Goal: Task Accomplishment & Management: Use online tool/utility

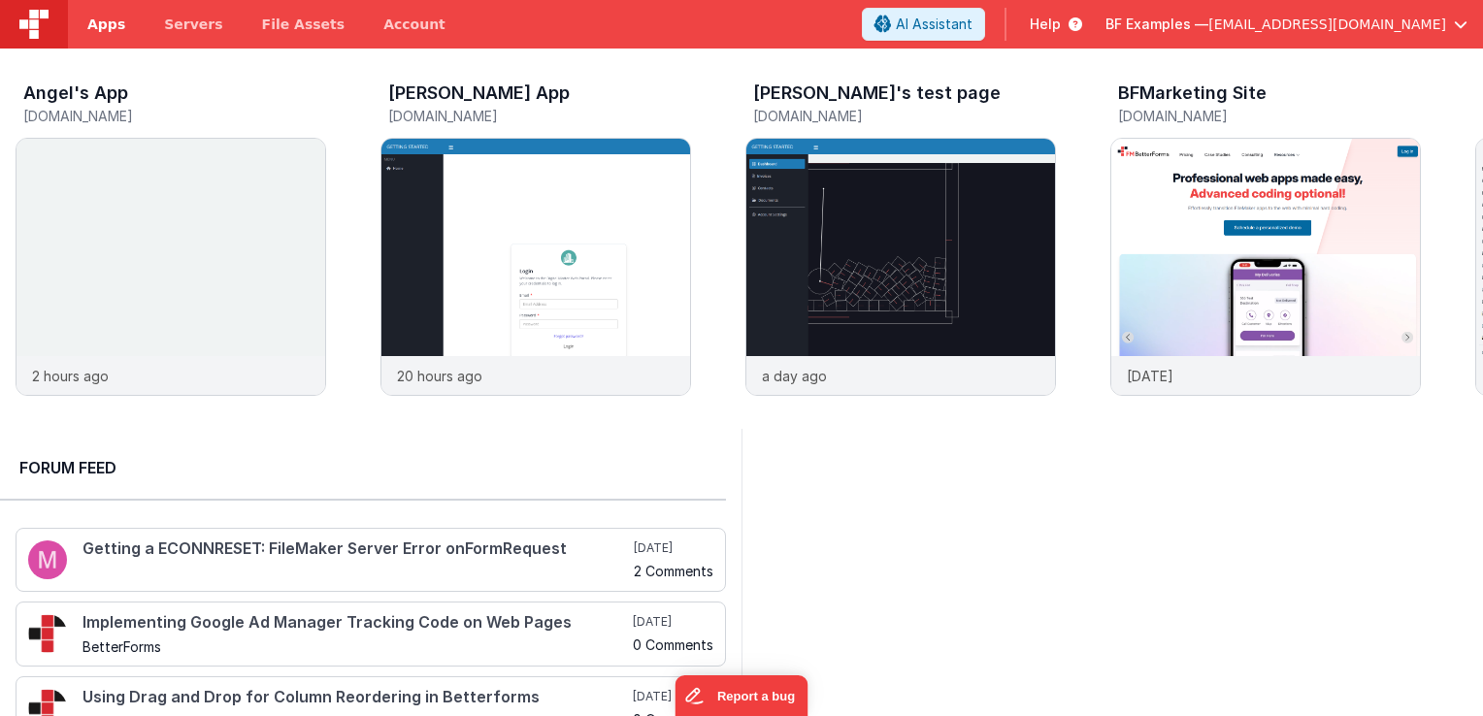
click at [119, 39] on link "Apps" at bounding box center [106, 24] width 77 height 49
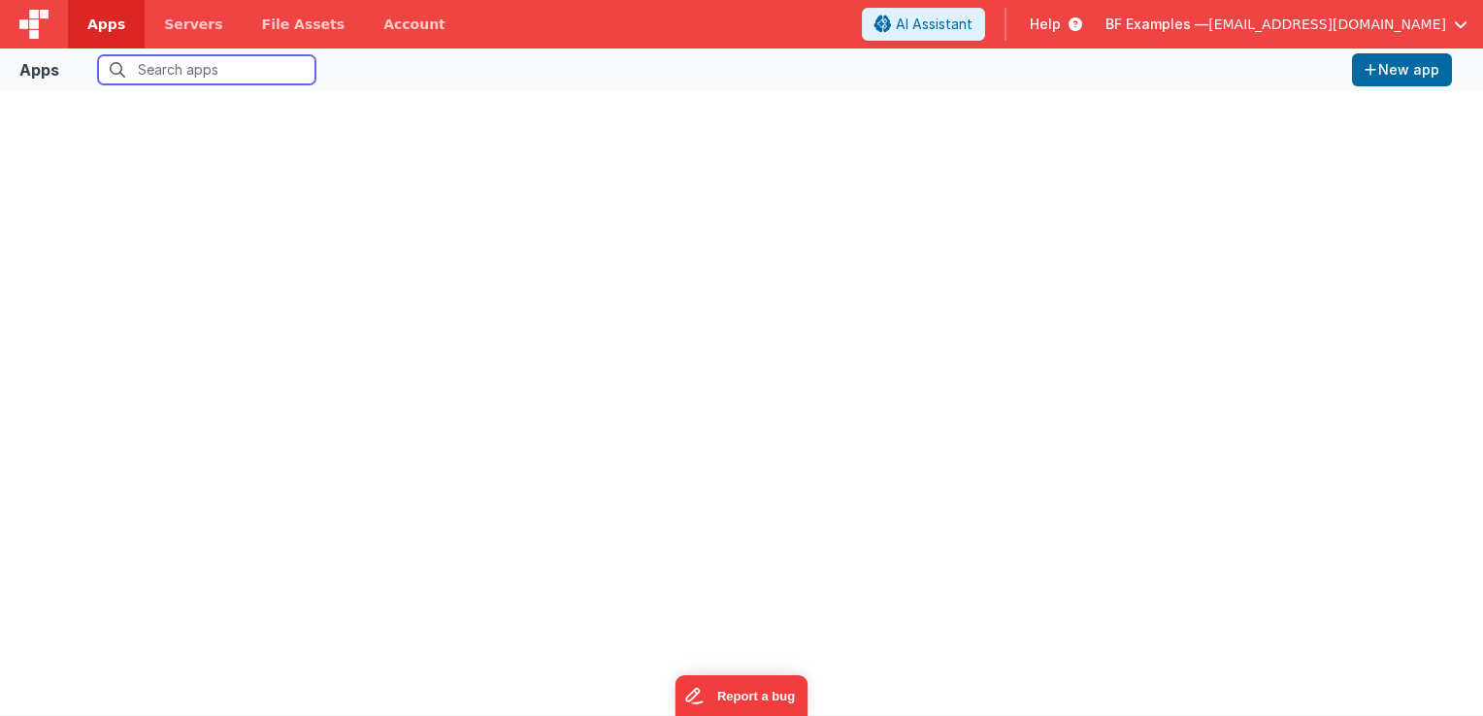
click at [159, 76] on input "text" at bounding box center [206, 69] width 217 height 29
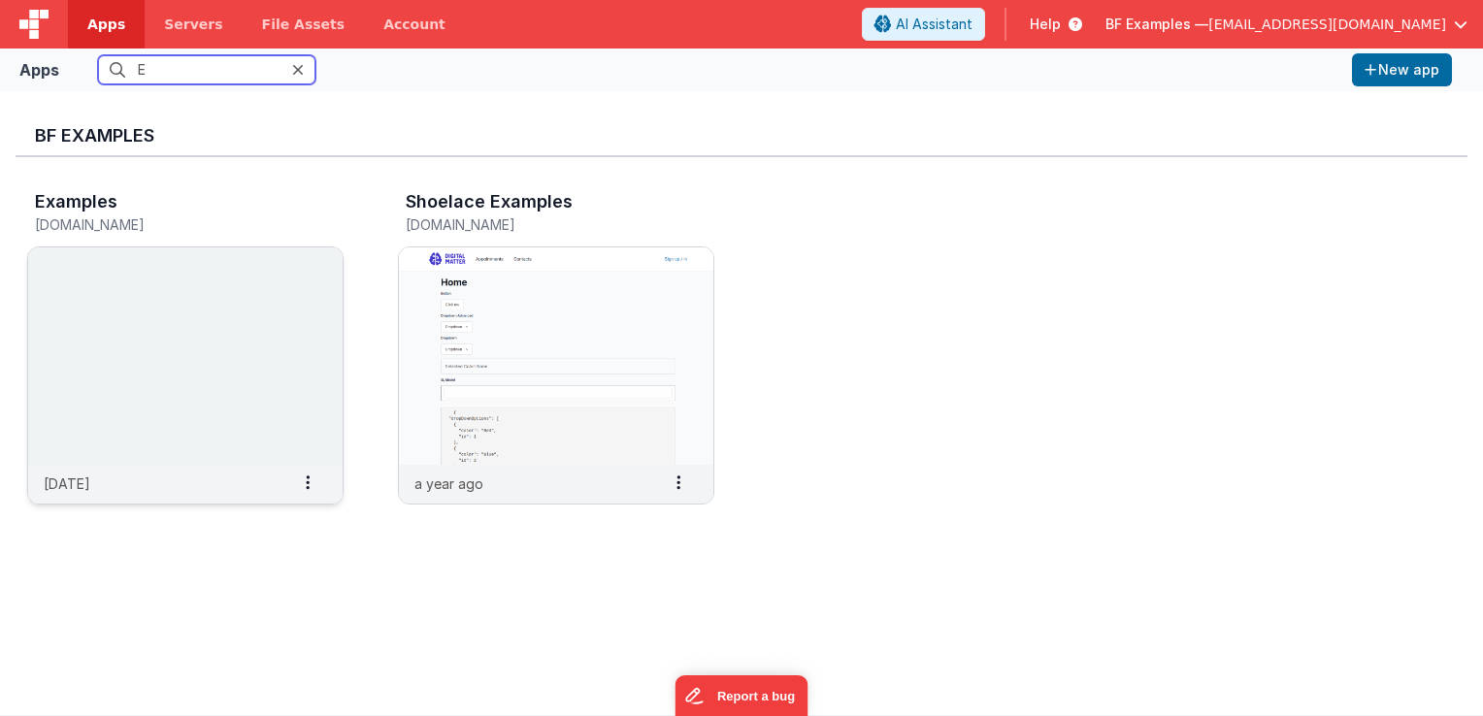
type input "E"
click at [244, 319] on img at bounding box center [185, 356] width 315 height 217
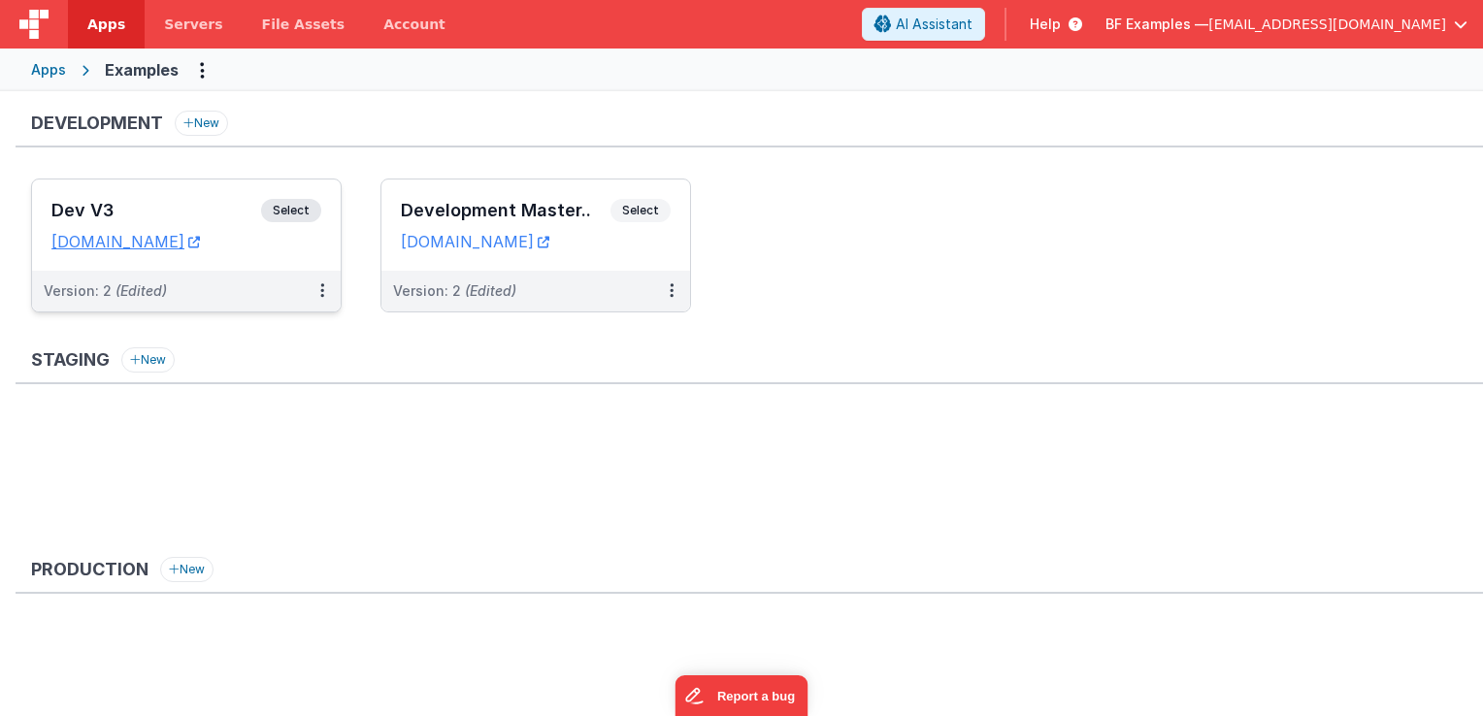
click at [307, 204] on span "Select" at bounding box center [291, 210] width 60 height 23
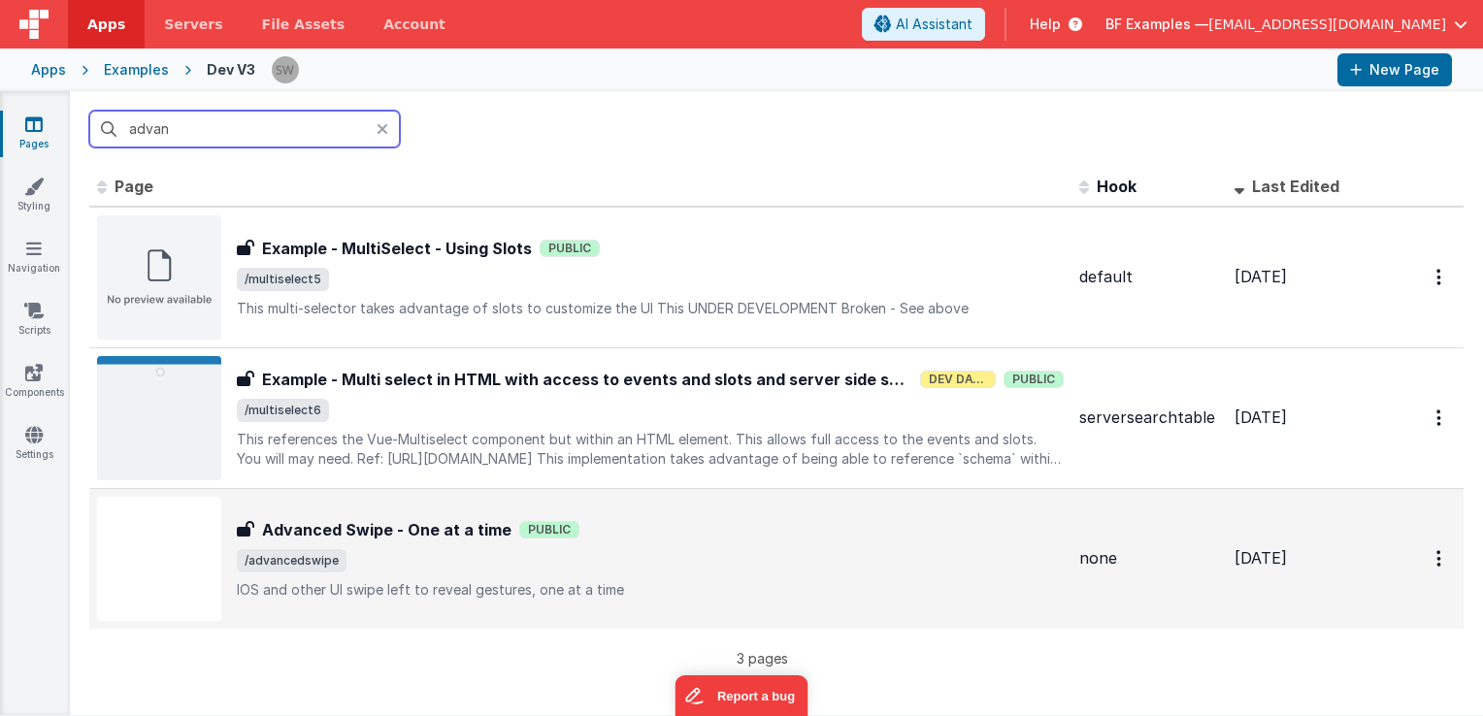
type input "advan"
click at [699, 574] on div "Advanced Swipe - One at a time Advanced Swipe - One at a time Public /advanceds…" at bounding box center [650, 559] width 827 height 82
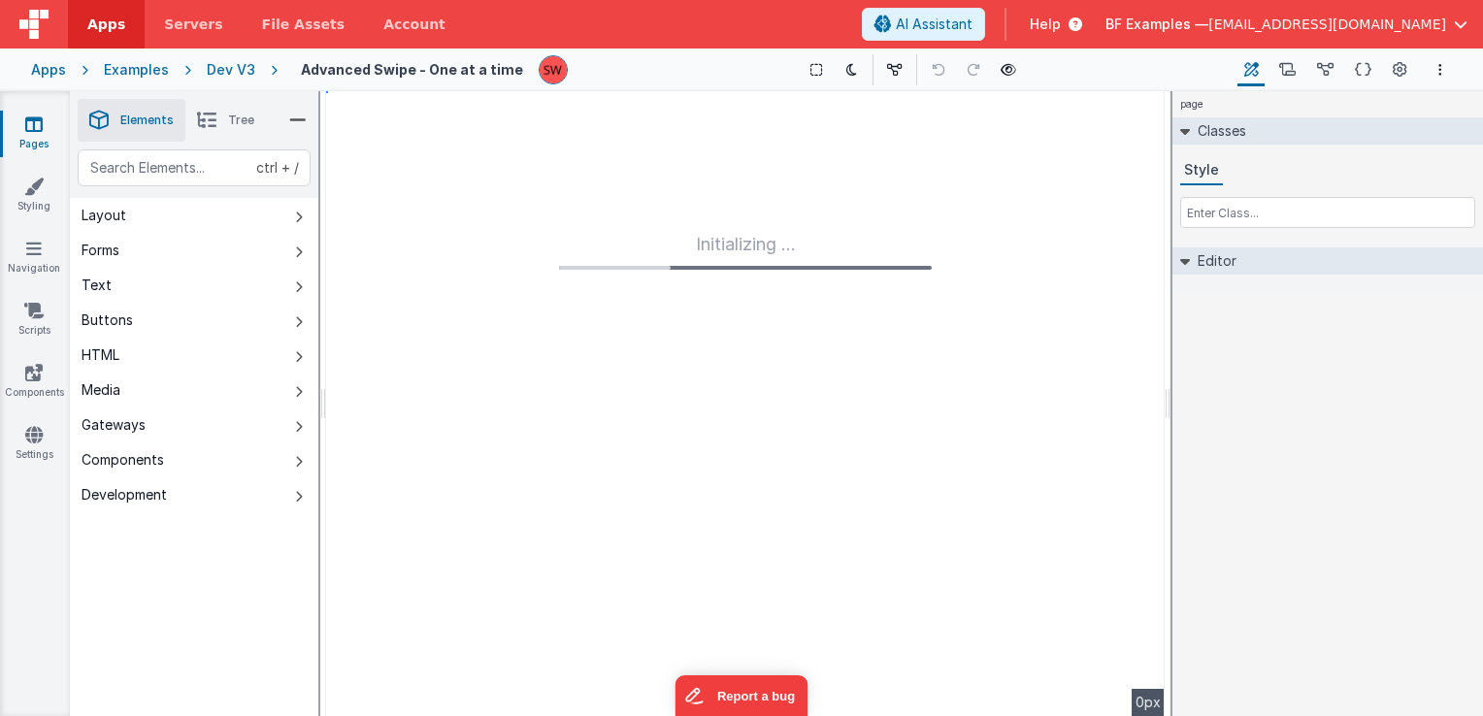
type input "FR_DEA78007-2C6B-AE43-81B6-586622AF9AED"
type textarea "IOS and other UI swipe left to reveal gestures, one at a time"
type input "none"
checkbox input "false"
click at [1397, 68] on icon at bounding box center [1400, 70] width 15 height 20
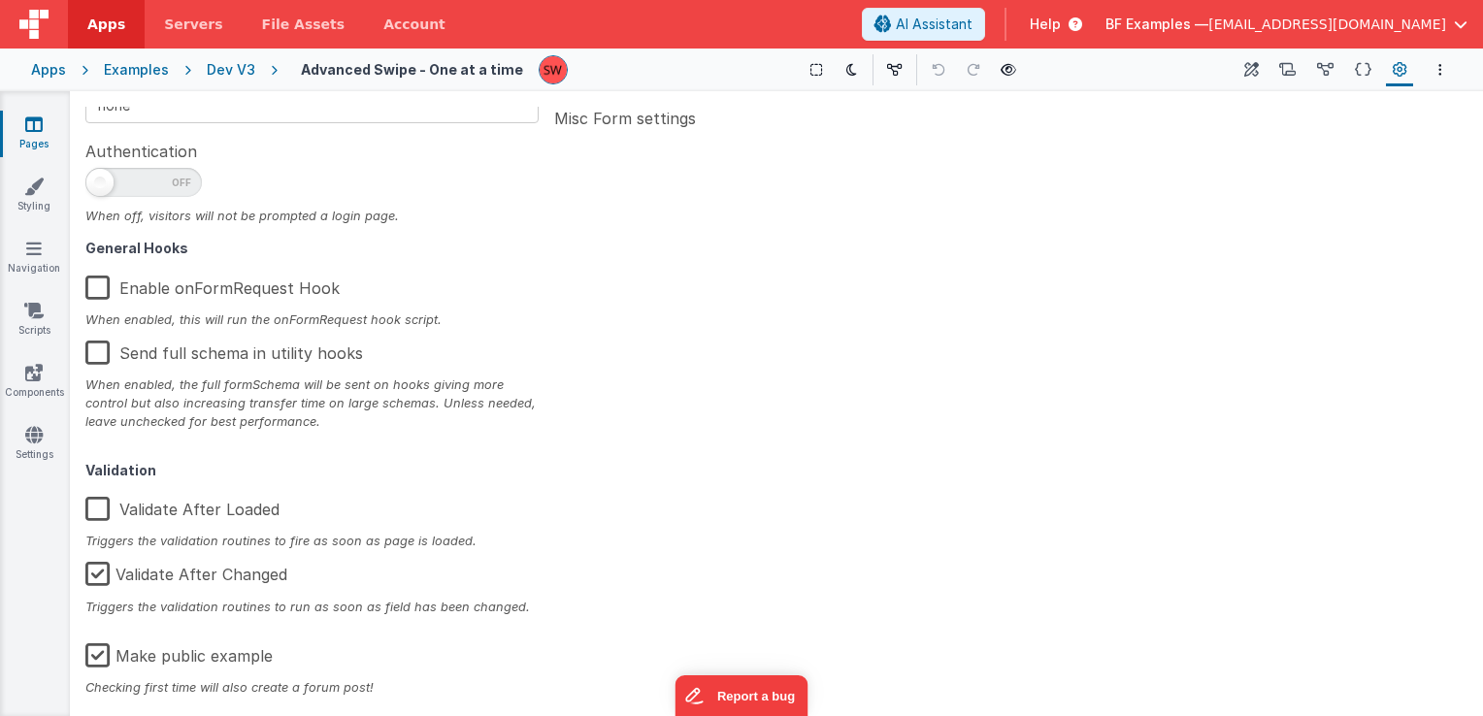
scroll to position [310, 0]
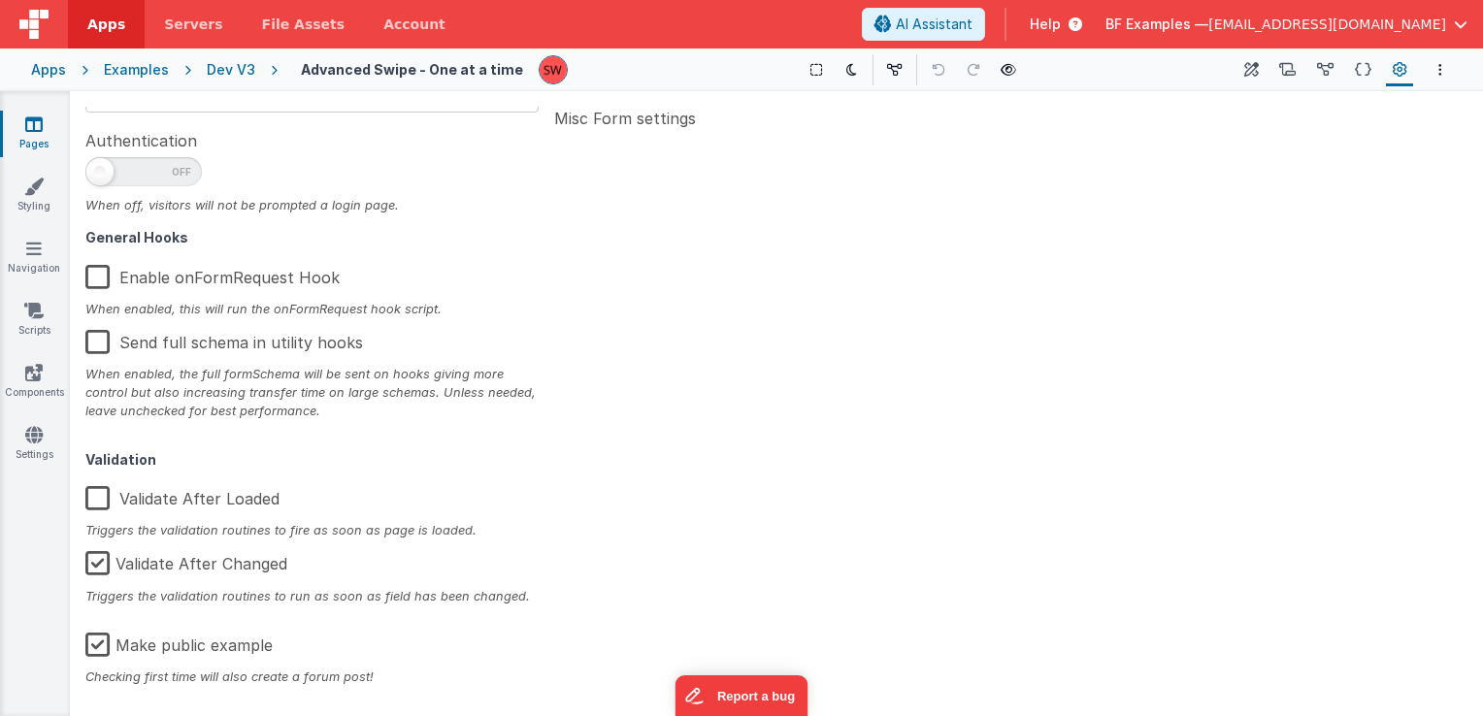
click at [103, 650] on label "Make public example" at bounding box center [178, 642] width 187 height 42
click at [0, 0] on input "Make public example" at bounding box center [0, 0] width 0 height 0
click at [222, 71] on div "Dev V3" at bounding box center [231, 69] width 49 height 19
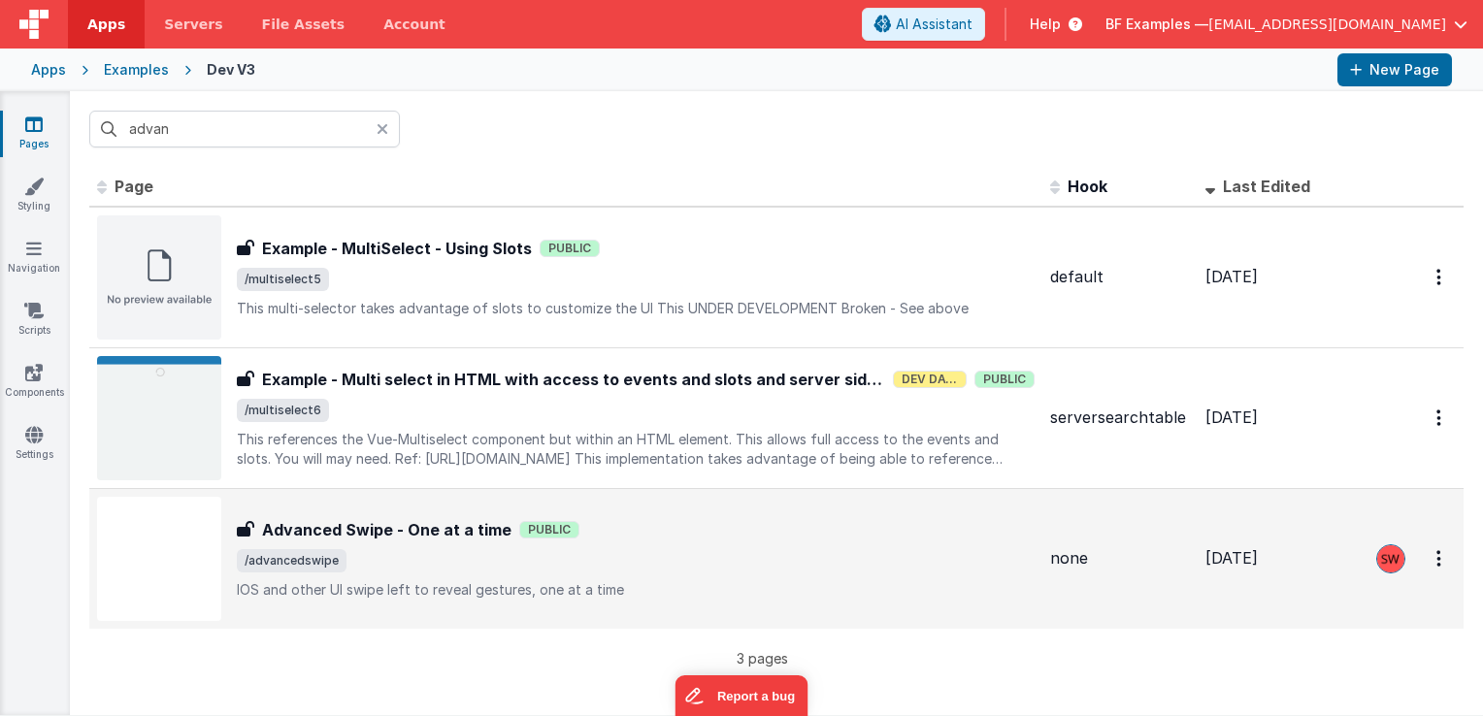
click at [472, 530] on h3 "Advanced Swipe - One at a time" at bounding box center [386, 529] width 249 height 23
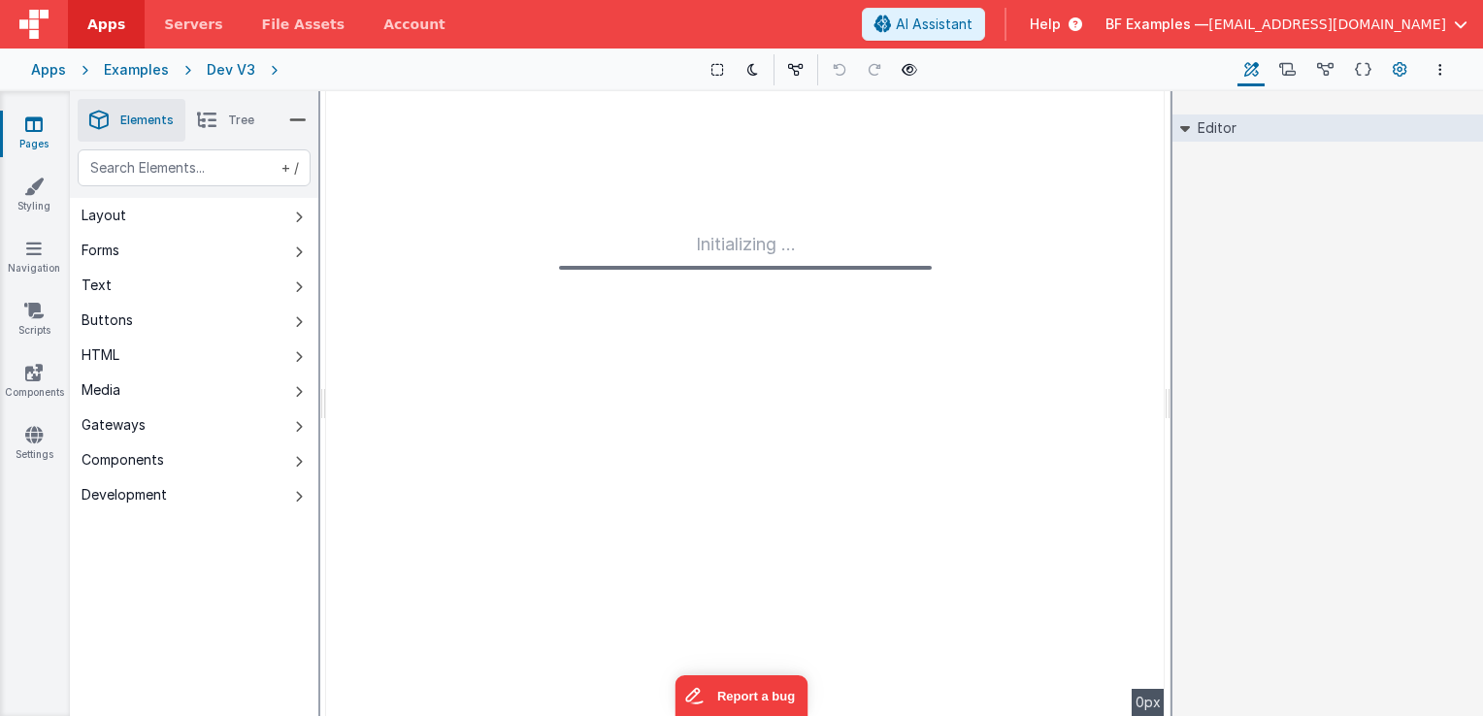
click at [1395, 81] on button "Page Settings" at bounding box center [1399, 69] width 27 height 33
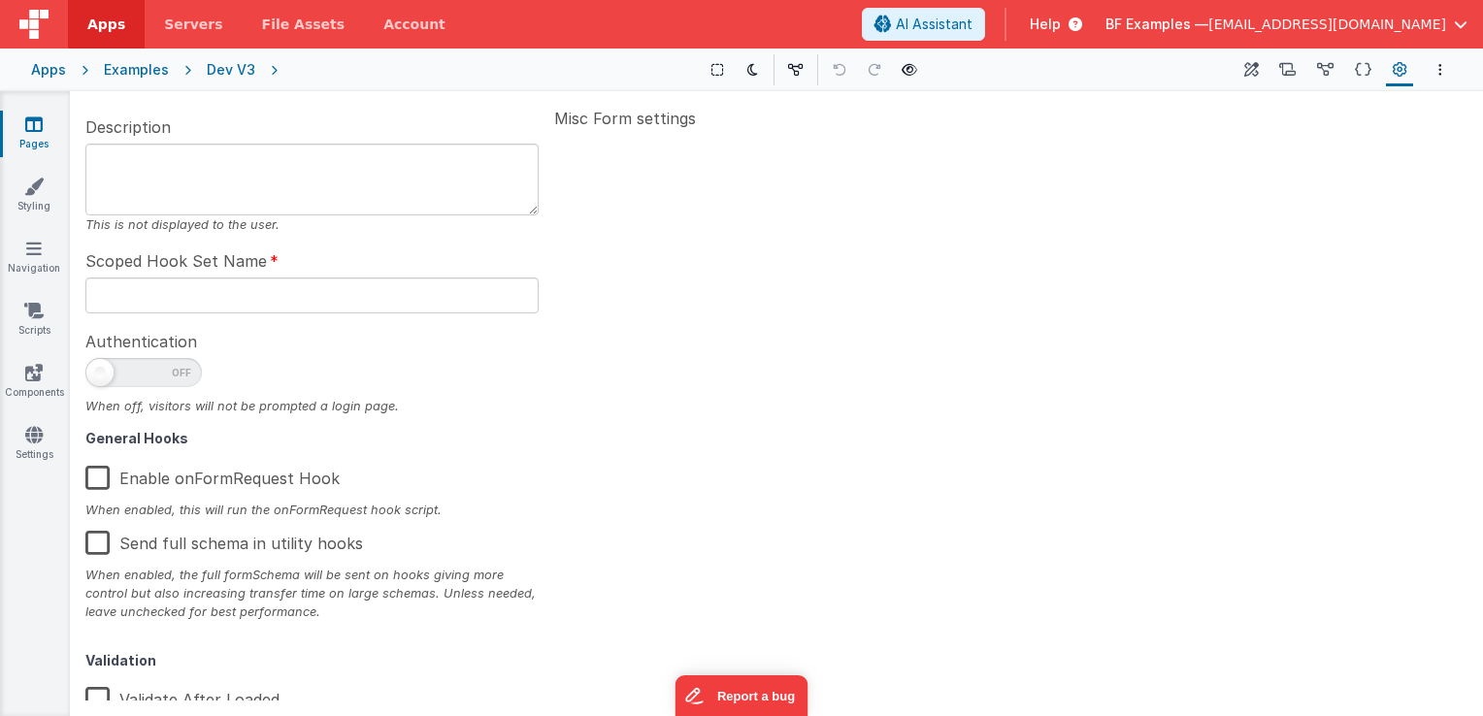
scroll to position [310, 0]
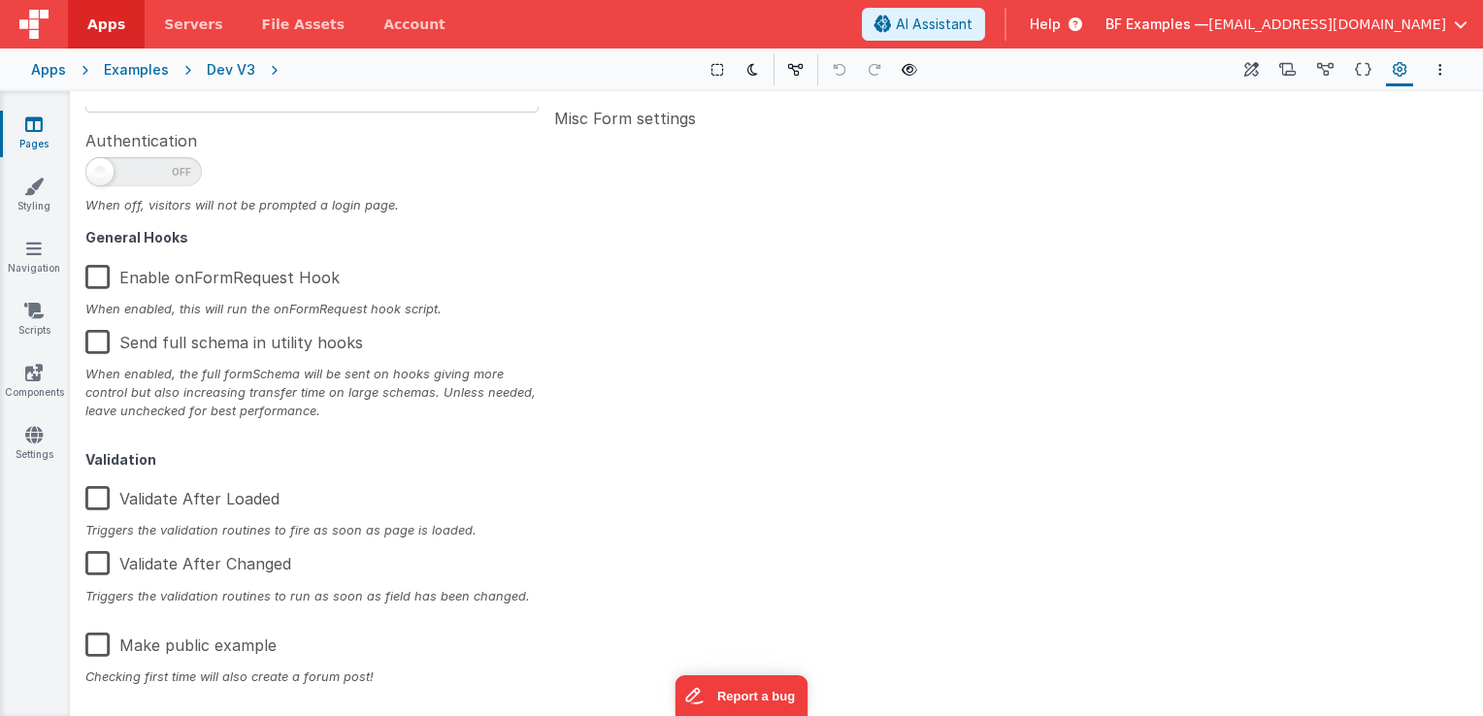
click at [231, 65] on div "Dev V3" at bounding box center [231, 69] width 49 height 19
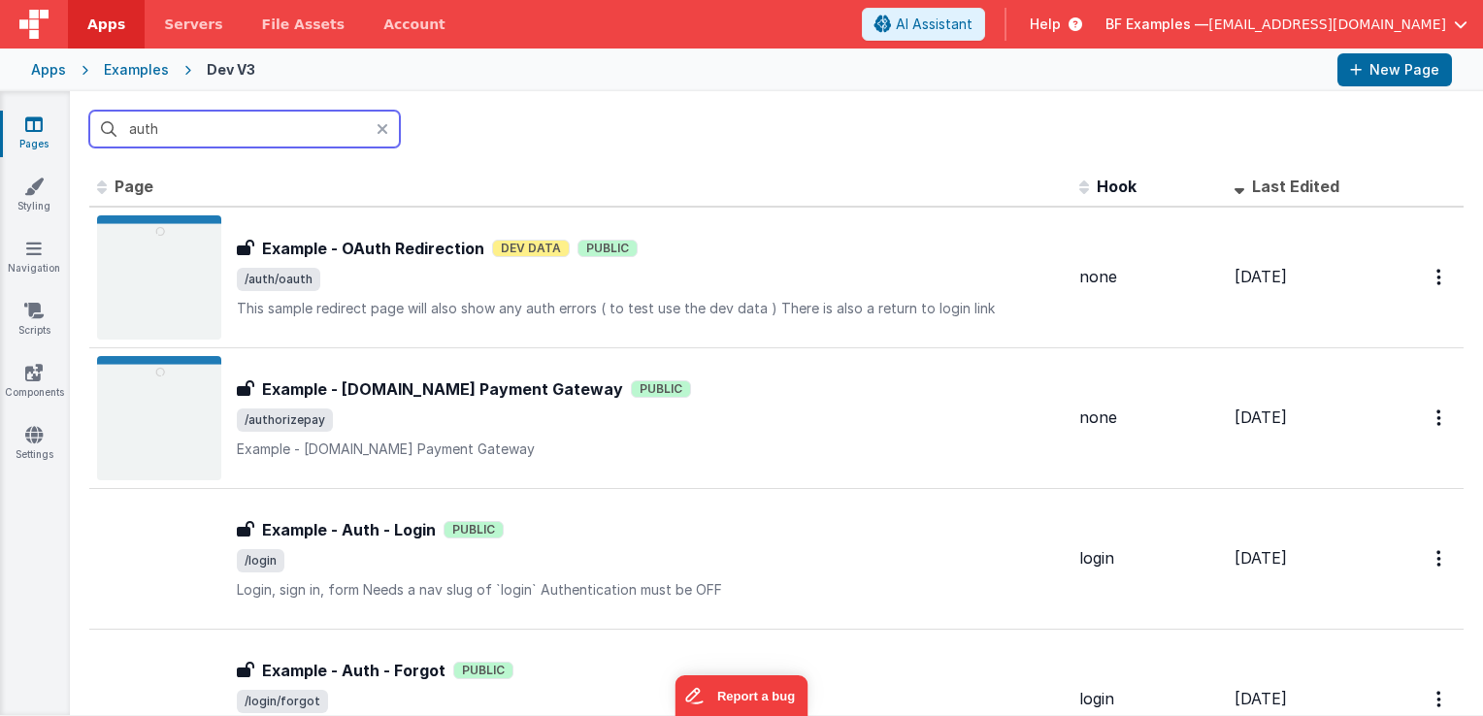
type input "auth"
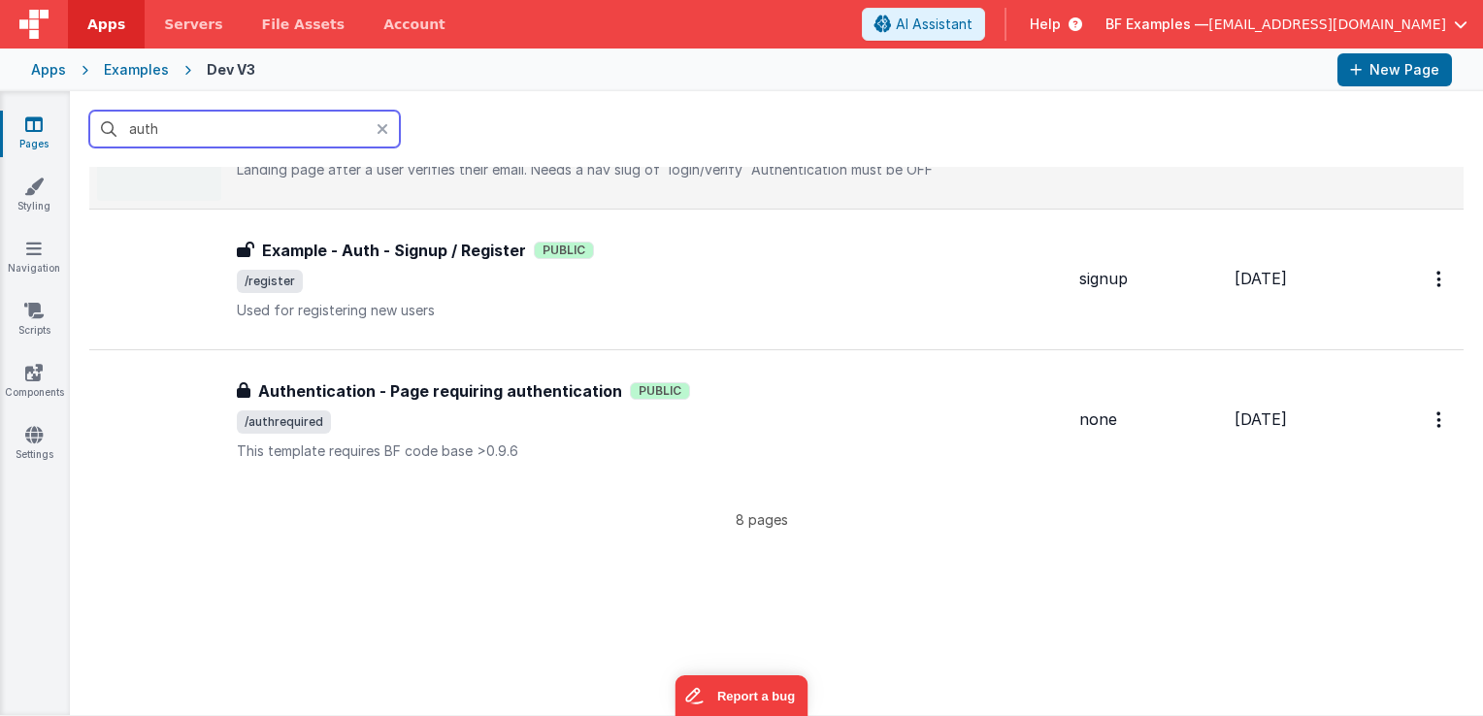
scroll to position [874, 0]
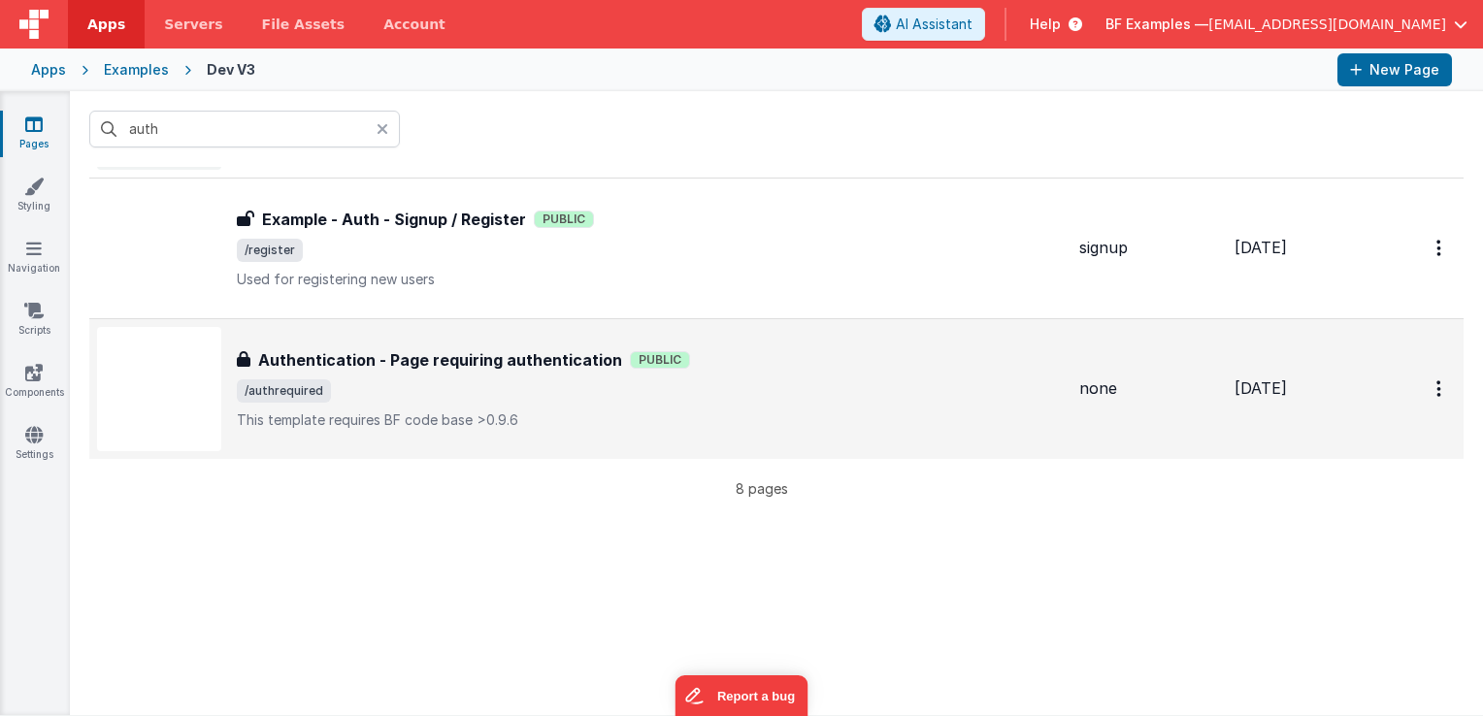
click at [515, 358] on h3 "Authentication - Page requiring authentication" at bounding box center [440, 360] width 364 height 23
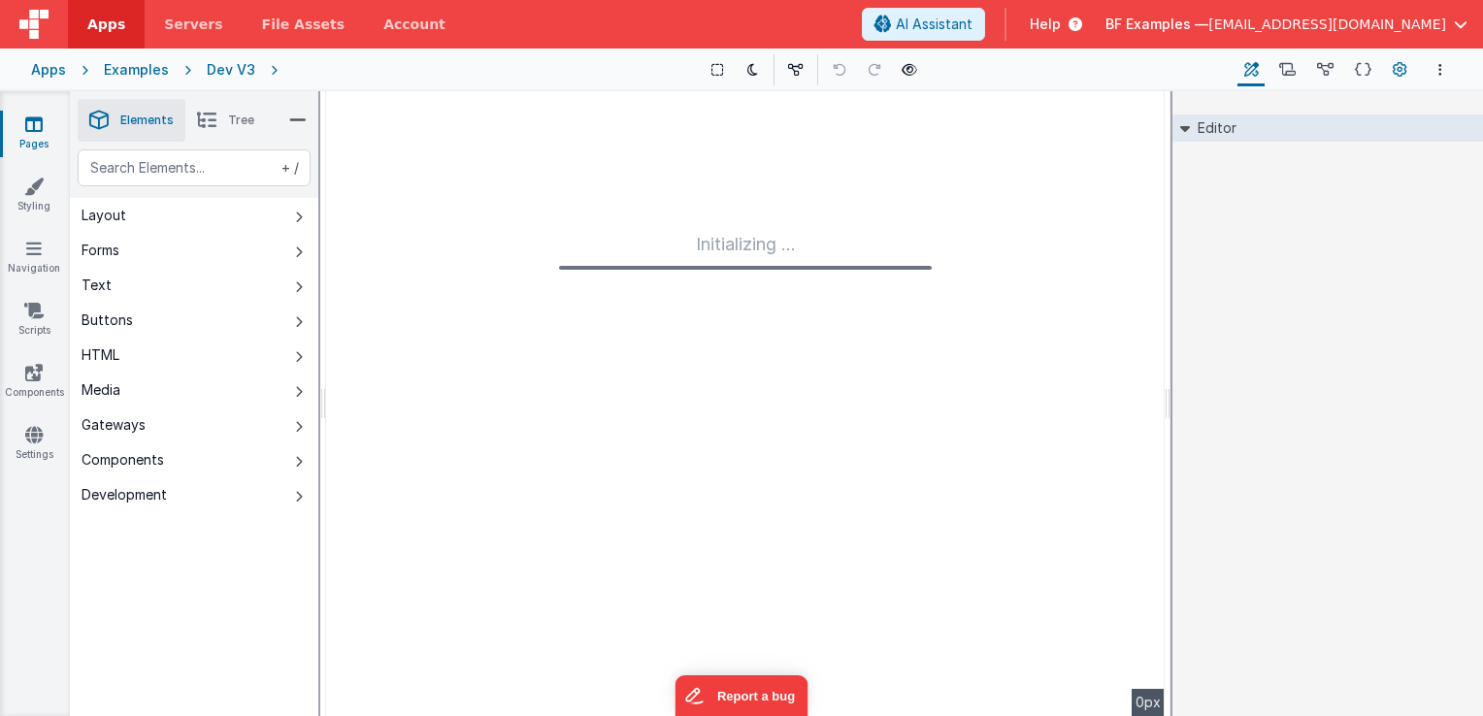
click at [1407, 75] on button "Page Settings" at bounding box center [1399, 69] width 27 height 33
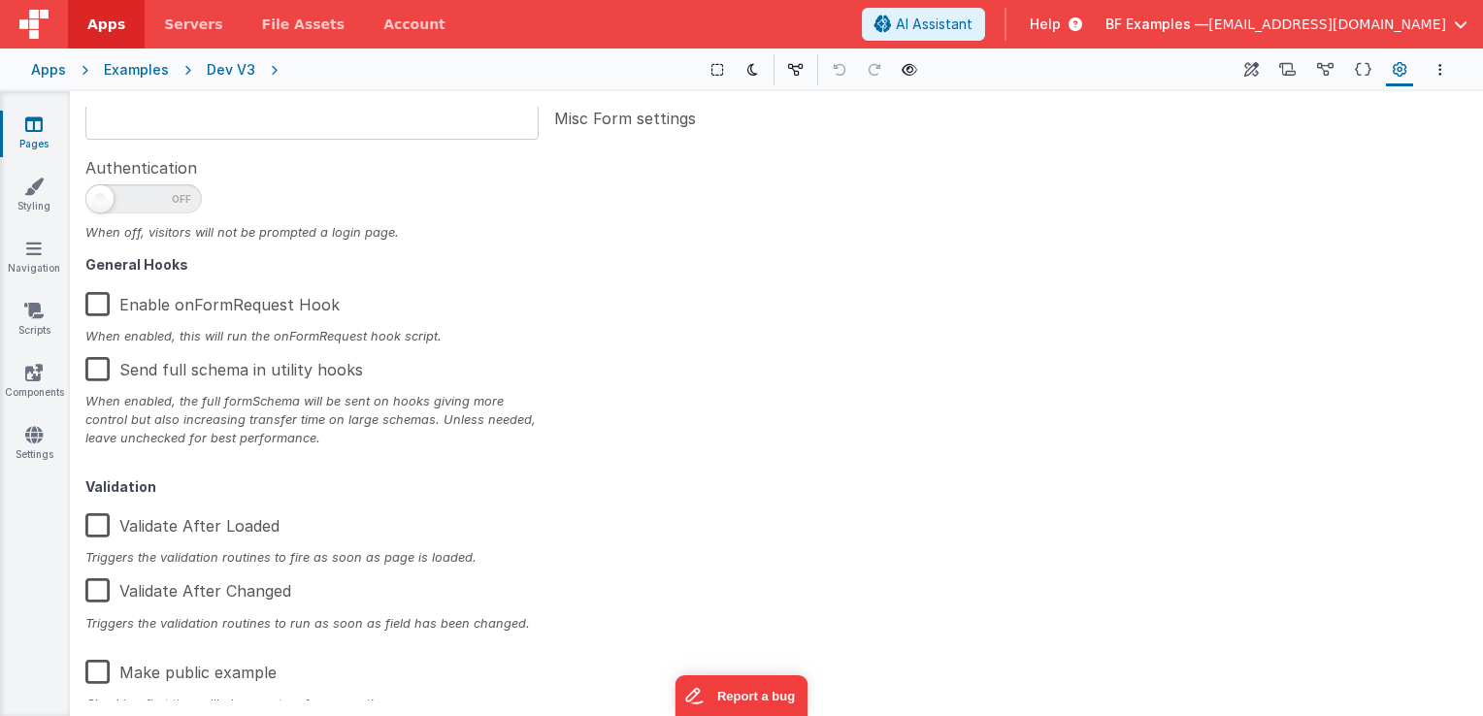
scroll to position [310, 0]
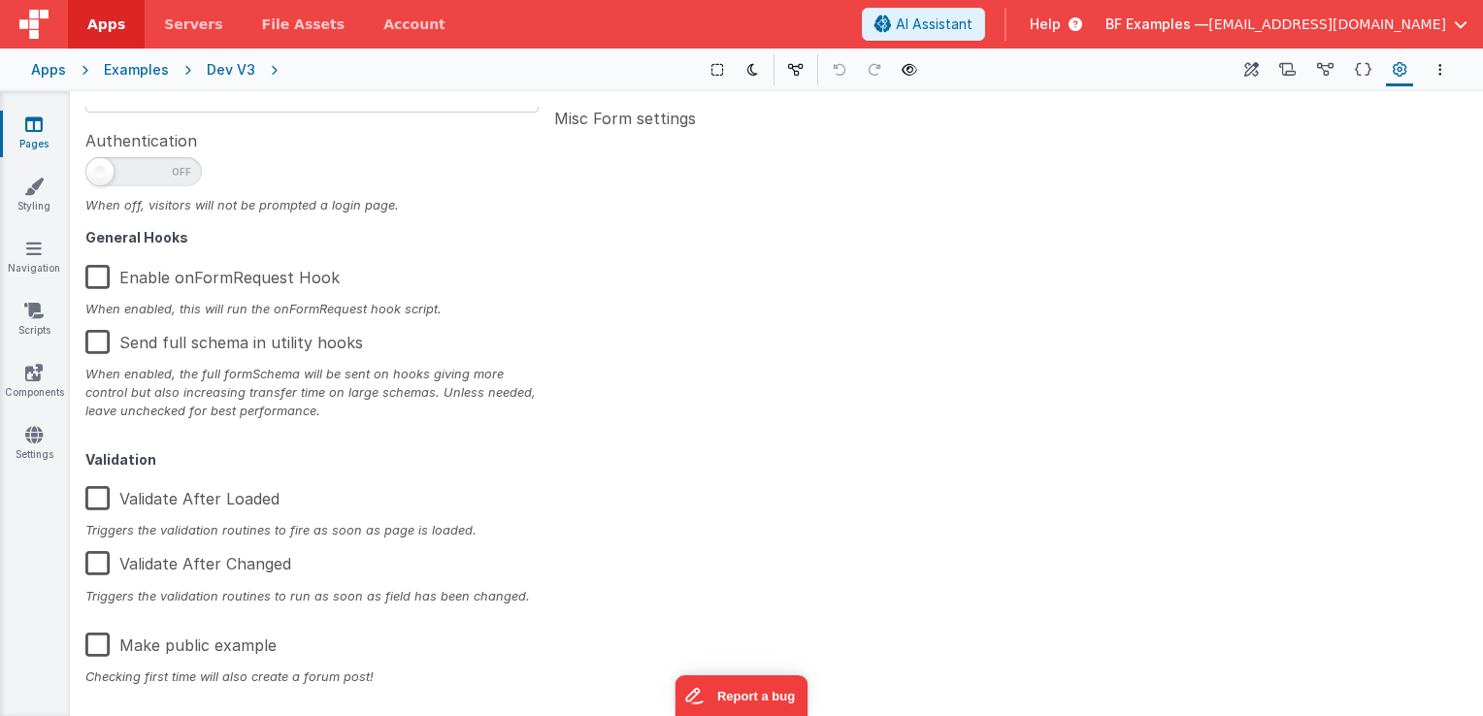
click at [223, 68] on div "Dev V3" at bounding box center [231, 69] width 49 height 19
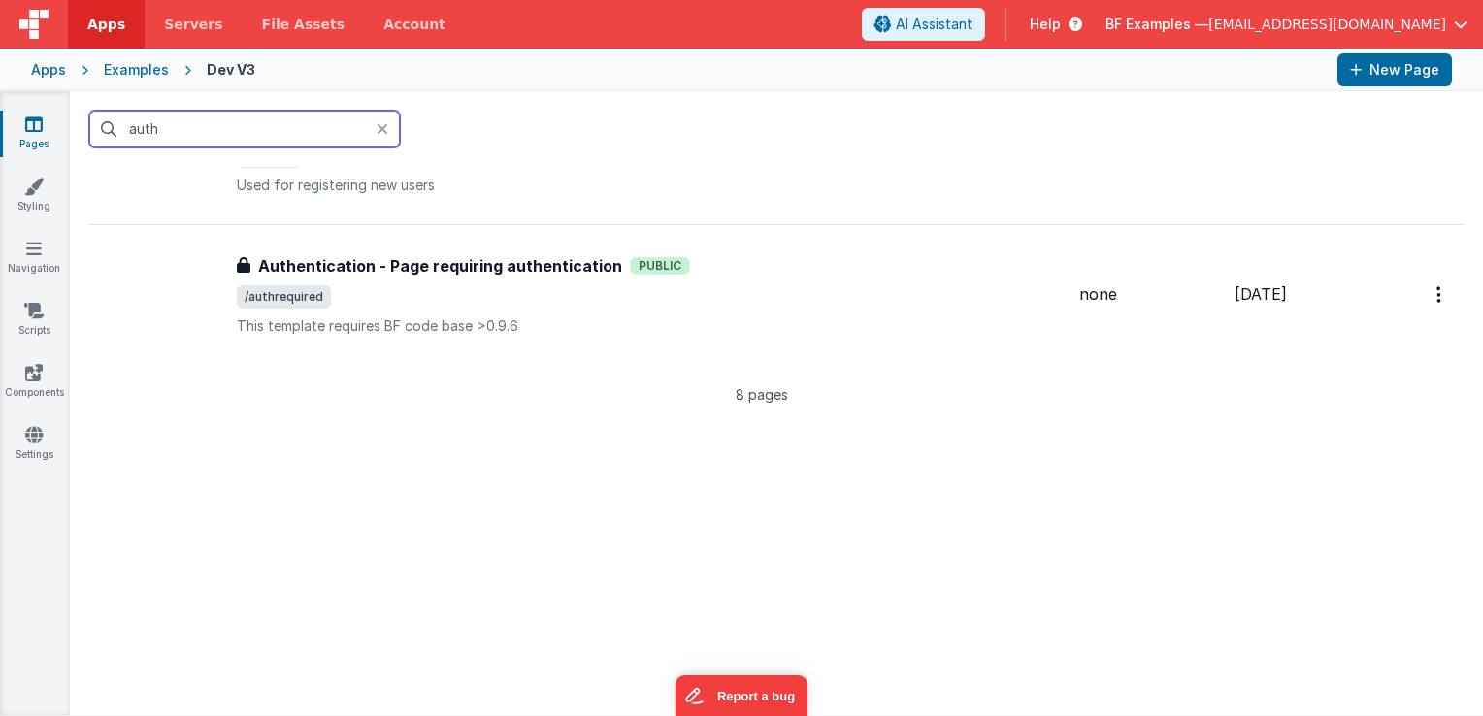
scroll to position [971, 0]
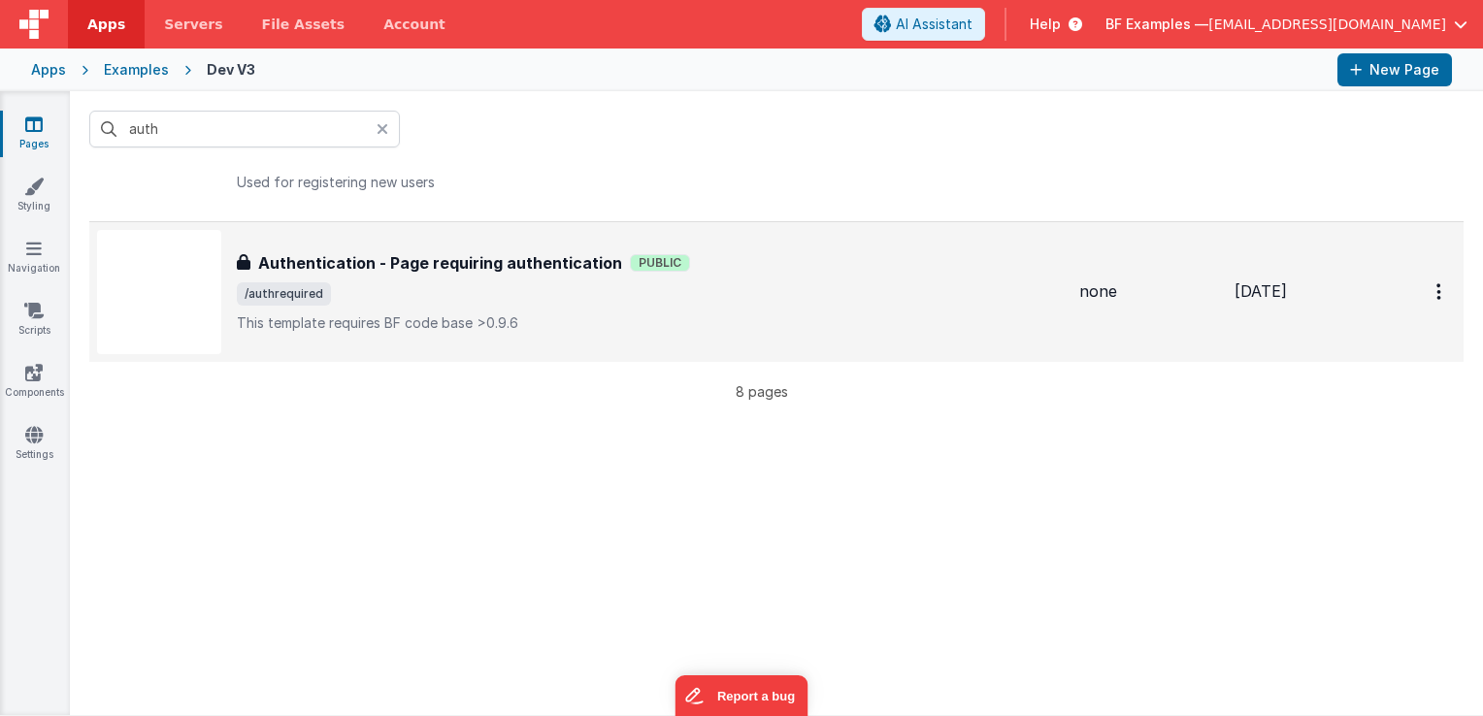
click at [478, 256] on h3 "Authentication - Page requiring authentication" at bounding box center [440, 262] width 364 height 23
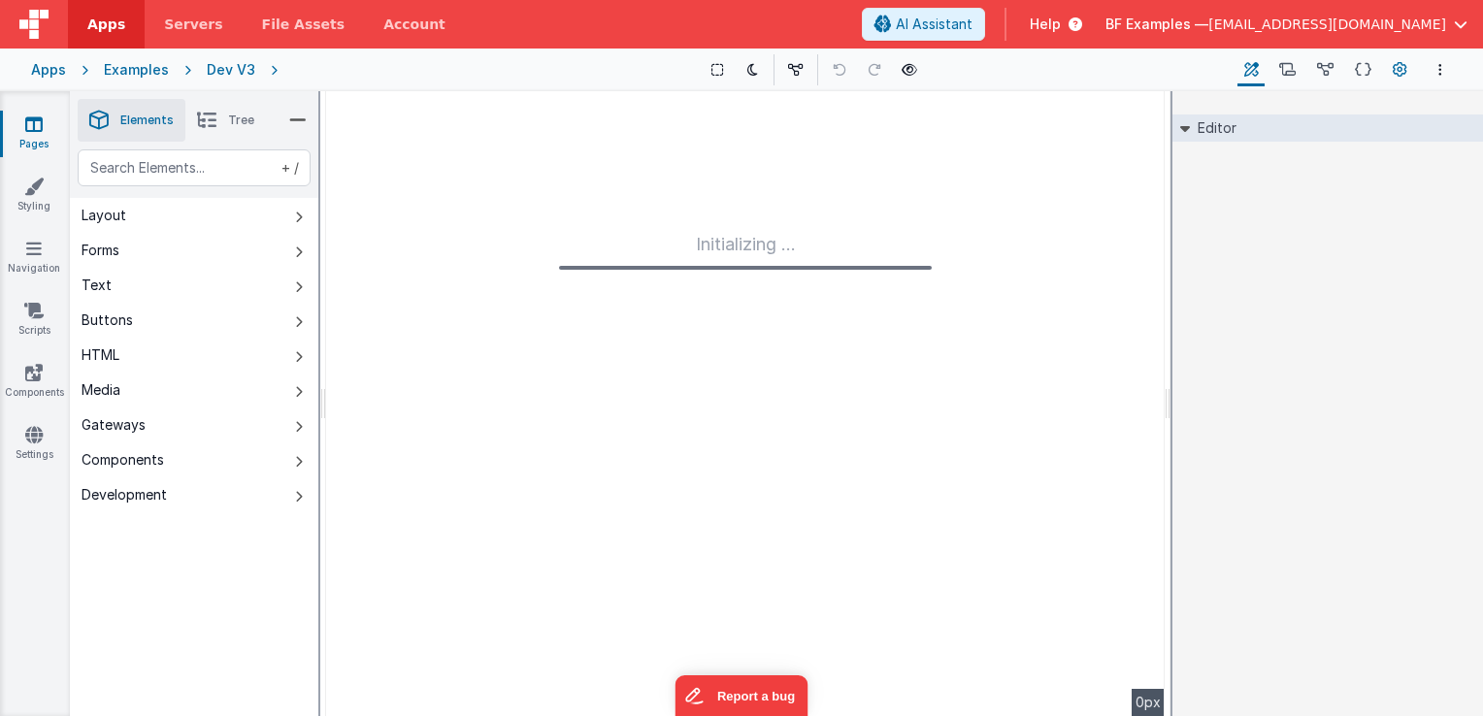
click at [1403, 80] on icon at bounding box center [1400, 70] width 15 height 20
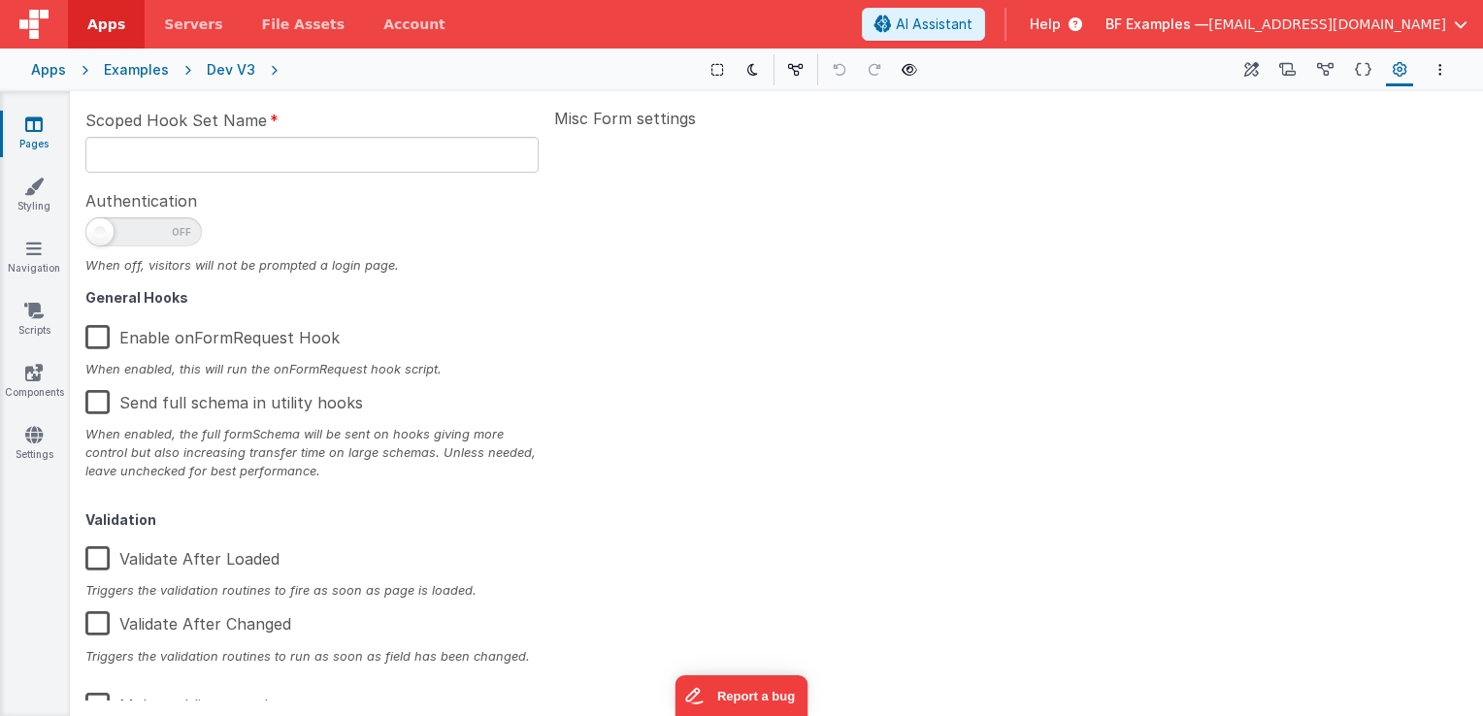
scroll to position [310, 0]
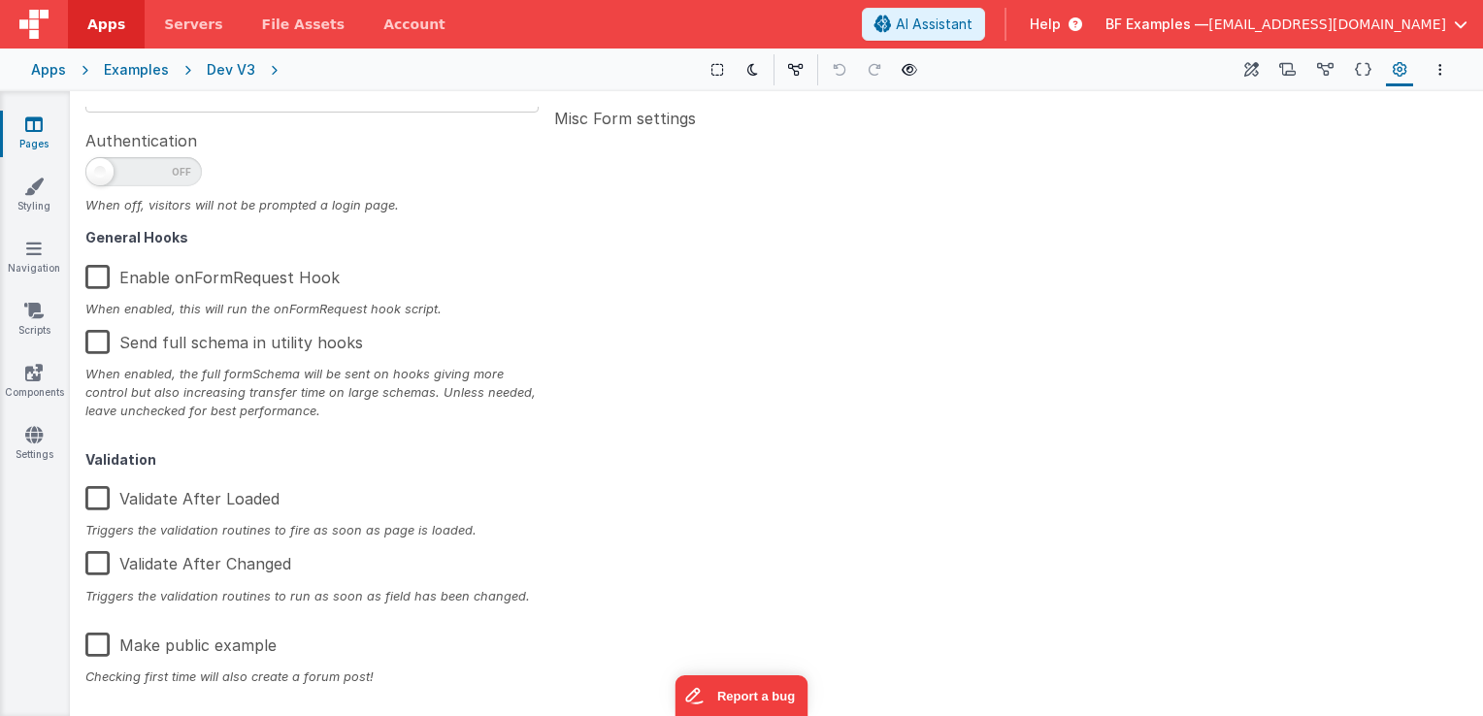
click at [98, 647] on label "Make public example" at bounding box center [180, 642] width 191 height 42
click at [0, 0] on input "Make public example" at bounding box center [0, 0] width 0 height 0
click at [98, 647] on label "Make public example" at bounding box center [178, 642] width 187 height 42
click at [0, 0] on input "Make public example" at bounding box center [0, 0] width 0 height 0
click at [214, 711] on div "Page Info UUID Copy Description This is not displayed to the user. Scoped Hook …" at bounding box center [776, 403] width 1413 height 625
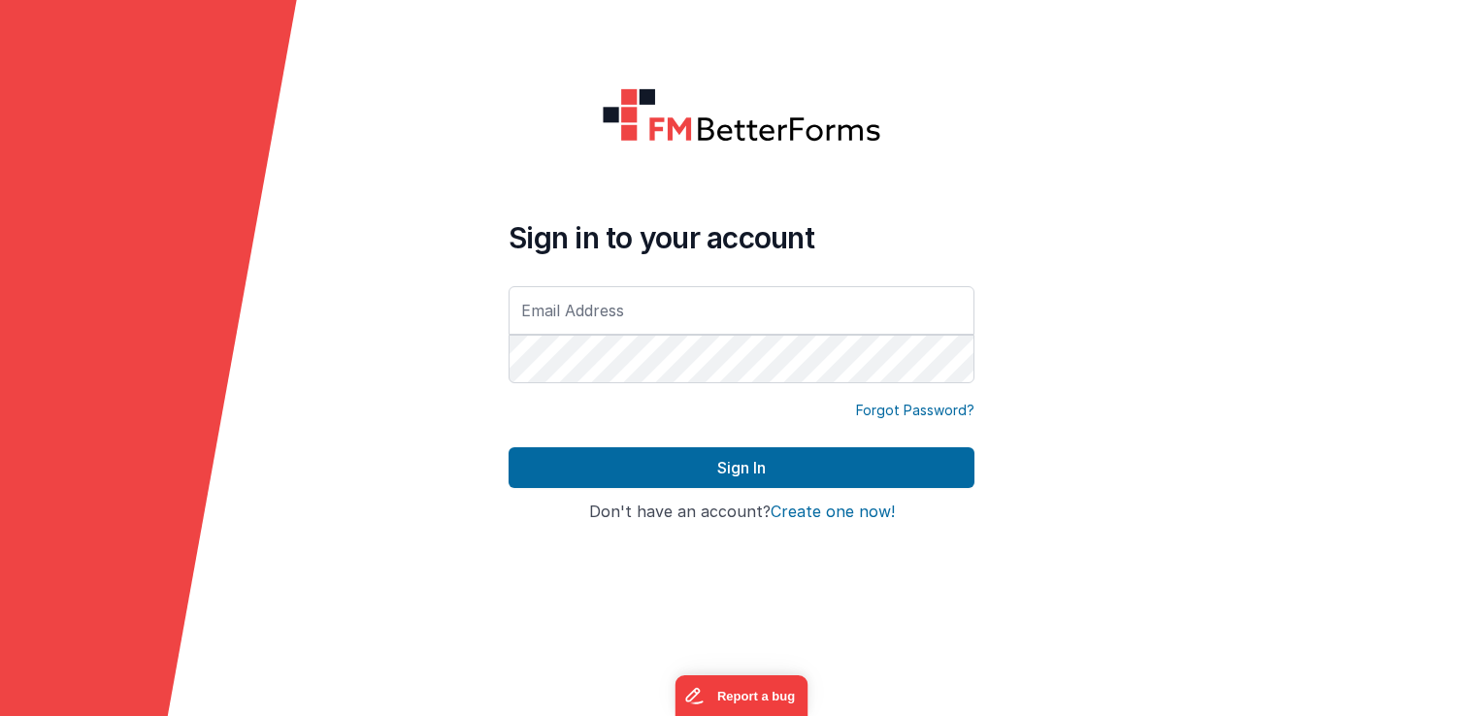
type input "[EMAIL_ADDRESS][DOMAIN_NAME]"
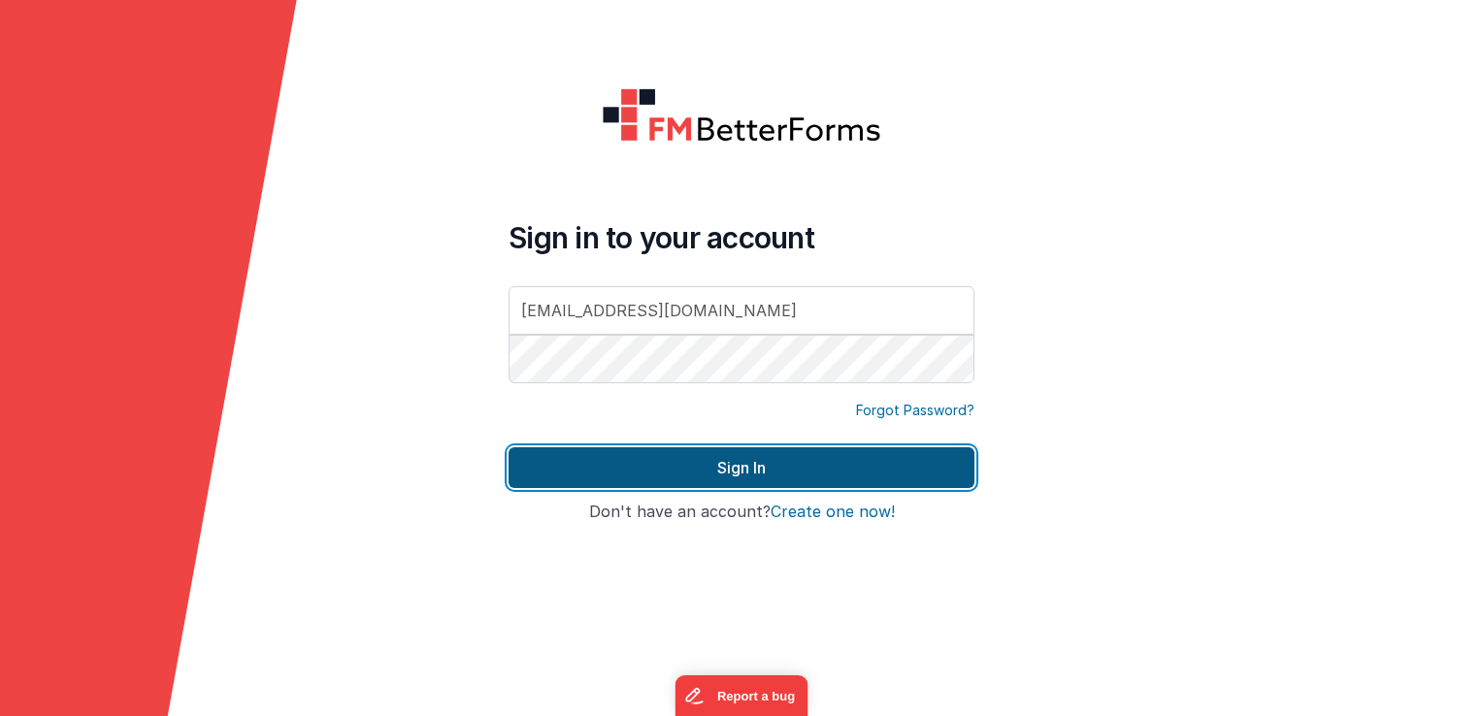
click at [640, 461] on button "Sign In" at bounding box center [742, 468] width 466 height 41
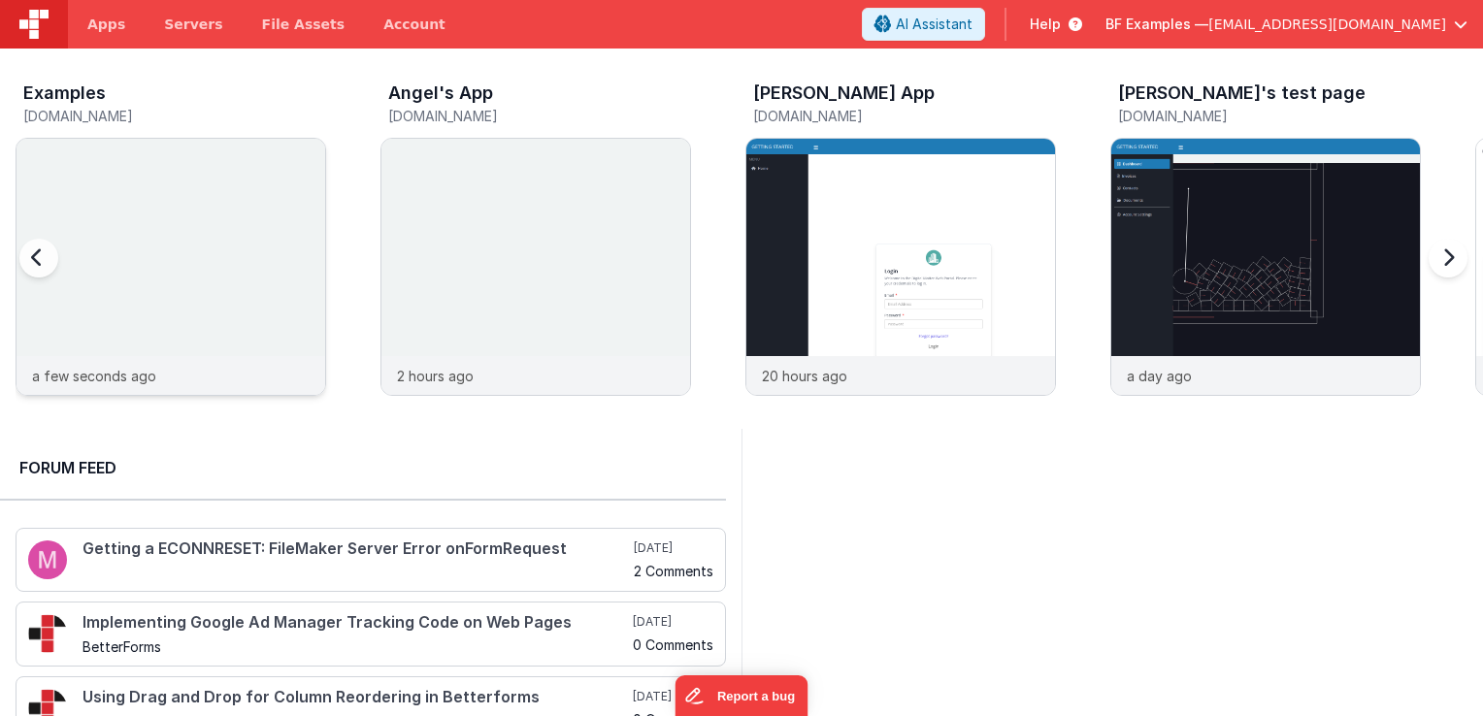
click at [165, 177] on img at bounding box center [171, 293] width 309 height 309
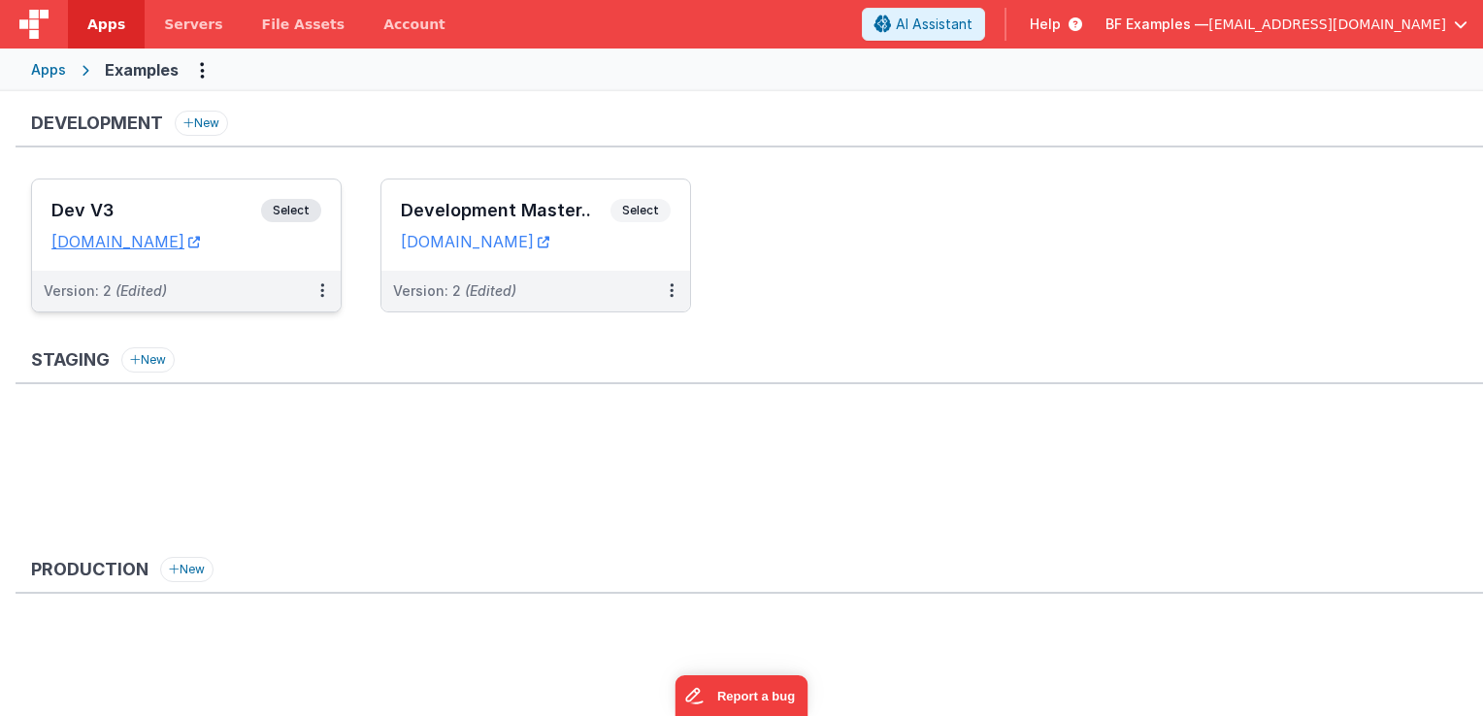
click at [299, 213] on span "Select" at bounding box center [291, 210] width 60 height 23
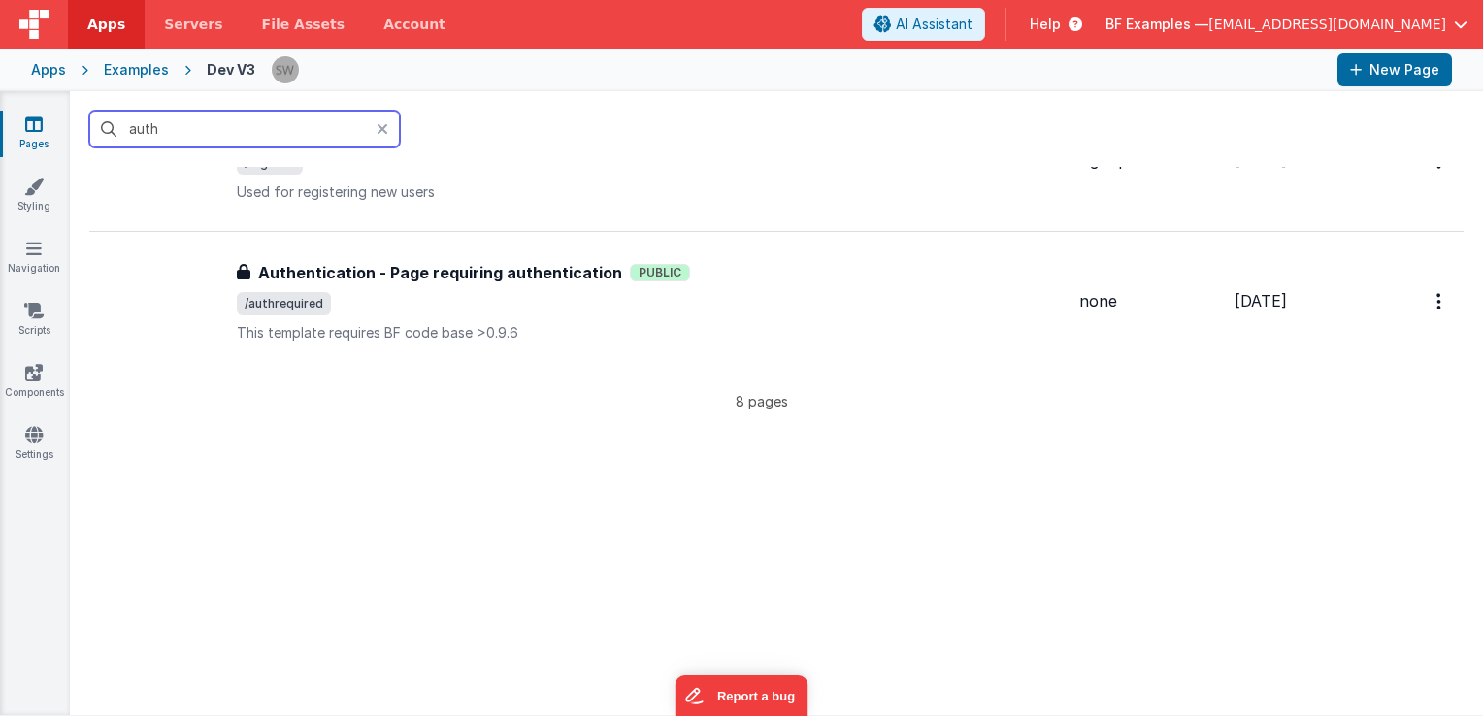
scroll to position [874, 0]
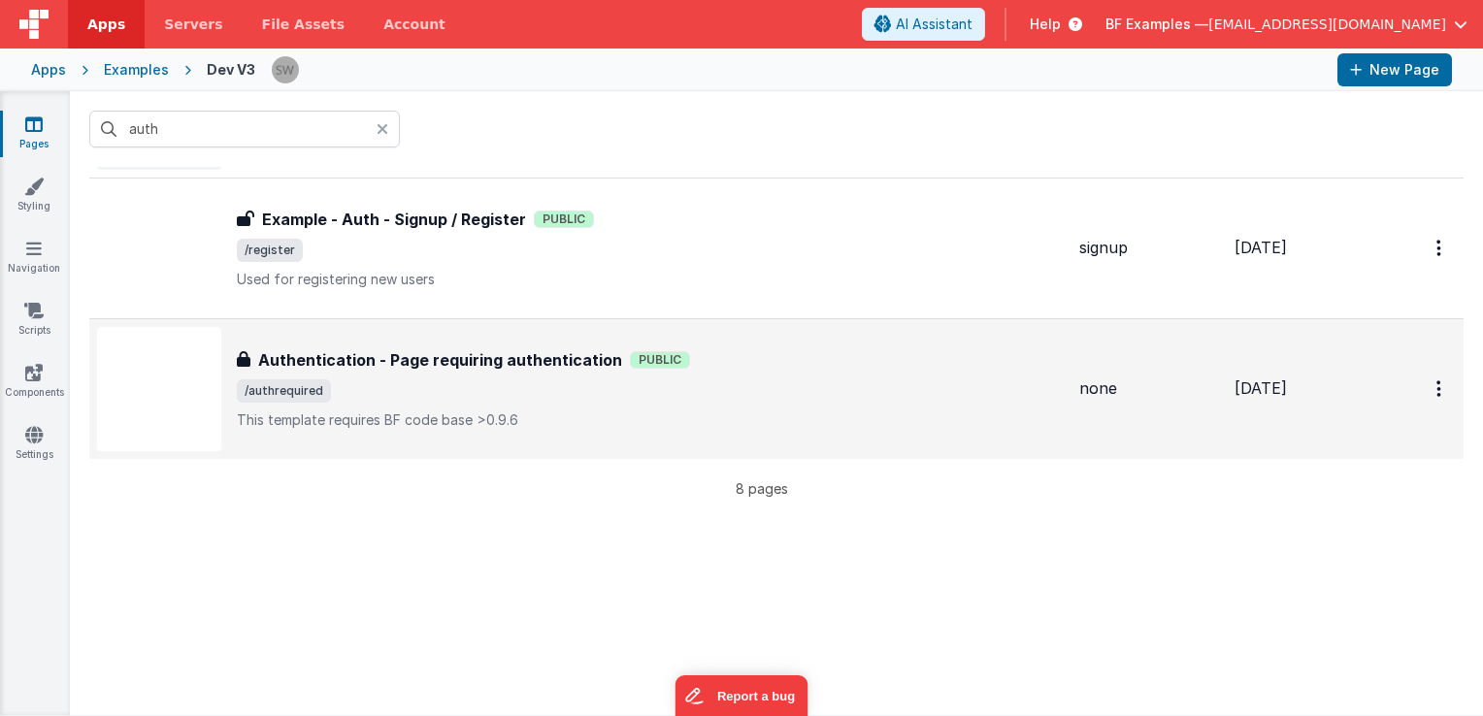
click at [563, 352] on h3 "Authentication - Page requiring authentication" at bounding box center [440, 360] width 364 height 23
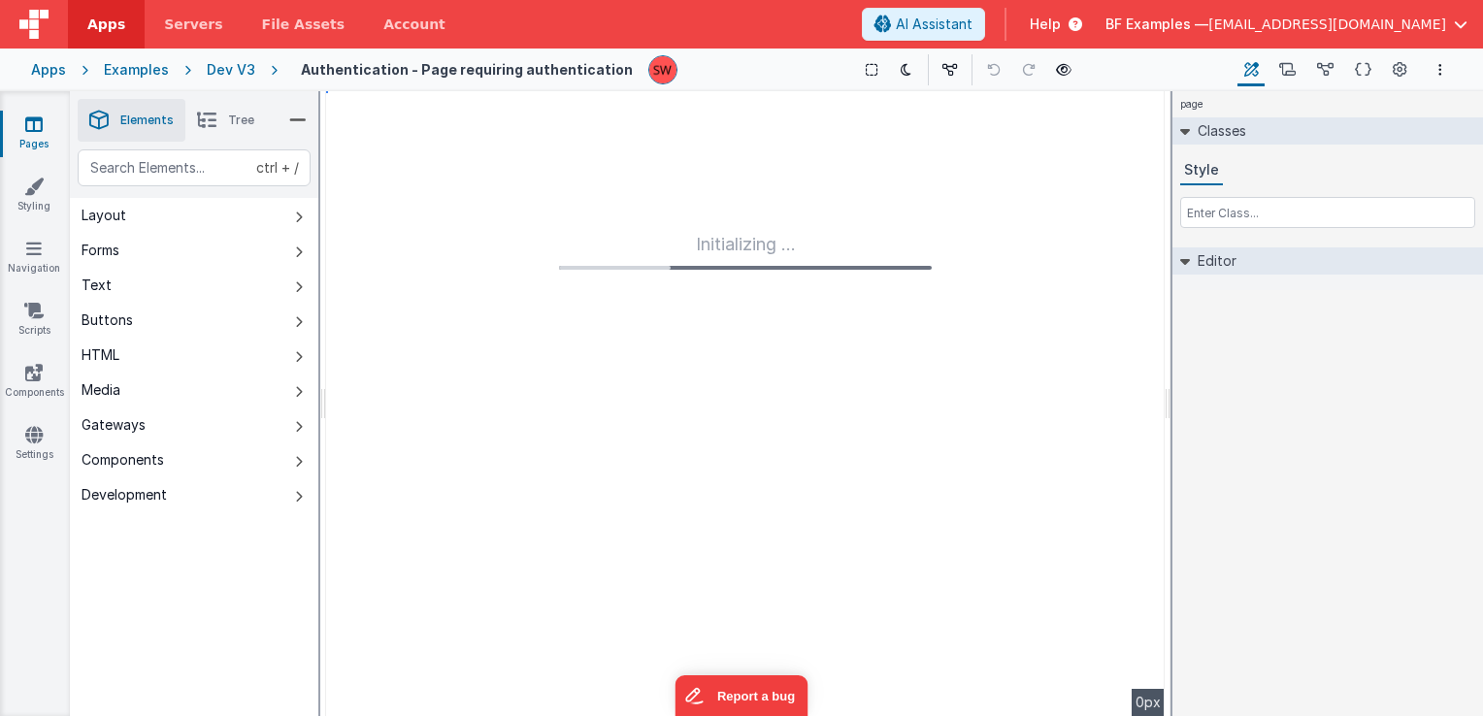
type input "FR_F5D46990-9B02-344B-825A-5CDB138F8536"
type textarea "This template requires BF code base >0.9.6"
type input "none"
checkbox input "true"
click at [1395, 70] on icon at bounding box center [1400, 70] width 15 height 20
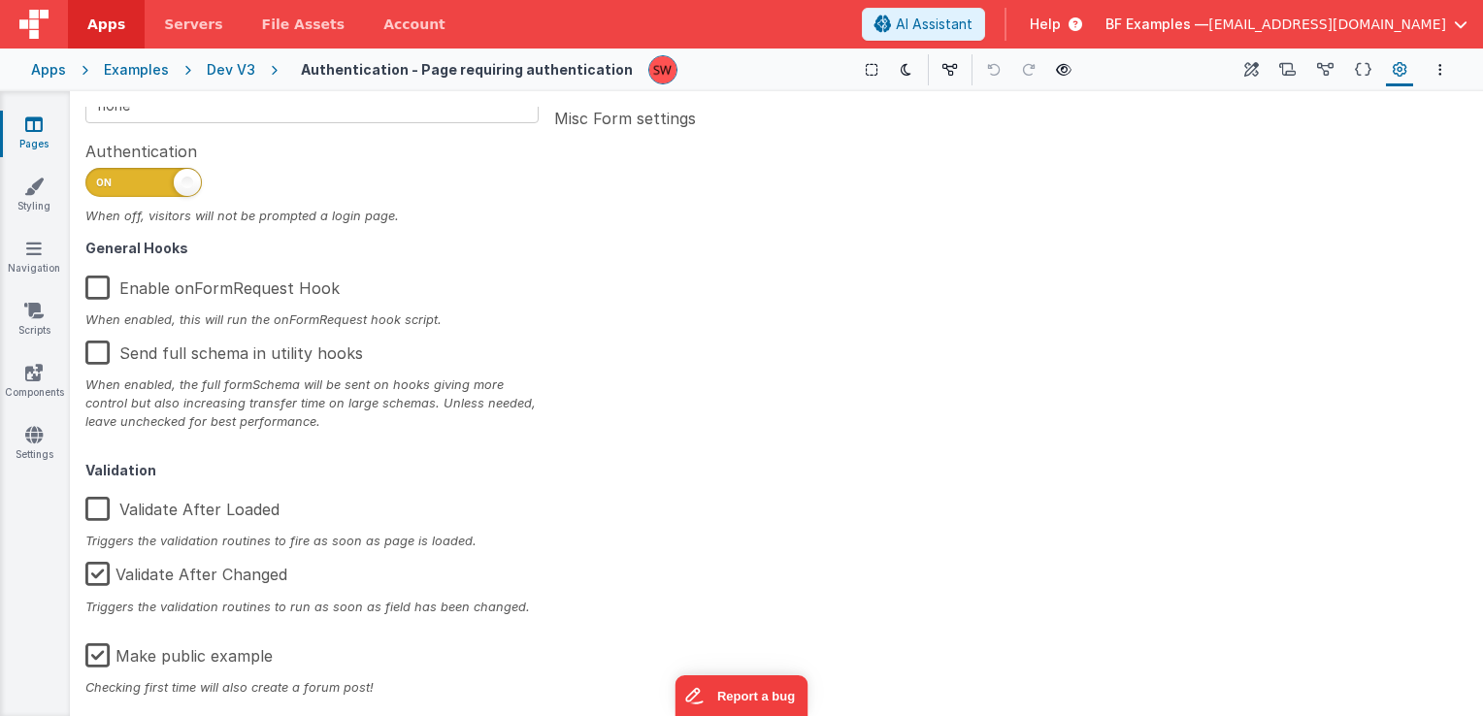
scroll to position [310, 0]
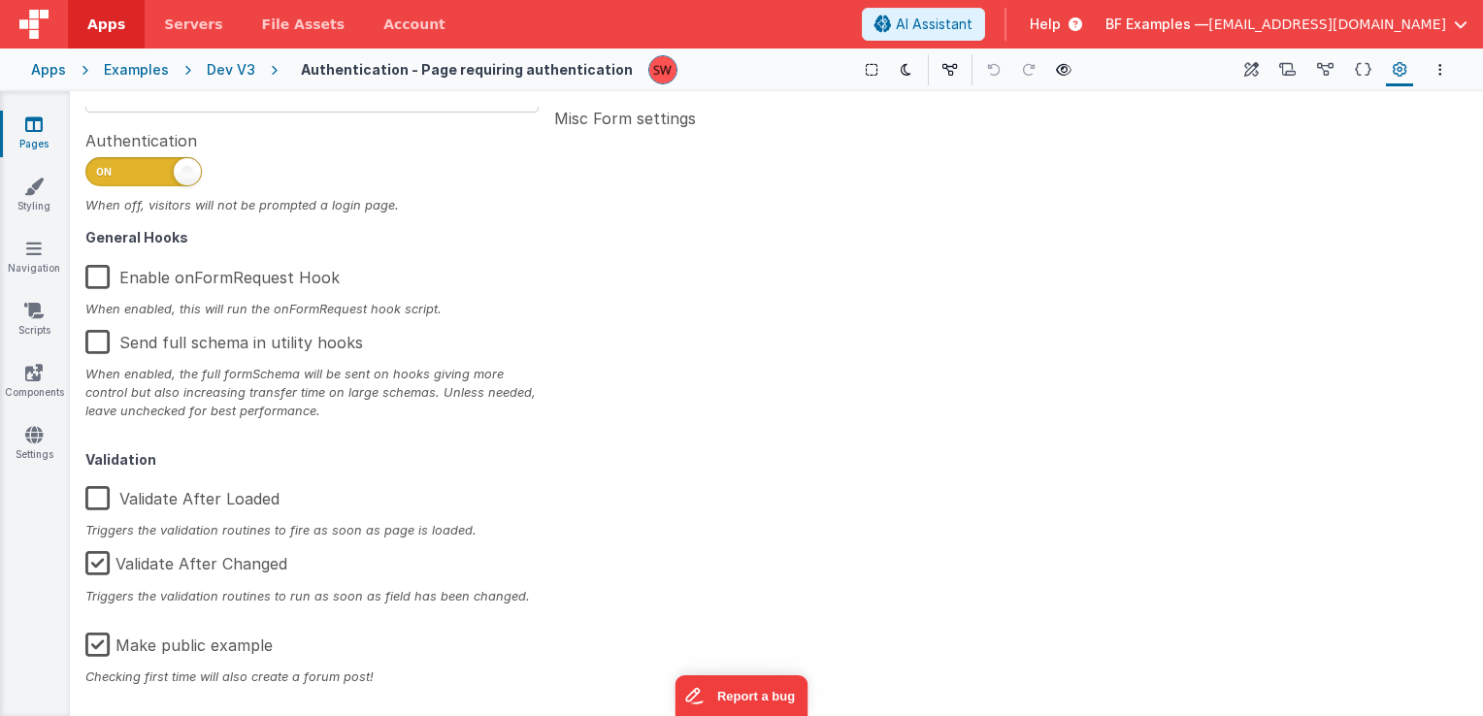
click at [95, 647] on label "Make public example" at bounding box center [178, 642] width 187 height 42
click at [0, 0] on input "Make public example" at bounding box center [0, 0] width 0 height 0
type textarea "This template requires BF code base >0.9.6"
click at [221, 68] on div "Dev V3" at bounding box center [231, 69] width 49 height 19
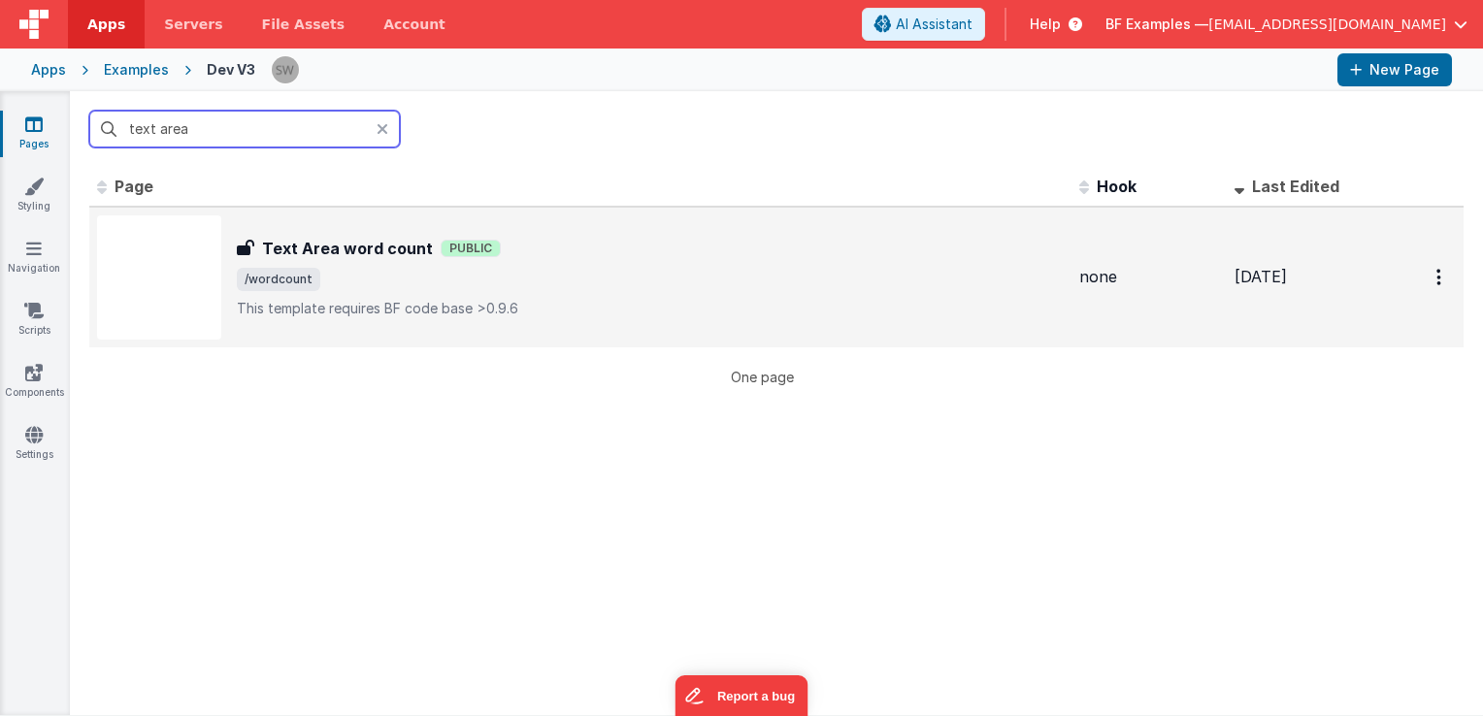
type input "text area"
click at [565, 247] on div "Text Area word count Public" at bounding box center [650, 248] width 827 height 23
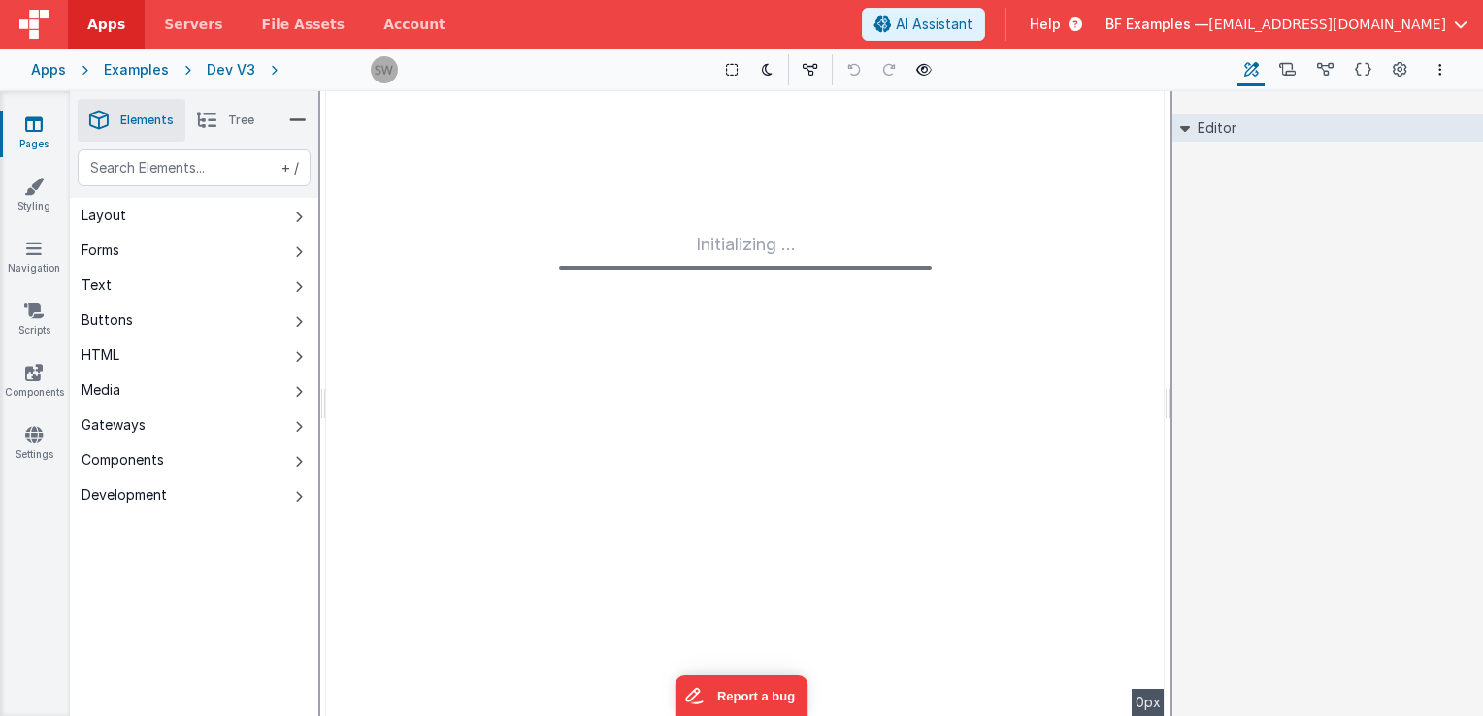
type input "FR_2A7D915E-F905-0E47-8FBC-89144EEAE787"
type textarea "This template requires BF code base >0.9.6"
type input "none"
checkbox input "false"
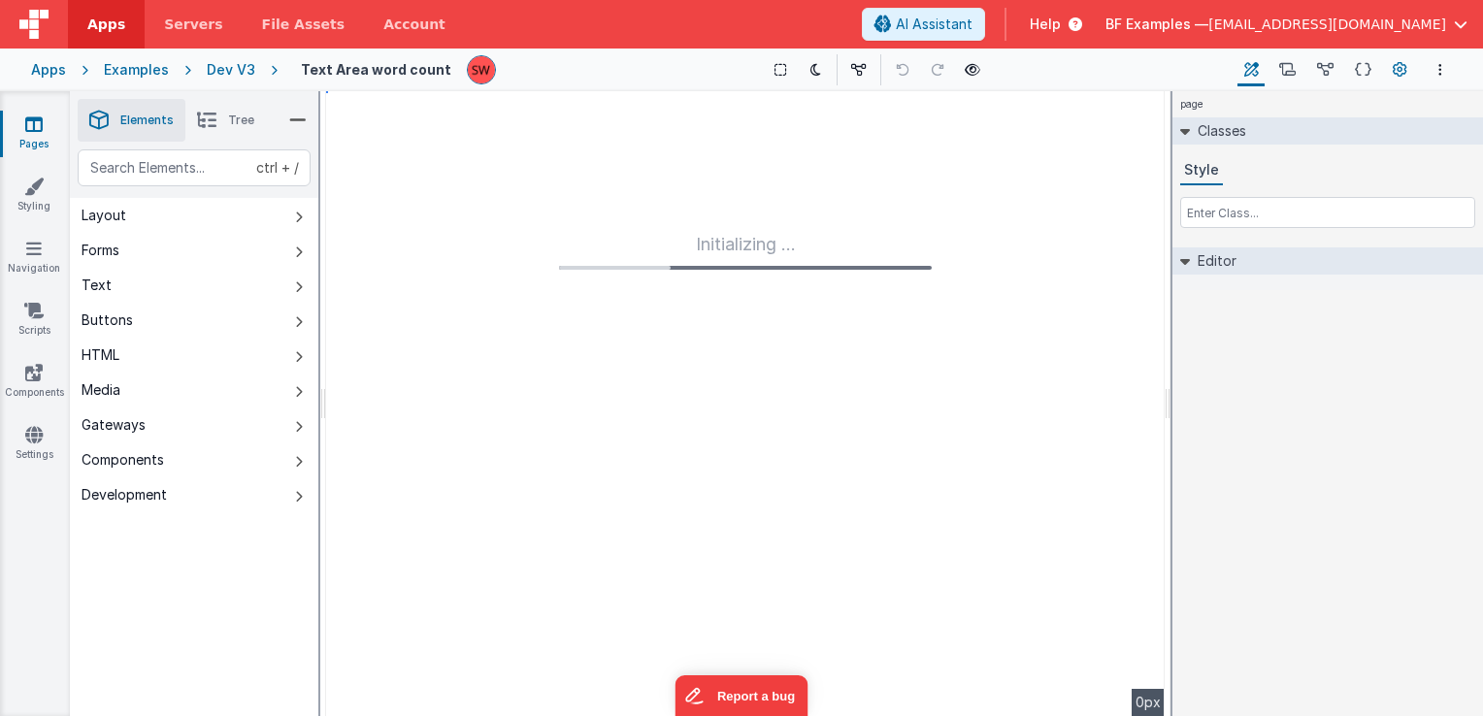
click at [1399, 62] on icon at bounding box center [1400, 70] width 15 height 20
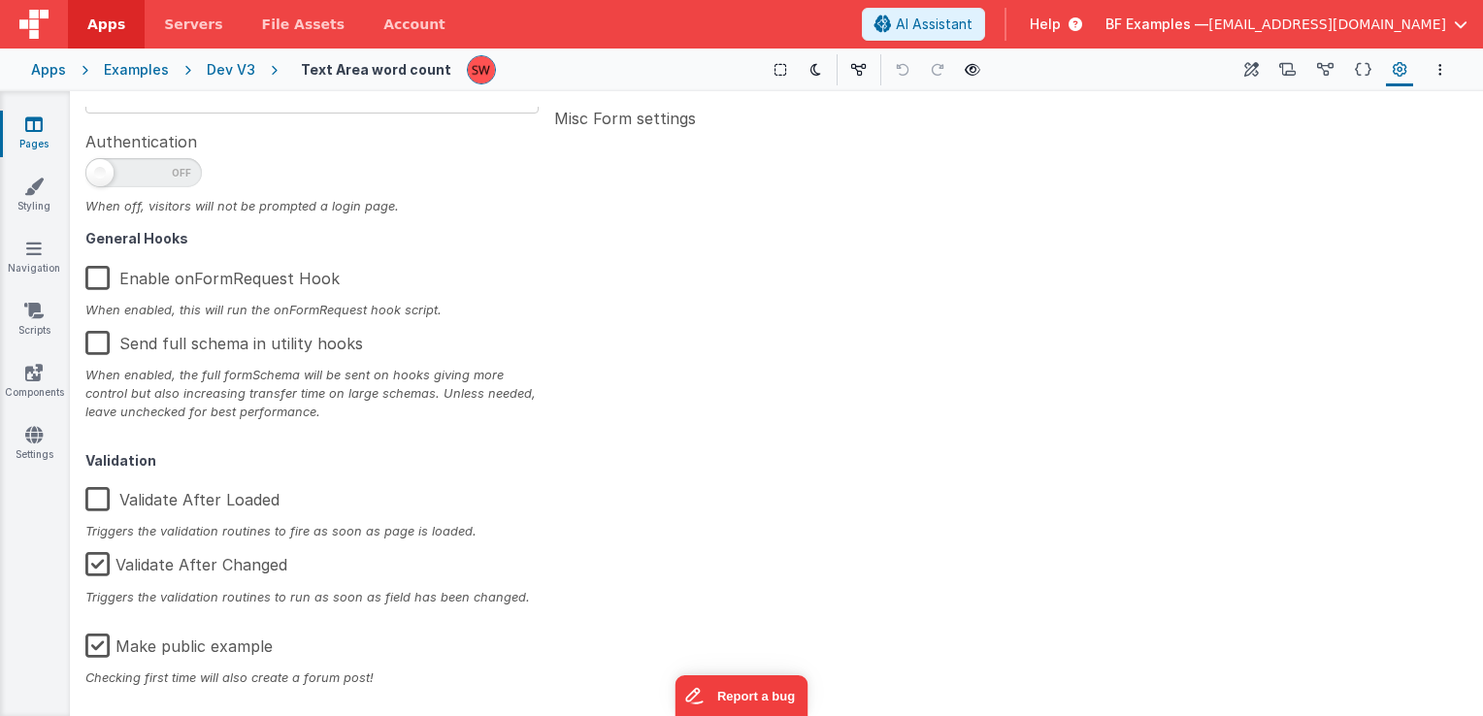
scroll to position [310, 0]
click at [99, 647] on label "Make public example" at bounding box center [178, 642] width 187 height 42
click at [0, 0] on input "Make public example" at bounding box center [0, 0] width 0 height 0
type textarea "This template requires BF code base >0.9.6"
click at [233, 62] on div "Dev V3" at bounding box center [231, 69] width 49 height 19
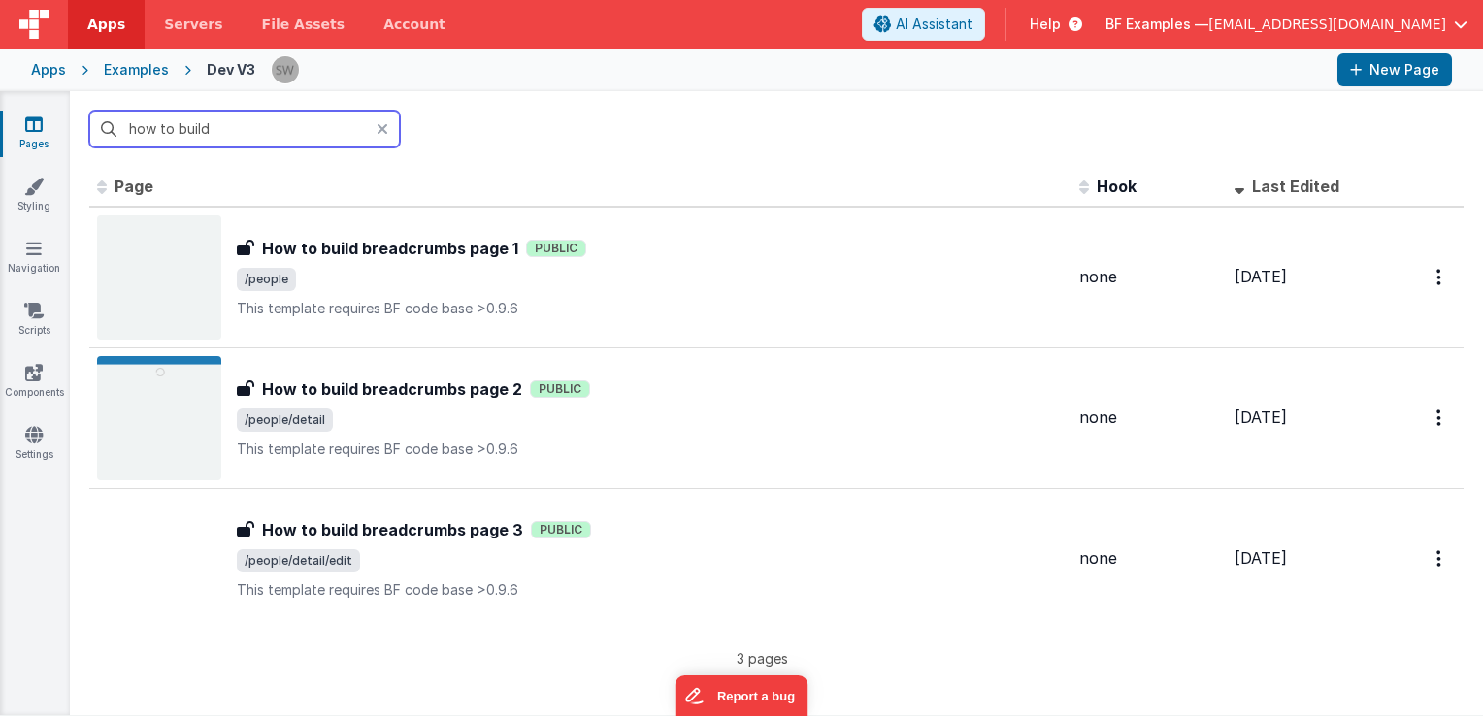
type input "how to build"
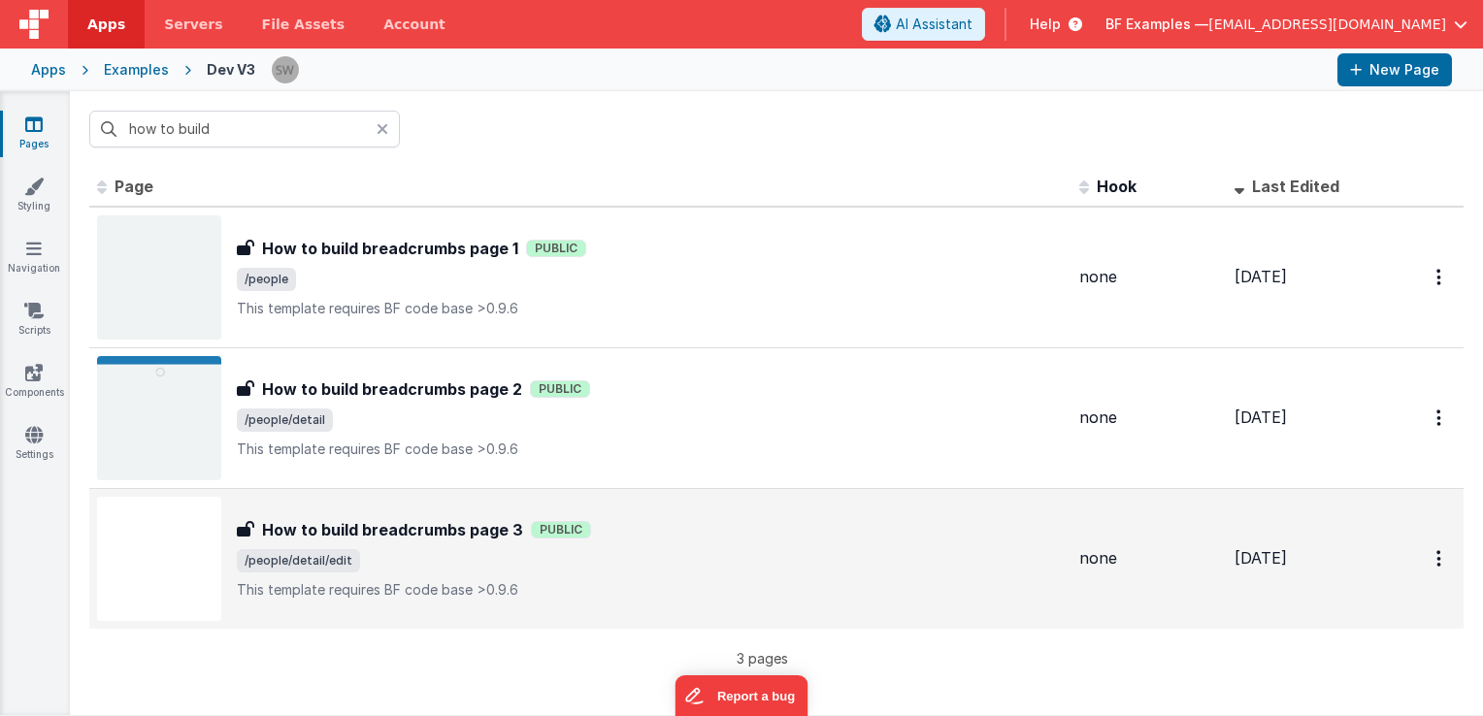
click at [384, 514] on div "How to build breadcrumbs page 3 How to build breadcrumbs page 3 Public /people/…" at bounding box center [580, 559] width 967 height 124
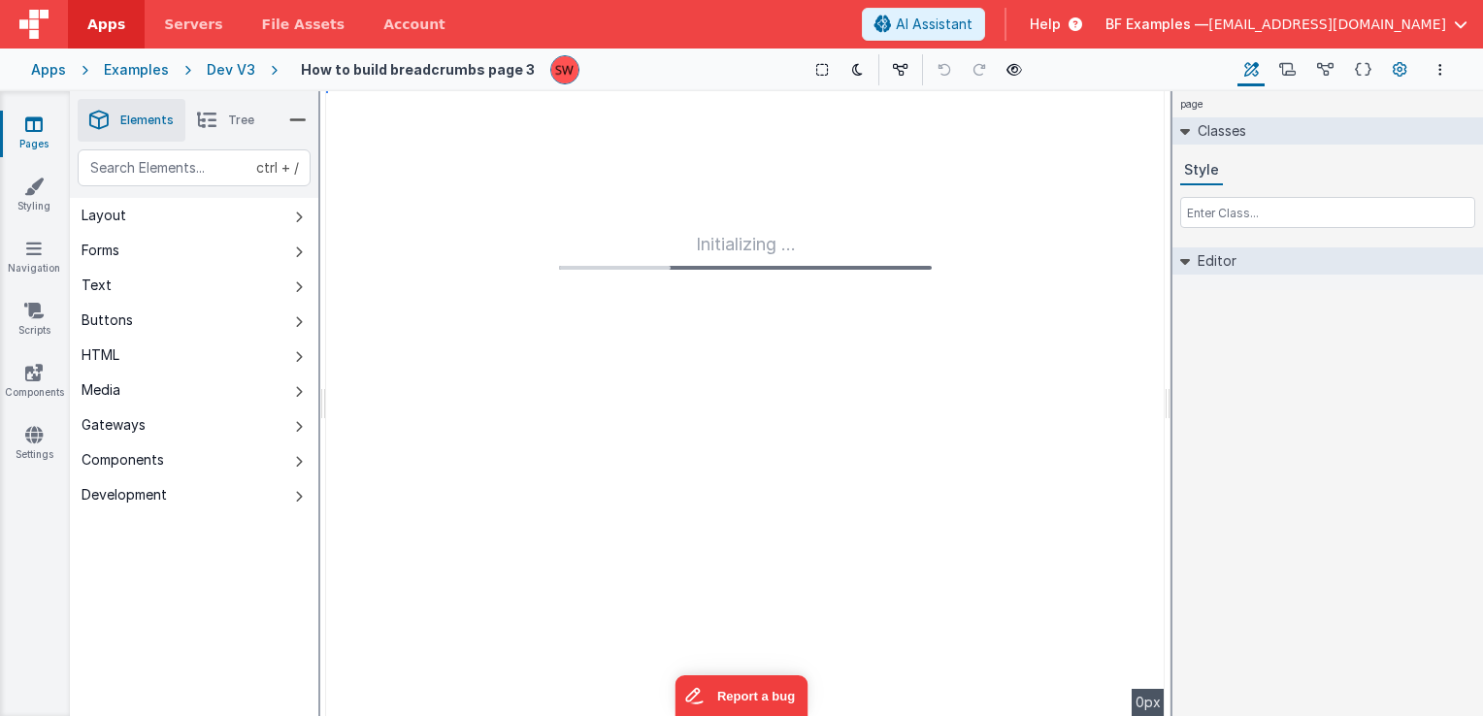
click at [1391, 68] on button "Page Settings" at bounding box center [1399, 69] width 27 height 33
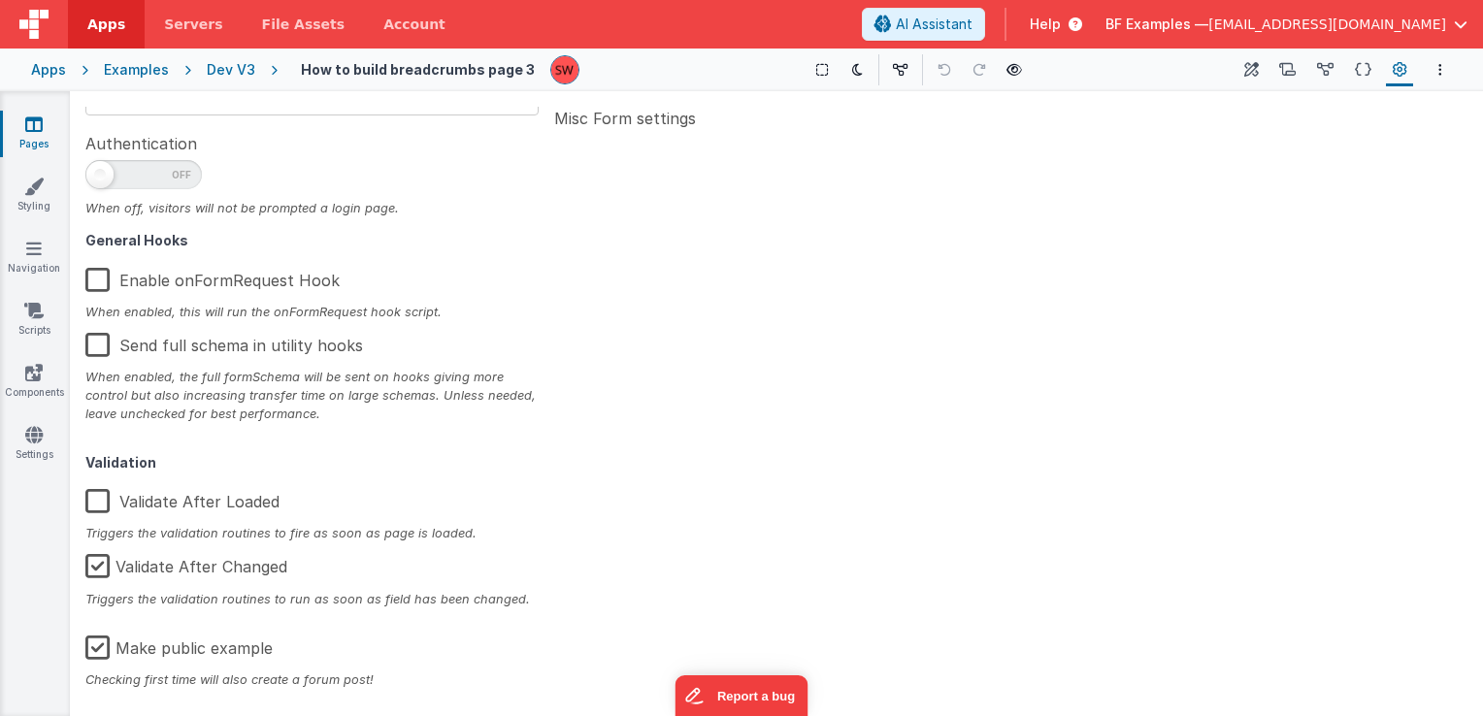
scroll to position [310, 0]
click at [94, 647] on label "Make public example" at bounding box center [178, 642] width 187 height 42
click at [0, 0] on input "Make public example" at bounding box center [0, 0] width 0 height 0
type textarea "This template requires BF code base >0.9.6"
click at [241, 70] on div "Dev V3" at bounding box center [231, 69] width 49 height 19
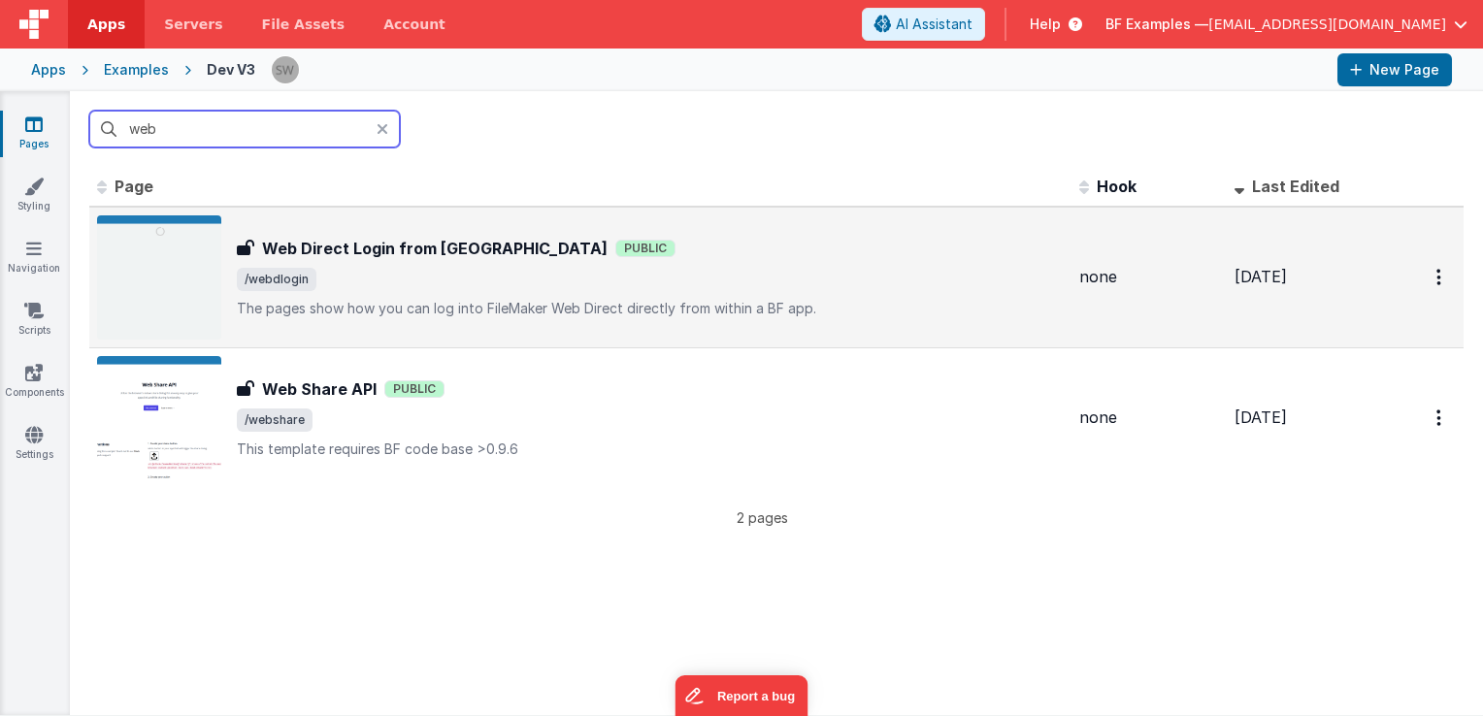
type input "web"
click at [420, 271] on span "/webdlogin" at bounding box center [650, 279] width 827 height 23
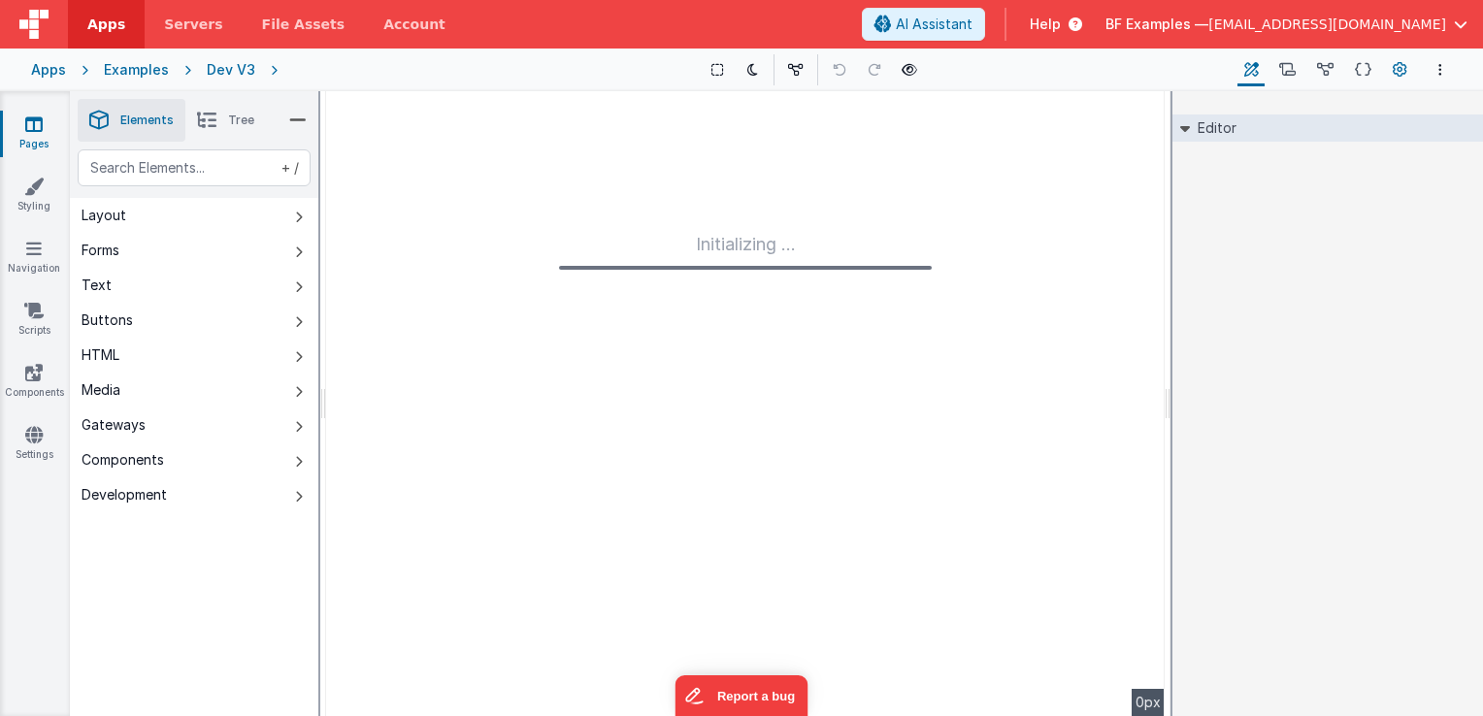
click at [1410, 70] on button "Page Settings" at bounding box center [1399, 69] width 27 height 33
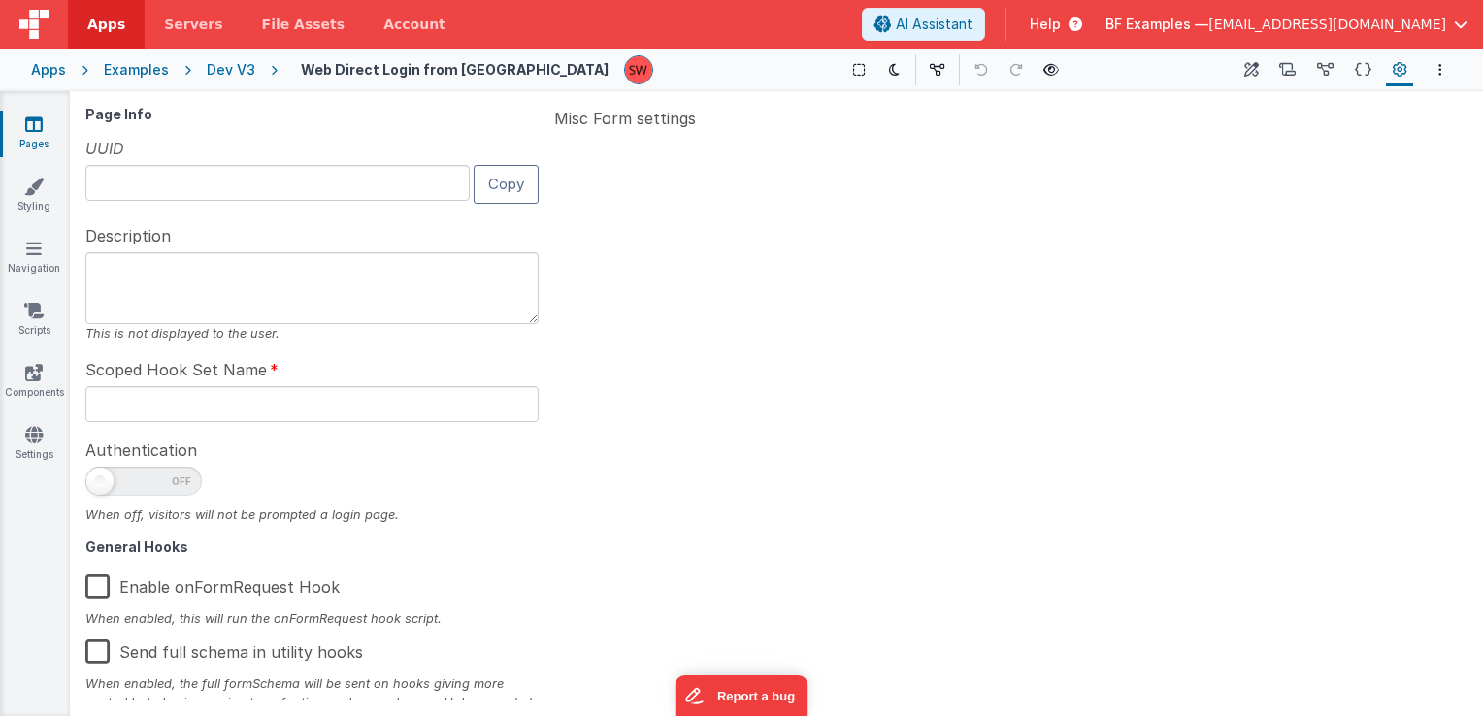
type input "FR_76FF6078-3D6E-884F-859D-66E3D371E8C1"
type textarea "The pages show how you can log into FileMaker Web Direct directly from within a…"
type input "none"
checkbox input "false"
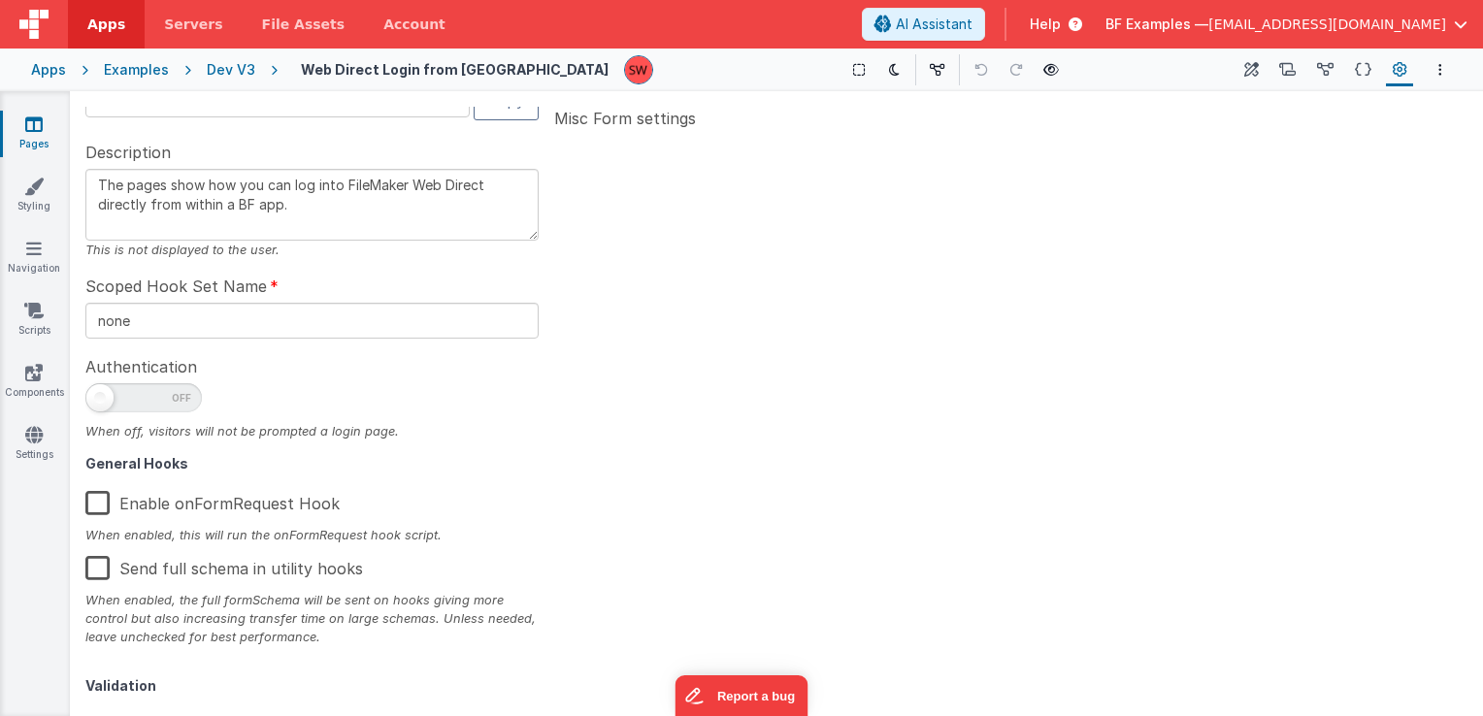
scroll to position [310, 0]
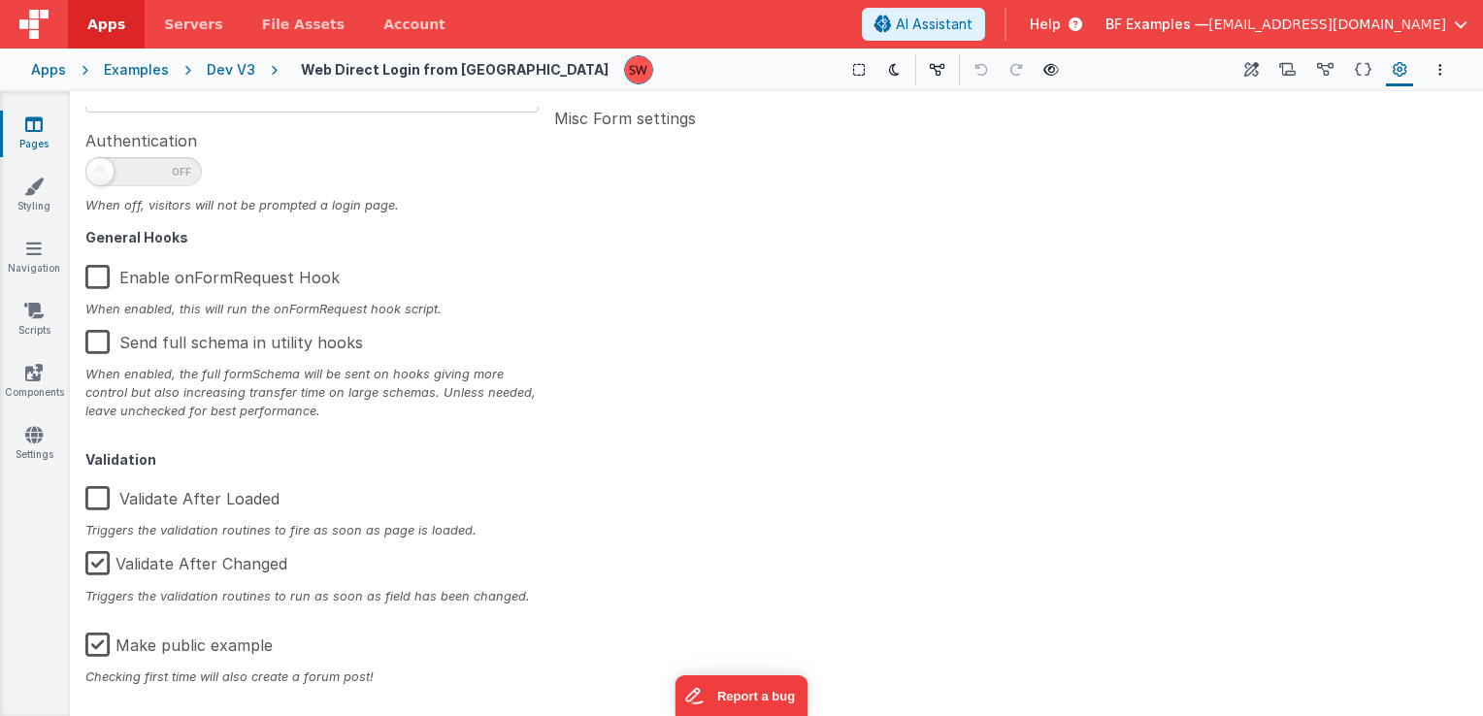
click at [98, 647] on label "Make public example" at bounding box center [178, 642] width 187 height 42
click at [0, 0] on input "Make public example" at bounding box center [0, 0] width 0 height 0
type textarea "The pages show how you can log into FileMaker Web Direct directly from within a…"
click at [220, 61] on div "Dev V3" at bounding box center [231, 69] width 49 height 19
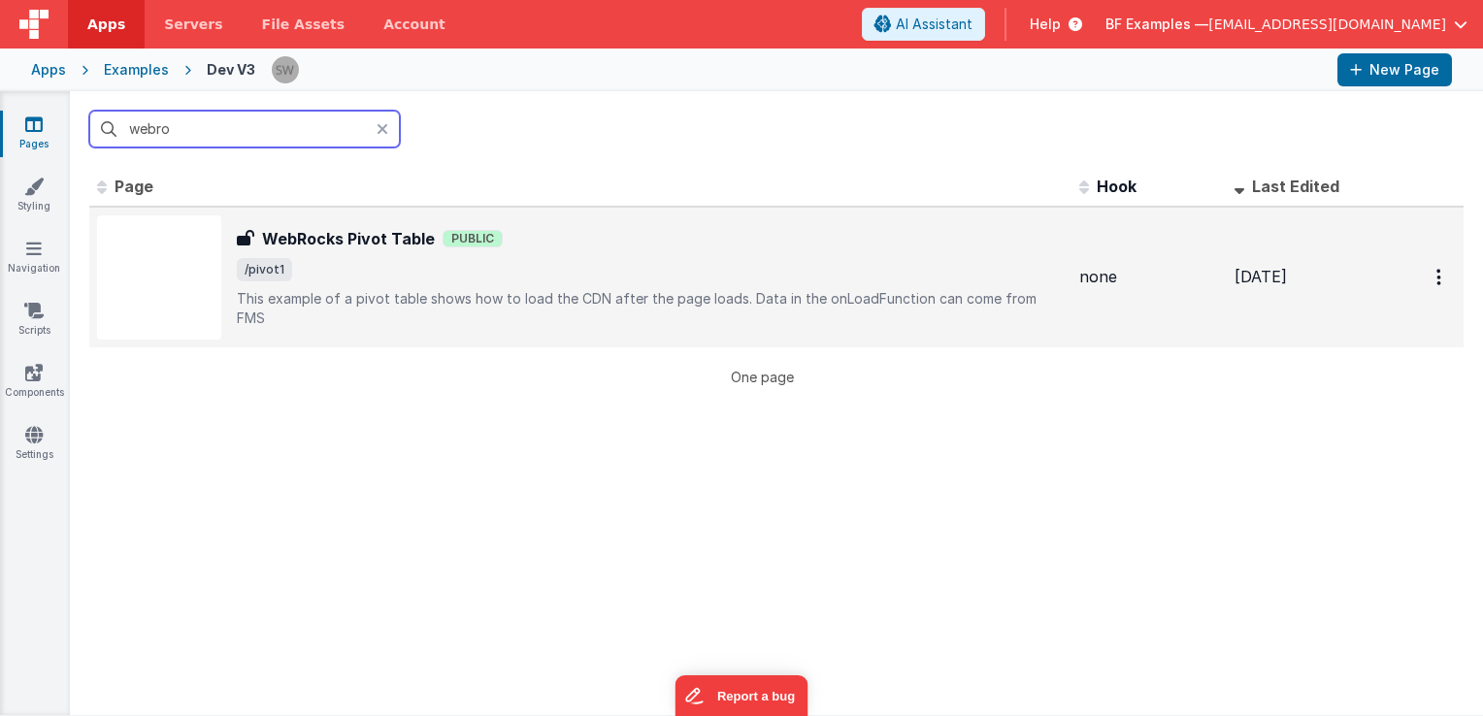
type input "webro"
click at [503, 227] on div "WebRocks Pivot Table Public" at bounding box center [650, 238] width 827 height 23
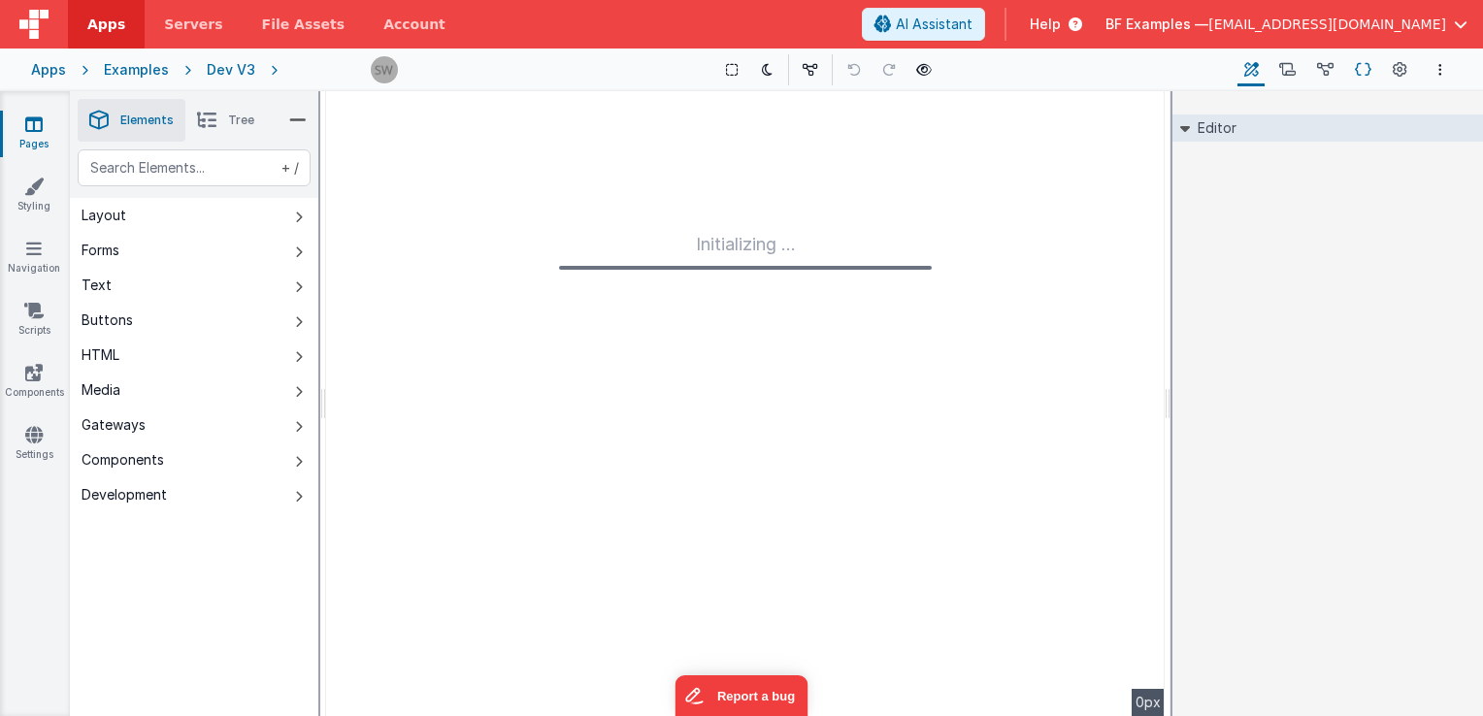
type input "FR_7B25A39A-CEB2-2D40-8057-5AE417A0619E"
type textarea "This example of a pivot table shows how to load the CDN after the page loads. D…"
type input "none"
checkbox input "false"
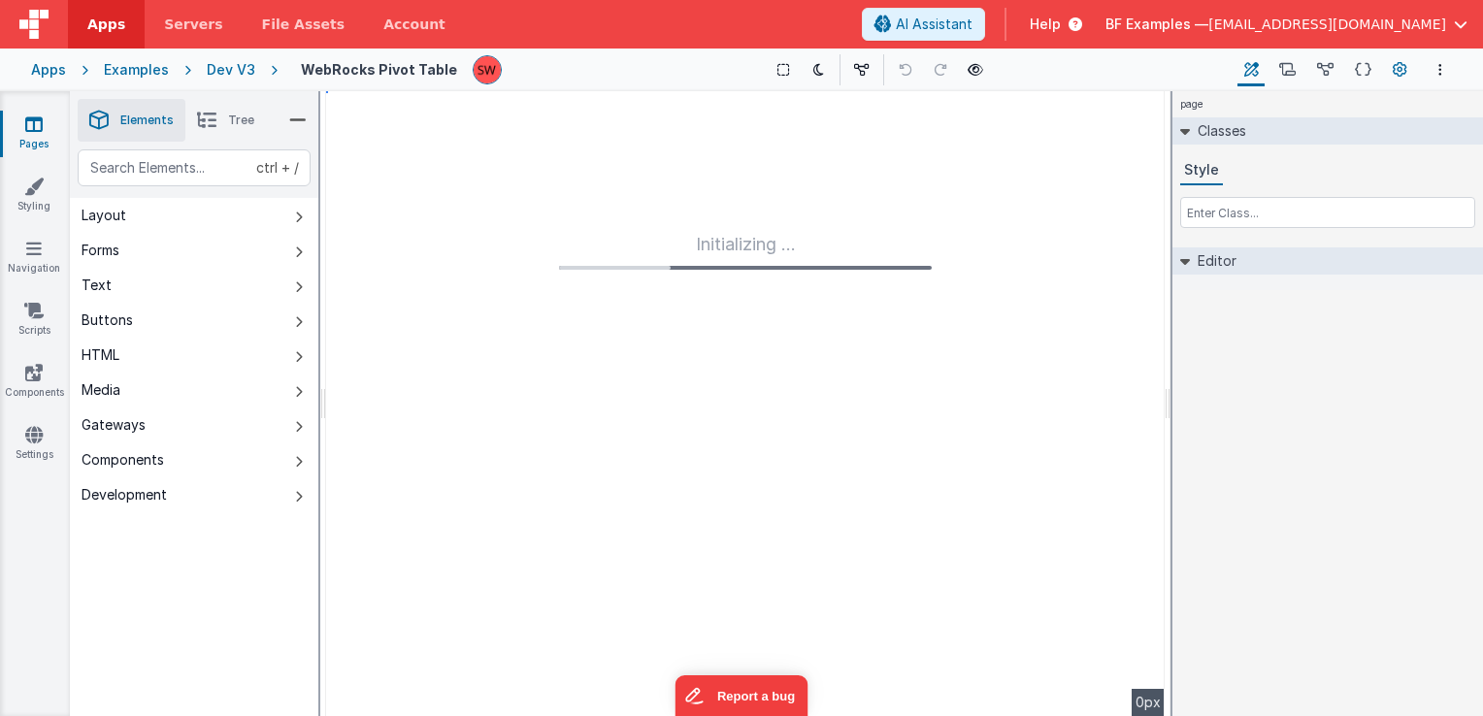
click at [1399, 68] on icon at bounding box center [1400, 70] width 15 height 20
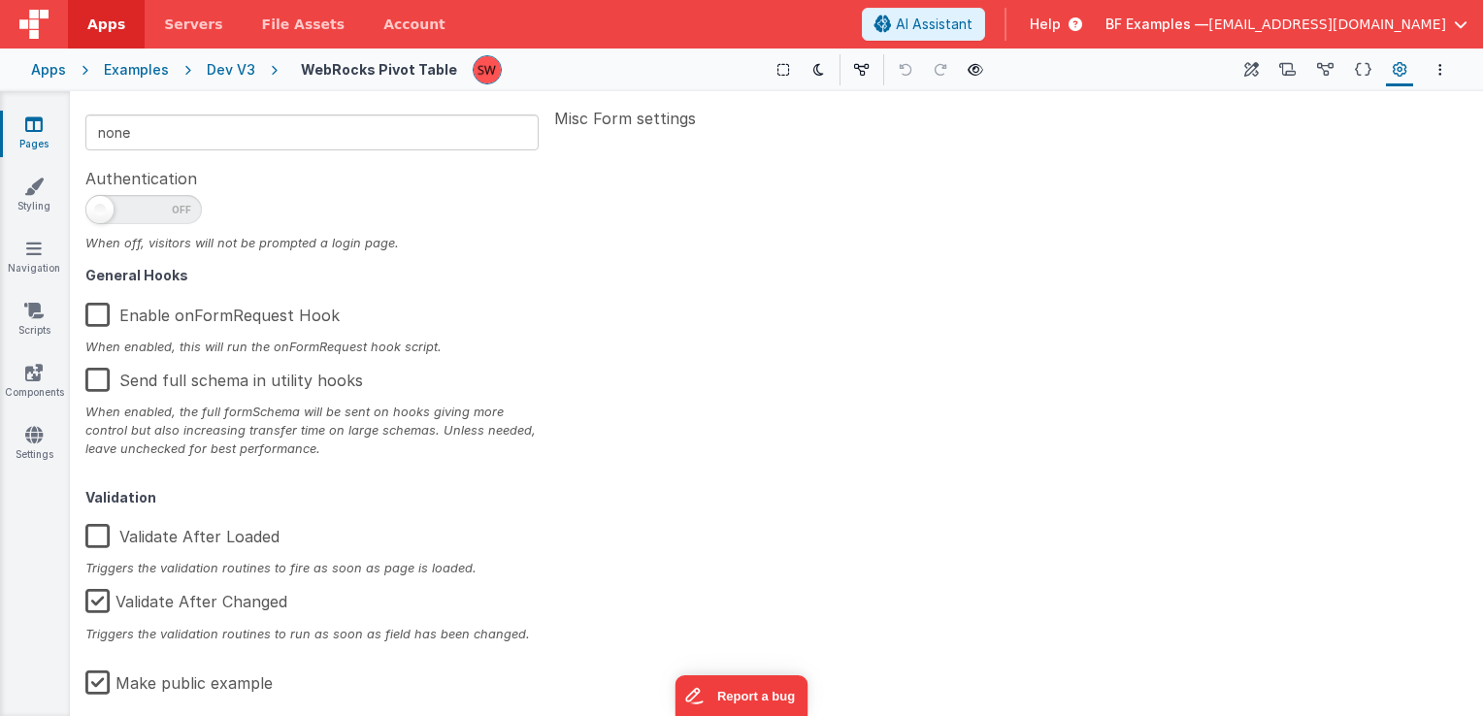
scroll to position [310, 0]
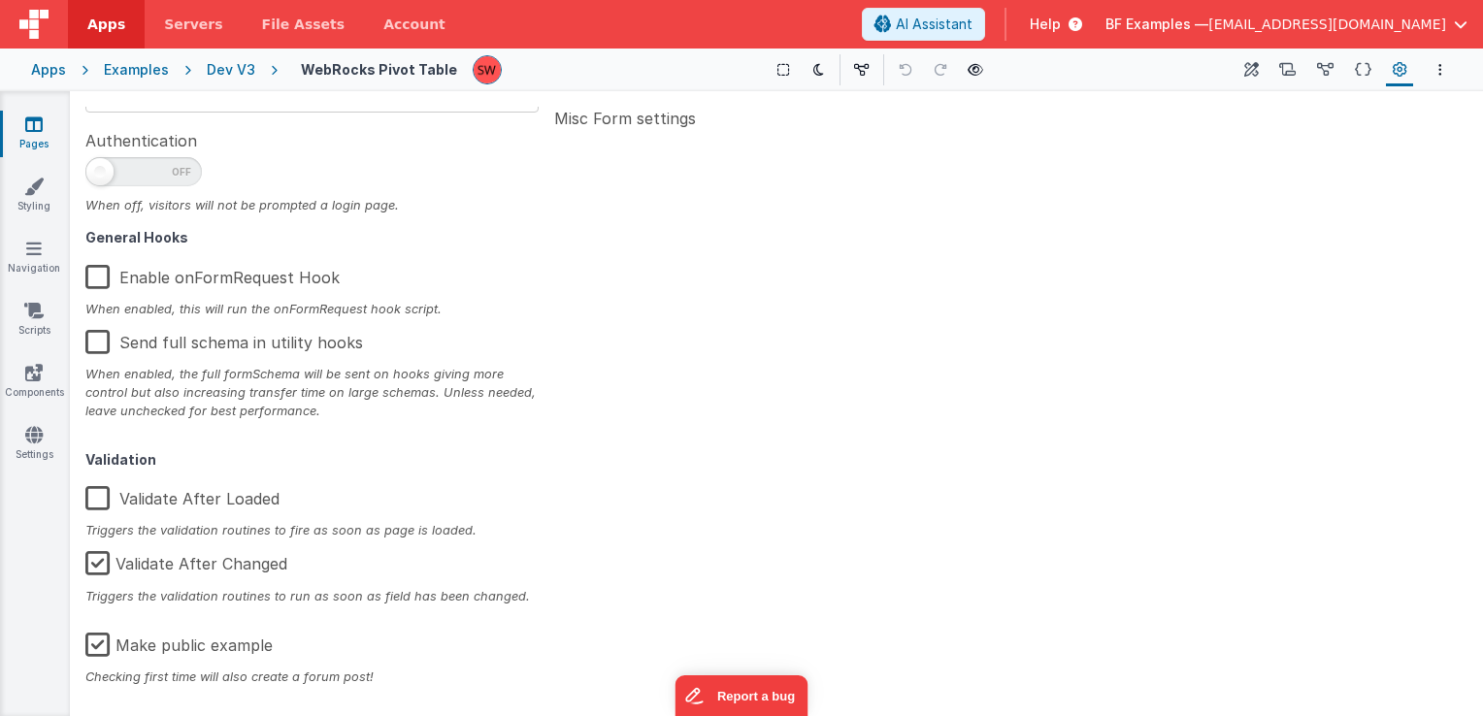
click at [97, 647] on label "Make public example" at bounding box center [178, 642] width 187 height 42
click at [0, 0] on input "Make public example" at bounding box center [0, 0] width 0 height 0
type textarea "This example of a pivot table shows how to load the CDN after the page loads. D…"
click at [221, 64] on div "Dev V3" at bounding box center [231, 69] width 49 height 19
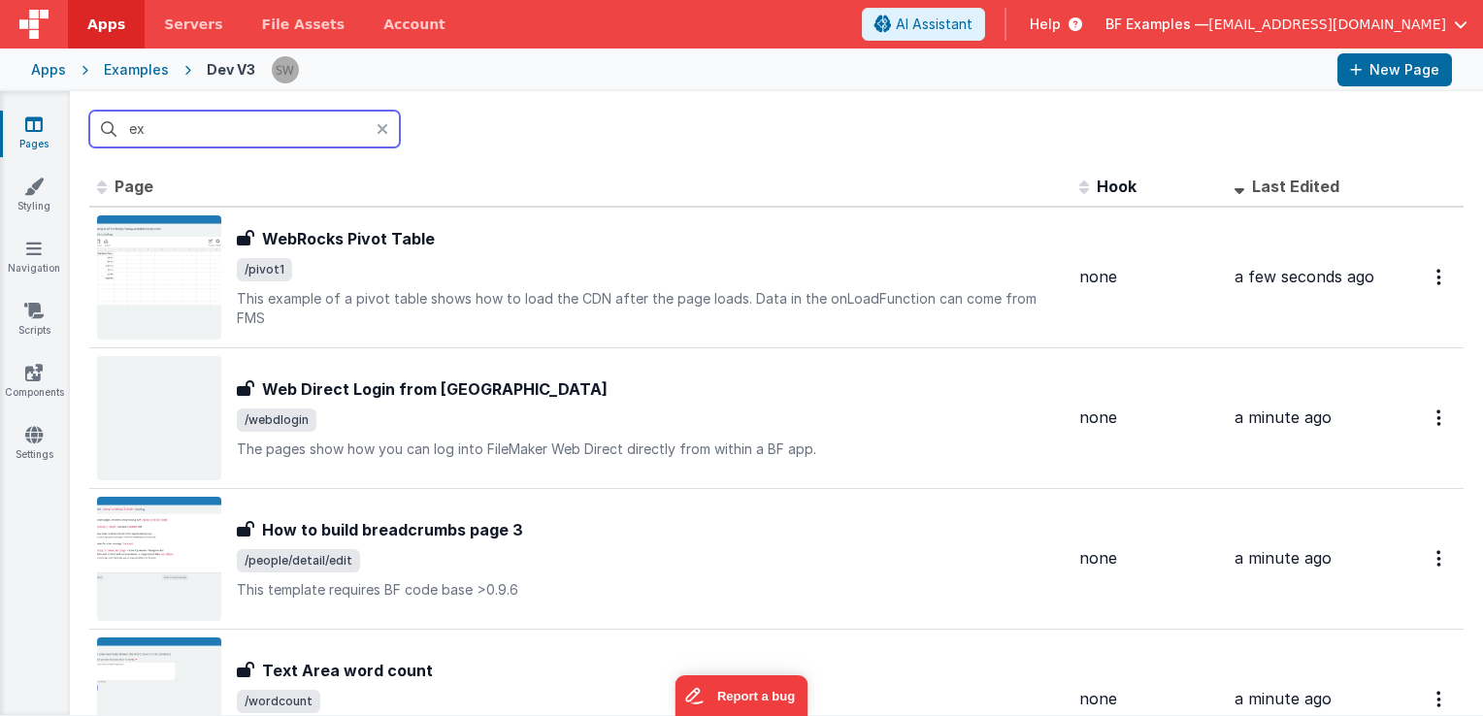
type input "e"
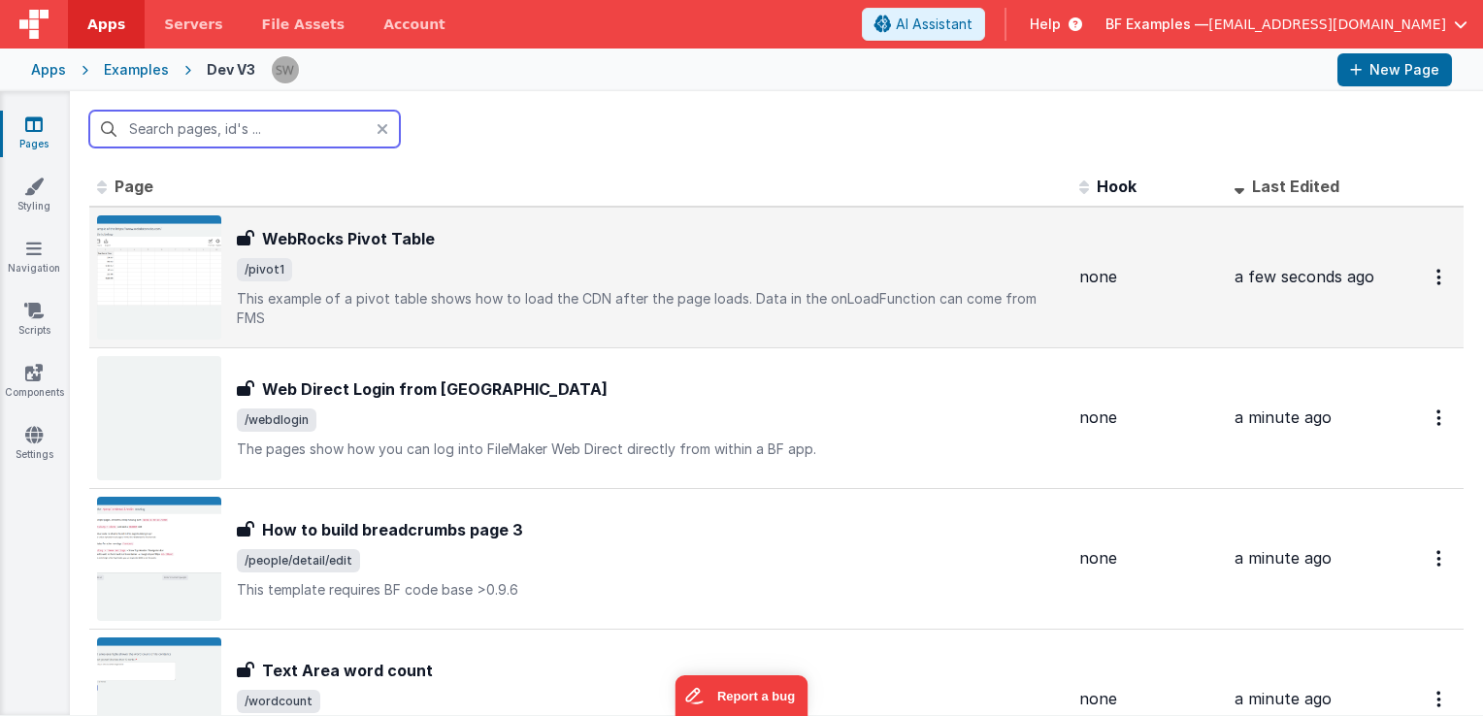
click at [381, 125] on input "text" at bounding box center [244, 129] width 311 height 37
click at [280, 129] on input "text" at bounding box center [244, 129] width 311 height 37
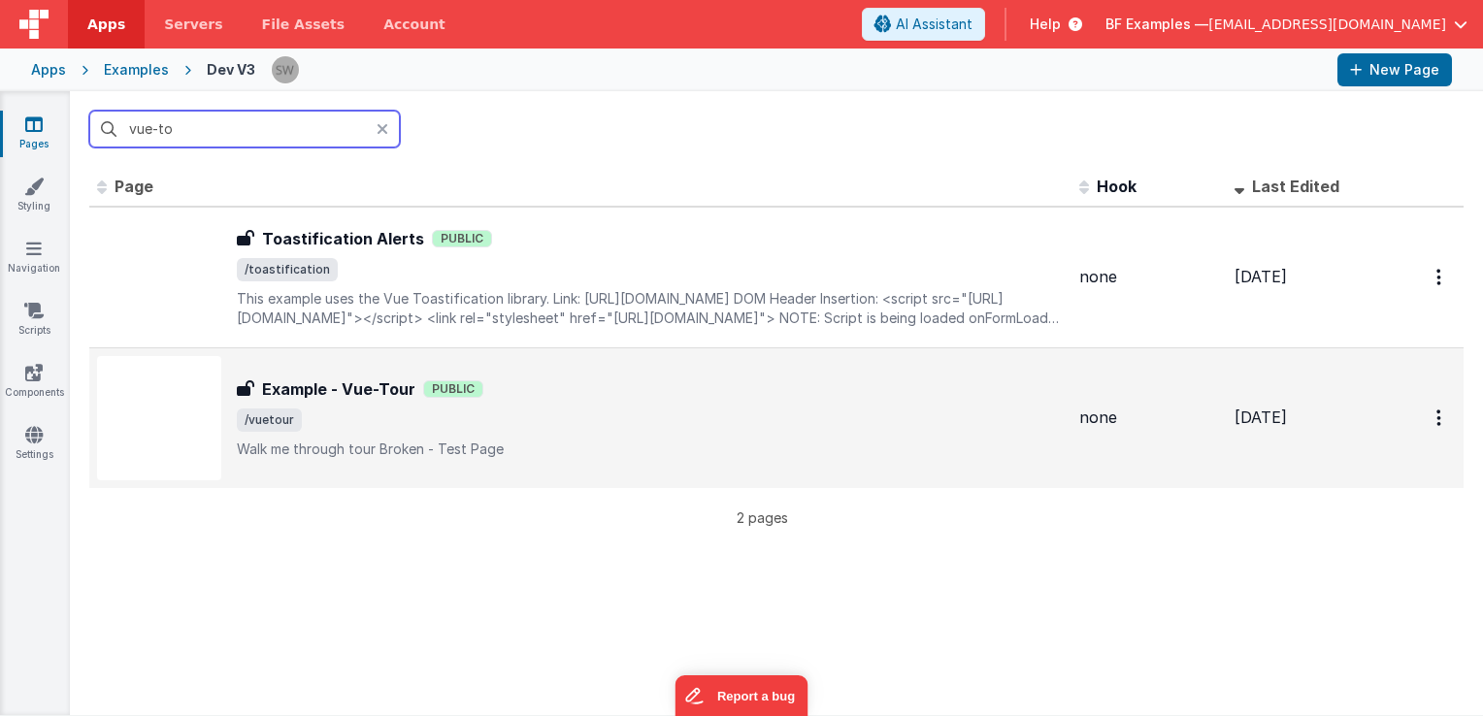
type input "vue-to"
click at [571, 420] on span "/vuetour" at bounding box center [650, 420] width 827 height 23
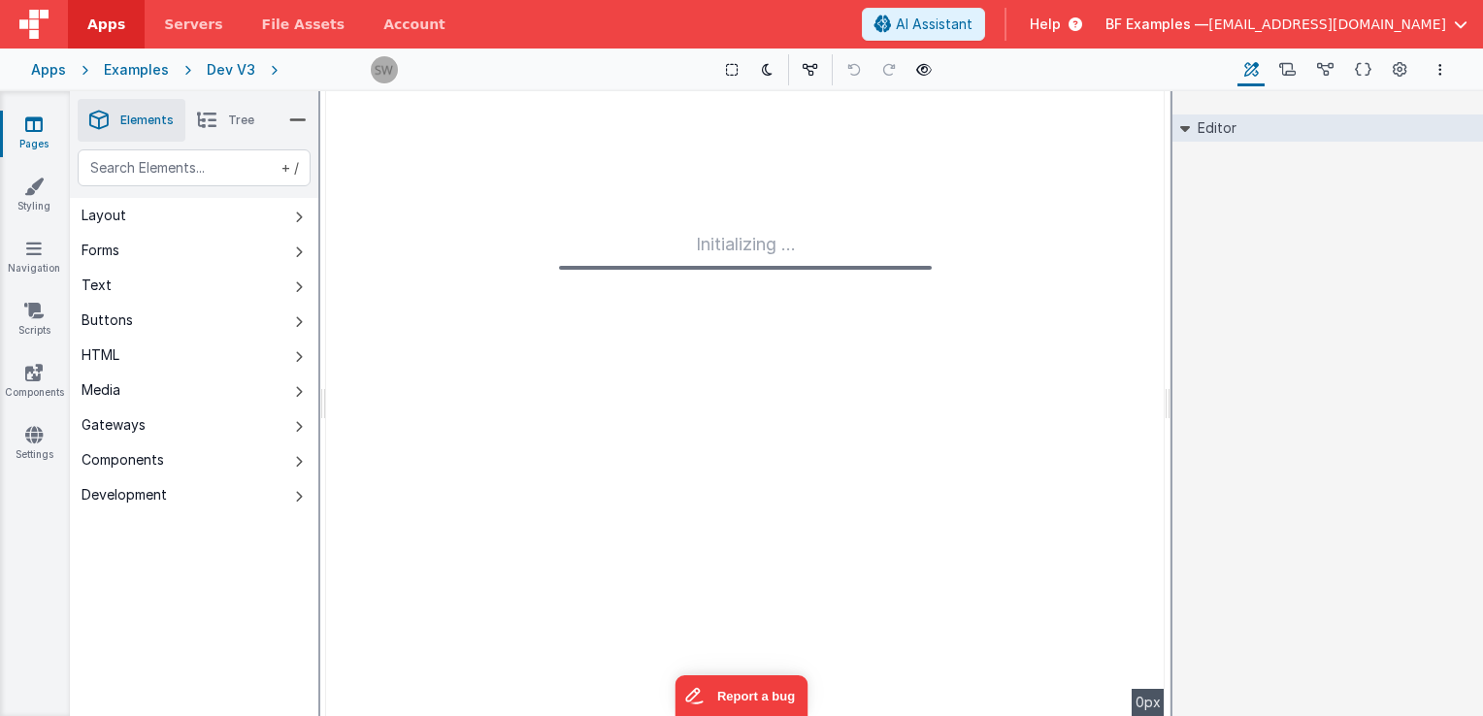
type input "FR_08F09F85-B511-E04F-83EF-3FAC960DD2ED"
type textarea "Walk me through tour Broken - Test Page"
type input "none"
checkbox input "false"
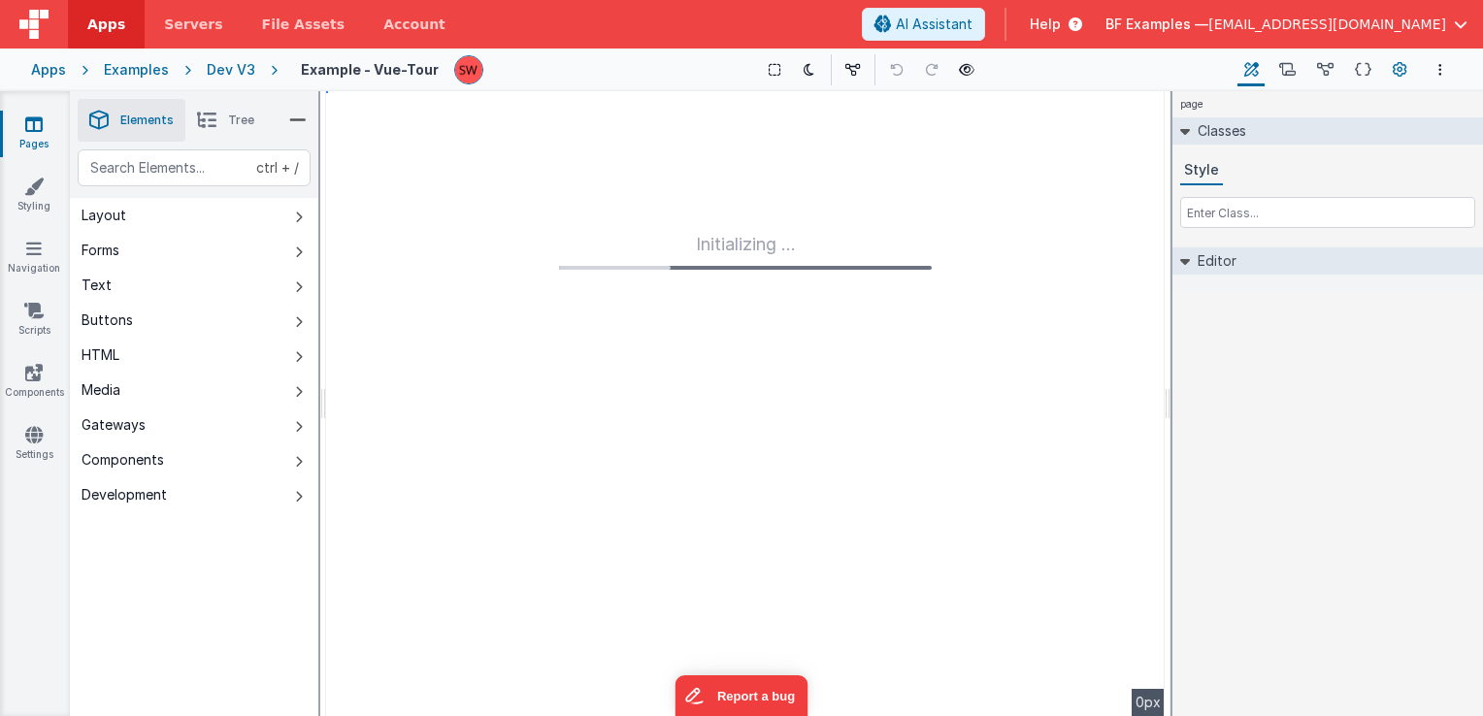
click at [1393, 72] on icon at bounding box center [1400, 70] width 15 height 20
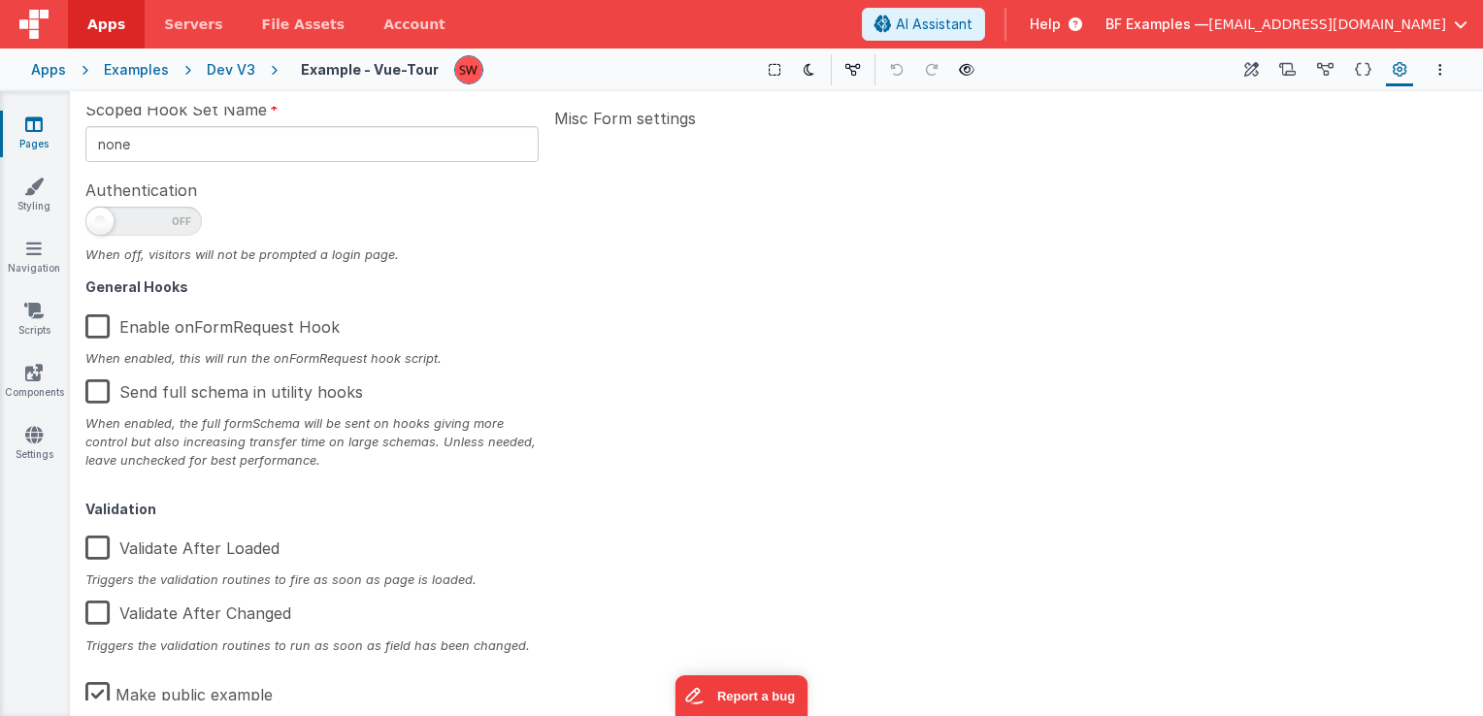
scroll to position [310, 0]
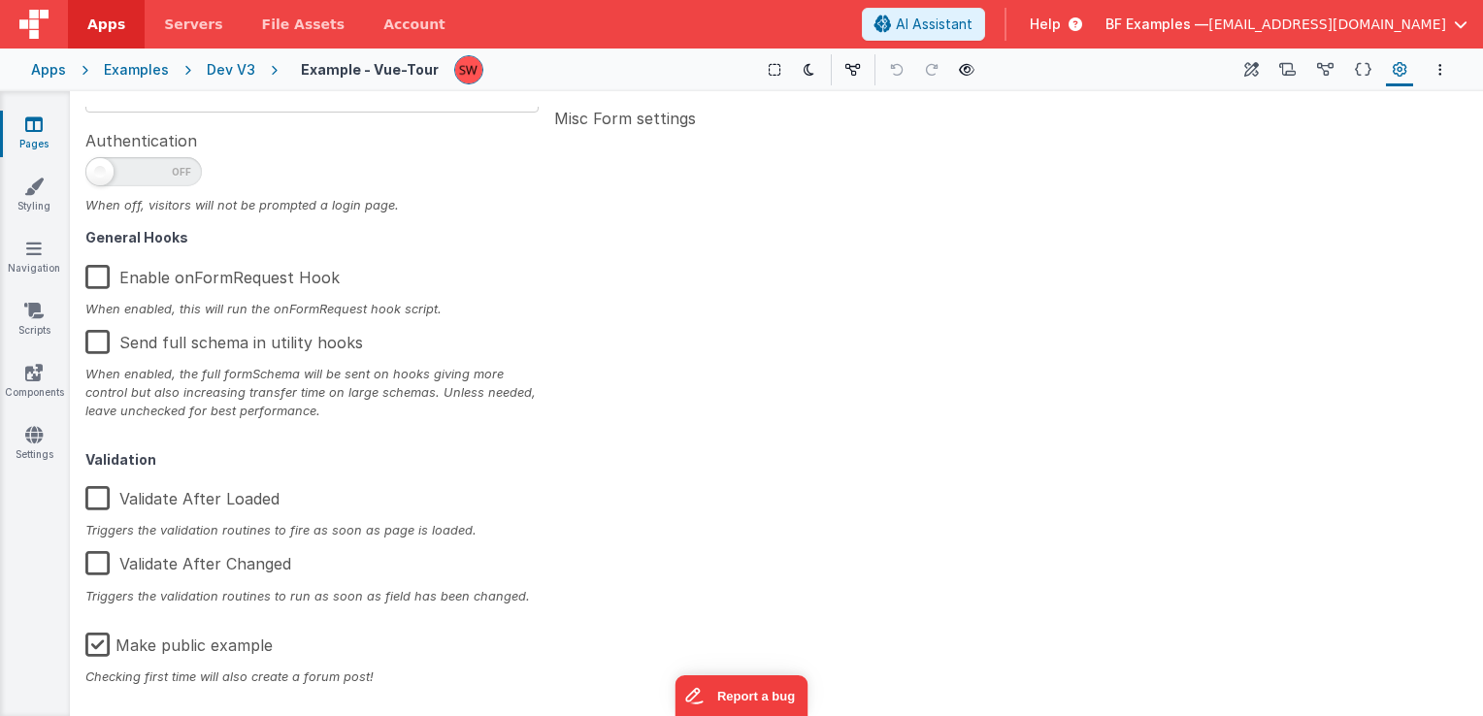
click at [101, 647] on label "Make public example" at bounding box center [178, 642] width 187 height 42
click at [0, 0] on input "Make public example" at bounding box center [0, 0] width 0 height 0
type textarea "Walk me through tour Broken - Test Page"
click at [234, 68] on div "Dev V3" at bounding box center [231, 69] width 49 height 19
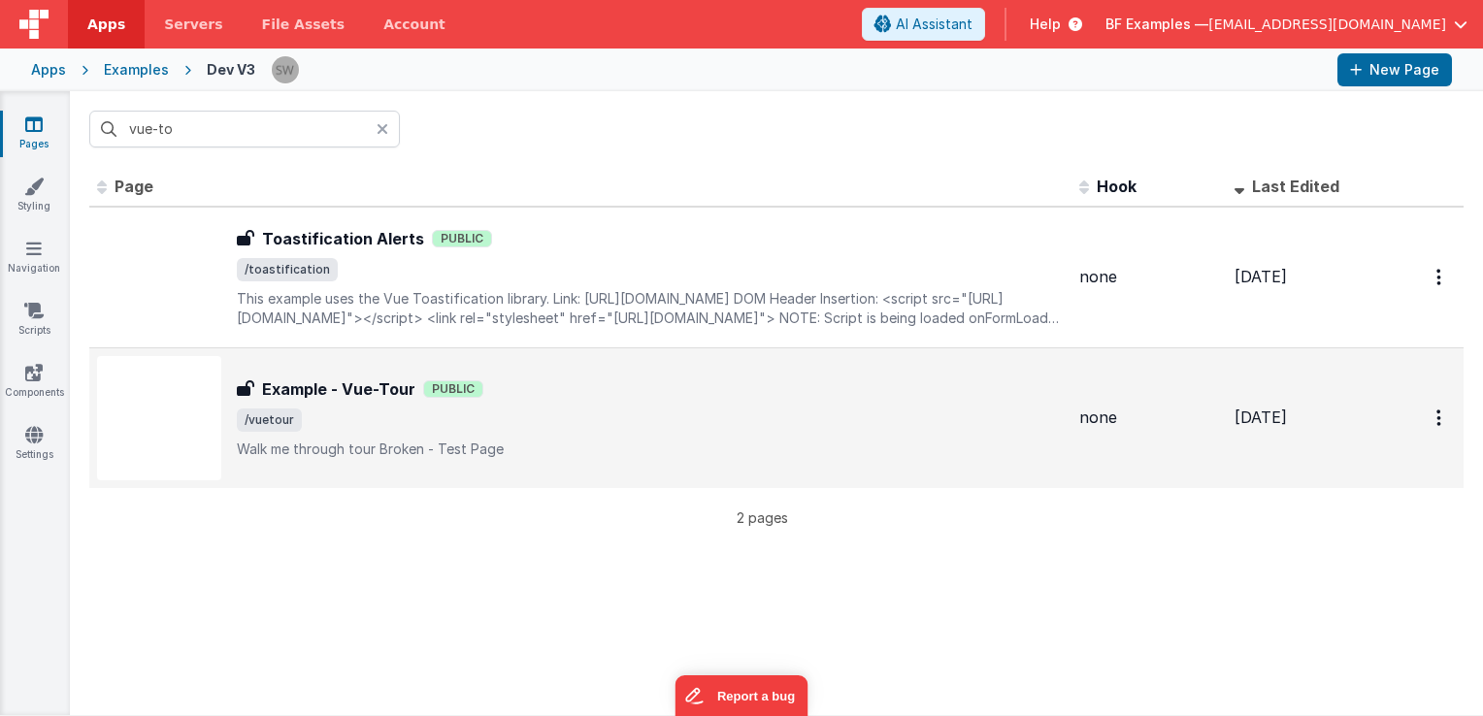
click at [815, 412] on span "/vuetour" at bounding box center [650, 420] width 827 height 23
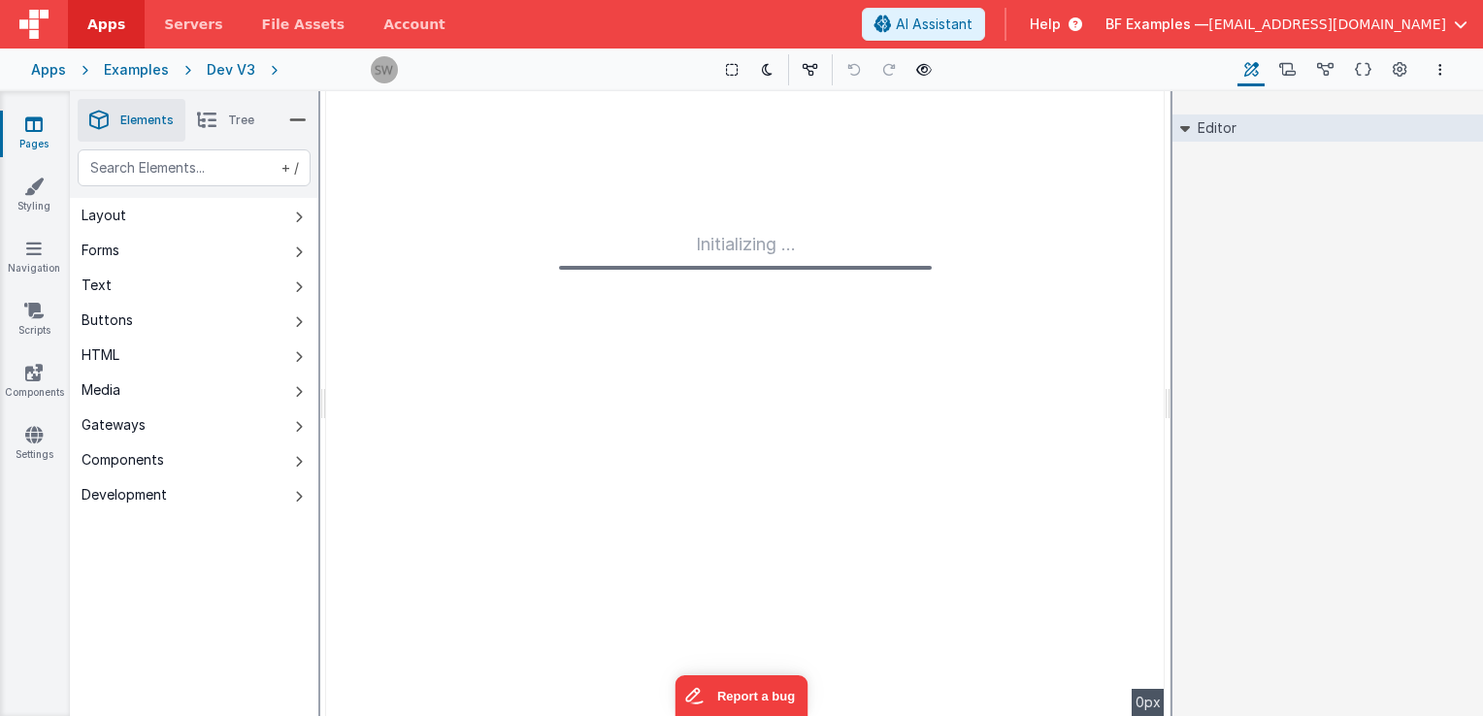
type input "FR_08F09F85-B511-E04F-83EF-3FAC960DD2ED"
type textarea "Walk me through tour Broken - Test Page"
type input "none"
checkbox input "false"
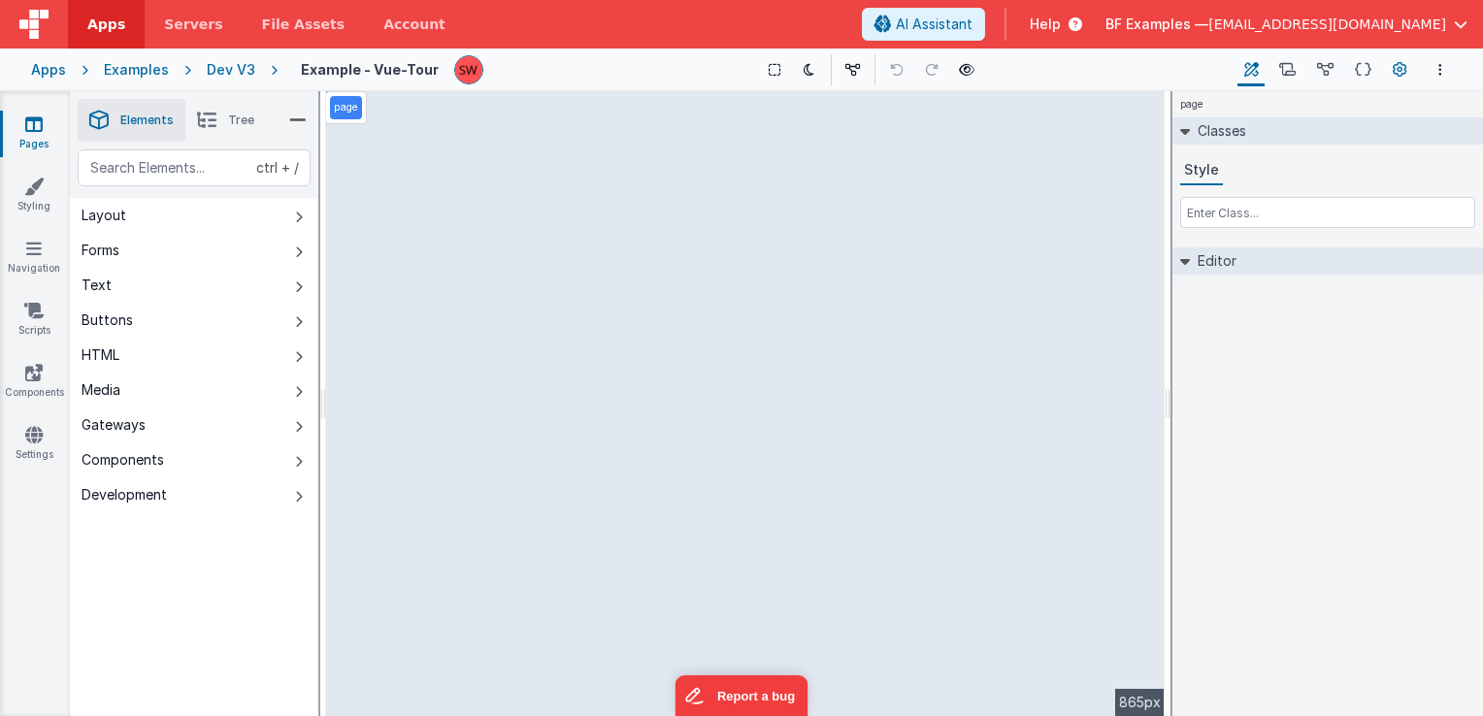
click at [1401, 71] on icon at bounding box center [1400, 70] width 15 height 20
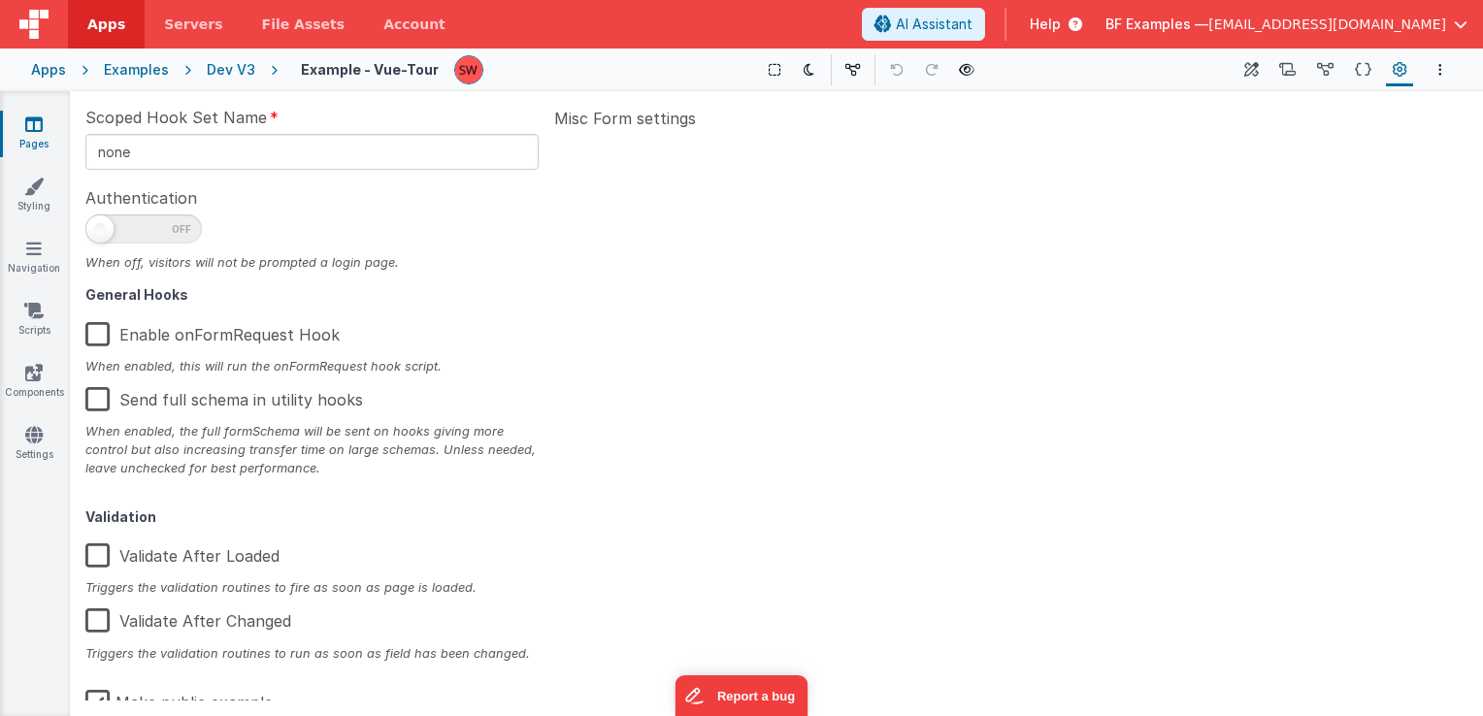
scroll to position [310, 0]
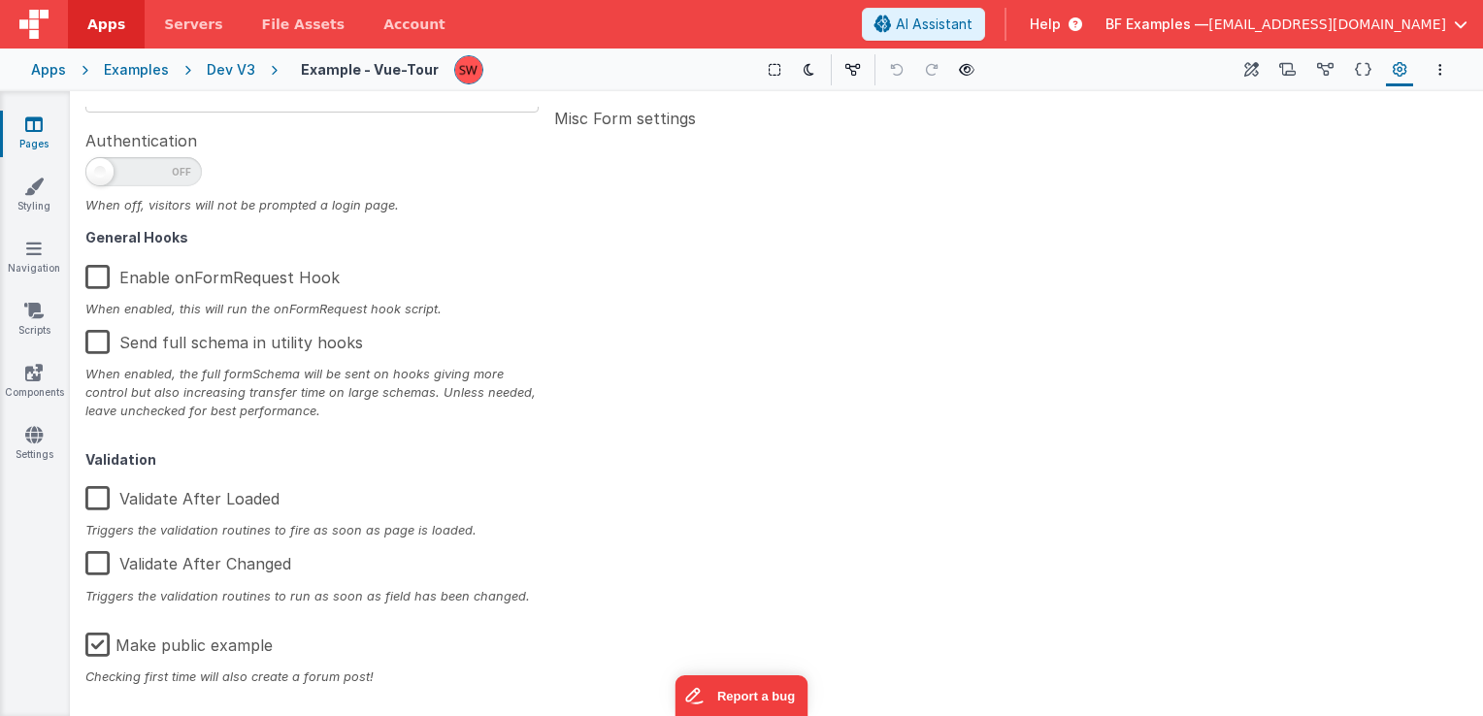
click at [93, 647] on label "Make public example" at bounding box center [178, 642] width 187 height 42
click at [0, 0] on input "Make public example" at bounding box center [0, 0] width 0 height 0
click at [227, 72] on div "Dev V3" at bounding box center [231, 69] width 49 height 19
type textarea "Walk me through tour Broken - Test Page"
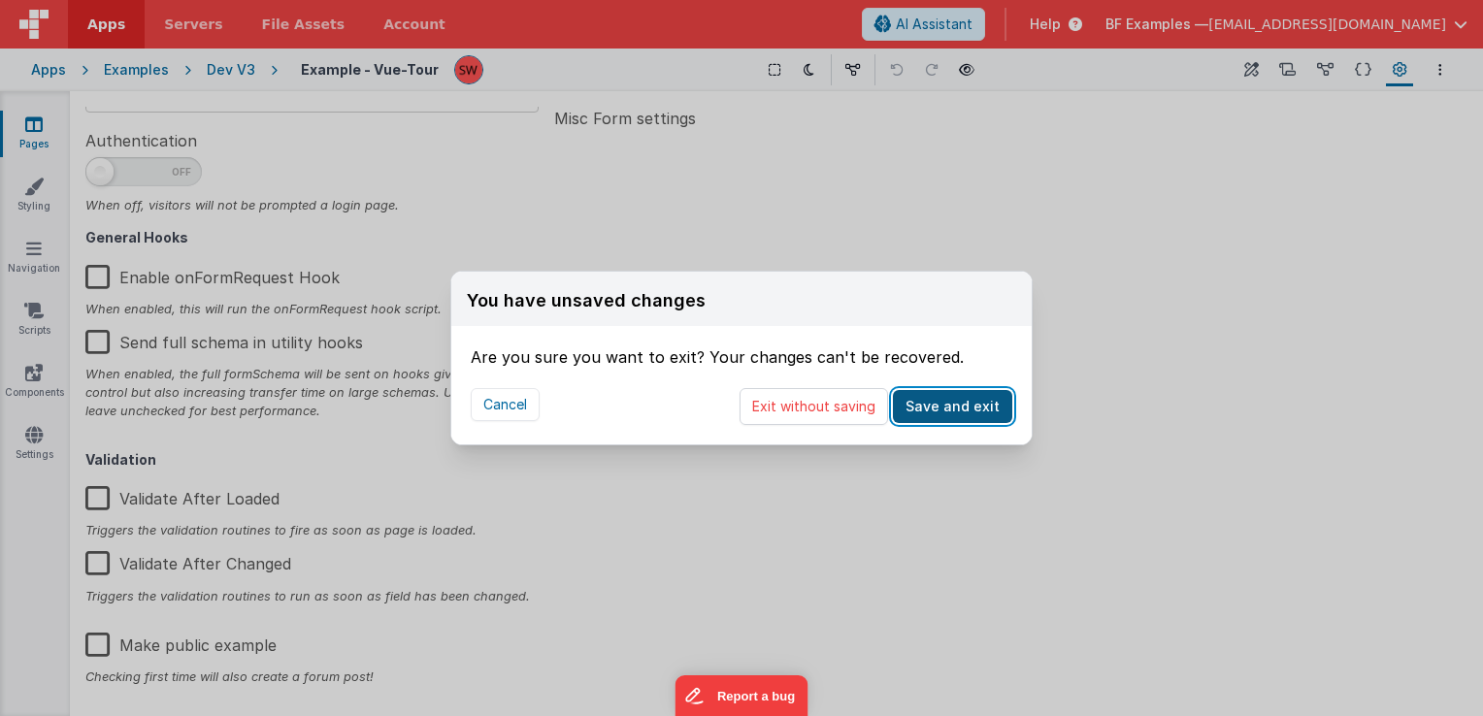
click at [963, 406] on button "Save and exit" at bounding box center [952, 406] width 119 height 33
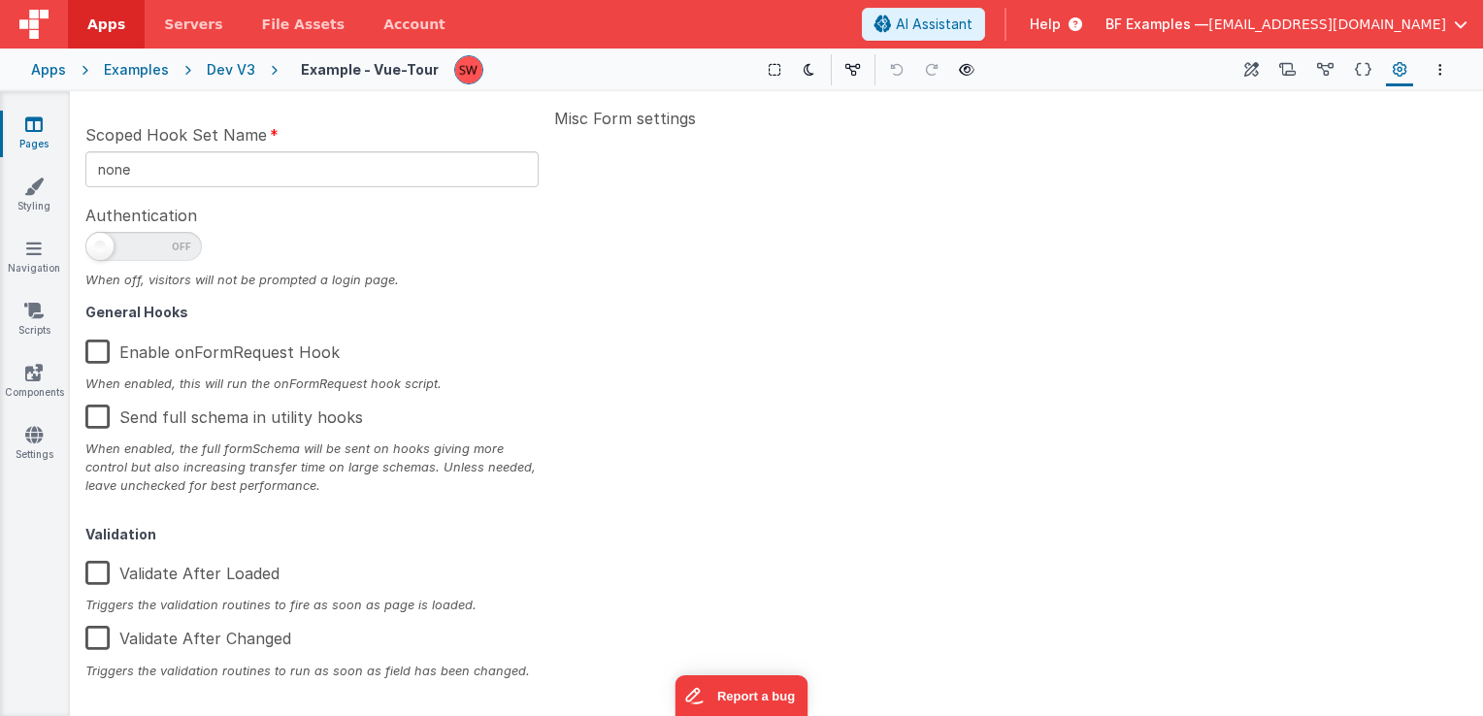
scroll to position [310, 0]
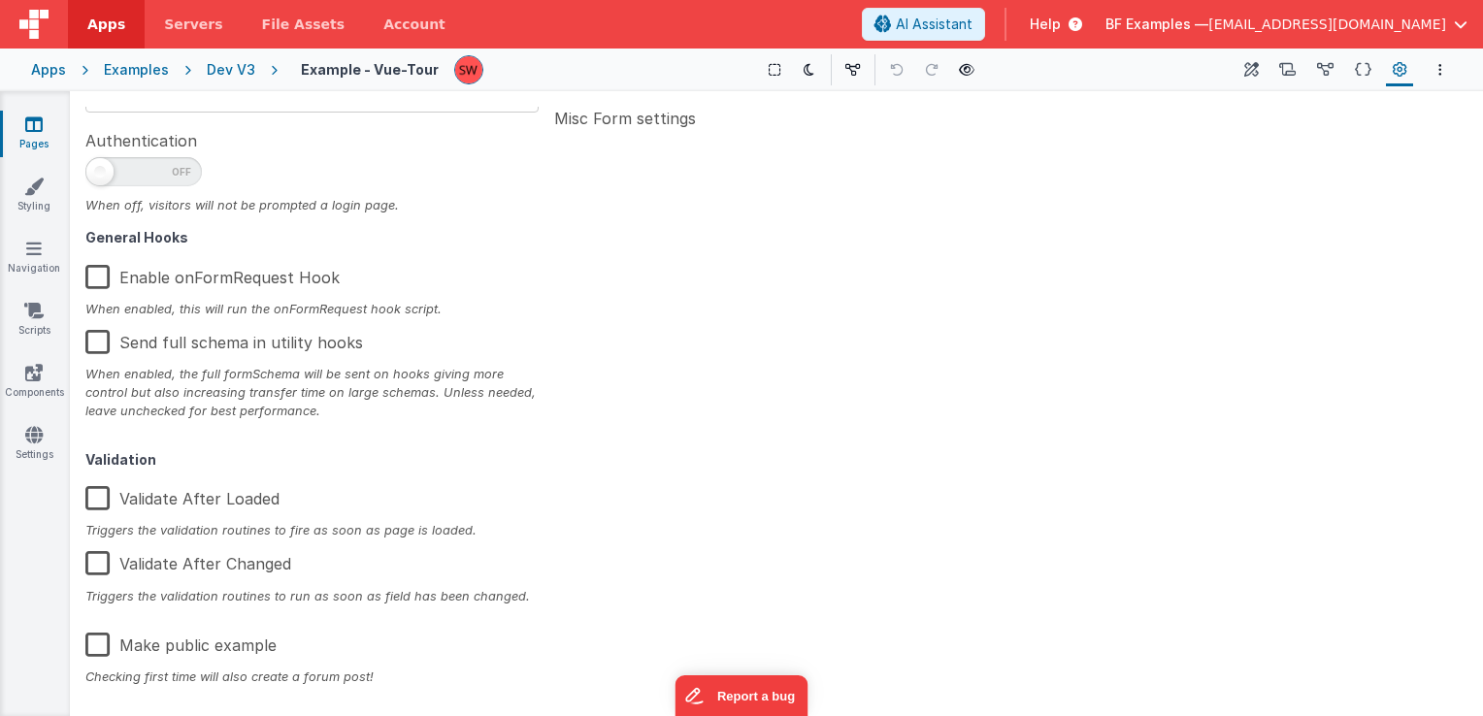
click at [229, 64] on div "Dev V3" at bounding box center [231, 69] width 49 height 19
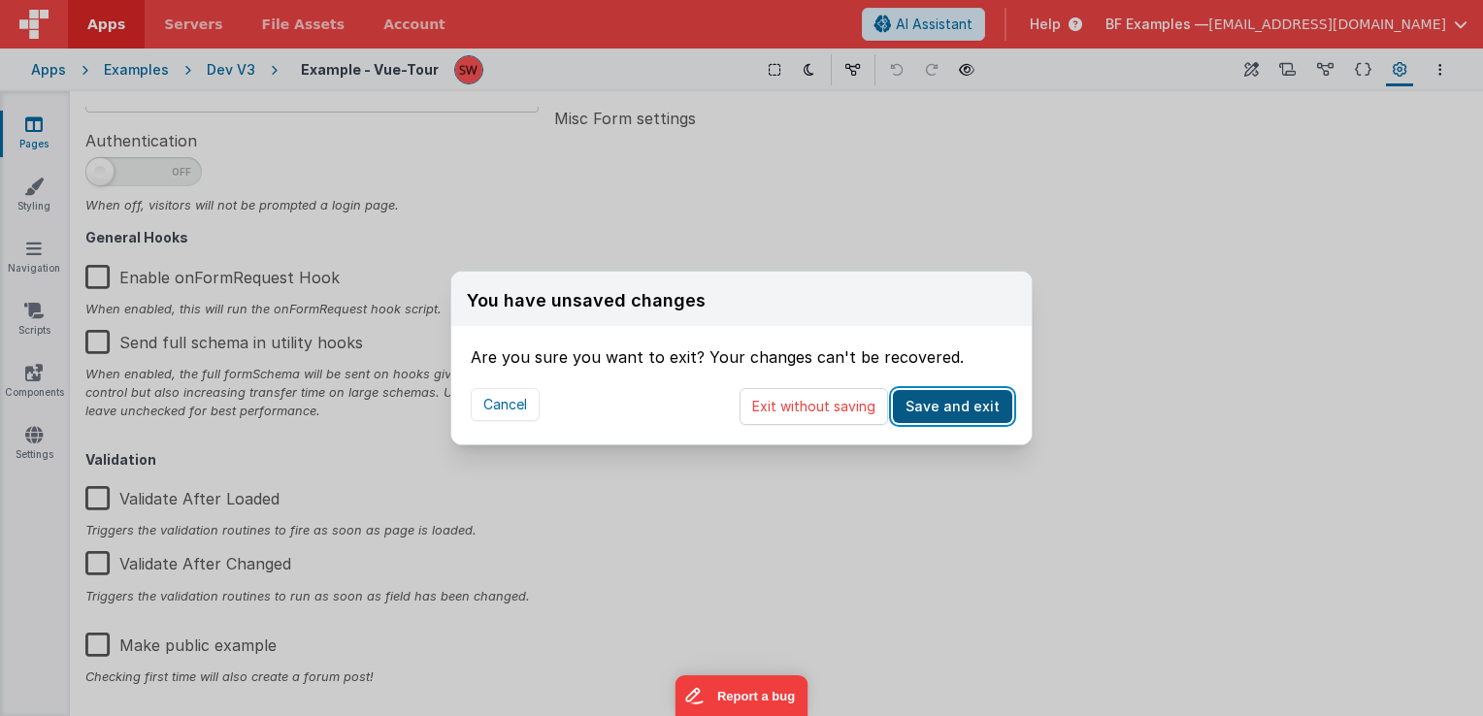
click at [968, 402] on button "Save and exit" at bounding box center [952, 406] width 119 height 33
click at [501, 413] on button "Cancel" at bounding box center [505, 404] width 69 height 33
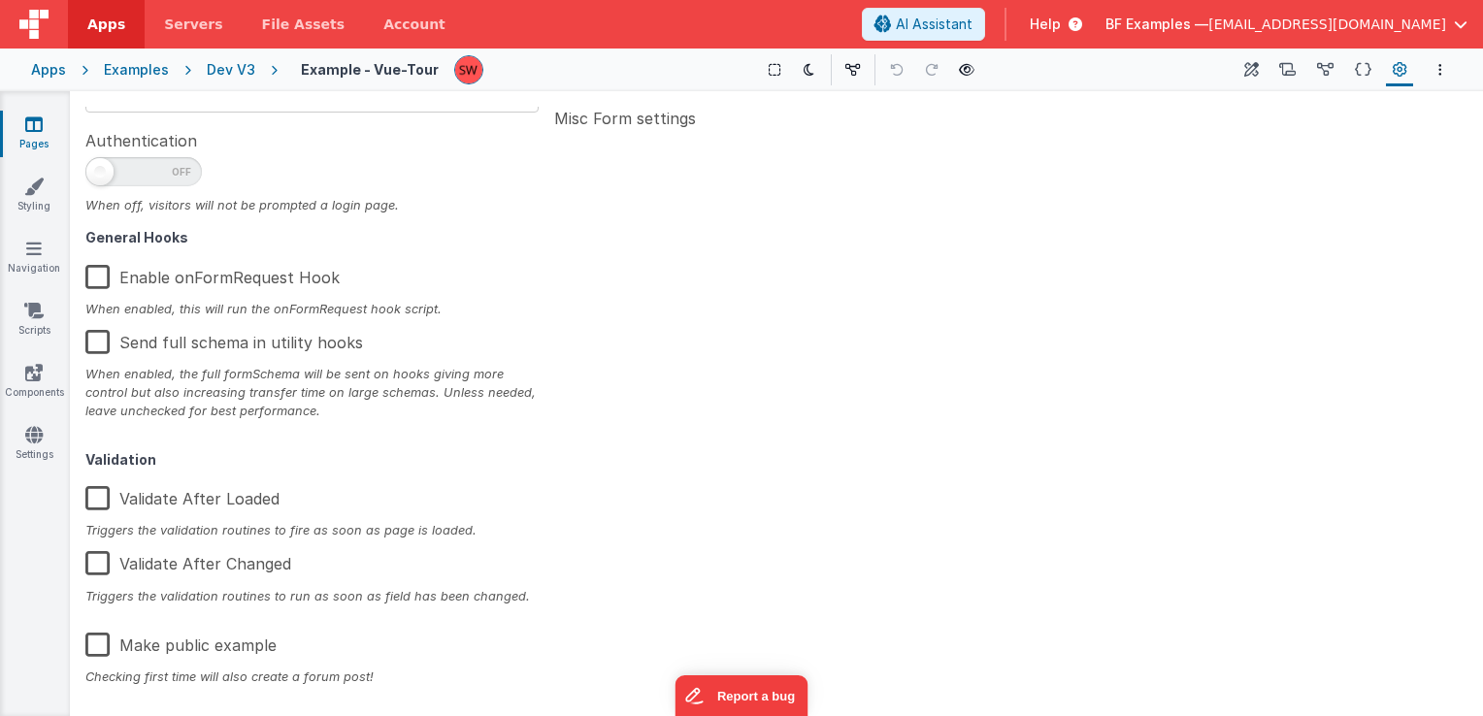
click at [224, 69] on div "Dev V3" at bounding box center [231, 69] width 49 height 19
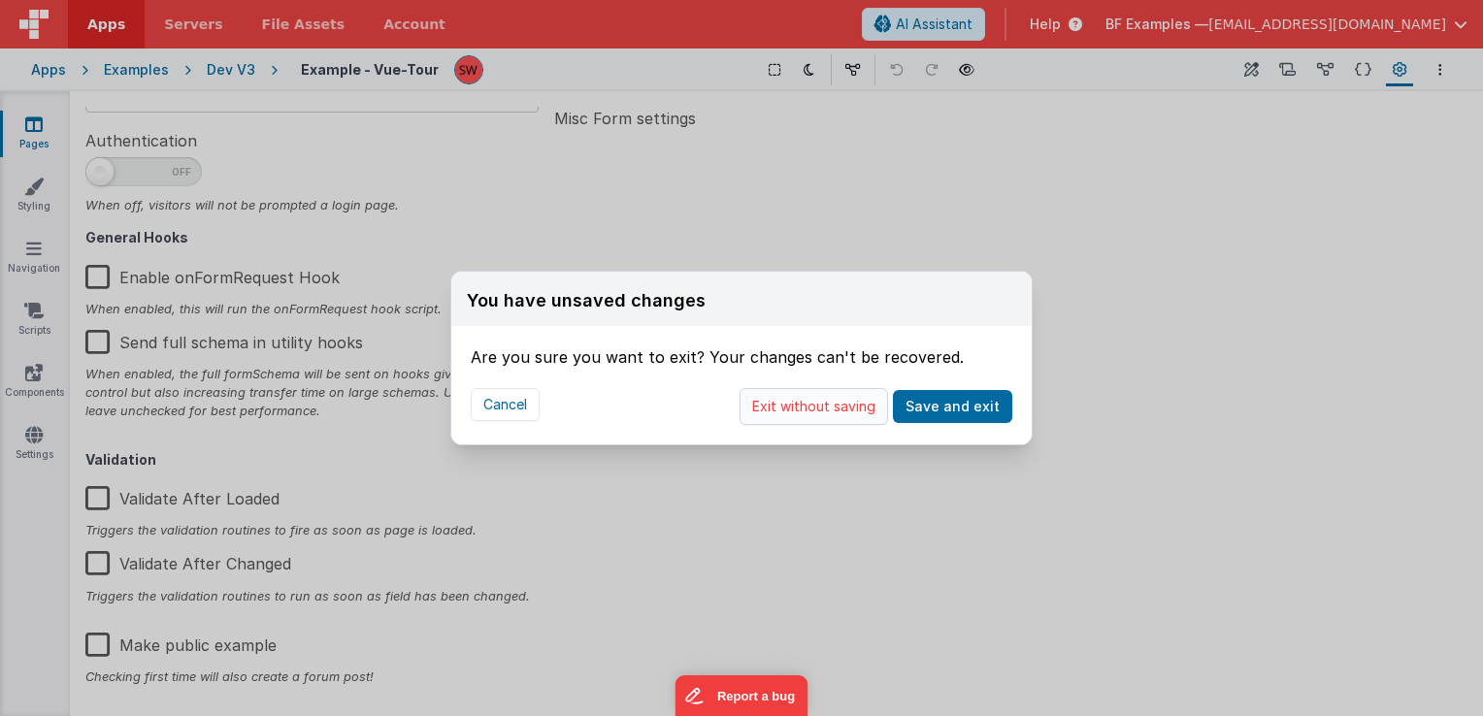
click at [808, 407] on button "Exit without saving" at bounding box center [814, 406] width 149 height 37
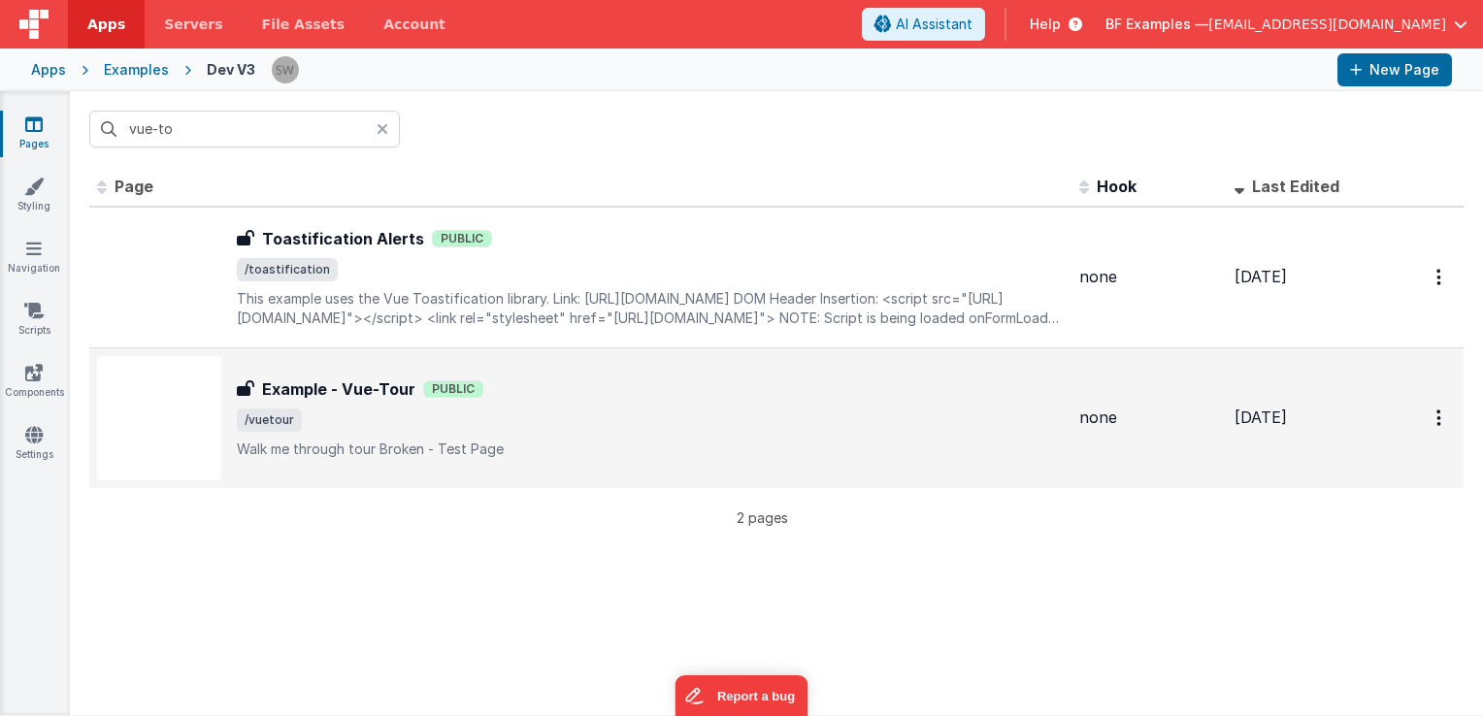
click at [385, 386] on h3 "Example - Vue-Tour" at bounding box center [338, 389] width 153 height 23
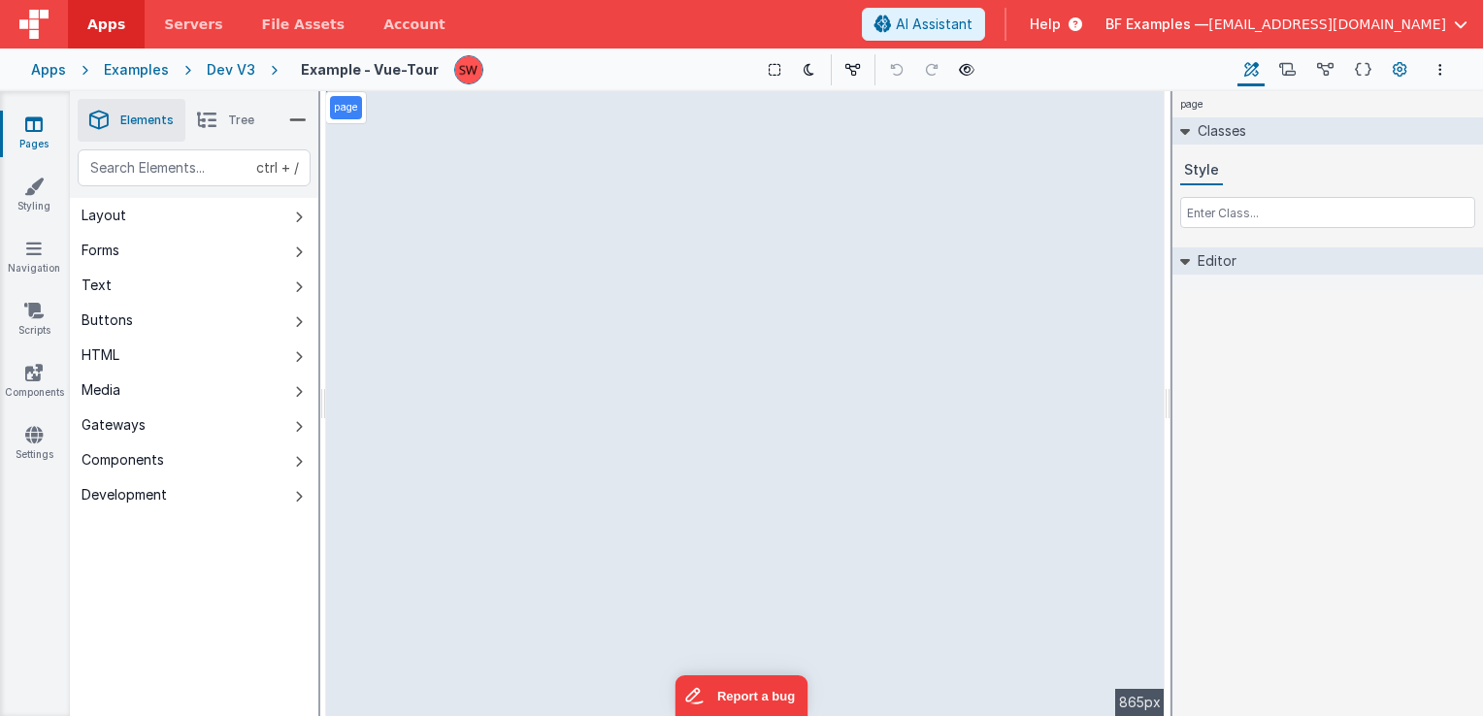
click at [1399, 68] on icon at bounding box center [1400, 70] width 15 height 20
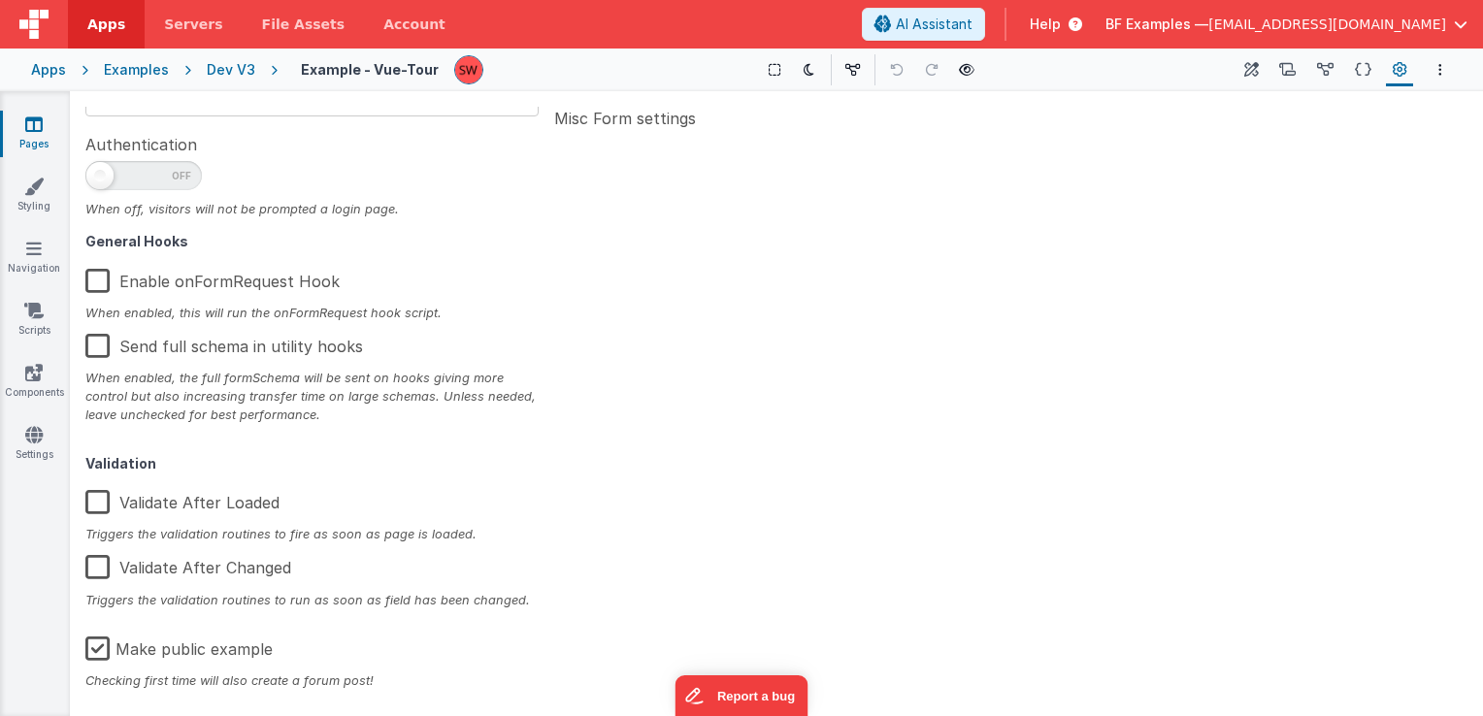
scroll to position [310, 0]
click at [95, 648] on label "Make public example" at bounding box center [178, 642] width 187 height 42
click at [0, 0] on input "Make public example" at bounding box center [0, 0] width 0 height 0
click at [239, 68] on div "Dev V3" at bounding box center [231, 69] width 49 height 19
type textarea "Walk me through tour Broken - Test Page"
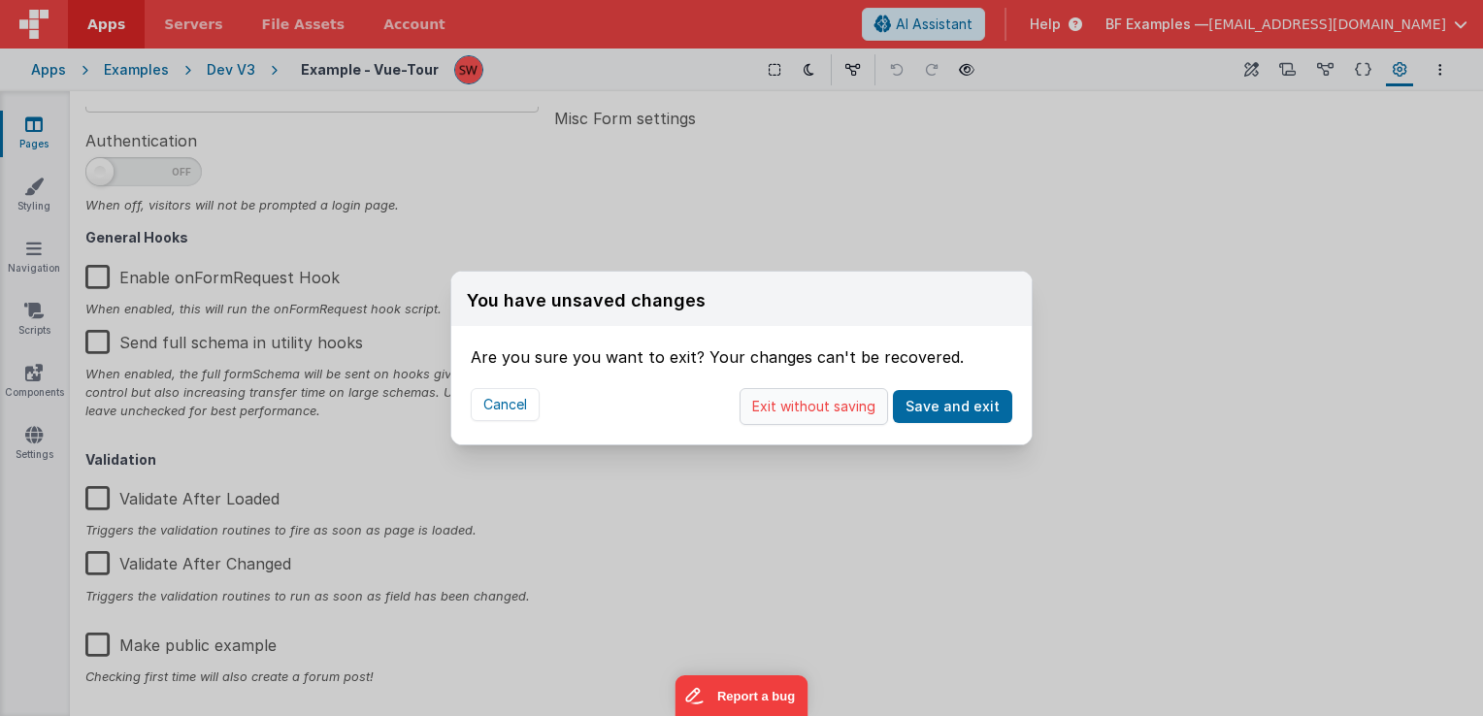
click at [830, 407] on button "Exit without saving" at bounding box center [814, 406] width 149 height 37
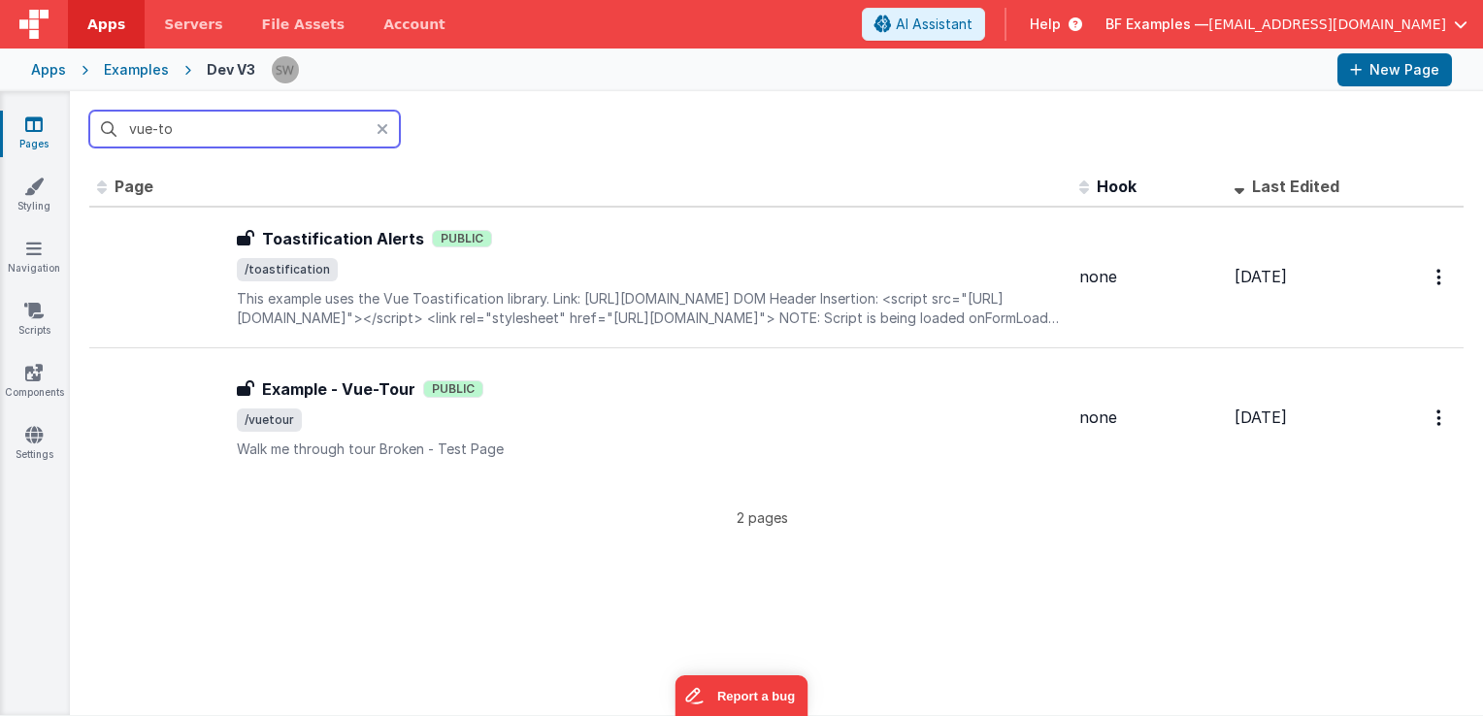
click at [295, 122] on input "vue-to" at bounding box center [244, 129] width 311 height 37
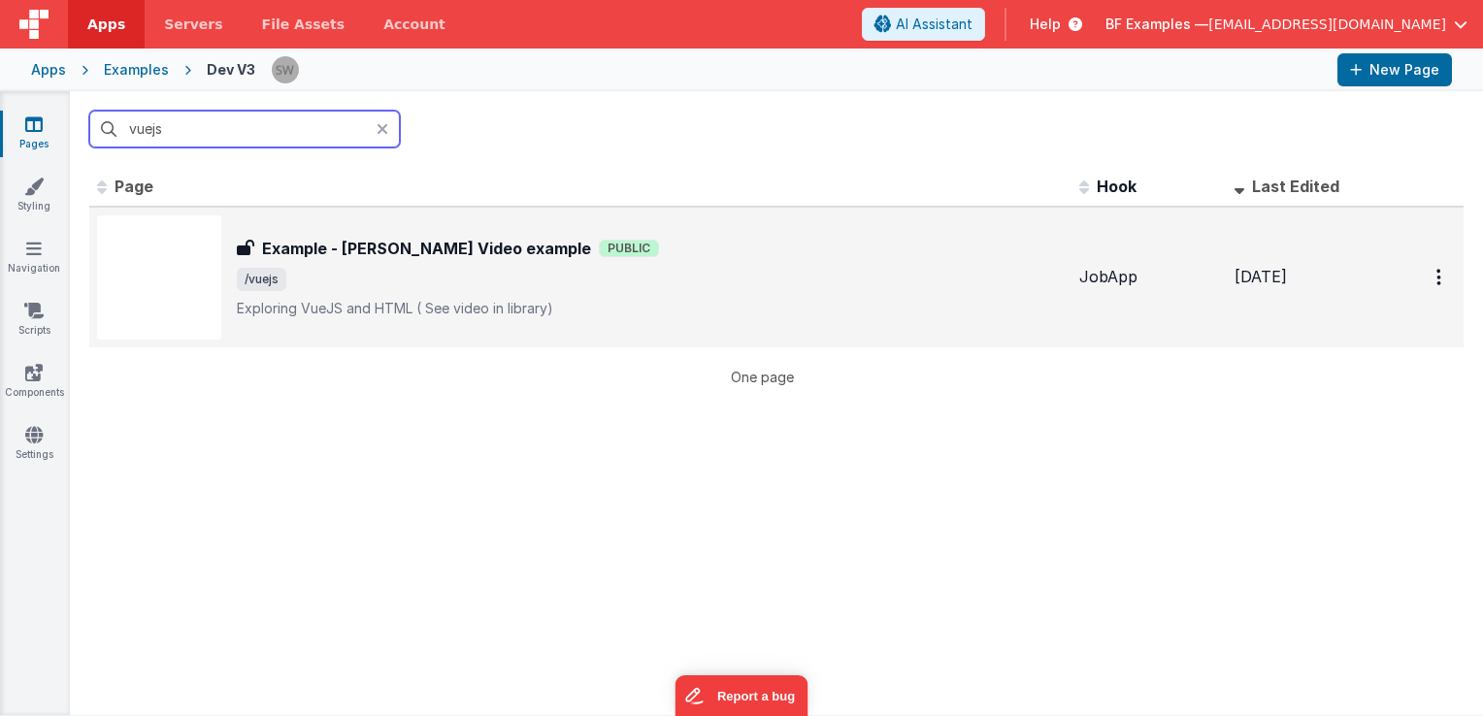
type input "vuejs"
click at [404, 234] on div "Example - Vue JS Video example Example - Vue JS Video example Public /vuejs Exp…" at bounding box center [580, 278] width 967 height 124
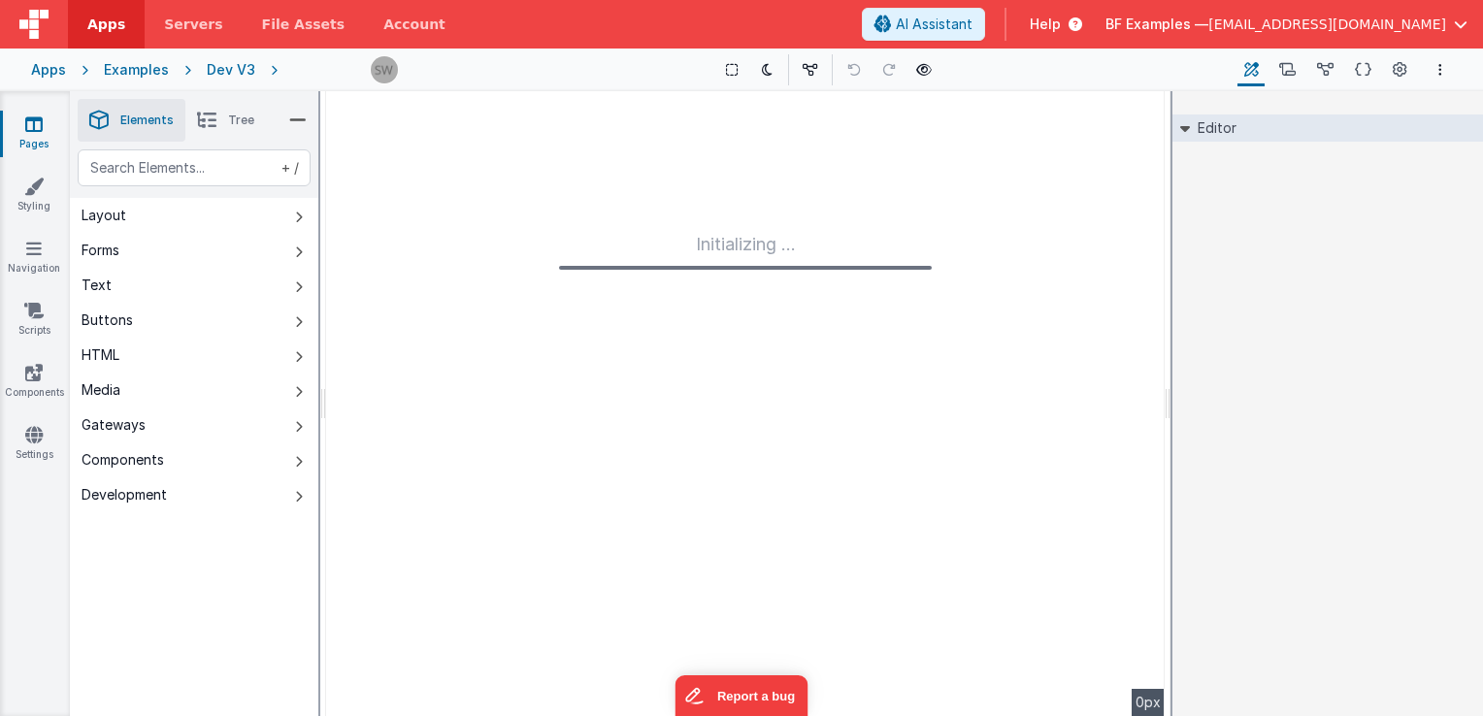
type input "FR_D6428690-2431-A74E-8B60-9C045A9AA988"
type textarea "Exploring VueJS and HTML ( See video in library)"
type input "JobApp"
checkbox input "false"
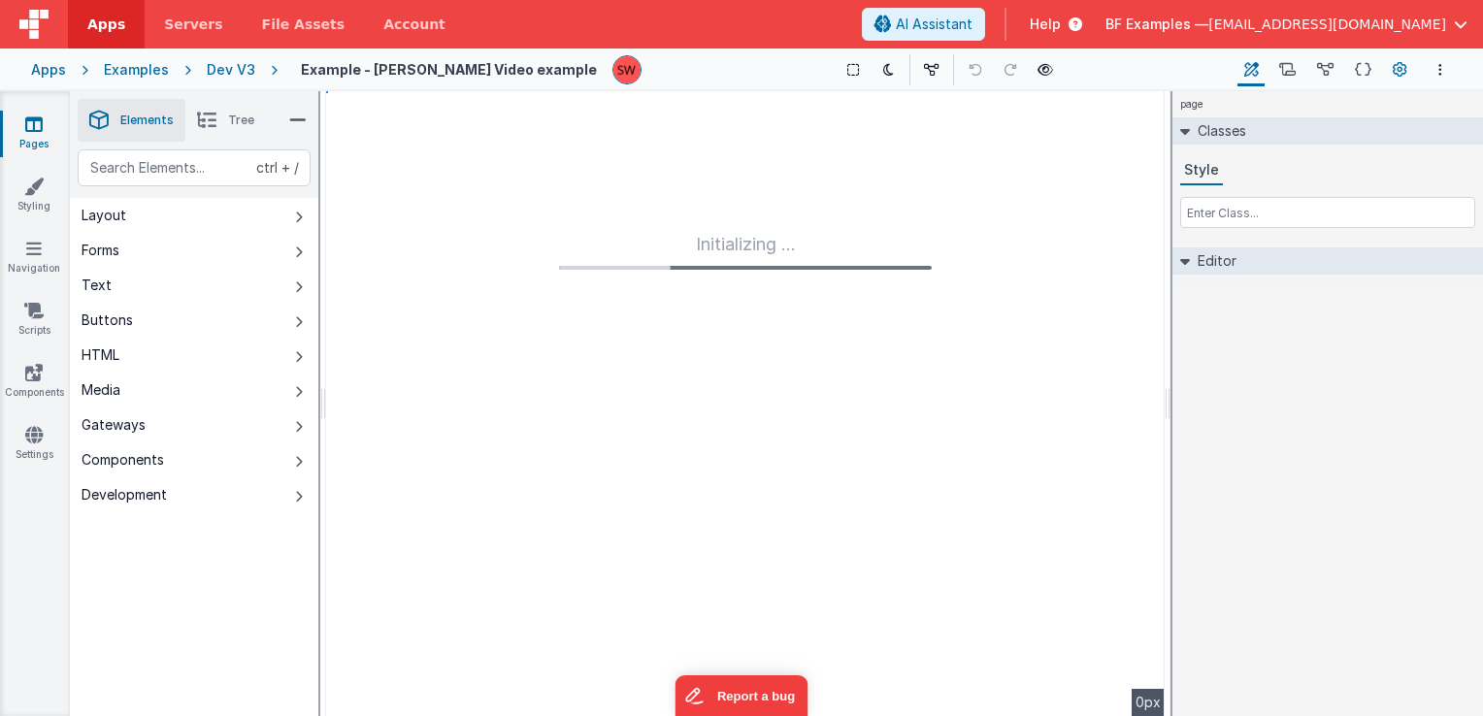
click at [1398, 68] on icon at bounding box center [1400, 70] width 15 height 20
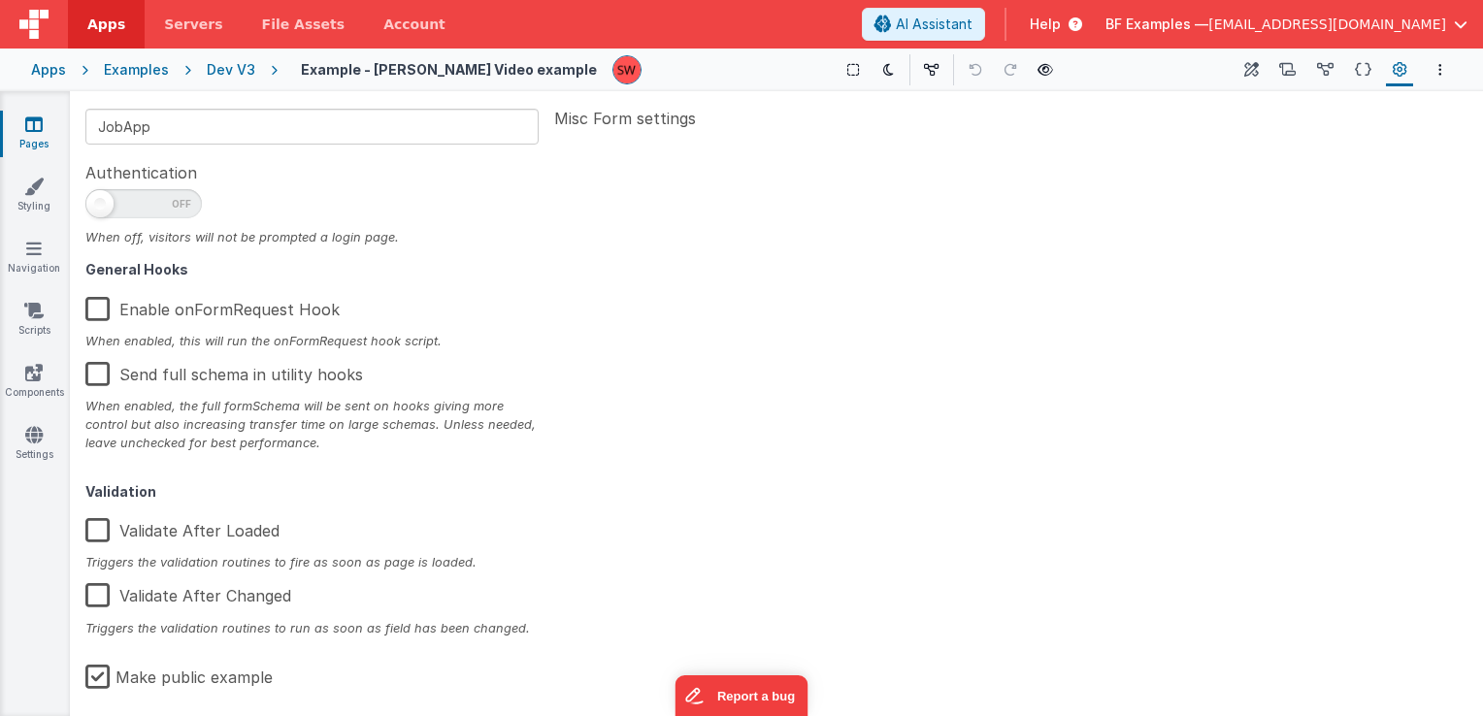
scroll to position [310, 0]
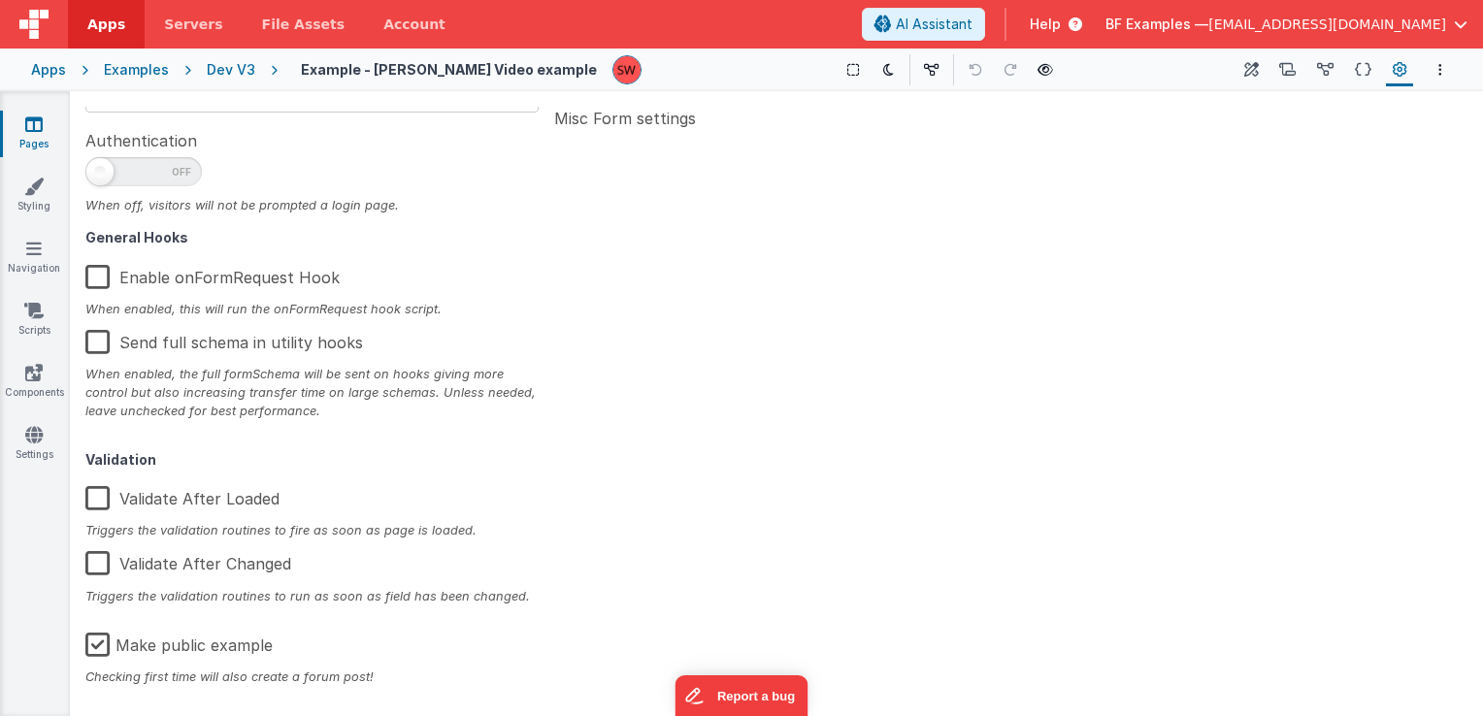
click at [100, 647] on label "Make public example" at bounding box center [178, 642] width 187 height 42
click at [0, 0] on input "Make public example" at bounding box center [0, 0] width 0 height 0
type textarea "Exploring VueJS and HTML ( See video in library)"
drag, startPoint x: 218, startPoint y: 64, endPoint x: 1106, endPoint y: 0, distance: 889.6
click at [217, 64] on div "Dev V3" at bounding box center [231, 69] width 49 height 19
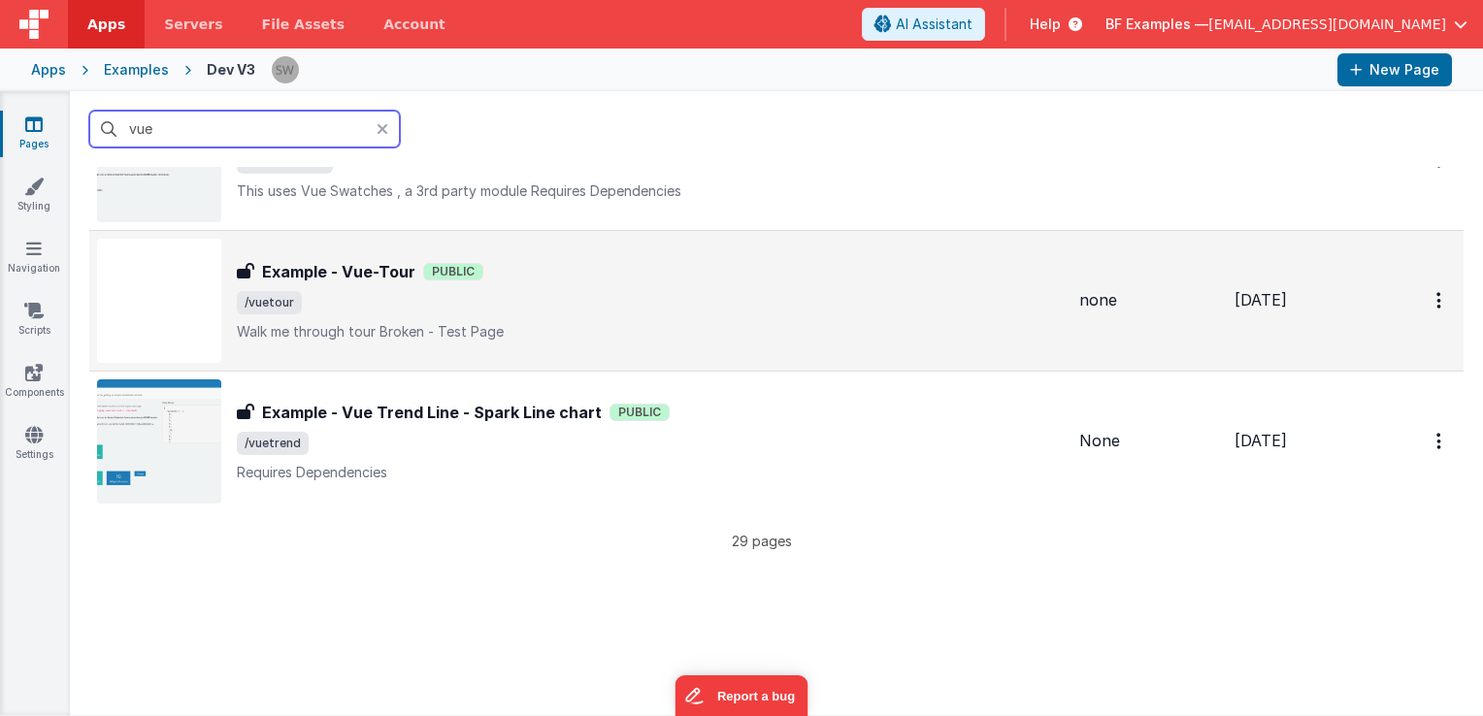
scroll to position [3786, 0]
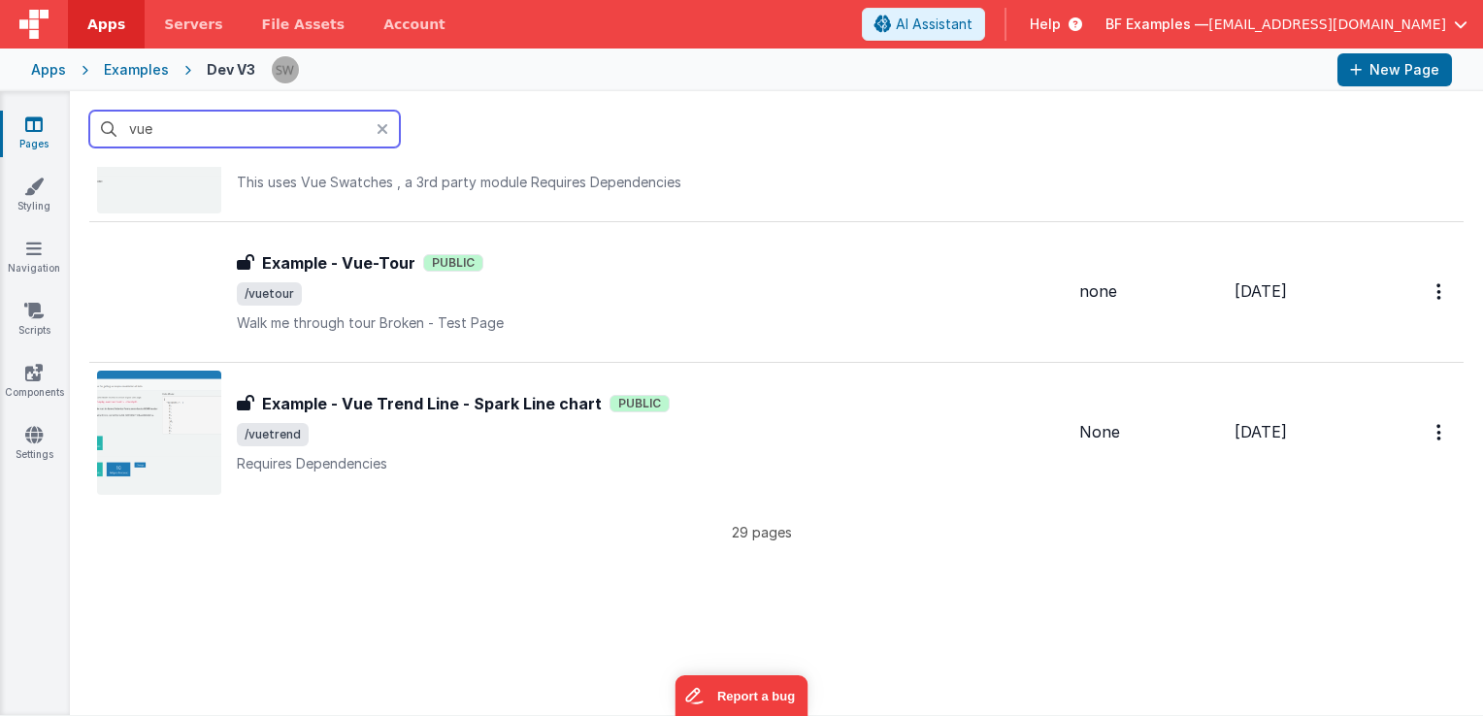
click at [242, 135] on input "vue" at bounding box center [244, 129] width 311 height 37
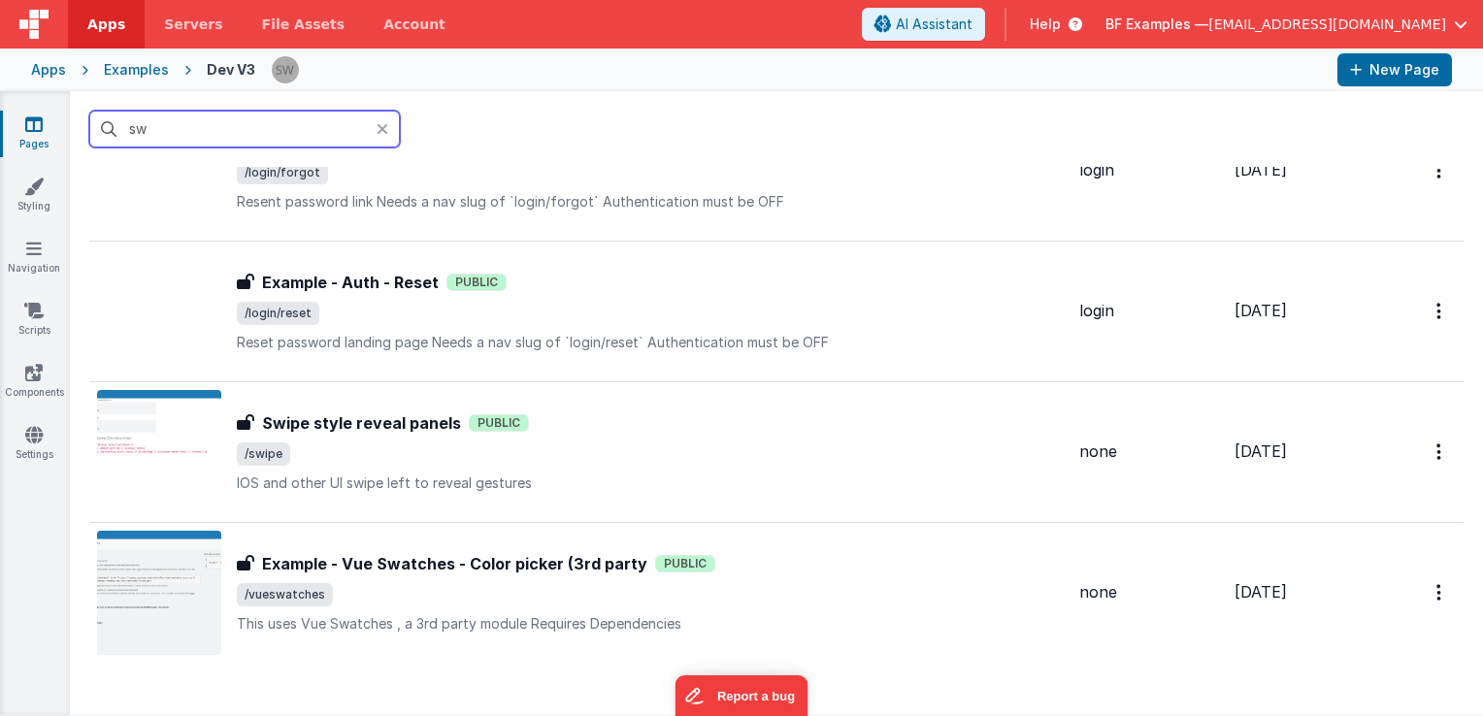
scroll to position [0, 0]
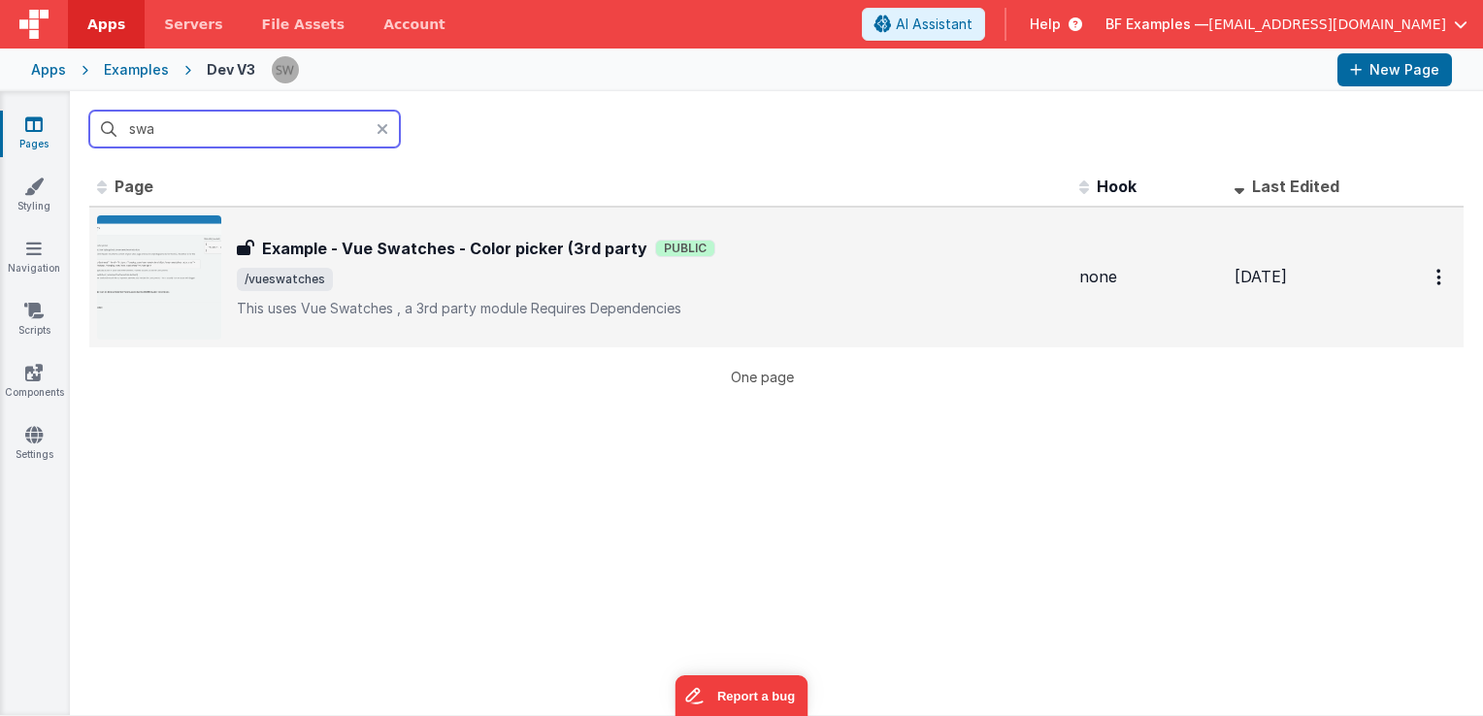
type input "swa"
click at [497, 263] on div "Example - Vue Swatches - Color picker (3rd party Example - Vue Swatches - Color…" at bounding box center [650, 278] width 827 height 82
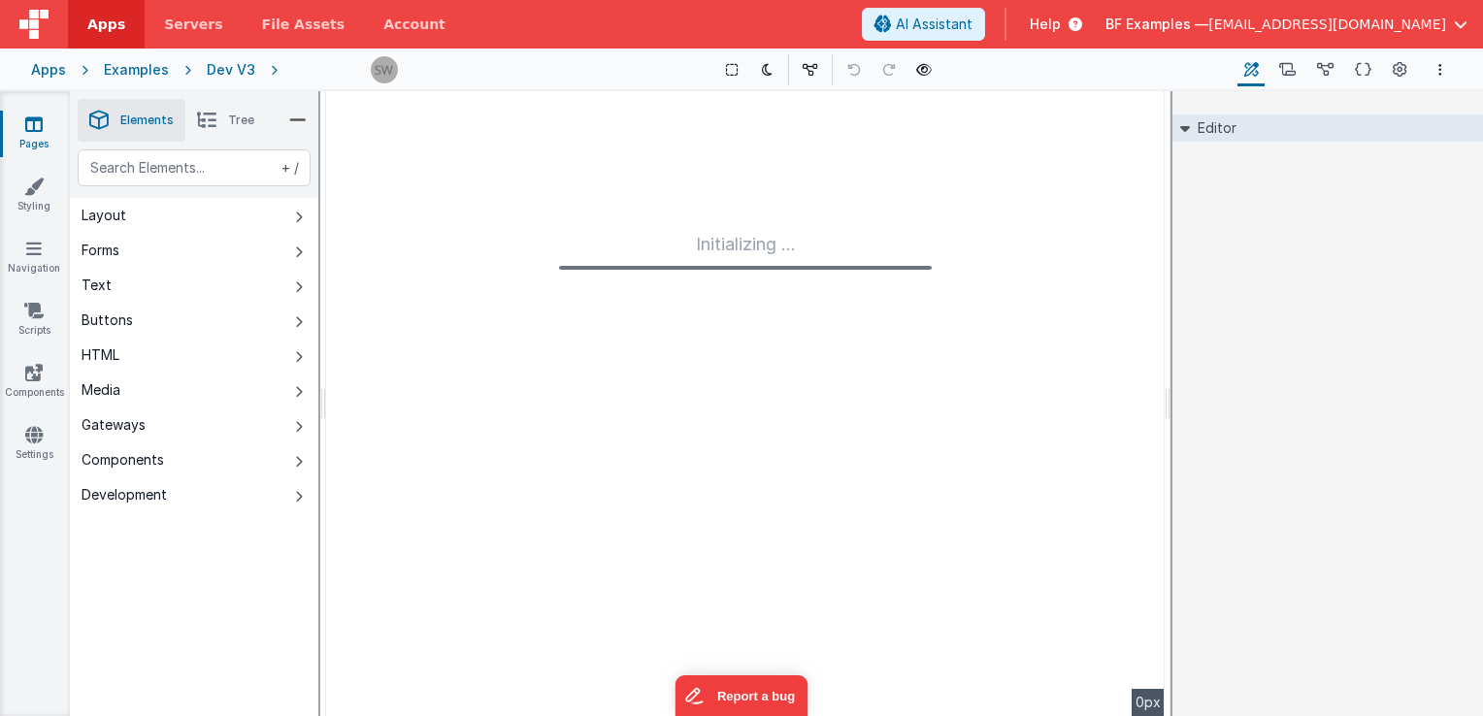
type input "FR_2B73447A-43BA-0C4B-8CB3-E6E8318819ED"
type textarea "This uses Vue Swatches , a 3rd party module Requires Dependencies"
type input "none"
checkbox input "false"
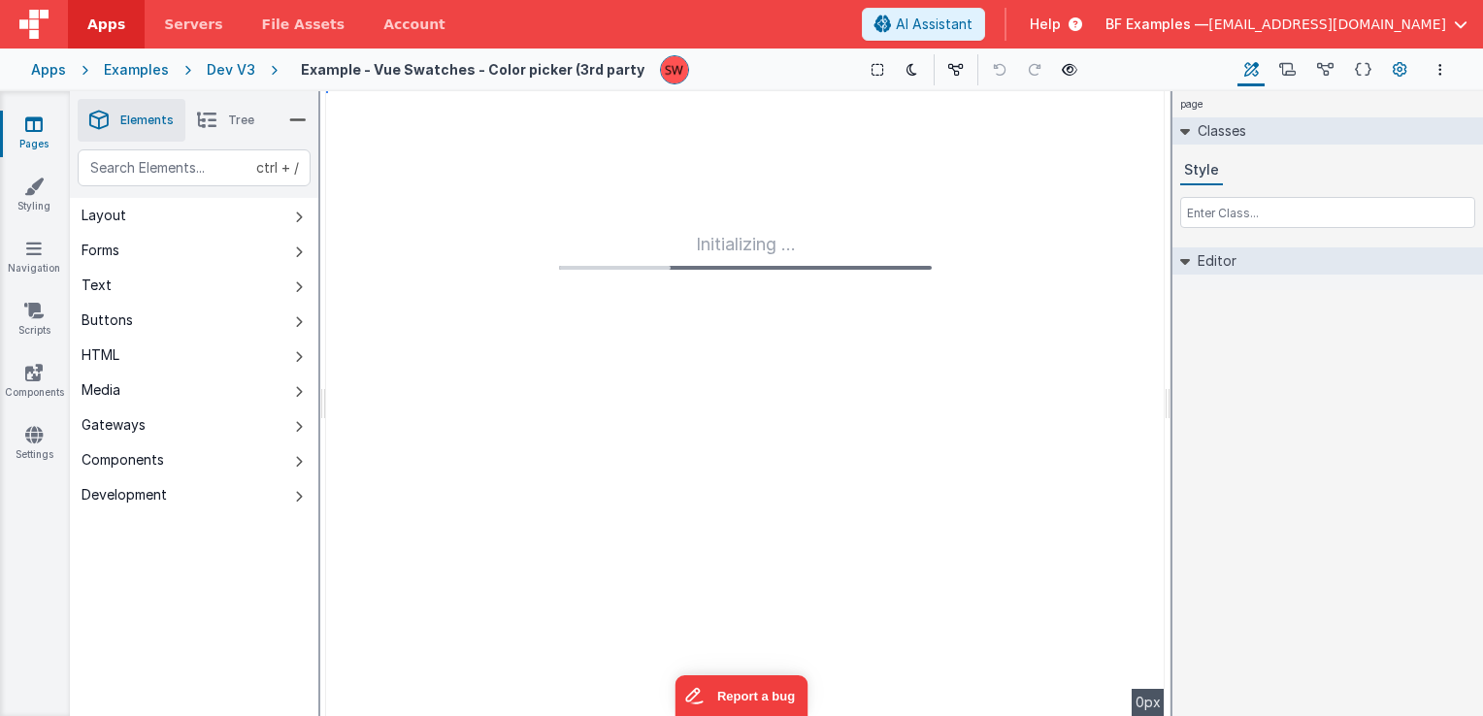
click at [1398, 67] on icon at bounding box center [1400, 70] width 15 height 20
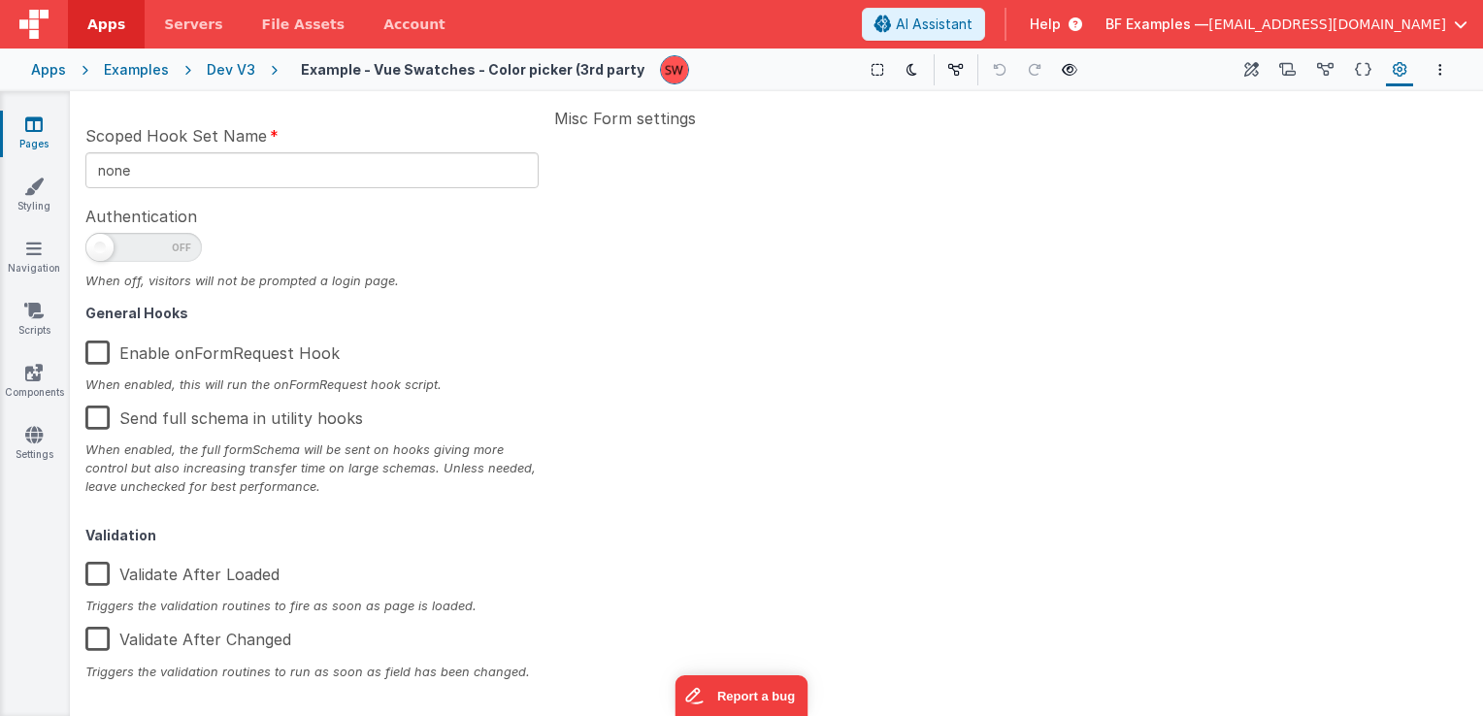
scroll to position [310, 0]
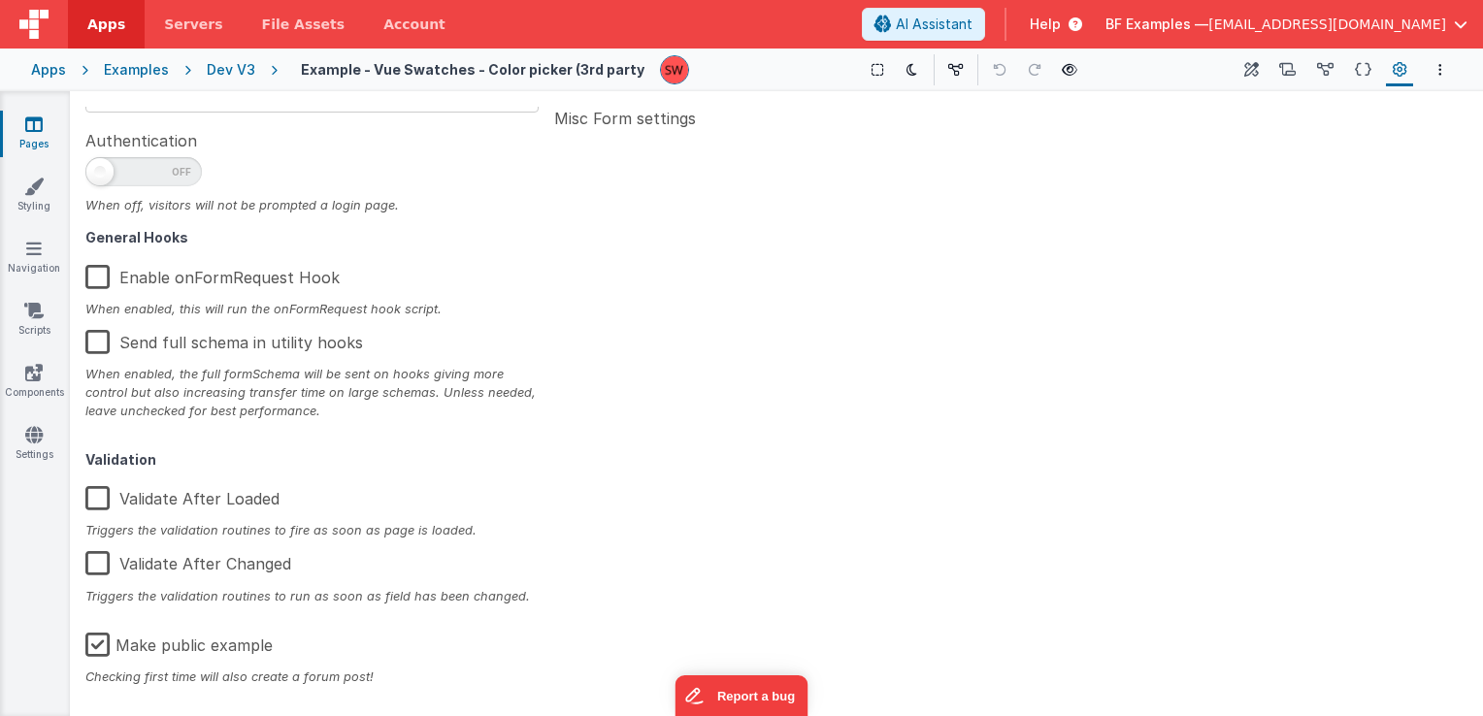
click at [101, 647] on label "Make public example" at bounding box center [178, 642] width 187 height 42
click at [0, 0] on input "Make public example" at bounding box center [0, 0] width 0 height 0
type textarea "This uses Vue Swatches , a 3rd party module Requires Dependencies"
click at [229, 65] on div "Dev V3" at bounding box center [231, 69] width 49 height 19
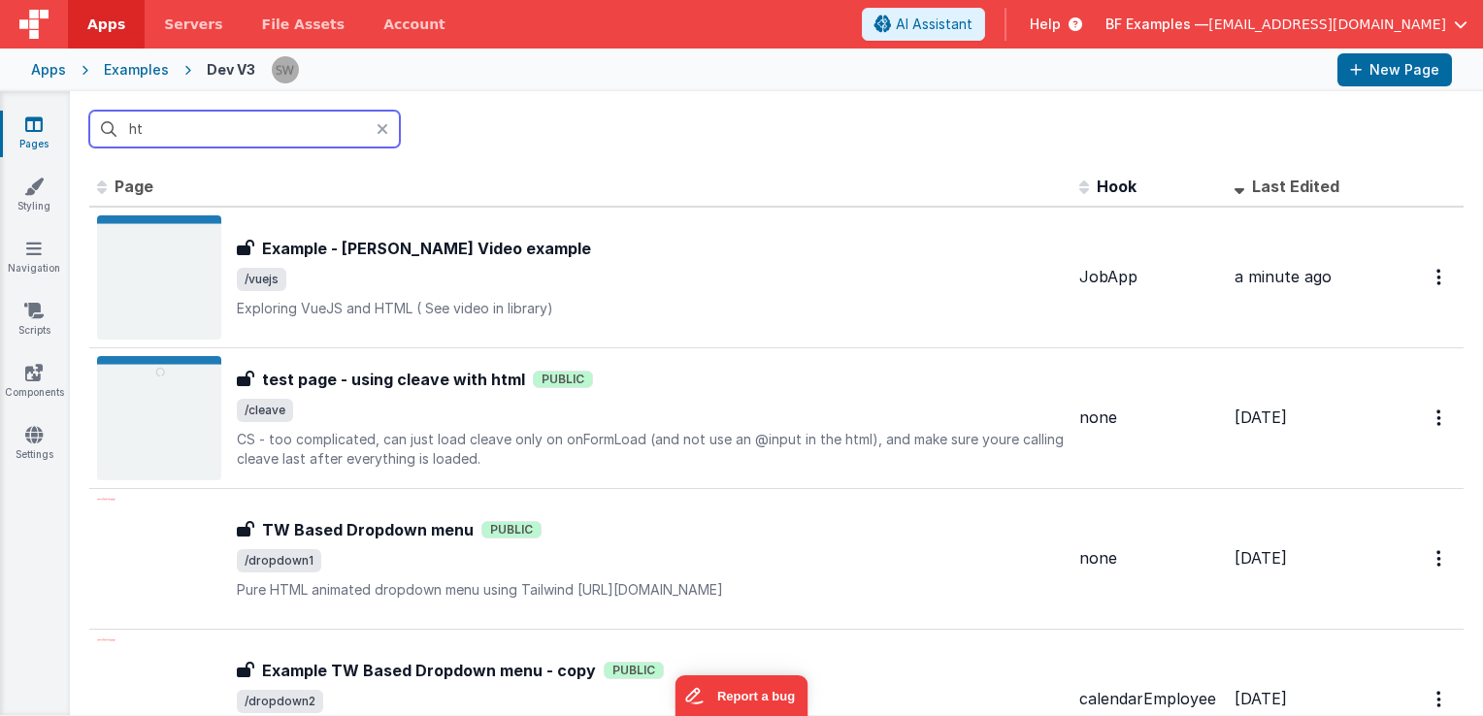
type input "h"
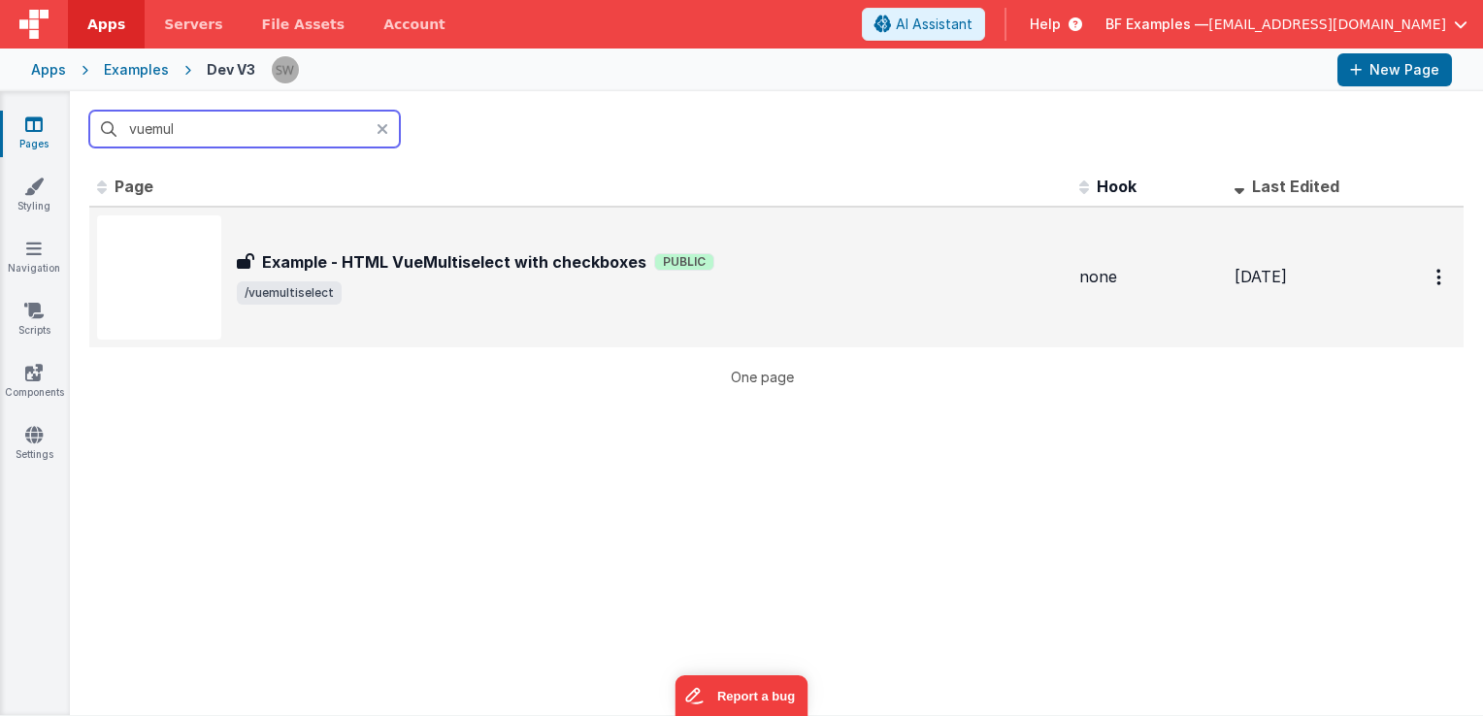
type input "vuemul"
click at [765, 250] on div "Example - HTML VueMultiselect with checkboxes Public" at bounding box center [650, 261] width 827 height 23
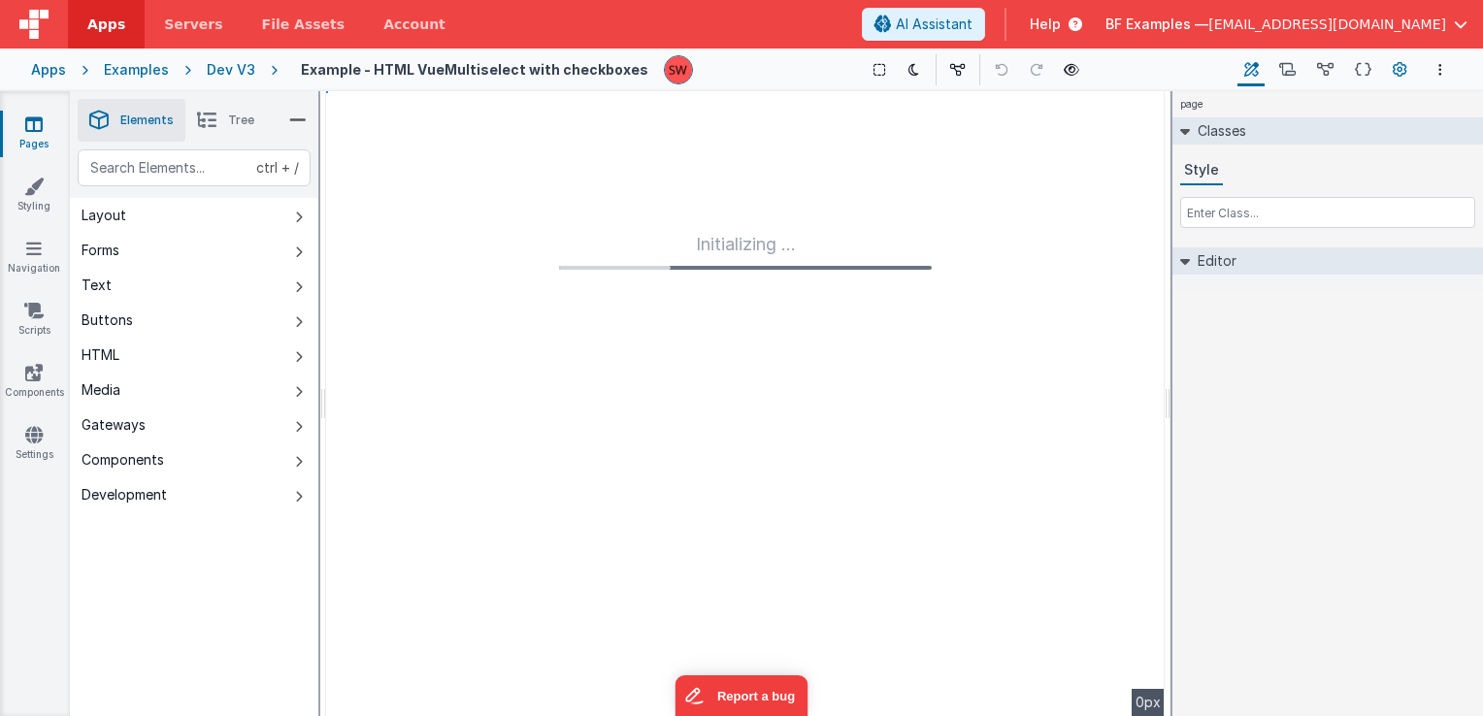
type input "FR_0E863E57-2F81-D144-ABC7-4D58769E7825"
type input "none"
checkbox input "false"
click at [1406, 70] on icon at bounding box center [1400, 70] width 15 height 20
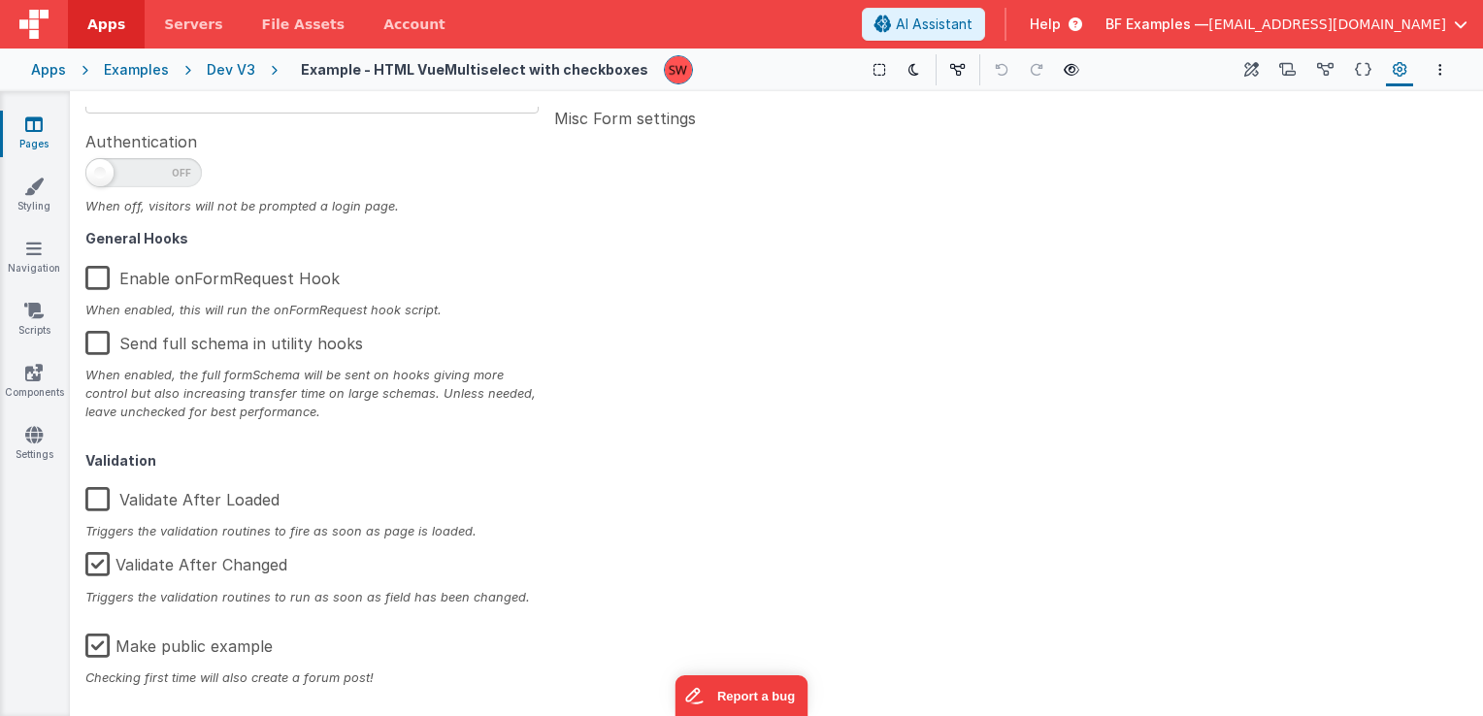
scroll to position [310, 0]
click at [94, 650] on label "Make public example" at bounding box center [178, 642] width 187 height 42
click at [0, 0] on input "Make public example" at bounding box center [0, 0] width 0 height 0
click at [225, 73] on div "Dev V3" at bounding box center [231, 69] width 49 height 19
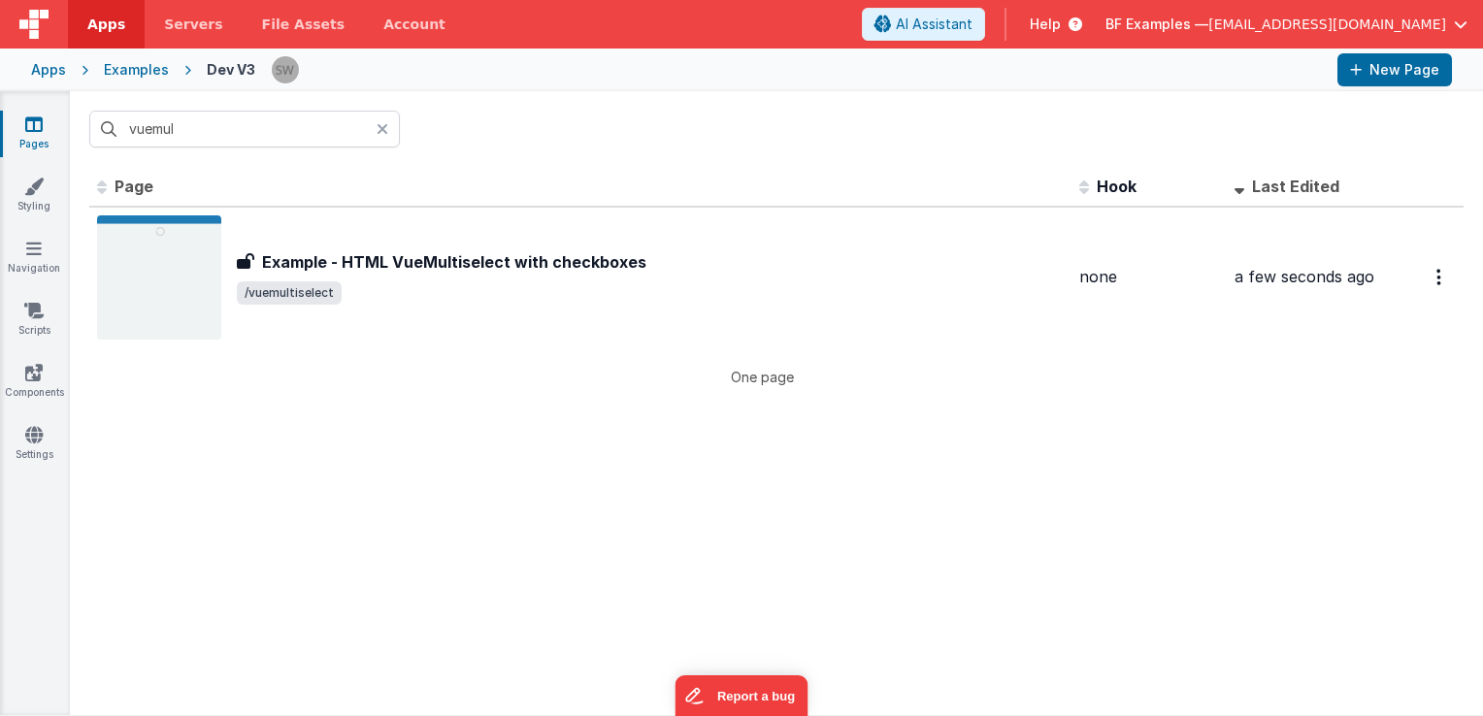
click at [381, 122] on icon at bounding box center [383, 129] width 12 height 16
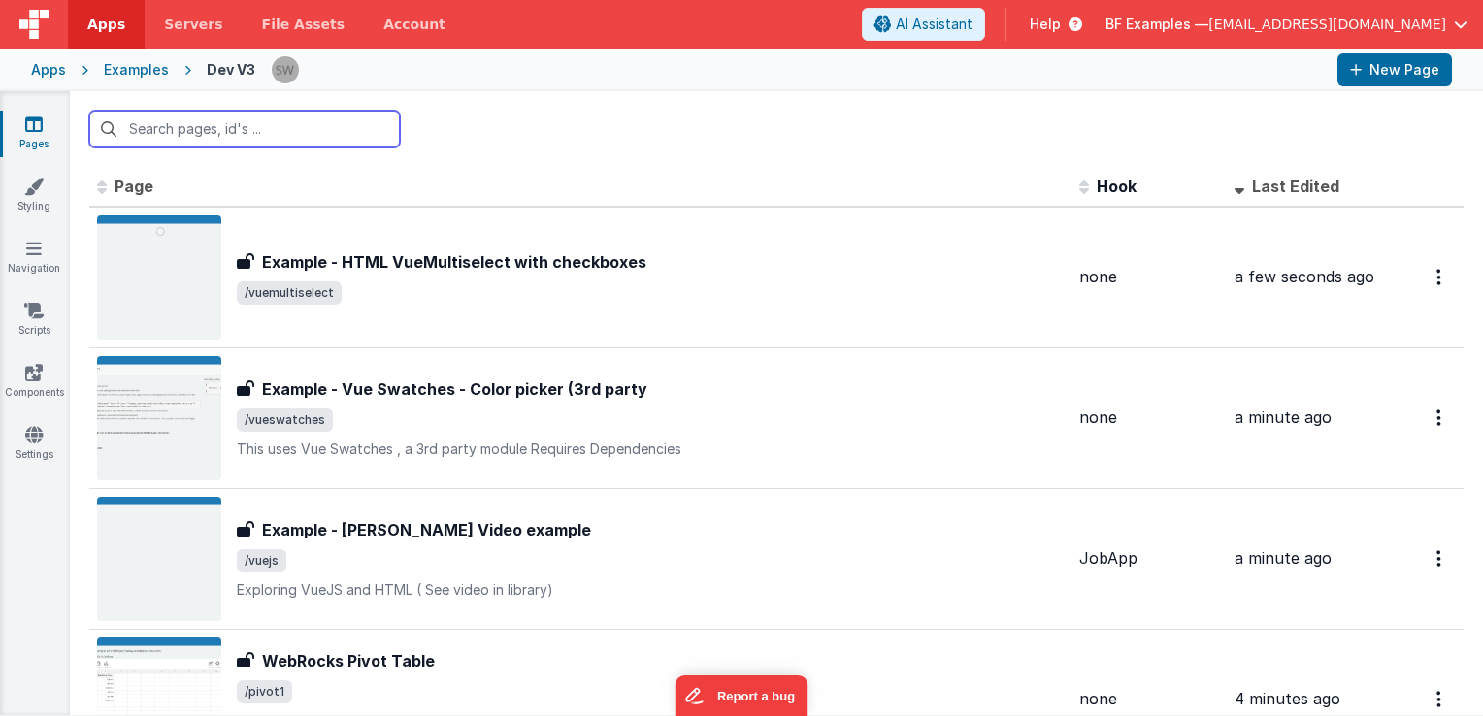
click at [201, 120] on input "text" at bounding box center [244, 129] width 311 height 37
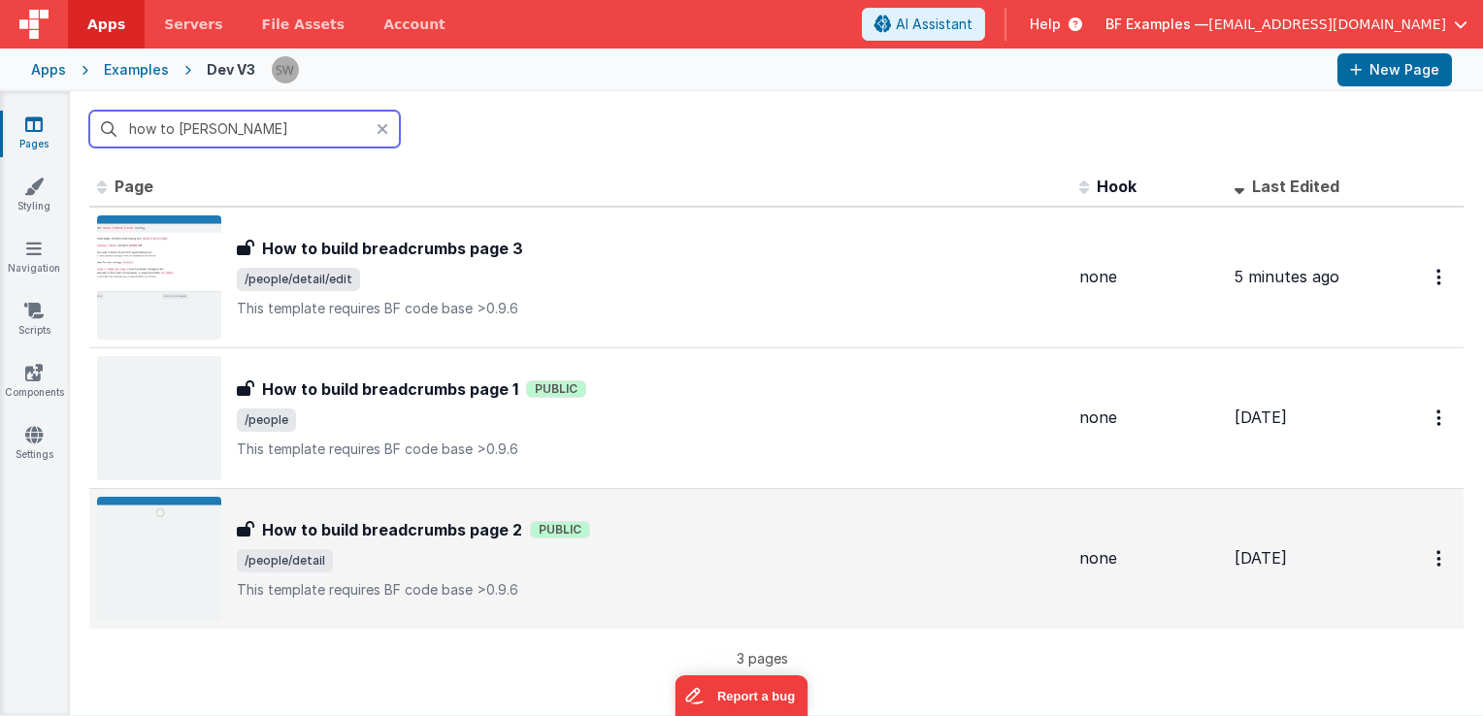
drag, startPoint x: 227, startPoint y: 142, endPoint x: 280, endPoint y: 583, distance: 444.8
click at [234, 214] on div "how to bui Id Page Description Hook Last Edited FR_84D6BFE9-E8F2-5A4E-98F0-D4ED…" at bounding box center [776, 403] width 1413 height 624
type input "how to bui"
click at [414, 534] on h3 "How to build breadcrumbs page 2" at bounding box center [392, 529] width 260 height 23
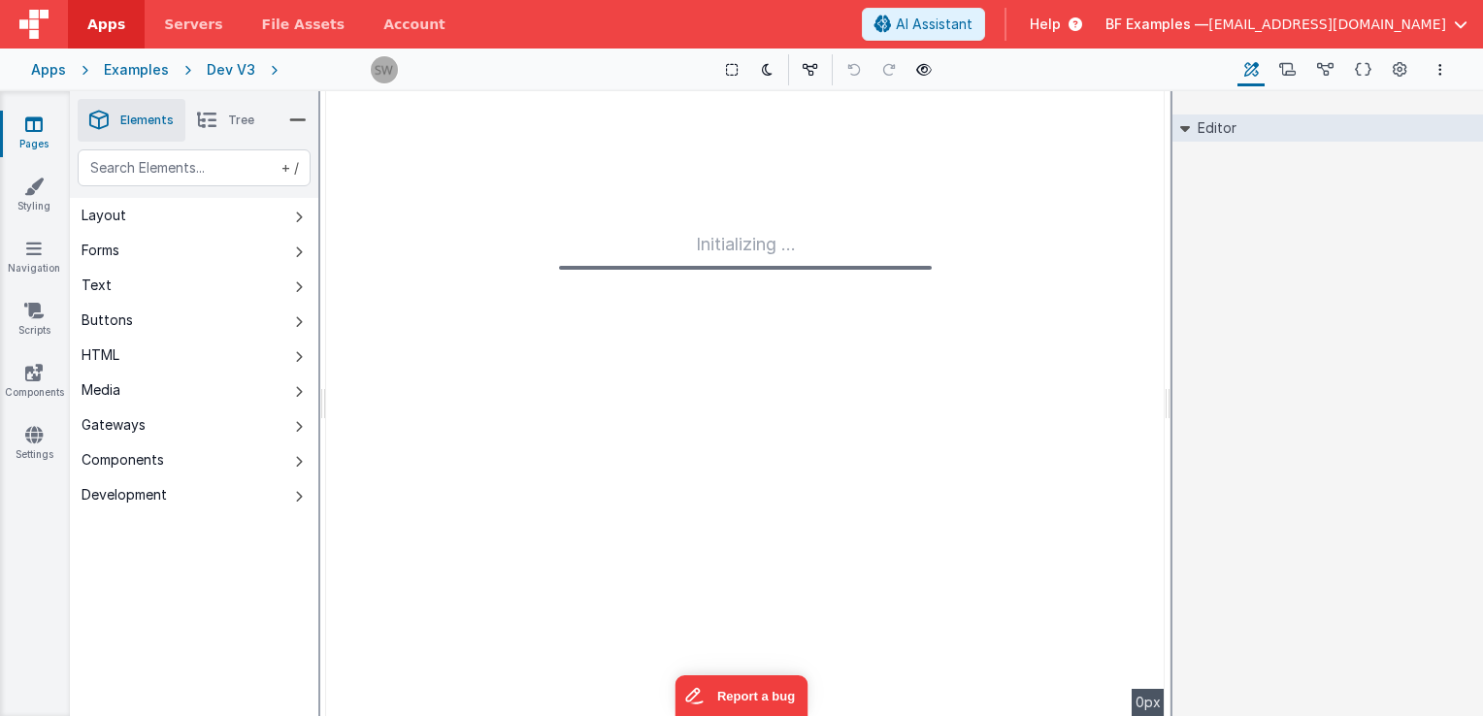
type input "FR_D8291C0D-C970-BC4C-921F-A8F6B438718C"
type textarea "This template requires BF code base >0.9.6"
type input "none"
checkbox input "false"
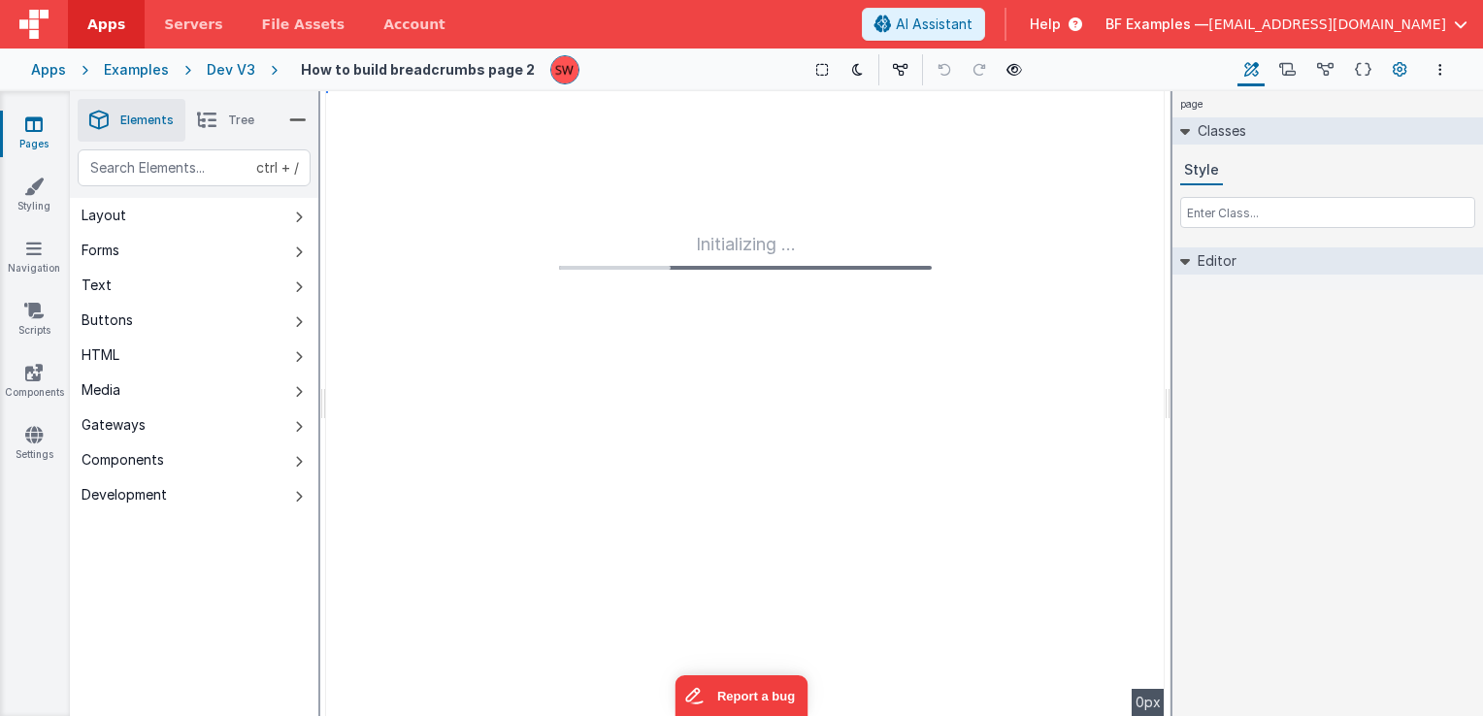
click at [1395, 67] on icon at bounding box center [1400, 70] width 15 height 20
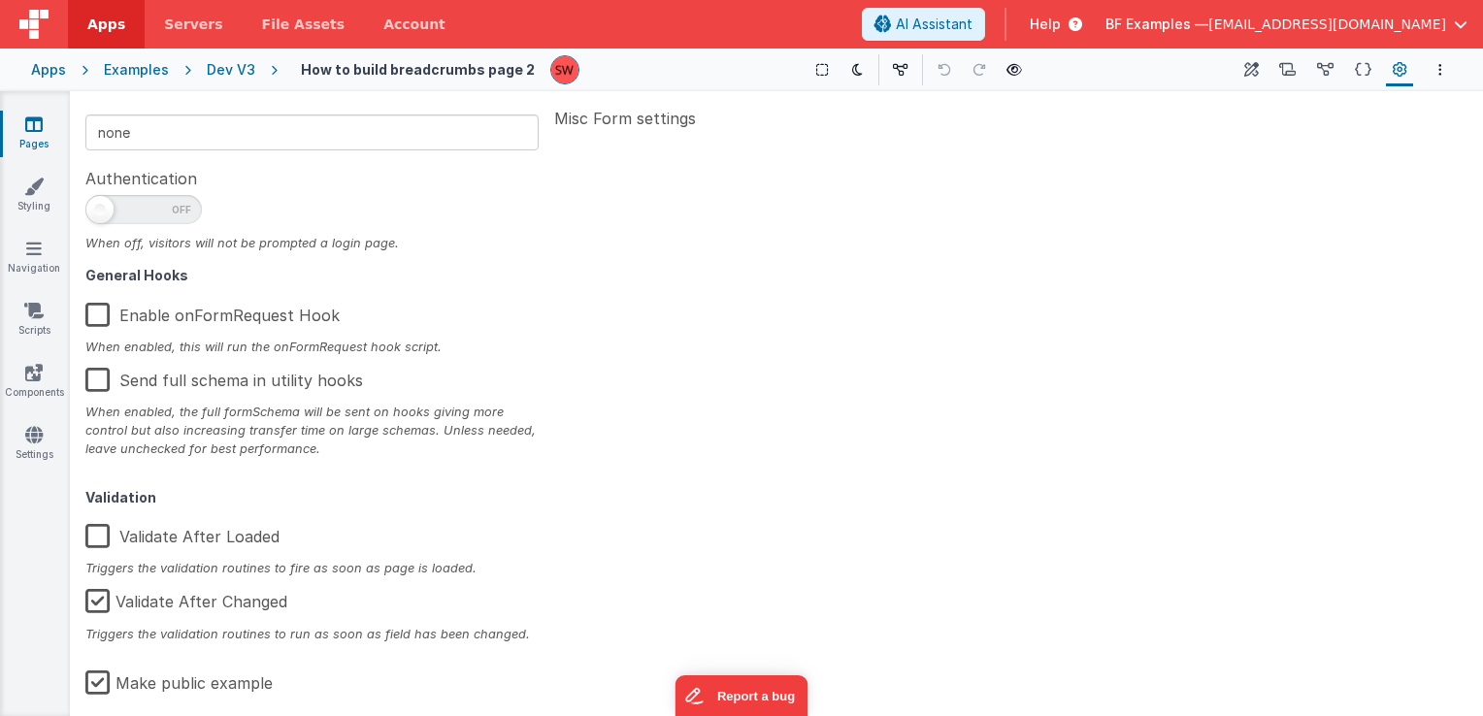
scroll to position [310, 0]
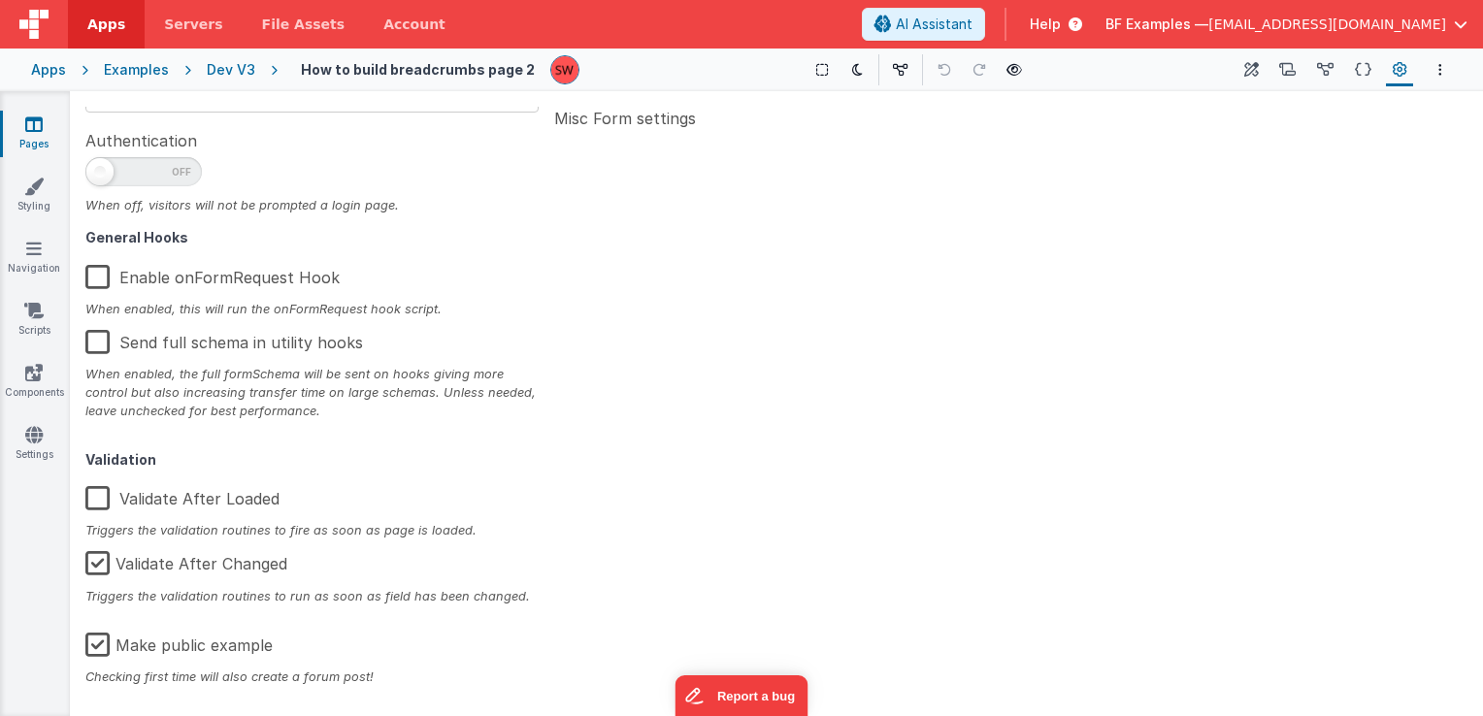
click at [93, 646] on label "Make public example" at bounding box center [178, 642] width 187 height 42
click at [0, 0] on input "Make public example" at bounding box center [0, 0] width 0 height 0
type textarea "This template requires BF code base >0.9.6"
click at [217, 71] on div "Dev V3" at bounding box center [231, 69] width 49 height 19
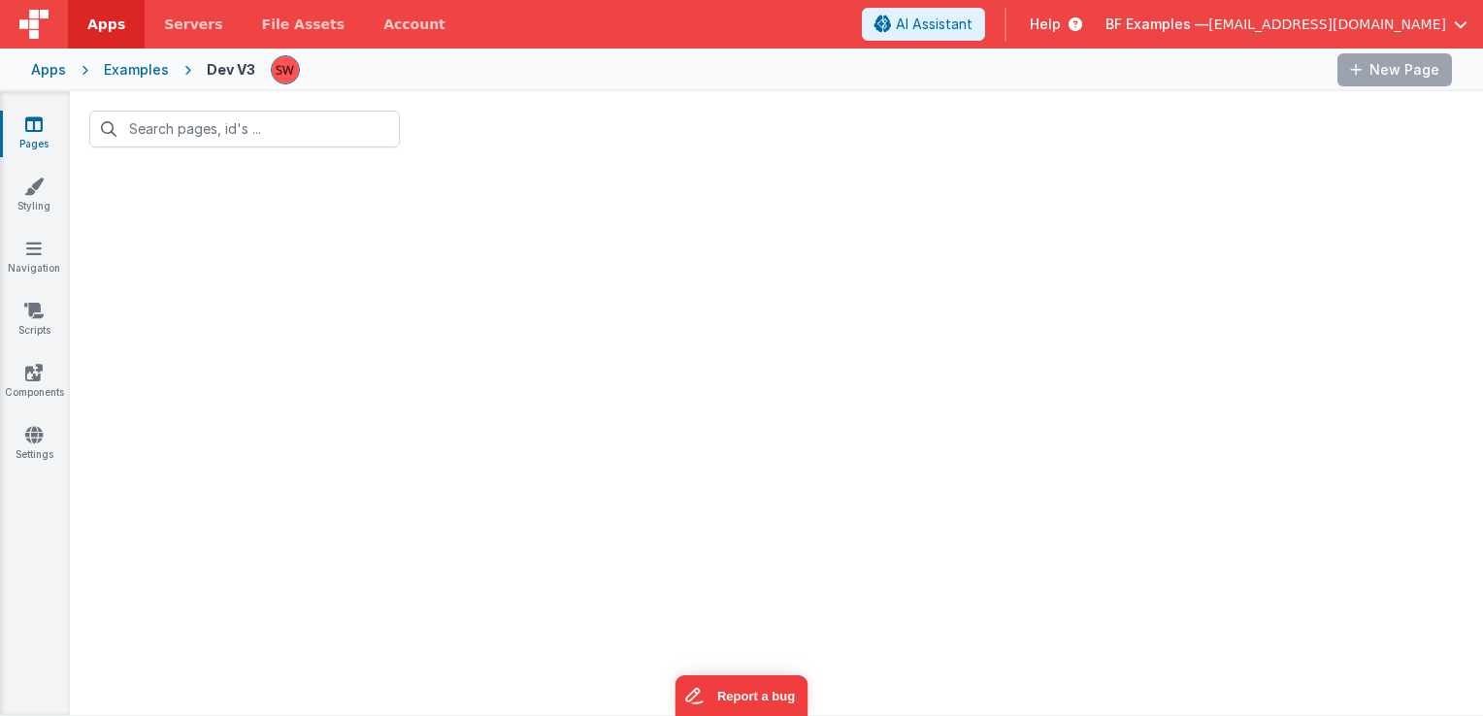
type input "how to bui"
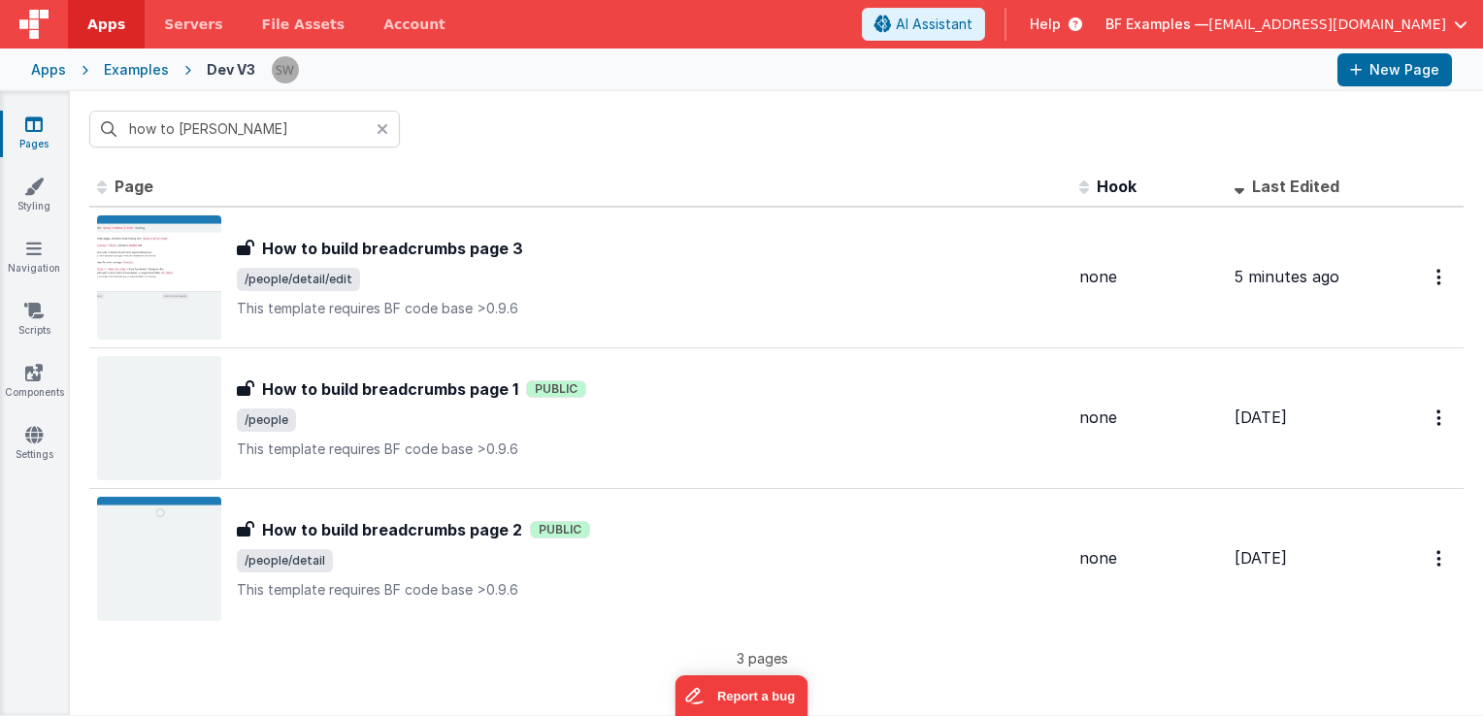
click at [381, 126] on icon at bounding box center [383, 129] width 12 height 16
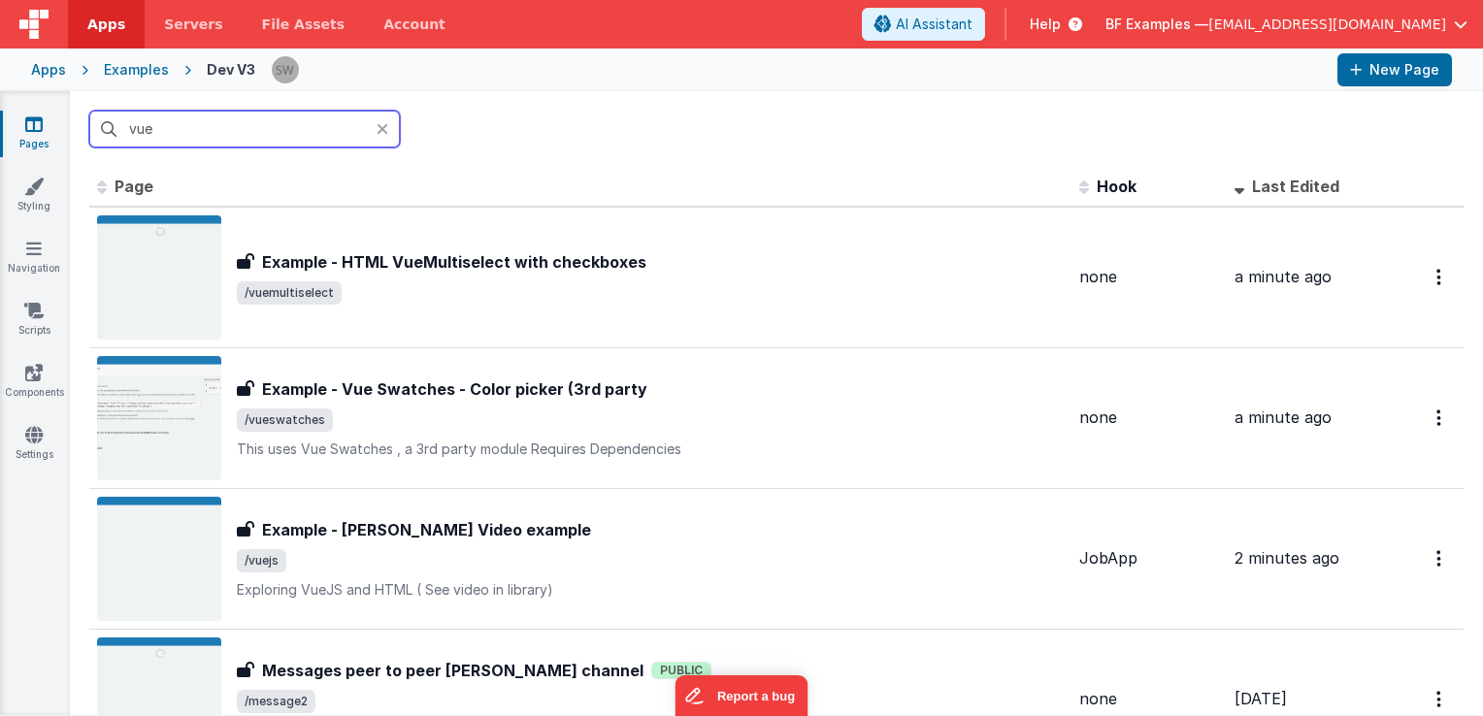
click at [295, 127] on input "vue" at bounding box center [244, 129] width 311 height 37
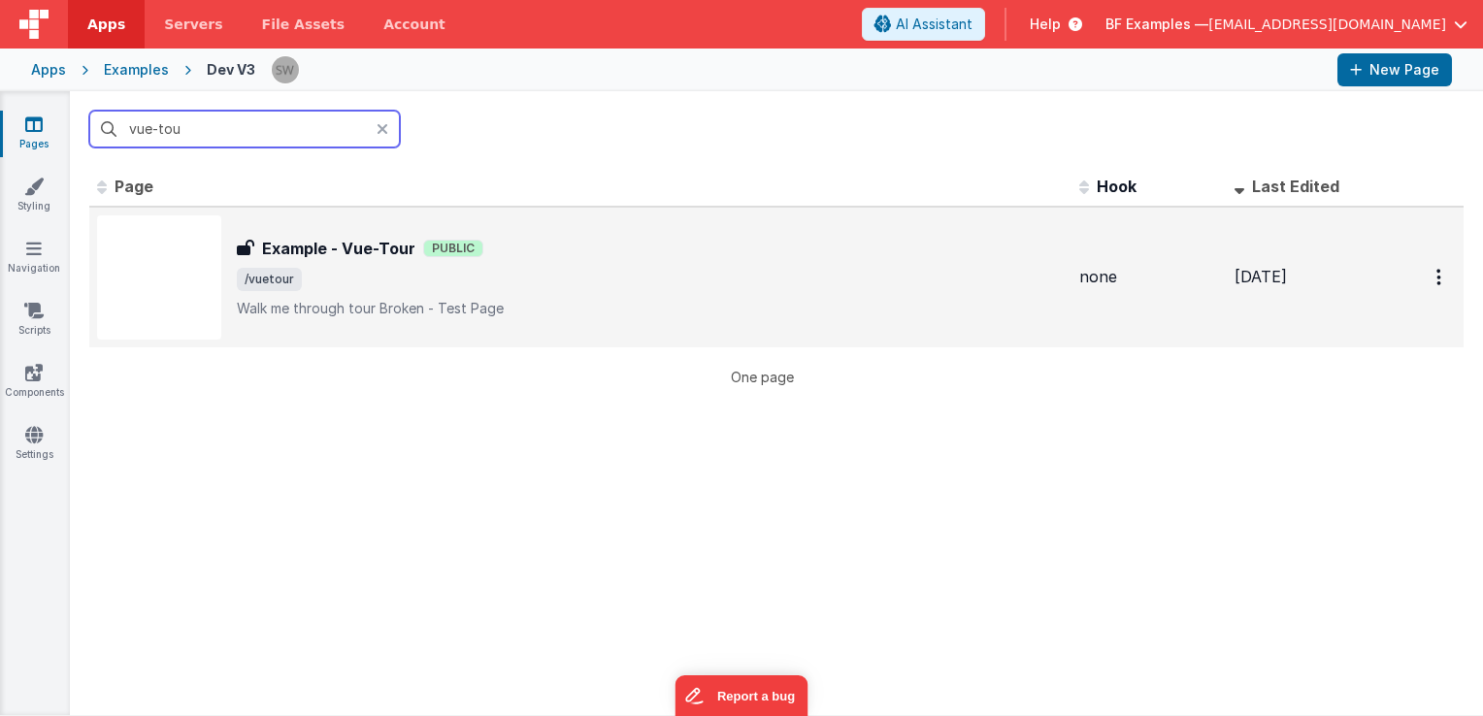
type input "vue-tou"
click at [677, 262] on div "Example - Vue-Tour Example - Vue-Tour Public /vuetour Walk me through tourBro…" at bounding box center [650, 278] width 827 height 82
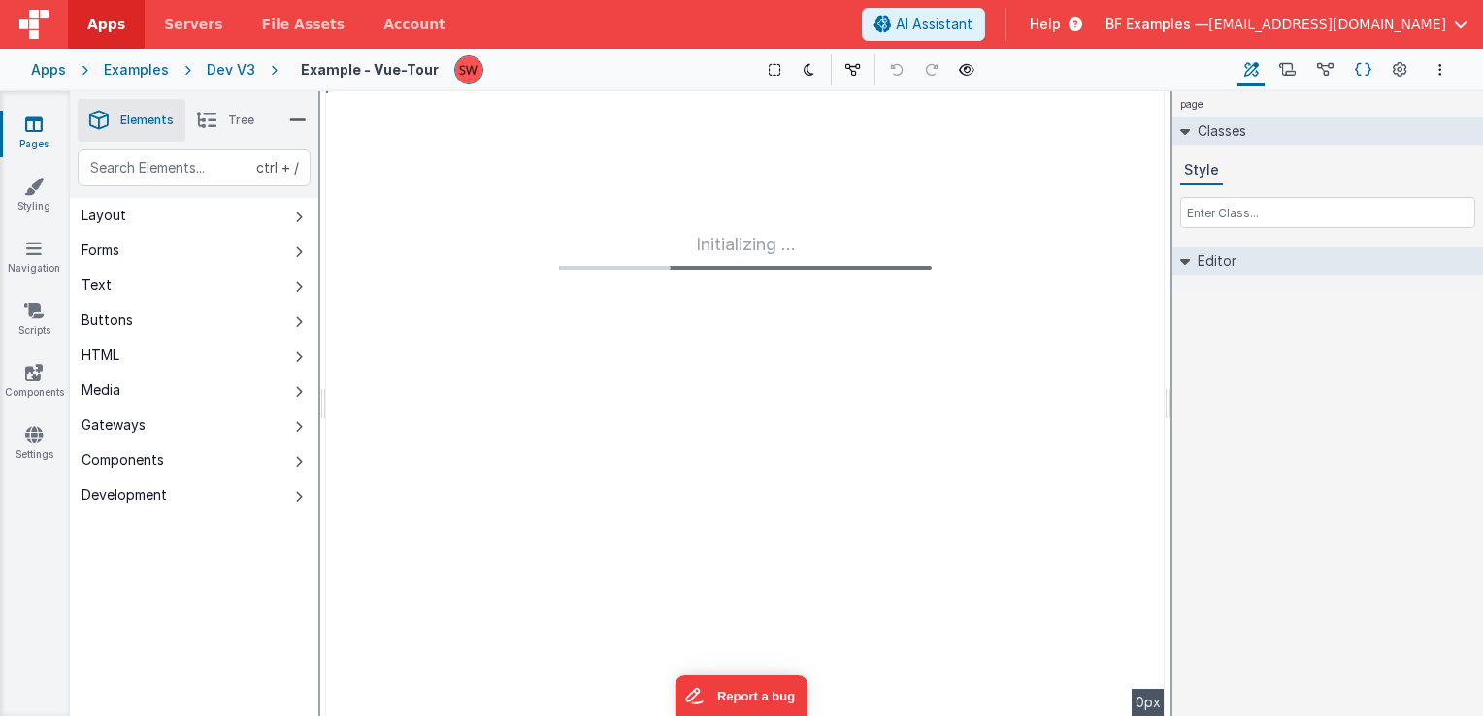
type input "FR_08F09F85-B511-E04F-83EF-3FAC960DD2ED"
type textarea "Walk me through tour Broken - Test Page"
type input "none"
checkbox input "false"
click at [1406, 70] on icon at bounding box center [1400, 70] width 15 height 20
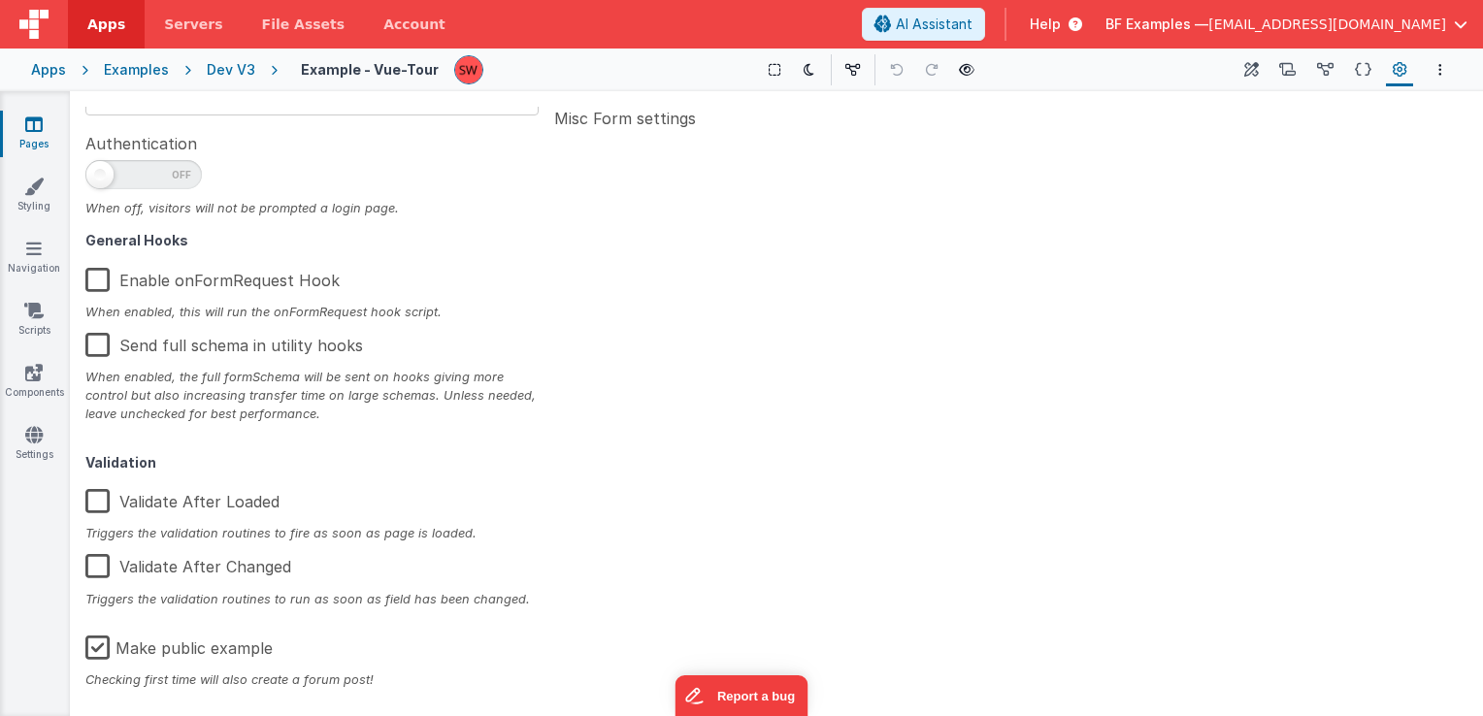
scroll to position [310, 0]
click at [93, 644] on label "Make public example" at bounding box center [178, 642] width 187 height 42
click at [0, 0] on input "Make public example" at bounding box center [0, 0] width 0 height 0
type textarea "Walk me through tour Broken - Test Page"
click at [1442, 68] on icon "Options" at bounding box center [1441, 70] width 4 height 14
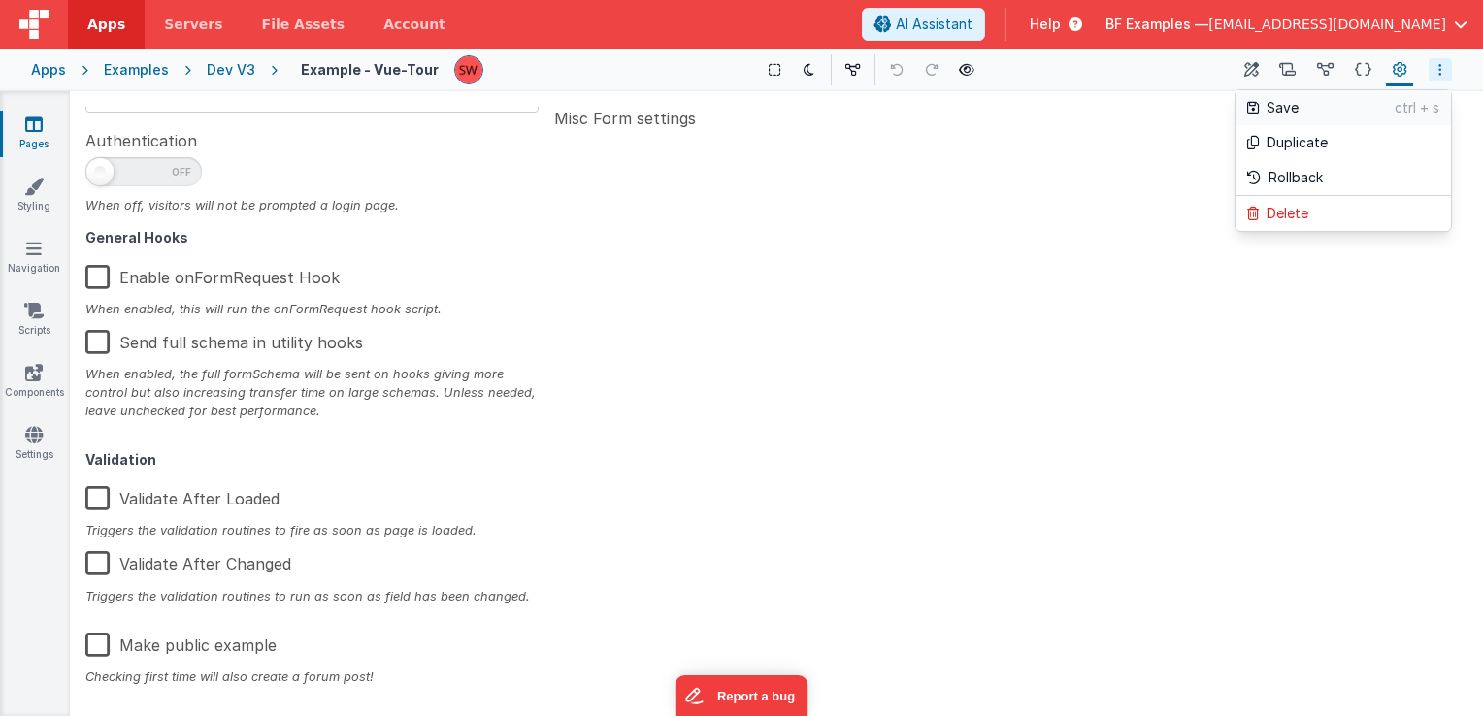
click at [1378, 112] on p "Save" at bounding box center [1331, 107] width 128 height 19
click at [1434, 73] on button "Options" at bounding box center [1440, 69] width 23 height 23
click at [1345, 113] on p "Save" at bounding box center [1331, 107] width 128 height 19
click at [1440, 72] on icon "Options" at bounding box center [1441, 70] width 4 height 14
click at [1322, 106] on p "Save" at bounding box center [1331, 107] width 128 height 19
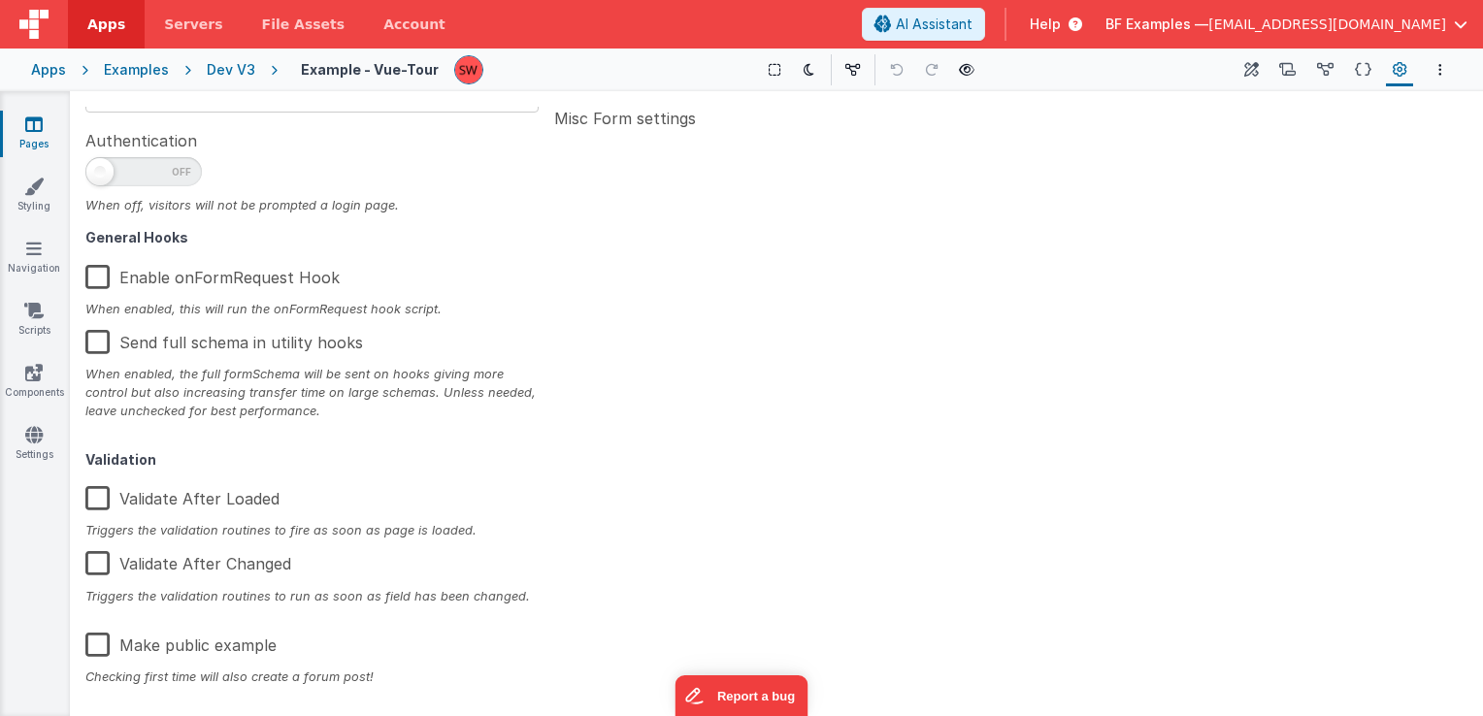
click at [222, 75] on div "Dev V3" at bounding box center [231, 69] width 49 height 19
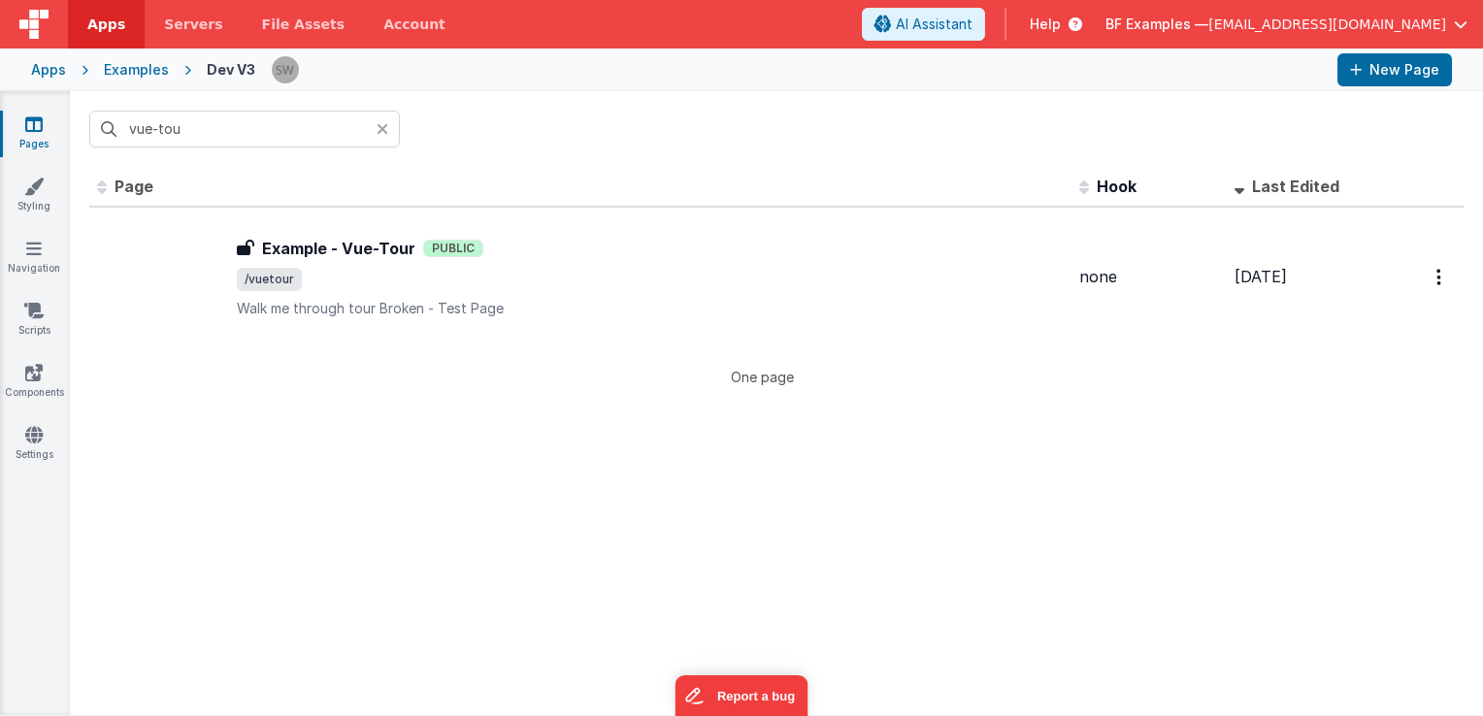
click at [382, 130] on icon at bounding box center [383, 129] width 12 height 16
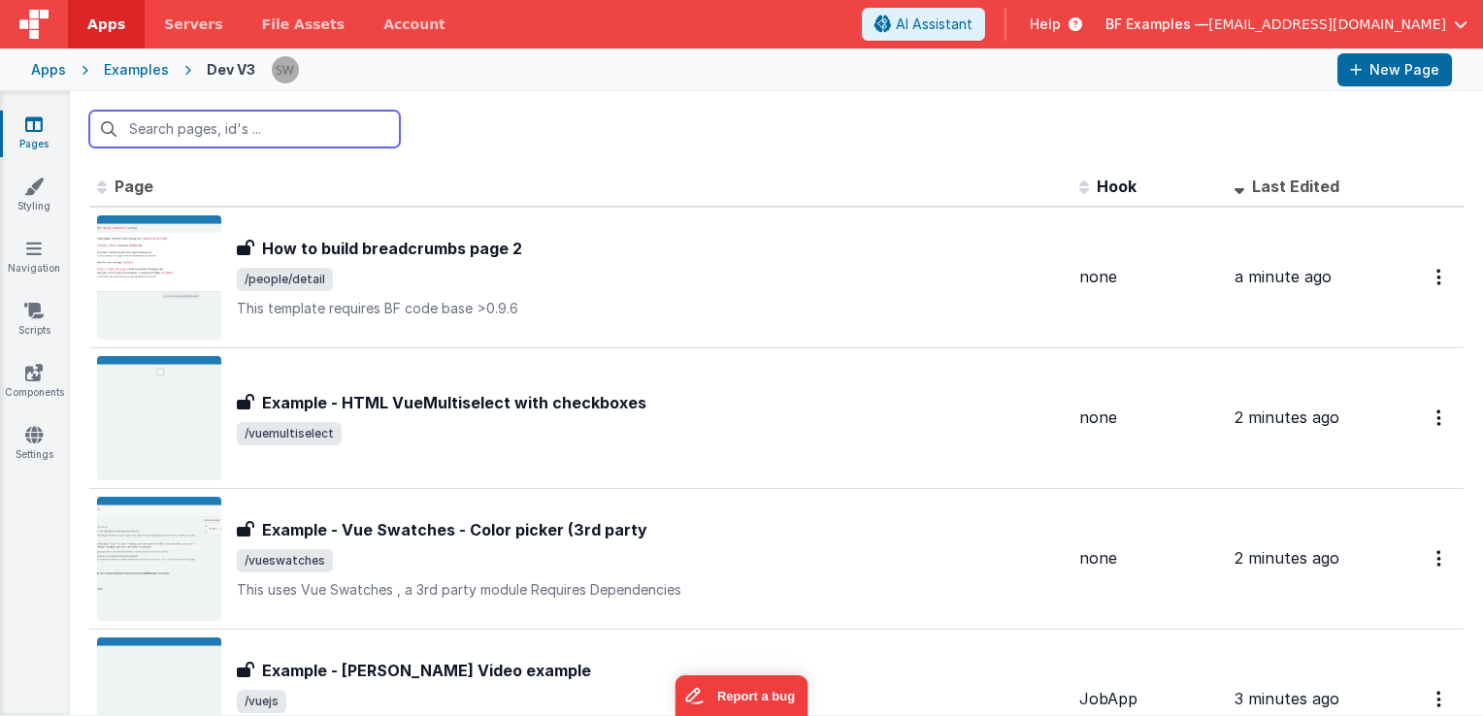
click at [245, 126] on input "text" at bounding box center [244, 129] width 311 height 37
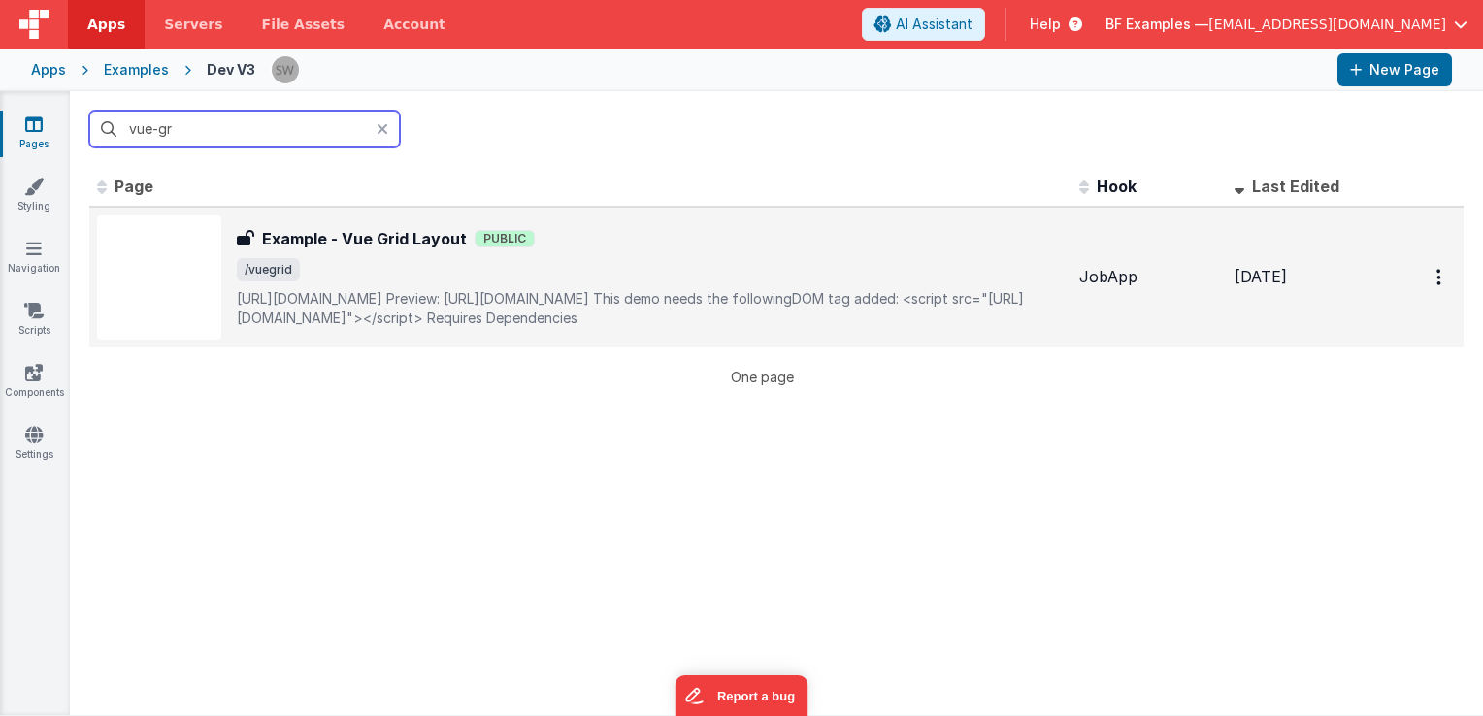
type input "vue-gr"
click at [518, 245] on span "Public" at bounding box center [505, 238] width 60 height 17
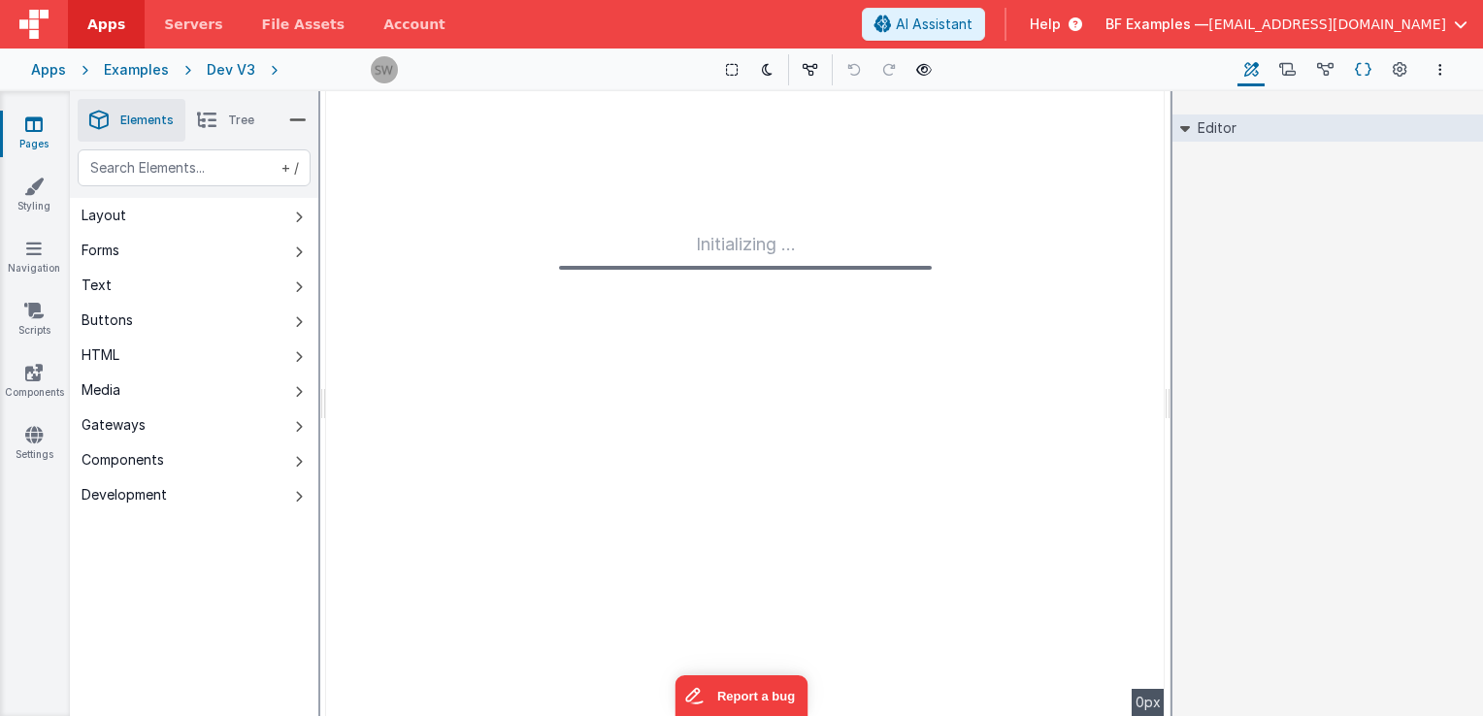
type input "FR_076AE551-B644-9149-A2AB-32AA65568064"
type textarea "https://jbaysolutions.github.io/vue-grid-layout/ Preview: https://demo.fmbetter…"
type input "JobApp"
checkbox input "false"
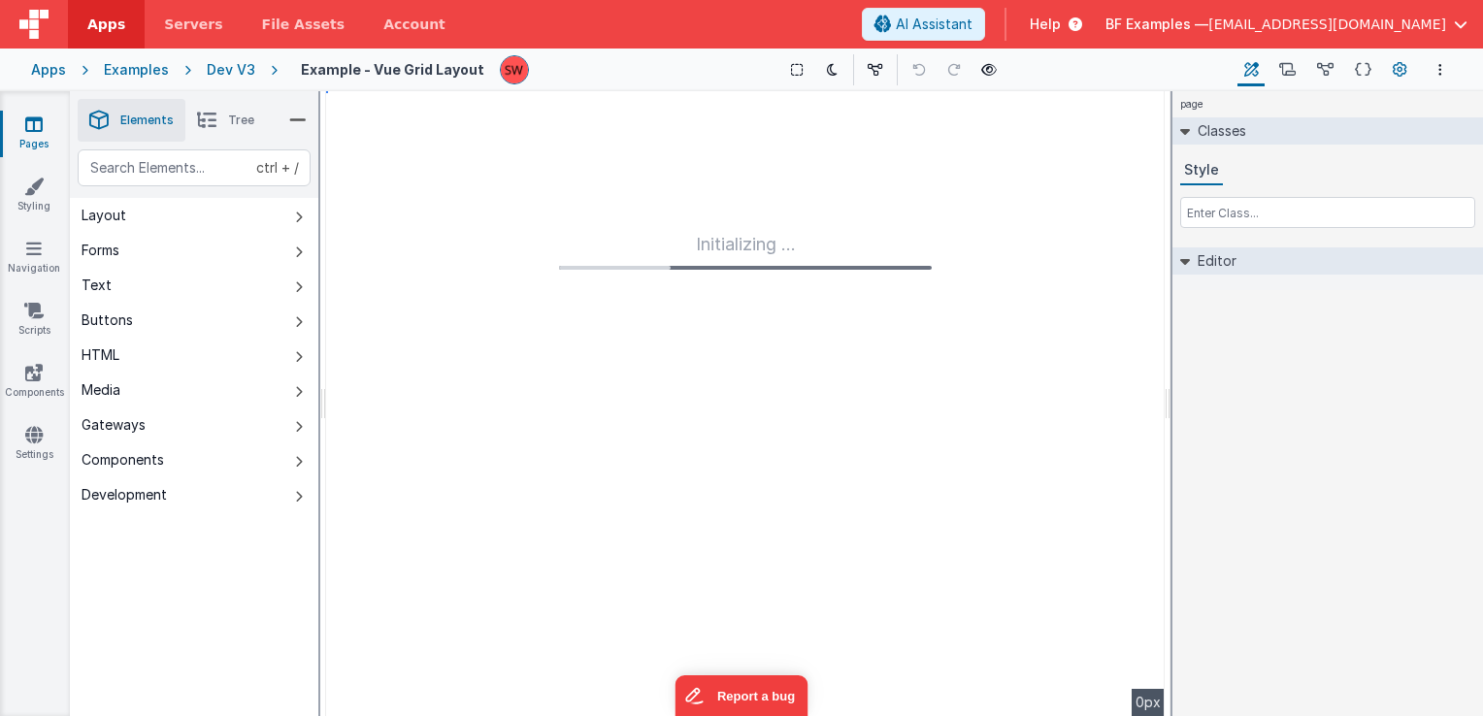
click at [1404, 78] on icon at bounding box center [1400, 70] width 15 height 20
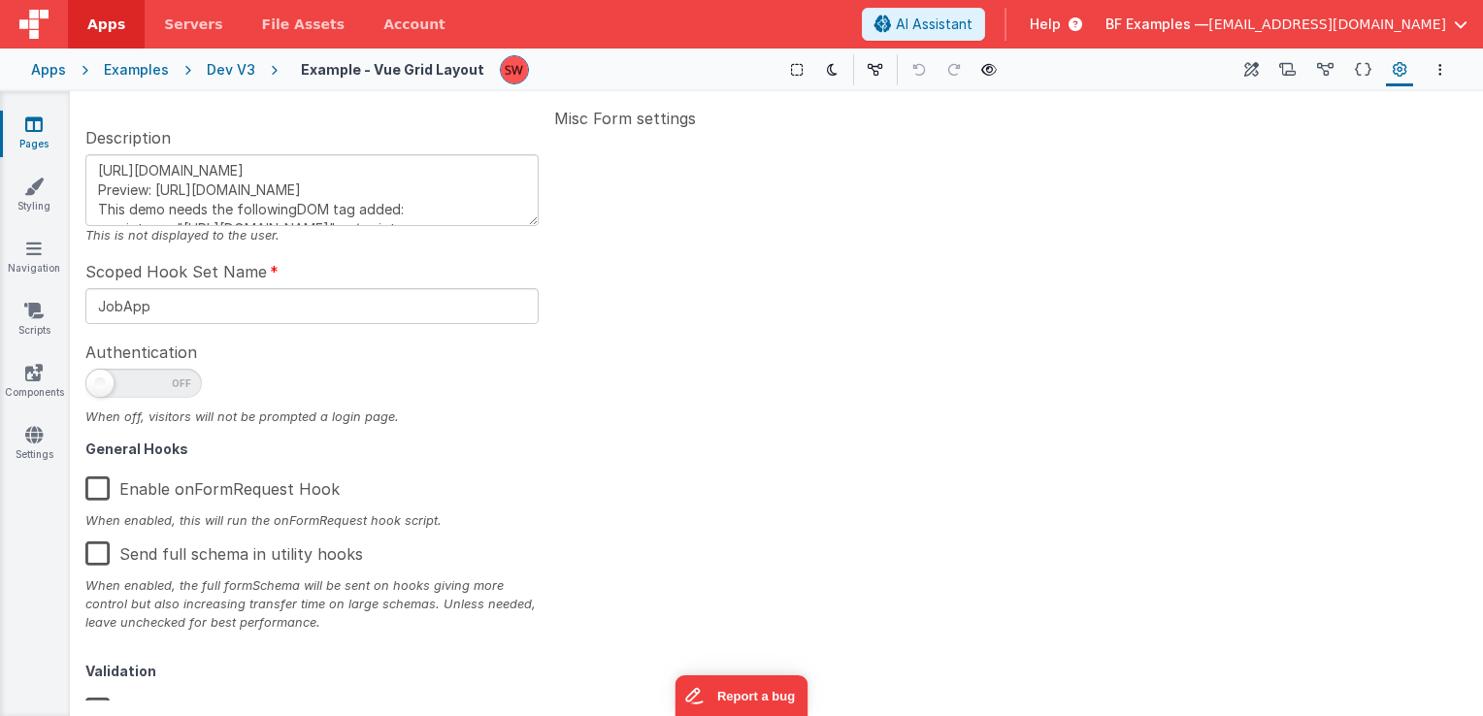
scroll to position [310, 0]
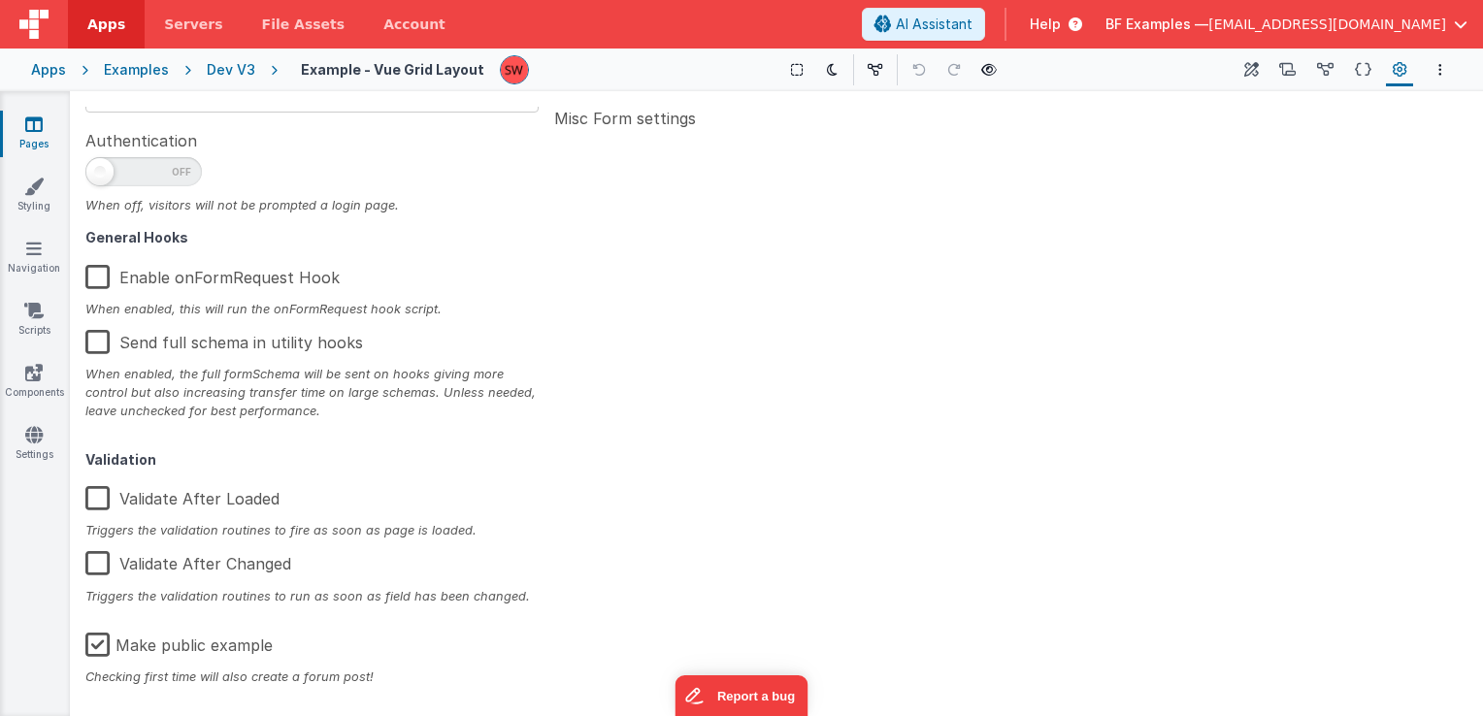
click at [99, 642] on label "Make public example" at bounding box center [178, 642] width 187 height 42
click at [0, 0] on input "Make public example" at bounding box center [0, 0] width 0 height 0
type textarea "https://jbaysolutions.github.io/vue-grid-layout/ Preview: https://demo.fmbetter…"
click at [223, 65] on div "Dev V3" at bounding box center [231, 69] width 49 height 19
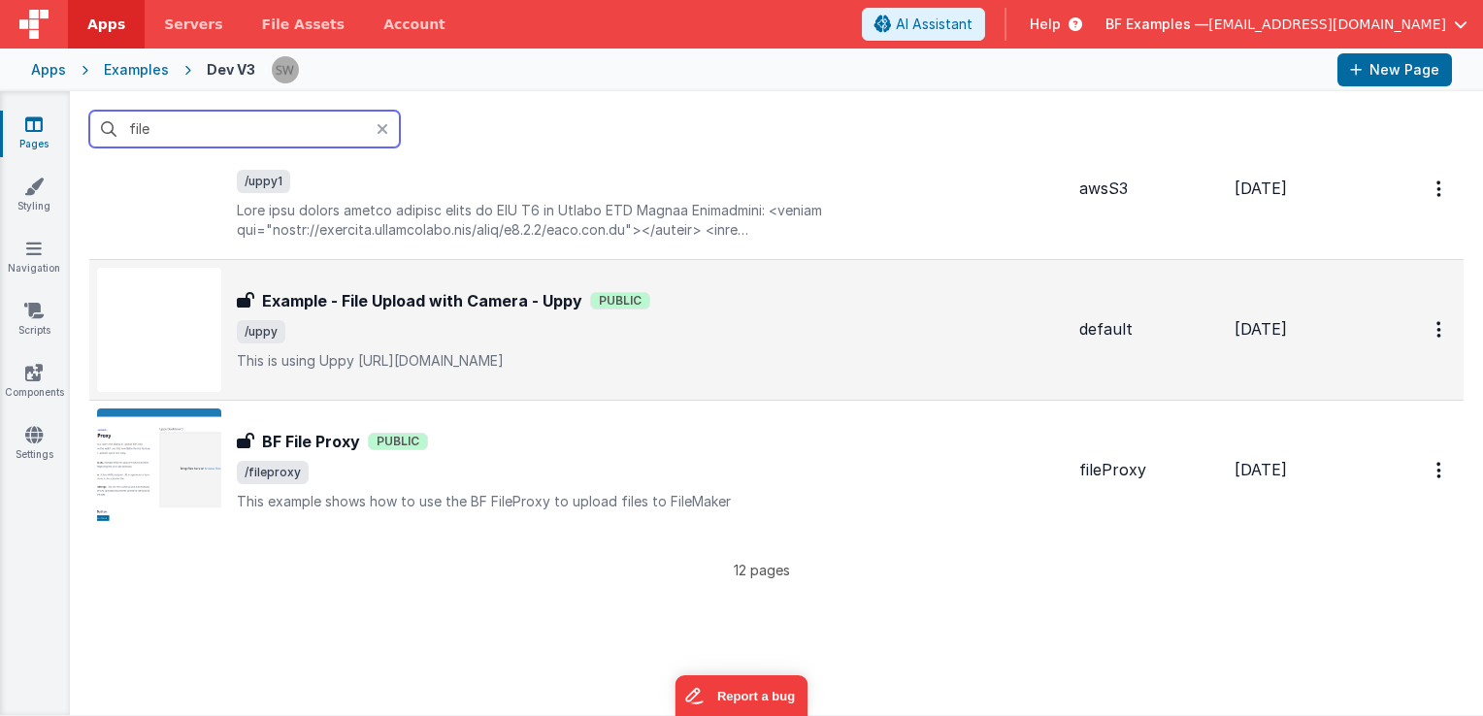
scroll to position [1359, 0]
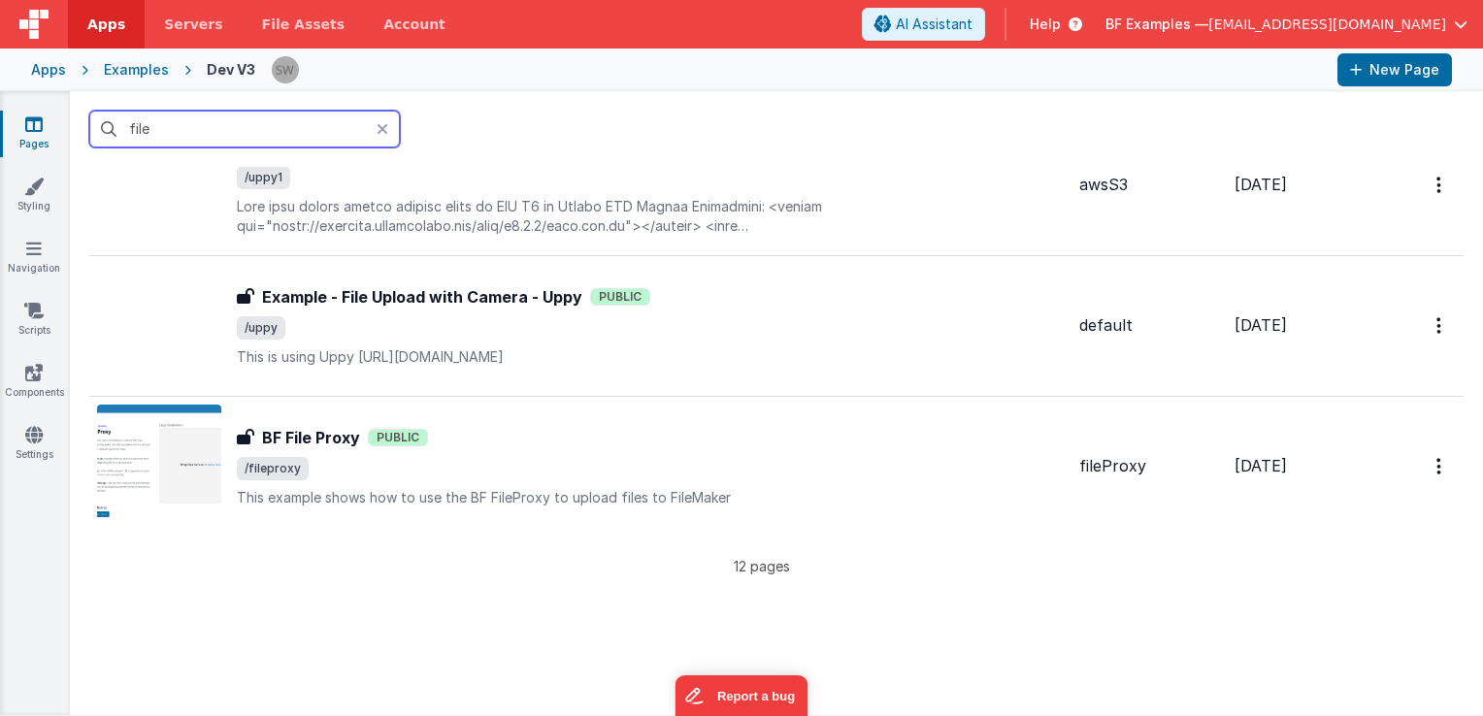
type input "file"
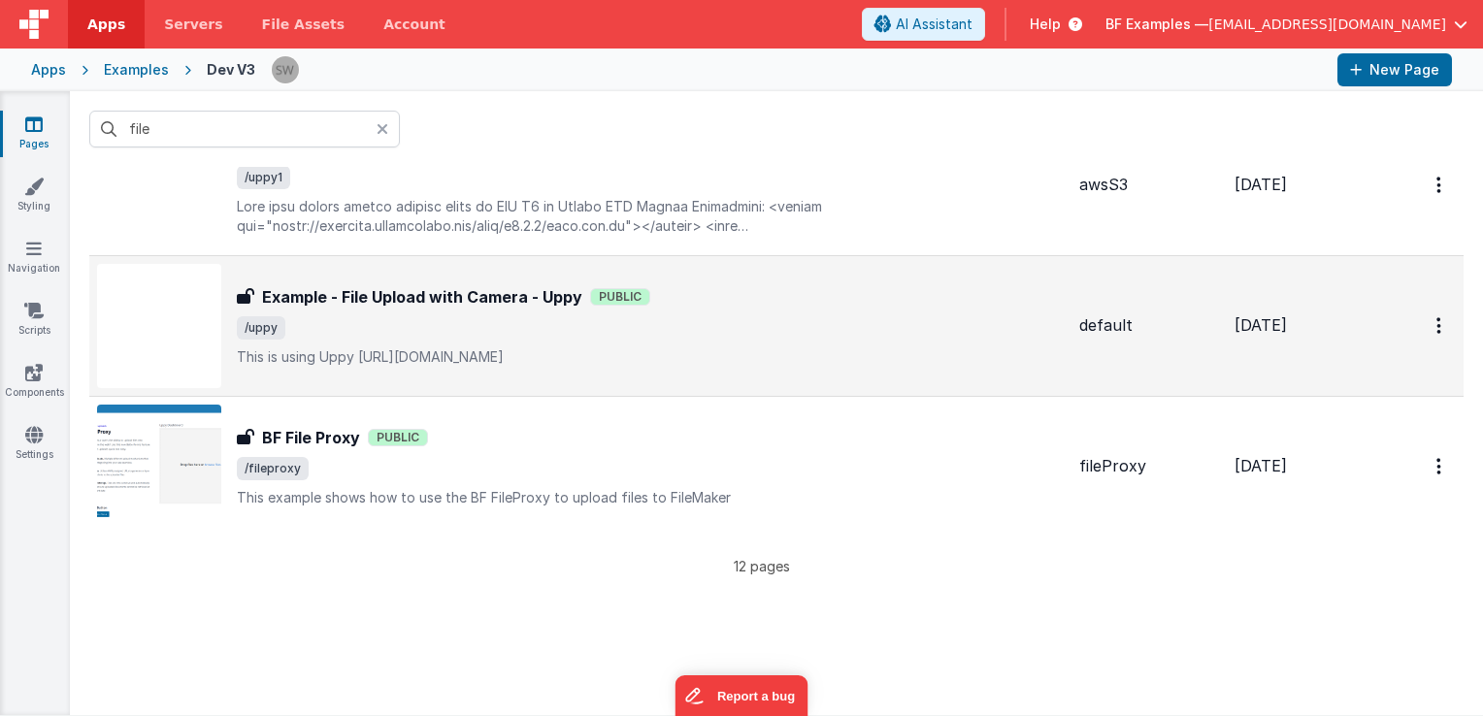
click at [494, 328] on span "/uppy" at bounding box center [650, 327] width 827 height 23
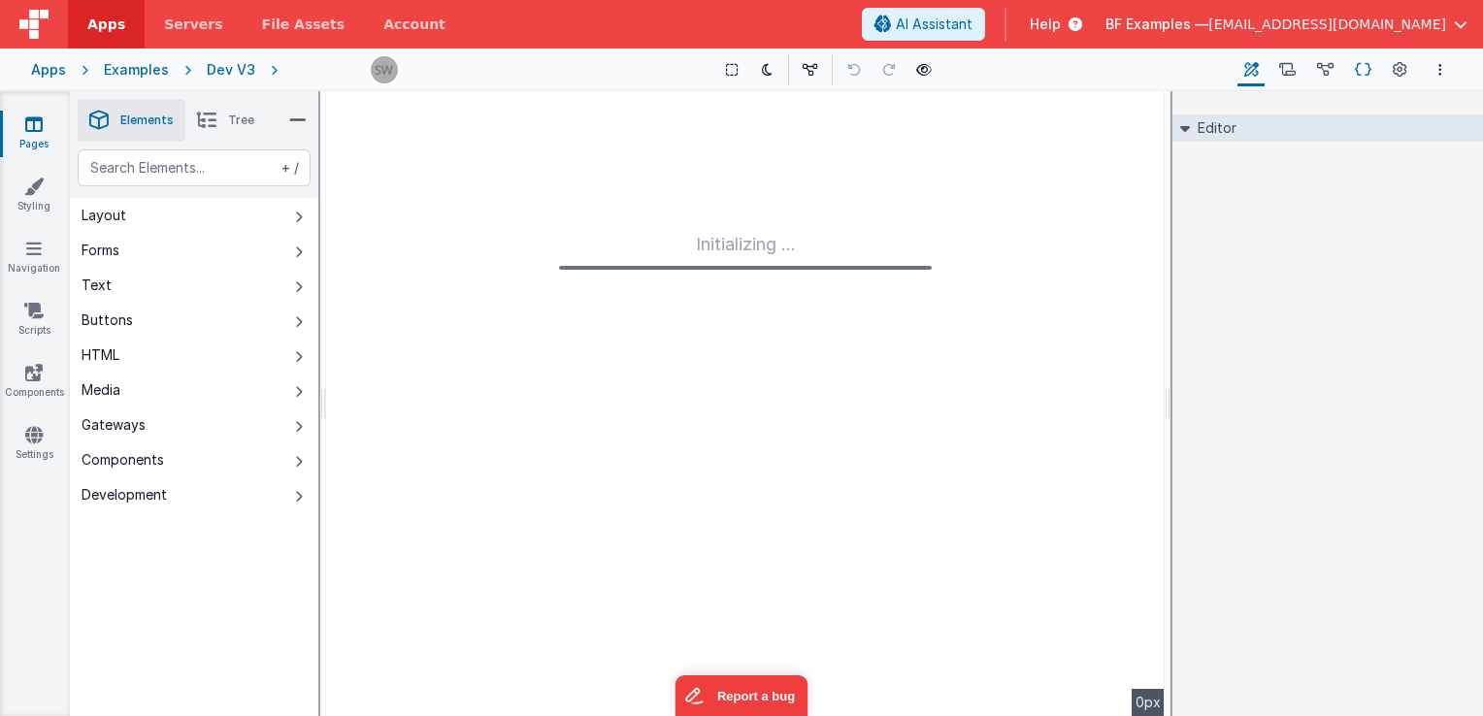
type input "FR_031E3ECE-114E-6C4C-A710-E7586A548EC1"
type textarea "This is using Uppy https://uppy.io/"
type input "default"
checkbox input "false"
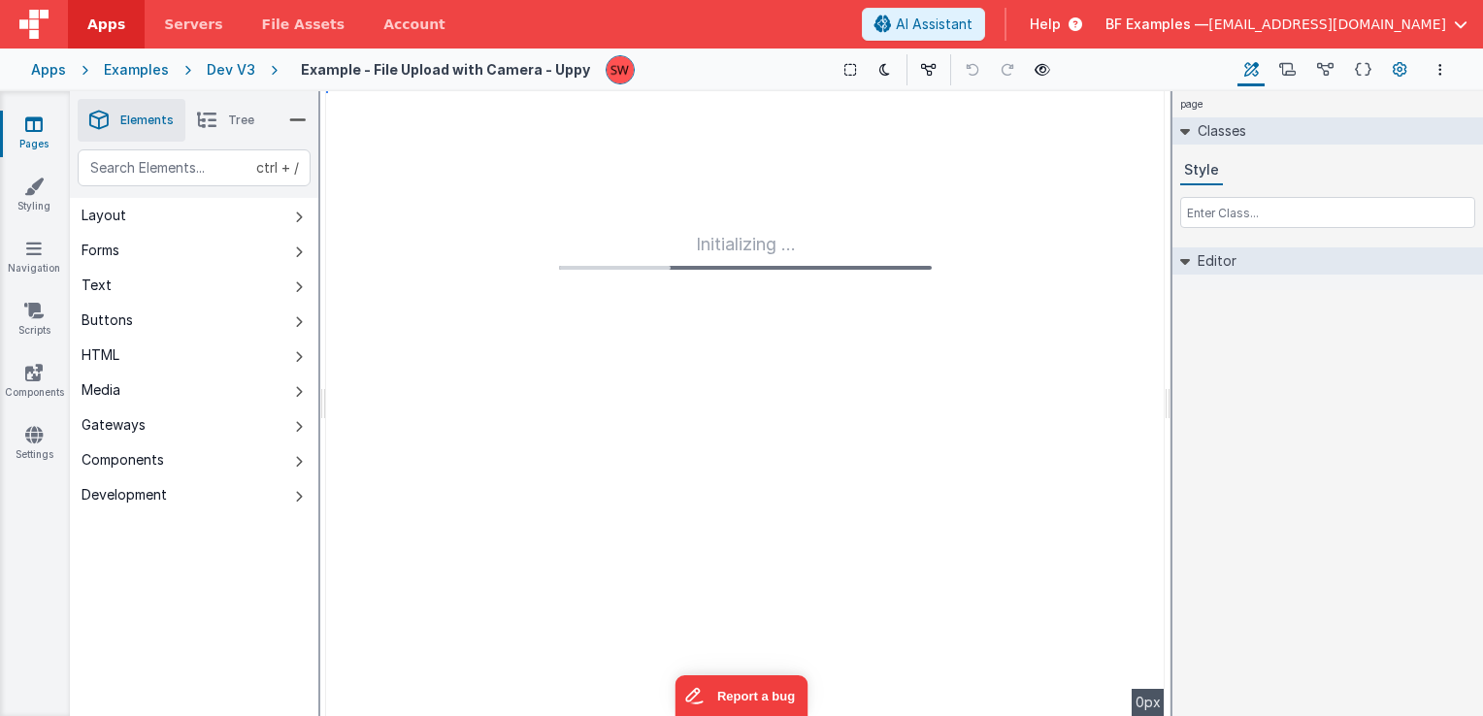
click at [1394, 66] on icon at bounding box center [1400, 70] width 15 height 20
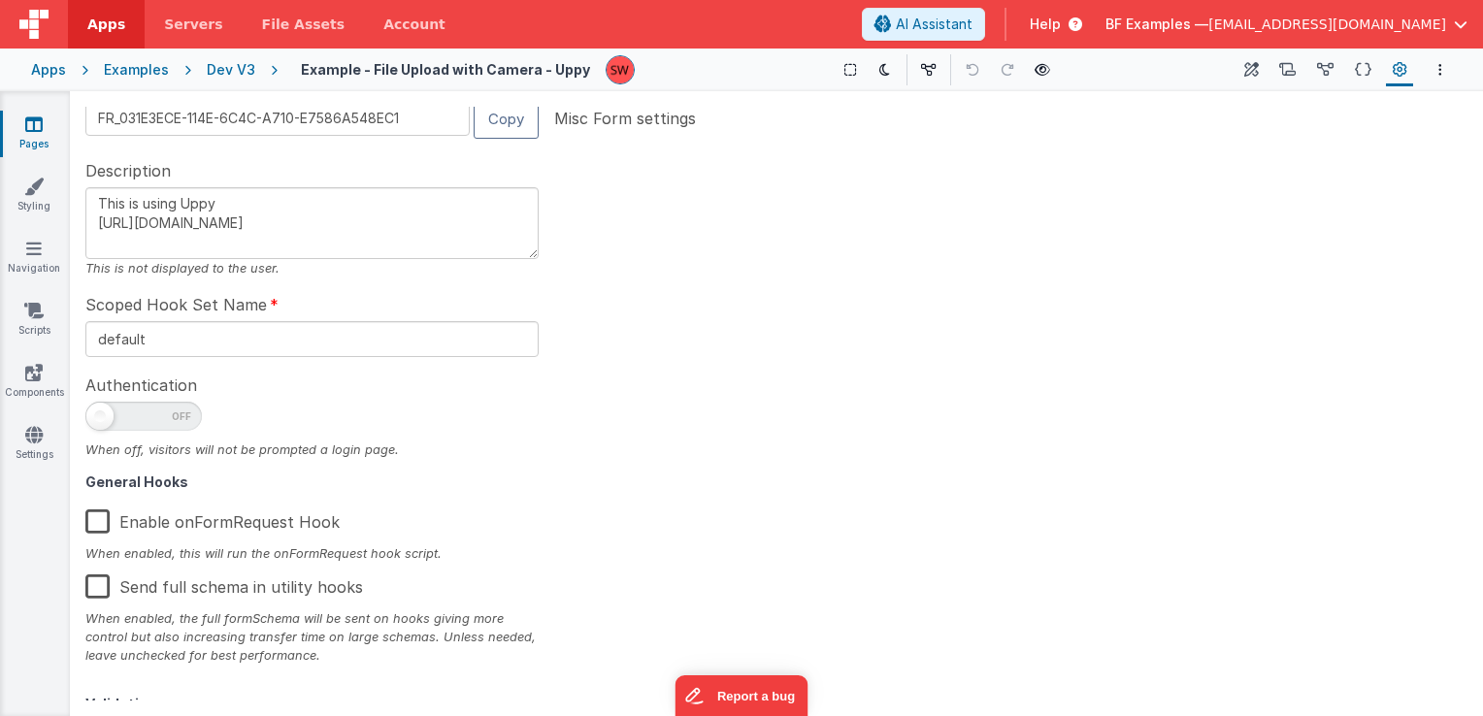
scroll to position [310, 0]
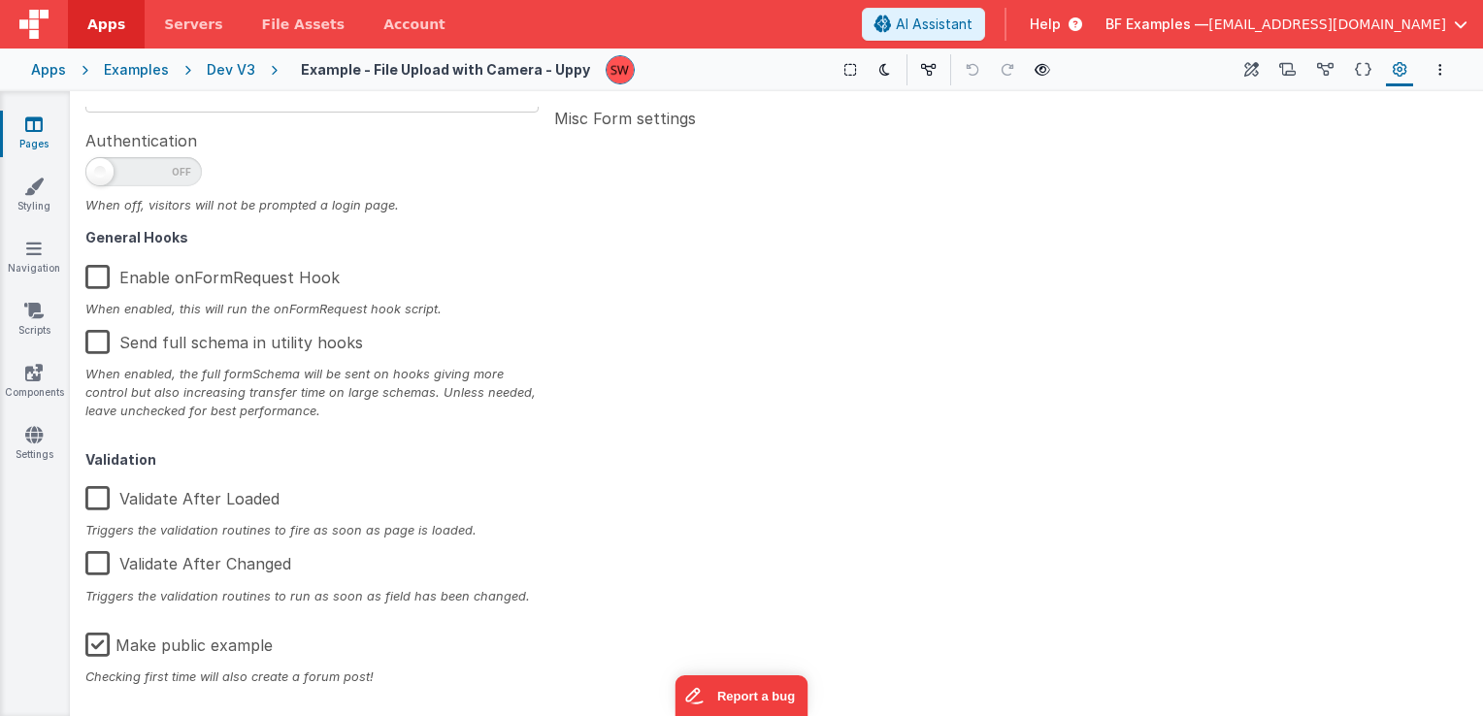
click at [90, 640] on label "Make public example" at bounding box center [178, 642] width 187 height 42
click at [0, 0] on input "Make public example" at bounding box center [0, 0] width 0 height 0
type textarea "This is using Uppy https://uppy.io/"
click at [227, 73] on div "Dev V3" at bounding box center [231, 69] width 49 height 19
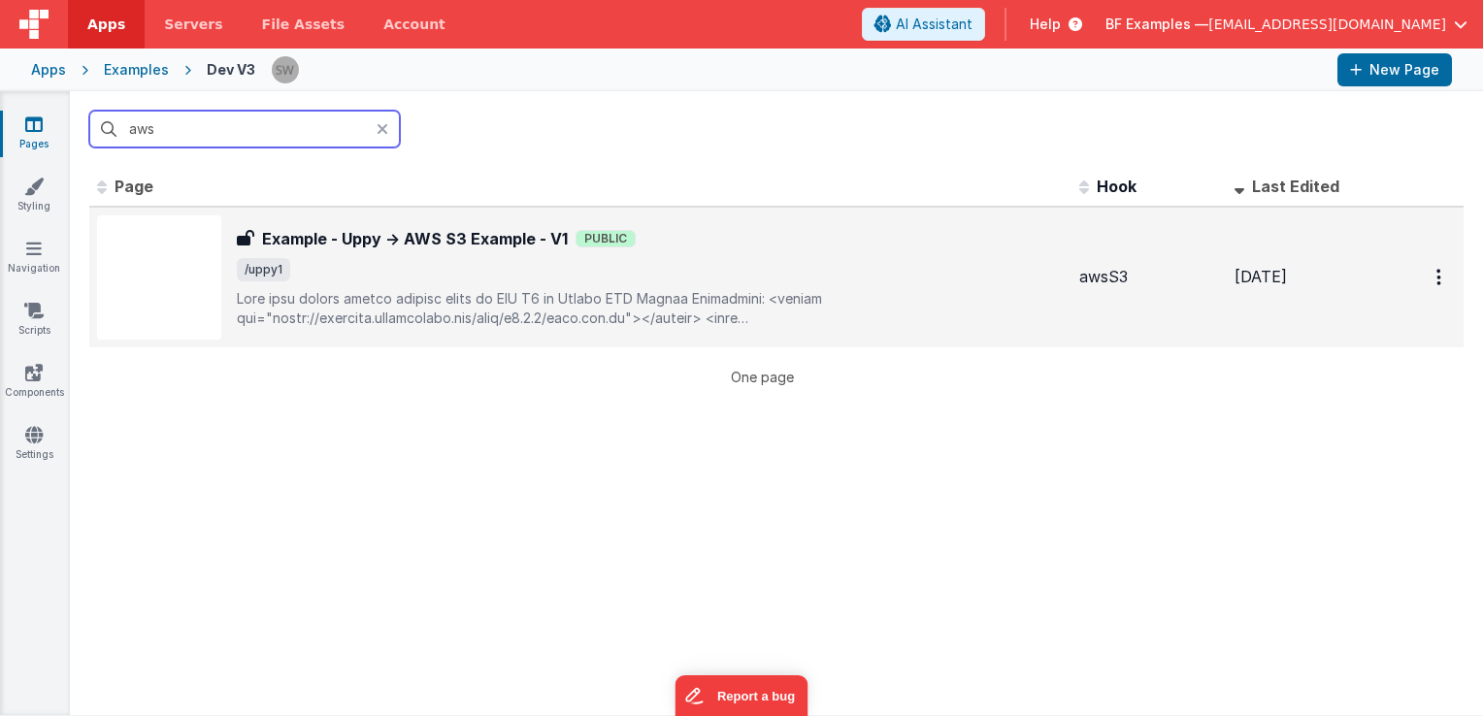
type input "aws"
click at [527, 266] on span "/uppy1" at bounding box center [650, 269] width 827 height 23
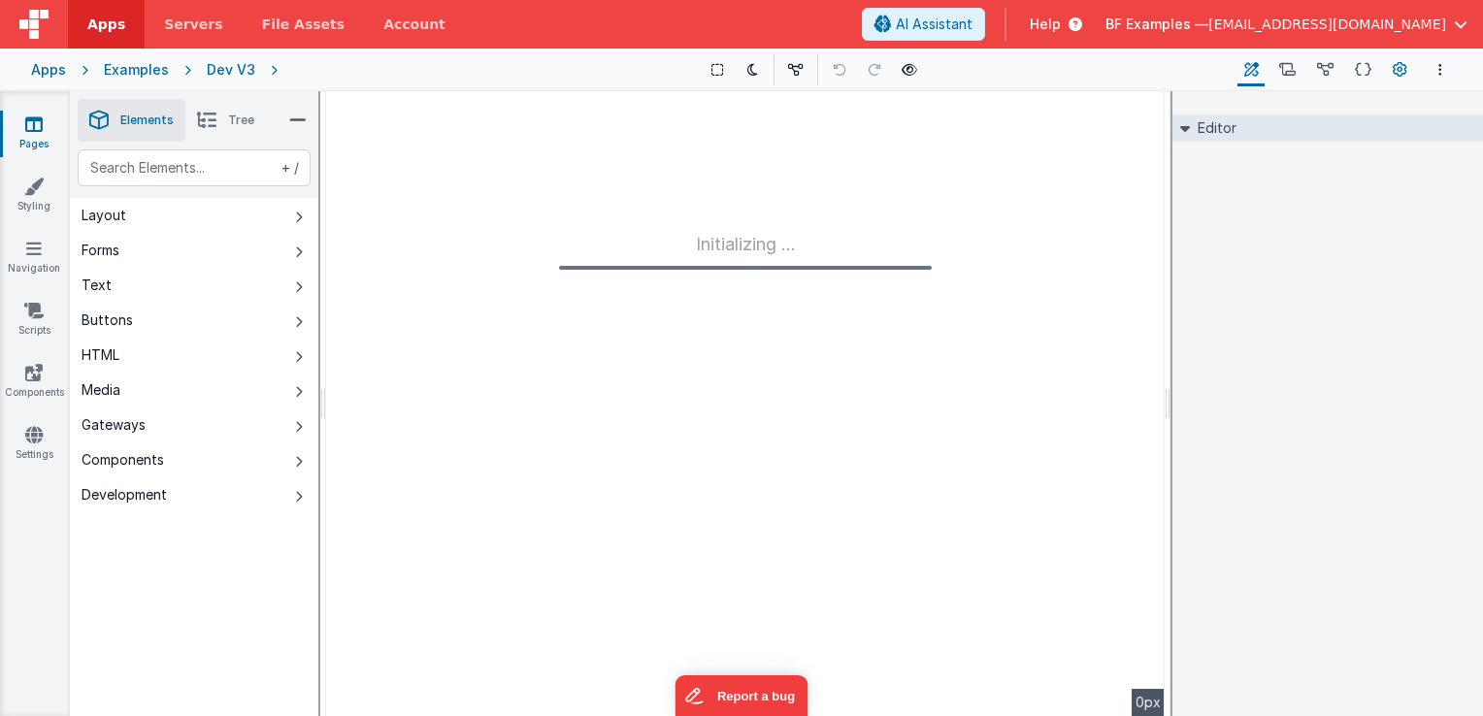
click at [1400, 70] on icon at bounding box center [1400, 70] width 15 height 20
type input "FR_E76A9369-226A-2E46-98F4-FFDFA7EEEB8A"
type textarea "Uppy file upload widget sending files to AWS S3 by Amazon DOM Header Insertions…"
type input "awsS3"
checkbox input "false"
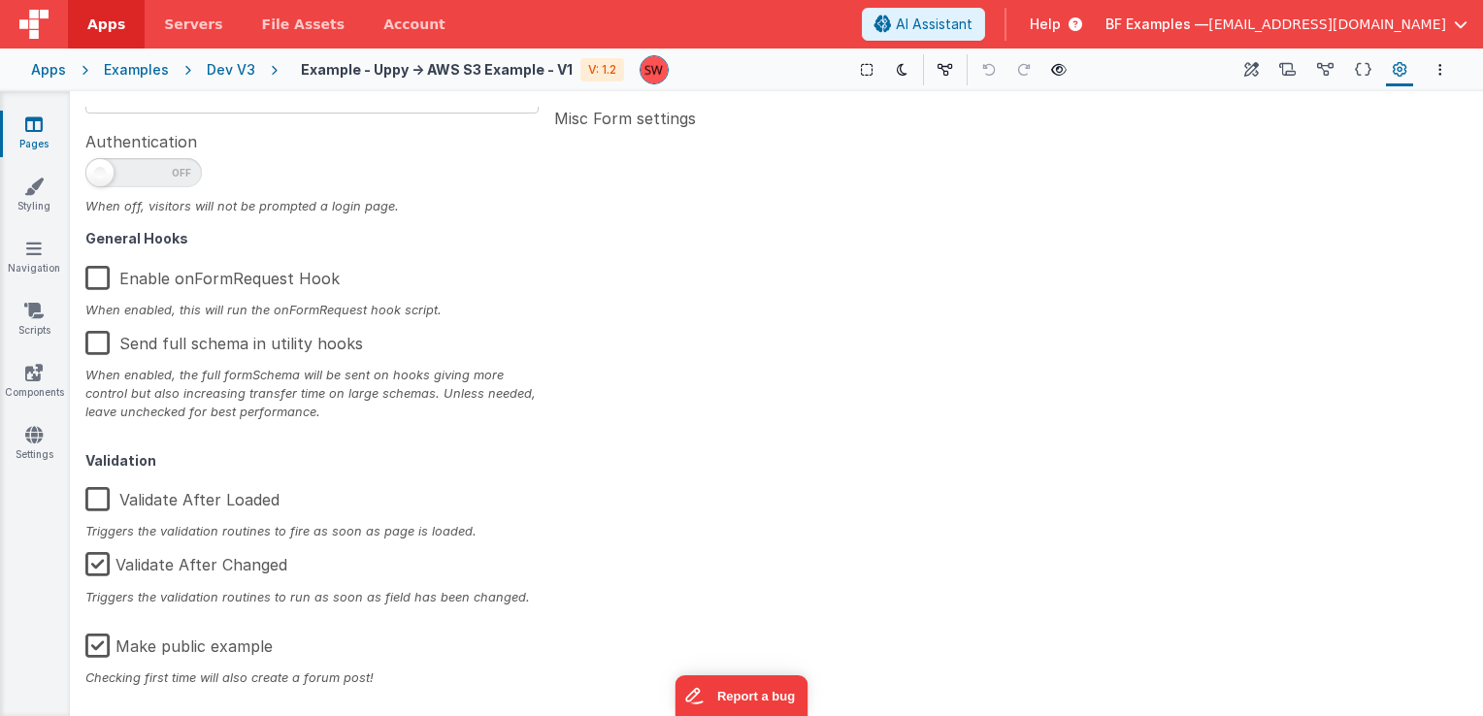
scroll to position [310, 0]
click at [98, 645] on label "Make public example" at bounding box center [178, 642] width 187 height 42
click at [0, 0] on input "Make public example" at bounding box center [0, 0] width 0 height 0
type textarea "Uppy file upload widget sending files to AWS S3 by Amazon DOM Header Insertions…"
click at [233, 70] on div "Dev V3" at bounding box center [231, 69] width 49 height 19
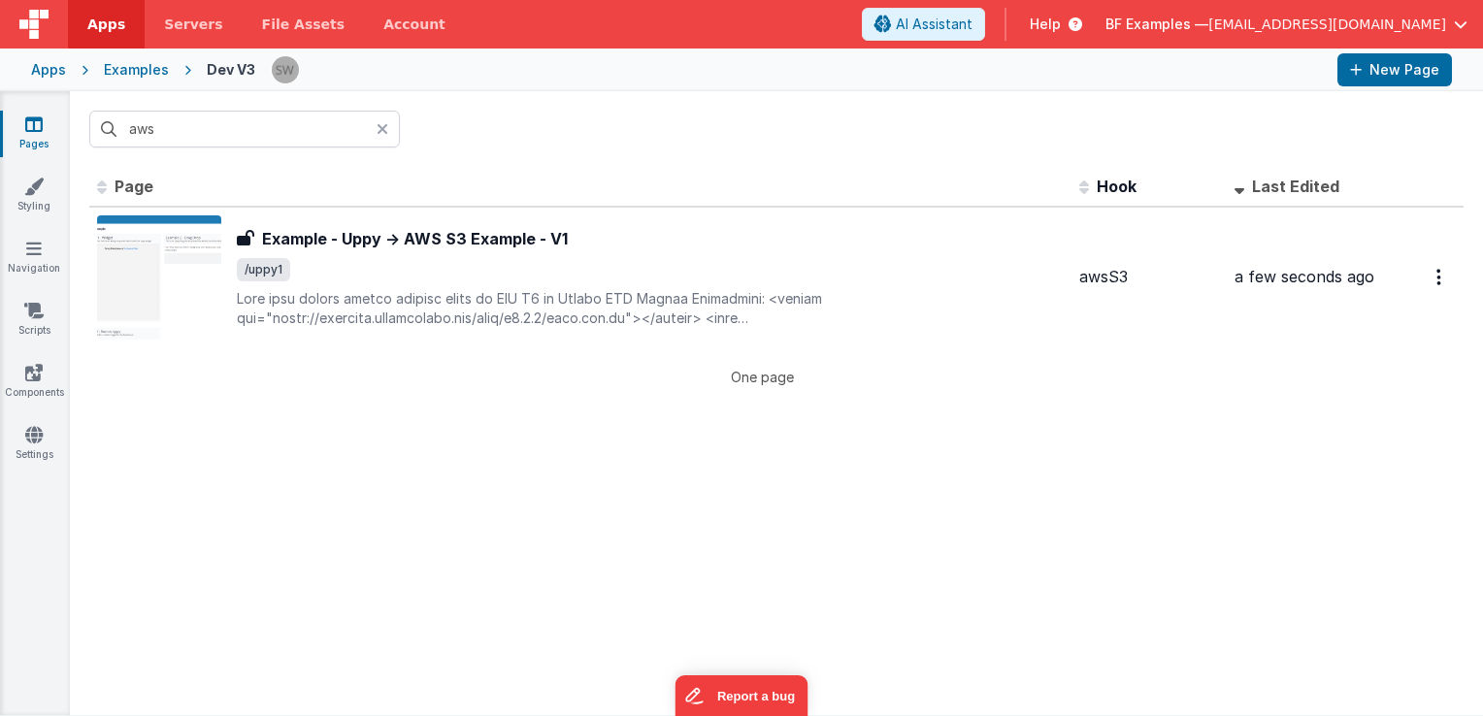
click at [382, 129] on icon at bounding box center [383, 129] width 12 height 16
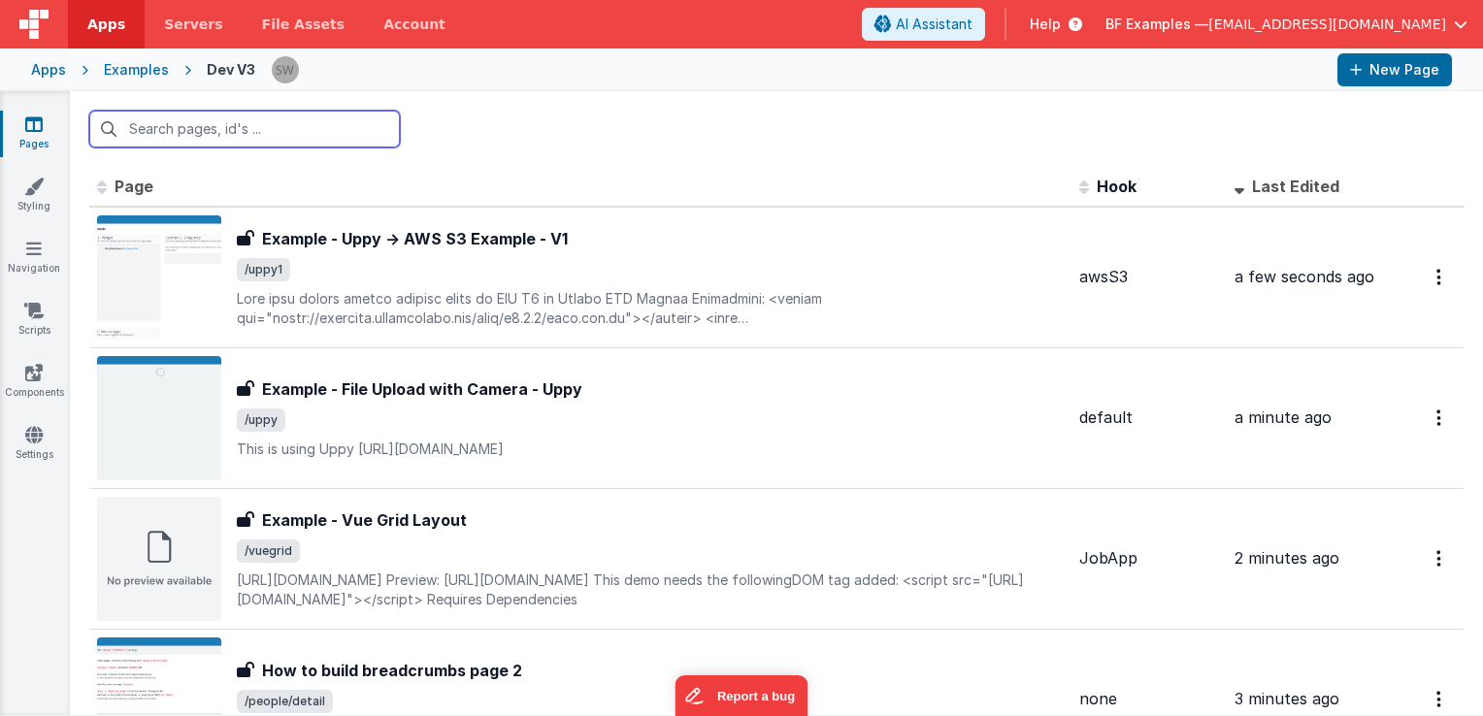
click at [208, 138] on input "text" at bounding box center [244, 129] width 311 height 37
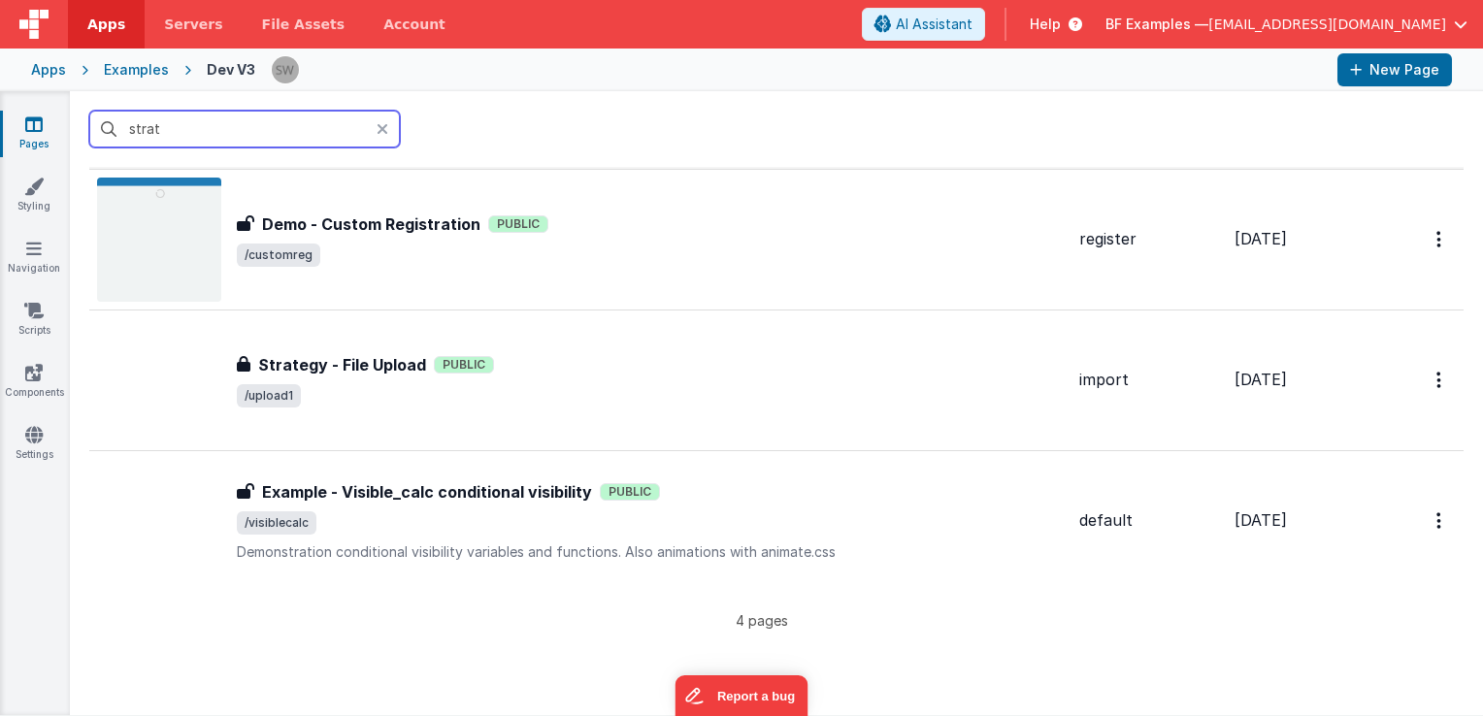
scroll to position [194, 0]
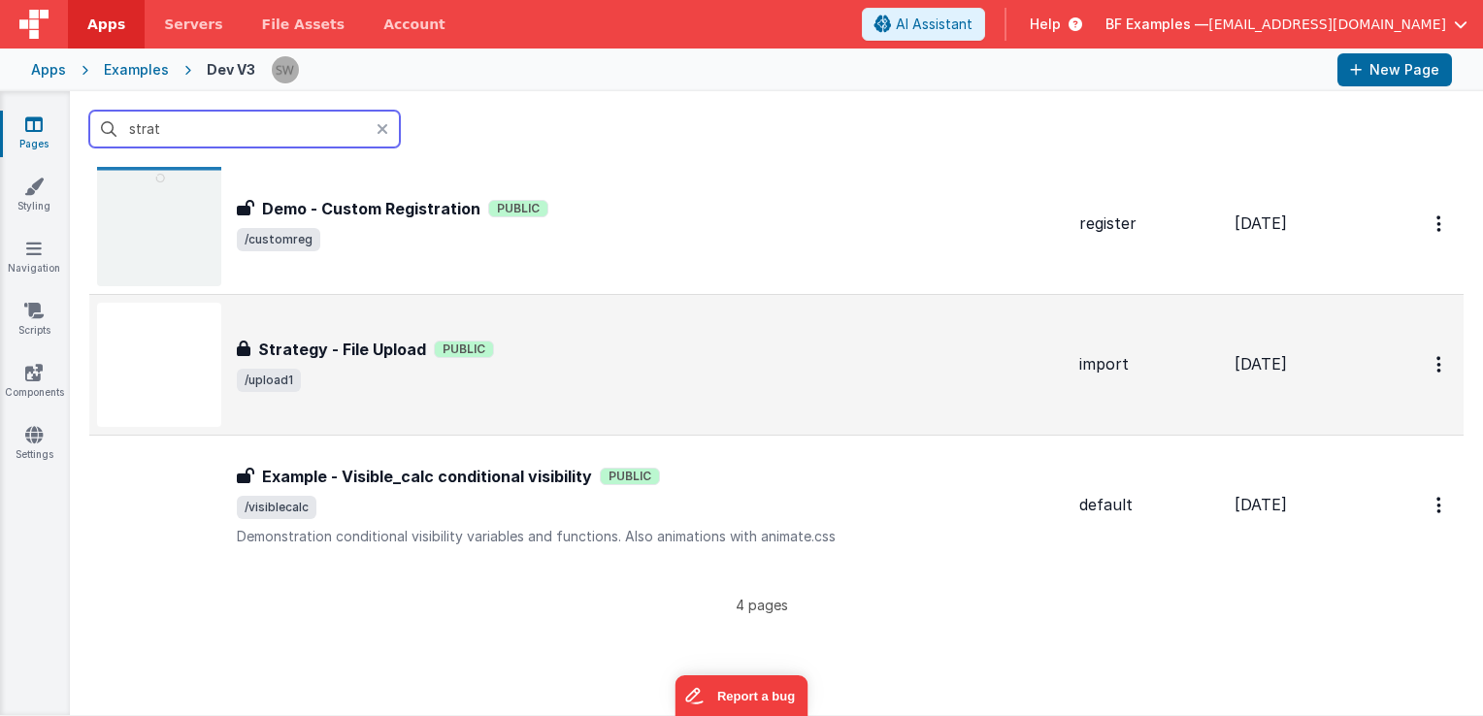
type input "strat"
click at [548, 359] on div "Strategy - File Upload Strategy - File Upload Public /upload1" at bounding box center [650, 365] width 827 height 54
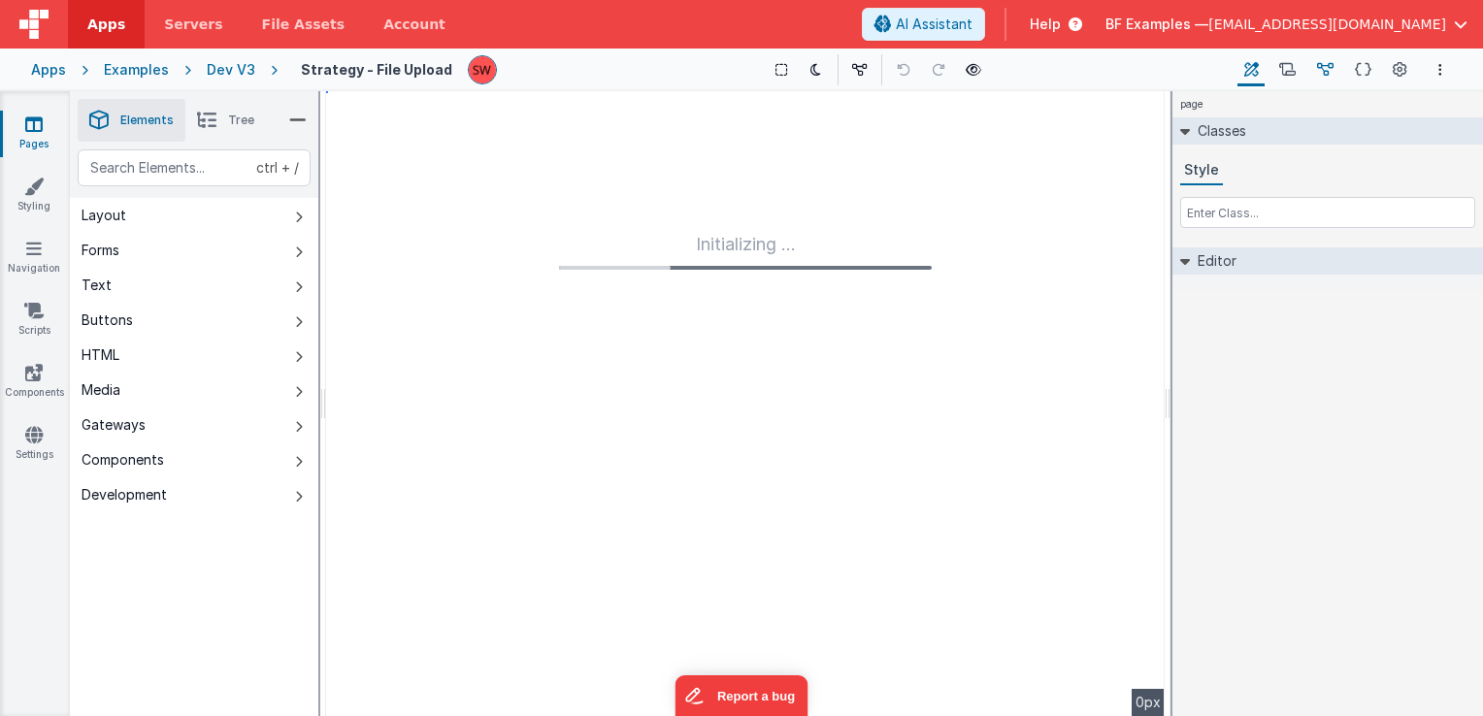
type input "FR_48FD5354-8706-1346-812D-0BC2F49971F8"
type input "import"
checkbox input "true"
click at [1400, 69] on icon at bounding box center [1400, 70] width 15 height 20
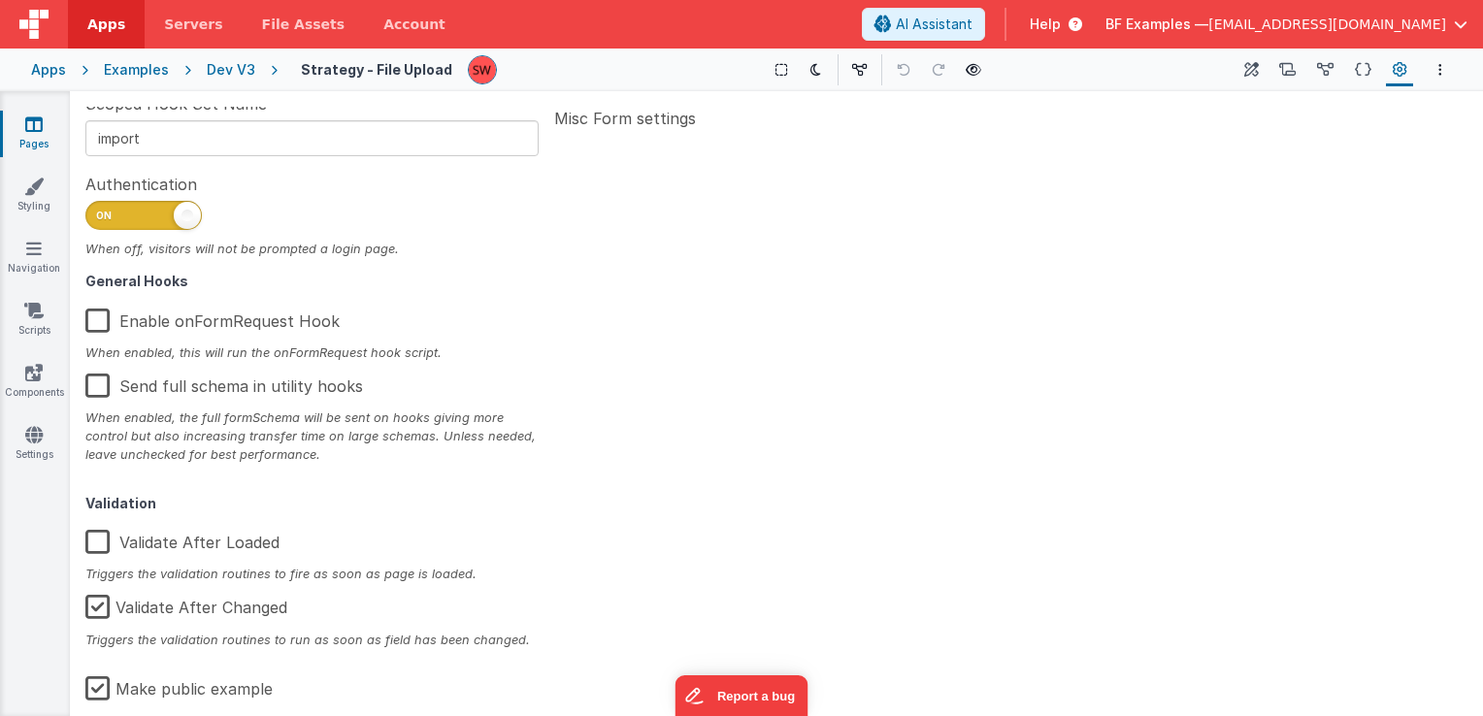
scroll to position [310, 0]
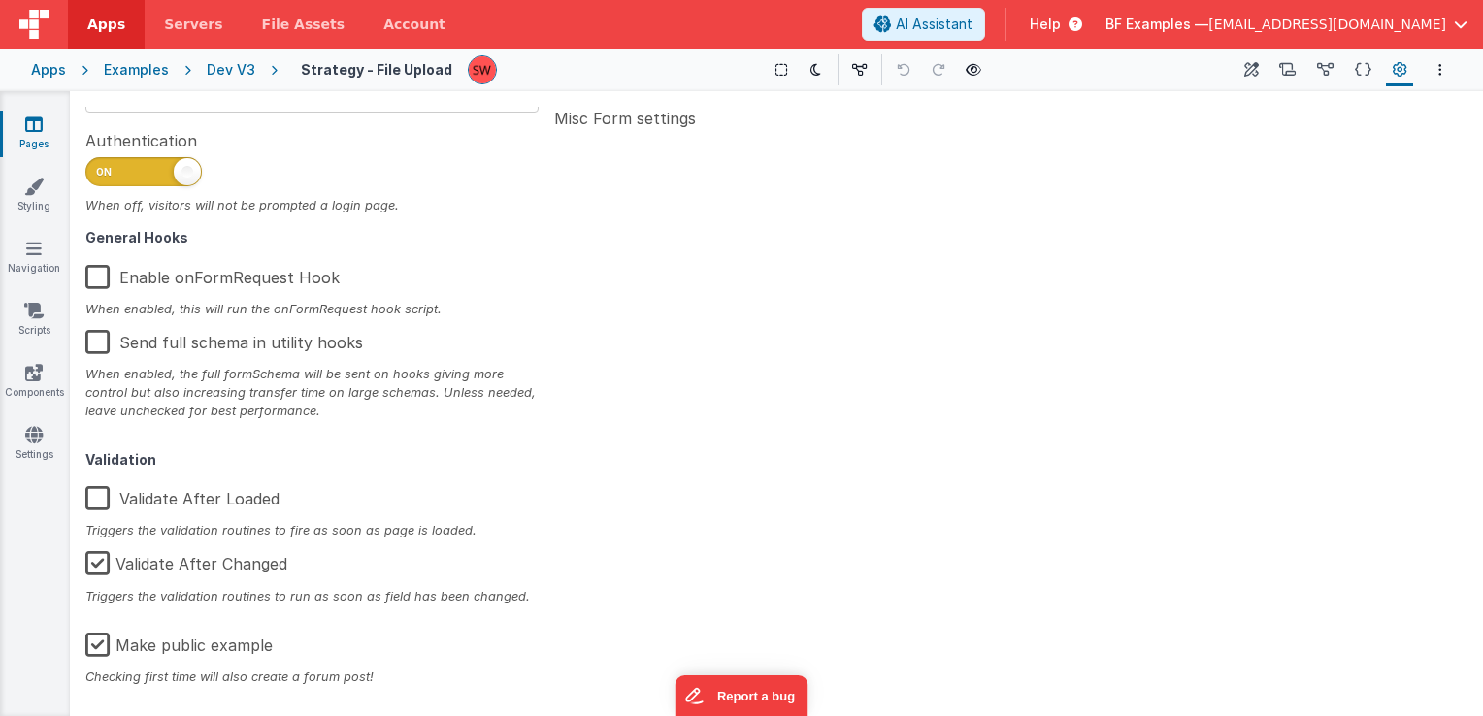
click at [97, 643] on label "Make public example" at bounding box center [178, 642] width 187 height 42
click at [0, 0] on input "Make public example" at bounding box center [0, 0] width 0 height 0
click at [234, 69] on div "Dev V3" at bounding box center [231, 69] width 49 height 19
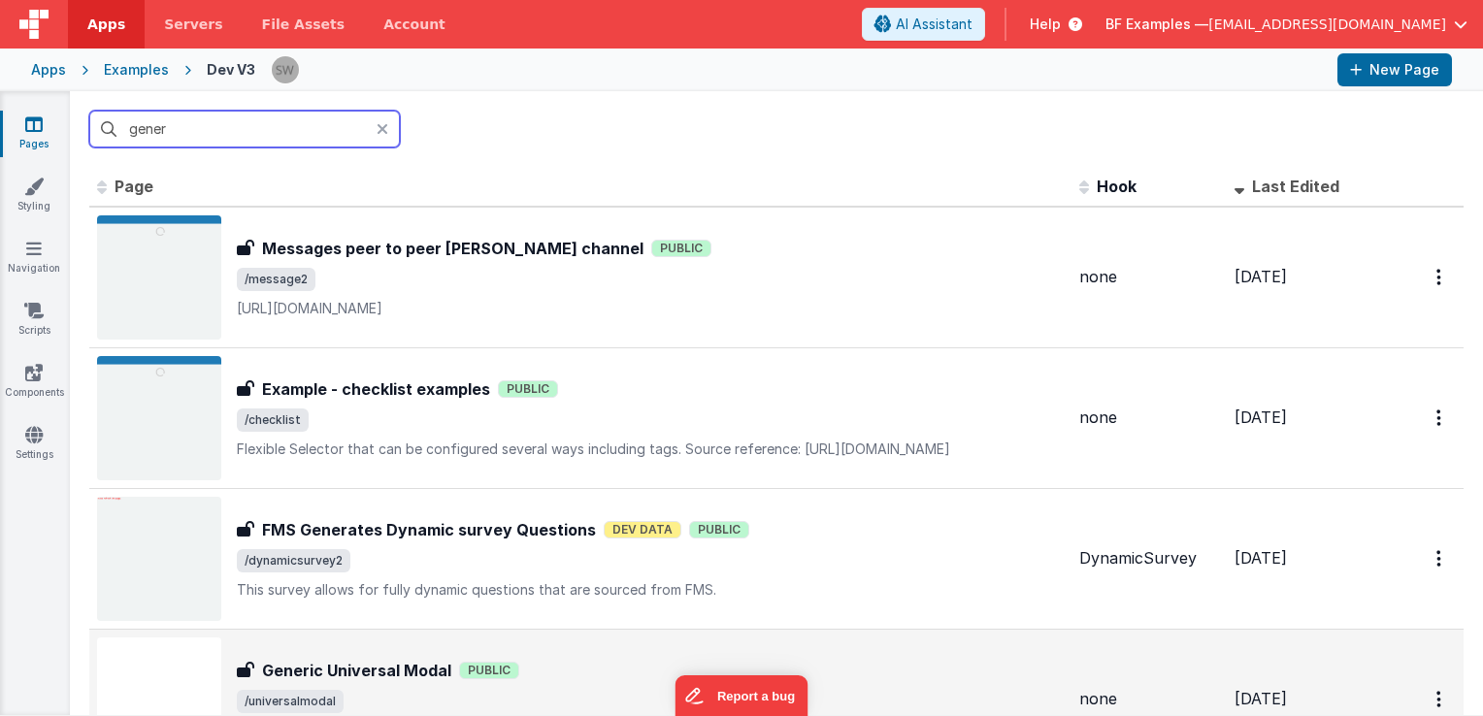
type input "gener"
click at [556, 668] on div "Generic Universal Modal Public" at bounding box center [650, 670] width 827 height 23
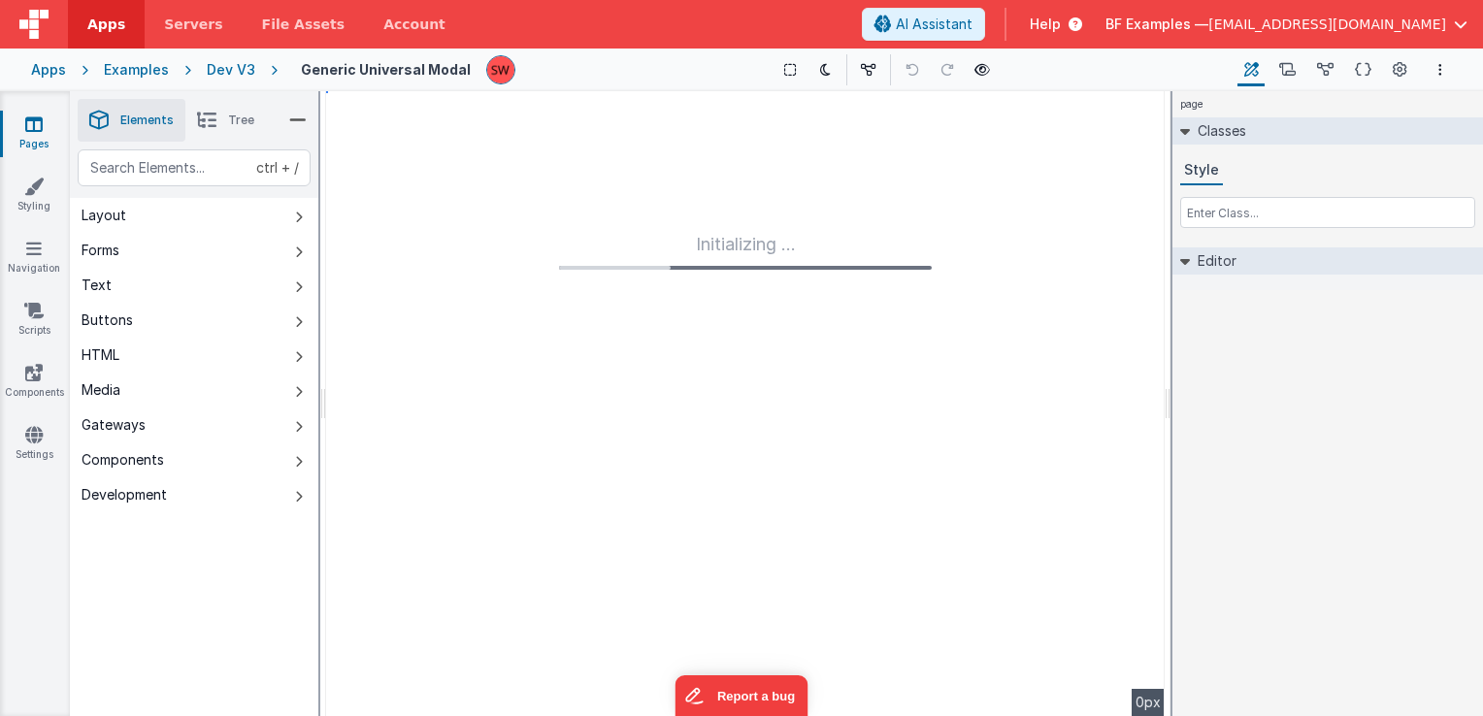
type input "FR_1CBE4675-E298-394D-81FE-A4748DAE54D1"
type textarea "This is the actual modal page"
type input "none"
checkbox input "false"
click at [1397, 78] on icon at bounding box center [1400, 70] width 15 height 20
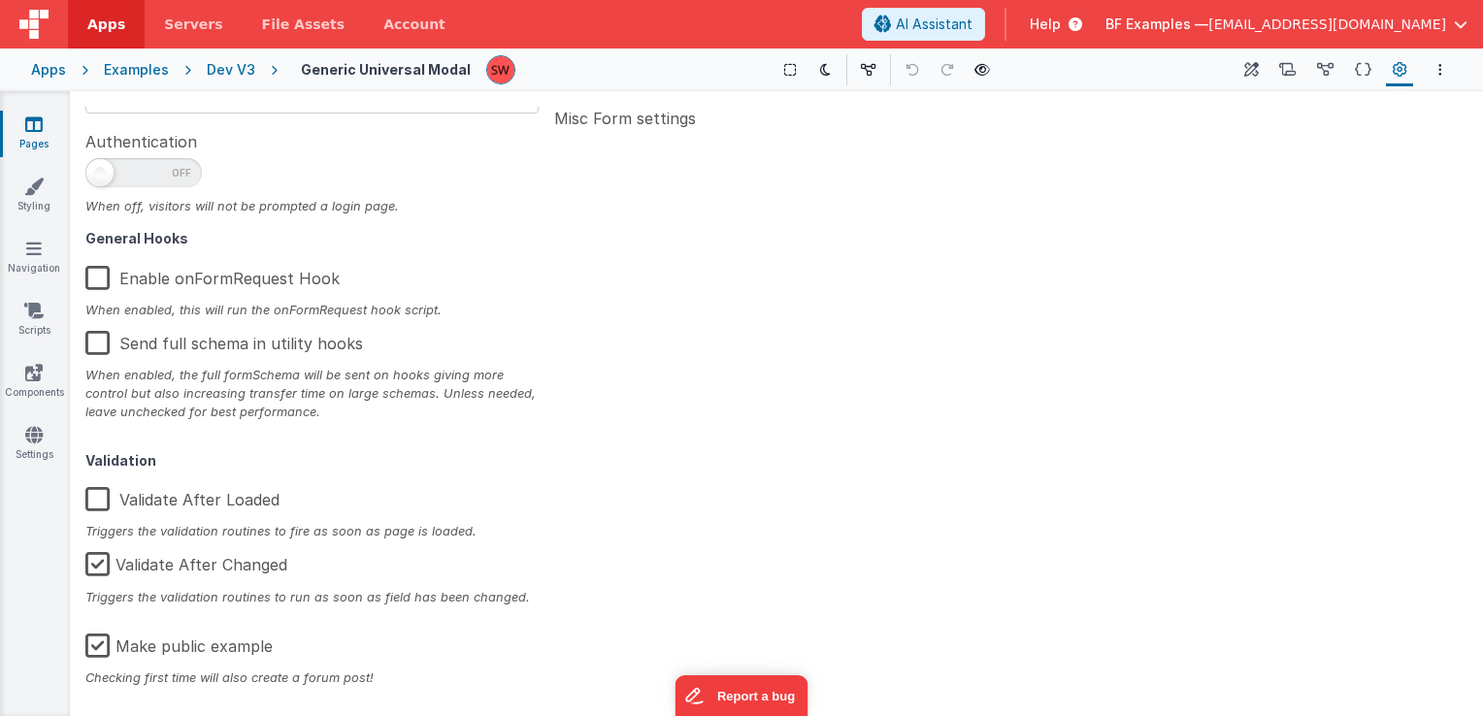
scroll to position [310, 0]
click at [100, 650] on label "Make public example" at bounding box center [178, 642] width 187 height 42
click at [0, 0] on input "Make public example" at bounding box center [0, 0] width 0 height 0
click at [215, 72] on div "Dev V3" at bounding box center [231, 69] width 49 height 19
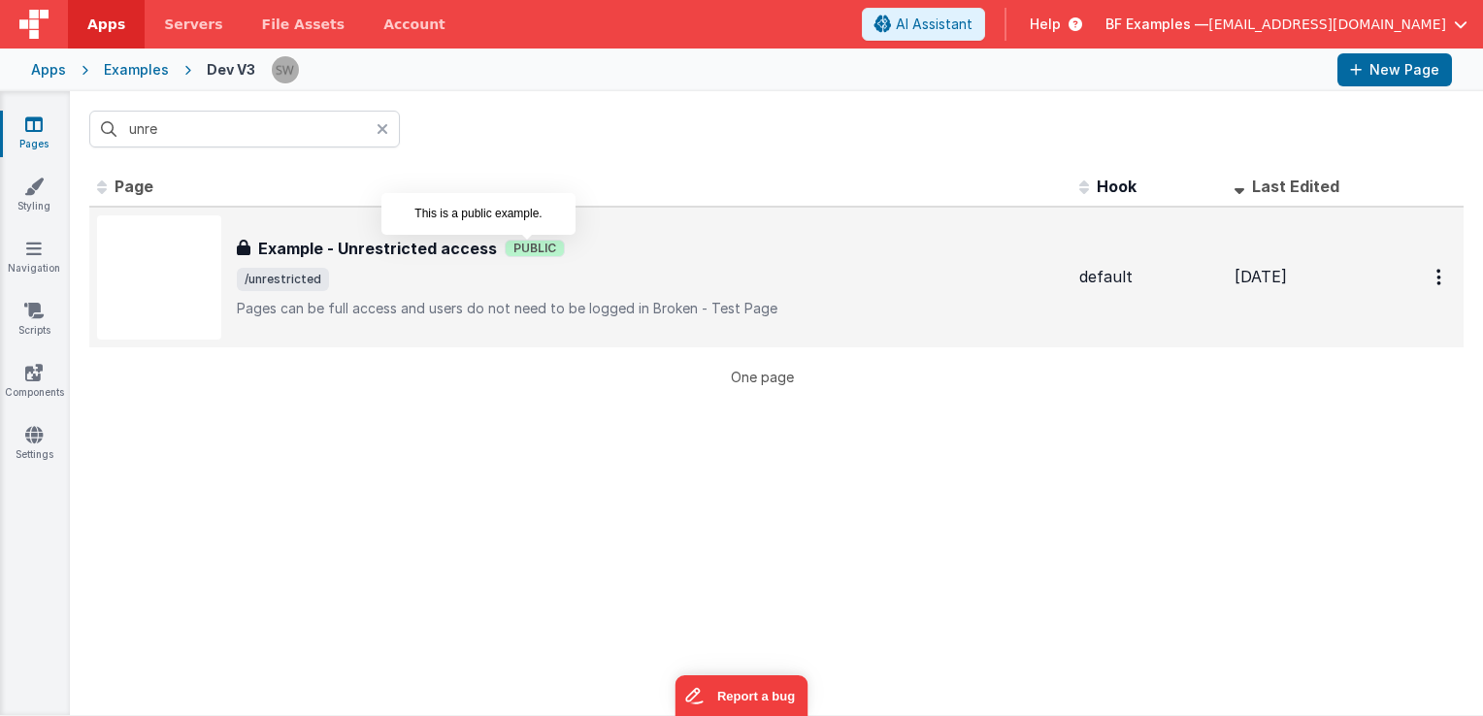
type input "unre"
click at [510, 250] on span "Public" at bounding box center [535, 248] width 60 height 17
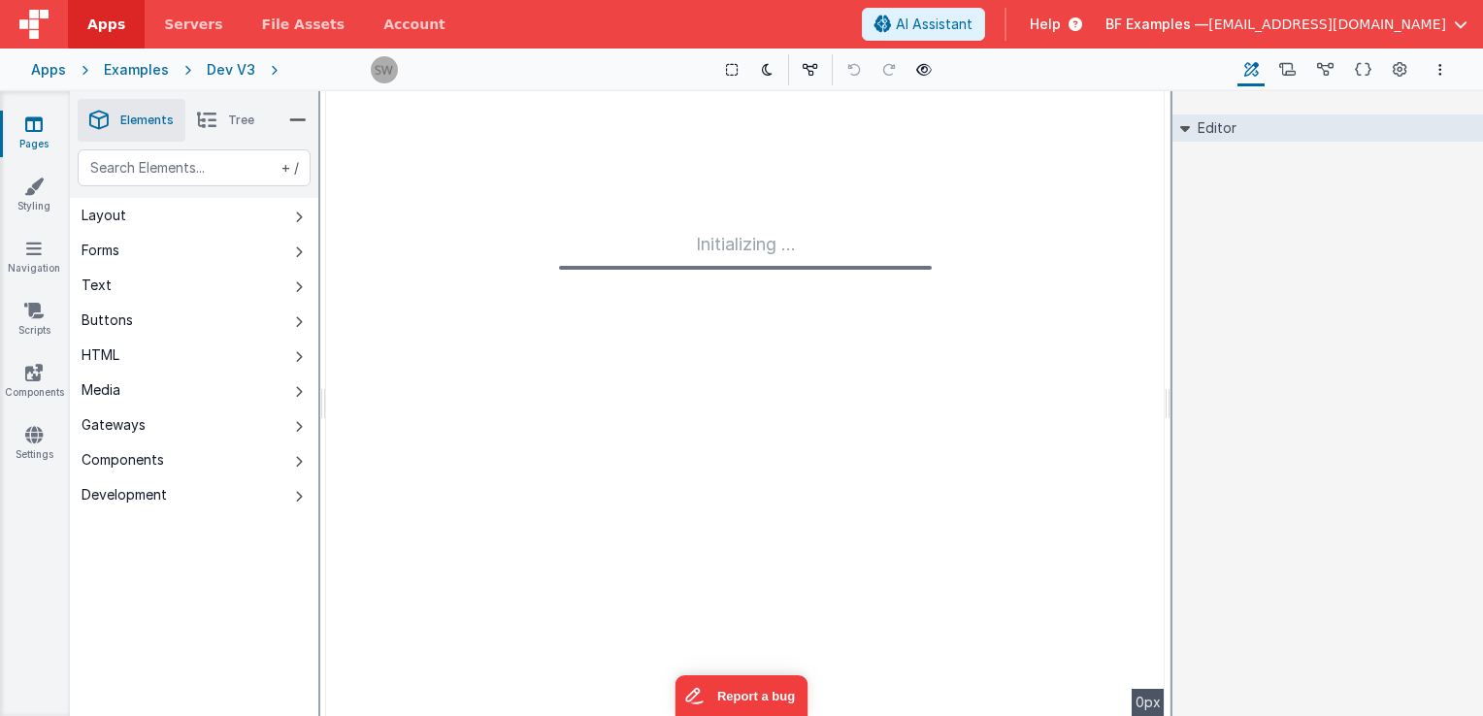
type input "FR_0CDC2996-3660-6E43-9802-FCFA6325FBAE"
type textarea "Pages can be full access and users do not need to be logged in Broken - Test Pa…"
type input "default"
checkbox input "true"
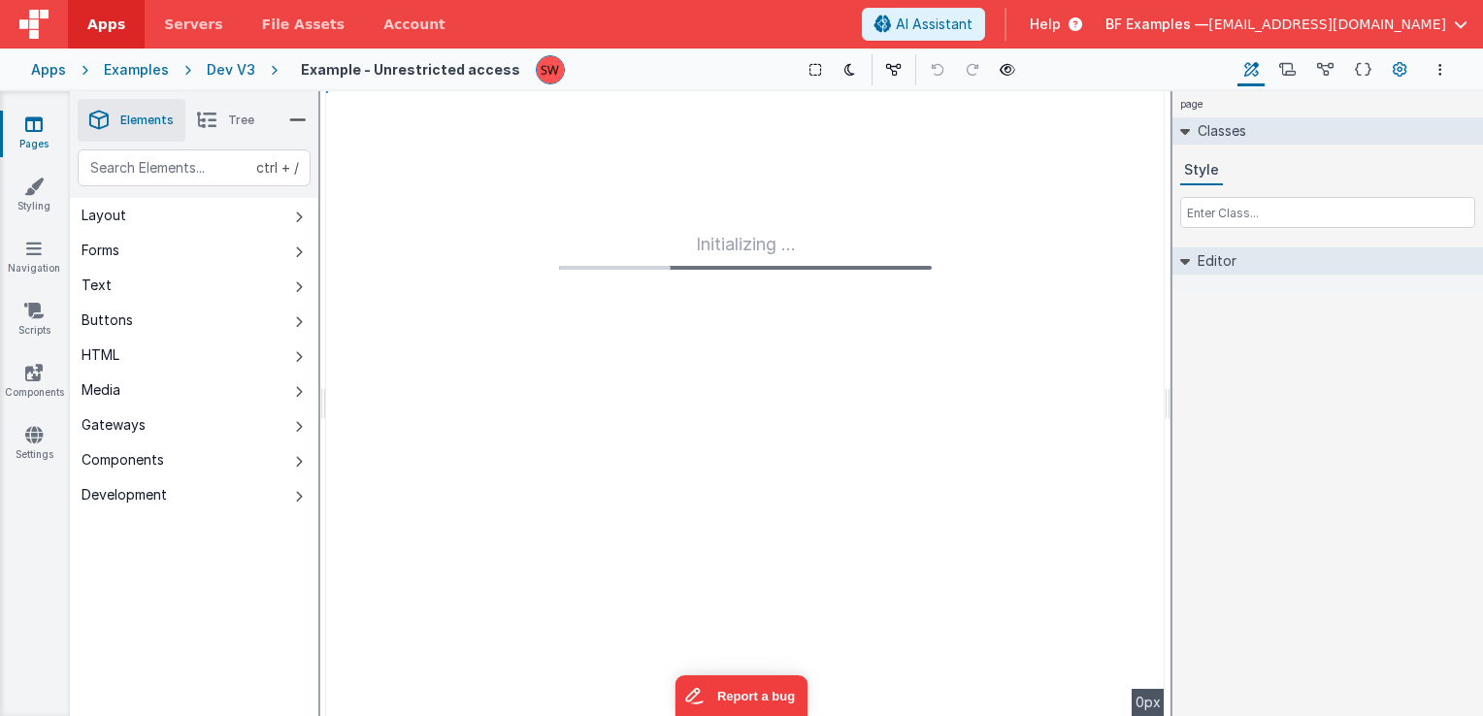
click at [1400, 72] on icon at bounding box center [1400, 70] width 15 height 20
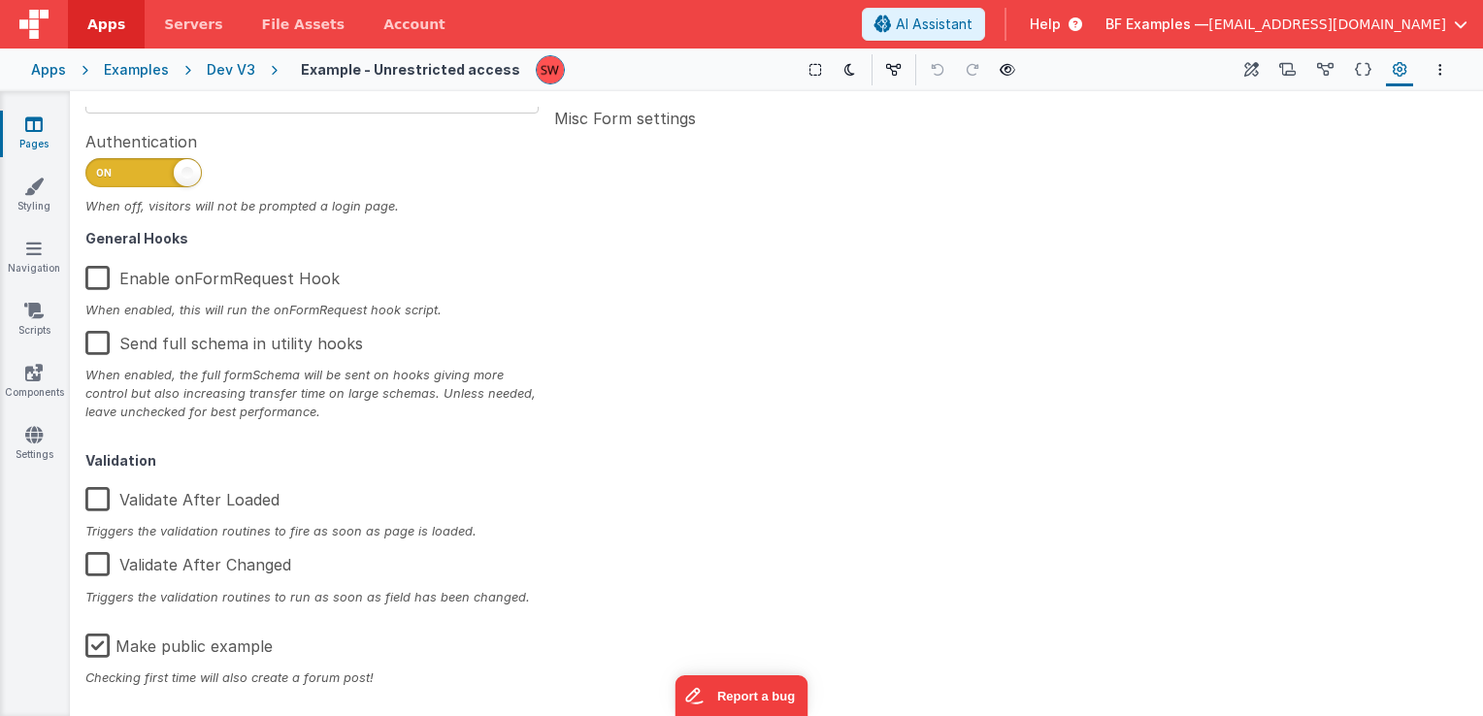
scroll to position [310, 0]
click at [95, 654] on label "Make public example" at bounding box center [178, 642] width 187 height 42
click at [0, 0] on input "Make public example" at bounding box center [0, 0] width 0 height 0
type textarea "Pages can be full access and users do not need to be logged in Broken - Test Pa…"
click at [1437, 72] on button "Options" at bounding box center [1440, 69] width 23 height 23
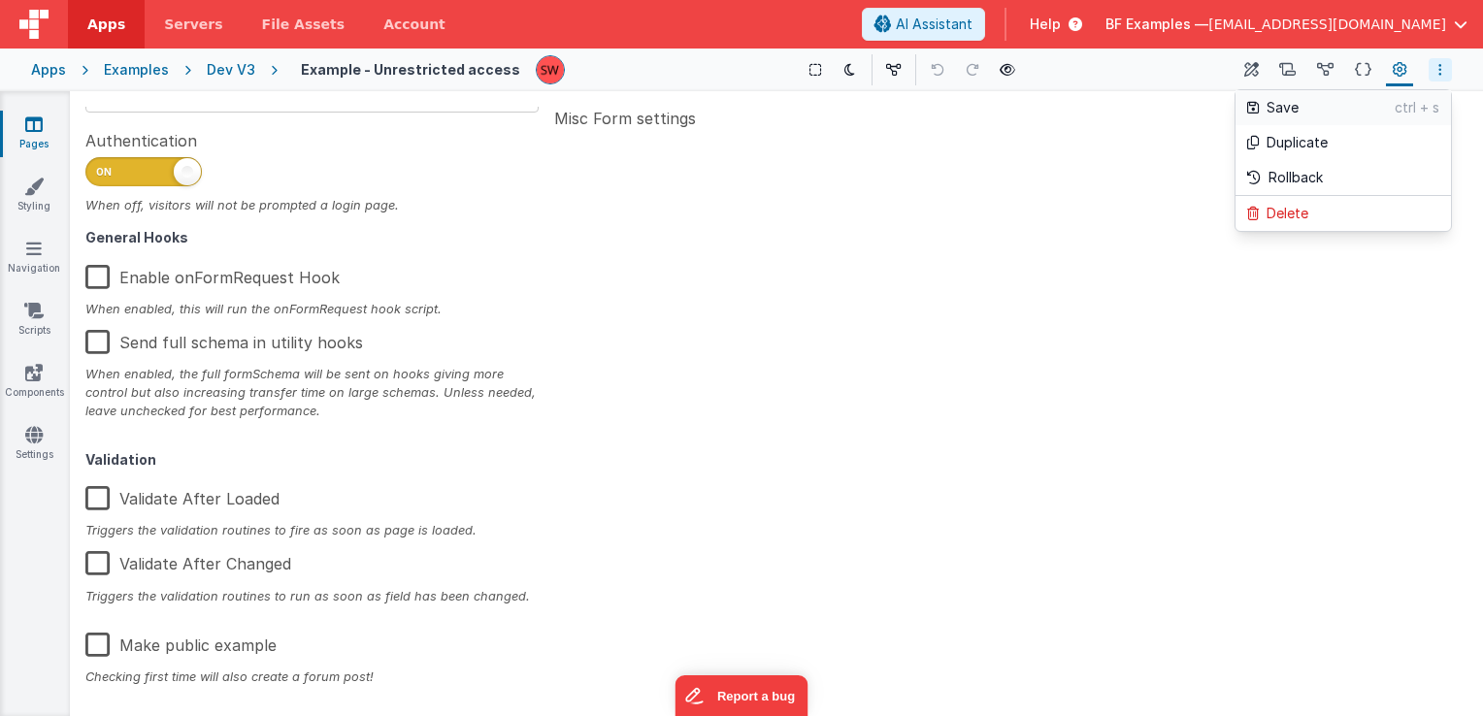
click at [1336, 95] on link "Save ctrl + s" at bounding box center [1344, 107] width 216 height 35
click at [228, 77] on div "Dev V3" at bounding box center [231, 69] width 49 height 19
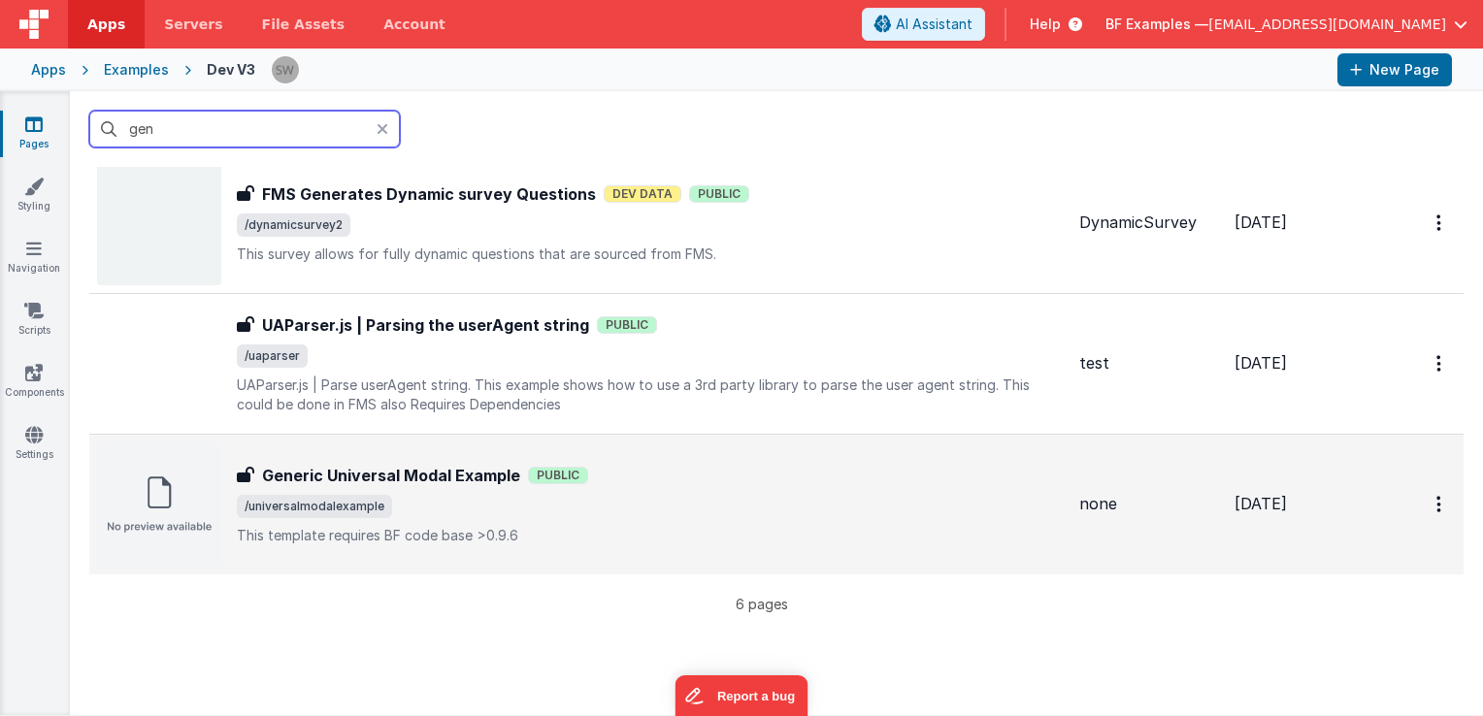
scroll to position [485, 0]
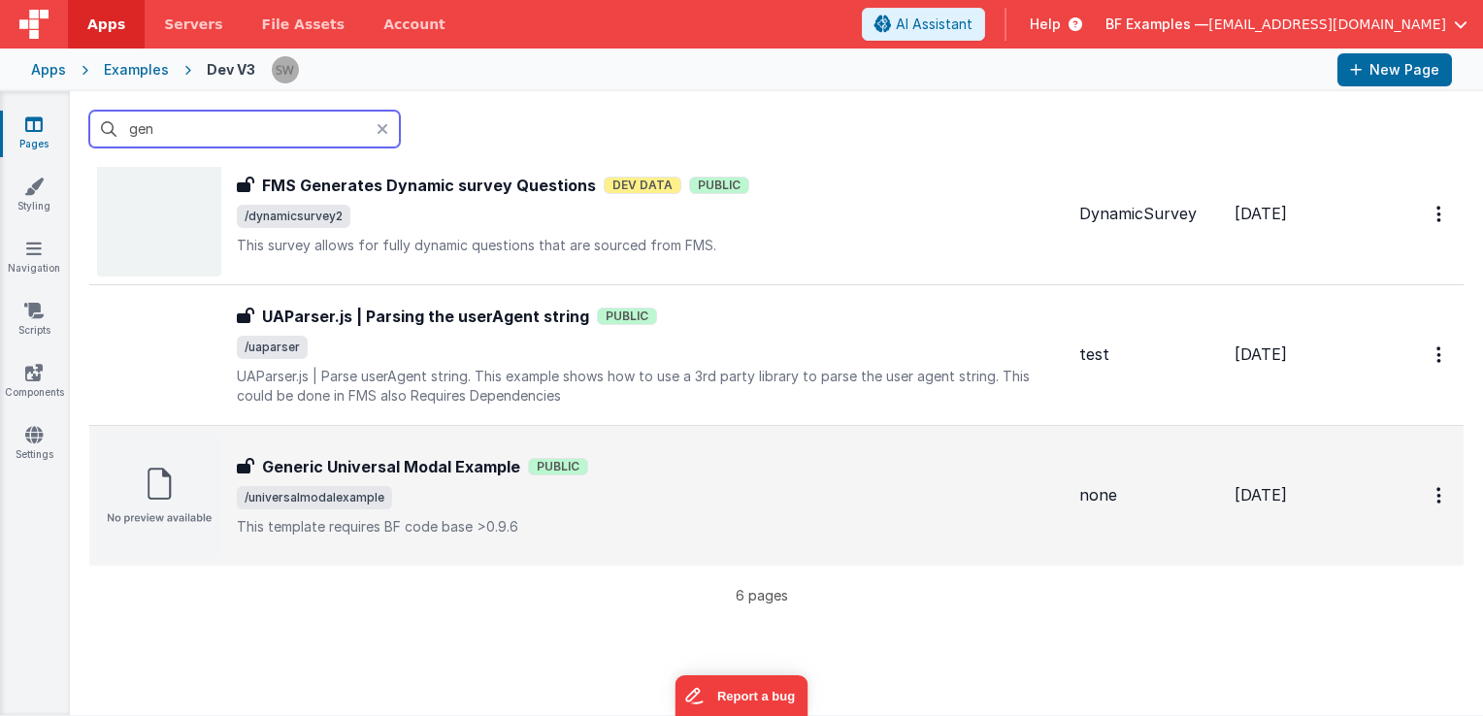
type input "gen"
click at [668, 522] on p "This template requires BF code base >0.9.6" at bounding box center [650, 526] width 827 height 19
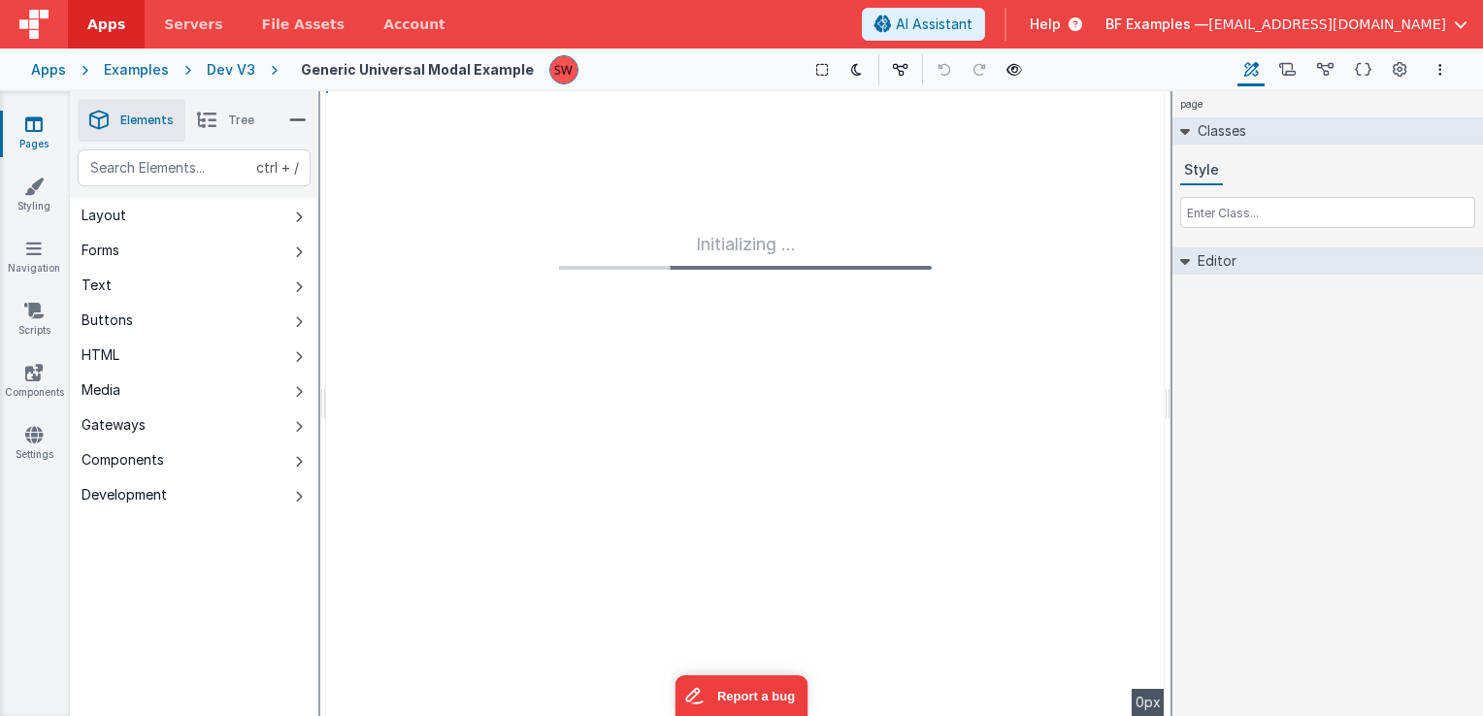
type input "FR_95765B57-9EDC-124D-9328-4155D5242447"
type textarea "This template requires BF code base >0.9.6"
type input "none"
checkbox input "false"
click at [1398, 70] on icon at bounding box center [1400, 70] width 15 height 20
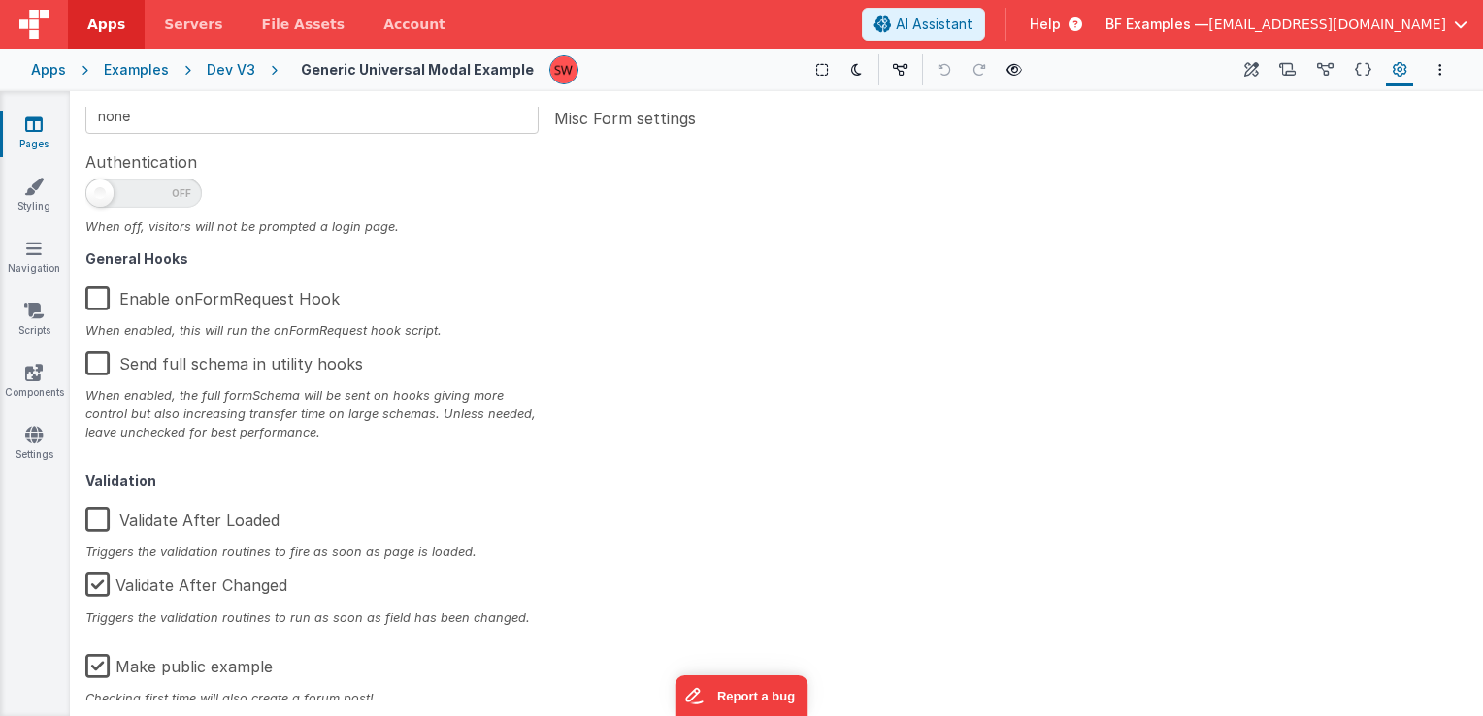
scroll to position [310, 0]
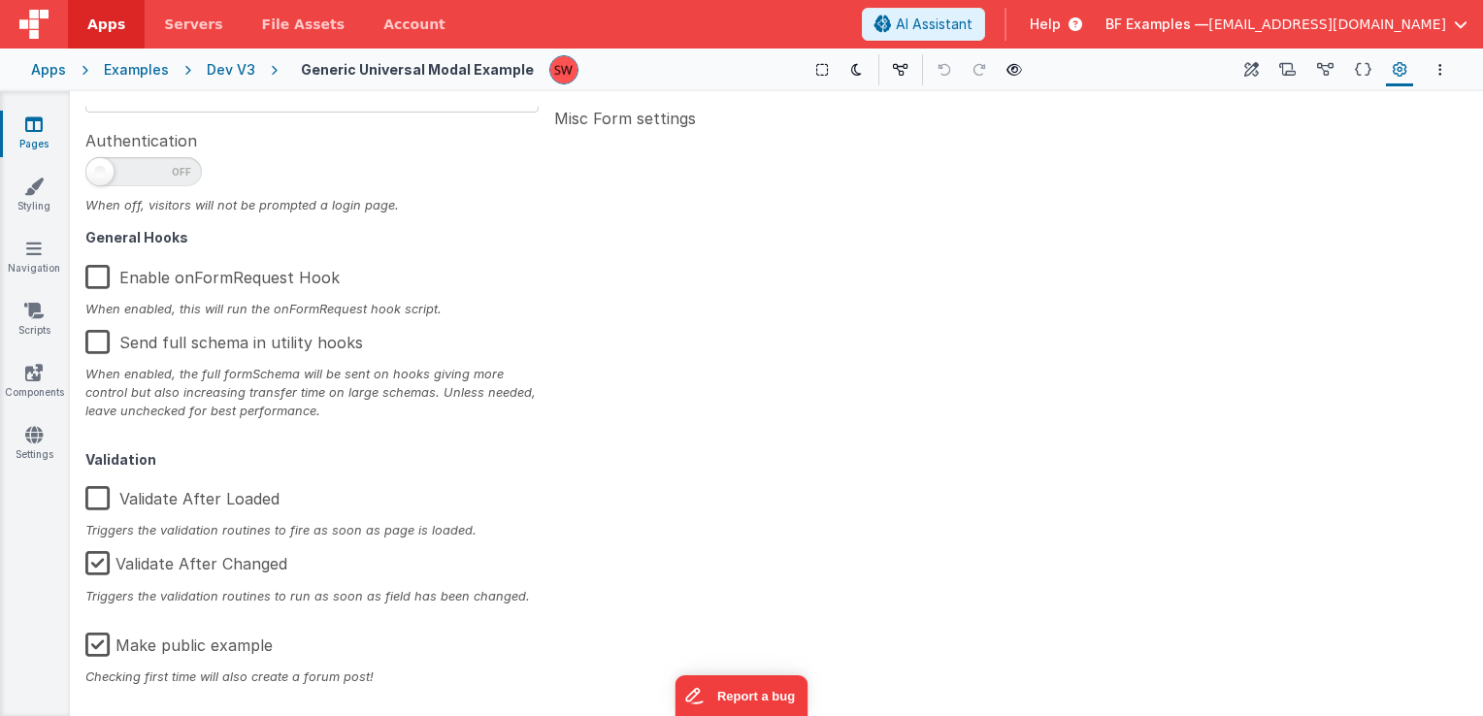
click at [97, 657] on label "Make public example" at bounding box center [178, 642] width 187 height 42
click at [0, 0] on input "Make public example" at bounding box center [0, 0] width 0 height 0
type textarea "This template requires BF code base >0.9.6"
click at [240, 72] on div "Dev V3" at bounding box center [231, 69] width 49 height 19
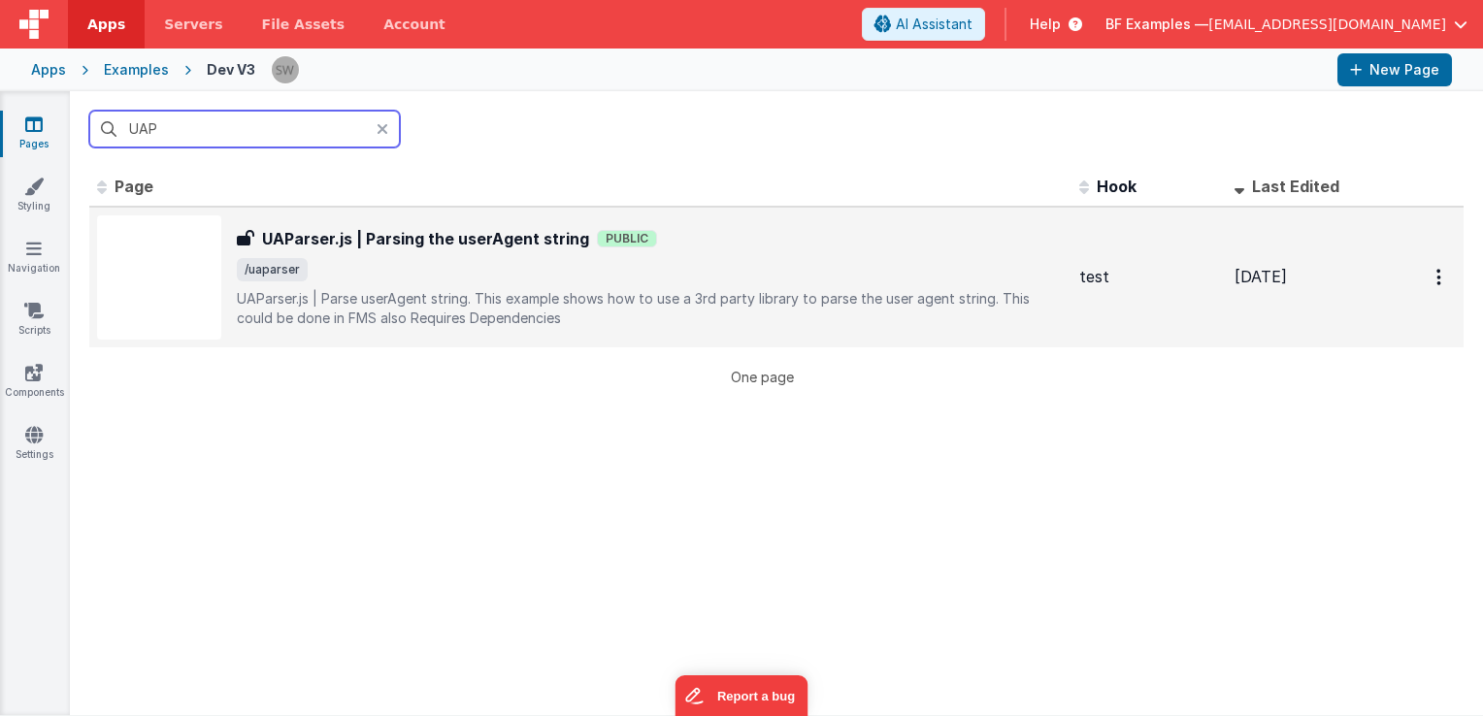
type input "UAP"
click at [452, 227] on h3 "UAParser.js | Parsing the userAgent string" at bounding box center [425, 238] width 327 height 23
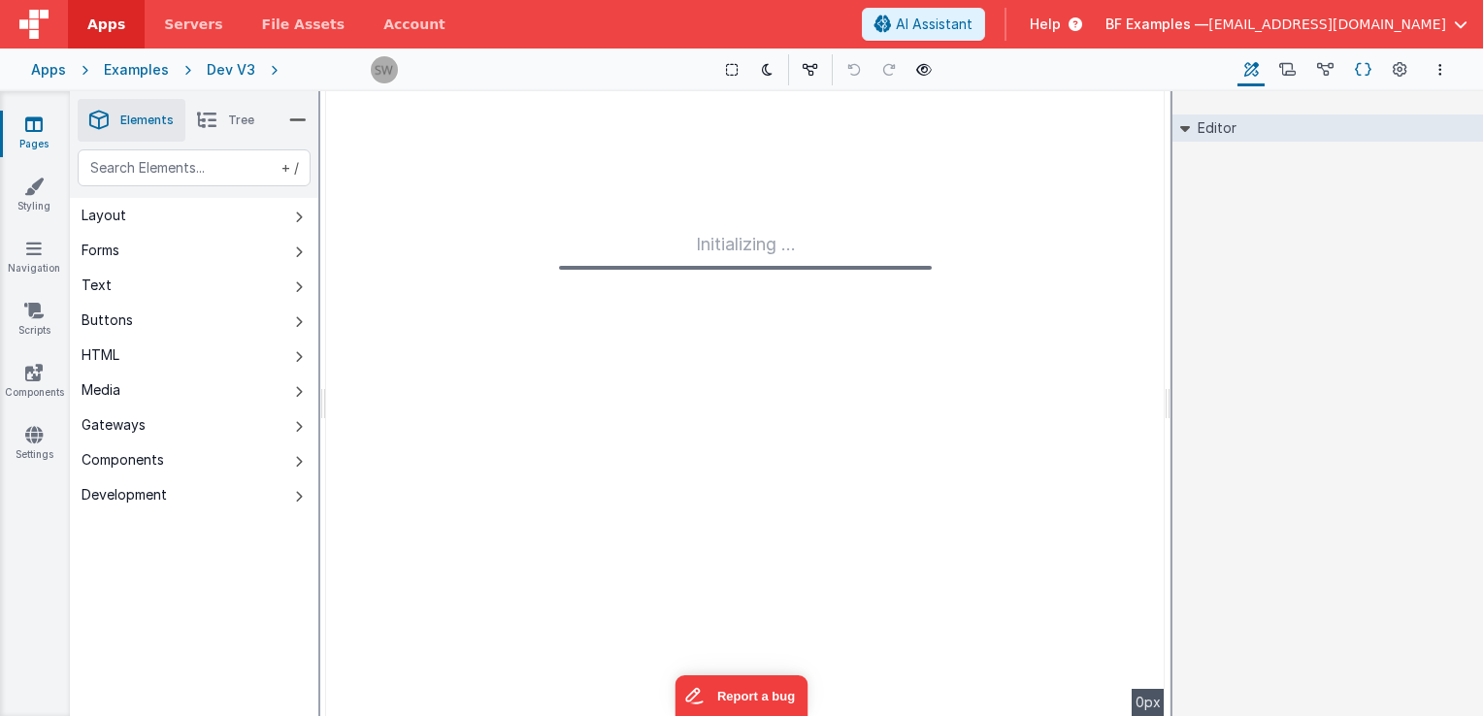
type input "FR_AFEC633C-2414-CE42-A76A-EE5C4A32E700"
type textarea "UAParser.js | Parse userAgent string. This example shows how to use a 3rd party…"
type input "test"
checkbox input "false"
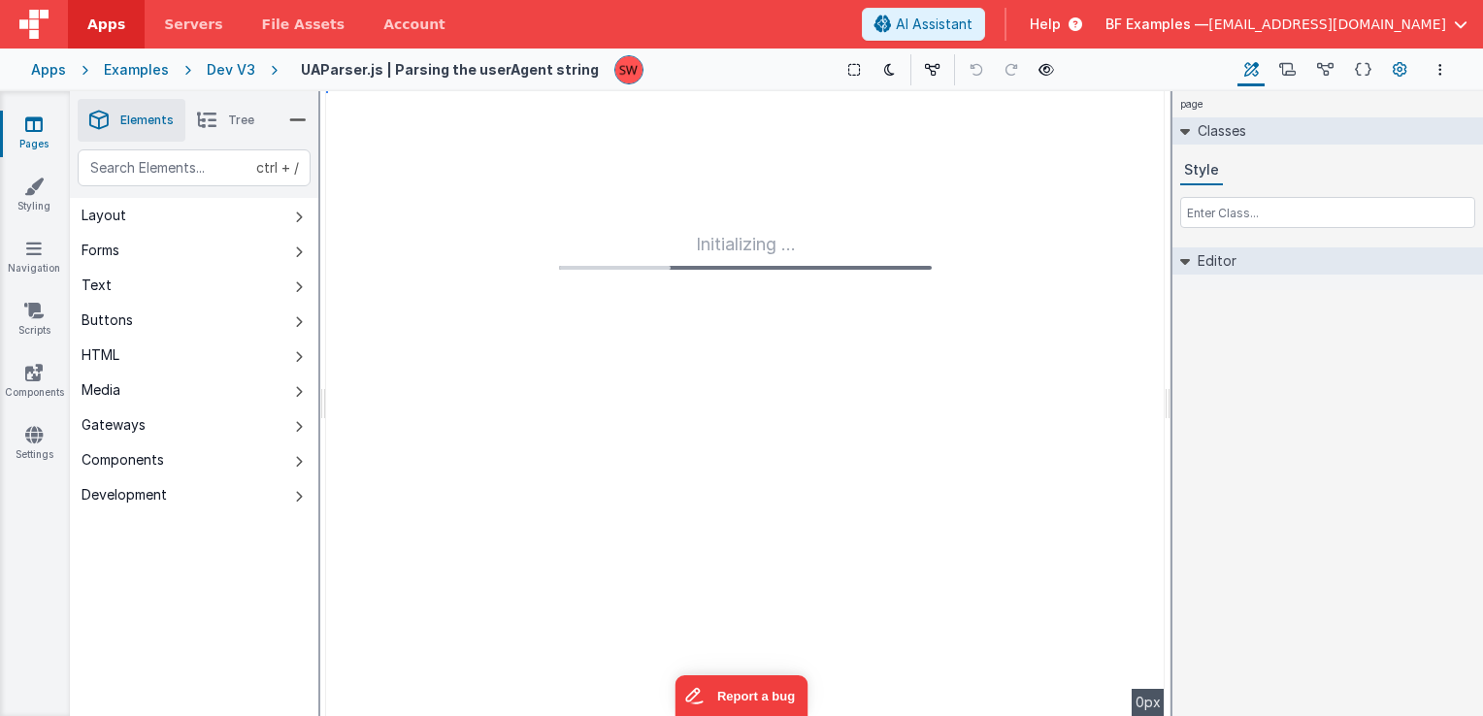
click at [1390, 76] on button "Page Settings" at bounding box center [1399, 69] width 27 height 33
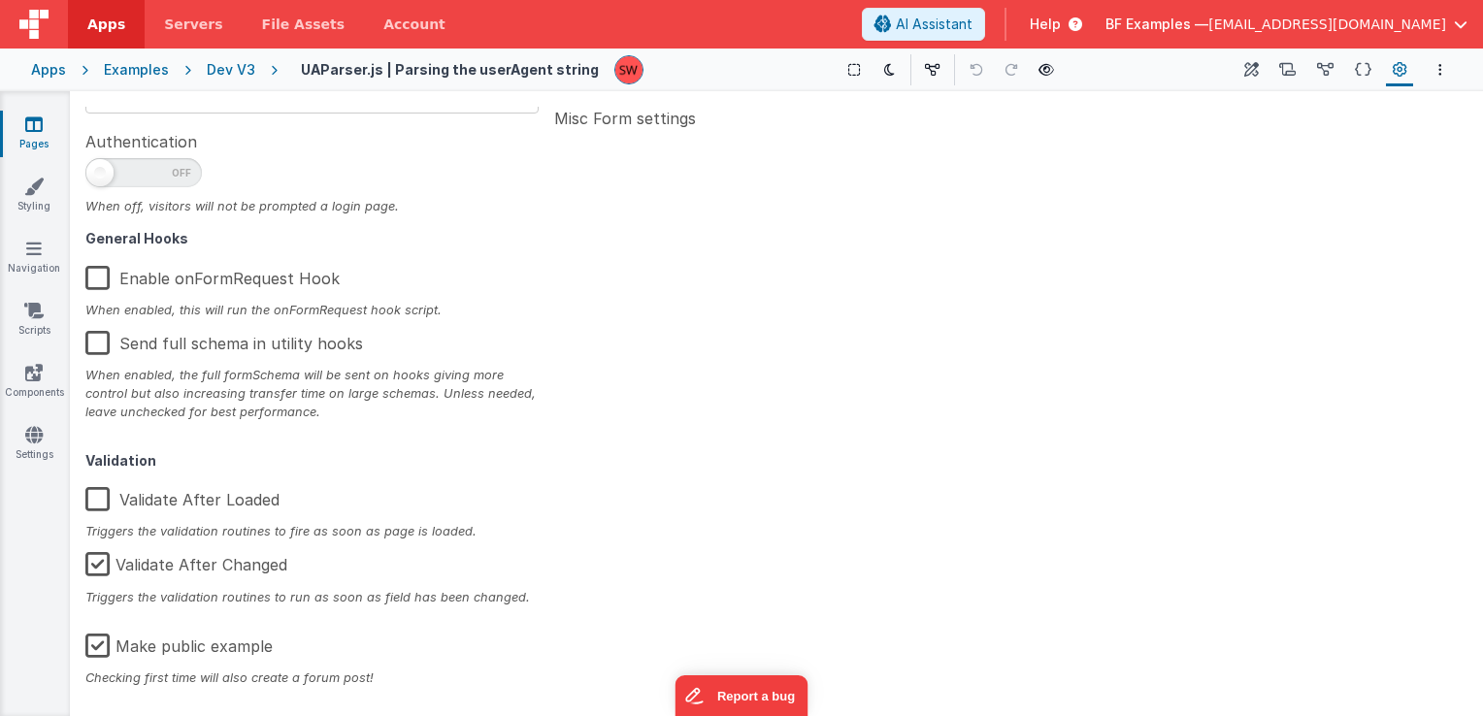
scroll to position [310, 0]
click at [94, 654] on label "Make public example" at bounding box center [178, 642] width 187 height 42
click at [0, 0] on input "Make public example" at bounding box center [0, 0] width 0 height 0
type textarea "UAParser.js | Parse userAgent string. This example shows how to use a 3rd party…"
click at [1444, 72] on button "Options" at bounding box center [1440, 69] width 23 height 23
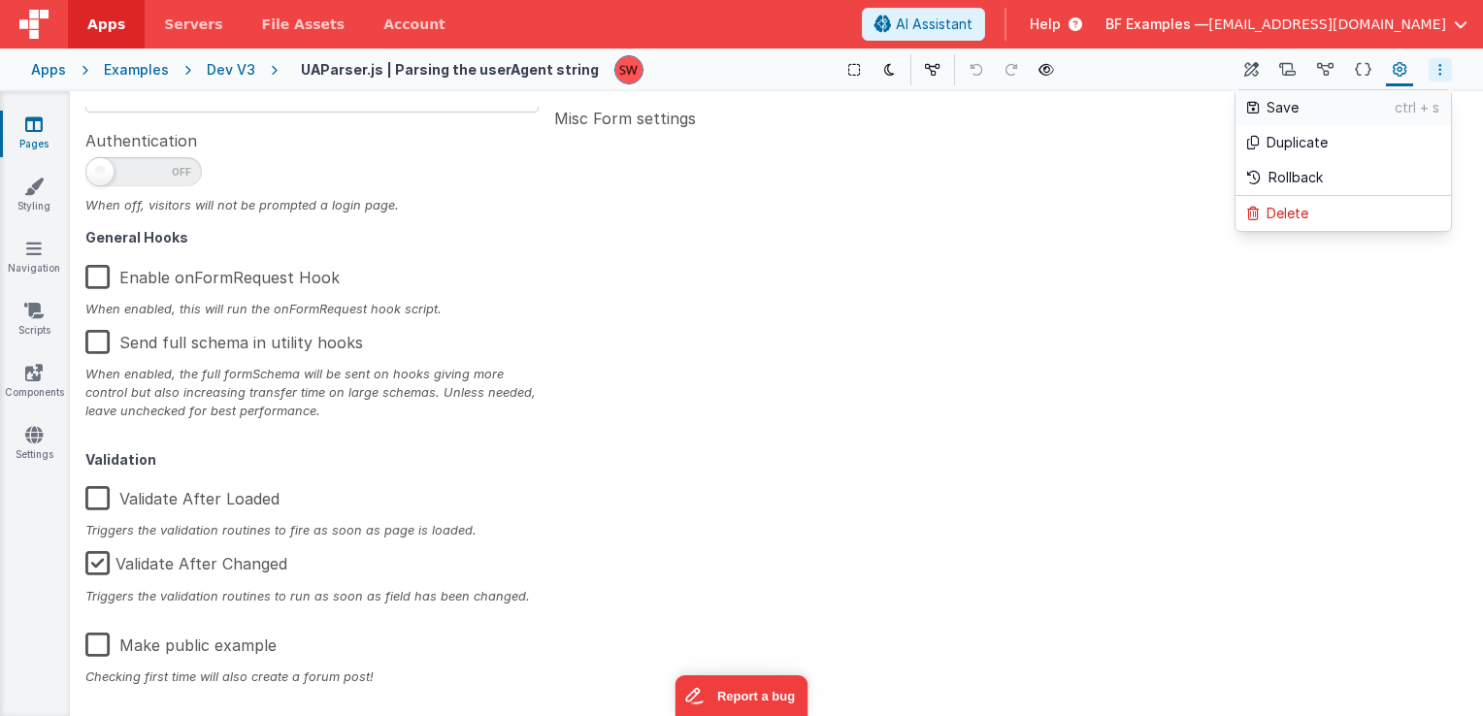
click at [1354, 111] on p "Save" at bounding box center [1331, 107] width 128 height 19
click at [228, 68] on div "Dev V3" at bounding box center [231, 69] width 49 height 19
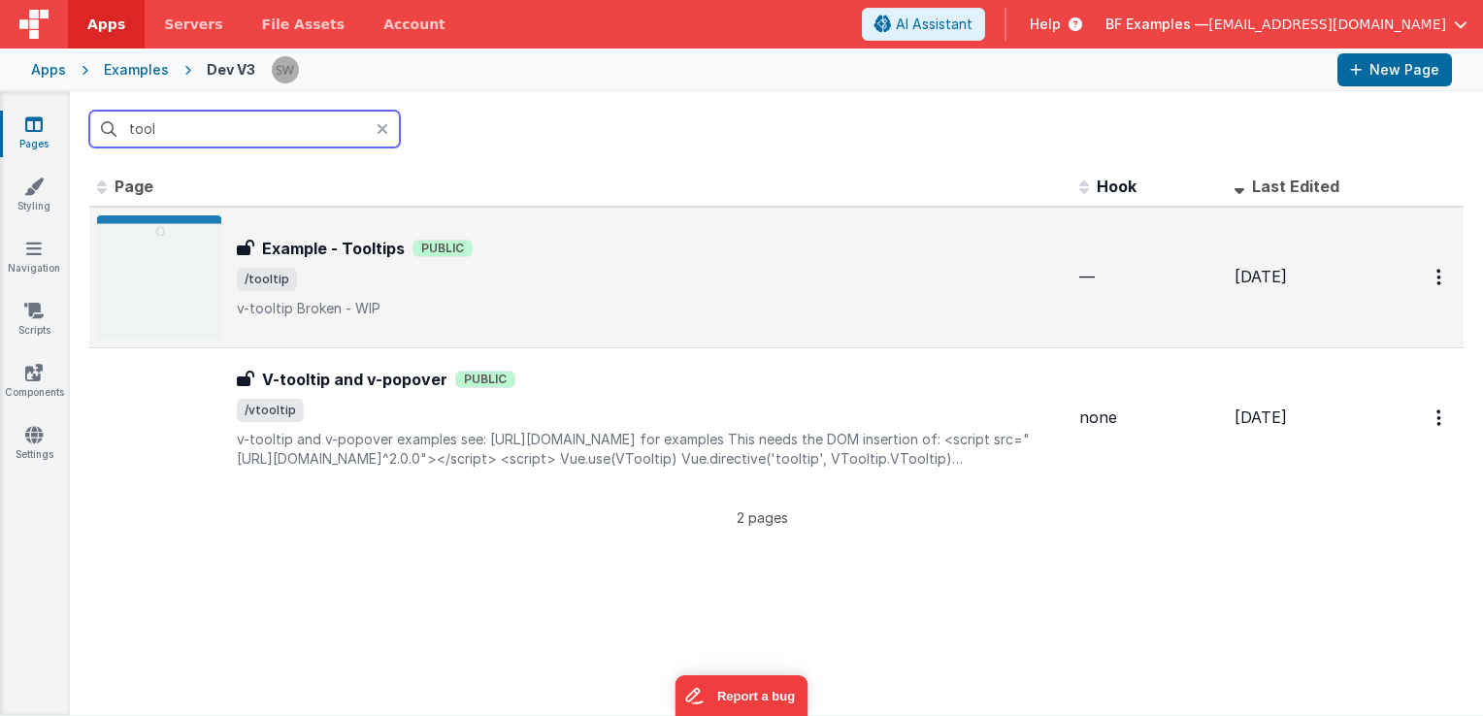
type input "tool"
click at [590, 287] on span "/tooltip" at bounding box center [650, 279] width 827 height 23
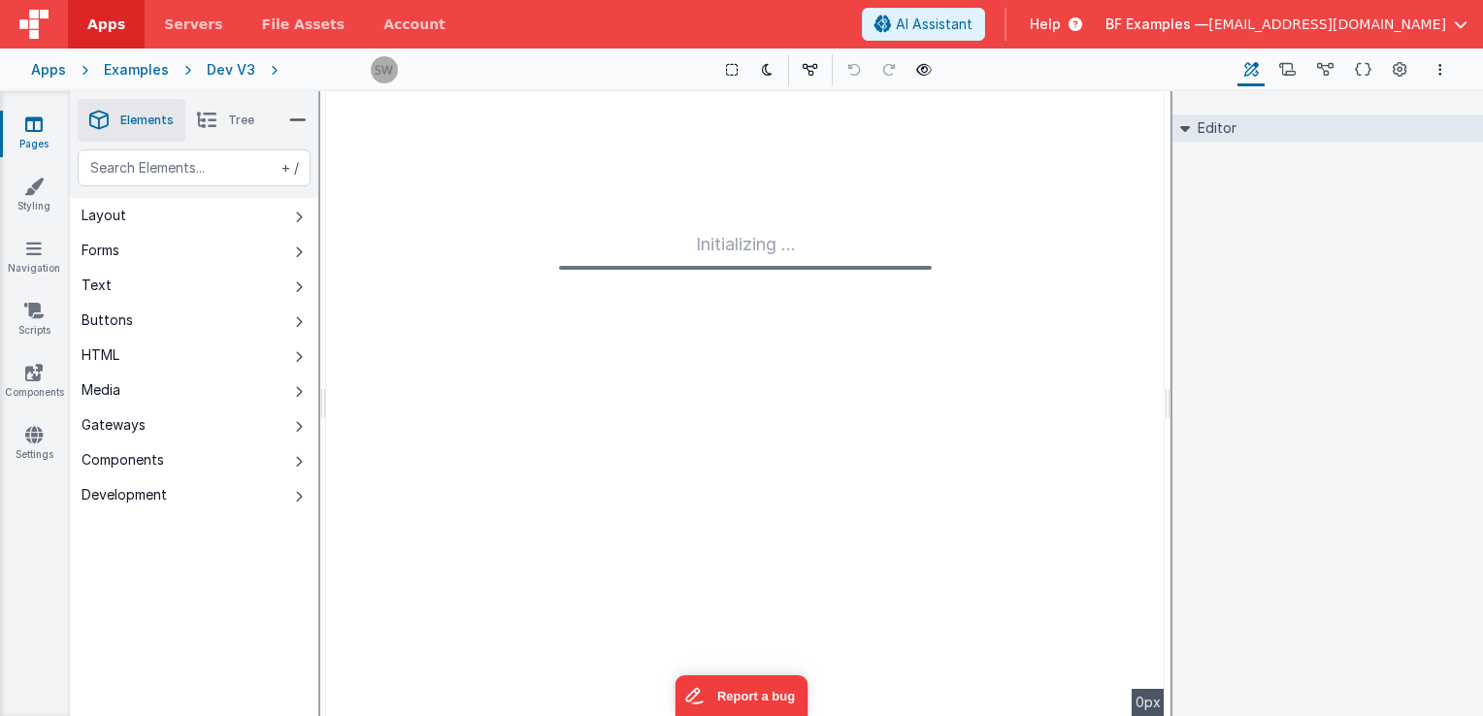
type input "FR_4B6D811B-75A6-3143-A12E-BC9500D83C0A"
type textarea "v-tooltip Broken - WIP"
checkbox input "false"
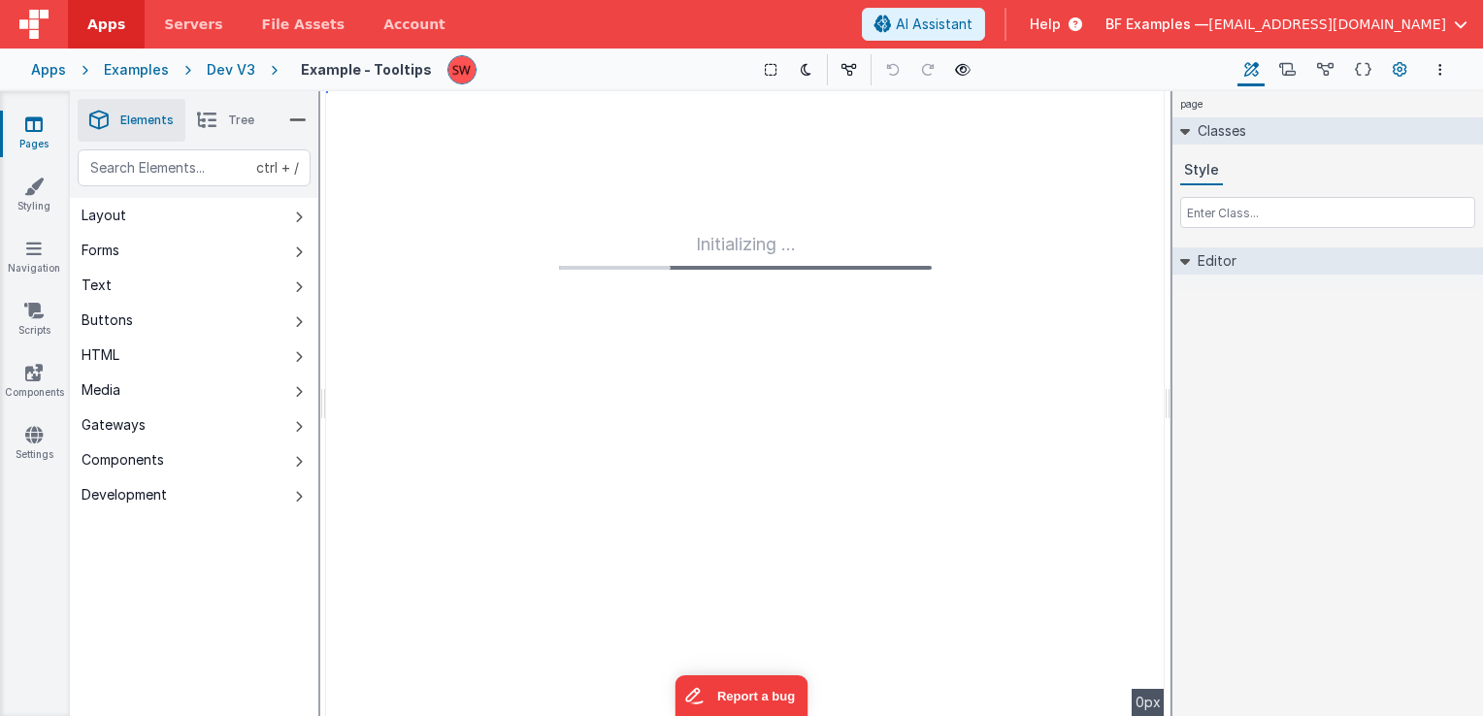
click at [1411, 65] on button "Page Settings" at bounding box center [1399, 69] width 27 height 33
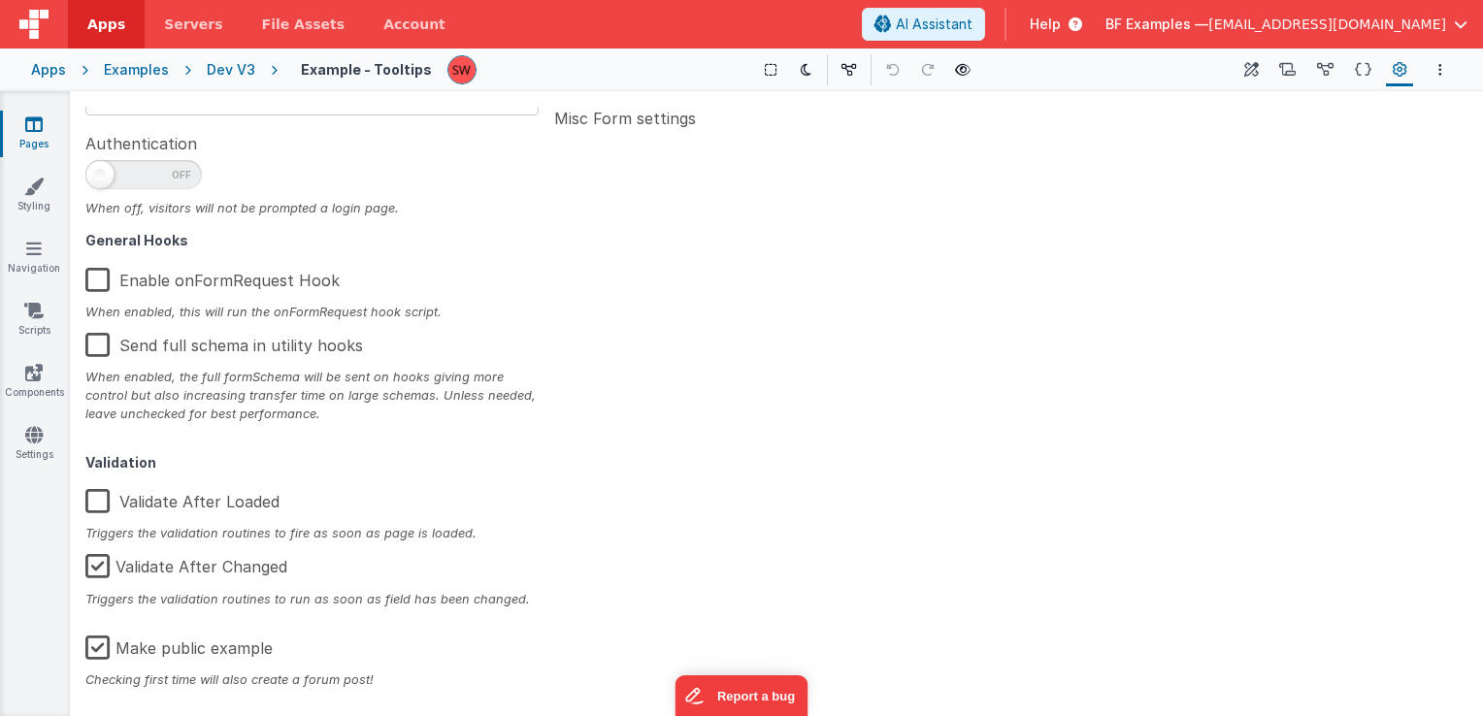
scroll to position [310, 0]
click at [101, 646] on label "Make public example" at bounding box center [178, 642] width 187 height 42
click at [0, 0] on input "Make public example" at bounding box center [0, 0] width 0 height 0
type textarea "v-tooltip Broken - WIP"
click at [229, 76] on div "Dev V3" at bounding box center [231, 69] width 49 height 19
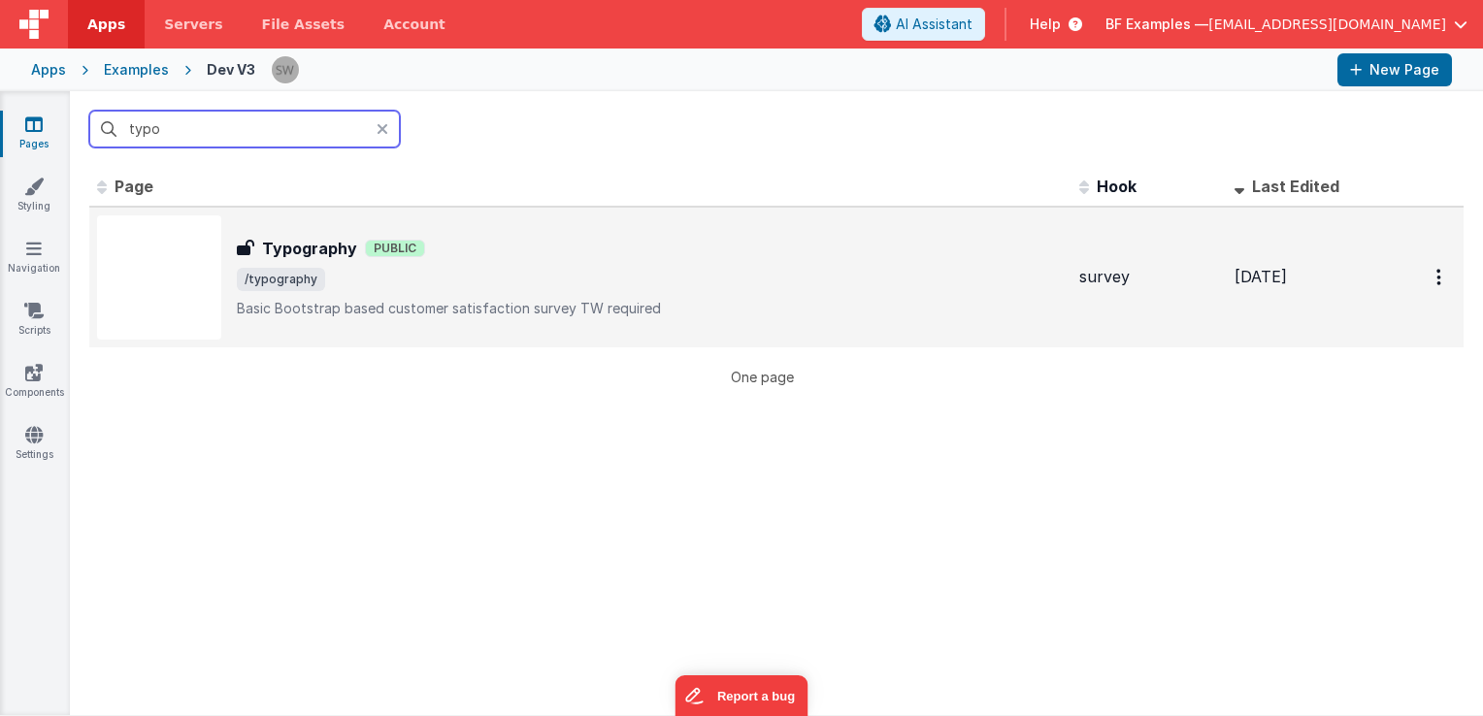
type input "typo"
click at [700, 254] on div "Typography Public" at bounding box center [650, 248] width 827 height 23
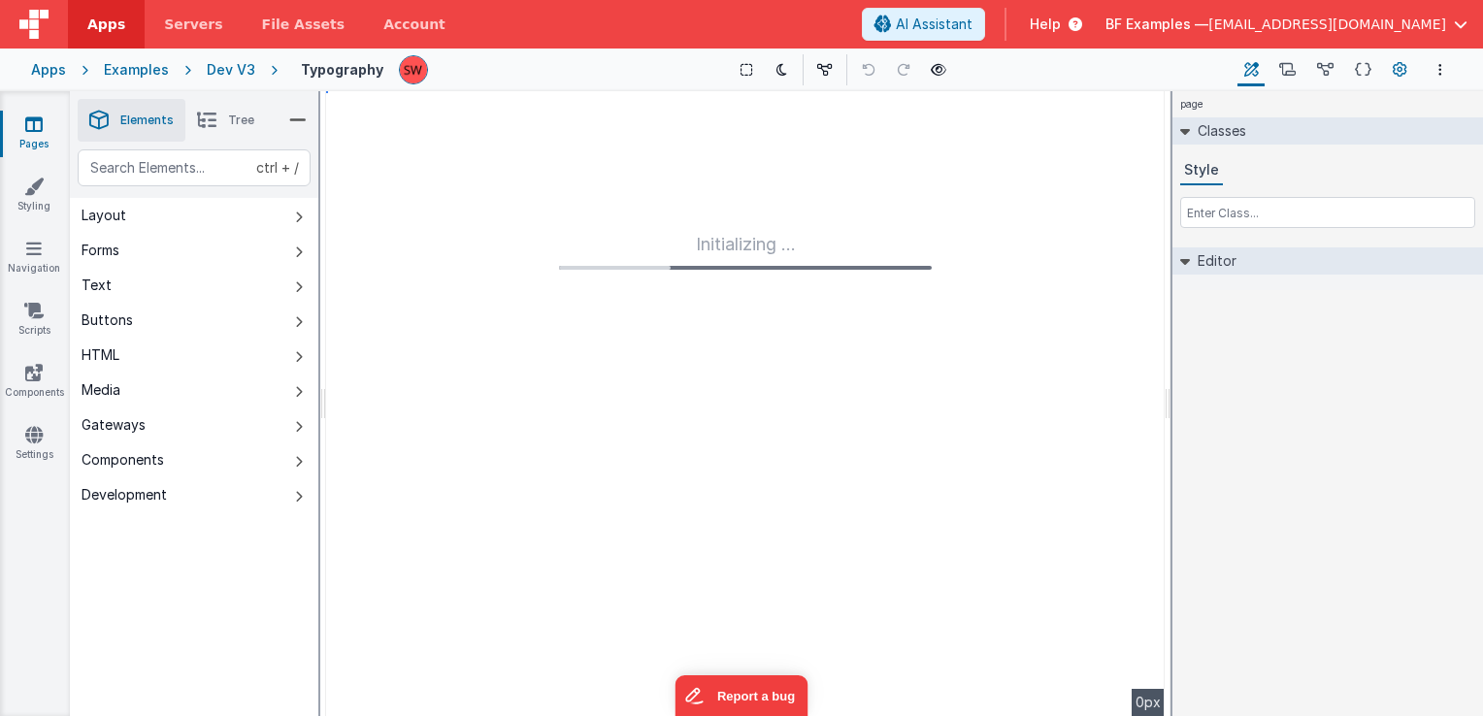
click at [1394, 72] on icon at bounding box center [1400, 70] width 15 height 20
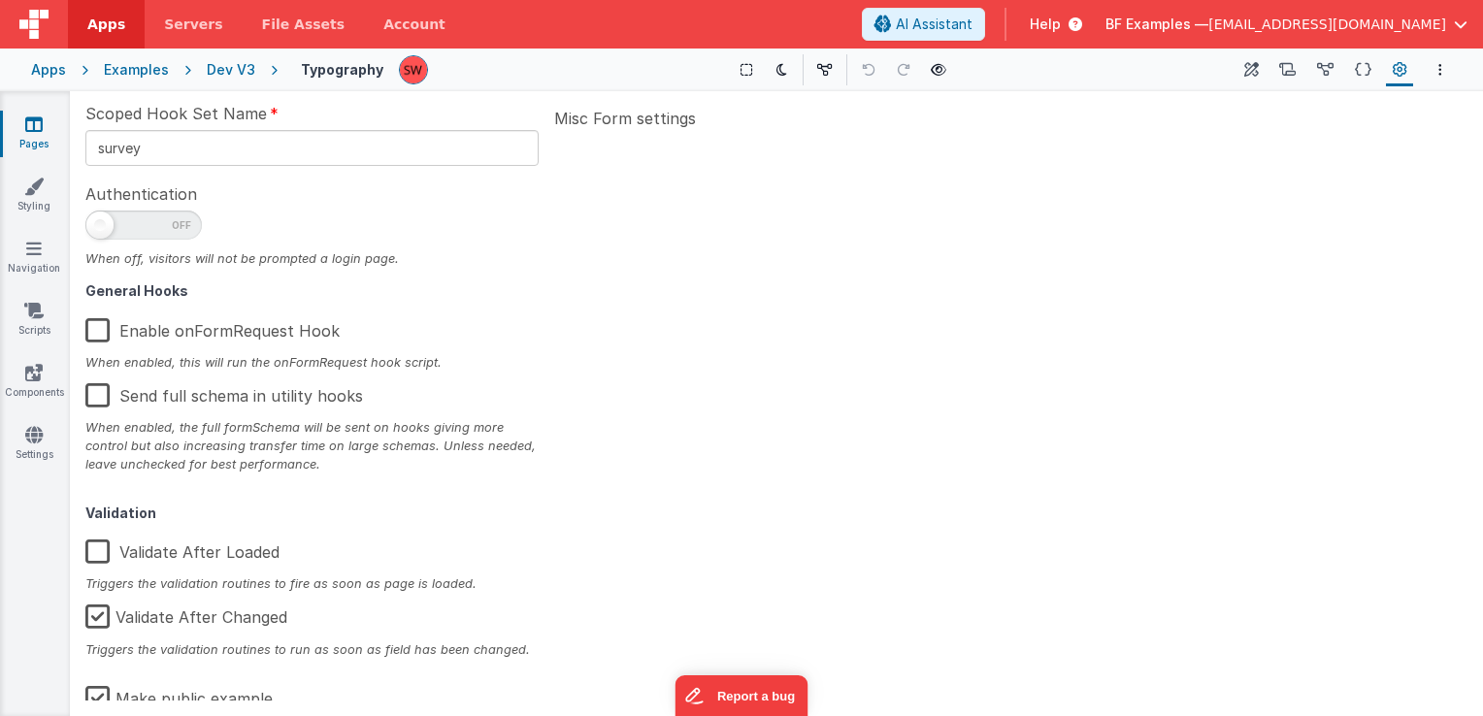
scroll to position [310, 0]
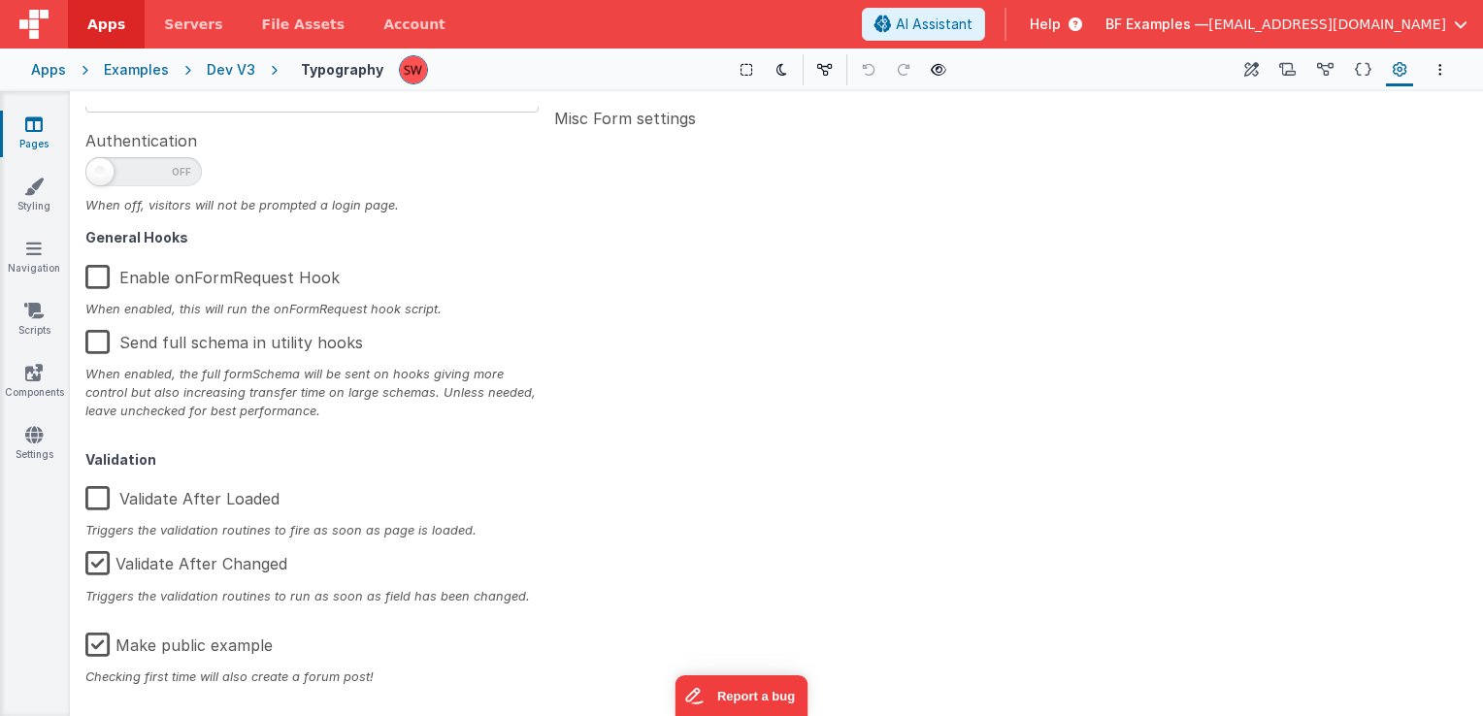
click at [93, 650] on label "Make public example" at bounding box center [178, 642] width 187 height 42
click at [0, 0] on input "Make public example" at bounding box center [0, 0] width 0 height 0
type textarea "Basic Bootstrap based customer satisfaction survey TW required"
click at [237, 72] on div "Dev V3" at bounding box center [231, 69] width 49 height 19
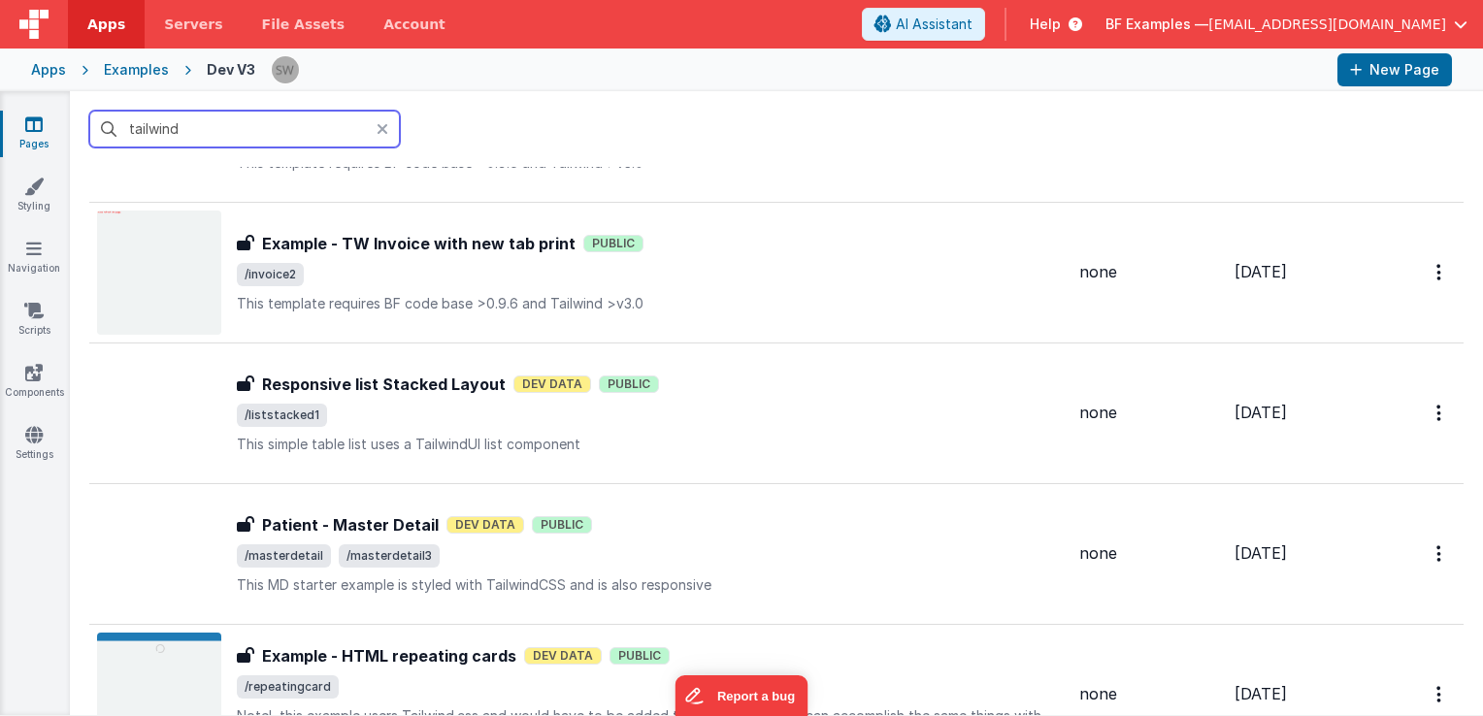
scroll to position [1844, 0]
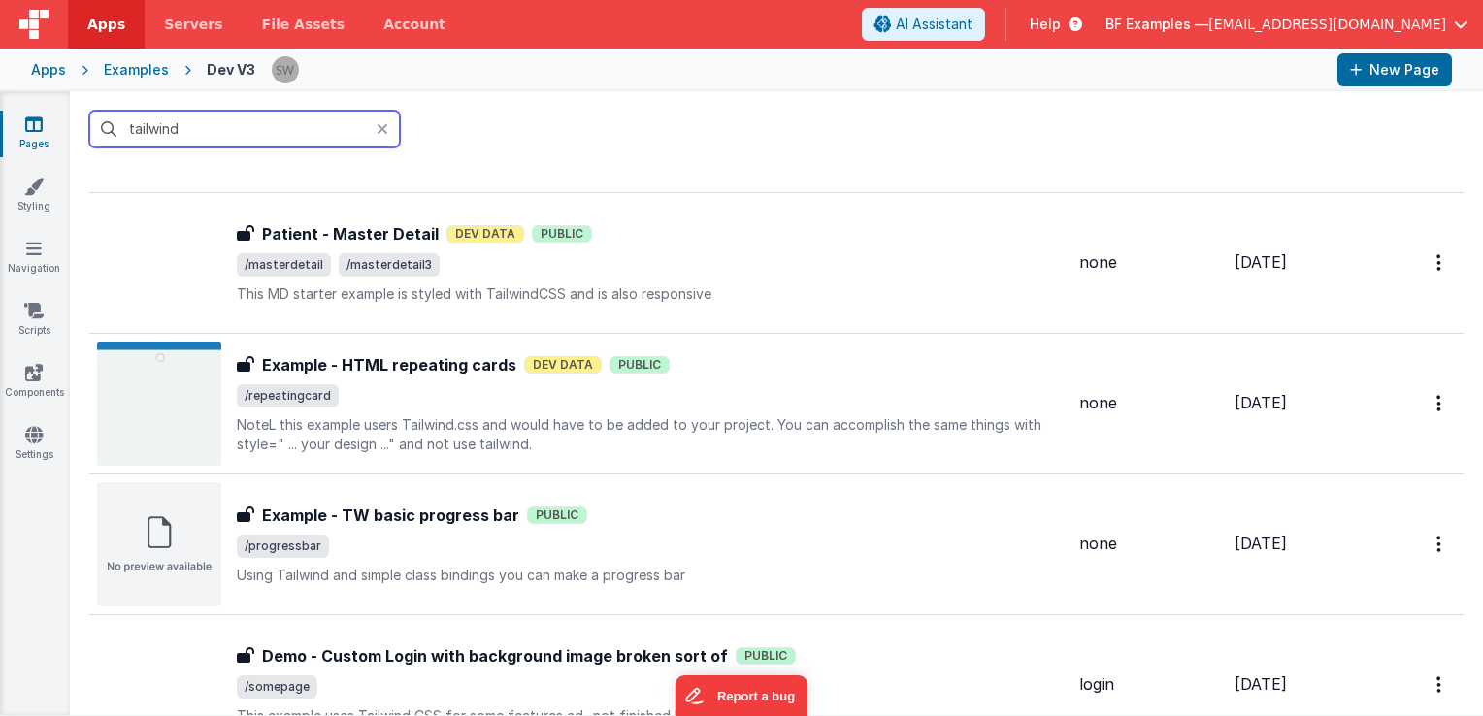
click at [194, 134] on input "tailwind" at bounding box center [244, 129] width 311 height 37
click at [194, 133] on input "tailwind" at bounding box center [244, 129] width 311 height 37
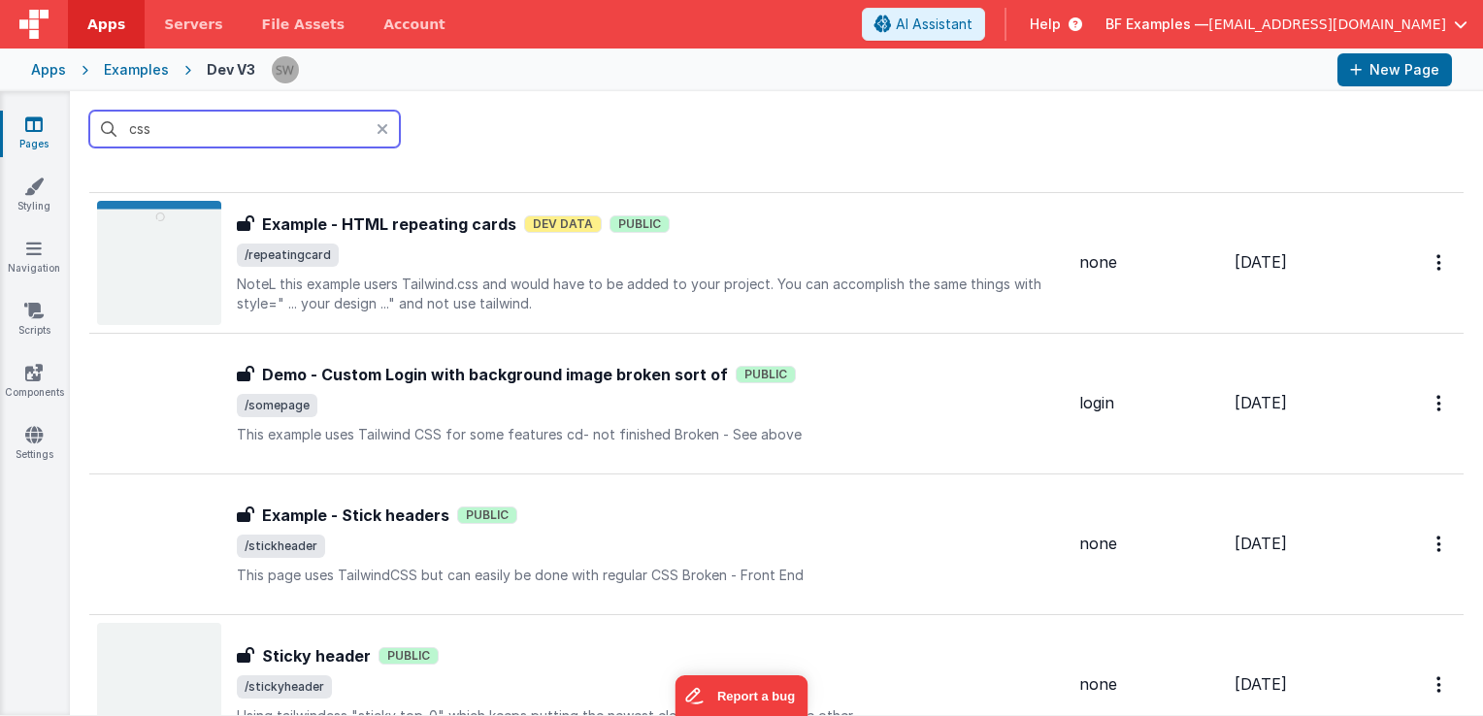
scroll to position [0, 0]
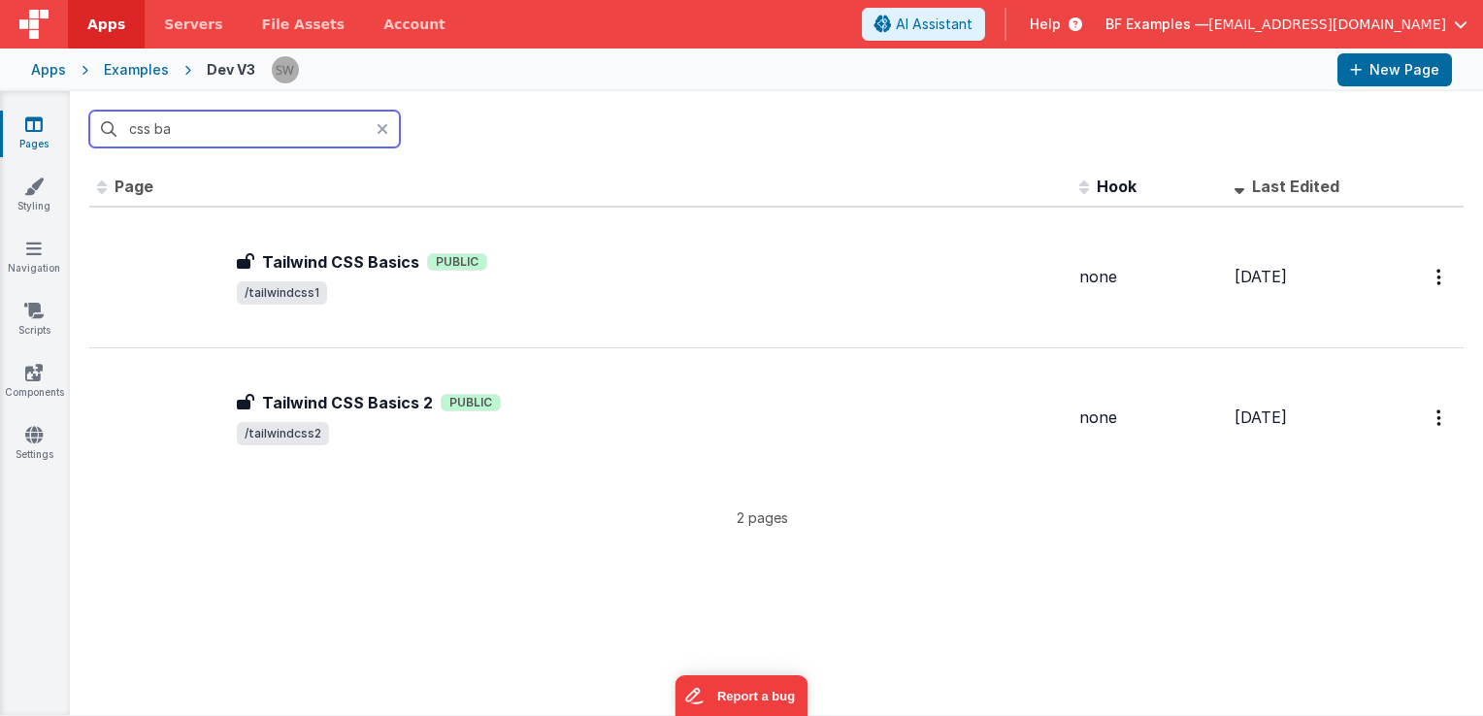
type input "css ba"
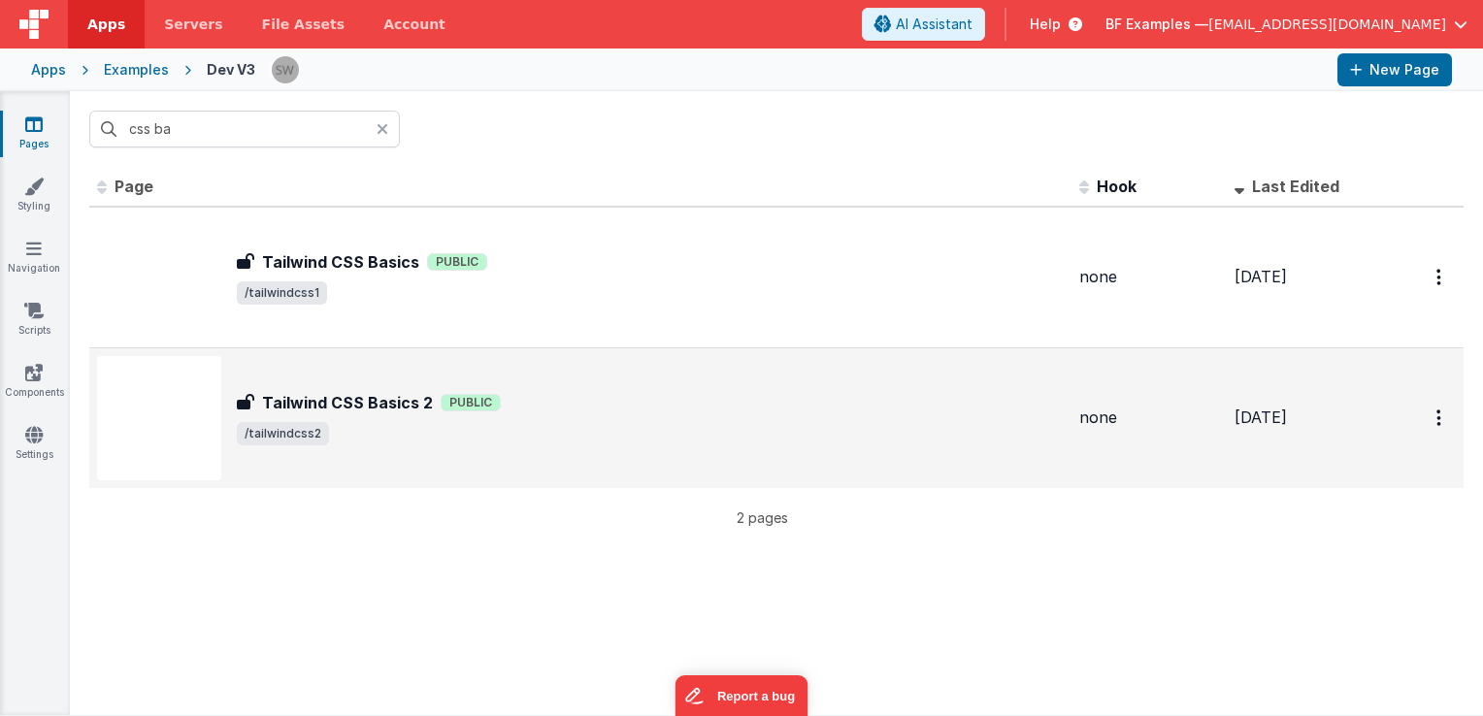
click at [643, 373] on div "Tailwind CSS Basics 2 Tailwind CSS Basics 2 Public /tailwindcss2" at bounding box center [580, 418] width 967 height 124
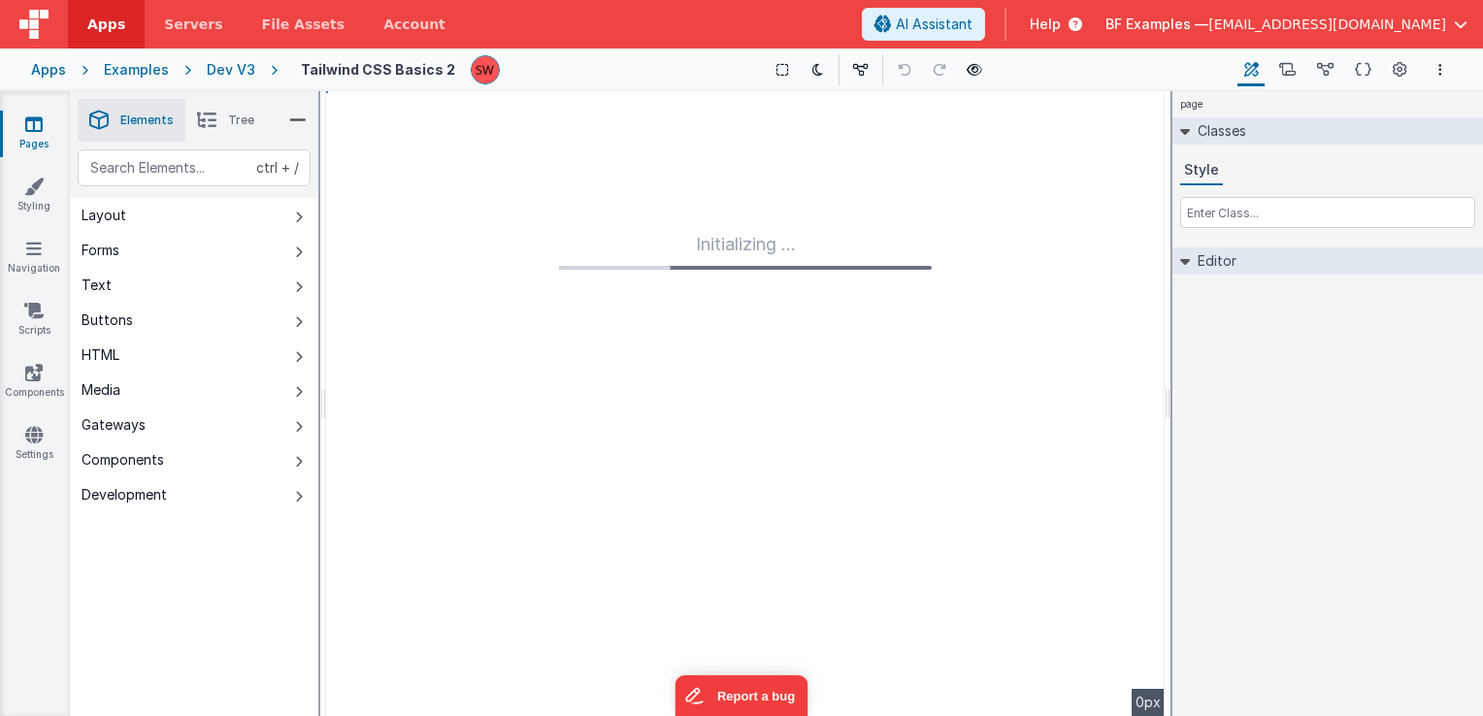
type input "FR_80418057-EAE5-C84B-9A56-007CBDC131D8"
type input "none"
checkbox input "false"
click at [1389, 68] on button "Page Settings" at bounding box center [1399, 69] width 27 height 33
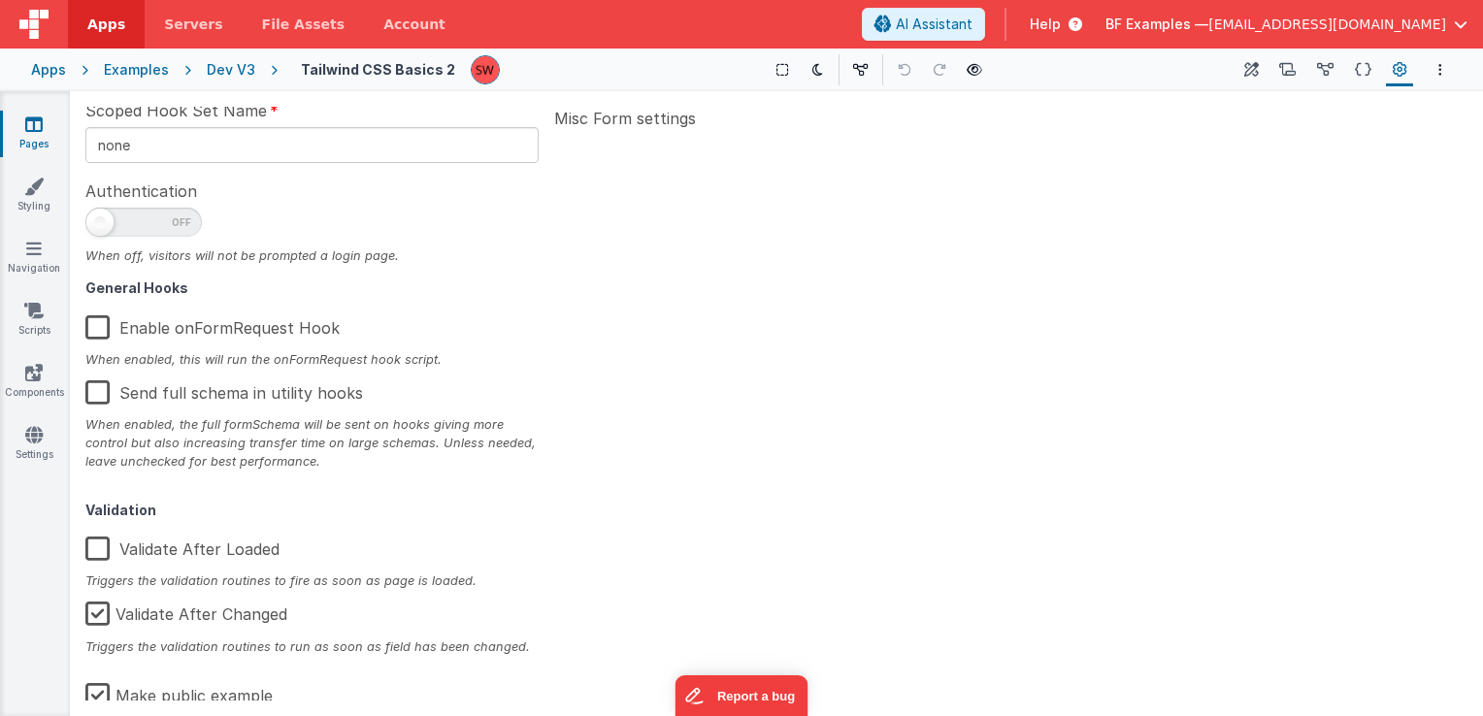
scroll to position [310, 0]
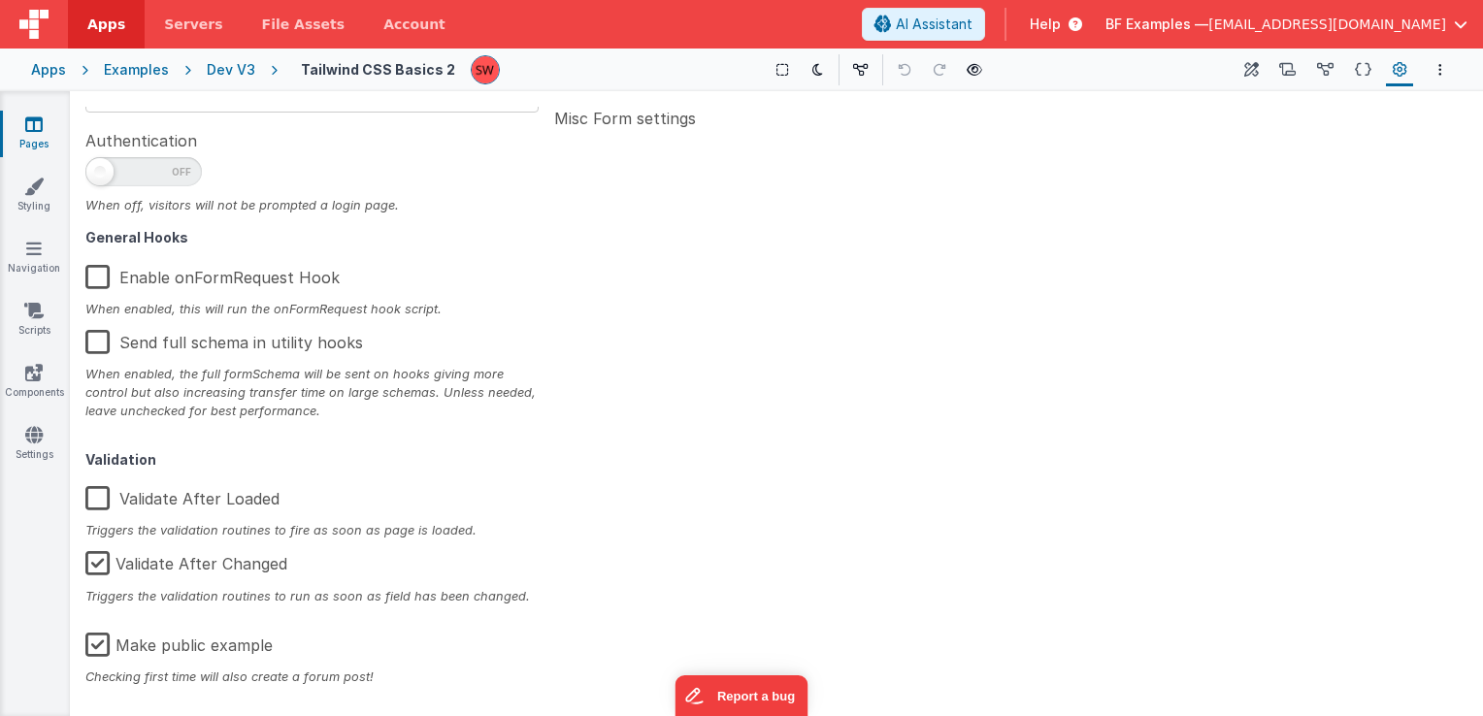
click at [109, 640] on label "Make public example" at bounding box center [178, 642] width 187 height 42
click at [0, 0] on input "Make public example" at bounding box center [0, 0] width 0 height 0
click at [239, 71] on div "Dev V3" at bounding box center [231, 69] width 49 height 19
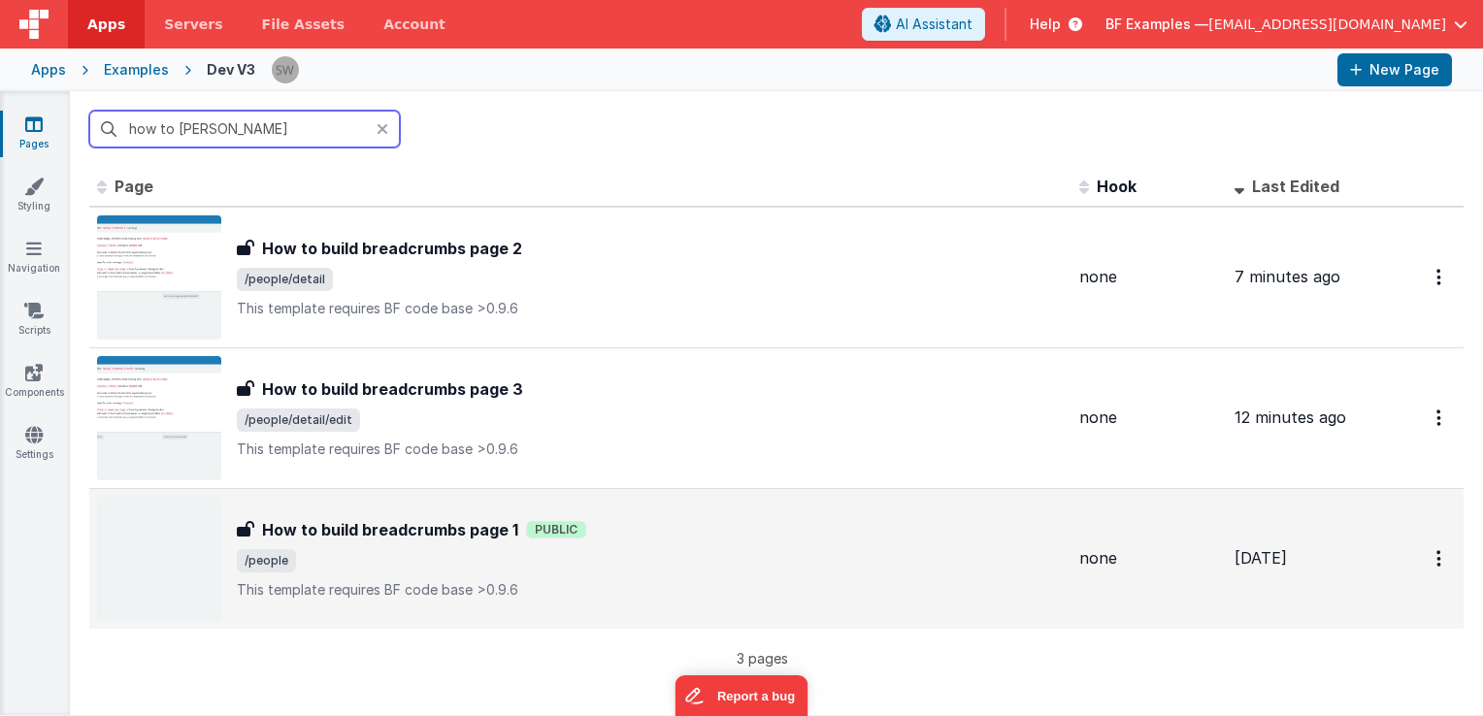
type input "how to bui"
click at [672, 574] on div "How to build breadcrumbs page 1 How to build breadcrumbs page 1 Public /people …" at bounding box center [650, 559] width 827 height 82
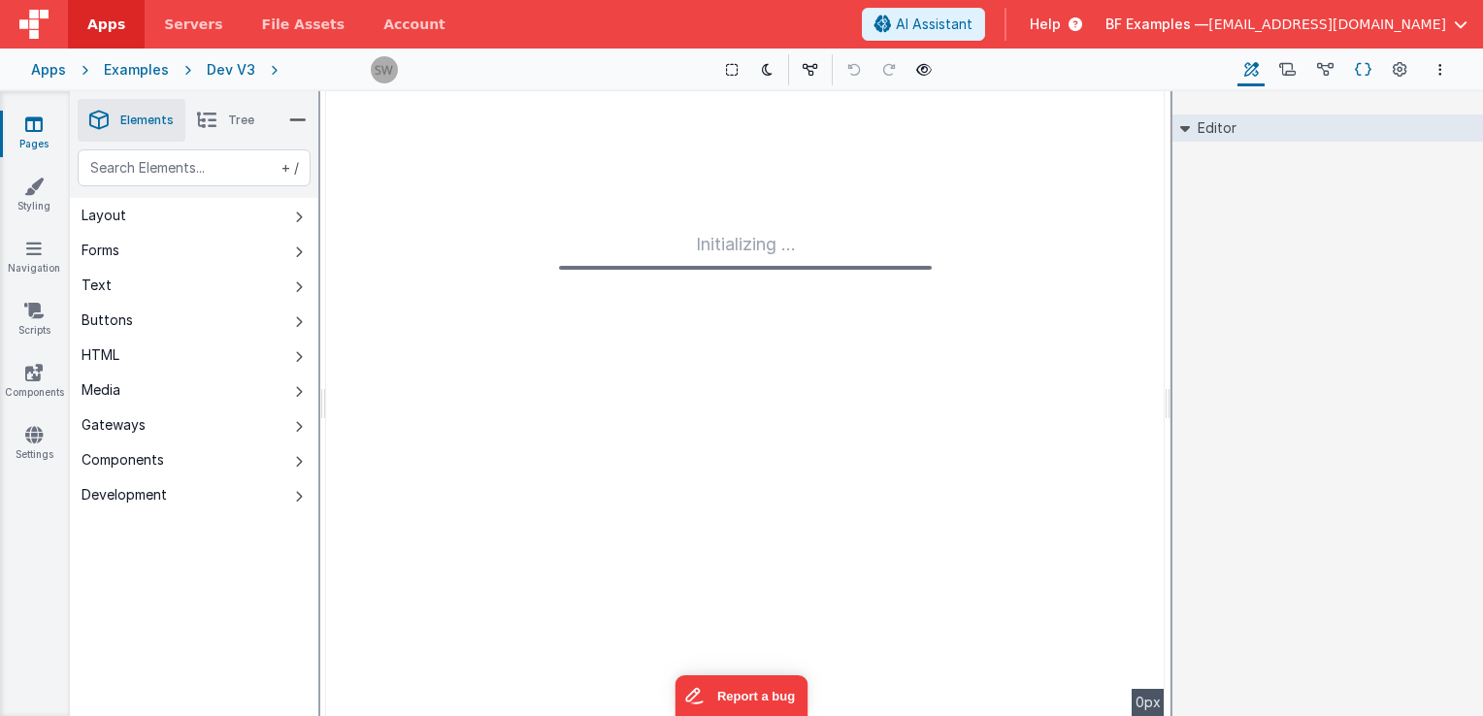
type input "FR_138389F6-86B2-994C-95C4-18D8C6F92FCC"
type textarea "This template requires BF code base >0.9.6"
type input "none"
checkbox input "false"
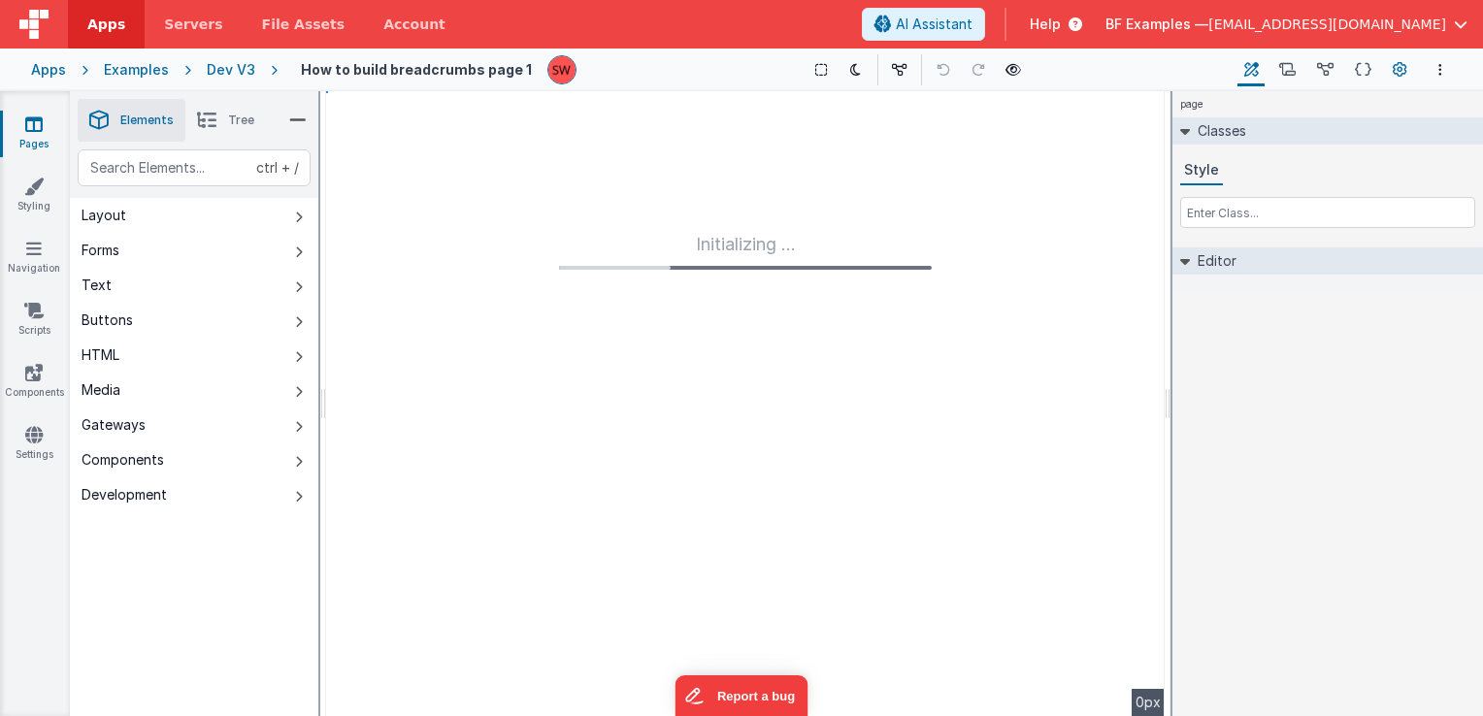
click at [1398, 71] on icon at bounding box center [1400, 70] width 15 height 20
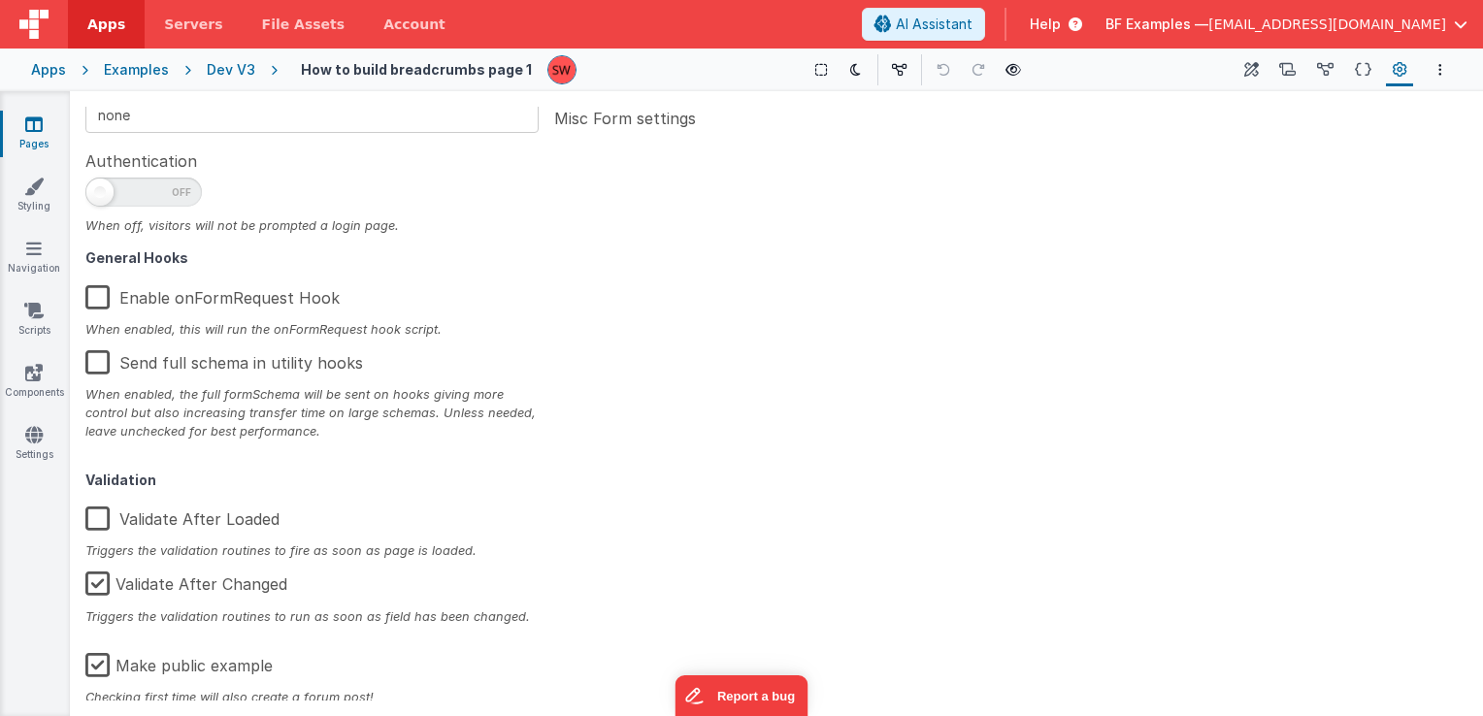
scroll to position [310, 0]
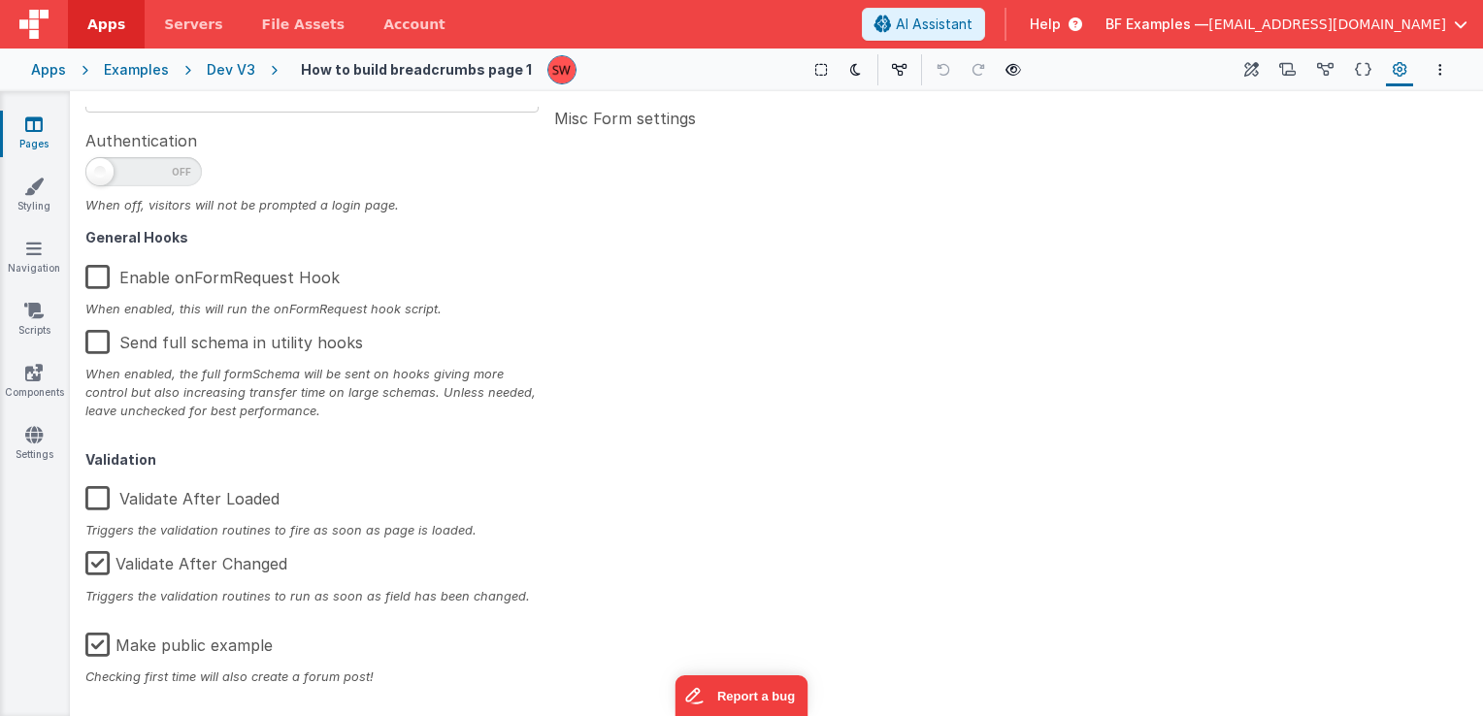
click at [94, 648] on label "Make public example" at bounding box center [178, 642] width 187 height 42
click at [0, 0] on input "Make public example" at bounding box center [0, 0] width 0 height 0
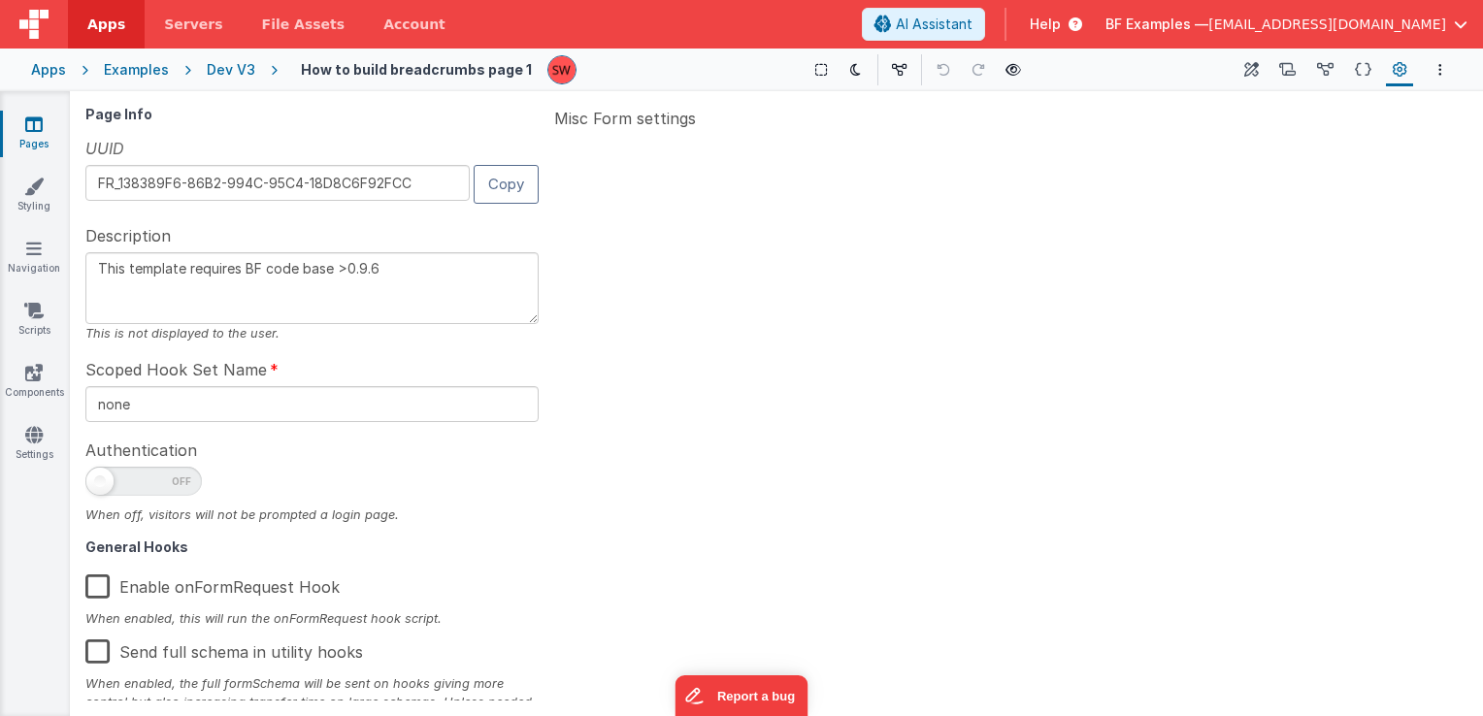
scroll to position [310, 0]
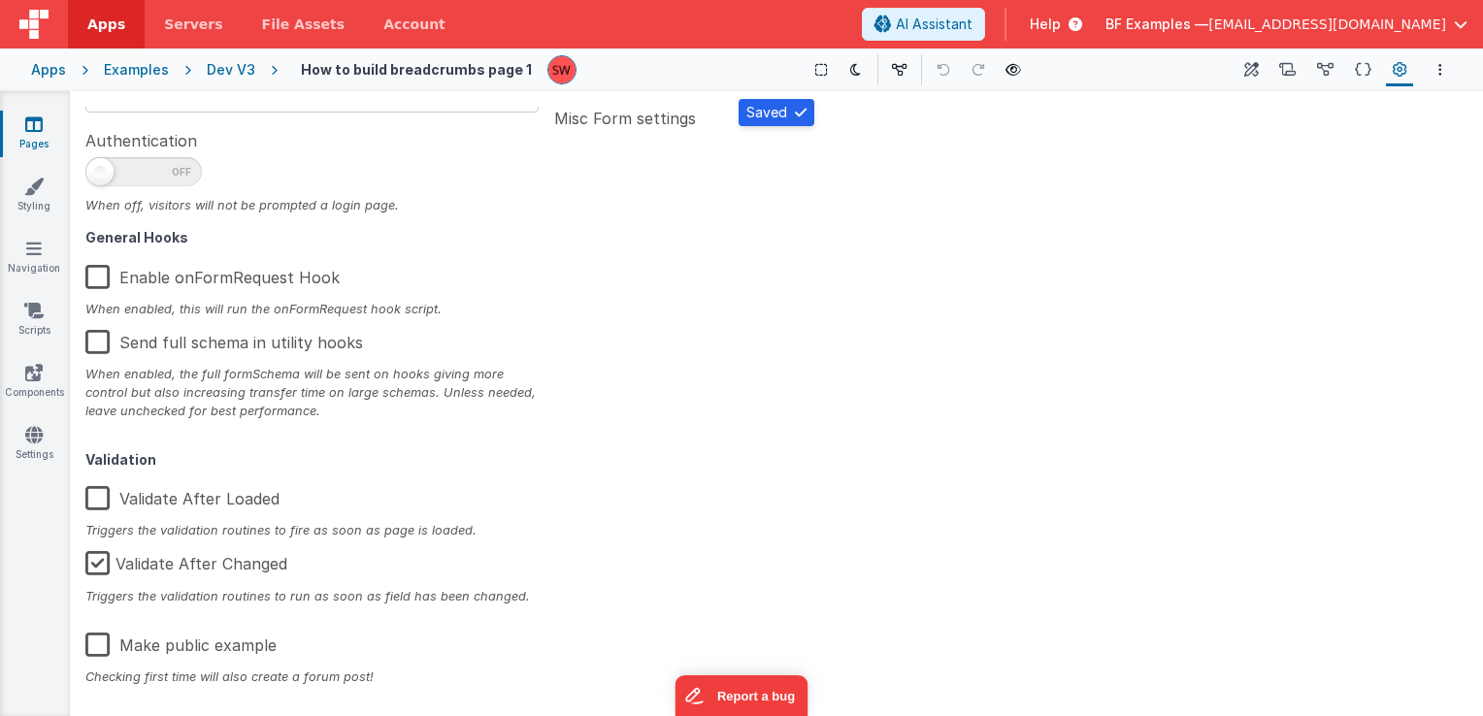
type textarea "This template requires BF code base >0.9.6"
click at [210, 72] on div "Dev V3" at bounding box center [231, 69] width 49 height 19
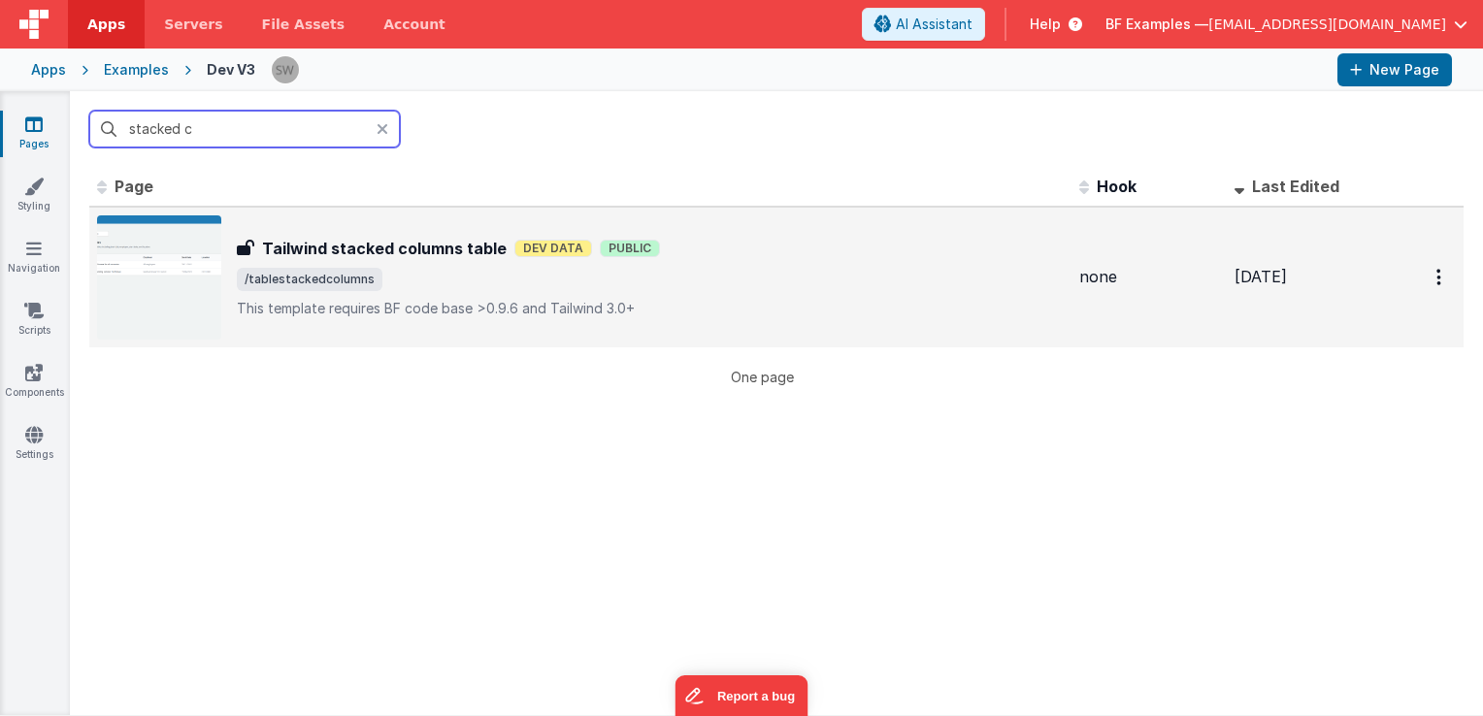
type input "stacked c"
click at [461, 238] on h3 "Tailwind stacked columns table" at bounding box center [384, 248] width 245 height 23
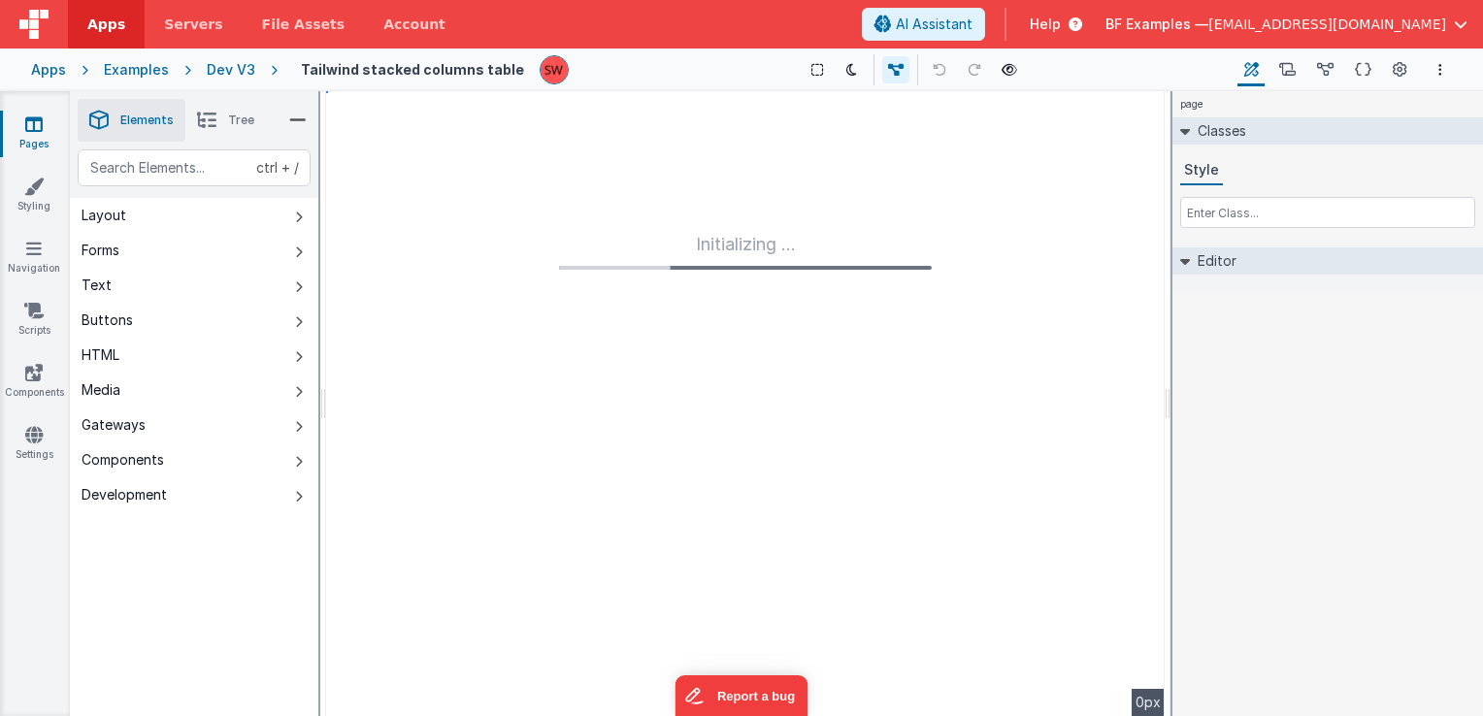
type input "FR_7DA0ED28-4696-9B4F-B671-552CAF96289D"
type textarea "This template requires BF code base >0.9.6 and Tailwind 3.0+"
type input "none"
checkbox input "false"
click at [1393, 72] on icon at bounding box center [1400, 70] width 15 height 20
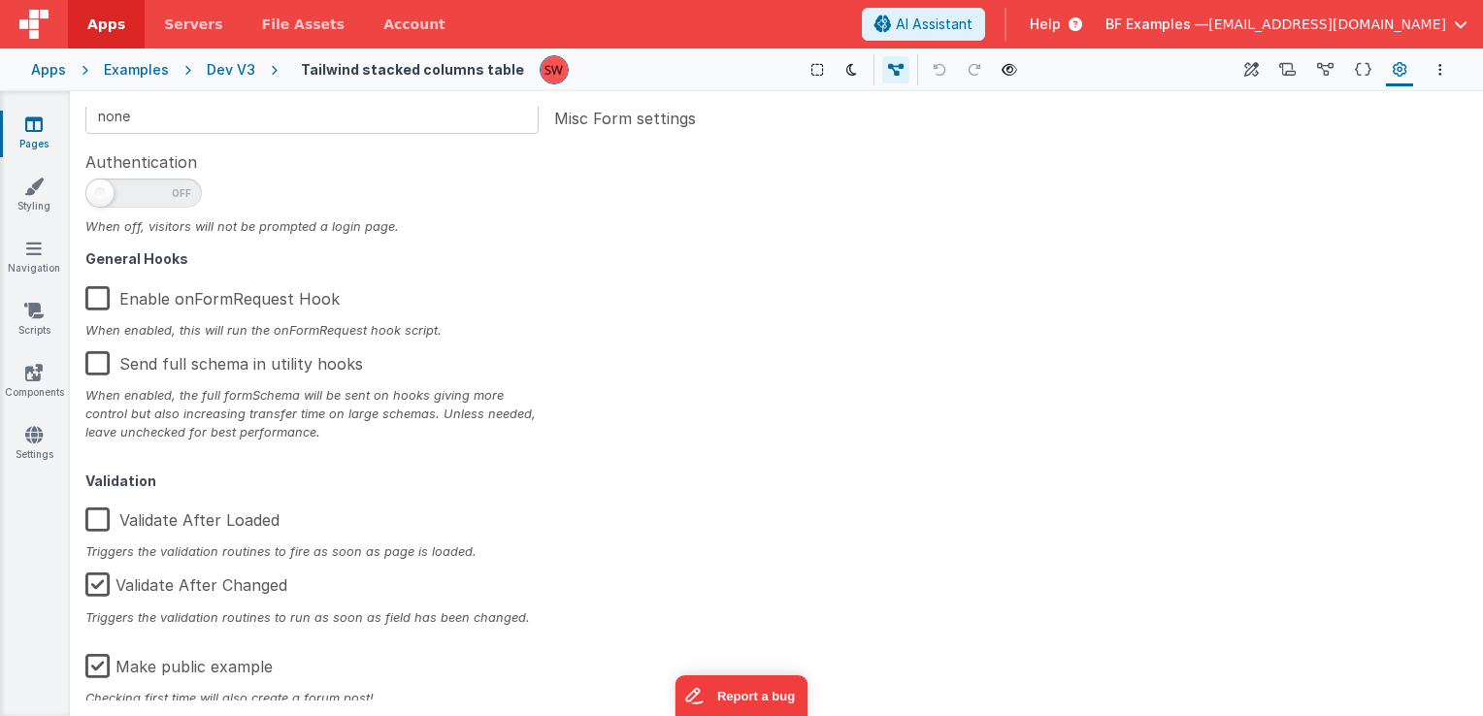
scroll to position [310, 0]
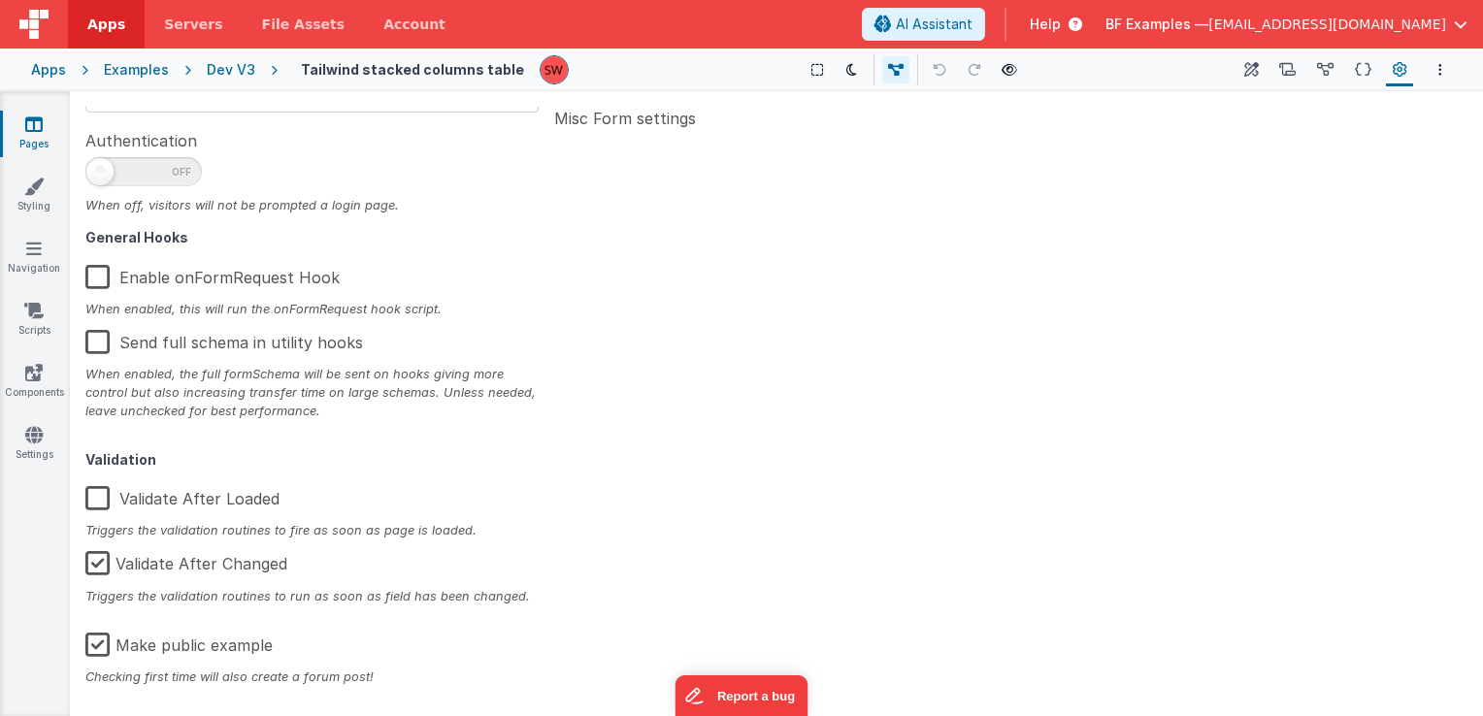
click at [97, 647] on label "Make public example" at bounding box center [178, 642] width 187 height 42
click at [0, 0] on input "Make public example" at bounding box center [0, 0] width 0 height 0
click at [225, 69] on div "Dev V3" at bounding box center [231, 69] width 49 height 19
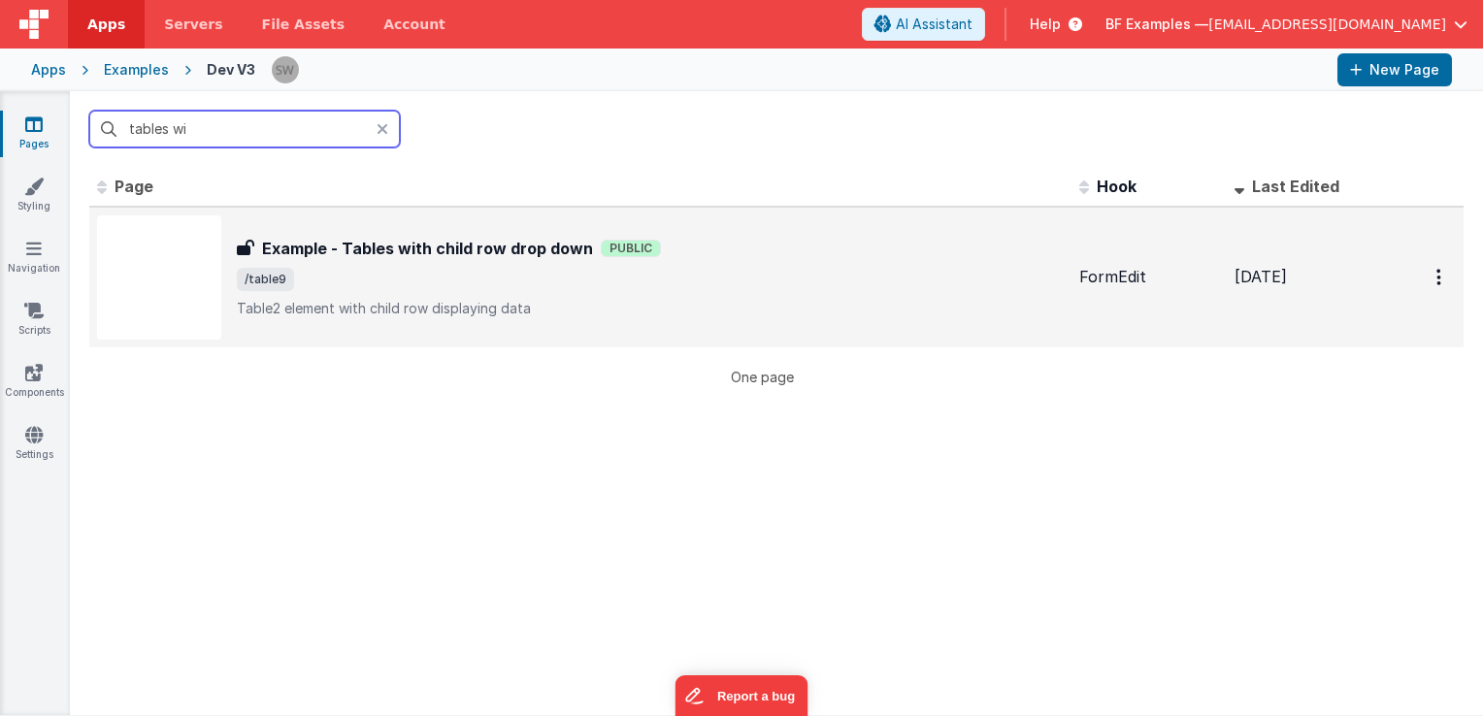
type input "tables wi"
click at [813, 283] on span "/table9" at bounding box center [650, 279] width 827 height 23
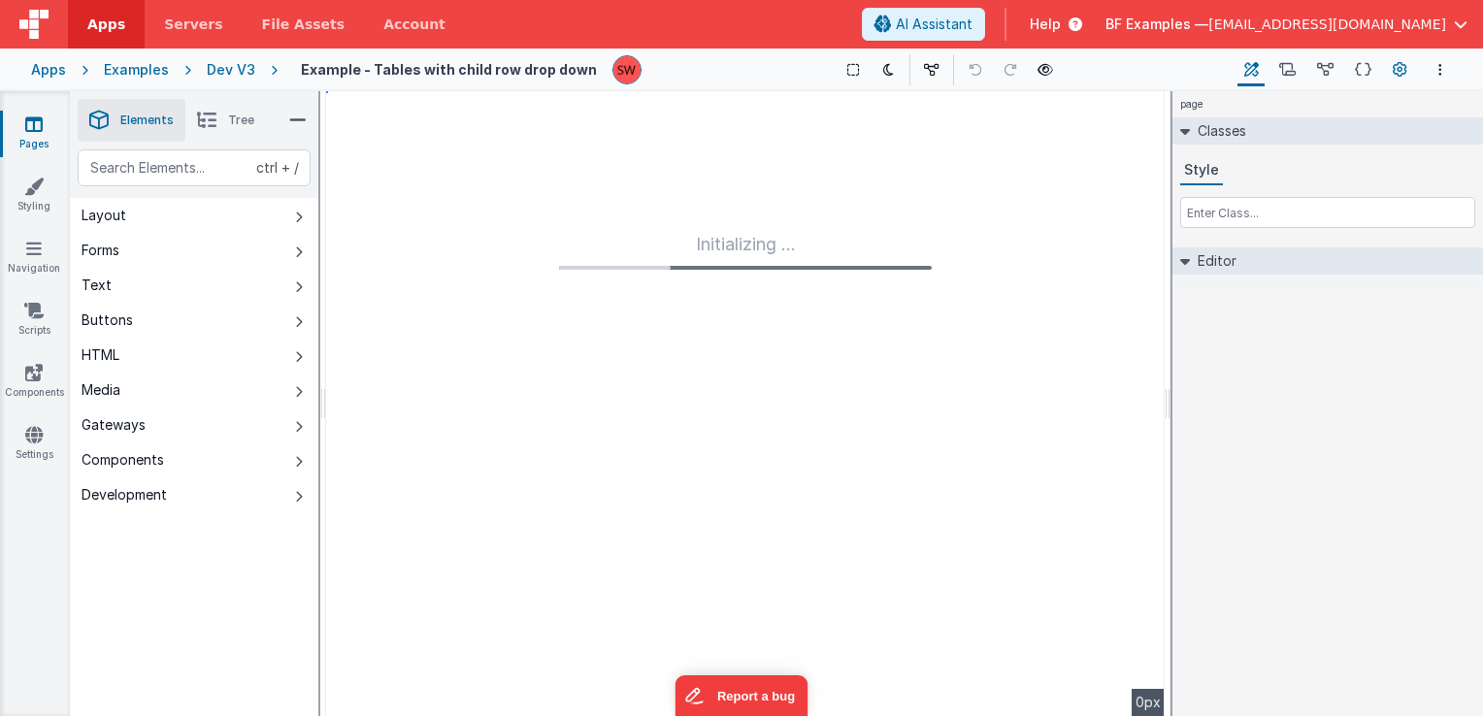
click at [1398, 67] on icon at bounding box center [1400, 70] width 15 height 20
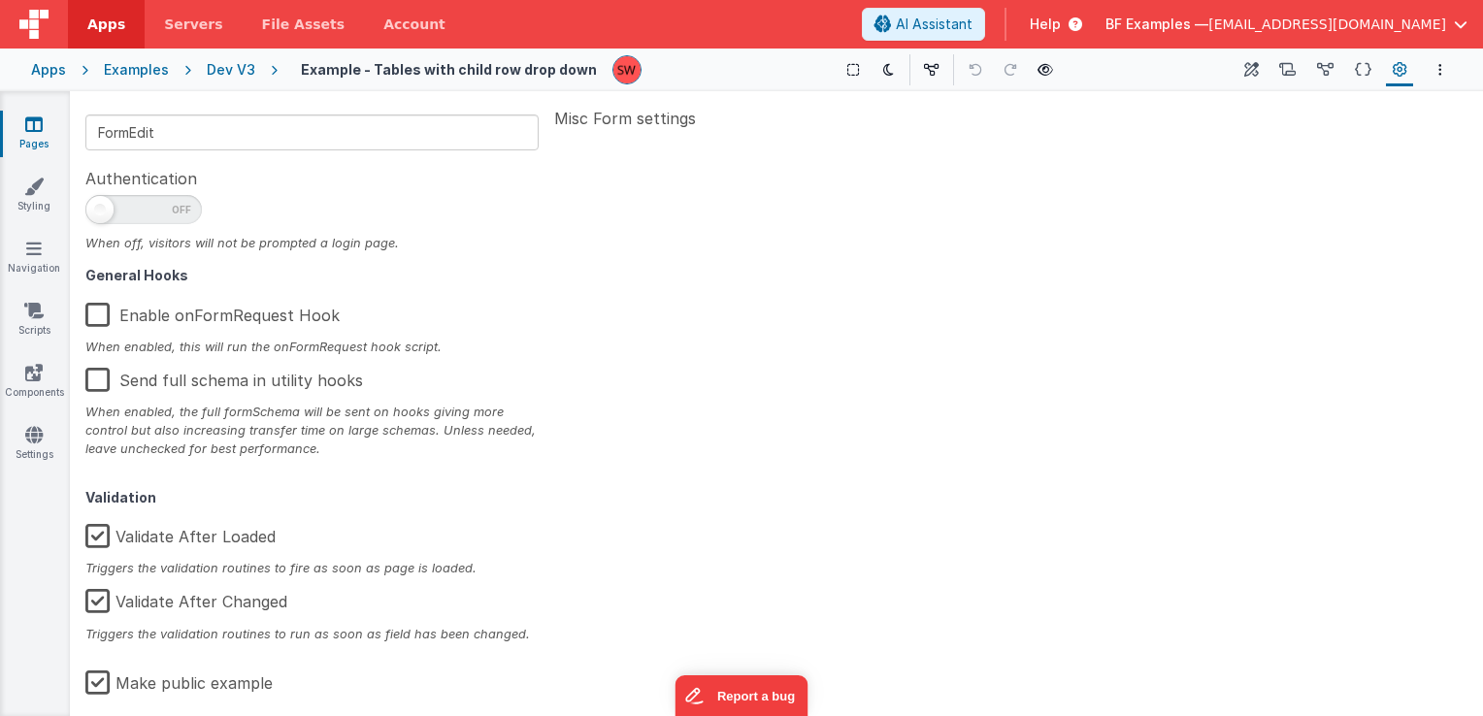
scroll to position [310, 0]
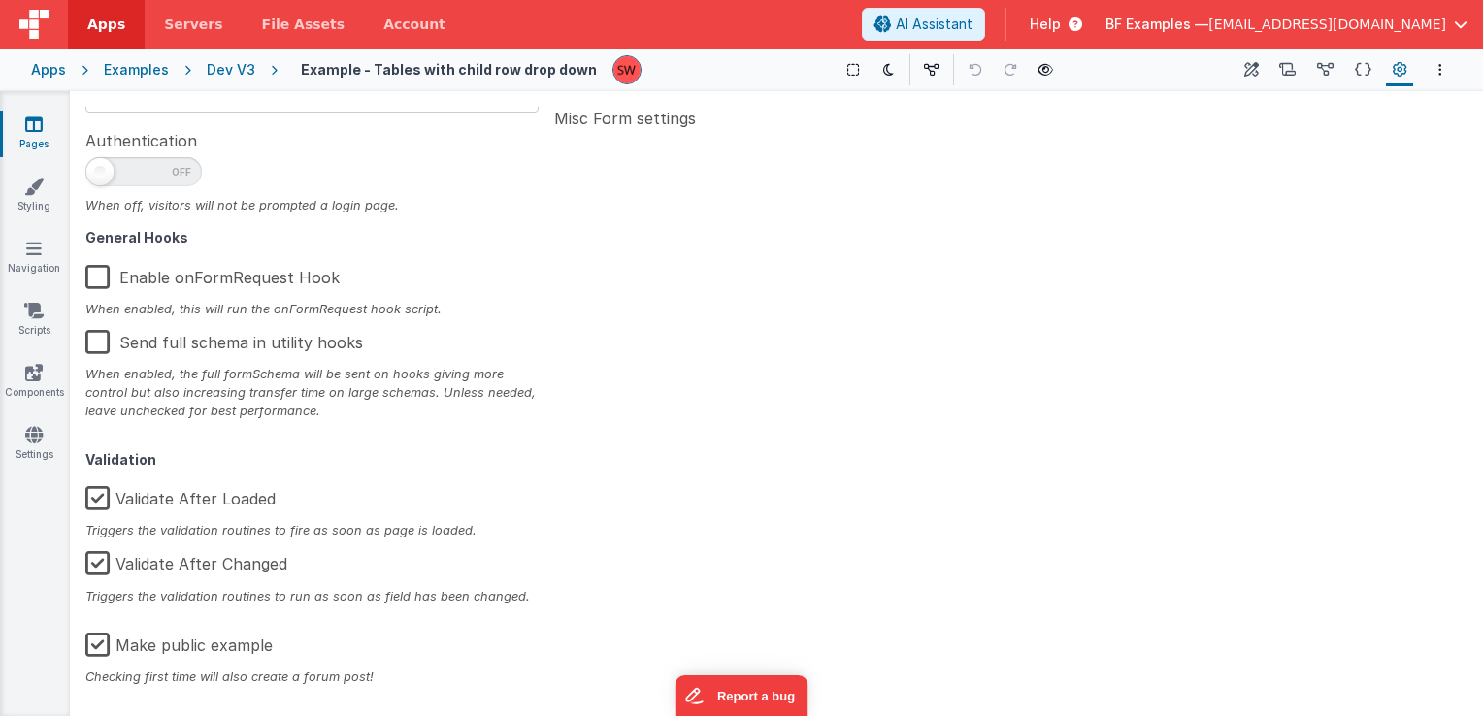
click at [98, 640] on label "Make public example" at bounding box center [178, 642] width 187 height 42
click at [0, 0] on input "Make public example" at bounding box center [0, 0] width 0 height 0
click at [1436, 74] on button "Options" at bounding box center [1440, 69] width 23 height 23
click at [1331, 107] on p "Save" at bounding box center [1331, 107] width 128 height 19
click at [222, 72] on div "Dev V3" at bounding box center [231, 69] width 49 height 19
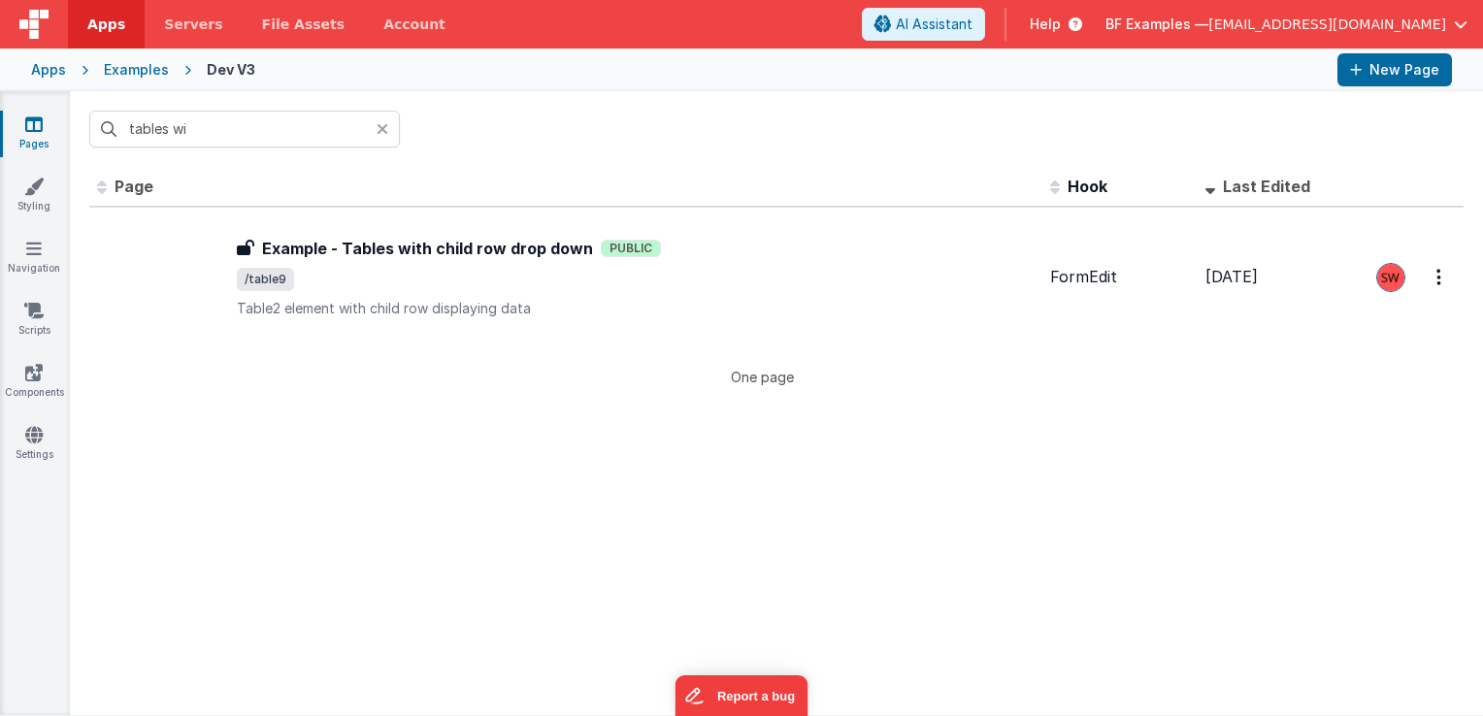
click at [286, 130] on input "tables wi" at bounding box center [244, 129] width 311 height 37
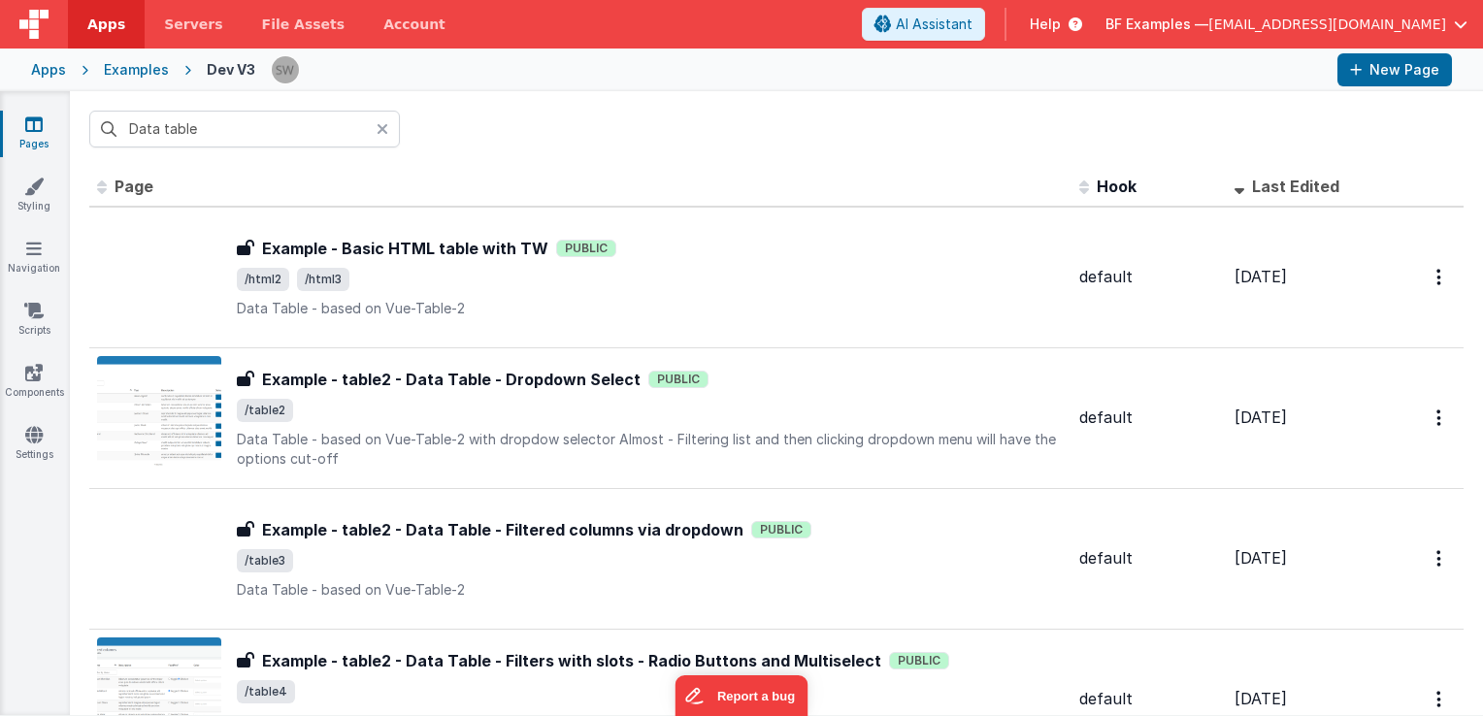
type input "Data table"
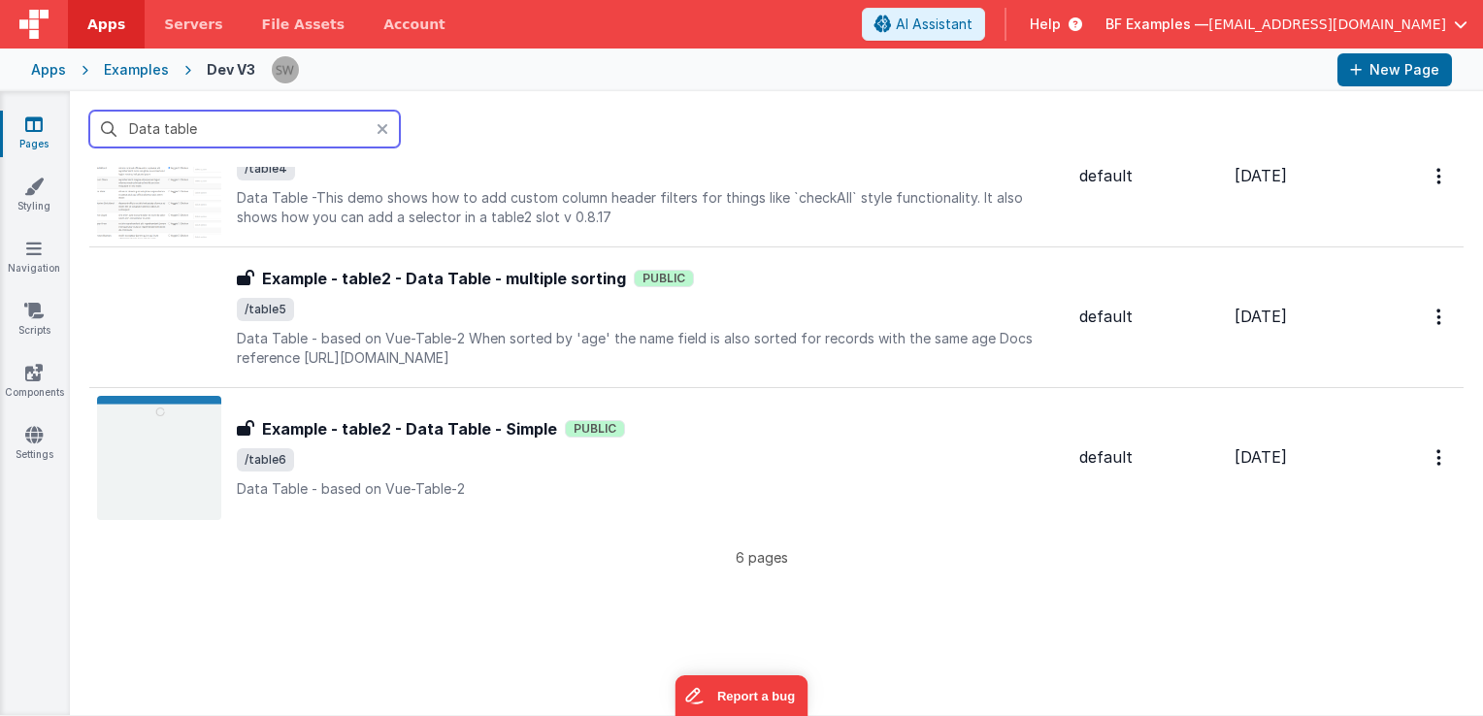
scroll to position [582, 0]
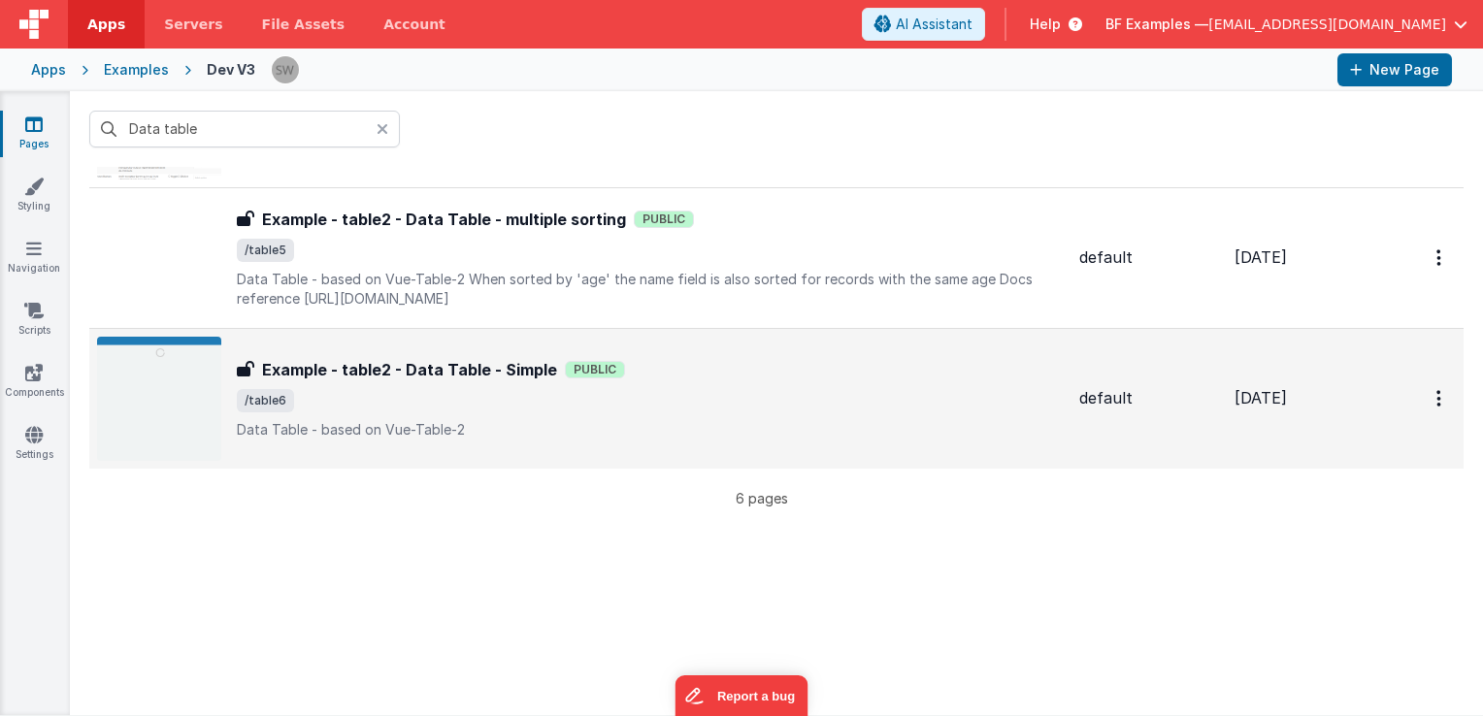
click at [695, 395] on span "/table6" at bounding box center [650, 400] width 827 height 23
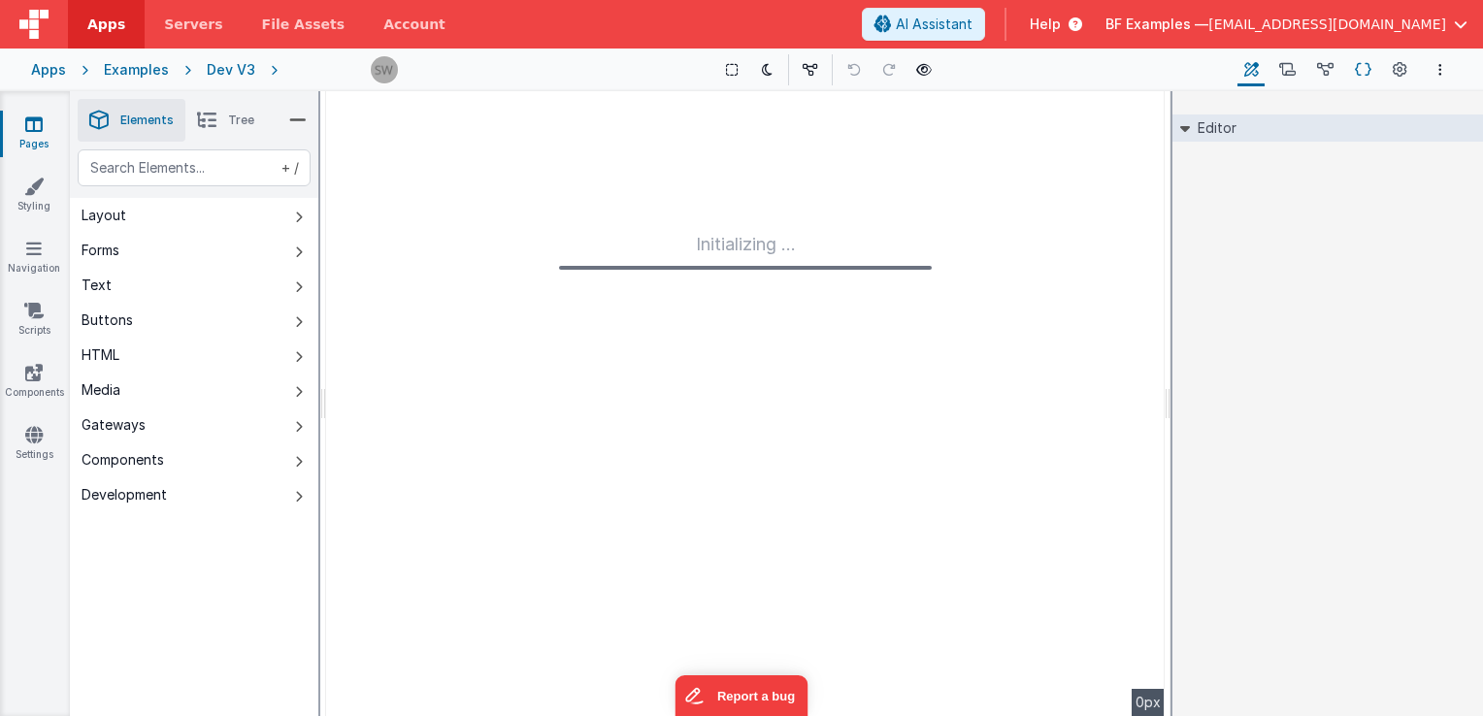
type input "FR_D7E116A6-596C-764C-A324-F48BF18C674D"
type textarea "Data Table - based on Vue-Table-2"
type input "default"
checkbox input "false"
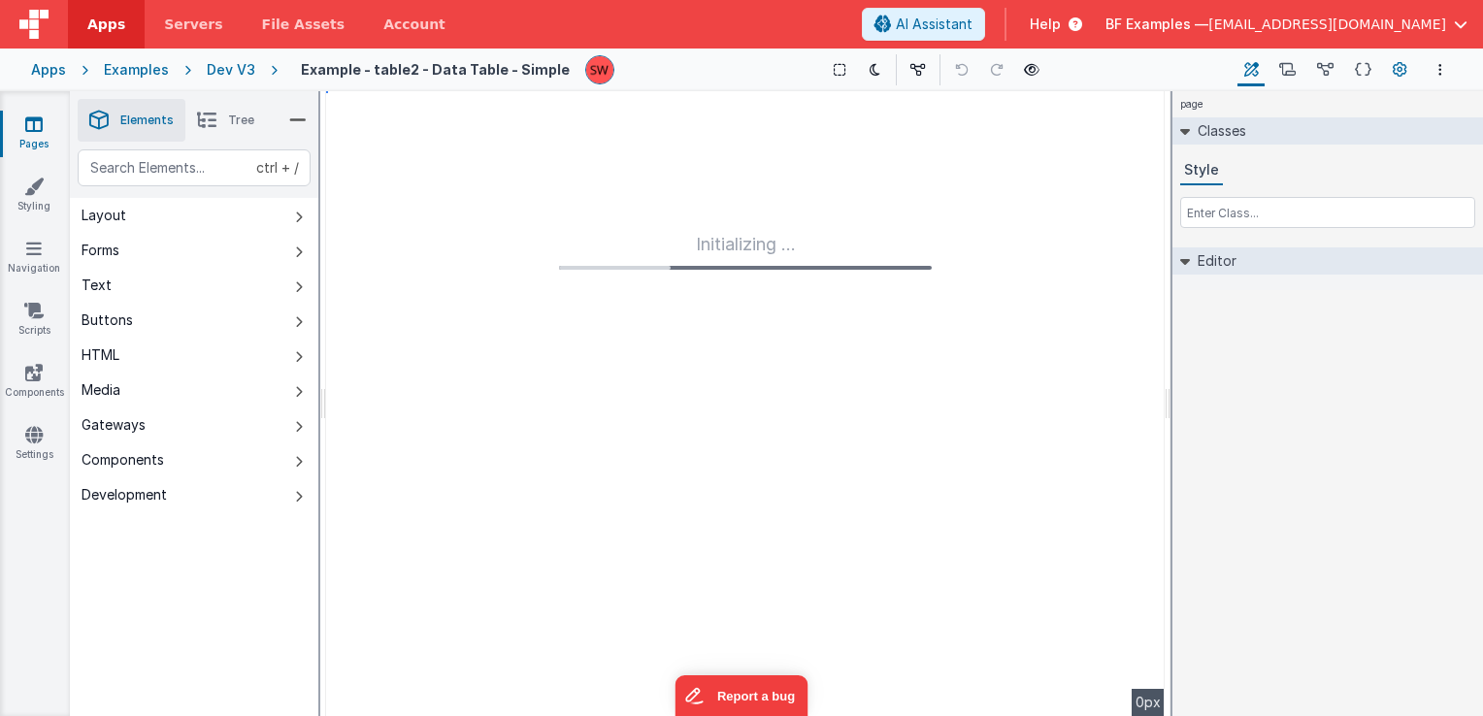
click at [1389, 74] on button "Page Settings" at bounding box center [1399, 69] width 27 height 33
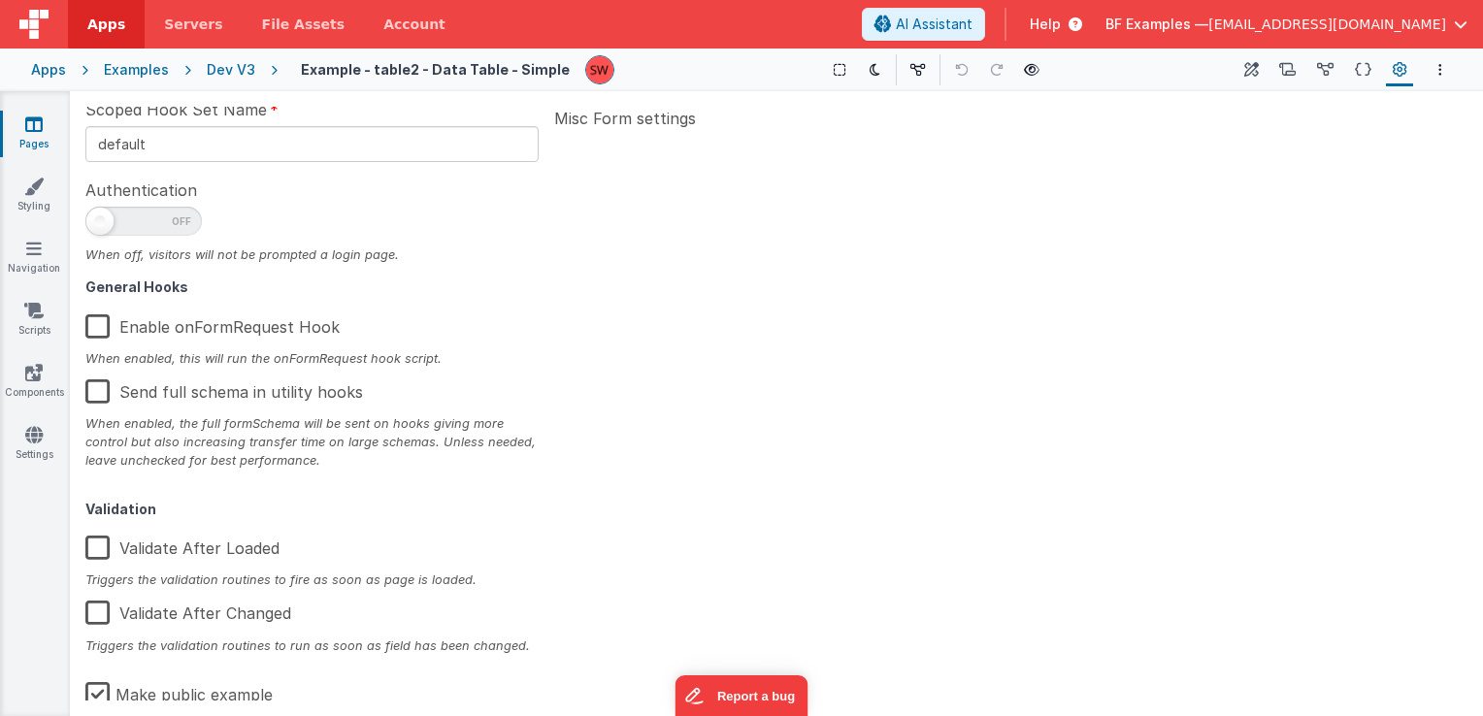
scroll to position [310, 0]
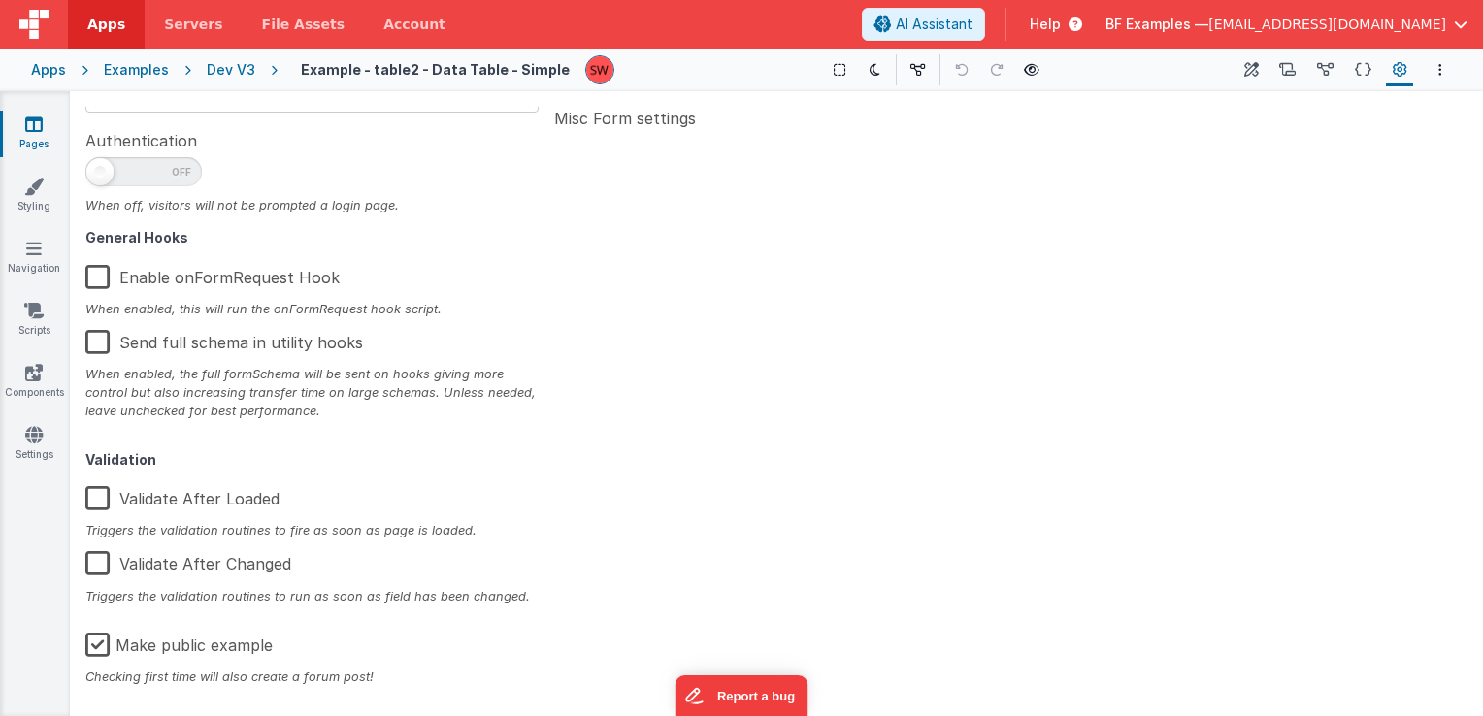
click at [101, 668] on div "Checking first time will also create a forum post!" at bounding box center [311, 677] width 453 height 18
click at [100, 644] on label "Make public example" at bounding box center [178, 642] width 187 height 42
click at [0, 0] on input "Make public example" at bounding box center [0, 0] width 0 height 0
type textarea "Data Table - based on Vue-Table-2"
click at [225, 64] on div "Dev V3" at bounding box center [231, 69] width 49 height 19
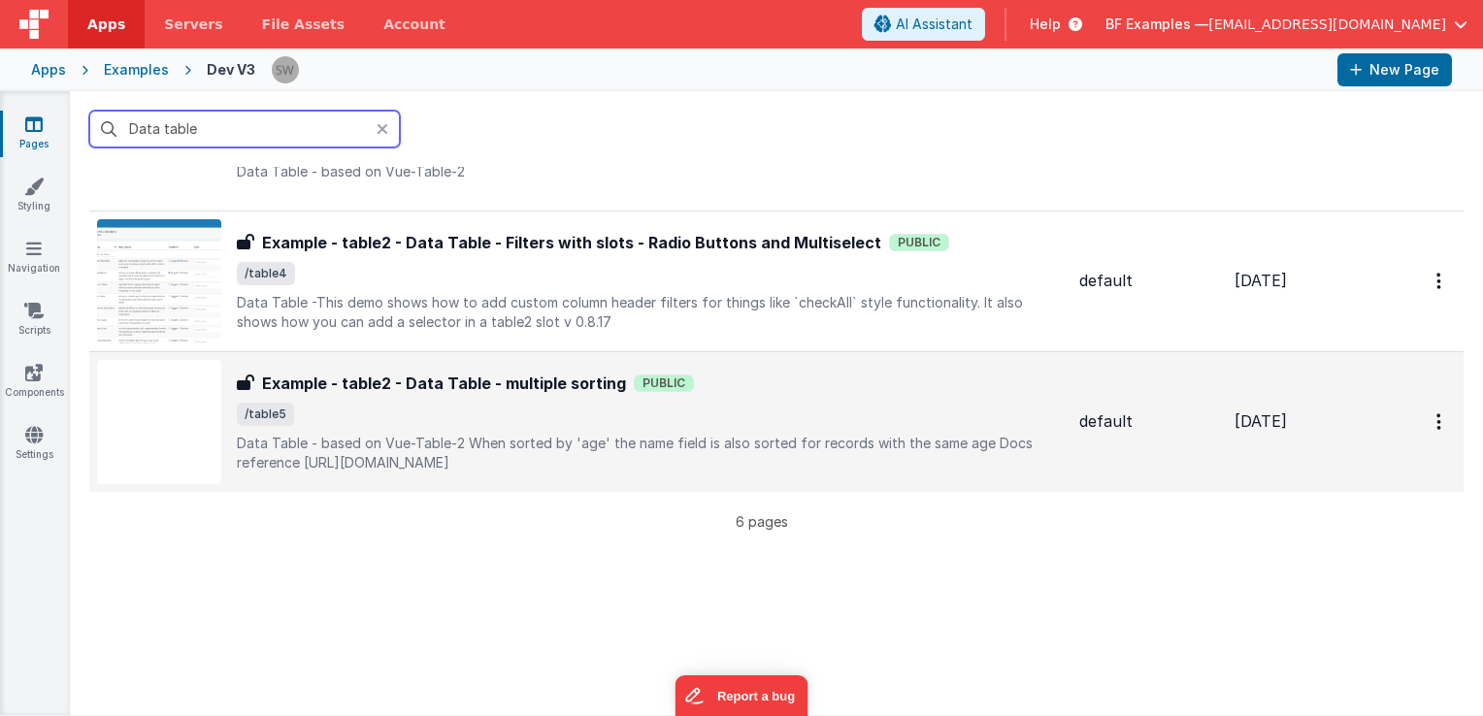
scroll to position [582, 0]
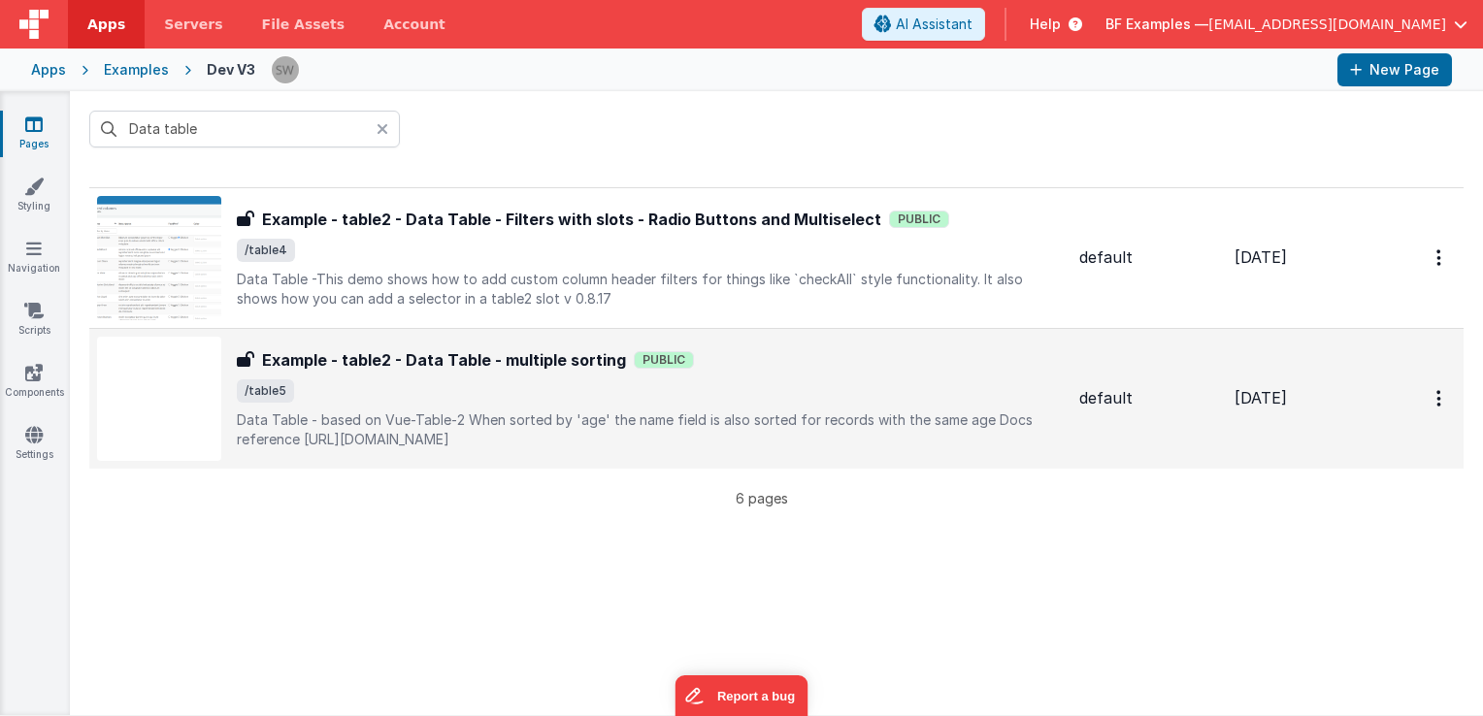
click at [765, 396] on span "/table5" at bounding box center [650, 391] width 827 height 23
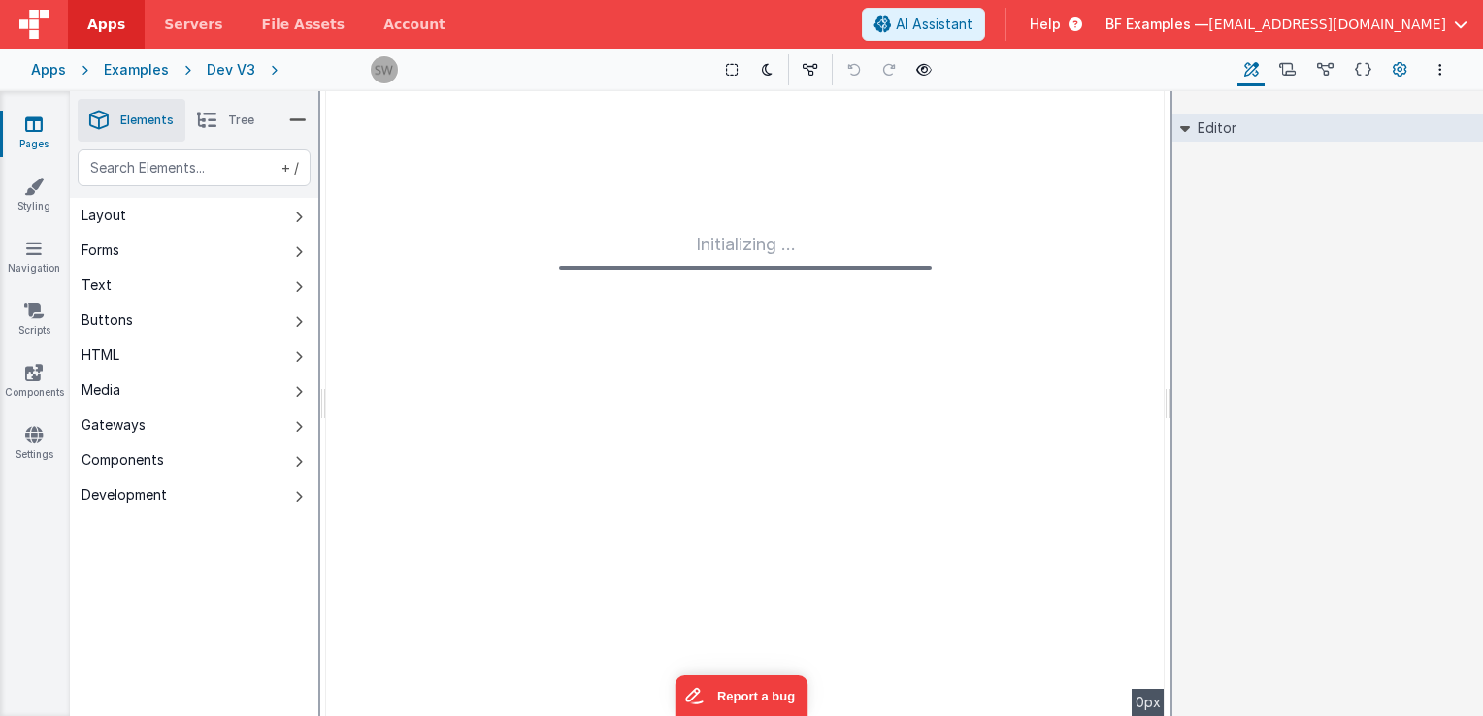
type input "FR_1045D8F0-3A73-DF47-8553-FF4235C25A0F"
type textarea "Data Table - based on Vue-Table-2 When sorted by 'age' the name field is also s…"
type input "default"
checkbox input "false"
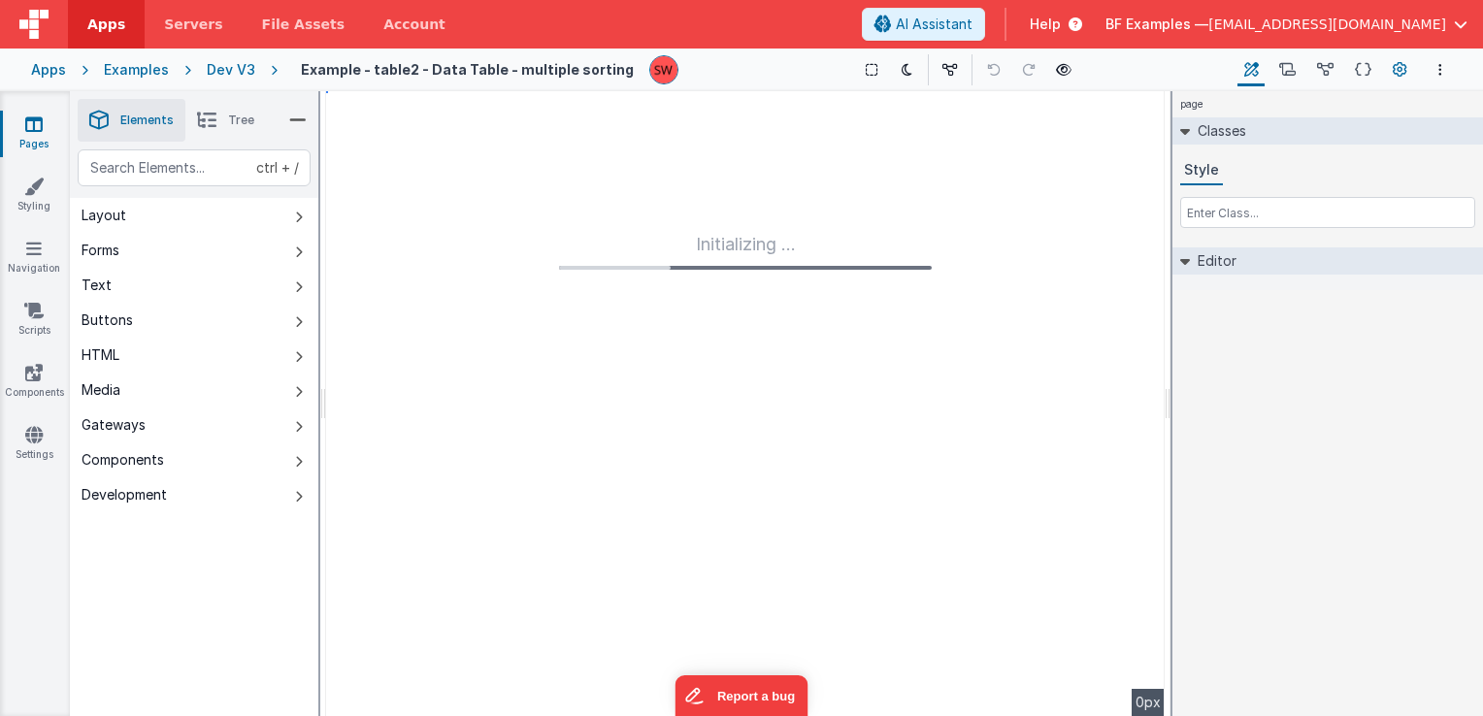
click at [1402, 72] on icon at bounding box center [1400, 70] width 15 height 20
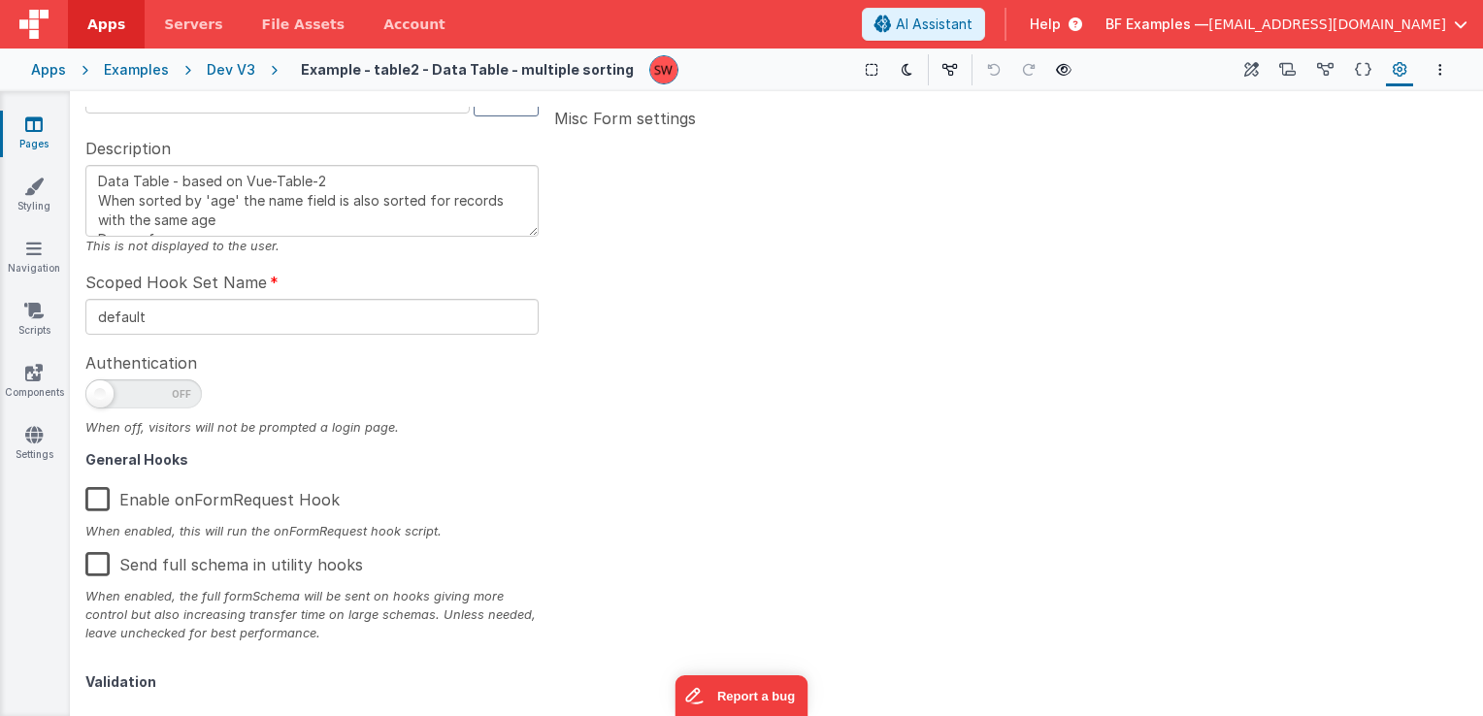
scroll to position [310, 0]
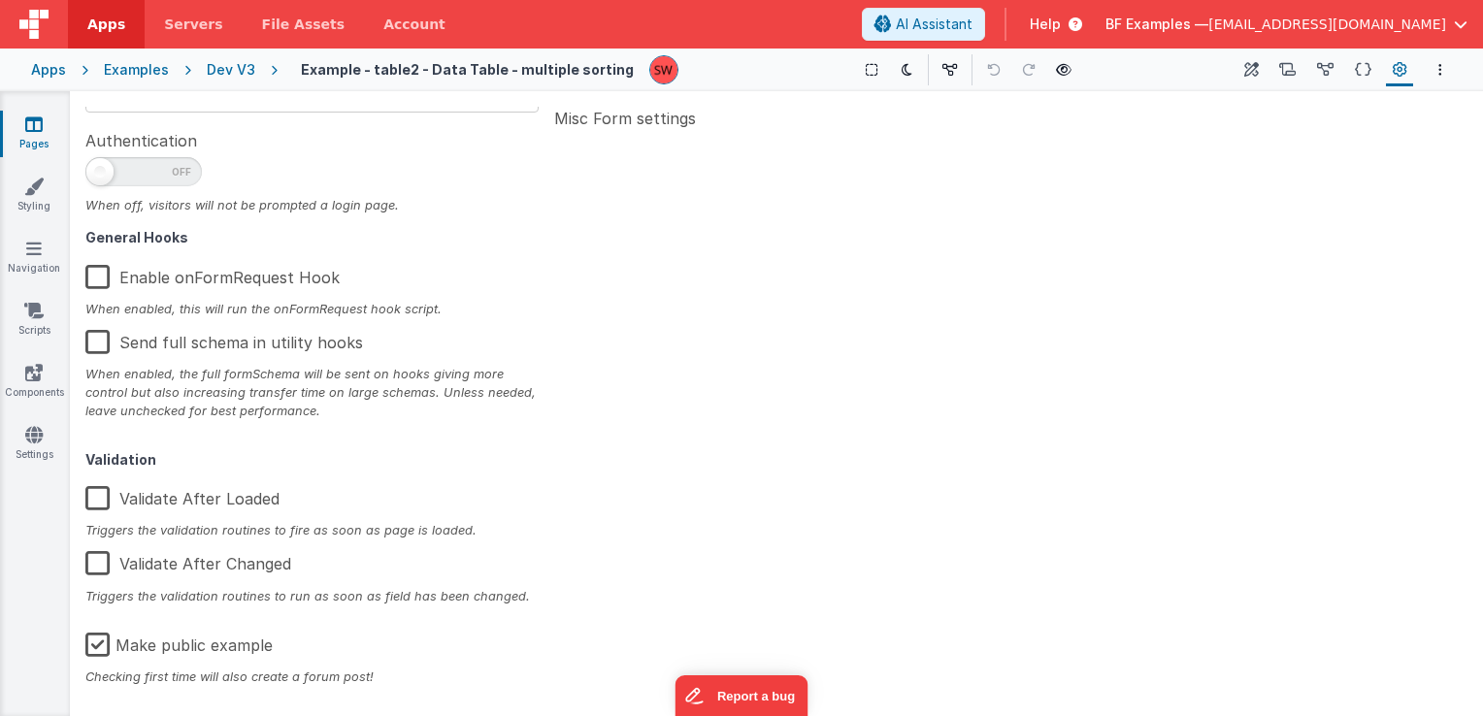
click at [98, 641] on label "Make public example" at bounding box center [178, 642] width 187 height 42
click at [0, 0] on input "Make public example" at bounding box center [0, 0] width 0 height 0
type textarea "Data Table - based on Vue-Table-2 When sorted by 'age' the name field is also s…"
click at [240, 72] on div "Dev V3" at bounding box center [231, 69] width 49 height 19
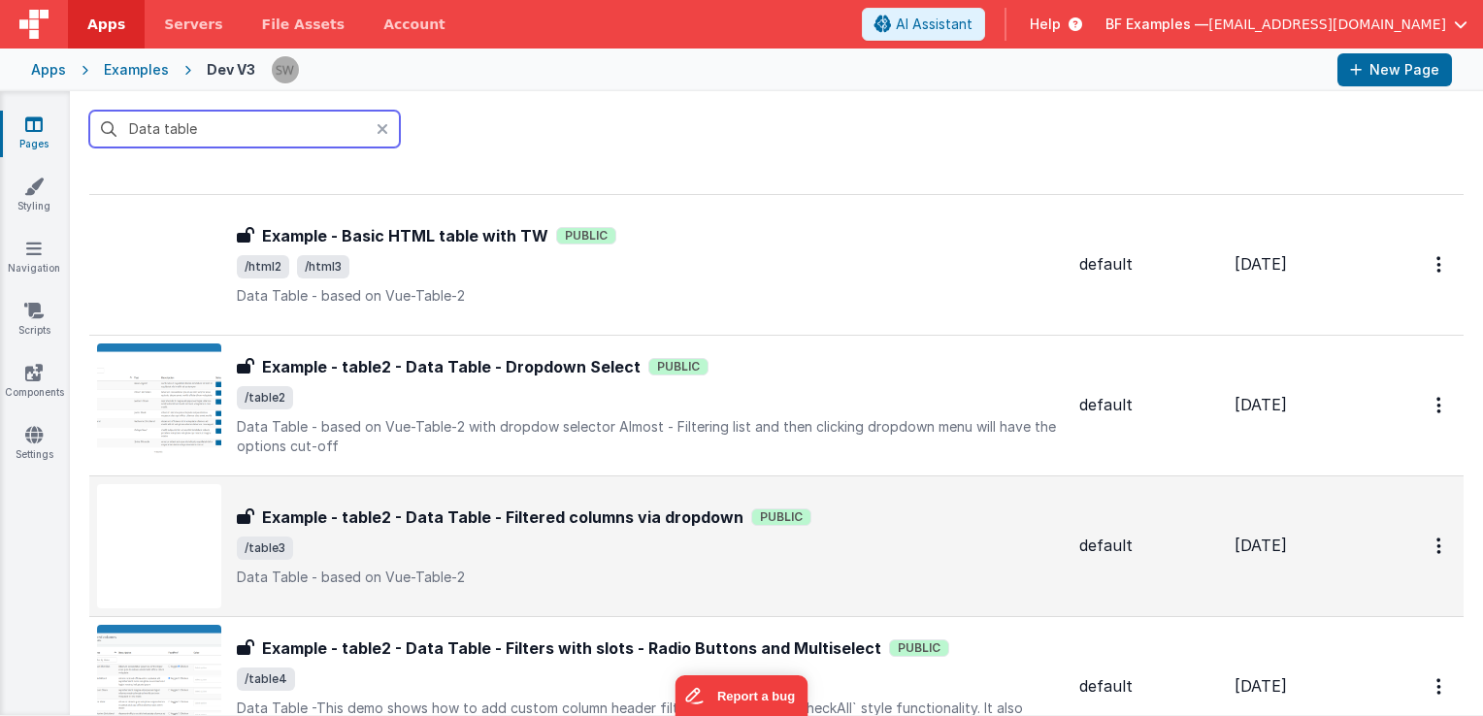
scroll to position [291, 0]
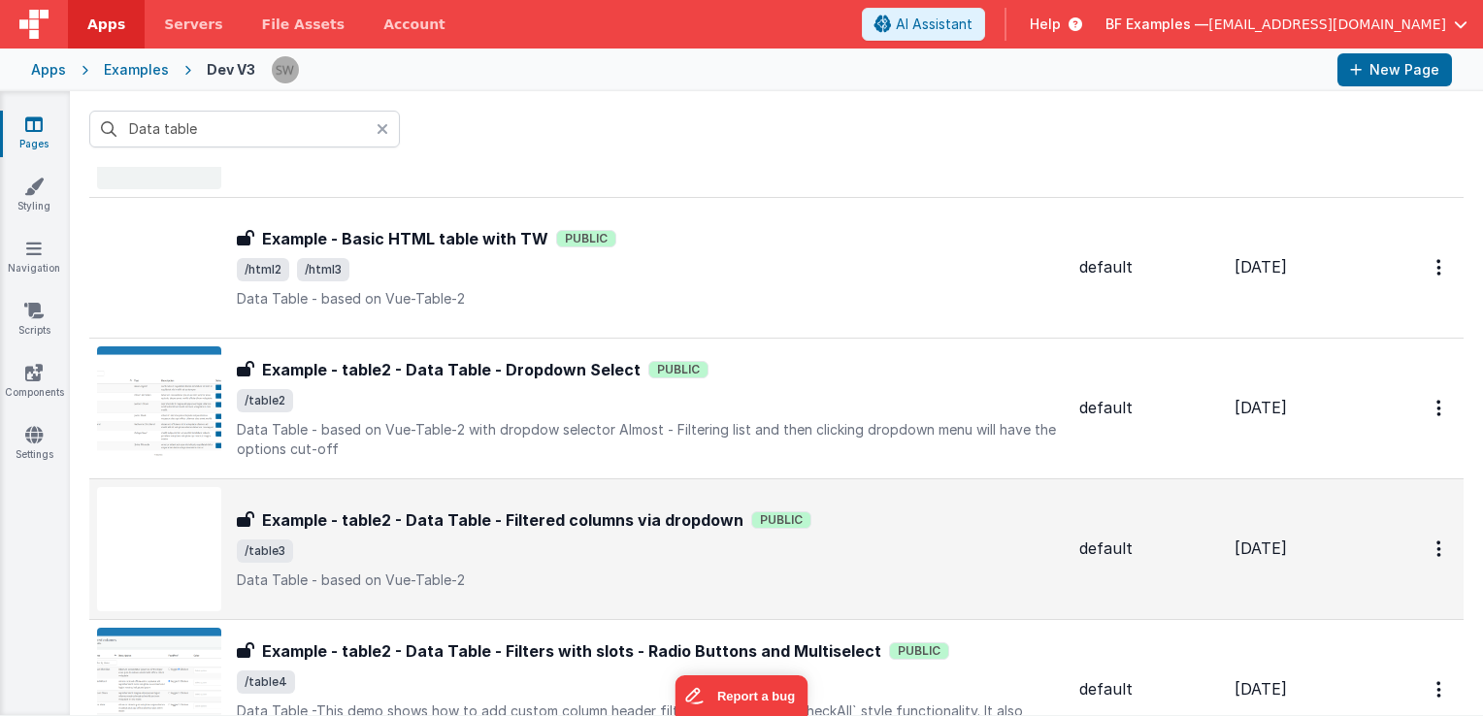
click at [734, 540] on span "/table3" at bounding box center [650, 551] width 827 height 23
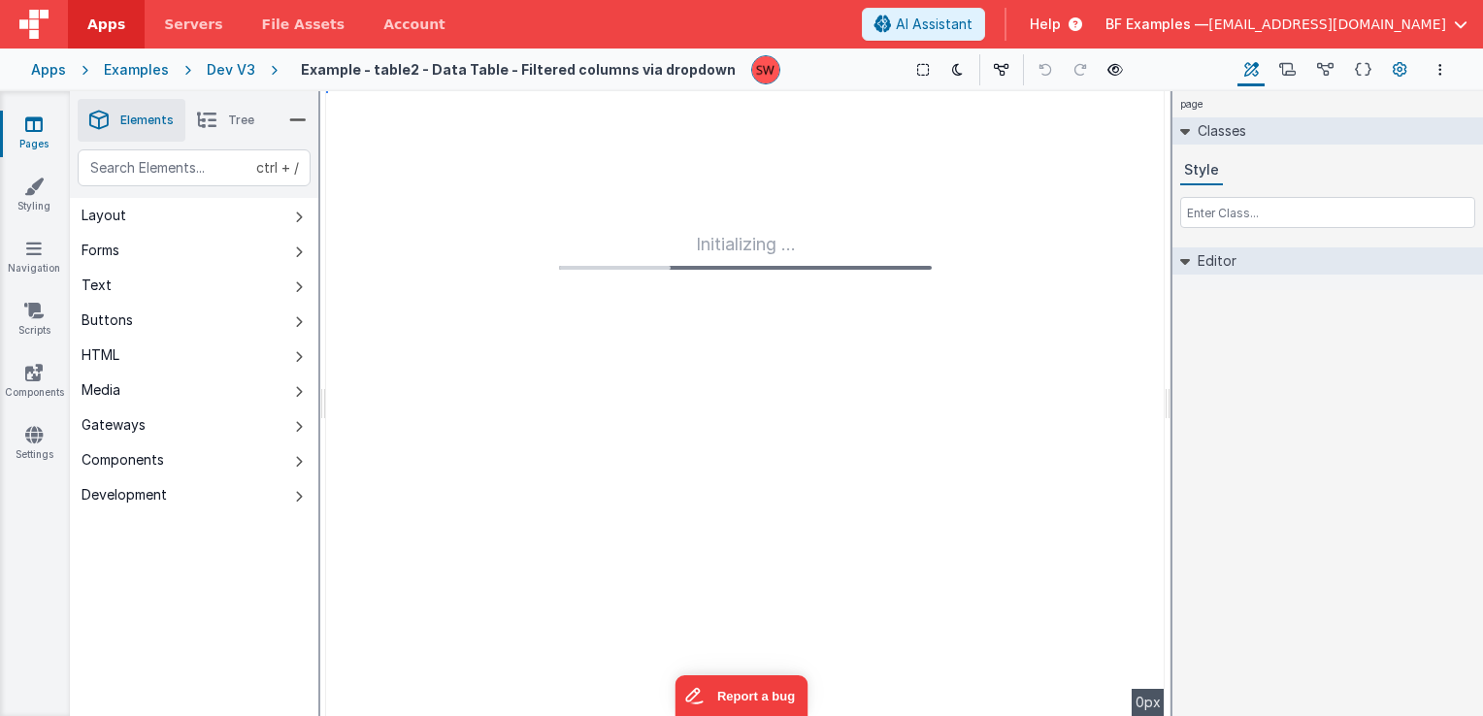
click at [1398, 73] on icon at bounding box center [1400, 70] width 15 height 20
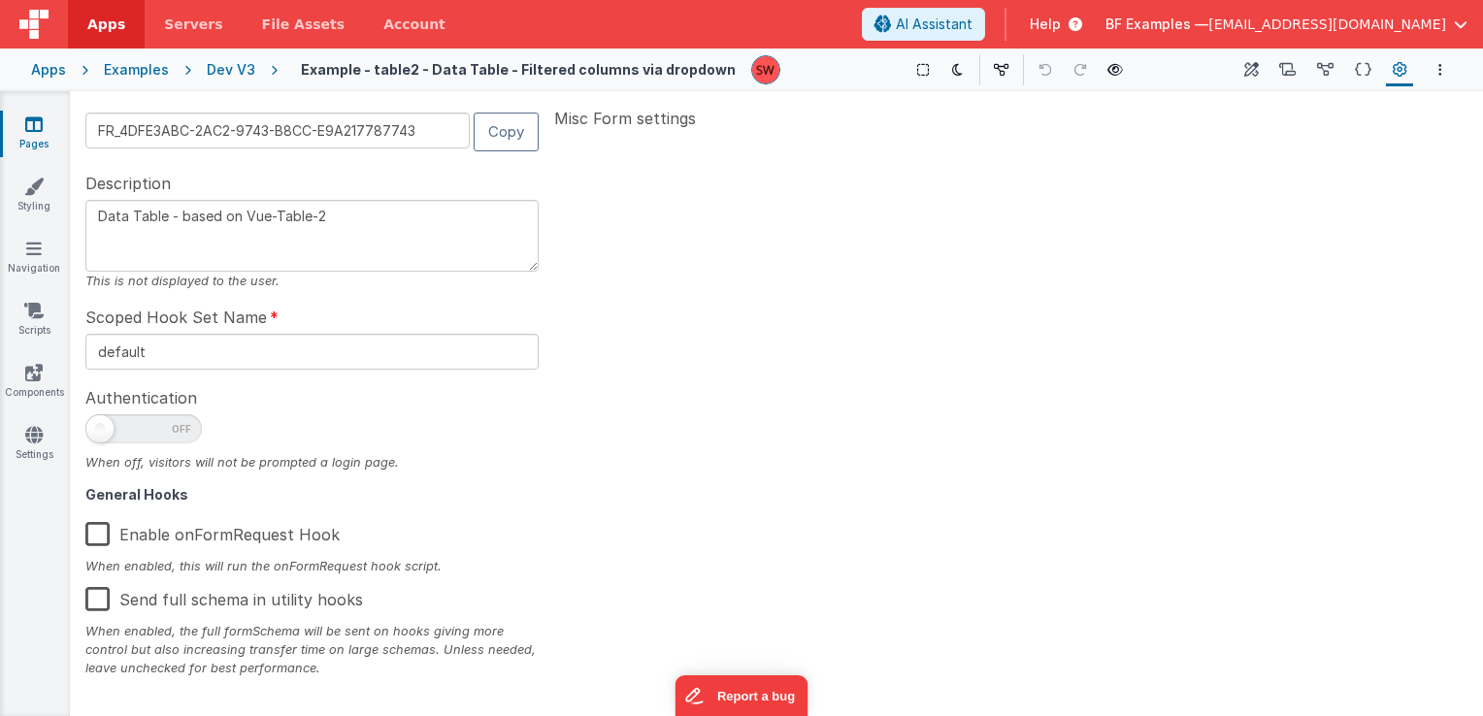
scroll to position [310, 0]
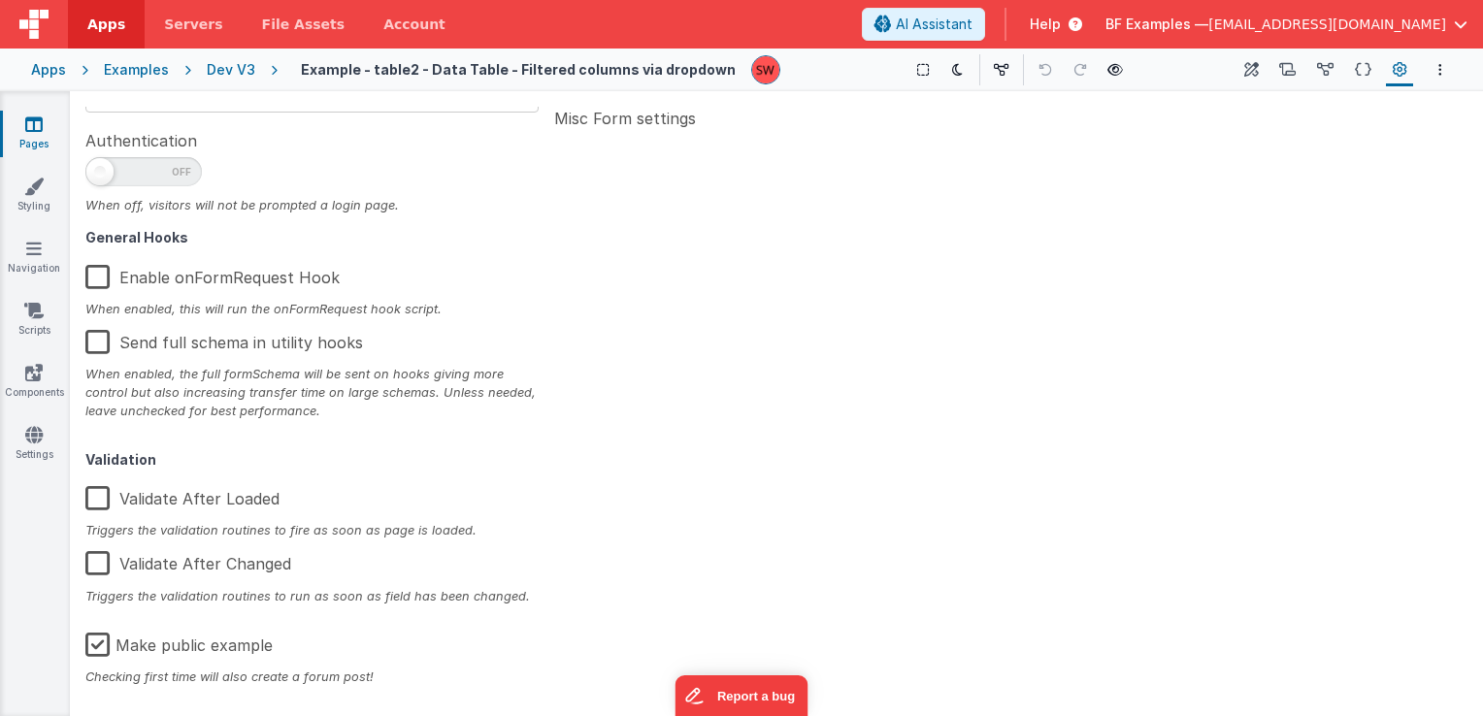
click at [102, 645] on label "Make public example" at bounding box center [178, 642] width 187 height 42
click at [0, 0] on input "Make public example" at bounding box center [0, 0] width 0 height 0
type textarea "Data Table - based on Vue-Table-2"
click at [224, 75] on div "Dev V3" at bounding box center [231, 69] width 49 height 19
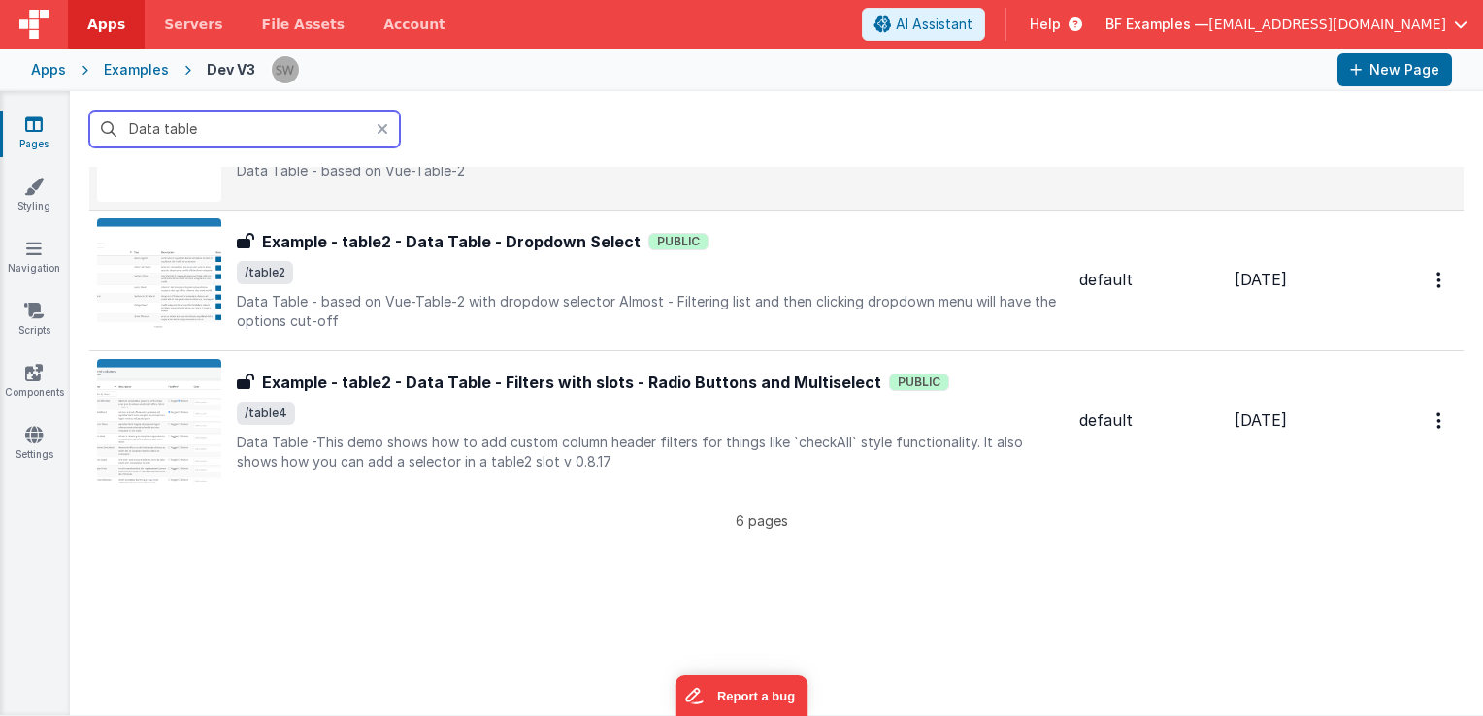
scroll to position [582, 0]
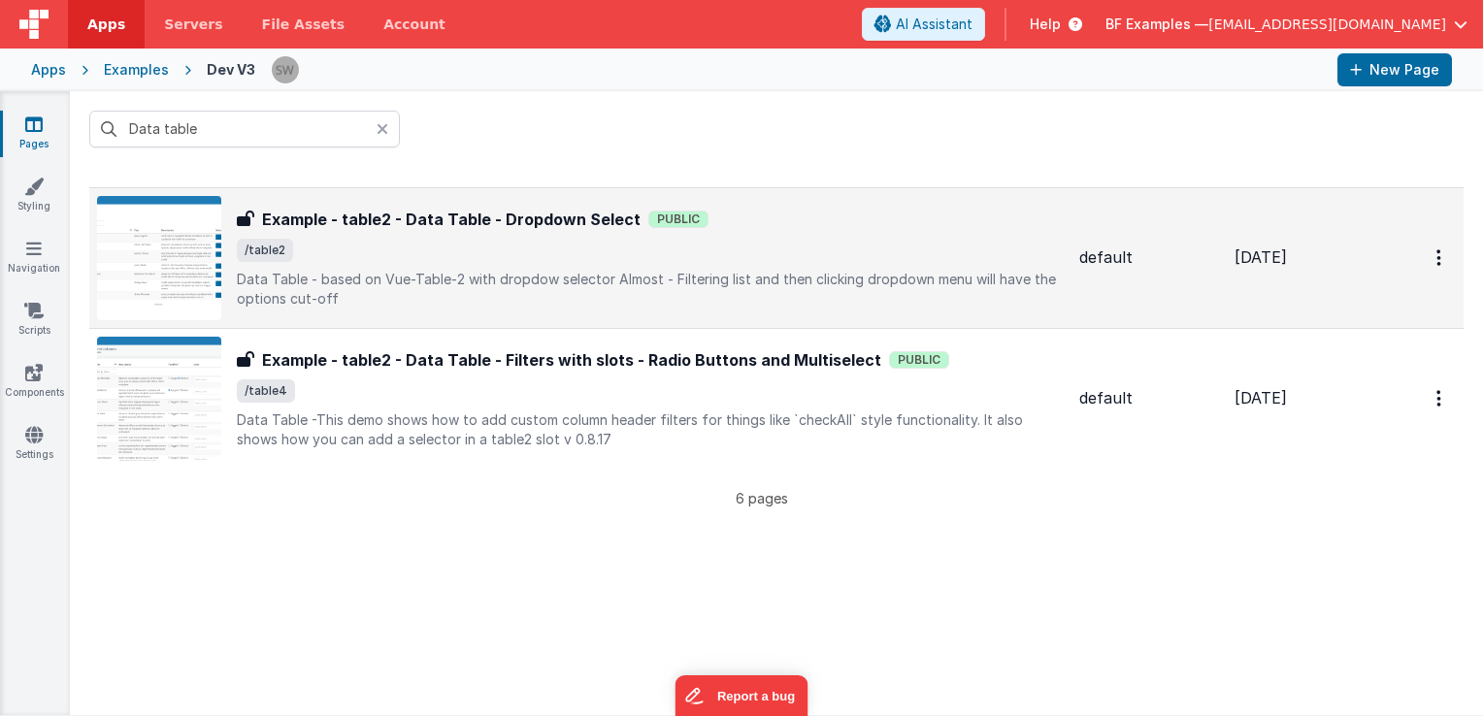
click at [554, 253] on span "/table2" at bounding box center [650, 250] width 827 height 23
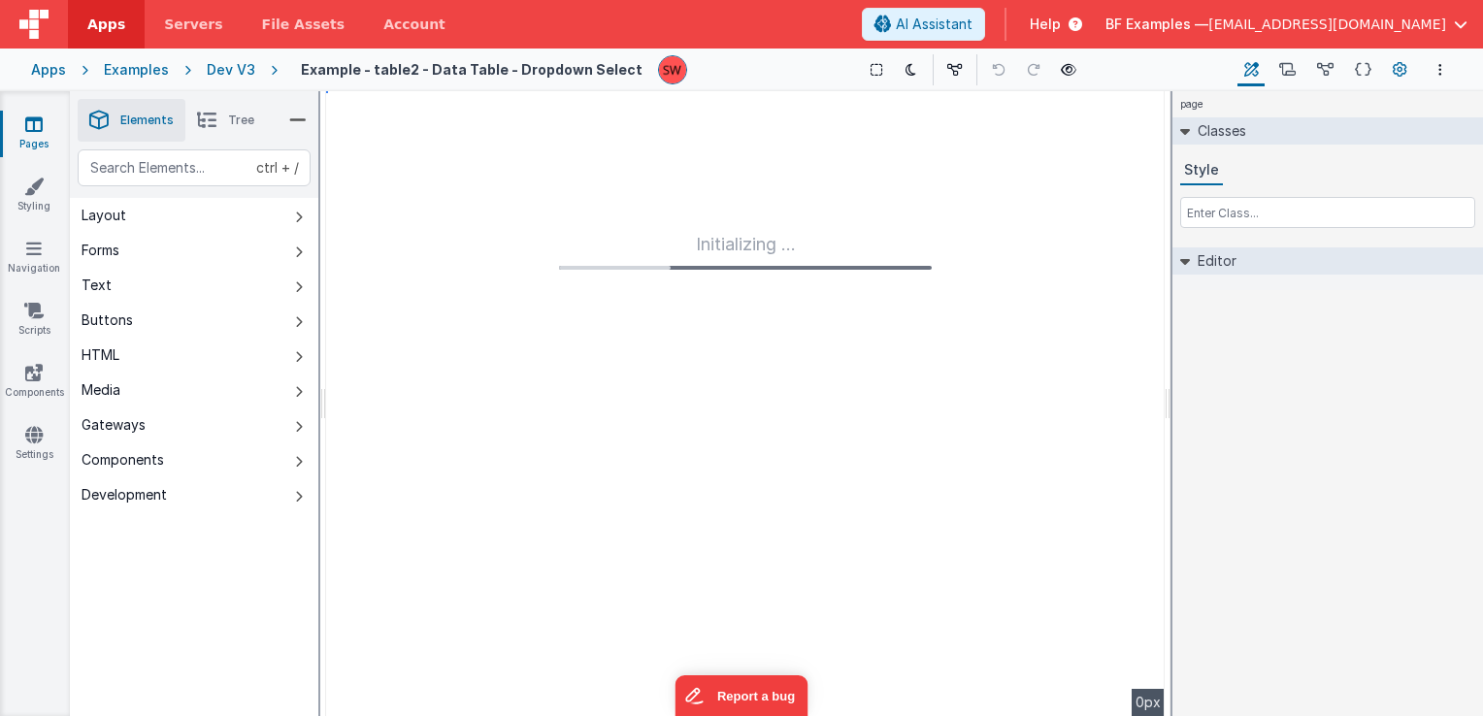
click at [1395, 69] on icon at bounding box center [1400, 70] width 15 height 20
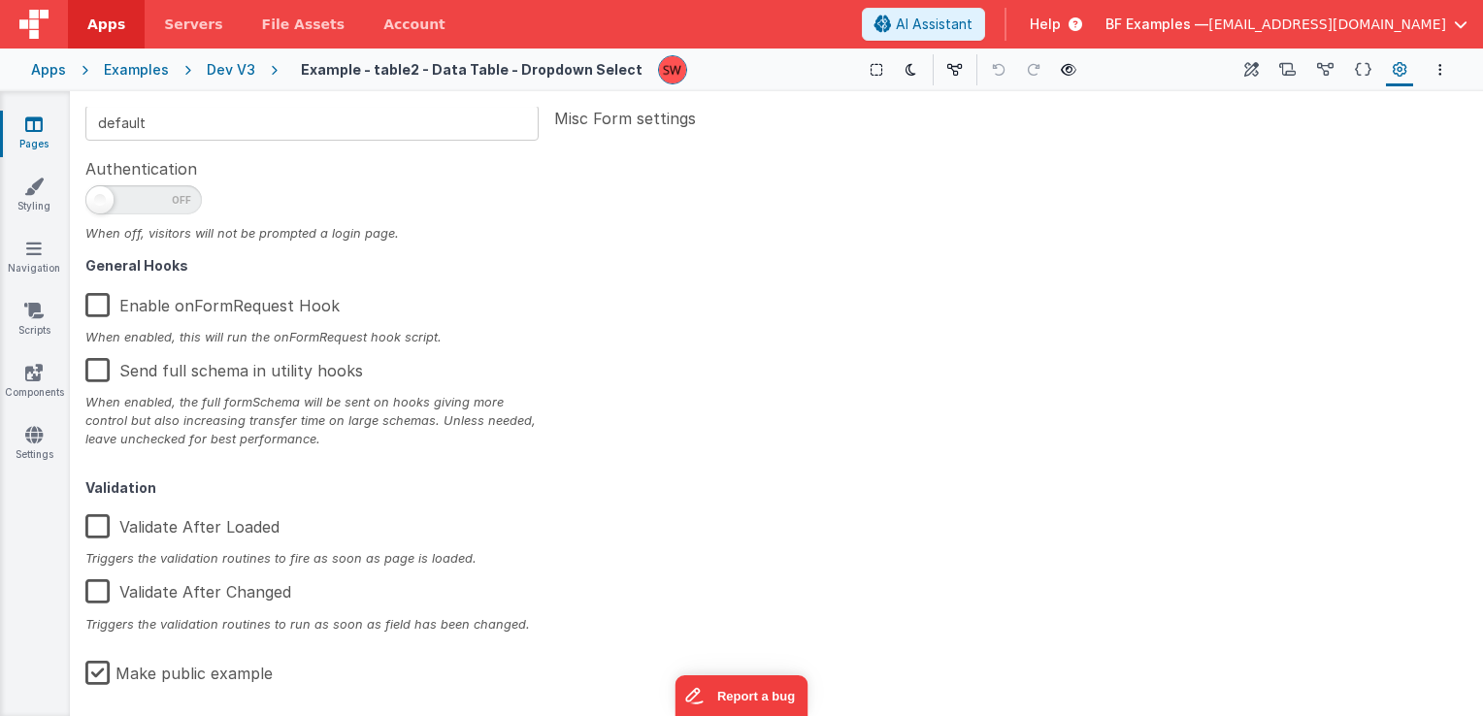
scroll to position [310, 0]
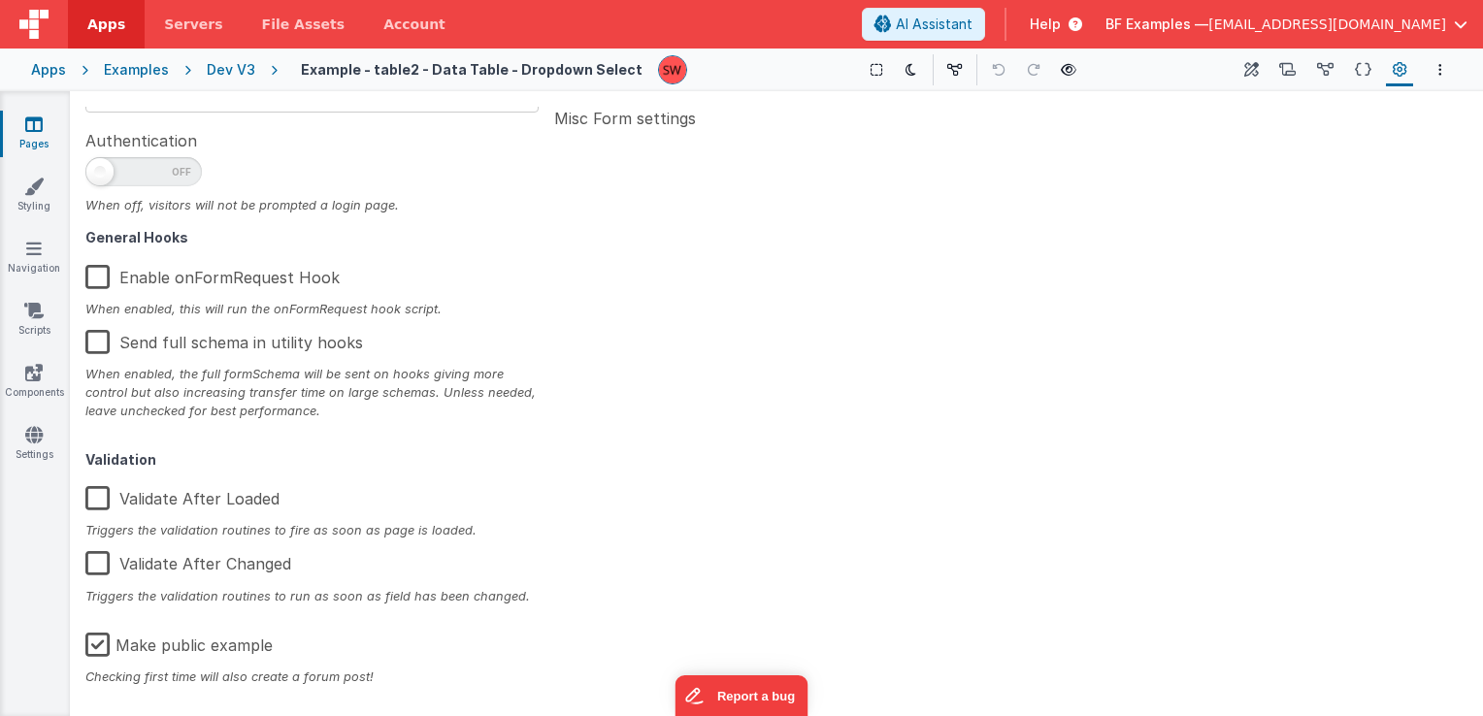
click at [101, 648] on label "Make public example" at bounding box center [178, 642] width 187 height 42
click at [0, 0] on input "Make public example" at bounding box center [0, 0] width 0 height 0
type textarea "Data Table - based on Vue-Table-2 with dropdow selector Almost - Filtering list…"
click at [227, 73] on div "Dev V3" at bounding box center [231, 69] width 49 height 19
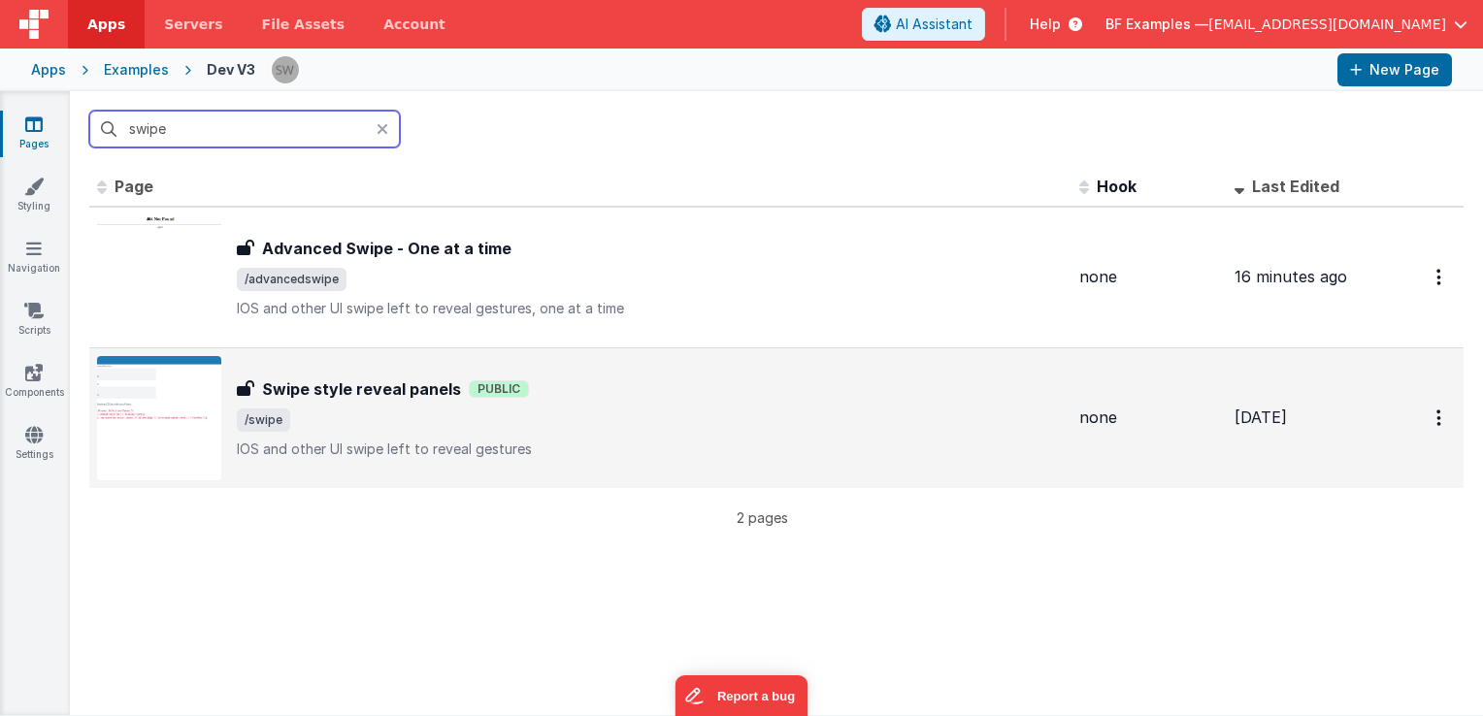
type input "swipe"
click at [557, 415] on span "/swipe" at bounding box center [650, 420] width 827 height 23
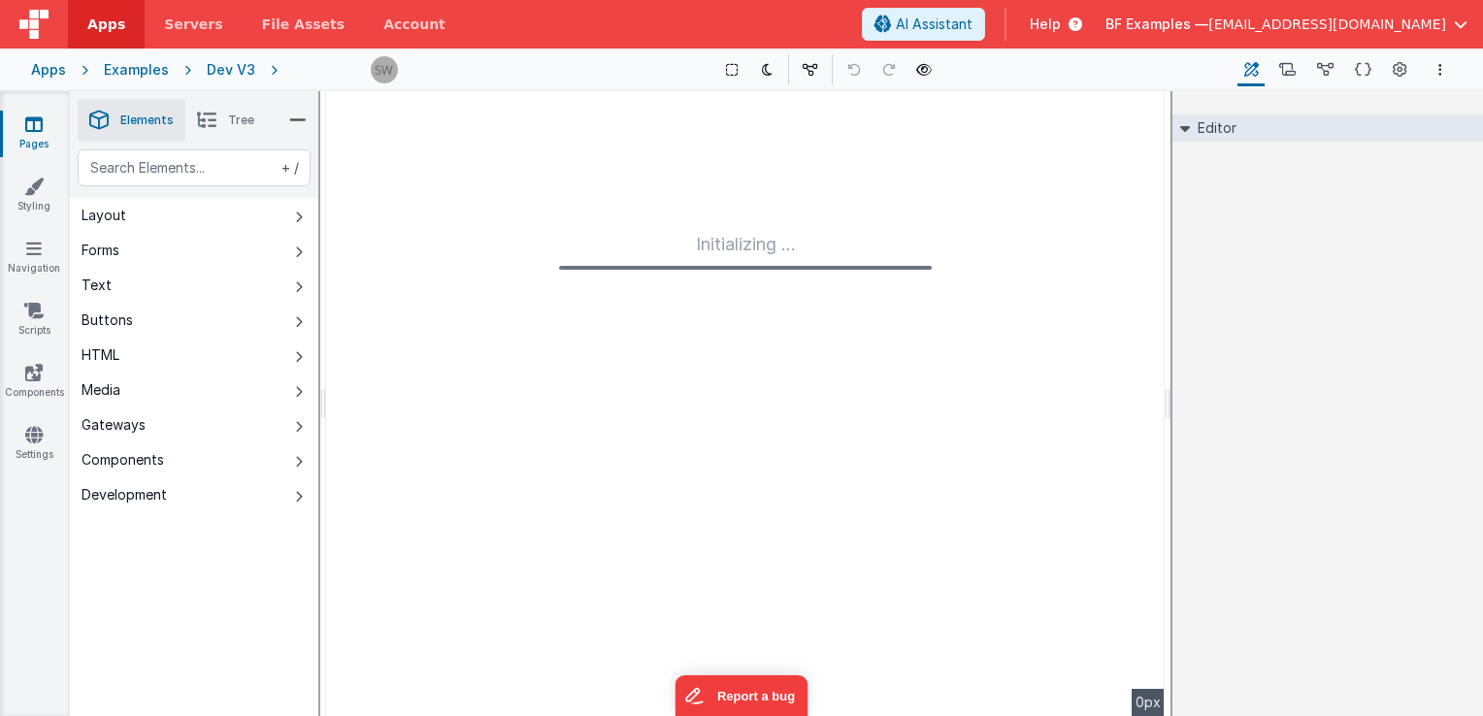
type input "FR_2FF9C7F7-6968-984A-AB1A-C79EA1FB09ED"
type textarea "IOS and other UI swipe left to reveal gestures"
type input "none"
checkbox input "false"
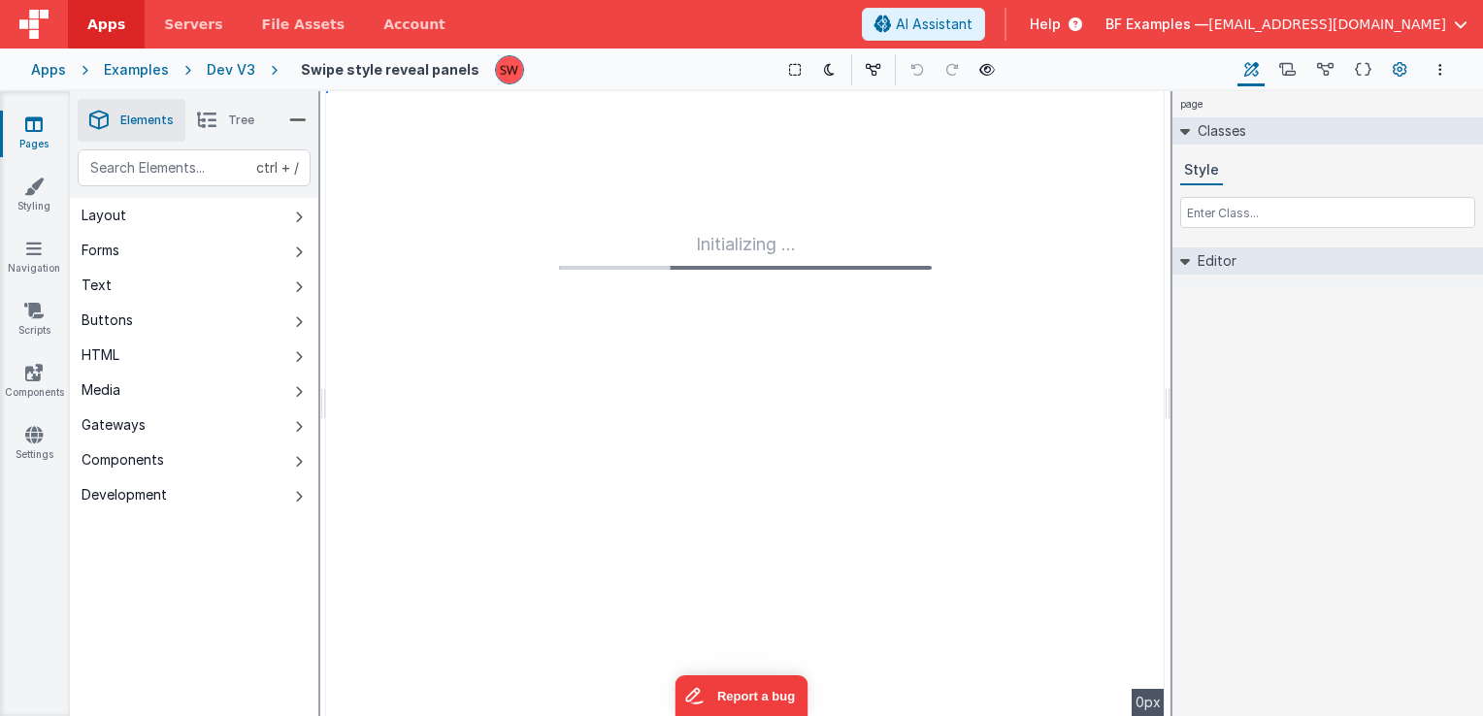
click at [1390, 70] on button "Page Settings" at bounding box center [1399, 69] width 27 height 33
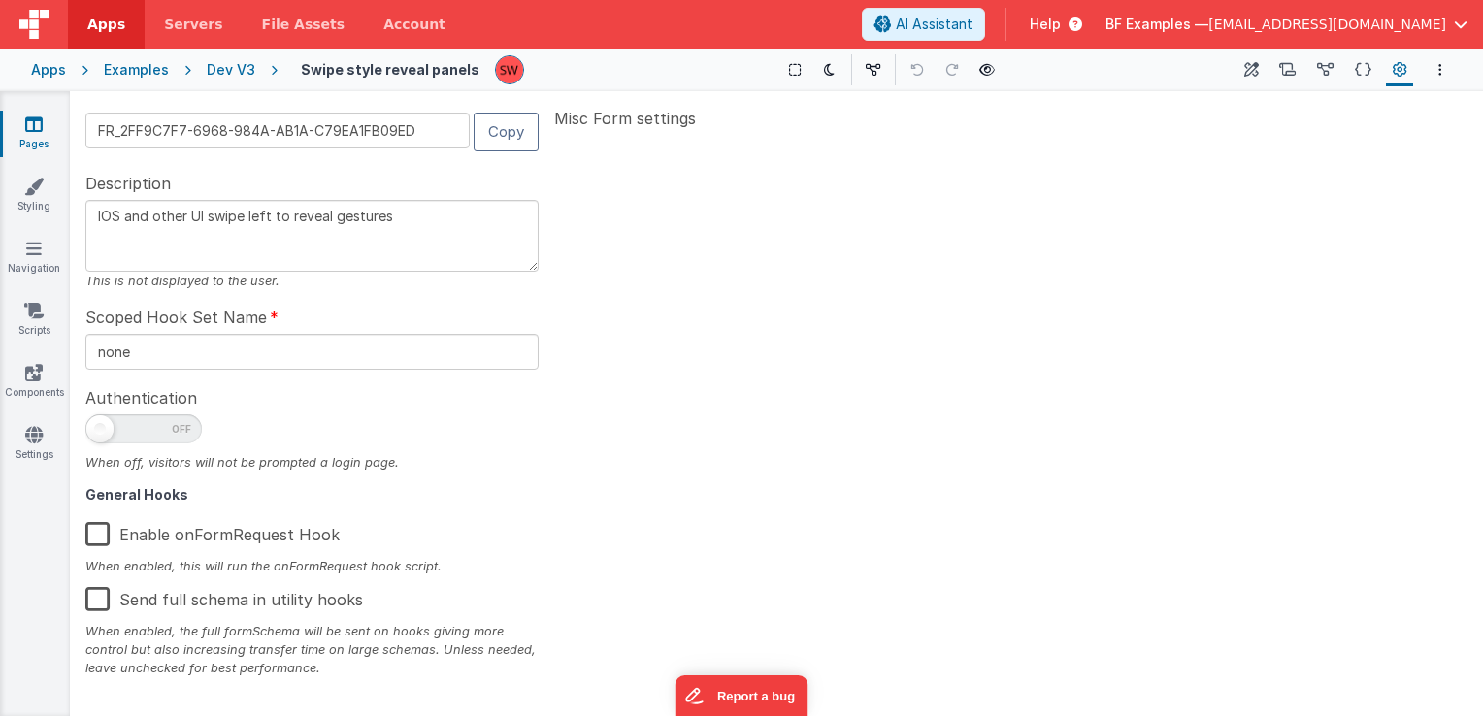
scroll to position [310, 0]
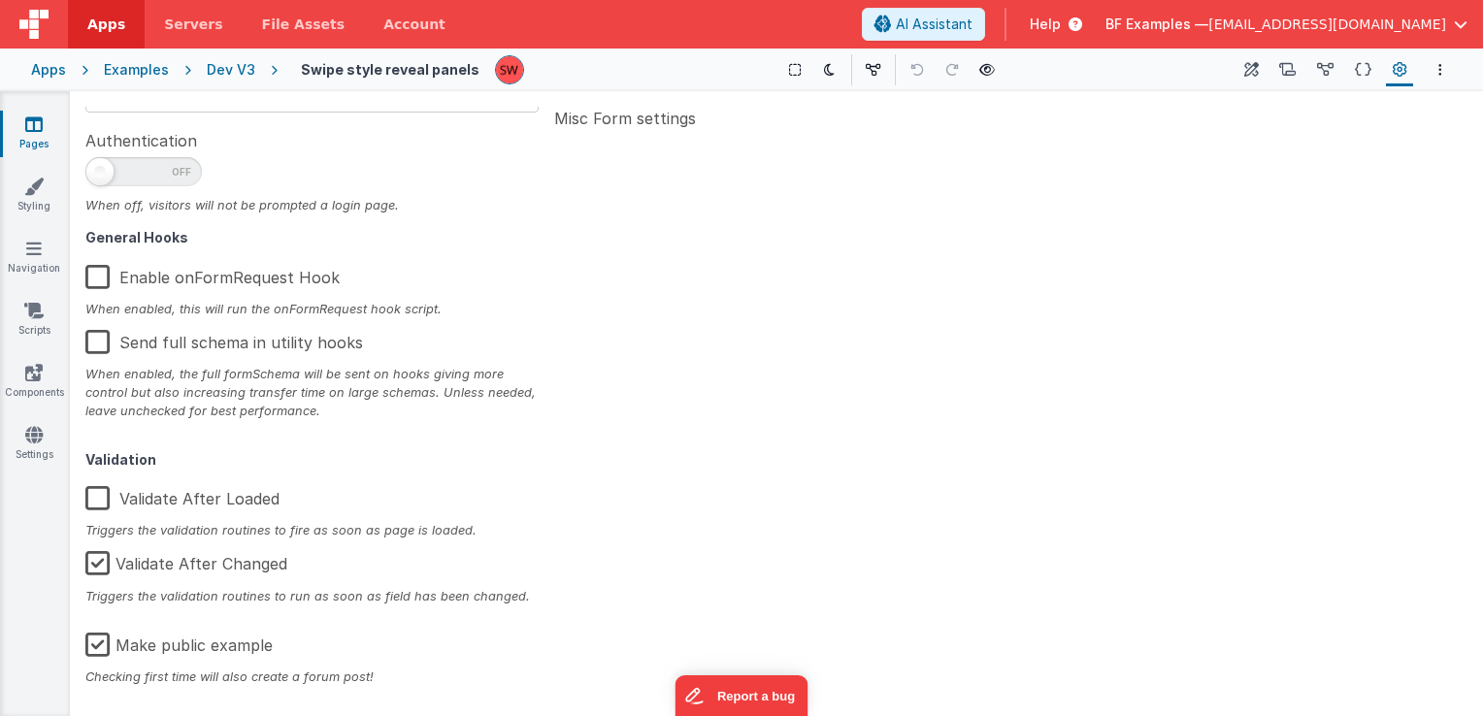
click at [93, 647] on label "Make public example" at bounding box center [178, 642] width 187 height 42
click at [0, 0] on input "Make public example" at bounding box center [0, 0] width 0 height 0
click at [241, 65] on div "Dev V3" at bounding box center [231, 69] width 49 height 19
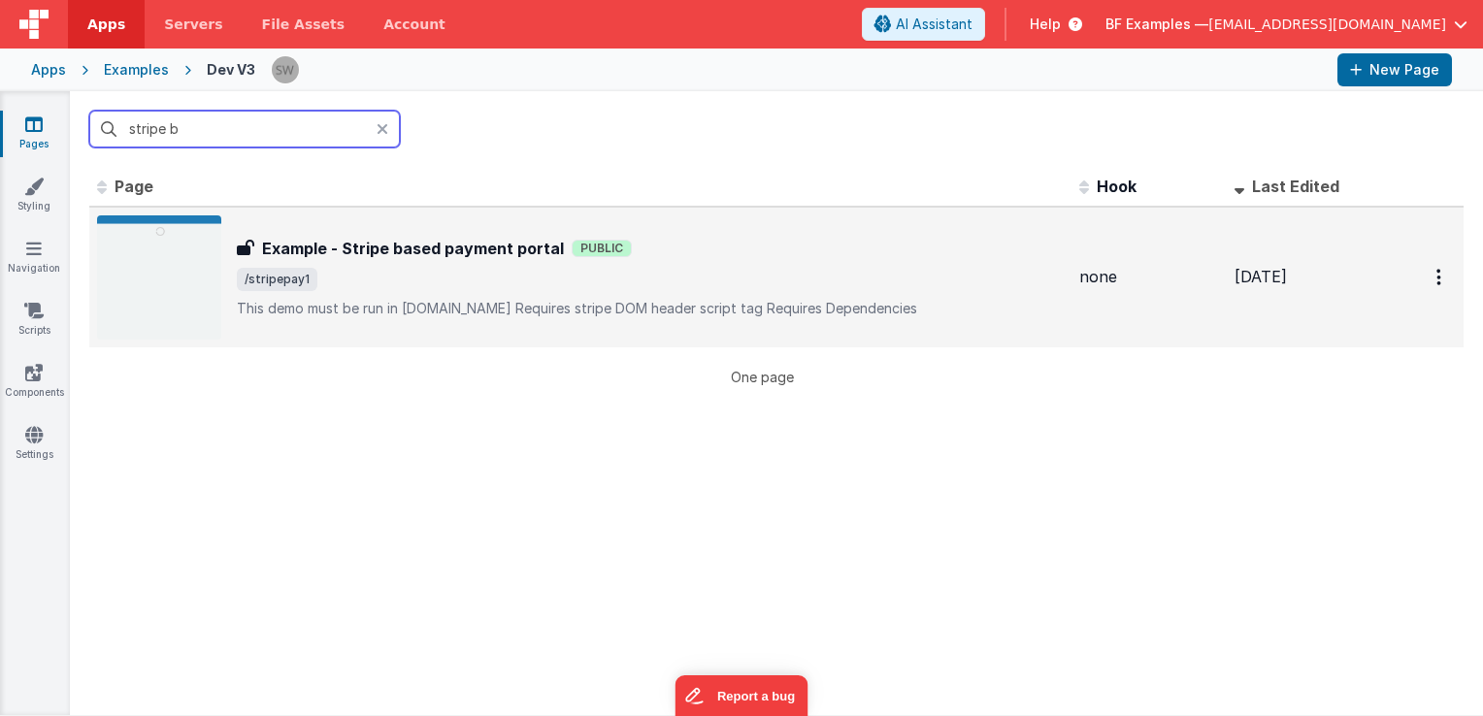
type input "stripe b"
click at [678, 231] on div "Example - Stripe based payment portal Example - Stripe based payment portal Pub…" at bounding box center [580, 278] width 967 height 124
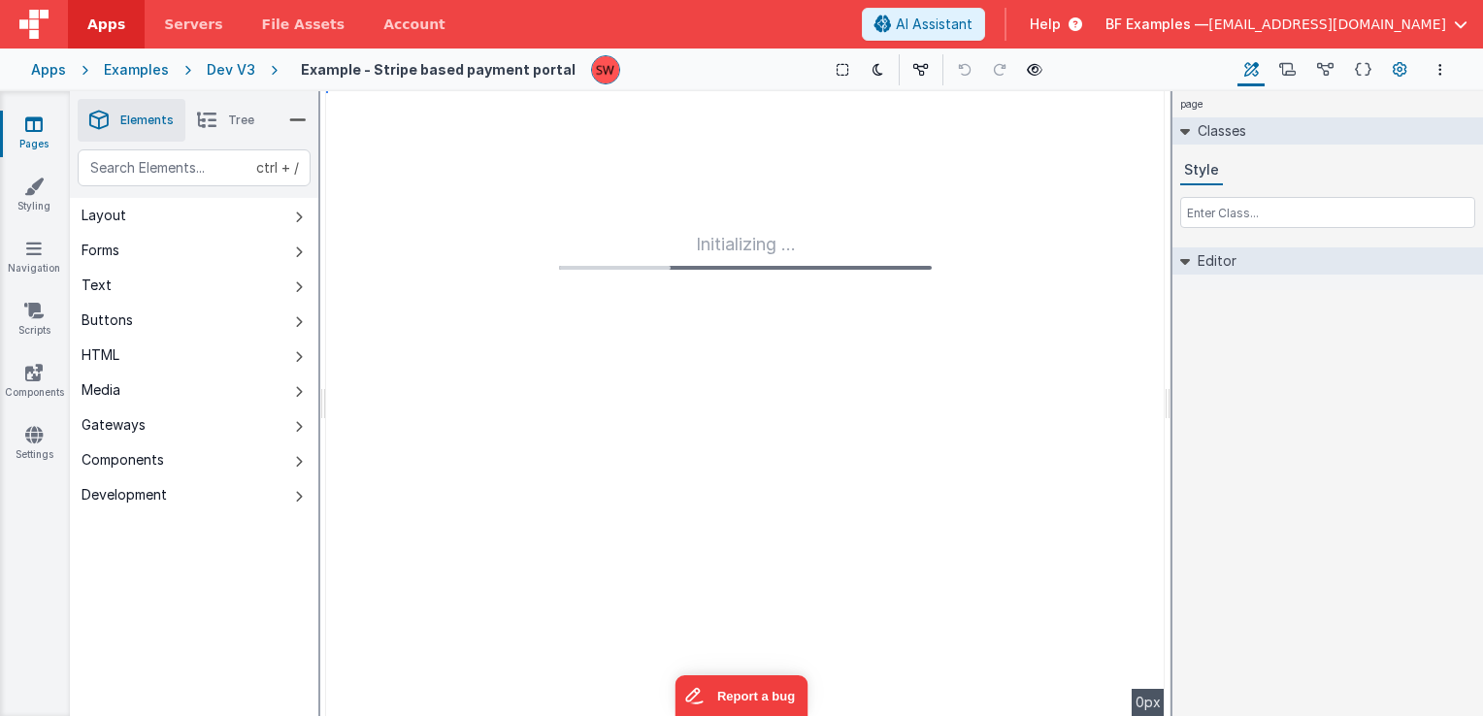
click at [1388, 61] on button "Page Settings" at bounding box center [1399, 69] width 27 height 33
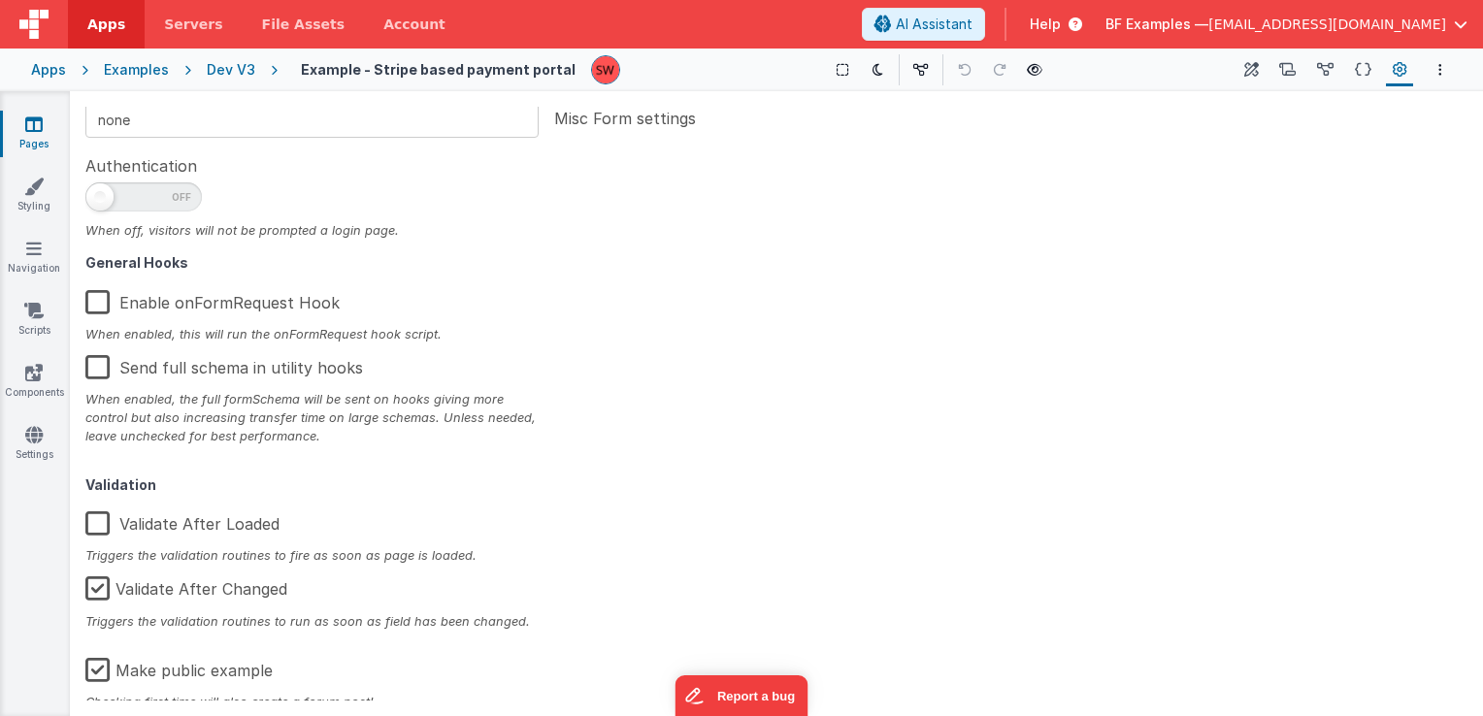
scroll to position [310, 0]
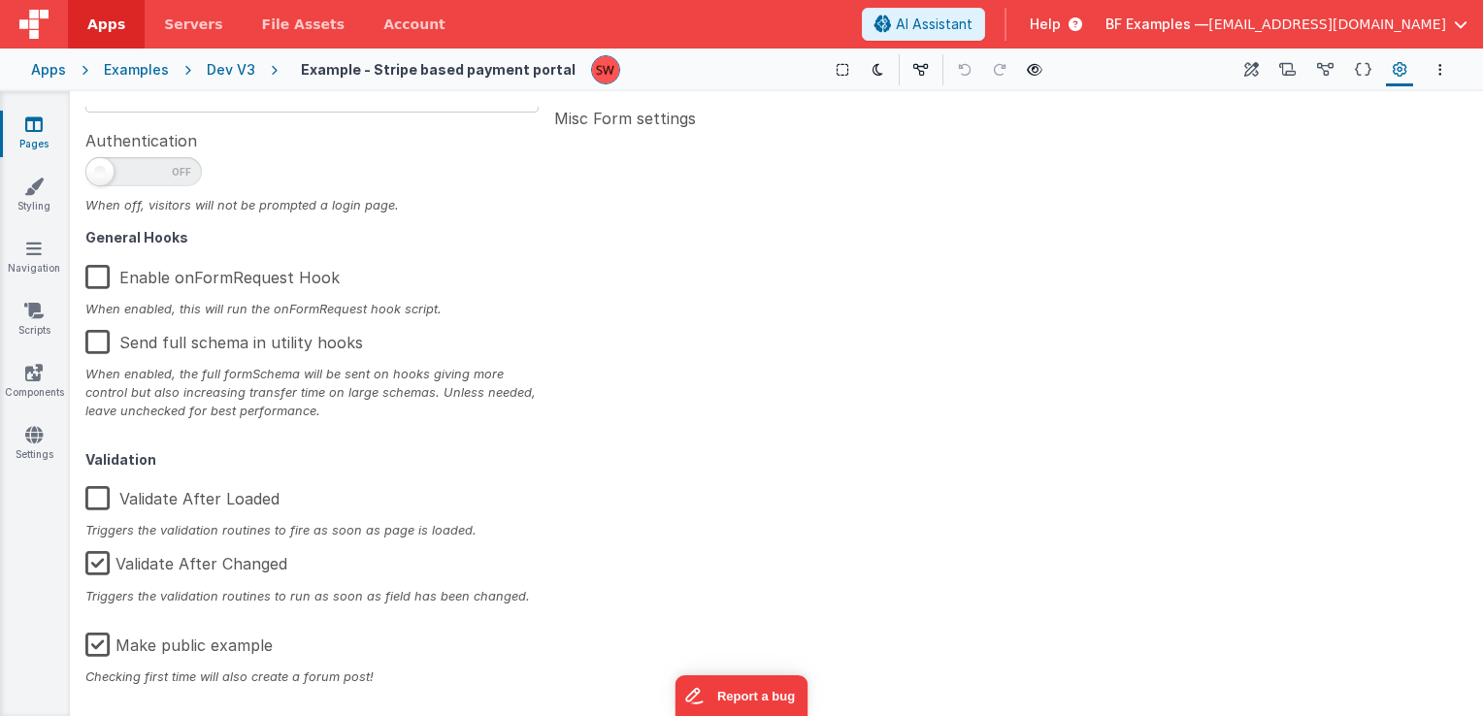
click at [98, 646] on label "Make public example" at bounding box center [178, 642] width 187 height 42
click at [0, 0] on input "Make public example" at bounding box center [0, 0] width 0 height 0
type textarea "This demo must be run in demo.fmbetterforms.com Requires stripe DOM header scri…"
click at [241, 69] on div "Dev V3" at bounding box center [231, 69] width 49 height 19
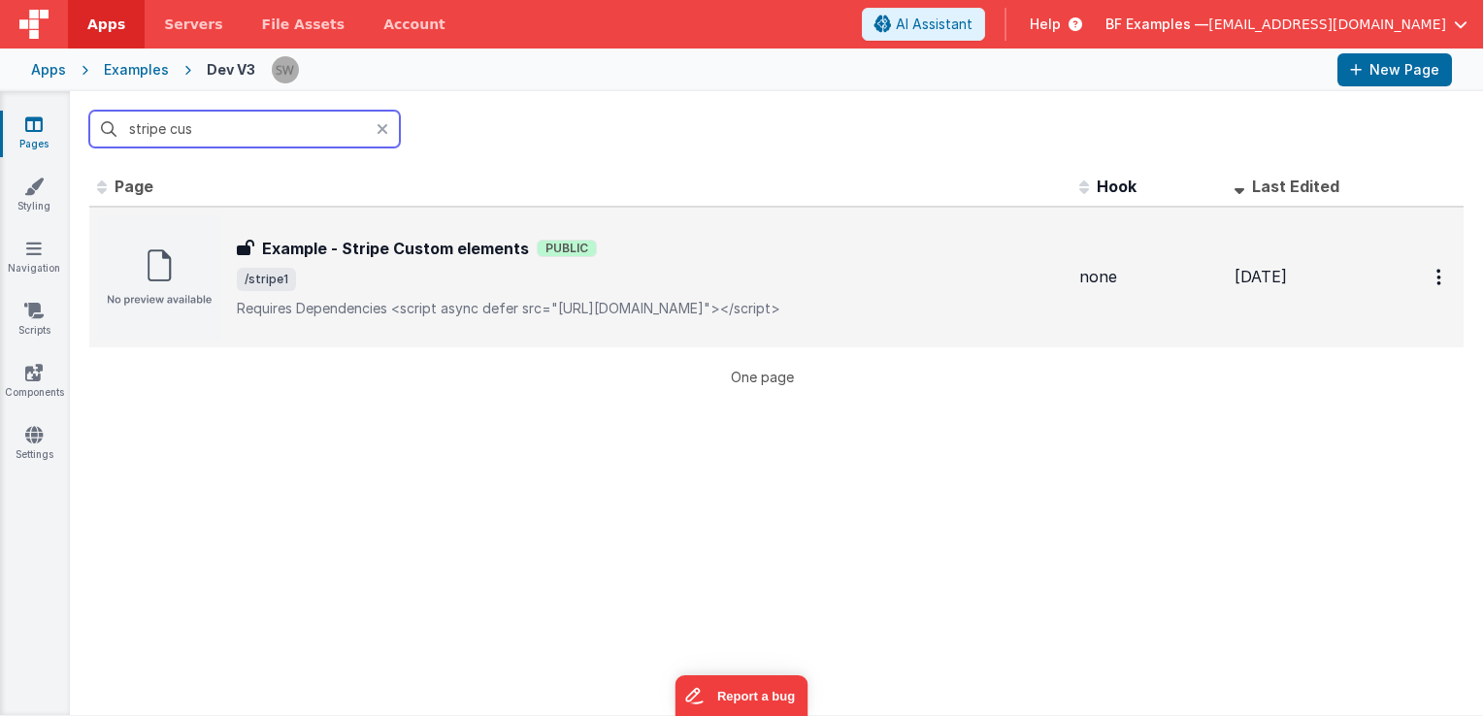
type input "stripe cus"
click at [439, 232] on div "Example - Stripe Custom elements Example - Stripe Custom elements Public /strip…" at bounding box center [580, 278] width 967 height 124
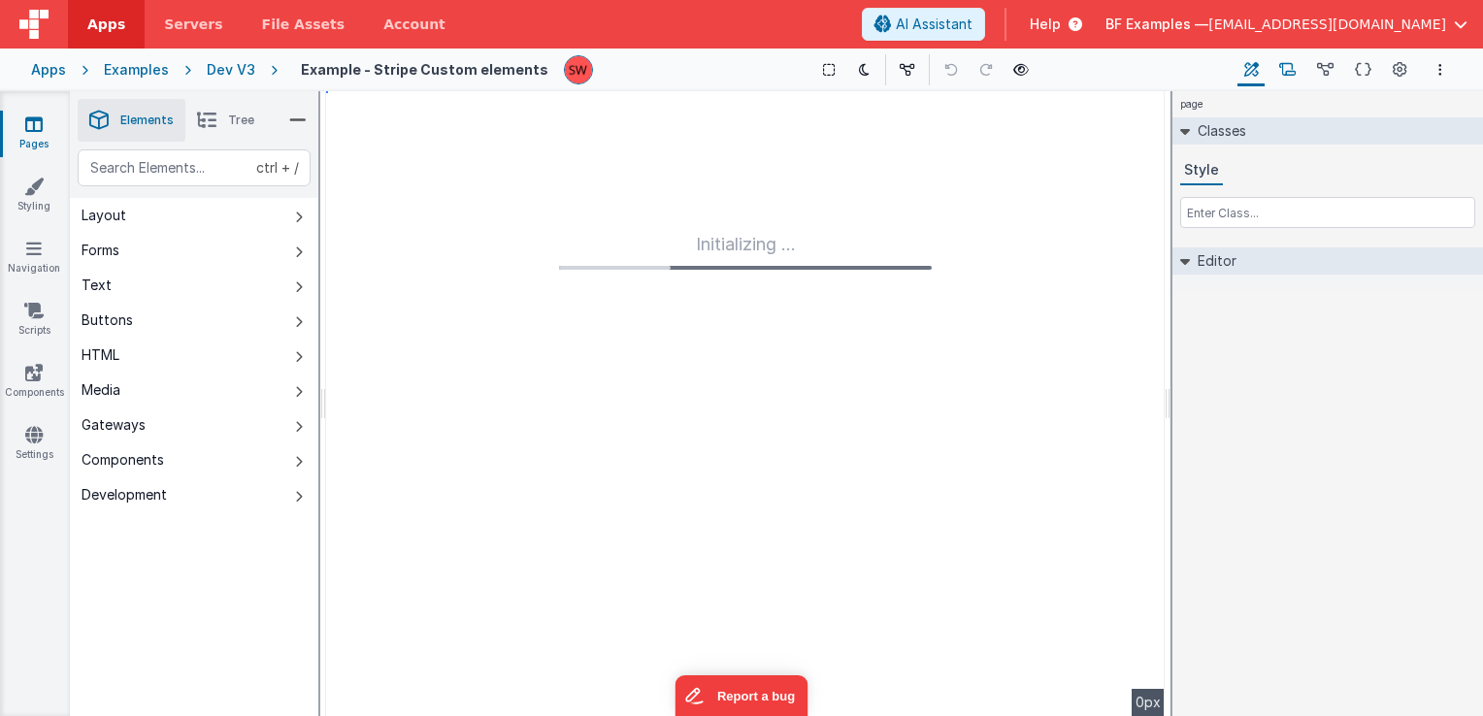
type input "FR_98751D6E-D7E3-7046-8EB0-9051CB92DC30"
type textarea "Requires Dependencies <script async defer src="https://js.stripe.com/v3/"></scr…"
type input "none"
checkbox input "false"
click at [1387, 73] on button "Page Settings" at bounding box center [1399, 69] width 27 height 33
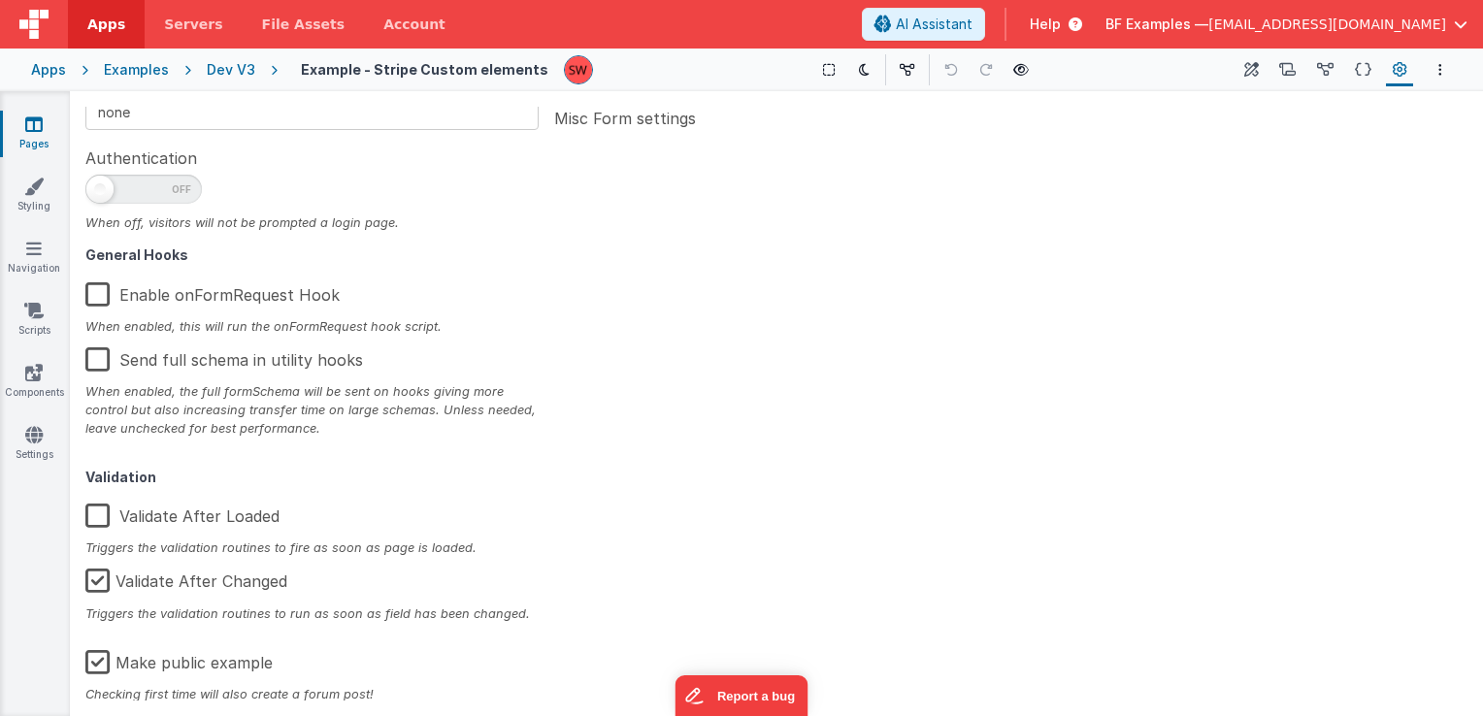
scroll to position [310, 0]
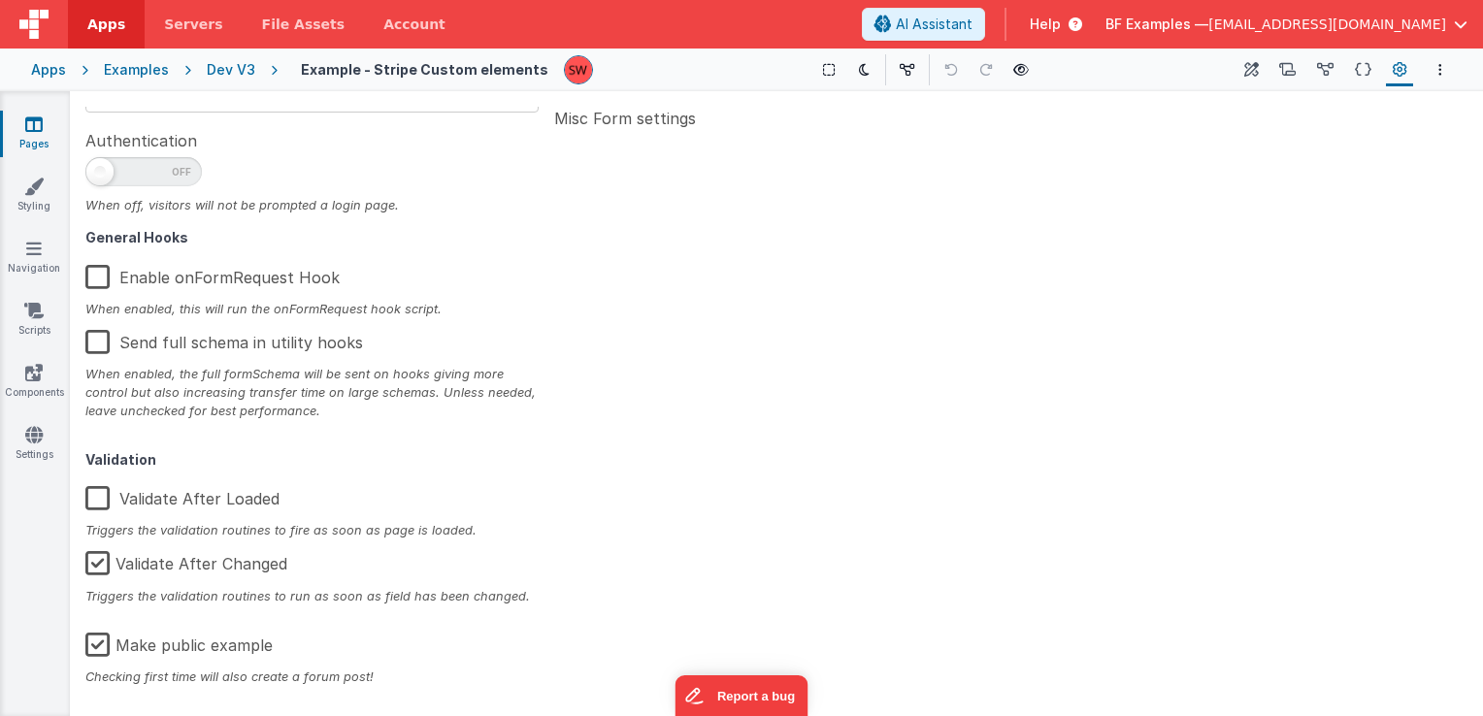
click at [102, 645] on label "Make public example" at bounding box center [178, 642] width 187 height 42
click at [0, 0] on input "Make public example" at bounding box center [0, 0] width 0 height 0
type textarea "Requires Dependencies <script async defer src="https://js.stripe.com/v3/"></scr…"
click at [229, 72] on div "Dev V3" at bounding box center [231, 69] width 49 height 19
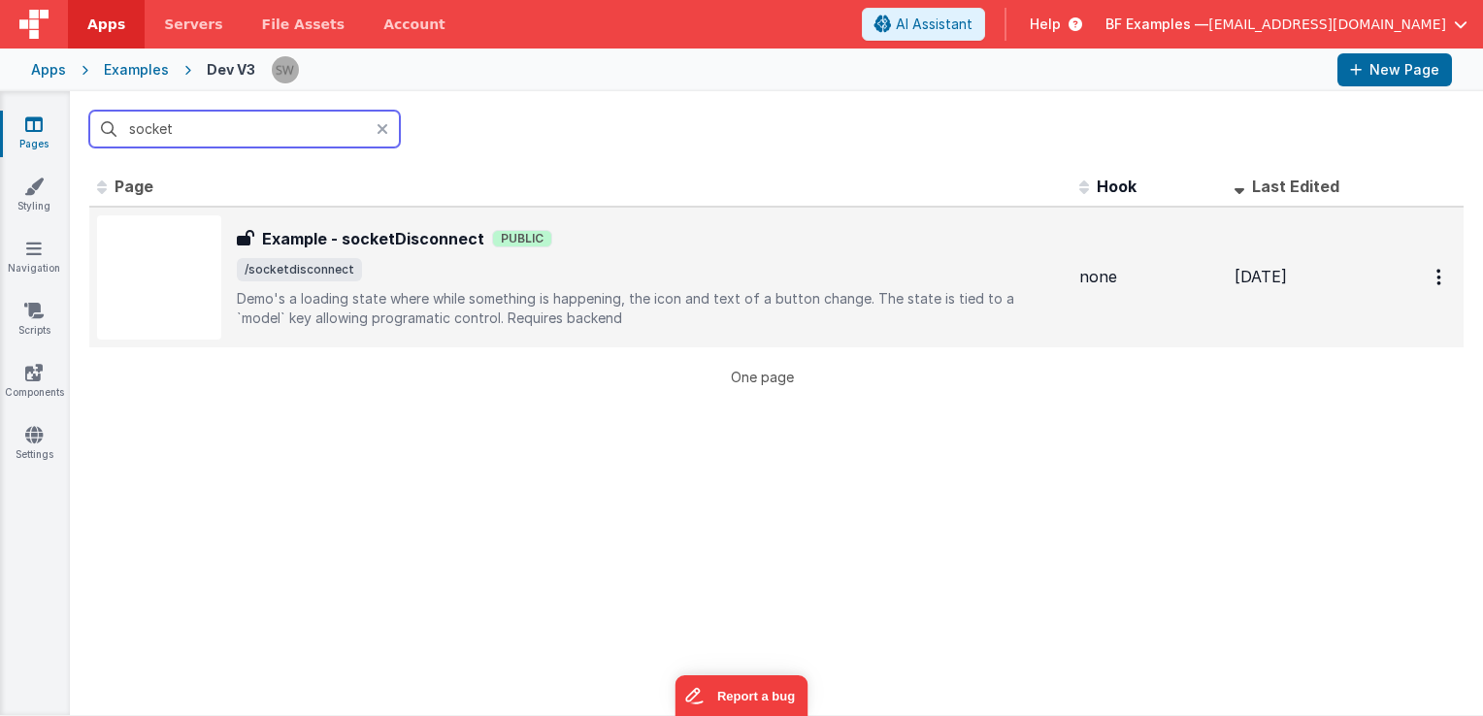
type input "socket"
click at [614, 292] on p "Demo's a loading state where while something is happening, the icon and text of…" at bounding box center [650, 308] width 827 height 39
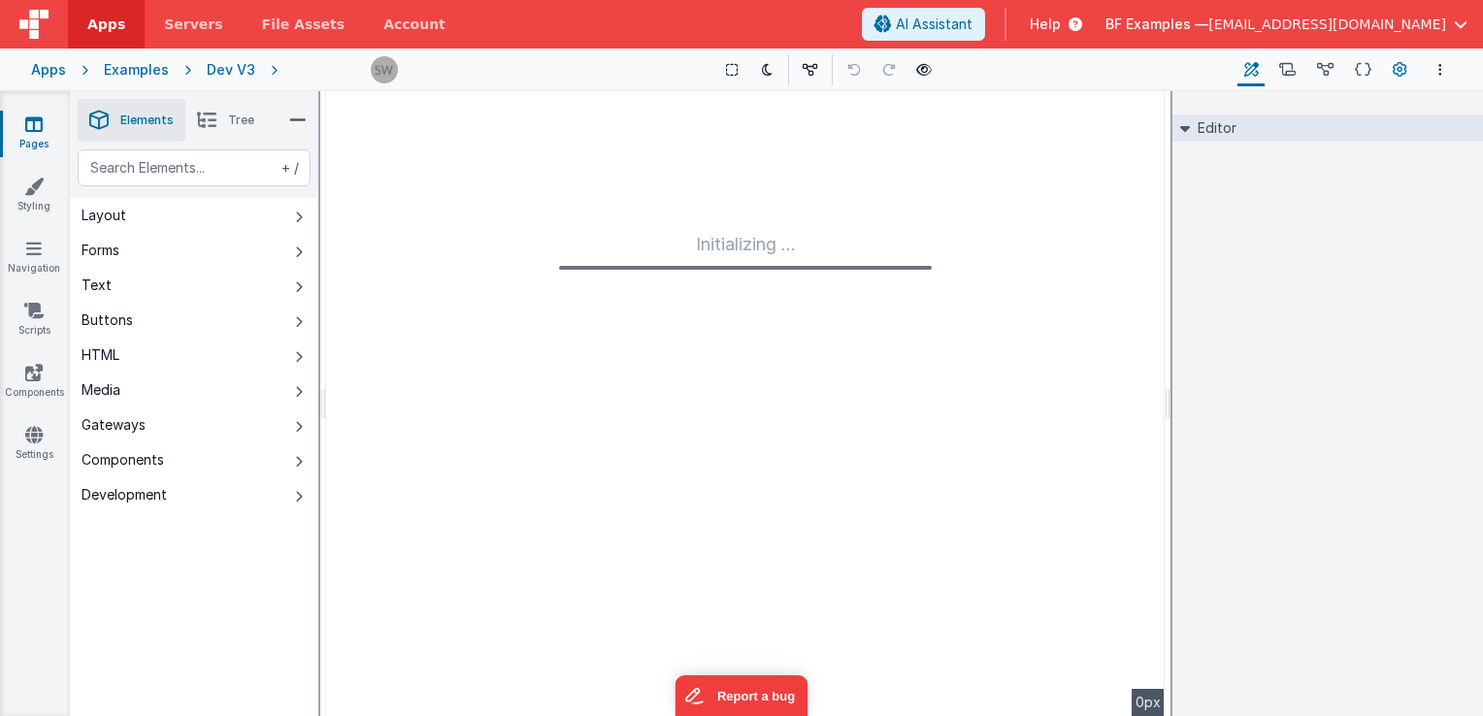
type input "FR_C1DC28D0-FC7B-7049-8CA3-082B7627F0AF"
type textarea "Demo's a loading state where while something is happening, the icon and text of…"
type input "none"
checkbox input "false"
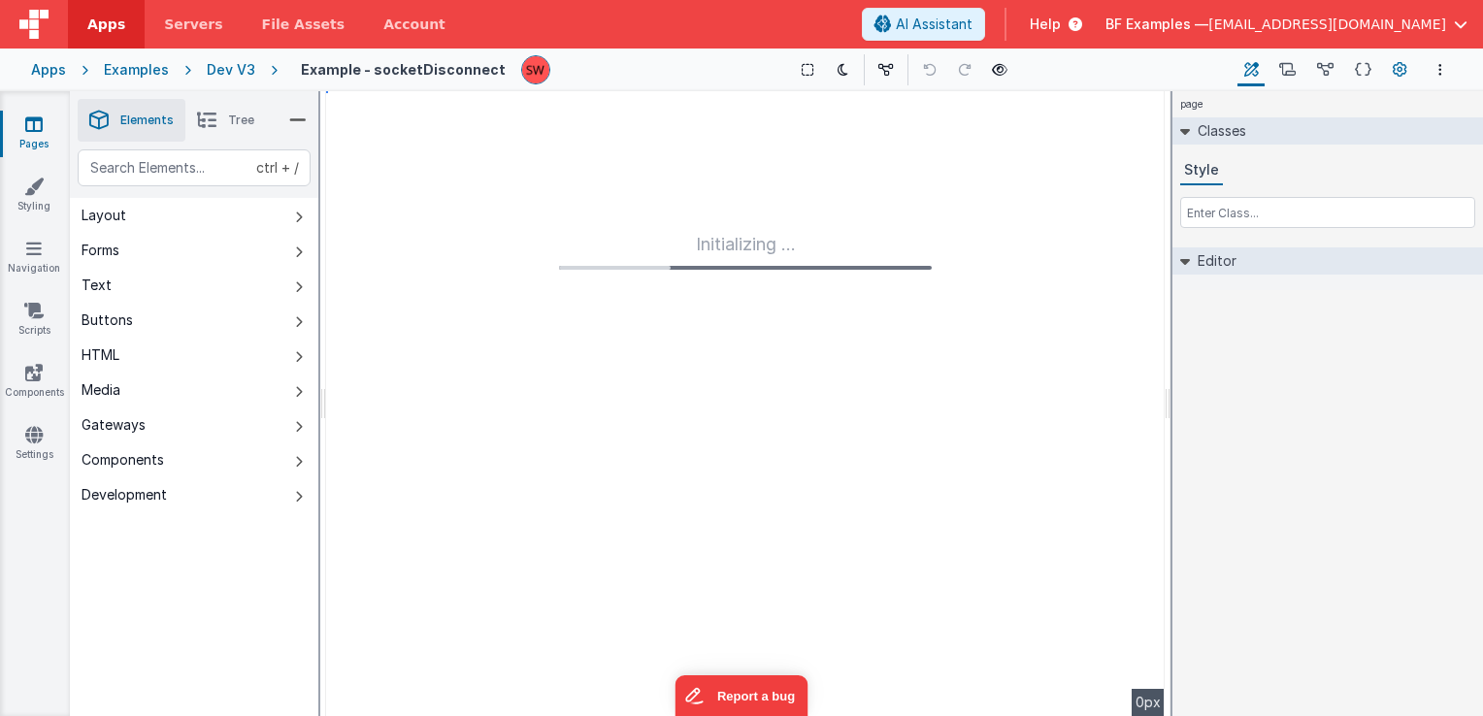
click at [1403, 70] on icon at bounding box center [1400, 70] width 15 height 20
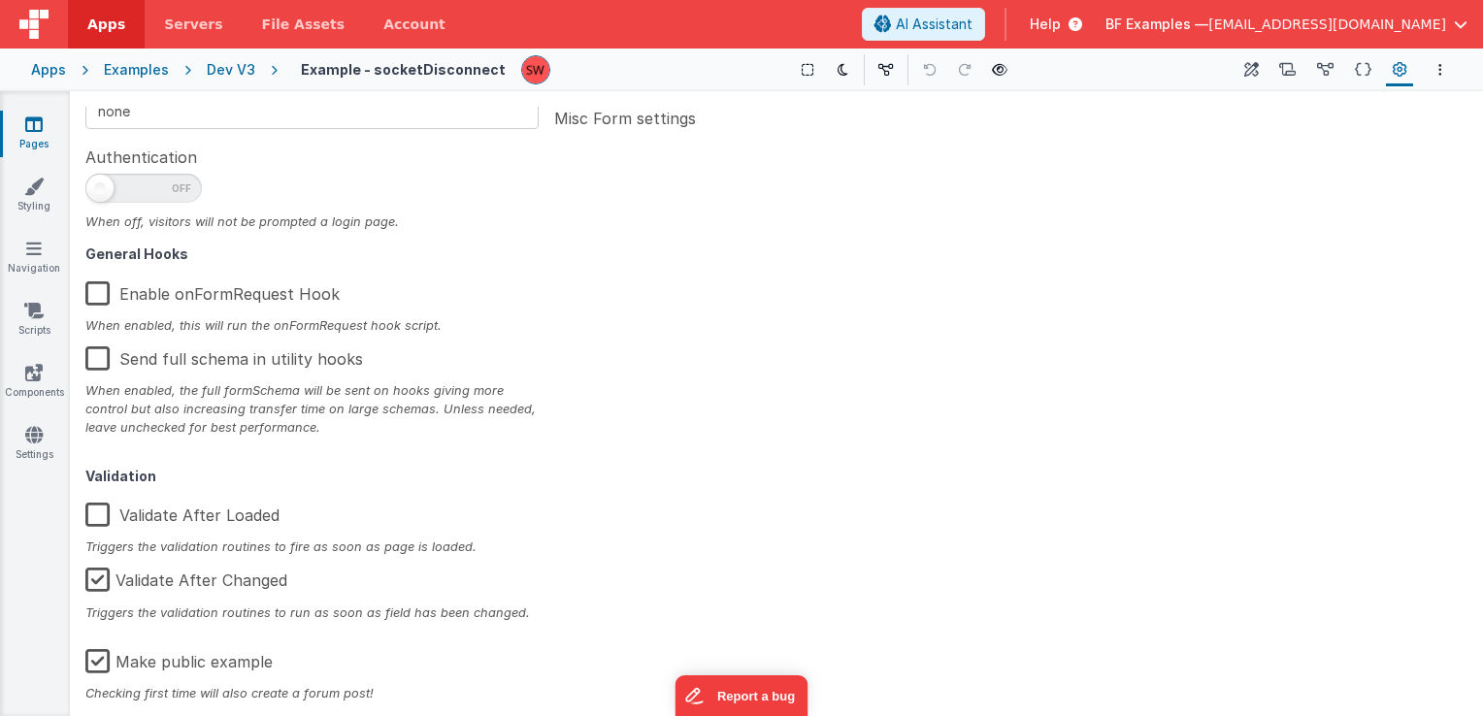
scroll to position [310, 0]
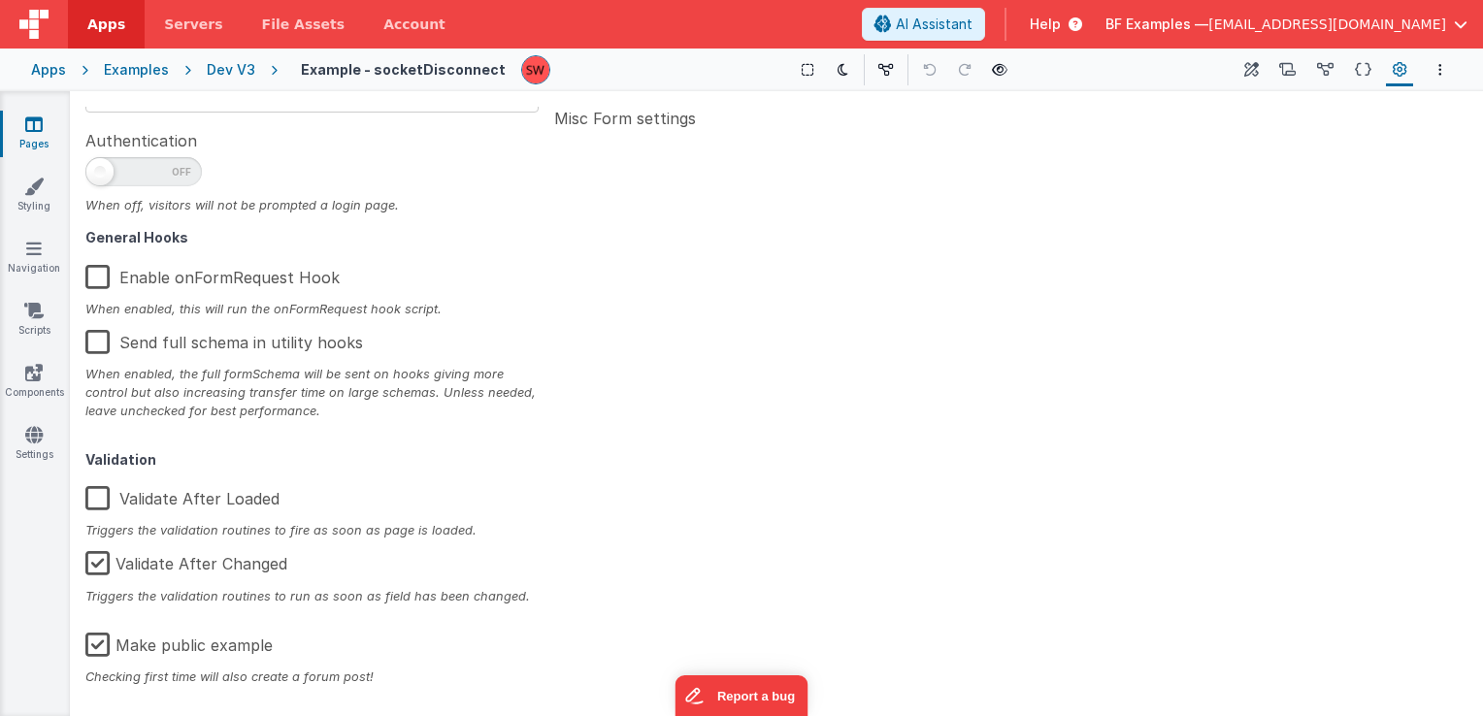
click at [97, 649] on label "Make public example" at bounding box center [178, 642] width 187 height 42
click at [0, 0] on input "Make public example" at bounding box center [0, 0] width 0 height 0
type textarea "Demo's a loading state where while something is happening, the icon and text of…"
click at [237, 64] on div "Dev V3" at bounding box center [231, 69] width 49 height 19
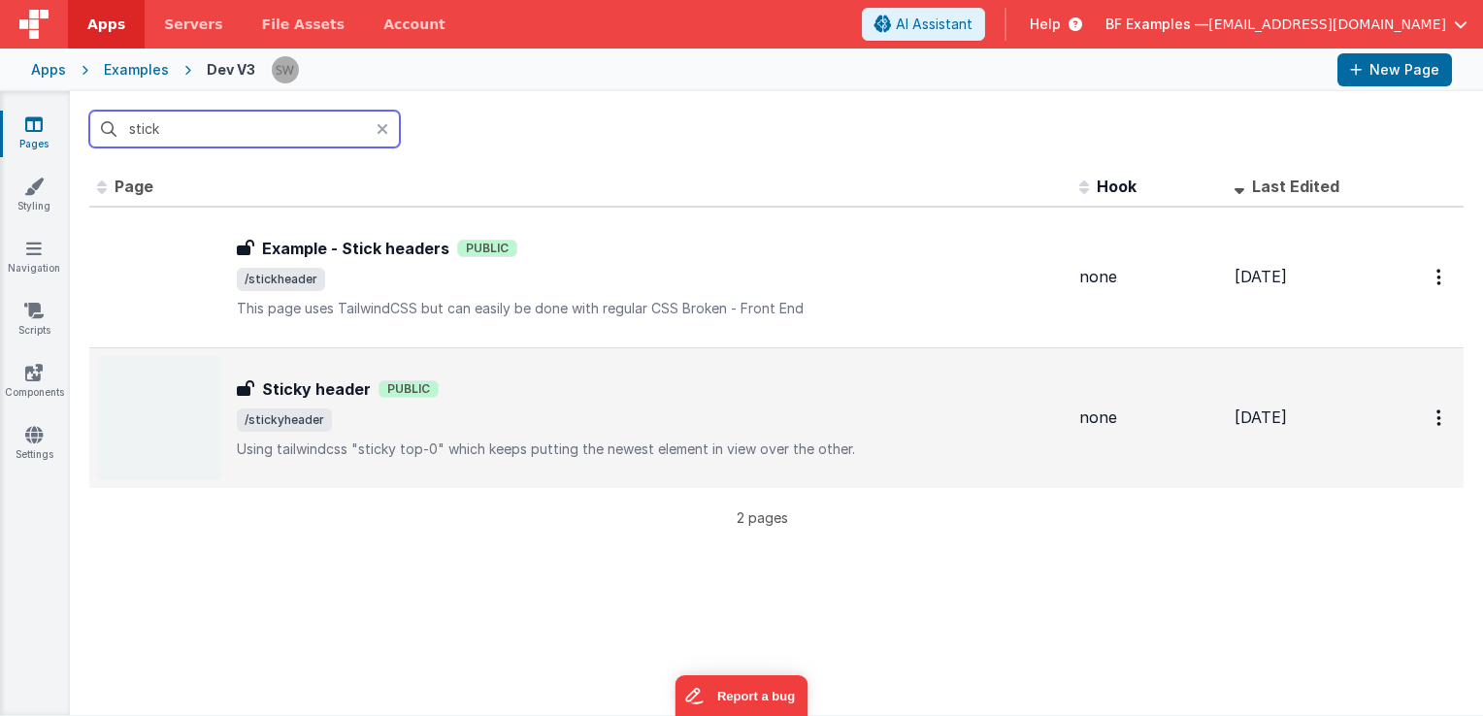
type input "stick"
click at [668, 387] on div "Sticky header Public" at bounding box center [650, 389] width 827 height 23
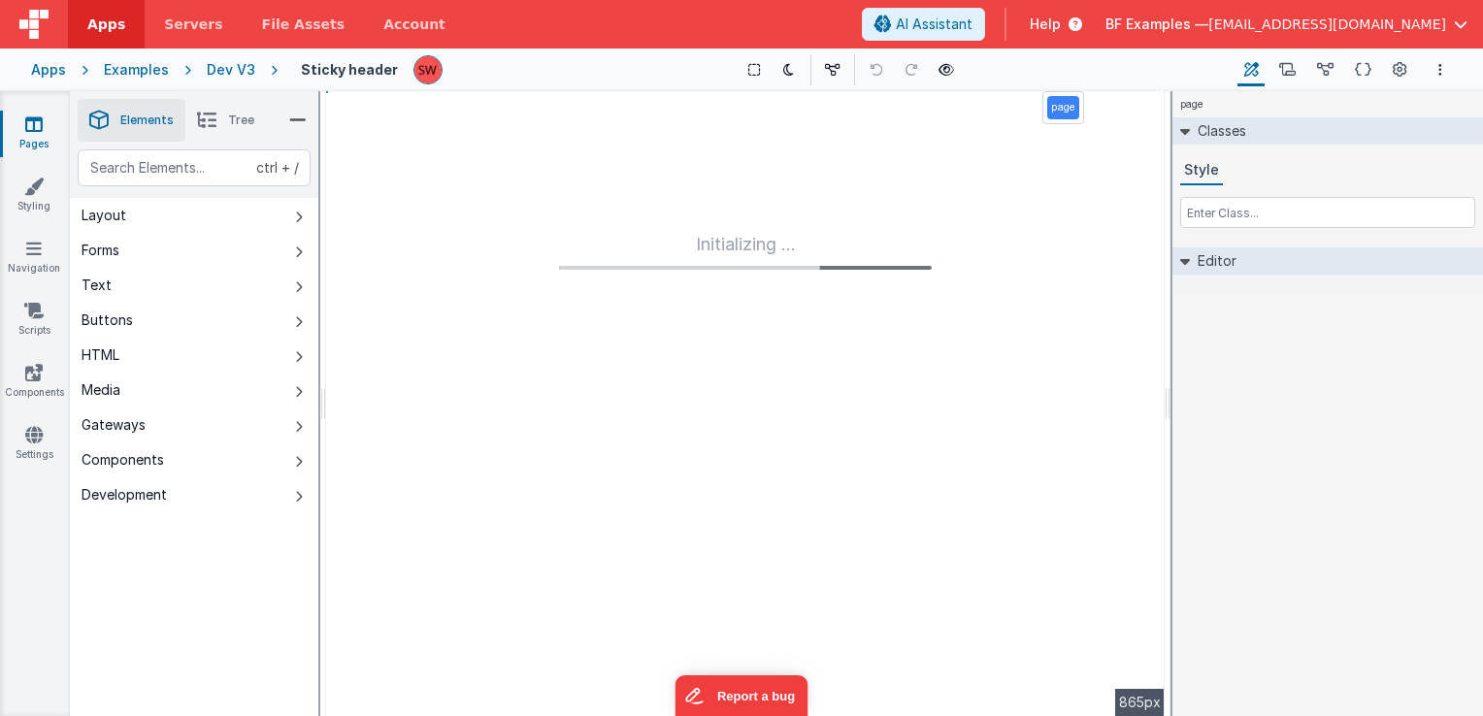
click at [220, 76] on div "Dev V3" at bounding box center [231, 69] width 49 height 19
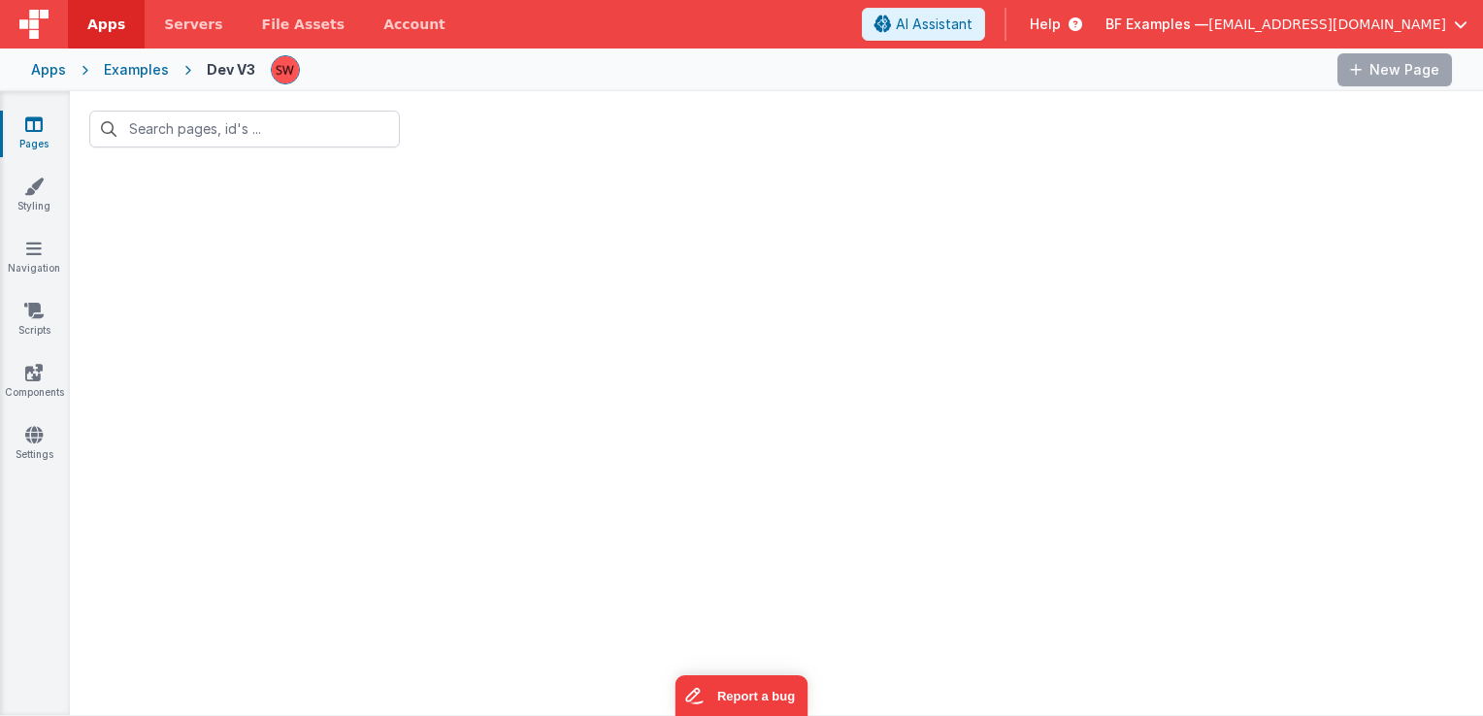
type input "stick"
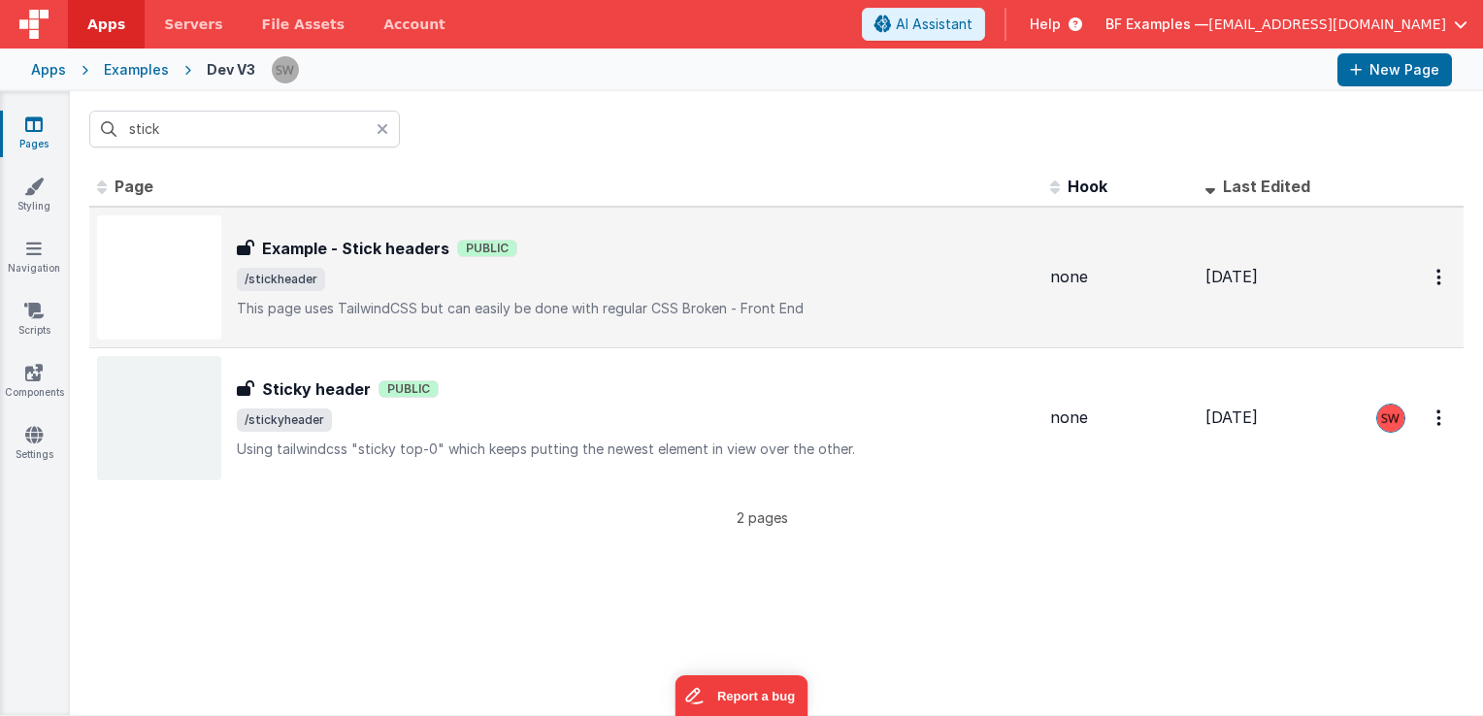
click at [346, 250] on h3 "Example - Stick headers" at bounding box center [355, 248] width 187 height 23
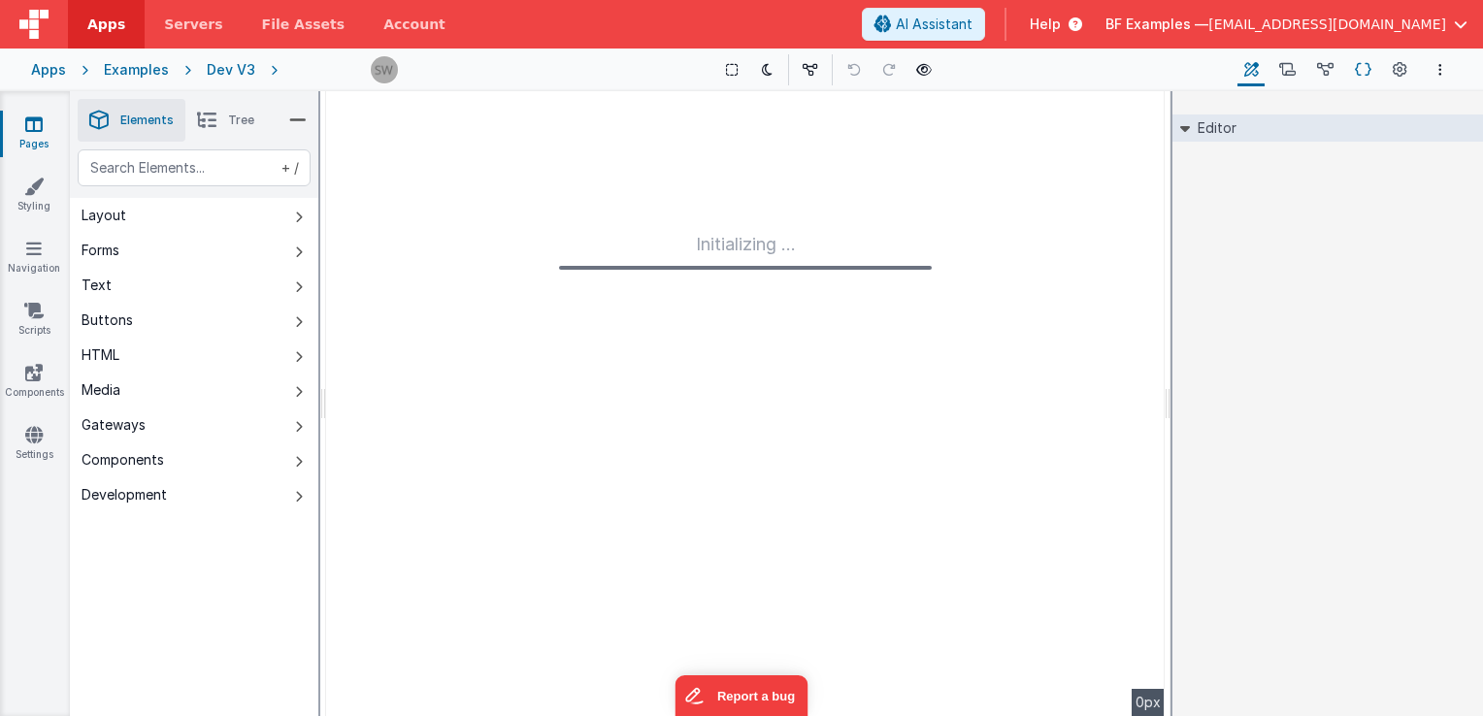
type input "FR_6A1C5D96-CB2B-7E4C-A1EB-B92571B770BE"
type textarea "This page uses TailwindCSS but can easily be done with regular CSS Broken - Fro…"
type input "none"
checkbox input "false"
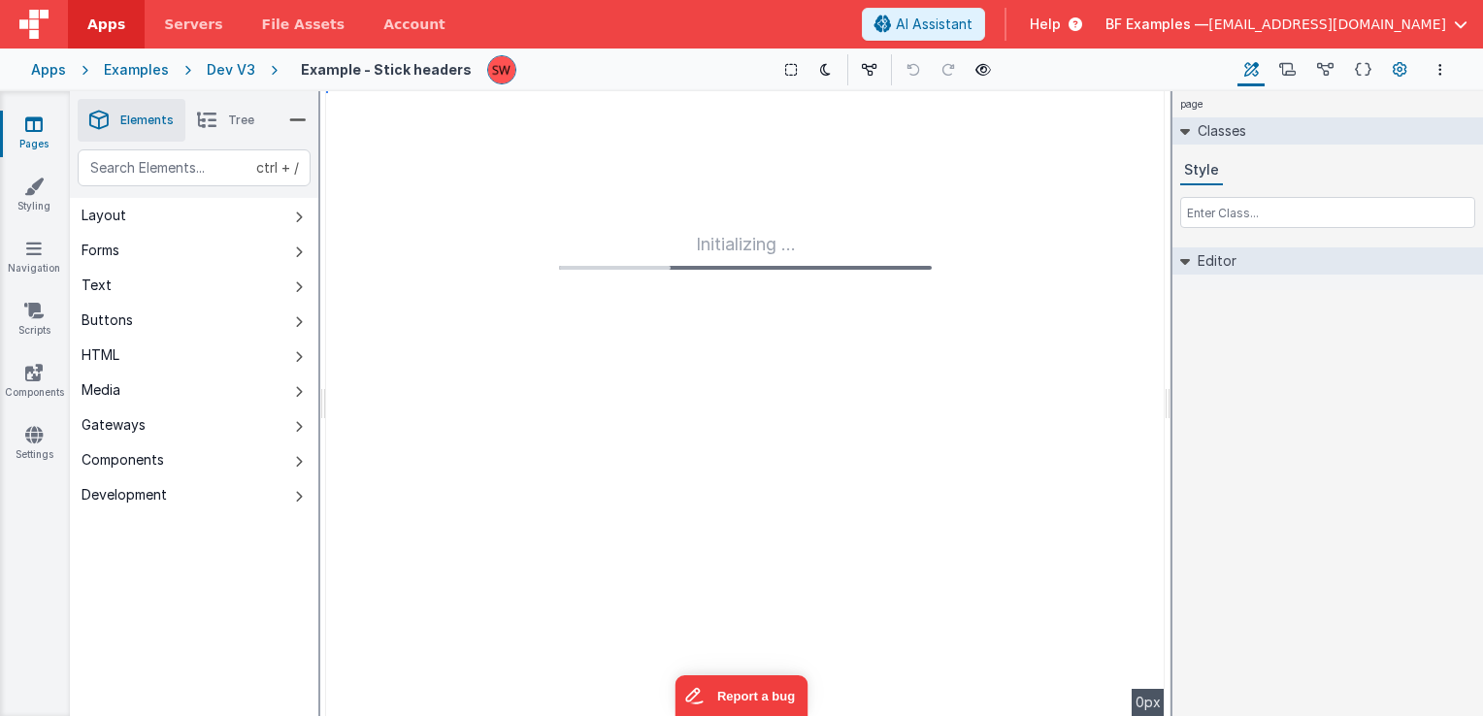
click at [1395, 72] on icon at bounding box center [1400, 70] width 15 height 20
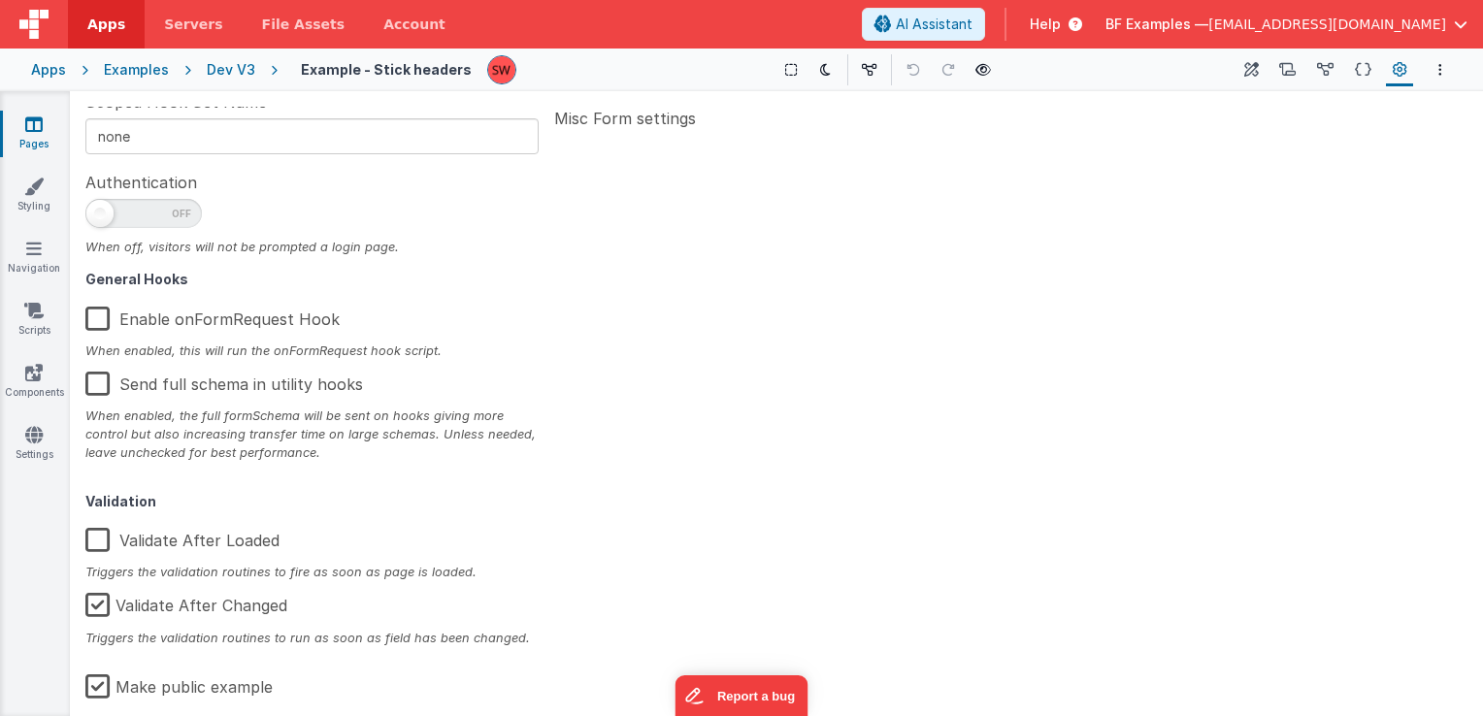
scroll to position [310, 0]
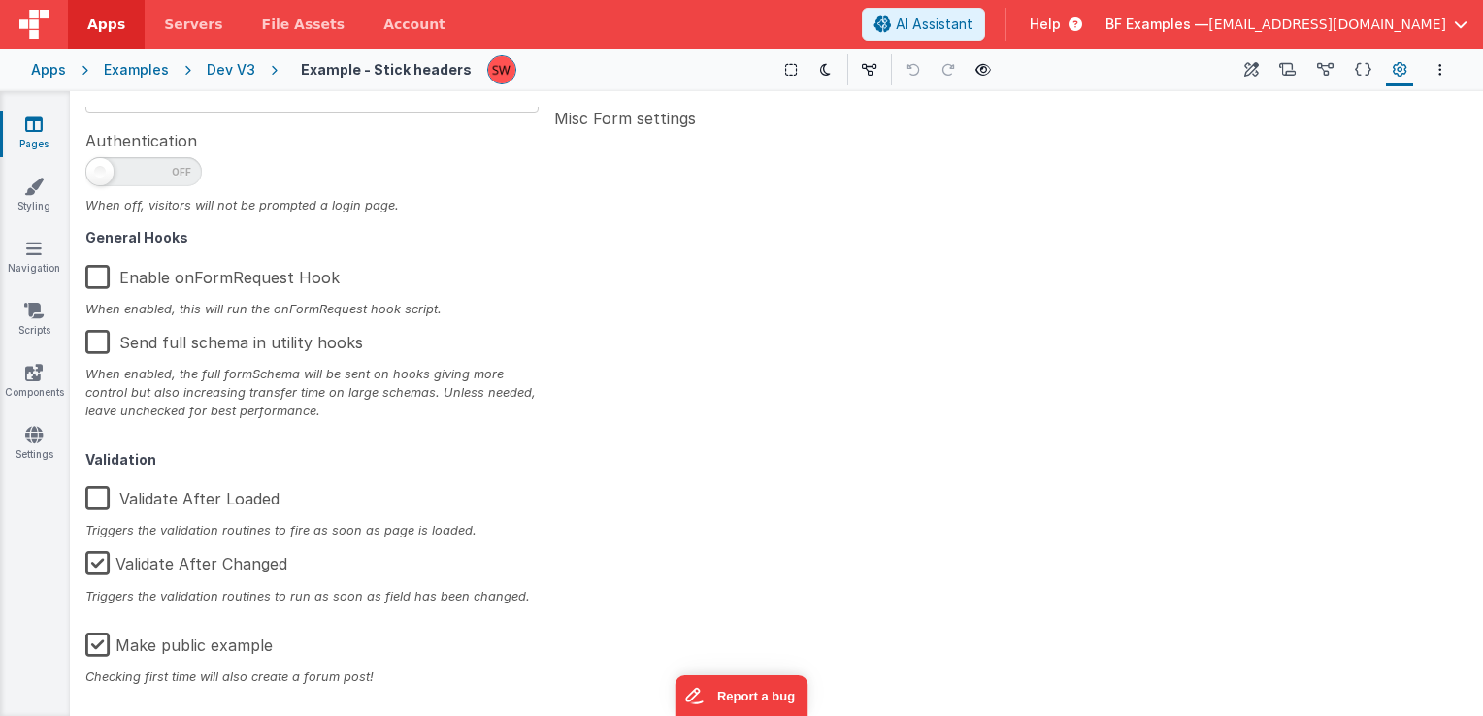
click at [102, 650] on label "Make public example" at bounding box center [178, 642] width 187 height 42
click at [0, 0] on input "Make public example" at bounding box center [0, 0] width 0 height 0
type textarea "This page uses TailwindCSS but can easily be done with regular CSS Broken - Fro…"
click at [217, 70] on div "Dev V3" at bounding box center [231, 69] width 49 height 19
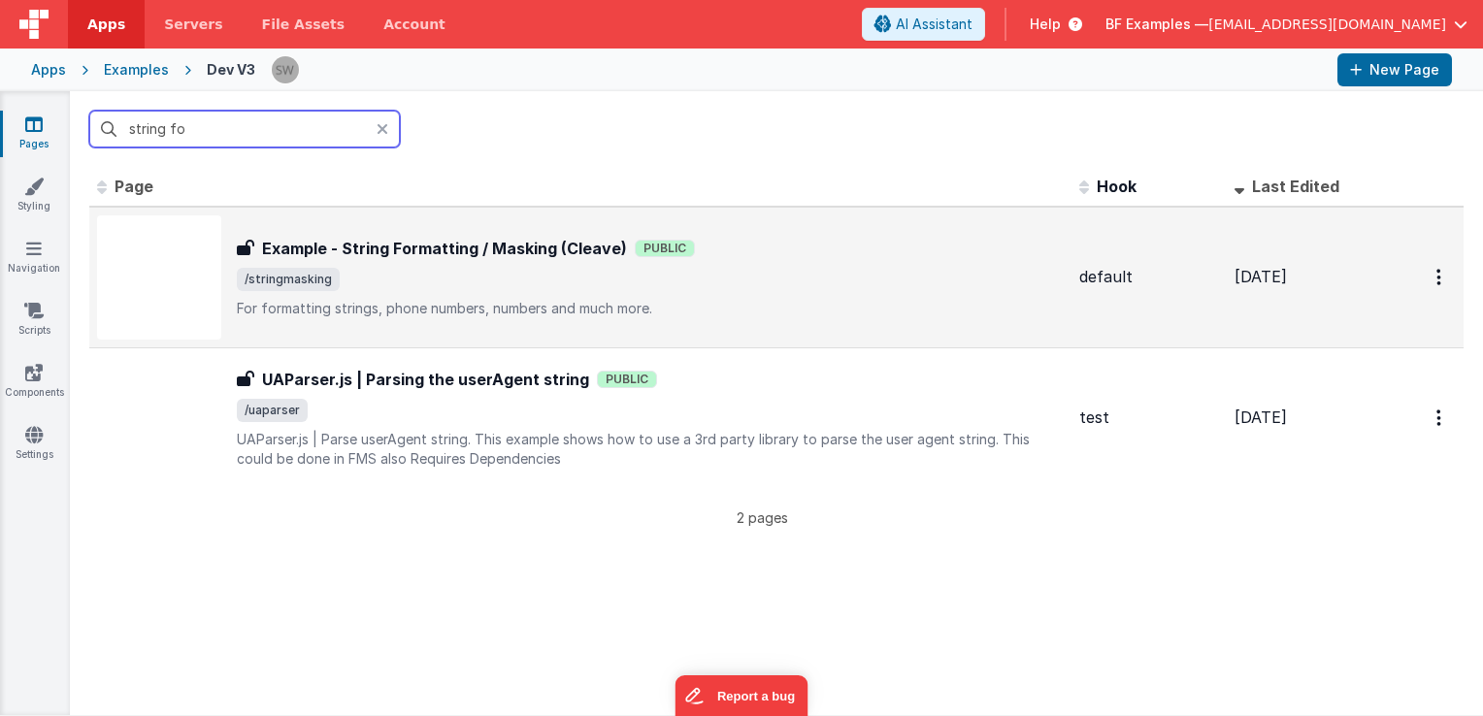
type input "string fo"
click at [483, 266] on div "Example - String Formatting / Masking (Cleave) Example - String Formatting / Ma…" at bounding box center [650, 278] width 827 height 82
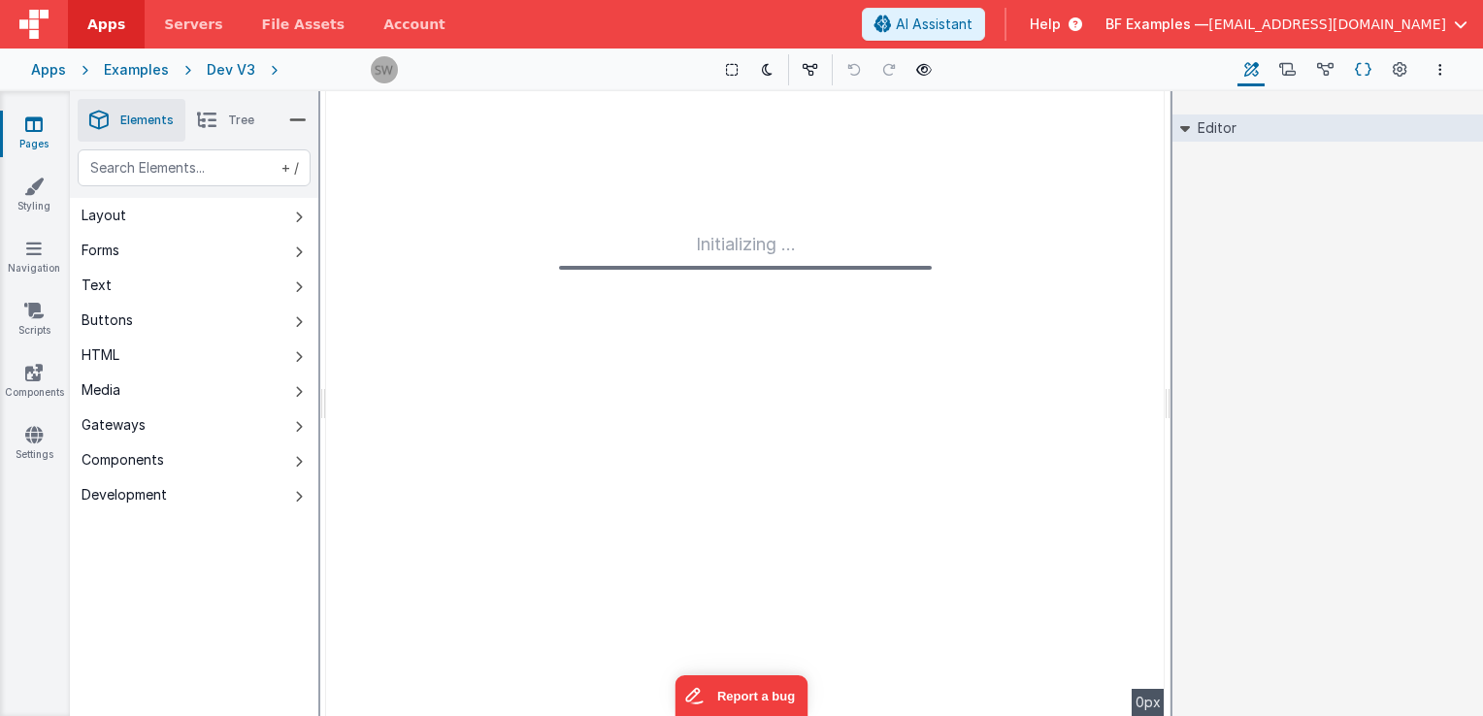
type input "FR_AABDA539-669E-B542-96D2-C77BAD523C83"
type textarea "For formatting strings, phone numbers, numbers and much more."
type input "default"
checkbox input "false"
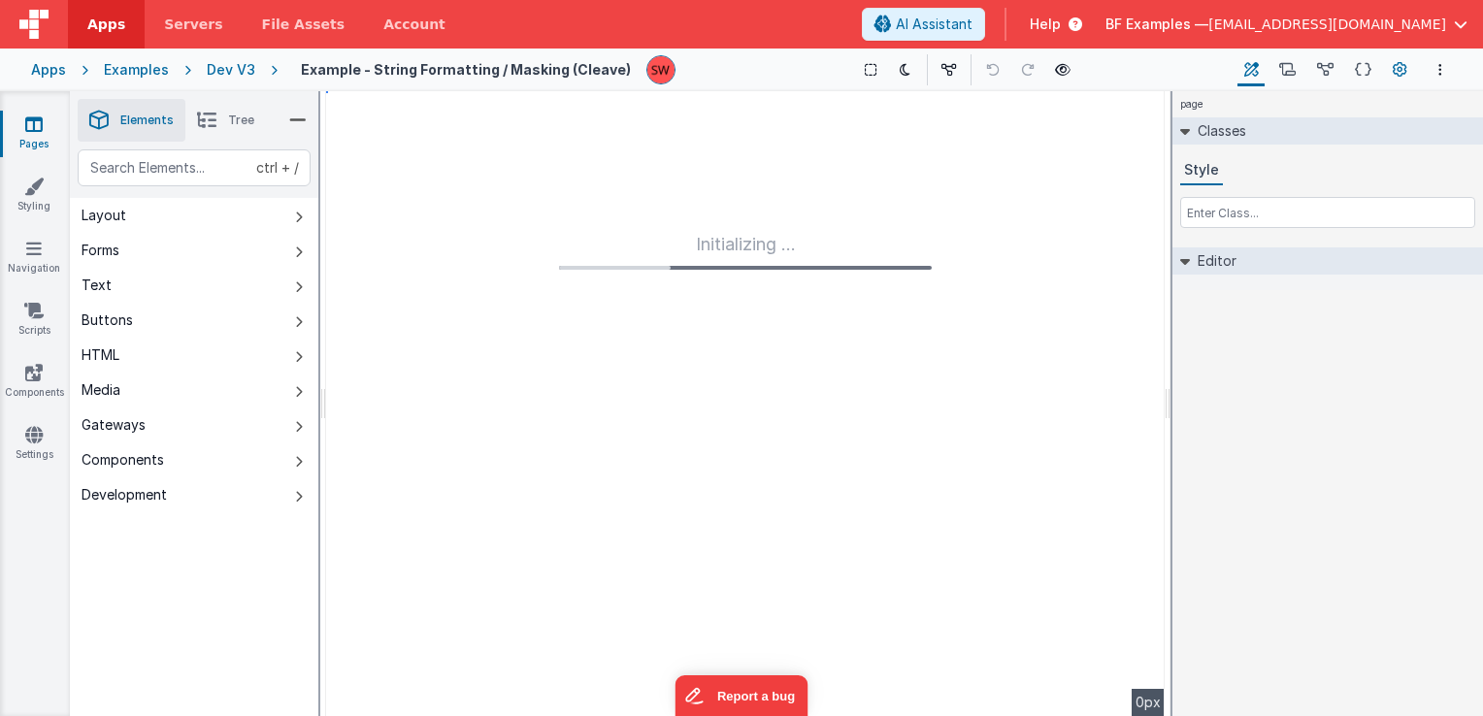
click at [1394, 75] on icon at bounding box center [1400, 70] width 15 height 20
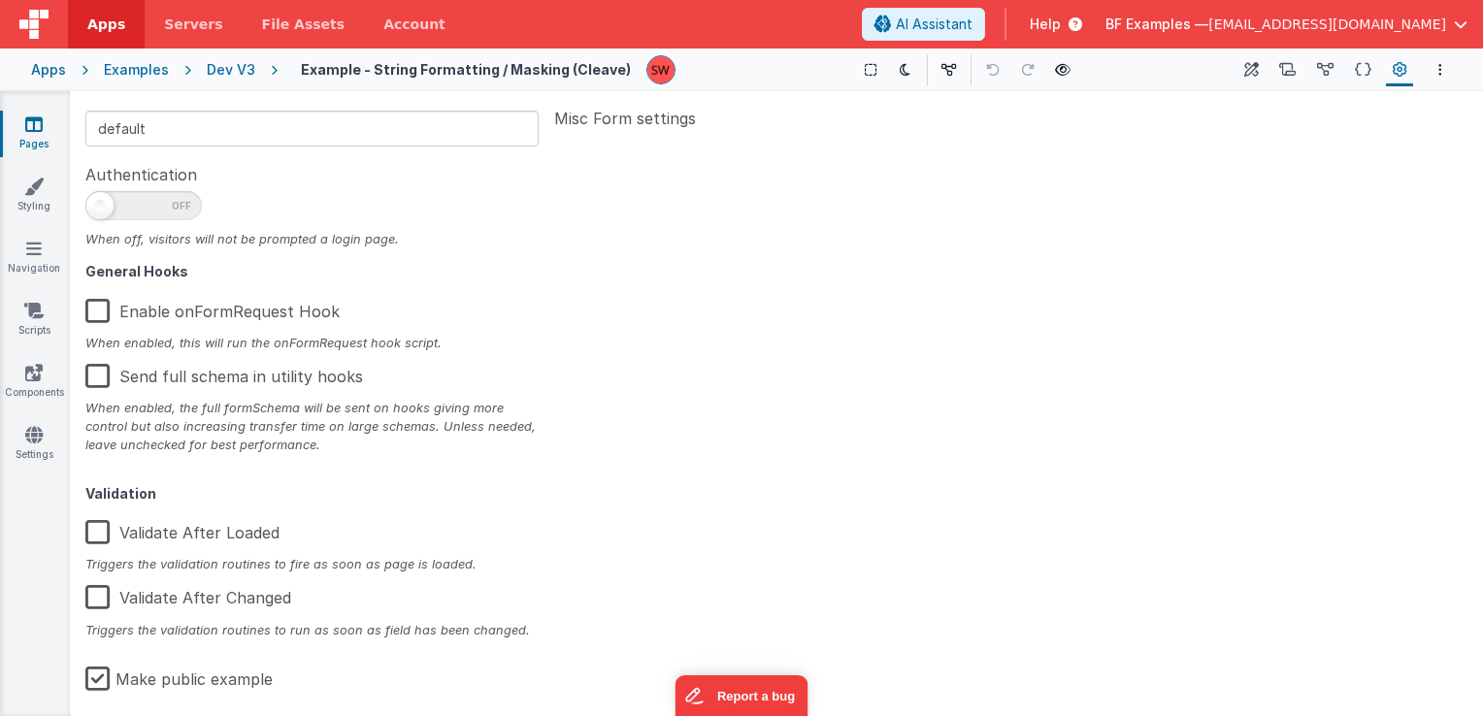
scroll to position [310, 0]
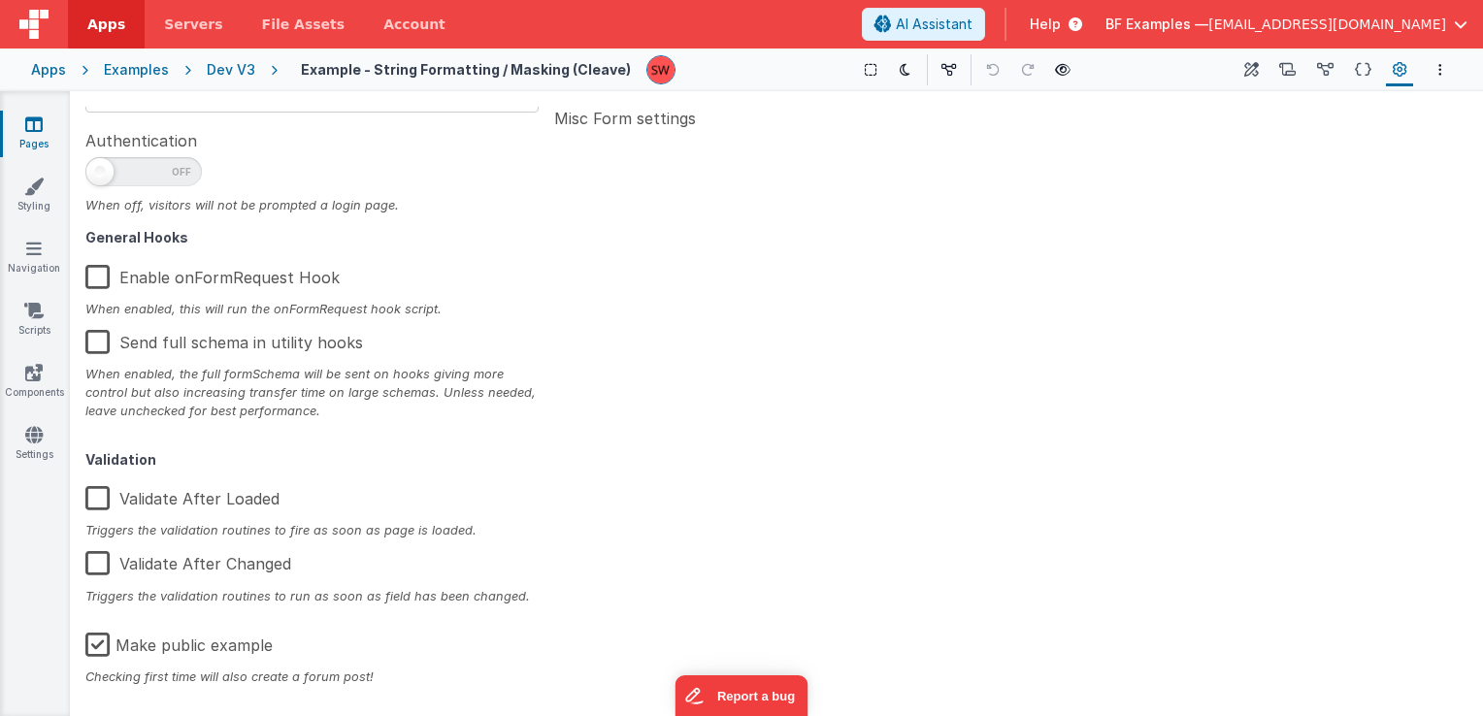
click at [98, 639] on label "Make public example" at bounding box center [178, 642] width 187 height 42
click at [0, 0] on input "Make public example" at bounding box center [0, 0] width 0 height 0
type textarea "For formatting strings, phone numbers, numbers and much more."
click at [229, 66] on div "Dev V3" at bounding box center [231, 69] width 49 height 19
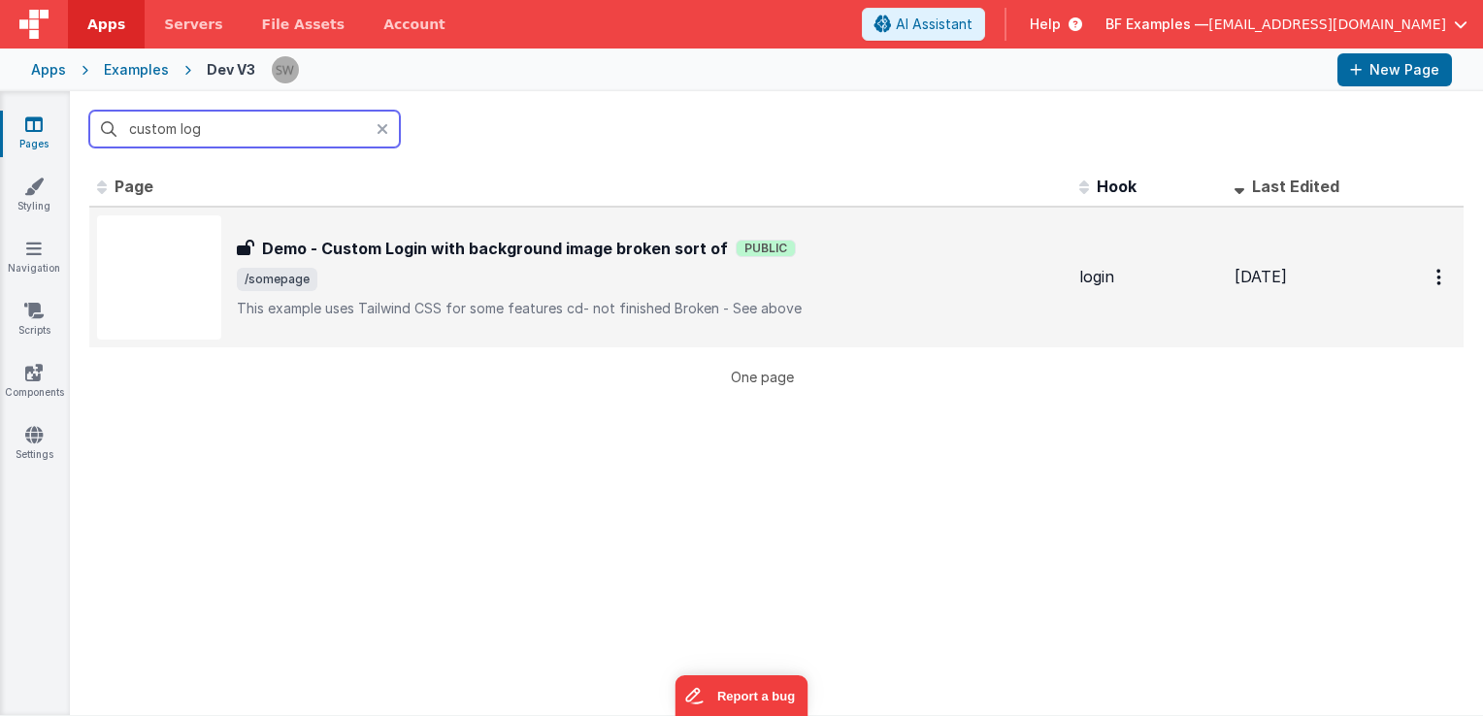
type input "custom log"
click at [508, 237] on h3 "Demo - Custom Login with background image broken sort of" at bounding box center [495, 248] width 466 height 23
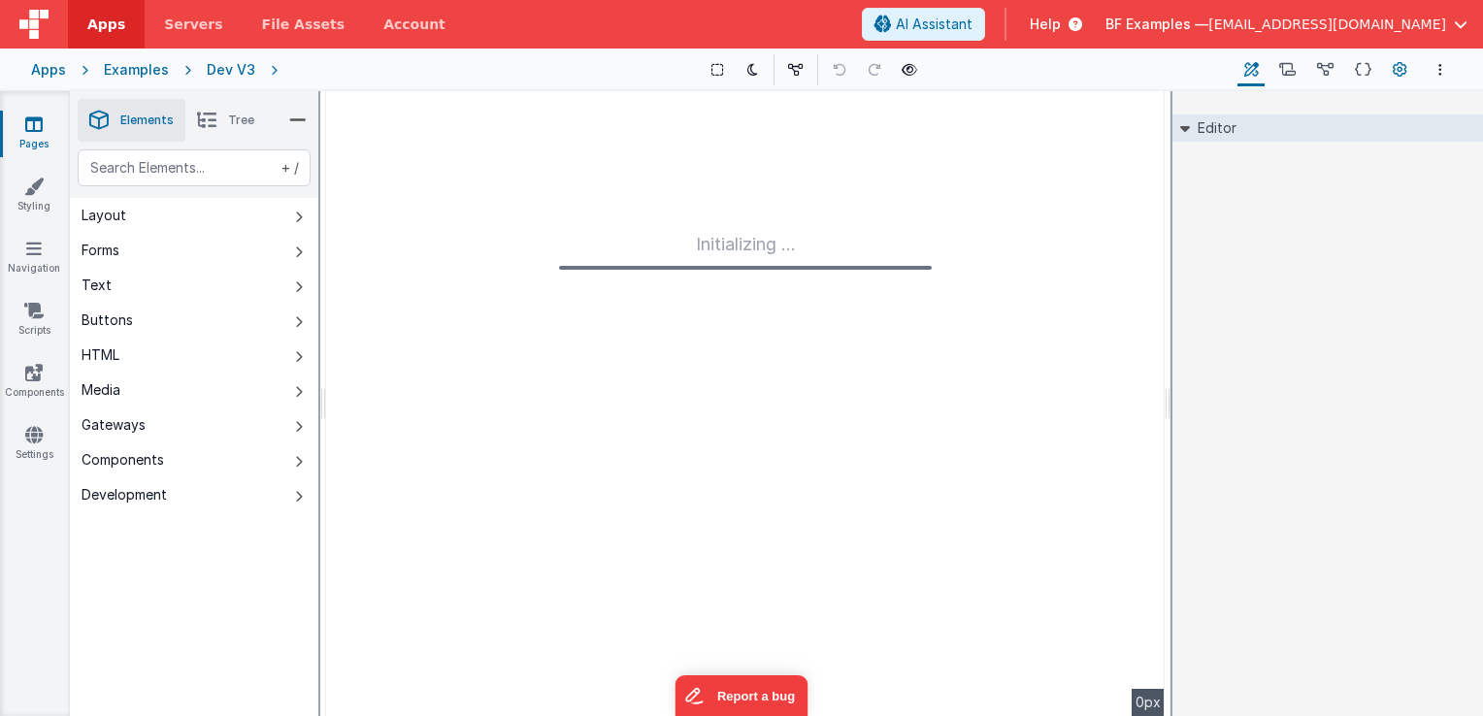
click at [1400, 75] on icon at bounding box center [1400, 70] width 15 height 20
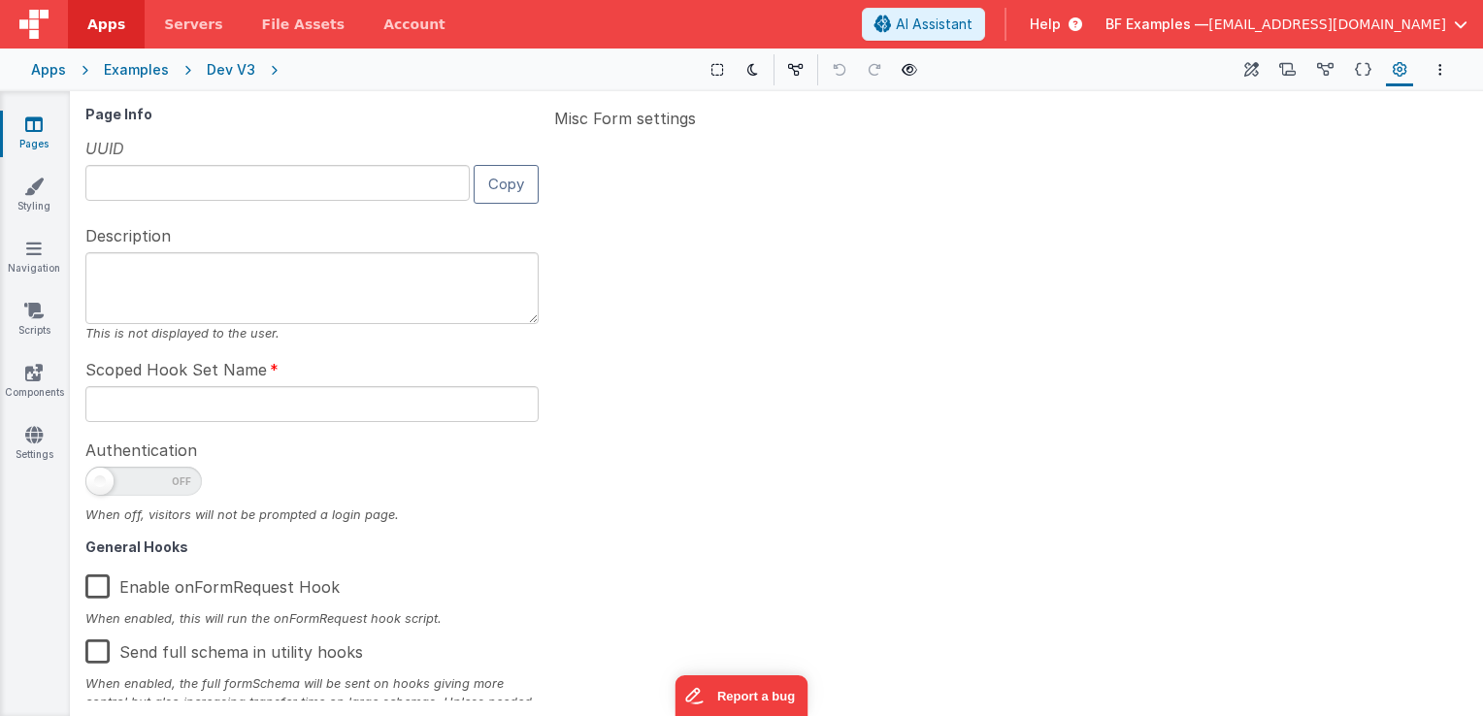
type input "FR_1897D523-B831-4F45-9B6B-69F309C0FB2D"
type textarea "This example uses Tailwind CSS for some features cd- not finished Broken - See …"
type input "login"
checkbox input "false"
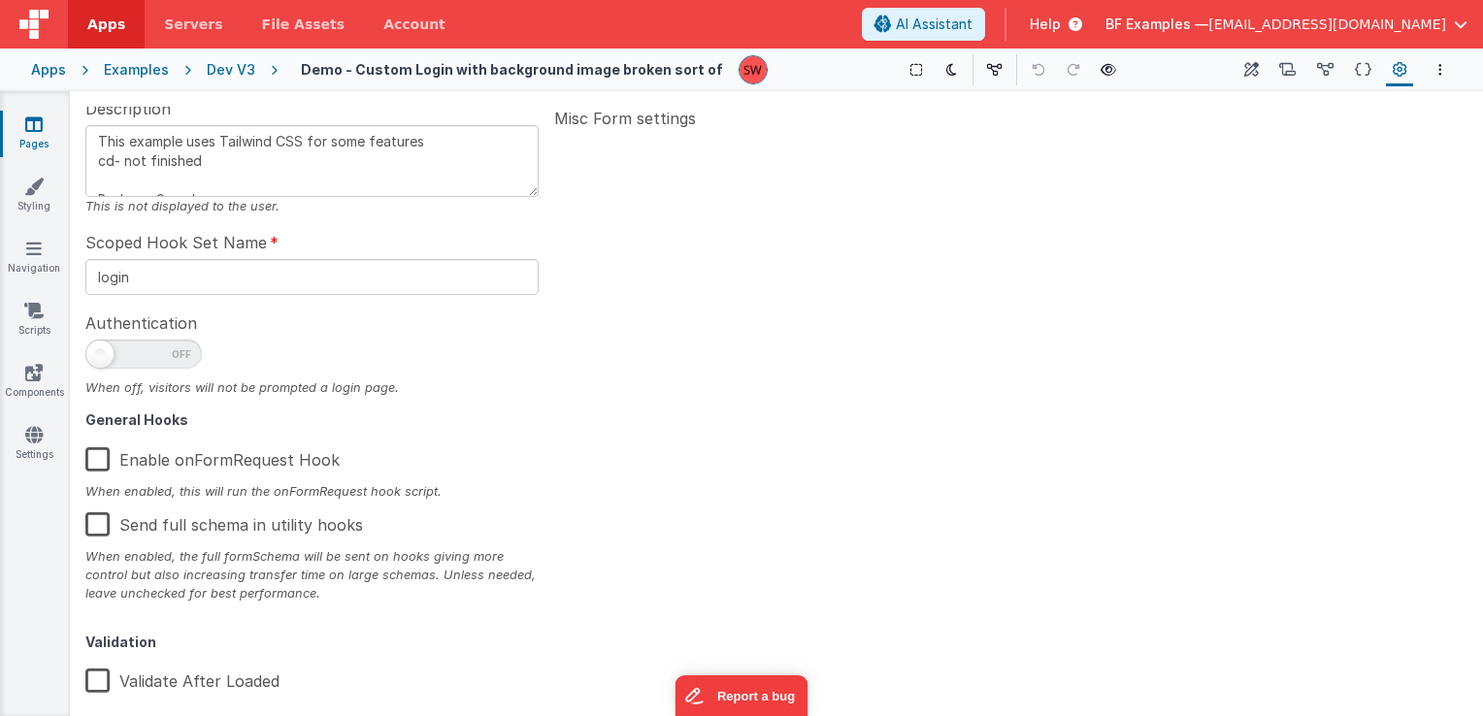
scroll to position [310, 0]
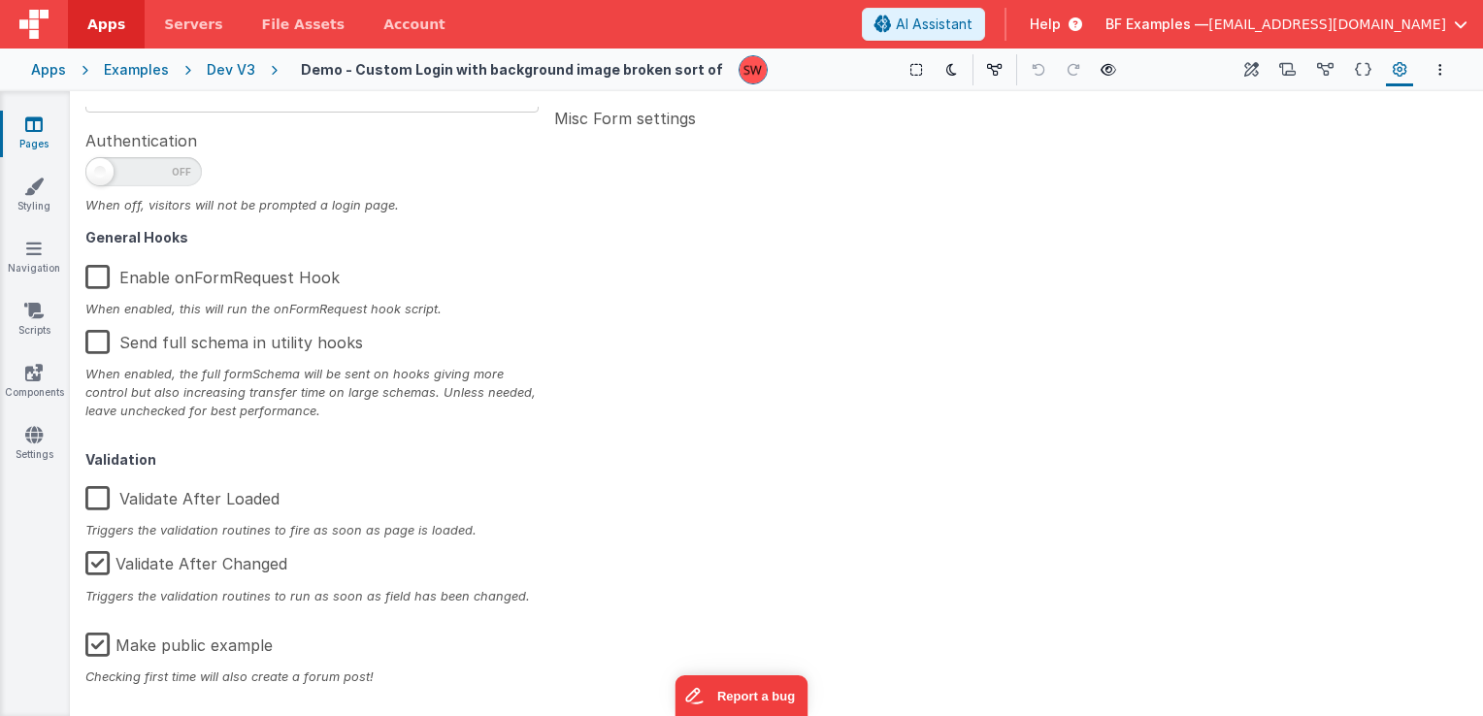
click at [100, 640] on label "Make public example" at bounding box center [178, 642] width 187 height 42
click at [0, 0] on input "Make public example" at bounding box center [0, 0] width 0 height 0
type textarea "This example uses Tailwind CSS for some features cd- not finished Broken - See …"
click at [231, 77] on div "Dev V3" at bounding box center [231, 69] width 49 height 19
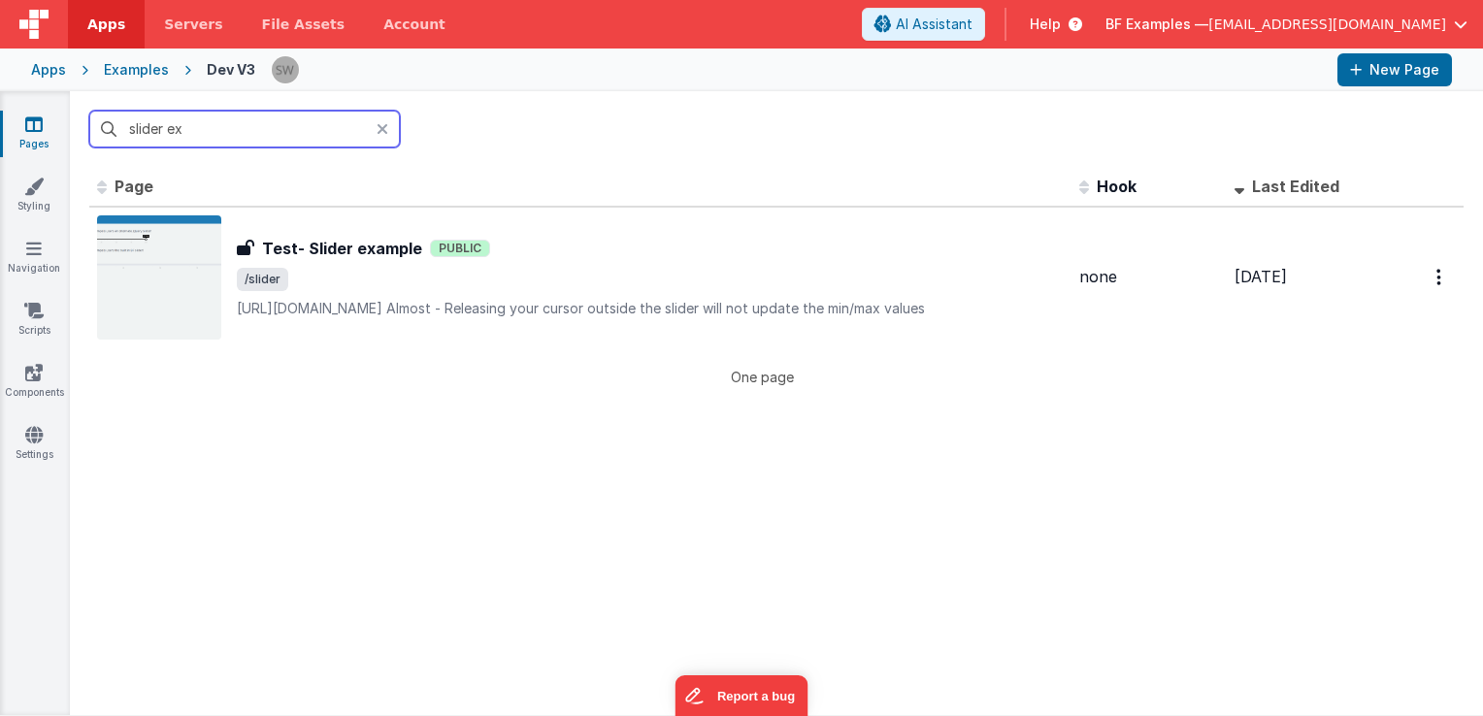
type input "slider ex"
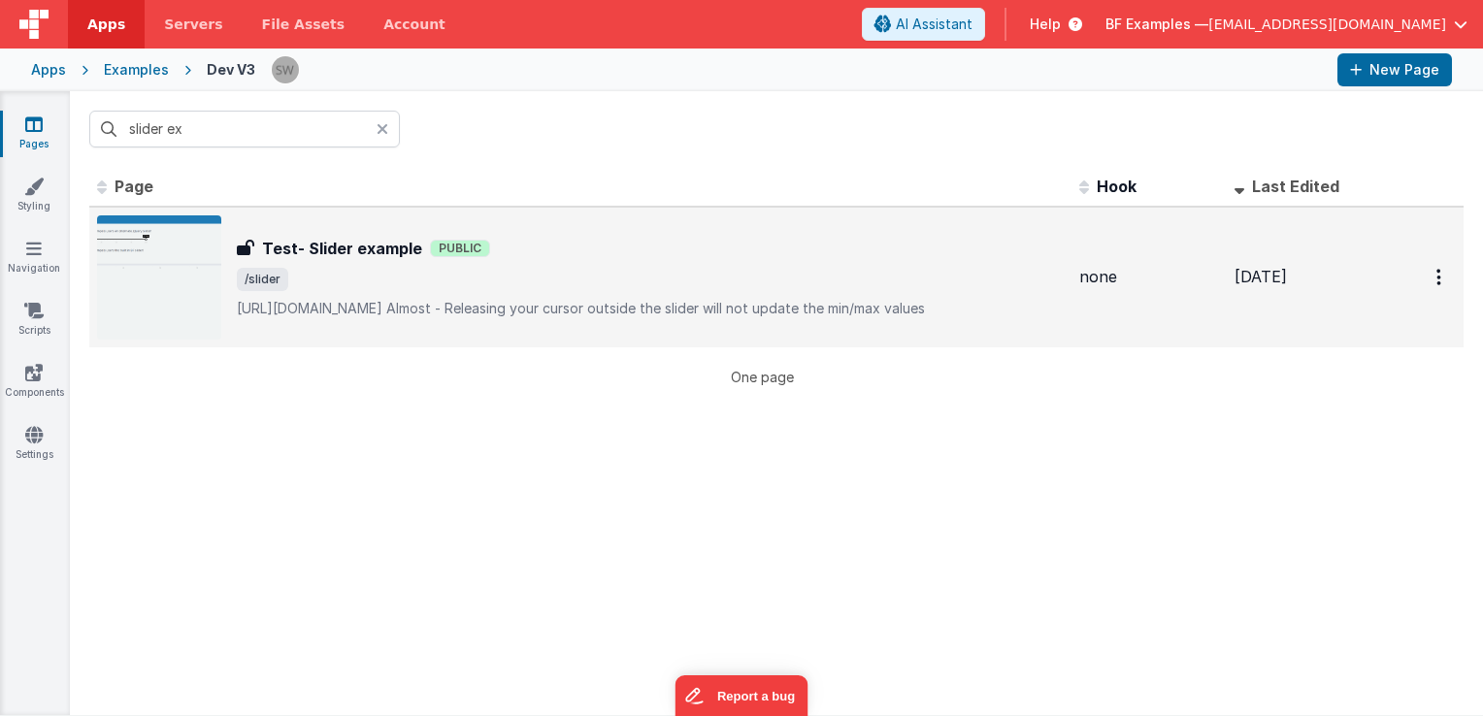
click at [464, 284] on div "Test- Slider example Test- Slider example Public /slider http://ionden.com/a/pl…" at bounding box center [650, 278] width 827 height 82
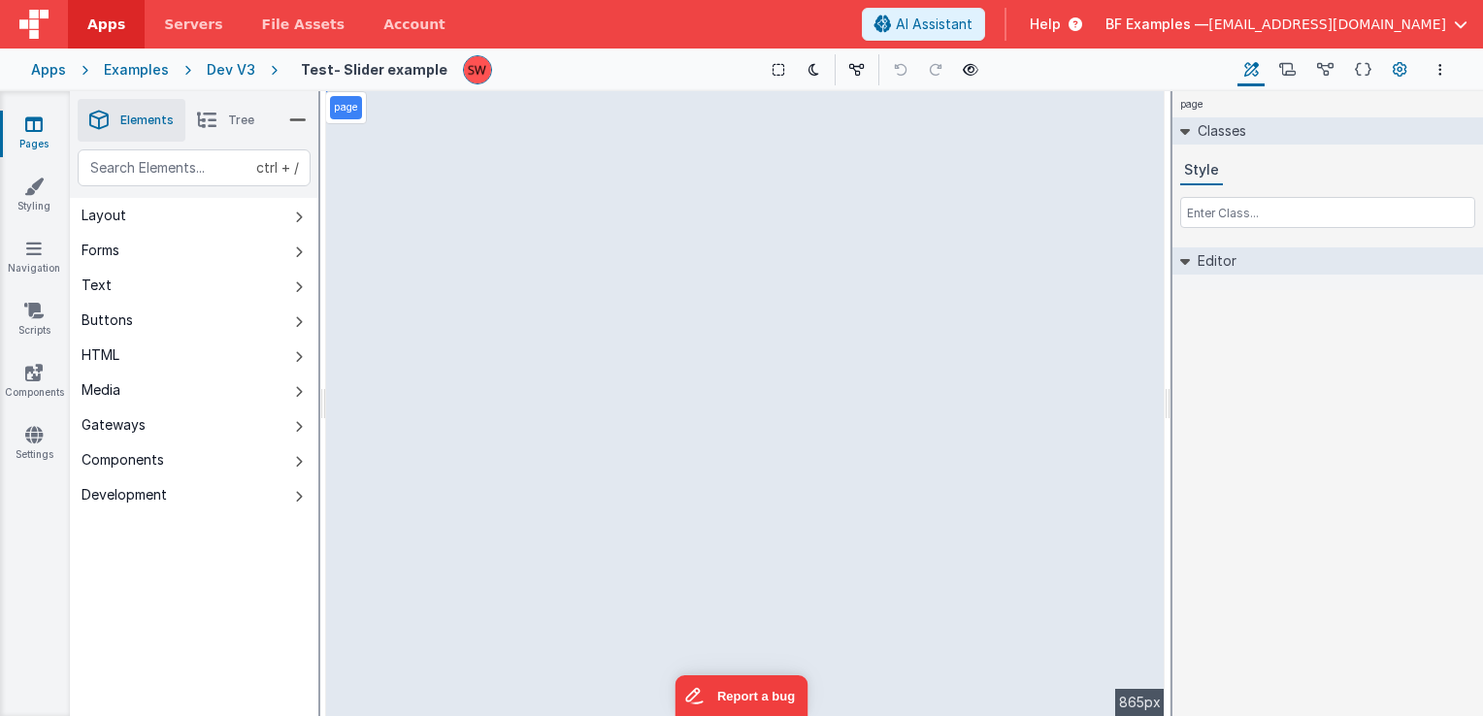
click at [1405, 76] on icon at bounding box center [1400, 70] width 15 height 20
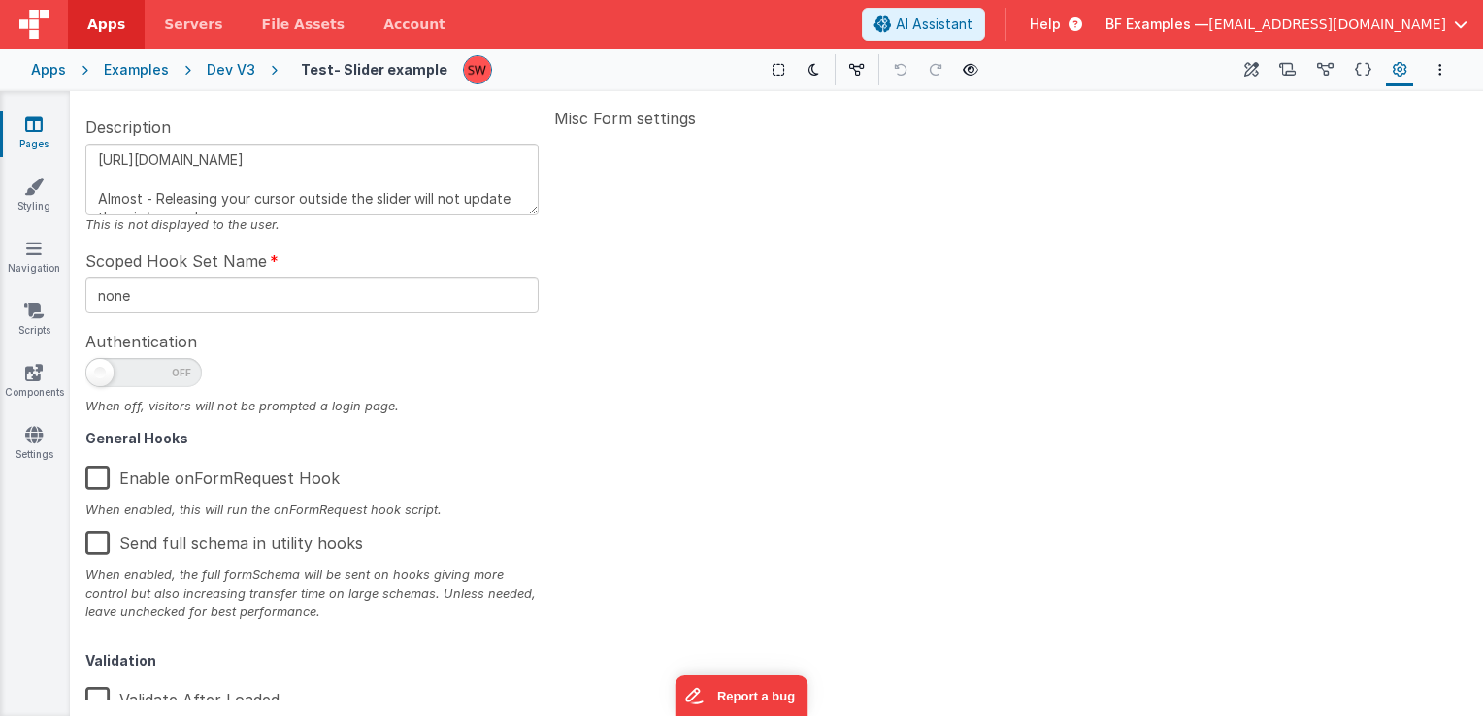
scroll to position [310, 0]
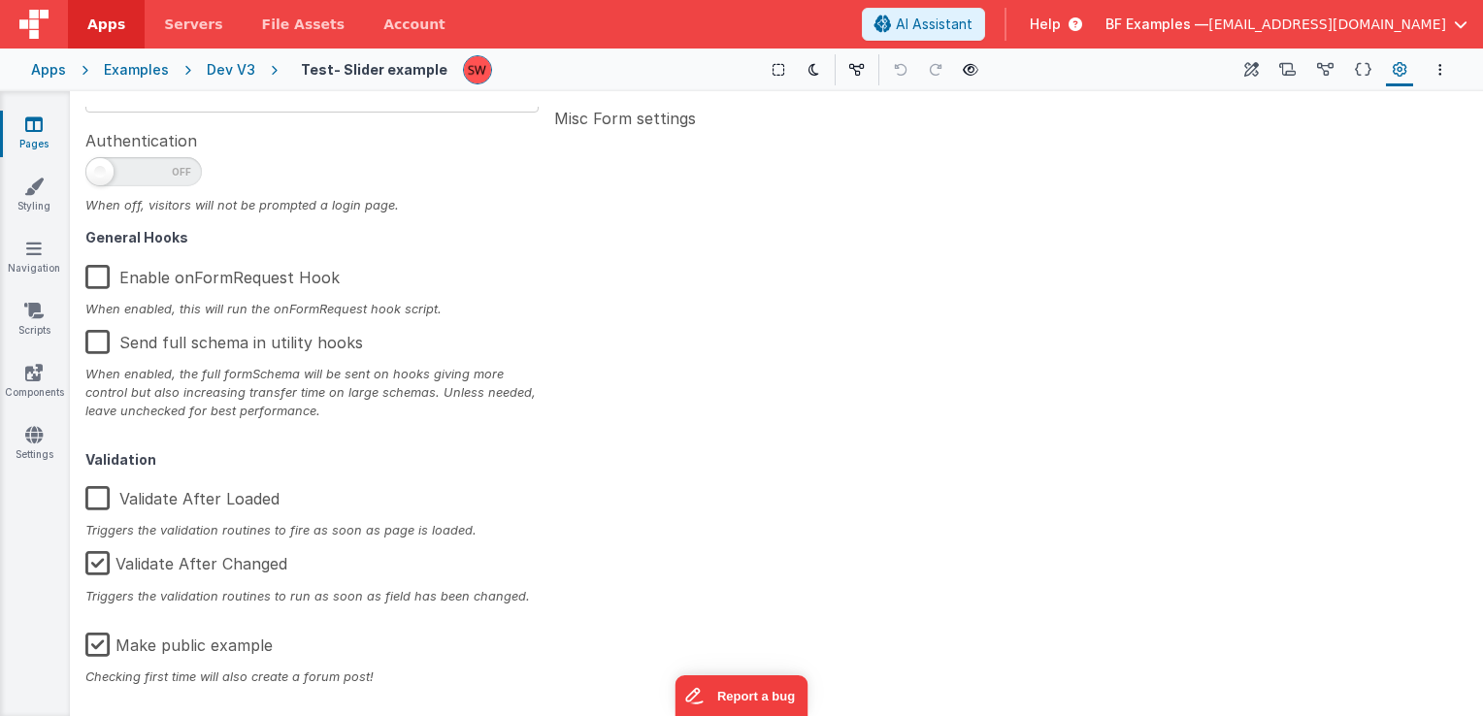
click at [92, 647] on label "Make public example" at bounding box center [178, 642] width 187 height 42
click at [0, 0] on input "Make public example" at bounding box center [0, 0] width 0 height 0
type textarea "http://ionden.com/a/plugins/ion.rangeSlider/demo.html Almost - Releasing your c…"
click at [231, 76] on div "Dev V3" at bounding box center [231, 69] width 49 height 19
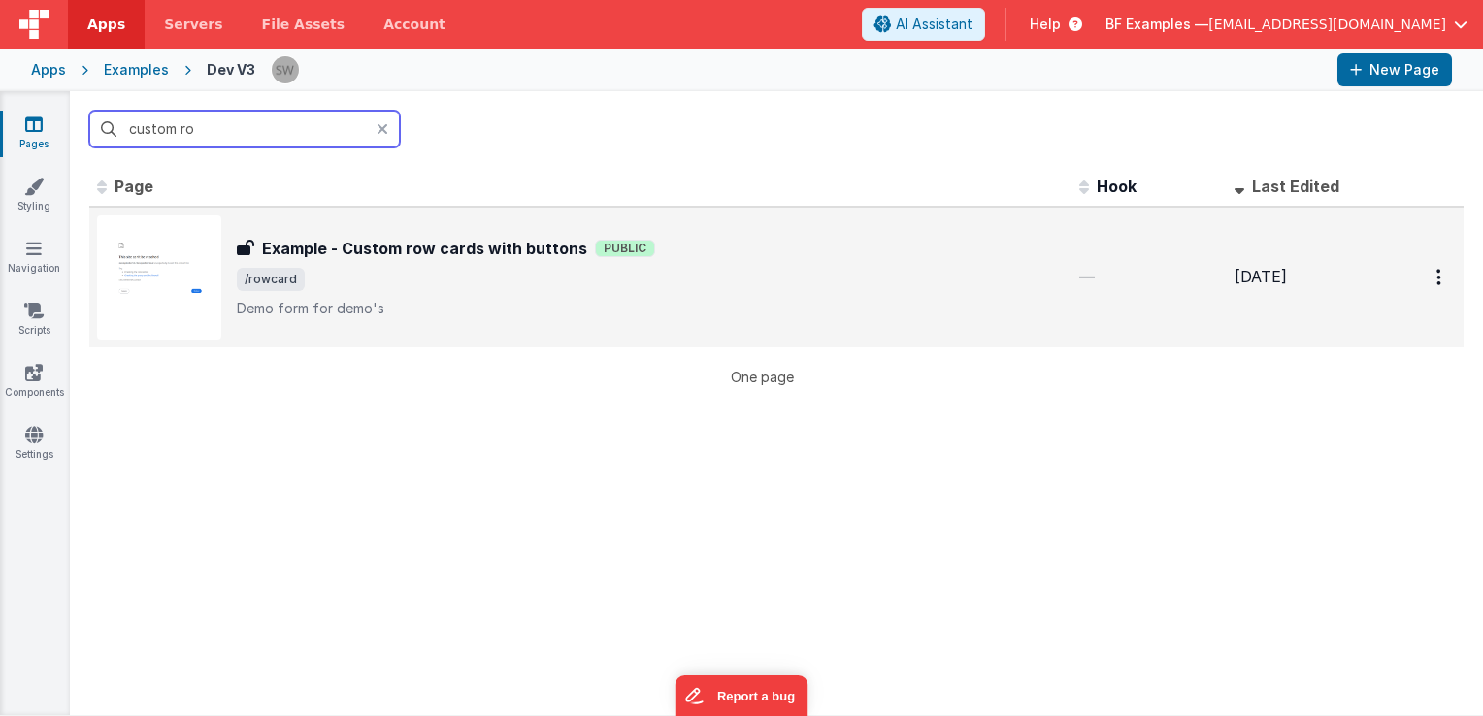
type input "custom ro"
click at [520, 241] on h3 "Example - Custom row cards with buttons" at bounding box center [424, 248] width 325 height 23
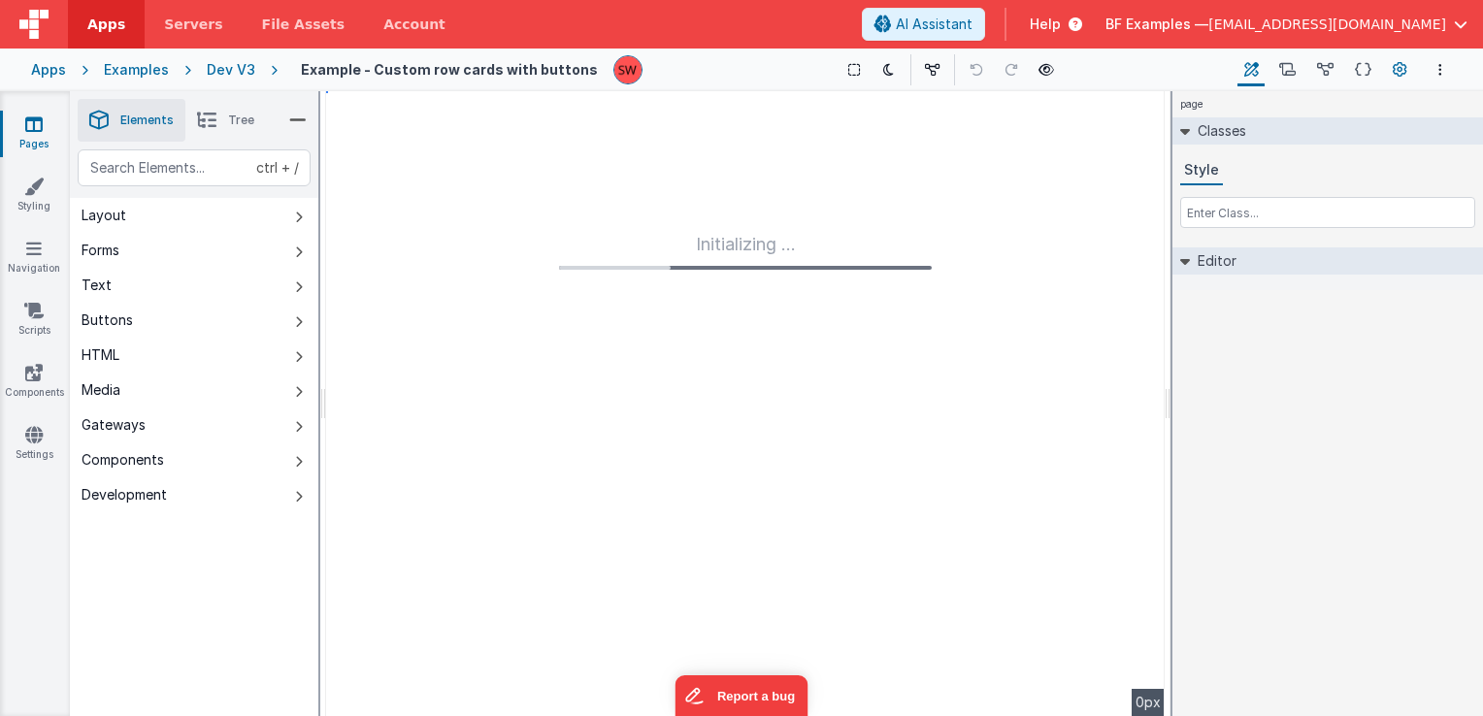
type input "FR_E34EB95E-CF15-B04A-B356-FCDAC87473E4"
type textarea "Demo form for demo's"
checkbox input "false"
click at [1396, 72] on icon at bounding box center [1400, 70] width 15 height 20
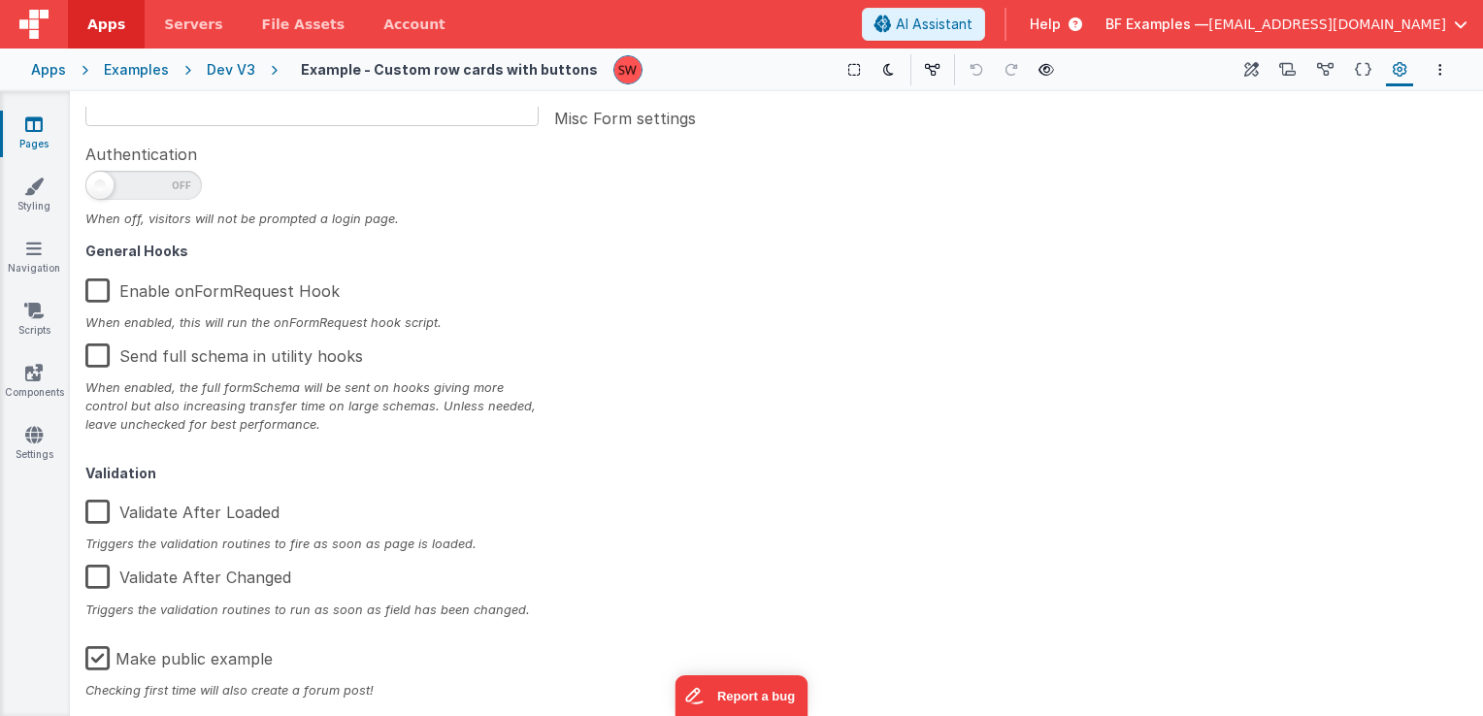
scroll to position [310, 0]
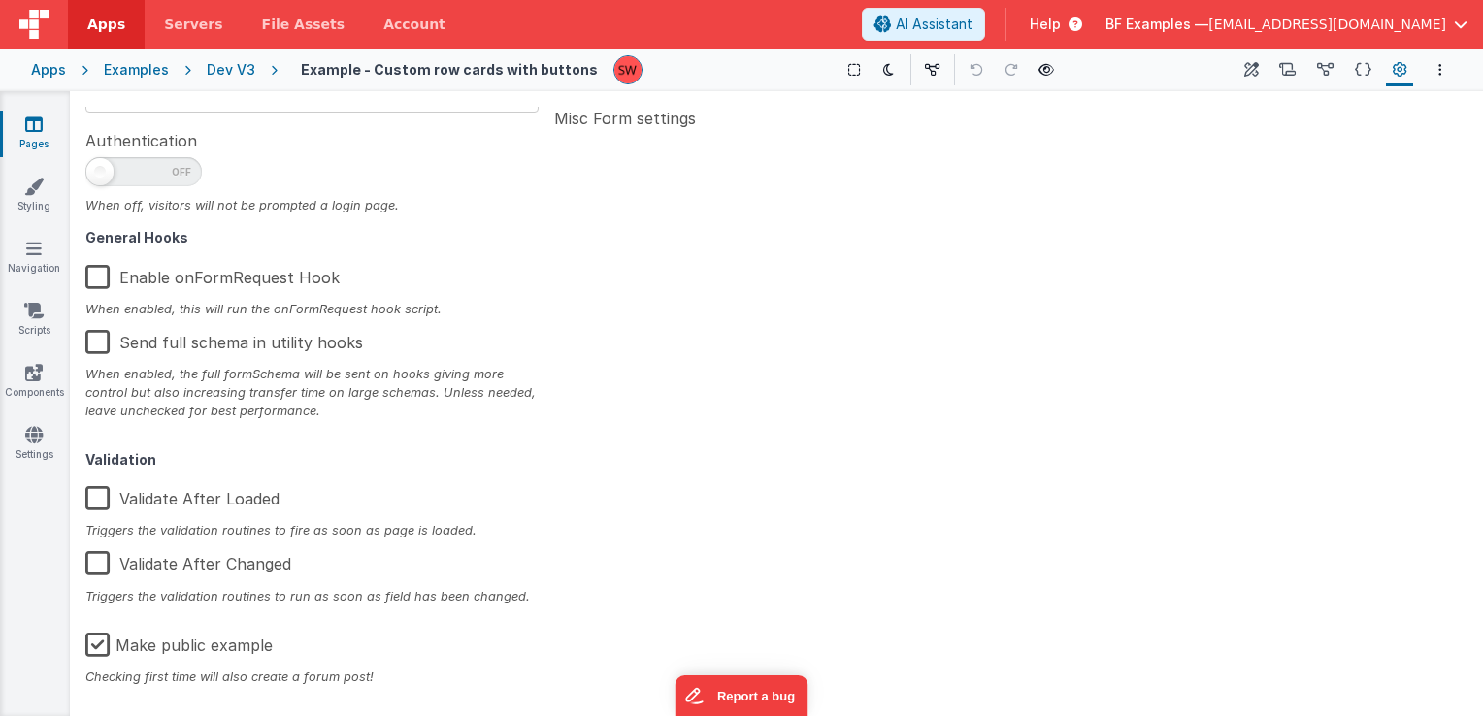
click at [105, 643] on label "Make public example" at bounding box center [178, 642] width 187 height 42
click at [0, 0] on input "Make public example" at bounding box center [0, 0] width 0 height 0
type textarea "Demo form for demo's"
click at [229, 74] on div "Dev V3" at bounding box center [231, 69] width 49 height 19
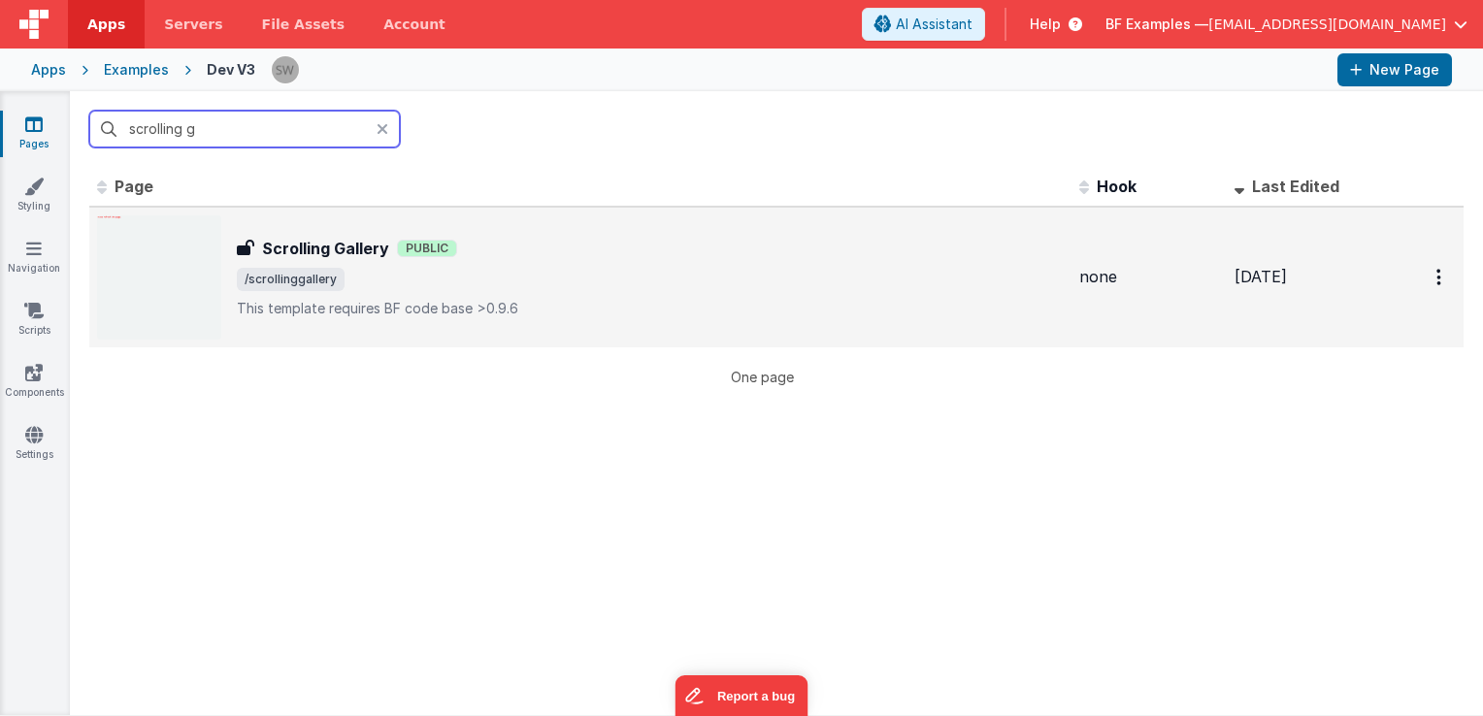
type input "scrolling g"
click at [628, 263] on div "Scrolling Gallery Scrolling Gallery Public /scrollinggallery This template requ…" at bounding box center [650, 278] width 827 height 82
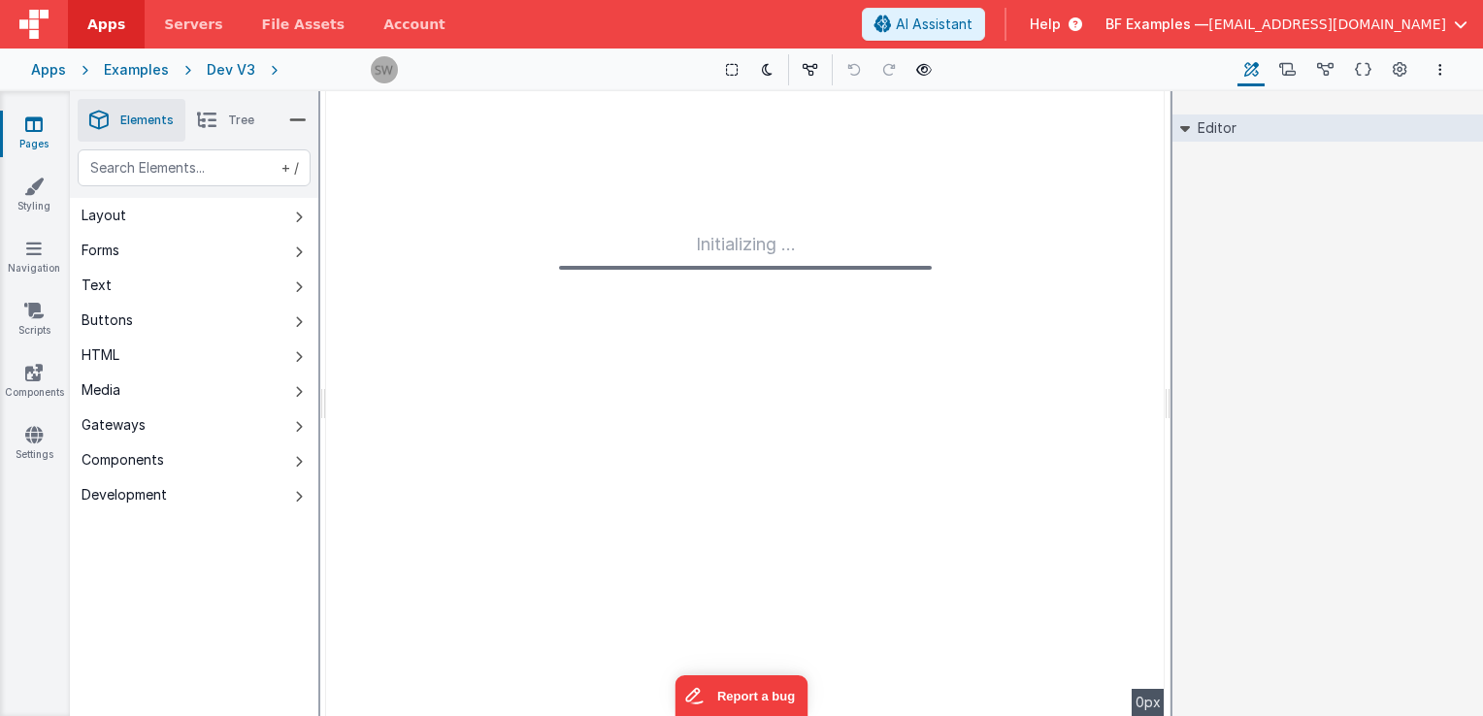
type input "FR_DC3D2AEC-F890-1841-96B8-F166C47A69B3"
type textarea "This template requires BF code base >0.9.6"
type input "none"
checkbox input "false"
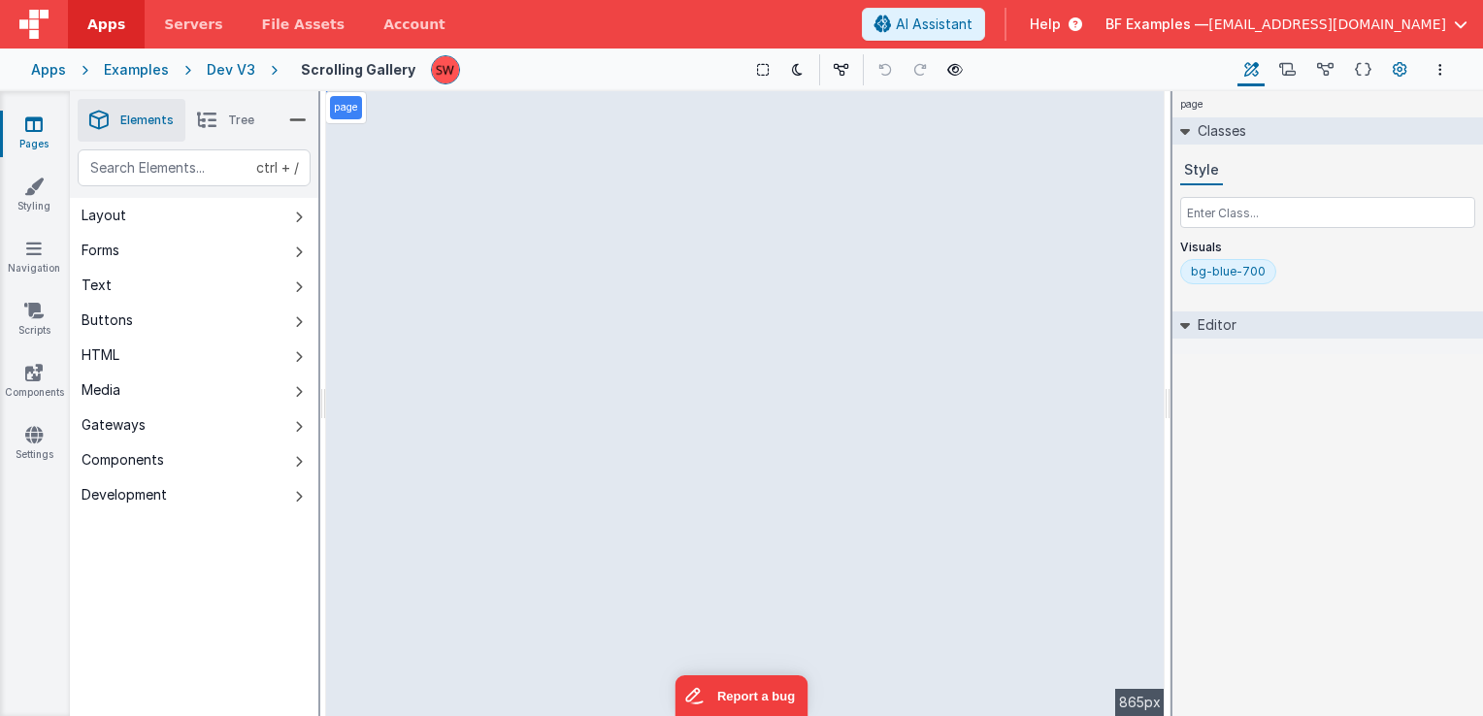
click at [1393, 68] on icon at bounding box center [1400, 70] width 15 height 20
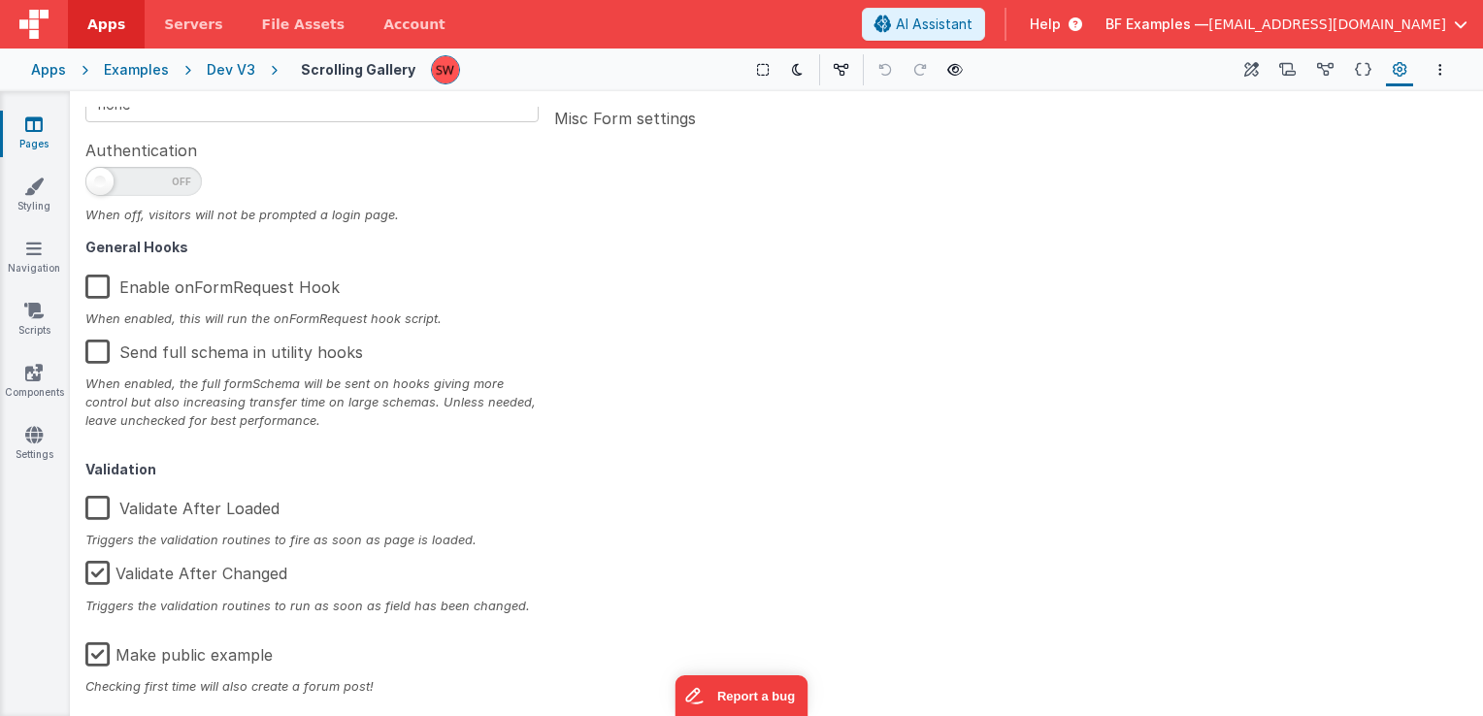
scroll to position [310, 0]
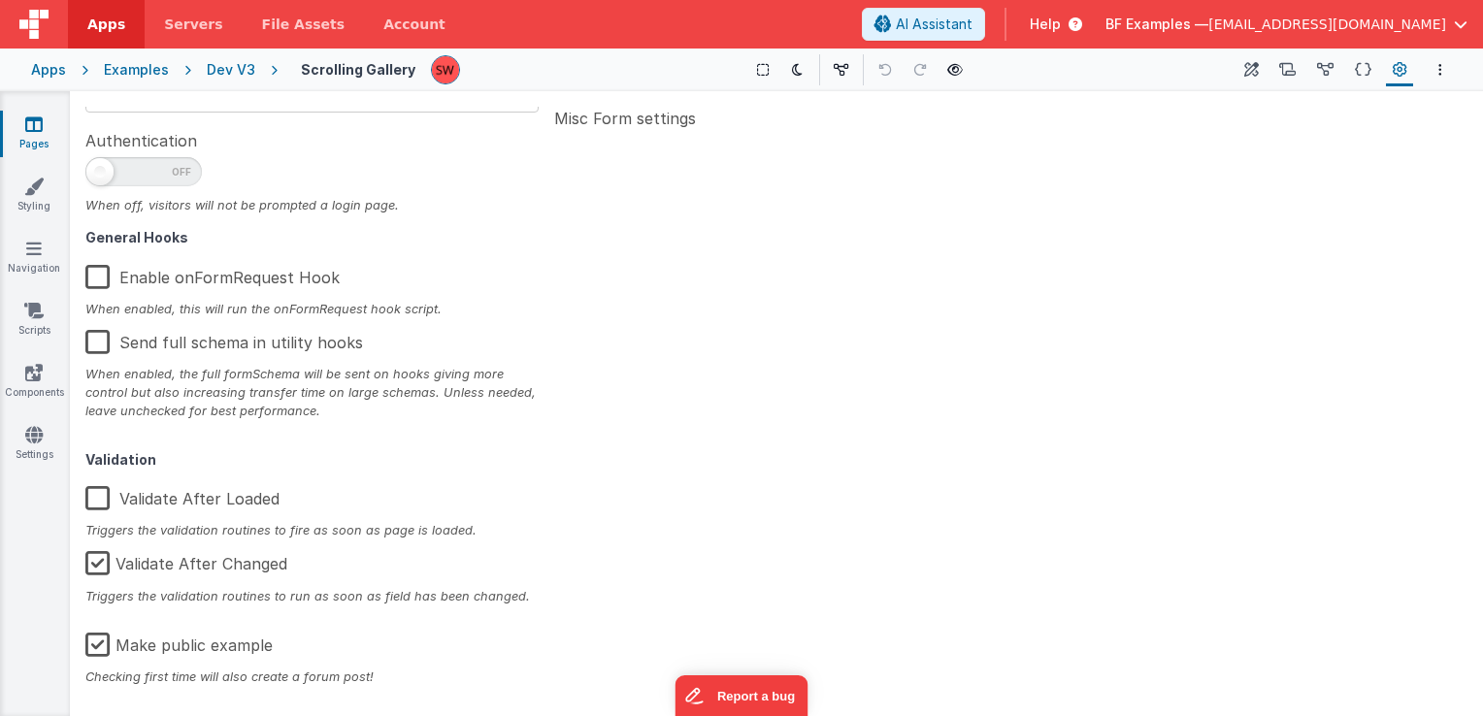
click at [104, 650] on label "Make public example" at bounding box center [178, 642] width 187 height 42
click at [0, 0] on input "Make public example" at bounding box center [0, 0] width 0 height 0
type textarea "This template requires BF code base >0.9.6"
click at [228, 72] on div "Dev V3" at bounding box center [231, 69] width 49 height 19
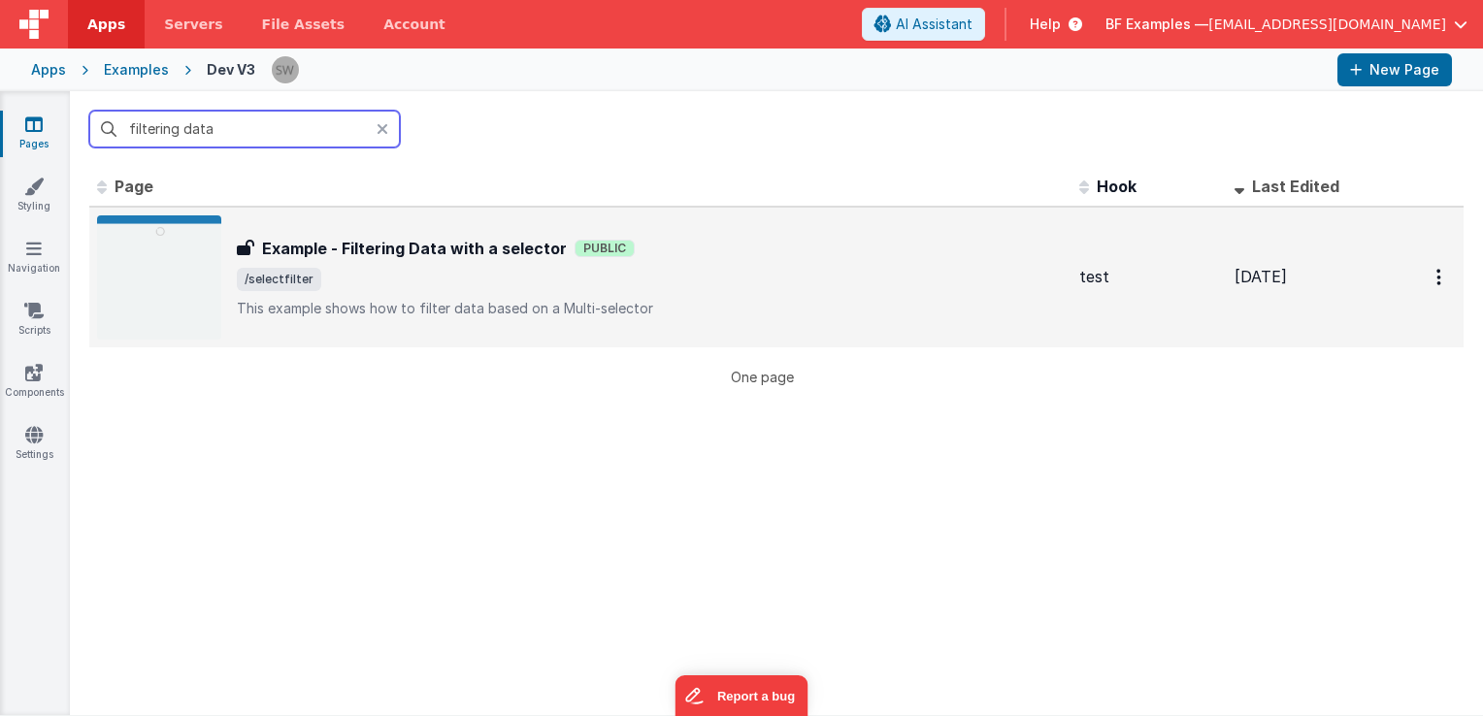
type input "filtering data"
click at [457, 268] on span "/selectfilter" at bounding box center [650, 279] width 827 height 23
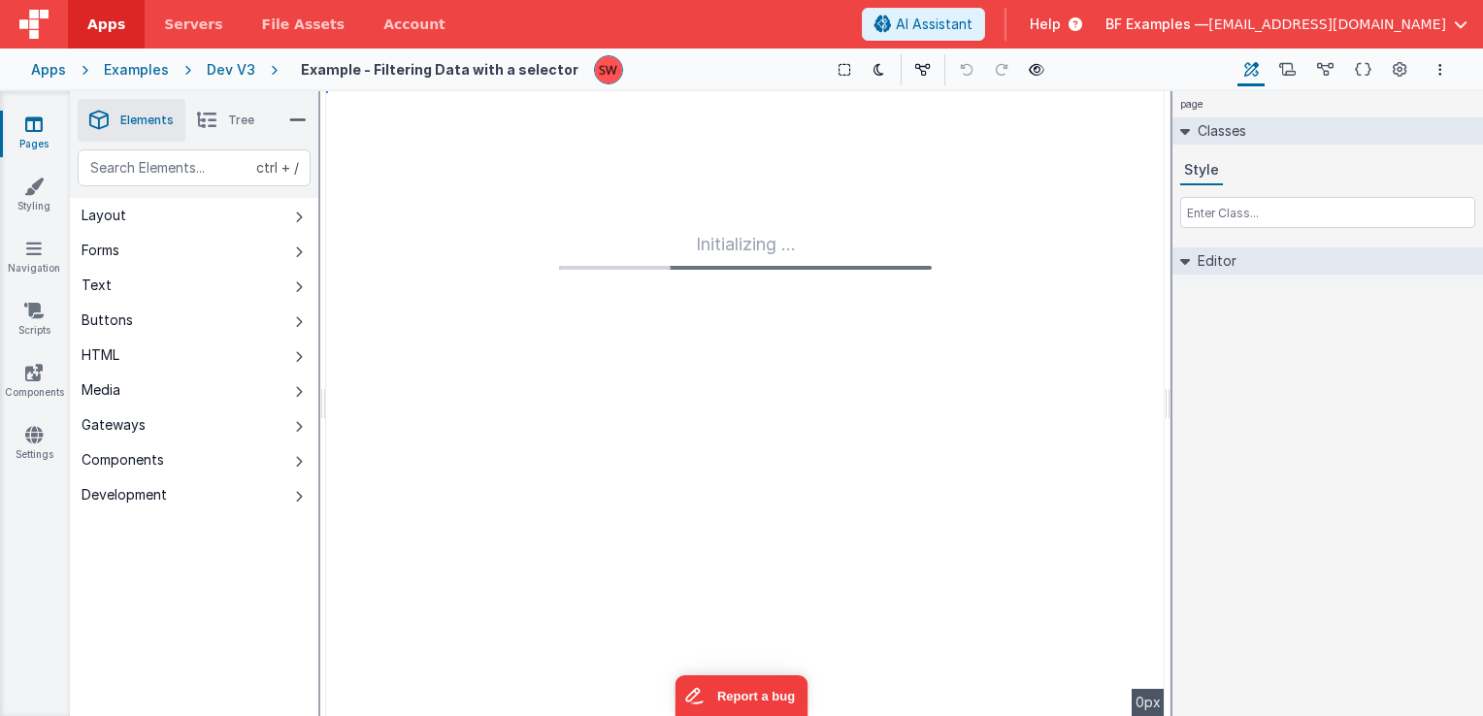
type input "FR_BB946C76-E384-CF49-AEFD-93A68EBDC0ED"
type textarea "This example shows how to filter data based on a Multi-selector"
type input "test"
checkbox input "false"
type textarea "This example shows how to filter data based on a Multi-selector"
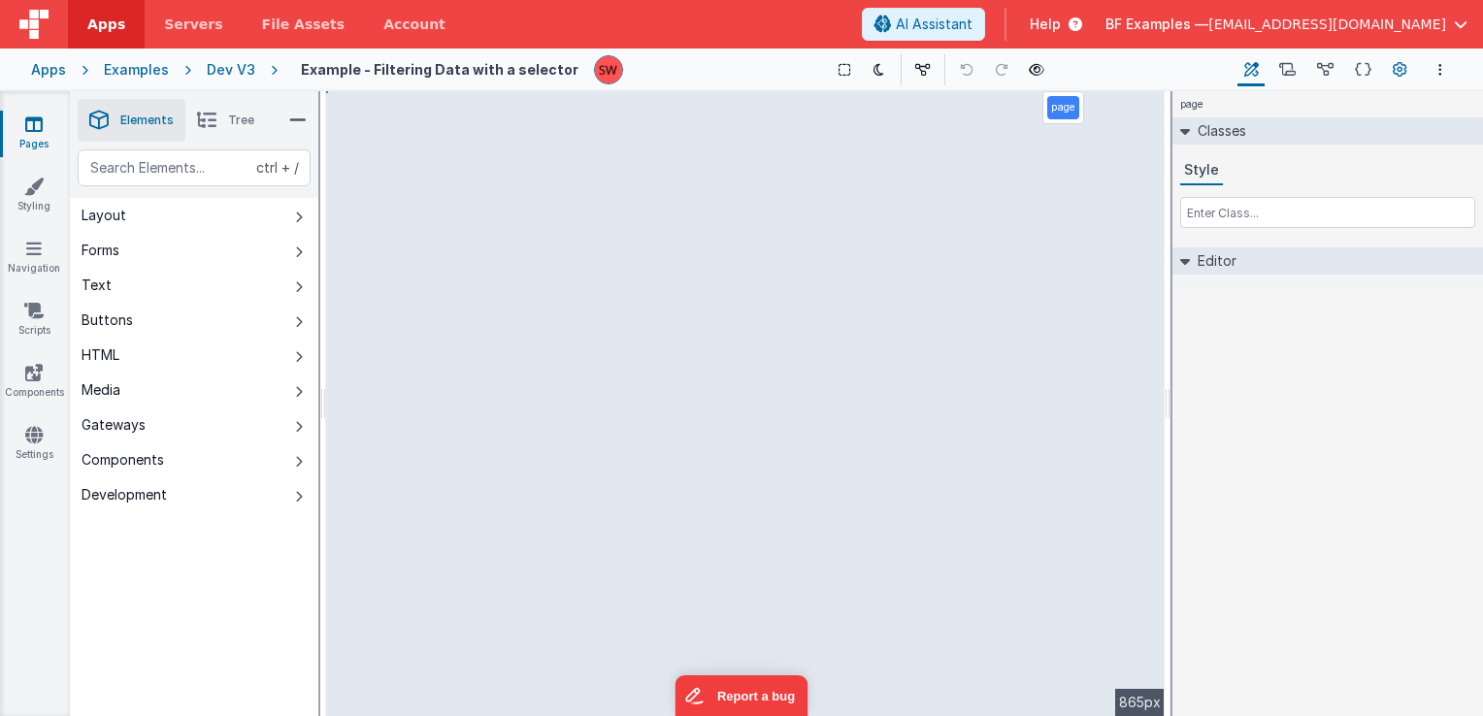
click at [1400, 72] on icon at bounding box center [1400, 70] width 15 height 20
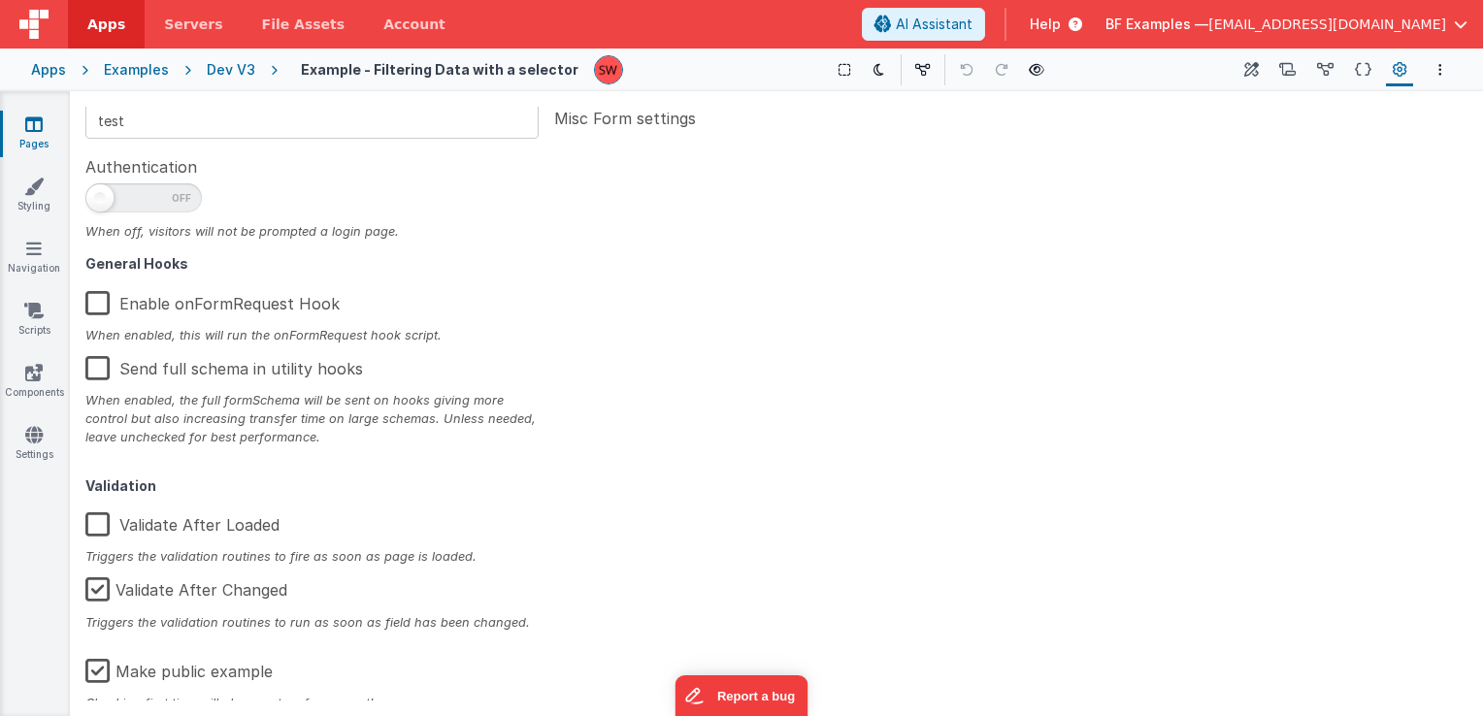
scroll to position [310, 0]
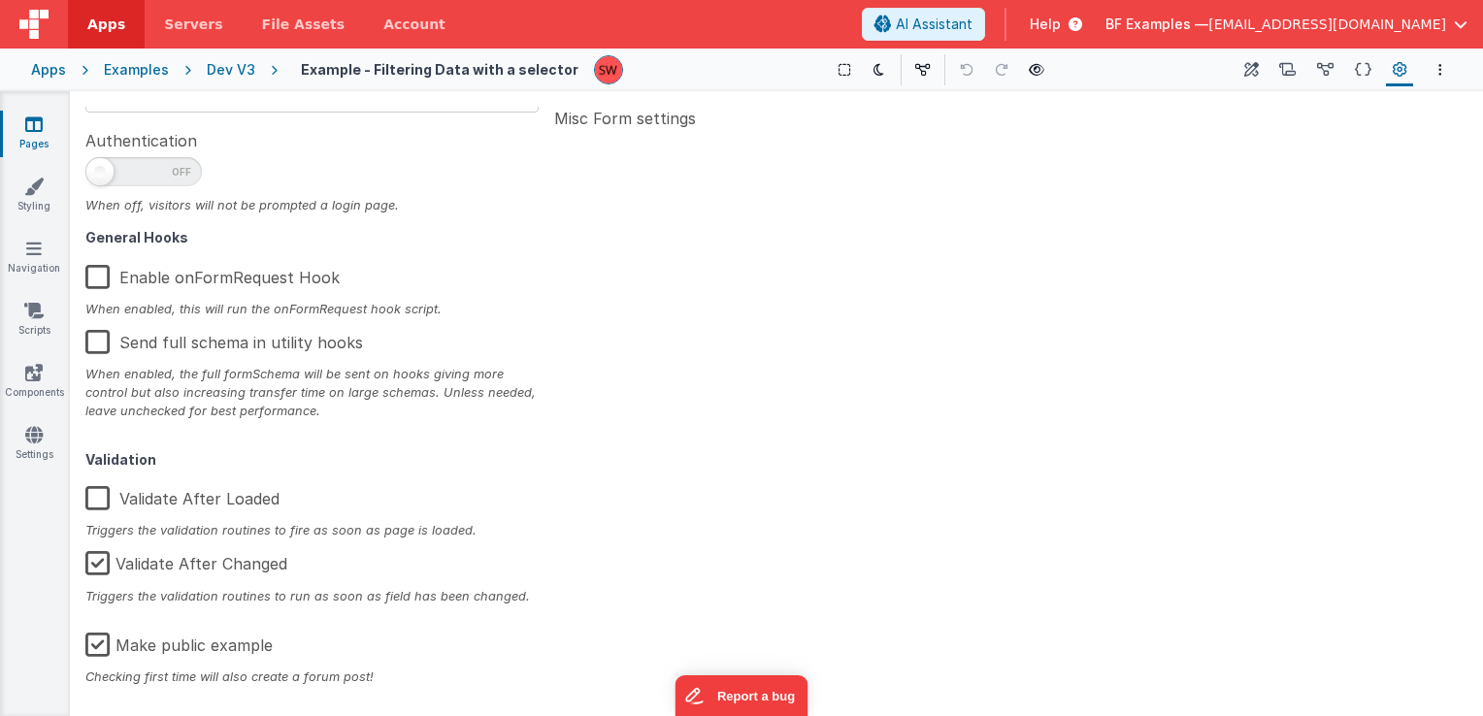
click at [95, 647] on label "Make public example" at bounding box center [178, 642] width 187 height 42
click at [0, 0] on input "Make public example" at bounding box center [0, 0] width 0 height 0
click at [1444, 70] on button "Options" at bounding box center [1440, 69] width 23 height 23
click at [1316, 105] on p "Save" at bounding box center [1331, 107] width 128 height 19
click at [1442, 67] on icon "Options" at bounding box center [1441, 70] width 4 height 14
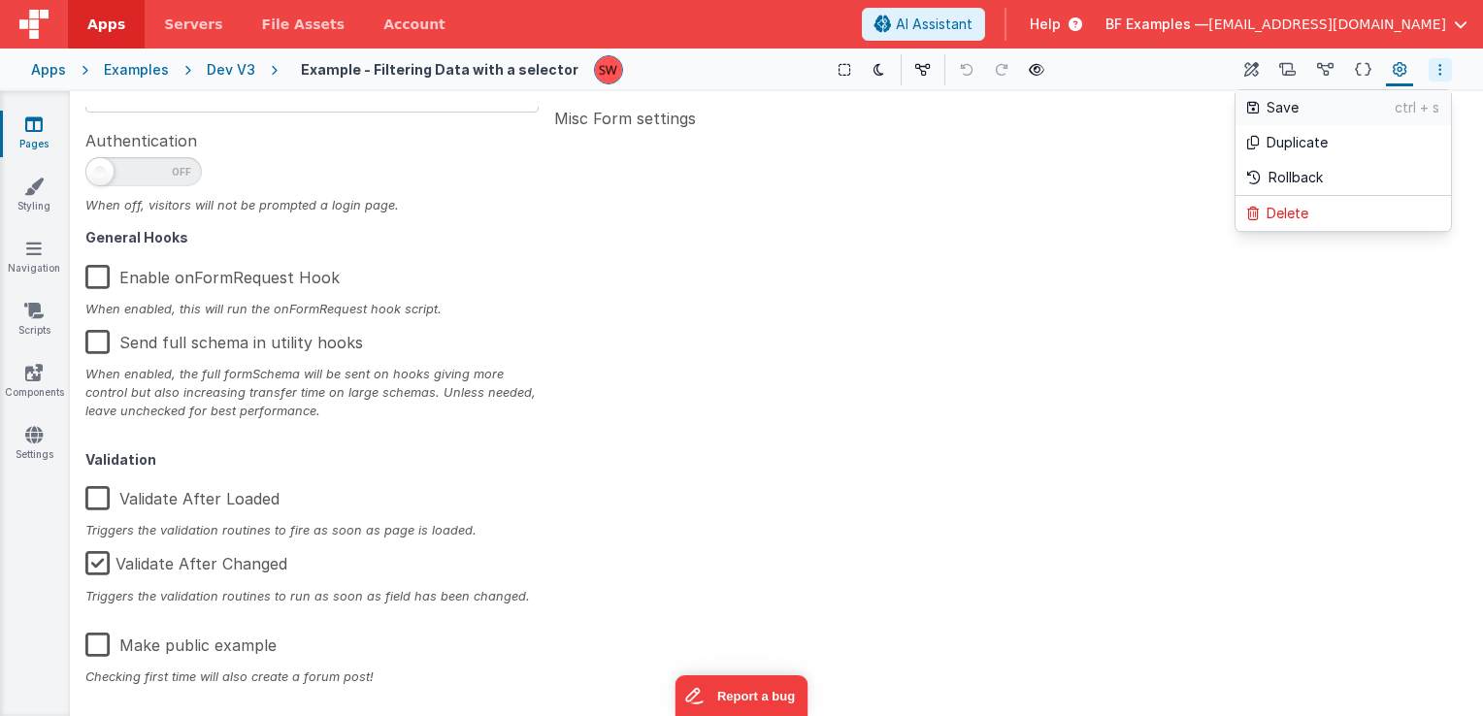
click at [1377, 114] on p "Save" at bounding box center [1331, 107] width 128 height 19
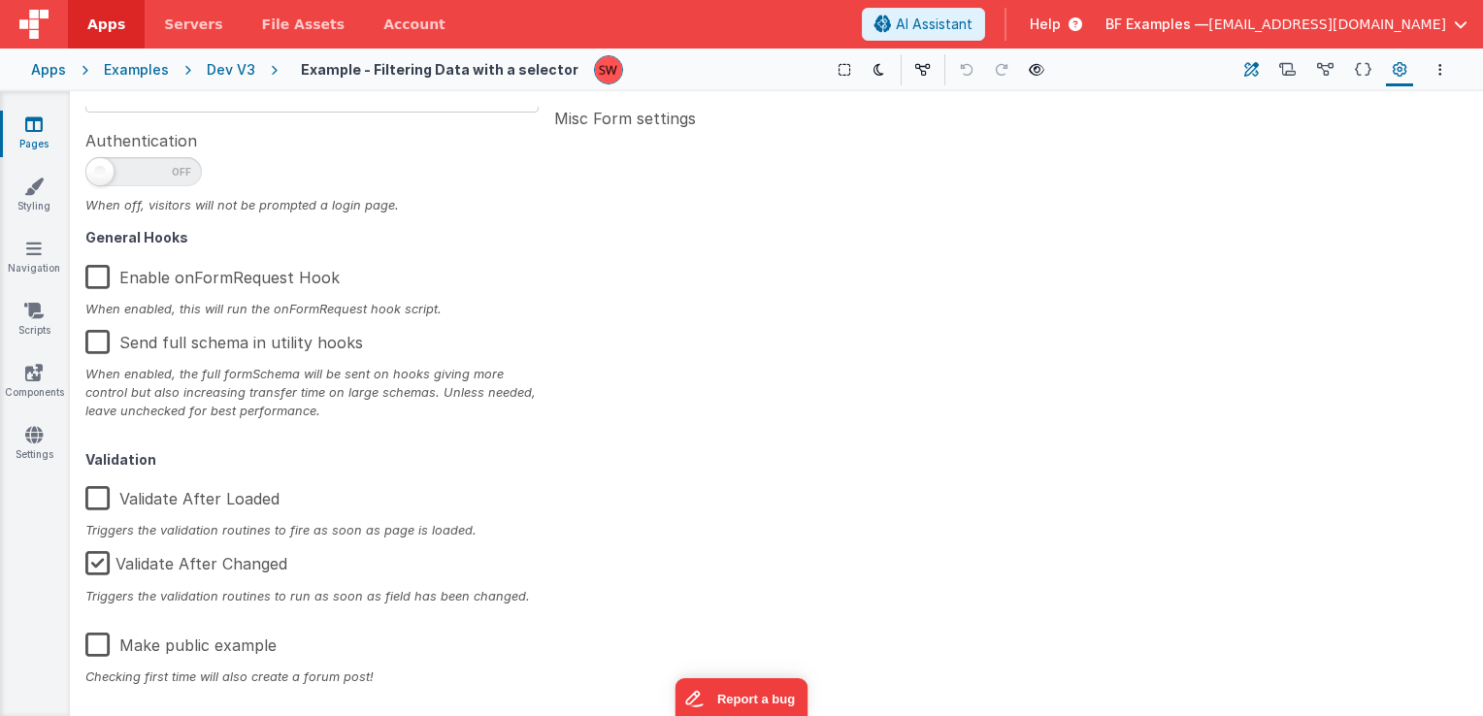
click at [1257, 69] on icon at bounding box center [1252, 70] width 15 height 20
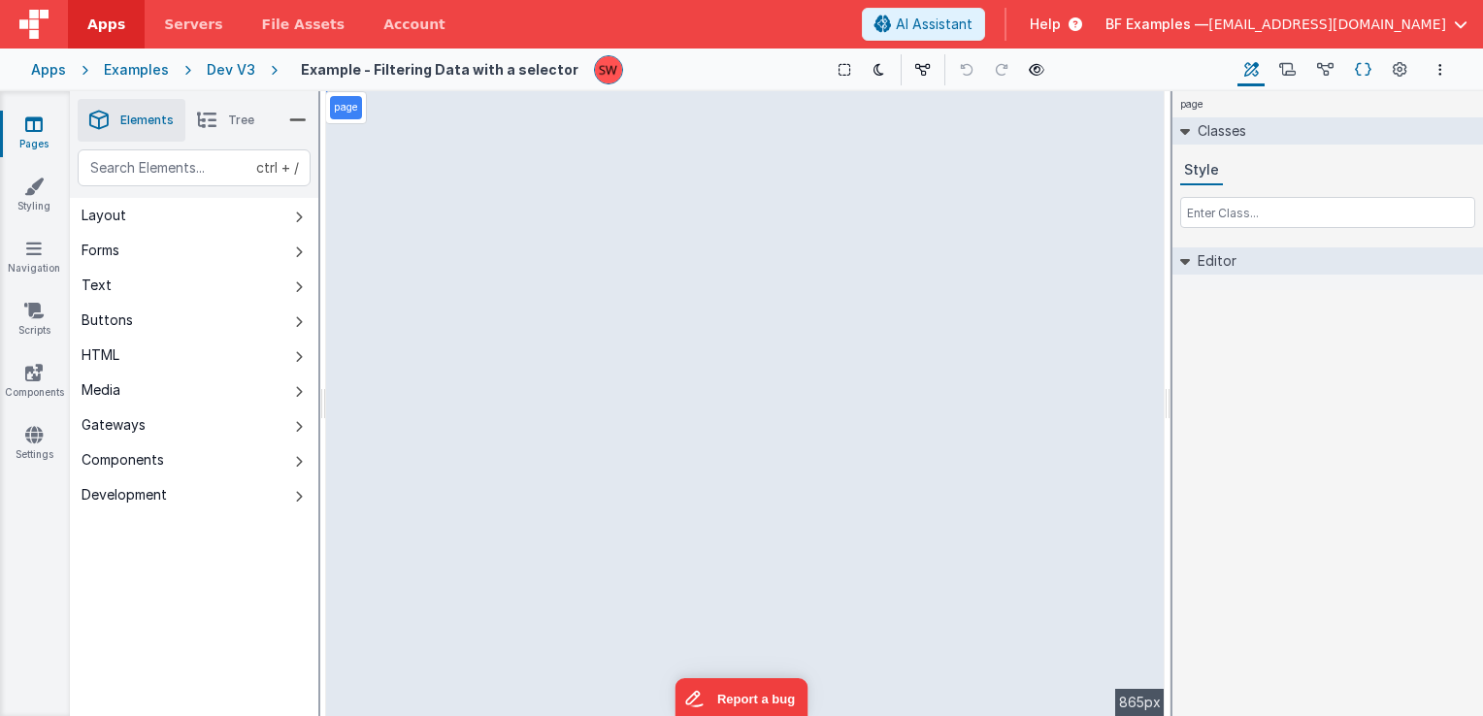
click at [1354, 64] on button "Schema" at bounding box center [1363, 69] width 30 height 33
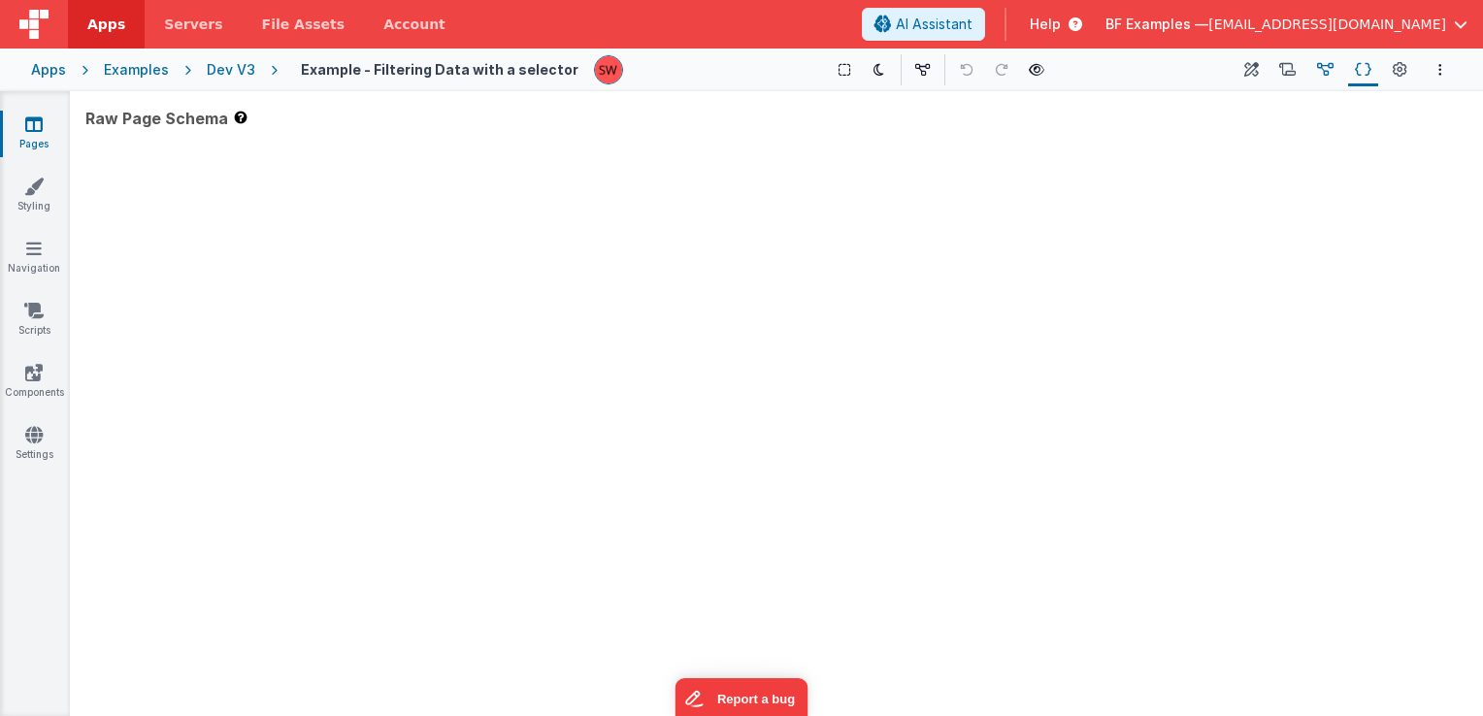
click at [1323, 81] on button "Data Model" at bounding box center [1326, 69] width 30 height 33
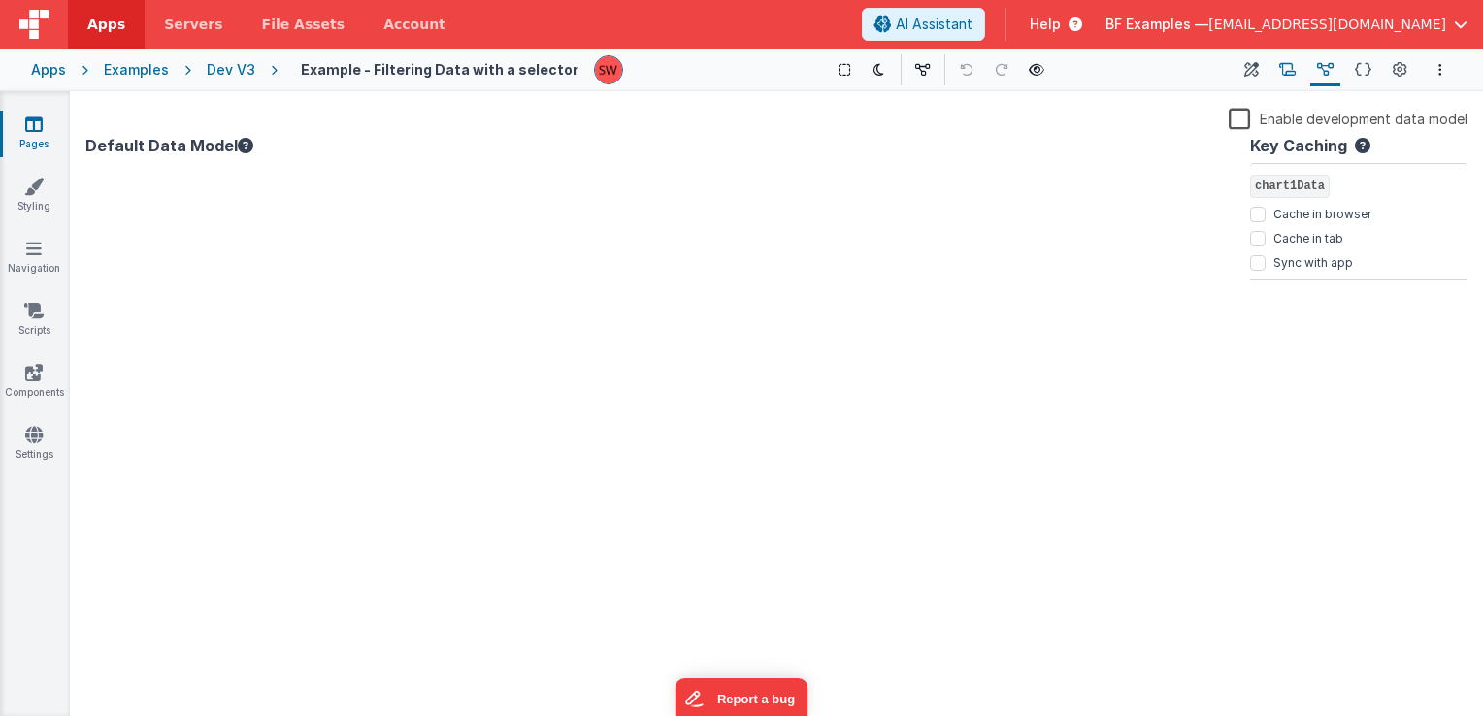
click at [1284, 72] on icon at bounding box center [1287, 70] width 17 height 20
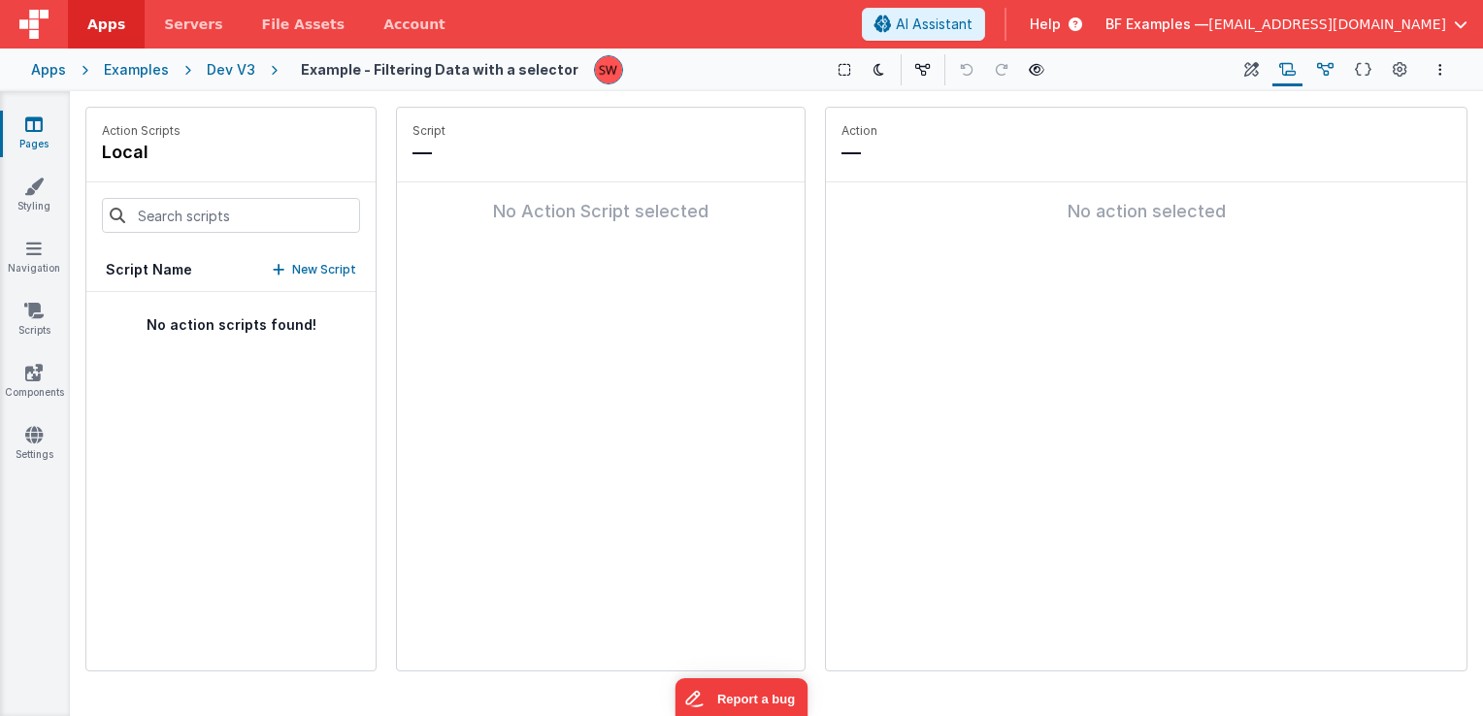
click at [1311, 73] on button "Data Model" at bounding box center [1326, 69] width 30 height 33
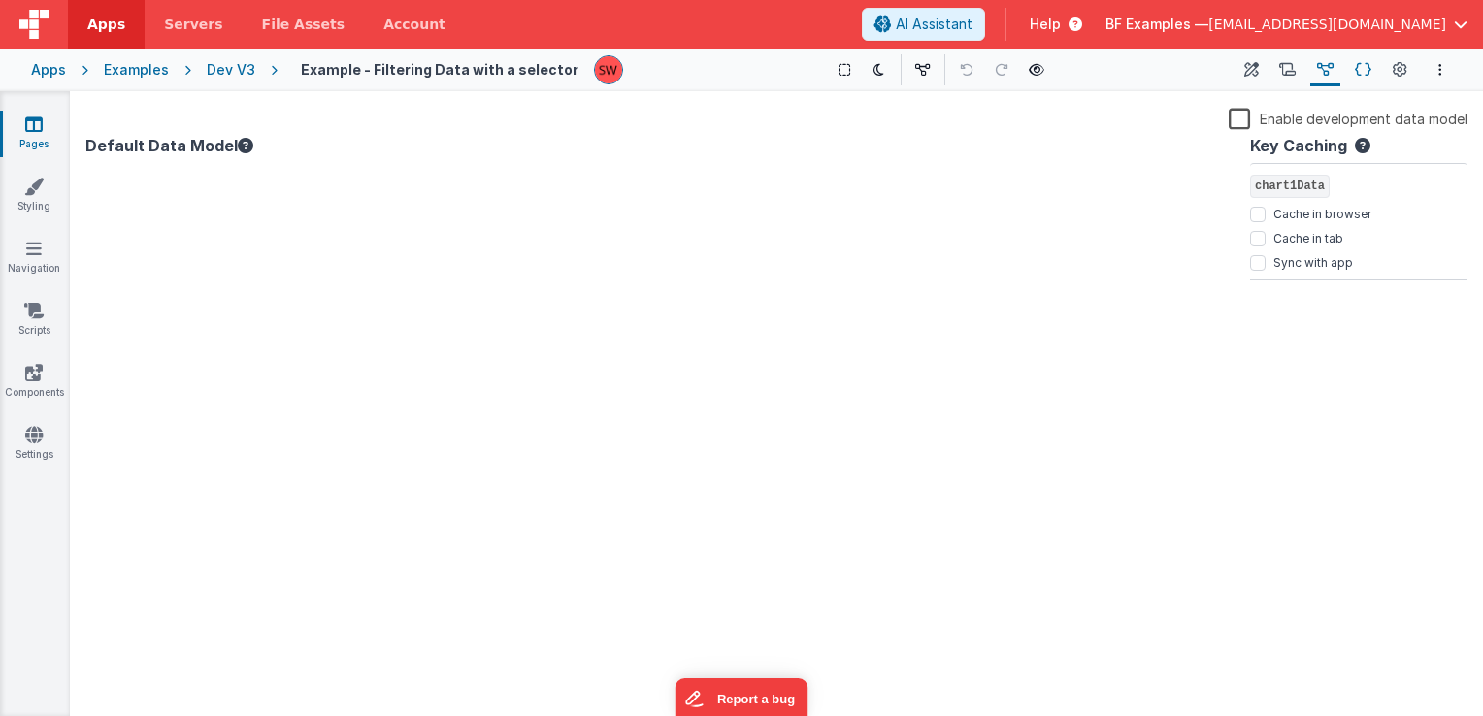
click at [1363, 67] on icon at bounding box center [1363, 70] width 17 height 20
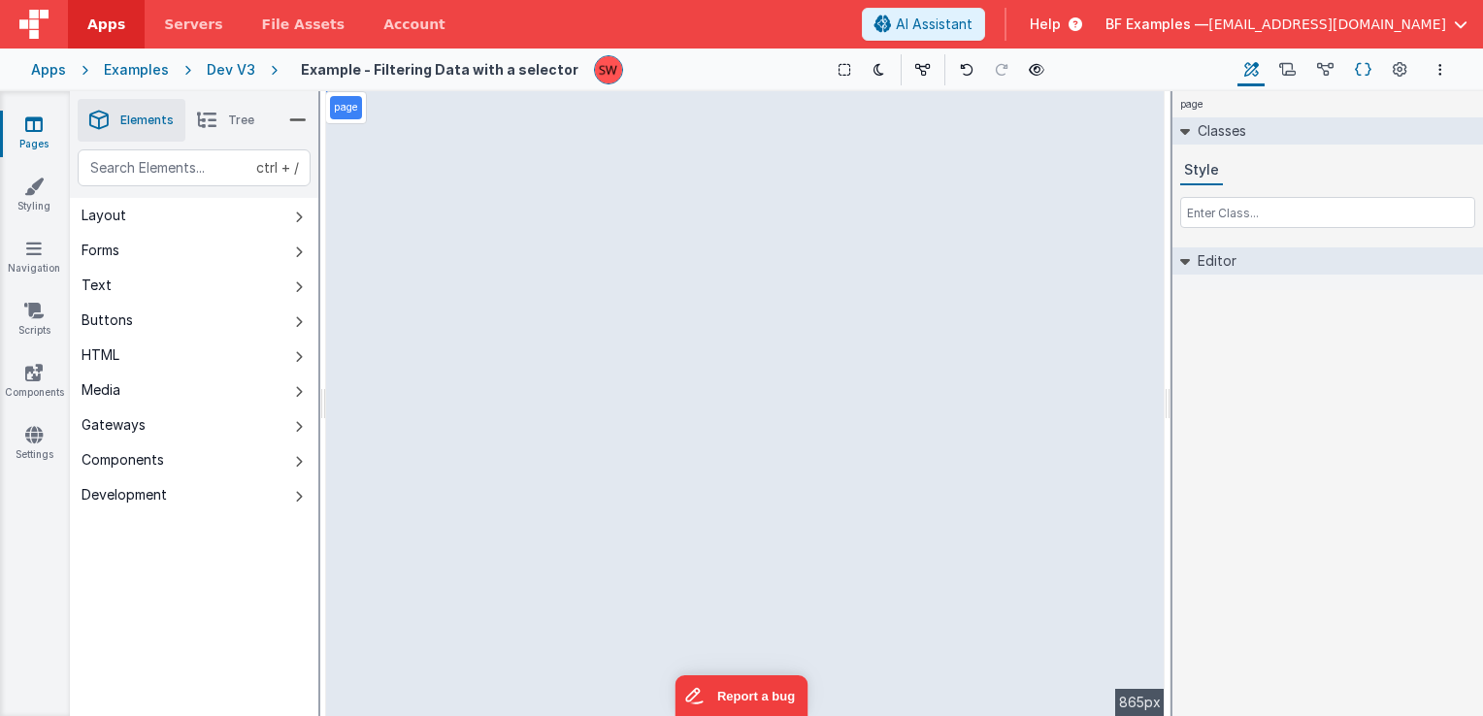
click at [1375, 70] on button "Schema" at bounding box center [1363, 69] width 30 height 33
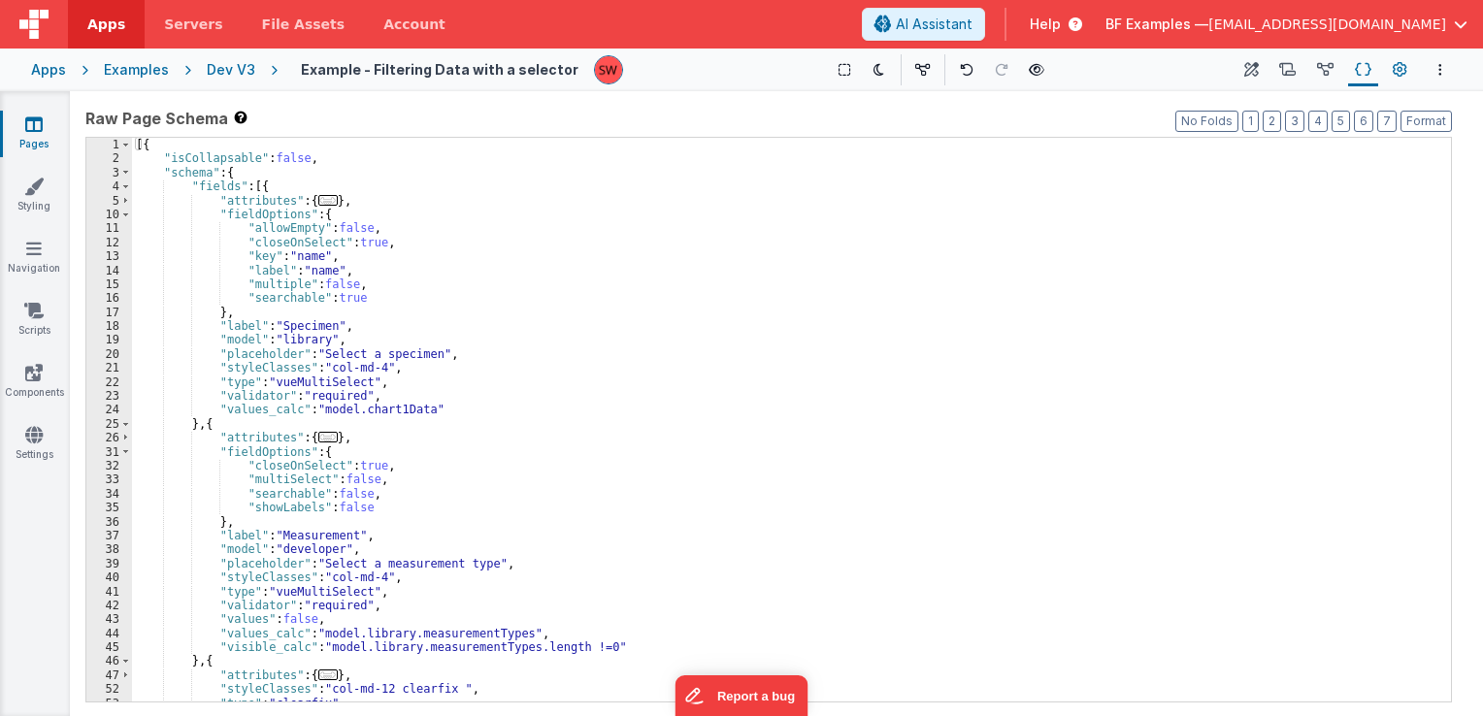
click at [1402, 72] on icon at bounding box center [1400, 70] width 15 height 20
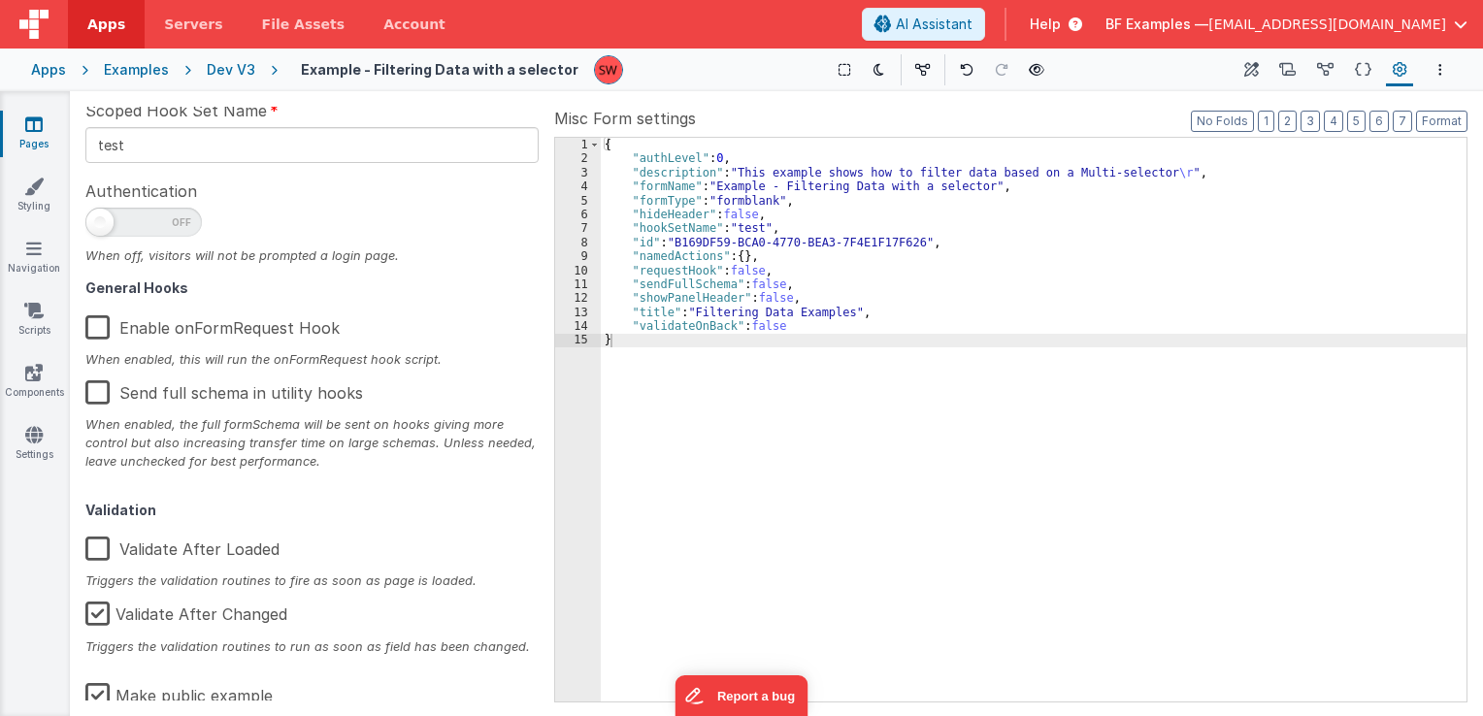
scroll to position [310, 0]
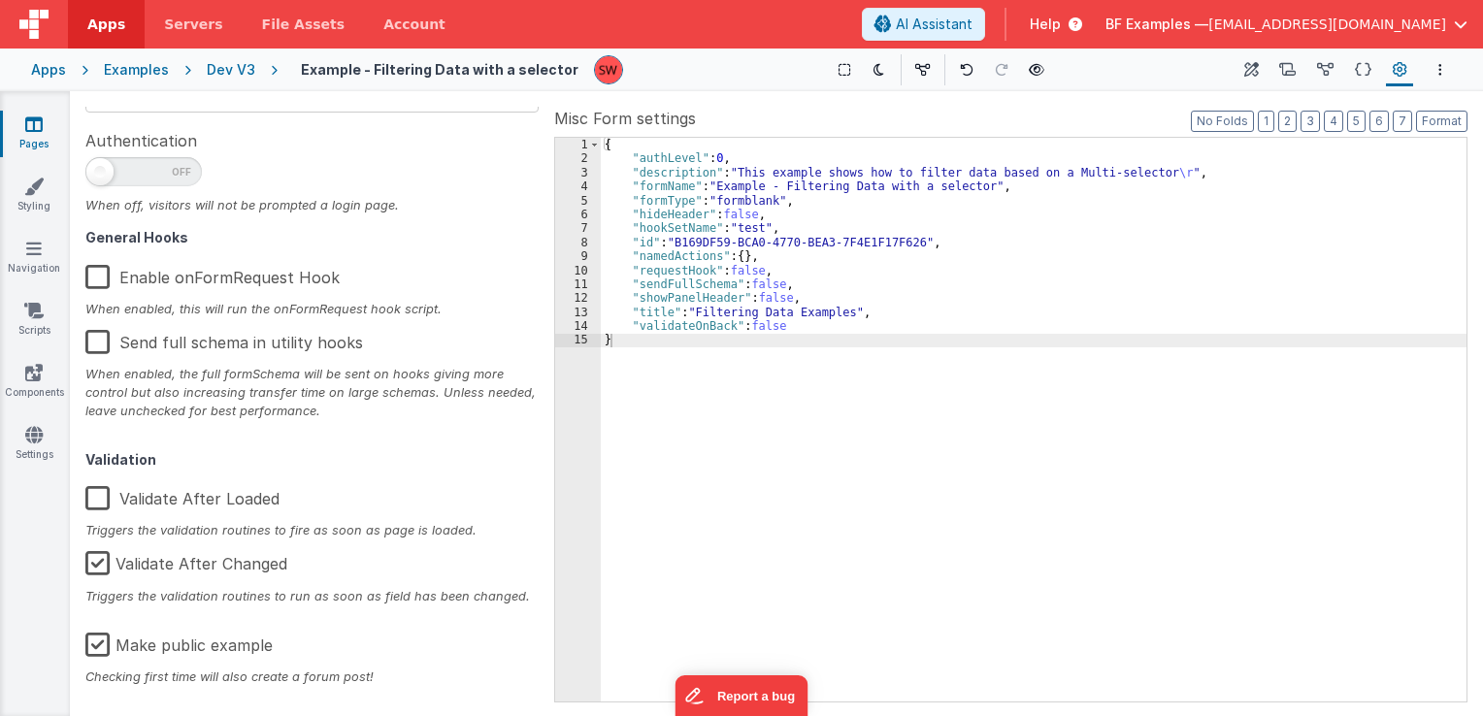
click at [99, 642] on label "Make public example" at bounding box center [178, 642] width 187 height 42
click at [0, 0] on input "Make public example" at bounding box center [0, 0] width 0 height 0
click at [1361, 64] on icon at bounding box center [1363, 70] width 17 height 20
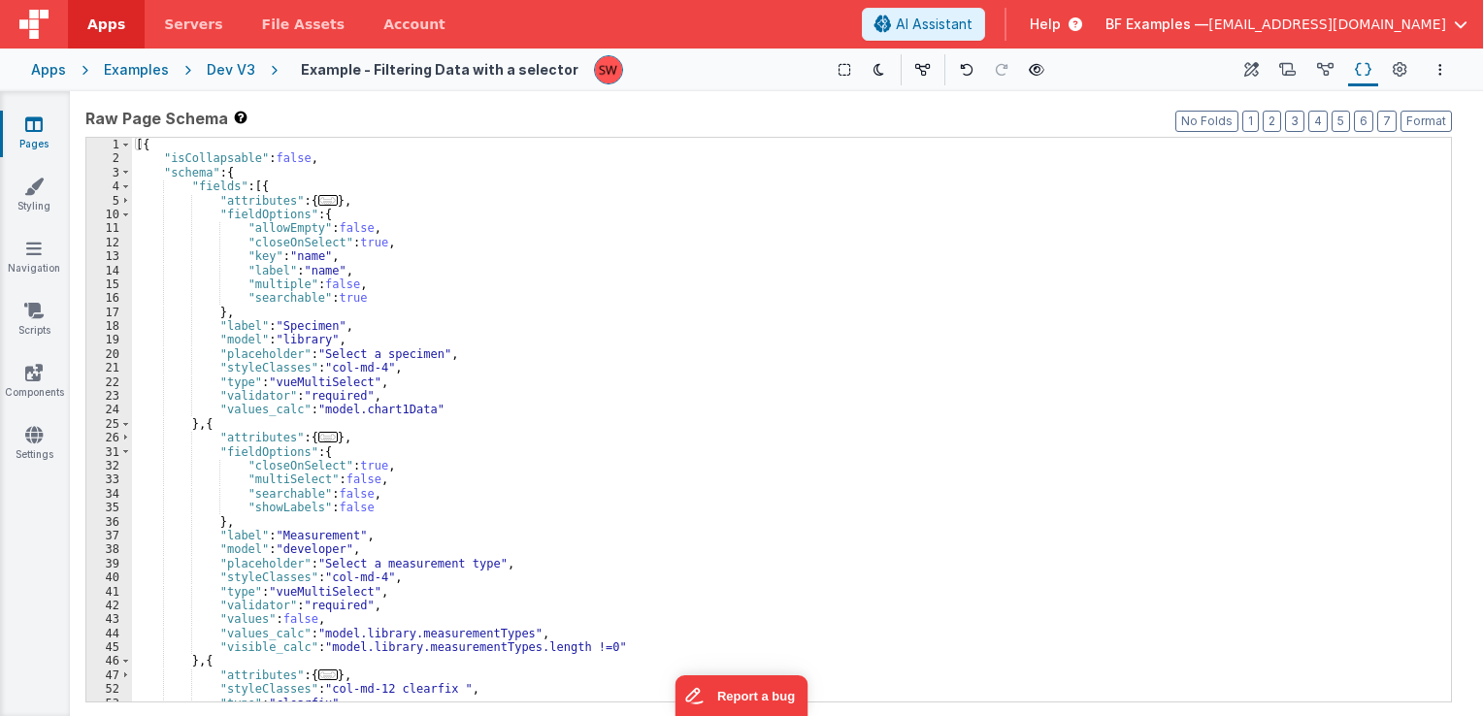
click at [229, 74] on div "Dev V3" at bounding box center [231, 69] width 49 height 19
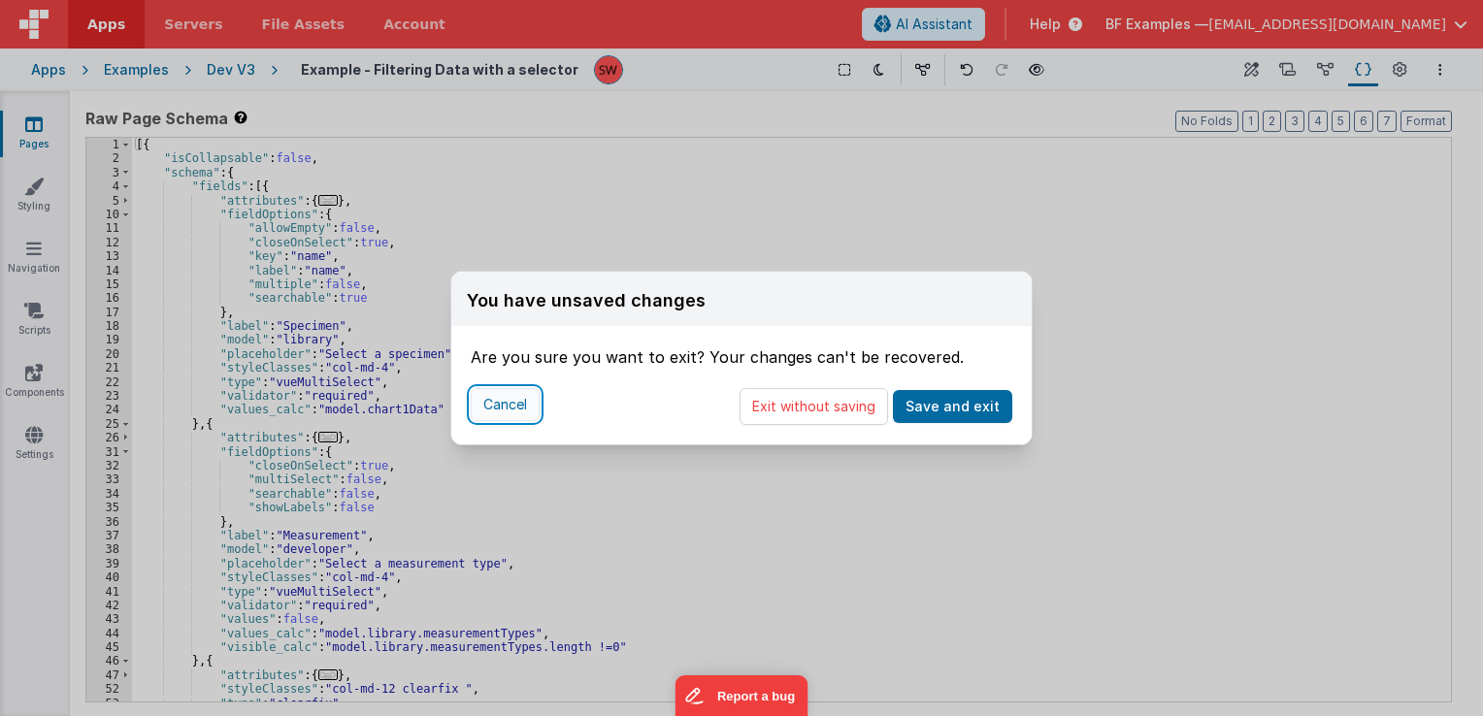
click at [489, 410] on button "Cancel" at bounding box center [505, 404] width 69 height 33
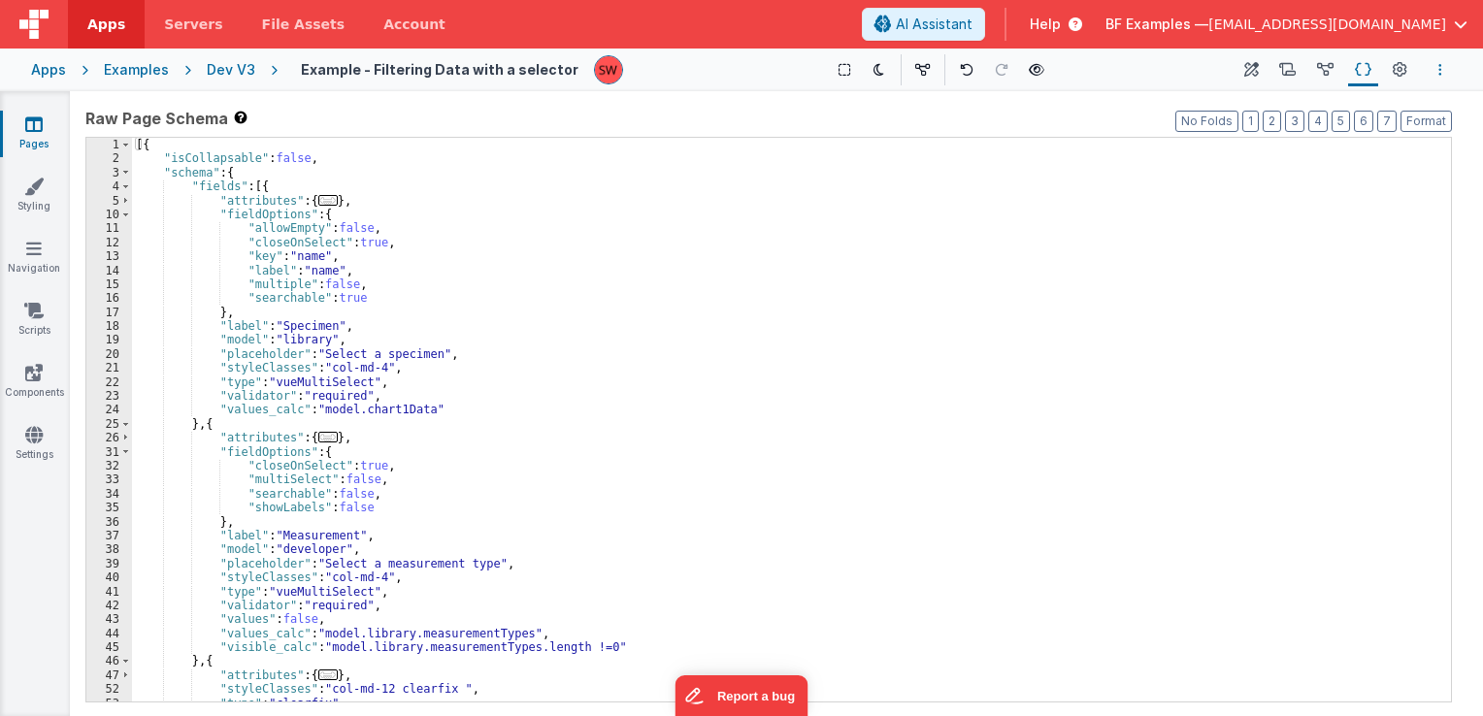
click at [1444, 70] on button "Options" at bounding box center [1440, 69] width 23 height 23
click at [1350, 111] on p "Save" at bounding box center [1331, 107] width 128 height 19
click at [1437, 73] on button "Options" at bounding box center [1440, 69] width 23 height 23
click at [1395, 103] on p "ctrl + s" at bounding box center [1417, 107] width 45 height 19
click at [1443, 66] on button "Options" at bounding box center [1440, 69] width 23 height 23
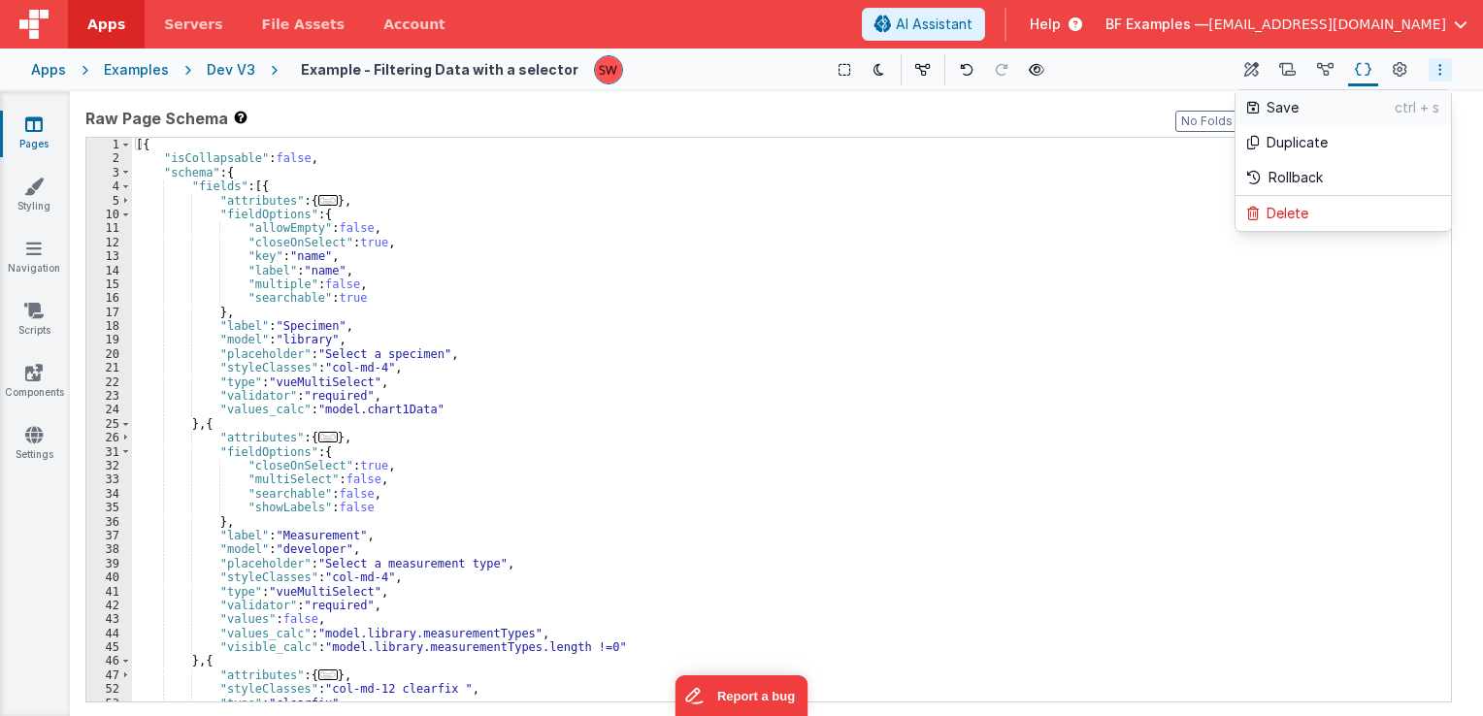
click at [1390, 104] on p "Save" at bounding box center [1331, 107] width 128 height 19
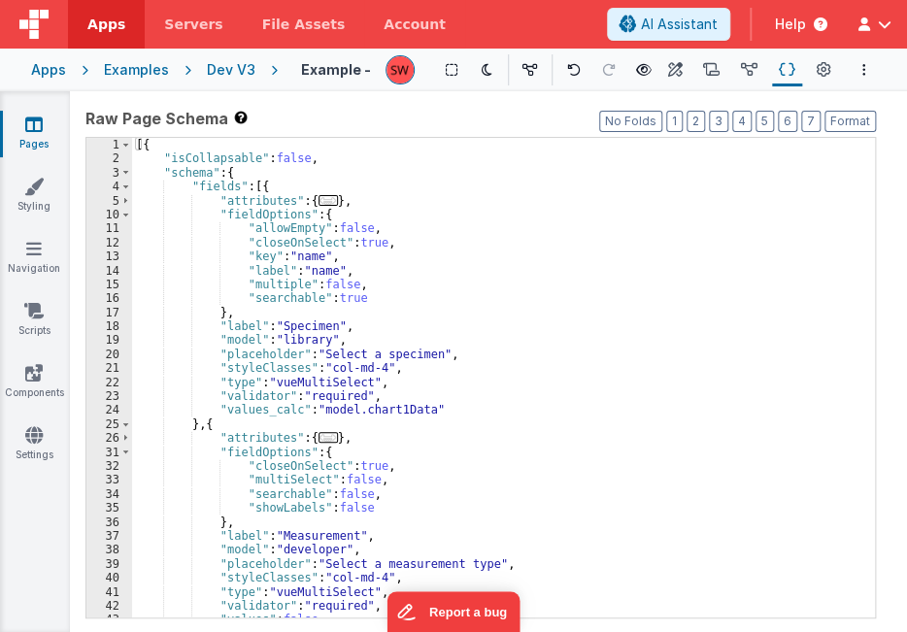
click at [864, 70] on icon "Options" at bounding box center [864, 70] width 4 height 14
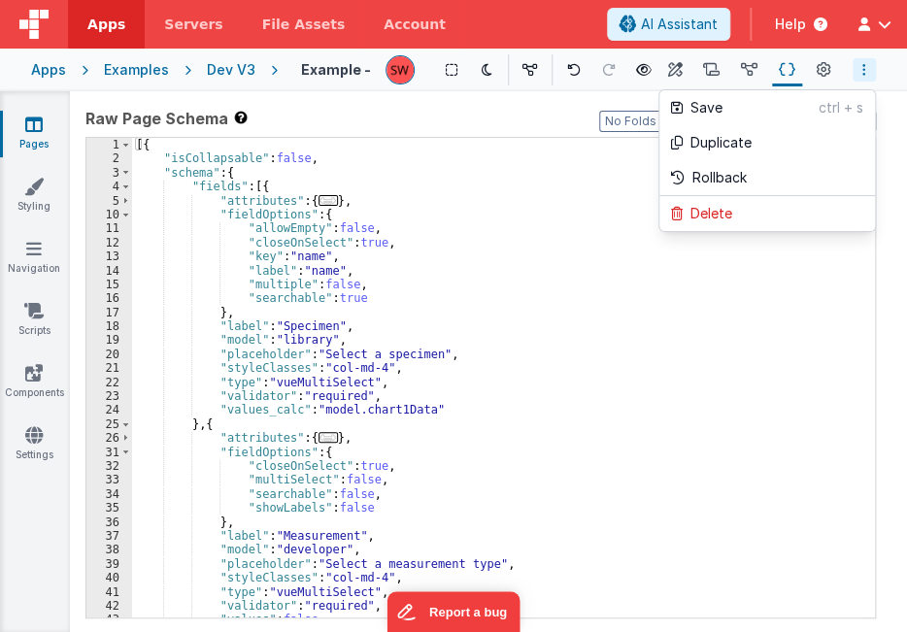
click at [795, 114] on p "Save" at bounding box center [754, 107] width 128 height 19
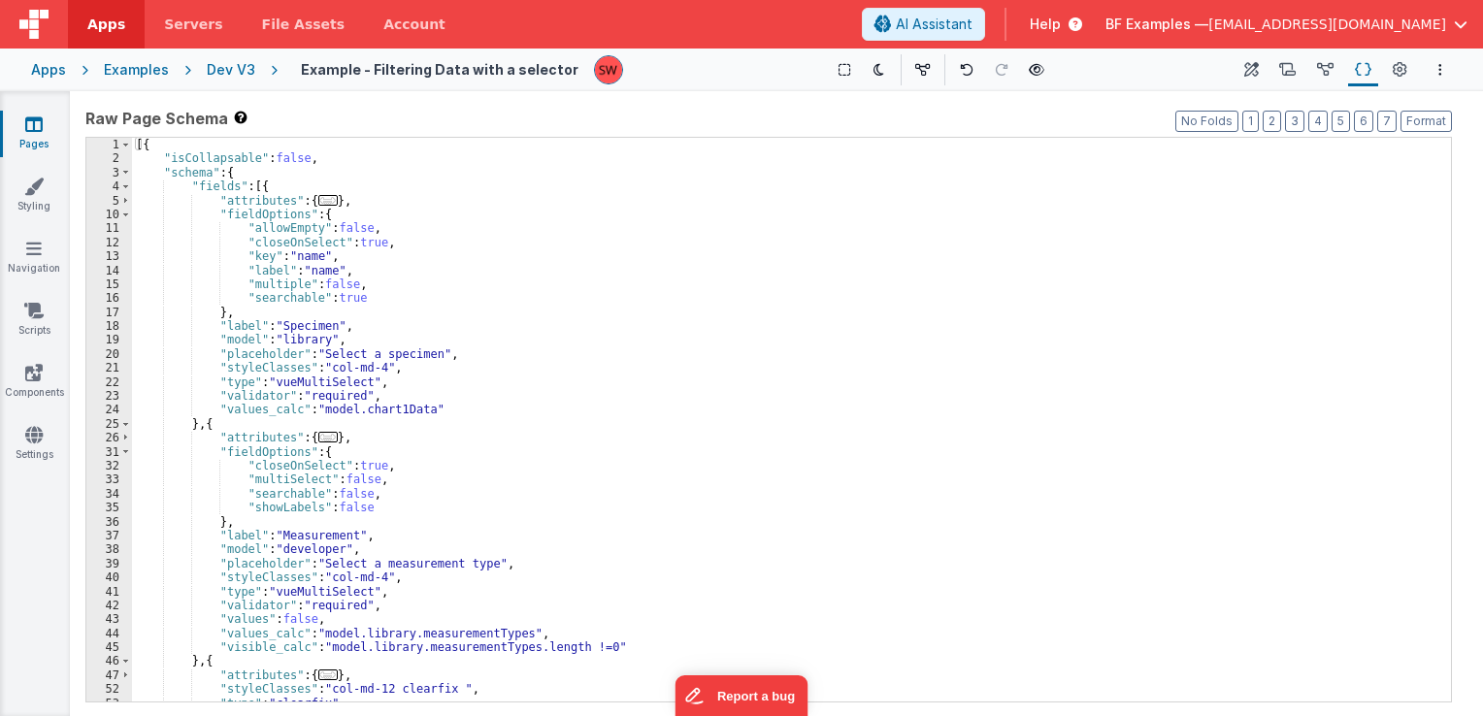
click at [393, 70] on h4 "Example - Filtering Data with a selector" at bounding box center [440, 69] width 278 height 15
click at [1399, 73] on icon at bounding box center [1400, 70] width 15 height 20
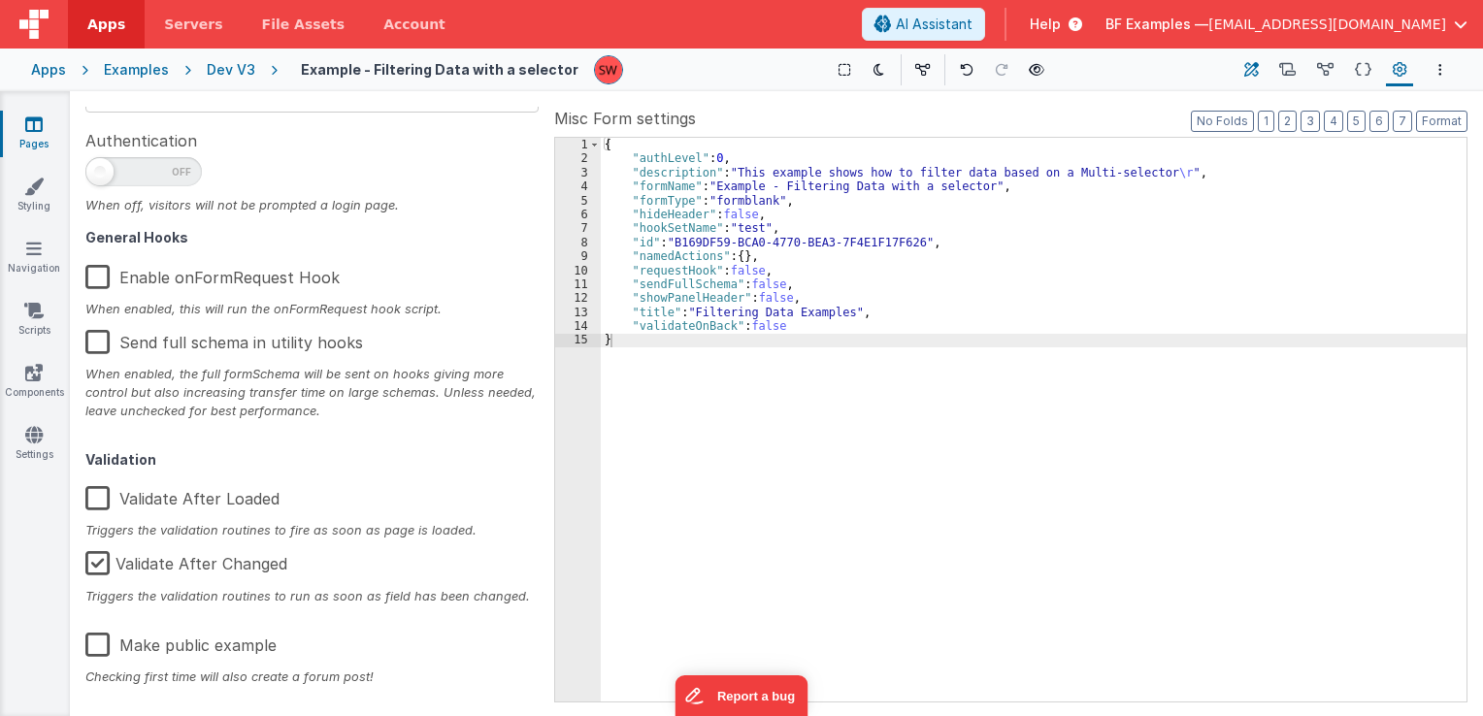
click at [1250, 69] on icon at bounding box center [1252, 70] width 15 height 20
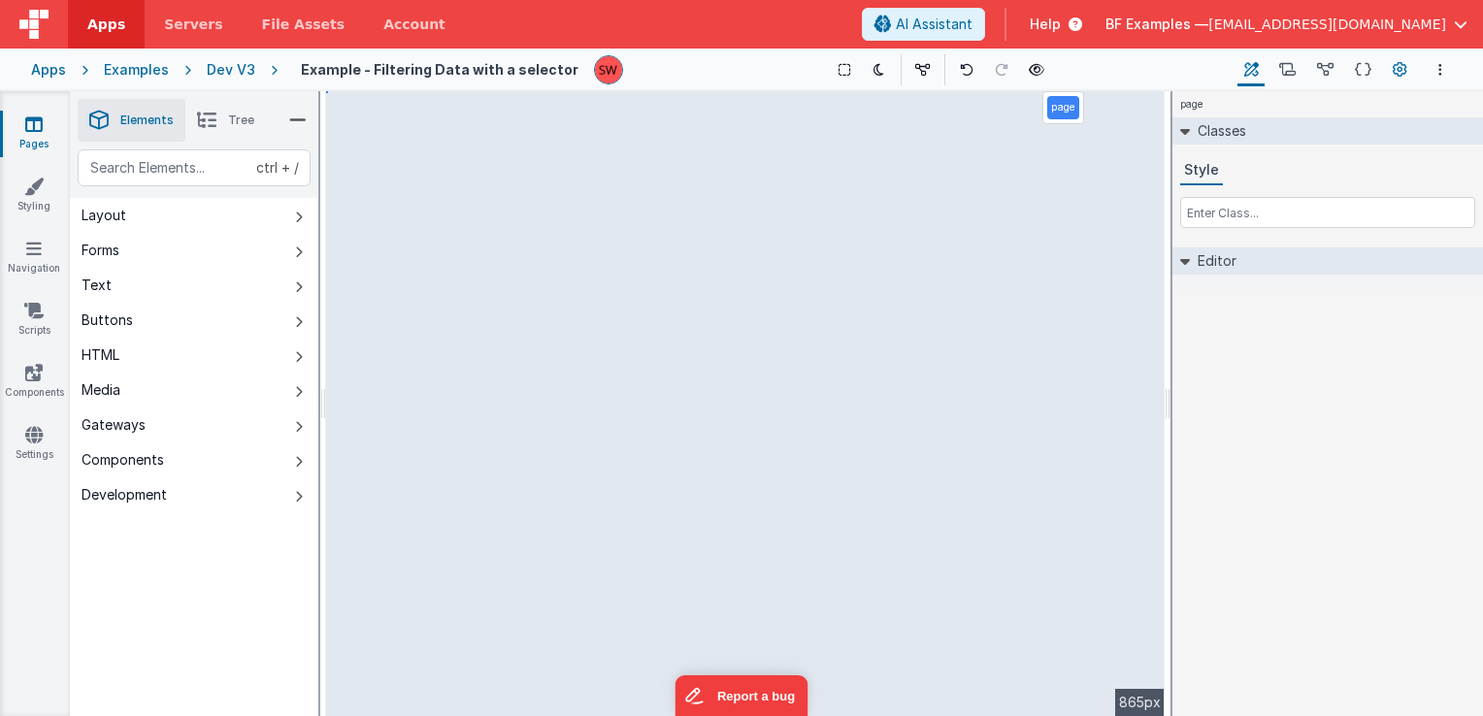
click at [1398, 68] on icon at bounding box center [1400, 70] width 15 height 20
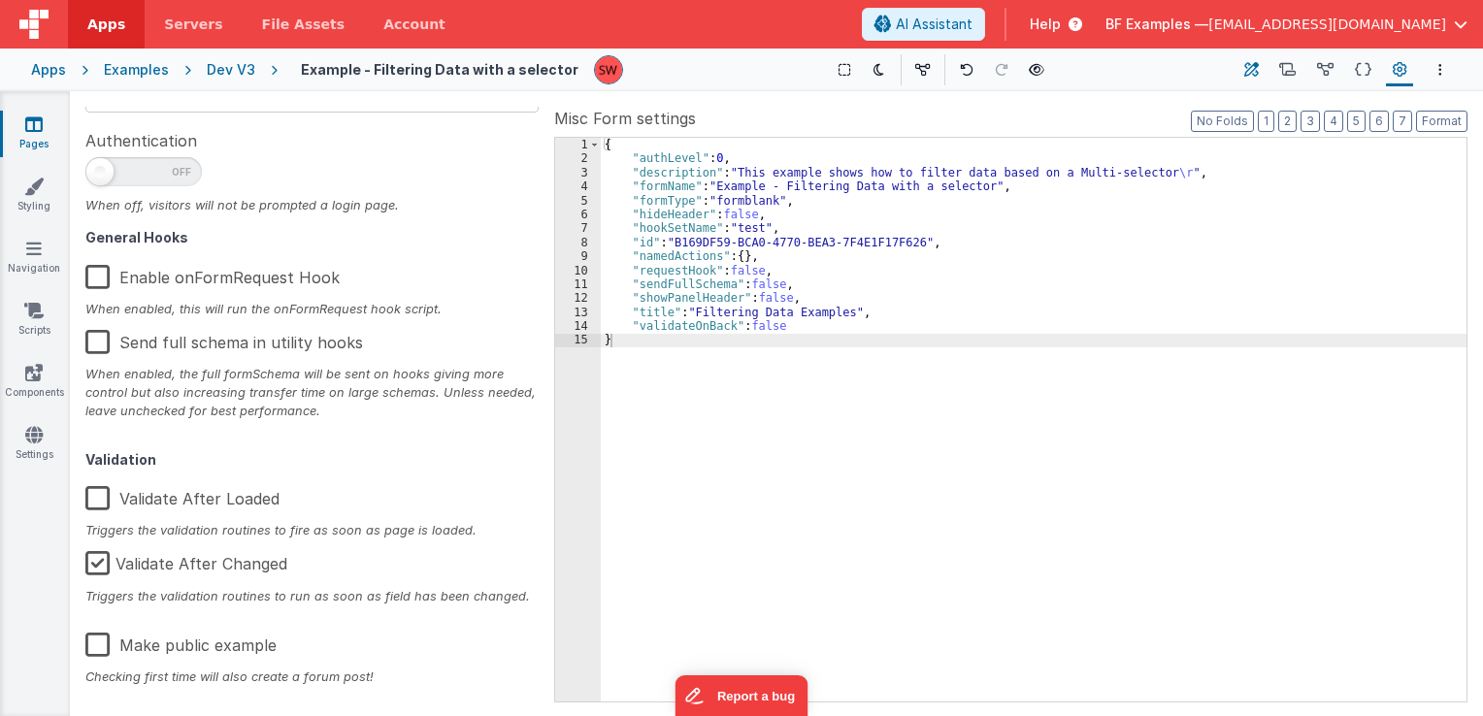
click at [1256, 80] on icon at bounding box center [1252, 70] width 15 height 20
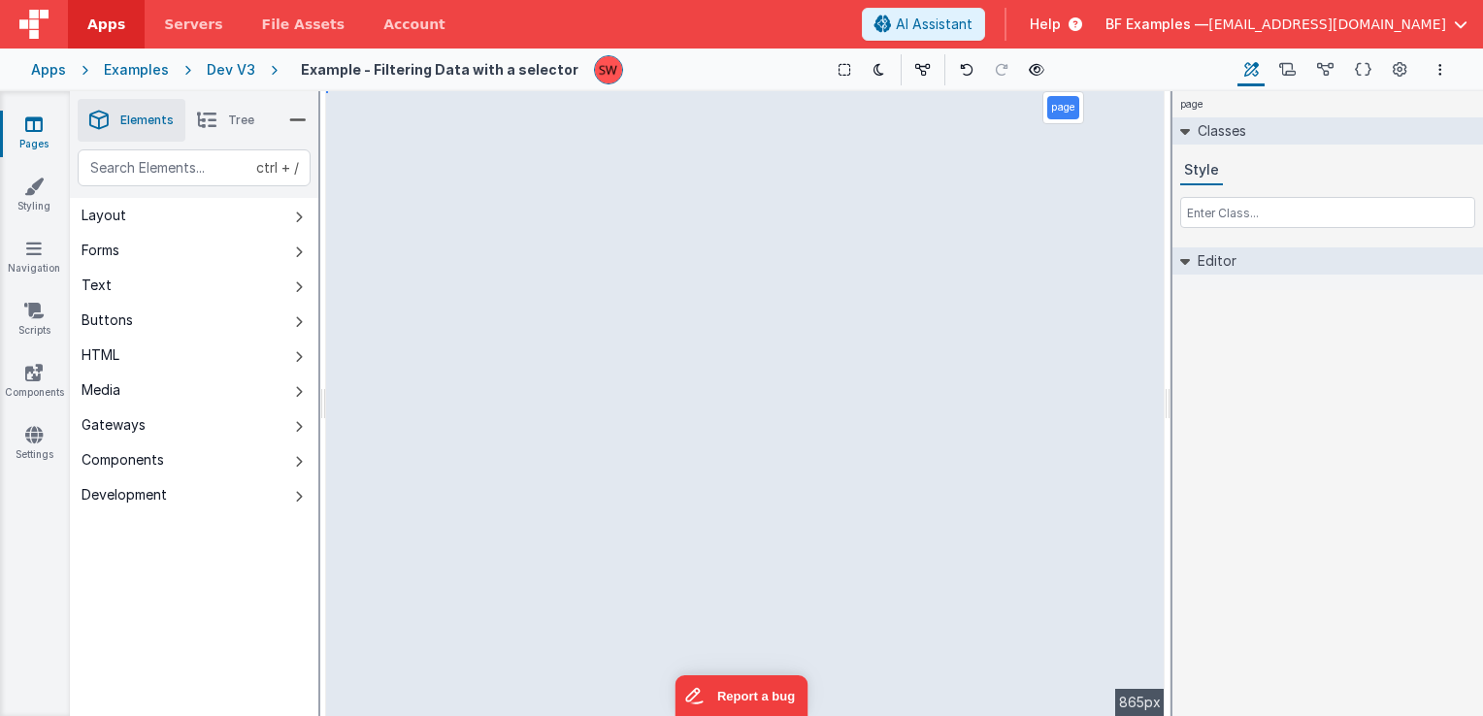
drag, startPoint x: 1018, startPoint y: 68, endPoint x: 1095, endPoint y: 64, distance: 76.8
click at [1095, 64] on div "Show Group Outlines Toggle Dark Mode Toggle Dev Data Preview Page ctrl + b" at bounding box center [936, 69] width 595 height 31
click at [524, 71] on h4 "Example - Filtering Data with a selector" at bounding box center [440, 69] width 278 height 15
click at [544, 66] on h4 "Example - Filtering Data with a selector" at bounding box center [440, 69] width 278 height 15
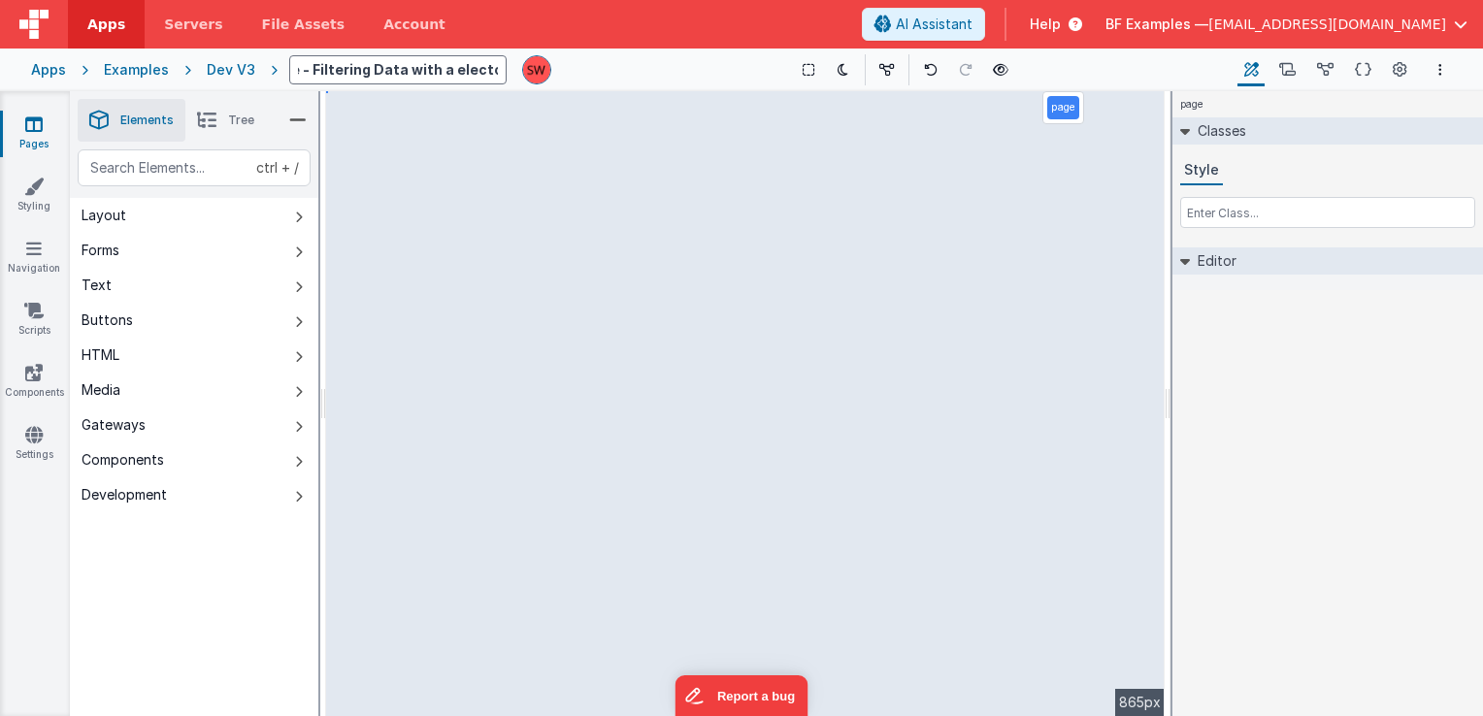
scroll to position [0, 50]
type input "Example - Filtering Data with a Selector"
click at [623, 80] on div "Show Group Outlines Toggle Dark Mode Toggle Dev Data Preview Page ctrl + b" at bounding box center [900, 69] width 667 height 31
click at [1439, 68] on icon "Options" at bounding box center [1441, 70] width 4 height 14
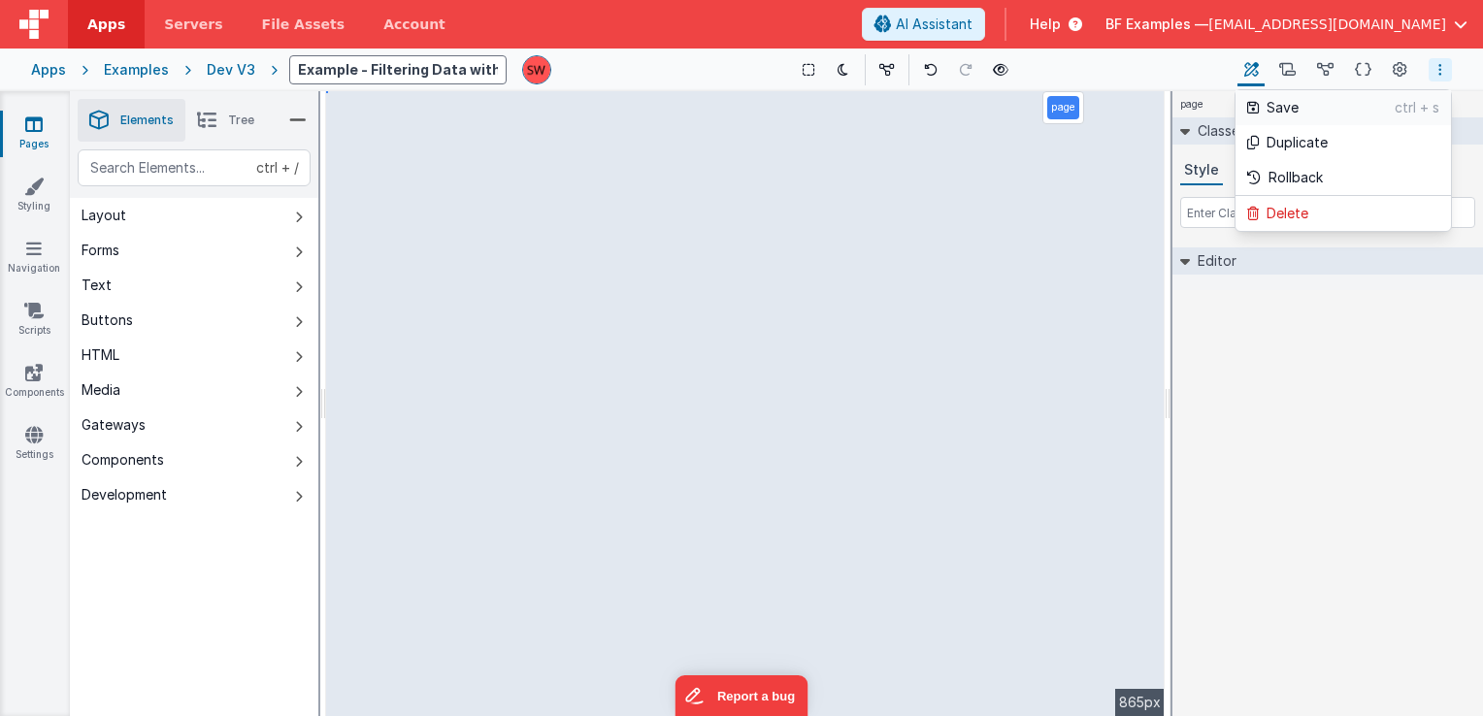
click at [1355, 110] on p "Save" at bounding box center [1331, 107] width 128 height 19
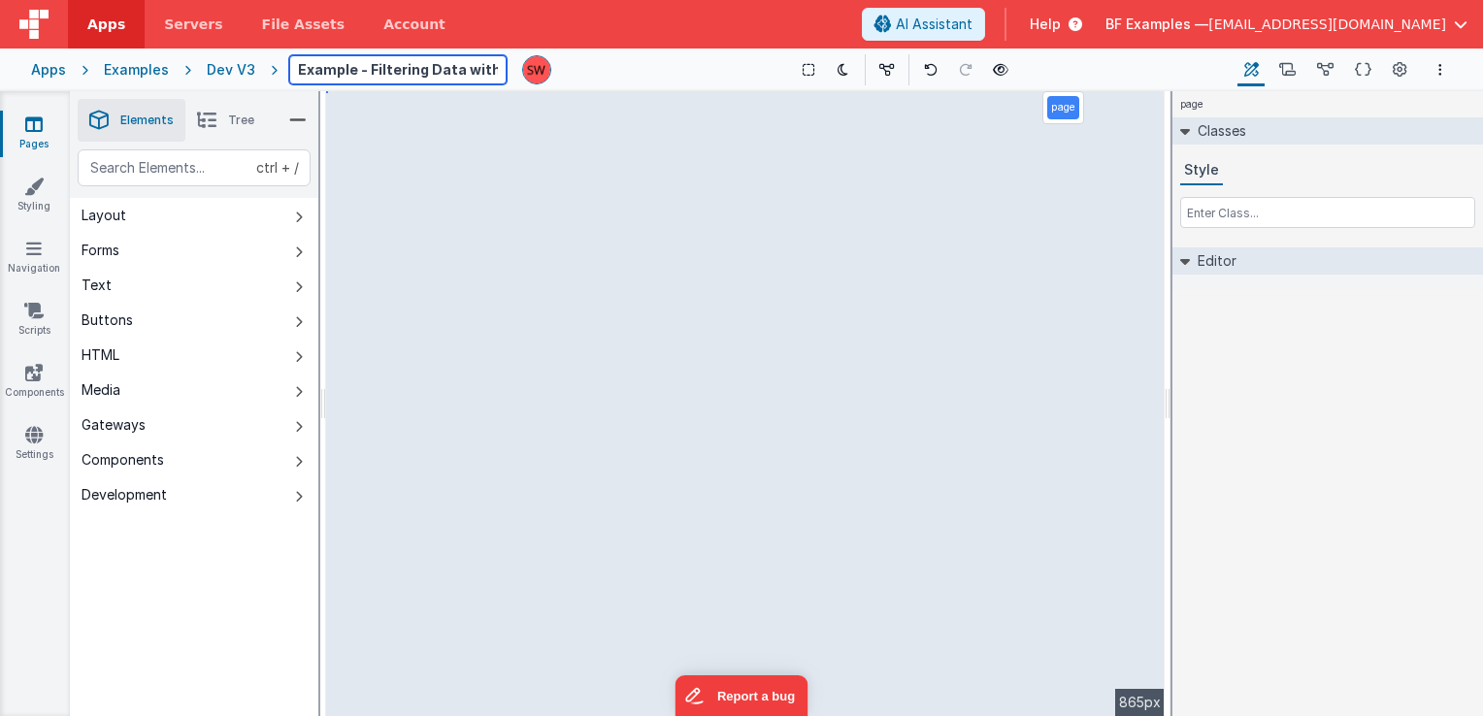
click at [466, 73] on input "Example - Filtering Data with a Selector" at bounding box center [397, 69] width 217 height 29
click at [633, 71] on div "Show Group Outlines Toggle Dark Mode Toggle Dev Data Preview Page ctrl + b" at bounding box center [900, 69] width 667 height 31
click at [1449, 73] on button "Options" at bounding box center [1440, 69] width 23 height 23
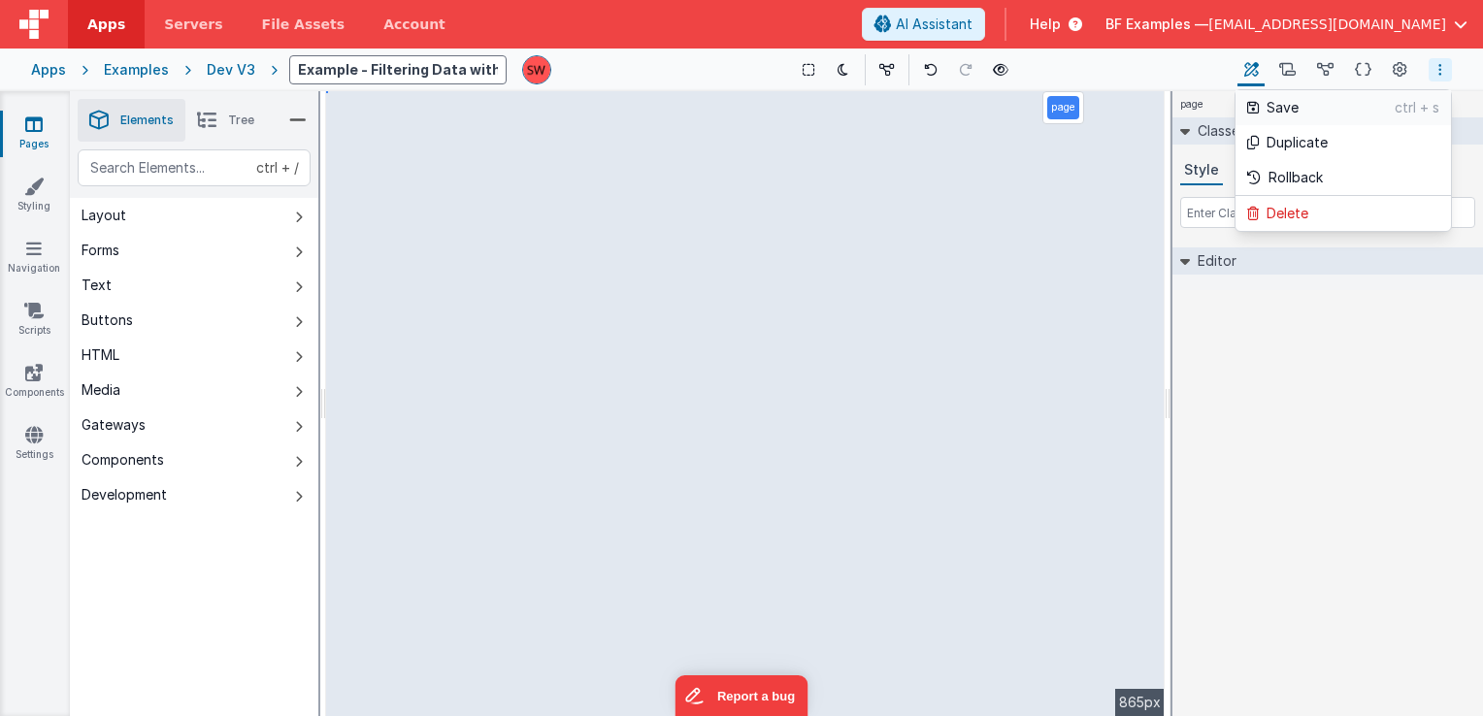
click at [1363, 108] on p "Save" at bounding box center [1331, 107] width 128 height 19
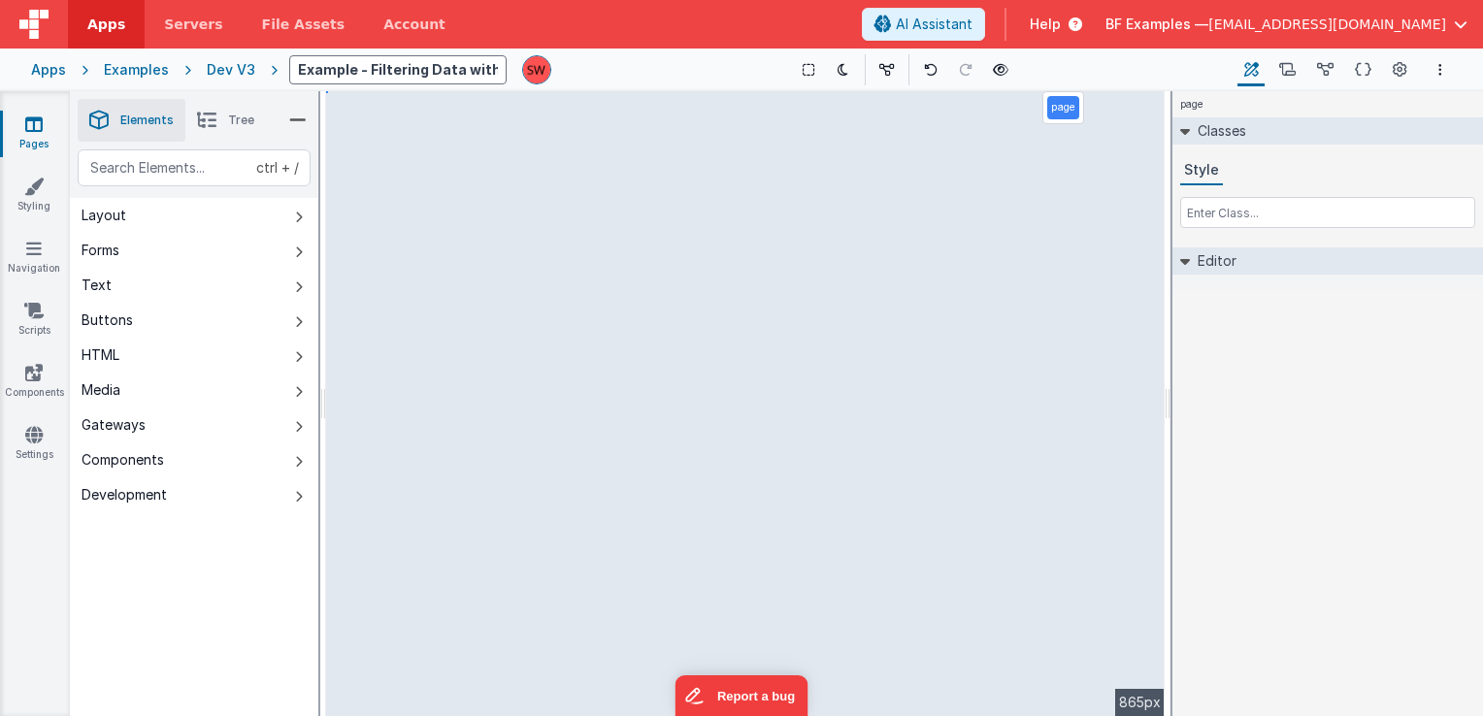
click at [600, 72] on div "Show Group Outlines Toggle Dark Mode Toggle Dev Data Preview Page ctrl + b" at bounding box center [900, 69] width 667 height 31
click at [475, 69] on input "Example - Filtering Data with a Selector" at bounding box center [397, 69] width 217 height 29
click at [644, 59] on div "Show Group Outlines Toggle Dark Mode Toggle Dev Data Preview Page ctrl + b" at bounding box center [900, 69] width 667 height 31
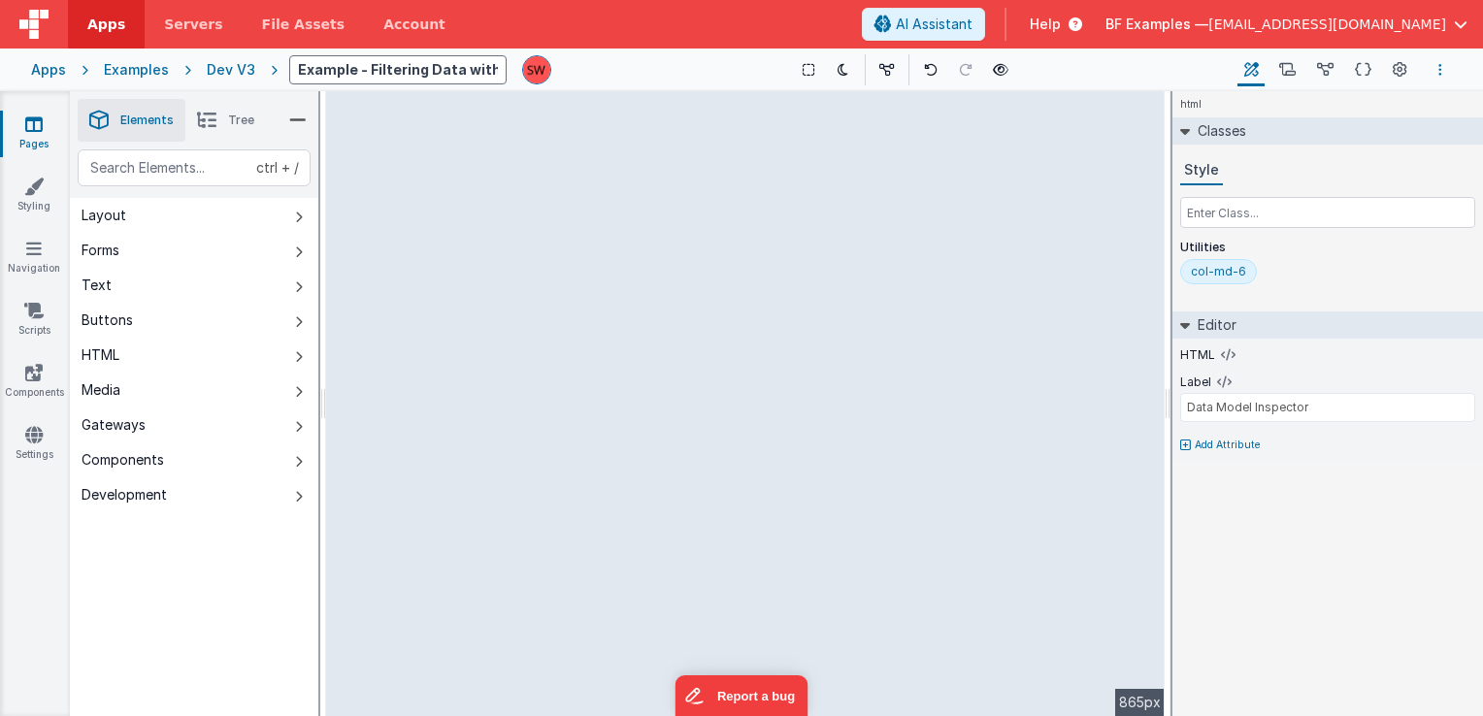
click at [1444, 73] on button "Options" at bounding box center [1440, 69] width 23 height 23
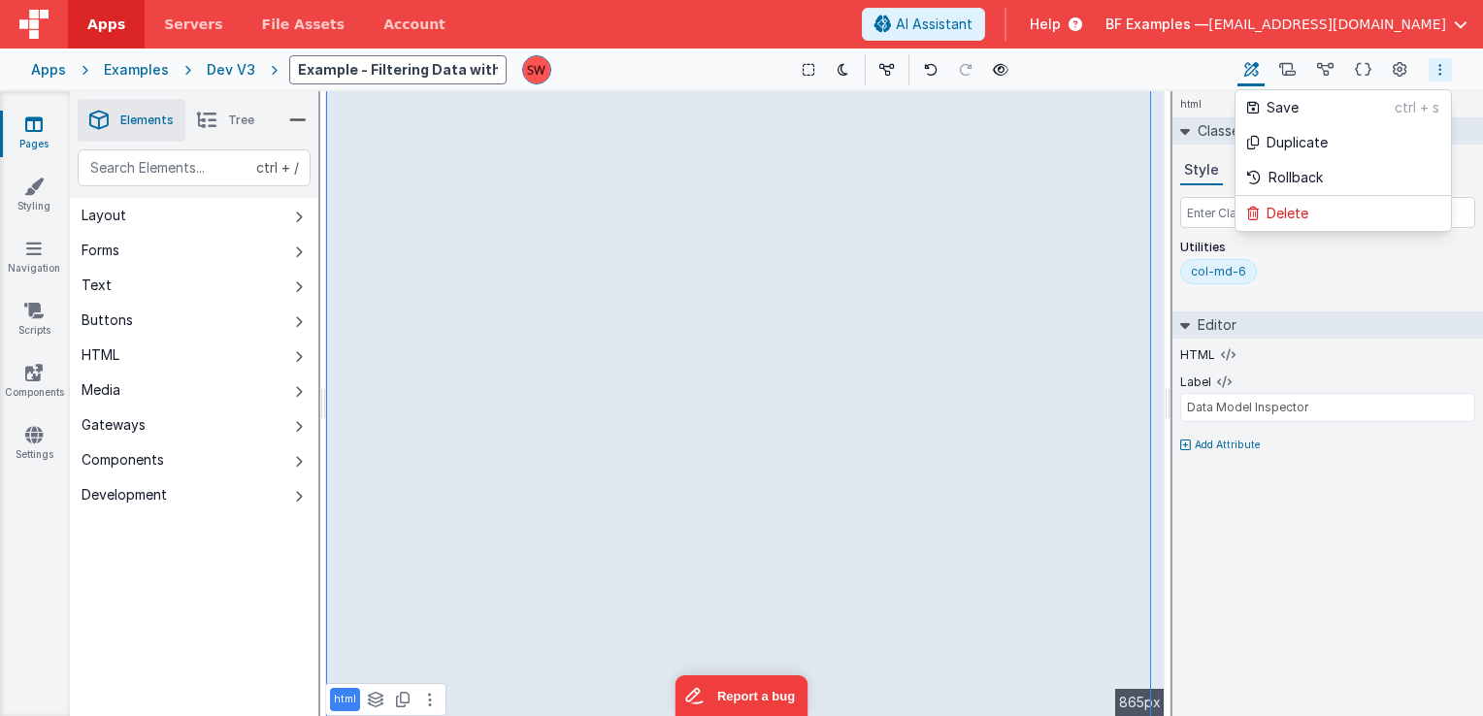
click at [1439, 72] on button at bounding box center [741, 358] width 1483 height 716
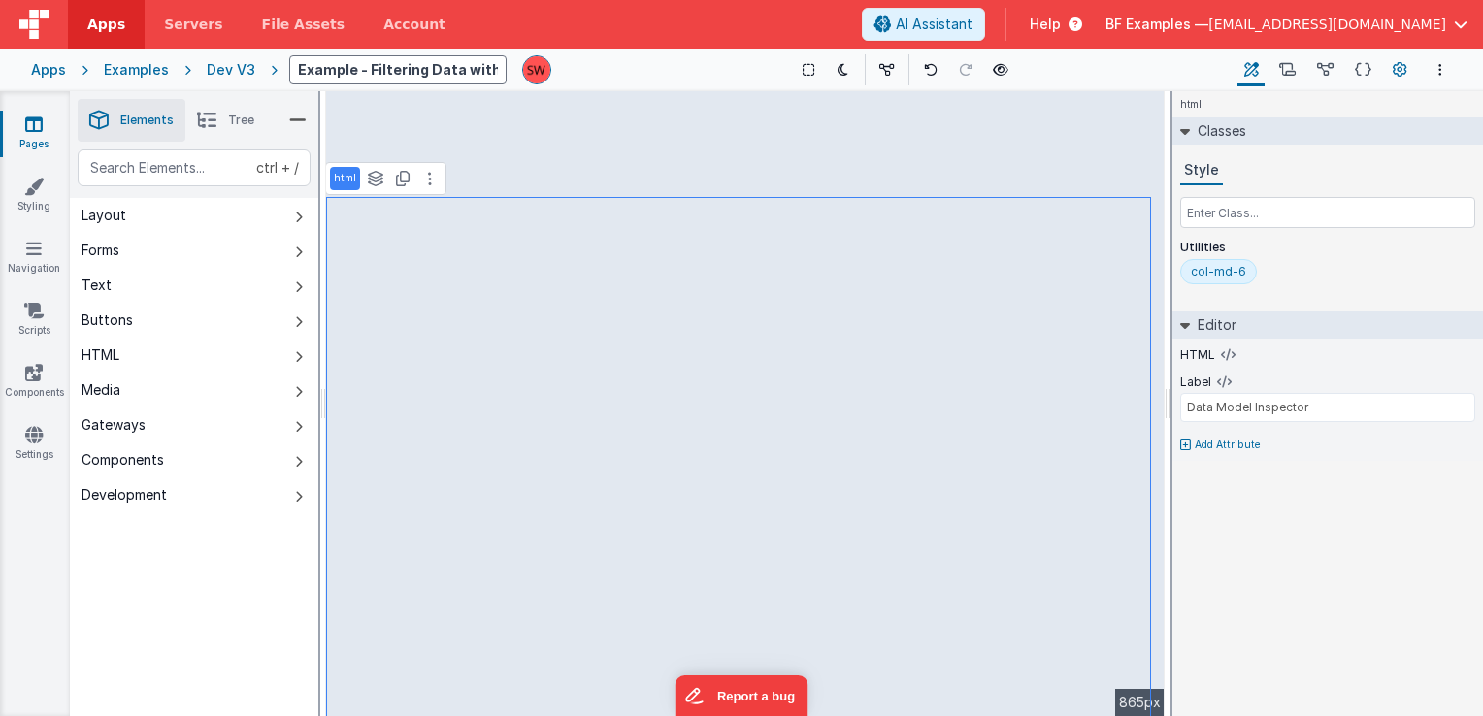
click at [1390, 74] on button "Page Settings" at bounding box center [1399, 69] width 27 height 33
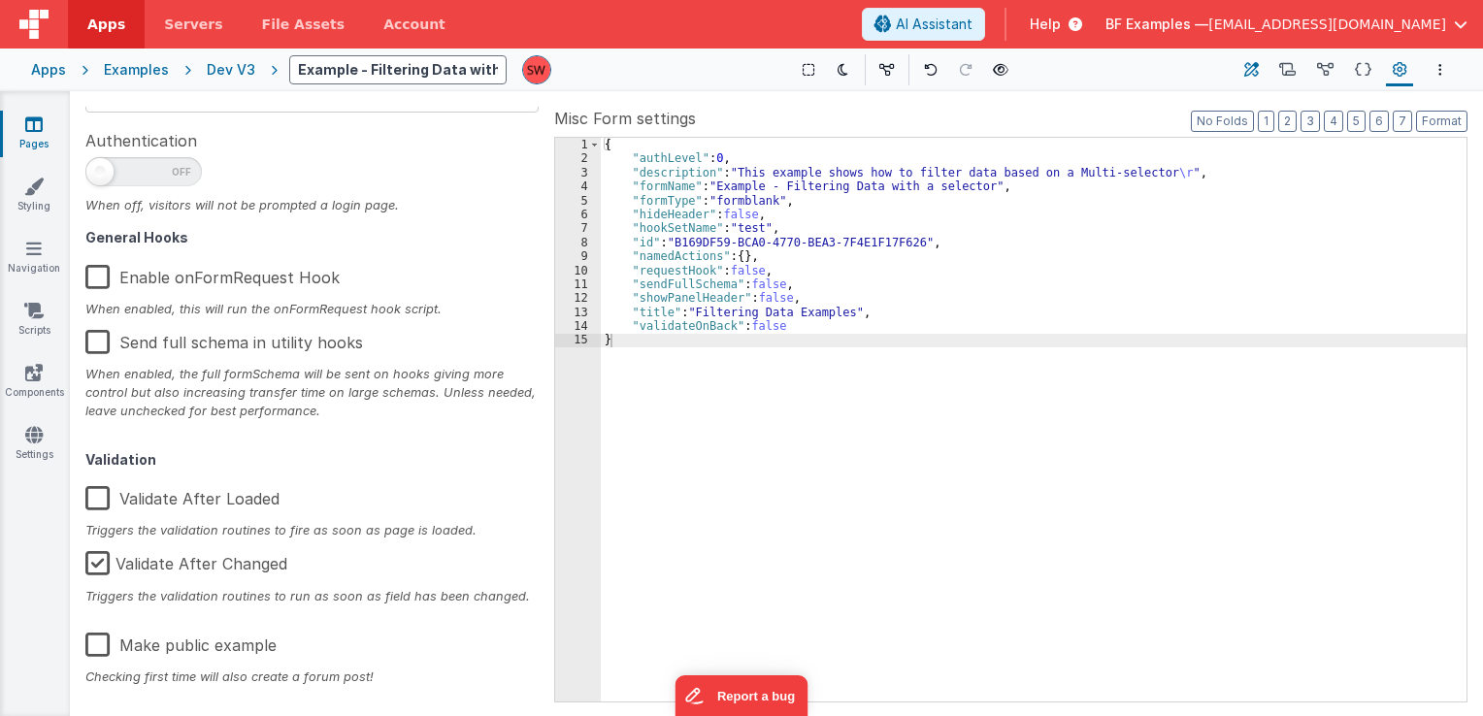
click at [1261, 68] on button "Builder" at bounding box center [1251, 69] width 27 height 33
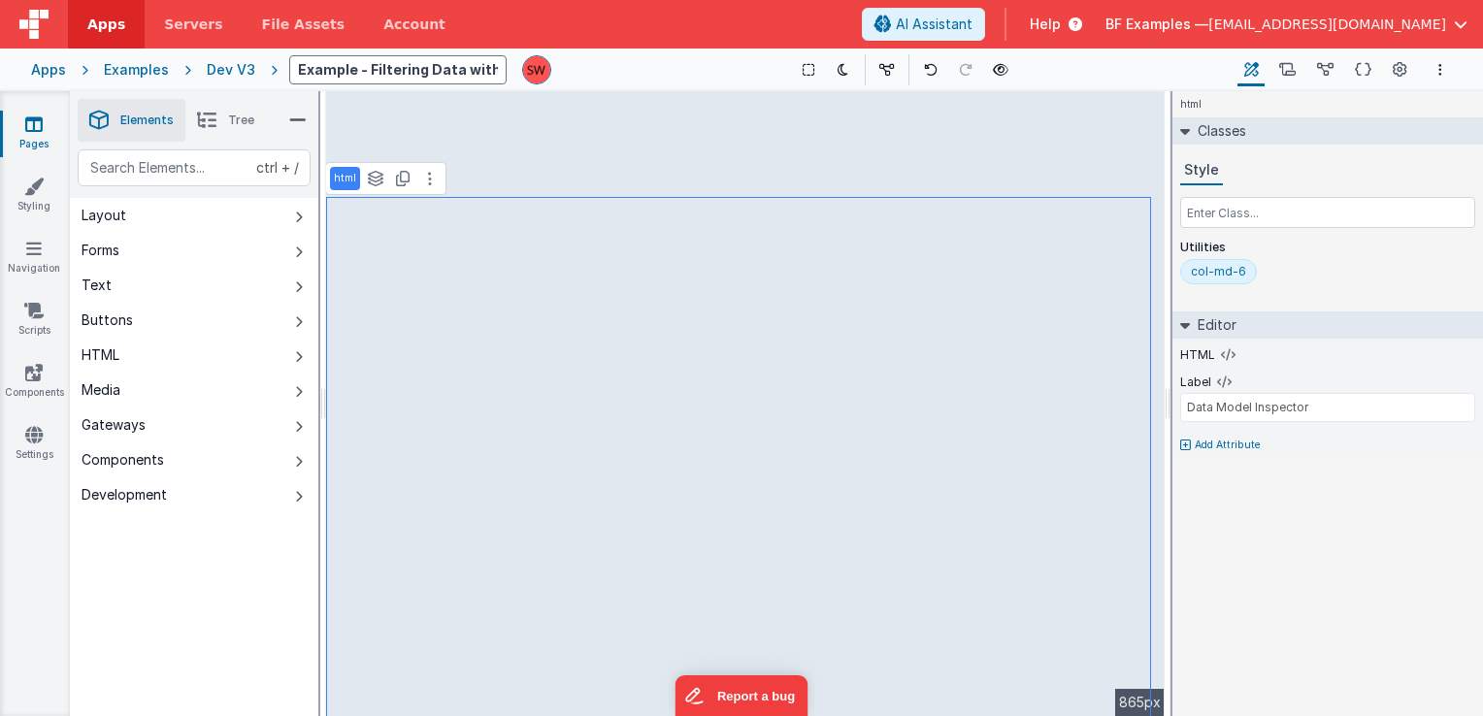
click at [217, 76] on div "Dev V3" at bounding box center [231, 69] width 49 height 19
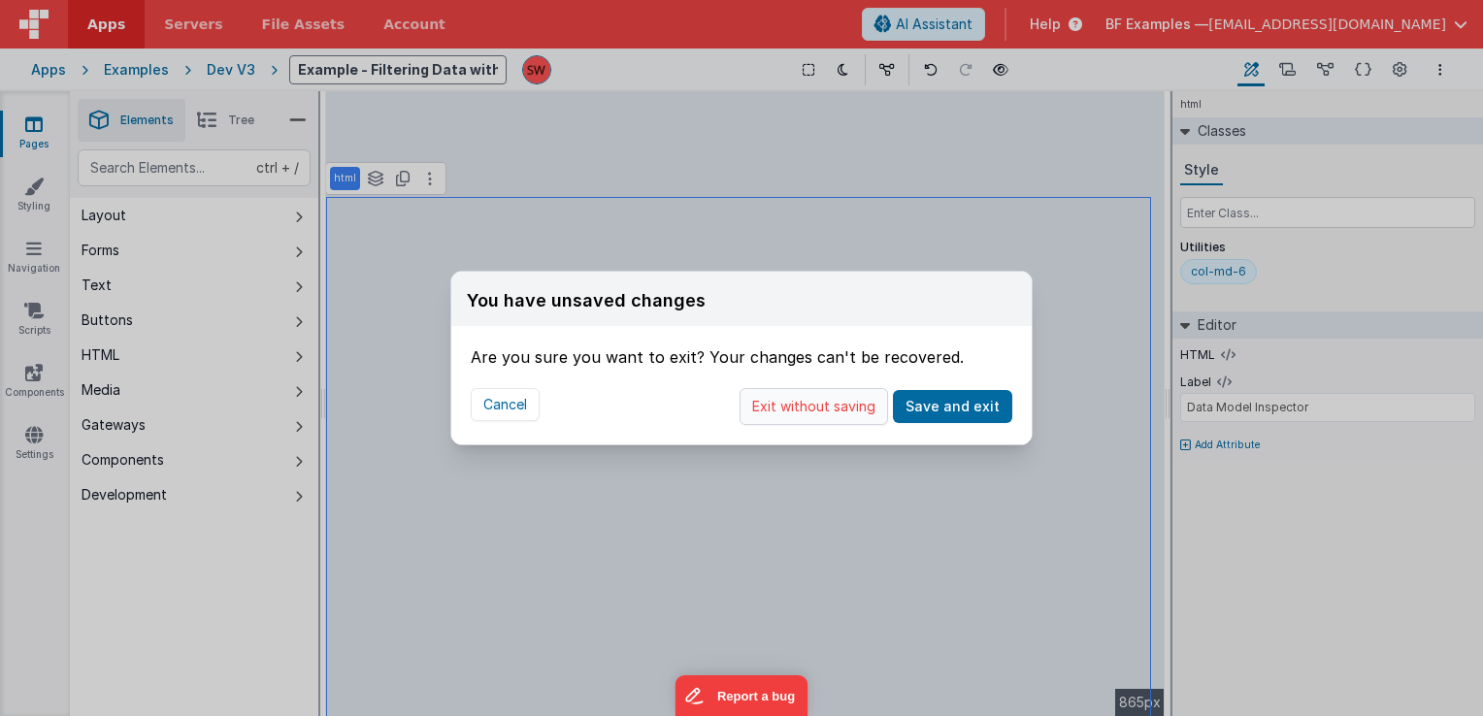
click at [793, 409] on button "Exit without saving" at bounding box center [814, 406] width 149 height 37
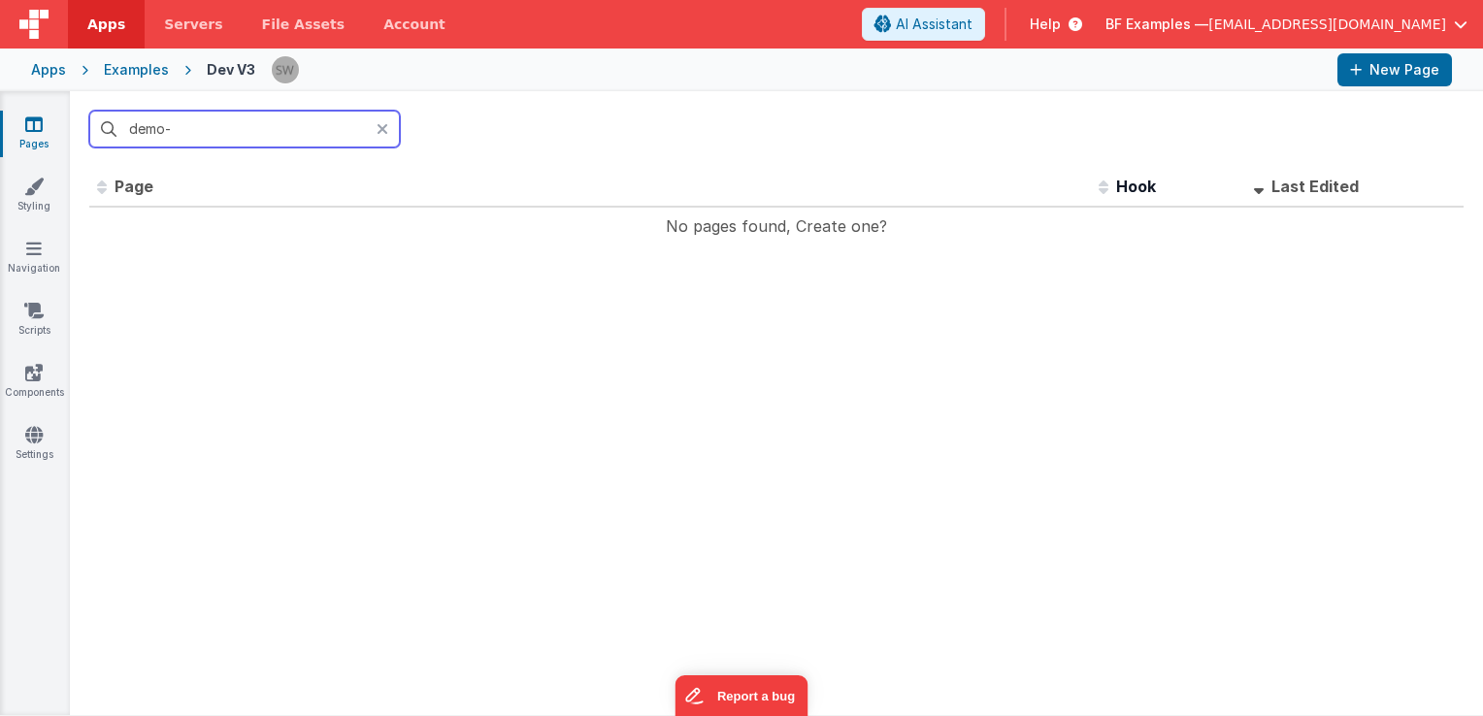
type input "demo"
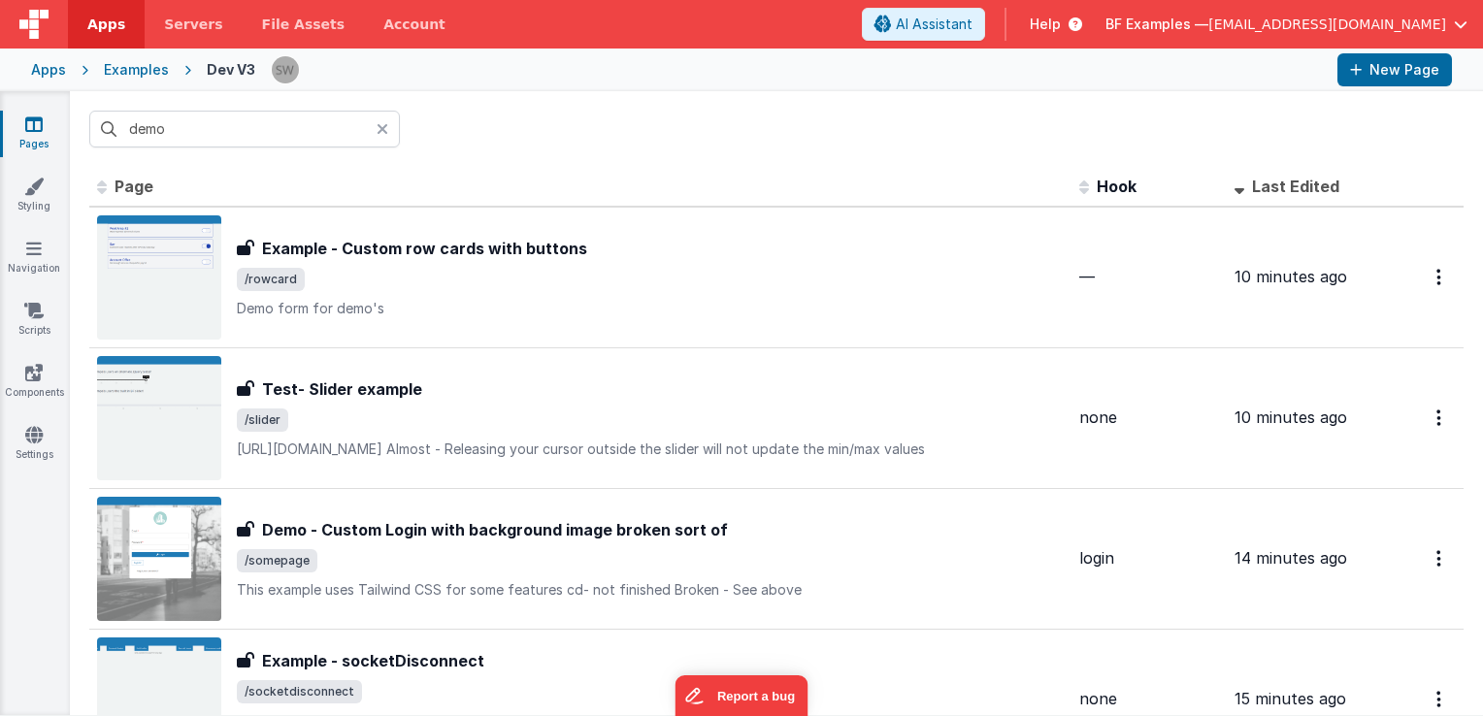
click at [381, 131] on icon at bounding box center [383, 129] width 12 height 16
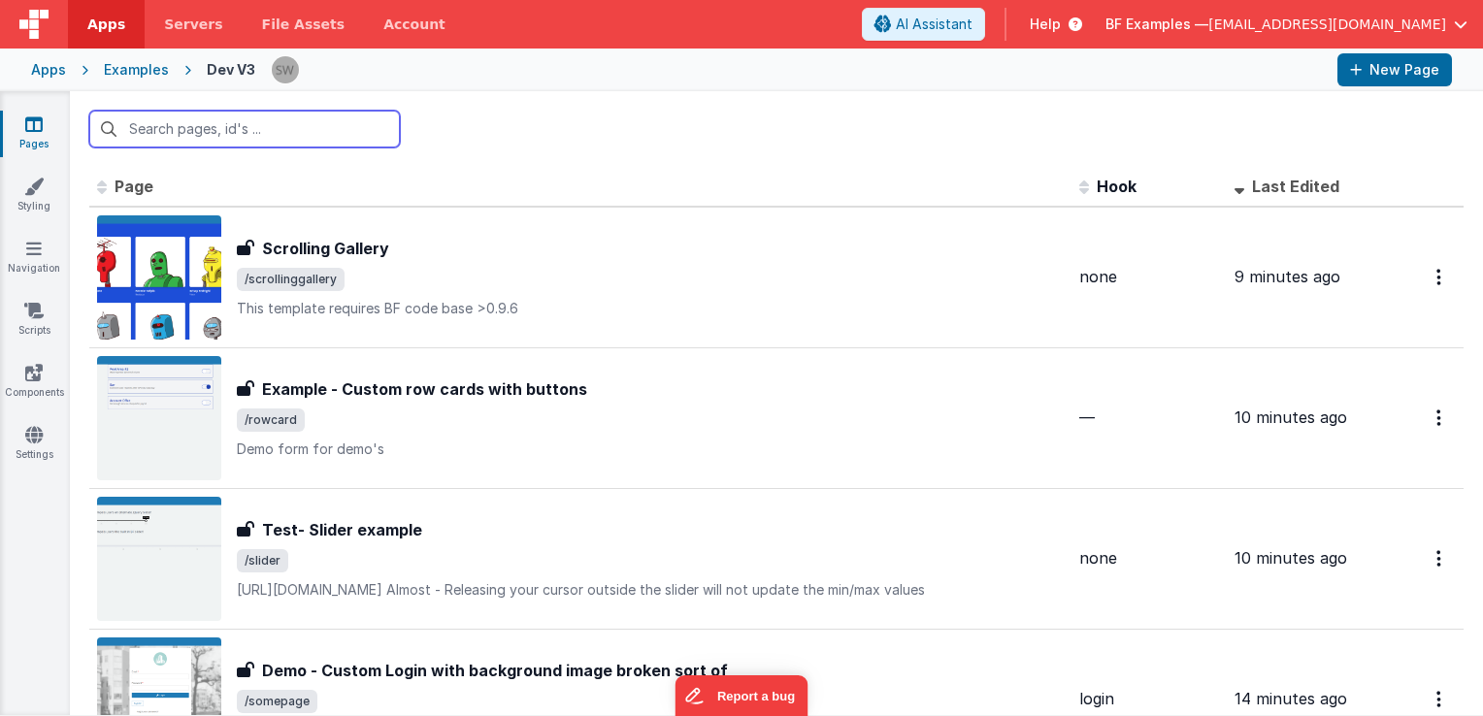
click at [221, 123] on input "text" at bounding box center [244, 129] width 311 height 37
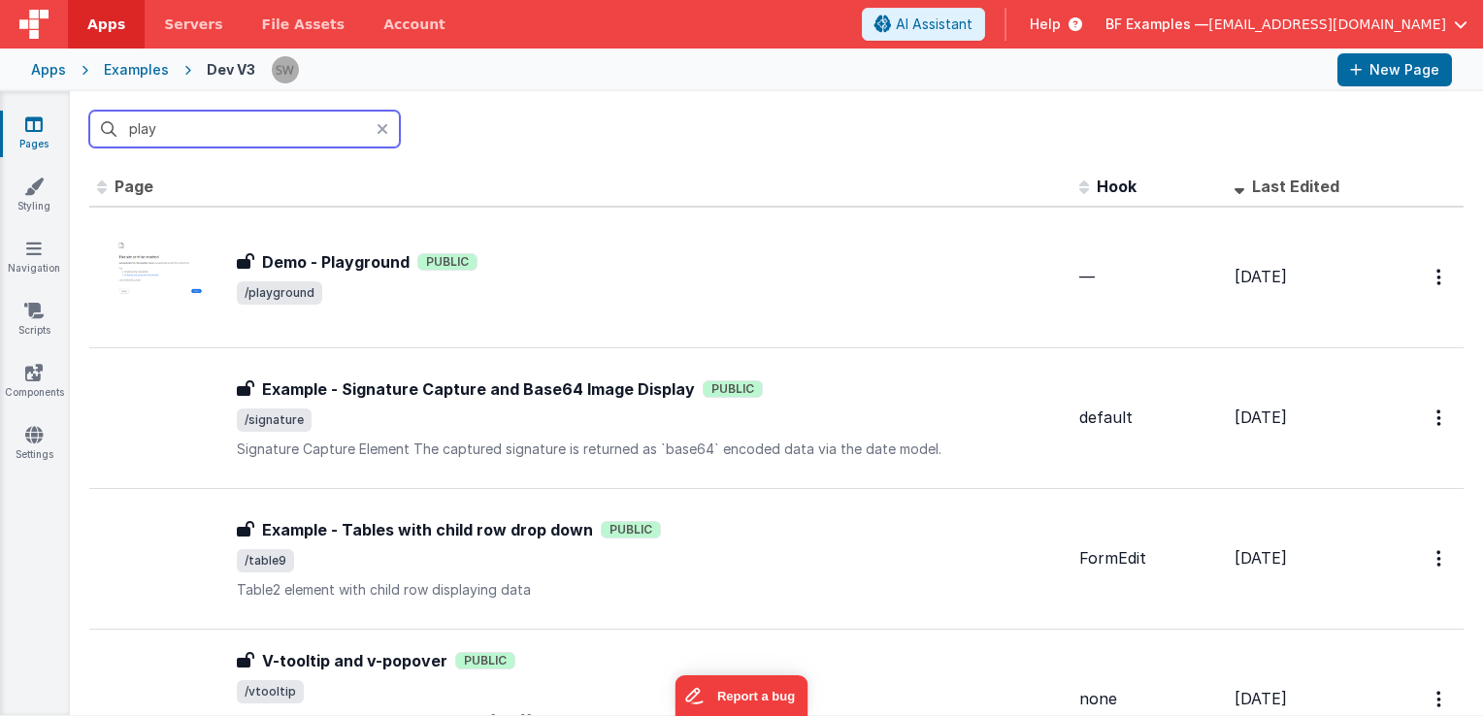
type input "play"
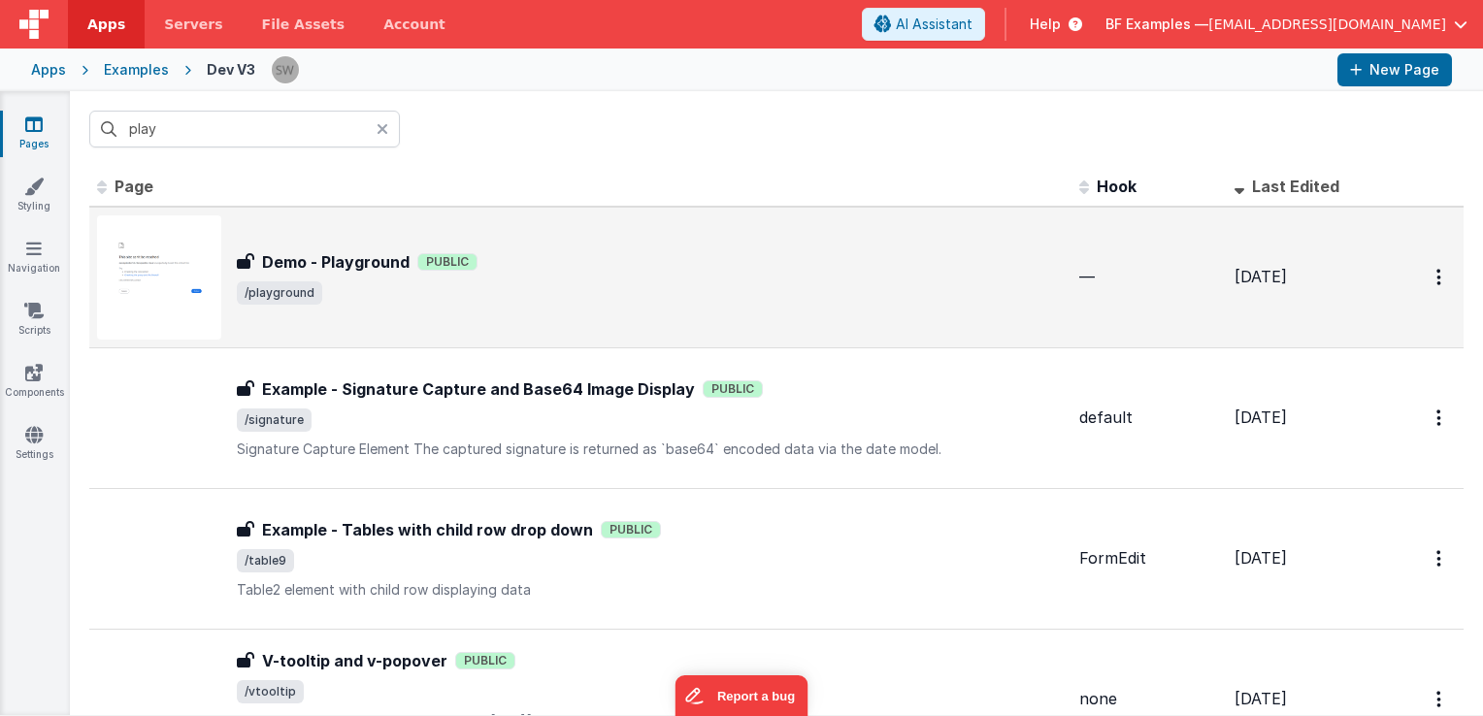
click at [581, 266] on div "Demo - Playground Public" at bounding box center [650, 261] width 827 height 23
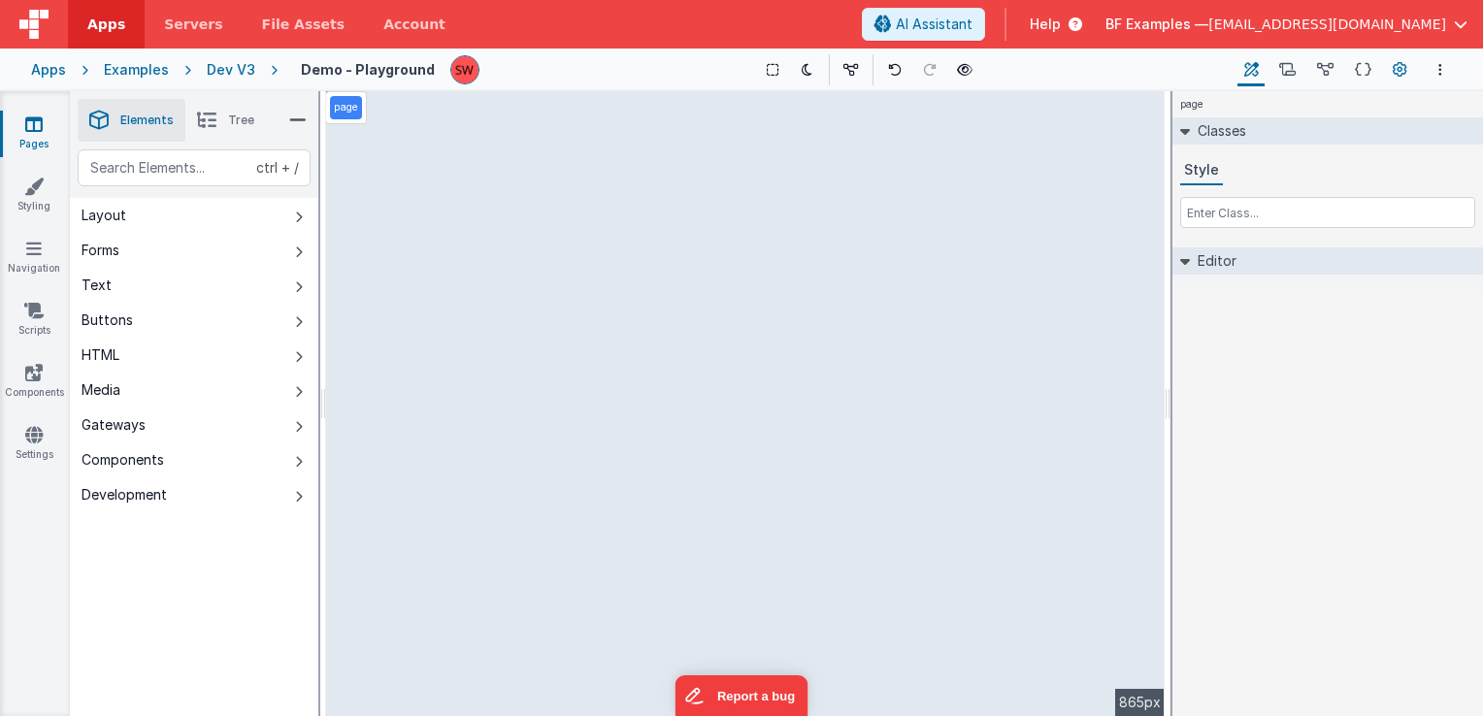
click at [1396, 68] on icon at bounding box center [1400, 70] width 15 height 20
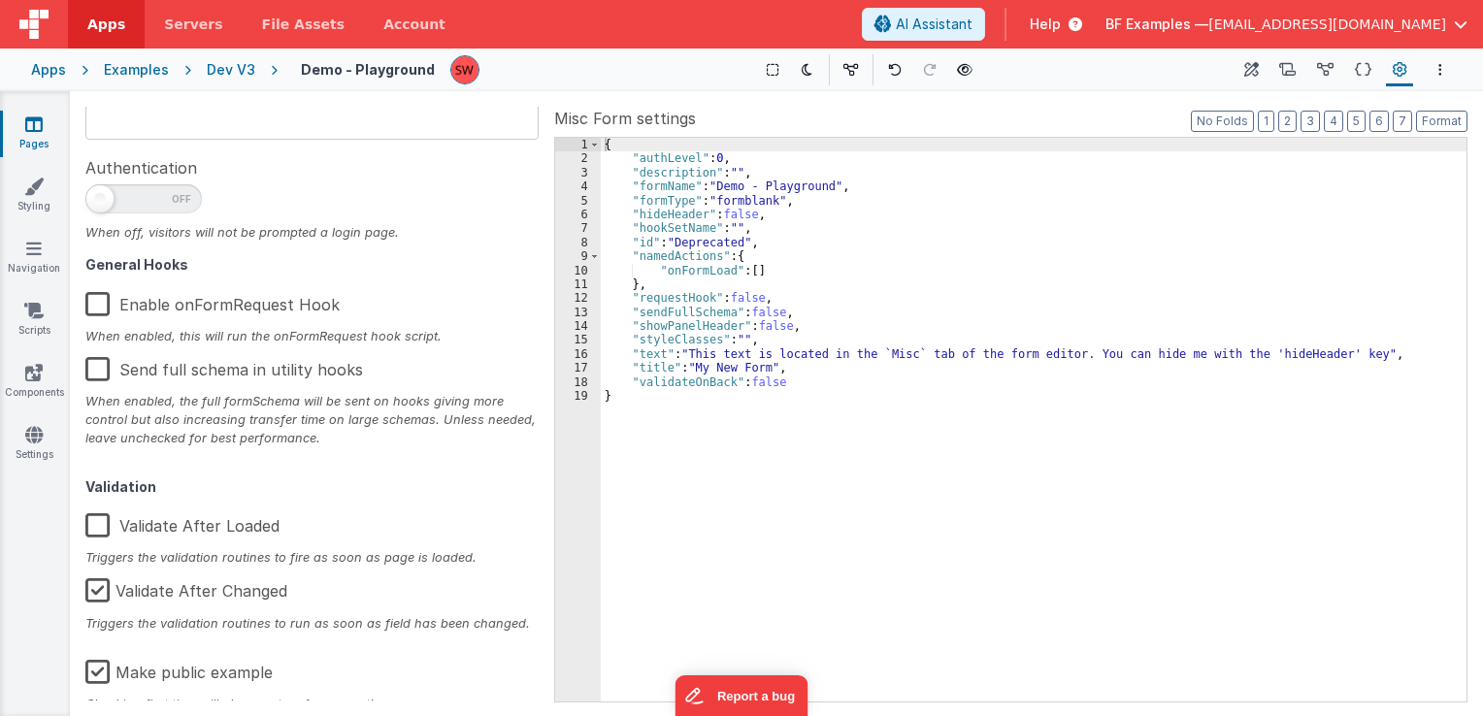
scroll to position [310, 0]
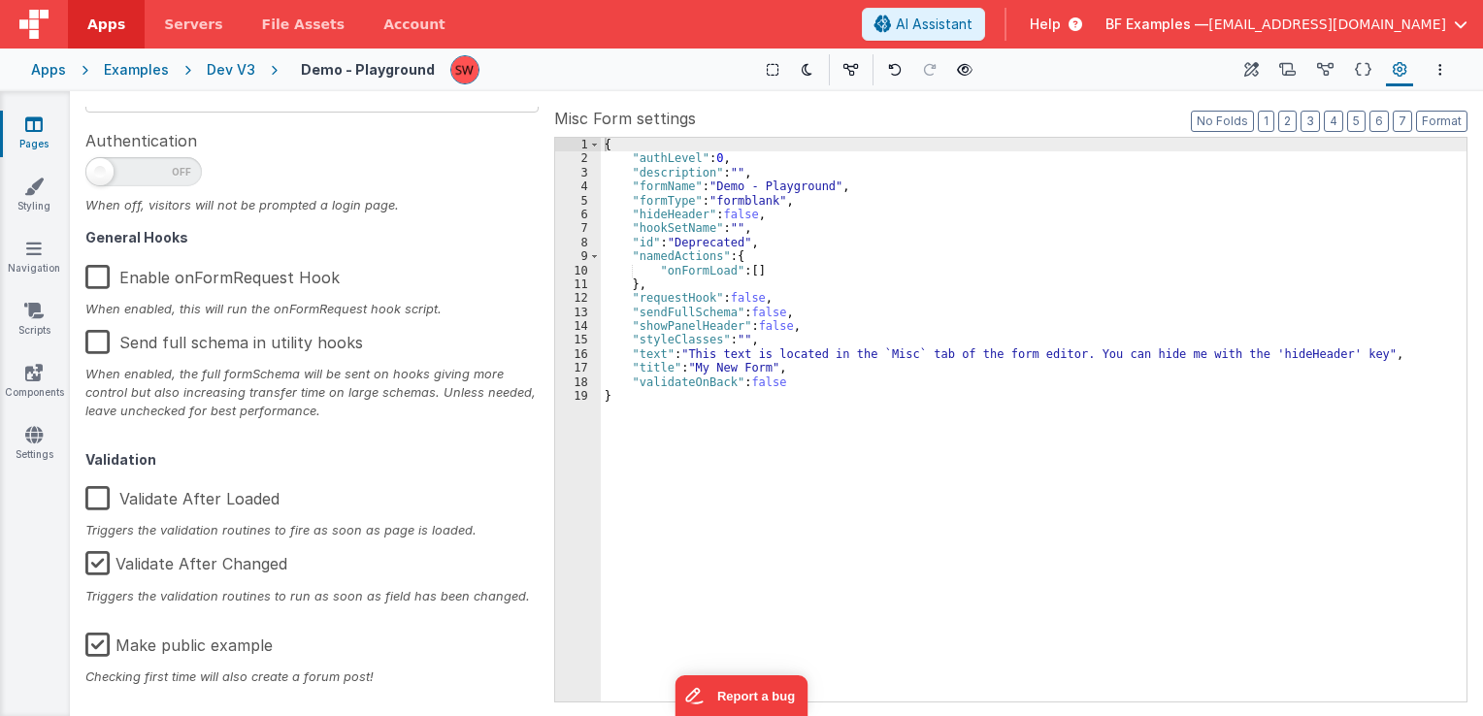
click at [93, 644] on label "Make public example" at bounding box center [178, 642] width 187 height 42
click at [0, 0] on input "Make public example" at bounding box center [0, 0] width 0 height 0
click at [216, 72] on div "Dev V3" at bounding box center [231, 69] width 49 height 19
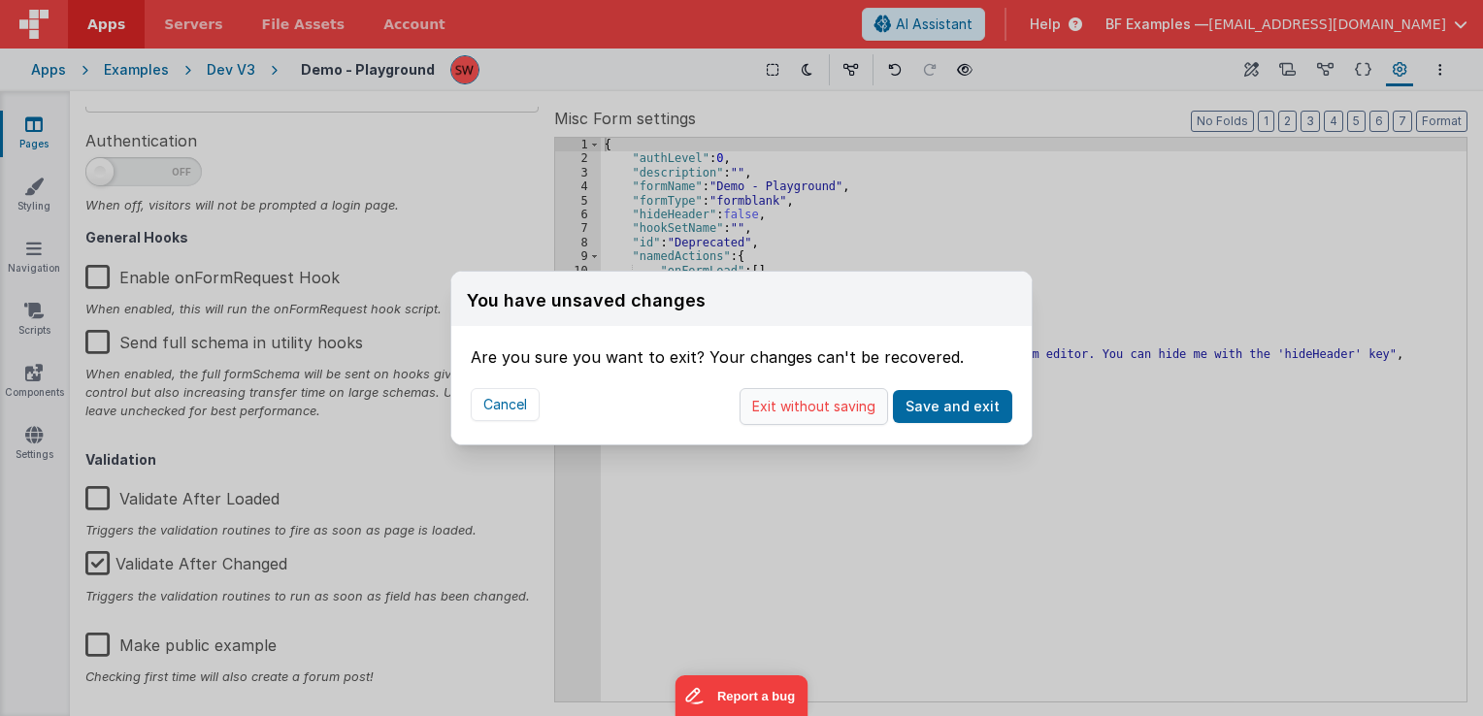
click at [858, 409] on button "Exit without saving" at bounding box center [814, 406] width 149 height 37
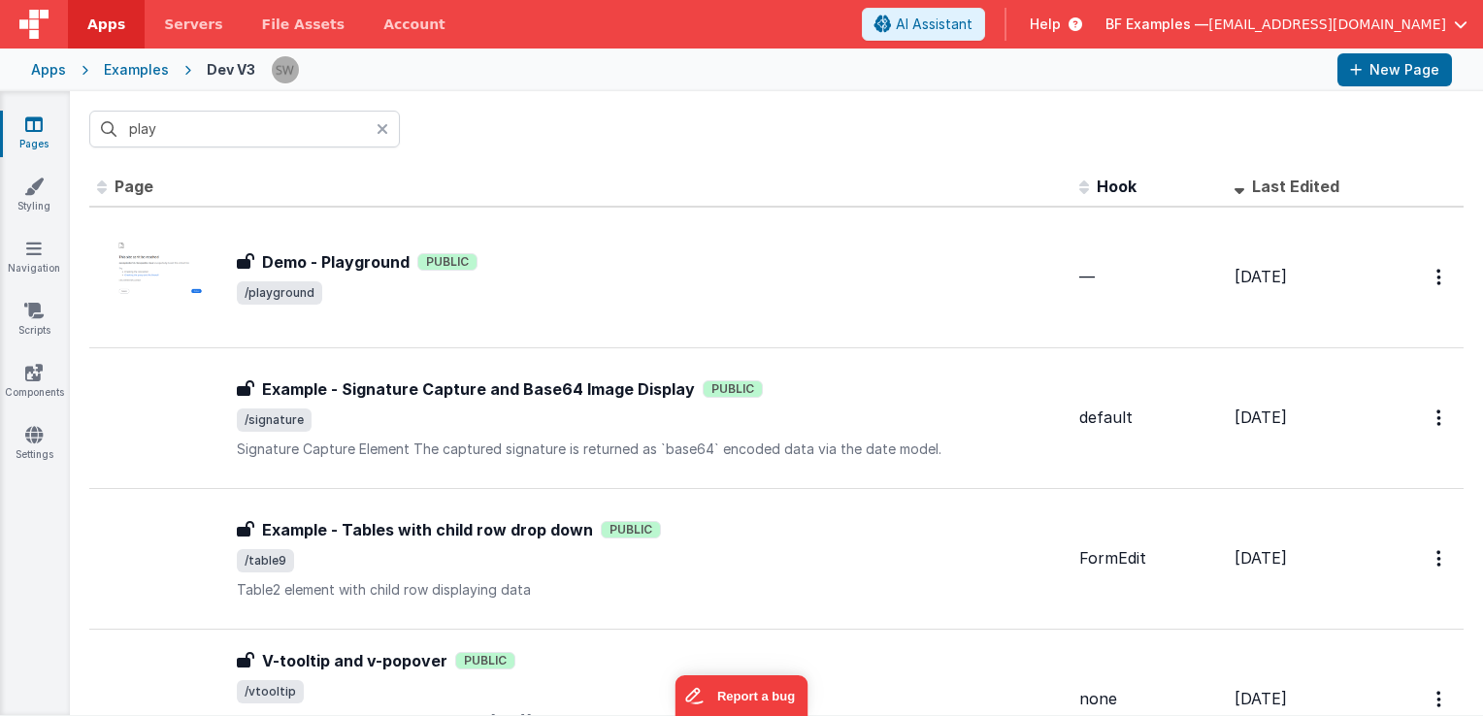
click at [386, 131] on icon at bounding box center [383, 129] width 12 height 16
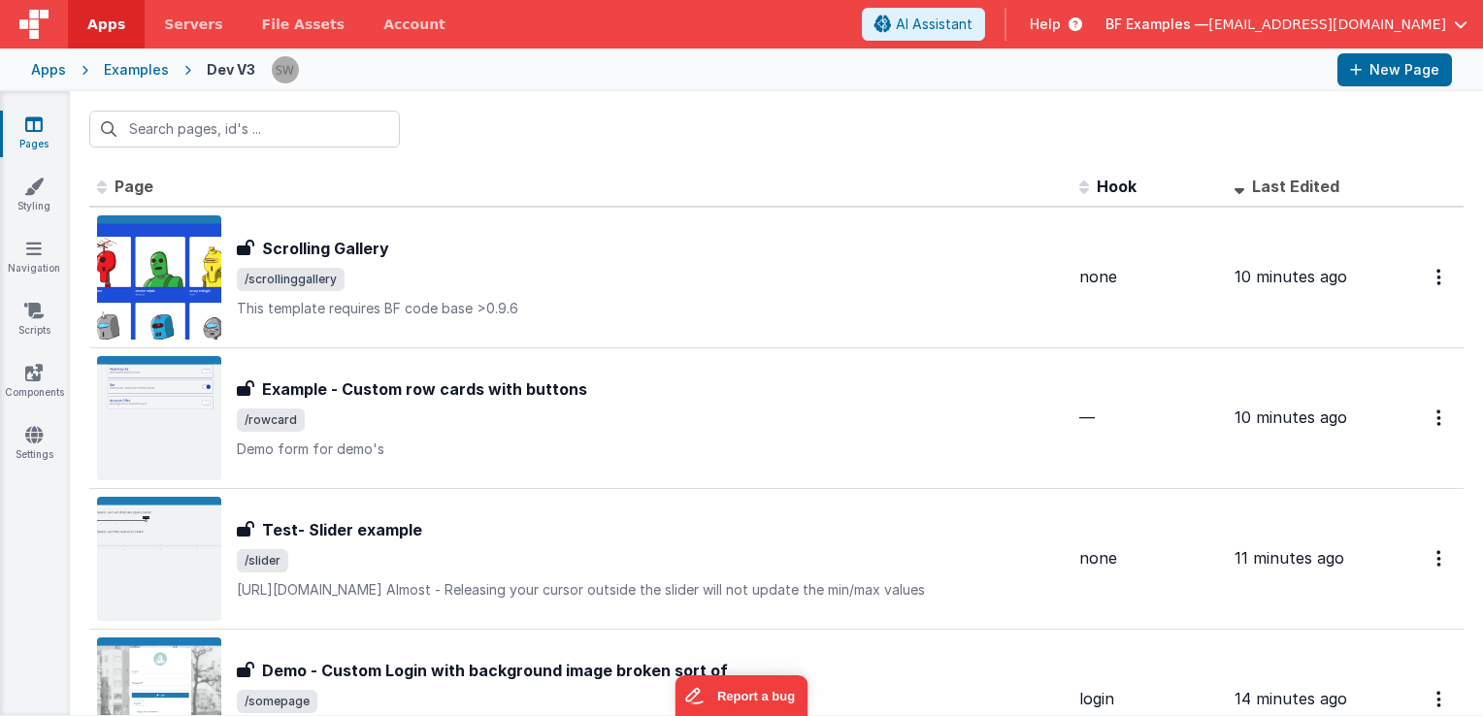
click at [42, 70] on div "Apps" at bounding box center [48, 69] width 35 height 19
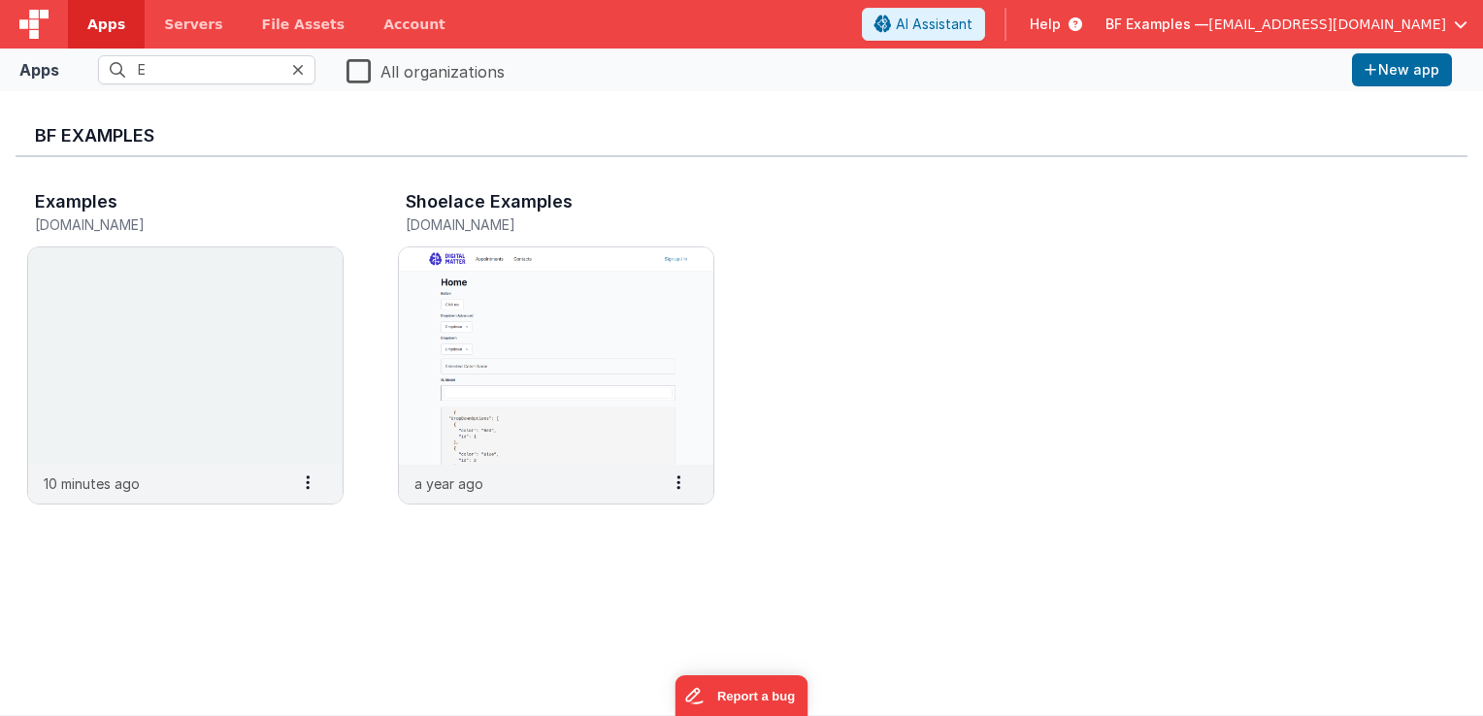
click at [292, 73] on icon at bounding box center [298, 70] width 12 height 16
click at [181, 78] on input "text" at bounding box center [206, 69] width 217 height 29
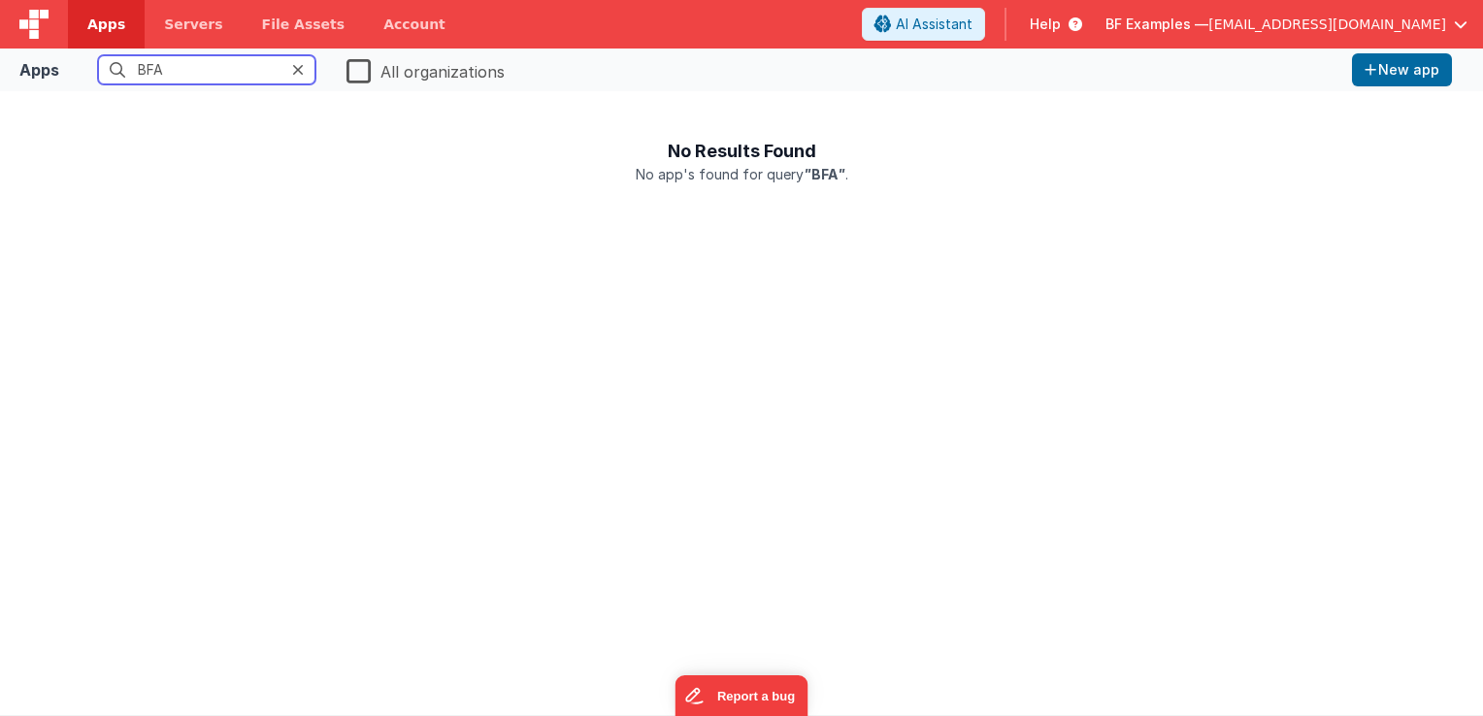
type input "BFA"
click at [363, 66] on label "All organizations" at bounding box center [426, 69] width 158 height 27
click at [0, 0] on input "All organizations" at bounding box center [0, 0] width 0 height 0
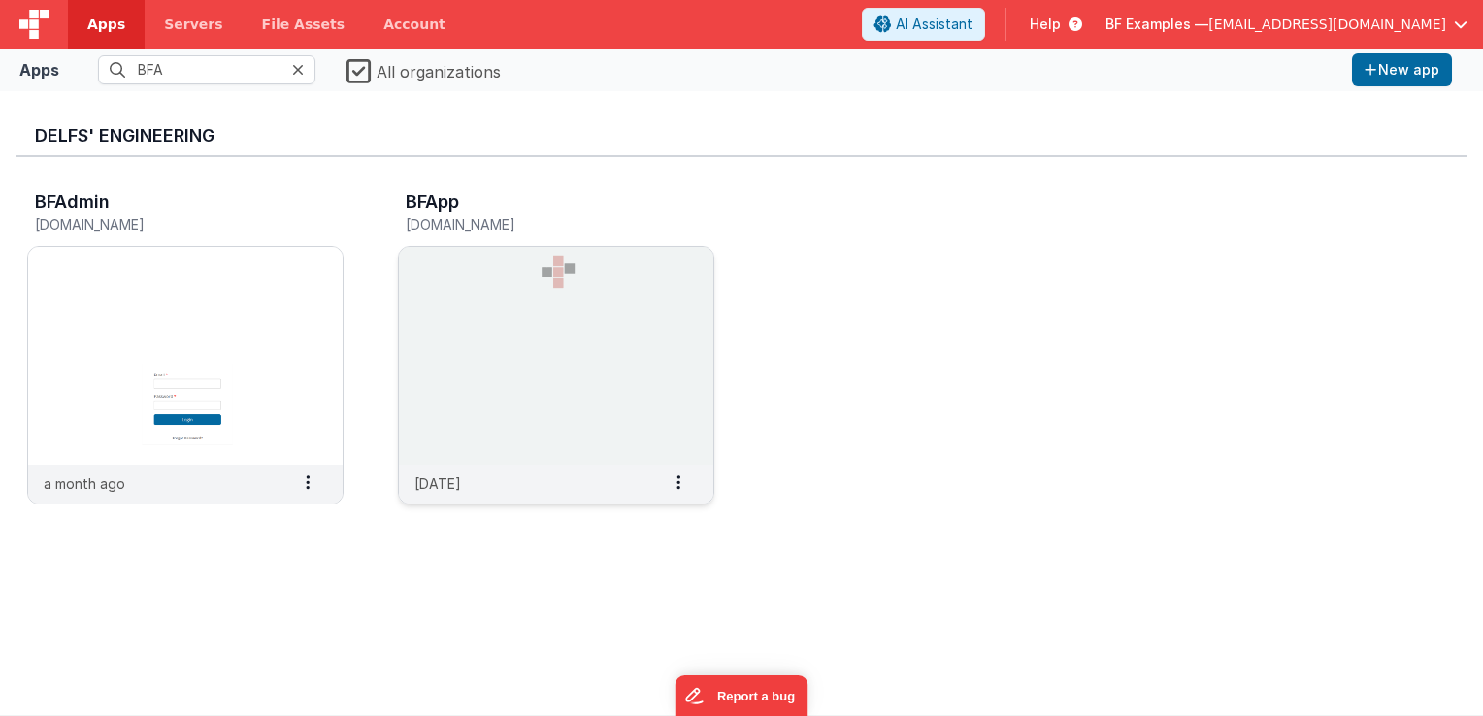
click at [460, 296] on img at bounding box center [556, 356] width 315 height 217
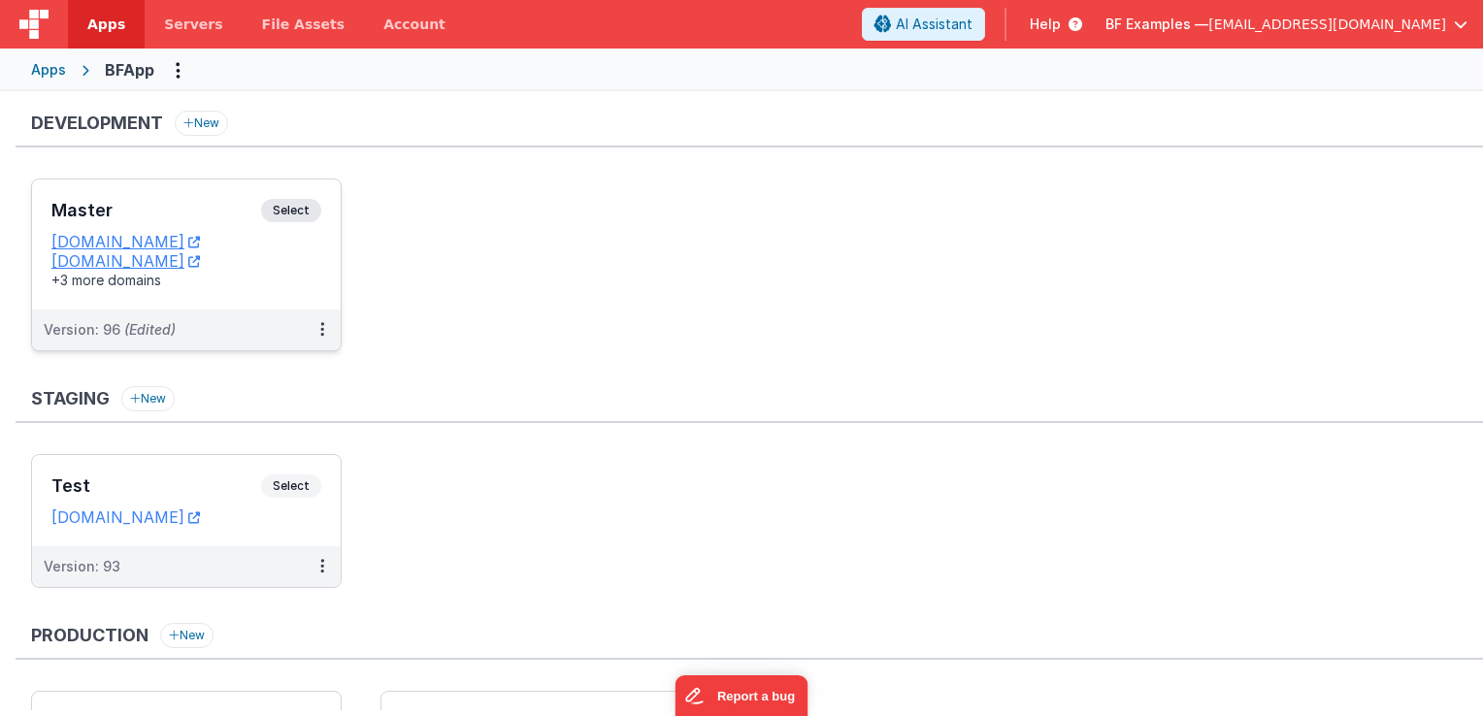
click at [292, 212] on span "Select" at bounding box center [291, 210] width 60 height 23
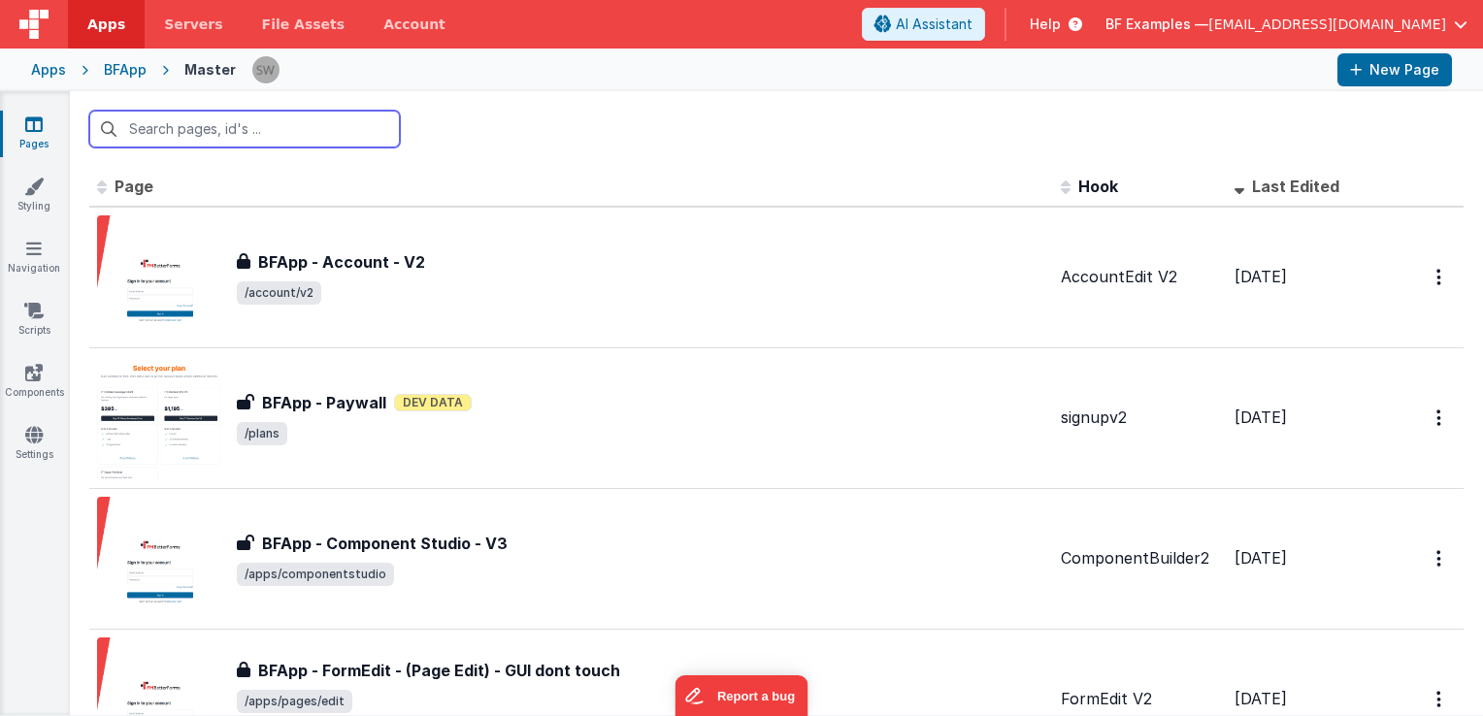
click at [256, 126] on input "text" at bounding box center [244, 129] width 311 height 37
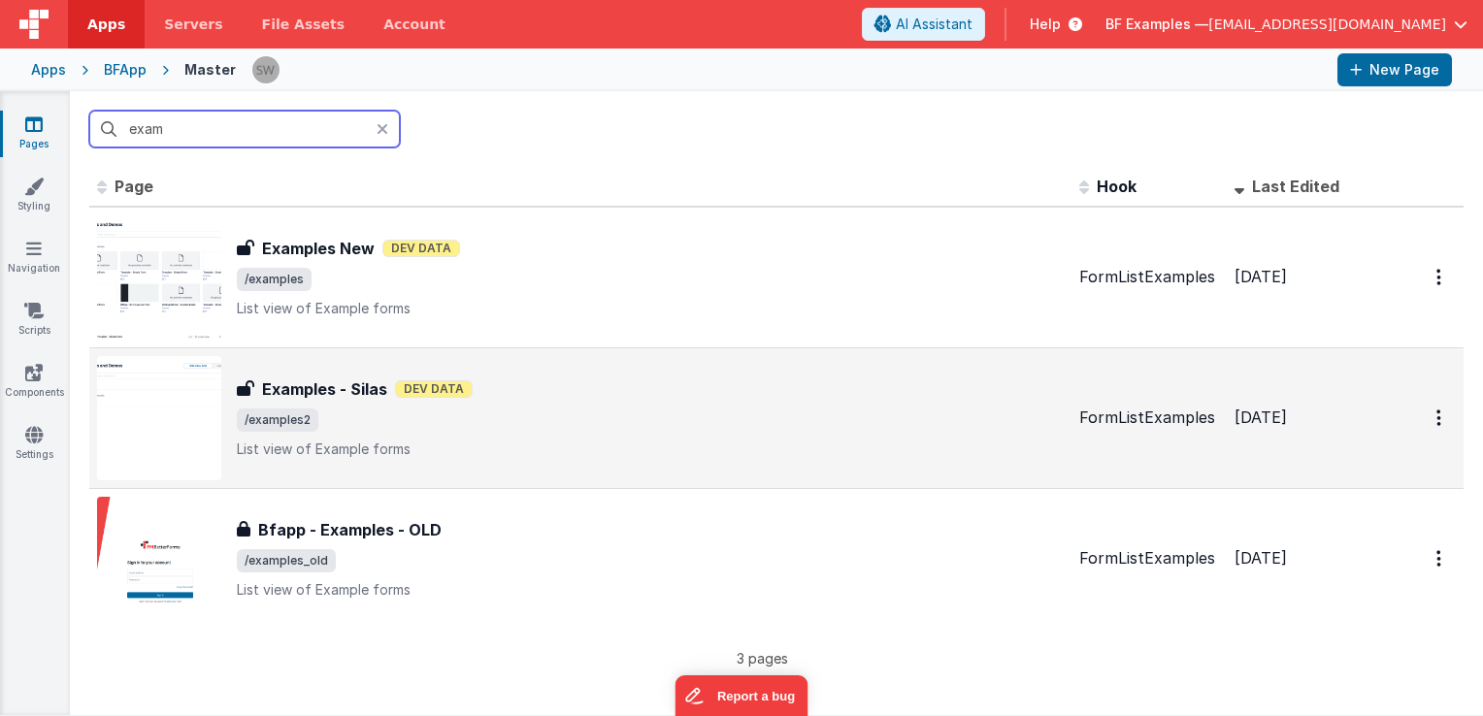
type input "exam"
click at [625, 442] on p "List view of Example forms" at bounding box center [650, 449] width 827 height 19
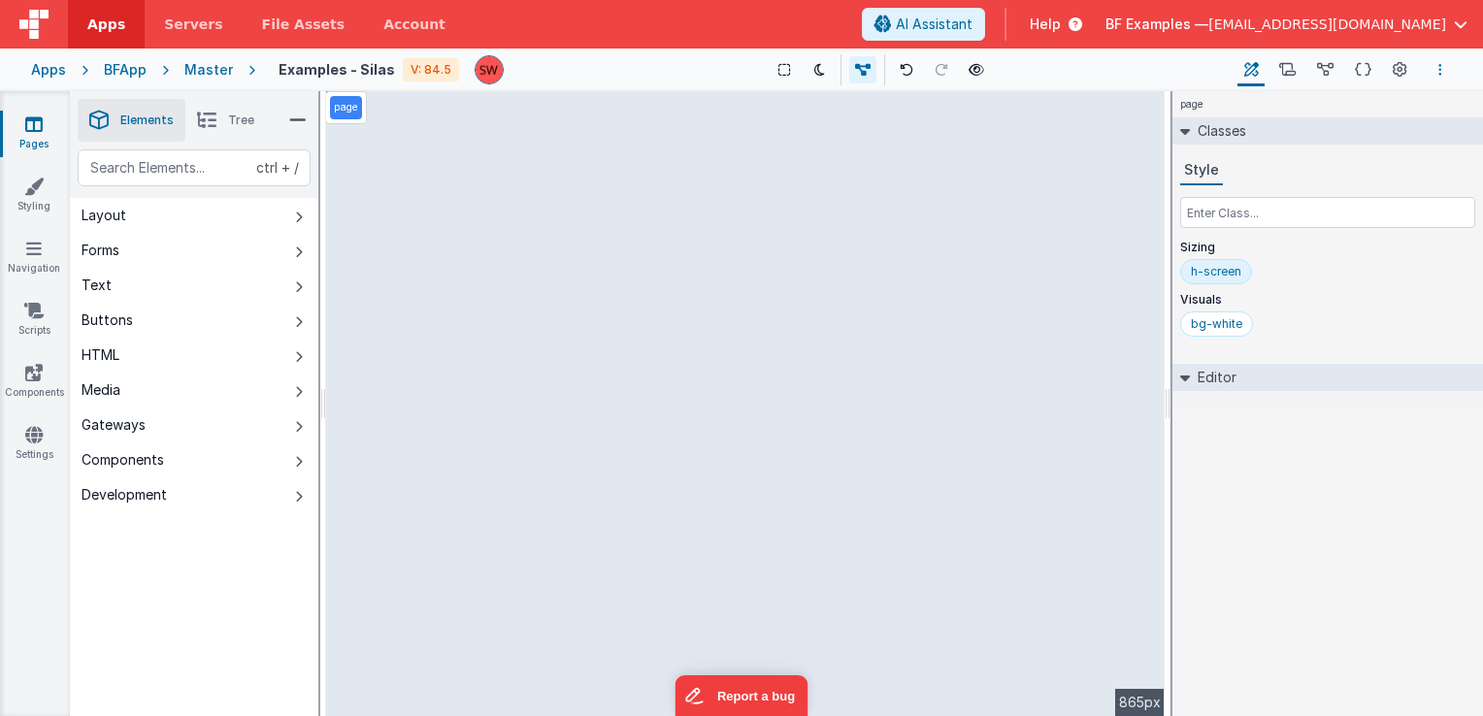
click at [1440, 72] on icon "Options" at bounding box center [1441, 70] width 4 height 14
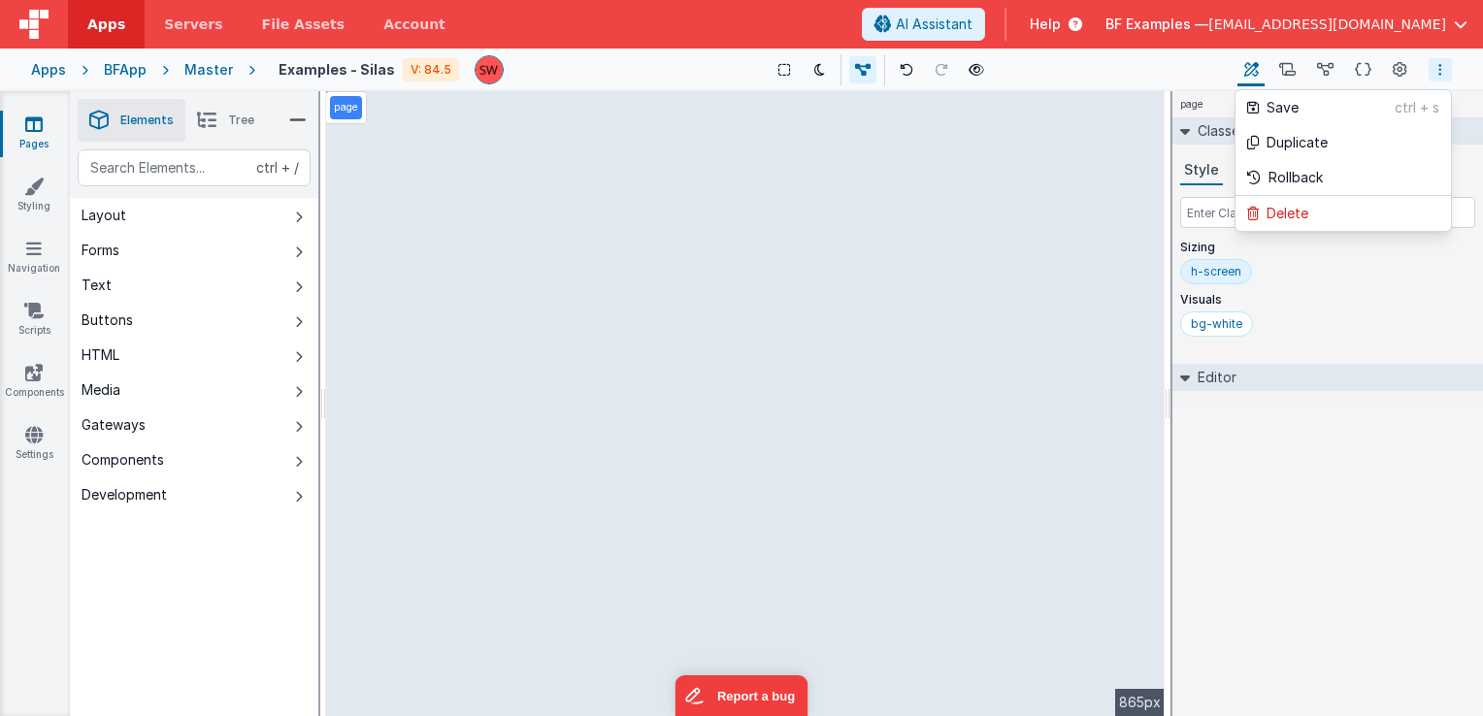
click at [1440, 72] on button at bounding box center [741, 358] width 1483 height 716
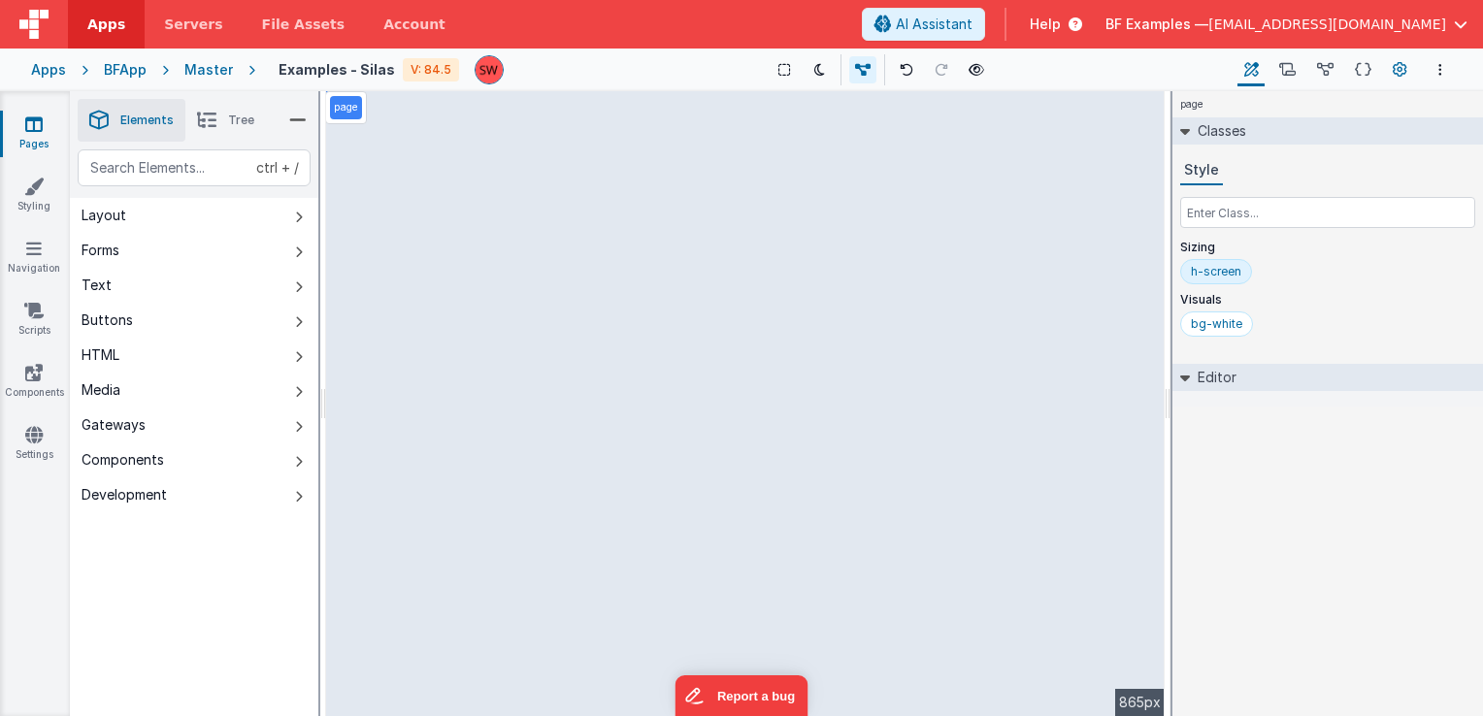
click at [1403, 72] on icon at bounding box center [1400, 70] width 15 height 20
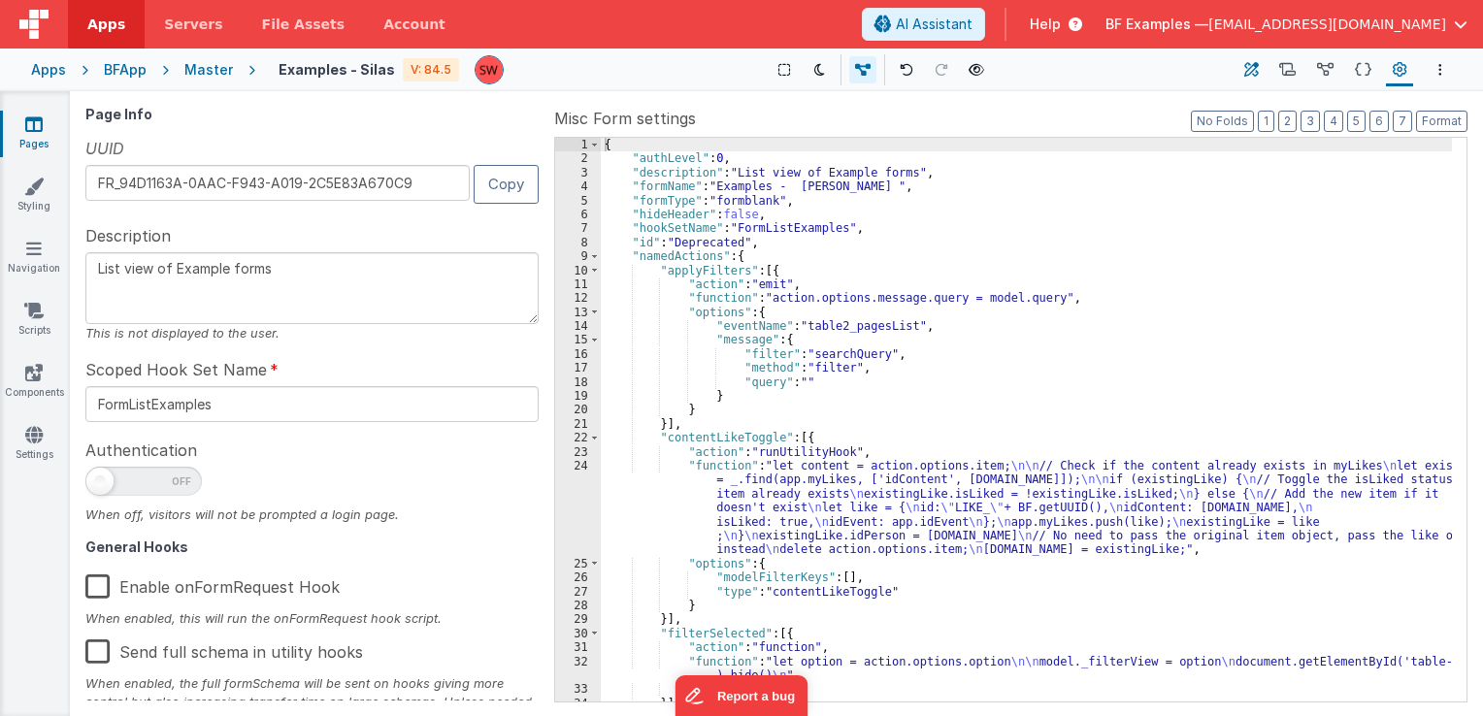
click at [1254, 66] on icon at bounding box center [1252, 70] width 15 height 20
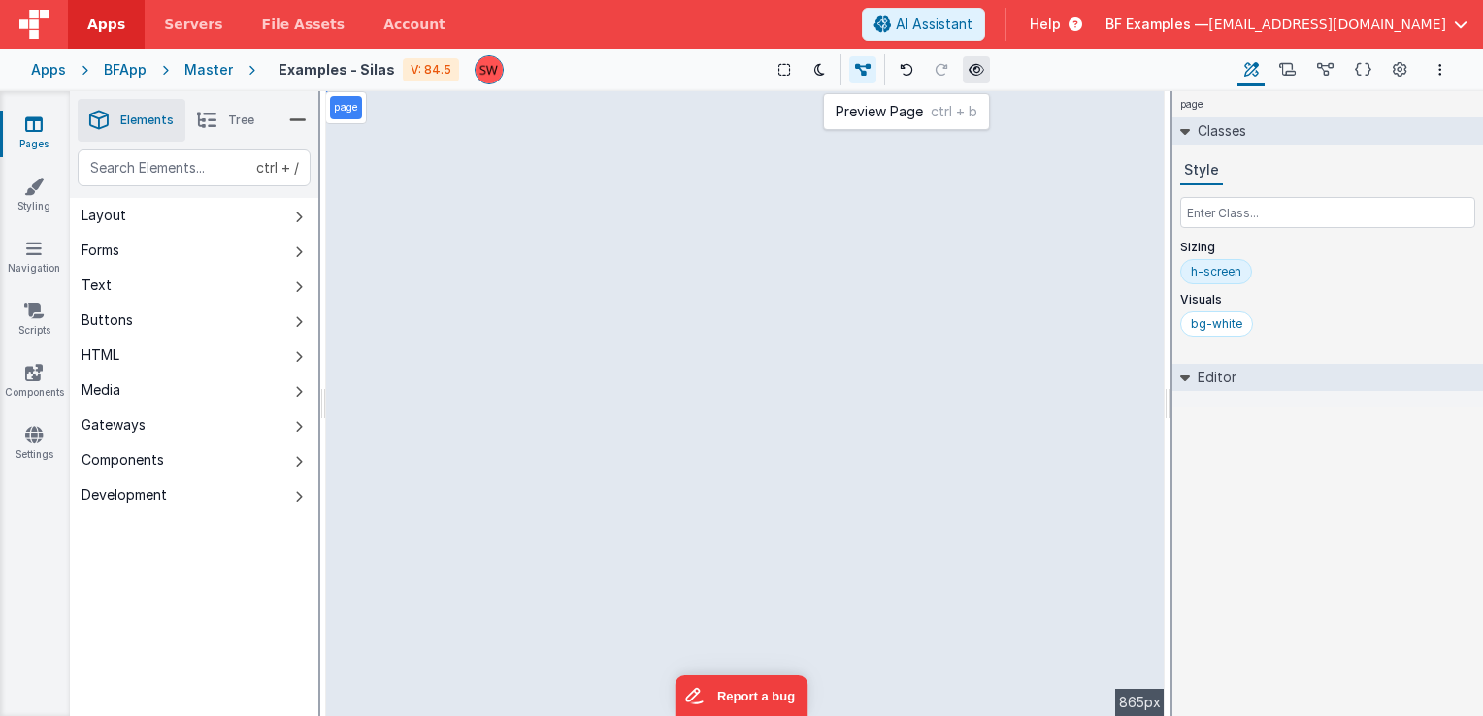
click at [970, 73] on icon at bounding box center [977, 70] width 16 height 14
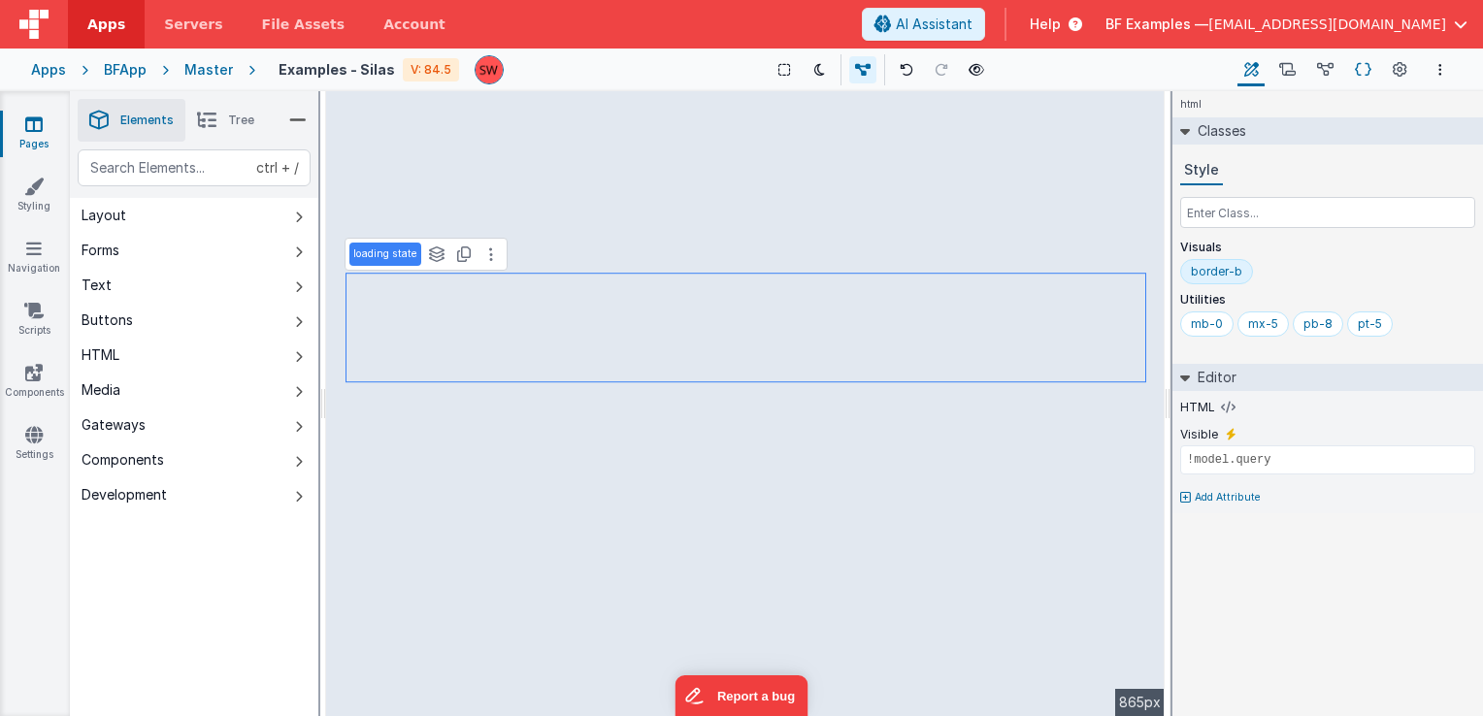
click at [1368, 72] on icon at bounding box center [1363, 70] width 17 height 20
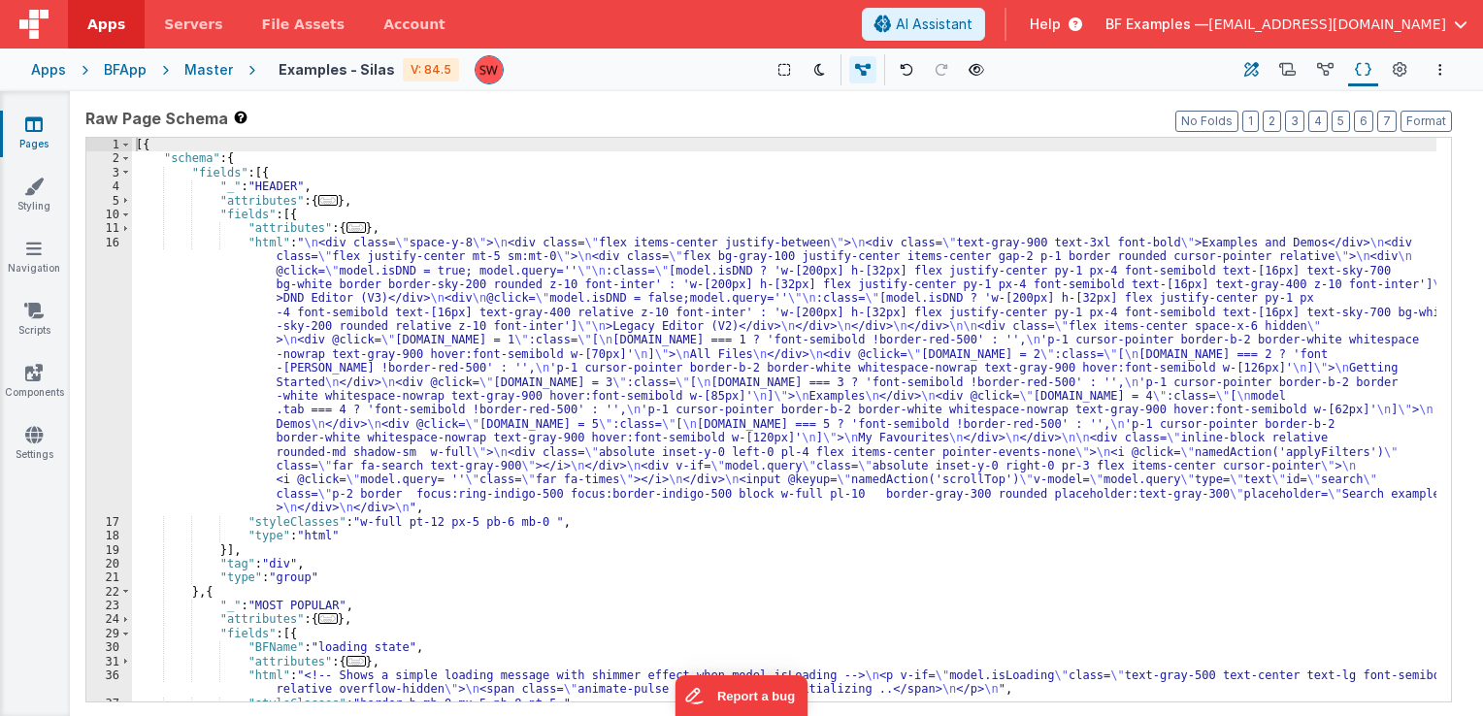
click at [1257, 65] on icon at bounding box center [1252, 70] width 15 height 20
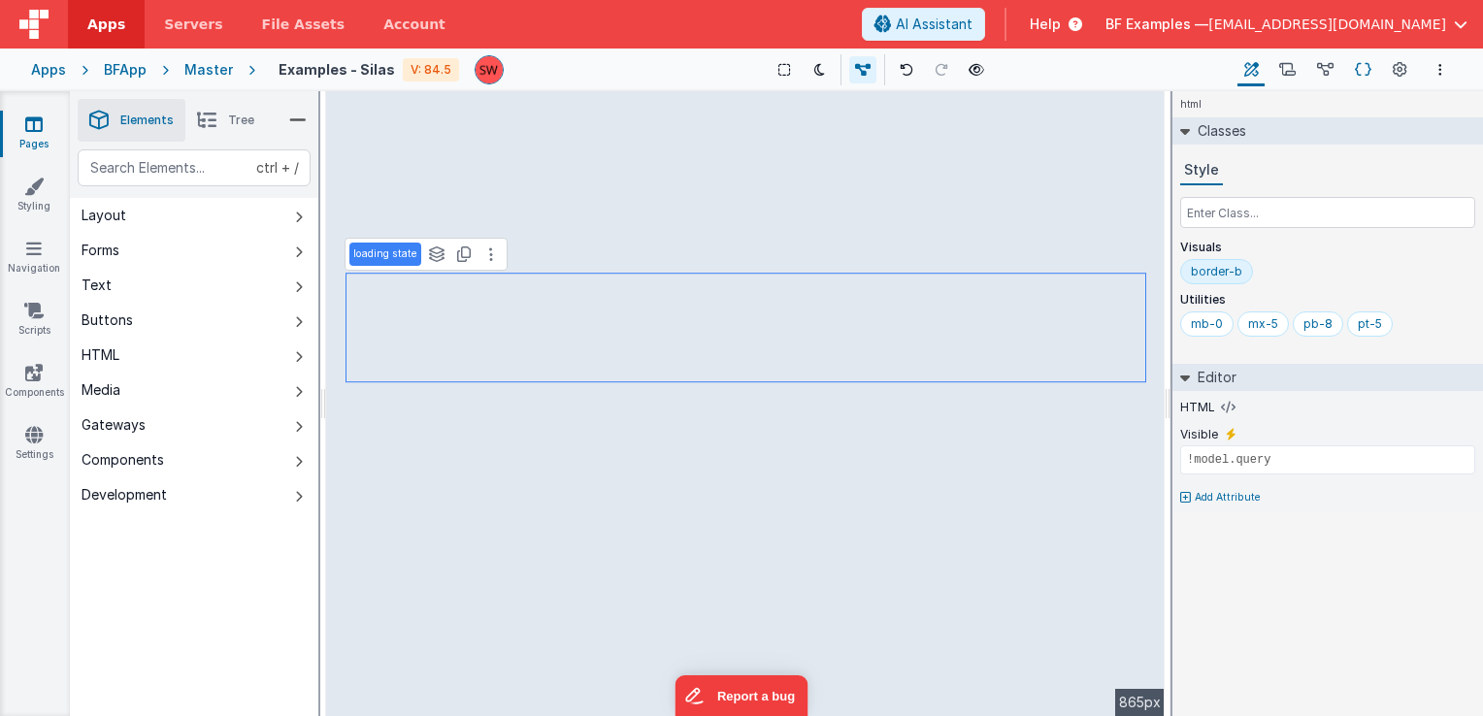
click at [1371, 72] on icon at bounding box center [1363, 70] width 17 height 20
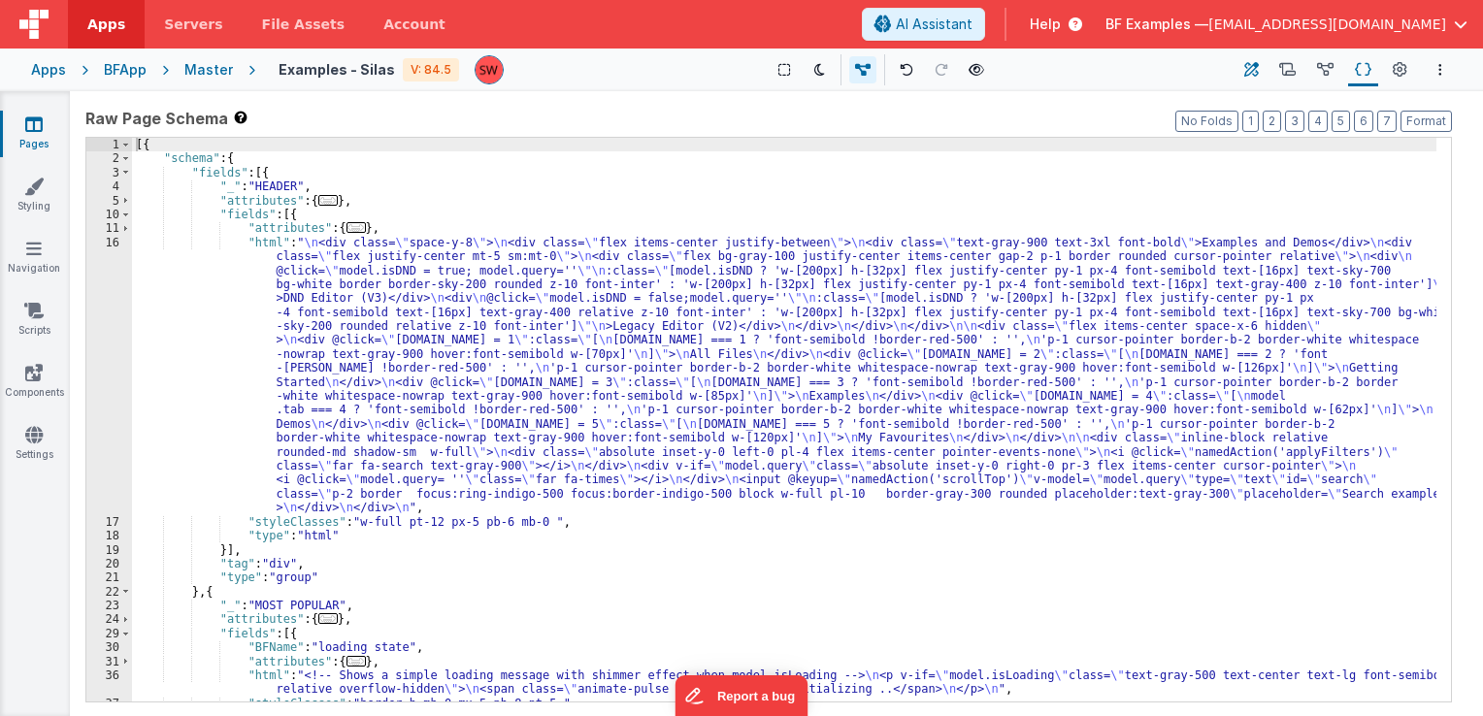
click at [1252, 68] on icon at bounding box center [1252, 70] width 15 height 20
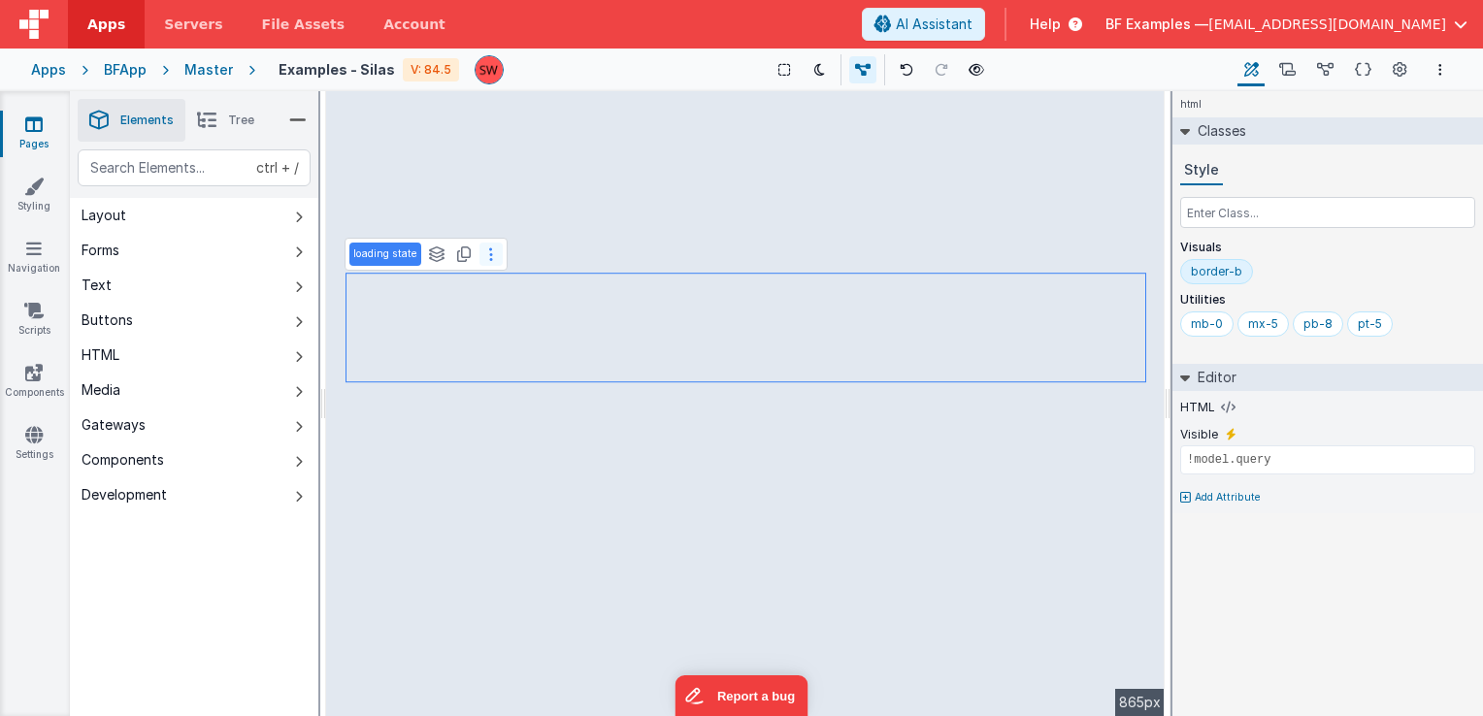
click at [493, 258] on button at bounding box center [491, 254] width 23 height 23
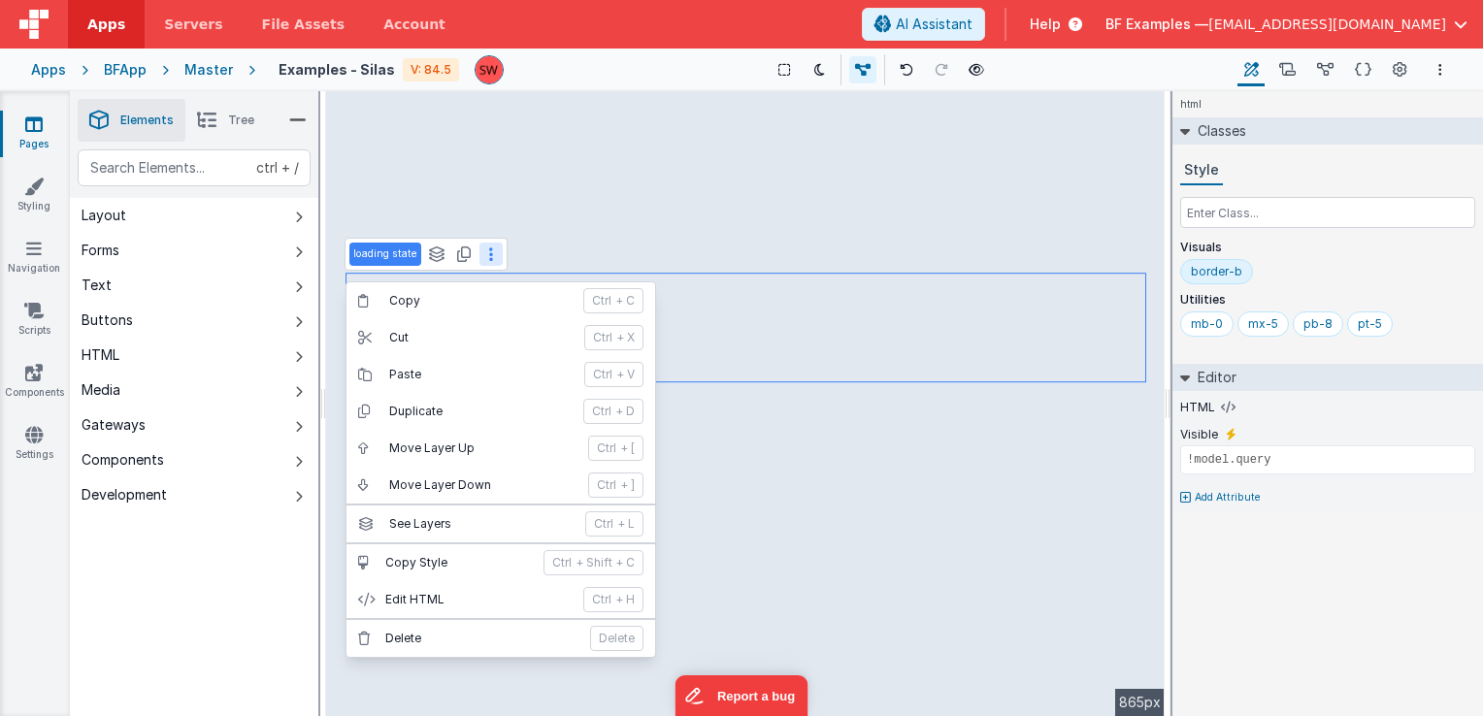
click at [493, 258] on button at bounding box center [491, 254] width 23 height 23
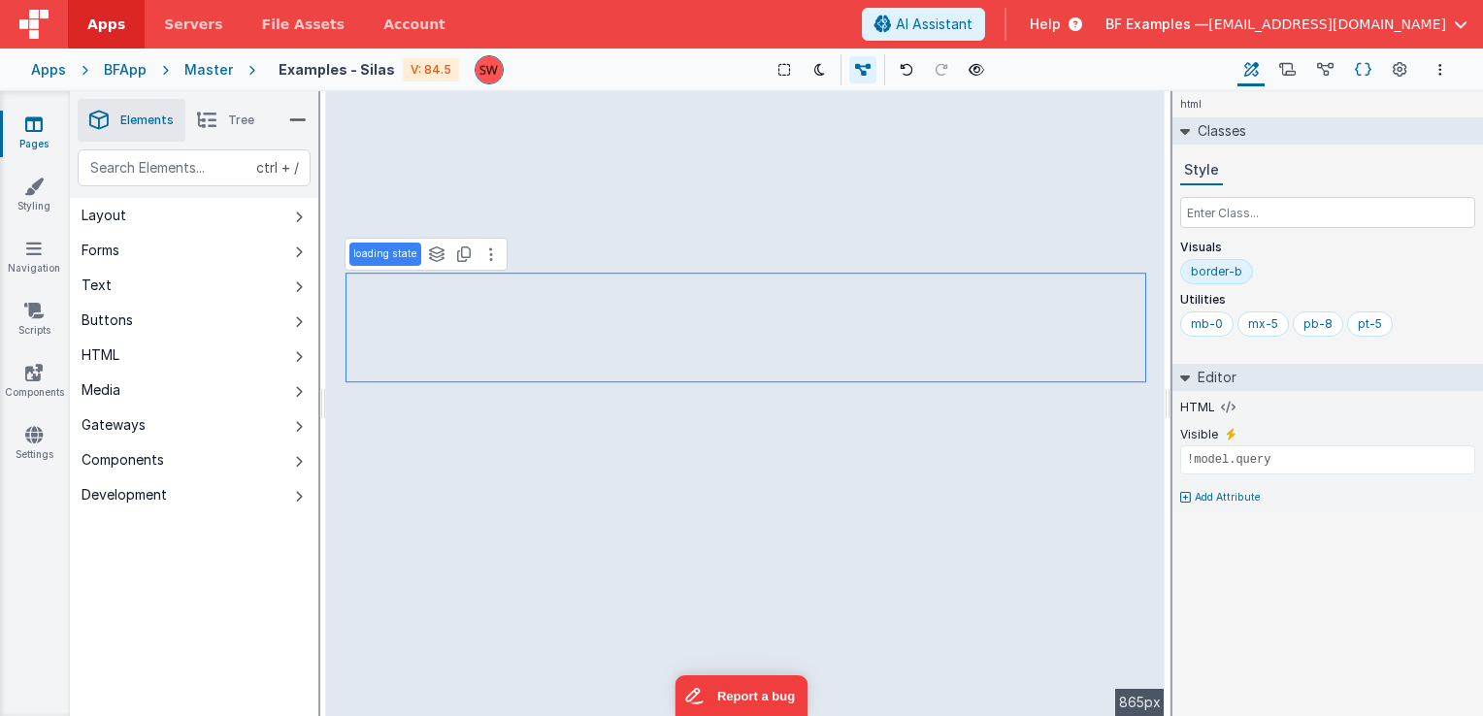
click at [1359, 75] on icon at bounding box center [1363, 70] width 17 height 20
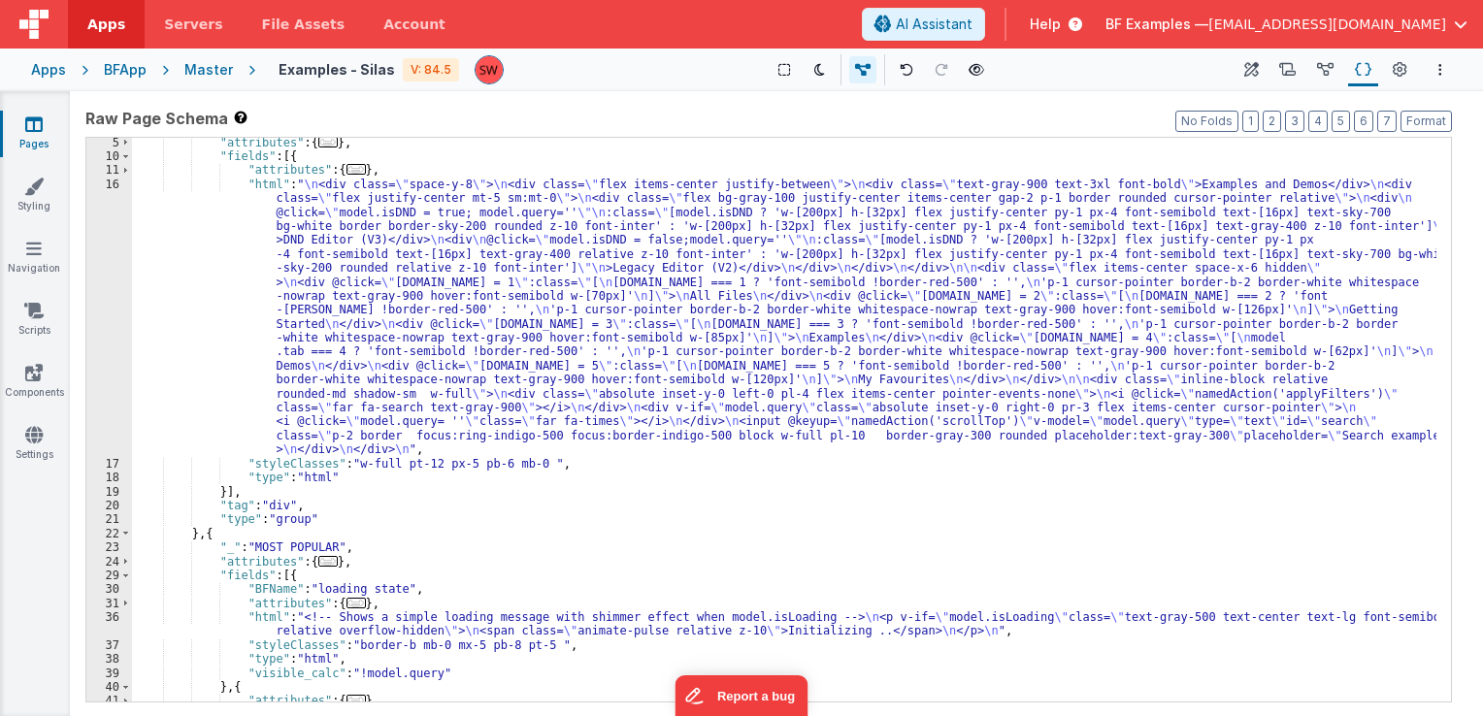
scroll to position [58, 0]
click at [306, 183] on div ""attributes" : { ... } , "fields" : [{ "attributes" : { ... } , "html" : " \n <…" at bounding box center [784, 509] width 1305 height 747
click at [374, 278] on div ""attributes" : { ... } , "fields" : [{ "attributes" : { ... } , "html" : " \n <…" at bounding box center [784, 509] width 1305 height 747
click at [450, 282] on div ""attributes" : { ... } , "fields" : [{ "attributes" : { ... } , "html" : " \n <…" at bounding box center [784, 509] width 1305 height 747
click at [722, 281] on div ""attributes" : { ... } , "fields" : [{ "attributes" : { ... } , "html" : " \n <…" at bounding box center [784, 509] width 1305 height 747
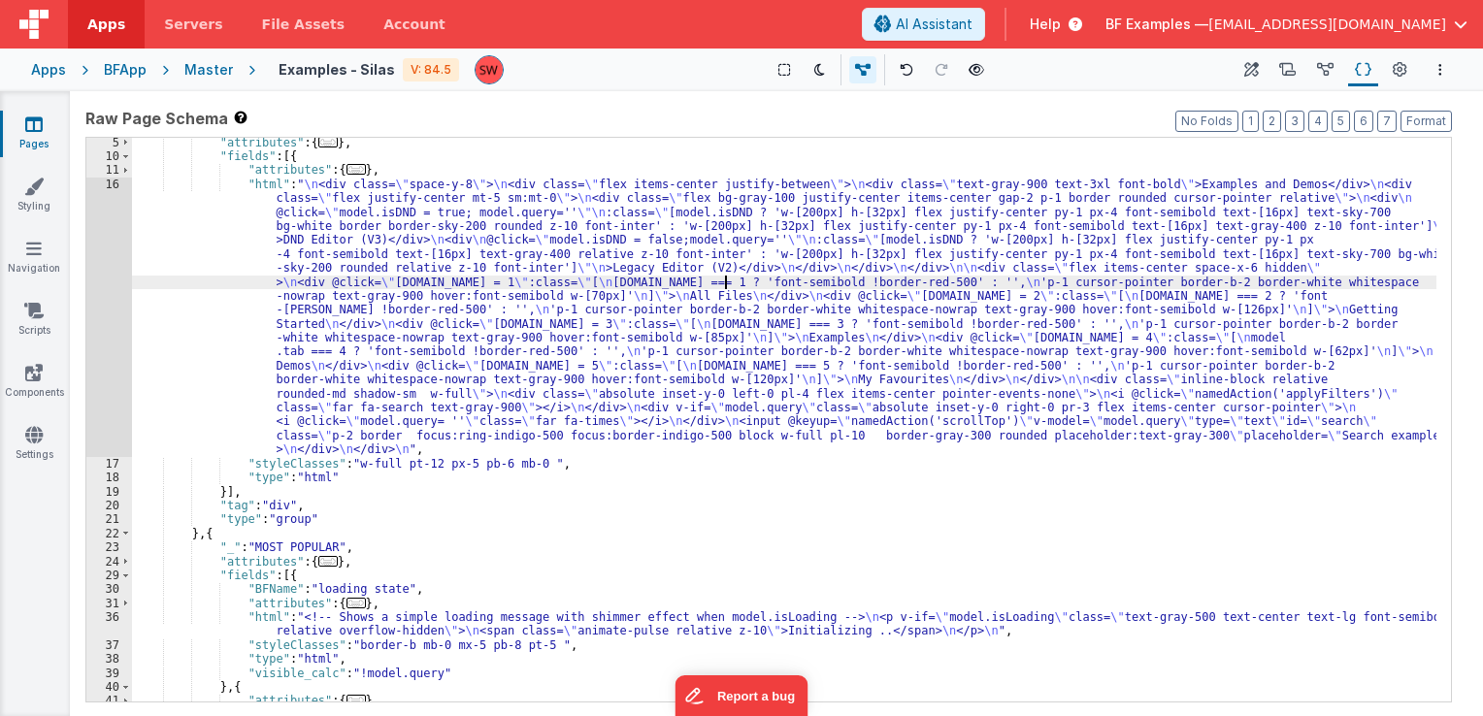
click at [881, 282] on div ""attributes" : { ... } , "fields" : [{ "attributes" : { ... } , "html" : " \n <…" at bounding box center [784, 509] width 1305 height 747
click at [1066, 273] on div ""attributes" : { ... } , "fields" : [{ "attributes" : { ... } , "html" : " \n <…" at bounding box center [784, 509] width 1305 height 747
click at [1164, 277] on div ""attributes" : { ... } , "fields" : [{ "attributes" : { ... } , "html" : " \n <…" at bounding box center [784, 509] width 1305 height 747
drag, startPoint x: 1296, startPoint y: 279, endPoint x: 1313, endPoint y: 282, distance: 17.7
click at [1297, 279] on div ""attributes" : { ... } , "fields" : [{ "attributes" : { ... } , "html" : " \n <…" at bounding box center [784, 509] width 1305 height 747
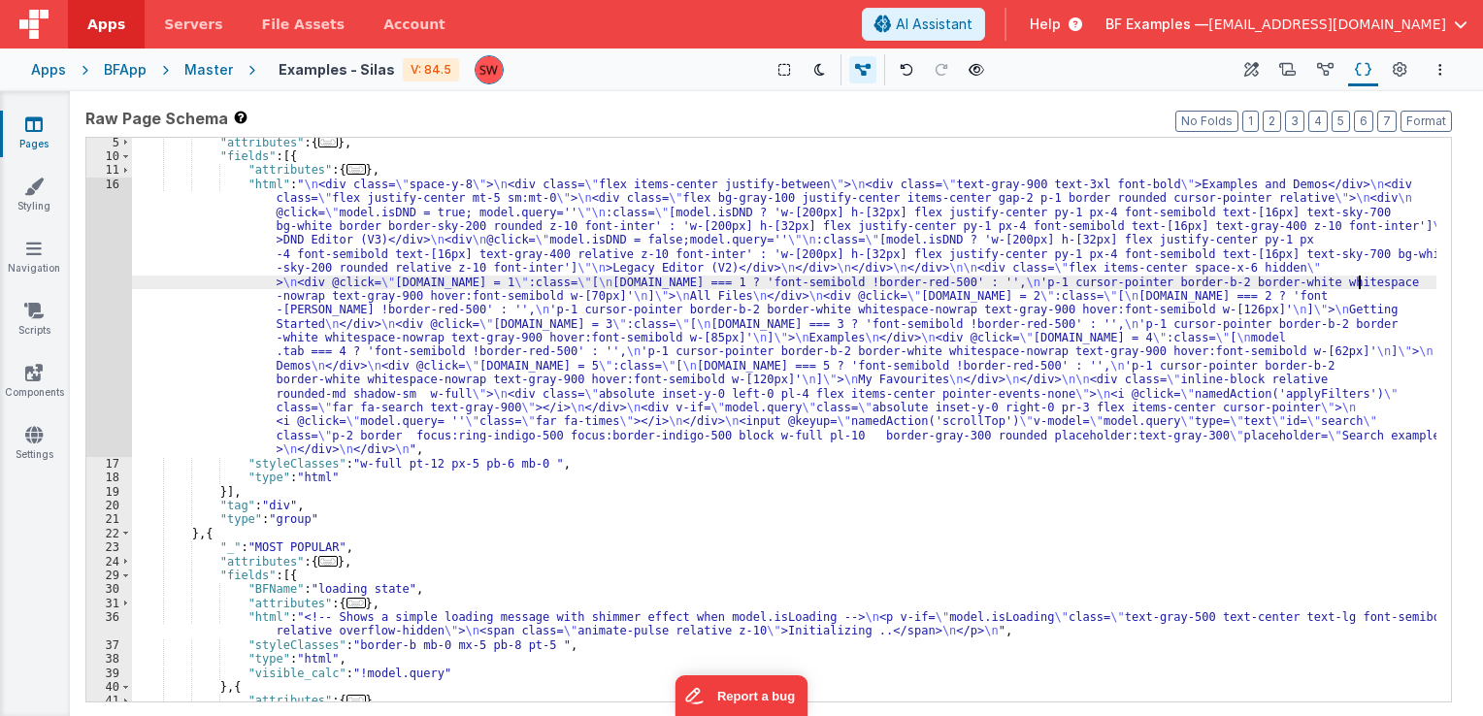
click at [1357, 282] on div ""attributes" : { ... } , "fields" : [{ "attributes" : { ... } , "html" : " \n <…" at bounding box center [784, 509] width 1305 height 747
click at [1385, 286] on div ""attributes" : { ... } , "fields" : [{ "attributes" : { ... } , "html" : " \n <…" at bounding box center [784, 509] width 1305 height 747
click at [1397, 284] on div ""attributes" : { ... } , "fields" : [{ "attributes" : { ... } , "html" : " \n <…" at bounding box center [784, 509] width 1305 height 747
click at [757, 292] on div ""attributes" : { ... } , "fields" : [{ "attributes" : { ... } , "html" : " \n <…" at bounding box center [784, 509] width 1305 height 747
click at [955, 286] on div ""attributes" : { ... } , "fields" : [{ "attributes" : { ... } , "html" : " \n <…" at bounding box center [784, 509] width 1305 height 747
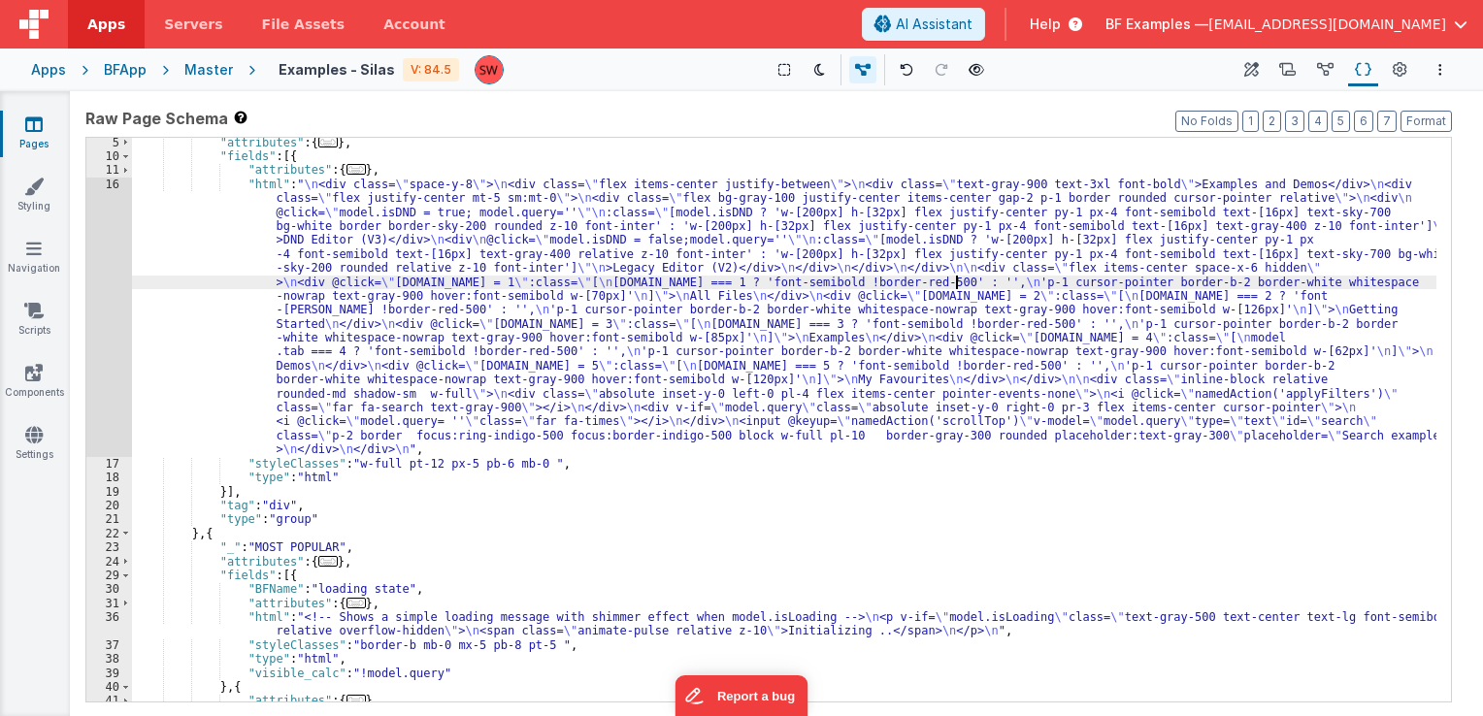
click at [1108, 295] on div ""attributes" : { ... } , "fields" : [{ "attributes" : { ... } , "html" : " \n <…" at bounding box center [784, 509] width 1305 height 747
click at [1248, 297] on div ""attributes" : { ... } , "fields" : [{ "attributes" : { ... } , "html" : " \n <…" at bounding box center [784, 509] width 1305 height 747
click at [1344, 295] on div ""attributes" : { ... } , "fields" : [{ "attributes" : { ... } , "html" : " \n <…" at bounding box center [784, 509] width 1305 height 747
click at [1404, 293] on div ""attributes" : { ... } , "fields" : [{ "attributes" : { ... } , "html" : " \n <…" at bounding box center [784, 509] width 1305 height 747
click at [586, 312] on div ""attributes" : { ... } , "fields" : [{ "attributes" : { ... } , "html" : " \n <…" at bounding box center [784, 509] width 1305 height 747
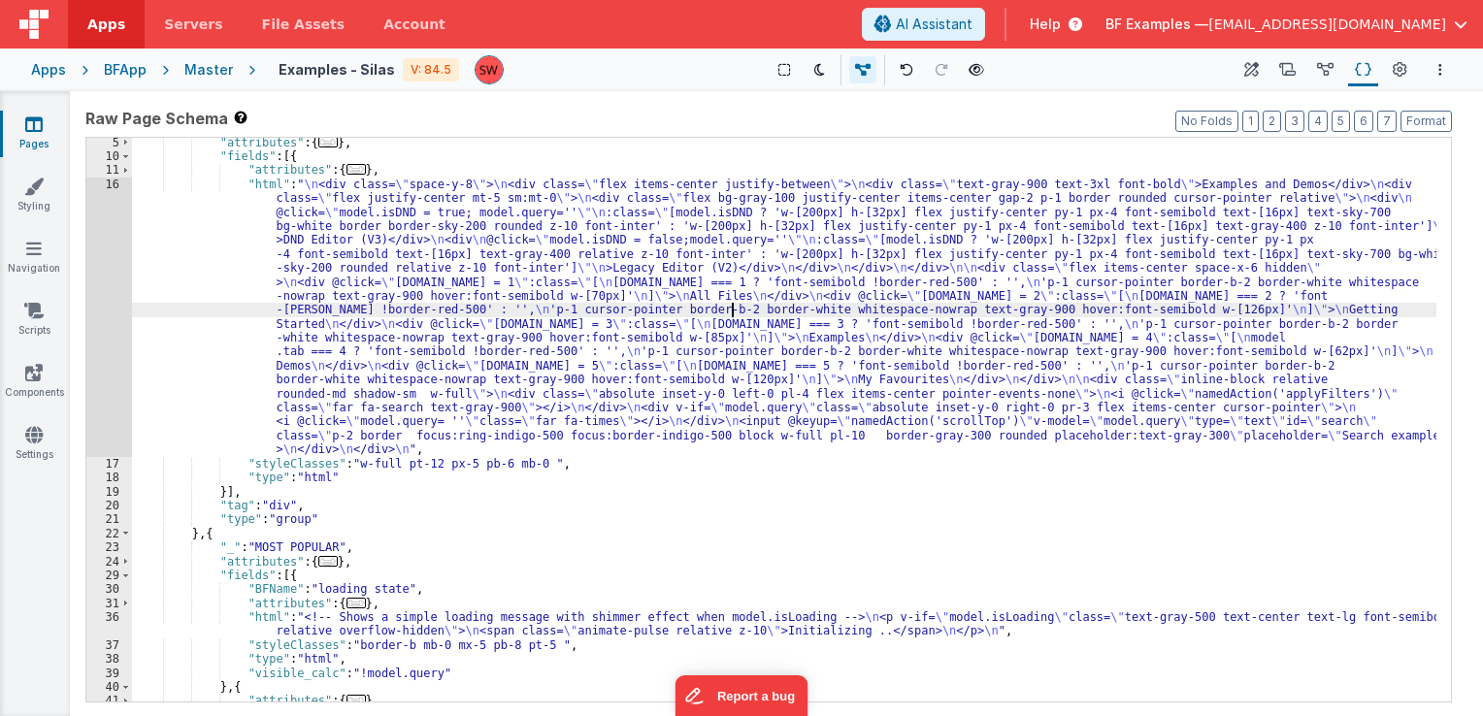
click at [735, 316] on div ""attributes" : { ... } , "fields" : [{ "attributes" : { ... } , "html" : " \n <…" at bounding box center [784, 509] width 1305 height 747
click at [984, 305] on div ""attributes" : { ... } , "fields" : [{ "attributes" : { ... } , "html" : " \n <…" at bounding box center [784, 509] width 1305 height 747
click at [1097, 305] on div ""attributes" : { ... } , "fields" : [{ "attributes" : { ... } , "html" : " \n <…" at bounding box center [784, 509] width 1305 height 747
drag, startPoint x: 1170, startPoint y: 306, endPoint x: 1184, endPoint y: 308, distance: 14.7
click at [1170, 307] on div ""attributes" : { ... } , "fields" : [{ "attributes" : { ... } , "html" : " \n <…" at bounding box center [784, 509] width 1305 height 747
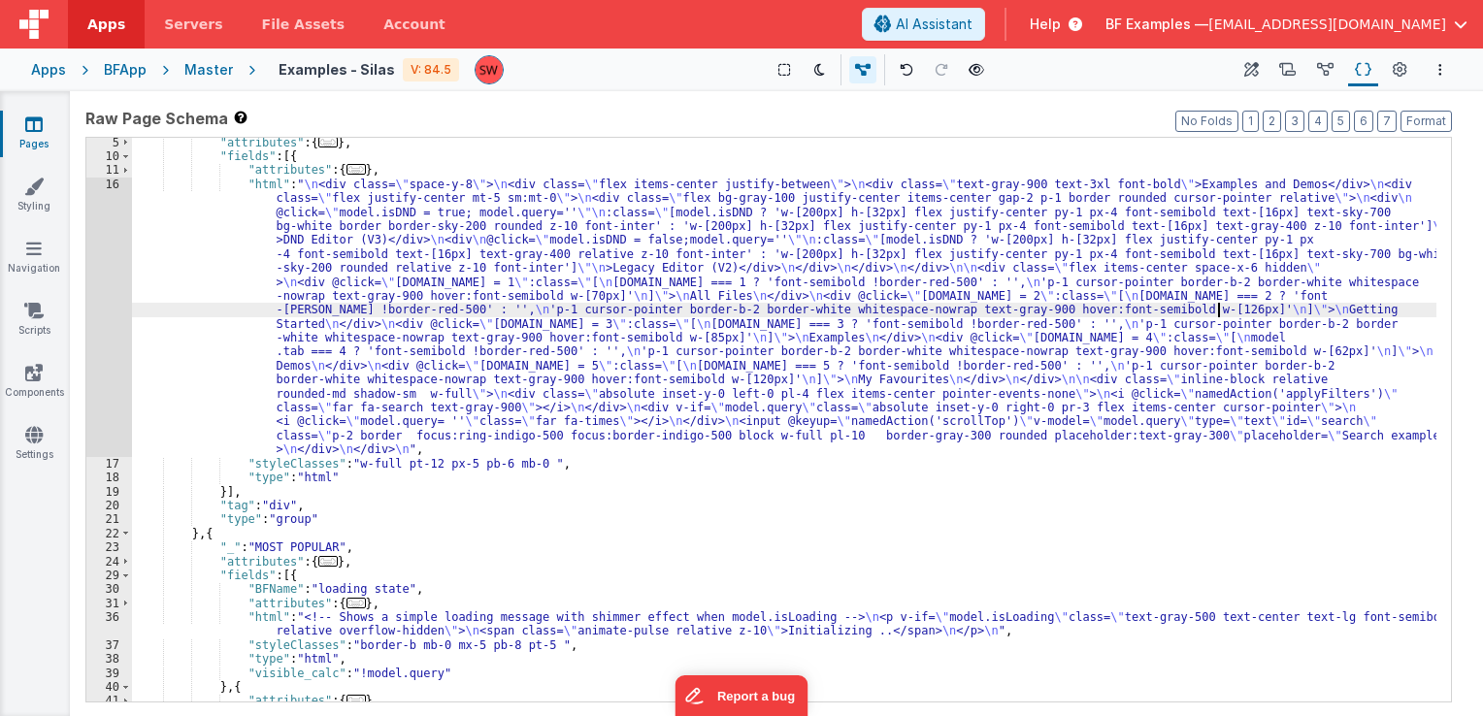
click at [1219, 308] on div ""attributes" : { ... } , "fields" : [{ "attributes" : { ... } , "html" : " \n <…" at bounding box center [784, 509] width 1305 height 747
click at [1375, 297] on div ""attributes" : { ... } , "fields" : [{ "attributes" : { ... } , "html" : " \n <…" at bounding box center [784, 509] width 1305 height 747
click at [1383, 309] on div ""attributes" : { ... } , "fields" : [{ "attributes" : { ... } , "html" : " \n <…" at bounding box center [784, 509] width 1305 height 747
click at [292, 329] on div ""attributes" : { ... } , "fields" : [{ "attributes" : { ... } , "html" : " \n <…" at bounding box center [784, 509] width 1305 height 747
click at [968, 320] on div ""attributes" : { ... } , "fields" : [{ "attributes" : { ... } , "html" : " \n <…" at bounding box center [784, 509] width 1305 height 747
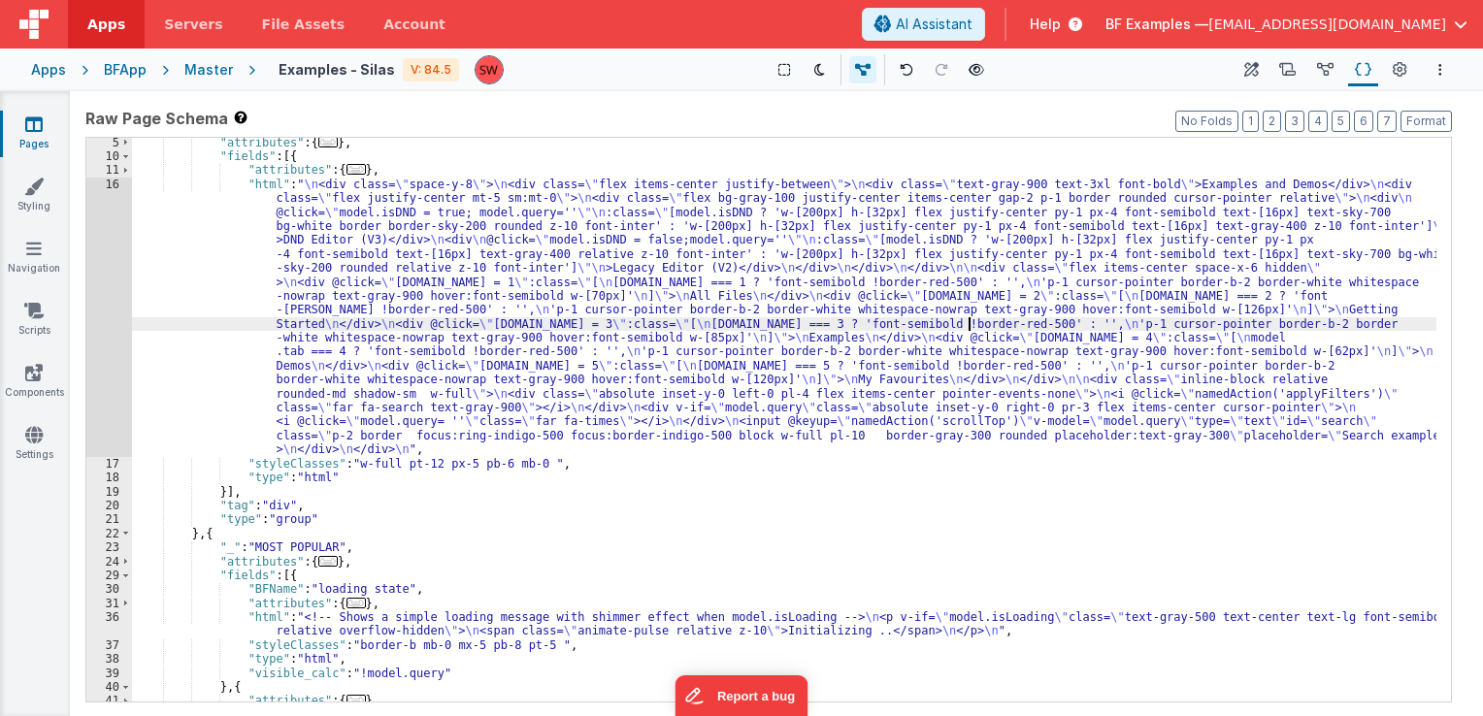
click at [1213, 324] on div ""attributes" : { ... } , "fields" : [{ "attributes" : { ... } , "html" : " \n <…" at bounding box center [784, 509] width 1305 height 747
click at [1266, 328] on div ""attributes" : { ... } , "fields" : [{ "attributes" : { ... } , "html" : " \n <…" at bounding box center [784, 509] width 1305 height 747
click at [1393, 320] on div ""attributes" : { ... } , "fields" : [{ "attributes" : { ... } , "html" : " \n <…" at bounding box center [784, 509] width 1305 height 747
click at [532, 333] on div ""attributes" : { ... } , "fields" : [{ "attributes" : { ... } , "html" : " \n <…" at bounding box center [784, 509] width 1305 height 747
click at [730, 328] on div ""attributes" : { ... } , "fields" : [{ "attributes" : { ... } , "html" : " \n <…" at bounding box center [784, 509] width 1305 height 747
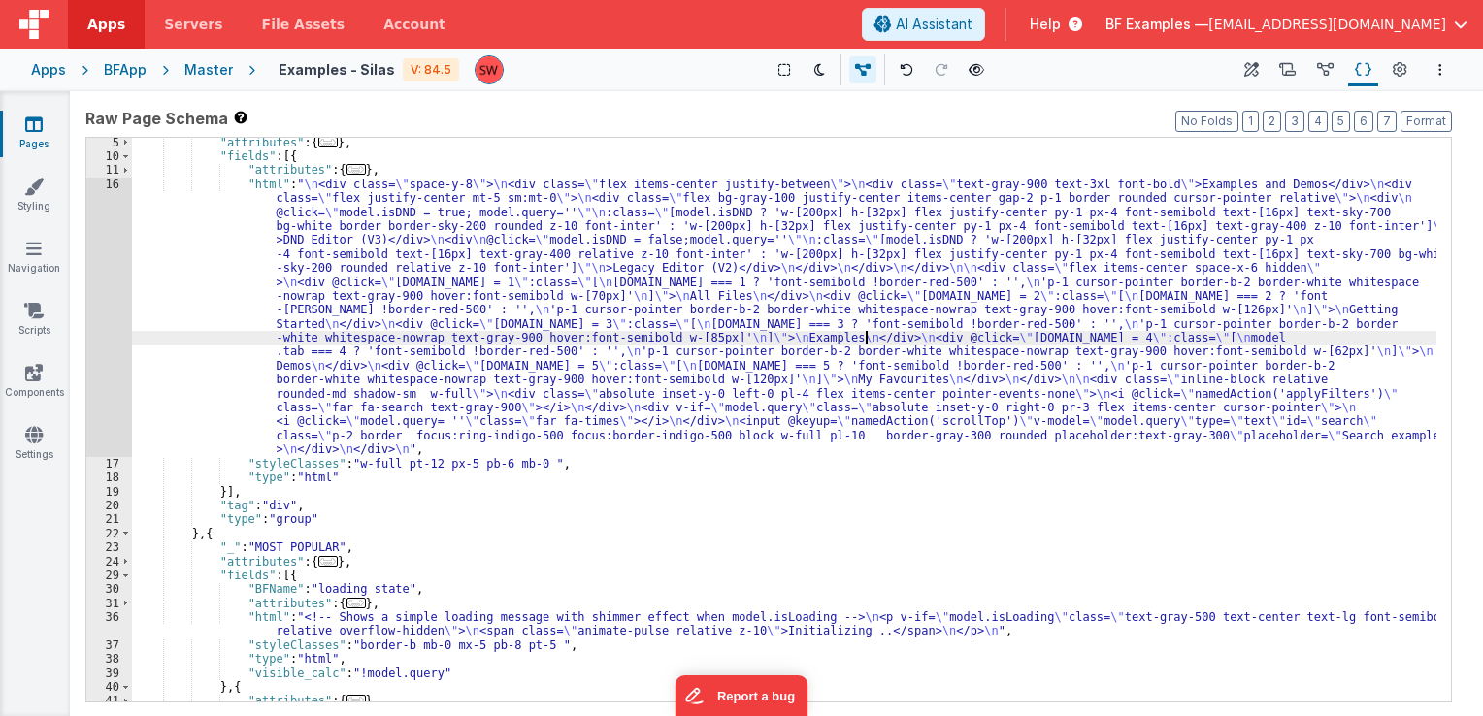
click at [864, 335] on div ""attributes" : { ... } , "fields" : [{ "attributes" : { ... } , "html" : " \n <…" at bounding box center [784, 509] width 1305 height 747
click at [980, 337] on div ""attributes" : { ... } , "fields" : [{ "attributes" : { ... } , "html" : " \n <…" at bounding box center [784, 509] width 1305 height 747
click at [1118, 342] on div ""attributes" : { ... } , "fields" : [{ "attributes" : { ... } , "html" : " \n <…" at bounding box center [784, 509] width 1305 height 747
click at [1167, 342] on div ""attributes" : { ... } , "fields" : [{ "attributes" : { ... } , "html" : " \n <…" at bounding box center [784, 509] width 1305 height 747
drag, startPoint x: 321, startPoint y: 348, endPoint x: 381, endPoint y: 342, distance: 59.5
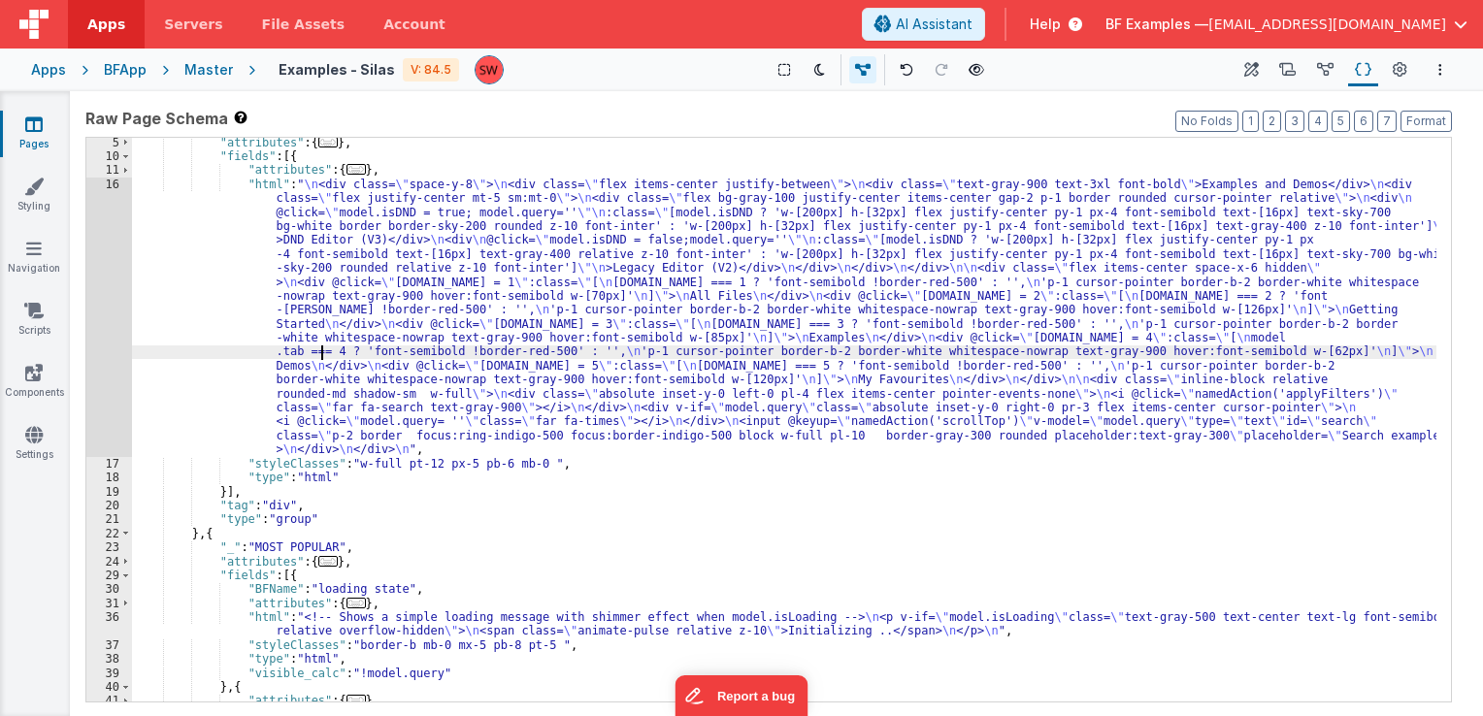
click at [322, 347] on div ""attributes" : { ... } , "fields" : [{ "attributes" : { ... } , "html" : " \n <…" at bounding box center [784, 509] width 1305 height 747
drag, startPoint x: 427, startPoint y: 338, endPoint x: 439, endPoint y: 336, distance: 11.8
click at [427, 338] on div ""attributes" : { ... } , "fields" : [{ "attributes" : { ... } , "html" : " \n <…" at bounding box center [784, 509] width 1305 height 747
click at [568, 337] on div ""attributes" : { ... } , "fields" : [{ "attributes" : { ... } , "html" : " \n <…" at bounding box center [784, 509] width 1305 height 747
click at [742, 340] on div ""attributes" : { ... } , "fields" : [{ "attributes" : { ... } , "html" : " \n <…" at bounding box center [784, 509] width 1305 height 747
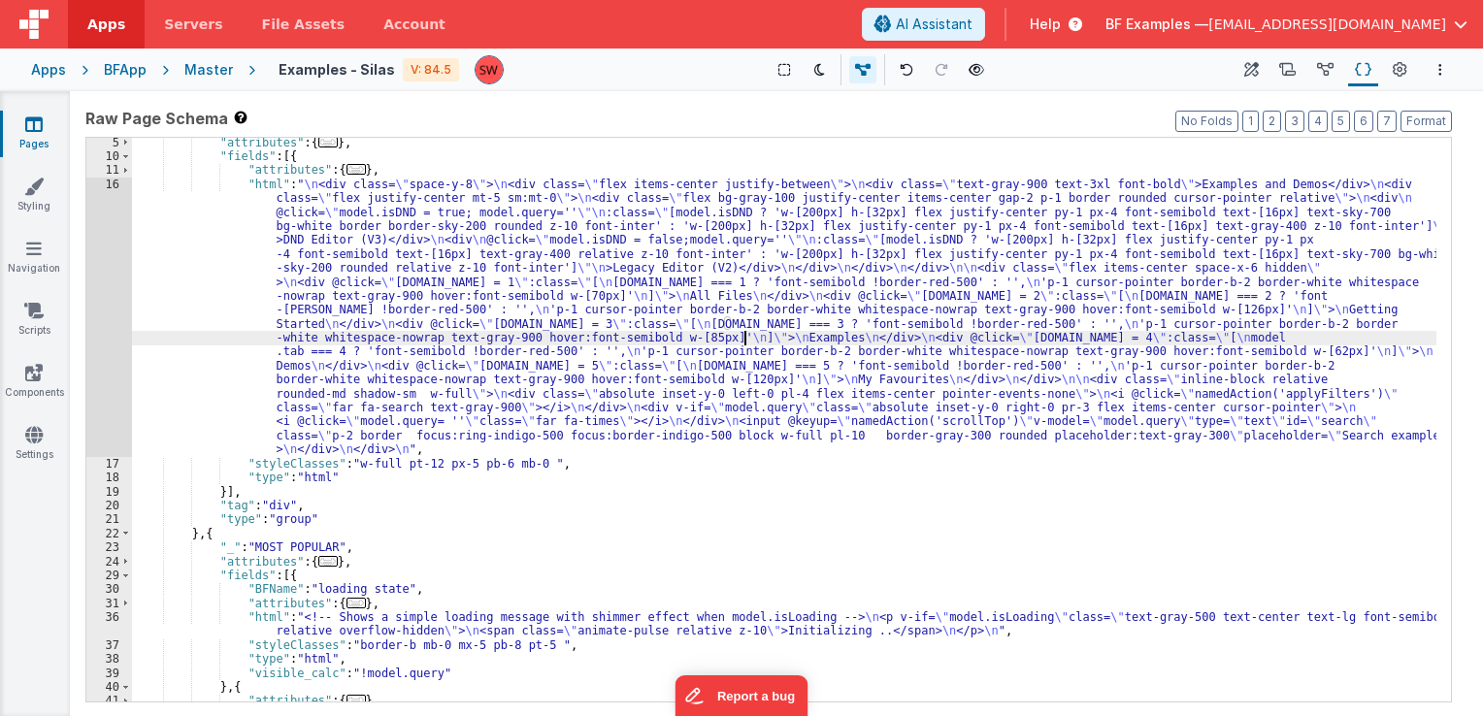
click at [876, 342] on div ""attributes" : { ... } , "fields" : [{ "attributes" : { ... } , "html" : " \n <…" at bounding box center [784, 509] width 1305 height 747
click at [1057, 340] on div ""attributes" : { ... } , "fields" : [{ "attributes" : { ... } , "html" : " \n <…" at bounding box center [784, 509] width 1305 height 747
click at [1169, 341] on div ""attributes" : { ... } , "fields" : [{ "attributes" : { ... } , "html" : " \n <…" at bounding box center [784, 509] width 1305 height 747
drag, startPoint x: 1200, startPoint y: 337, endPoint x: 1218, endPoint y: 336, distance: 18.5
click at [1202, 336] on div ""attributes" : { ... } , "fields" : [{ "attributes" : { ... } , "html" : " \n <…" at bounding box center [784, 509] width 1305 height 747
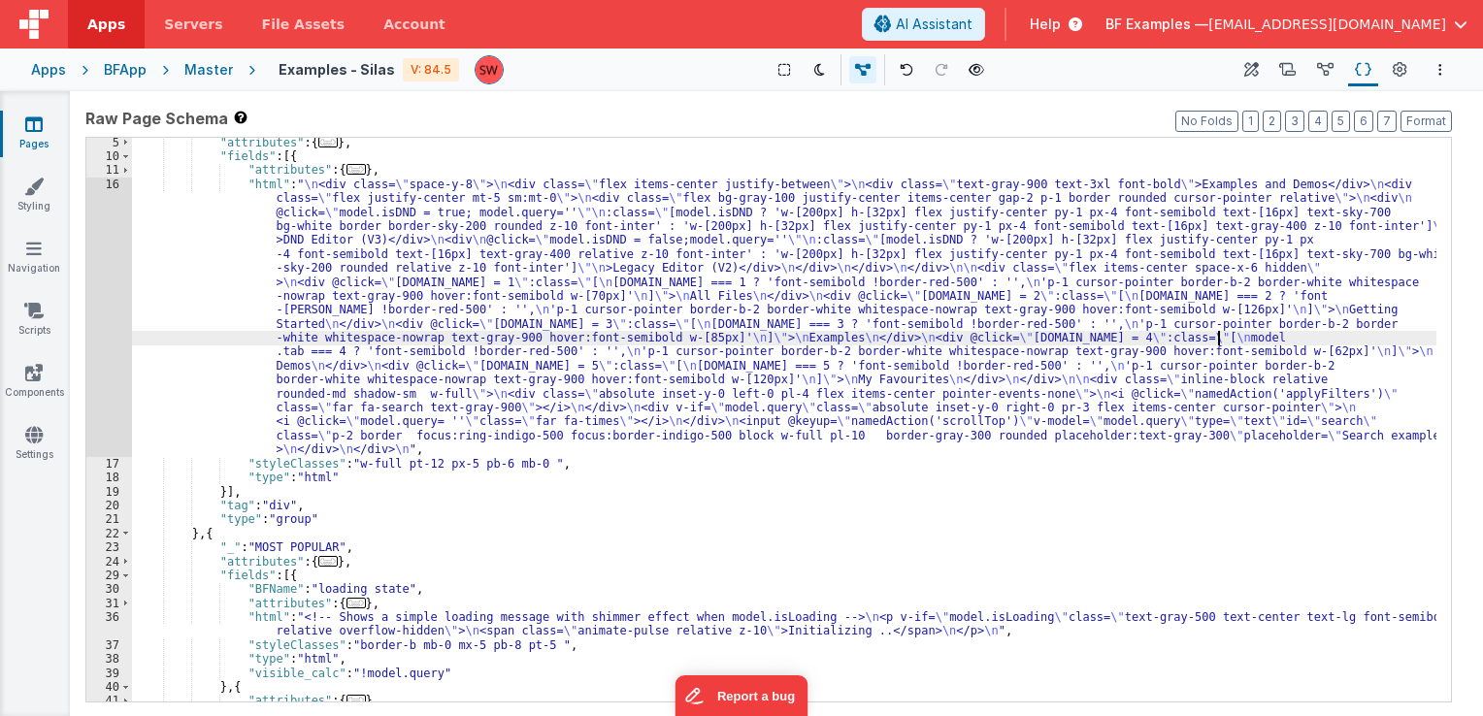
drag, startPoint x: 1221, startPoint y: 336, endPoint x: 1243, endPoint y: 336, distance: 21.4
click at [1222, 336] on div ""attributes" : { ... } , "fields" : [{ "attributes" : { ... } , "html" : " \n <…" at bounding box center [784, 509] width 1305 height 747
click at [1258, 337] on div ""attributes" : { ... } , "fields" : [{ "attributes" : { ... } , "html" : " \n <…" at bounding box center [784, 509] width 1305 height 747
click at [1303, 343] on div ""attributes" : { ... } , "fields" : [{ "attributes" : { ... } , "html" : " \n <…" at bounding box center [784, 509] width 1305 height 747
click at [1347, 336] on div ""attributes" : { ... } , "fields" : [{ "attributes" : { ... } , "html" : " \n <…" at bounding box center [784, 509] width 1305 height 747
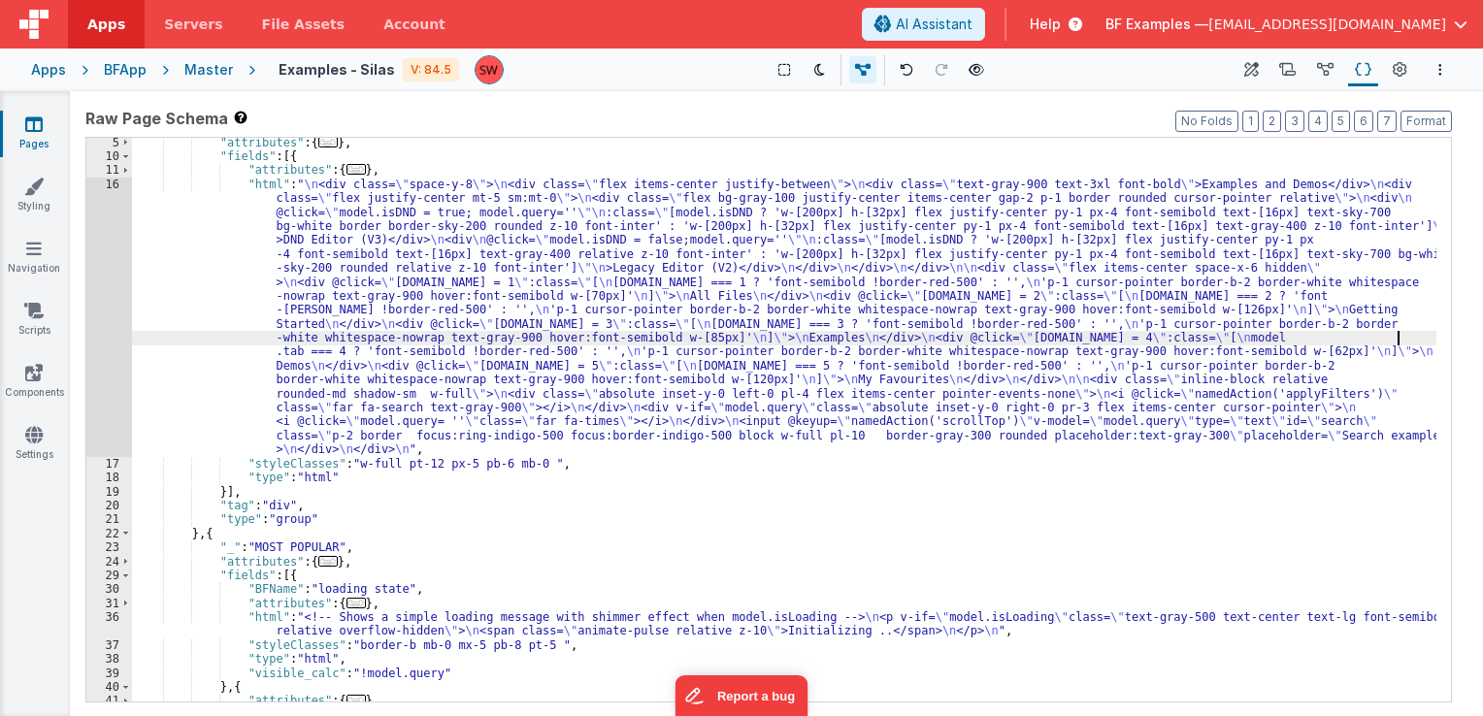
click at [1398, 337] on div ""attributes" : { ... } , "fields" : [{ "attributes" : { ... } , "html" : " \n <…" at bounding box center [784, 509] width 1305 height 747
click at [1410, 339] on div ""attributes" : { ... } , "fields" : [{ "attributes" : { ... } , "html" : " \n <…" at bounding box center [784, 509] width 1305 height 747
click at [1163, 341] on div ""attributes" : { ... } , "fields" : [{ "attributes" : { ... } , "html" : " \n <…" at bounding box center [784, 509] width 1305 height 747
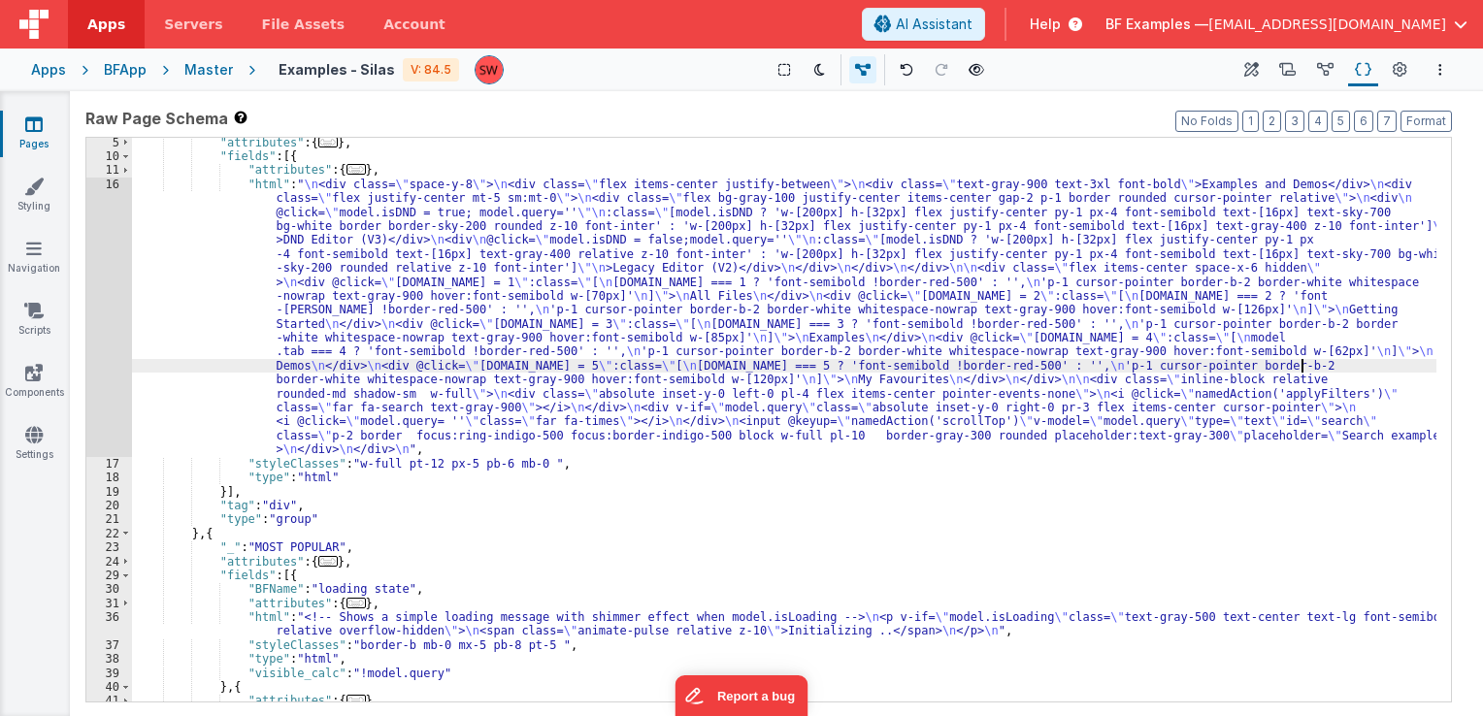
click at [1301, 371] on div ""attributes" : { ... } , "fields" : [{ "attributes" : { ... } , "html" : " \n <…" at bounding box center [784, 509] width 1305 height 747
click at [958, 372] on div ""attributes" : { ... } , "fields" : [{ "attributes" : { ... } , "html" : " \n <…" at bounding box center [784, 509] width 1305 height 747
click at [966, 385] on div ""attributes" : { ... } , "fields" : [{ "attributes" : { ... } , "html" : " \n <…" at bounding box center [784, 509] width 1305 height 747
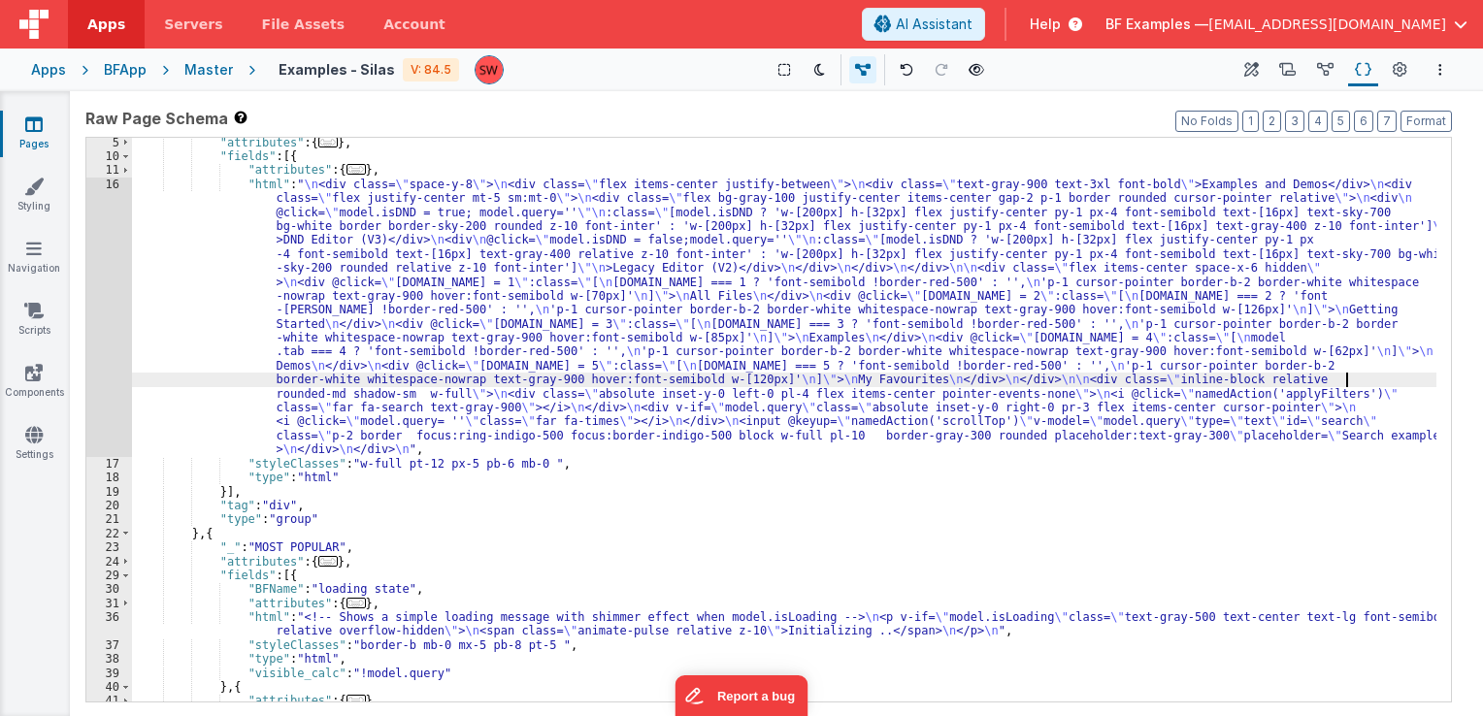
click at [1344, 386] on div ""attributes" : { ... } , "fields" : [{ "attributes" : { ... } , "html" : " \n <…" at bounding box center [784, 509] width 1305 height 747
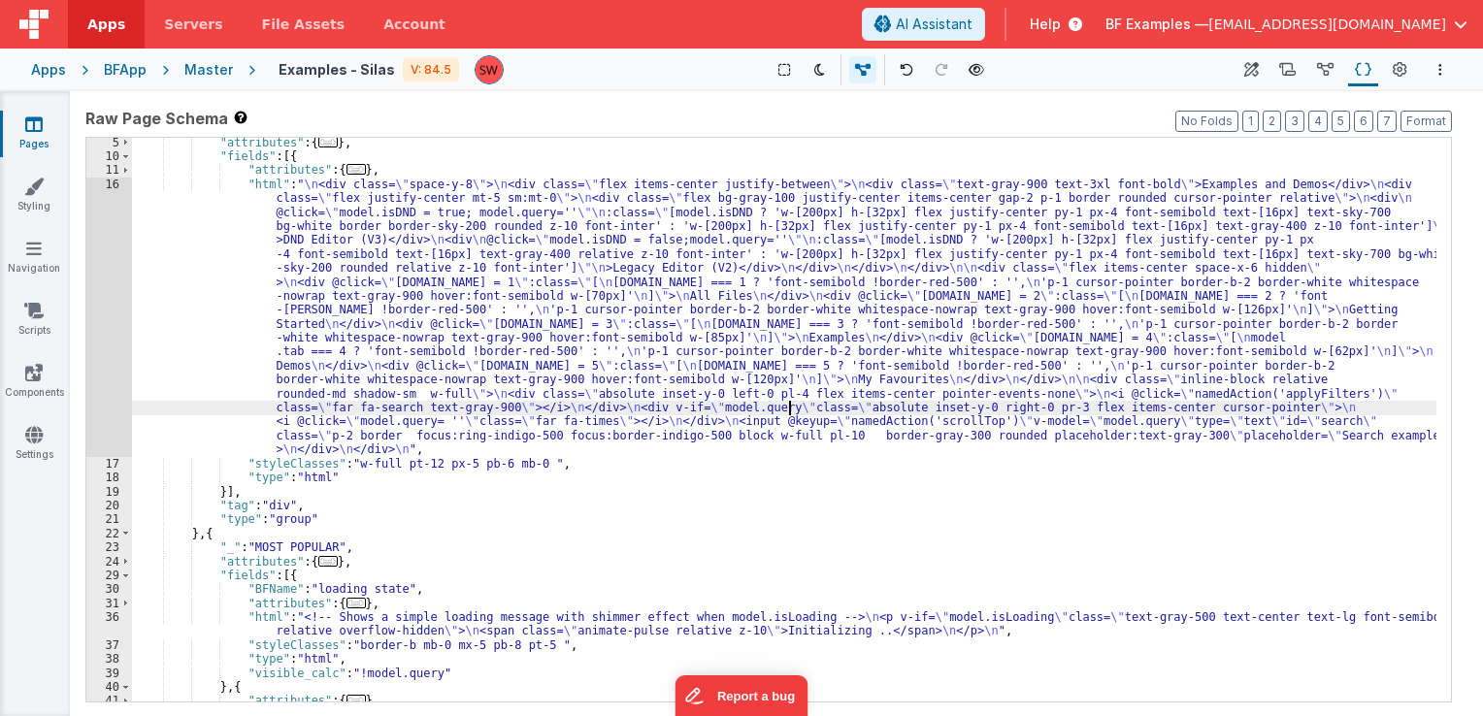
click at [788, 407] on div ""attributes" : { ... } , "fields" : [{ "attributes" : { ... } , "html" : " \n <…" at bounding box center [784, 509] width 1305 height 747
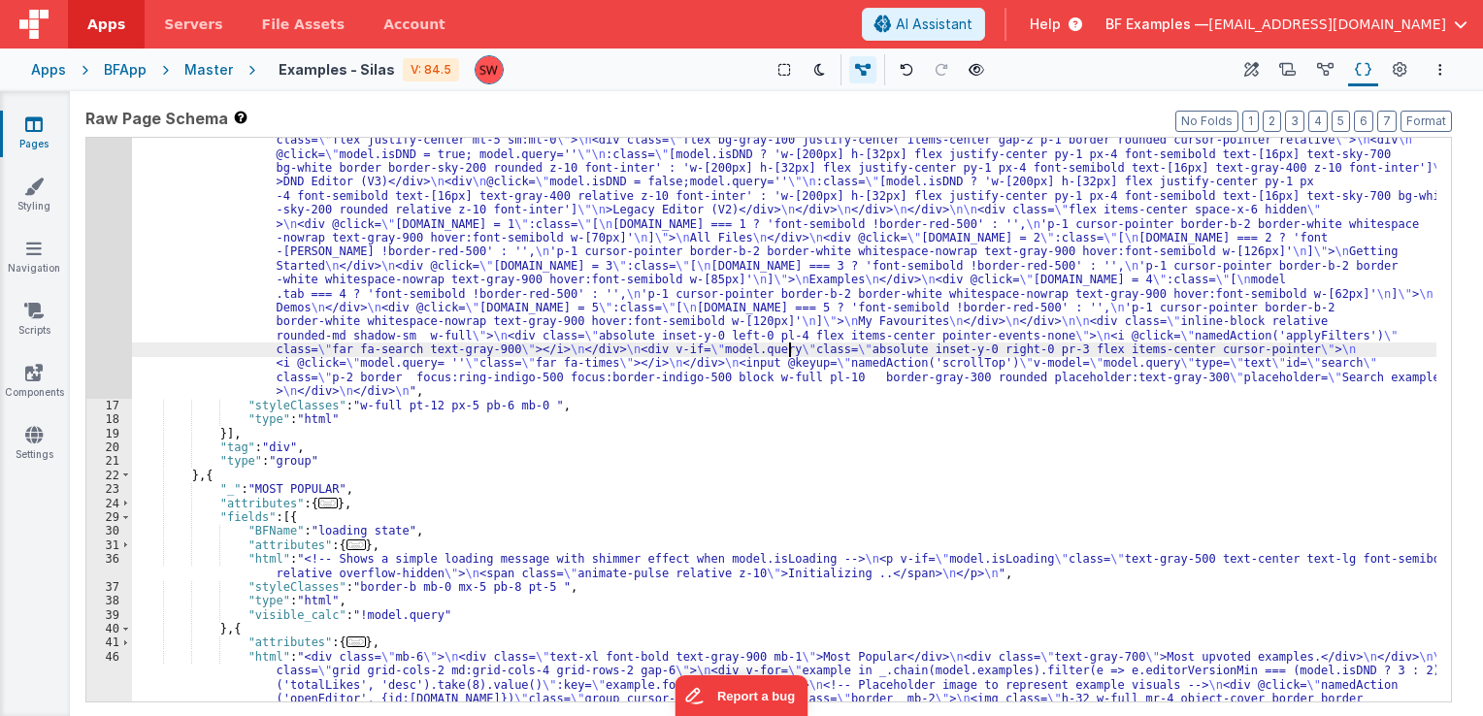
click at [942, 365] on div ""html" : " \n <div class= \" space-y-8 \" > \n <div class= \" flex items-center…" at bounding box center [784, 625] width 1305 height 1013
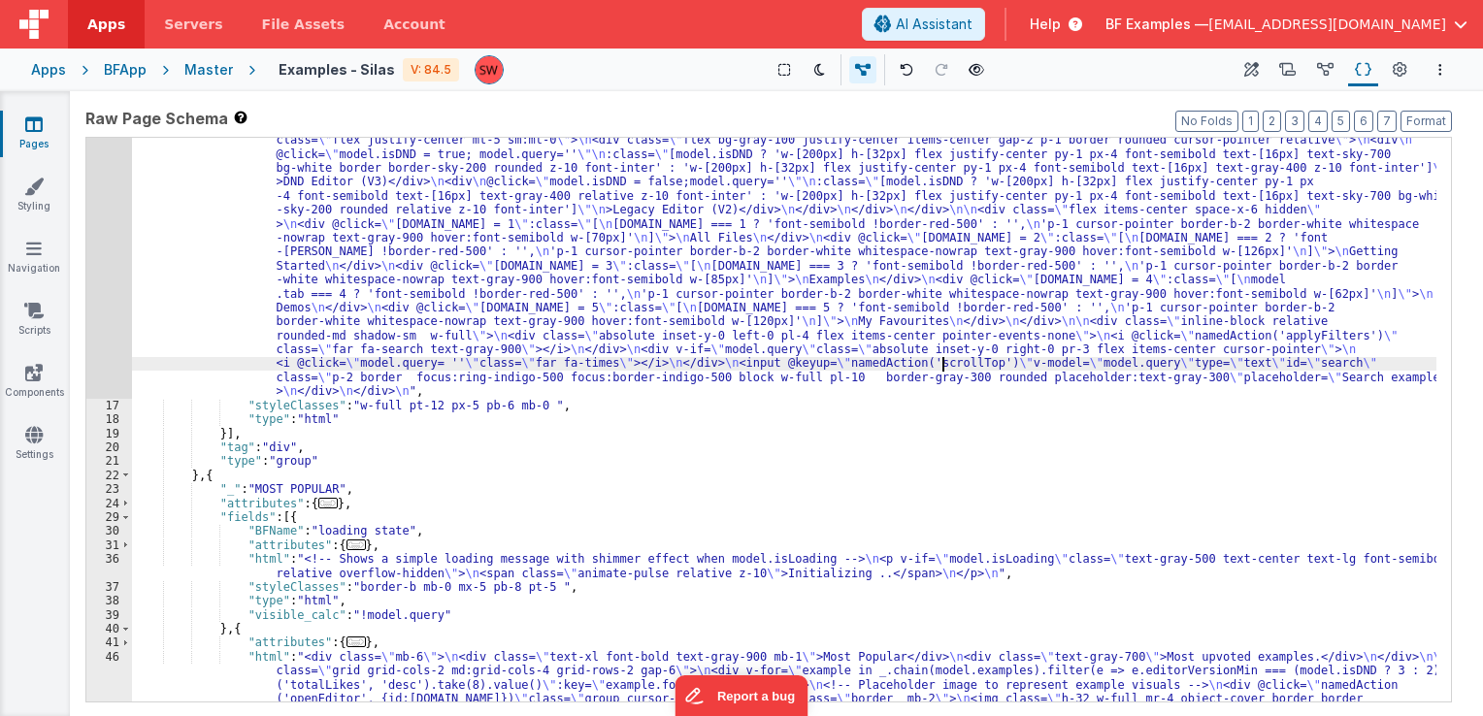
click at [1022, 367] on div ""html" : " \n <div class= \" space-y-8 \" > \n <div class= \" flex items-center…" at bounding box center [784, 625] width 1305 height 1013
click at [500, 373] on div ""html" : " \n <div class= \" space-y-8 \" > \n <div class= \" flex items-center…" at bounding box center [784, 625] width 1305 height 1013
click at [1035, 368] on div ""html" : " \n <div class= \" space-y-8 \" > \n <div class= \" flex items-center…" at bounding box center [784, 625] width 1305 height 1013
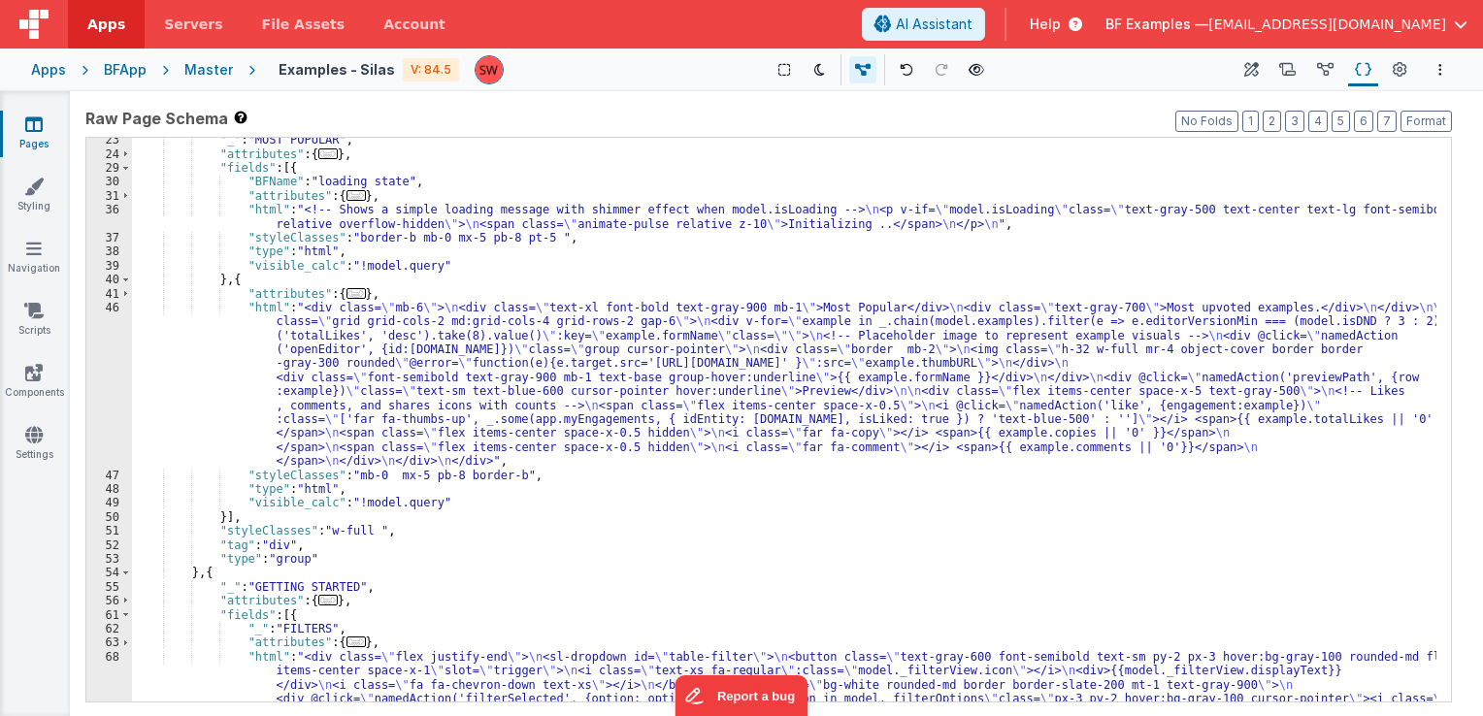
scroll to position [524, 0]
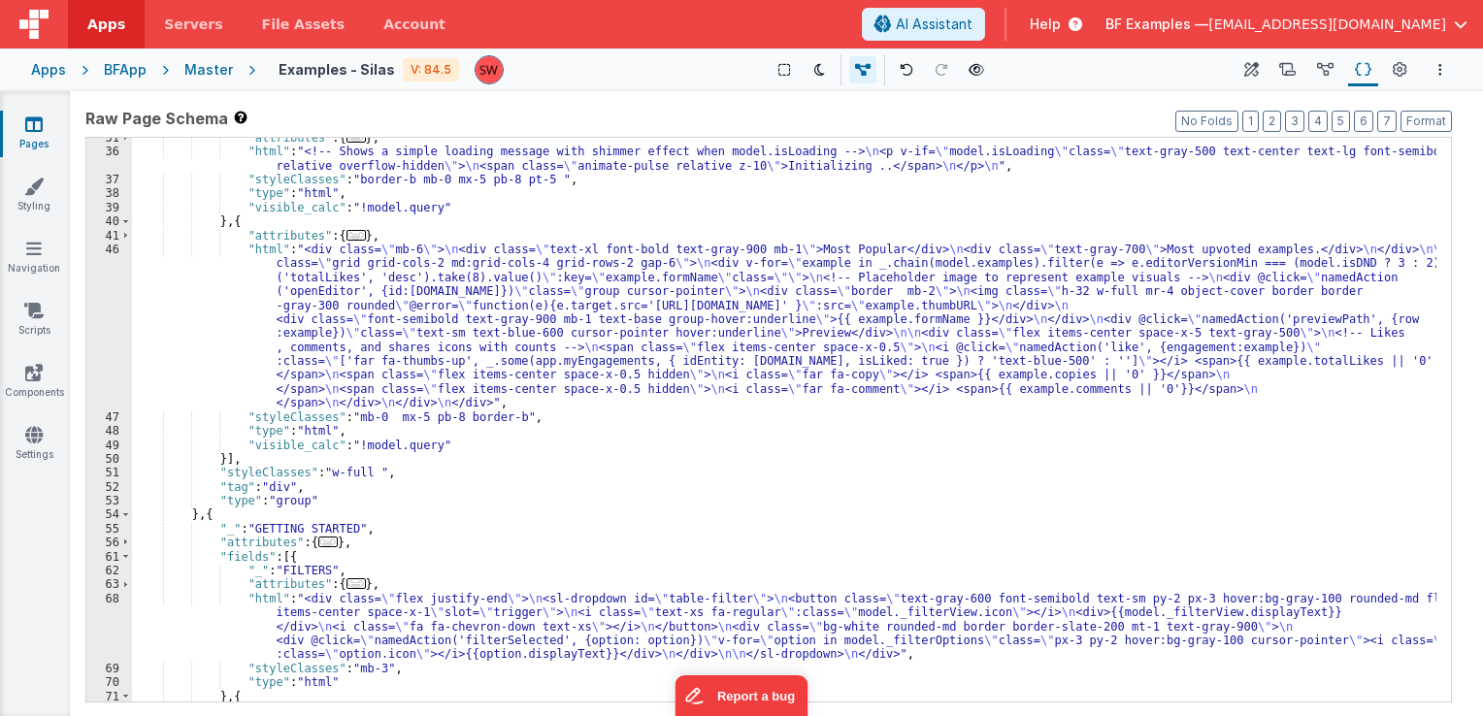
click at [501, 252] on div ""attributes" : { ... } , "html" : "<!-- Shows a simple loading message with shi…" at bounding box center [784, 427] width 1305 height 593
click at [706, 253] on div ""attributes" : { ... } , "html" : "<!-- Shows a simple loading message with shi…" at bounding box center [784, 427] width 1305 height 593
drag, startPoint x: 1142, startPoint y: 258, endPoint x: 1152, endPoint y: 261, distance: 11.1
click at [1145, 259] on div ""attributes" : { ... } , "html" : "<!-- Shows a simple loading message with shi…" at bounding box center [784, 427] width 1305 height 593
click at [1274, 273] on div ""attributes" : { ... } , "html" : "<!-- Shows a simple loading message with shi…" at bounding box center [784, 427] width 1305 height 593
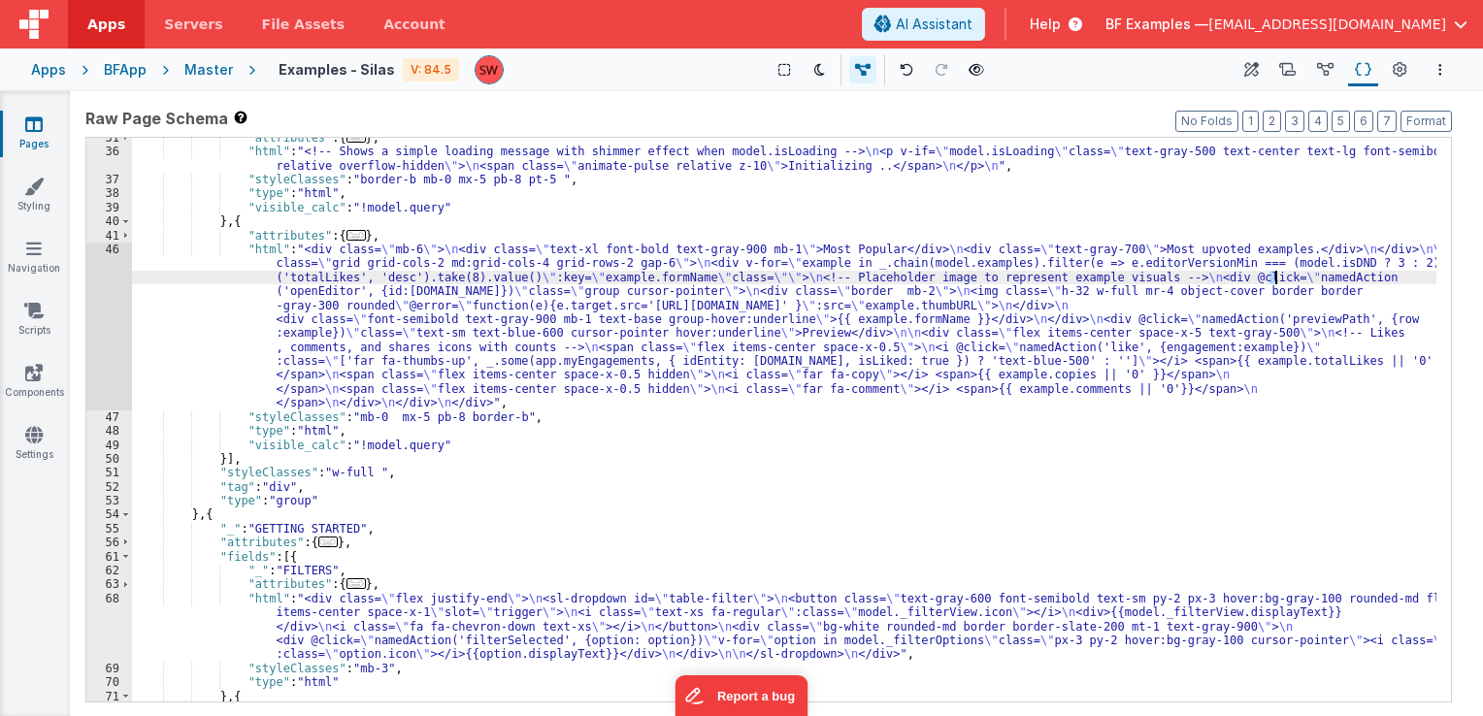
click at [1335, 259] on div ""attributes" : { ... } , "html" : "<!-- Shows a simple loading message with shi…" at bounding box center [784, 427] width 1305 height 593
click at [1281, 258] on div ""attributes" : { ... } , "html" : "<!-- Shows a simple loading message with shi…" at bounding box center [784, 427] width 1305 height 593
click at [1301, 266] on div ""attributes" : { ... } , "html" : "<!-- Shows a simple loading message with shi…" at bounding box center [784, 427] width 1305 height 593
click at [1318, 264] on div ""attributes" : { ... } , "html" : "<!-- Shows a simple loading message with shi…" at bounding box center [784, 427] width 1305 height 593
click at [1344, 265] on div ""attributes" : { ... } , "html" : "<!-- Shows a simple loading message with shi…" at bounding box center [784, 427] width 1305 height 593
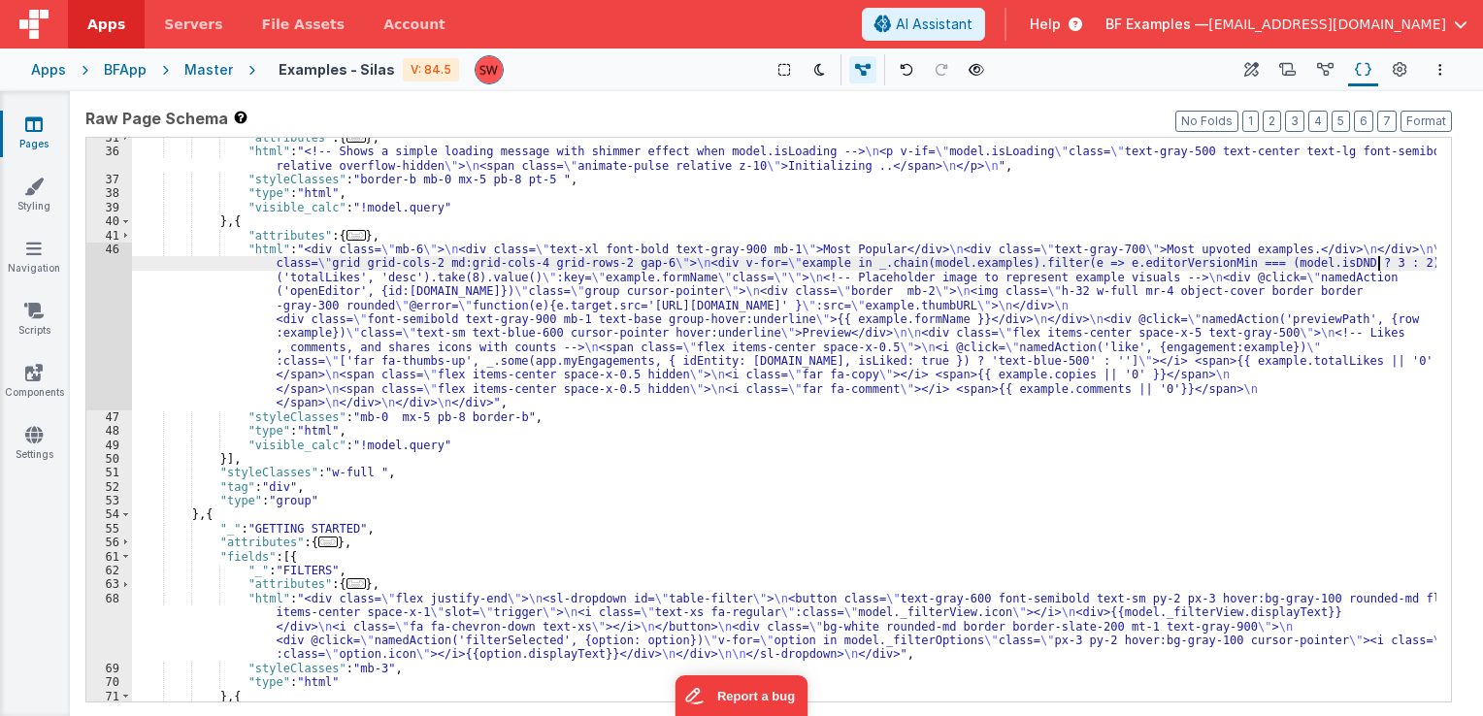
click at [1376, 269] on div ""attributes" : { ... } , "html" : "<!-- Shows a simple loading message with shi…" at bounding box center [784, 427] width 1305 height 593
click at [596, 283] on div ""attributes" : { ... } , "html" : "<!-- Shows a simple loading message with shi…" at bounding box center [784, 427] width 1305 height 593
click at [878, 288] on div ""attributes" : { ... } , "html" : "<!-- Shows a simple loading message with shi…" at bounding box center [784, 427] width 1305 height 593
click at [1100, 280] on div ""attributes" : { ... } , "html" : "<!-- Shows a simple loading message with shi…" at bounding box center [784, 427] width 1305 height 593
click at [1157, 299] on div ""attributes" : { ... } , "html" : "<!-- Shows a simple loading message with shi…" at bounding box center [784, 427] width 1305 height 593
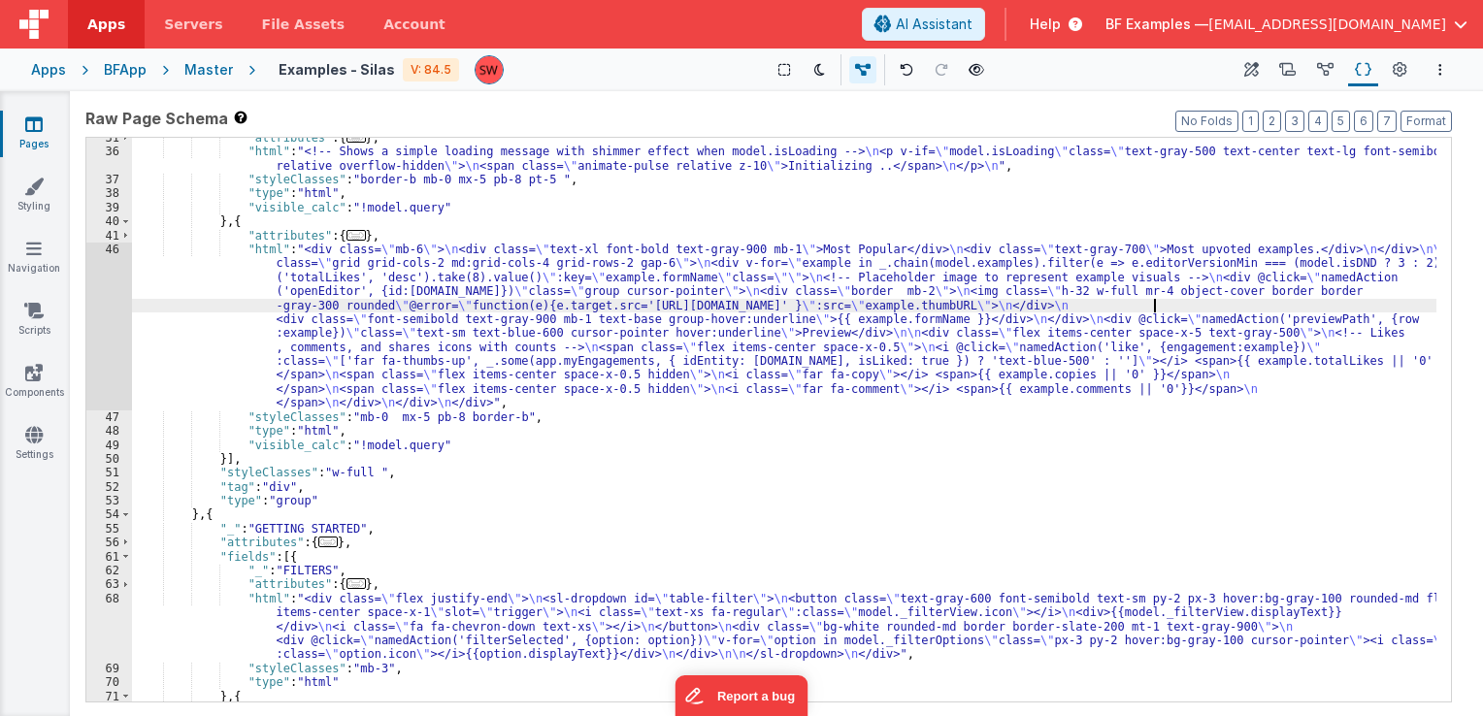
click at [781, 312] on div ""attributes" : { ... } , "html" : "<!-- Shows a simple loading message with shi…" at bounding box center [784, 427] width 1305 height 593
click at [1130, 308] on div ""attributes" : { ... } , "html" : "<!-- Shows a simple loading message with shi…" at bounding box center [784, 427] width 1305 height 593
click at [1147, 310] on div ""attributes" : { ... } , "html" : "<!-- Shows a simple loading message with shi…" at bounding box center [784, 427] width 1305 height 593
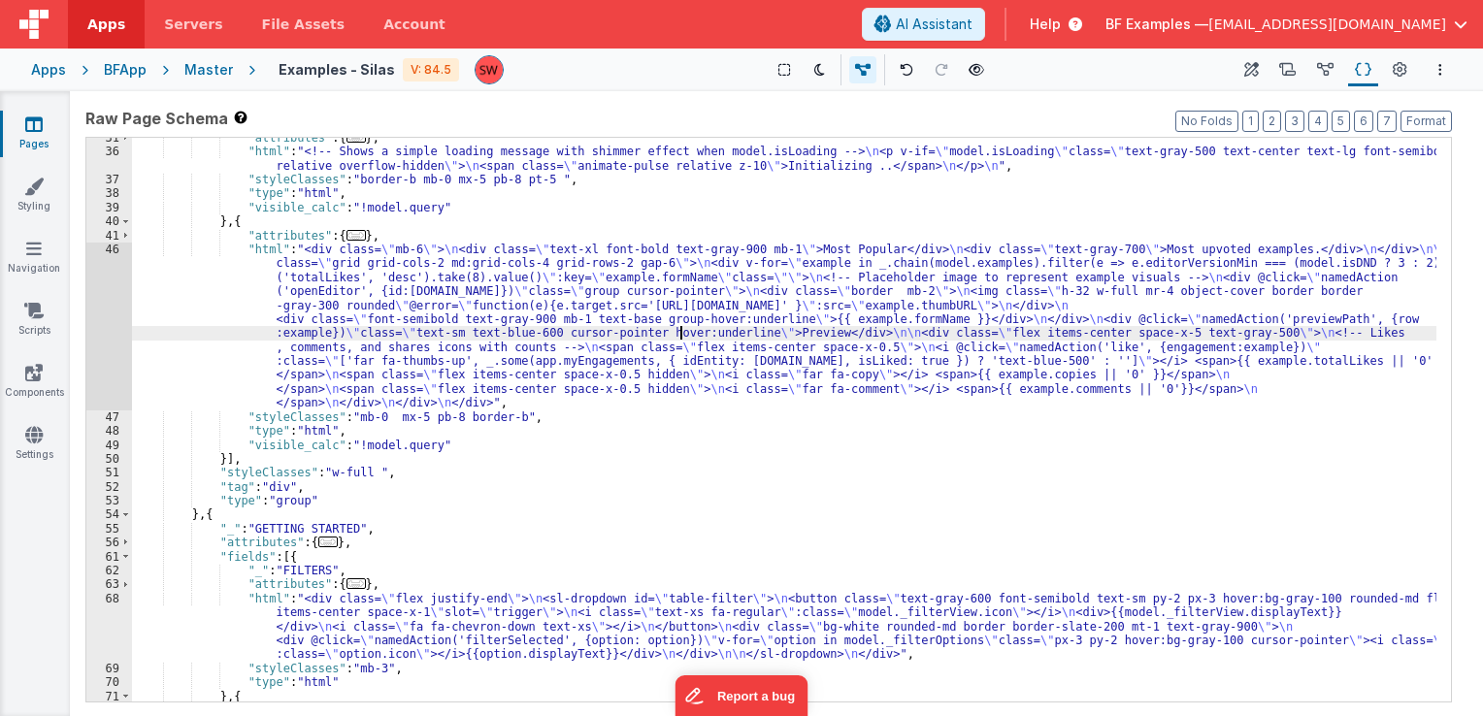
click at [682, 333] on div ""attributes" : { ... } , "html" : "<!-- Shows a simple loading message with shi…" at bounding box center [784, 427] width 1305 height 593
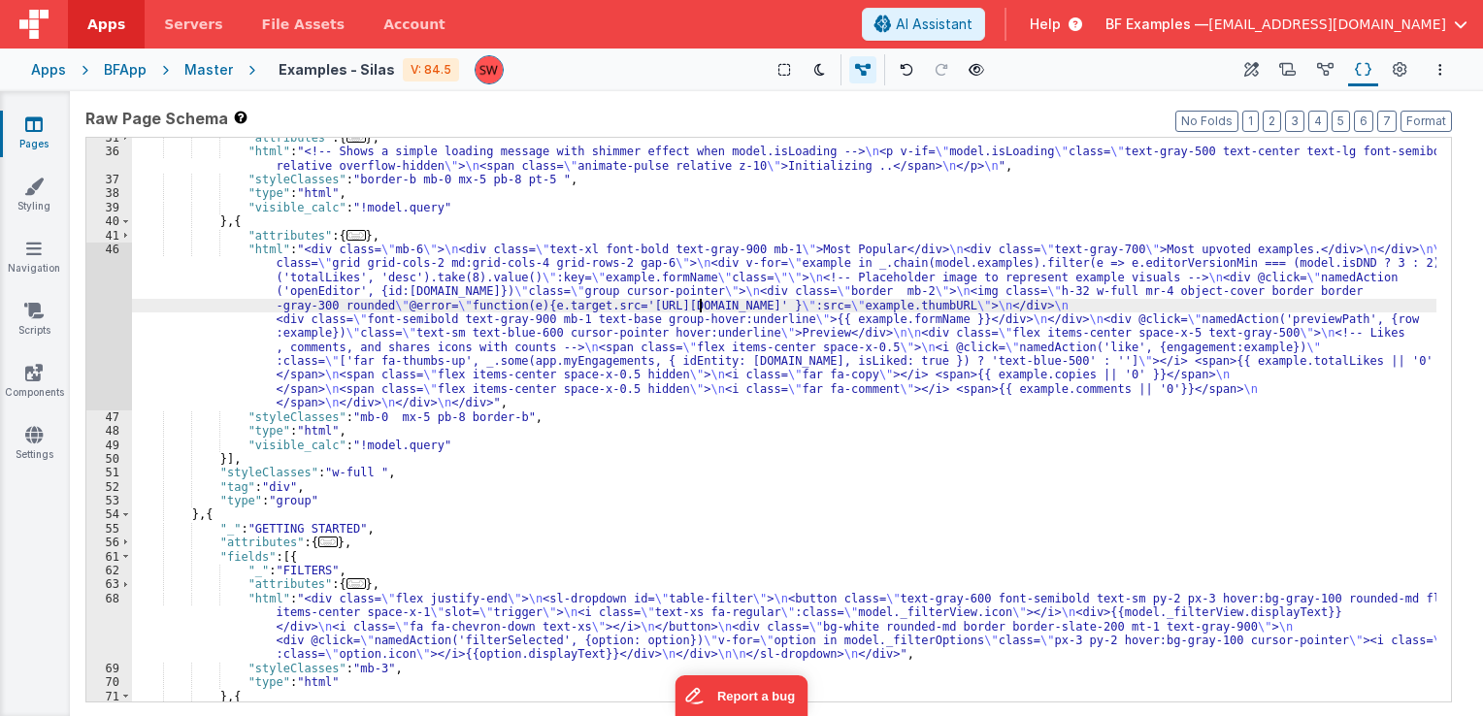
click at [698, 309] on div ""attributes" : { ... } , "html" : "<!-- Shows a simple loading message with shi…" at bounding box center [784, 427] width 1305 height 593
click at [718, 323] on div ""attributes" : { ... } , "html" : "<!-- Shows a simple loading message with shi…" at bounding box center [784, 427] width 1305 height 593
click at [1120, 339] on div ""attributes" : { ... } , "html" : "<!-- Shows a simple loading message with shi…" at bounding box center [784, 427] width 1305 height 593
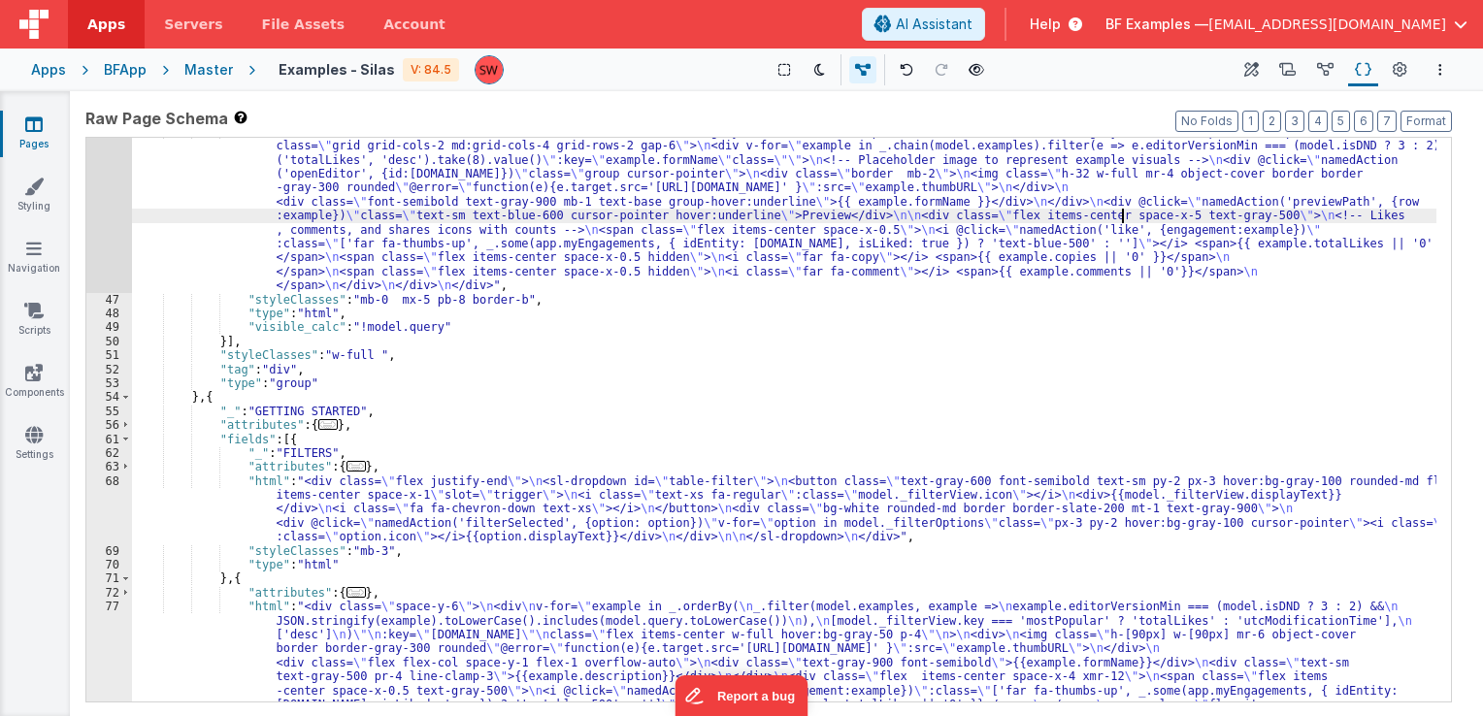
scroll to position [525, 0]
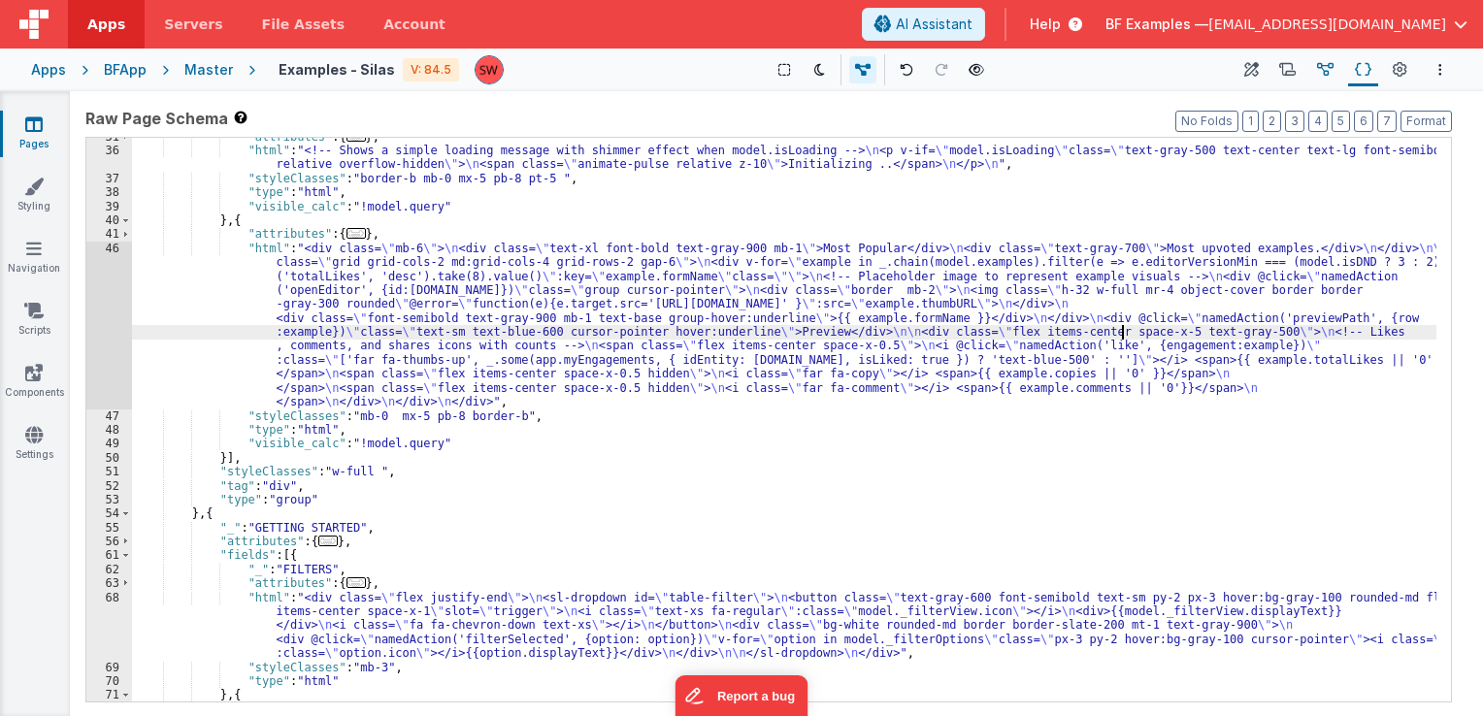
click at [1320, 76] on icon at bounding box center [1325, 70] width 17 height 20
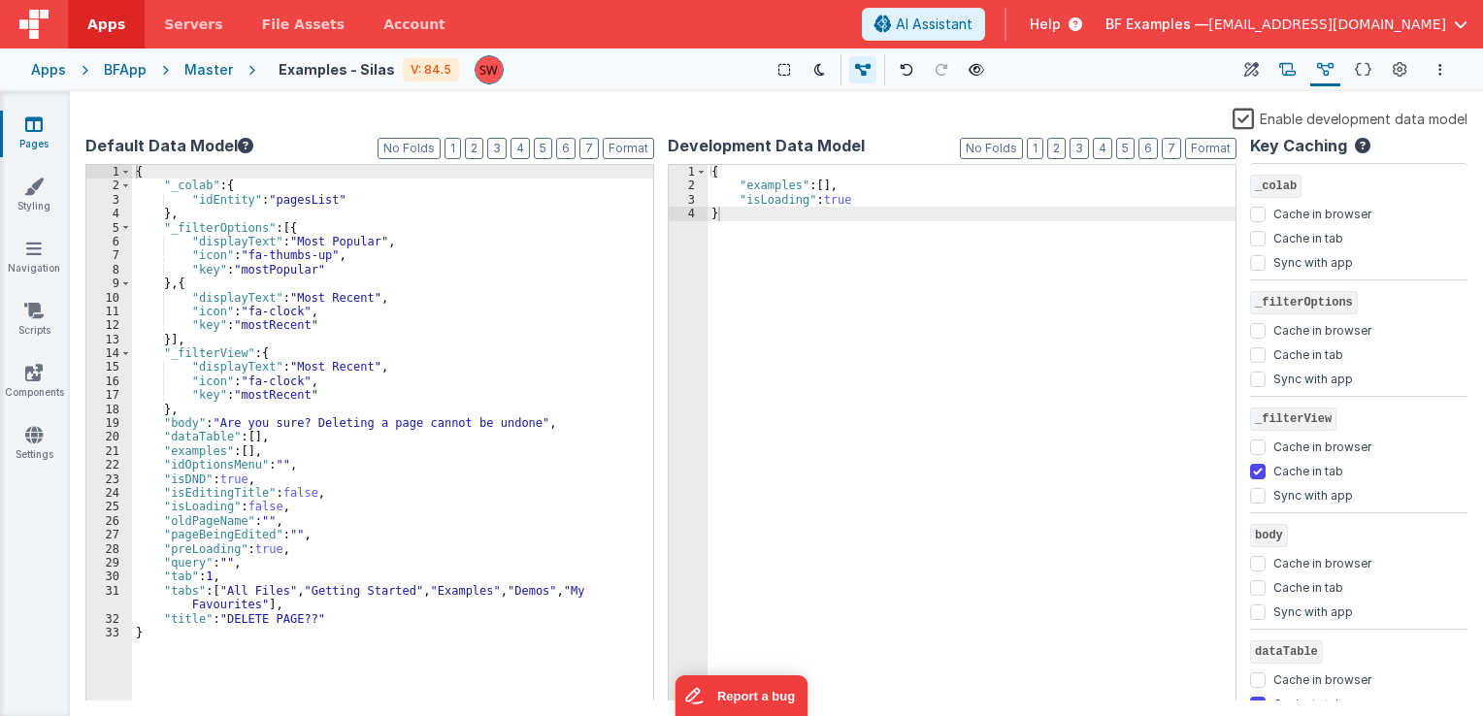
click at [1291, 72] on icon at bounding box center [1287, 70] width 17 height 20
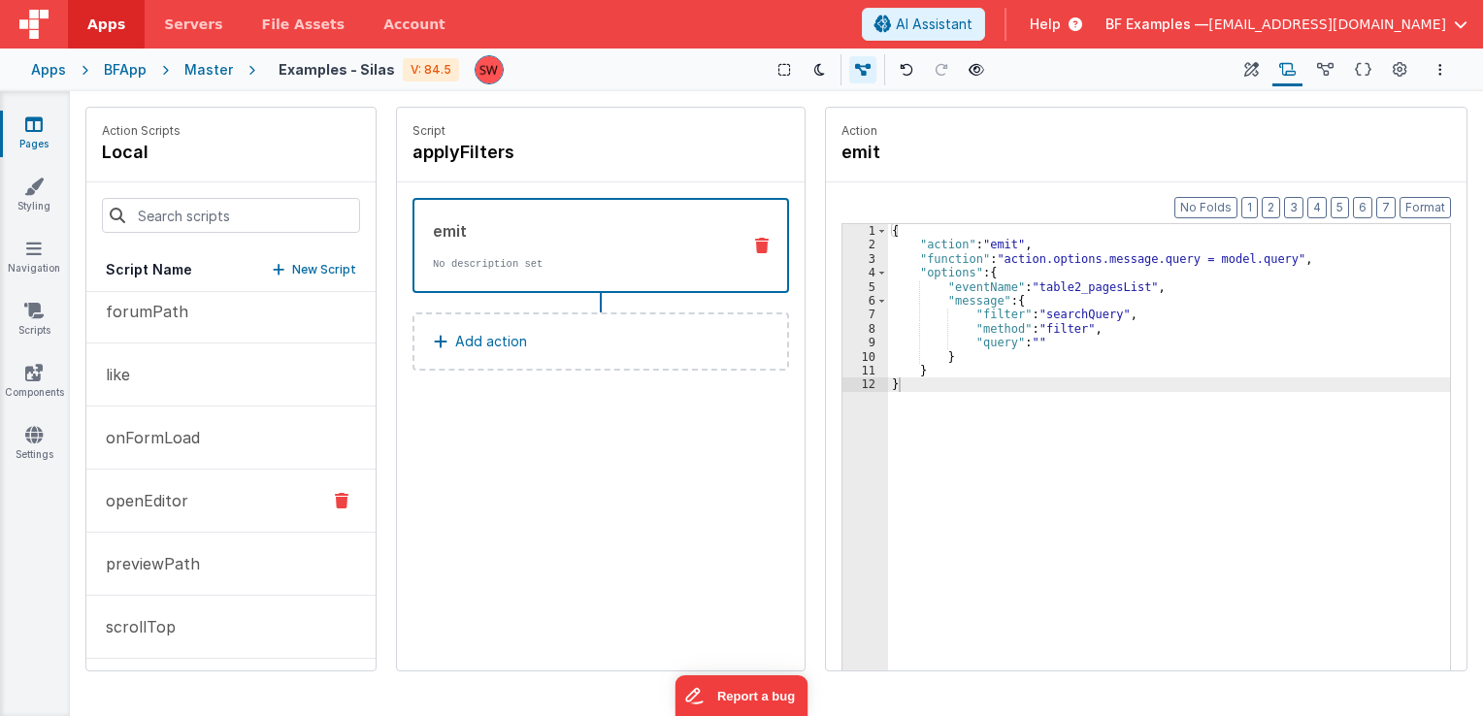
click at [183, 499] on p "openEditor" at bounding box center [141, 500] width 94 height 23
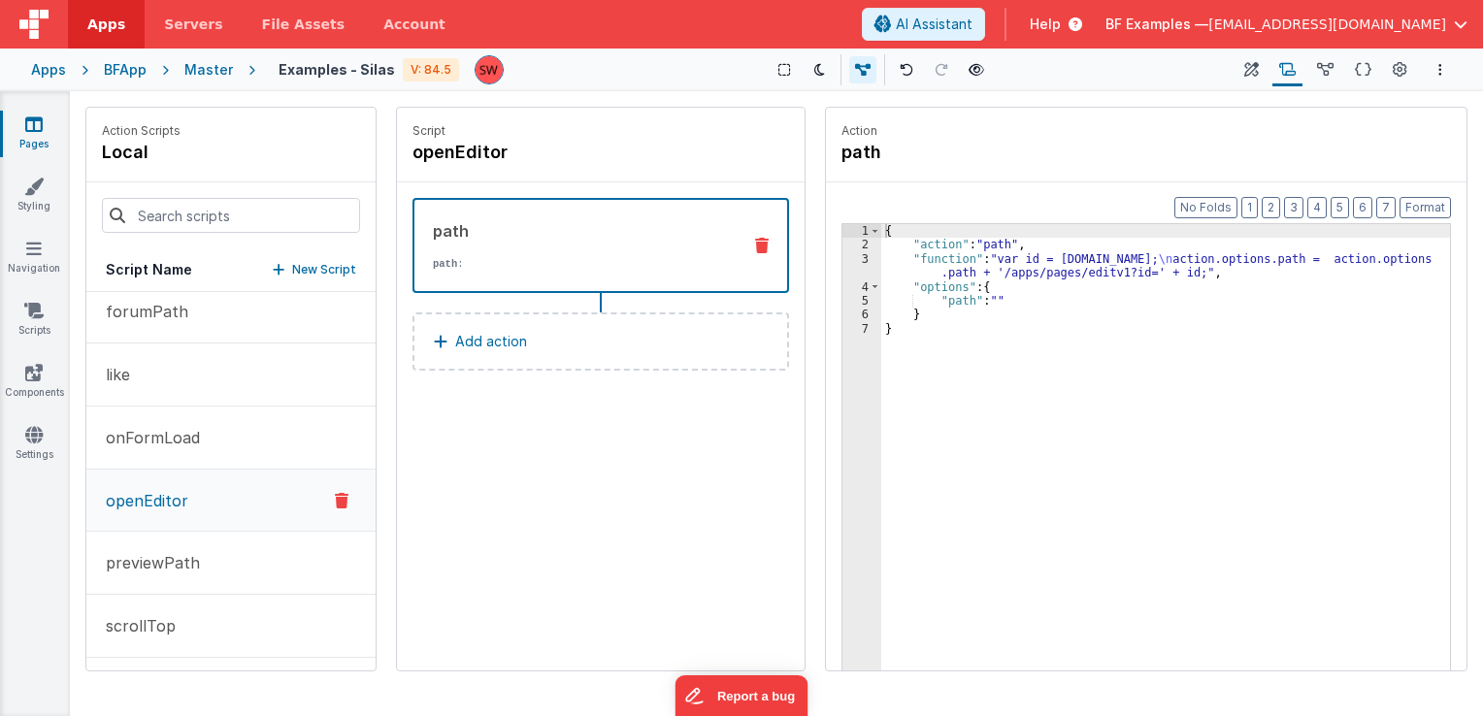
click at [997, 262] on div "{ "action" : "path" , "function" : "var id = action.options.id; \n action.optio…" at bounding box center [1166, 492] width 570 height 536
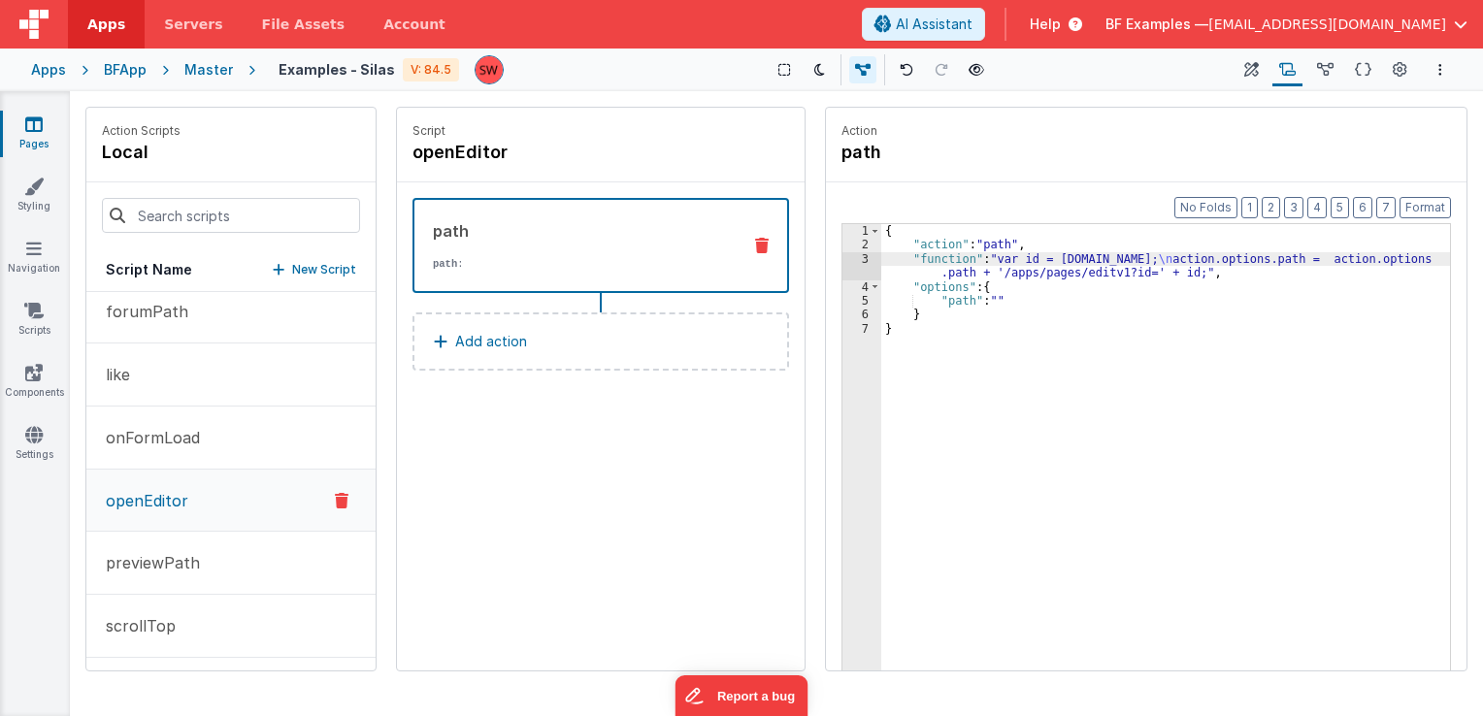
click at [1039, 262] on div "{ "action" : "path" , "function" : "var id = action.options.id; \n action.optio…" at bounding box center [1166, 492] width 570 height 536
click at [984, 246] on div "{ "action" : "path" , "function" : "var id = action.options.id; \n action.optio…" at bounding box center [1166, 492] width 570 height 536
click at [985, 242] on div "{ "action" : "path" , "function" : "var id = action.options.id; \n action.optio…" at bounding box center [1166, 492] width 570 height 536
click at [996, 245] on div "{ "action" : "path" , "function" : "var id = action.options.id; \n action.optio…" at bounding box center [1166, 492] width 570 height 536
click at [986, 290] on div "{ "action" : "path" , "function" : "var id = action.options.id; \n action.optio…" at bounding box center [1166, 492] width 570 height 536
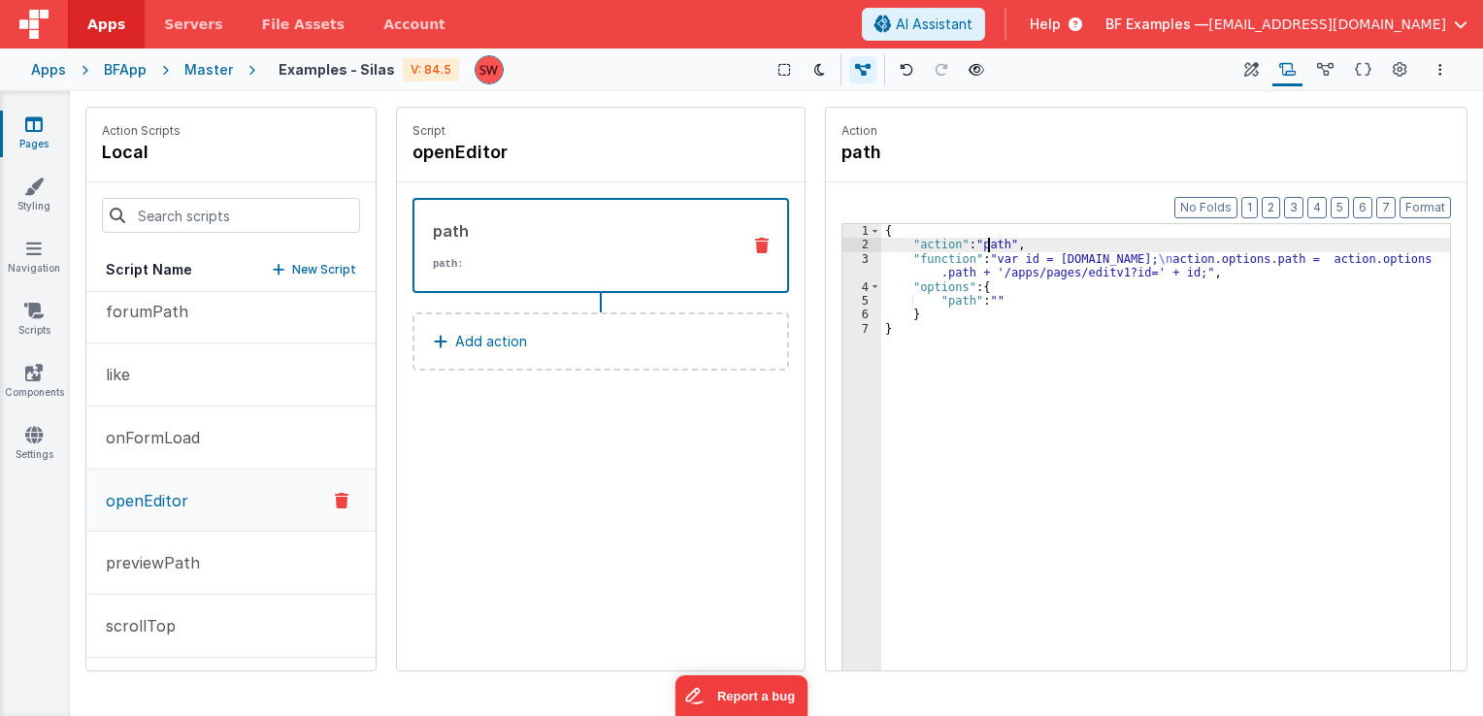
click at [985, 245] on div "{ "action" : "path" , "function" : "var id = action.options.id; \n action.optio…" at bounding box center [1166, 492] width 570 height 536
click at [950, 261] on div "{ "action" : "path" , "function" : "var id = action.options.id; \n action.optio…" at bounding box center [1166, 492] width 570 height 536
click at [962, 262] on div "{ "action" : "path" , "function" : "var id = action.options.id; \n action.optio…" at bounding box center [1166, 492] width 570 height 536
click at [979, 263] on div "{ "action" : "path" , "function" : "var id = action.options.id; \n action.optio…" at bounding box center [1166, 492] width 570 height 536
click at [1012, 264] on div "{ "action" : "path" , "function" : "var id = action.options.id; \n action.optio…" at bounding box center [1166, 492] width 570 height 536
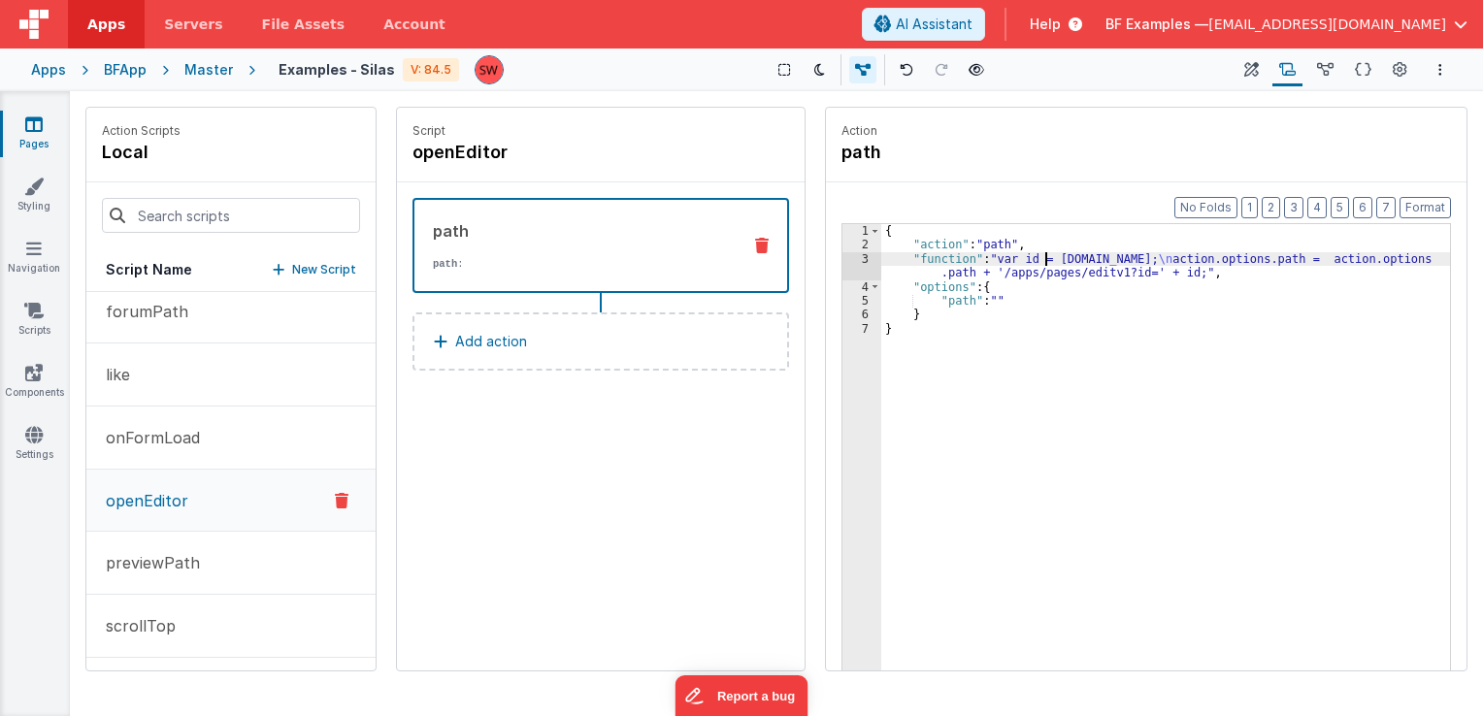
click at [1043, 259] on div "{ "action" : "path" , "function" : "var id = action.options.id; \n action.optio…" at bounding box center [1166, 492] width 570 height 536
click at [1051, 258] on div "{ "action" : "path" , "function" : "var id = action.options.id; \n action.optio…" at bounding box center [1166, 492] width 570 height 536
drag, startPoint x: 1119, startPoint y: 258, endPoint x: 1130, endPoint y: 259, distance: 10.7
click at [1120, 258] on div "{ "action" : "path" , "function" : "var id = action.options.id; \n action.optio…" at bounding box center [1166, 492] width 570 height 536
click at [1173, 258] on div "{ "action" : "path" , "function" : "var id = action.options.id; \n action.optio…" at bounding box center [1166, 492] width 570 height 536
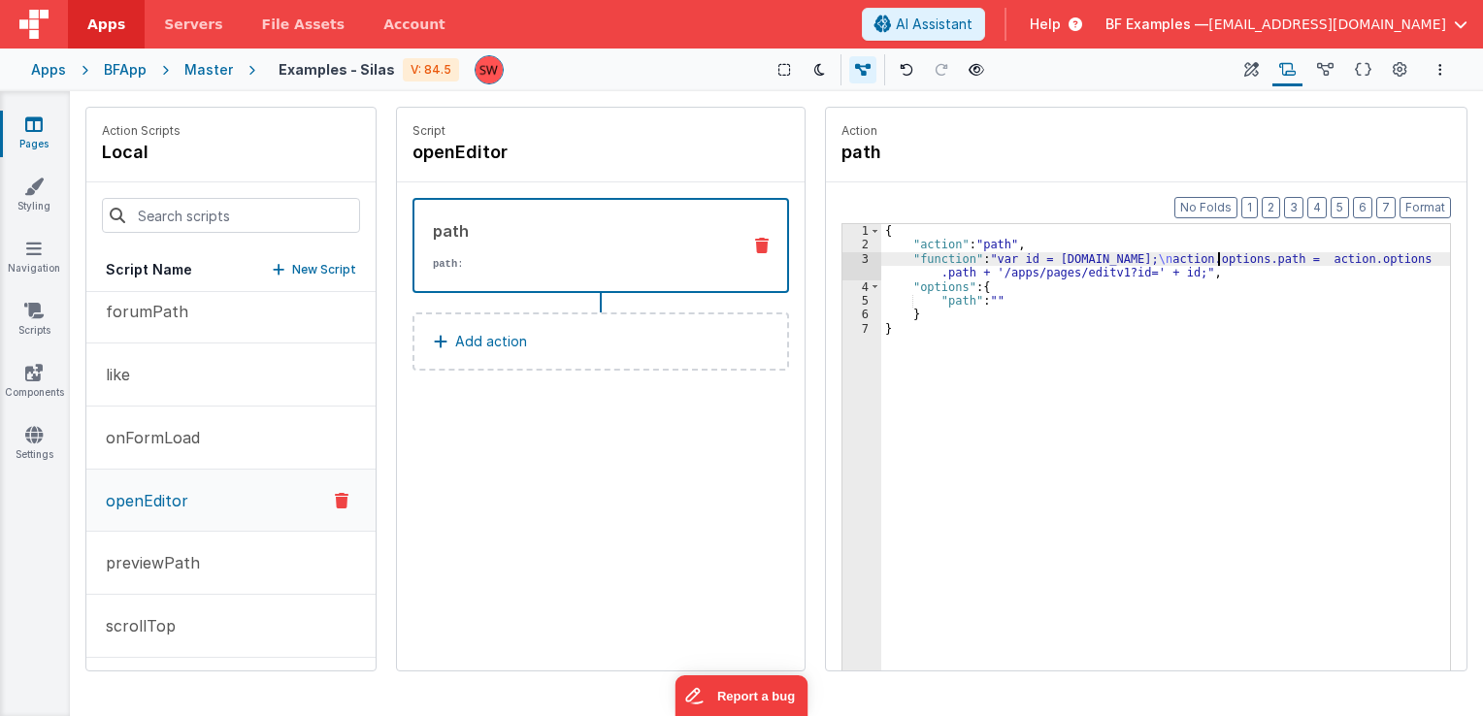
click at [1215, 262] on div "{ "action" : "path" , "function" : "var id = action.options.id; \n action.optio…" at bounding box center [1166, 492] width 570 height 536
click at [1282, 261] on div "{ "action" : "path" , "function" : "var id = action.options.id; \n action.optio…" at bounding box center [1166, 492] width 570 height 536
click at [1332, 262] on div "{ "action" : "path" , "function" : "var id = action.options.id; \n action.optio…" at bounding box center [1166, 492] width 570 height 536
click at [1394, 258] on div "{ "action" : "path" , "function" : "var id = action.options.id; \n action.optio…" at bounding box center [1166, 492] width 570 height 536
click at [1103, 274] on div "{ "action" : "path" , "function" : "var id = action.options.id; \n action.optio…" at bounding box center [1166, 492] width 570 height 536
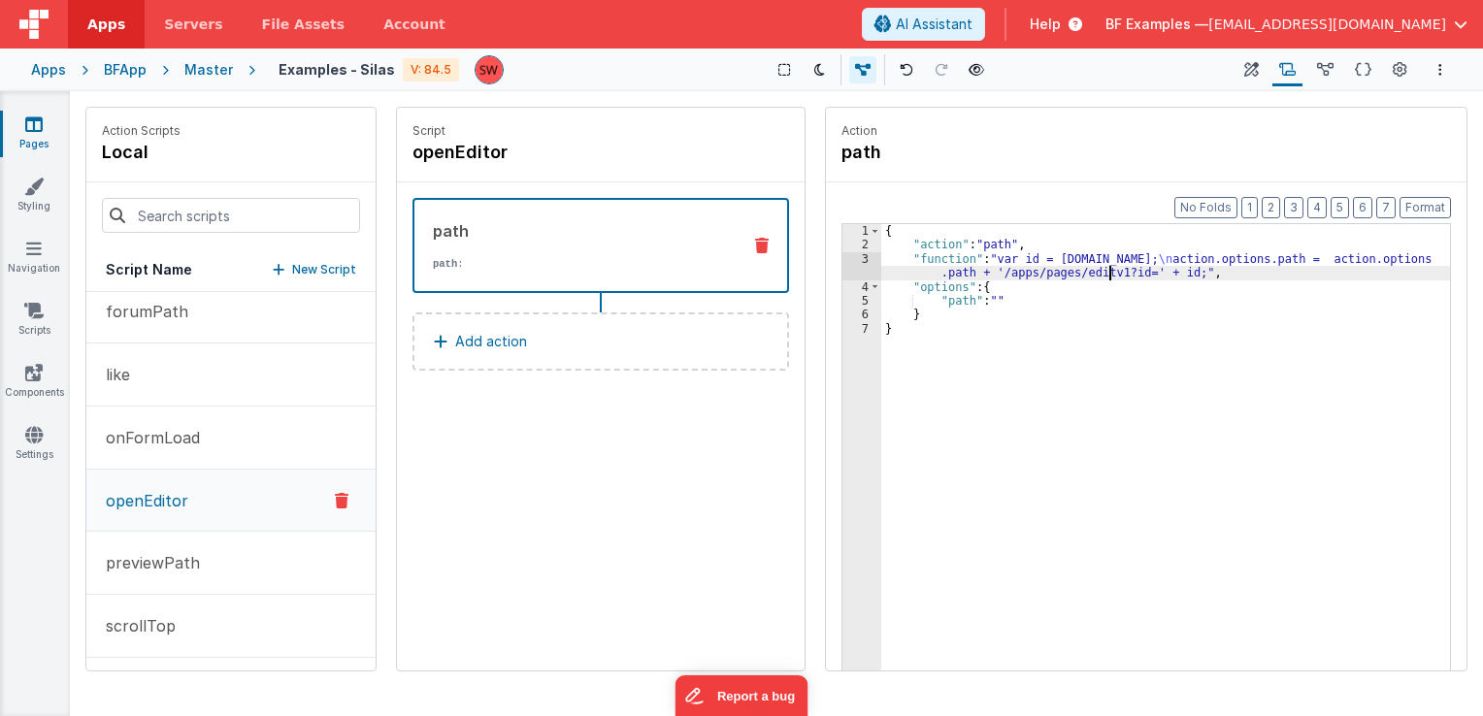
click at [1108, 274] on div "{ "action" : "path" , "function" : "var id = action.options.id; \n action.optio…" at bounding box center [1166, 492] width 570 height 536
click at [1188, 274] on div "{ "action" : "path" , "function" : "var id = action.options.id; \n action.optio…" at bounding box center [1166, 492] width 570 height 536
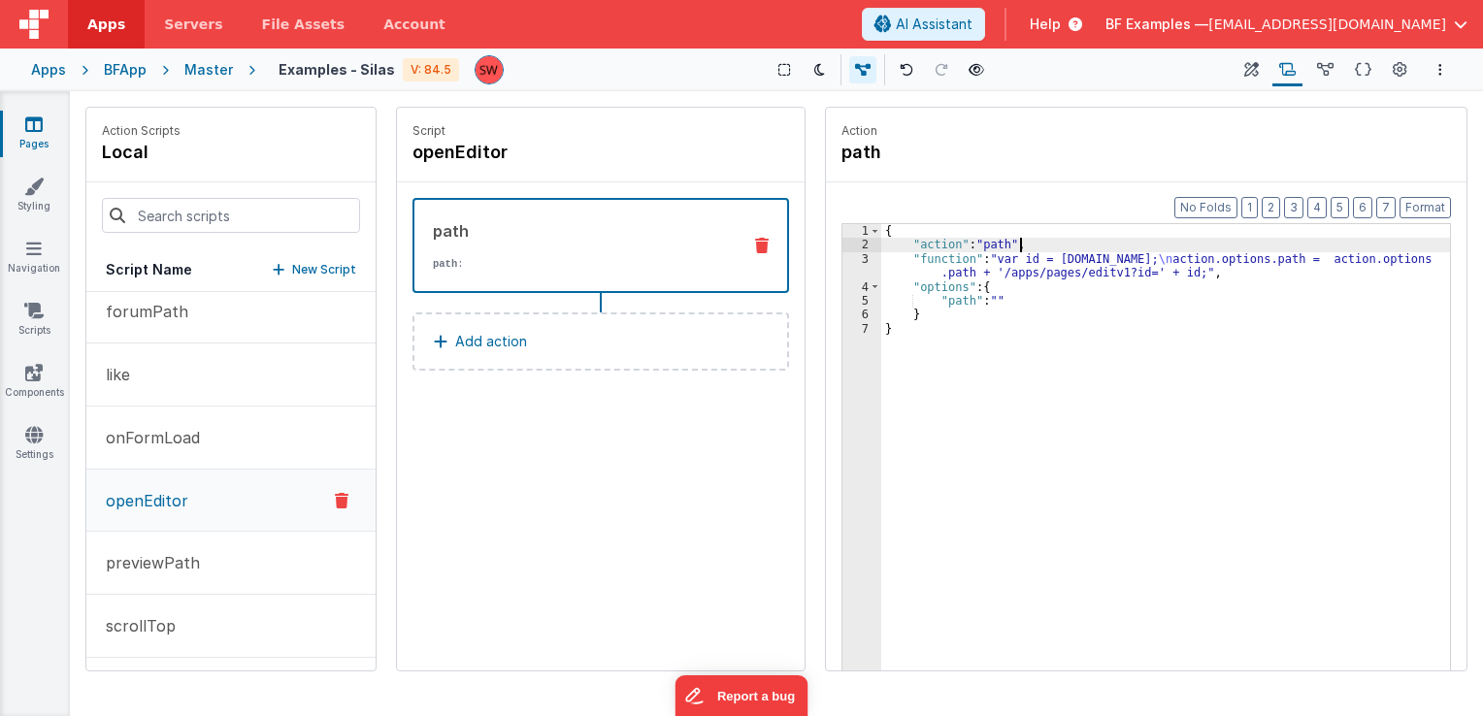
click at [1046, 250] on div "{ "action" : "path" , "function" : "var id = action.options.id; \n action.optio…" at bounding box center [1166, 492] width 570 height 536
click at [1246, 72] on icon at bounding box center [1252, 70] width 15 height 20
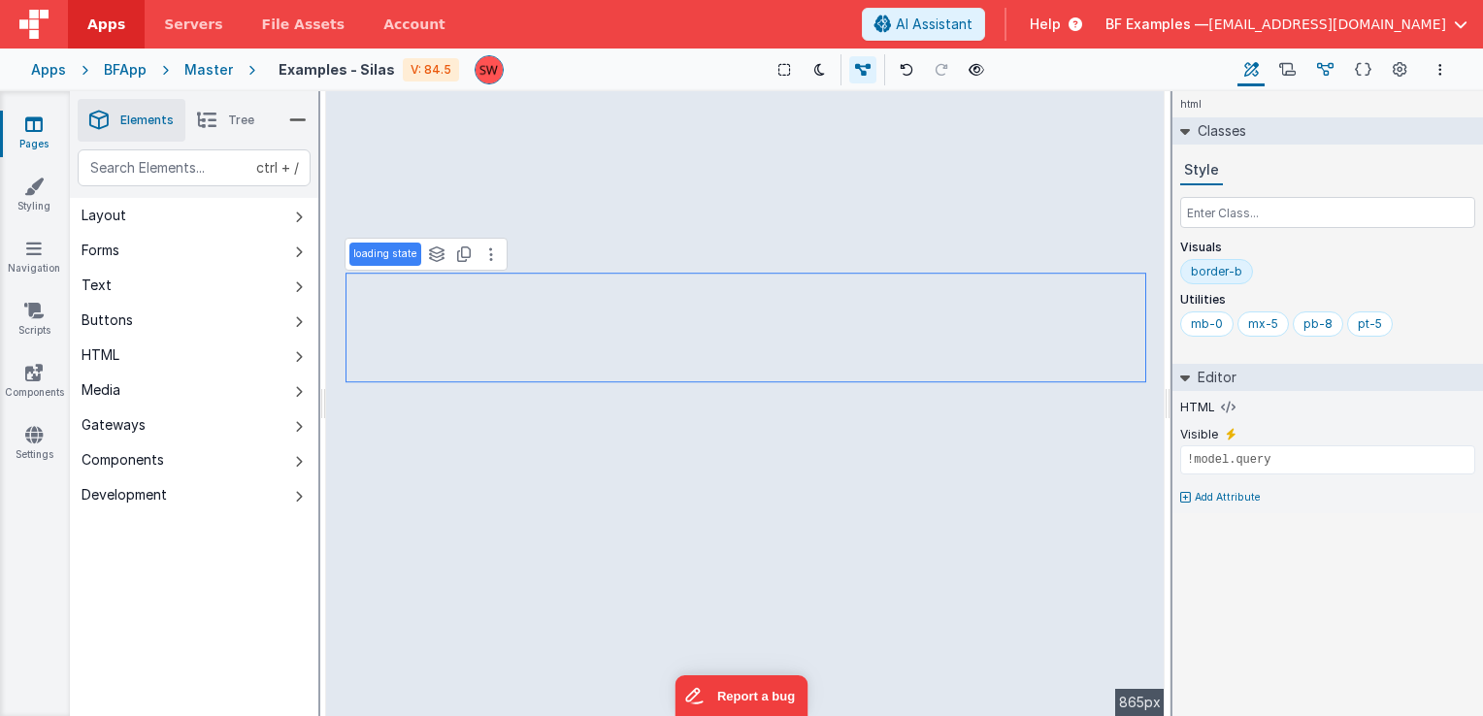
click at [1334, 71] on icon at bounding box center [1325, 70] width 17 height 20
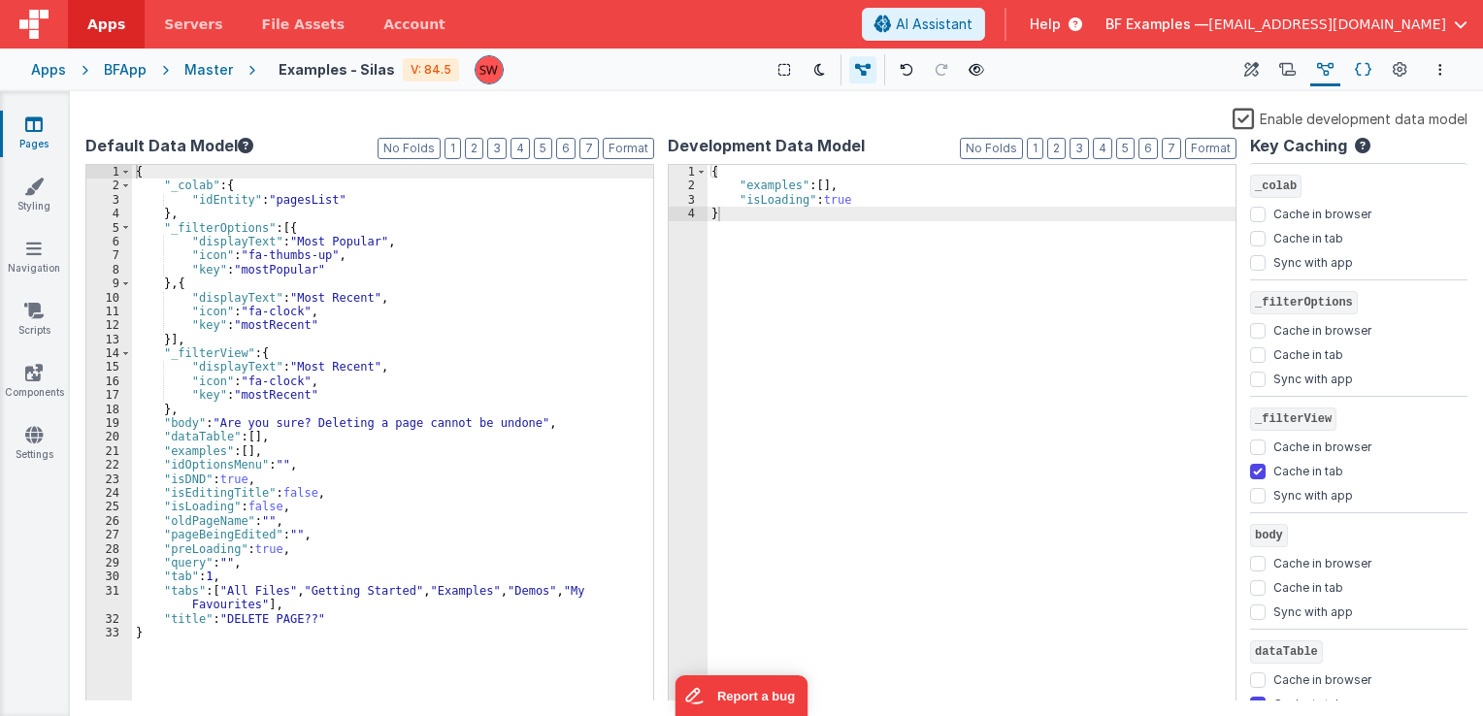
click at [1366, 71] on icon at bounding box center [1363, 70] width 17 height 20
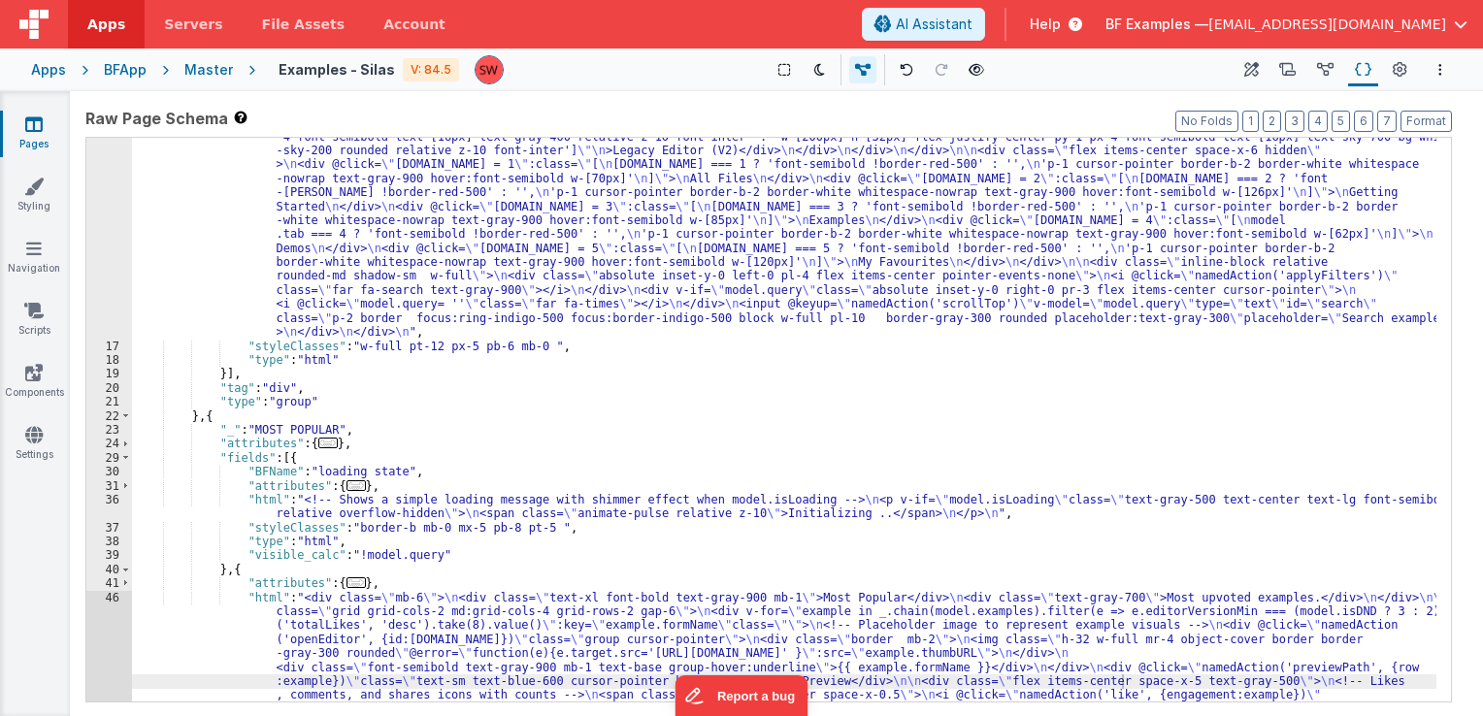
scroll to position [0, 0]
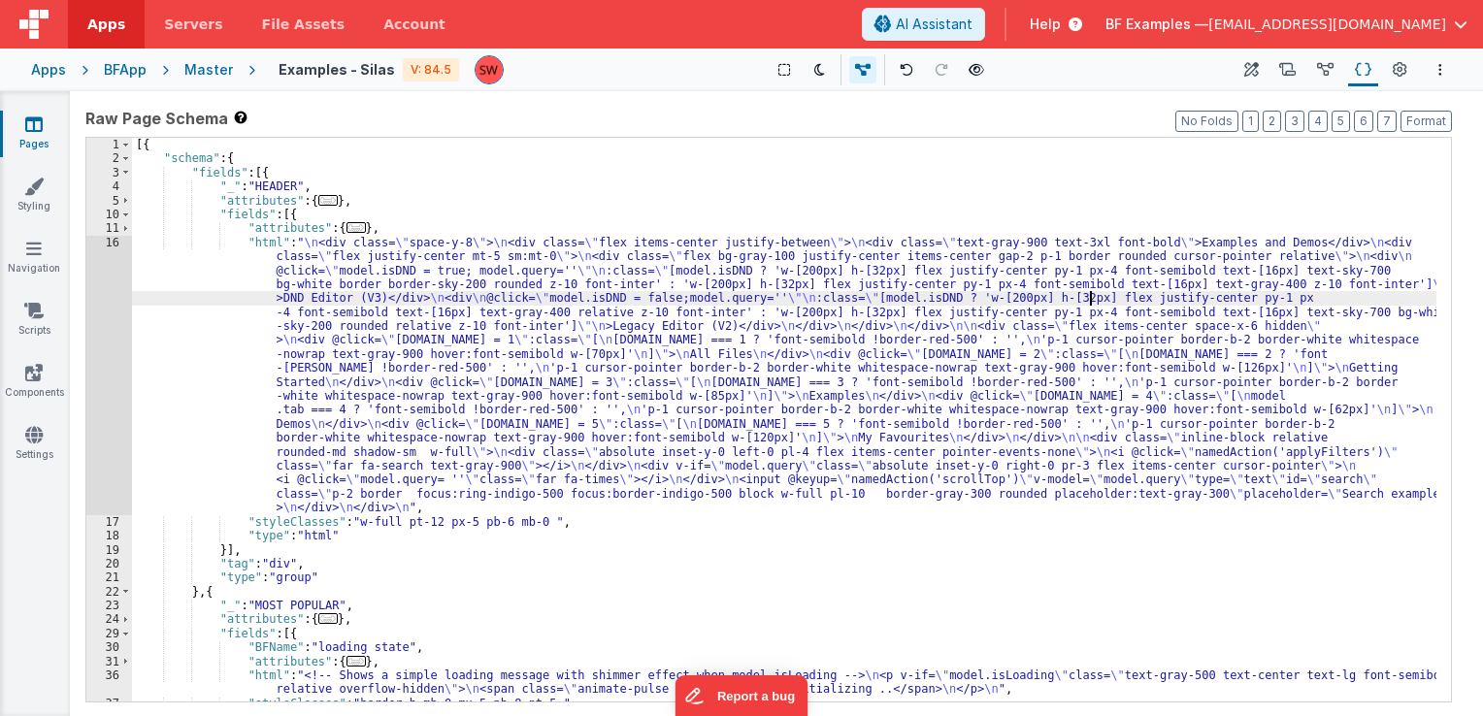
click at [1087, 301] on div "[{ "schema" : { "fields" : [{ "_" : "HEADER" , "attributes" : { ... } , "fields…" at bounding box center [784, 434] width 1305 height 593
click at [1062, 301] on div "[{ "schema" : { "fields" : [{ "_" : "HEADER" , "attributes" : { ... } , "fields…" at bounding box center [784, 434] width 1305 height 593
click at [1093, 297] on div "[{ "schema" : { "fields" : [{ "_" : "HEADER" , "attributes" : { ... } , "fields…" at bounding box center [784, 434] width 1305 height 593
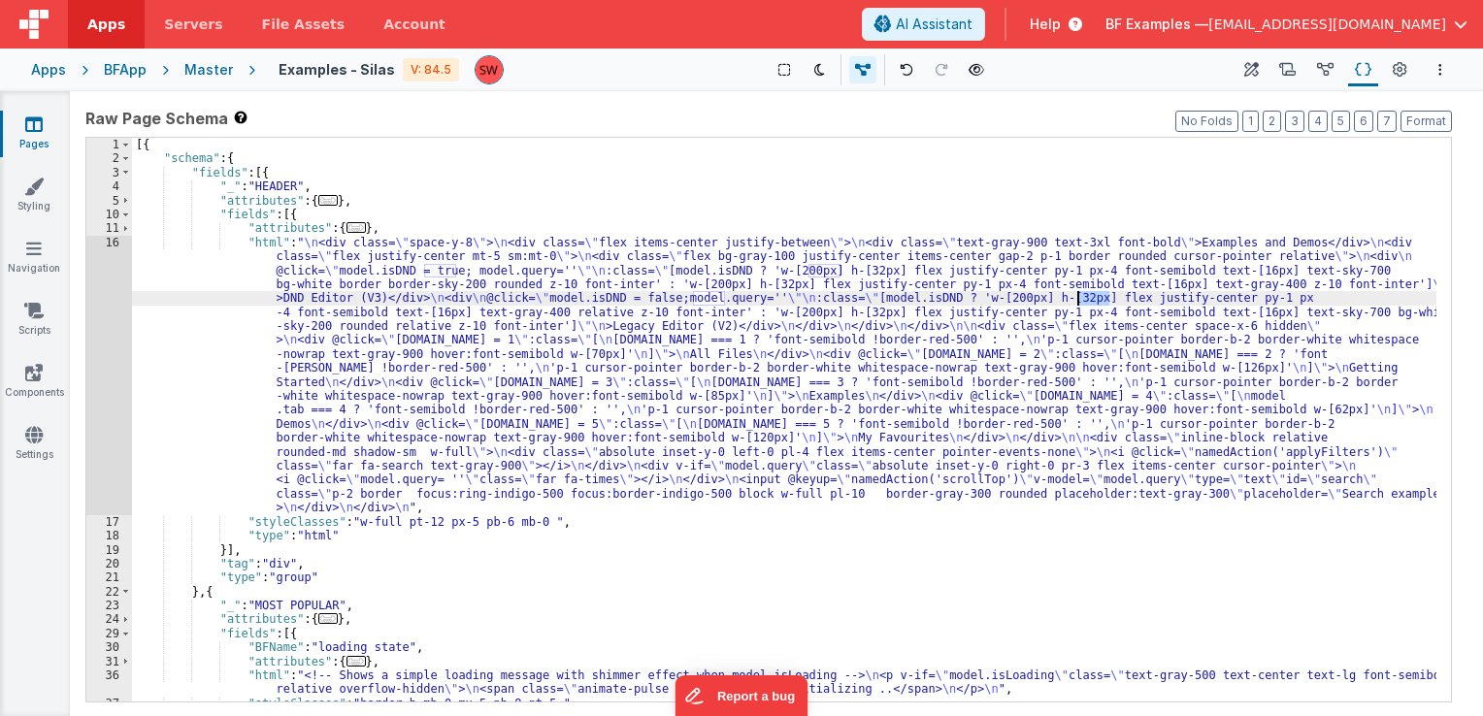
click at [1120, 299] on div "[{ "schema" : { "fields" : [{ "_" : "HEADER" , "attributes" : { ... } , "fields…" at bounding box center [784, 434] width 1305 height 593
click at [1081, 294] on div "[{ "schema" : { "fields" : [{ "_" : "HEADER" , "attributes" : { ... } , "fields…" at bounding box center [784, 434] width 1305 height 593
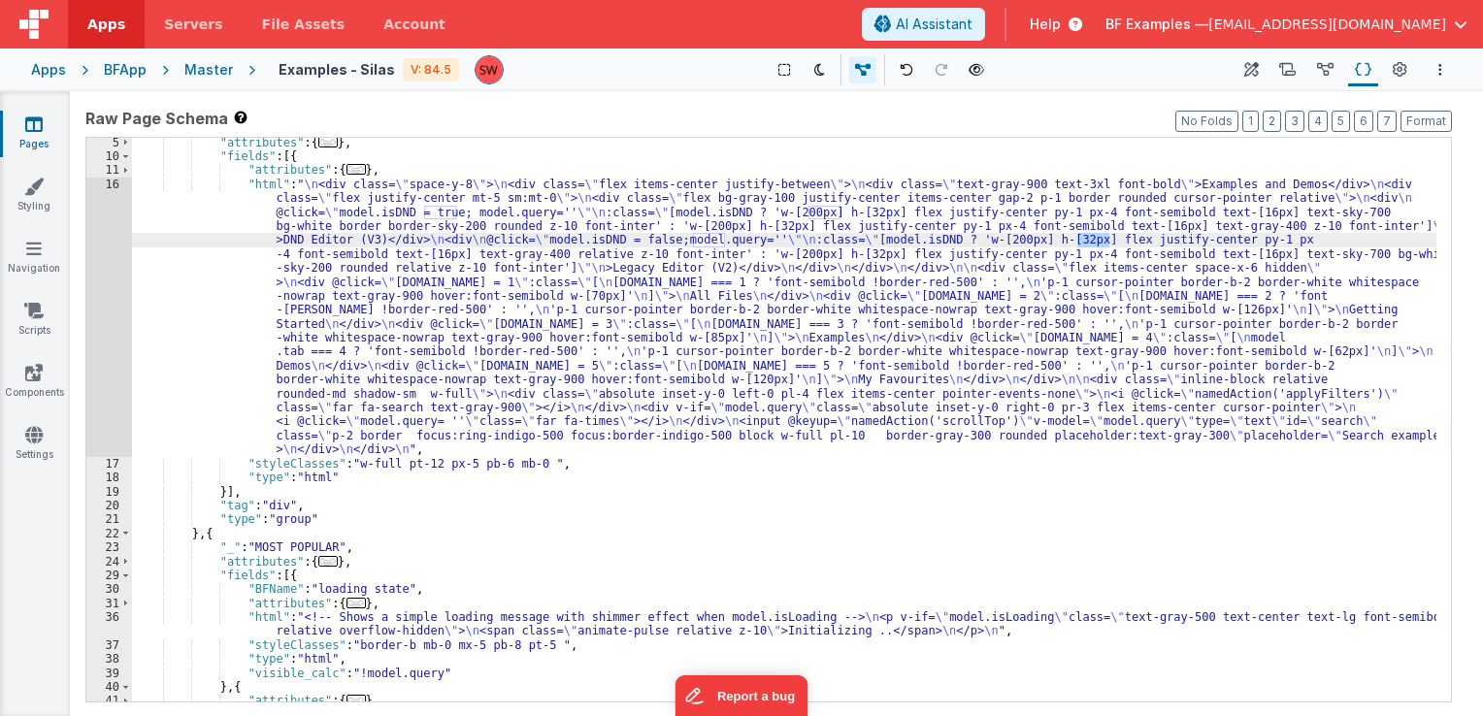
click at [1052, 242] on div ""attributes" : { ... } , "fields" : [{ "attributes" : { ... } , "html" : " \n <…" at bounding box center [784, 509] width 1305 height 747
click at [1101, 243] on div ""attributes" : { ... } , "fields" : [{ "attributes" : { ... } , "html" : " \n <…" at bounding box center [784, 509] width 1305 height 747
click at [1052, 236] on div ""attributes" : { ... } , "fields" : [{ "attributes" : { ... } , "html" : " \n <…" at bounding box center [784, 509] width 1305 height 747
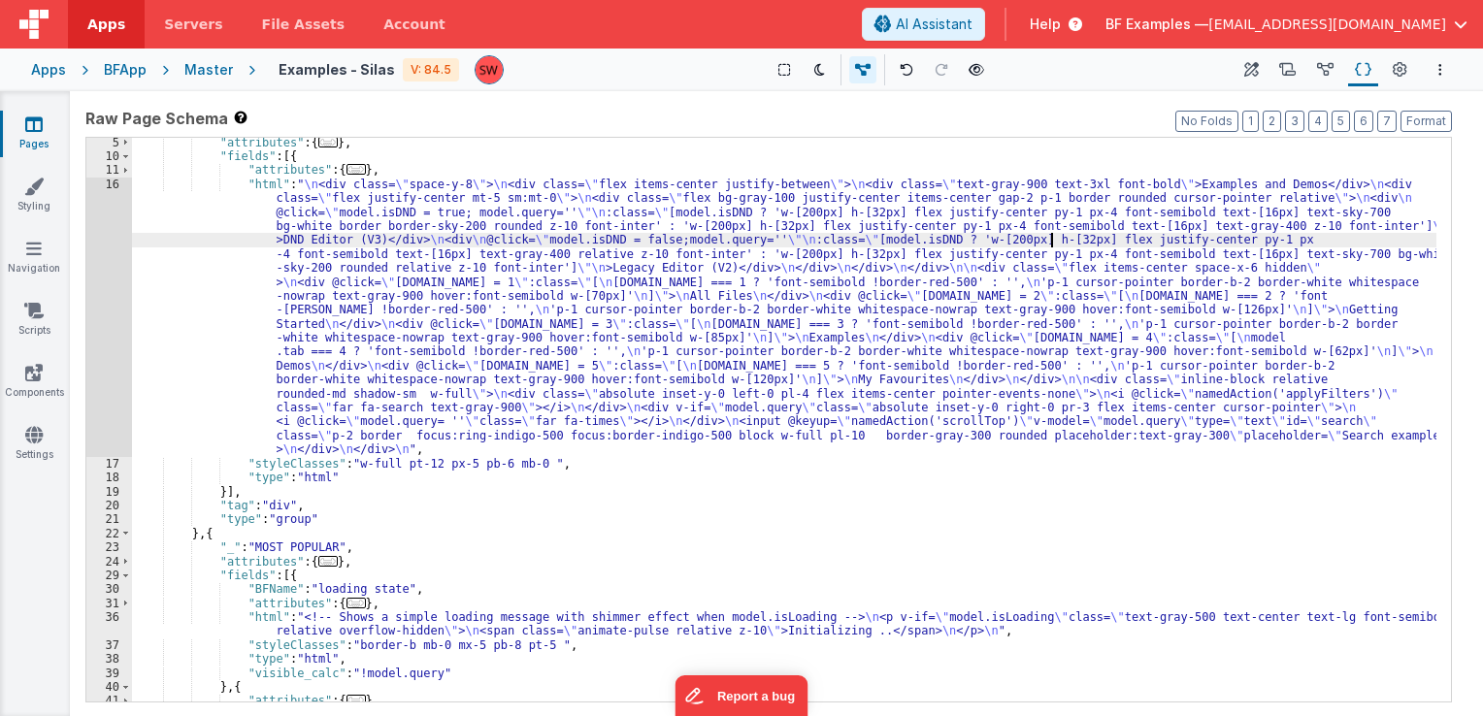
click at [1052, 236] on div ""attributes" : { ... } , "fields" : [{ "attributes" : { ... } , "html" : " \n <…" at bounding box center [784, 509] width 1305 height 747
click at [1088, 243] on div ""attributes" : { ... } , "fields" : [{ "attributes" : { ... } , "html" : " \n <…" at bounding box center [784, 509] width 1305 height 747
click at [1052, 241] on div ""attributes" : { ... } , "fields" : [{ "attributes" : { ... } , "html" : " \n <…" at bounding box center [784, 509] width 1305 height 747
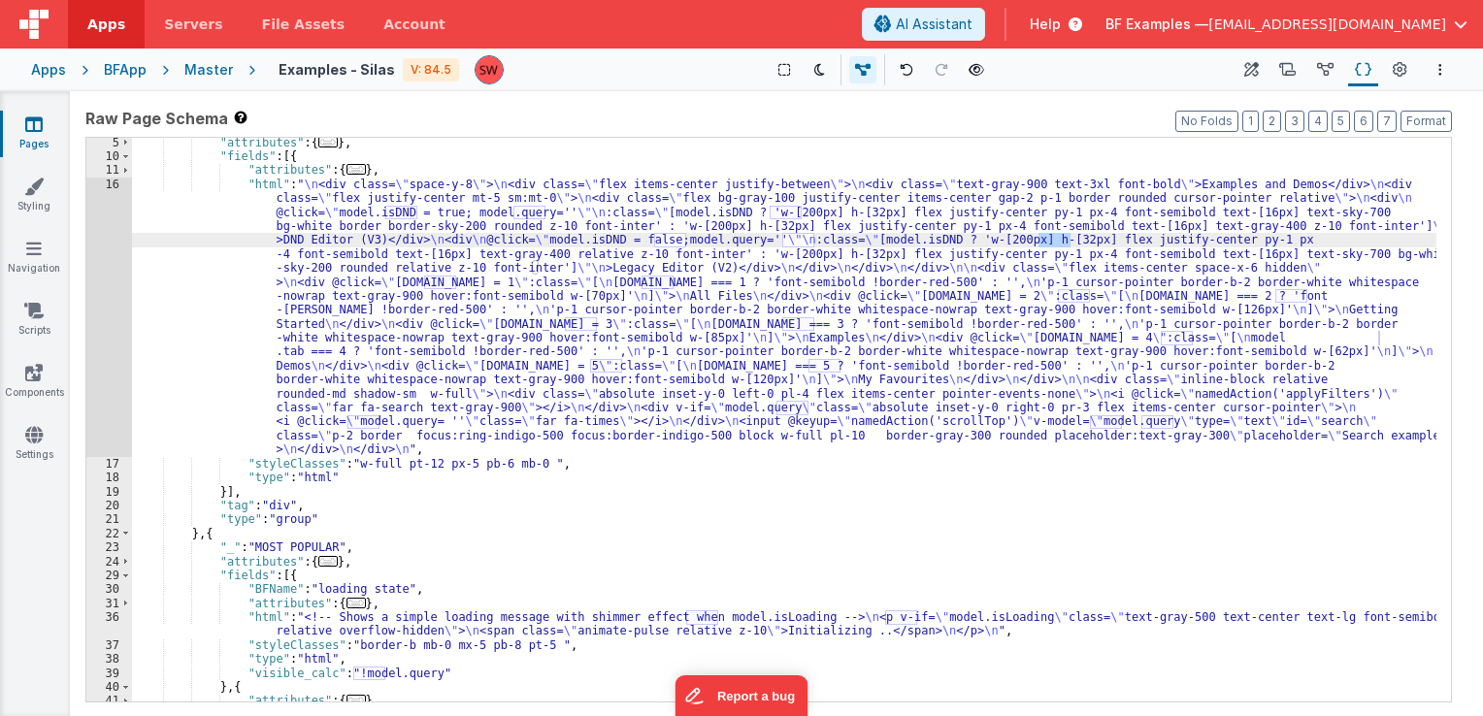
click at [1095, 240] on div ""attributes" : { ... } , "fields" : [{ "attributes" : { ... } , "html" : " \n <…" at bounding box center [784, 509] width 1305 height 747
click at [1051, 249] on div ""attributes" : { ... } , "fields" : [{ "attributes" : { ... } , "html" : " \n <…" at bounding box center [784, 509] width 1305 height 747
click at [1284, 72] on icon at bounding box center [1287, 70] width 17 height 20
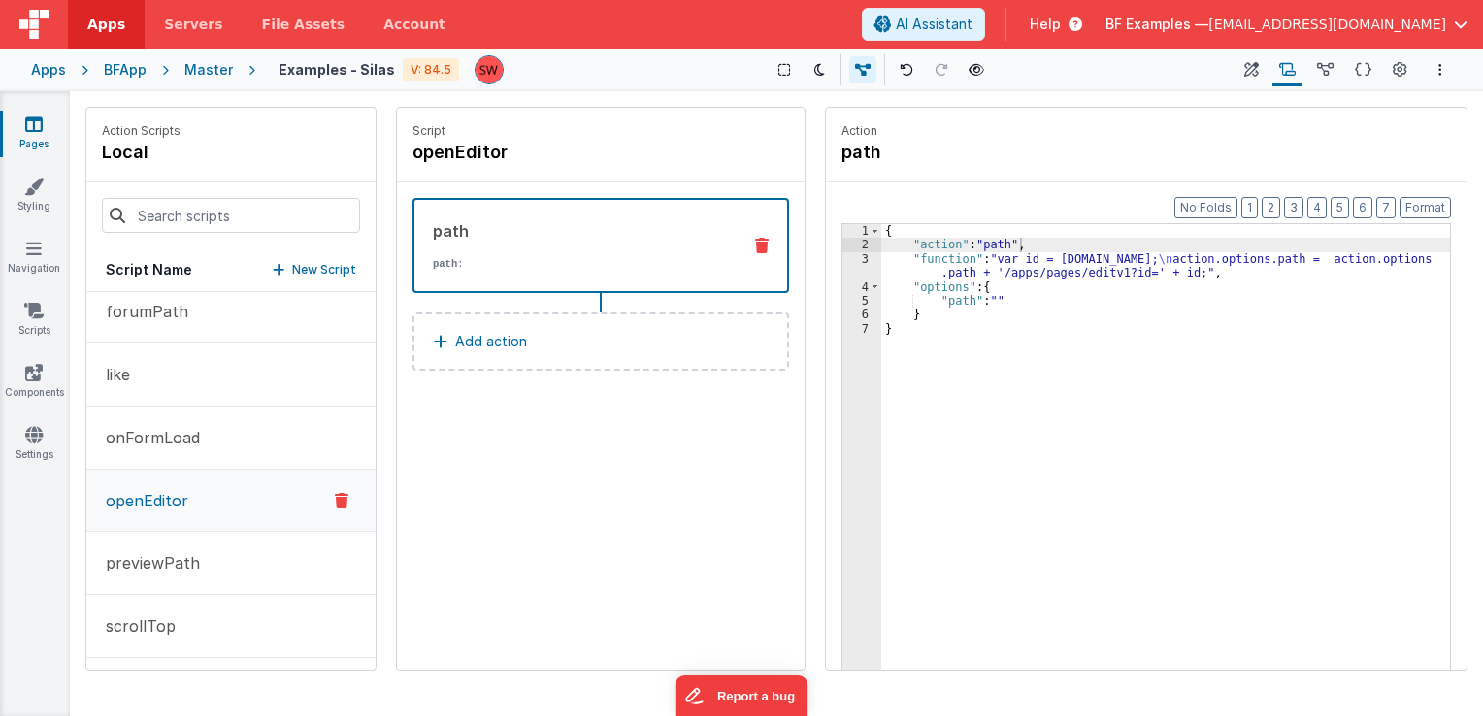
click at [1007, 292] on div "{ "action" : "path" , "function" : "var id = action.options.id; \n action.optio…" at bounding box center [1166, 492] width 570 height 536
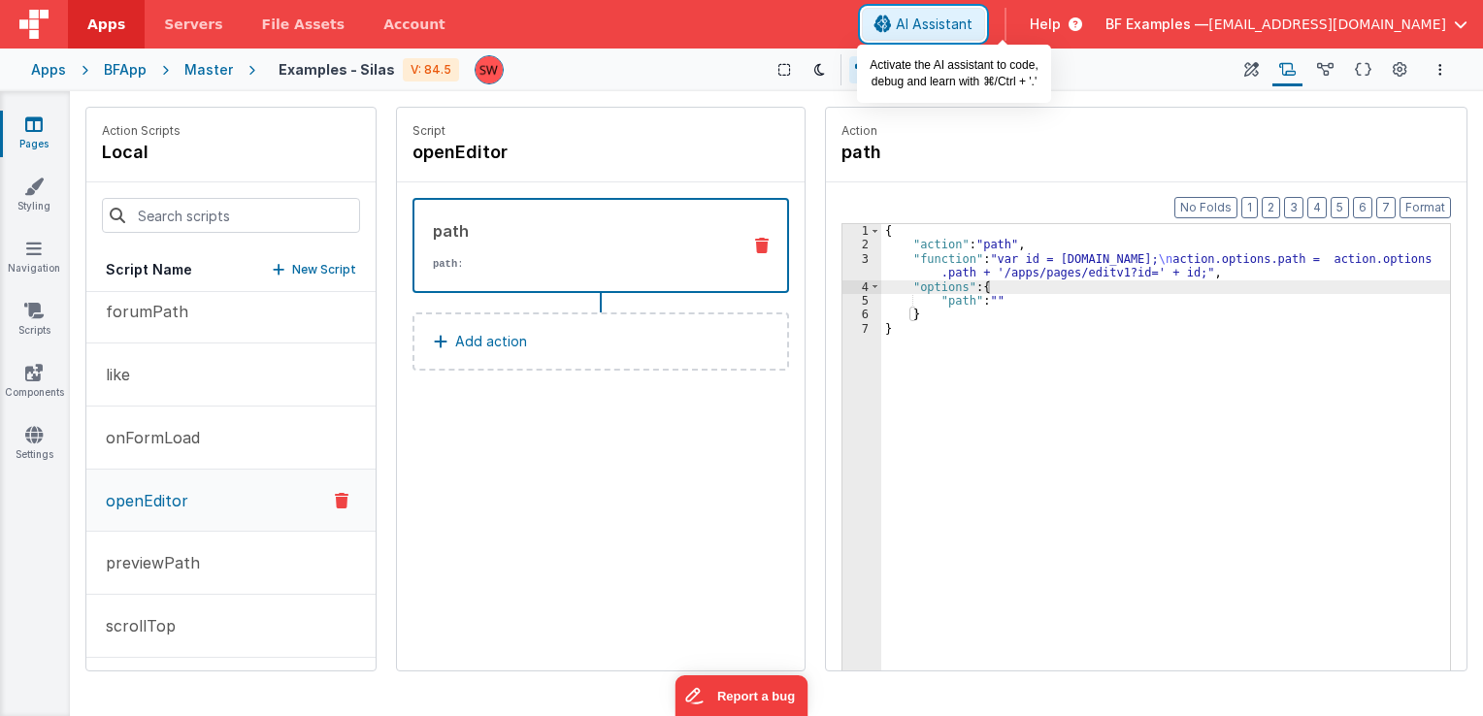
click at [973, 29] on span "AI Assistant" at bounding box center [934, 24] width 77 height 19
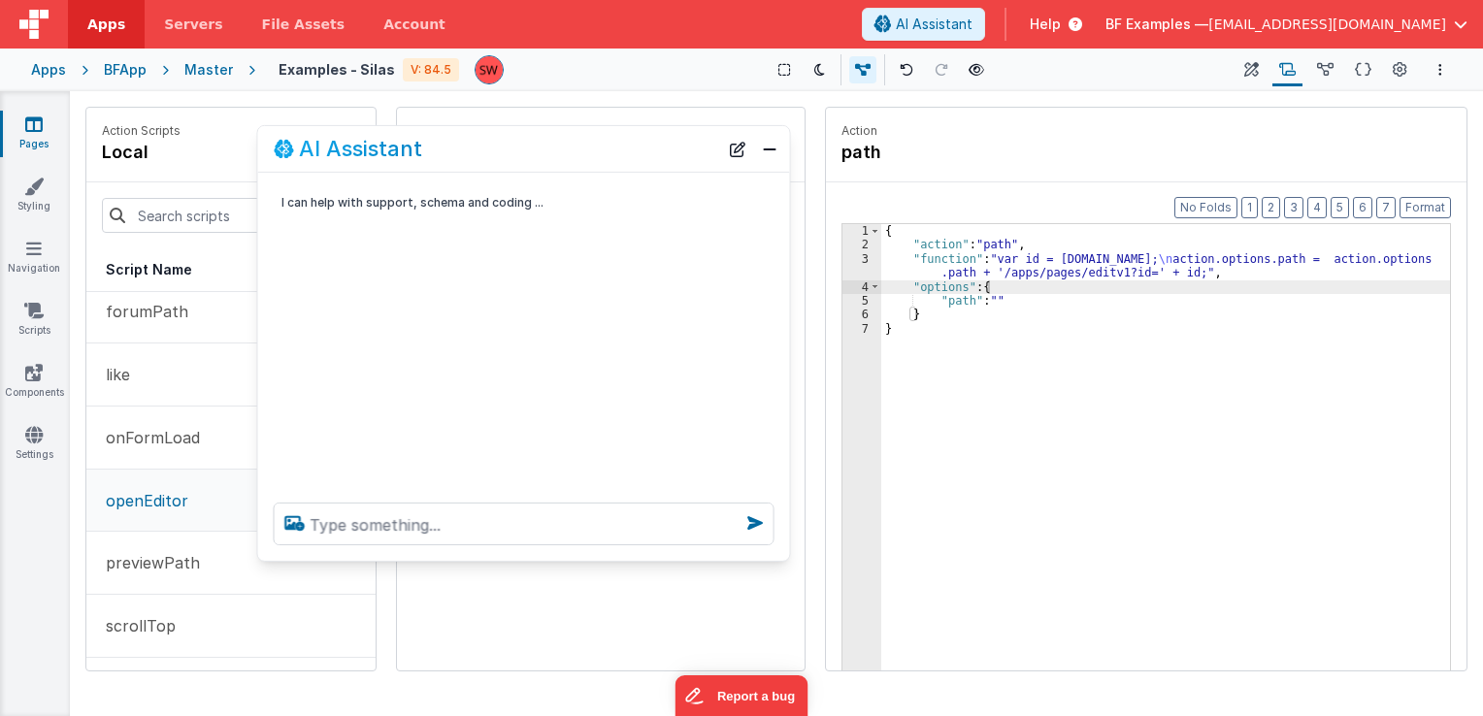
drag, startPoint x: 388, startPoint y: 281, endPoint x: 647, endPoint y: 122, distance: 302.8
click at [647, 137] on div "AI Assistant" at bounding box center [496, 148] width 445 height 23
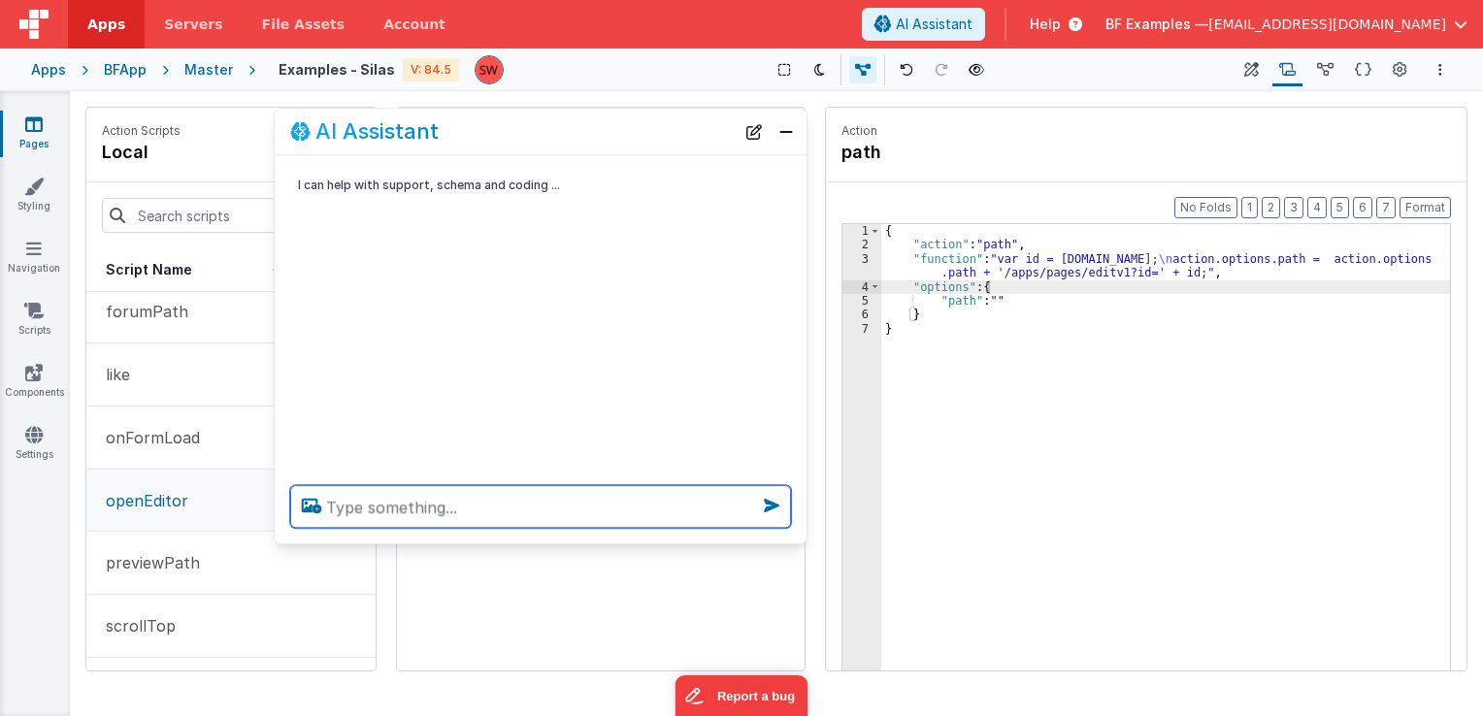
click at [526, 512] on textarea at bounding box center [540, 506] width 501 height 43
type textarea "can you see the openEditor action script?"
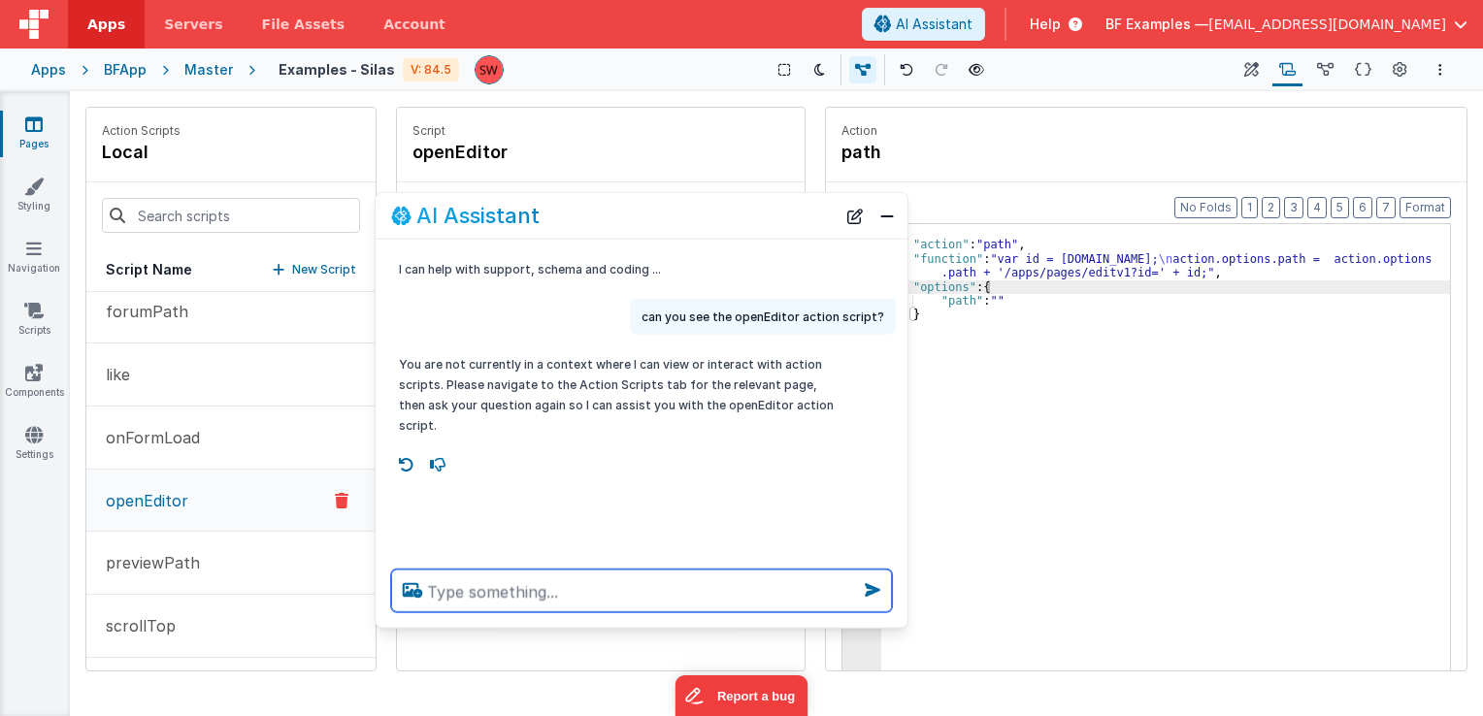
drag, startPoint x: 626, startPoint y: 130, endPoint x: 727, endPoint y: 215, distance: 131.6
click at [727, 215] on div "AI Assistant" at bounding box center [613, 215] width 445 height 23
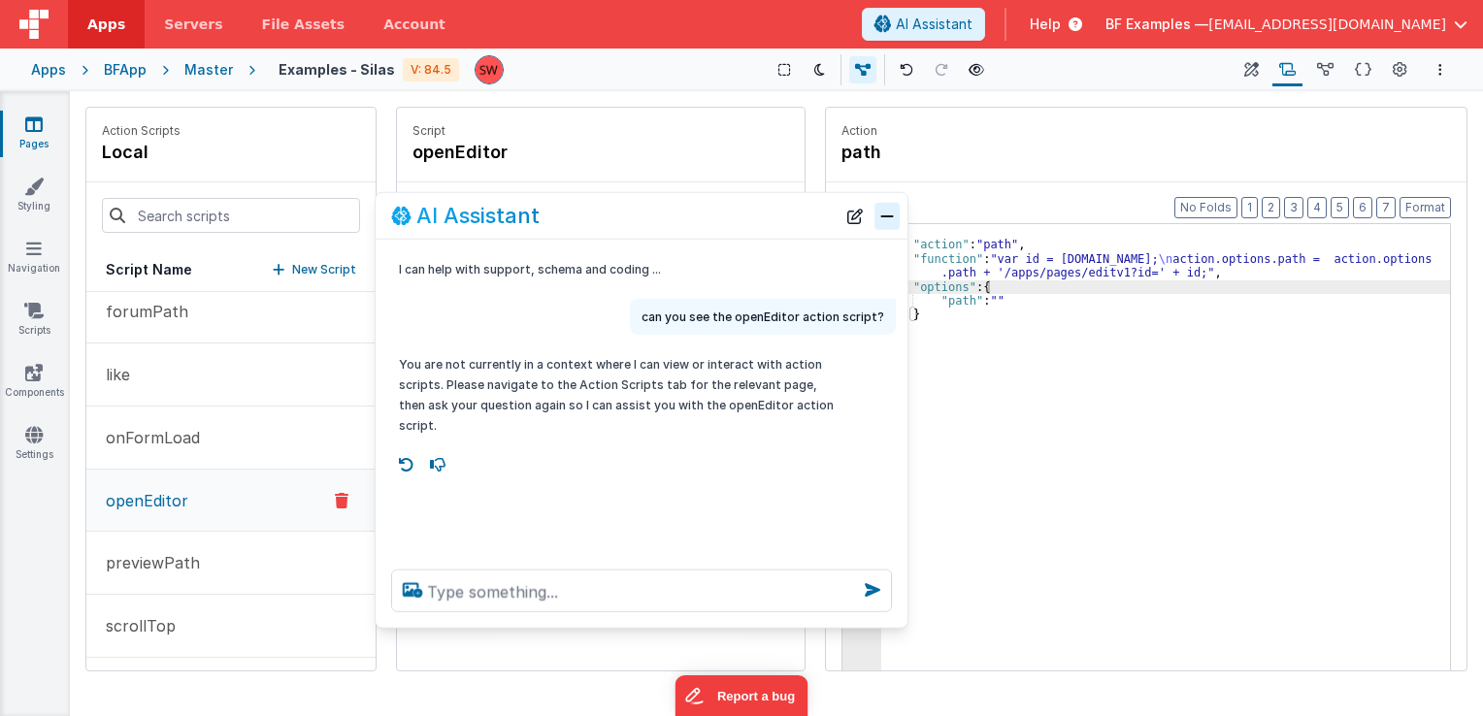
click at [884, 222] on button "Close" at bounding box center [887, 215] width 25 height 27
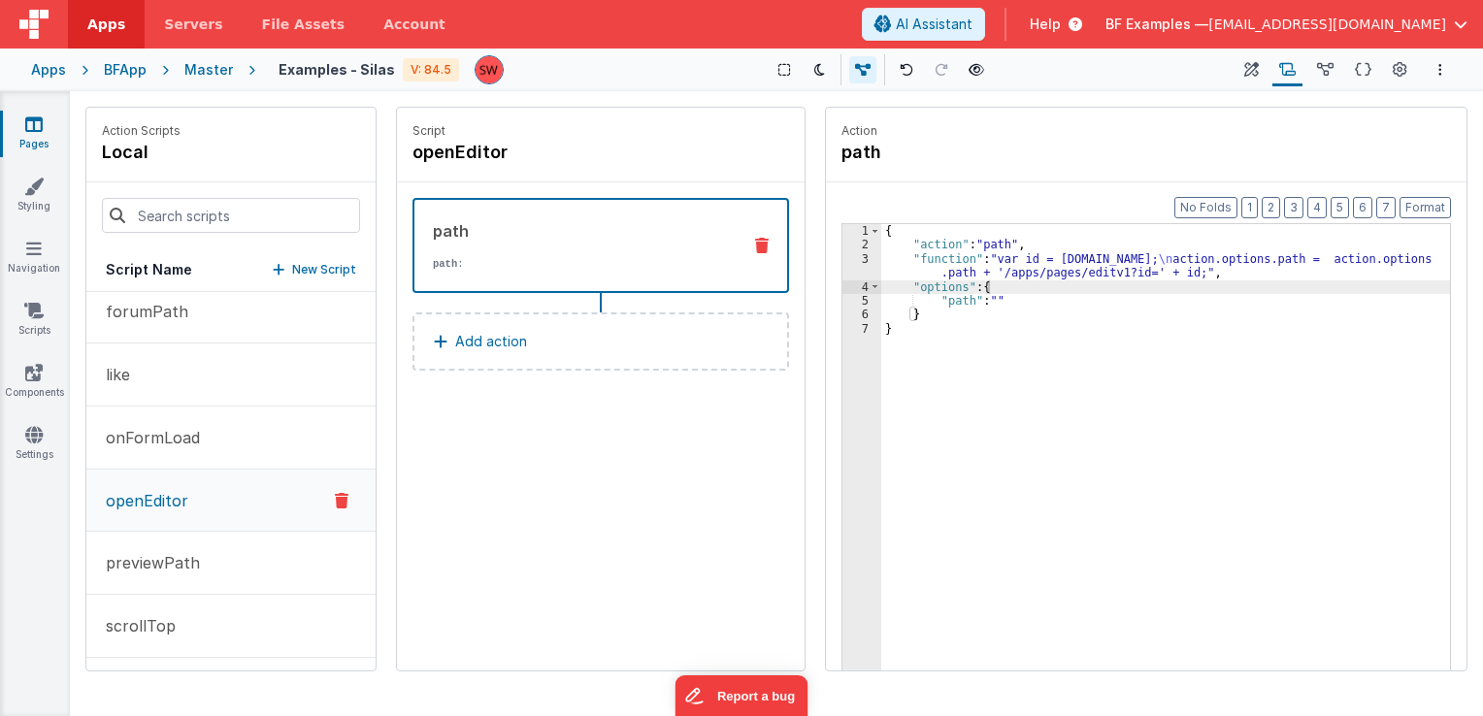
click at [1181, 275] on div "{ "action" : "path" , "function" : "var id = action.options.id; \n action.optio…" at bounding box center [1166, 492] width 570 height 536
click at [1176, 274] on div "{ "action" : "path" , "function" : "var id = action.options.id; \n action.optio…" at bounding box center [1166, 492] width 570 height 536
click at [1178, 274] on div "{ "action" : "path" , "function" : "var id = action.options.id; \n action.optio…" at bounding box center [1166, 492] width 570 height 536
click at [1171, 270] on div "{ "action" : "path" , "function" : "var id = action.options.id; \n action.optio…" at bounding box center [1166, 492] width 570 height 536
click at [1165, 274] on div "{ "action" : "path" , "function" : "var id = action.options.id; \n action.optio…" at bounding box center [1166, 492] width 570 height 536
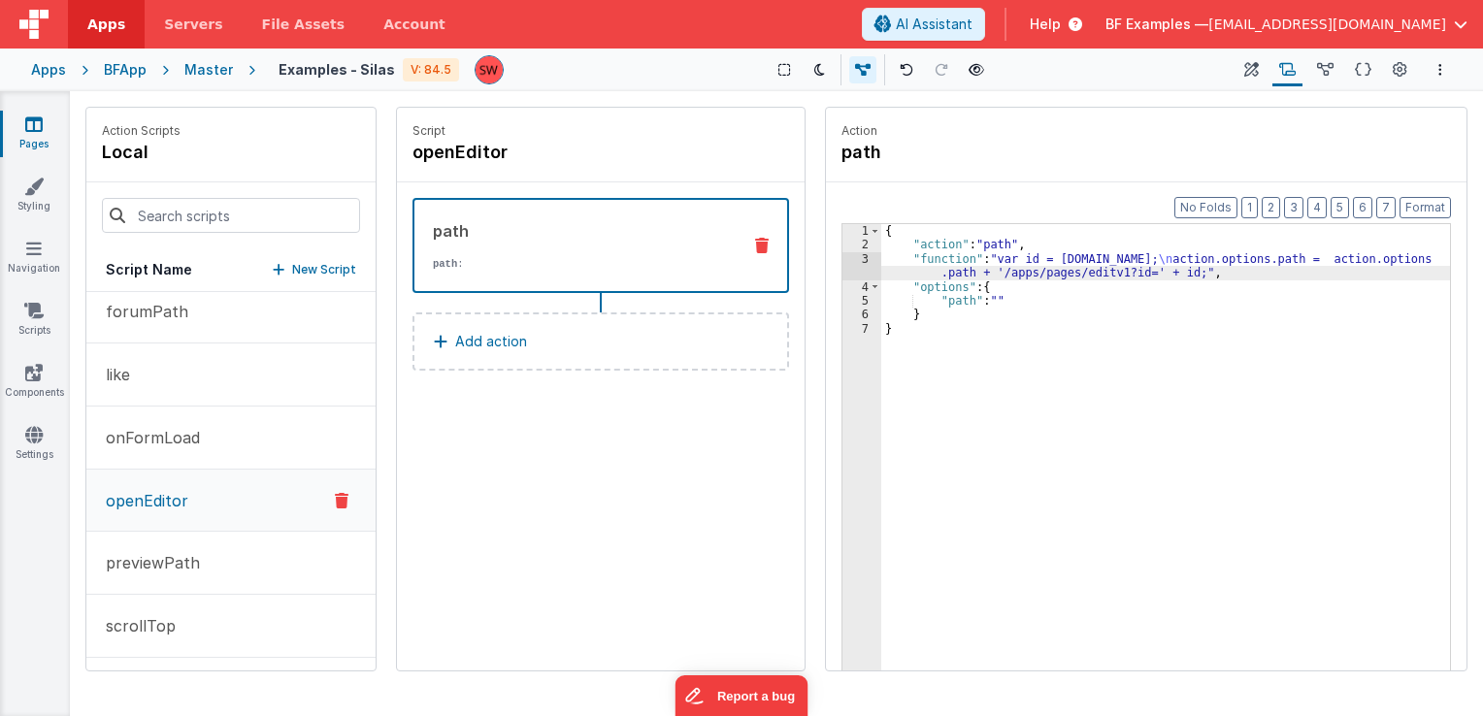
click at [1161, 274] on div "{ "action" : "path" , "function" : "var id = action.options.id; \n action.optio…" at bounding box center [1166, 492] width 570 height 536
click at [1129, 277] on div "{ "action" : "path" , "function" : "var id = action.options.id; \n action.optio…" at bounding box center [1166, 492] width 570 height 536
click at [1132, 277] on div "{ "action" : "path" , "function" : "var id = action.options.id; \n action.optio…" at bounding box center [1166, 492] width 570 height 536
click at [1129, 276] on div "{ "action" : "path" , "function" : "var id = action.options.id; \n action.optio…" at bounding box center [1166, 492] width 570 height 536
click at [1118, 273] on div "{ "action" : "path" , "function" : "var id = action.options.id; \n action.optio…" at bounding box center [1166, 492] width 570 height 536
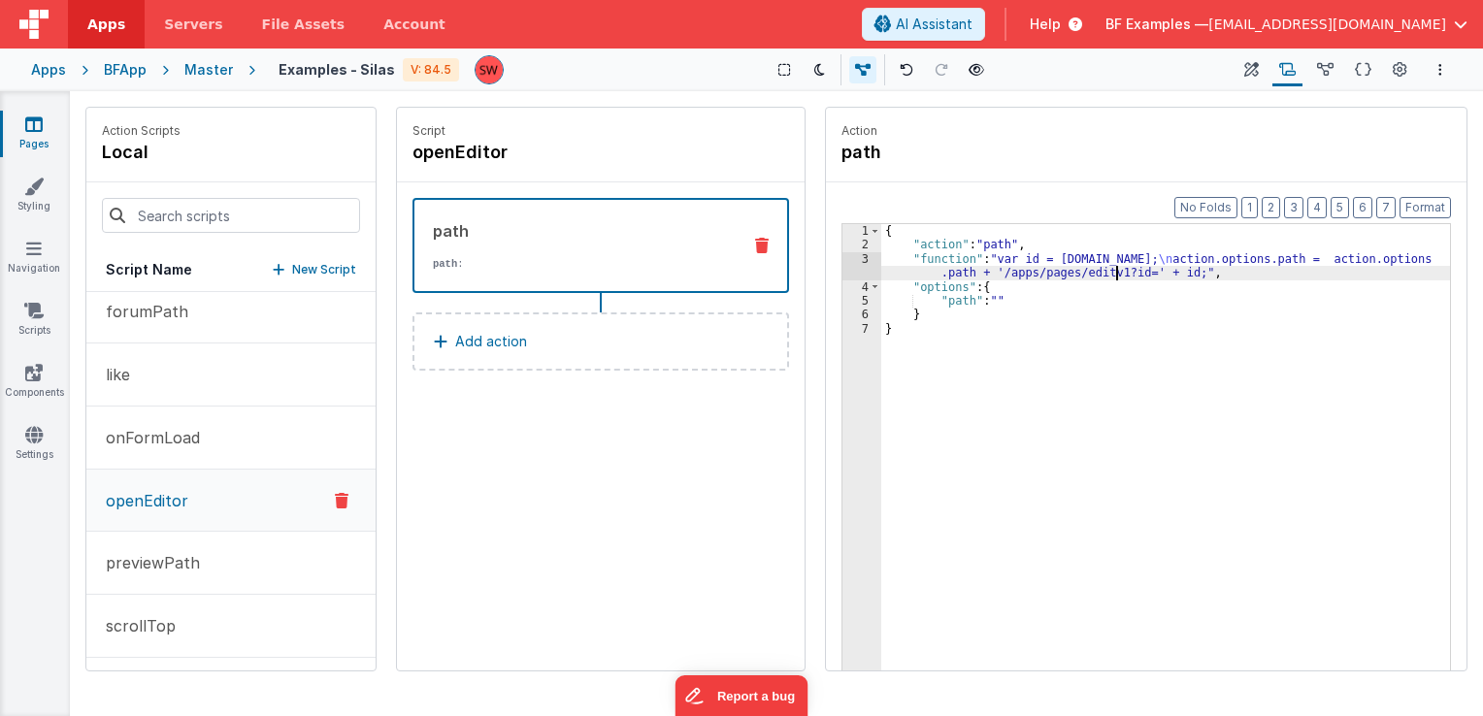
click at [1119, 273] on div "{ "action" : "path" , "function" : "var id = action.options.id; \n action.optio…" at bounding box center [1166, 492] width 570 height 536
click at [1112, 273] on div "{ "action" : "path" , "function" : "var id = action.options.id; \n action.optio…" at bounding box center [1166, 492] width 570 height 536
click at [1110, 272] on div "{ "action" : "path" , "function" : "var id = action.options.id; \n action.optio…" at bounding box center [1166, 492] width 570 height 536
click at [1196, 278] on div "{ "action" : "path" , "function" : "var id = action.options.id; \n action.optio…" at bounding box center [1166, 492] width 570 height 536
click at [1193, 271] on div "{ "action" : "path" , "function" : "var id = action.options.id; \n action.optio…" at bounding box center [1166, 492] width 570 height 536
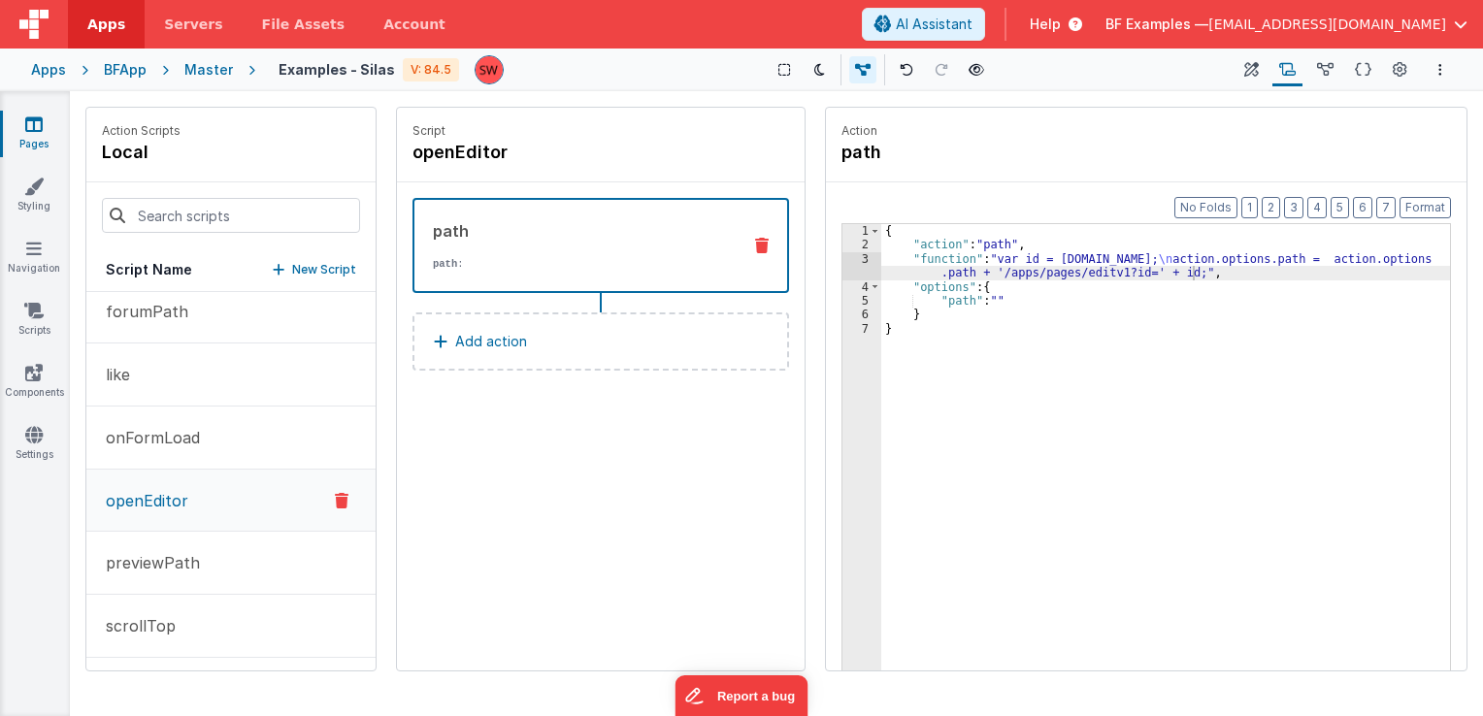
click at [1189, 275] on div "{ "action" : "path" , "function" : "var id = action.options.id; \n action.optio…" at bounding box center [1166, 492] width 570 height 536
click at [1184, 278] on div "{ "action" : "path" , "function" : "var id = action.options.id; \n action.optio…" at bounding box center [1166, 492] width 570 height 536
click at [1188, 275] on div "{ "action" : "path" , "function" : "var id = action.options.id; \n action.optio…" at bounding box center [1166, 492] width 570 height 536
click at [1190, 269] on div "{ "action" : "path" , "function" : "var id = action.options.id; \n action.optio…" at bounding box center [1166, 492] width 570 height 536
click at [1185, 274] on div "{ "action" : "path" , "function" : "var id = action.options.id; \n action.optio…" at bounding box center [1166, 492] width 570 height 536
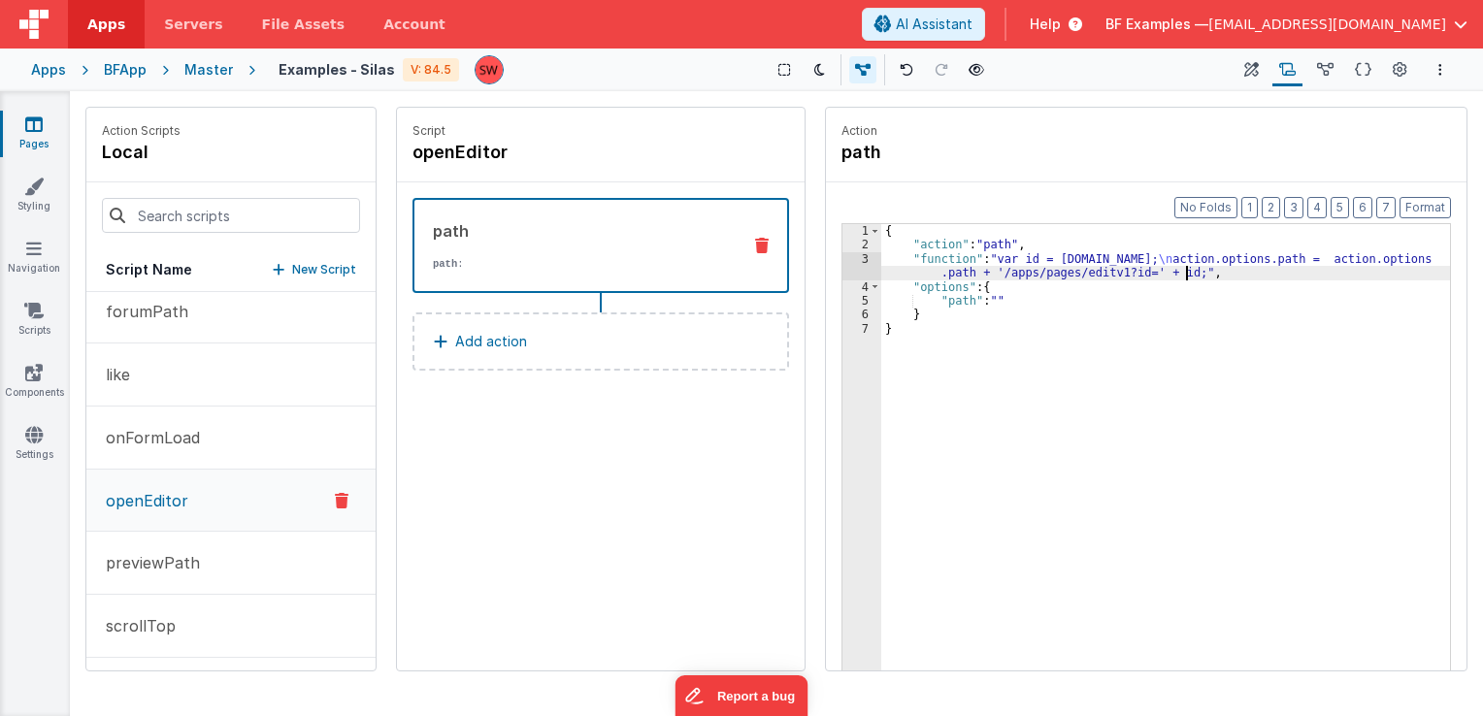
click at [1192, 273] on div "{ "action" : "path" , "function" : "var id = action.options.id; \n action.optio…" at bounding box center [1166, 492] width 570 height 536
click at [1187, 271] on div "{ "action" : "path" , "function" : "var id = action.options.id; \n action.optio…" at bounding box center [1166, 492] width 570 height 536
click at [1192, 273] on div "{ "action" : "path" , "function" : "var id = action.options.id; \n action.optio…" at bounding box center [1166, 492] width 570 height 536
click at [1184, 271] on div "{ "action" : "path" , "function" : "var id = action.options.id; \n action.optio…" at bounding box center [1166, 492] width 570 height 536
click at [1190, 273] on div "{ "action" : "path" , "function" : "var id = action.options.id; \n action.optio…" at bounding box center [1166, 492] width 570 height 536
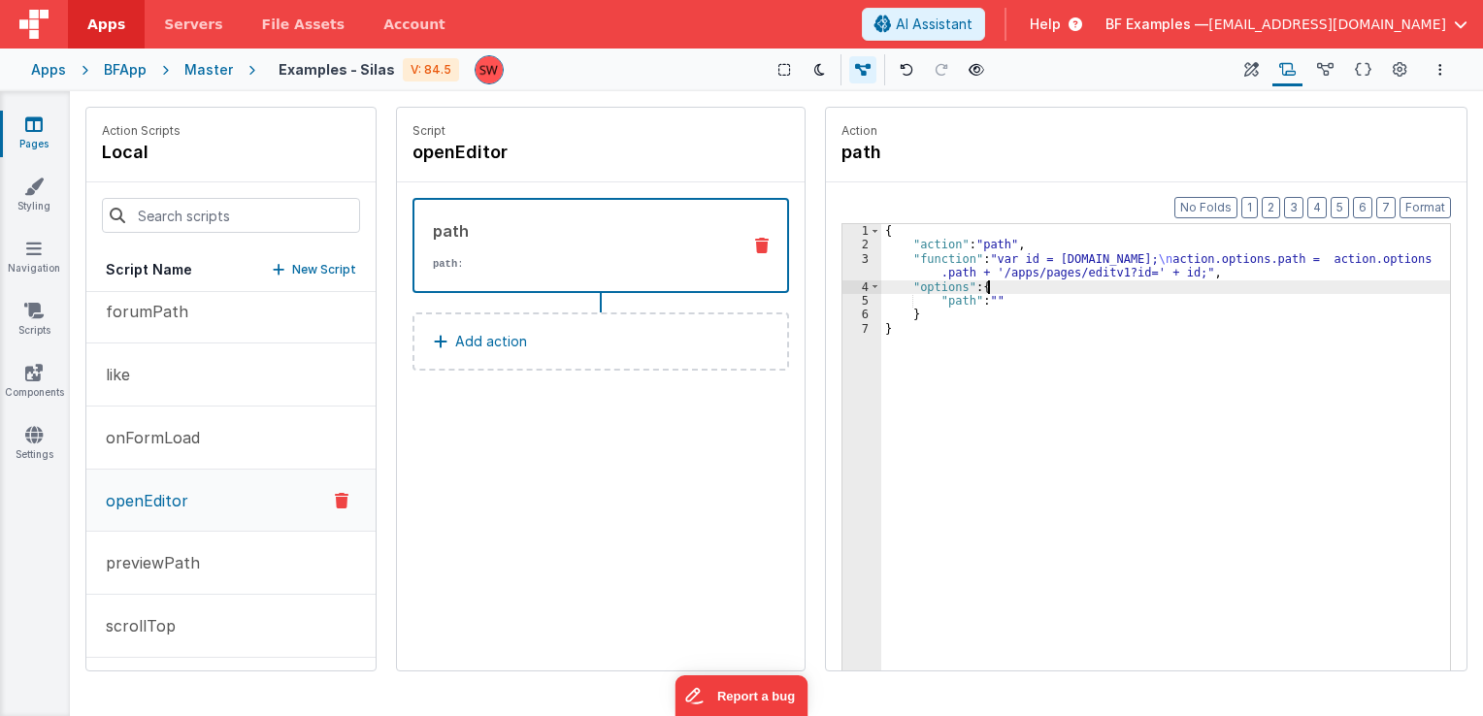
click at [1183, 282] on div "{ "action" : "path" , "function" : "var id = action.options.id; \n action.optio…" at bounding box center [1166, 492] width 570 height 536
click at [1185, 268] on div "{ "action" : "path" , "function" : "var id = action.options.id; \n action.optio…" at bounding box center [1166, 492] width 570 height 536
click at [1190, 276] on div "{ "action" : "path" , "function" : "var id = action.options.id; \n action.optio…" at bounding box center [1166, 492] width 570 height 536
click at [1186, 274] on div "{ "action" : "path" , "function" : "var id = action.options.id; \n action.optio…" at bounding box center [1166, 492] width 570 height 536
click at [1189, 276] on div "{ "action" : "path" , "function" : "var id = action.options.id; \n action.optio…" at bounding box center [1166, 492] width 570 height 536
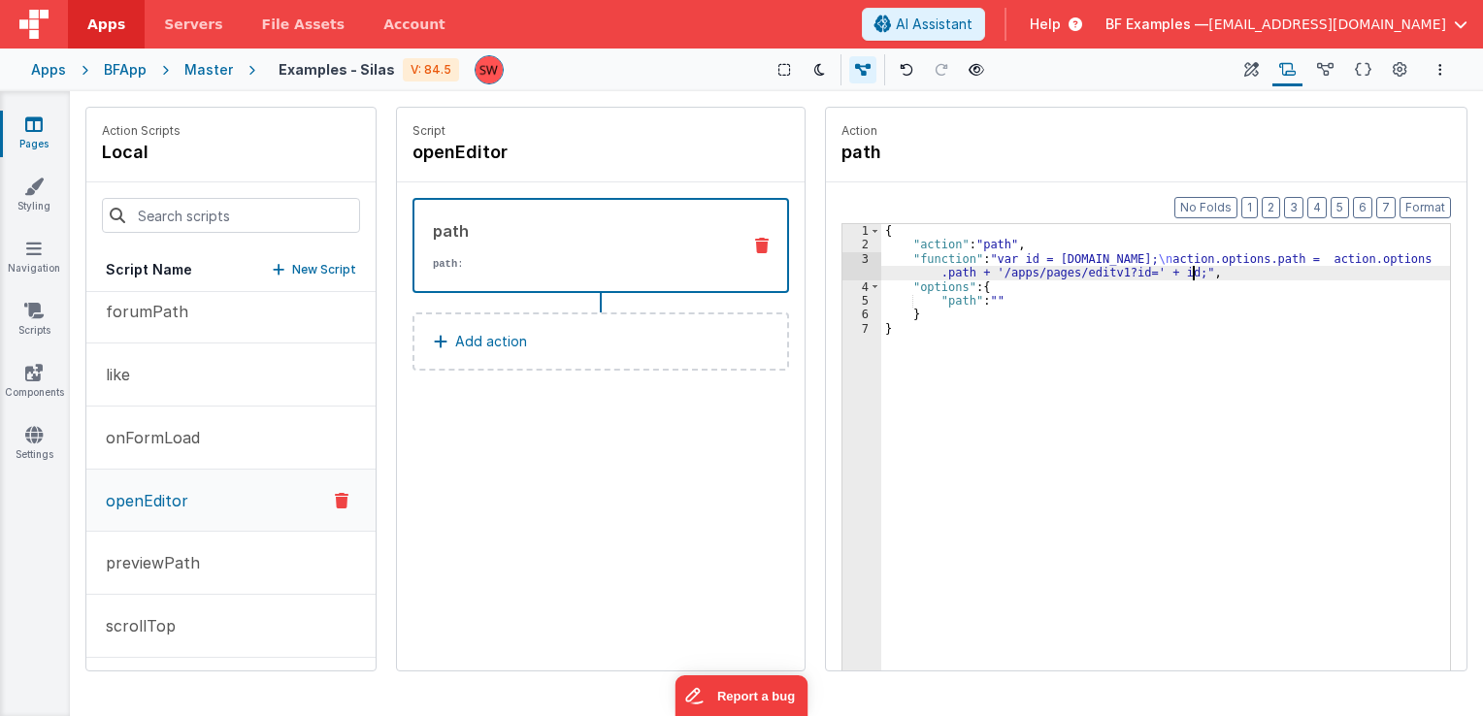
click at [1185, 274] on div "{ "action" : "path" , "function" : "var id = action.options.id; \n action.optio…" at bounding box center [1166, 492] width 570 height 536
click at [1190, 273] on div "{ "action" : "path" , "function" : "var id = action.options.id; \n action.optio…" at bounding box center [1166, 492] width 570 height 536
click at [1184, 275] on div "{ "action" : "path" , "function" : "var id = action.options.id; \n action.optio…" at bounding box center [1166, 492] width 570 height 536
click at [1192, 277] on div "{ "action" : "path" , "function" : "var id = action.options.id; \n action.optio…" at bounding box center [1166, 492] width 570 height 536
click at [1185, 276] on div "{ "action" : "path" , "function" : "var id = action.options.id; \n action.optio…" at bounding box center [1166, 492] width 570 height 536
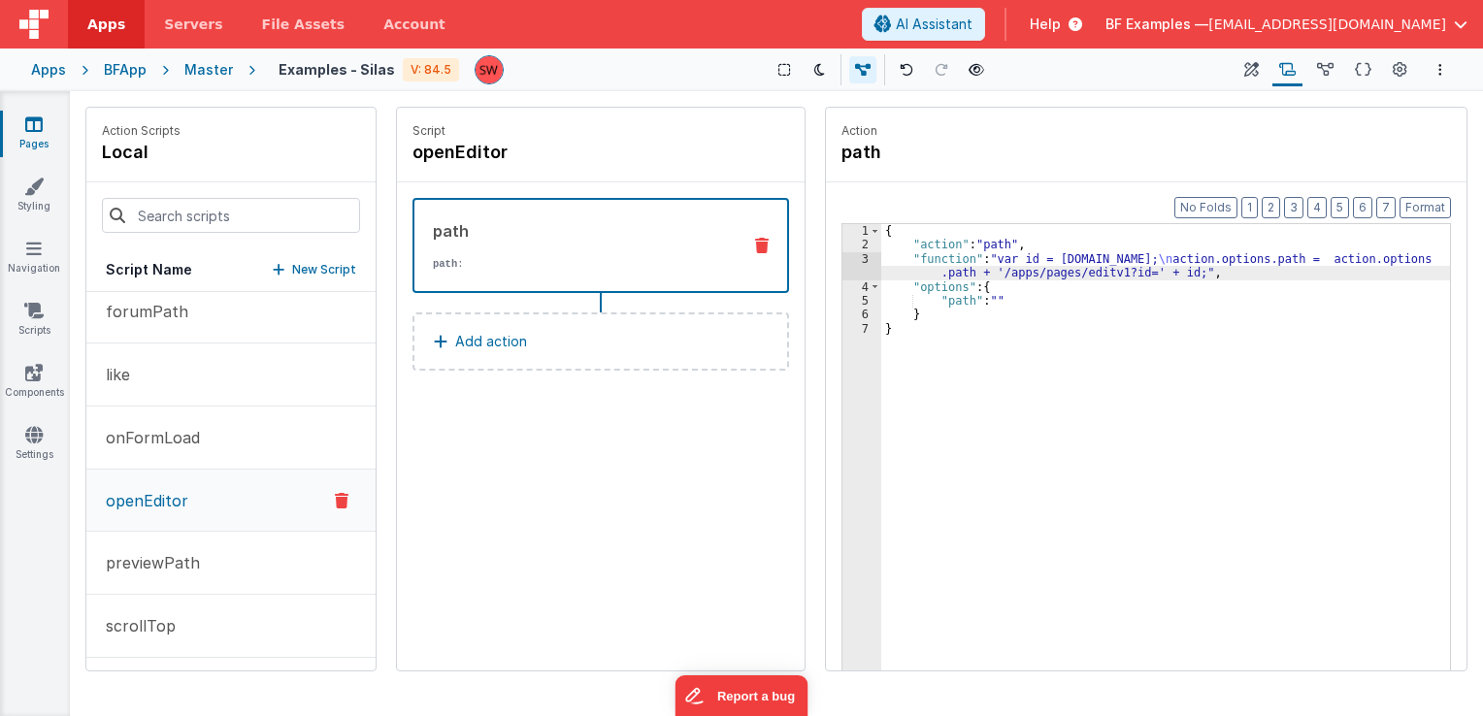
click at [1178, 275] on div "{ "action" : "path" , "function" : "var id = action.options.id; \n action.optio…" at bounding box center [1166, 492] width 570 height 536
click at [1172, 273] on div "{ "action" : "path" , "function" : "var id = action.options.id; \n action.optio…" at bounding box center [1166, 492] width 570 height 536
click at [1168, 274] on div "{ "action" : "path" , "function" : "var id = action.options.id; \n action.optio…" at bounding box center [1166, 492] width 570 height 536
click at [1158, 275] on div "{ "action" : "path" , "function" : "var id = action.options.id; \n action.optio…" at bounding box center [1166, 492] width 570 height 536
click at [1153, 272] on div "{ "action" : "path" , "function" : "var id = action.options.id; \n action.optio…" at bounding box center [1166, 492] width 570 height 536
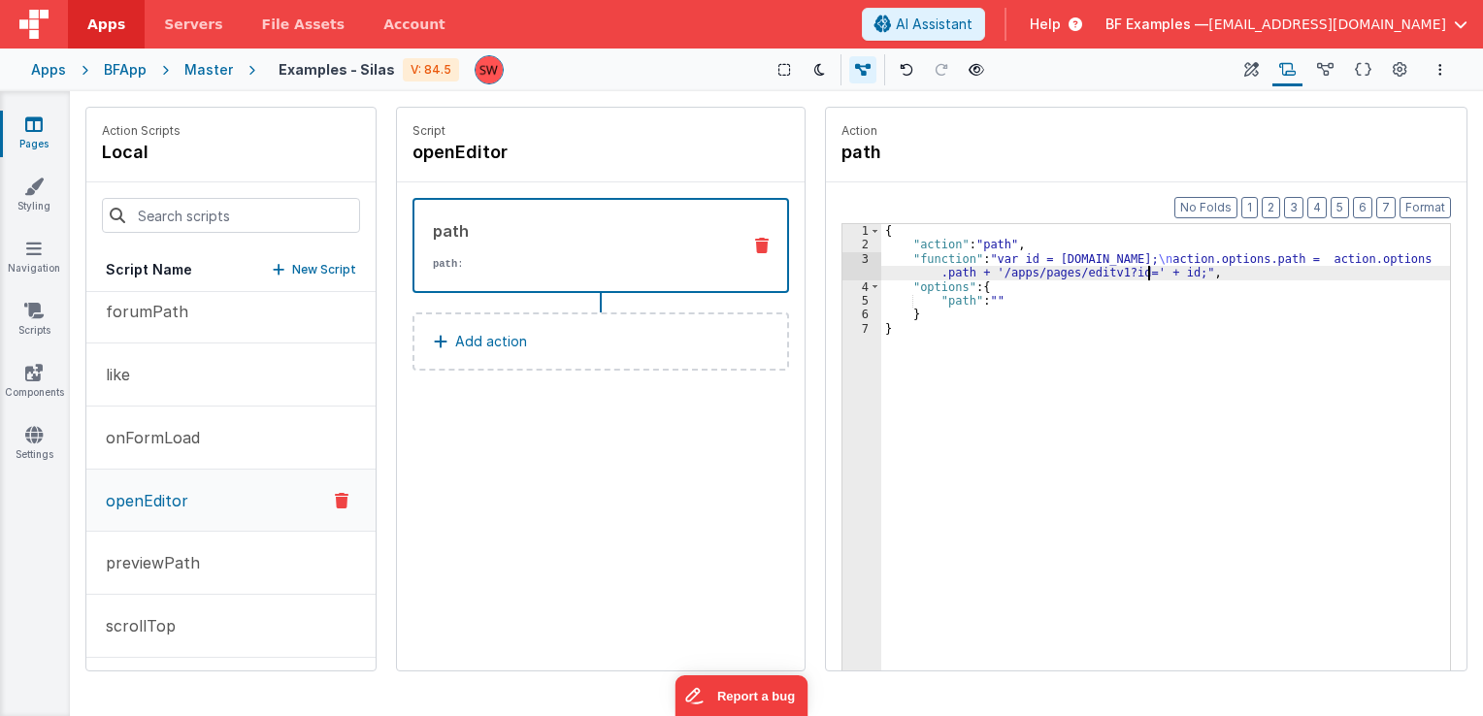
click at [1146, 275] on div "{ "action" : "path" , "function" : "var id = action.options.id; \n action.optio…" at bounding box center [1166, 492] width 570 height 536
click at [1139, 276] on div "{ "action" : "path" , "function" : "var id = action.options.id; \n action.optio…" at bounding box center [1166, 492] width 570 height 536
click at [1134, 274] on div "{ "action" : "path" , "function" : "var id = action.options.id; \n action.optio…" at bounding box center [1166, 492] width 570 height 536
click at [1126, 274] on div "{ "action" : "path" , "function" : "var id = action.options.id; \n action.optio…" at bounding box center [1166, 492] width 570 height 536
click at [1118, 274] on div "{ "action" : "path" , "function" : "var id = action.options.id; \n action.optio…" at bounding box center [1166, 492] width 570 height 536
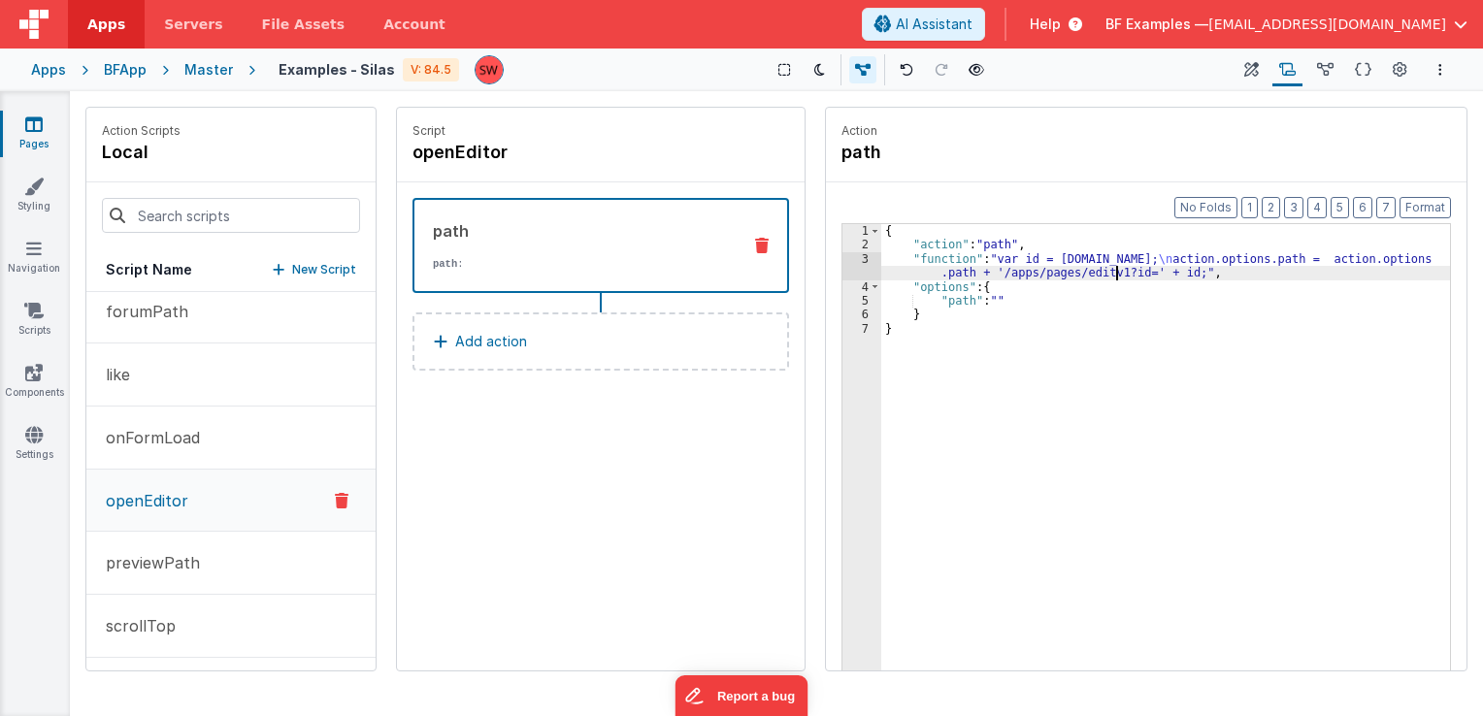
click at [1121, 271] on div "{ "action" : "path" , "function" : "var id = action.options.id; \n action.optio…" at bounding box center [1166, 492] width 570 height 536
click at [1111, 271] on div "{ "action" : "path" , "function" : "var id = action.options.id; \n action.optio…" at bounding box center [1166, 492] width 570 height 536
click at [1104, 273] on div "{ "action" : "path" , "function" : "var id = action.options.id; \n action.optio…" at bounding box center [1166, 492] width 570 height 536
click at [1095, 272] on div "{ "action" : "path" , "function" : "var id = action.options.id; \n action.optio…" at bounding box center [1166, 492] width 570 height 536
click at [1088, 273] on div "{ "action" : "path" , "function" : "var id = action.options.id; \n action.optio…" at bounding box center [1166, 492] width 570 height 536
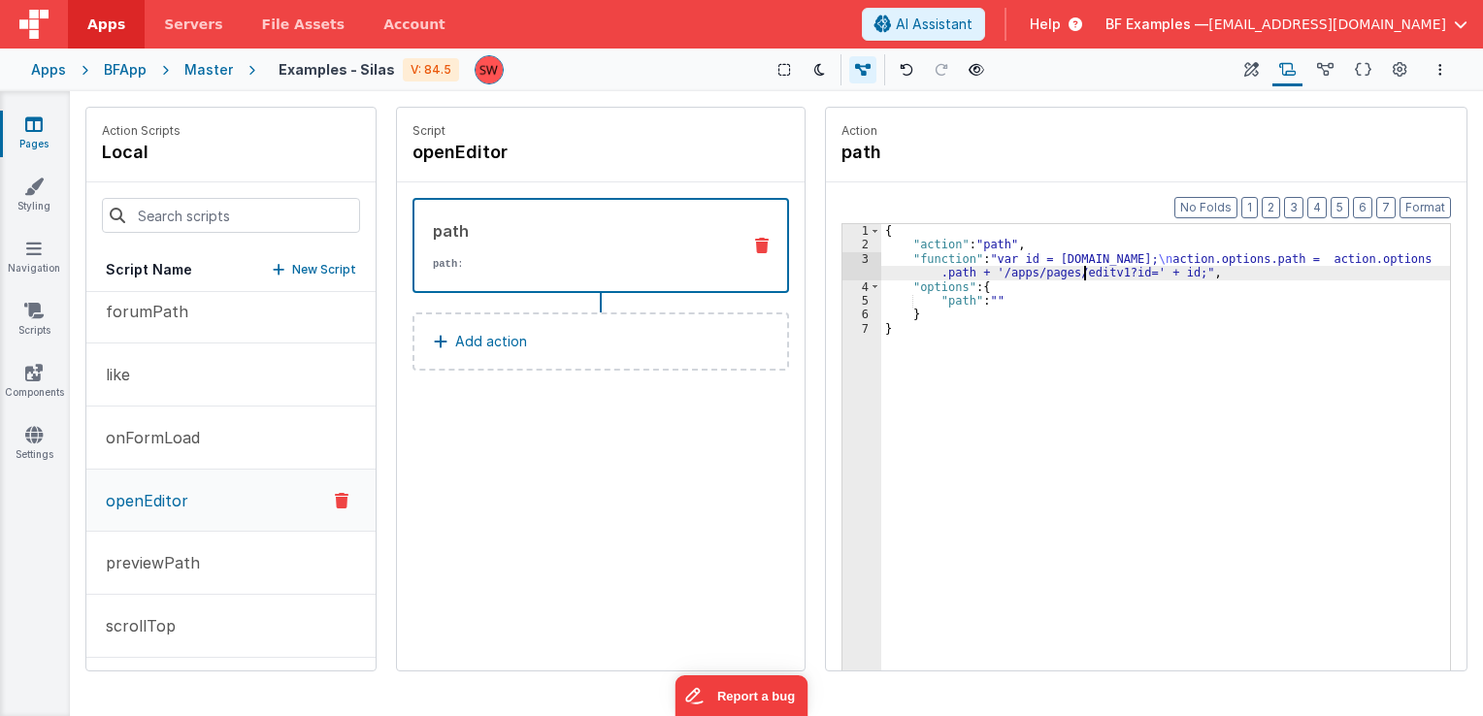
click at [1084, 273] on div "{ "action" : "path" , "function" : "var id = action.options.id; \n action.optio…" at bounding box center [1166, 492] width 570 height 536
click at [1077, 272] on div "{ "action" : "path" , "function" : "var id = action.options.id; \n action.optio…" at bounding box center [1166, 492] width 570 height 536
click at [1072, 272] on div "{ "action" : "path" , "function" : "var id = action.options.id; \n action.optio…" at bounding box center [1166, 492] width 570 height 536
click at [1064, 278] on div "{ "action" : "path" , "function" : "var id = action.options.id; \n action.optio…" at bounding box center [1166, 492] width 570 height 536
click at [1060, 275] on div "{ "action" : "path" , "function" : "var id = action.options.id; \n action.optio…" at bounding box center [1166, 492] width 570 height 536
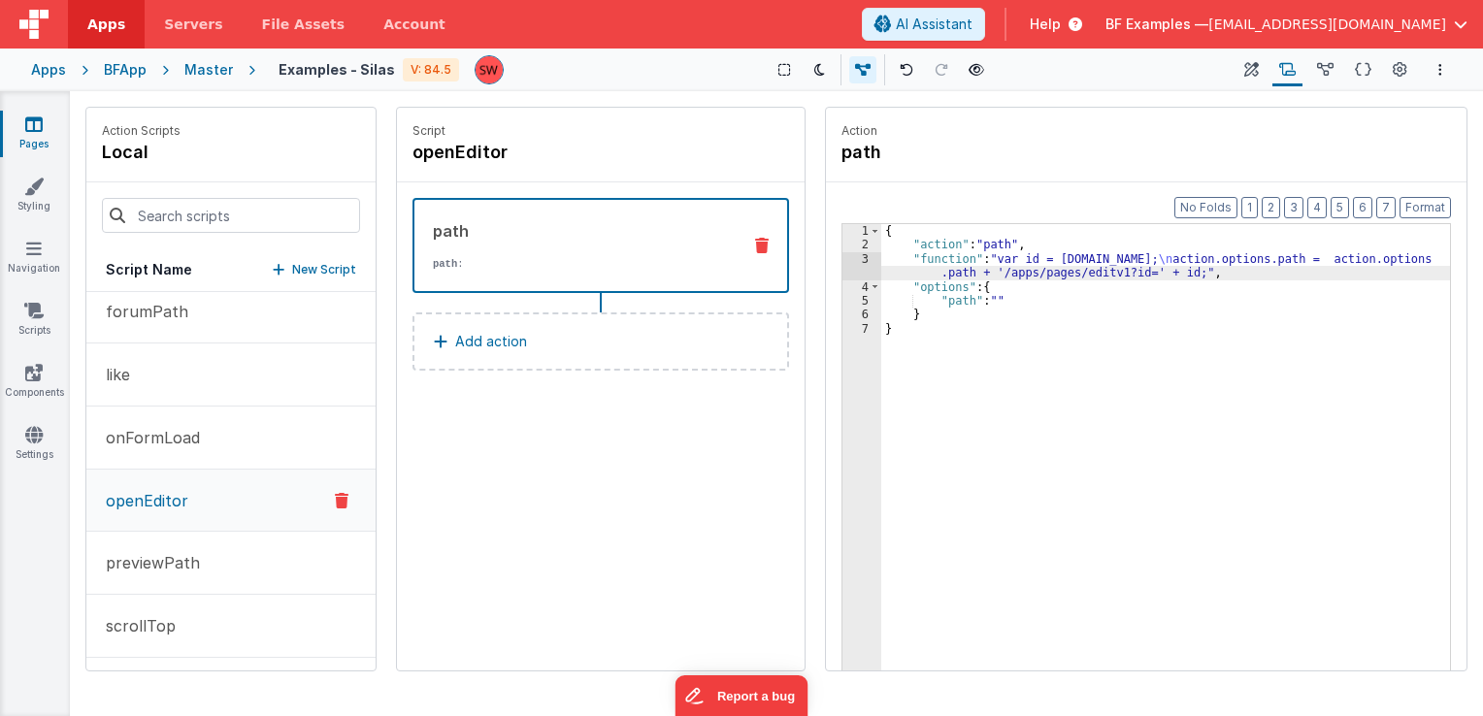
click at [1052, 274] on div "{ "action" : "path" , "function" : "var id = action.options.id; \n action.optio…" at bounding box center [1166, 492] width 570 height 536
click at [1044, 272] on div "{ "action" : "path" , "function" : "var id = action.options.id; \n action.optio…" at bounding box center [1166, 492] width 570 height 536
click at [1038, 273] on div "{ "action" : "path" , "function" : "var id = action.options.id; \n action.optio…" at bounding box center [1166, 492] width 570 height 536
click at [1031, 273] on div "{ "action" : "path" , "function" : "var id = action.options.id; \n action.optio…" at bounding box center [1166, 492] width 570 height 536
click at [1022, 275] on div "{ "action" : "path" , "function" : "var id = action.options.id; \n action.optio…" at bounding box center [1166, 492] width 570 height 536
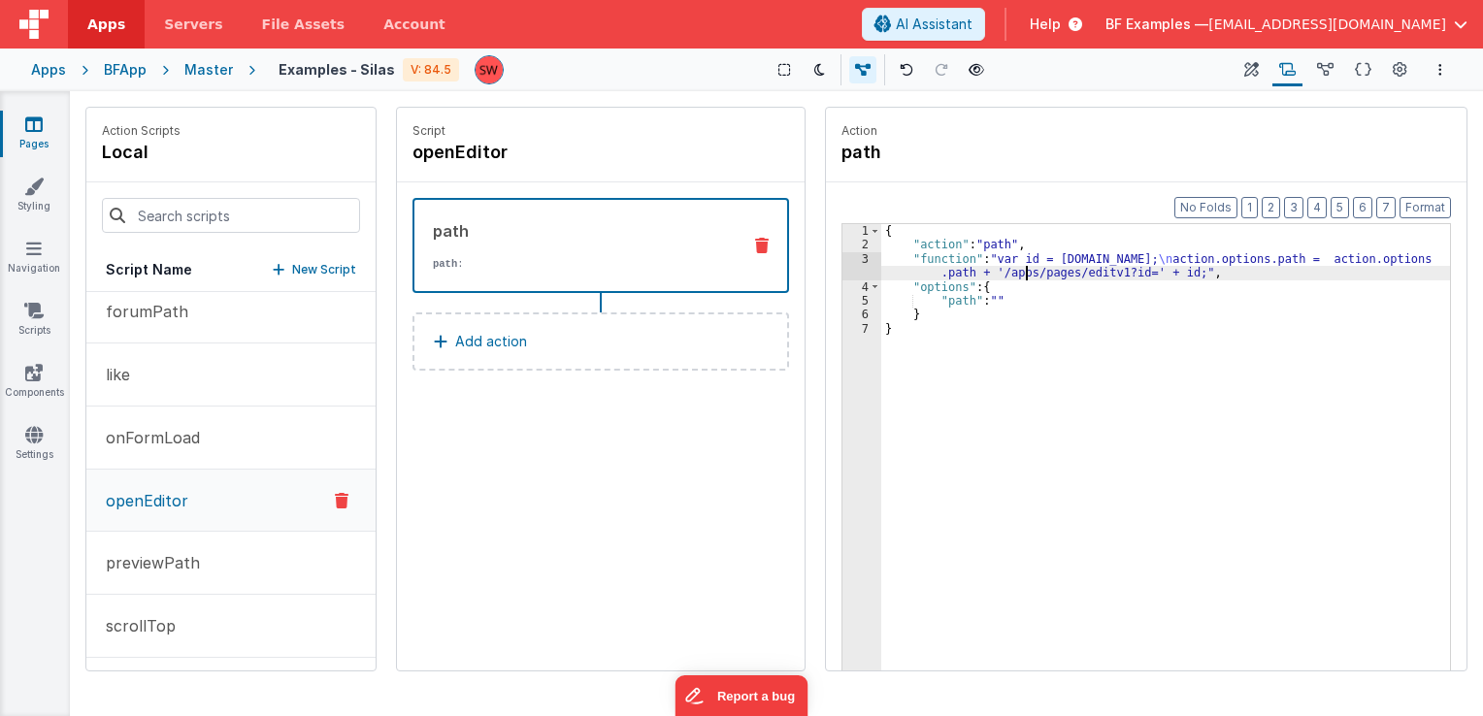
click at [1025, 275] on div "{ "action" : "path" , "function" : "var id = action.options.id; \n action.optio…" at bounding box center [1166, 492] width 570 height 536
click at [1014, 277] on div "{ "action" : "path" , "function" : "var id = action.options.id; \n action.optio…" at bounding box center [1166, 492] width 570 height 536
click at [1008, 277] on div "{ "action" : "path" , "function" : "var id = action.options.id; \n action.optio…" at bounding box center [1166, 492] width 570 height 536
click at [1003, 275] on div "{ "action" : "path" , "function" : "var id = action.options.id; \n action.optio…" at bounding box center [1166, 492] width 570 height 536
click at [1212, 270] on div "{ "action" : "path" , "function" : "var id = action.options.id; \n action.optio…" at bounding box center [1166, 492] width 570 height 536
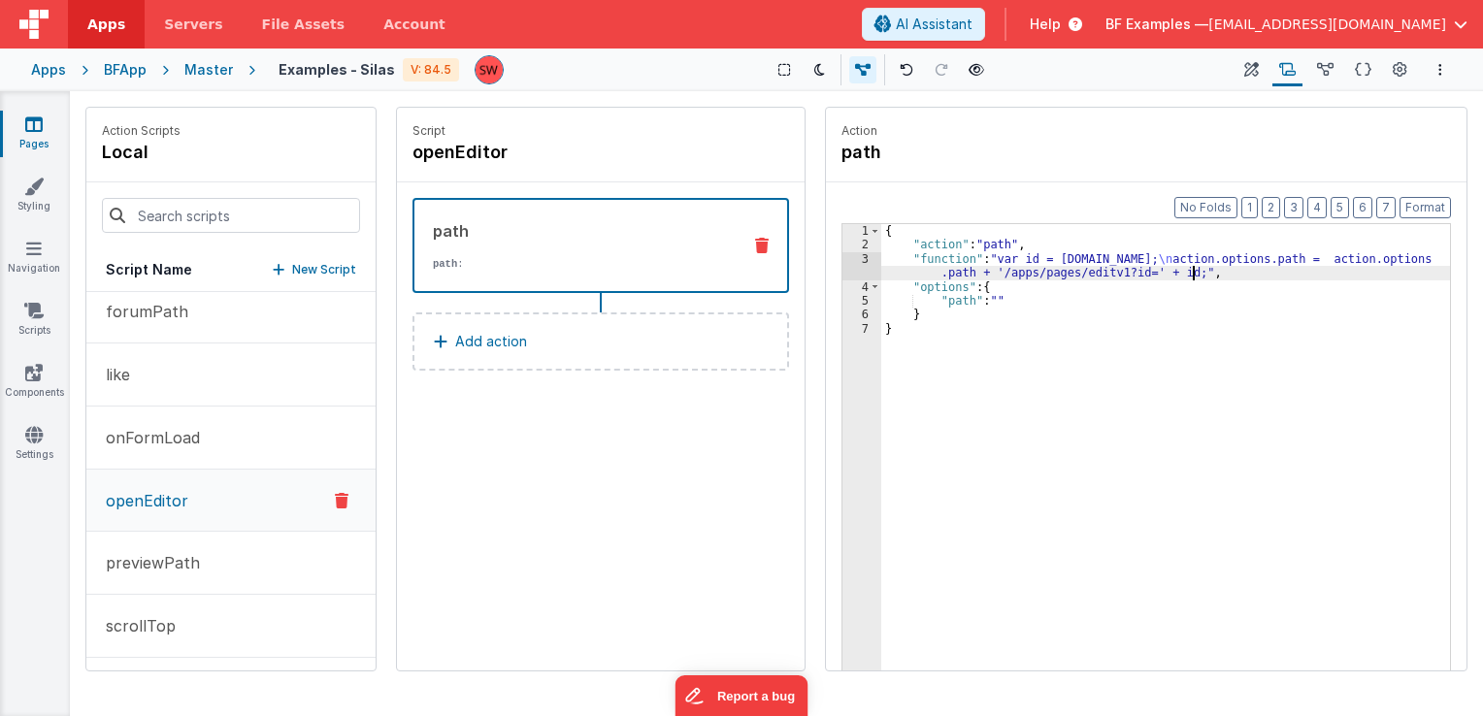
click at [1021, 260] on div "{ "action" : "path" , "function" : "var id = action.options.id; \n action.optio…" at bounding box center [1166, 492] width 570 height 536
click at [1002, 257] on div "{ "action" : "path" , "function" : "var id = action.options.id; \n action.optio…" at bounding box center [1166, 492] width 570 height 536
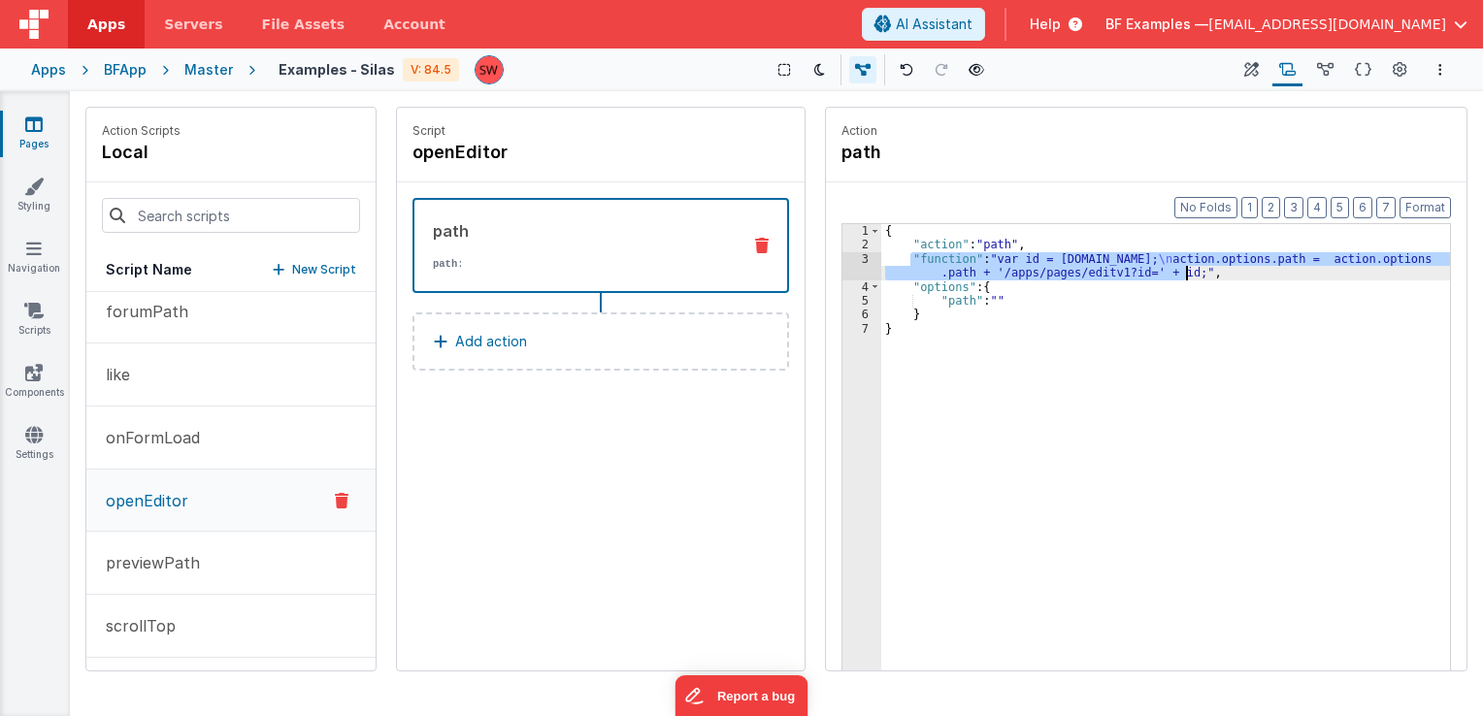
drag, startPoint x: 910, startPoint y: 258, endPoint x: 1187, endPoint y: 277, distance: 278.2
click at [1187, 277] on div "{ "action" : "path" , "function" : "var id = action.options.id; \n action.optio…" at bounding box center [1166, 492] width 570 height 536
click at [1037, 262] on div "{ "action" : "path" , "function" : "var id = action.options.id; \n action.optio…" at bounding box center [1165, 477] width 569 height 507
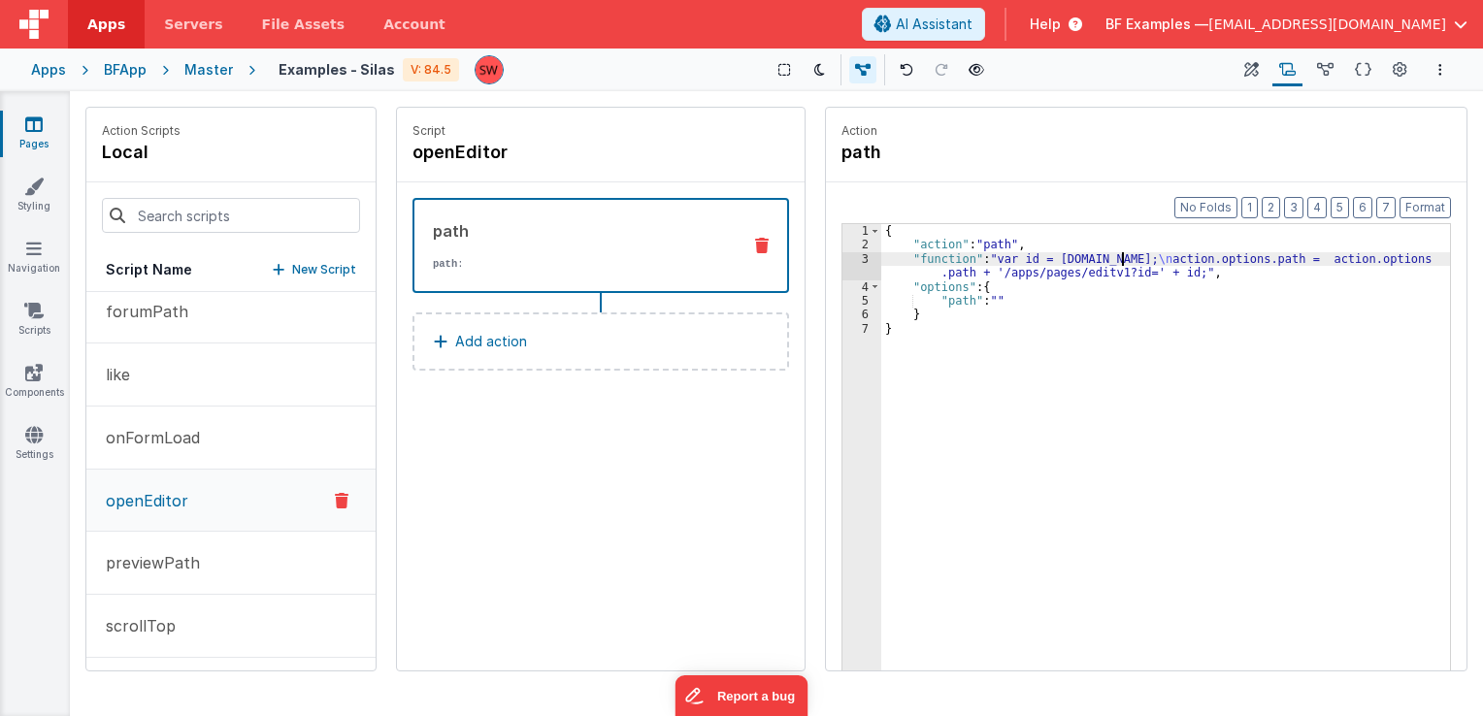
click at [1124, 262] on div "{ "action" : "path" , "function" : "var id = action.options.id; \n action.optio…" at bounding box center [1166, 492] width 570 height 536
click at [912, 258] on div "{ "action" : "path" , "function" : "var id = action.options.id; \n action.optio…" at bounding box center [1166, 492] width 570 height 536
click at [996, 258] on div "{ "action" : "path" , "function" : "var id = action.options.id; \n action.optio…" at bounding box center [1166, 492] width 570 height 536
click at [1184, 276] on div "{ "action" : "path" , "function" : "var id = action.options.id; \n action.optio…" at bounding box center [1166, 492] width 570 height 536
click at [1178, 274] on div "{ "action" : "path" , "function" : "var id = action.options.id; \n action.optio…" at bounding box center [1166, 492] width 570 height 536
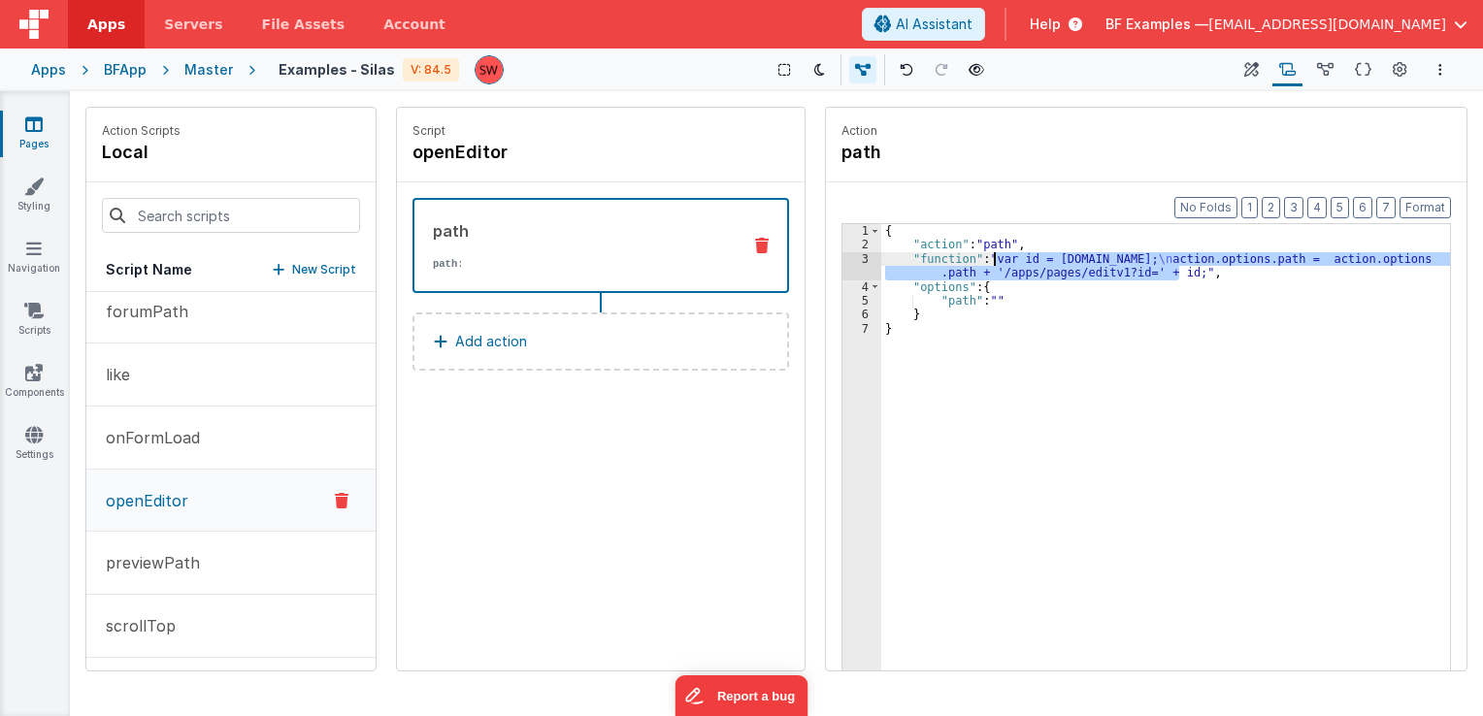
drag, startPoint x: 1178, startPoint y: 274, endPoint x: 996, endPoint y: 262, distance: 181.9
click at [996, 262] on div "{ "action" : "path" , "function" : "var id = action.options.id; \n action.optio…" at bounding box center [1166, 492] width 570 height 536
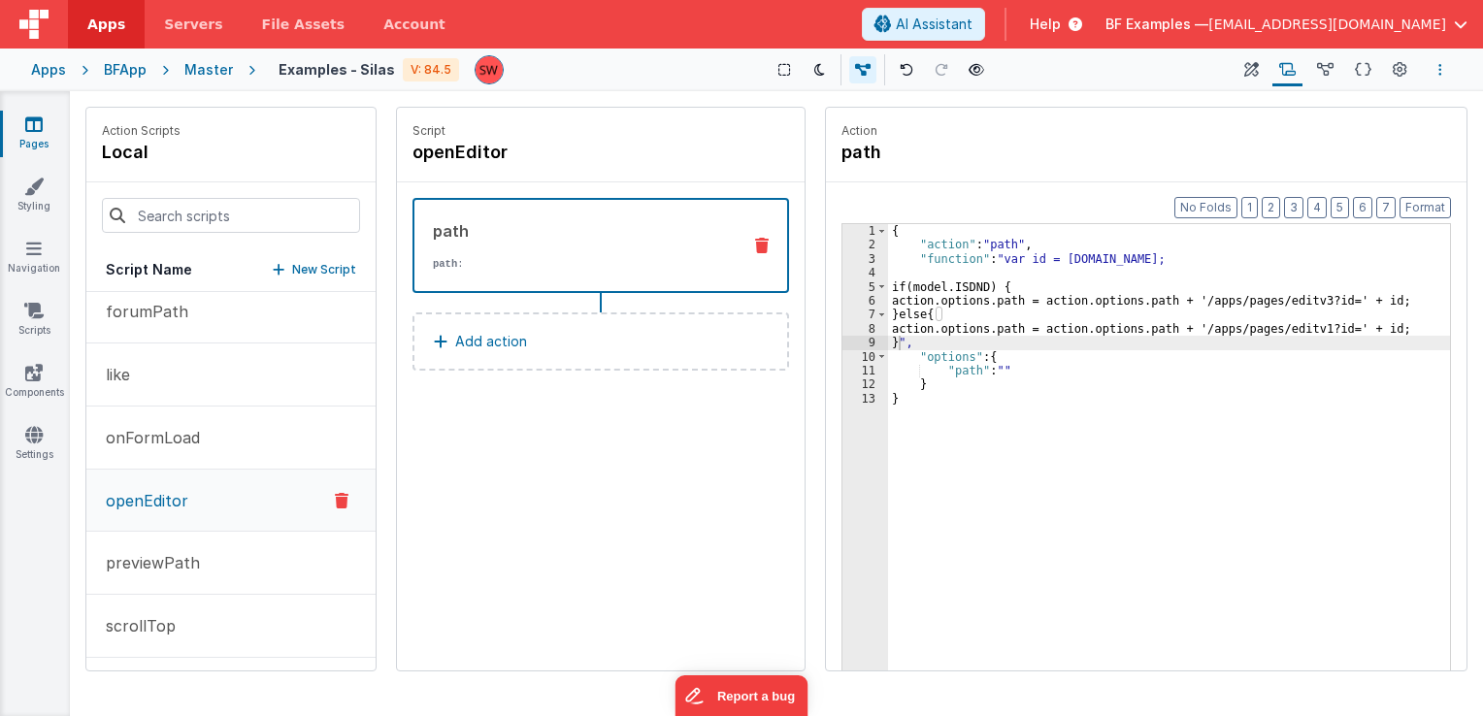
click at [1436, 64] on button "Options" at bounding box center [1440, 69] width 23 height 23
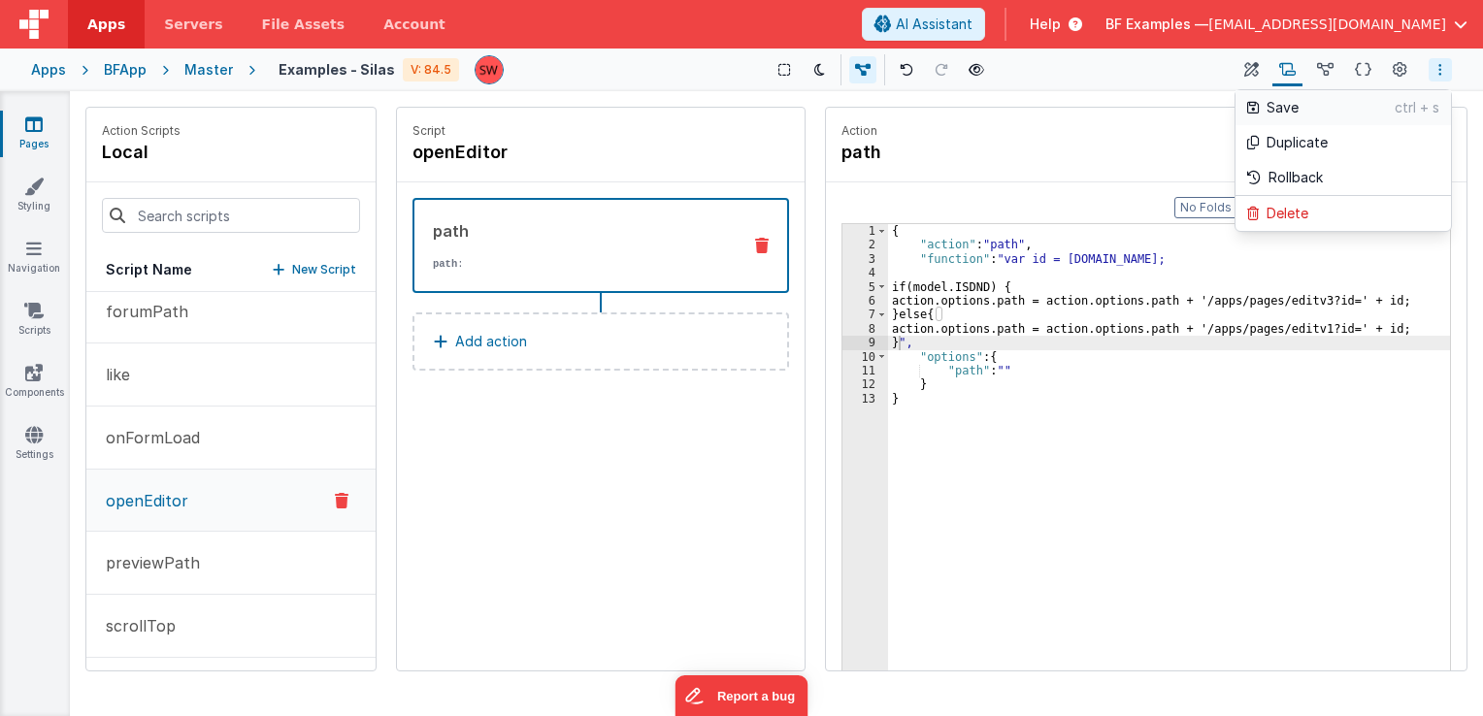
click at [1335, 104] on p "Save" at bounding box center [1331, 107] width 128 height 19
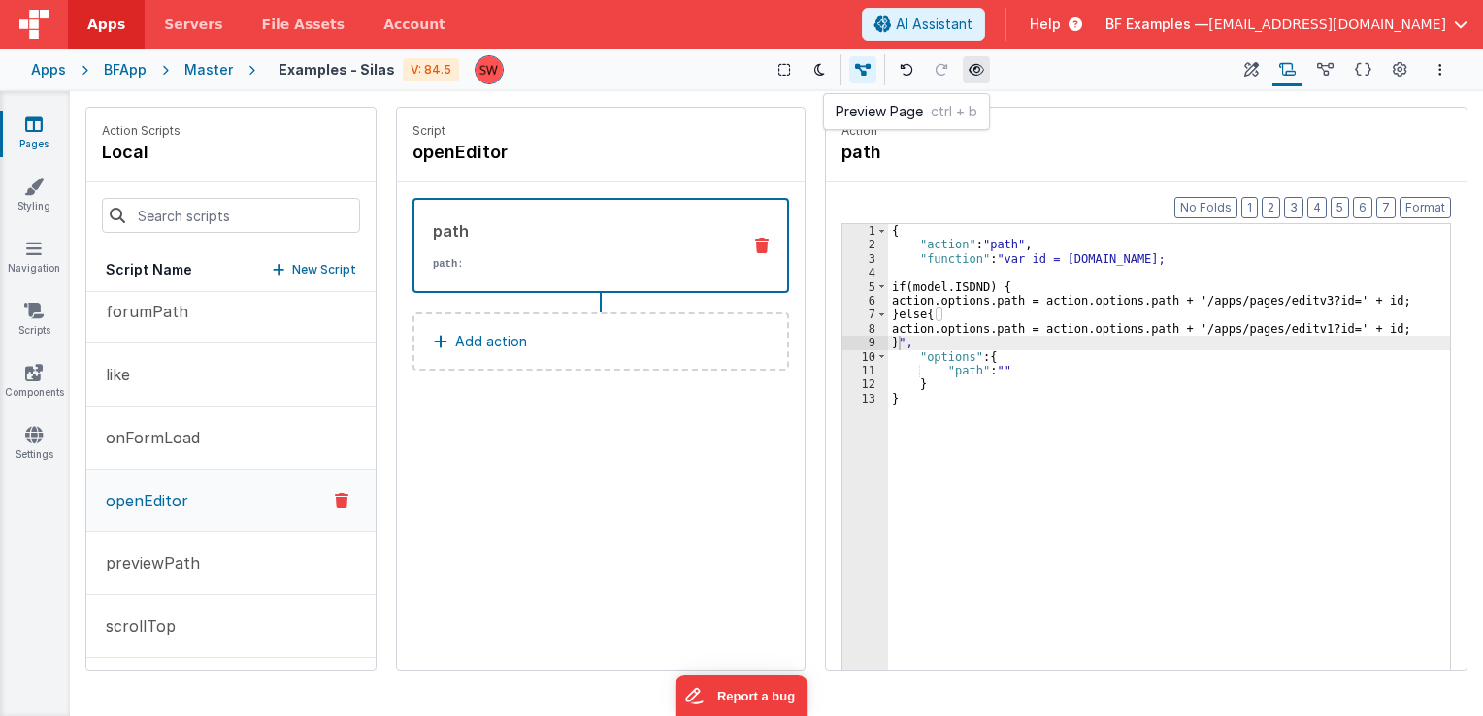
click at [975, 72] on icon at bounding box center [977, 70] width 16 height 14
click at [1320, 18] on span "silas@delfsengineering.ca" at bounding box center [1328, 24] width 238 height 19
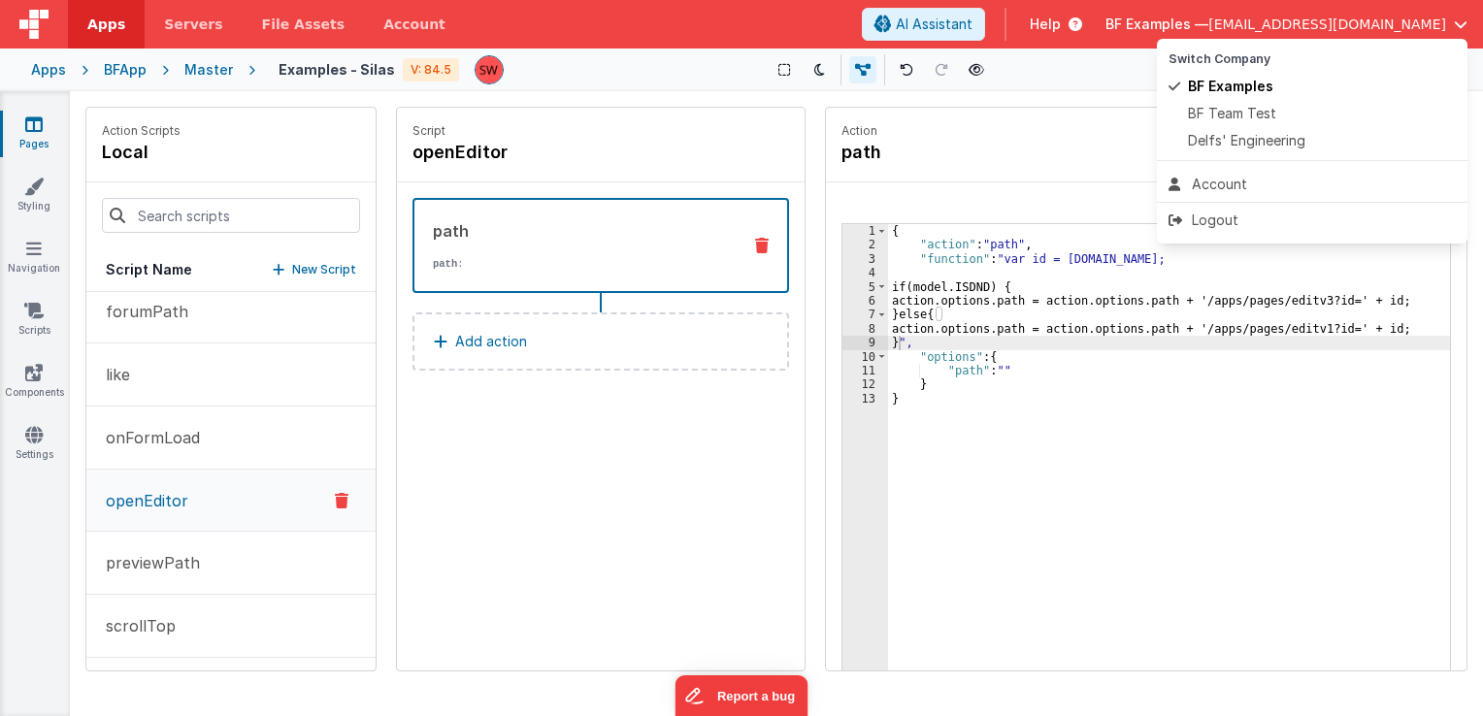
click at [1266, 22] on button at bounding box center [741, 358] width 1483 height 716
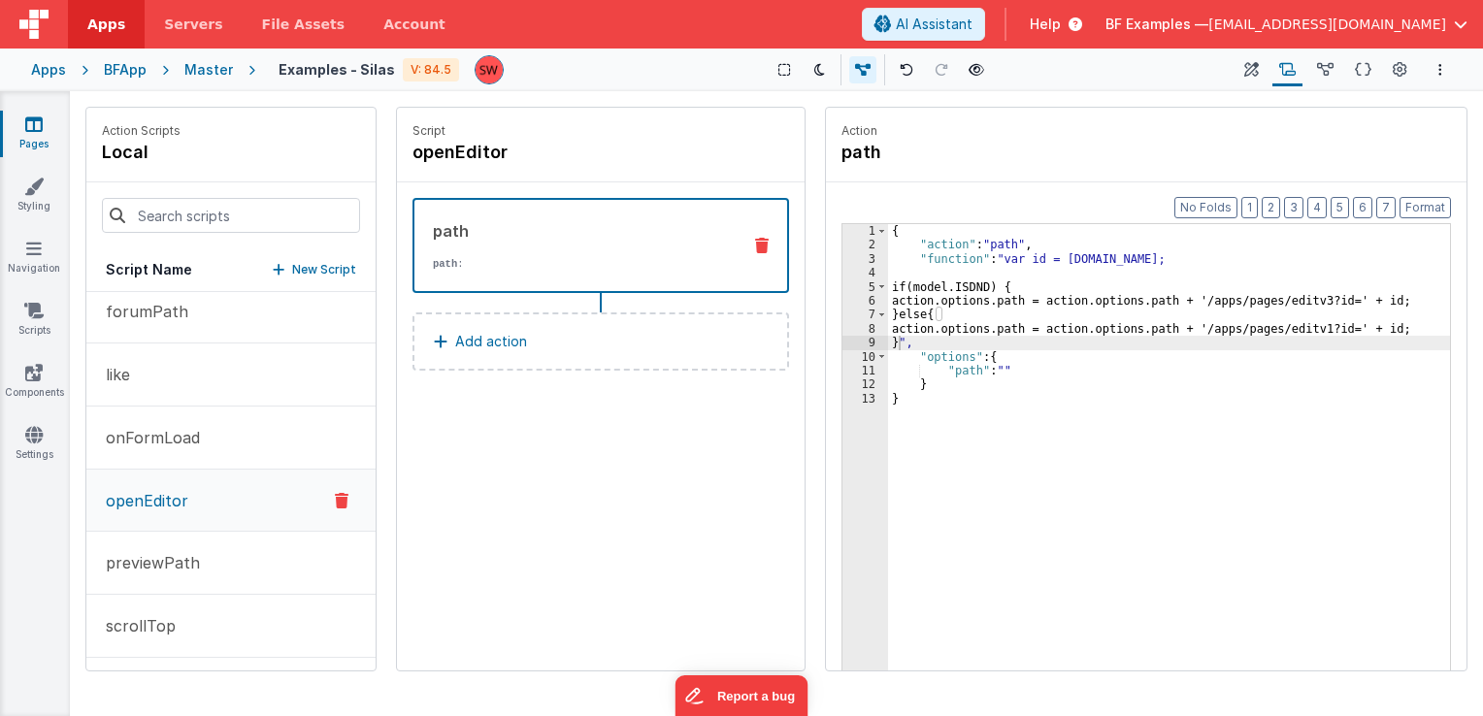
click at [52, 68] on div "Apps" at bounding box center [48, 69] width 35 height 19
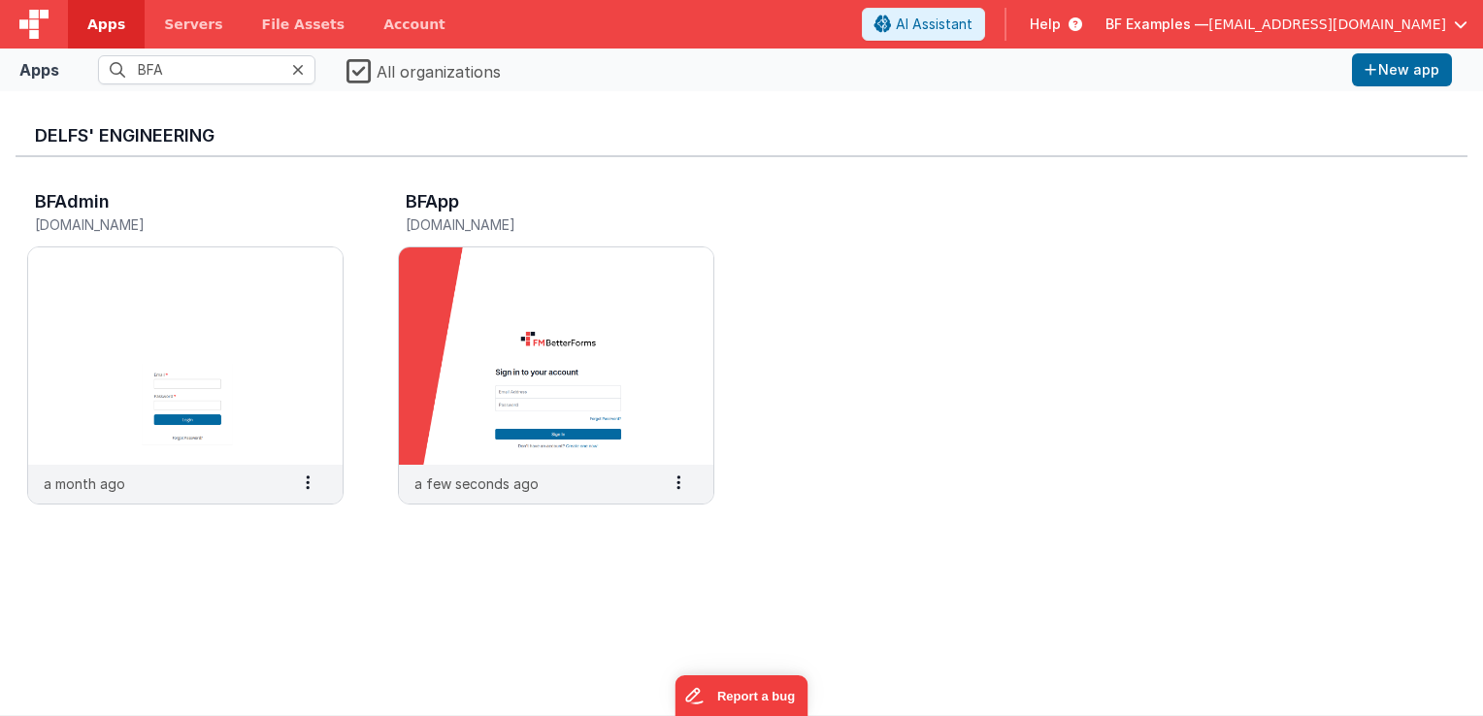
click at [300, 74] on icon at bounding box center [298, 70] width 12 height 16
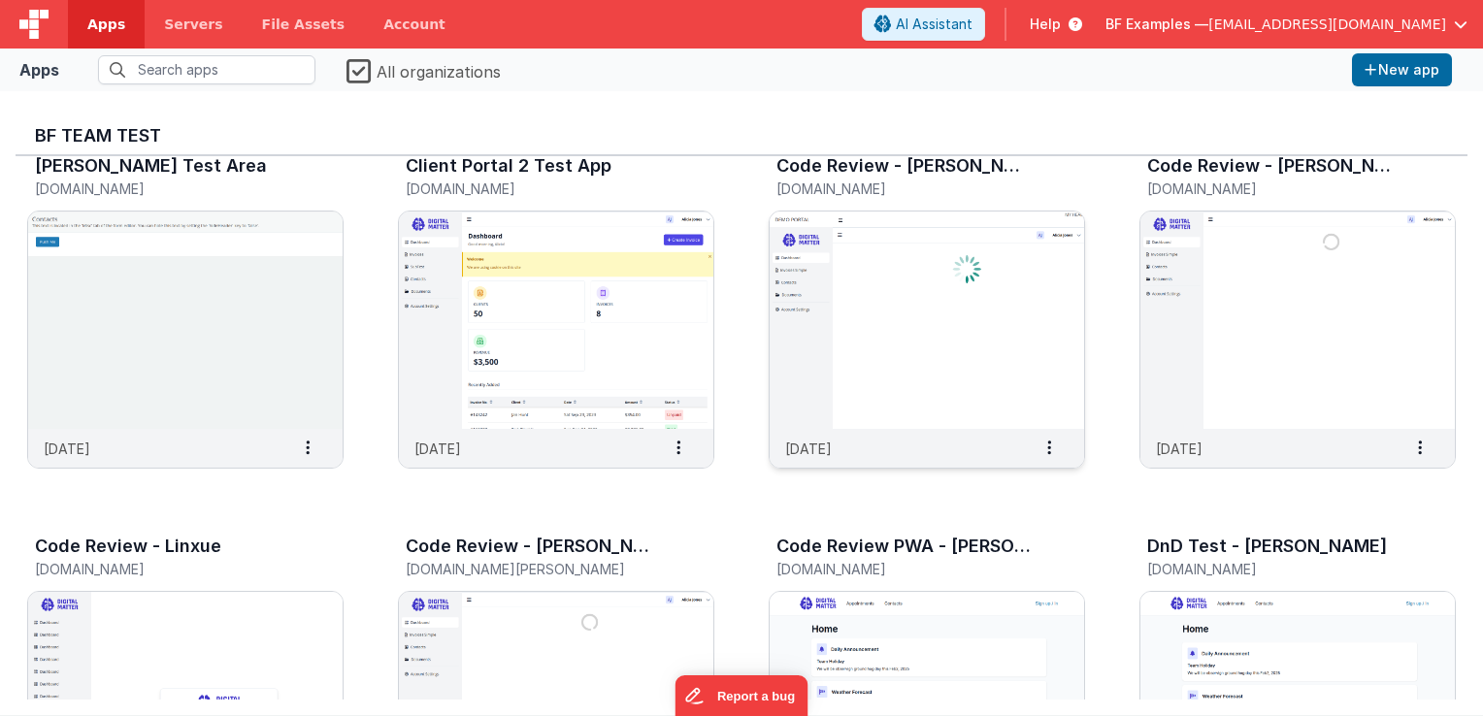
scroll to position [2815, 0]
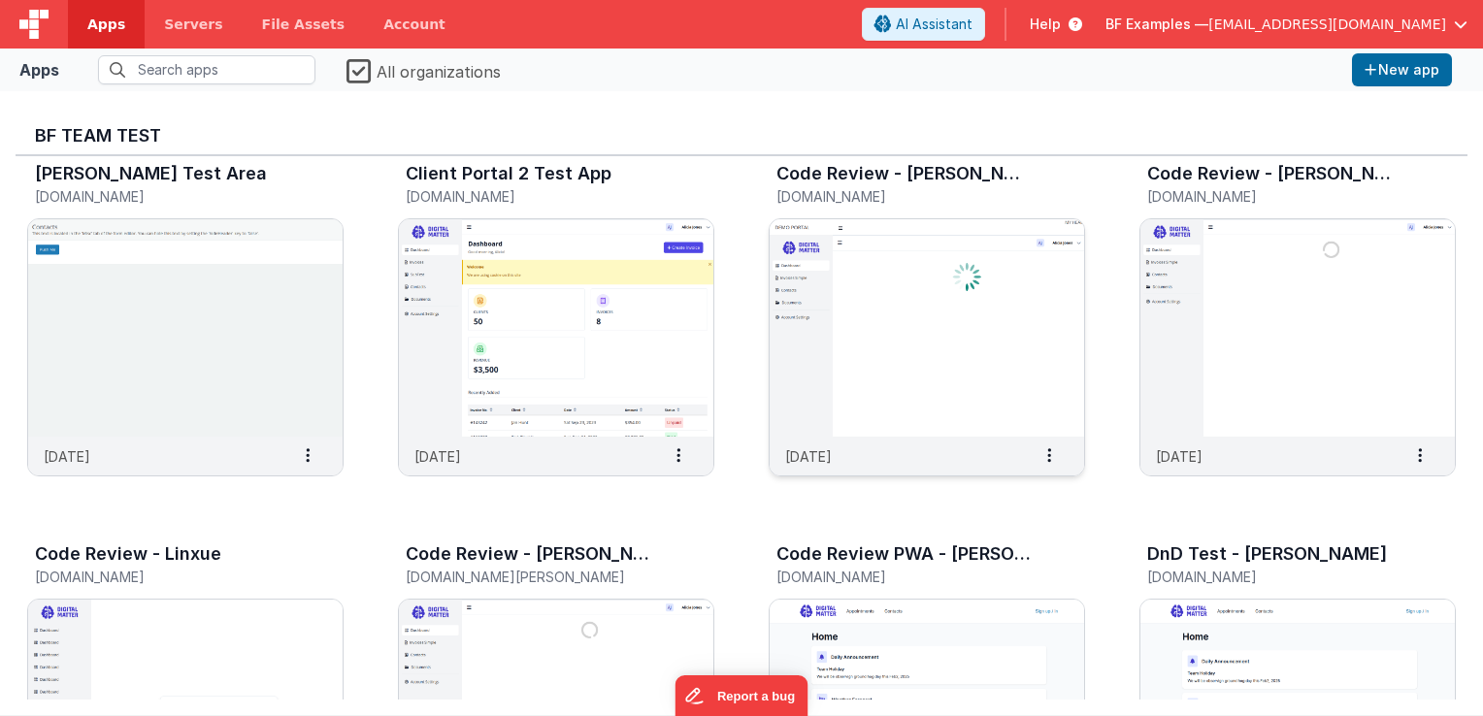
click at [889, 348] on img at bounding box center [927, 327] width 315 height 217
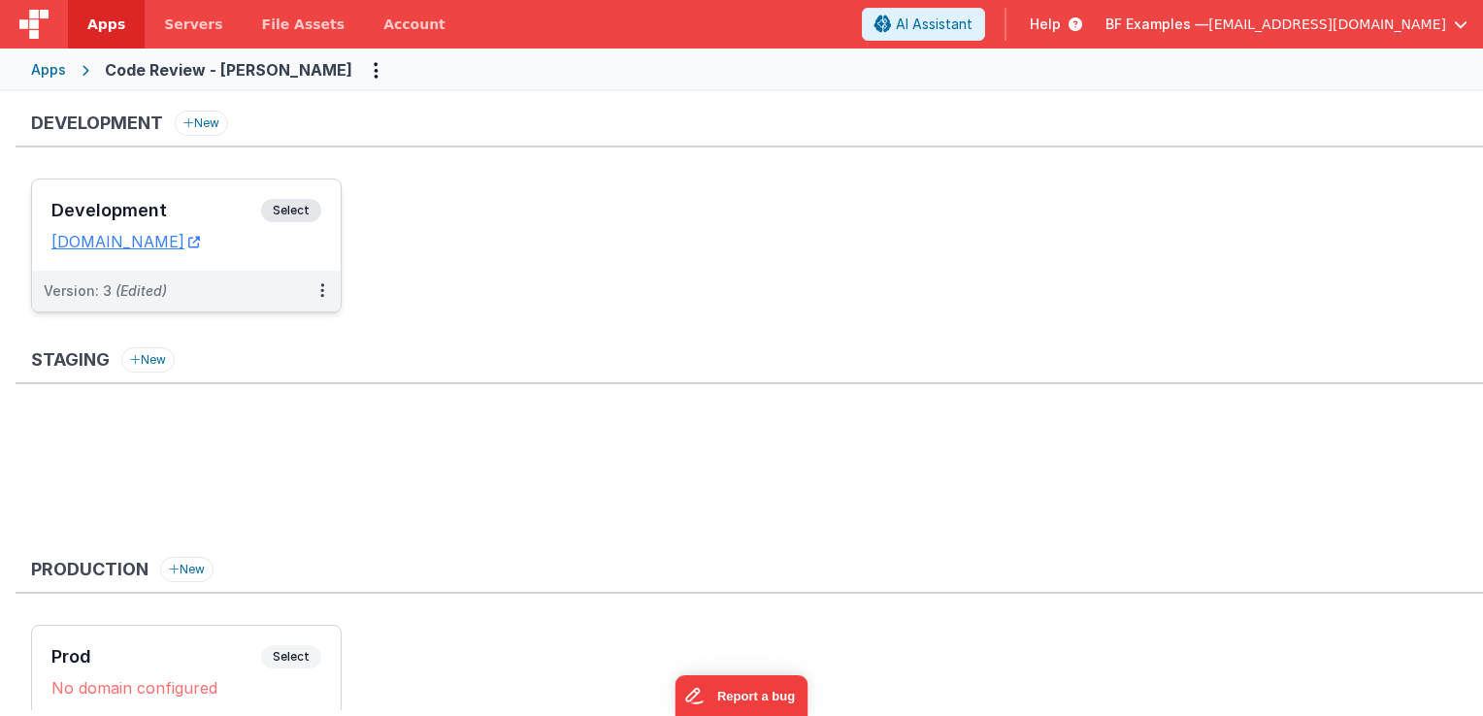
click at [309, 208] on span "Select" at bounding box center [291, 210] width 60 height 23
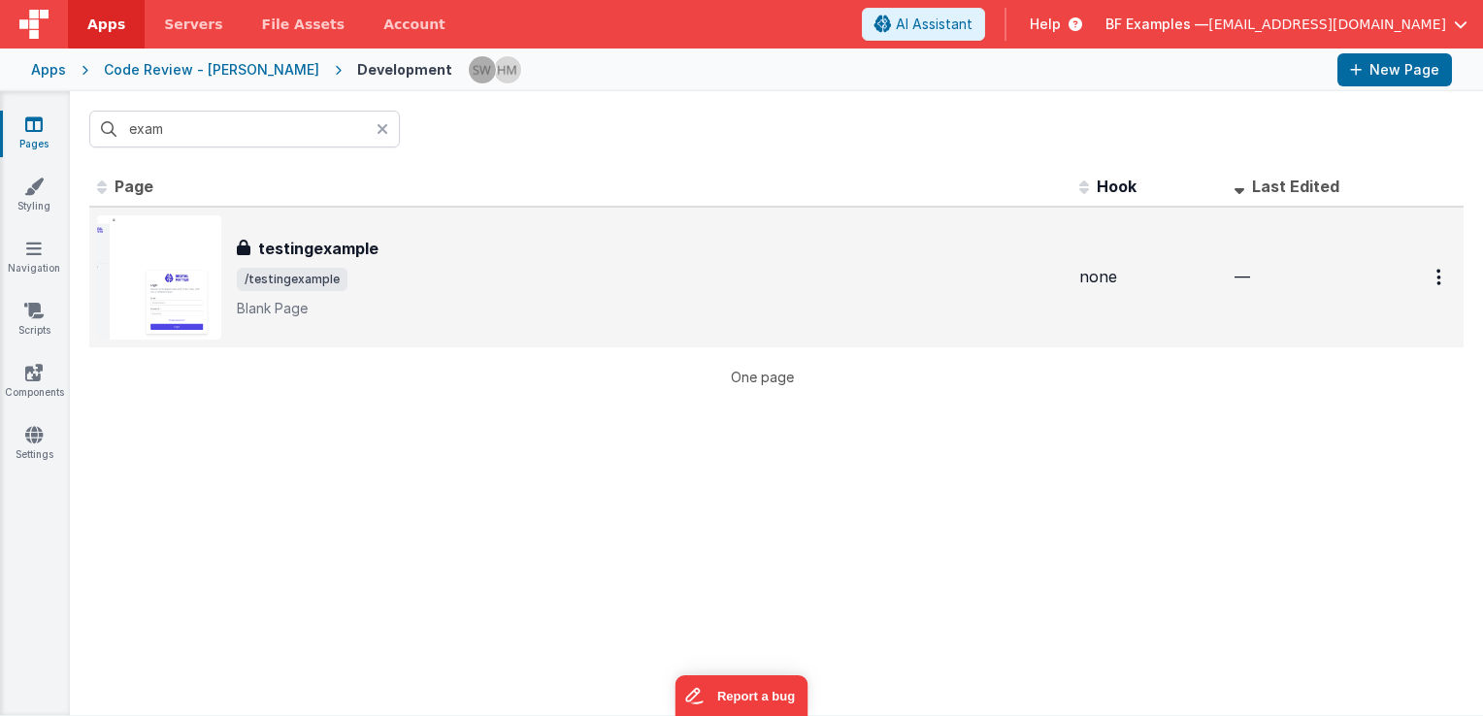
click at [373, 254] on h3 "testingexample" at bounding box center [318, 248] width 120 height 23
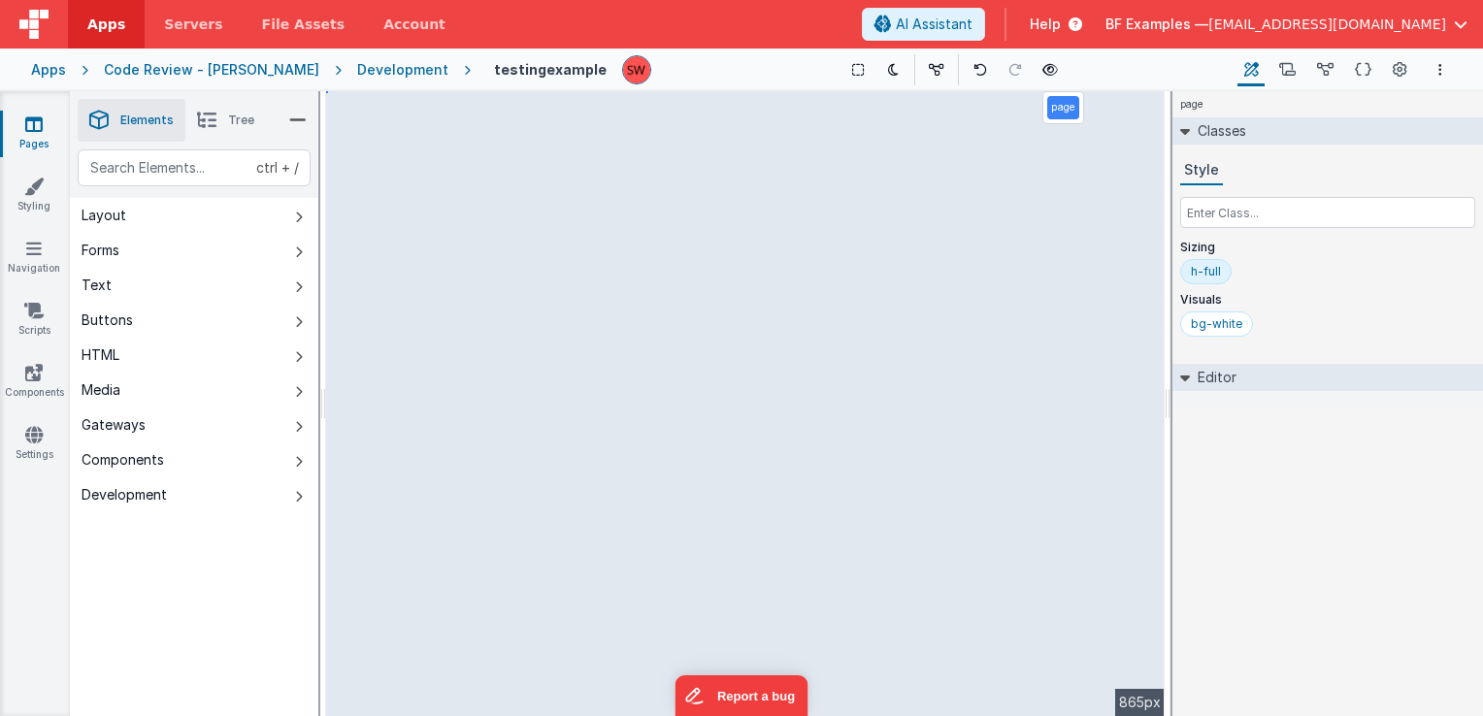
click at [357, 68] on div "Development" at bounding box center [402, 69] width 91 height 19
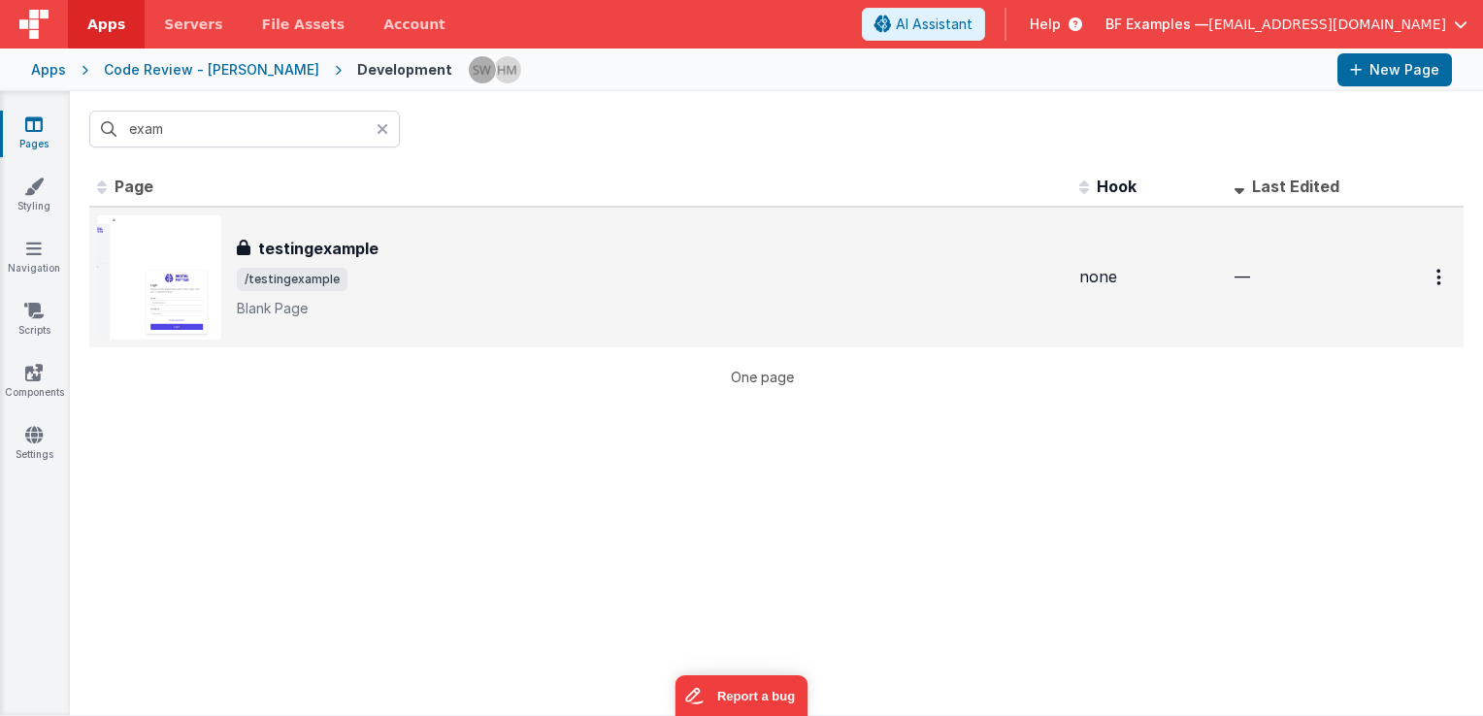
click at [473, 251] on div "testingexample" at bounding box center [650, 248] width 827 height 23
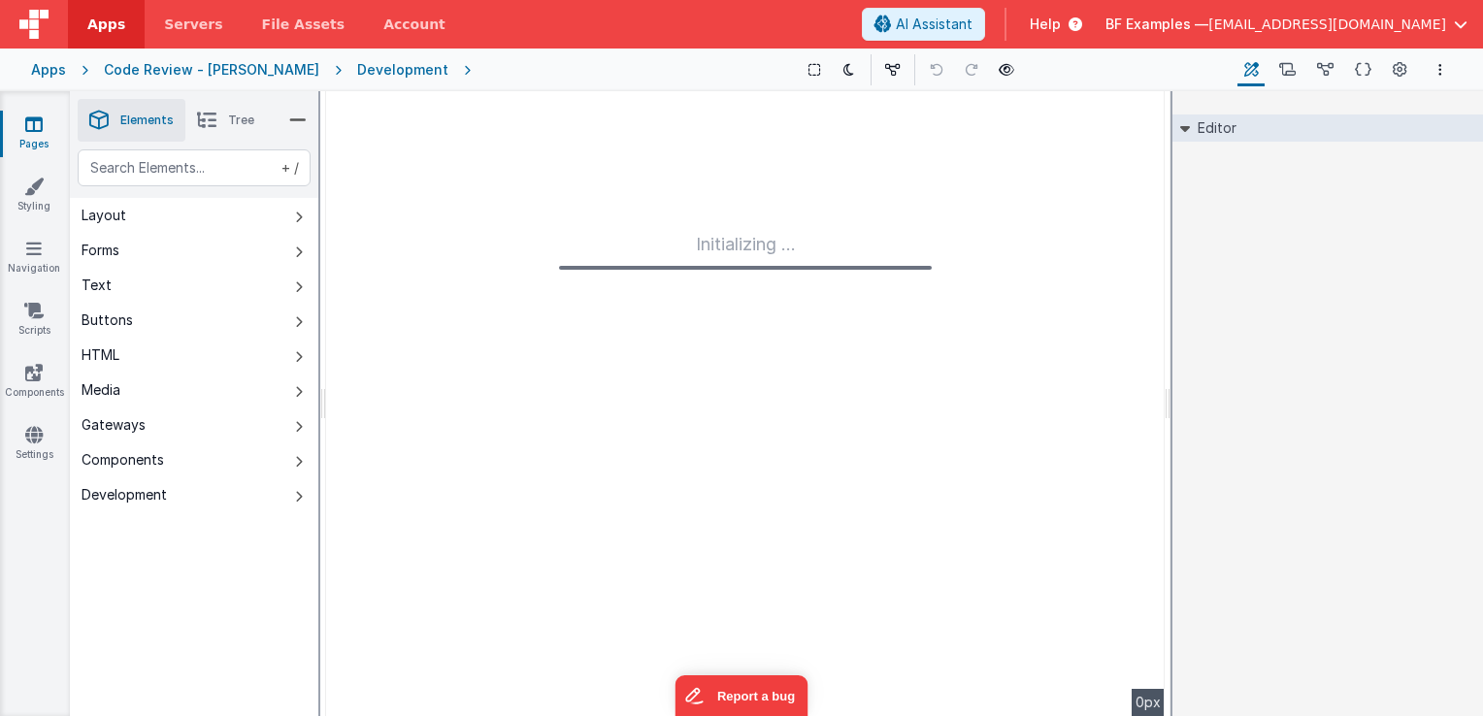
click at [1397, 73] on icon at bounding box center [1400, 70] width 15 height 20
type input "FR_A3A3B70F-505B-EA42-9E6A-5B945A64FCDB"
type textarea "Blank Page"
type input "none"
checkbox input "true"
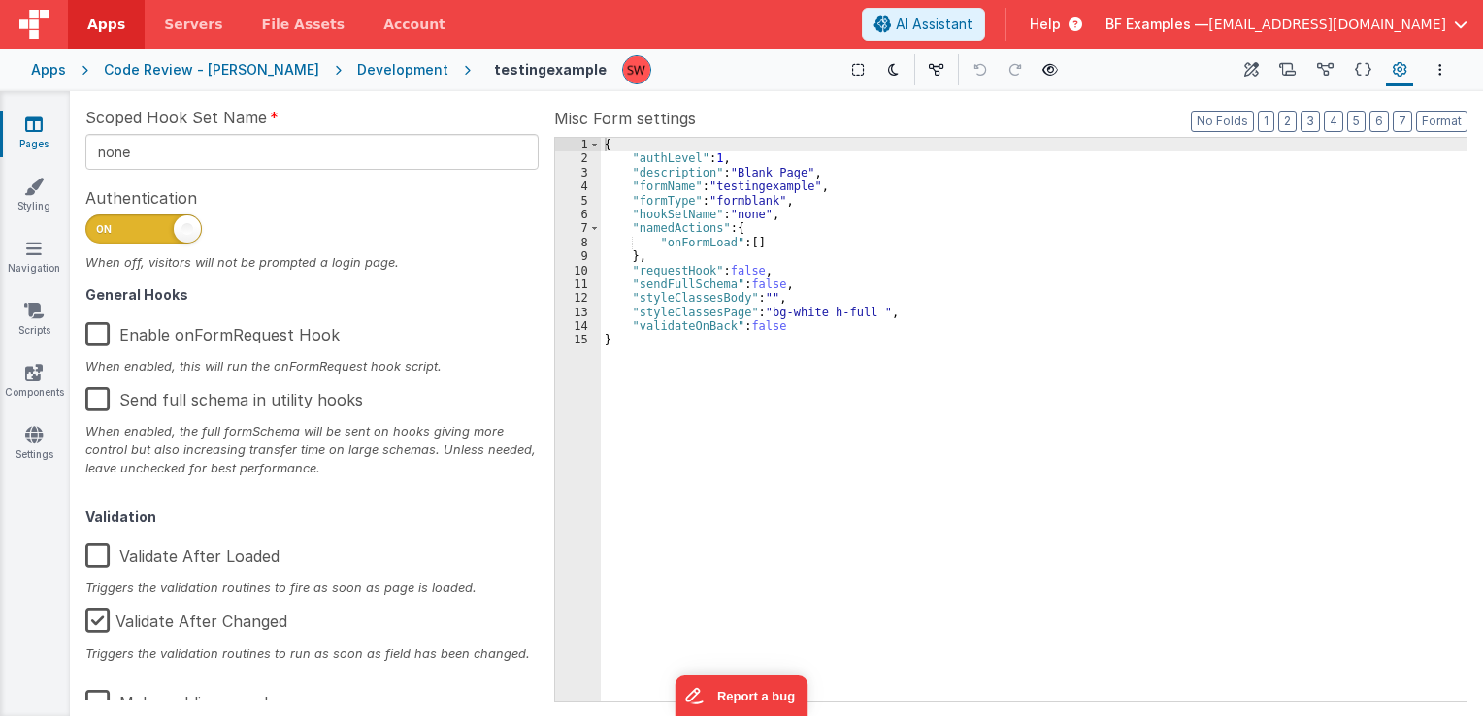
scroll to position [310, 0]
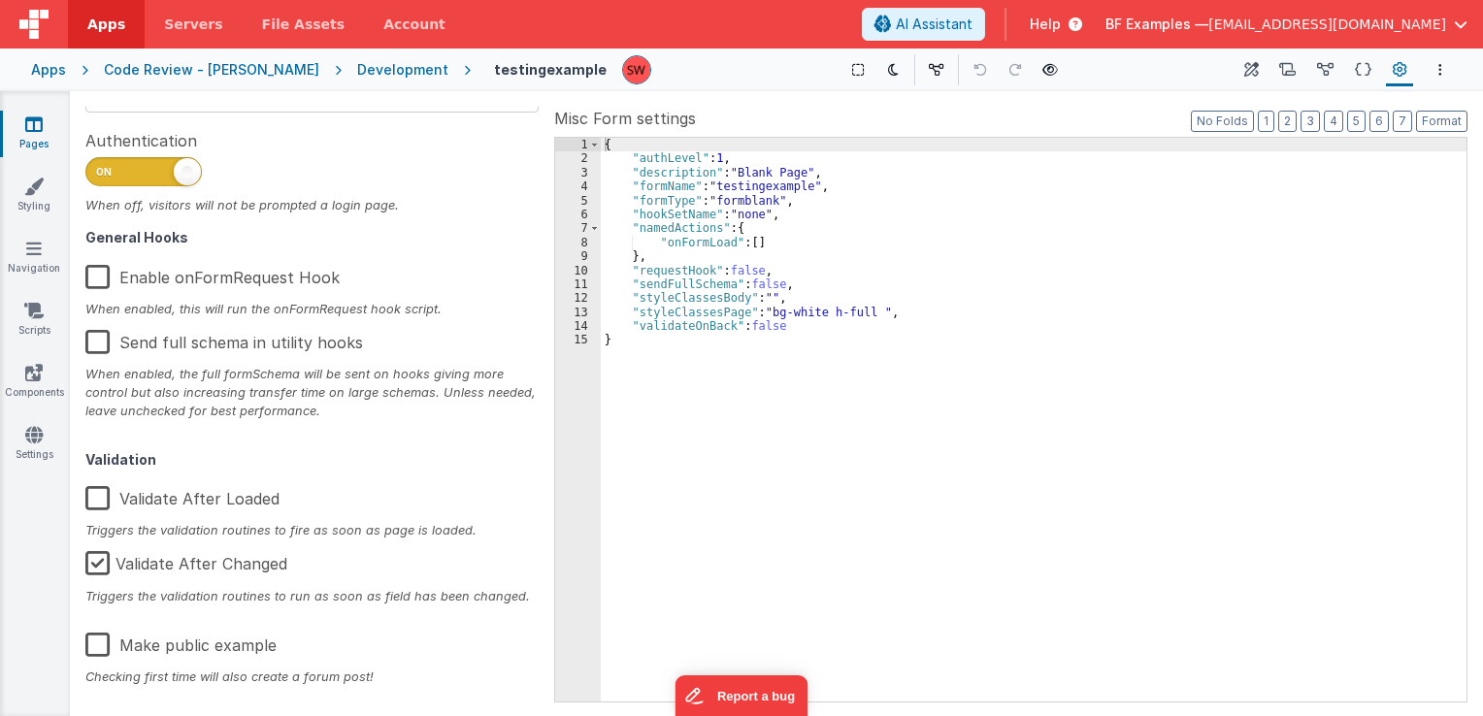
click at [100, 649] on label "Make public example" at bounding box center [180, 642] width 191 height 42
click at [0, 0] on input "Make public example" at bounding box center [0, 0] width 0 height 0
click at [357, 73] on div "Development" at bounding box center [402, 69] width 91 height 19
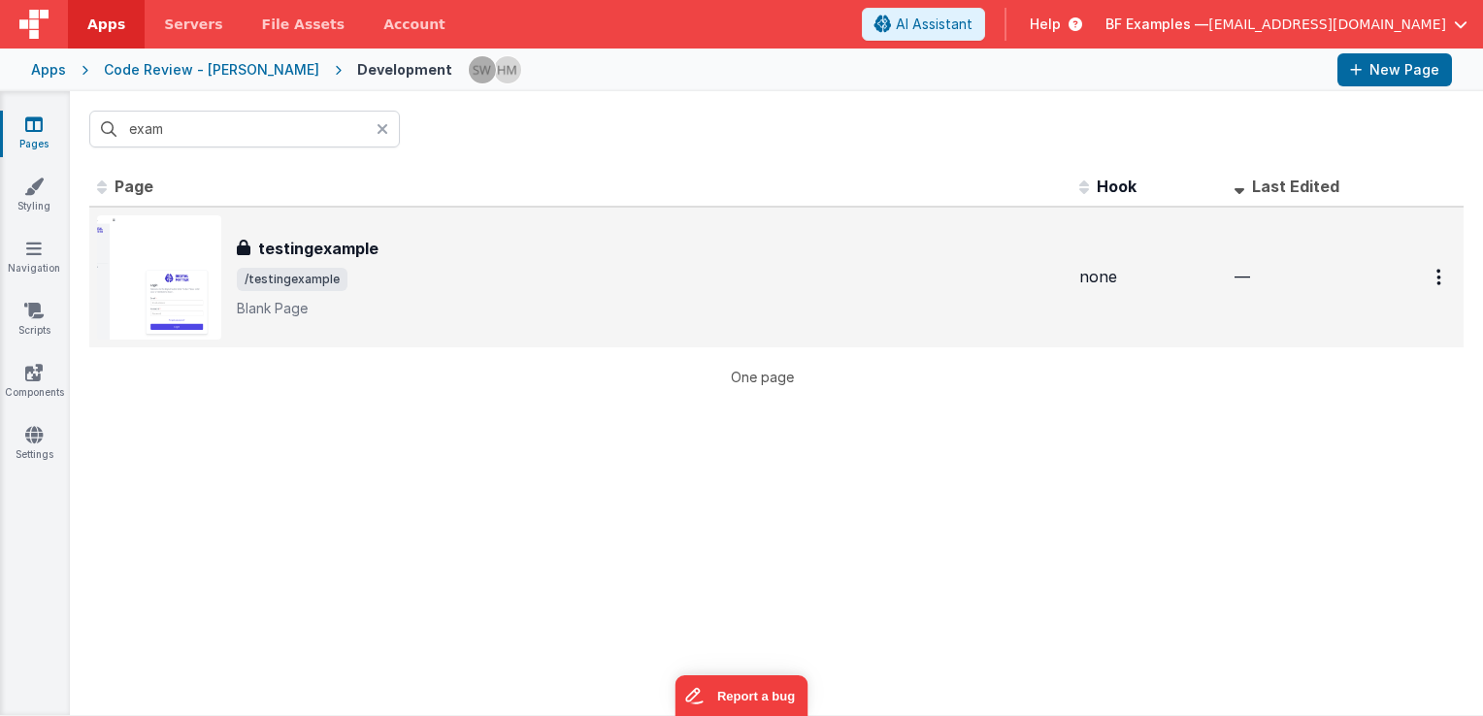
click at [454, 243] on div "testingexample" at bounding box center [650, 248] width 827 height 23
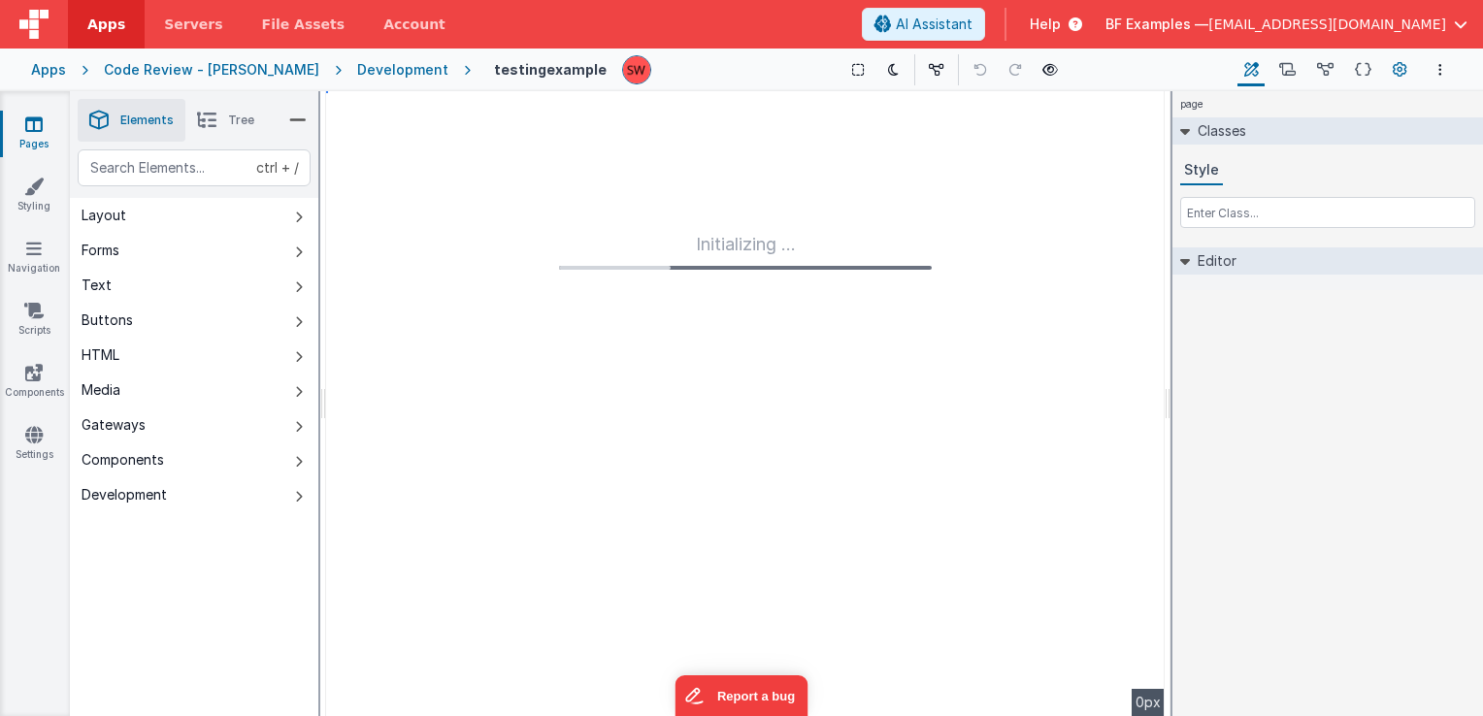
click at [1390, 74] on button "Page Settings" at bounding box center [1399, 69] width 27 height 33
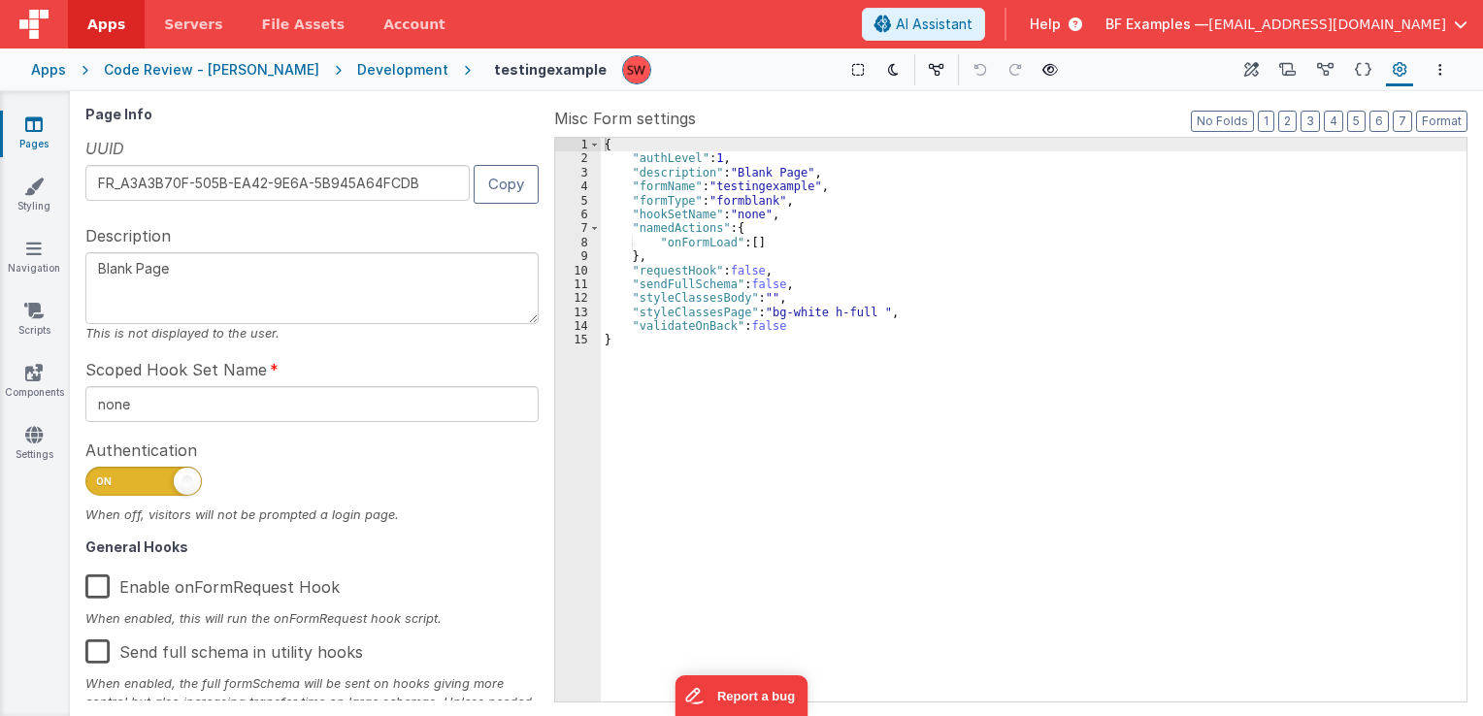
scroll to position [310, 0]
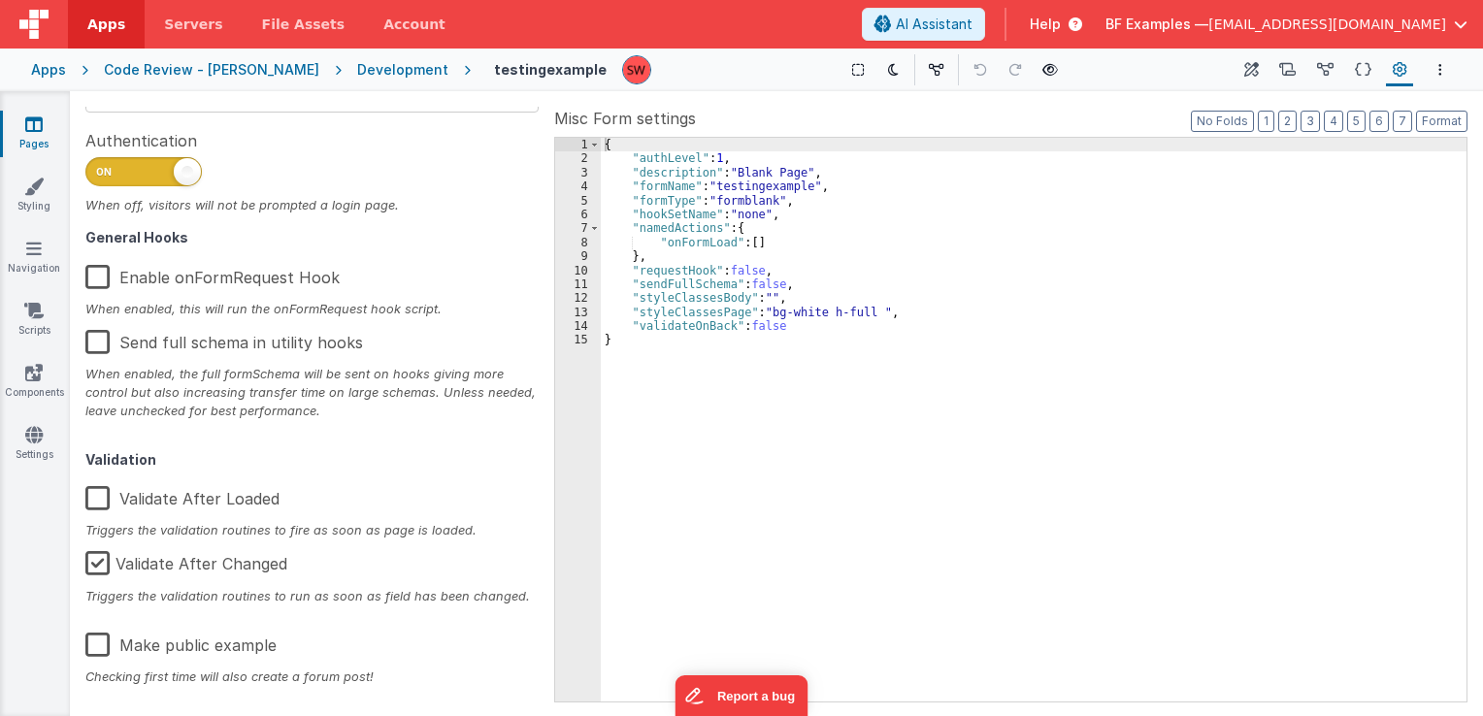
click at [104, 647] on label "Make public example" at bounding box center [180, 642] width 191 height 42
click at [0, 0] on input "Make public example" at bounding box center [0, 0] width 0 height 0
click at [357, 70] on div "Development" at bounding box center [402, 69] width 91 height 19
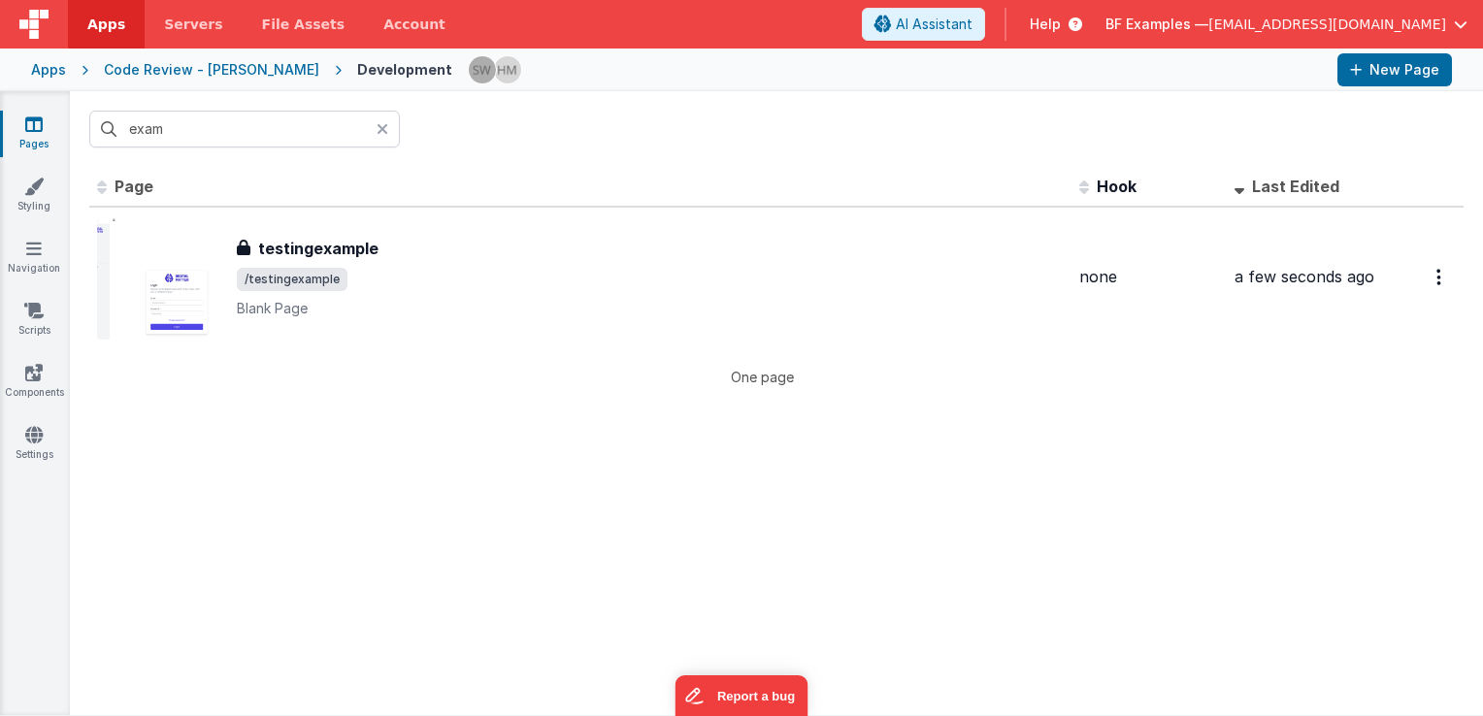
click at [54, 66] on div "Apps" at bounding box center [48, 69] width 35 height 19
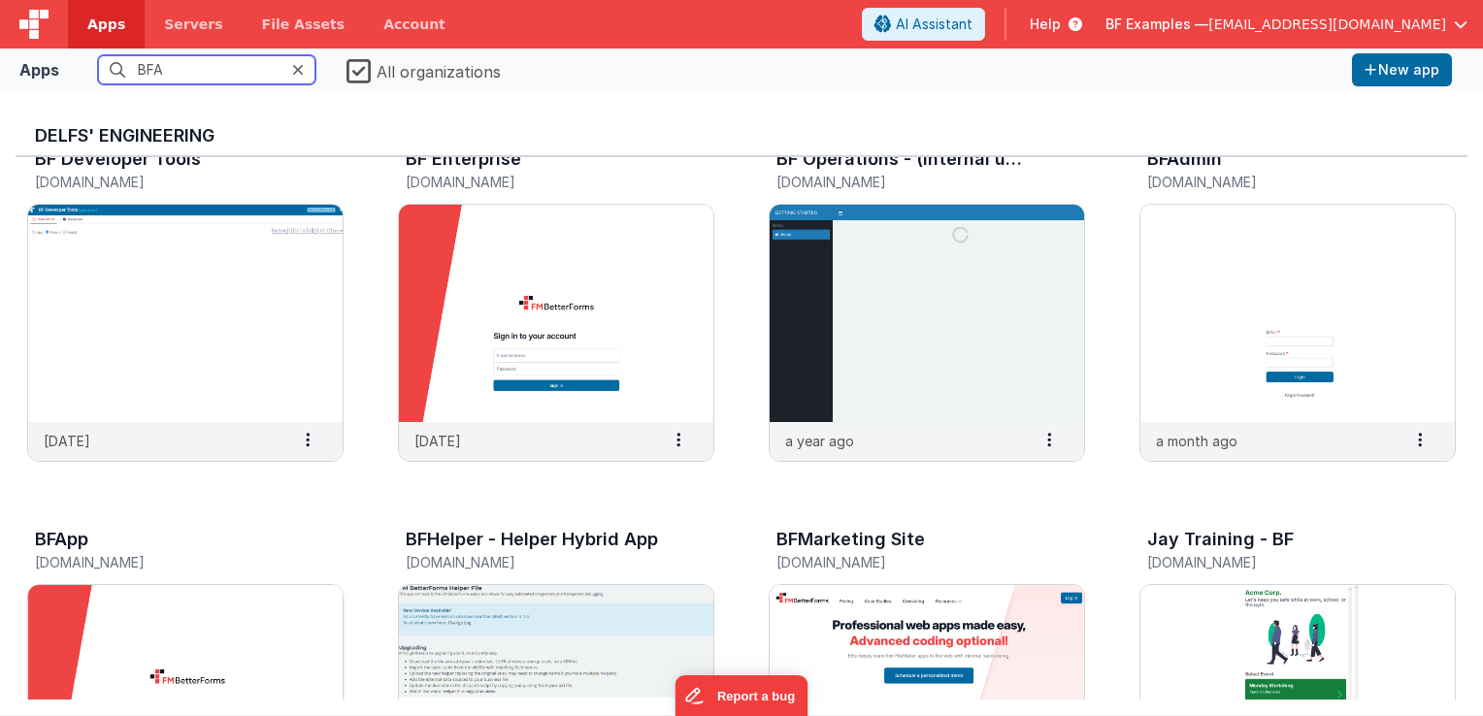
scroll to position [194, 0]
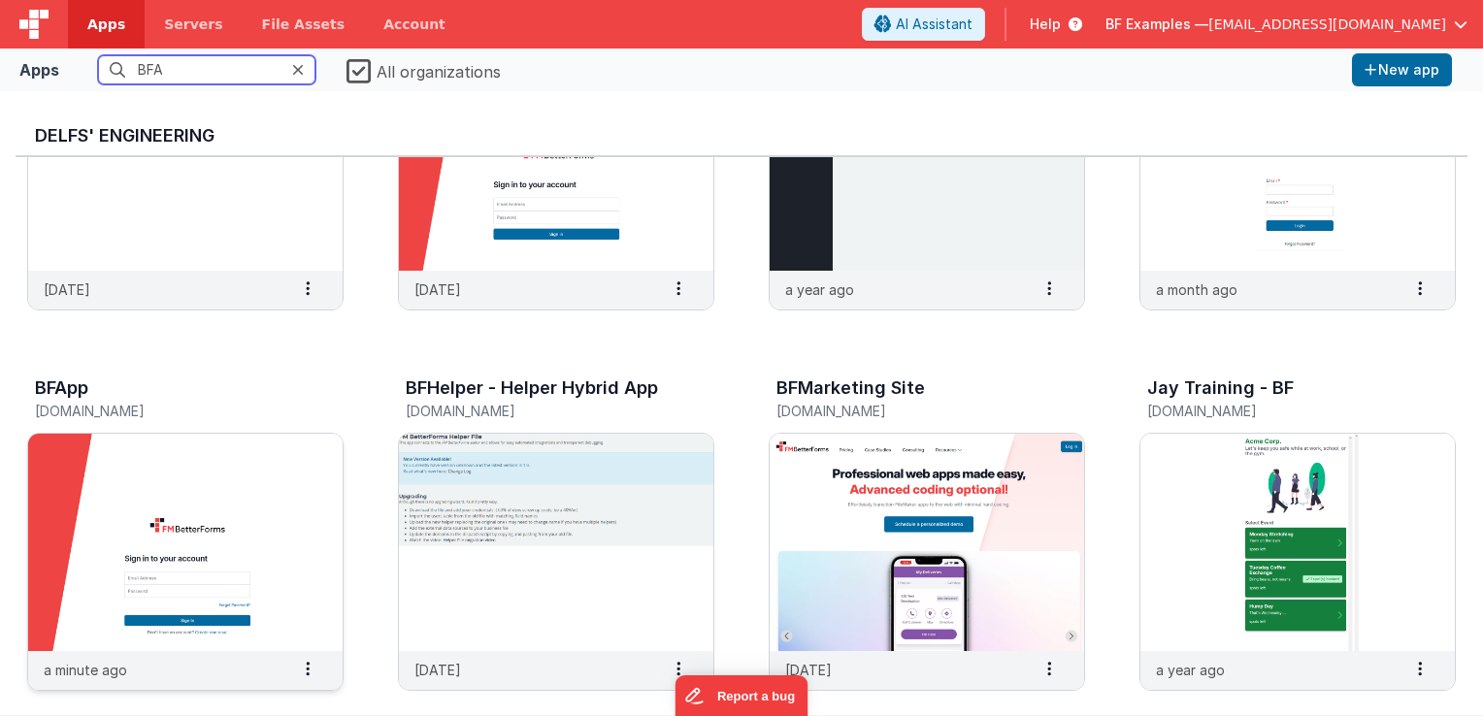
type input "BFA"
click at [219, 504] on img at bounding box center [185, 542] width 315 height 217
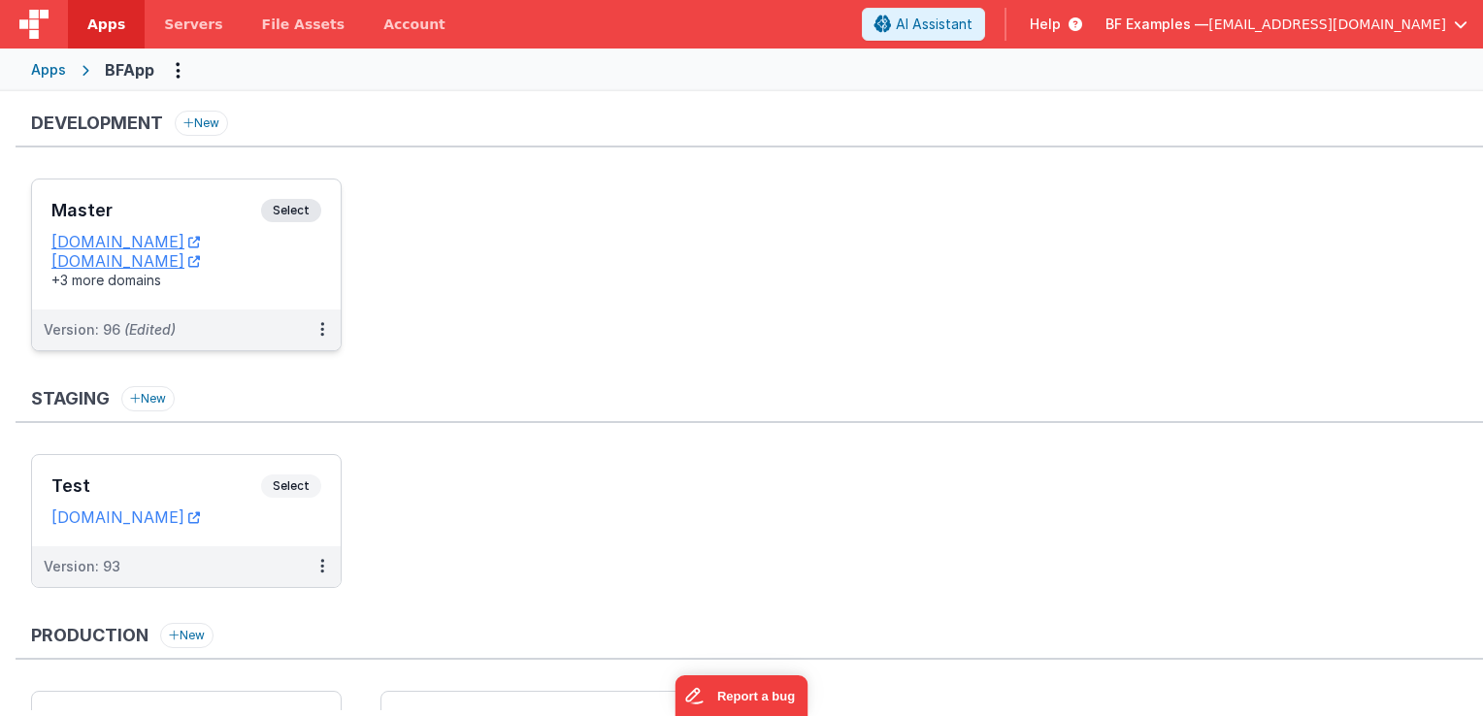
click at [303, 204] on span "Select" at bounding box center [291, 210] width 60 height 23
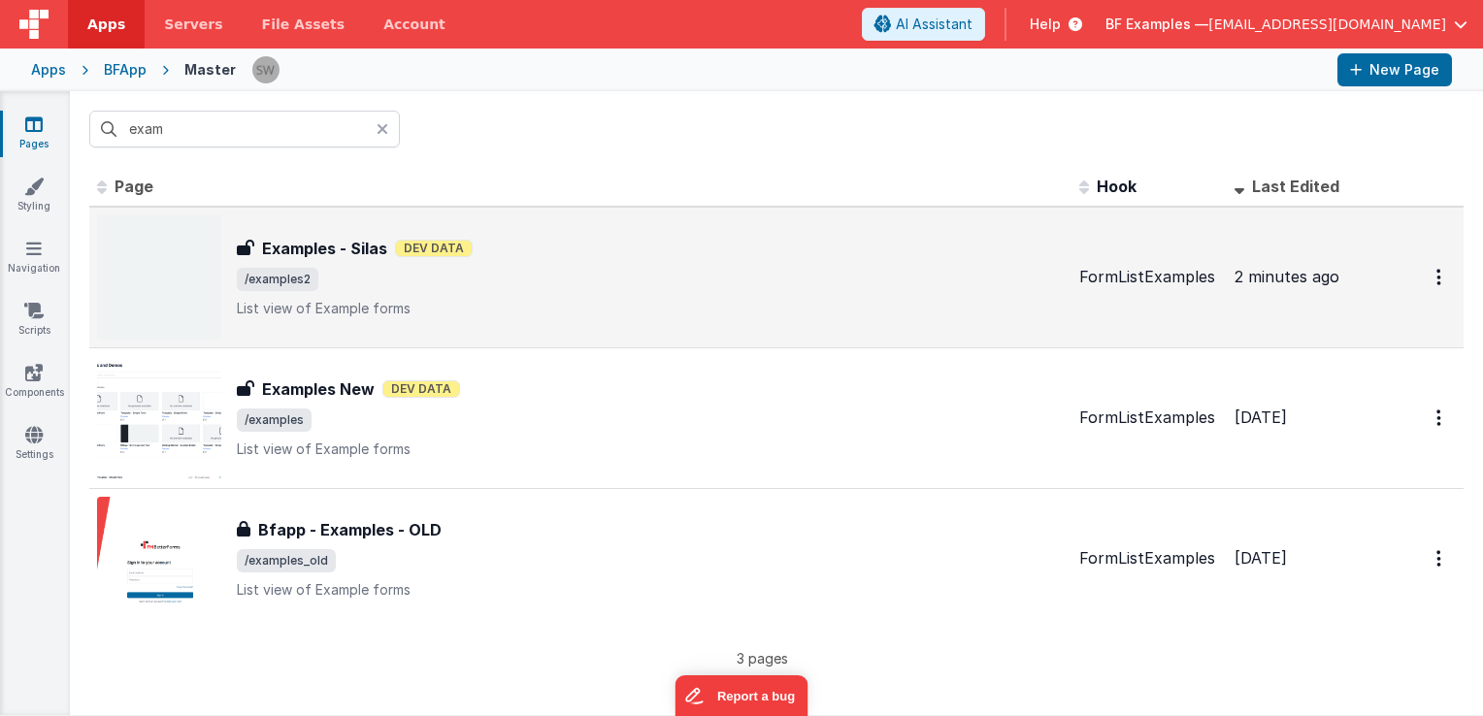
click at [589, 255] on div "Examples - Silas Dev Data" at bounding box center [650, 248] width 827 height 23
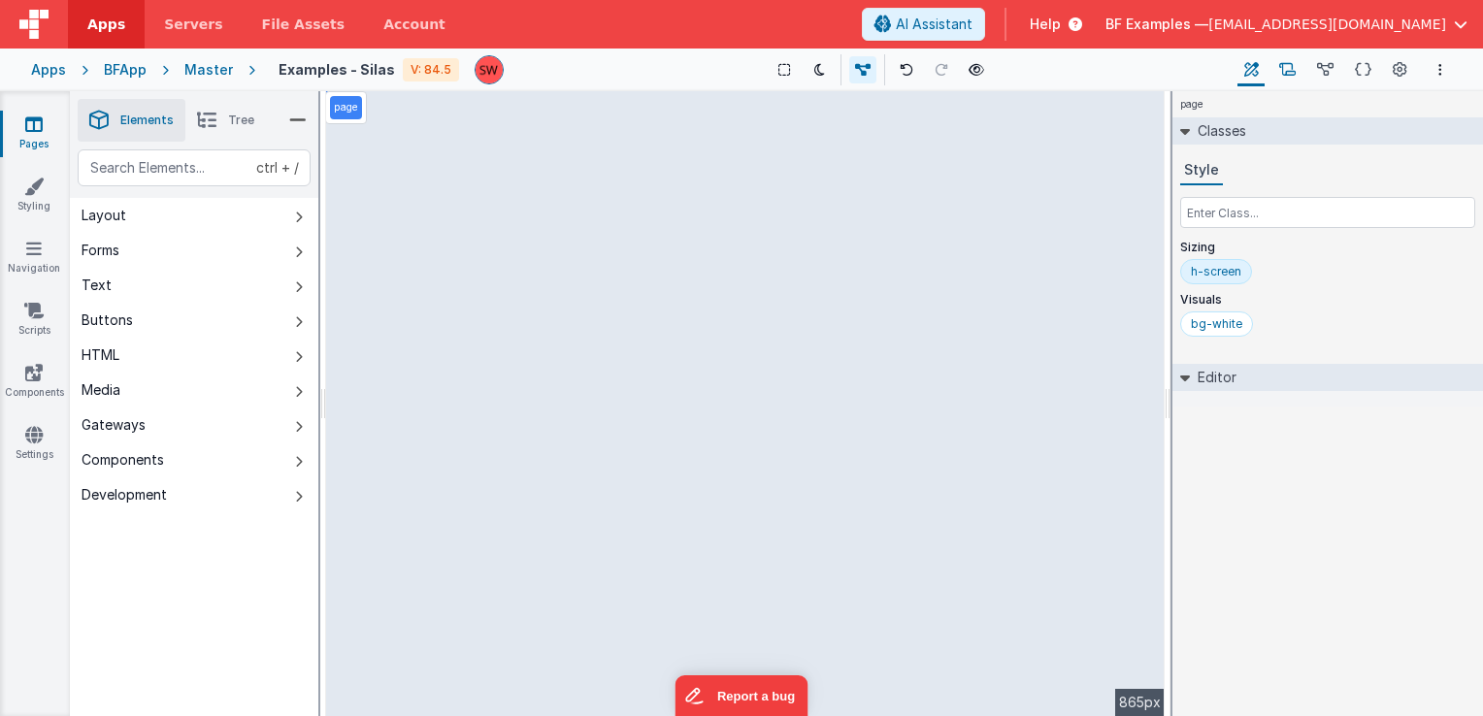
click at [1287, 73] on icon at bounding box center [1287, 70] width 17 height 20
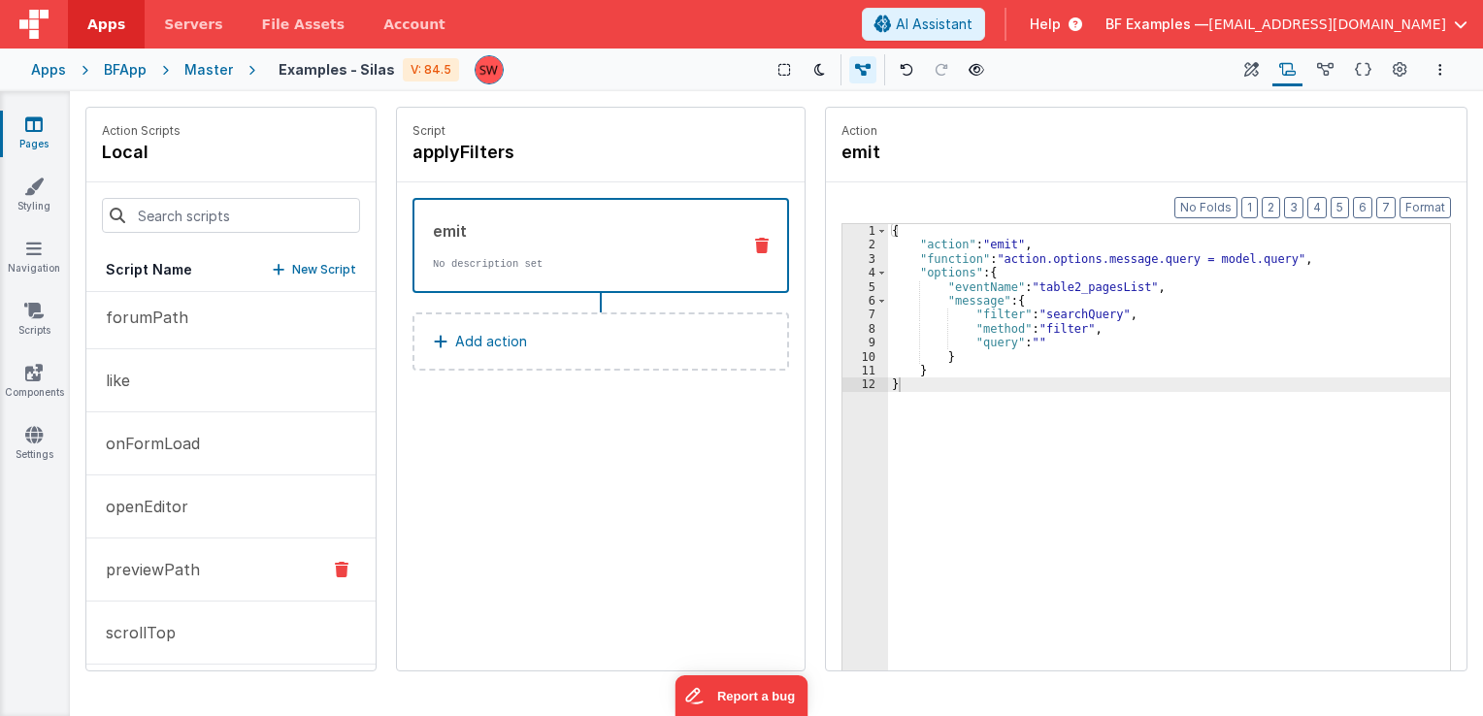
scroll to position [200, 0]
click at [184, 444] on p "onFormLoad" at bounding box center [147, 437] width 106 height 23
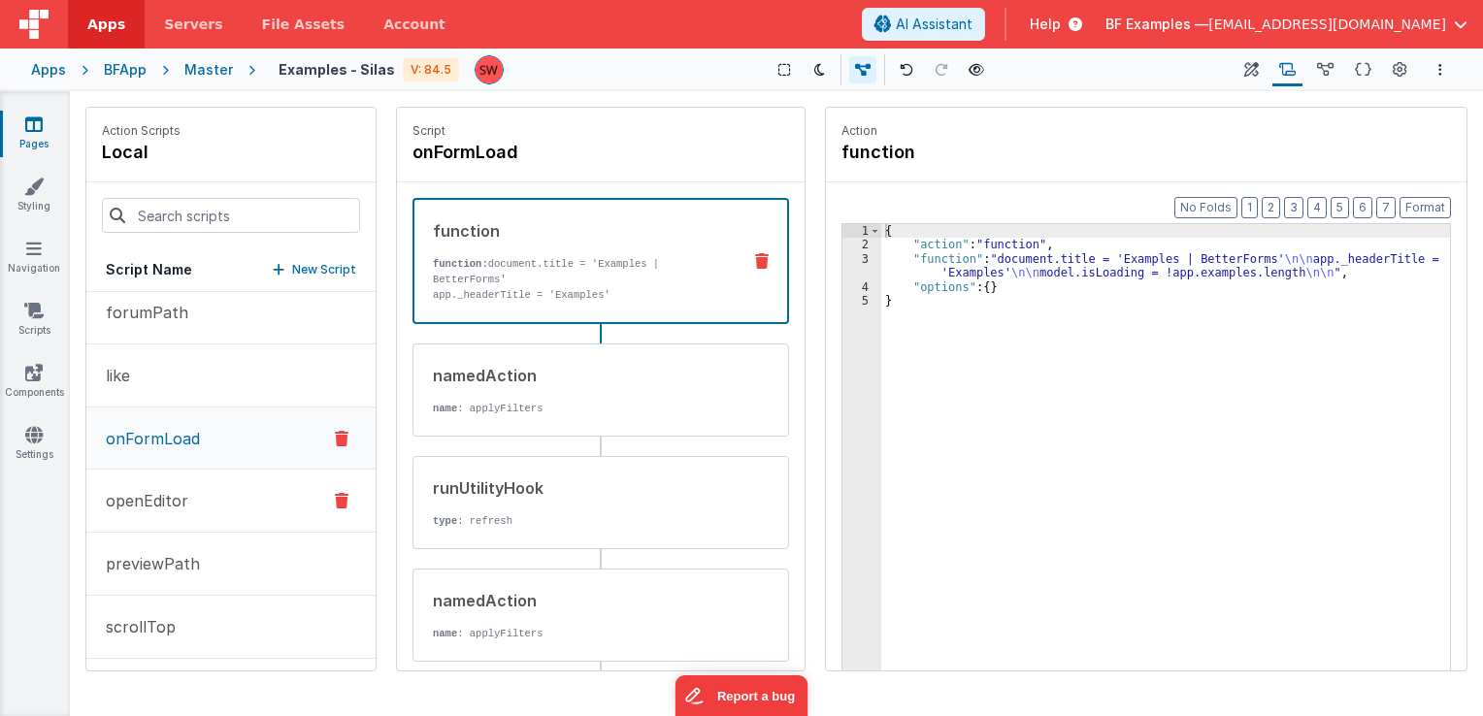
click at [171, 494] on p "openEditor" at bounding box center [141, 500] width 94 height 23
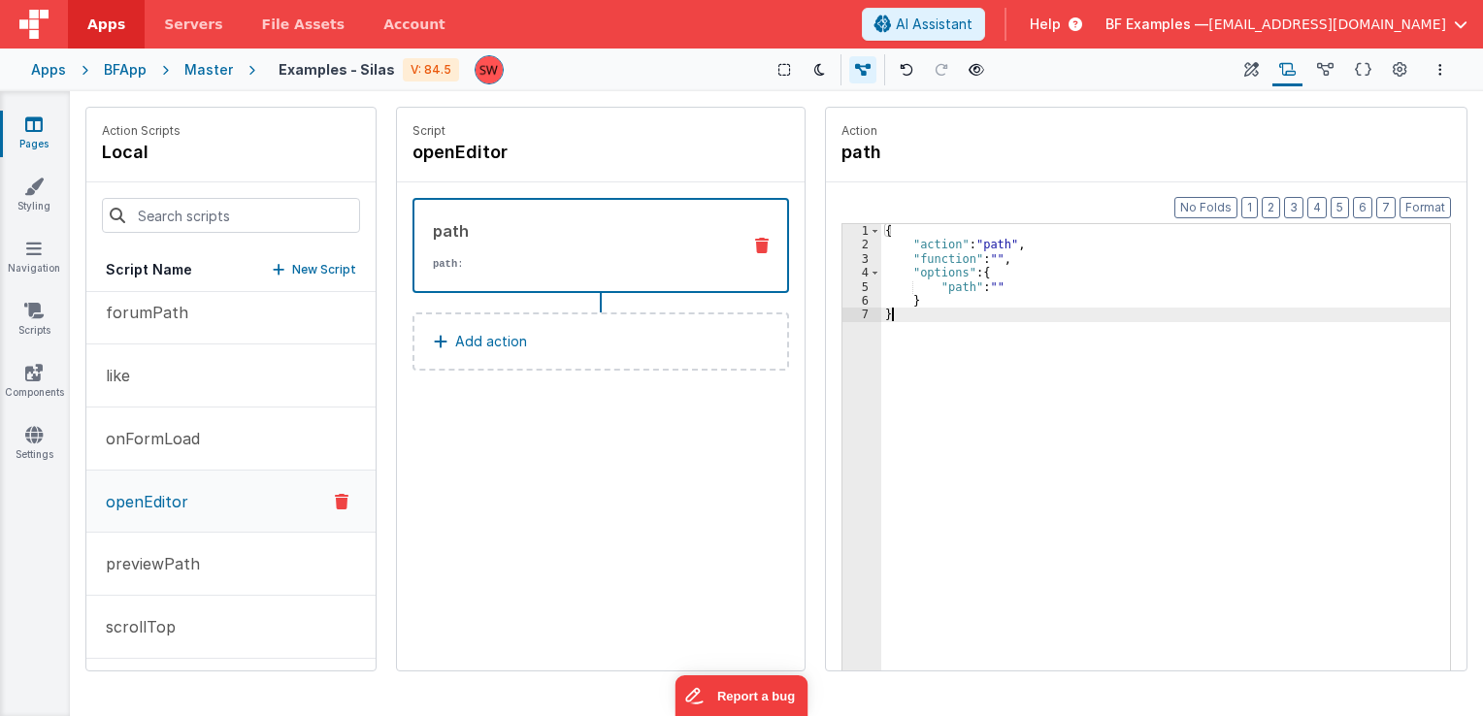
click at [1056, 326] on div "{ "action" : "path" , "function" : "" , "options" : { "path" : "" } }" at bounding box center [1166, 492] width 570 height 536
click at [991, 259] on div "{ "action" : "path" , "function" : "" , "options" : { "path" : "" } }" at bounding box center [1166, 492] width 570 height 536
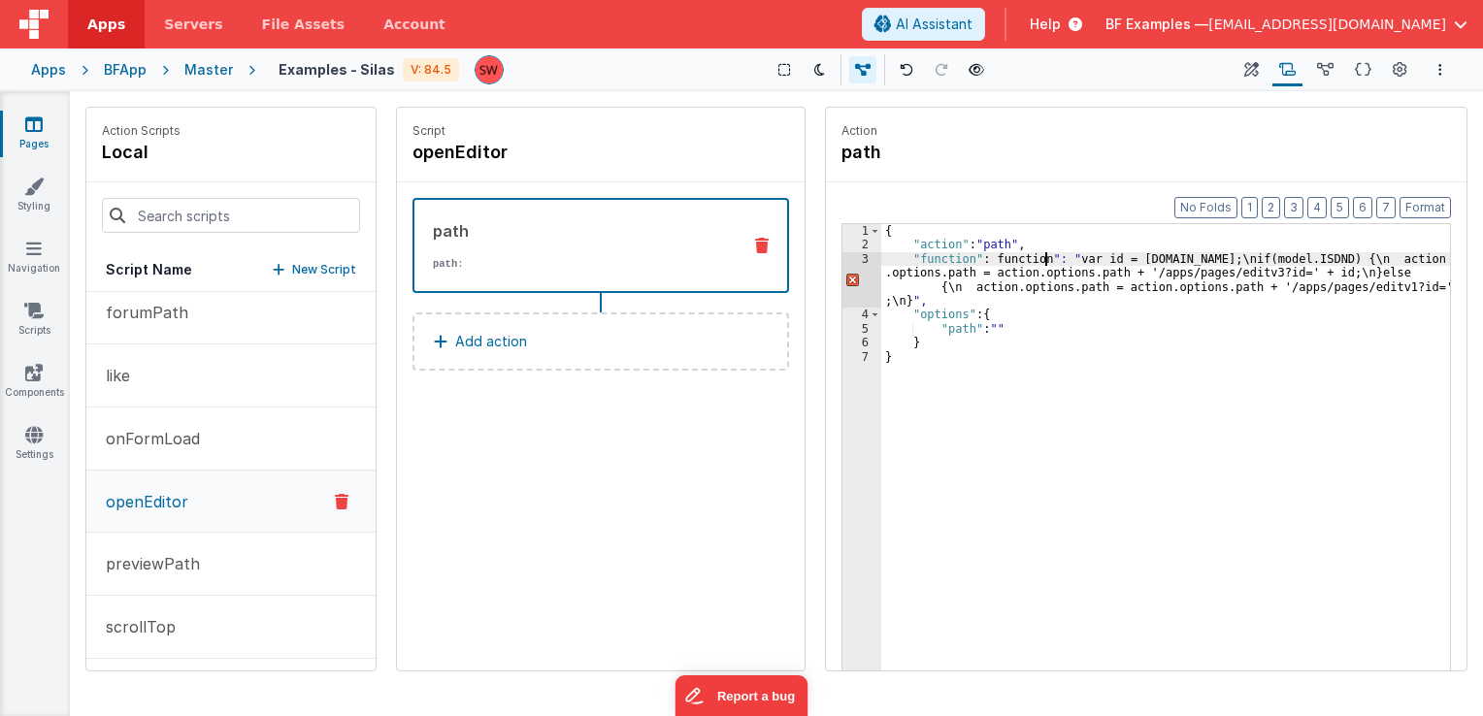
click at [1044, 255] on div "{ "action" : "path" , "function" : function ": " var id = action.options.id;\ni…" at bounding box center [1166, 492] width 570 height 536
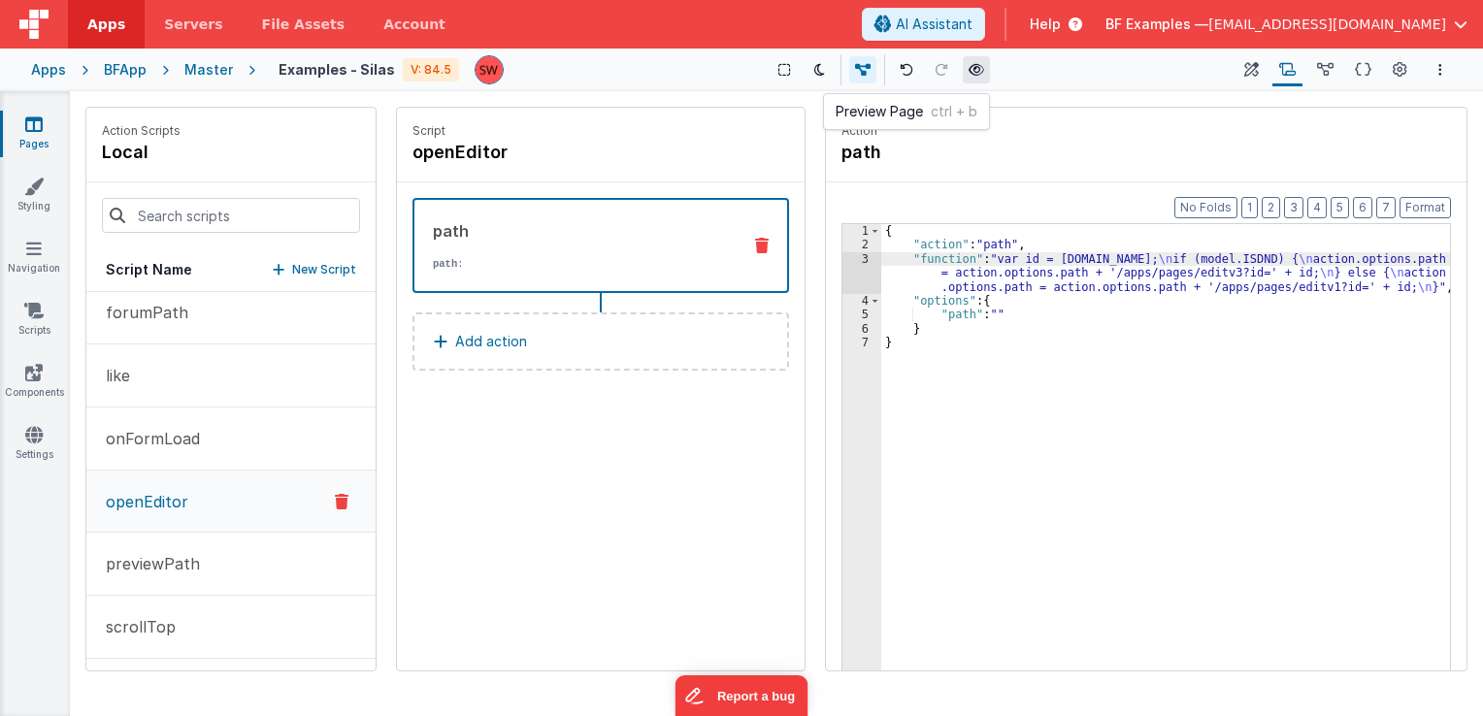
click at [981, 71] on button at bounding box center [976, 69] width 27 height 27
click at [1250, 66] on icon at bounding box center [1252, 70] width 15 height 20
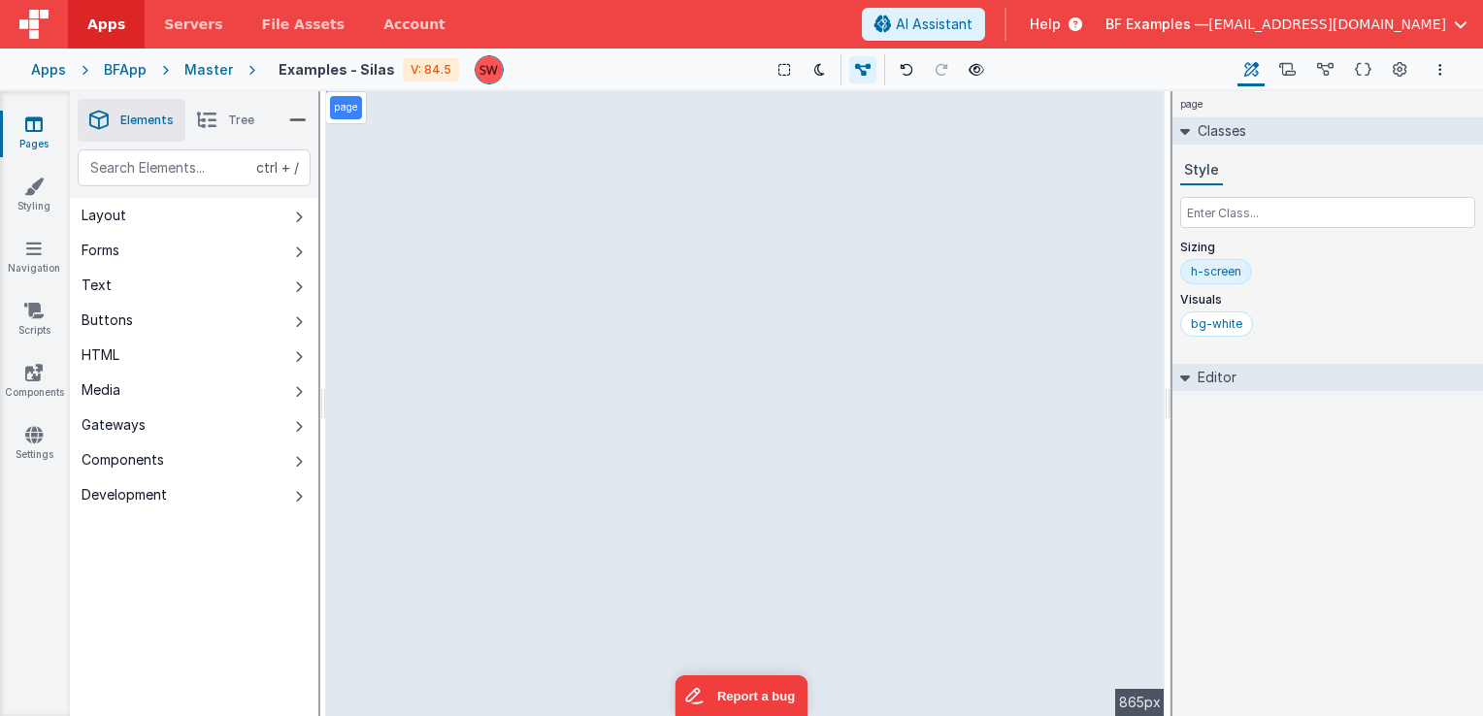
click at [773, 336] on div "page --> 865px" at bounding box center [745, 403] width 839 height 625
click at [909, 286] on div "page --> 865px" at bounding box center [745, 403] width 839 height 625
click at [559, 320] on div "page --> 865px" at bounding box center [745, 403] width 839 height 625
click at [669, 351] on div "page --> 865px" at bounding box center [745, 403] width 839 height 625
click at [551, 481] on div "page --> 865px" at bounding box center [745, 403] width 839 height 625
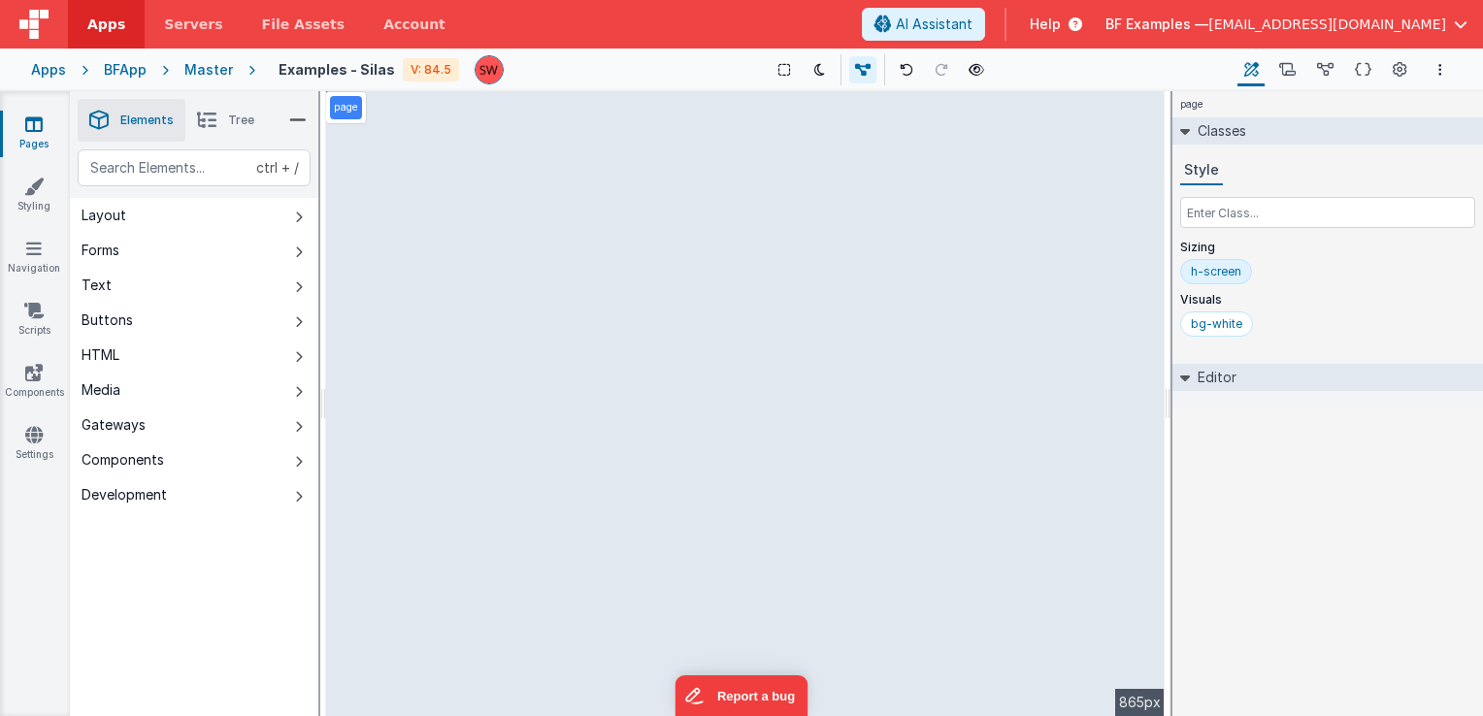
click at [421, 166] on div "page --> 865px" at bounding box center [745, 403] width 839 height 625
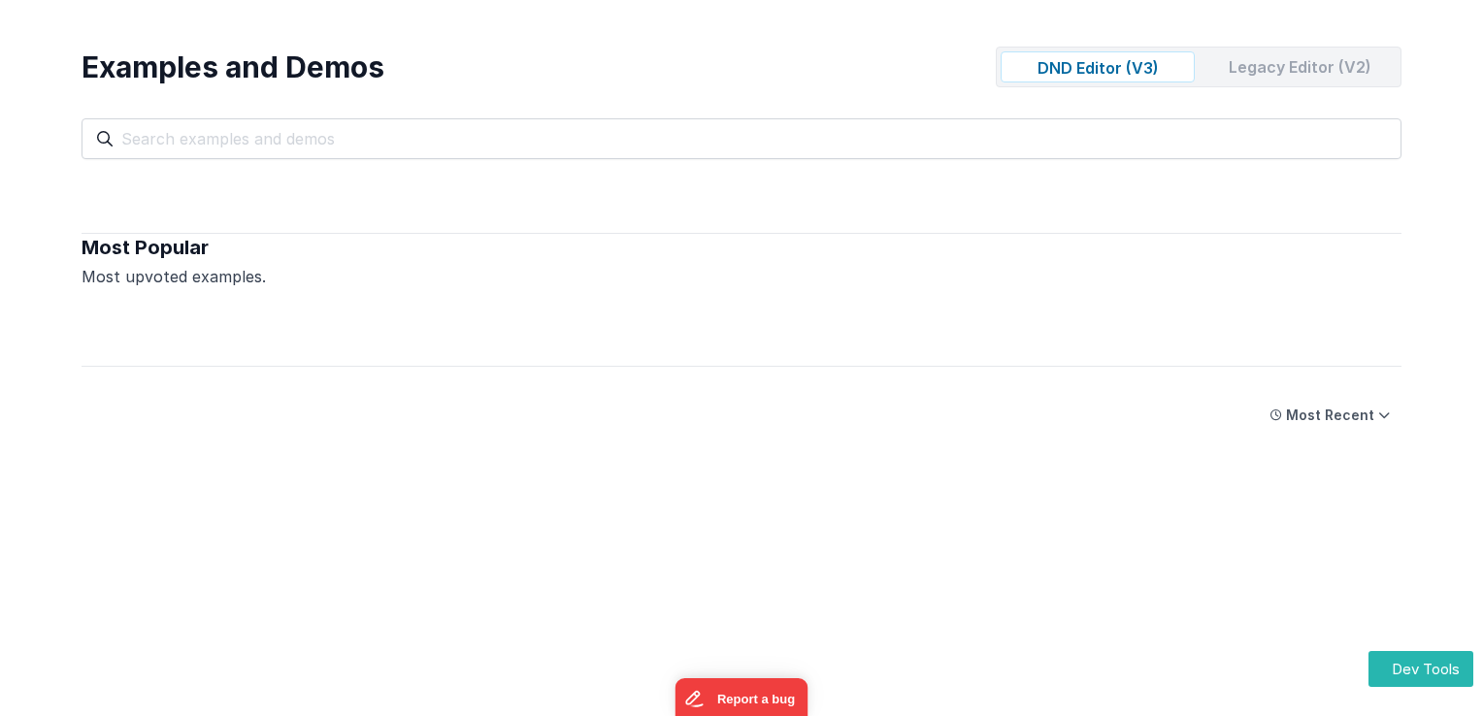
click at [1239, 68] on div "Legacy Editor (V2)" at bounding box center [1300, 66] width 194 height 31
click at [1300, 60] on div "Legacy Editor (V2)" at bounding box center [1300, 66] width 194 height 31
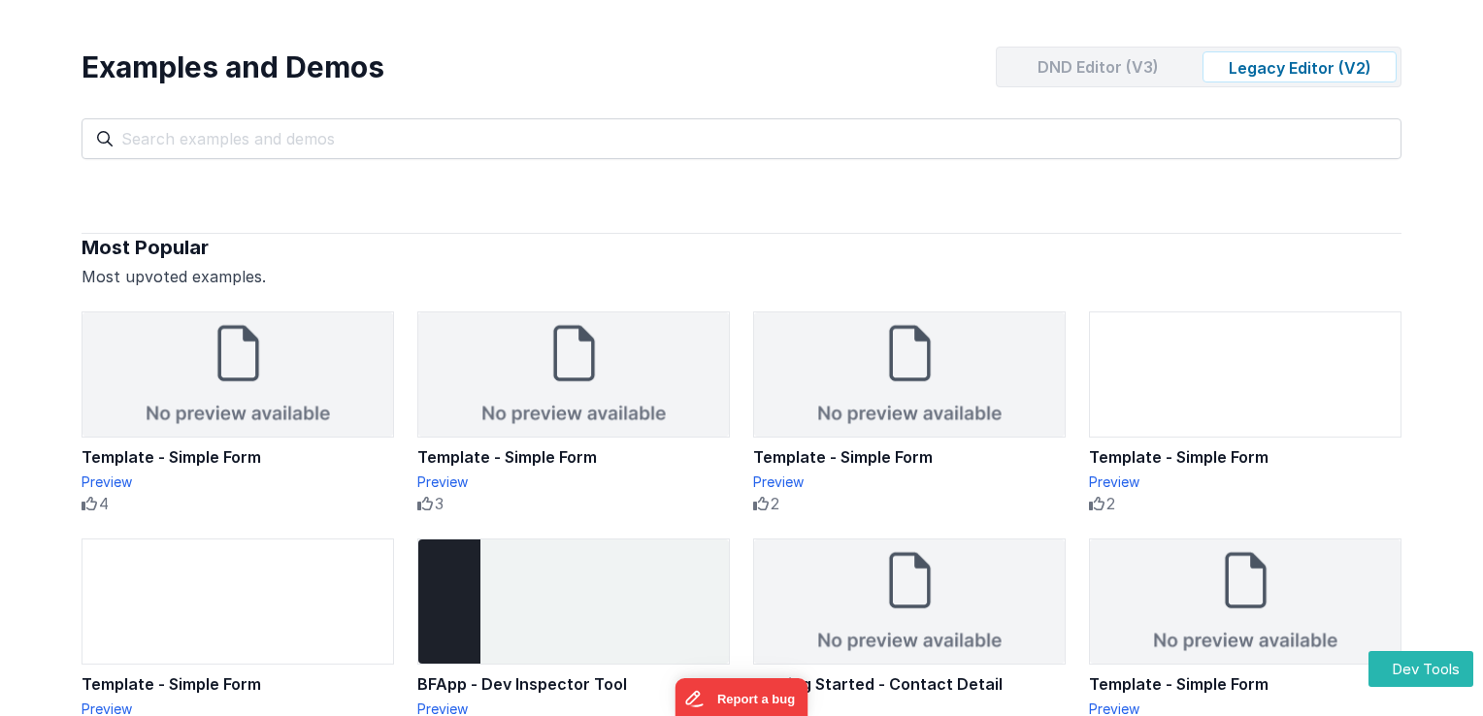
click at [1079, 65] on div "DND Editor (V3)" at bounding box center [1098, 66] width 194 height 31
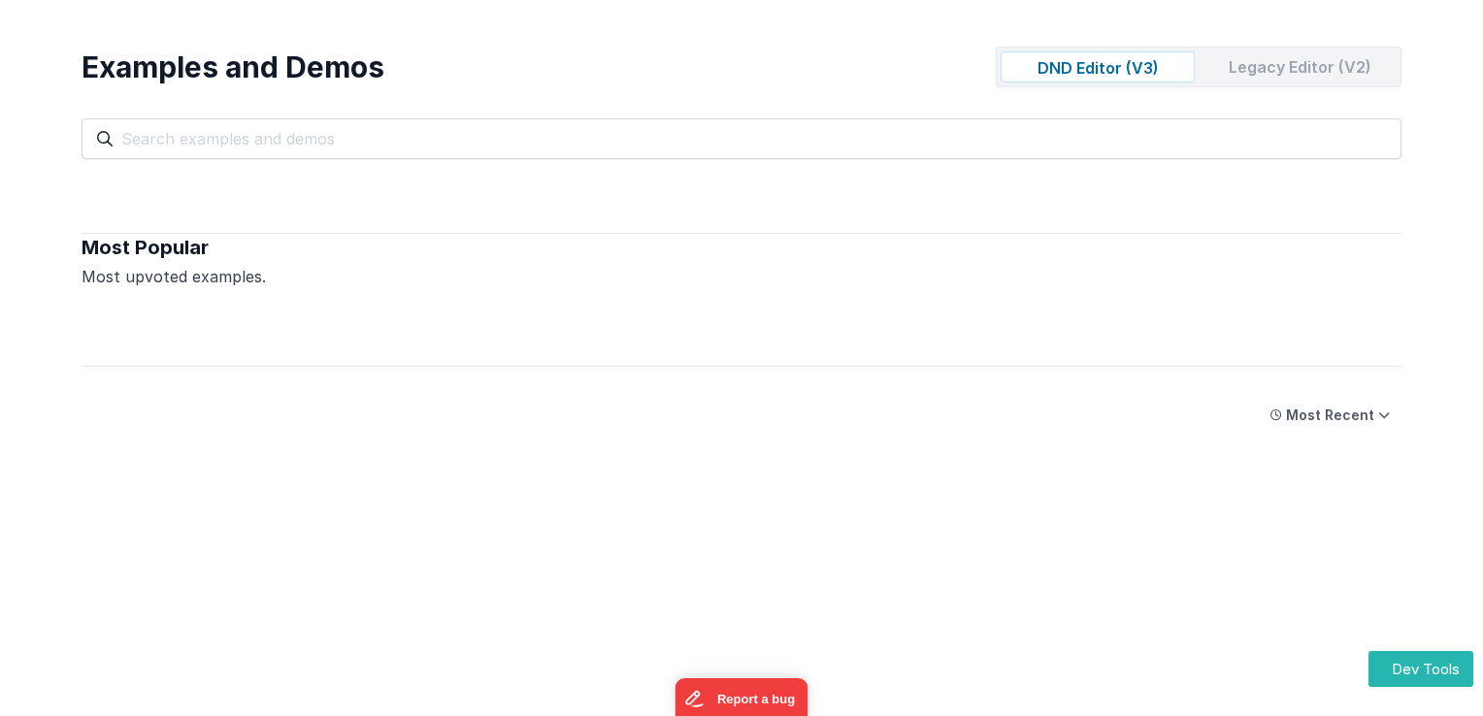
click at [1222, 67] on div "Legacy Editor (V2)" at bounding box center [1300, 66] width 194 height 31
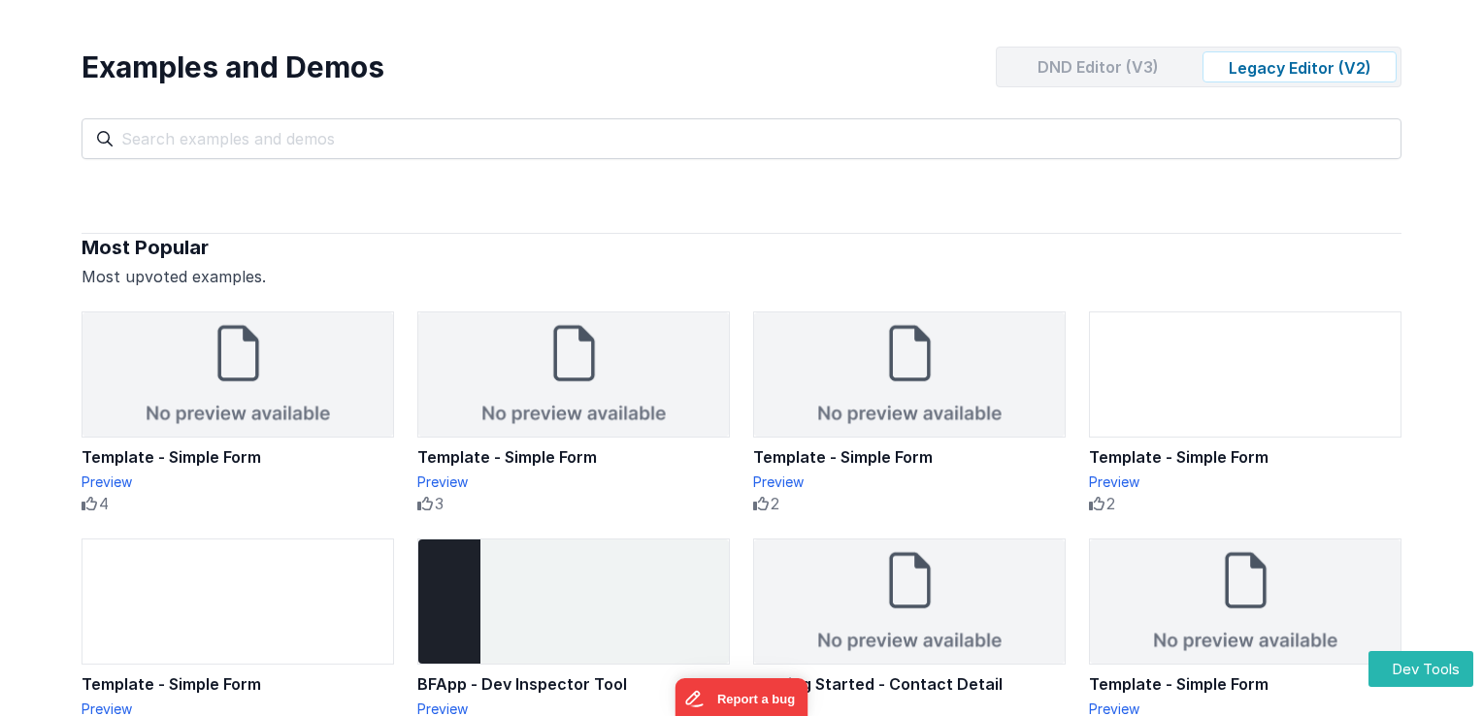
click at [1110, 57] on div "DND Editor (V3)" at bounding box center [1098, 66] width 194 height 31
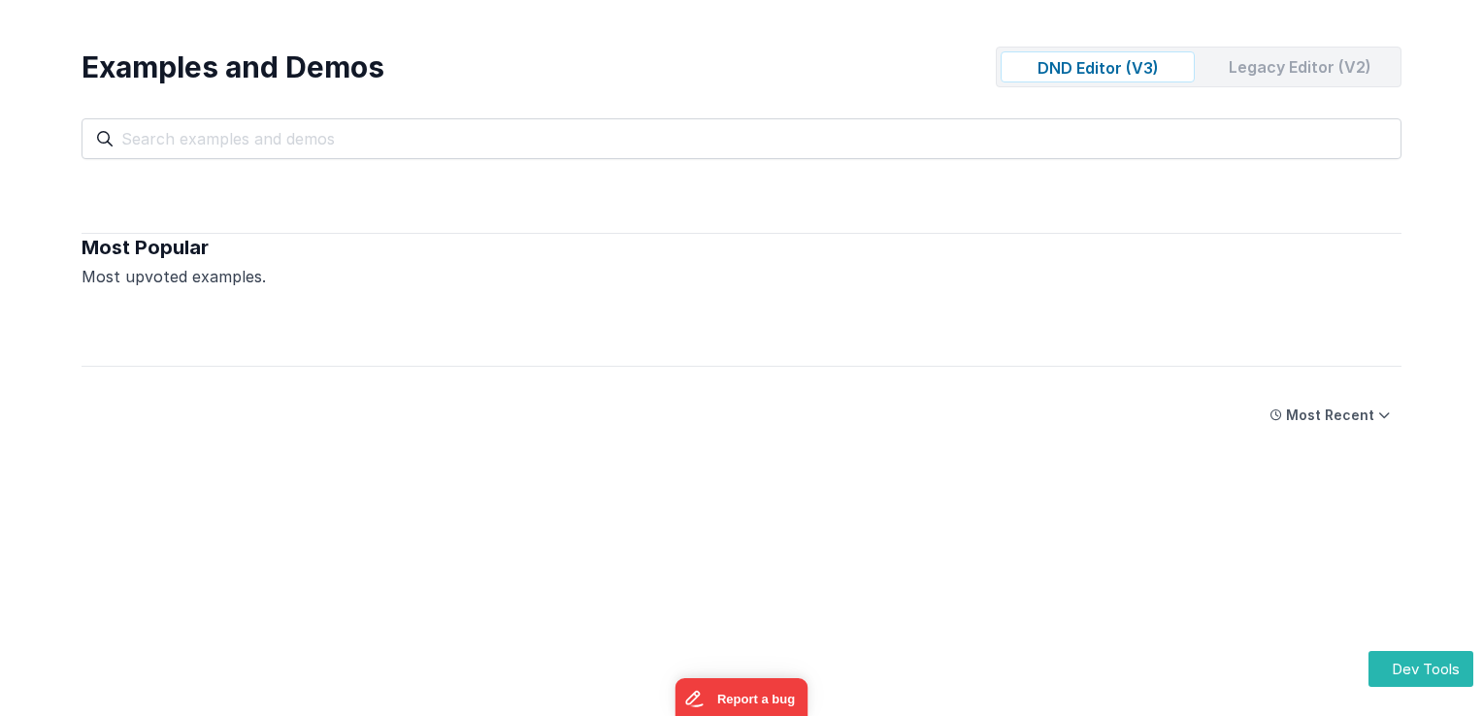
click at [1228, 64] on div "Legacy Editor (V2)" at bounding box center [1300, 66] width 194 height 31
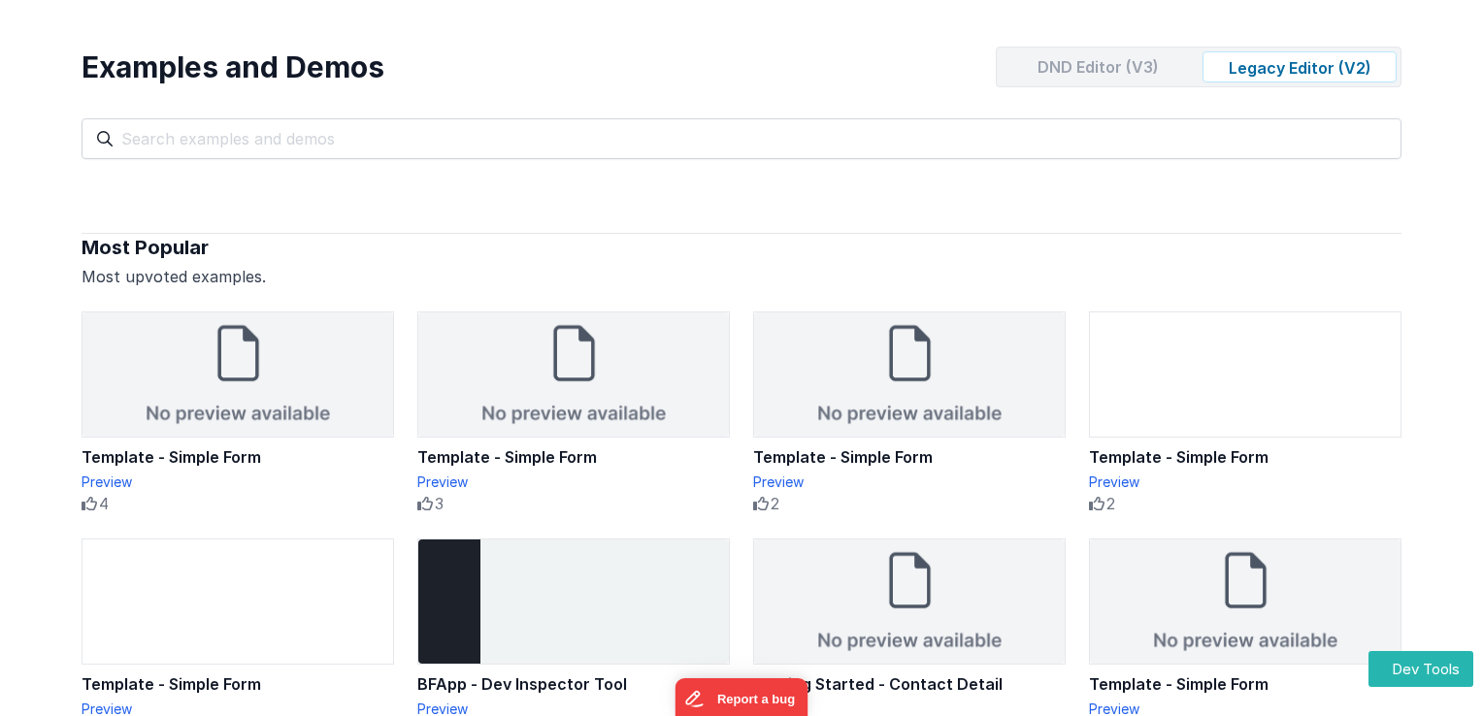
click at [1114, 71] on div "DND Editor (V3)" at bounding box center [1098, 66] width 194 height 31
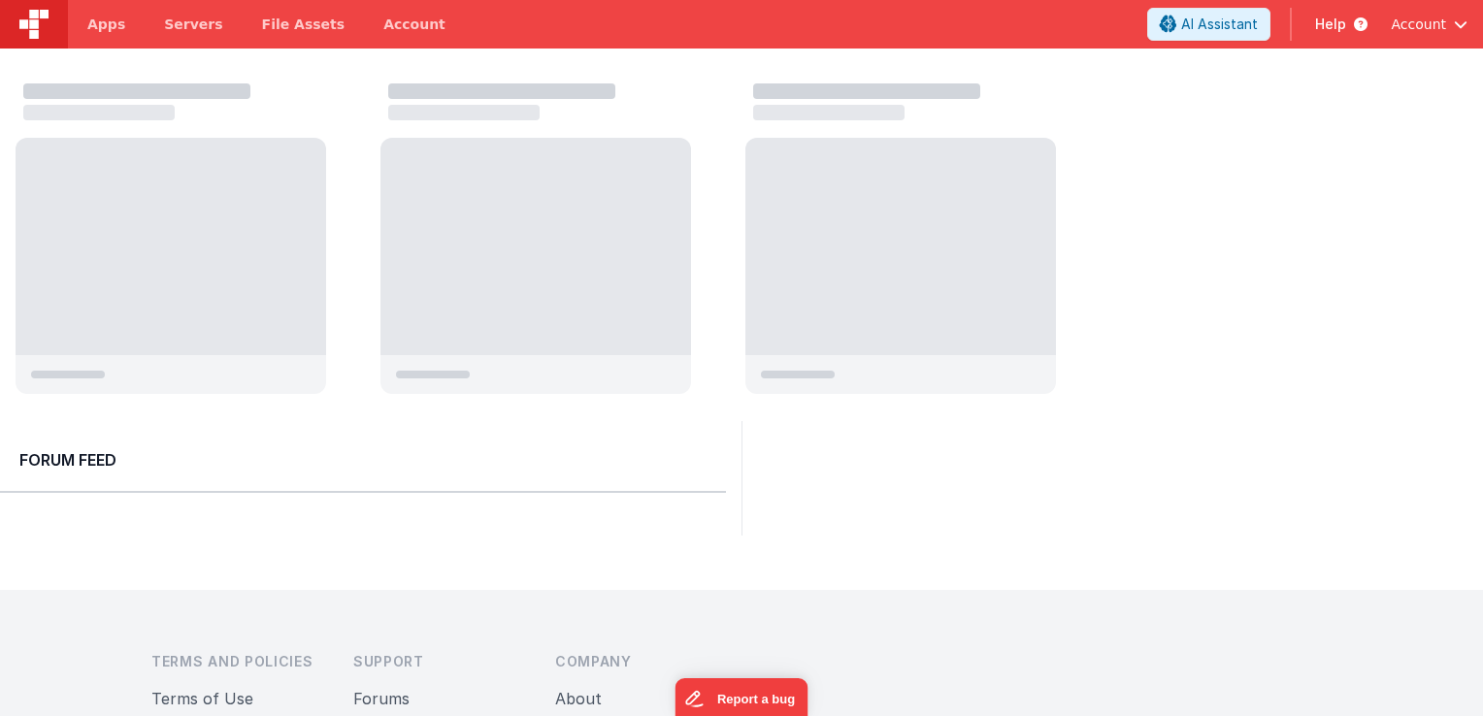
click at [1391, 21] on span "Account" at bounding box center [1418, 24] width 55 height 19
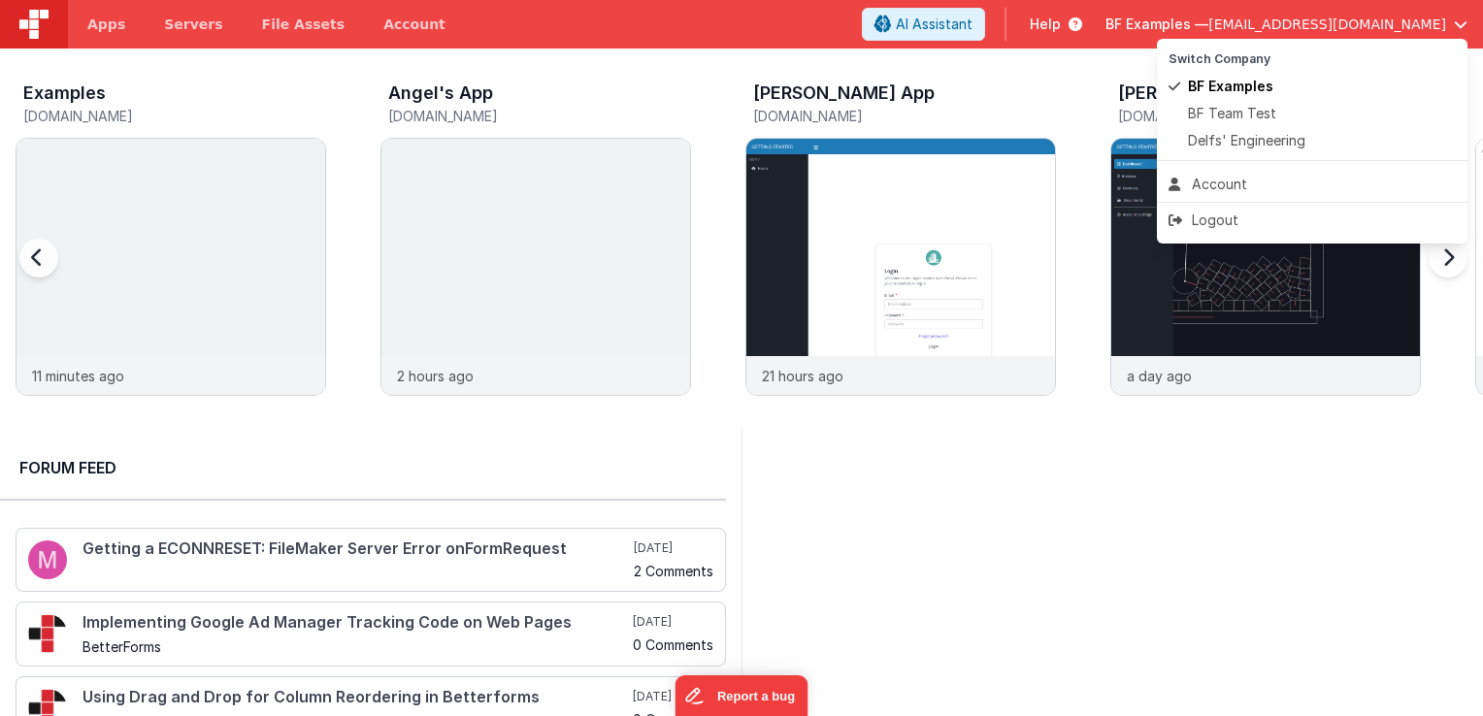
click at [1129, 22] on button at bounding box center [741, 358] width 1483 height 716
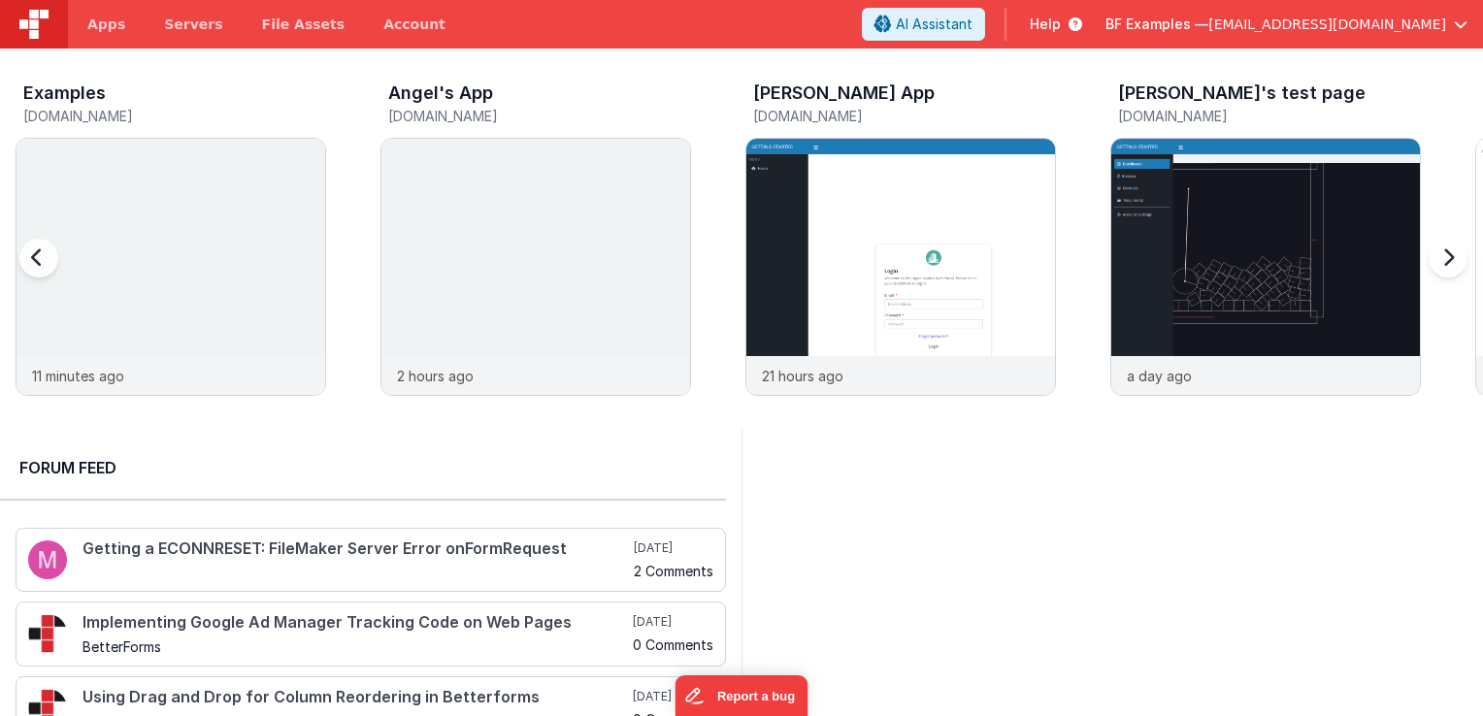
click at [1061, 22] on span "Help" at bounding box center [1045, 24] width 31 height 19
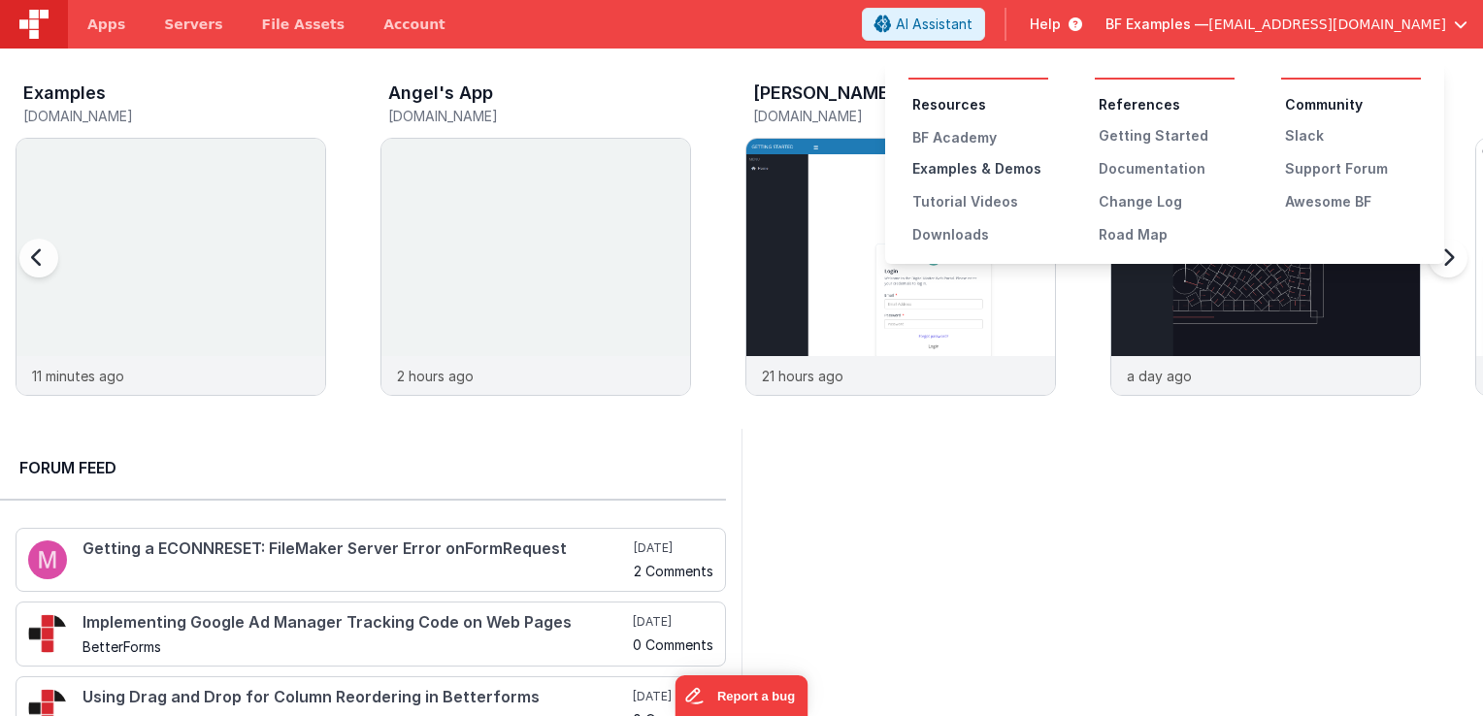
click at [984, 161] on div "Examples & Demos" at bounding box center [981, 168] width 136 height 19
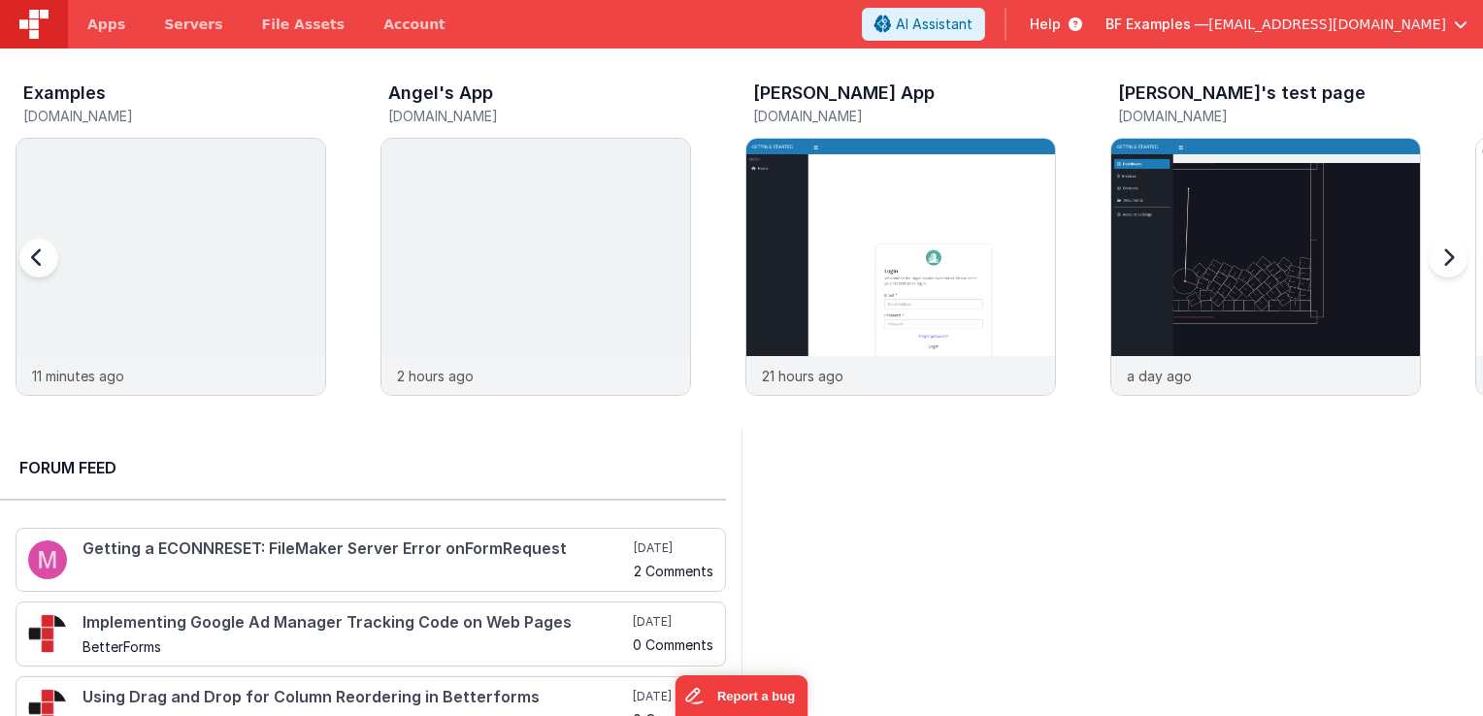
click at [1082, 20] on icon at bounding box center [1071, 24] width 21 height 19
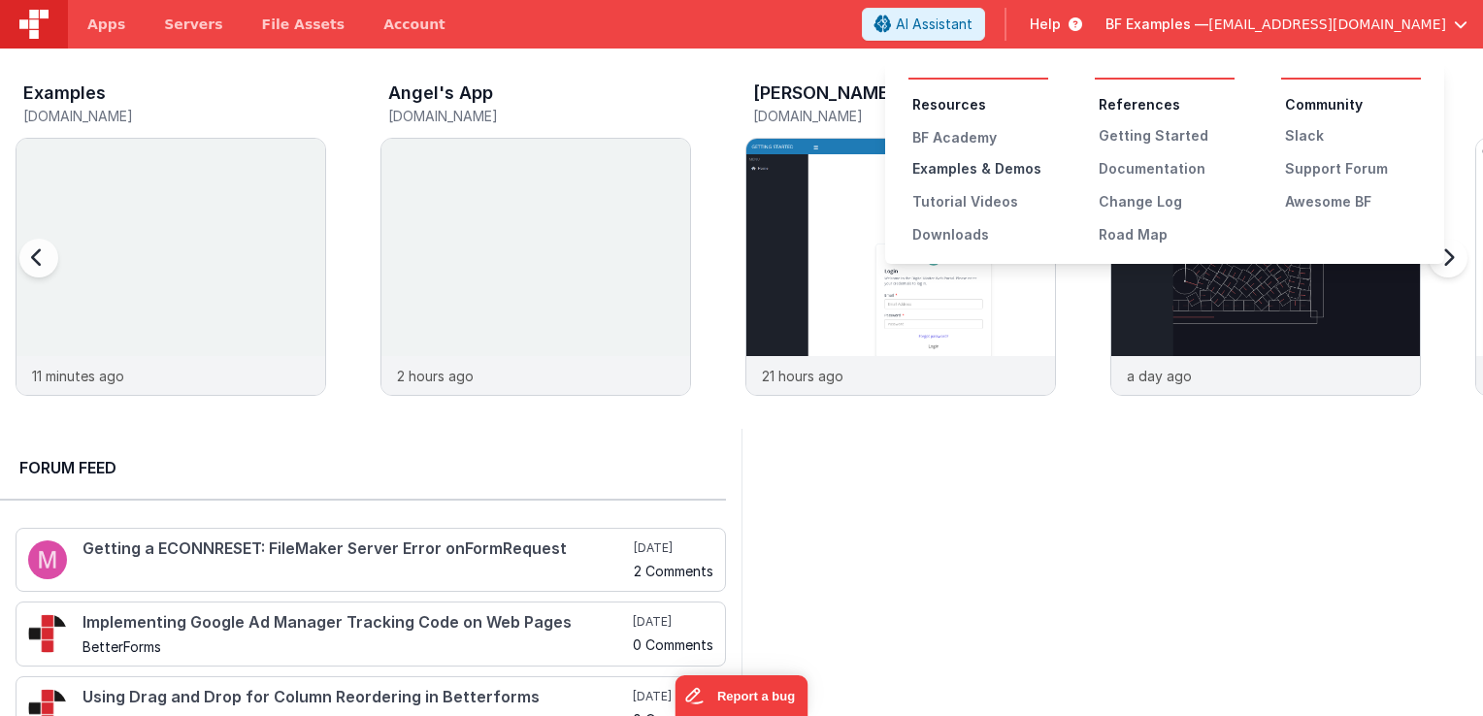
click at [984, 172] on div "Examples & Demos" at bounding box center [981, 168] width 136 height 19
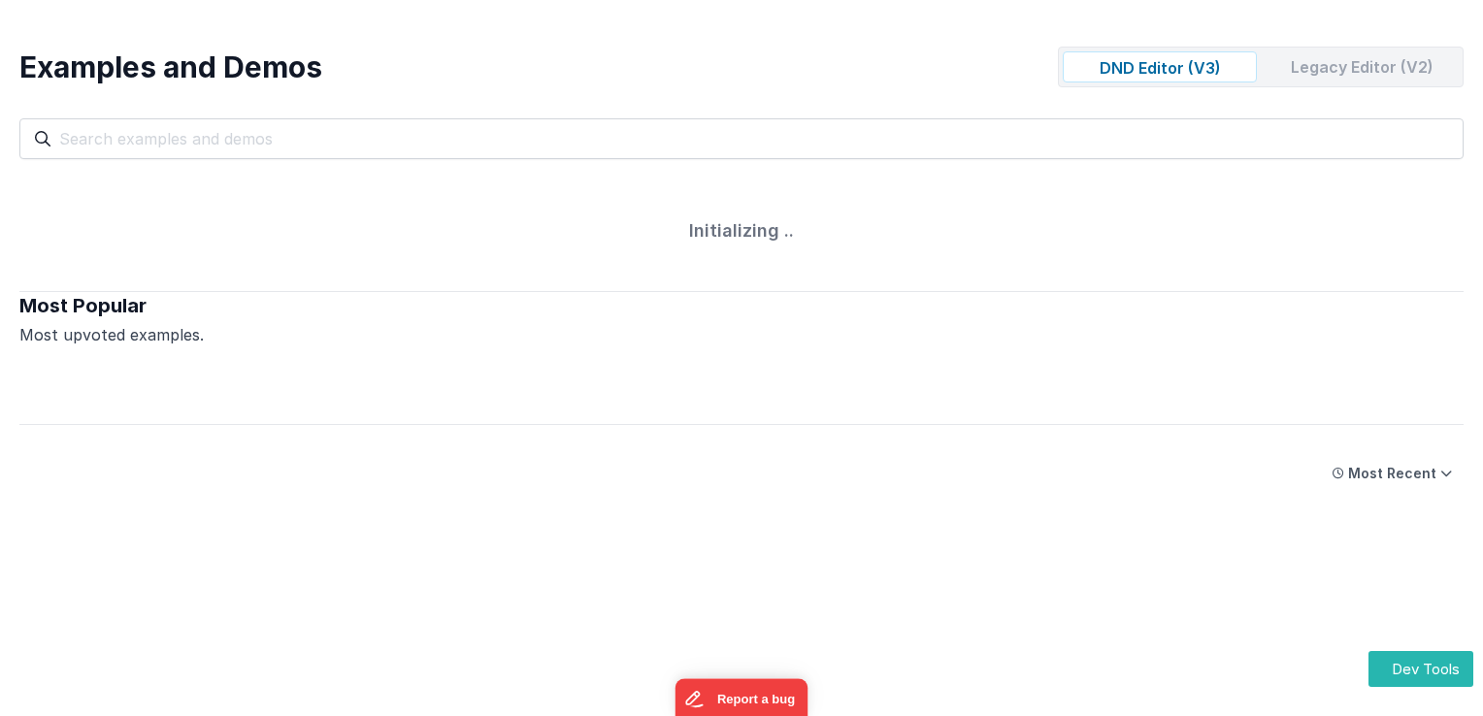
click at [1314, 76] on div "Legacy Editor (V2)" at bounding box center [1362, 66] width 194 height 31
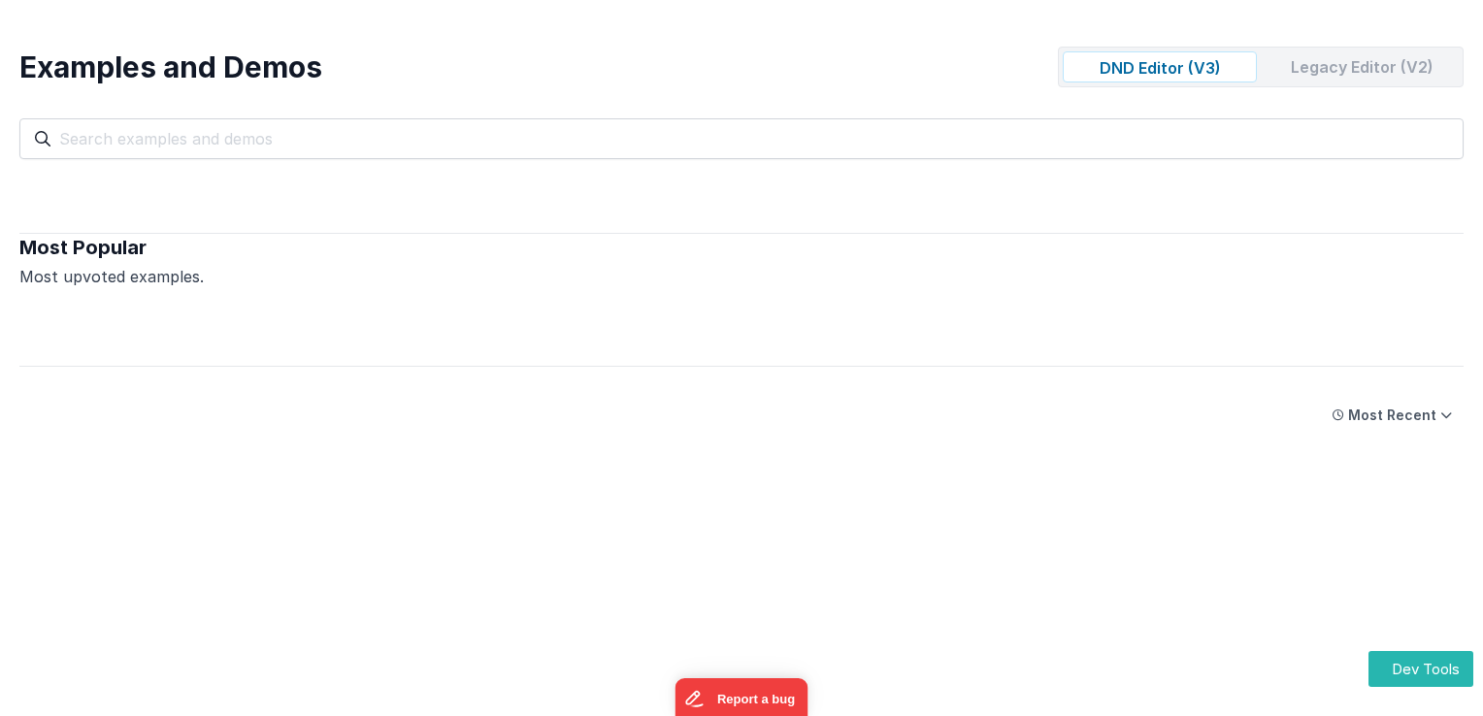
click at [1325, 76] on div "Legacy Editor (V2)" at bounding box center [1362, 66] width 194 height 31
click at [1283, 76] on div "Legacy Editor (V2)" at bounding box center [1362, 66] width 194 height 31
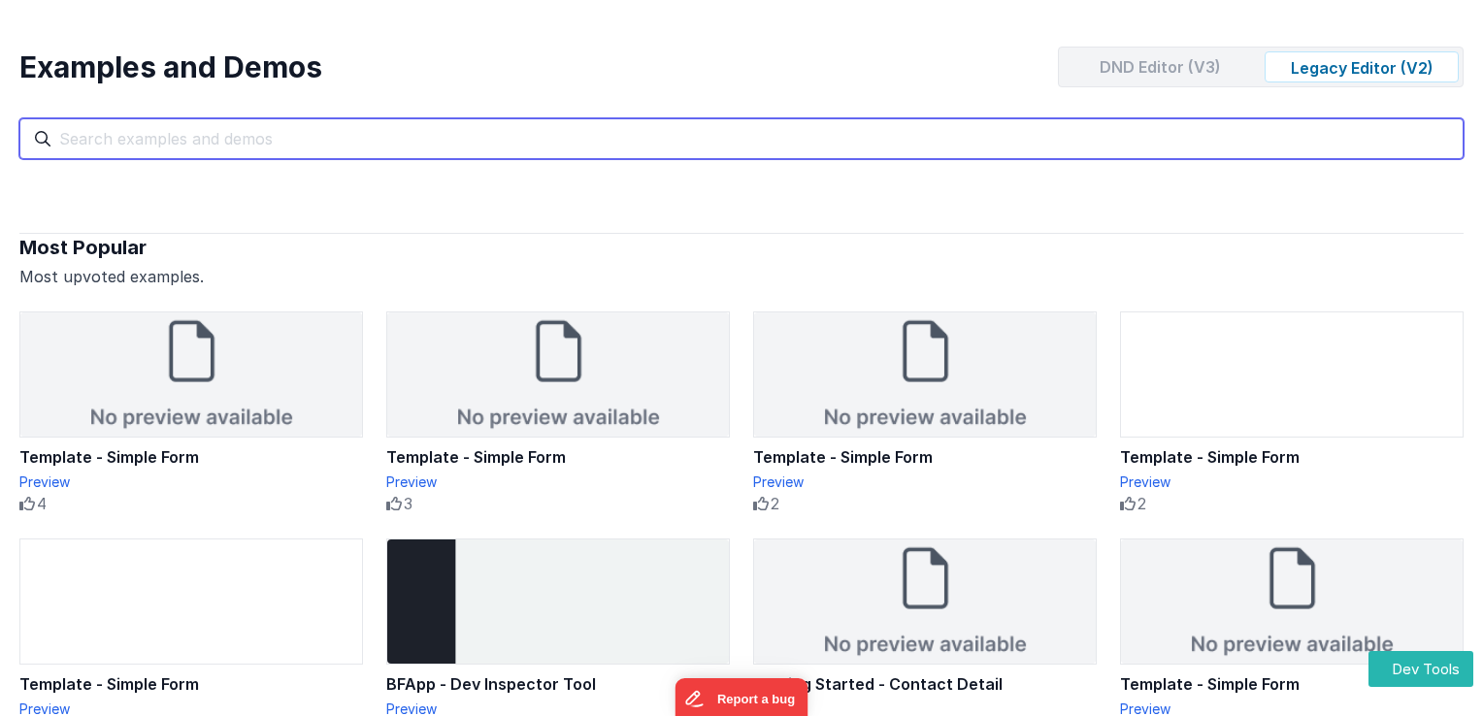
click at [231, 145] on input "text" at bounding box center [741, 138] width 1444 height 41
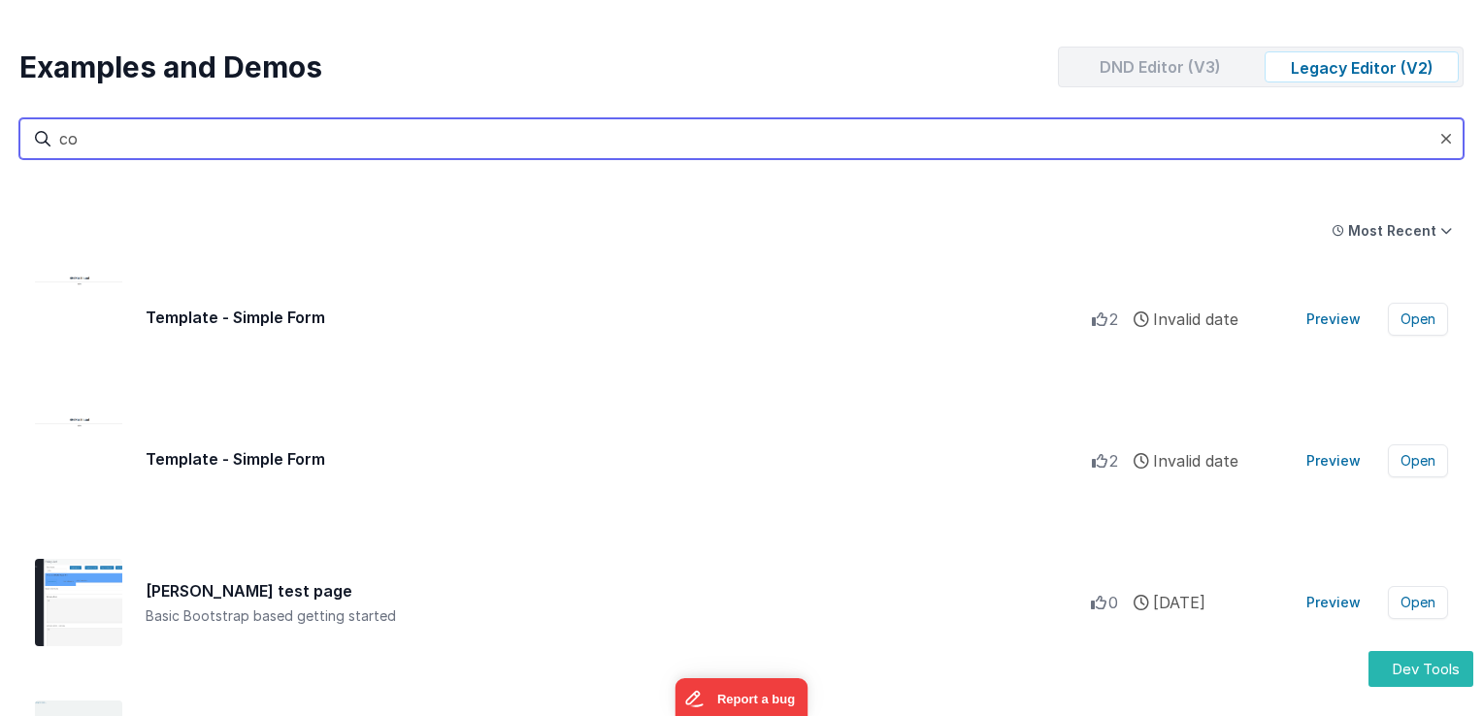
type input "c"
type input "d"
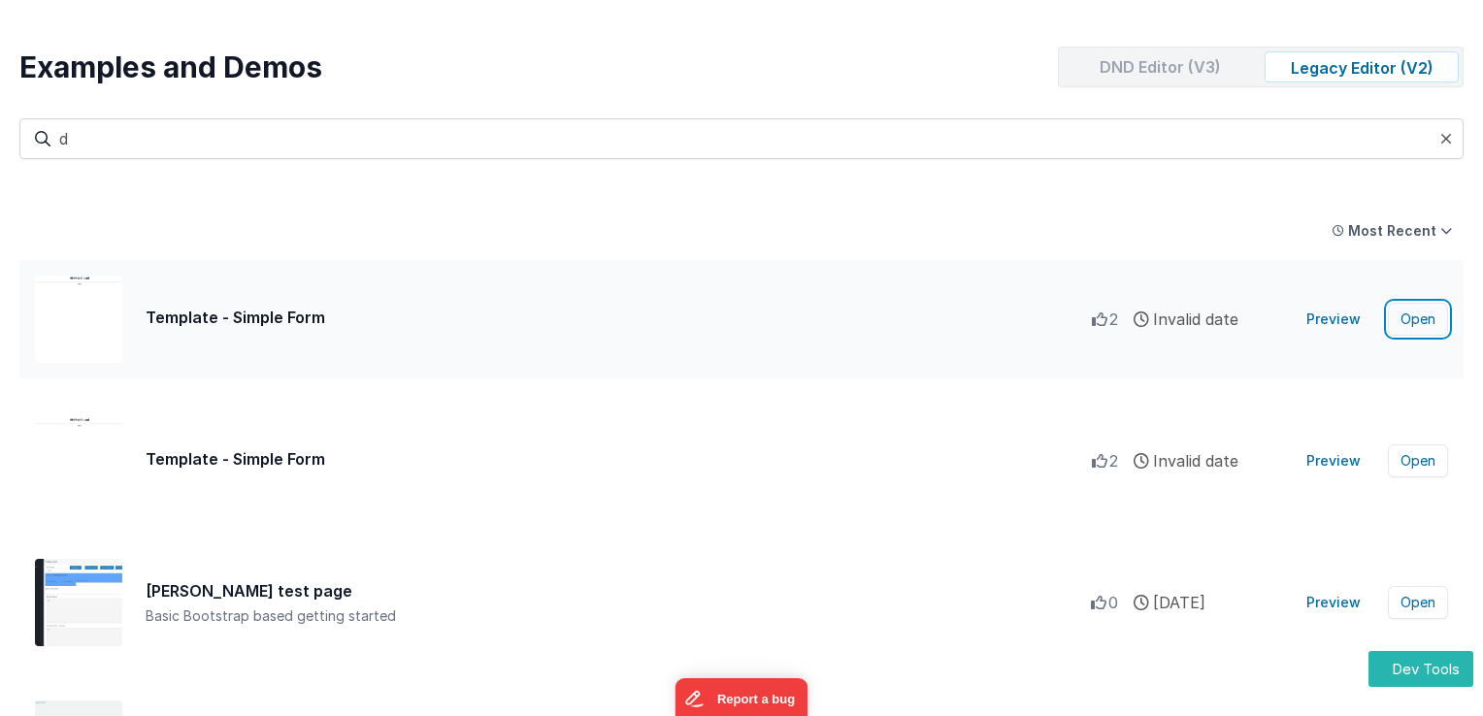
click at [1432, 320] on button "Open" at bounding box center [1418, 319] width 60 height 33
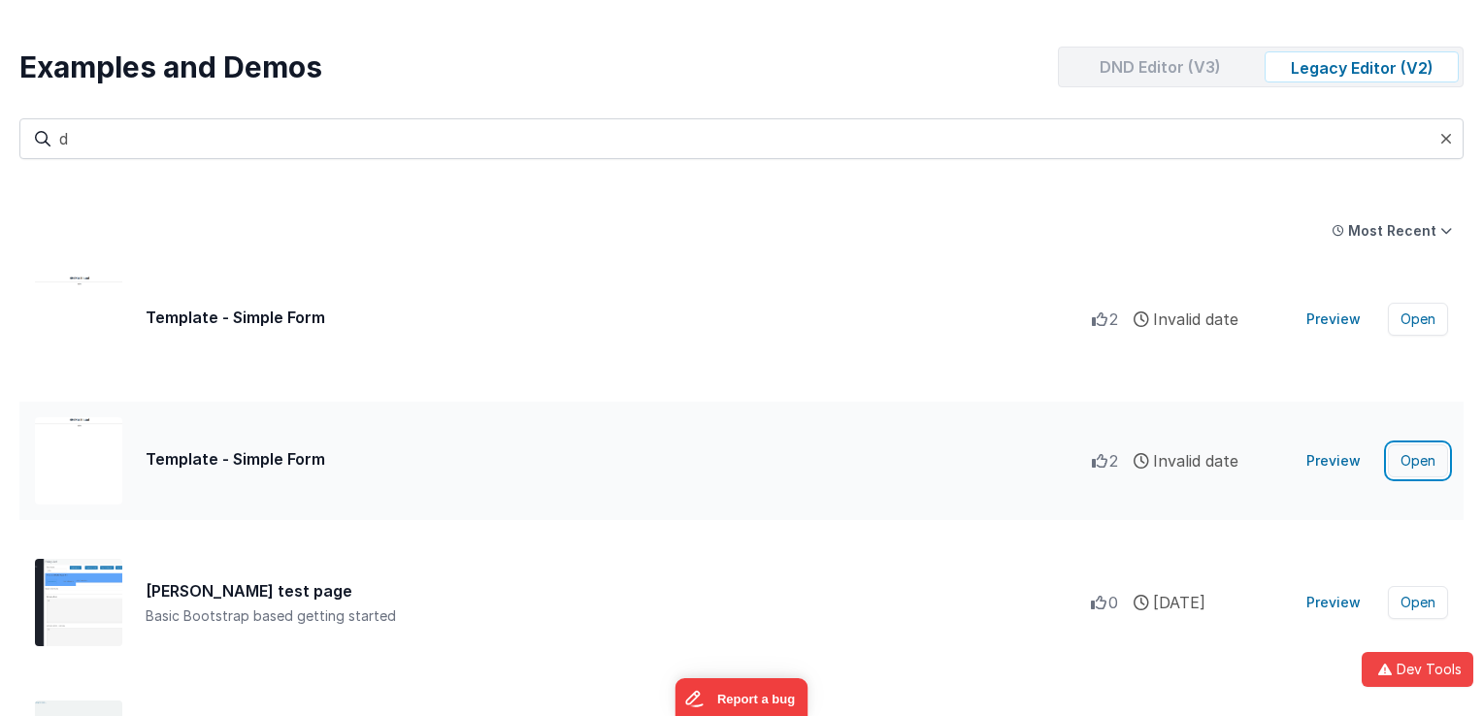
click at [1417, 463] on button "Open" at bounding box center [1418, 461] width 60 height 33
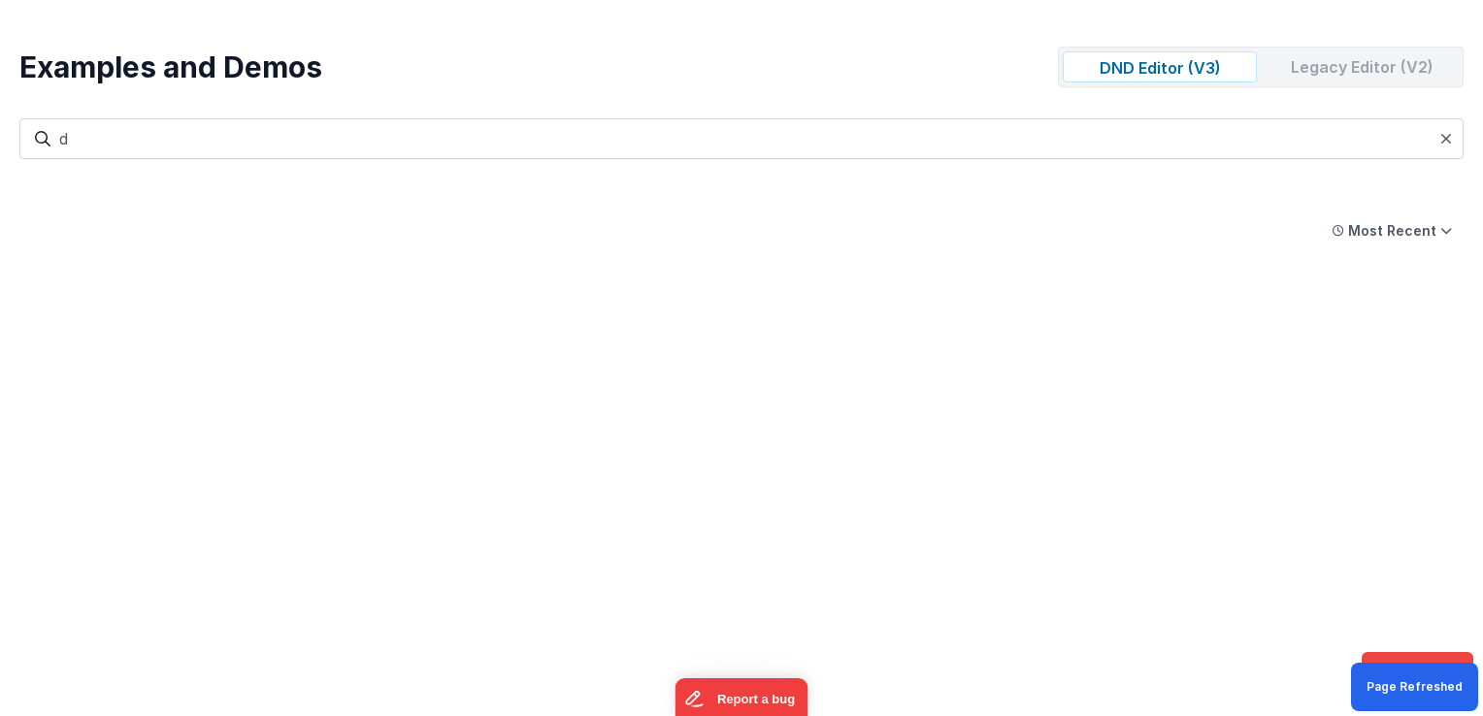
click at [1287, 75] on div "Legacy Editor (V2)" at bounding box center [1362, 66] width 194 height 31
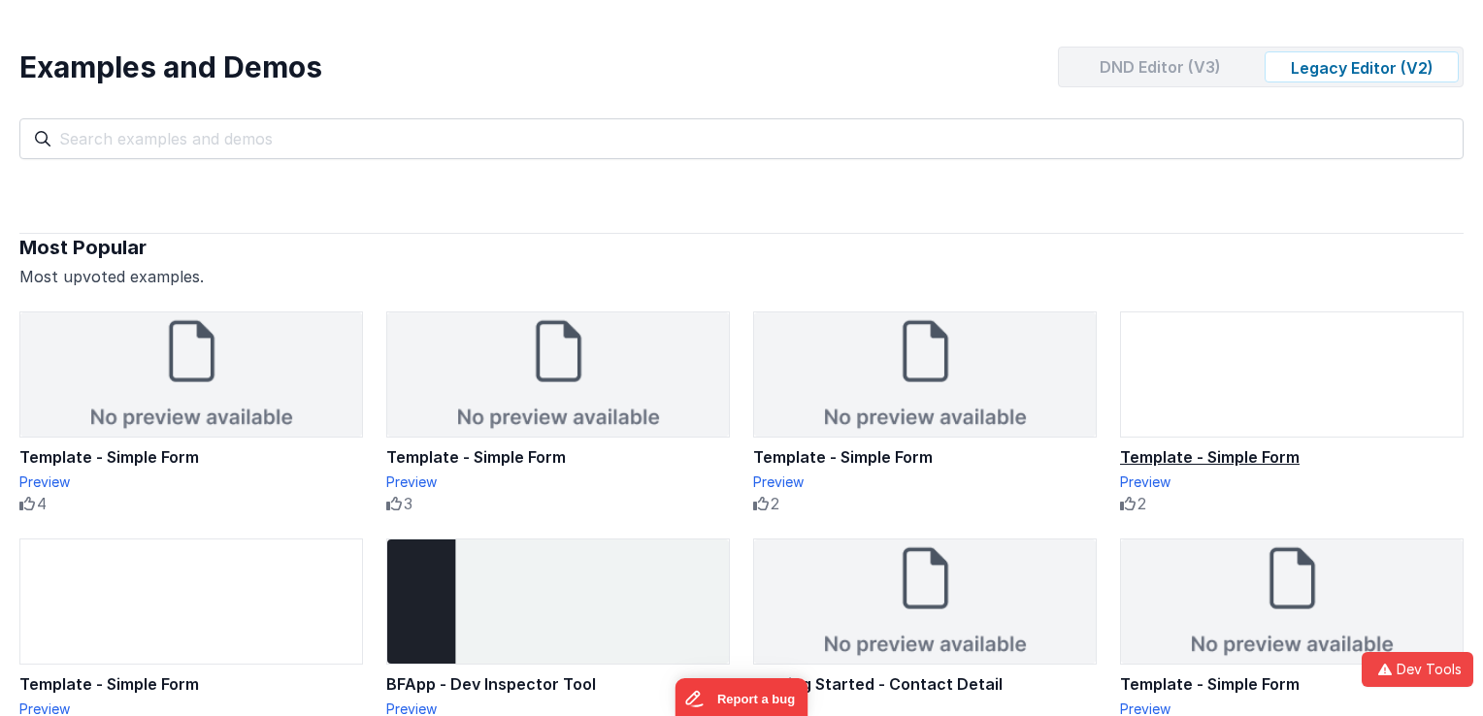
click at [1168, 455] on div "Template - Simple Form" at bounding box center [1292, 457] width 344 height 23
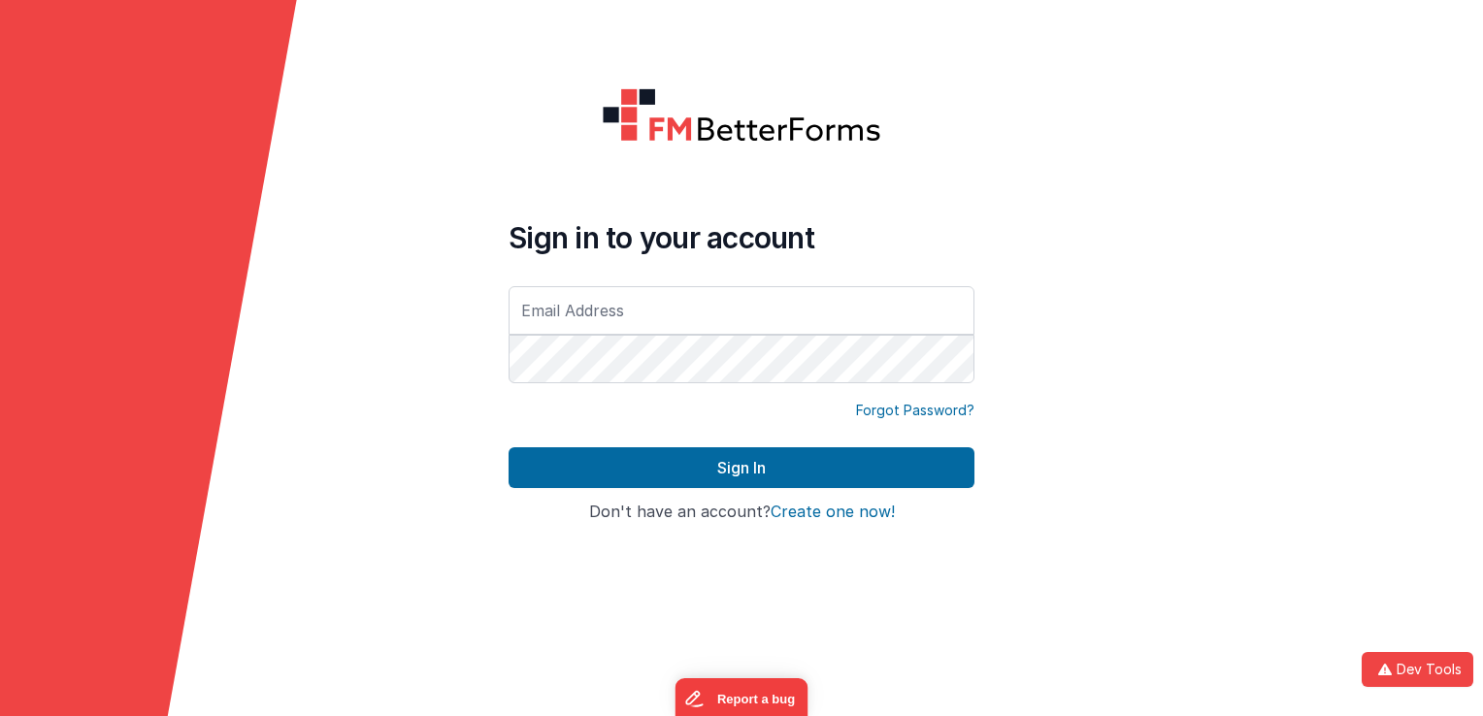
type input "[EMAIL_ADDRESS][DOMAIN_NAME]"
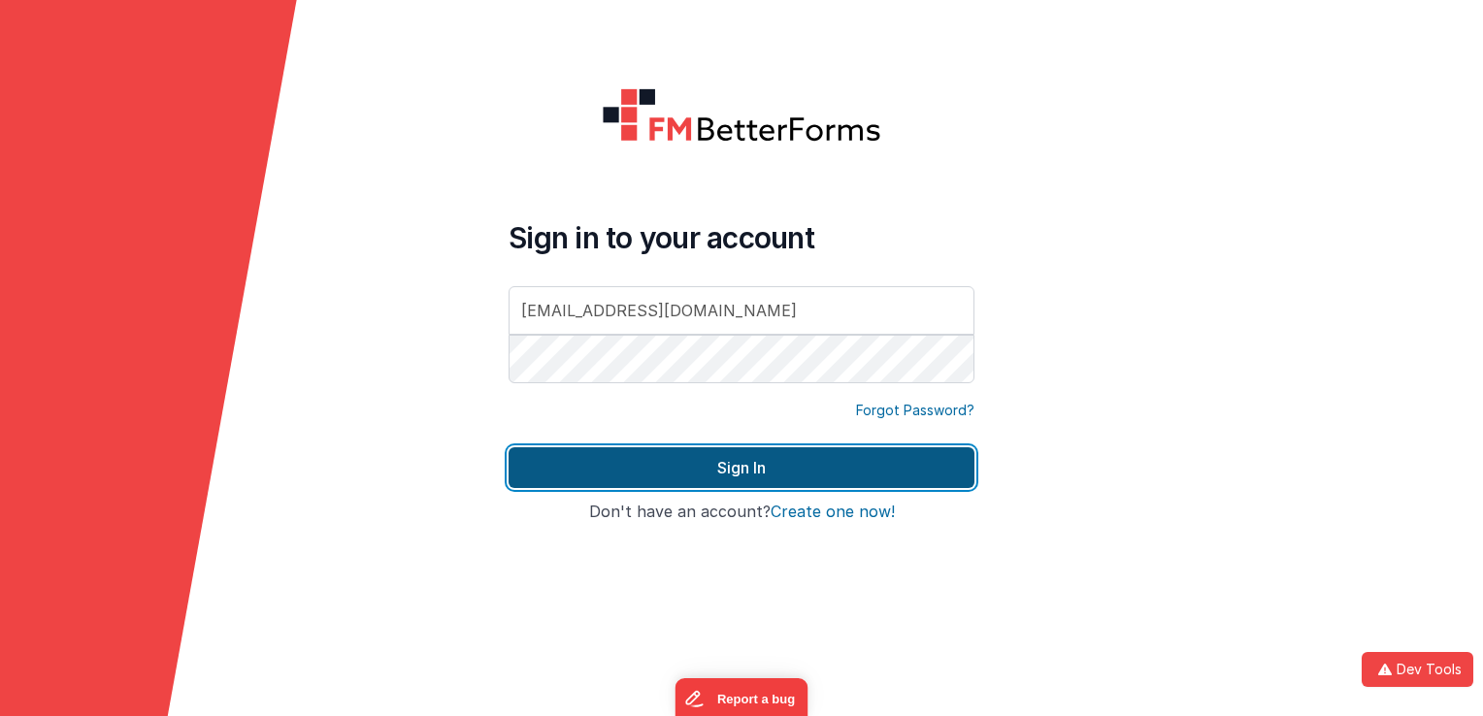
click at [824, 460] on button "Sign In" at bounding box center [742, 468] width 466 height 41
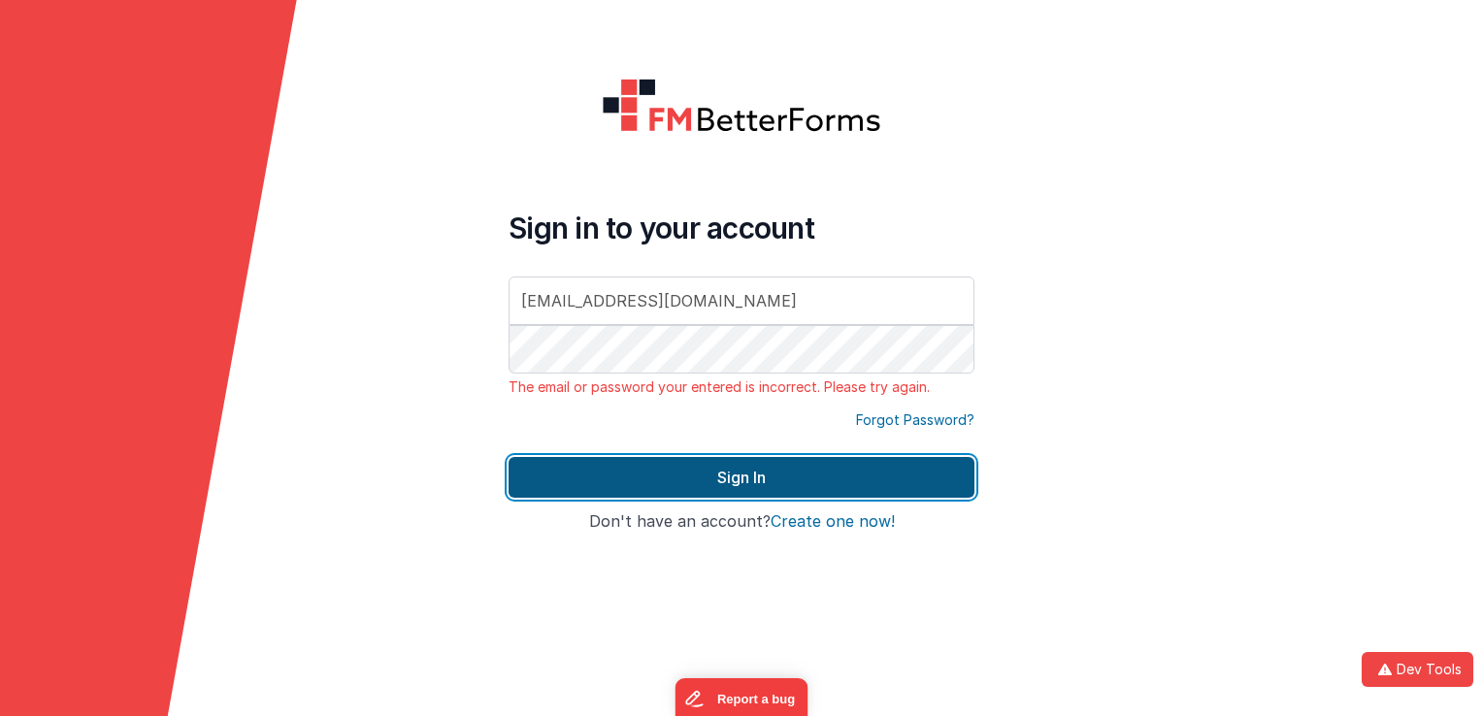
click at [811, 473] on button "Sign In" at bounding box center [742, 477] width 466 height 41
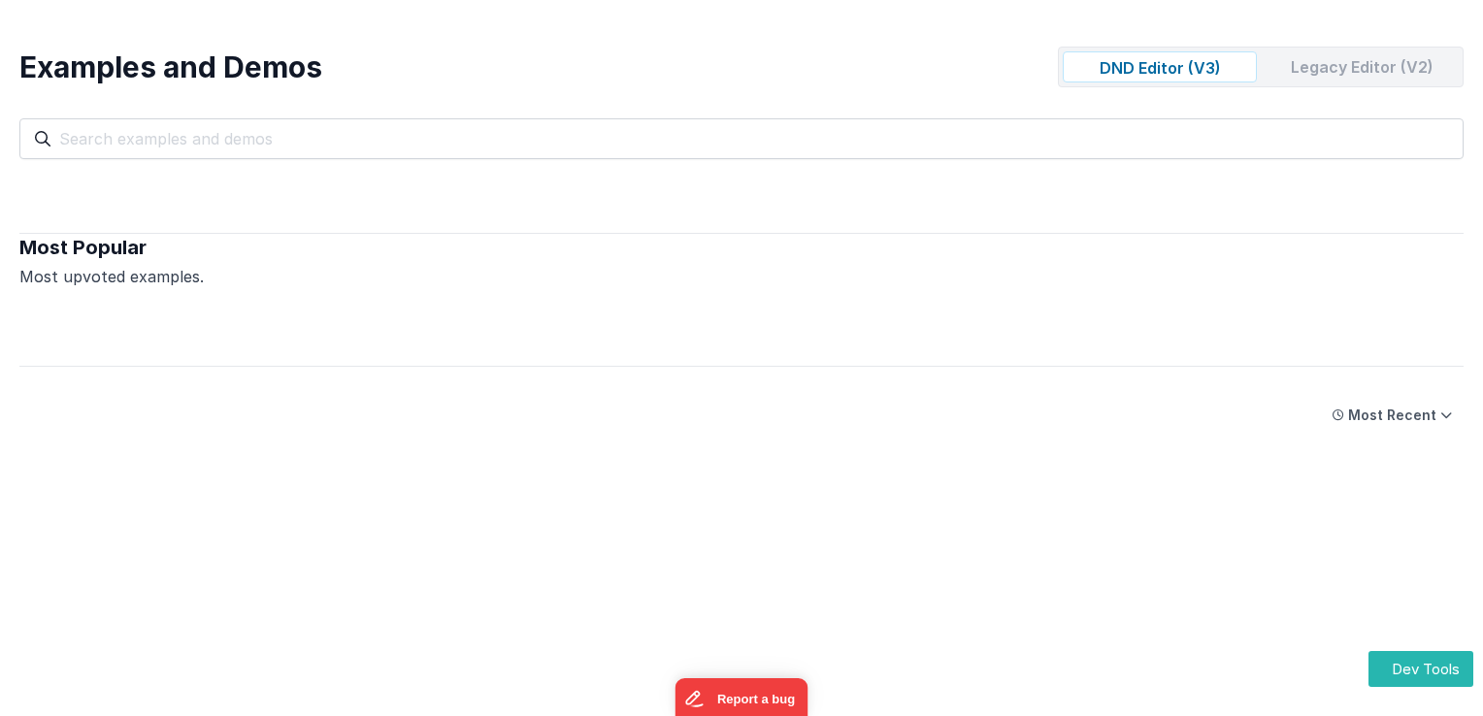
click at [1313, 74] on div "Legacy Editor (V2)" at bounding box center [1362, 66] width 194 height 31
click at [1347, 67] on div "Legacy Editor (V2)" at bounding box center [1362, 66] width 194 height 31
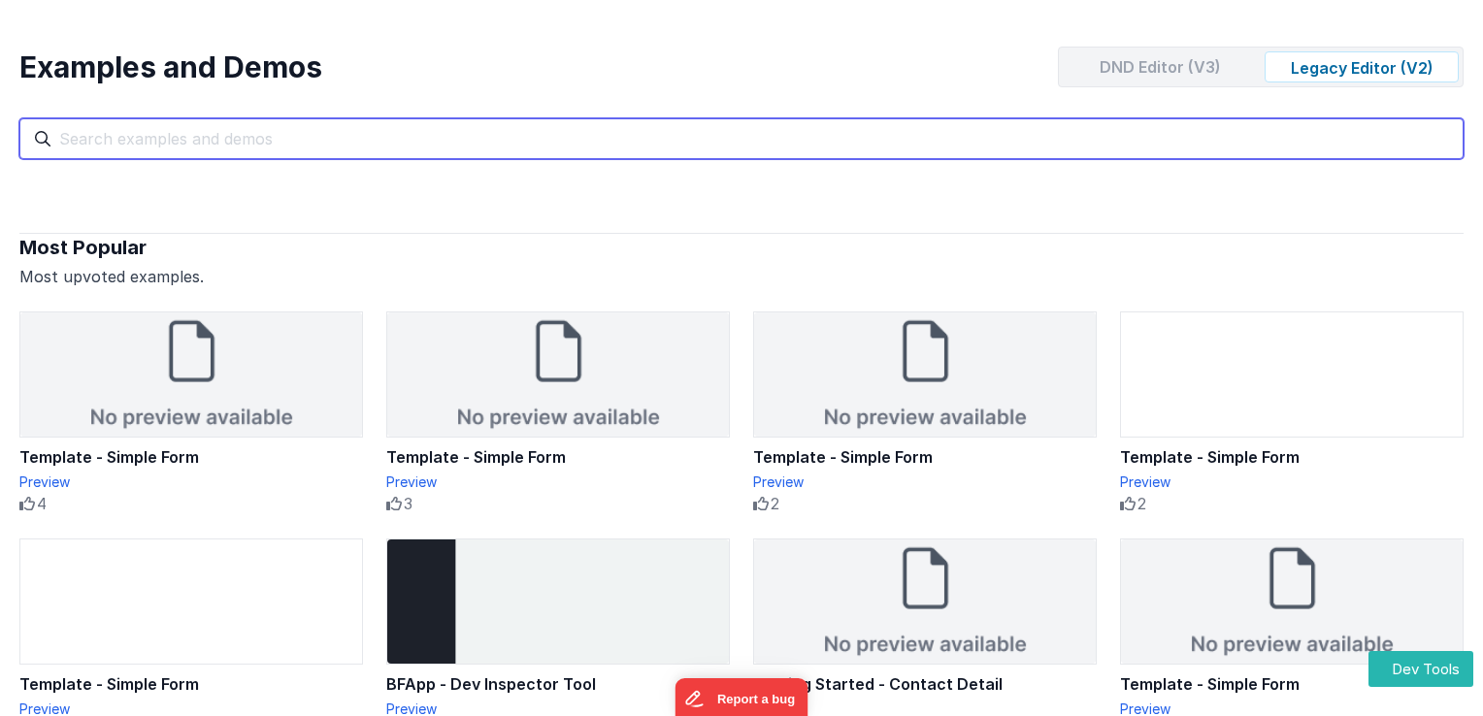
click at [461, 135] on input "text" at bounding box center [741, 138] width 1444 height 41
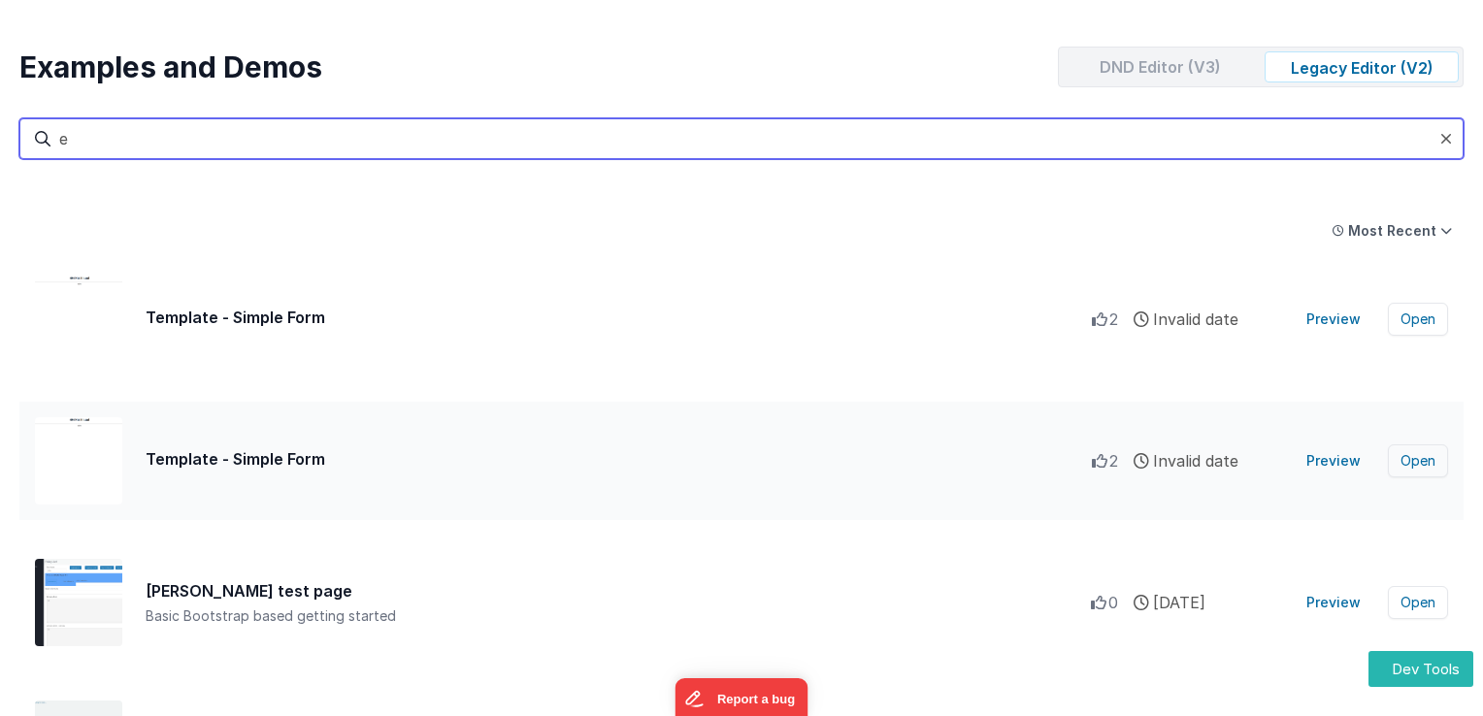
type input "e"
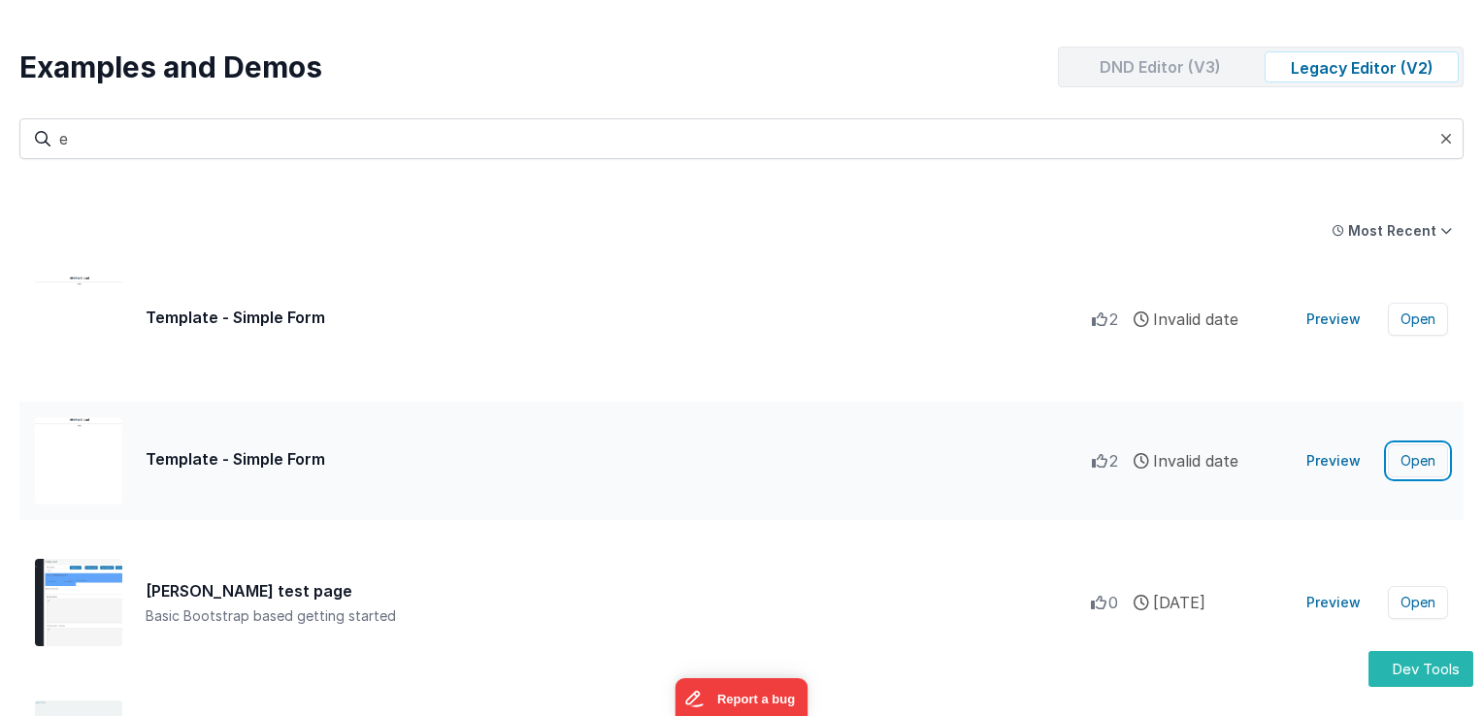
click at [1425, 464] on button "Open" at bounding box center [1418, 461] width 60 height 33
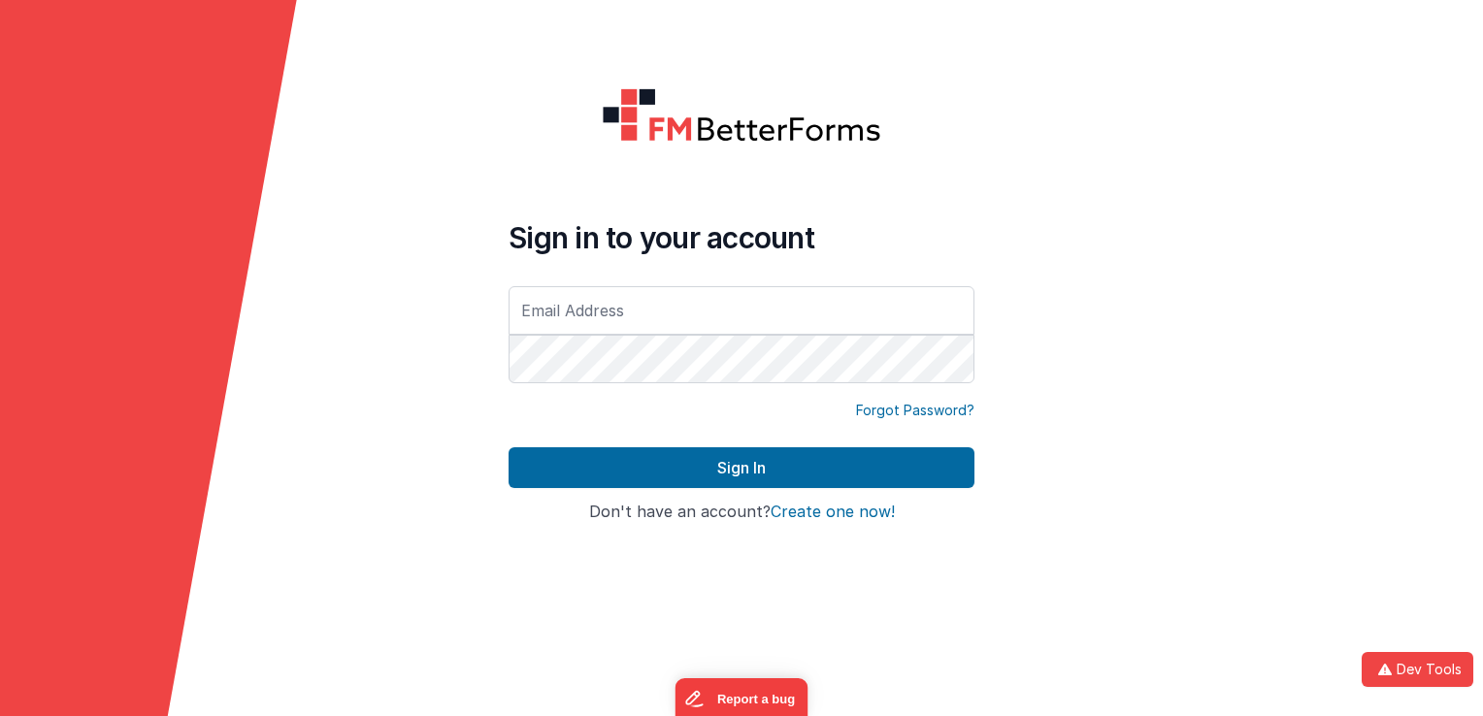
type input "[EMAIL_ADDRESS][DOMAIN_NAME]"
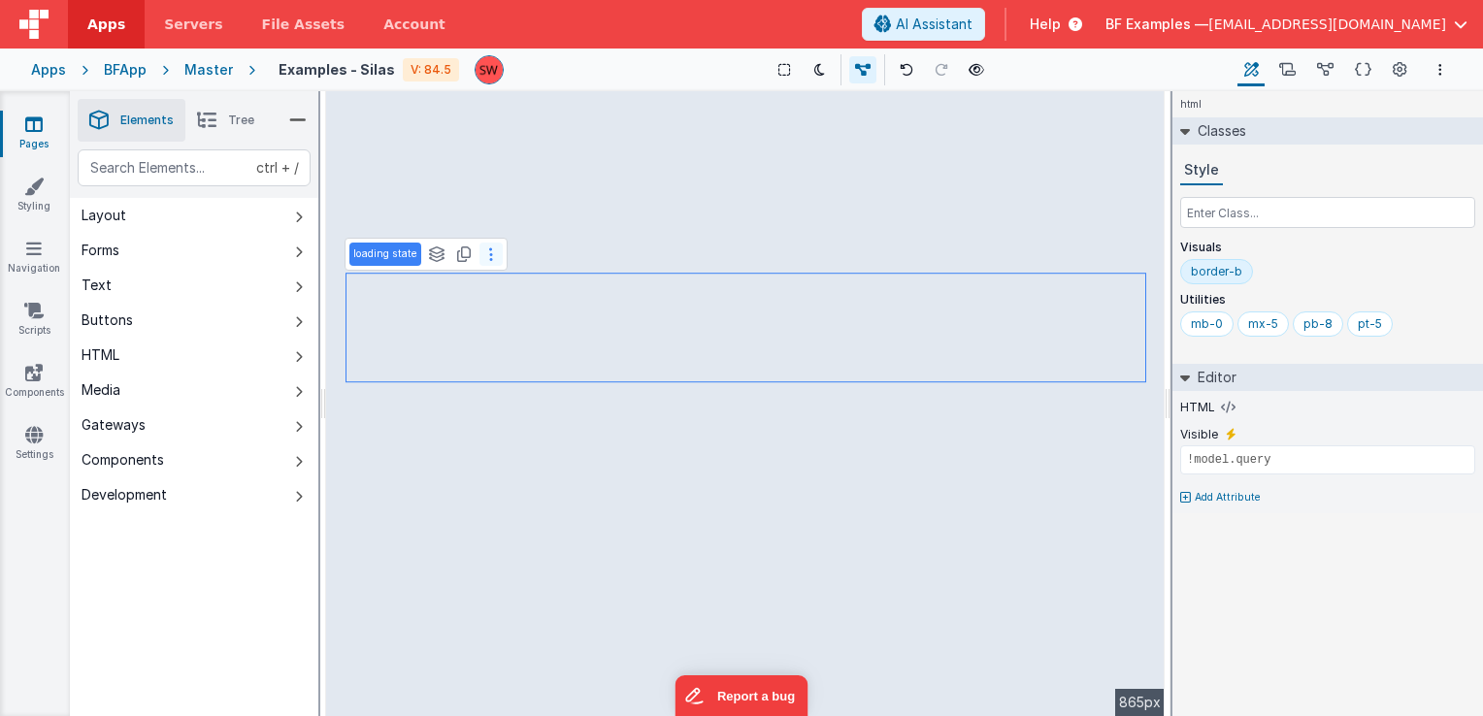
click at [495, 259] on button at bounding box center [491, 254] width 23 height 23
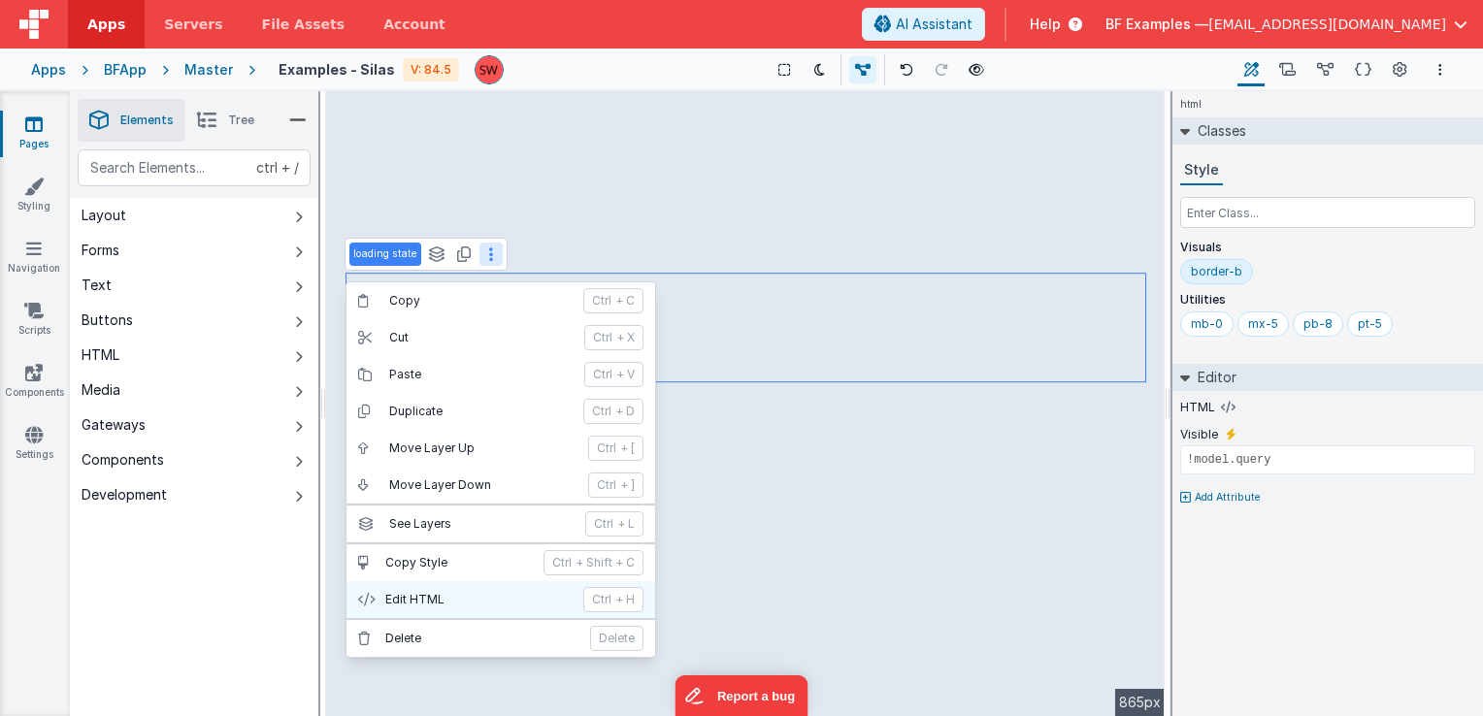
click at [450, 597] on p "Edit HTML" at bounding box center [478, 600] width 186 height 16
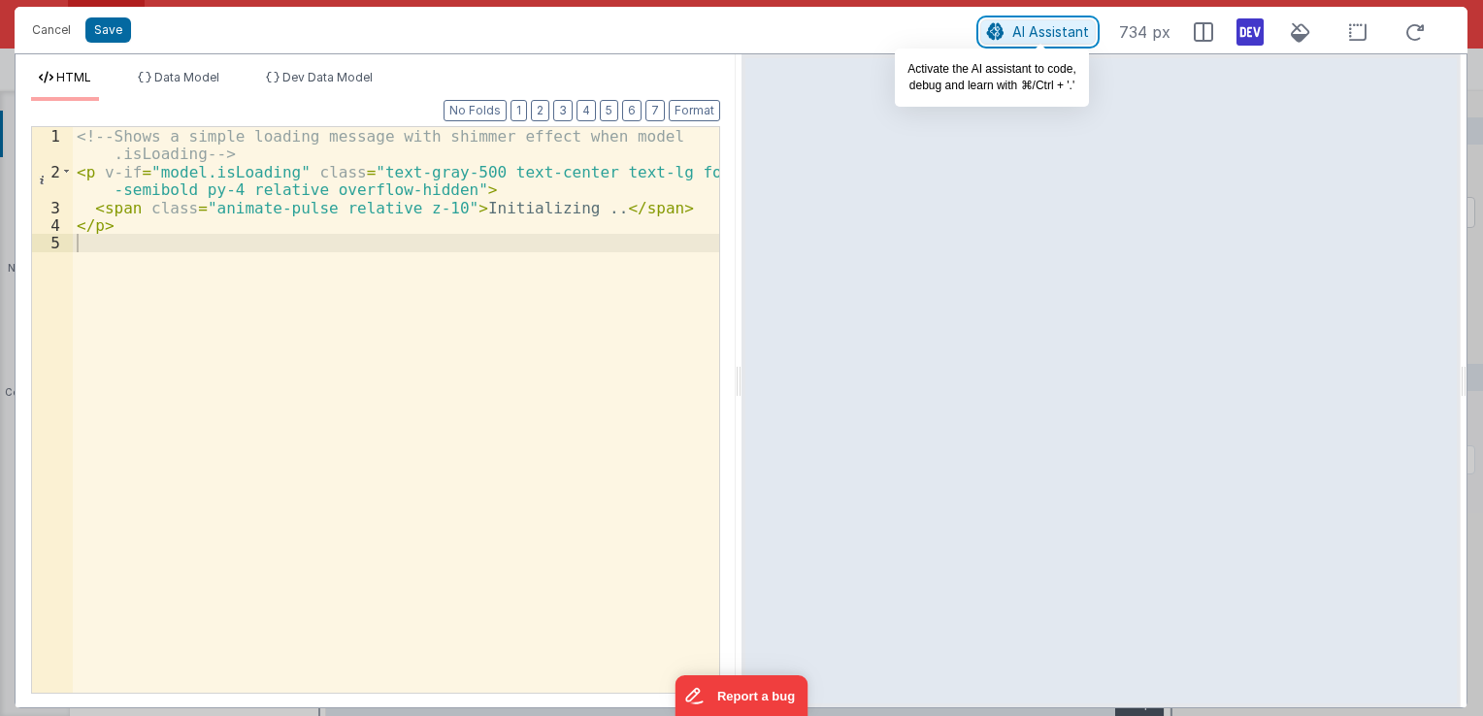
click at [1001, 33] on icon at bounding box center [995, 32] width 17 height 1
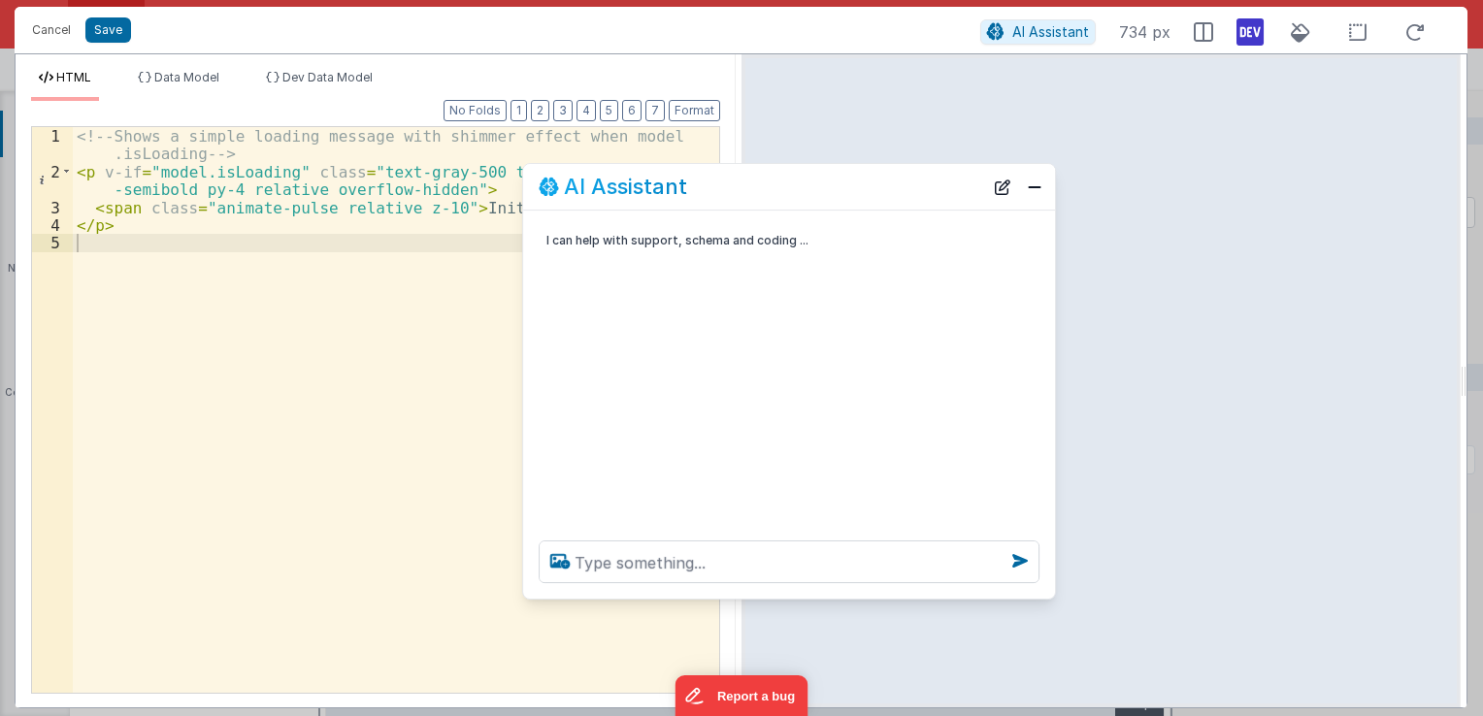
drag, startPoint x: 291, startPoint y: 287, endPoint x: 901, endPoint y: 149, distance: 625.2
click at [899, 176] on div "AI Assistant" at bounding box center [761, 187] width 445 height 23
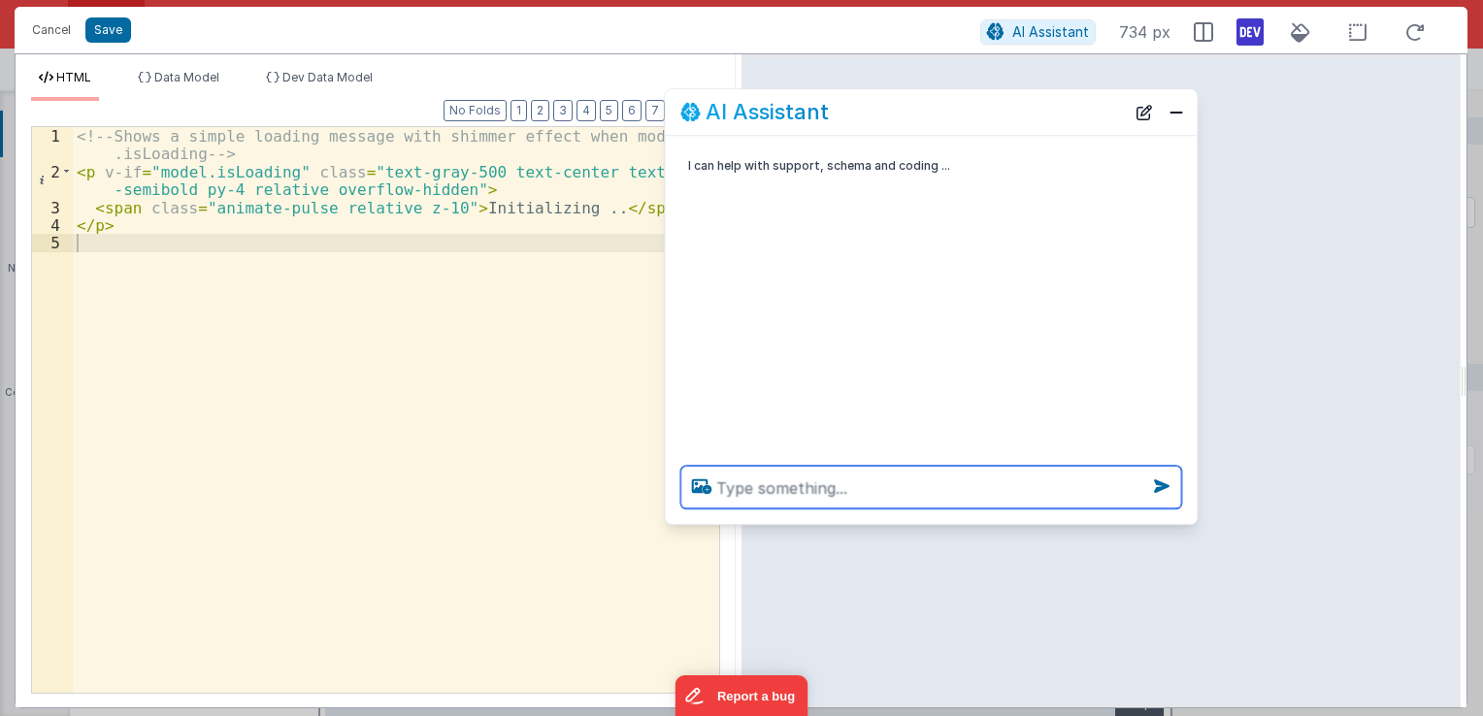
click at [829, 495] on textarea at bounding box center [931, 487] width 501 height 43
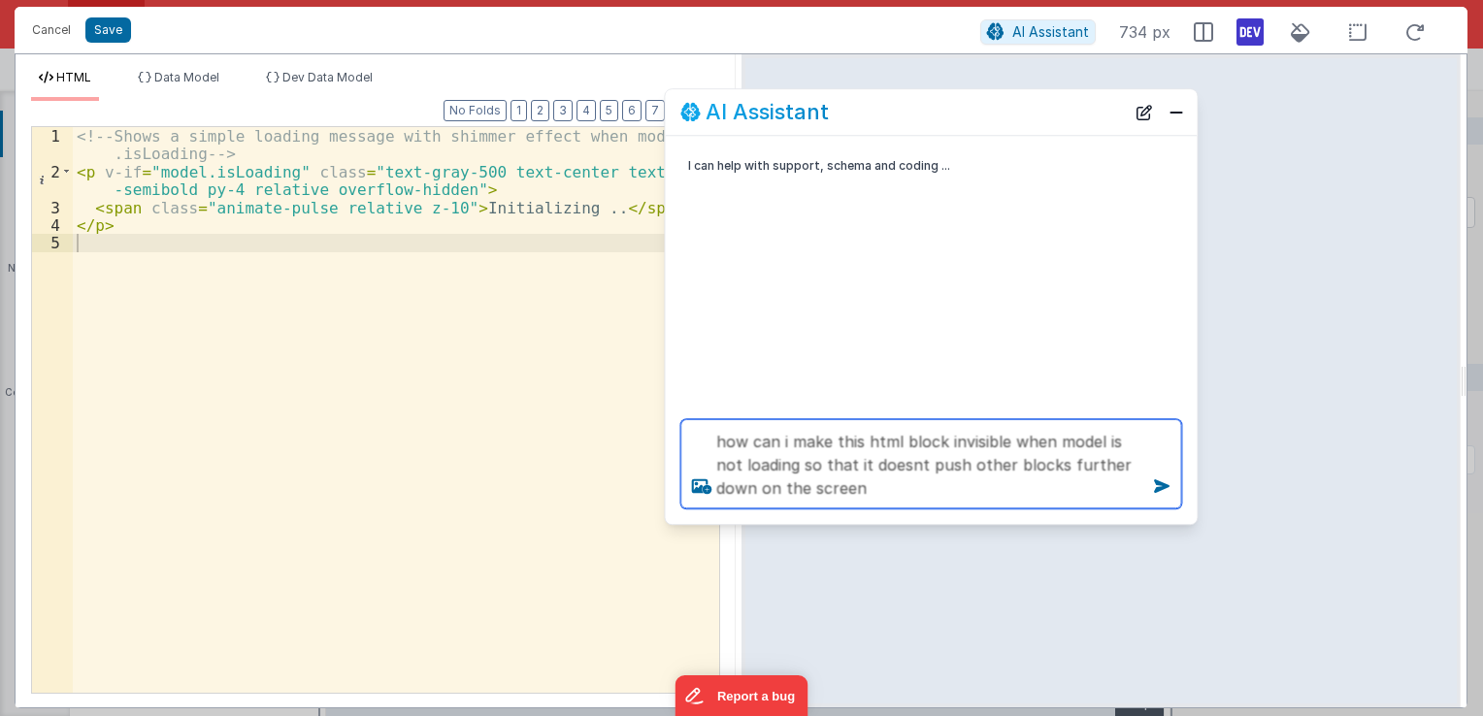
type textarea "how can i make this html block invisible when model is not loading so that it d…"
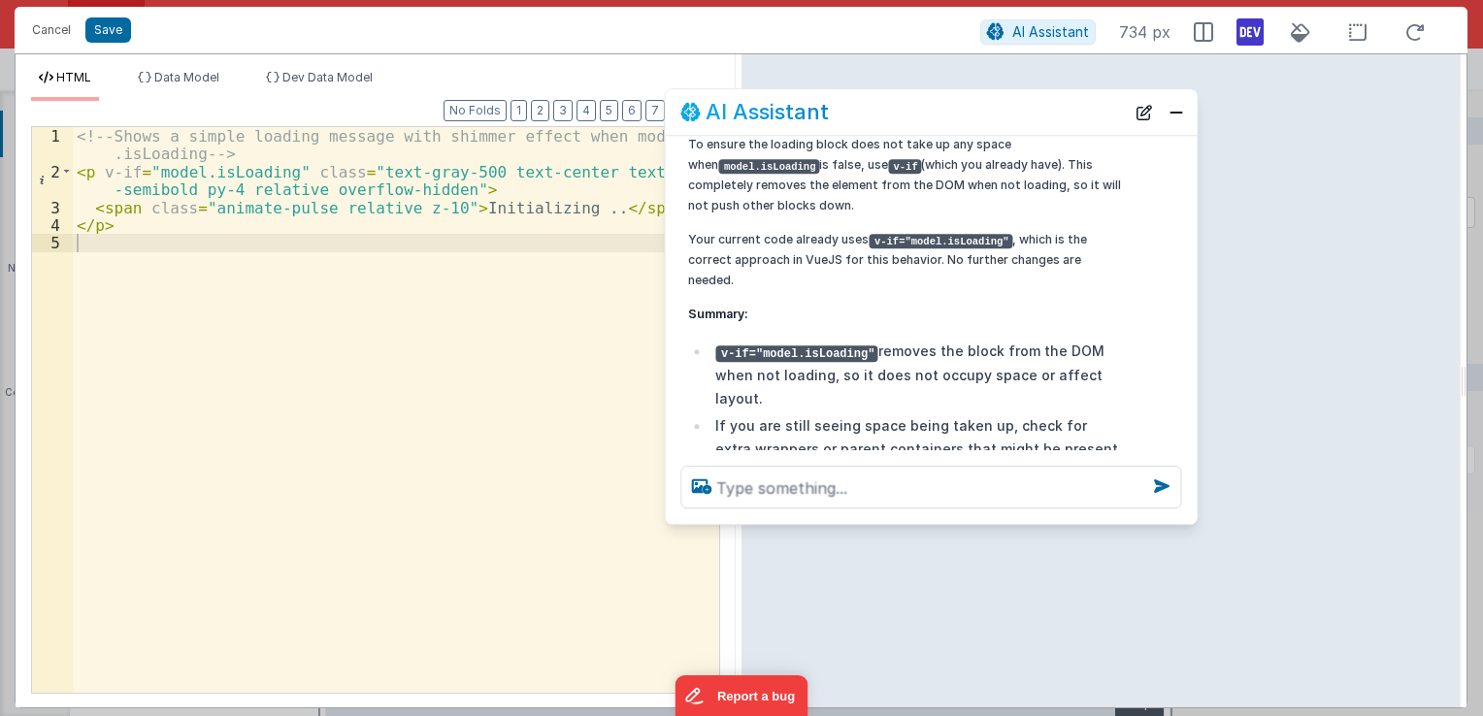
scroll to position [168, 0]
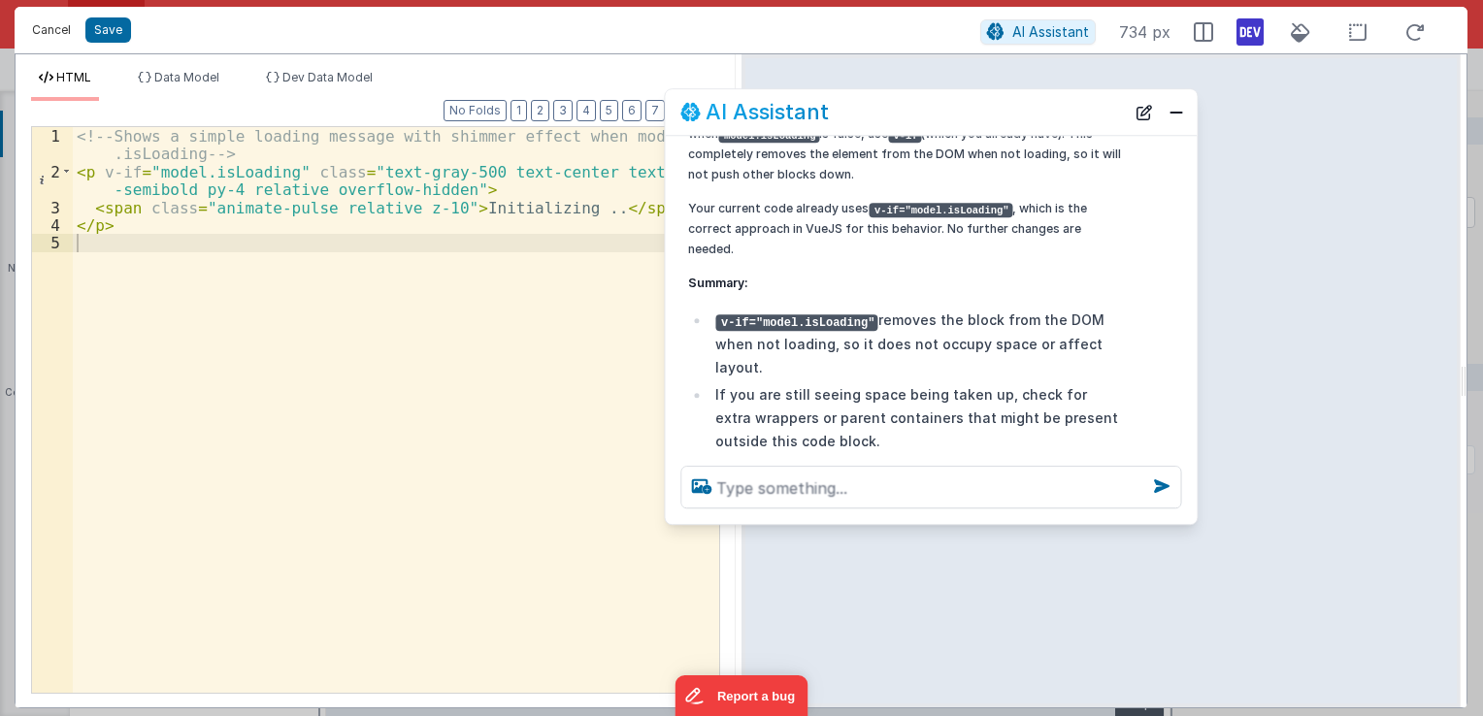
click at [57, 27] on button "Cancel" at bounding box center [51, 30] width 58 height 27
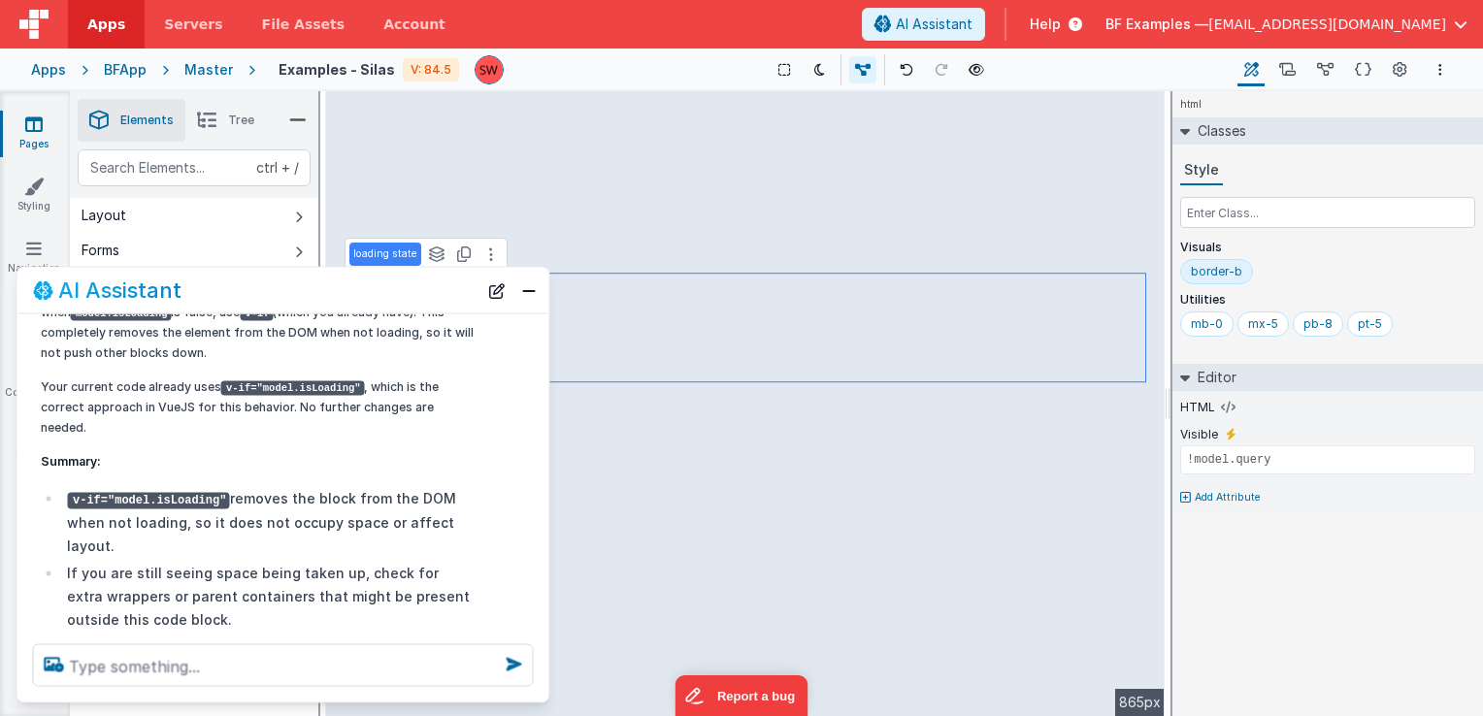
scroll to position [0, 0]
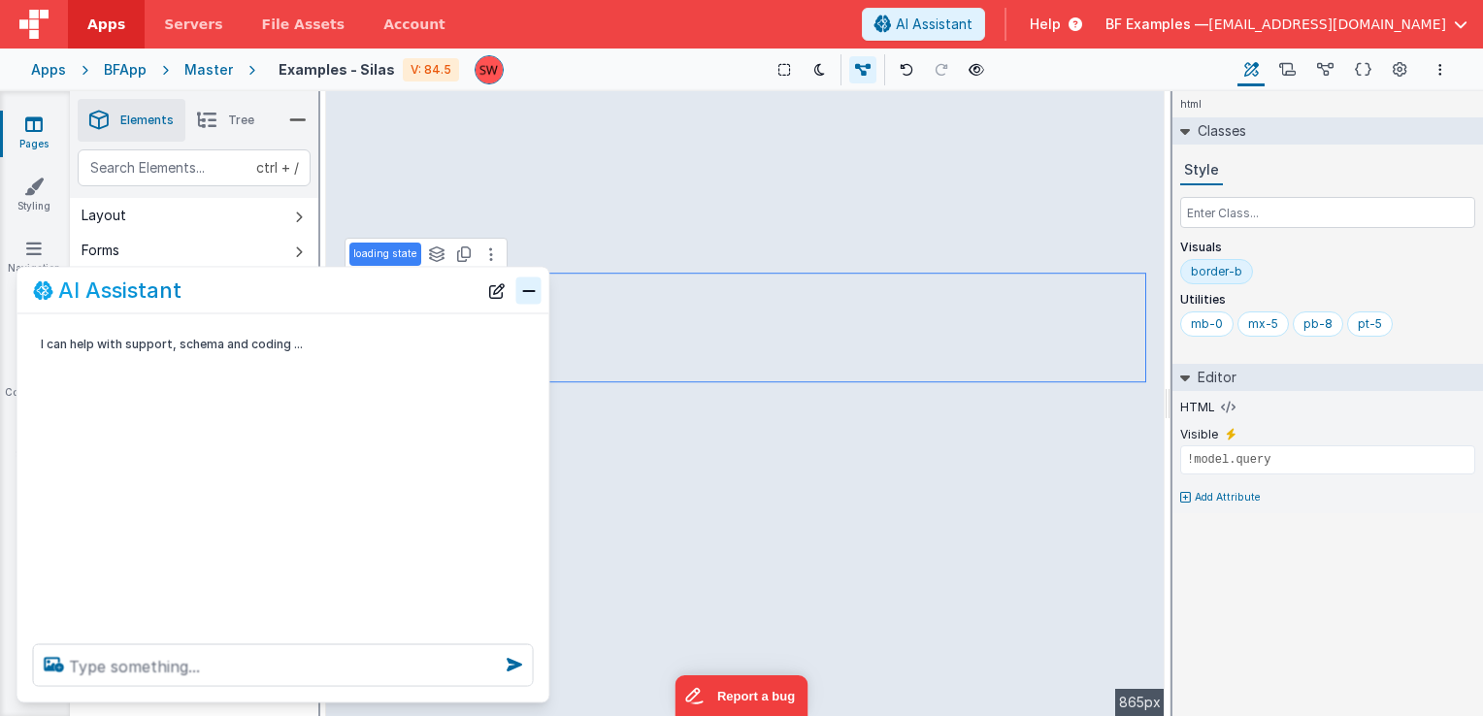
click at [526, 293] on button "Close" at bounding box center [528, 290] width 25 height 27
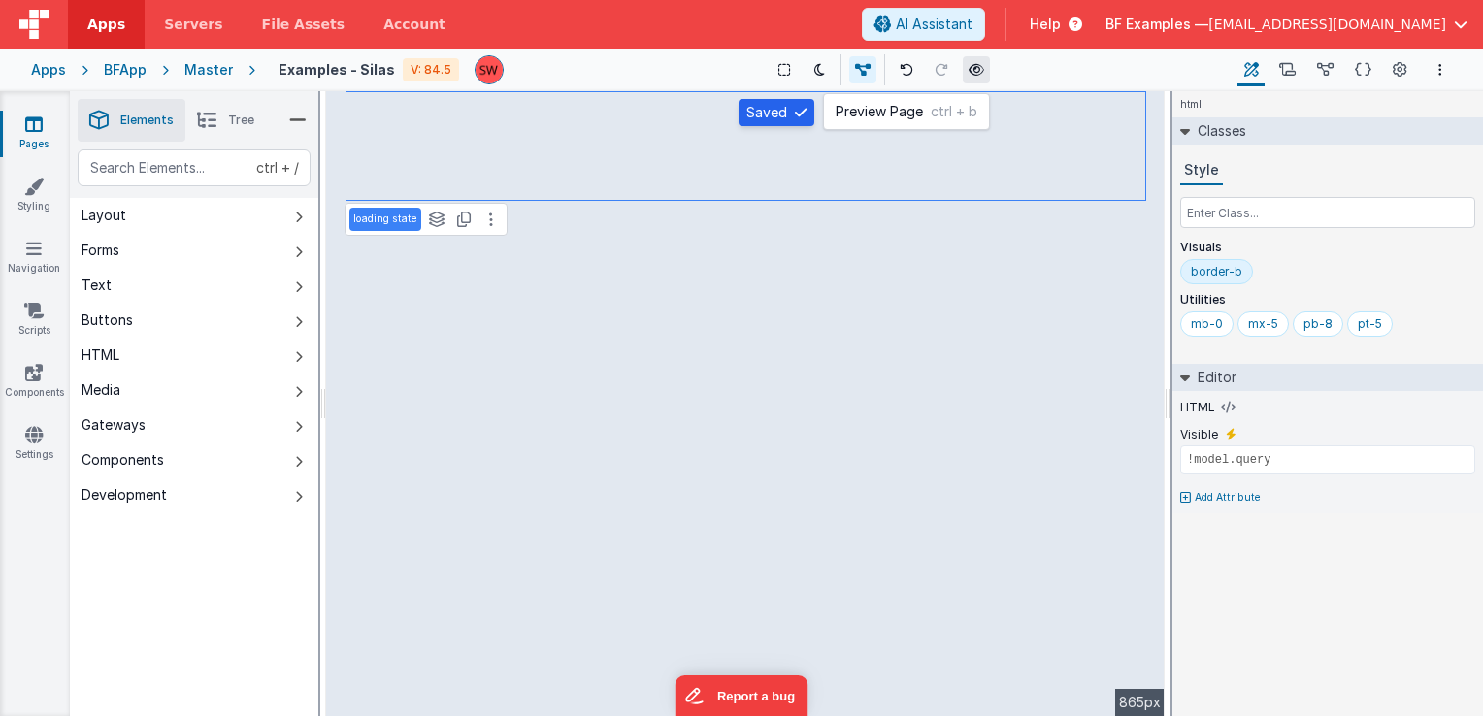
click at [973, 77] on button at bounding box center [976, 69] width 27 height 27
click at [971, 72] on icon at bounding box center [977, 70] width 16 height 14
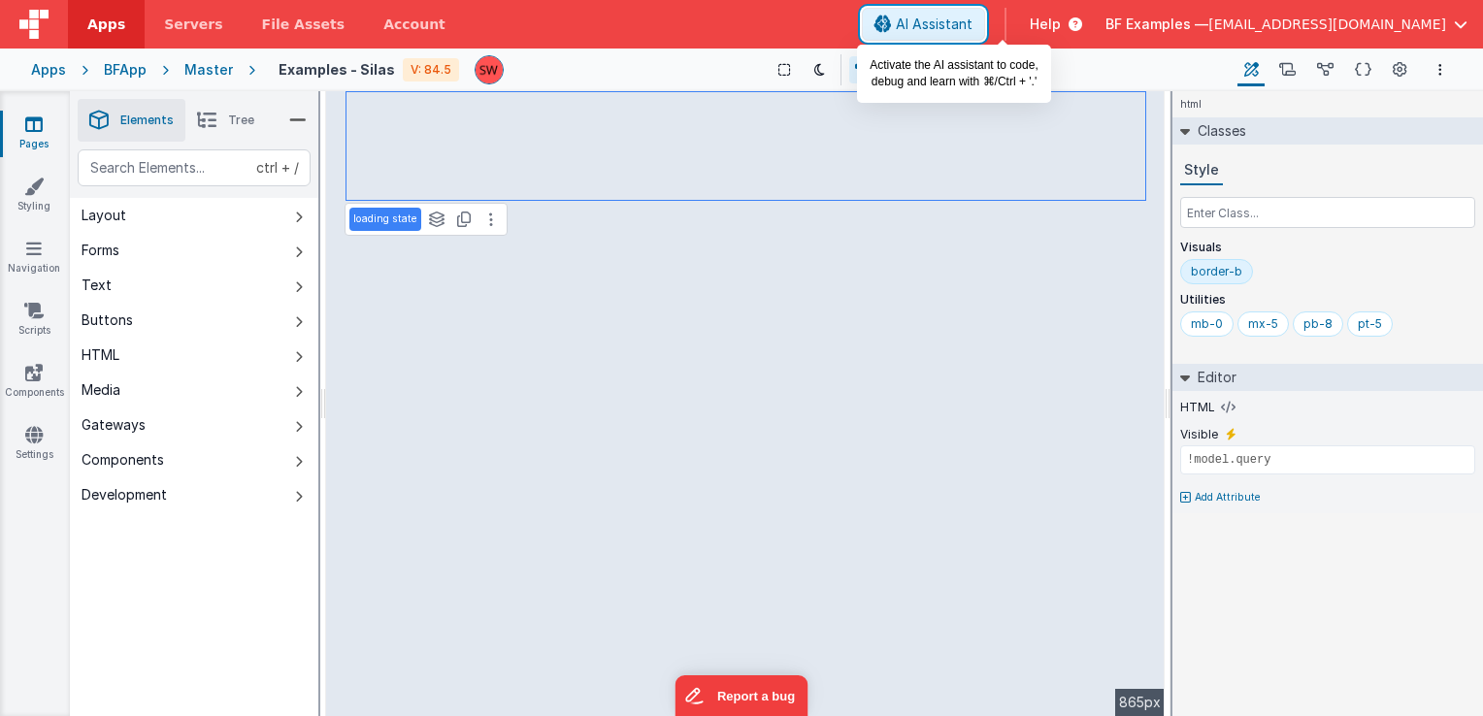
click at [973, 15] on span "AI Assistant" at bounding box center [934, 24] width 77 height 19
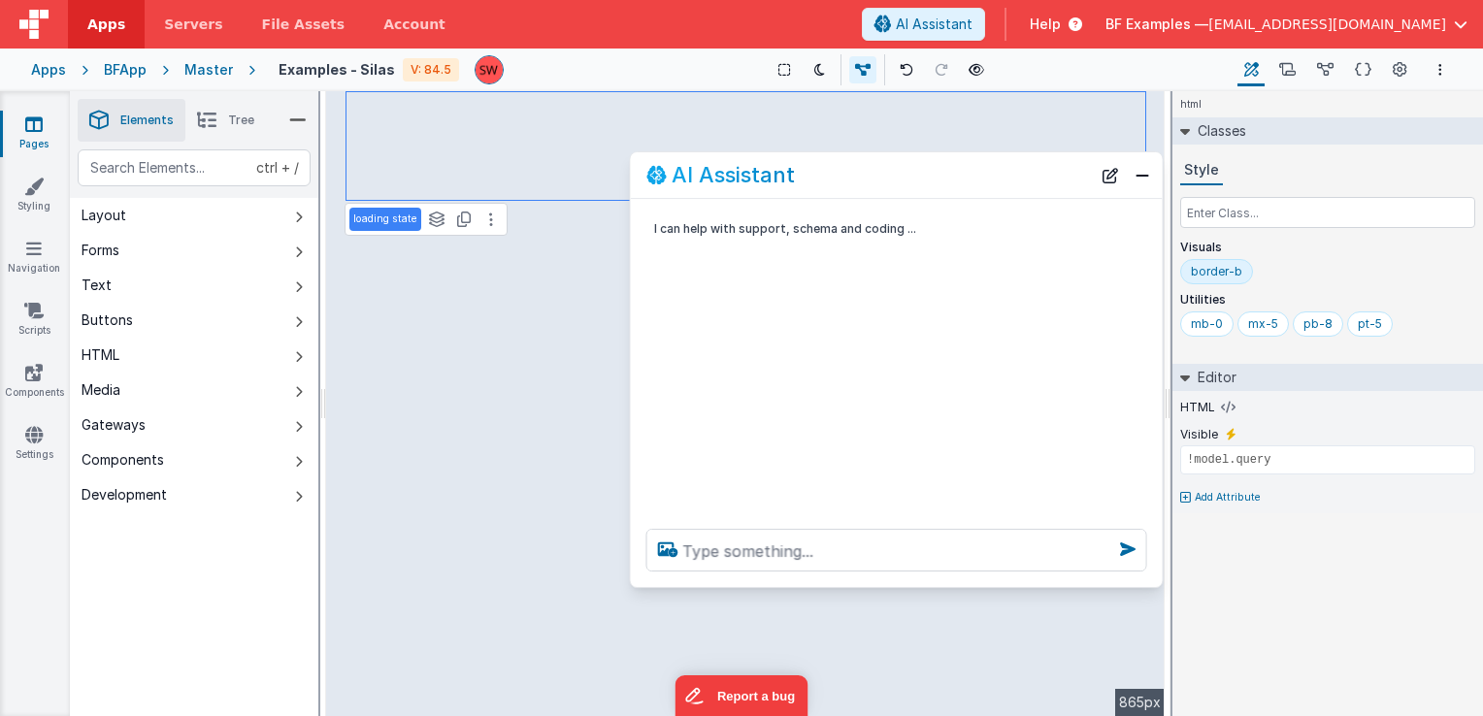
drag, startPoint x: 410, startPoint y: 303, endPoint x: 1023, endPoint y: 188, distance: 624.1
click at [1023, 188] on div "AI Assistant" at bounding box center [897, 175] width 532 height 46
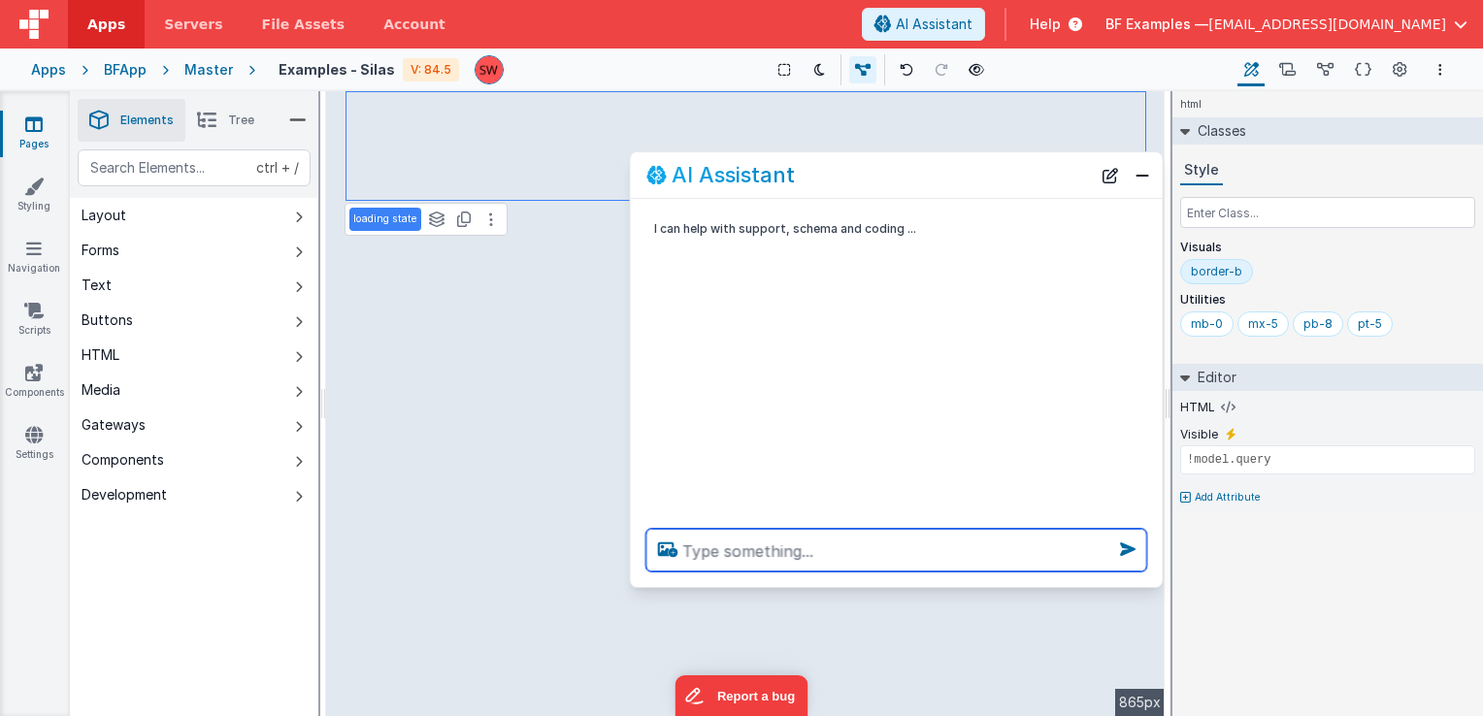
click at [789, 554] on textarea at bounding box center [897, 550] width 501 height 43
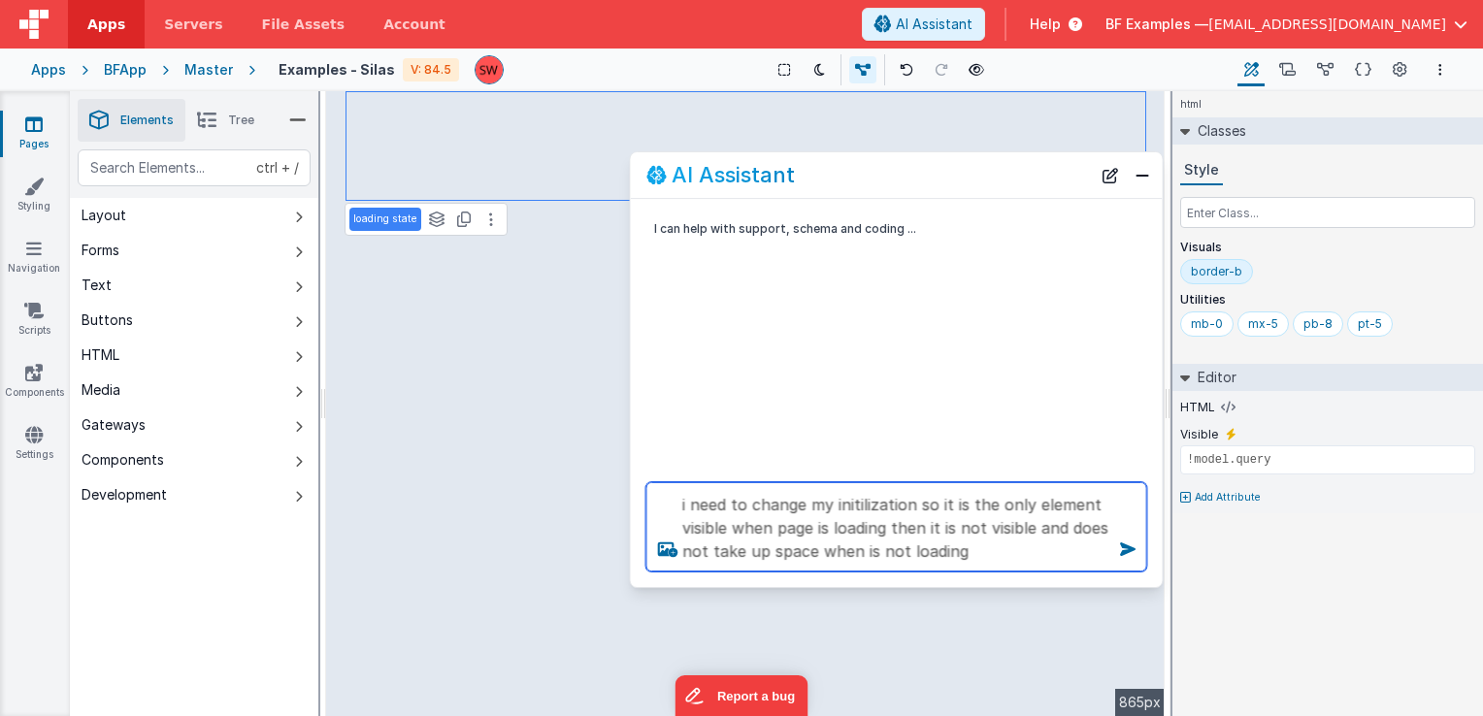
type textarea "i need to change my initilization so it is the only element visible when page i…"
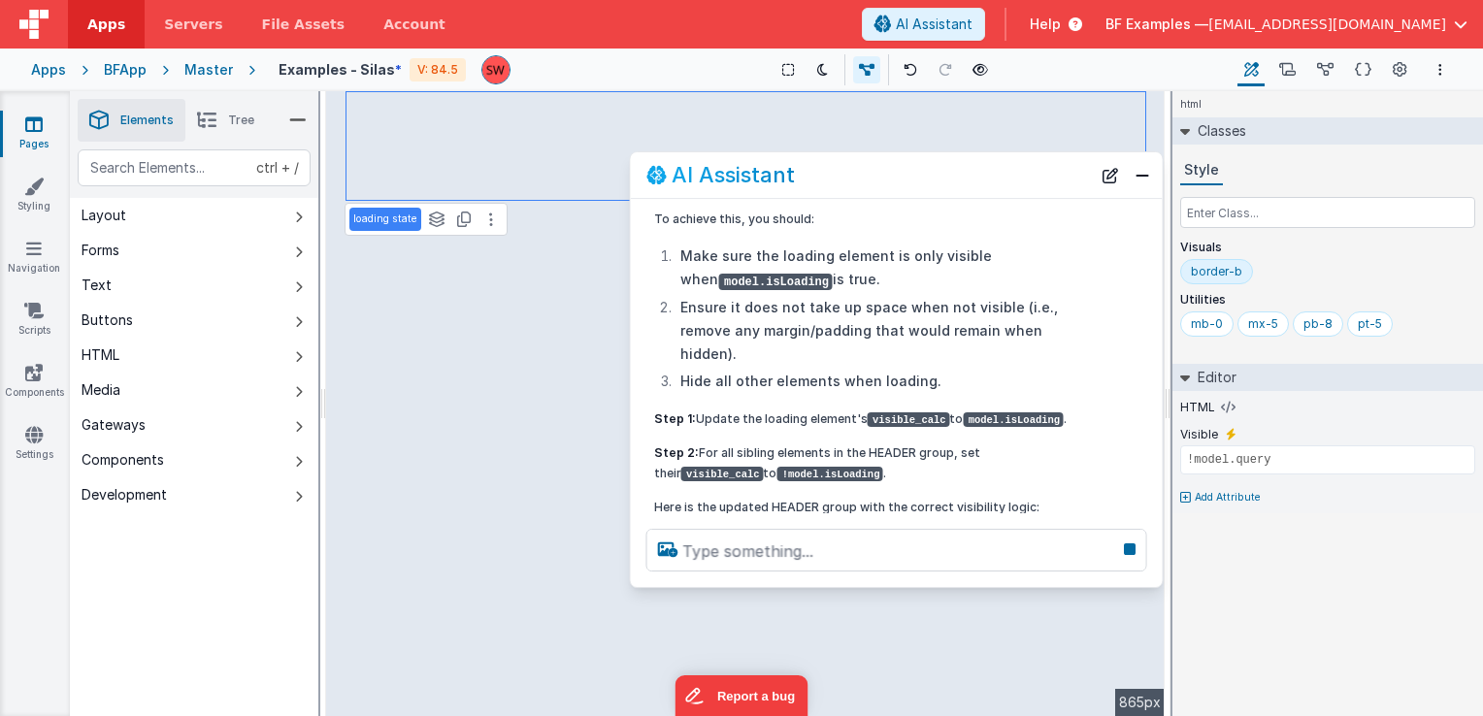
scroll to position [112, 0]
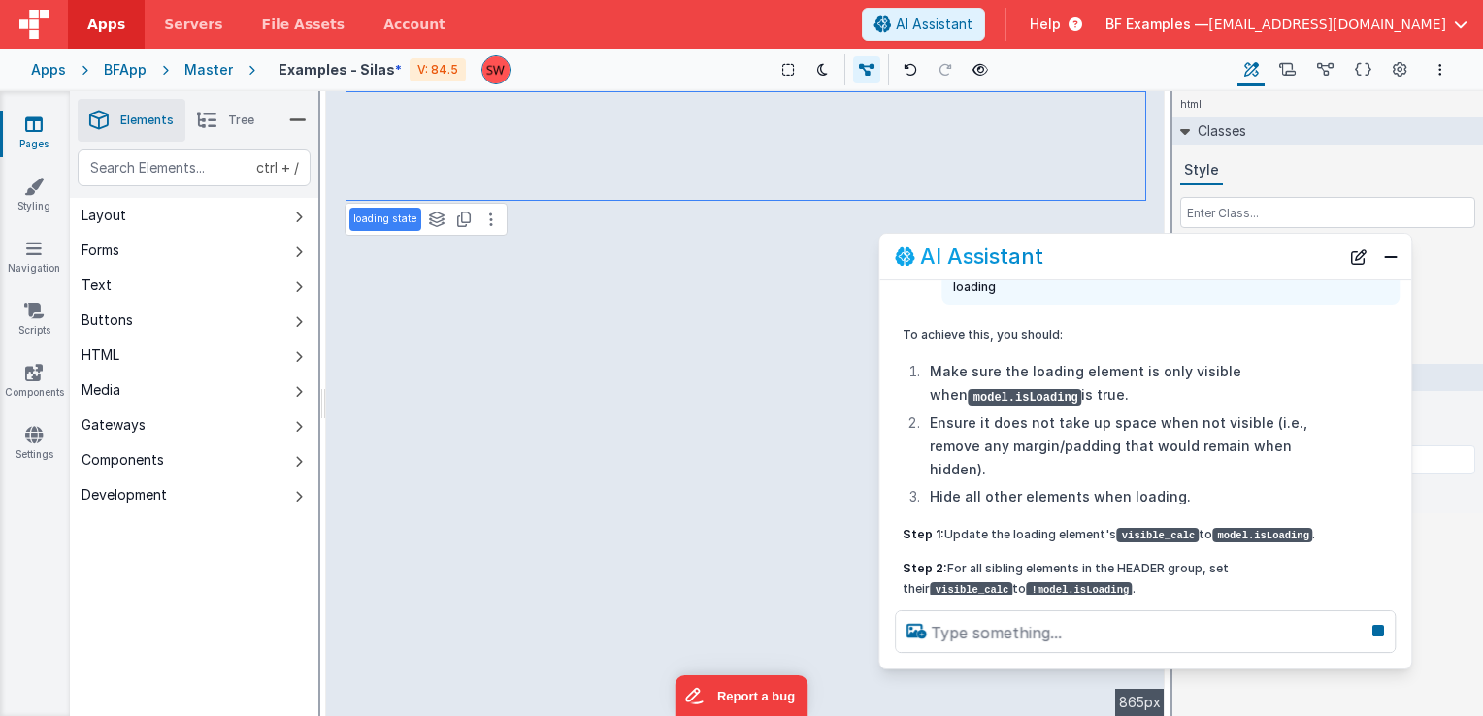
drag, startPoint x: 821, startPoint y: 179, endPoint x: 1071, endPoint y: 260, distance: 262.5
click at [1071, 260] on div "AI Assistant" at bounding box center [1117, 257] width 445 height 23
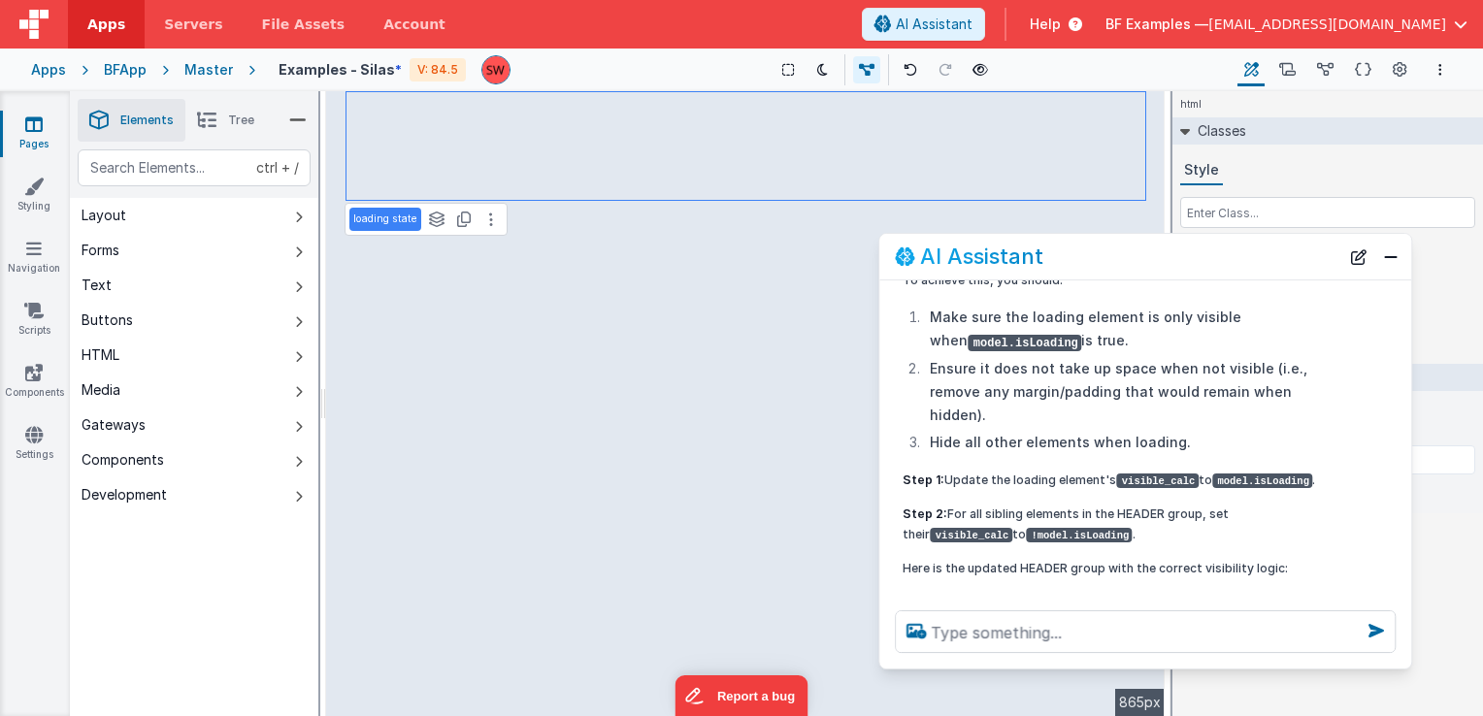
scroll to position [203, 0]
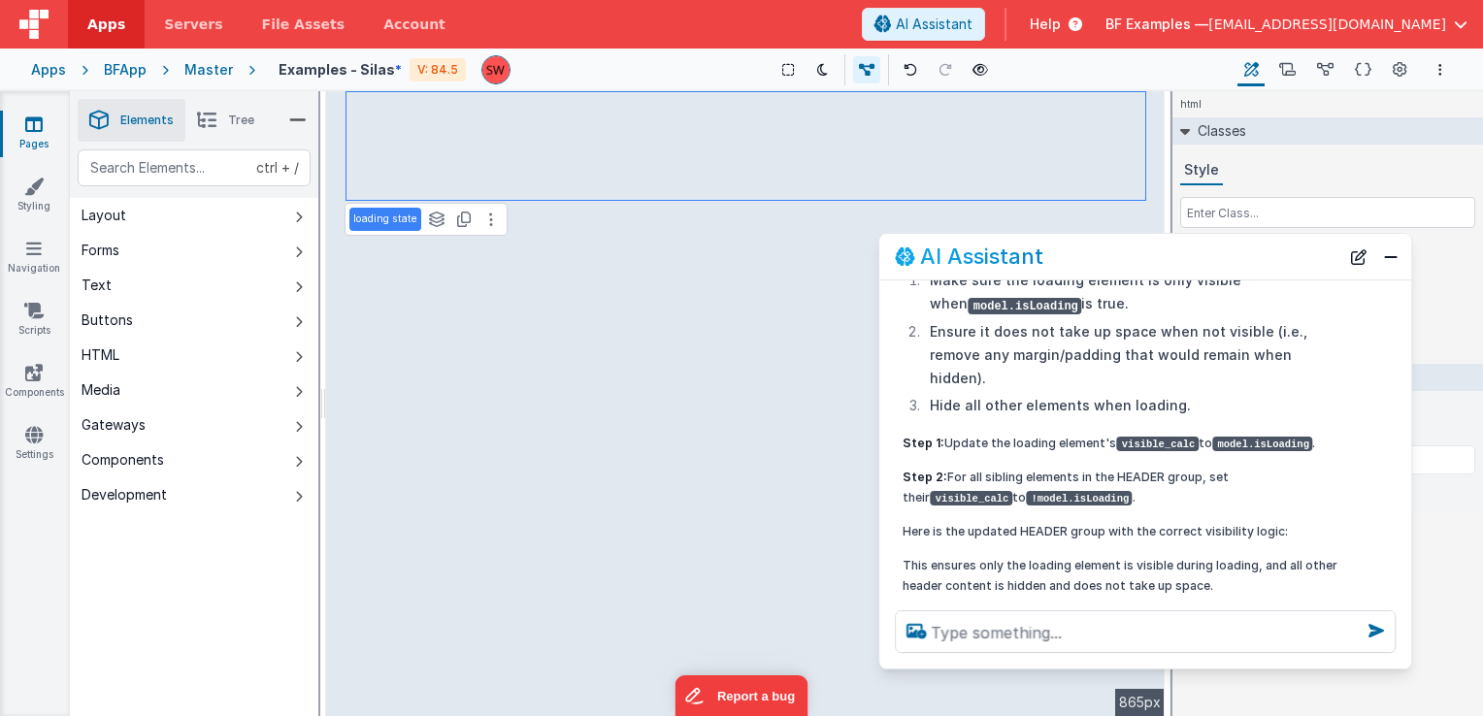
type input "model.isLoading"
click at [497, 218] on button at bounding box center [491, 219] width 23 height 23
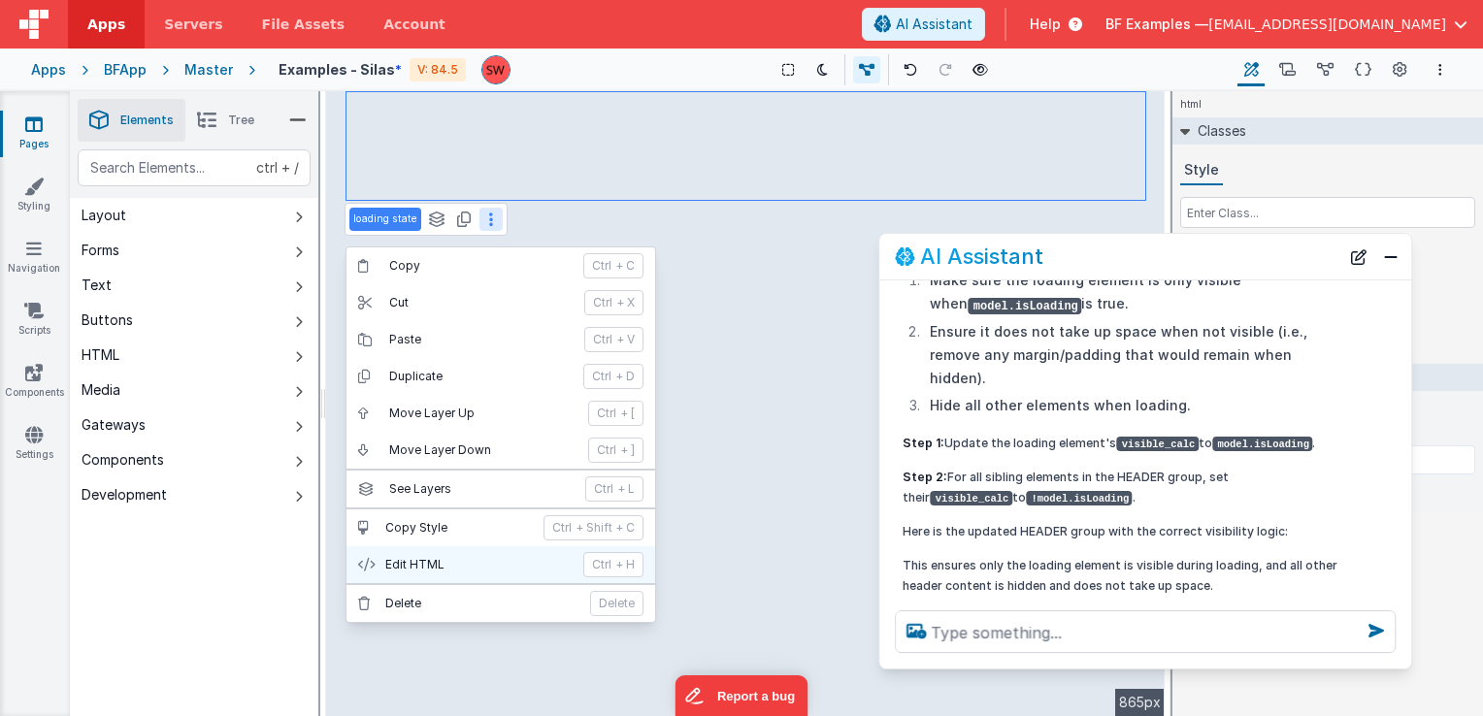
click at [458, 565] on p "Edit HTML" at bounding box center [478, 565] width 186 height 16
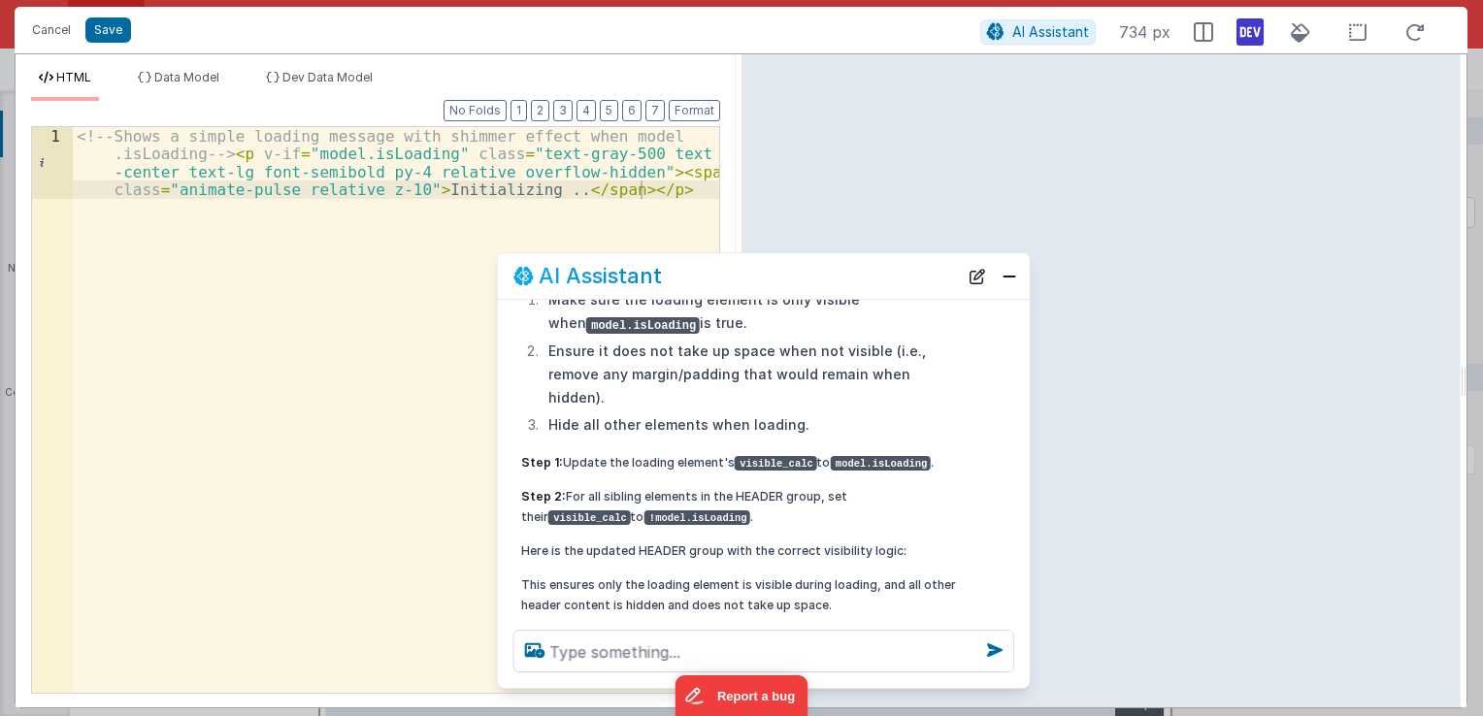
drag, startPoint x: 382, startPoint y: 299, endPoint x: 863, endPoint y: 285, distance: 480.7
click at [863, 285] on div "AI Assistant" at bounding box center [736, 276] width 445 height 23
click at [64, 35] on button "Cancel" at bounding box center [51, 30] width 58 height 27
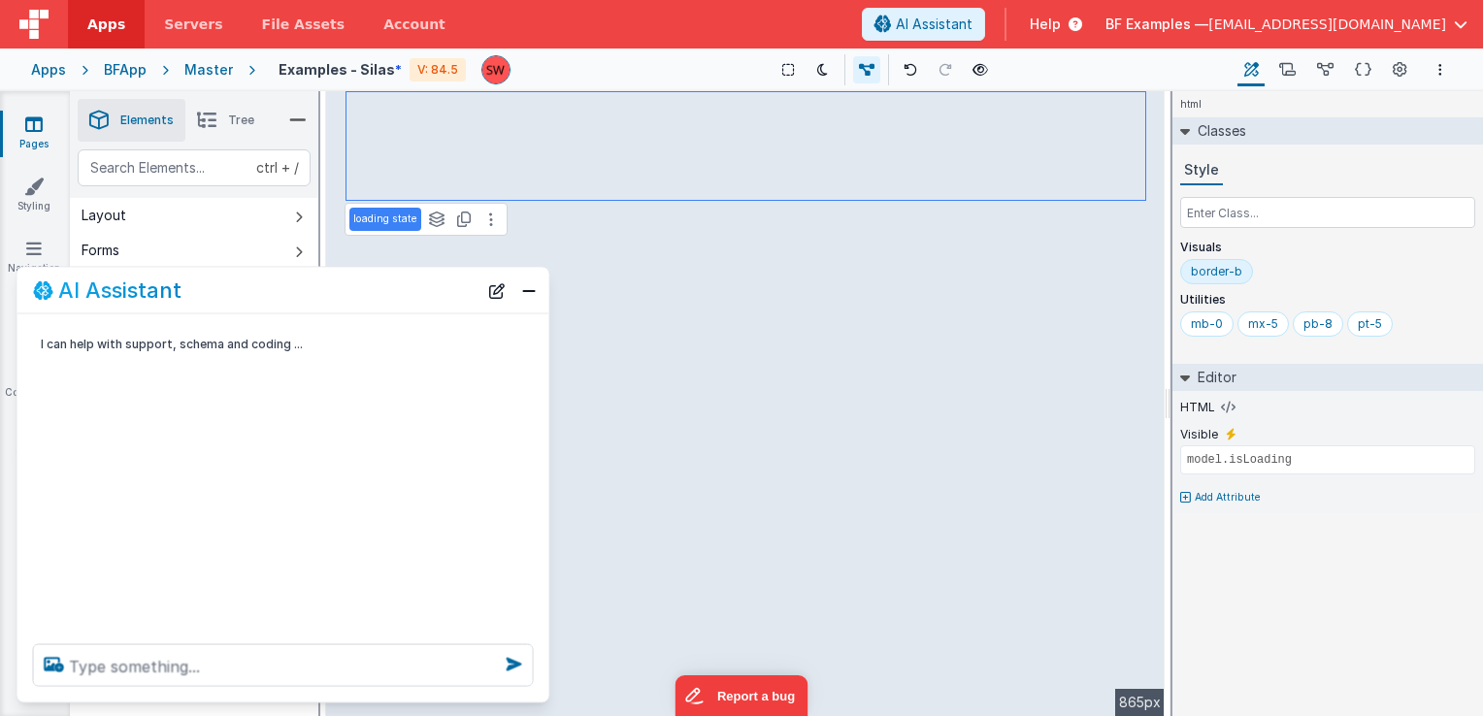
scroll to position [0, 0]
click at [210, 70] on div "Master" at bounding box center [208, 69] width 49 height 19
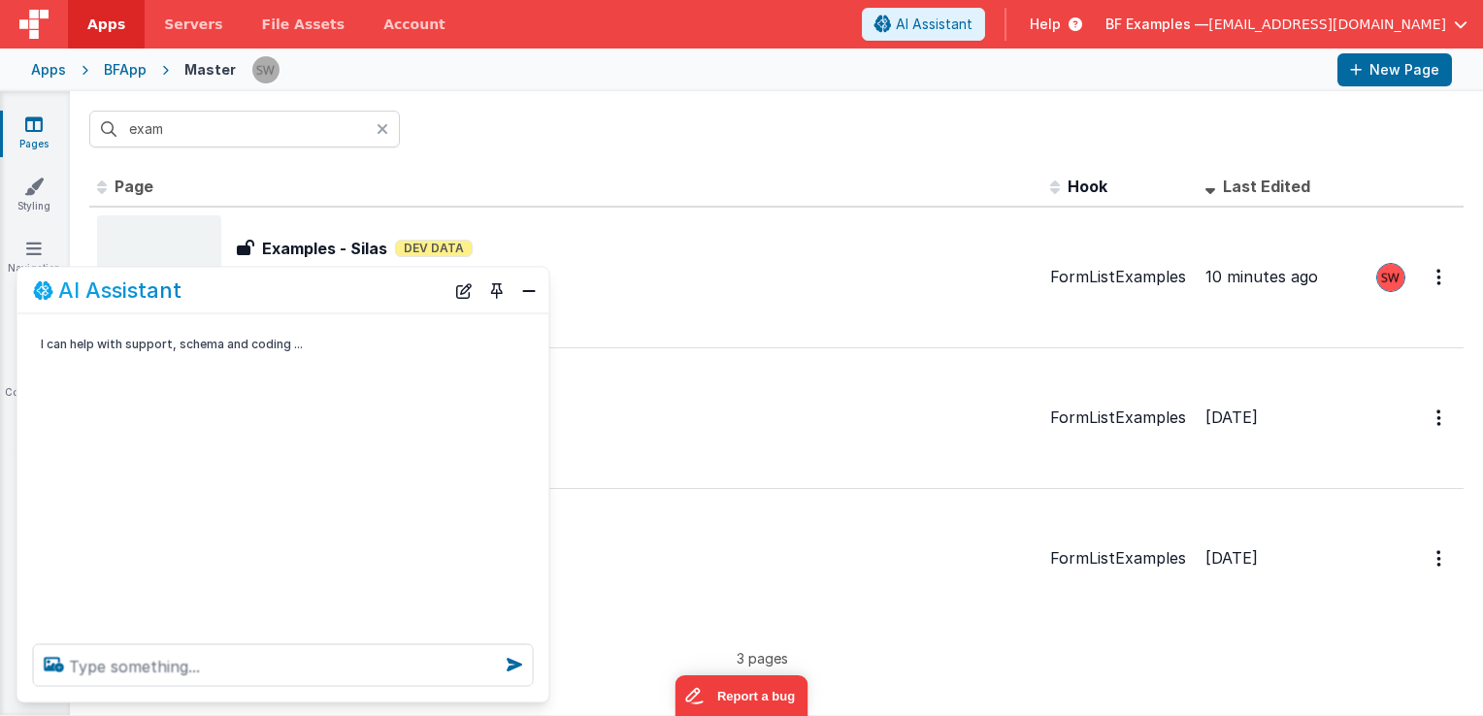
click at [1208, 22] on span "BF Examples —" at bounding box center [1157, 24] width 103 height 19
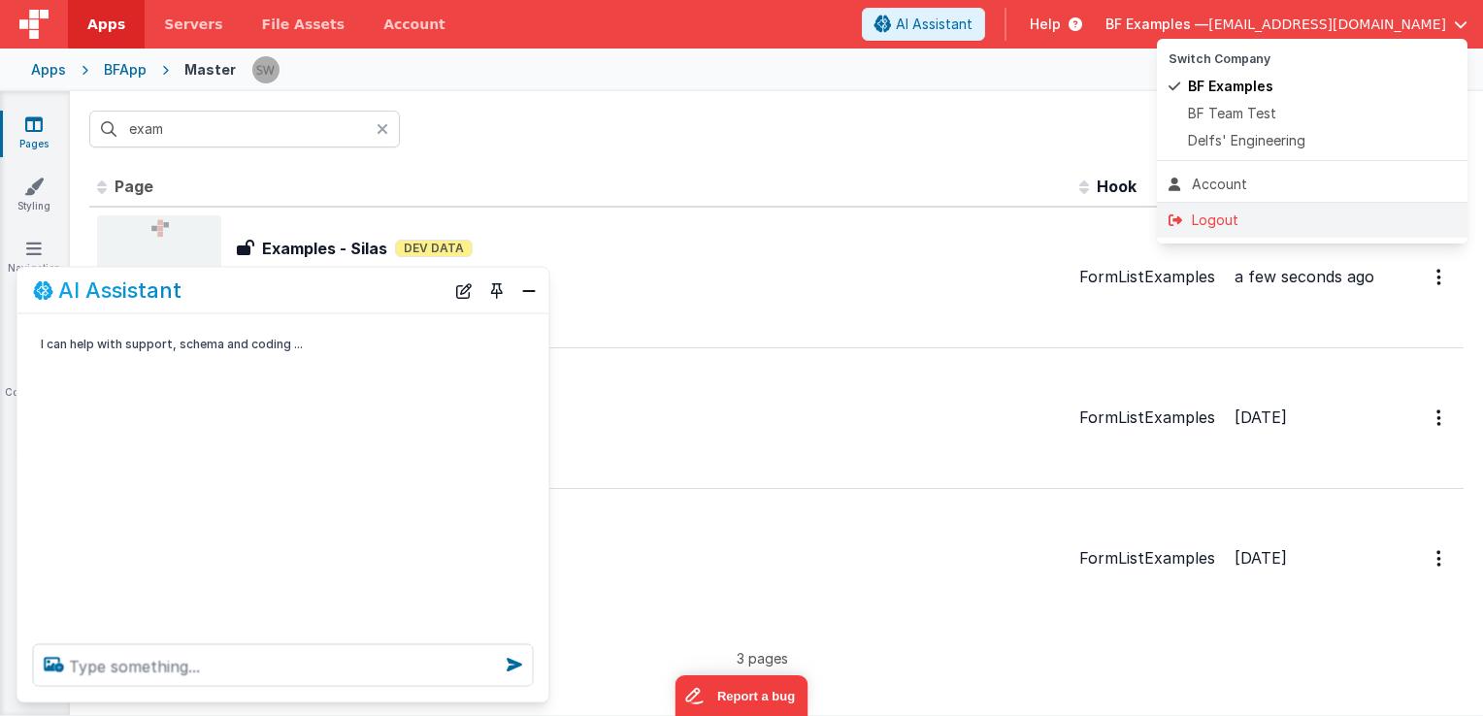
click at [1232, 227] on div "Logout" at bounding box center [1312, 220] width 287 height 19
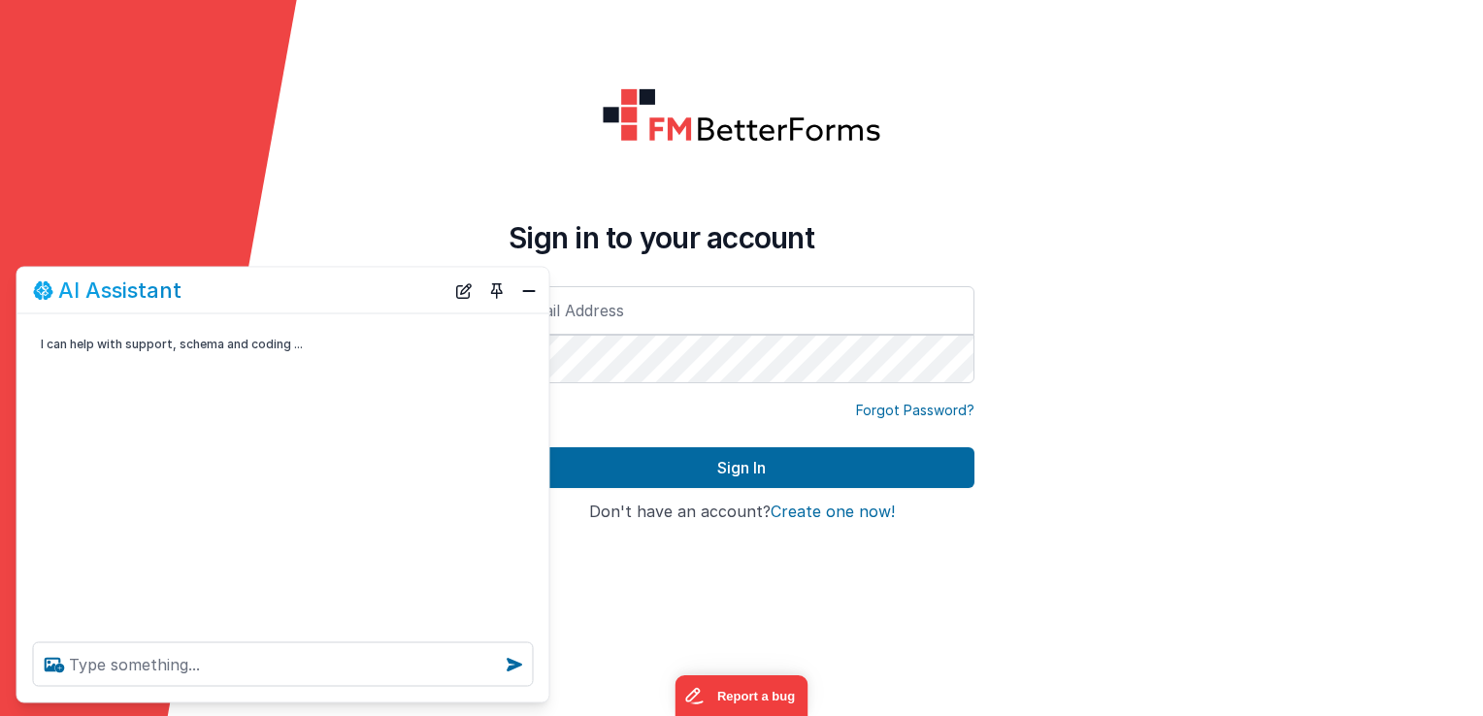
type input "[EMAIL_ADDRESS][DOMAIN_NAME]"
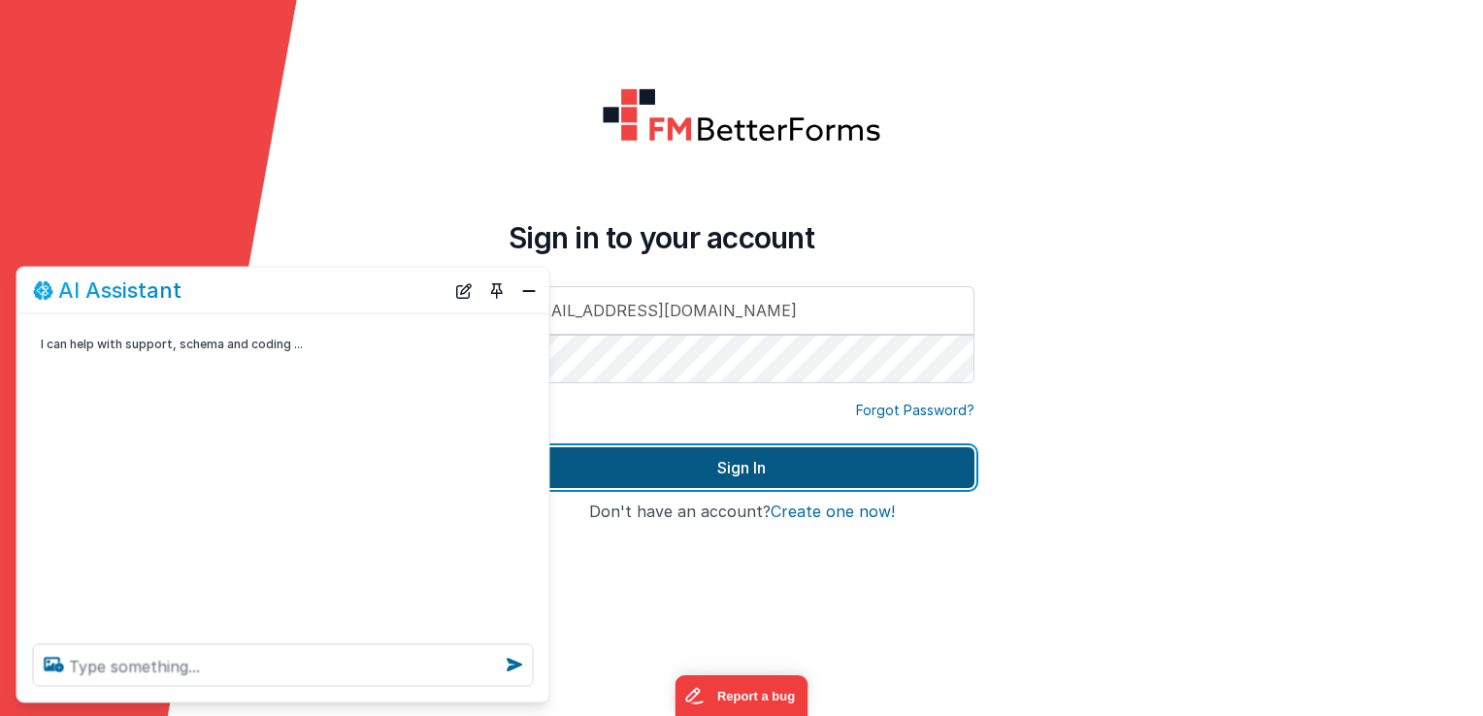
click at [839, 459] on button "Sign In" at bounding box center [742, 468] width 466 height 41
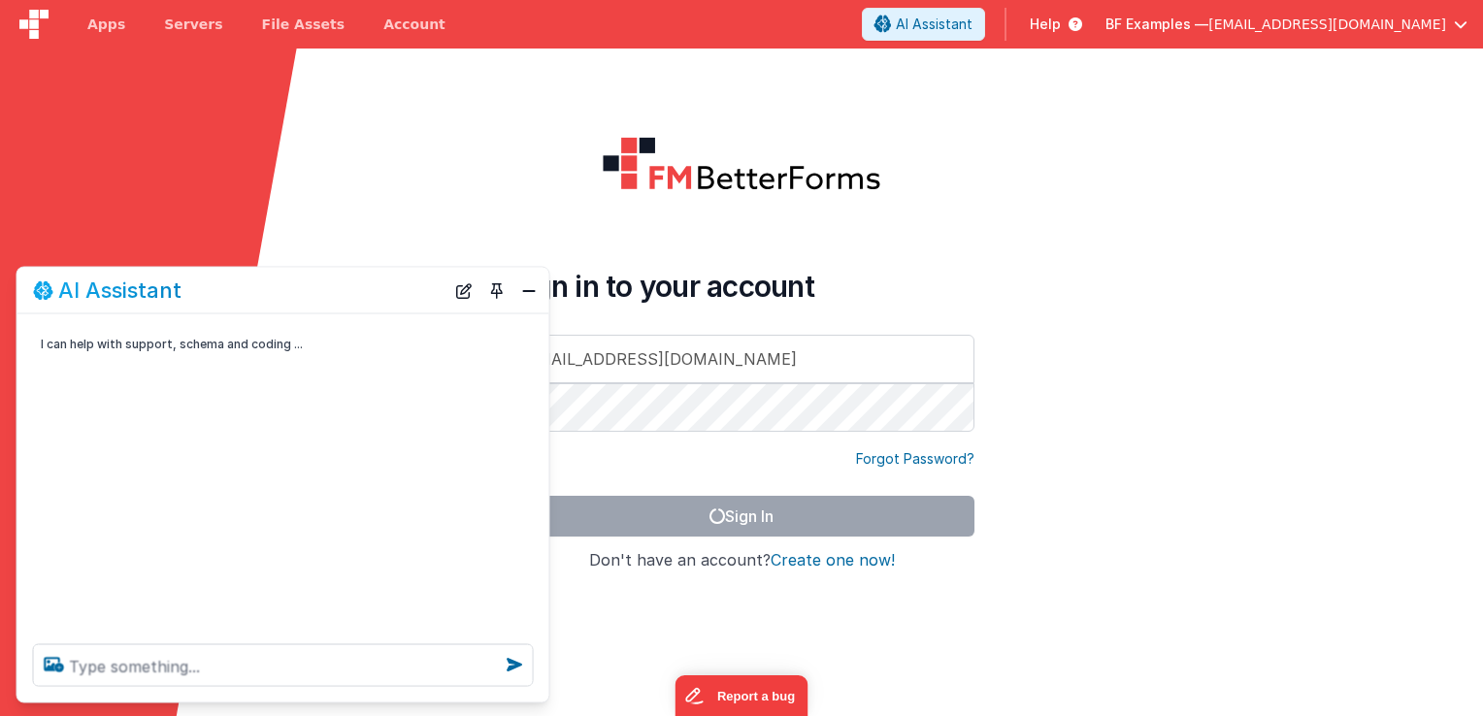
drag, startPoint x: 353, startPoint y: 301, endPoint x: 1049, endPoint y: 250, distance: 697.9
click at [1049, 250] on section "Sign in to your account [PERSON_NAME][EMAIL_ADDRESS][DOMAIN_NAME] Forgot Passwo…" at bounding box center [741, 407] width 1483 height 716
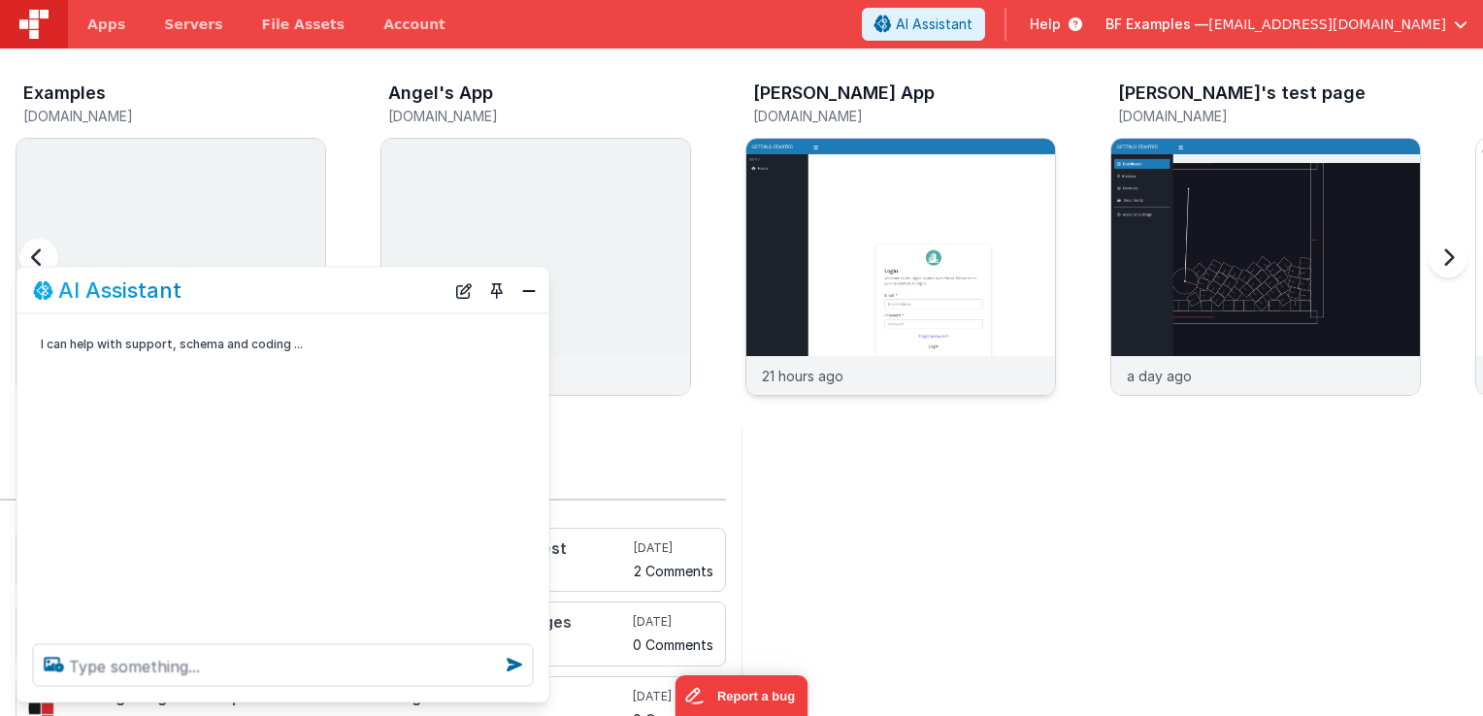
drag, startPoint x: 400, startPoint y: 299, endPoint x: 1052, endPoint y: 263, distance: 653.3
click at [1052, 263] on section "New Drag N' Drop Editor - Beta Preview Say good bye to hand-coding! Build faste…" at bounding box center [741, 407] width 1483 height 716
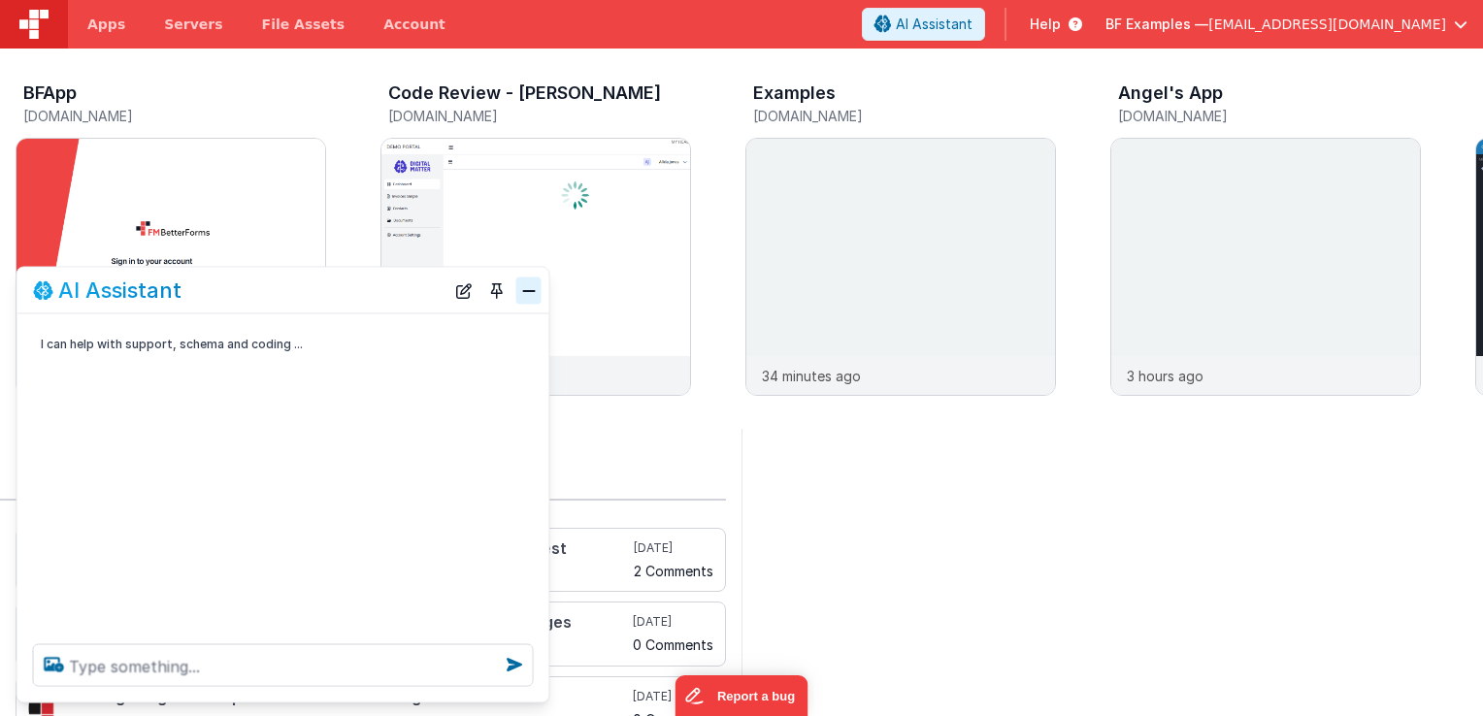
click at [520, 299] on button "Close" at bounding box center [528, 290] width 25 height 27
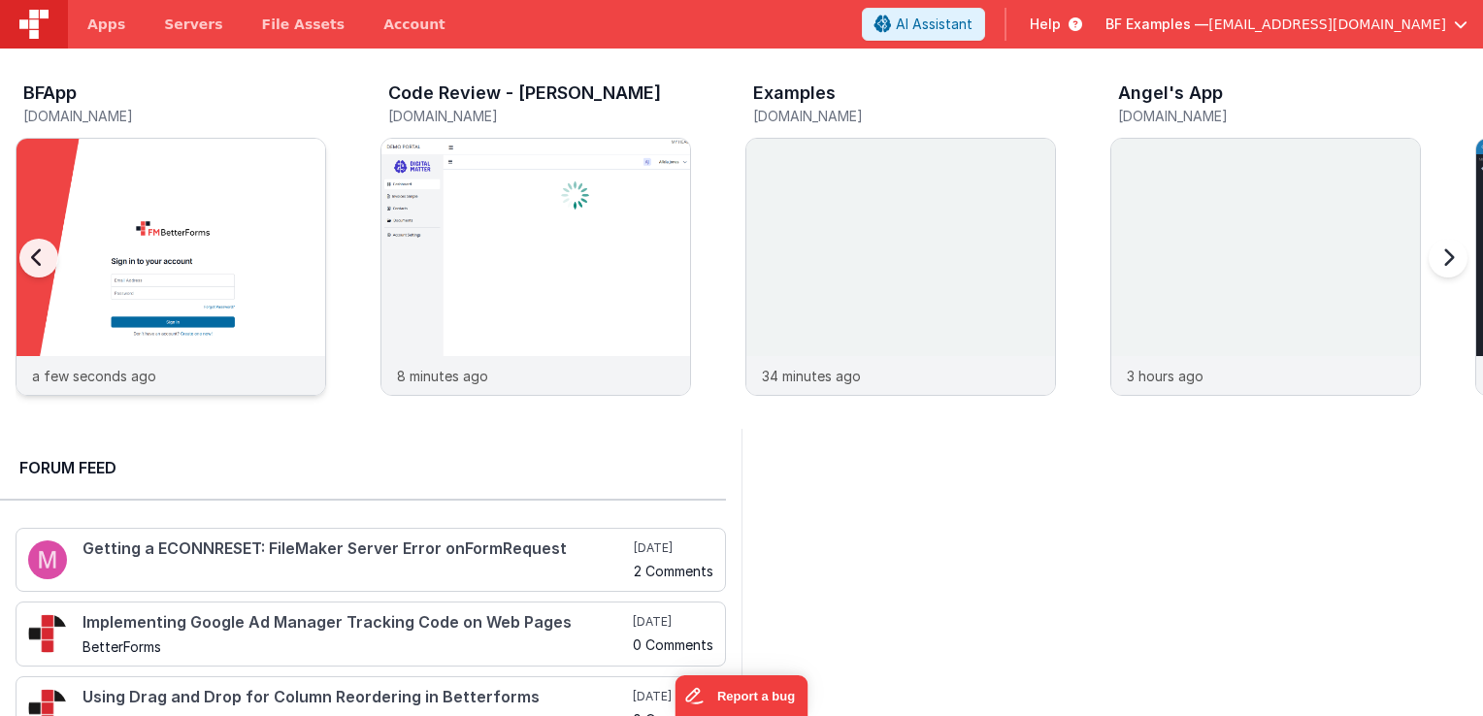
click at [139, 181] on img at bounding box center [171, 293] width 309 height 309
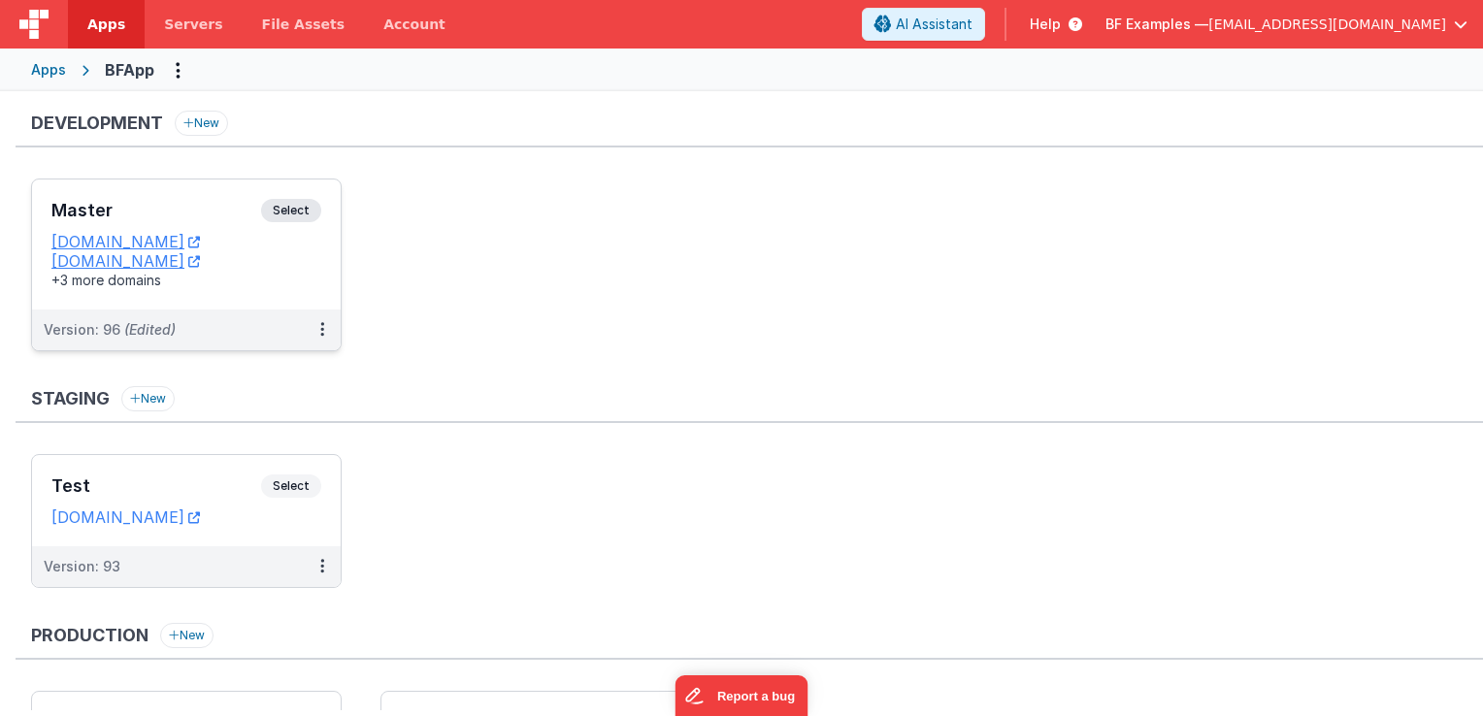
click at [299, 204] on span "Select" at bounding box center [291, 210] width 60 height 23
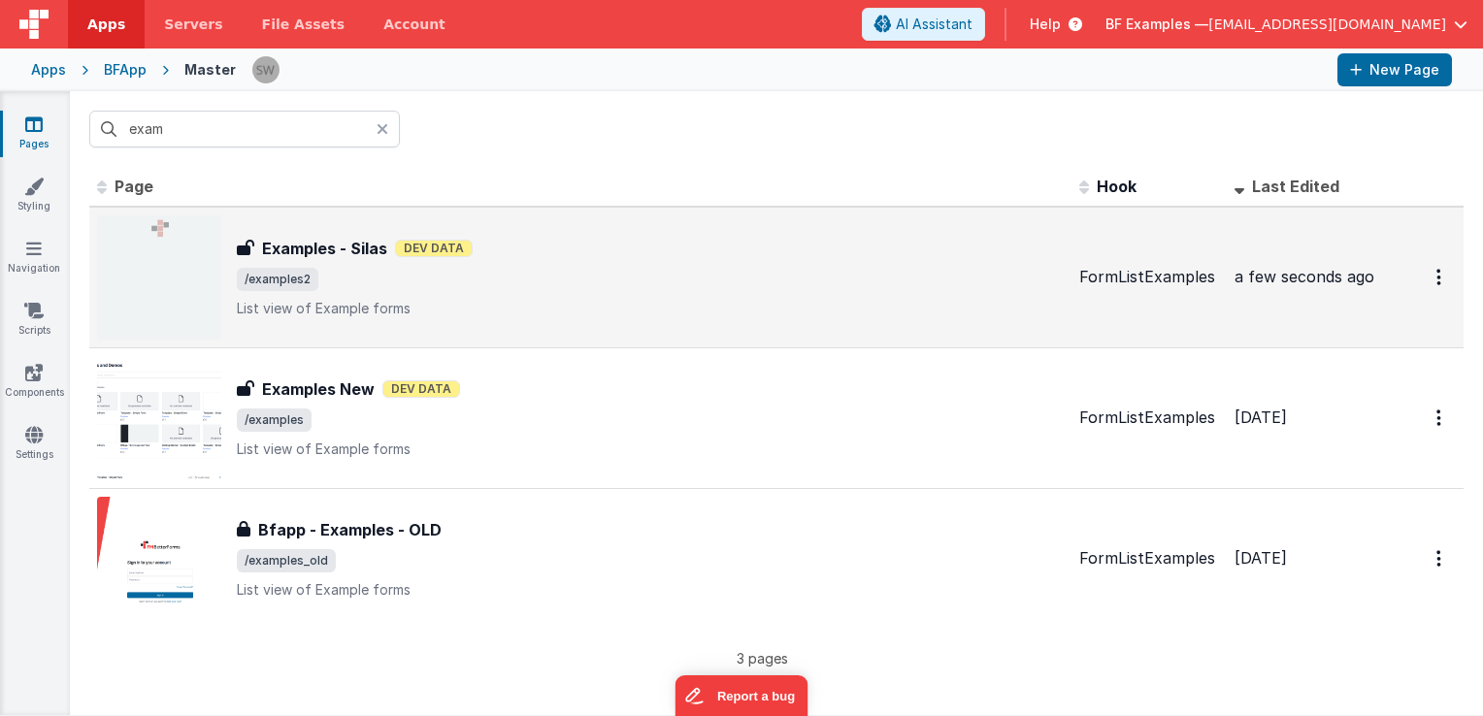
click at [648, 268] on span "/examples2" at bounding box center [650, 279] width 827 height 23
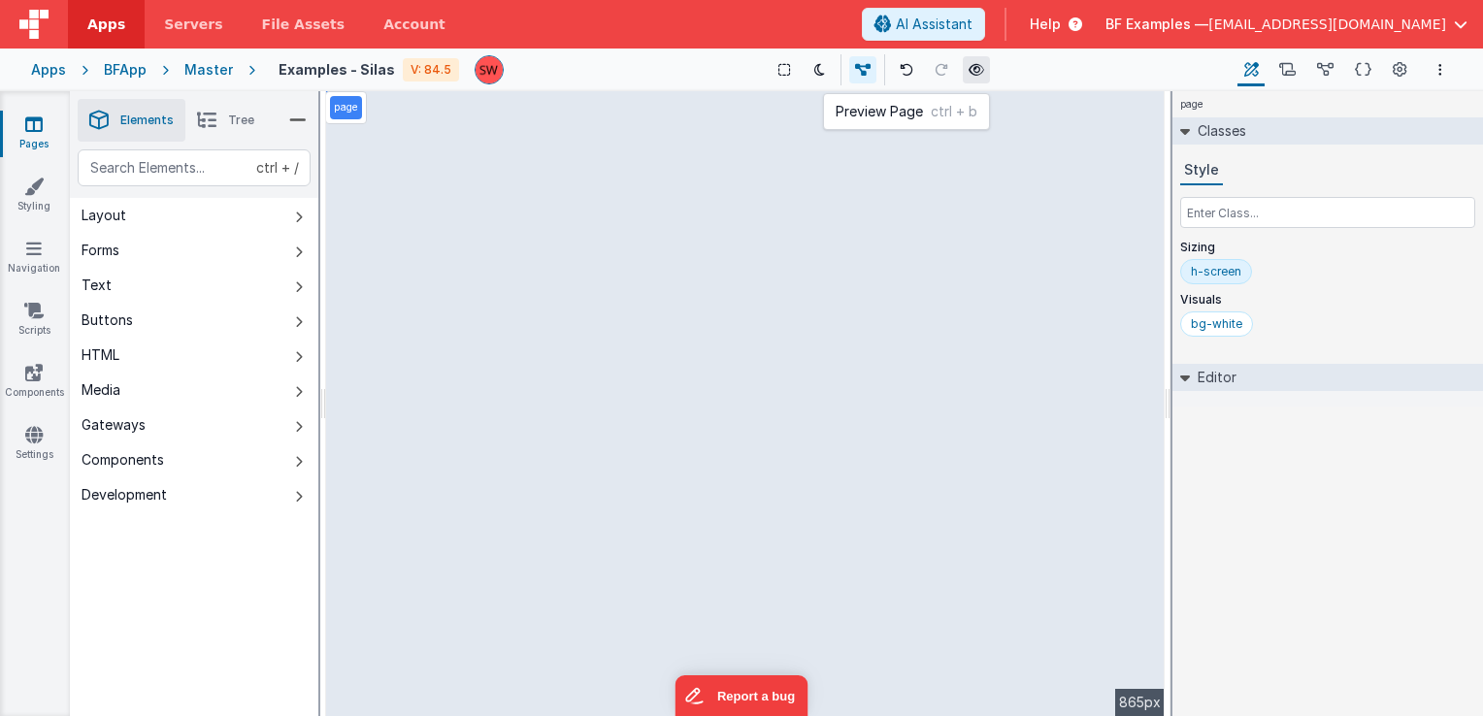
click at [969, 72] on icon at bounding box center [977, 70] width 16 height 14
click at [1355, 22] on span "[EMAIL_ADDRESS][DOMAIN_NAME]" at bounding box center [1328, 24] width 238 height 19
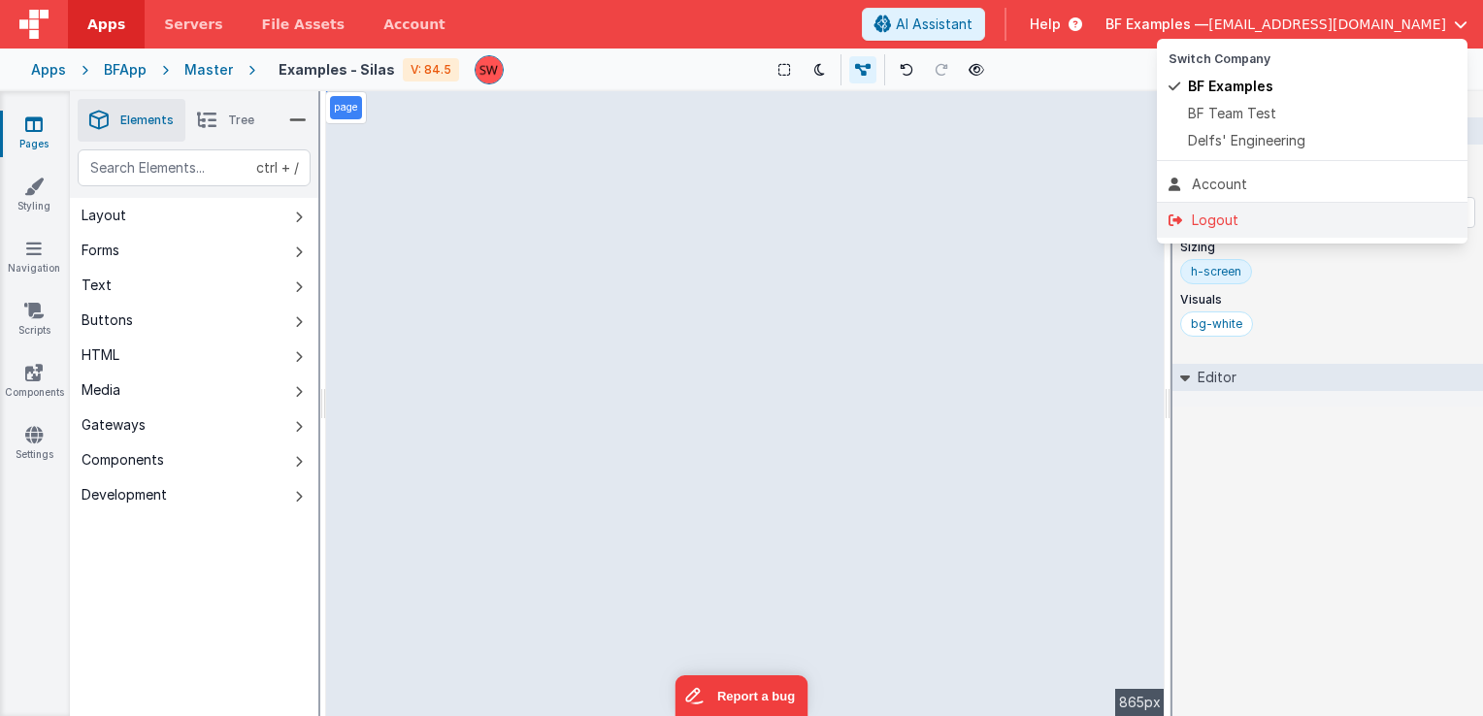
click at [1257, 226] on div "Logout" at bounding box center [1312, 220] width 287 height 19
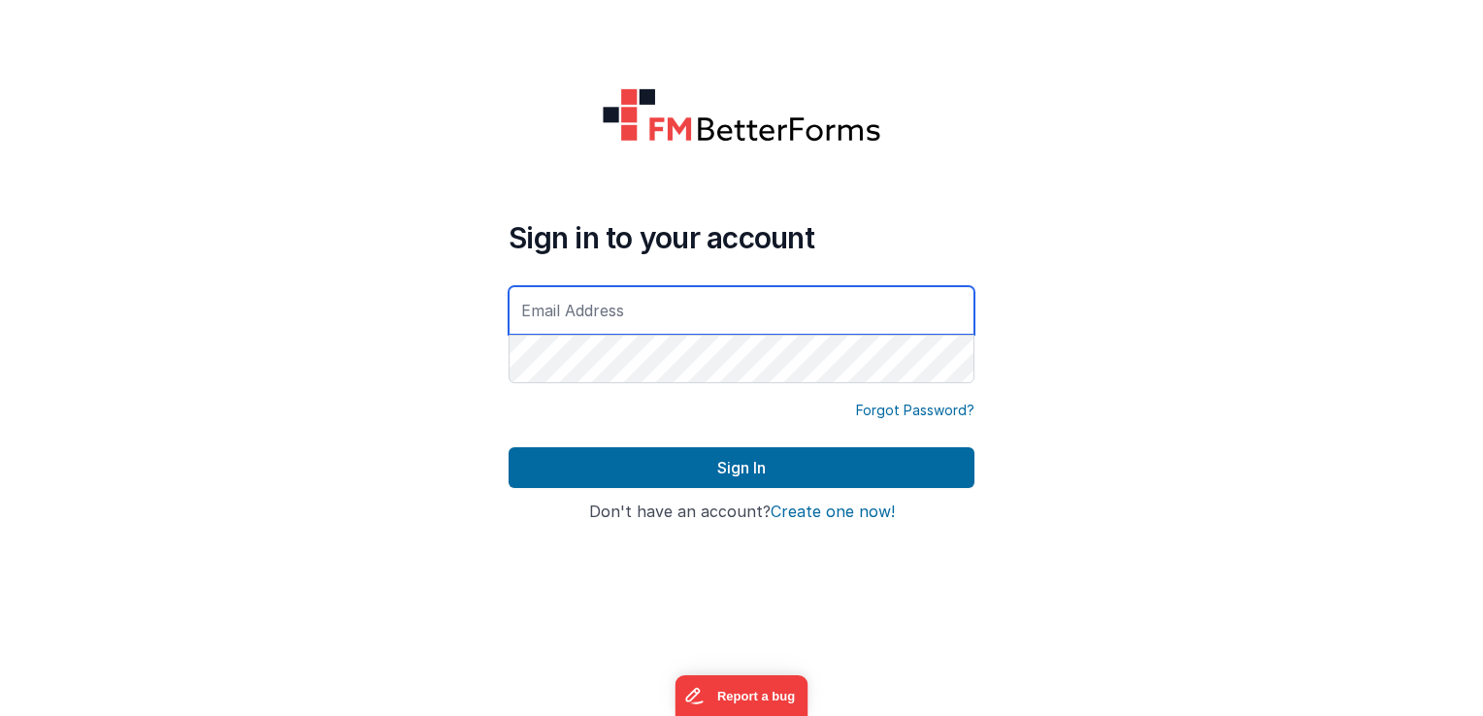
type input "[EMAIL_ADDRESS][DOMAIN_NAME]"
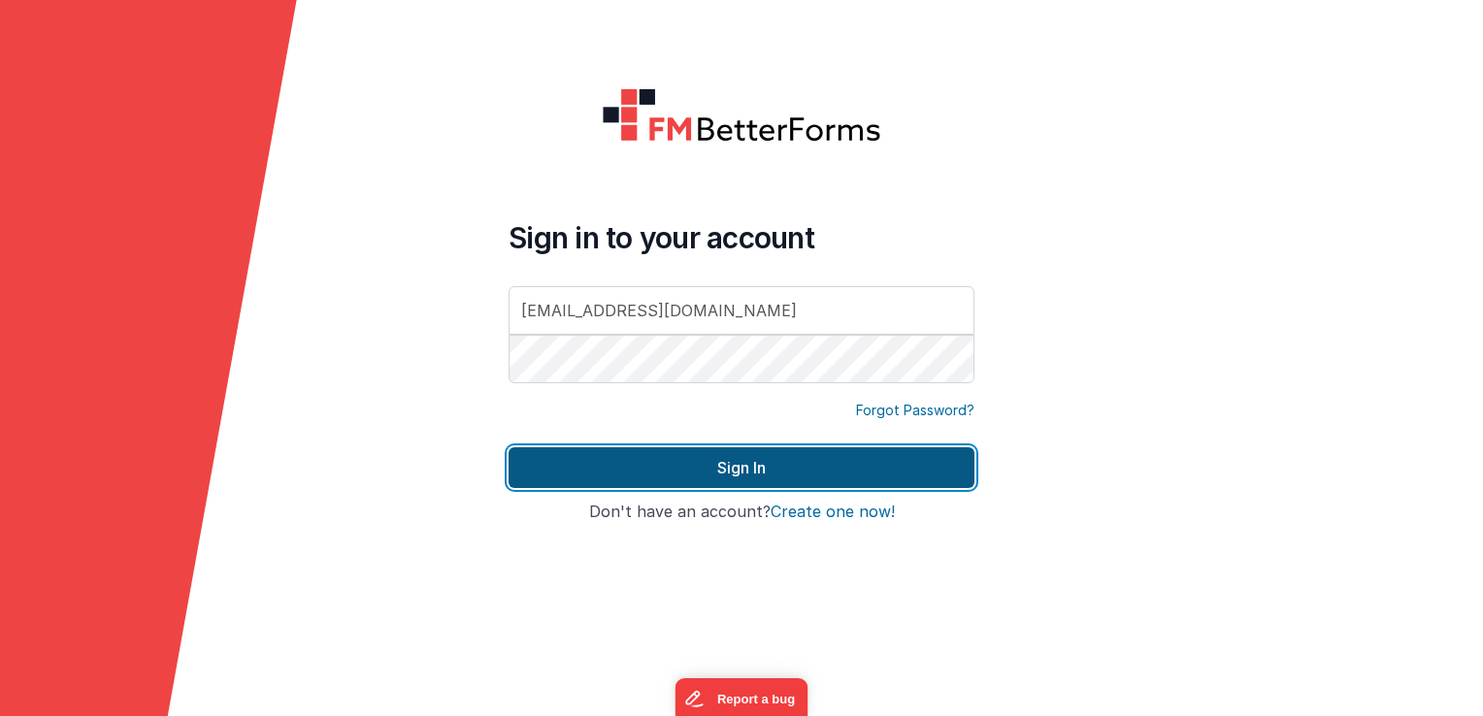
click at [898, 472] on button "Sign In" at bounding box center [742, 468] width 466 height 41
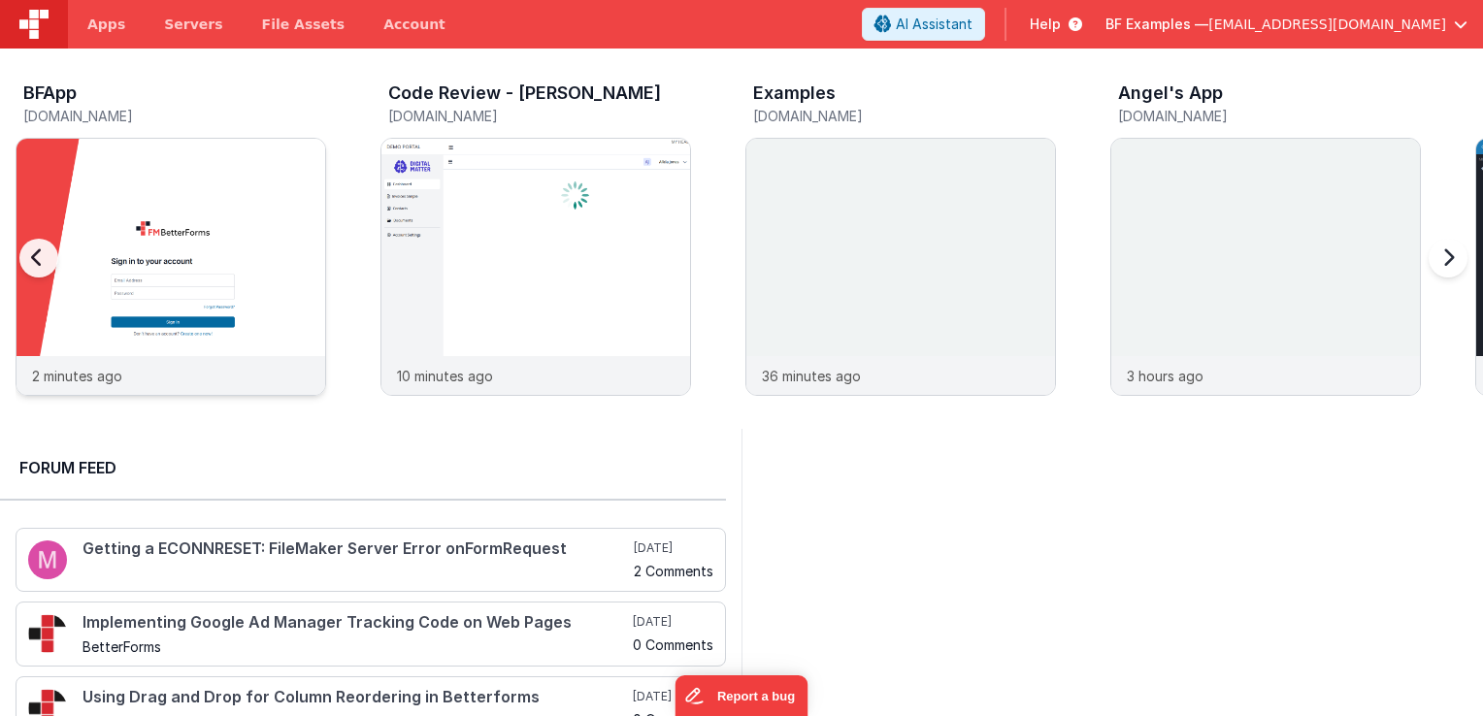
click at [243, 159] on img at bounding box center [171, 293] width 309 height 309
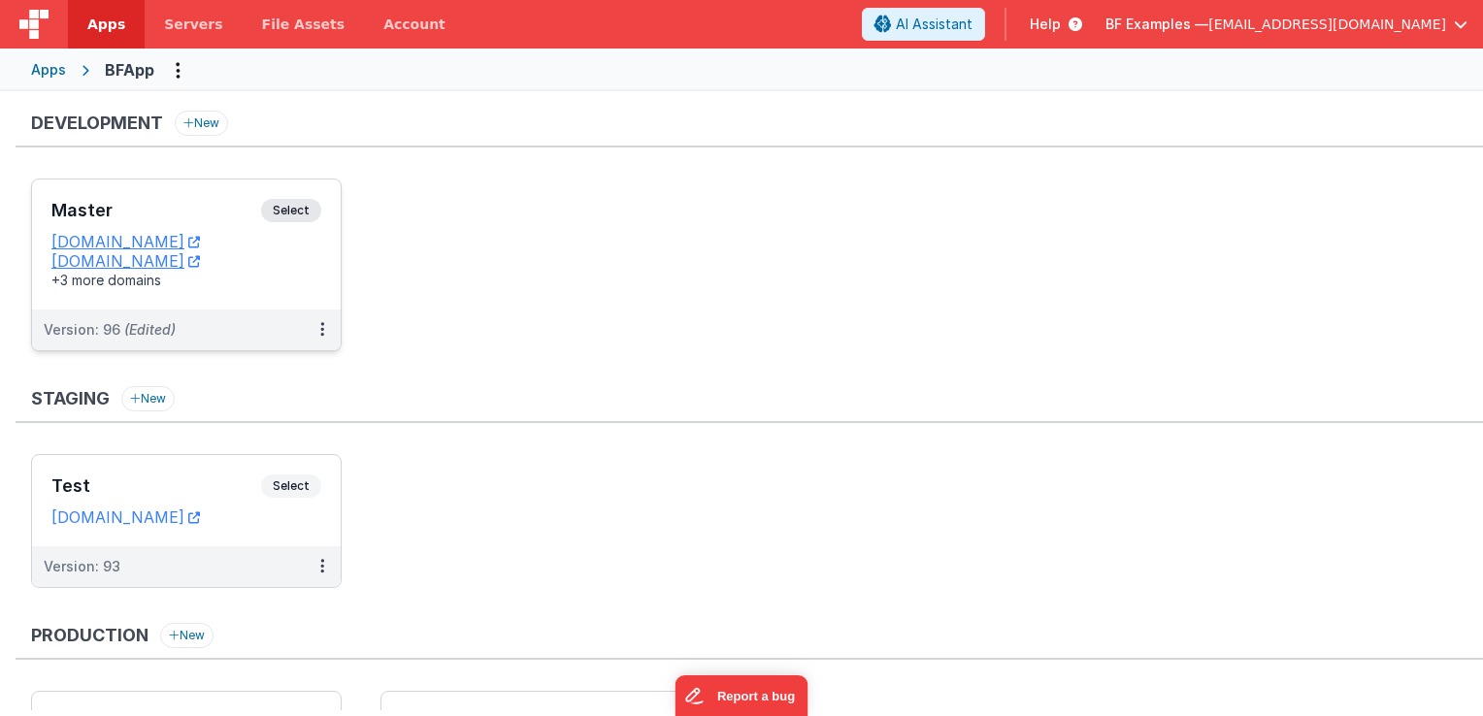
click at [297, 199] on span "Select" at bounding box center [291, 210] width 60 height 23
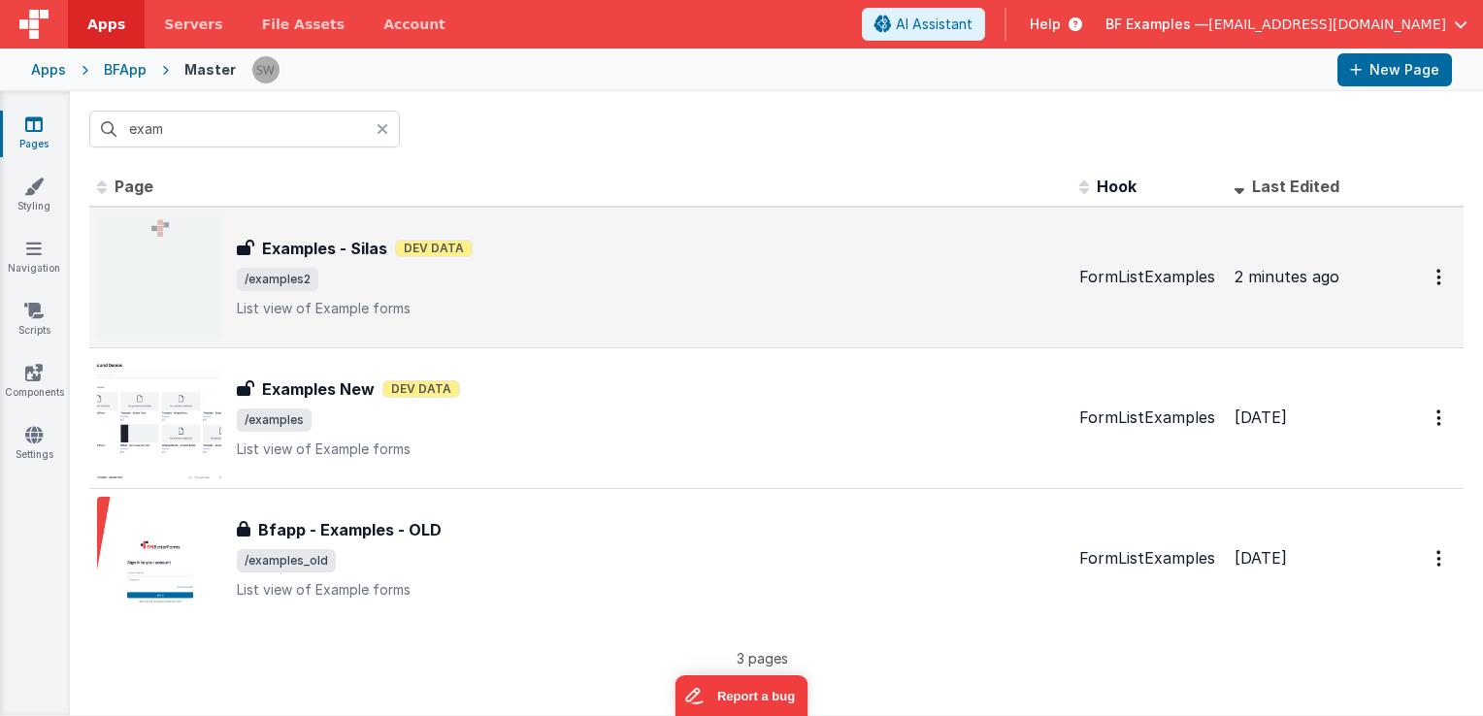
click at [382, 245] on h3 "Examples - Silas" at bounding box center [324, 248] width 125 height 23
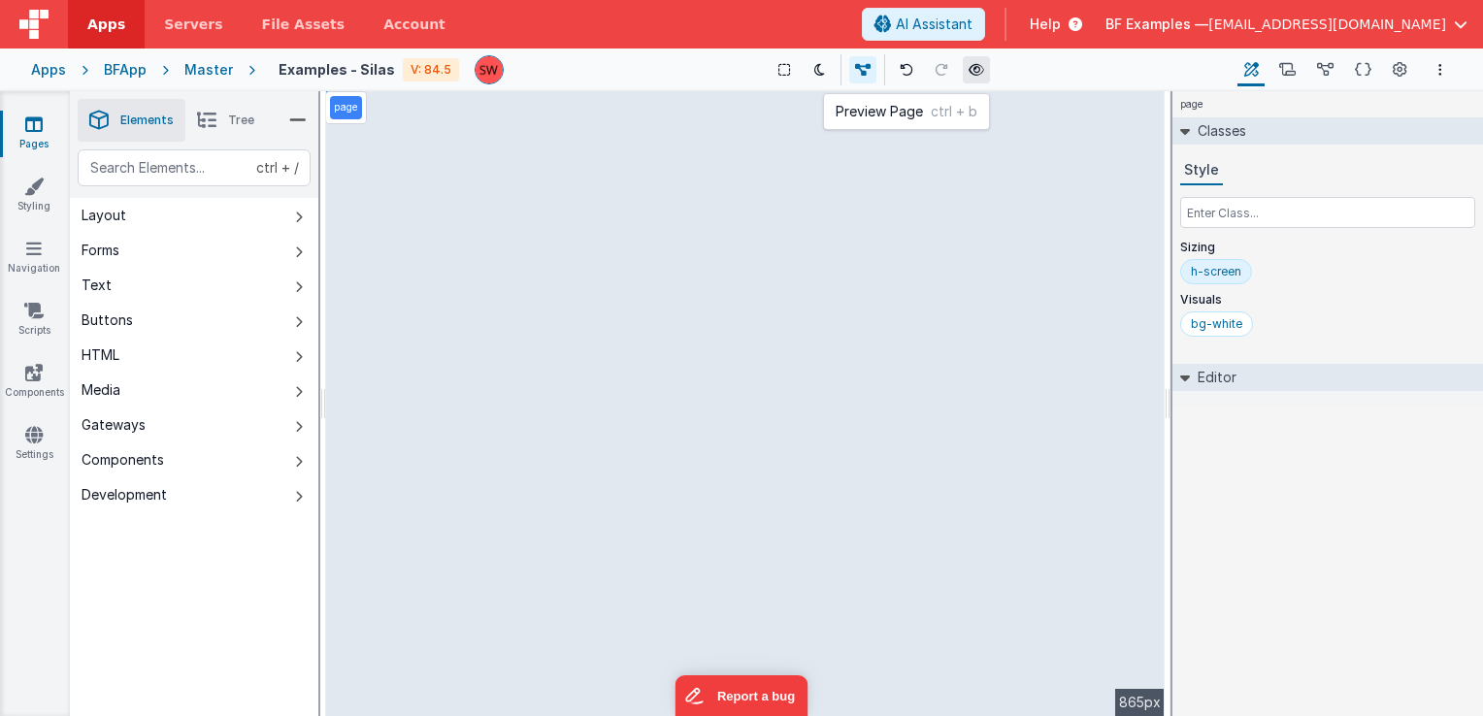
click at [969, 76] on icon at bounding box center [977, 70] width 16 height 14
click at [229, 107] on li "Tree" at bounding box center [225, 120] width 81 height 43
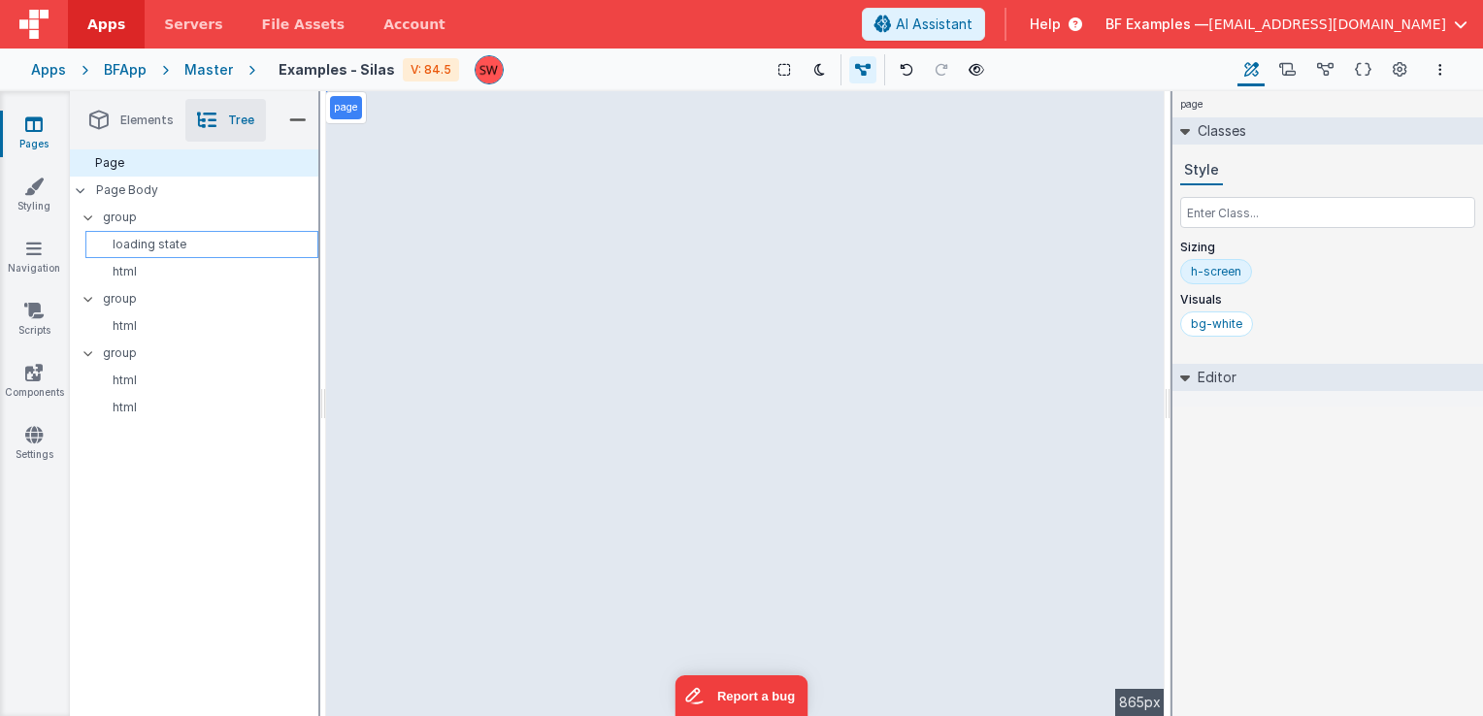
click at [210, 237] on p "loading state" at bounding box center [205, 245] width 224 height 16
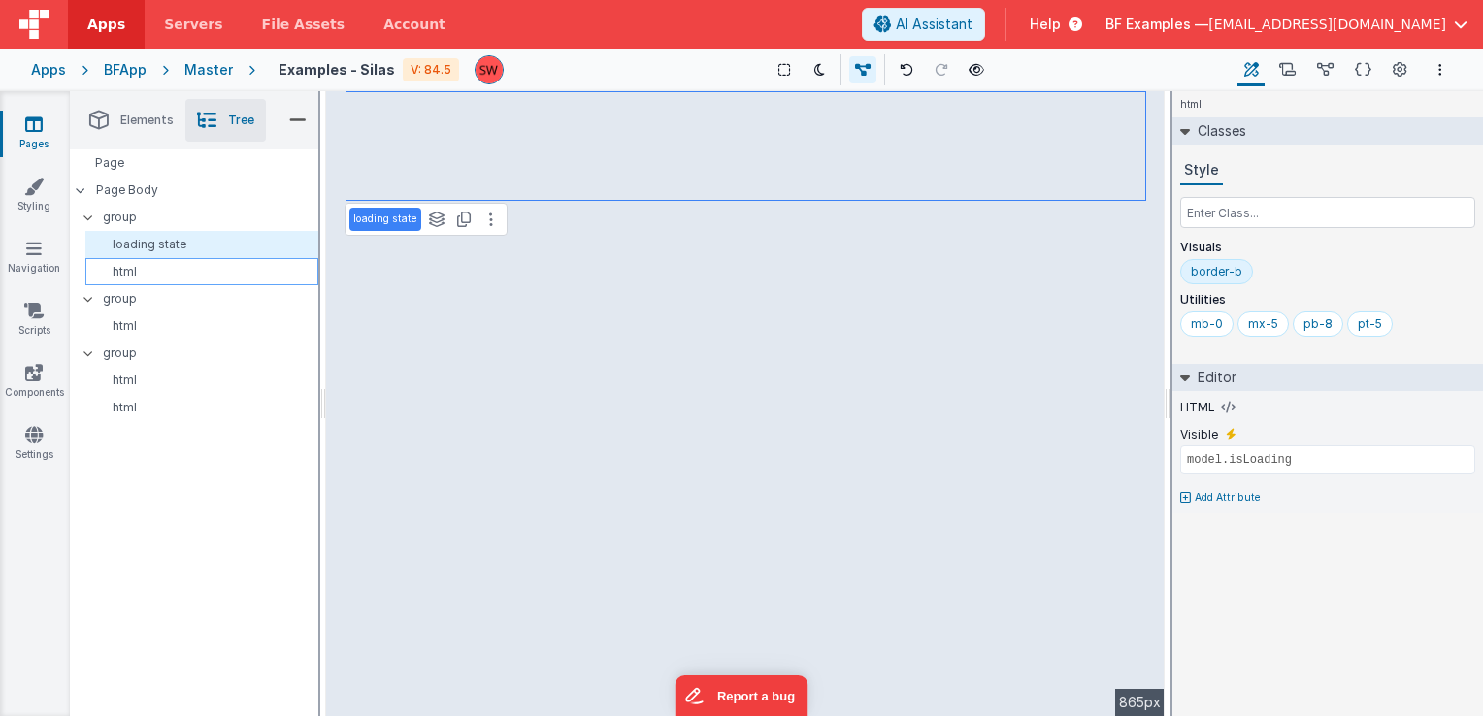
click at [208, 268] on p "html" at bounding box center [205, 272] width 224 height 16
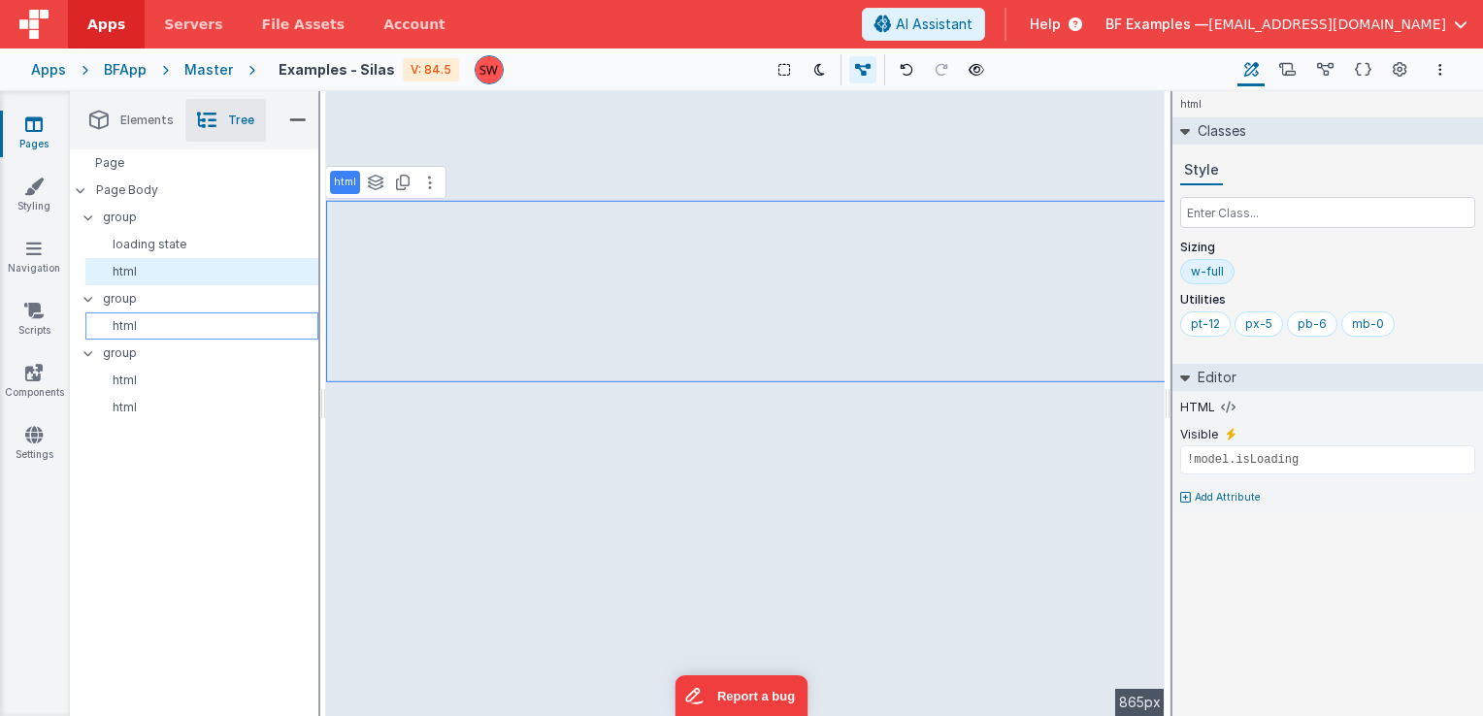
click at [179, 319] on p "html" at bounding box center [205, 326] width 224 height 16
type input "!model.query"
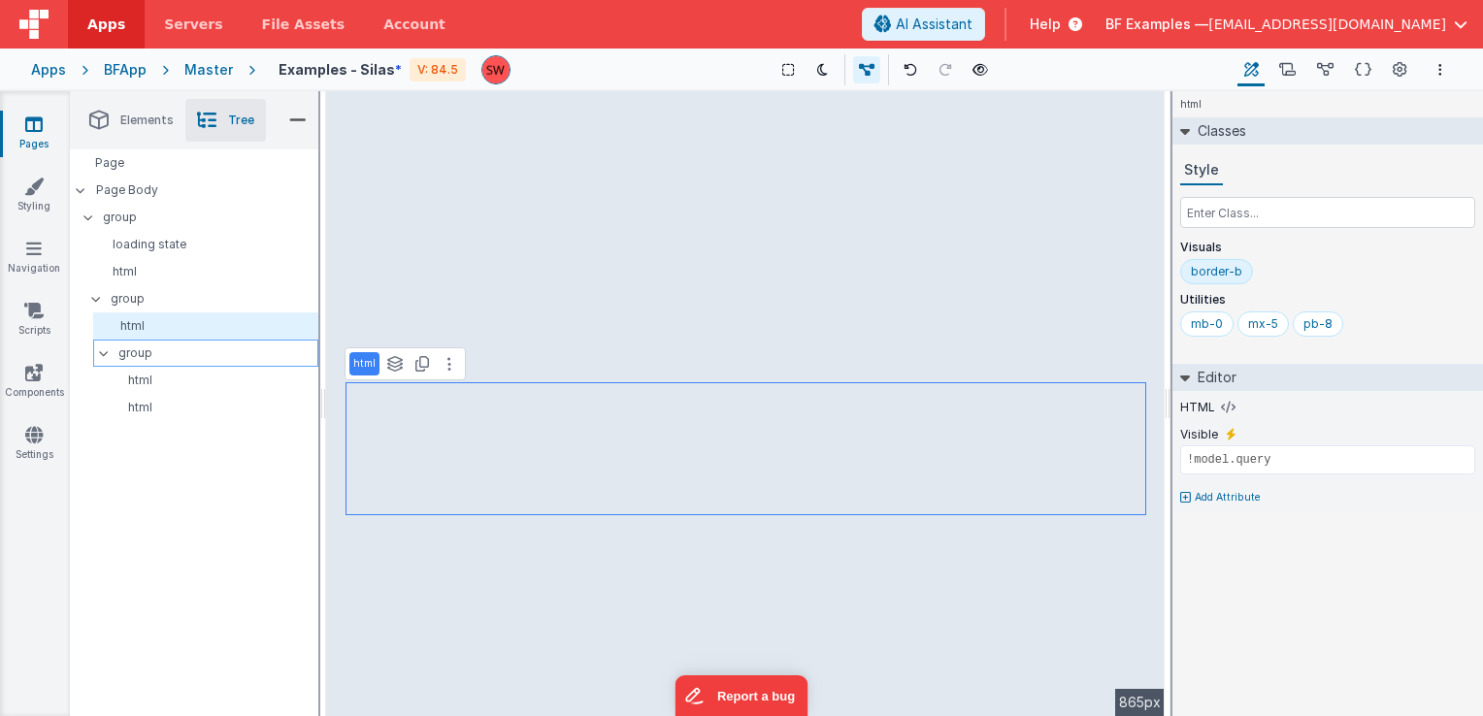
click at [104, 351] on icon at bounding box center [104, 353] width 16 height 6
click at [97, 297] on icon at bounding box center [96, 299] width 16 height 6
click at [97, 297] on icon at bounding box center [96, 299] width 6 height 16
click at [105, 350] on icon at bounding box center [104, 354] width 6 height 16
click at [93, 301] on icon at bounding box center [96, 299] width 16 height 6
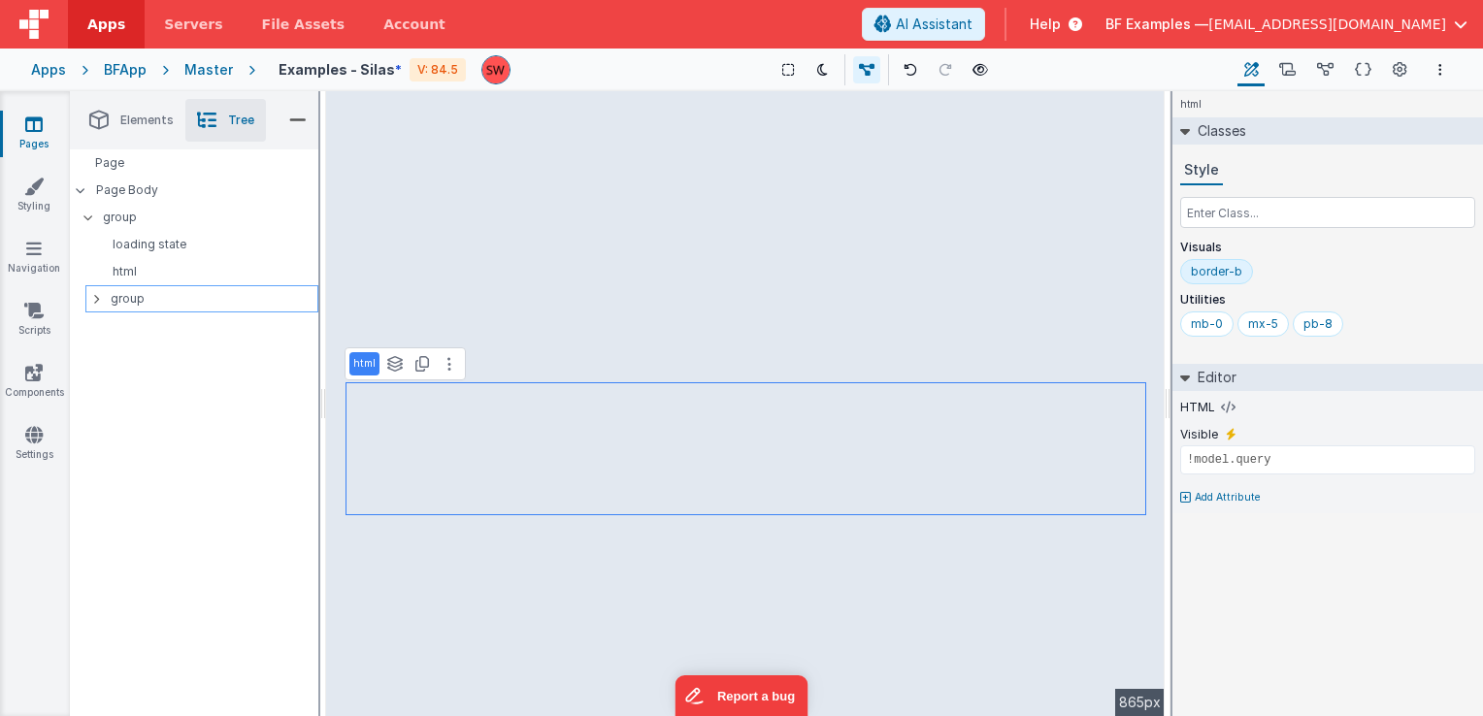
click at [93, 301] on icon at bounding box center [96, 299] width 6 height 16
click at [92, 222] on div at bounding box center [93, 218] width 17 height 16
click at [91, 222] on div at bounding box center [93, 218] width 17 height 16
click at [94, 305] on div at bounding box center [101, 299] width 17 height 16
click at [93, 297] on icon at bounding box center [96, 299] width 6 height 16
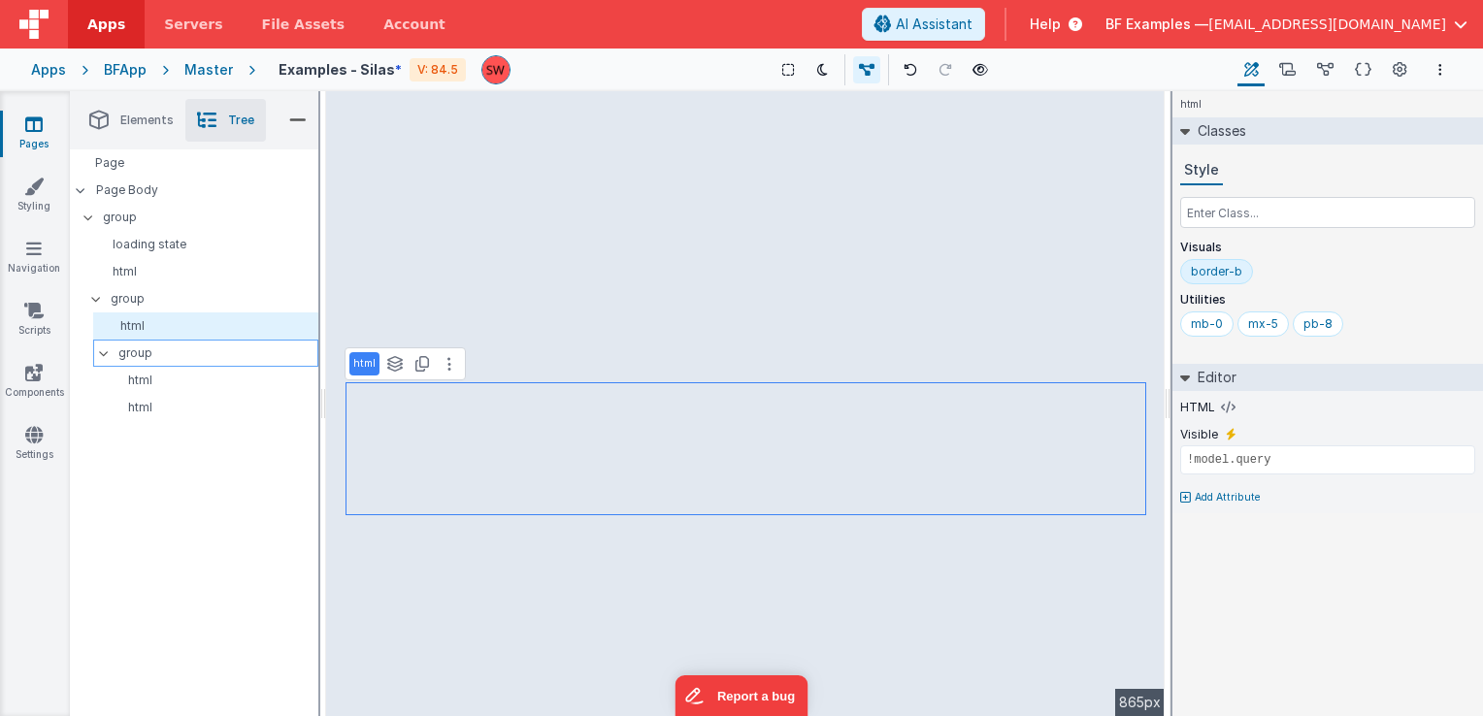
click at [97, 349] on div "group" at bounding box center [205, 353] width 225 height 27
click at [102, 351] on icon at bounding box center [104, 353] width 16 height 6
click at [102, 351] on icon at bounding box center [104, 354] width 6 height 16
click at [1398, 31] on span "[EMAIL_ADDRESS][DOMAIN_NAME]" at bounding box center [1328, 24] width 238 height 19
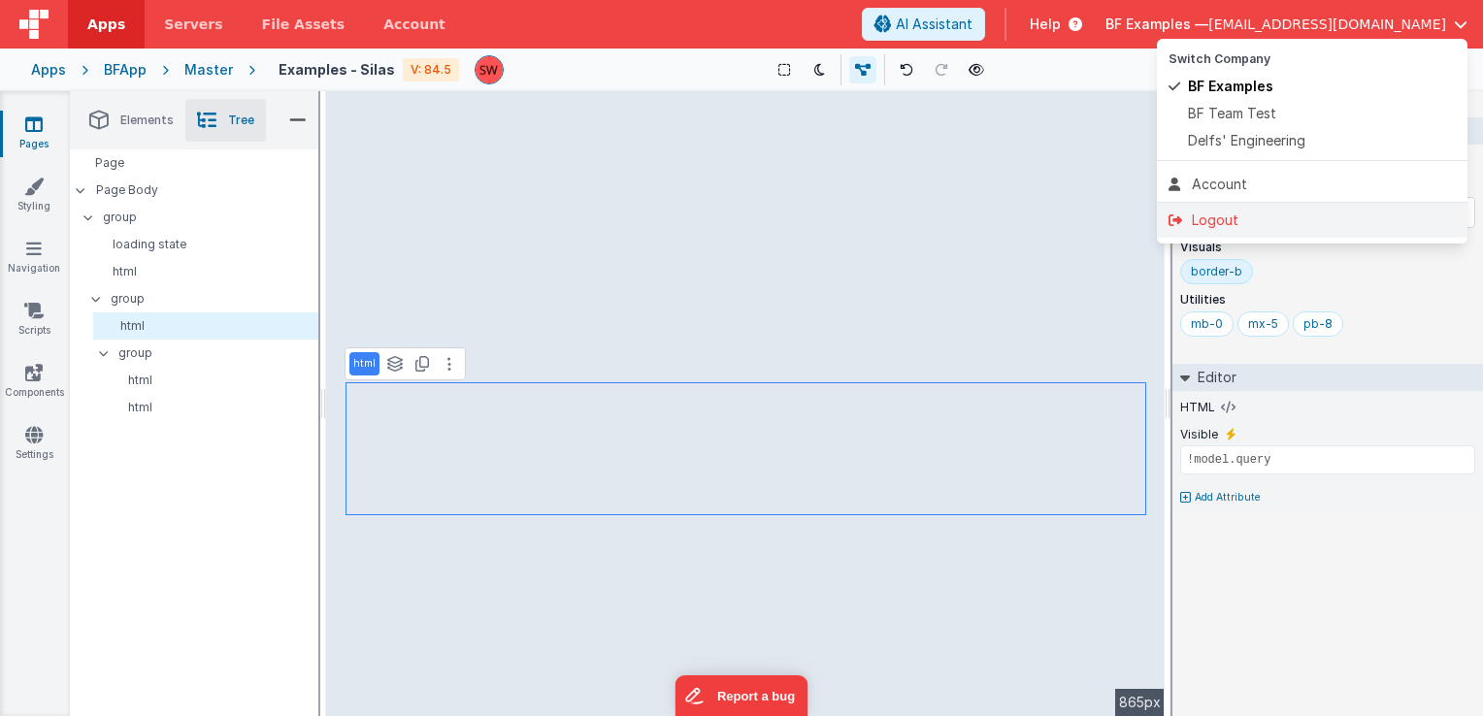
click at [1278, 213] on div "Logout" at bounding box center [1312, 220] width 287 height 19
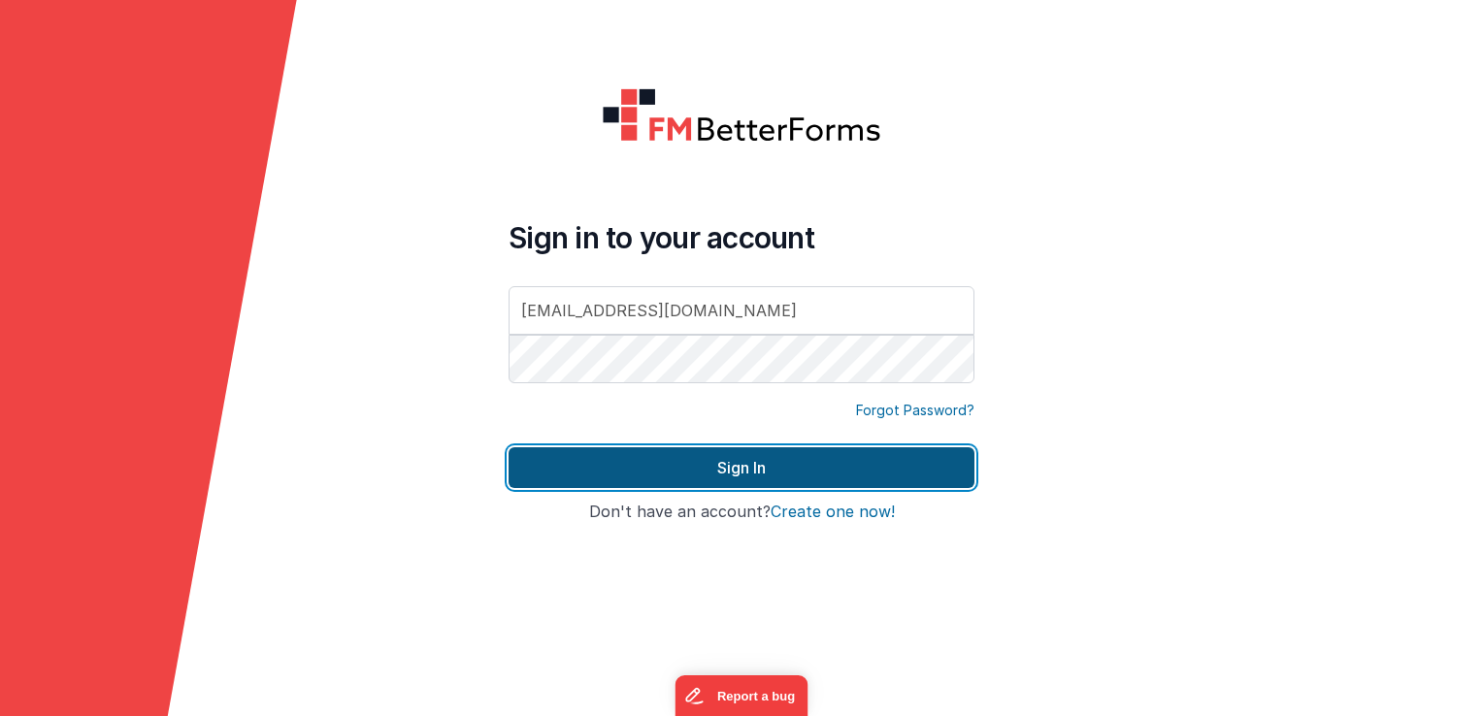
click at [953, 469] on button "Sign In" at bounding box center [742, 468] width 466 height 41
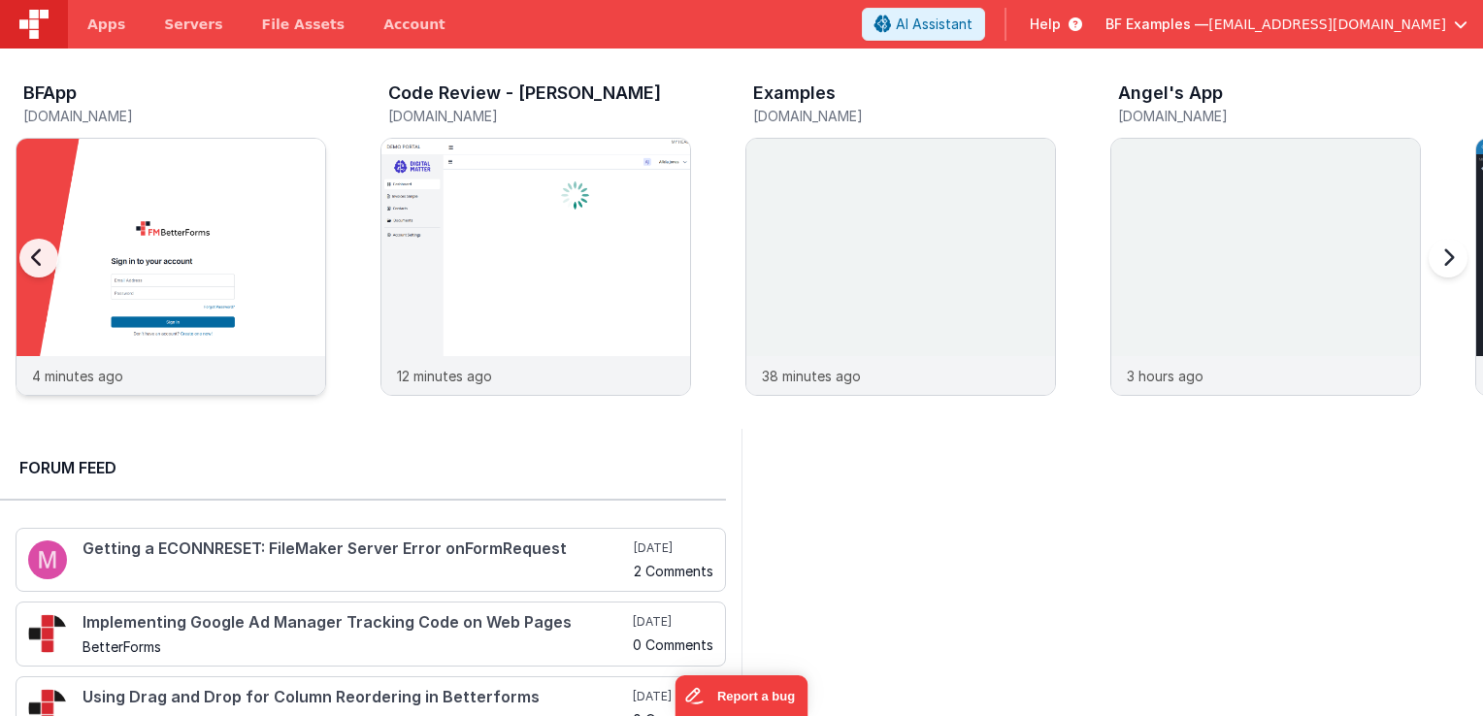
click at [161, 167] on img at bounding box center [171, 293] width 309 height 309
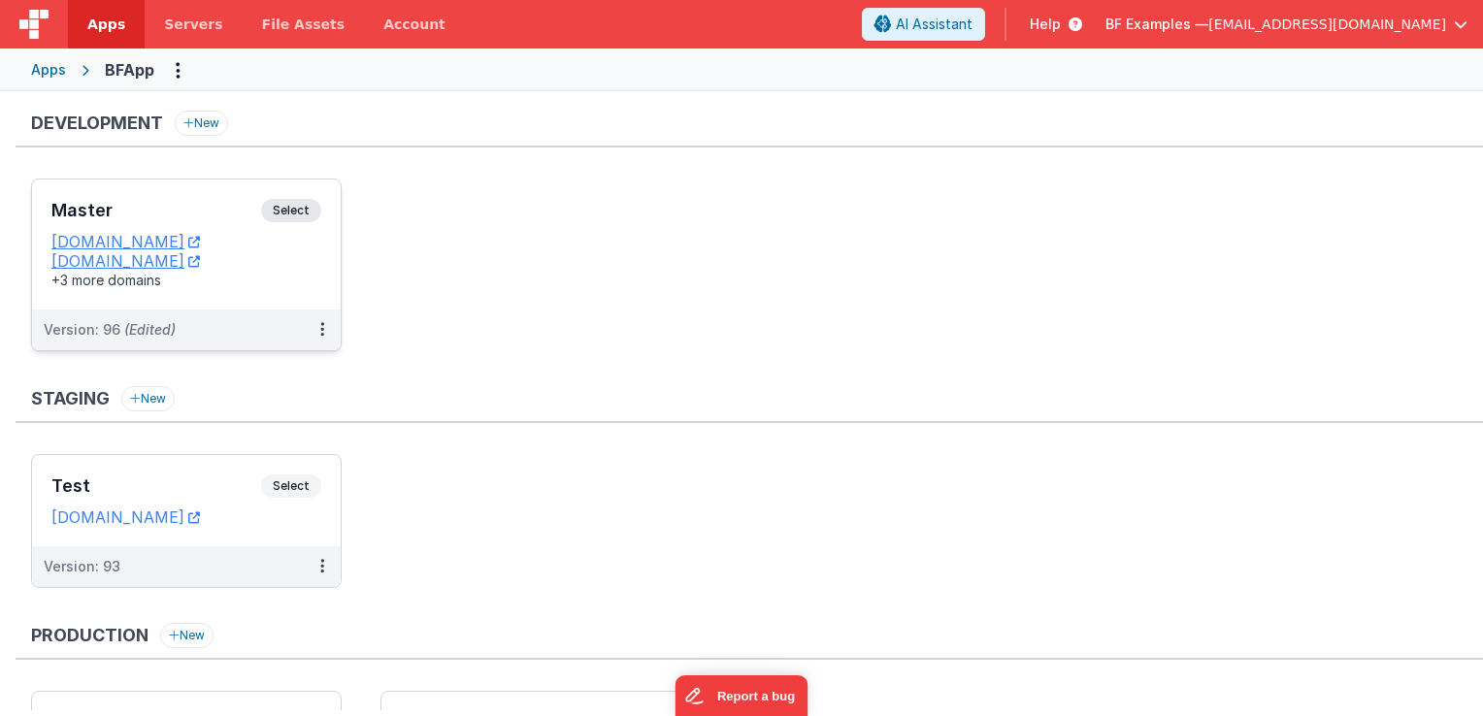
click at [293, 210] on span "Select" at bounding box center [291, 210] width 60 height 23
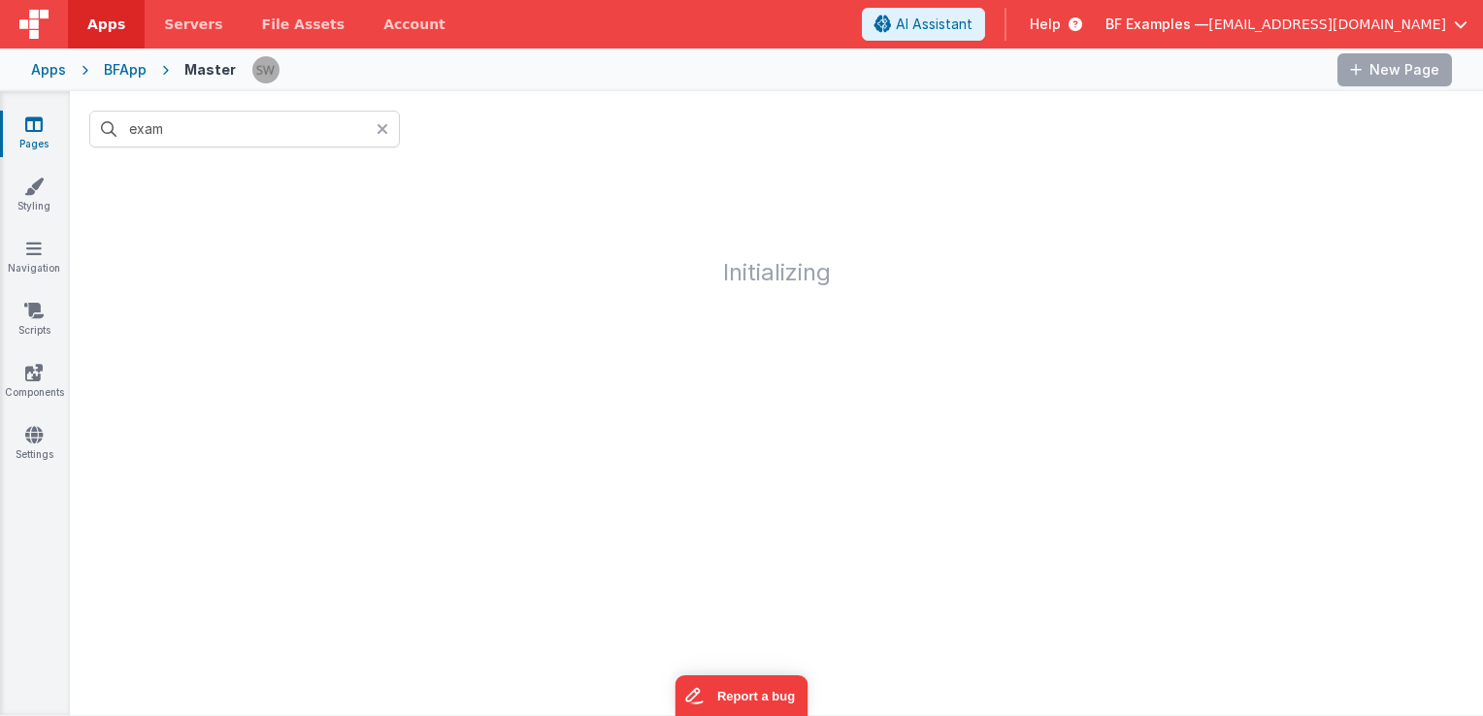
click at [385, 129] on icon at bounding box center [383, 129] width 12 height 16
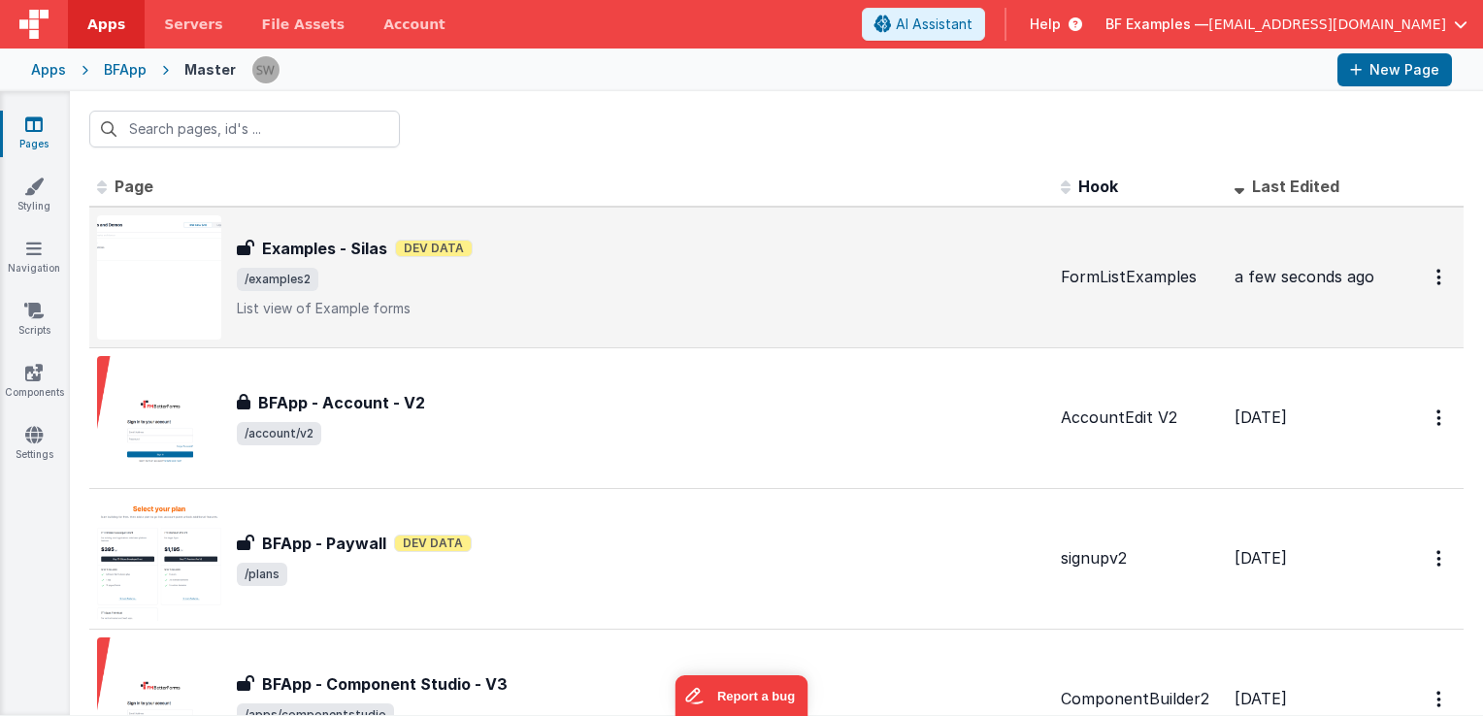
click at [379, 268] on span "/examples2" at bounding box center [641, 279] width 809 height 23
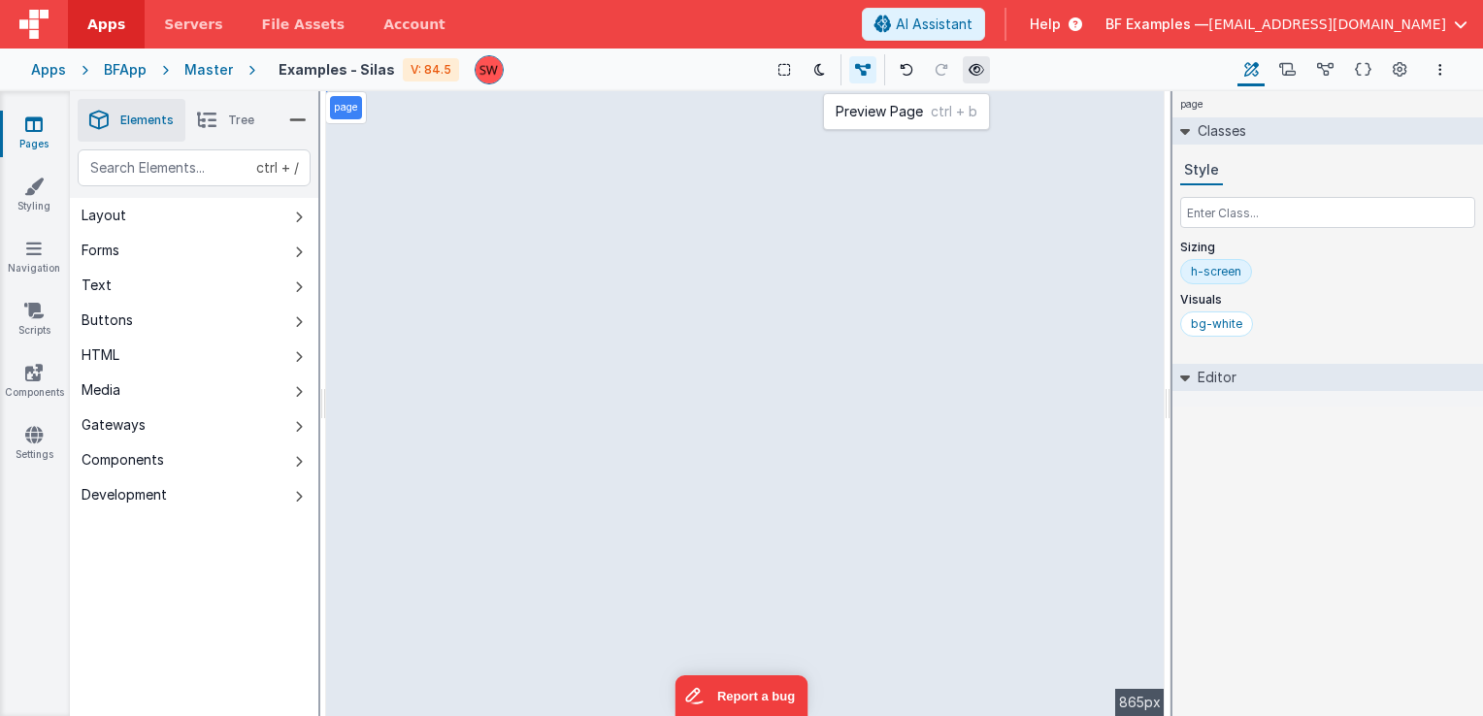
click at [969, 73] on icon at bounding box center [977, 70] width 16 height 14
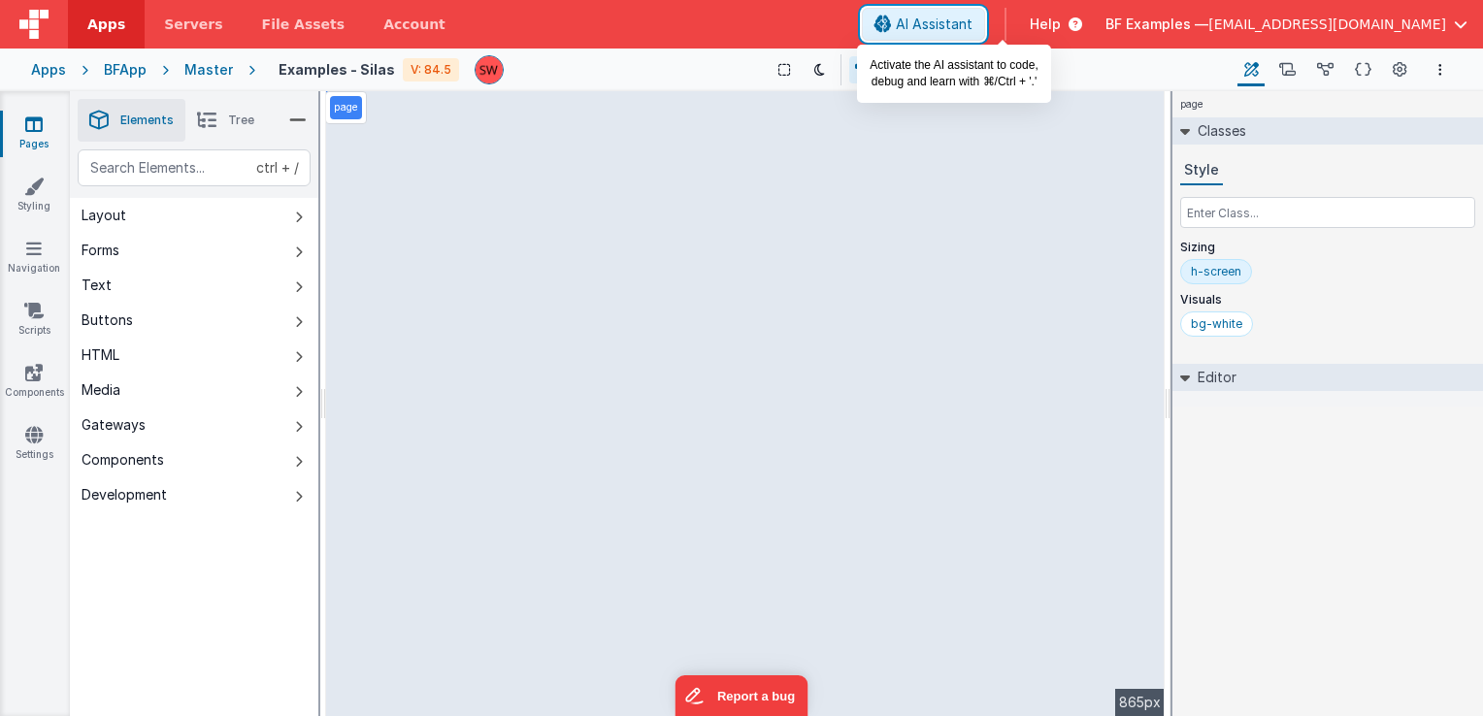
click at [973, 18] on span "AI Assistant" at bounding box center [934, 24] width 77 height 19
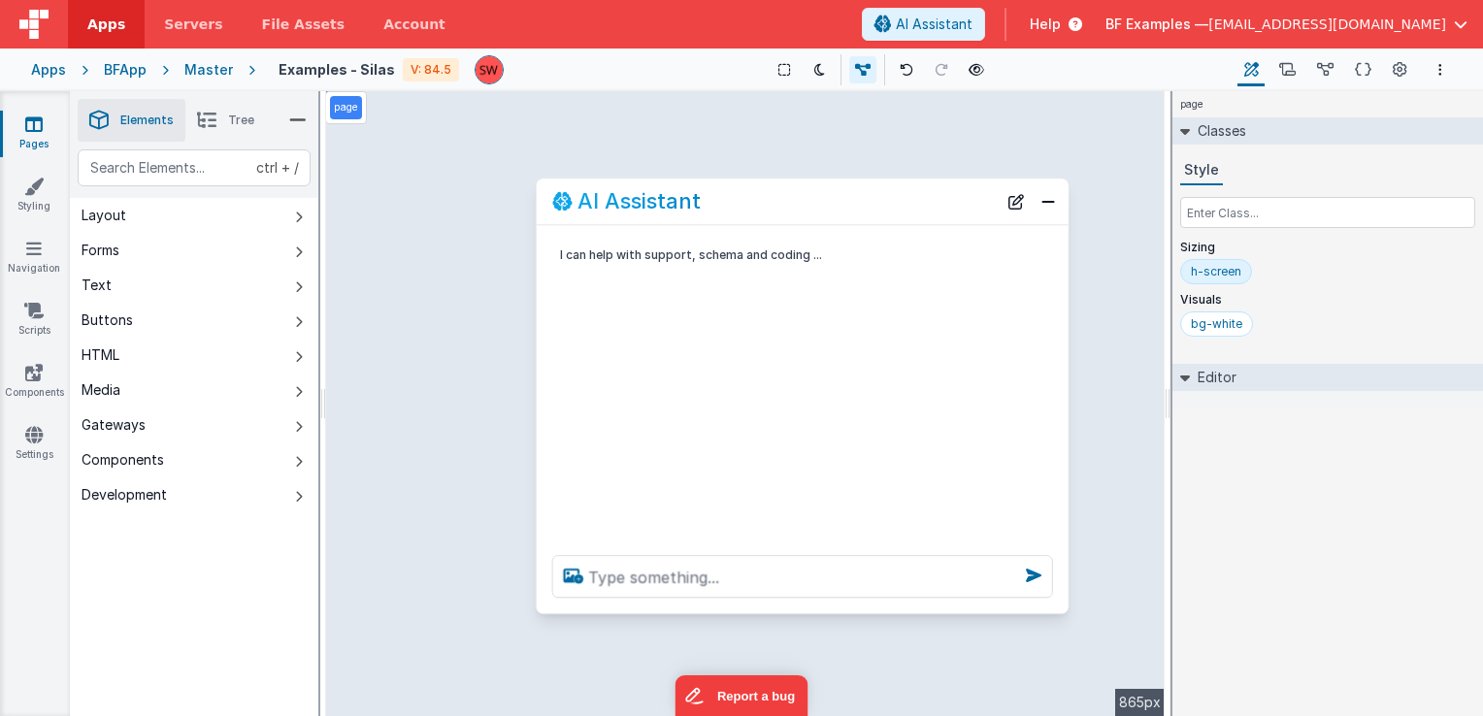
drag, startPoint x: 411, startPoint y: 305, endPoint x: 1138, endPoint y: 160, distance: 741.3
click at [1069, 179] on div "AI Assistant" at bounding box center [803, 202] width 532 height 46
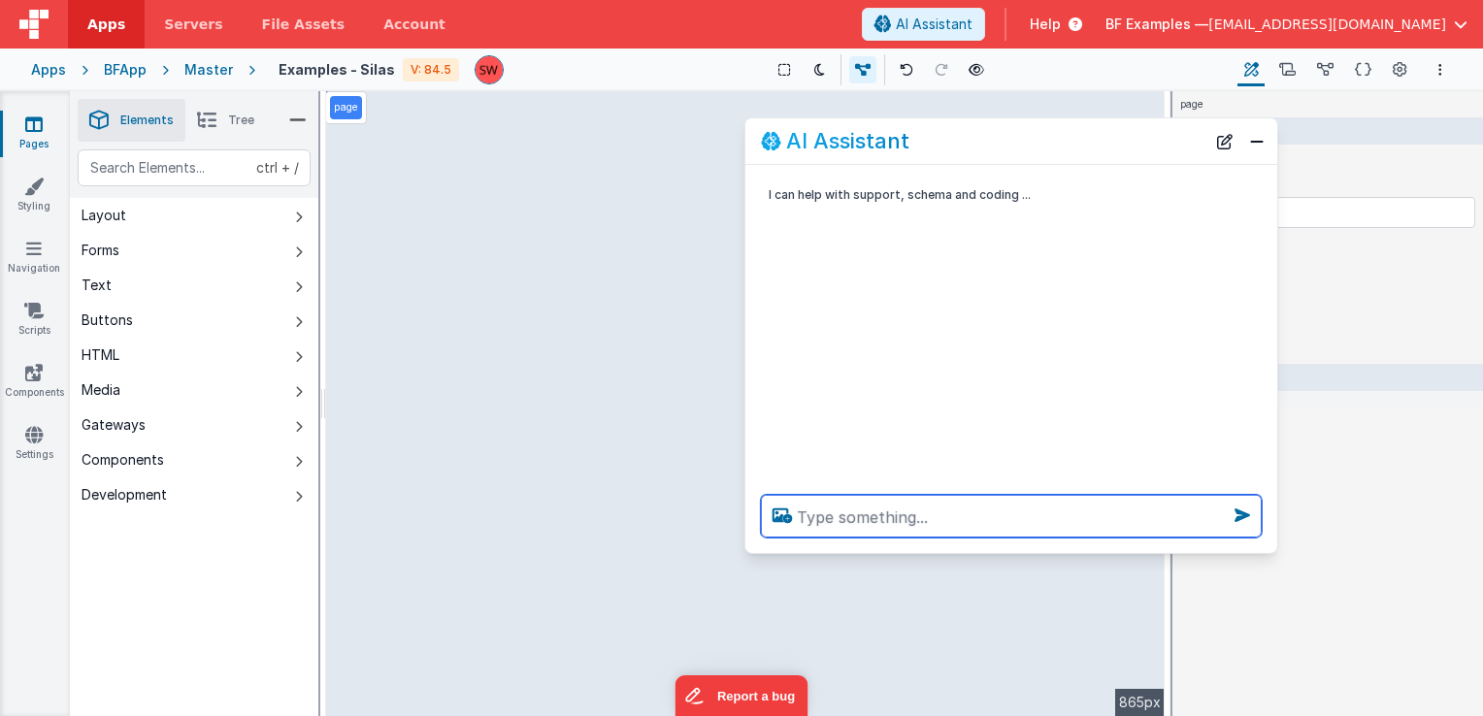
click at [914, 513] on textarea at bounding box center [1011, 516] width 501 height 43
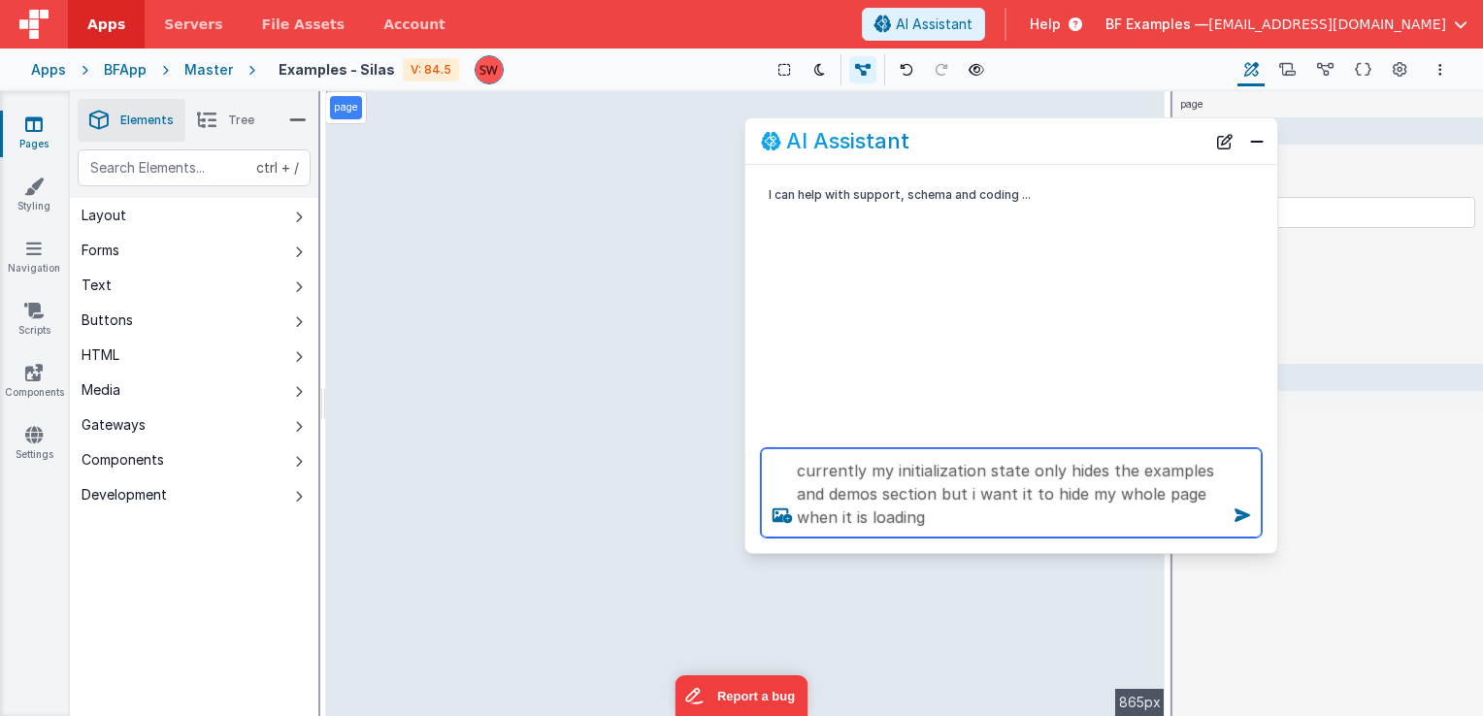
type textarea "currently my initialization state only hides the examples and demos section but…"
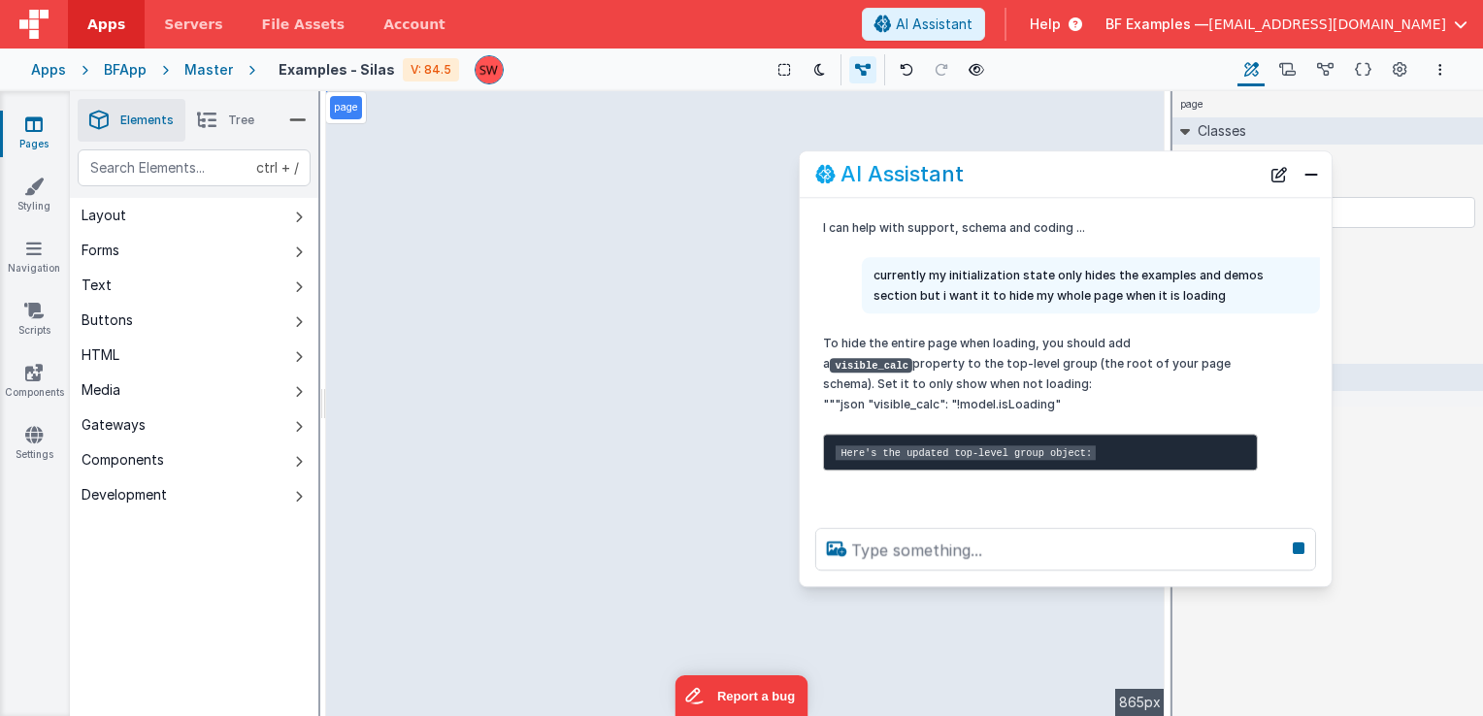
drag, startPoint x: 936, startPoint y: 145, endPoint x: 990, endPoint y: 178, distance: 63.6
click at [990, 178] on div "AI Assistant" at bounding box center [1037, 174] width 445 height 23
click at [1298, 547] on icon at bounding box center [1298, 548] width 27 height 31
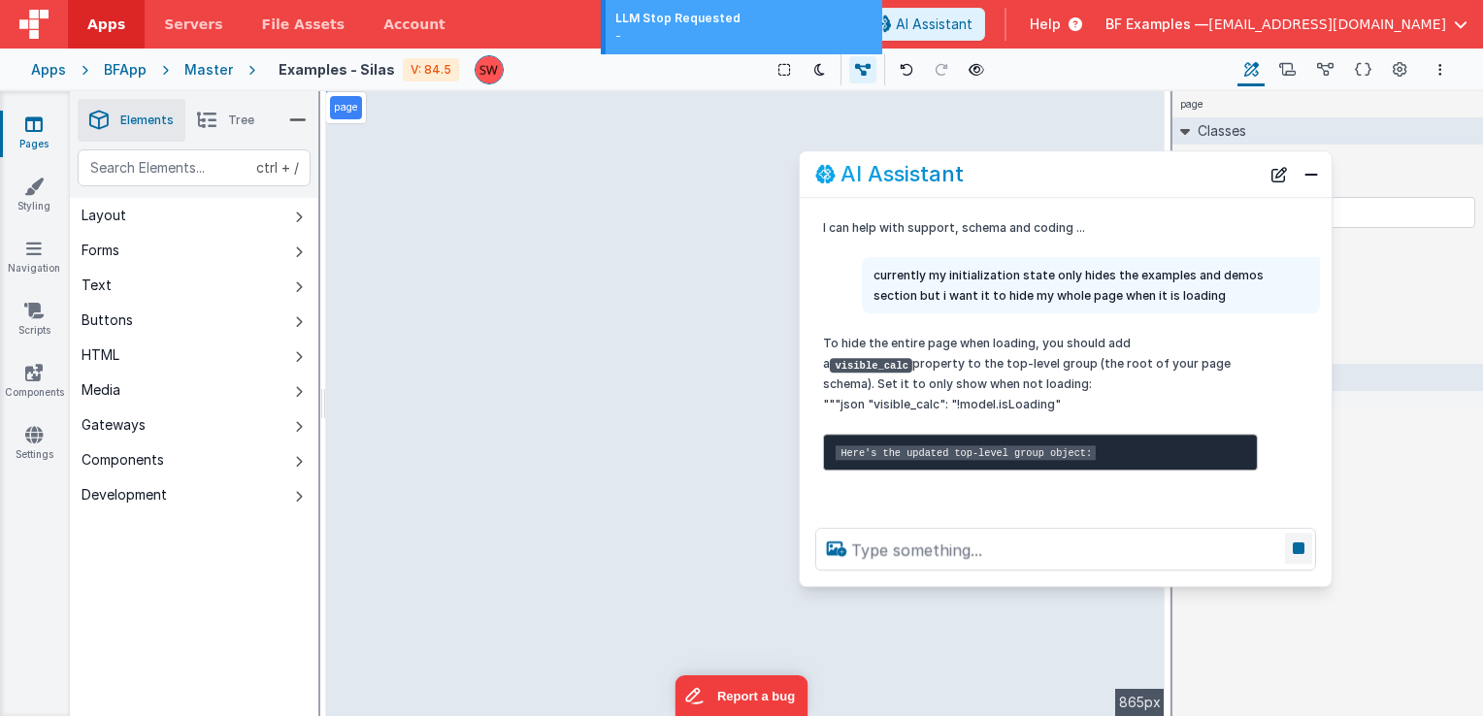
click at [1300, 554] on icon at bounding box center [1298, 548] width 27 height 31
click at [983, 419] on div "To hide the entire page when loading, you should add a visible_calc property to…" at bounding box center [1040, 402] width 435 height 138
click at [1305, 183] on button "Close" at bounding box center [1311, 174] width 25 height 27
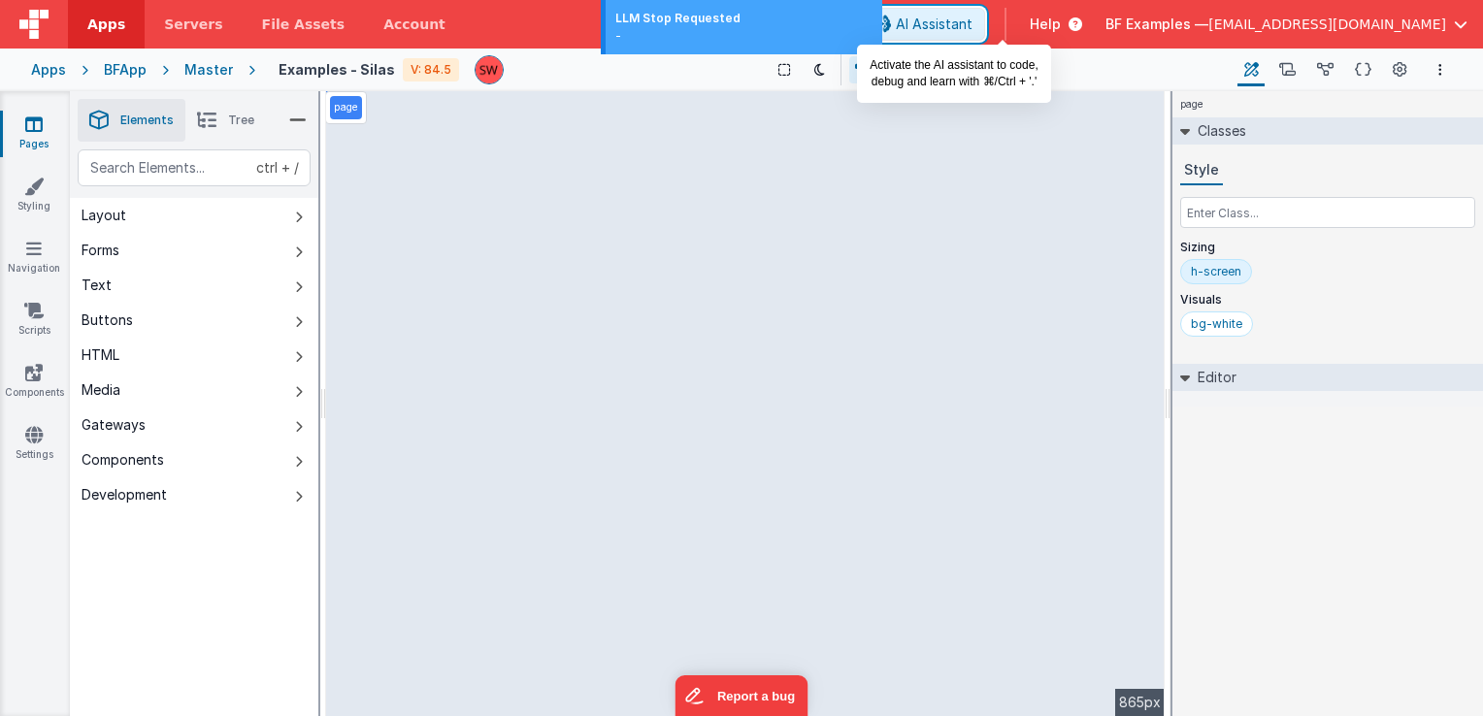
click at [973, 25] on span "AI Assistant" at bounding box center [934, 24] width 77 height 19
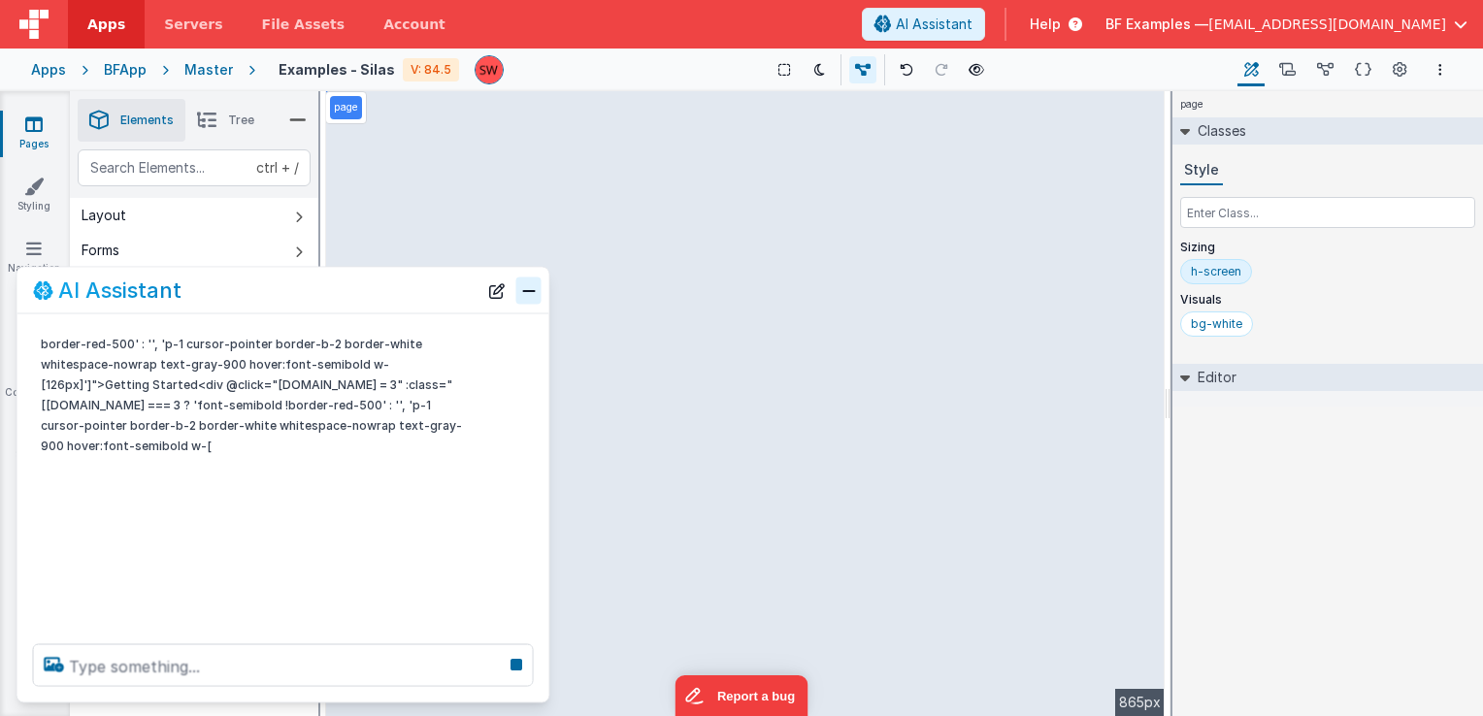
click at [535, 293] on button "Close" at bounding box center [528, 290] width 25 height 27
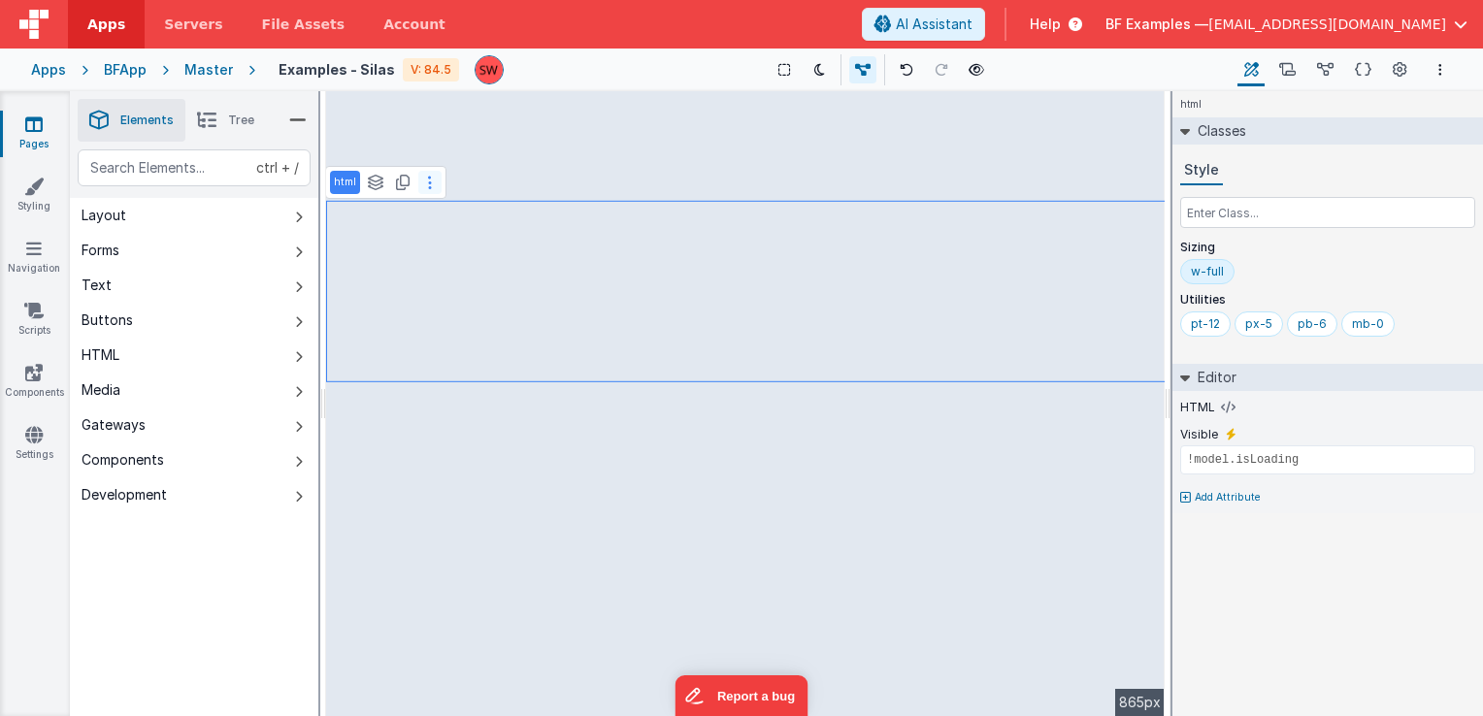
click at [426, 190] on button at bounding box center [429, 182] width 23 height 23
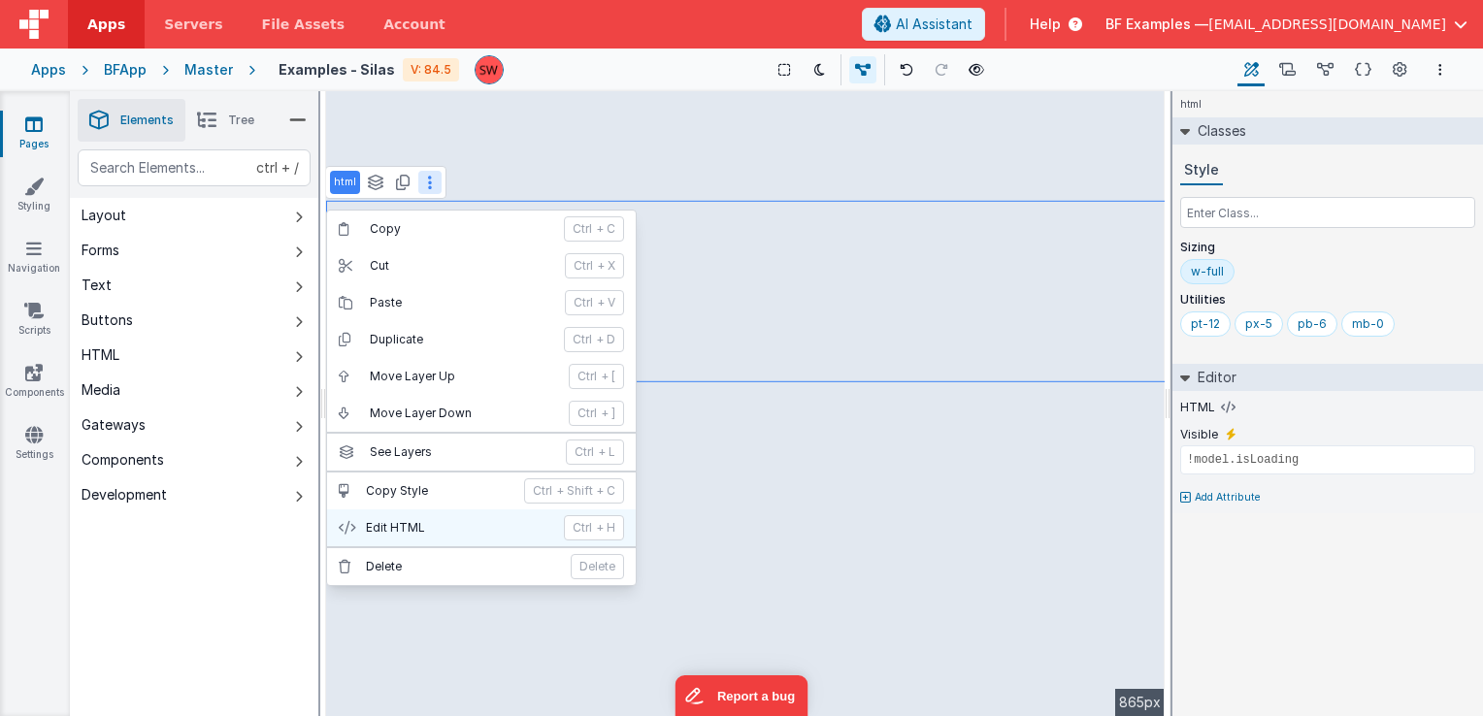
click at [456, 520] on p "Edit HTML" at bounding box center [459, 528] width 186 height 16
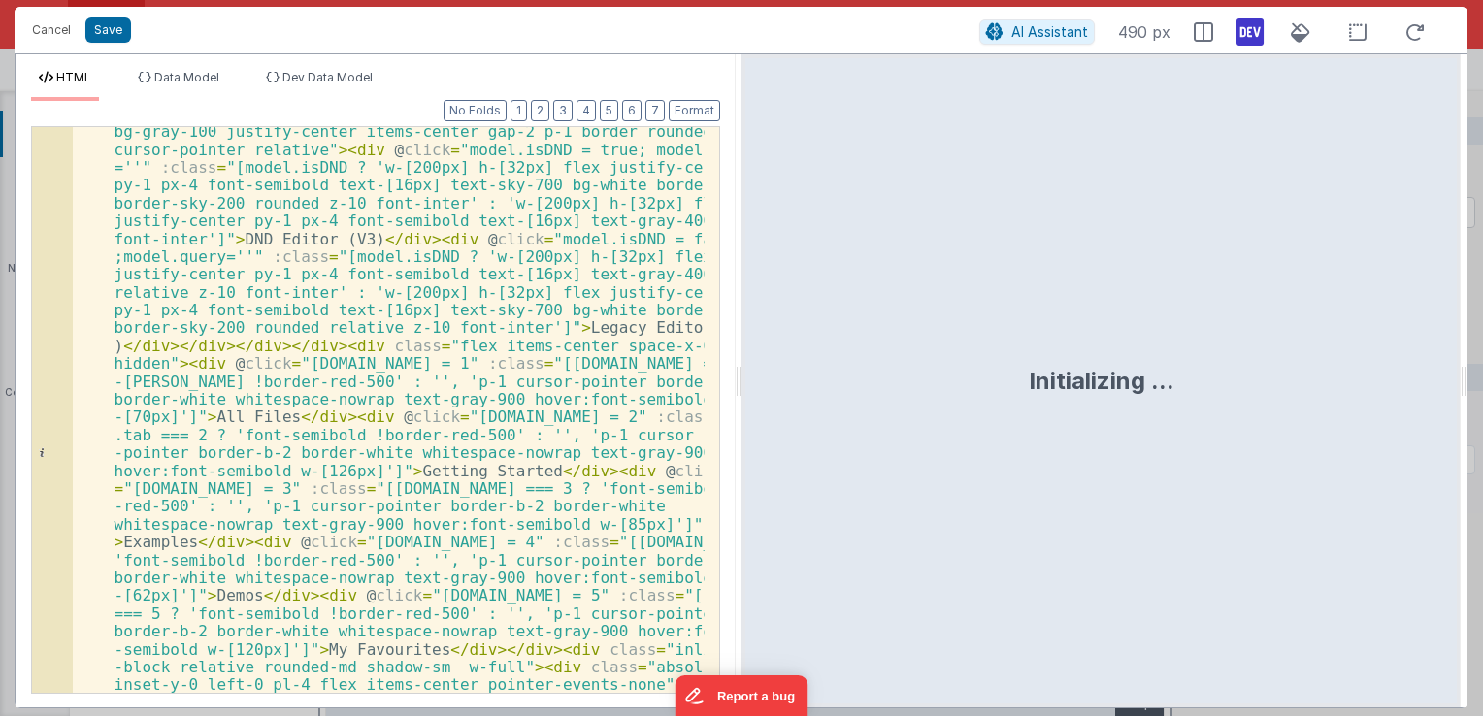
scroll to position [58, 0]
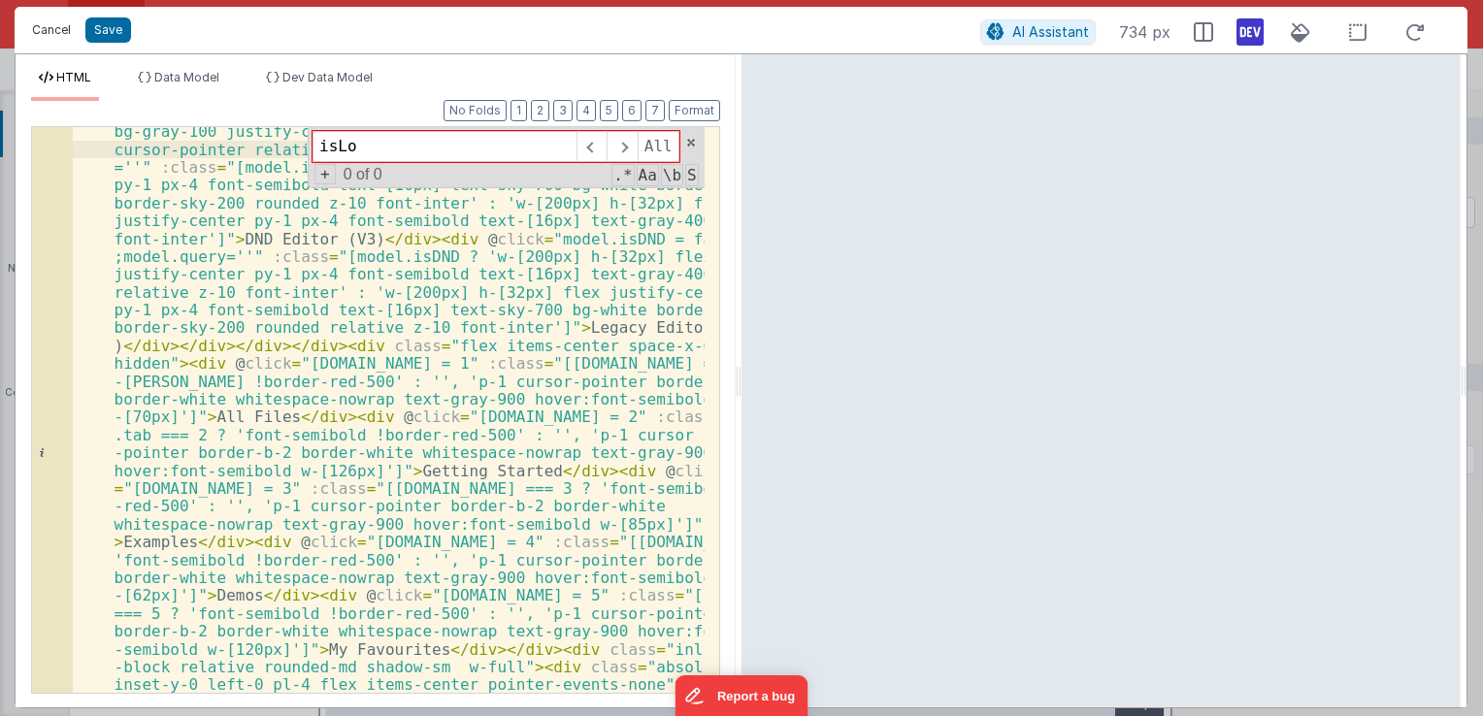
type input "isLo"
click at [47, 27] on button "Cancel" at bounding box center [51, 30] width 58 height 27
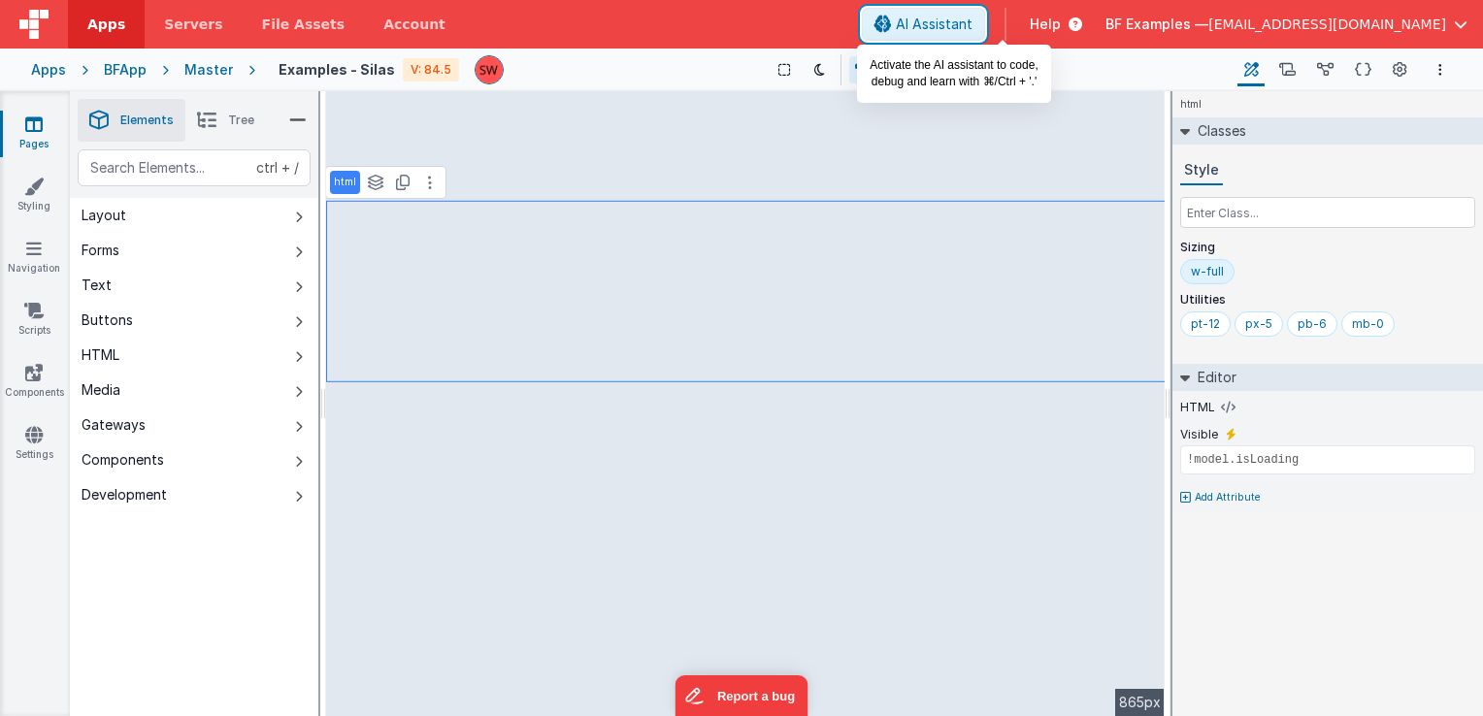
click at [973, 17] on span "AI Assistant" at bounding box center [934, 24] width 77 height 19
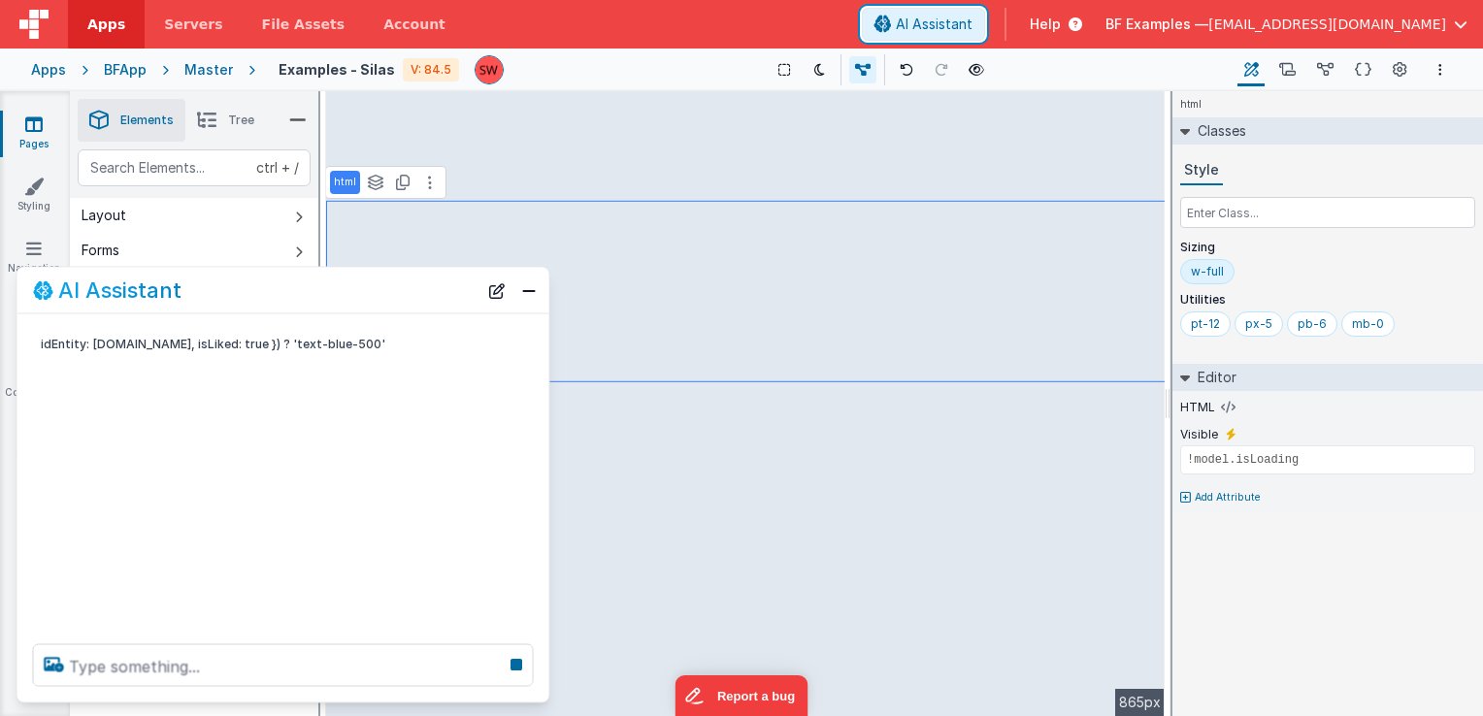
scroll to position [0, 0]
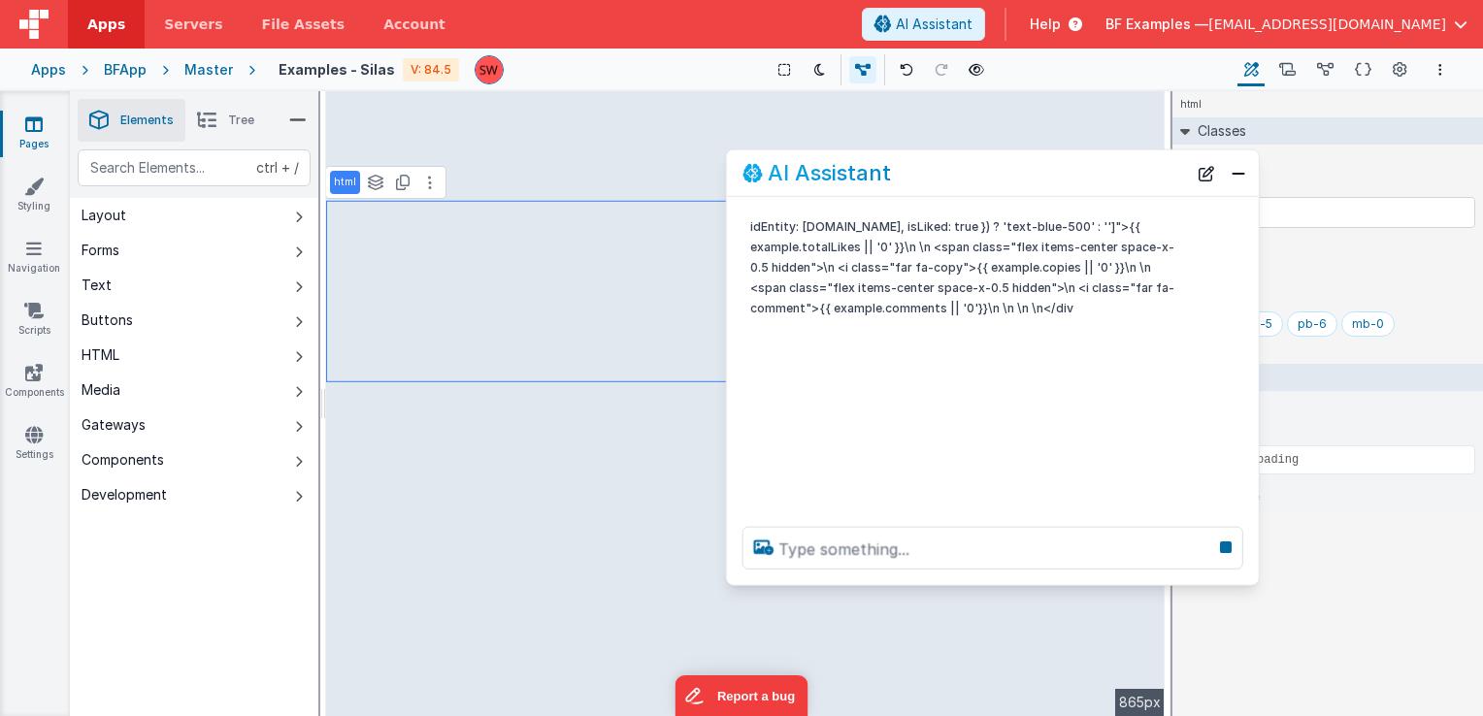
click at [1118, 192] on div "AI Assistant" at bounding box center [993, 173] width 532 height 46
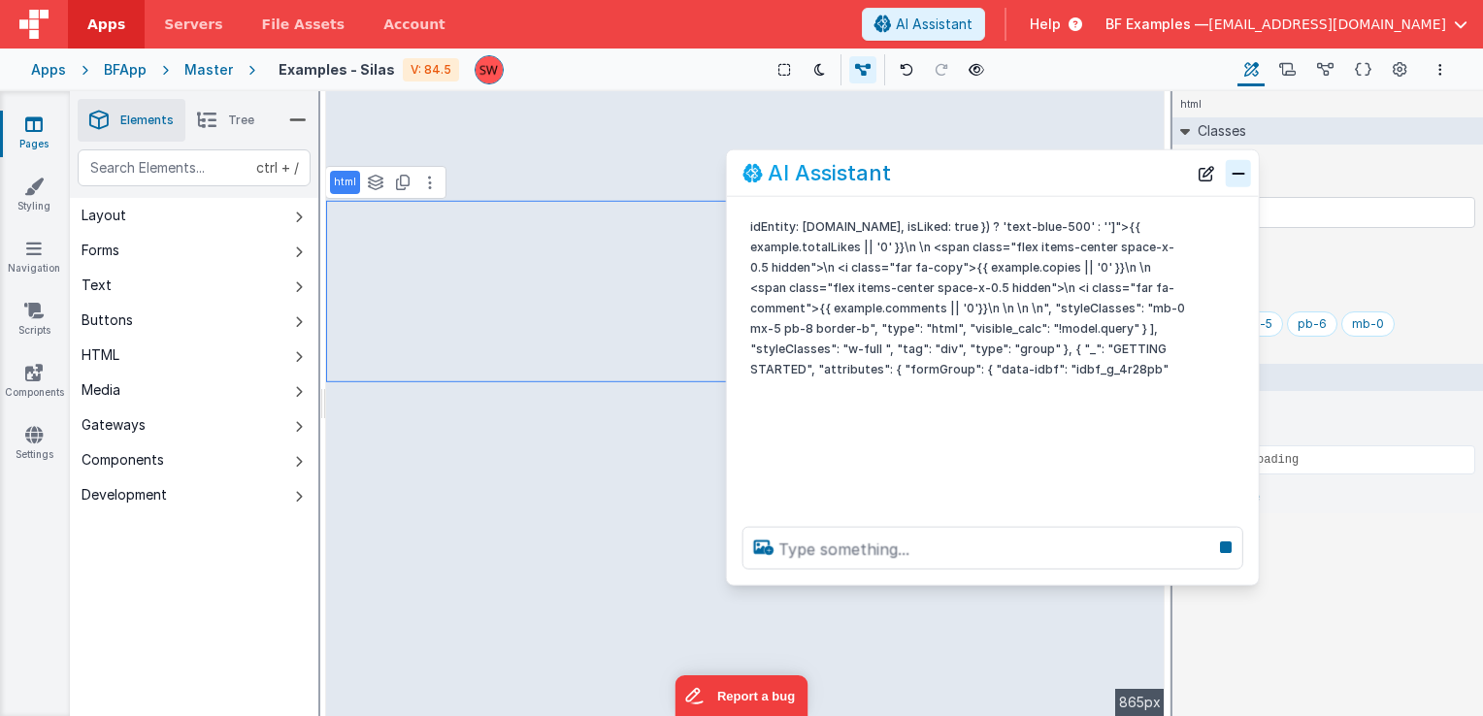
click at [1232, 175] on button "Close" at bounding box center [1238, 172] width 25 height 27
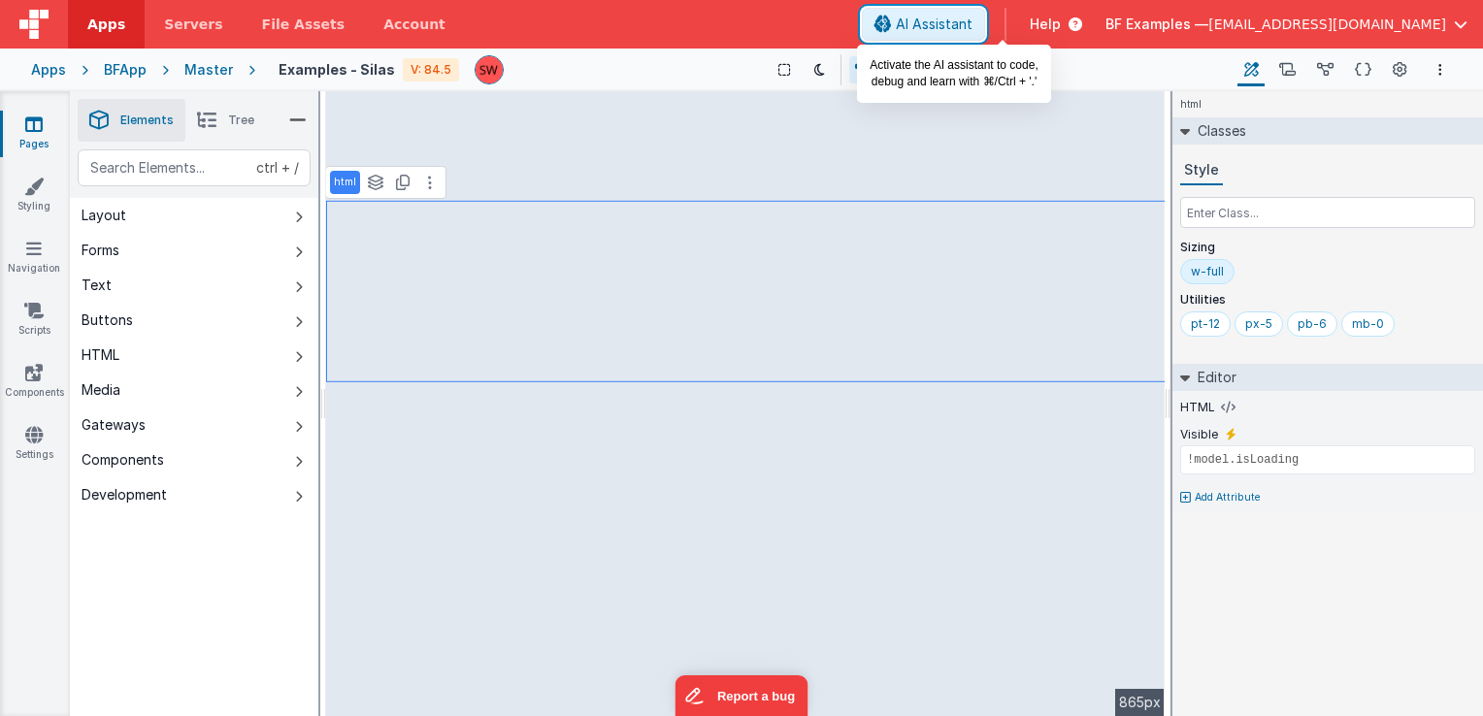
click at [973, 26] on span "AI Assistant" at bounding box center [934, 24] width 77 height 19
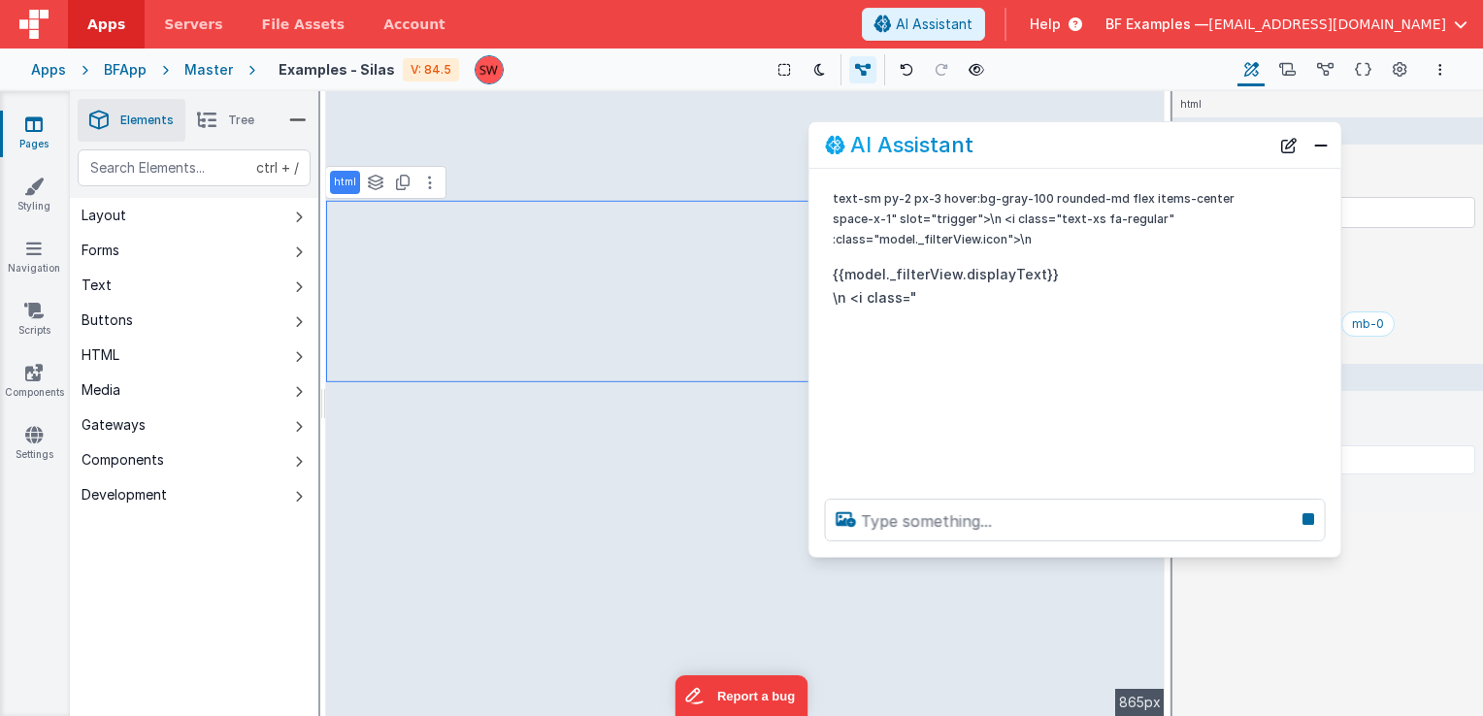
drag, startPoint x: 415, startPoint y: 305, endPoint x: 1201, endPoint y: 159, distance: 798.7
click at [1201, 159] on div "AI Assistant" at bounding box center [1076, 145] width 532 height 46
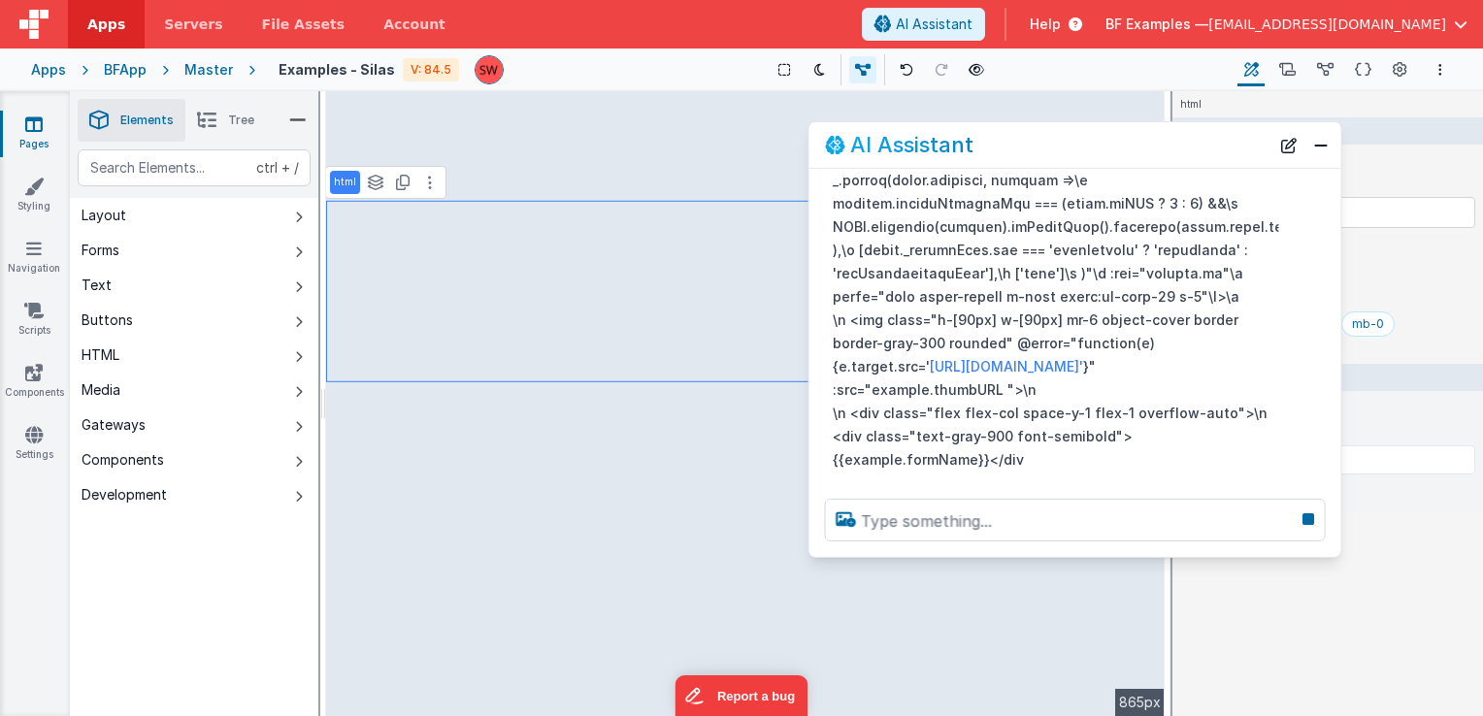
scroll to position [350, 0]
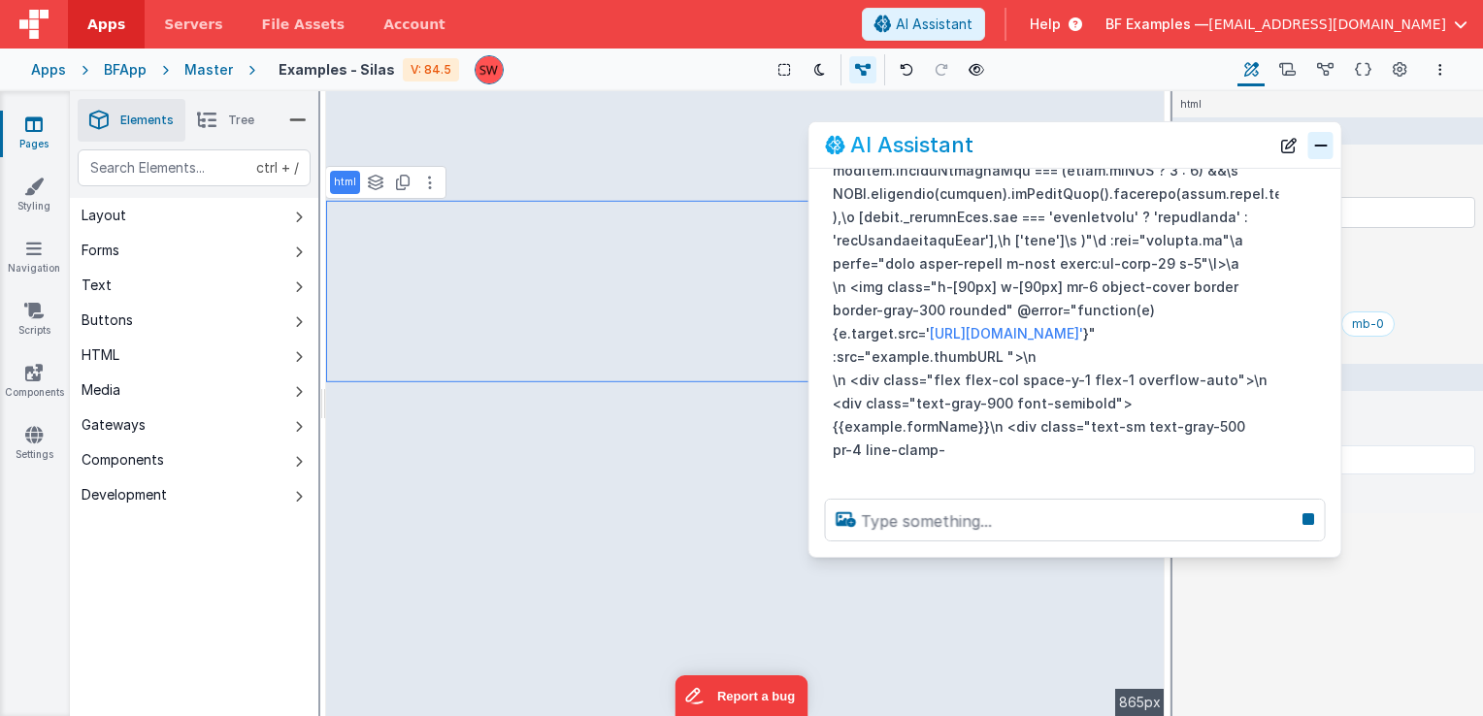
click at [1321, 151] on button "Close" at bounding box center [1321, 144] width 25 height 27
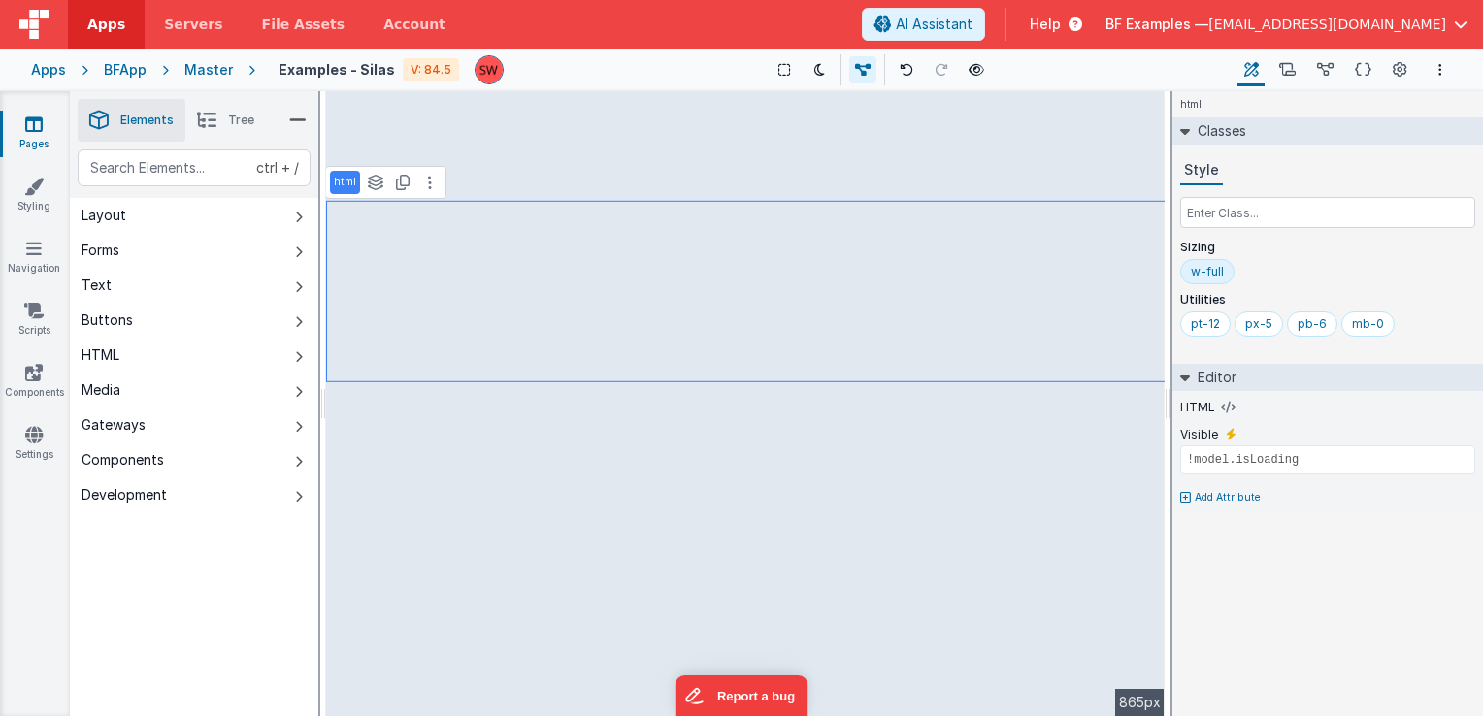
scroll to position [549, 0]
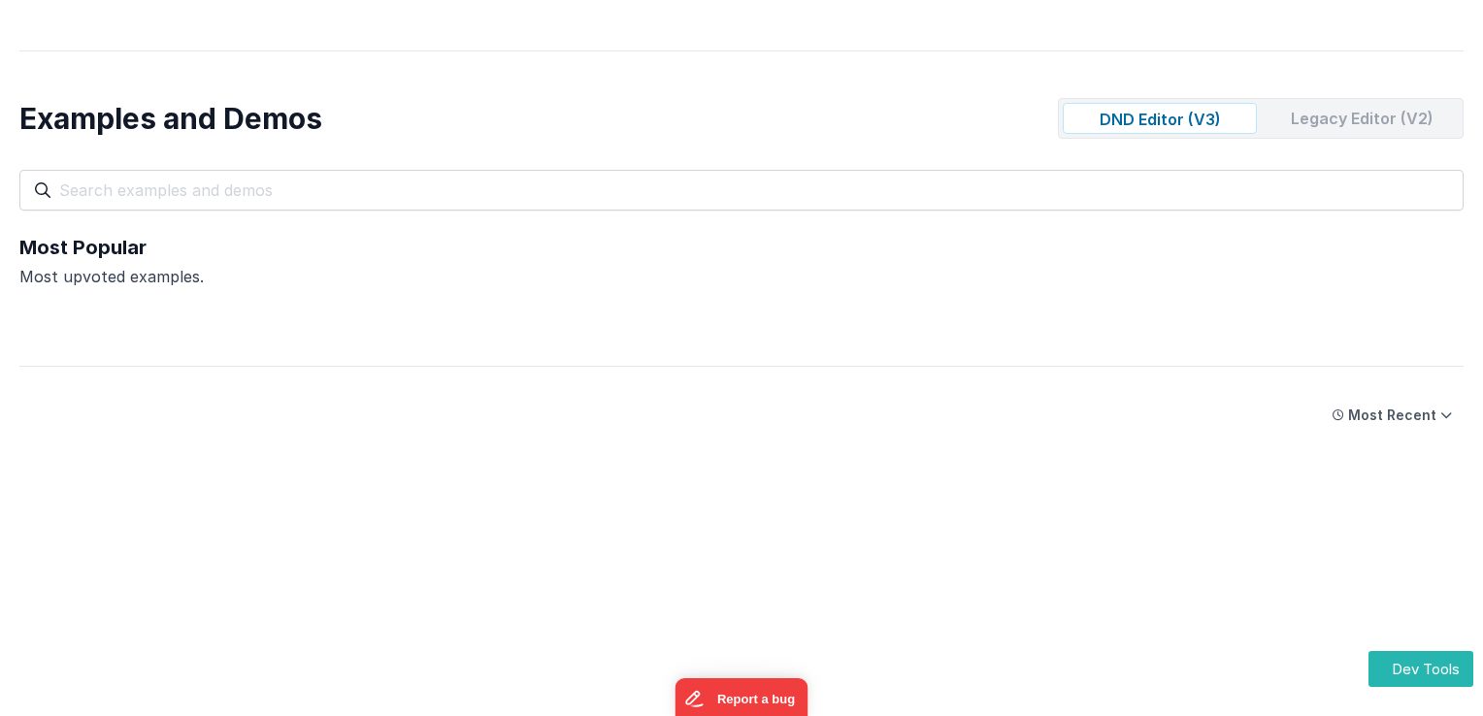
click at [1302, 109] on div "Legacy Editor (V2)" at bounding box center [1362, 118] width 194 height 31
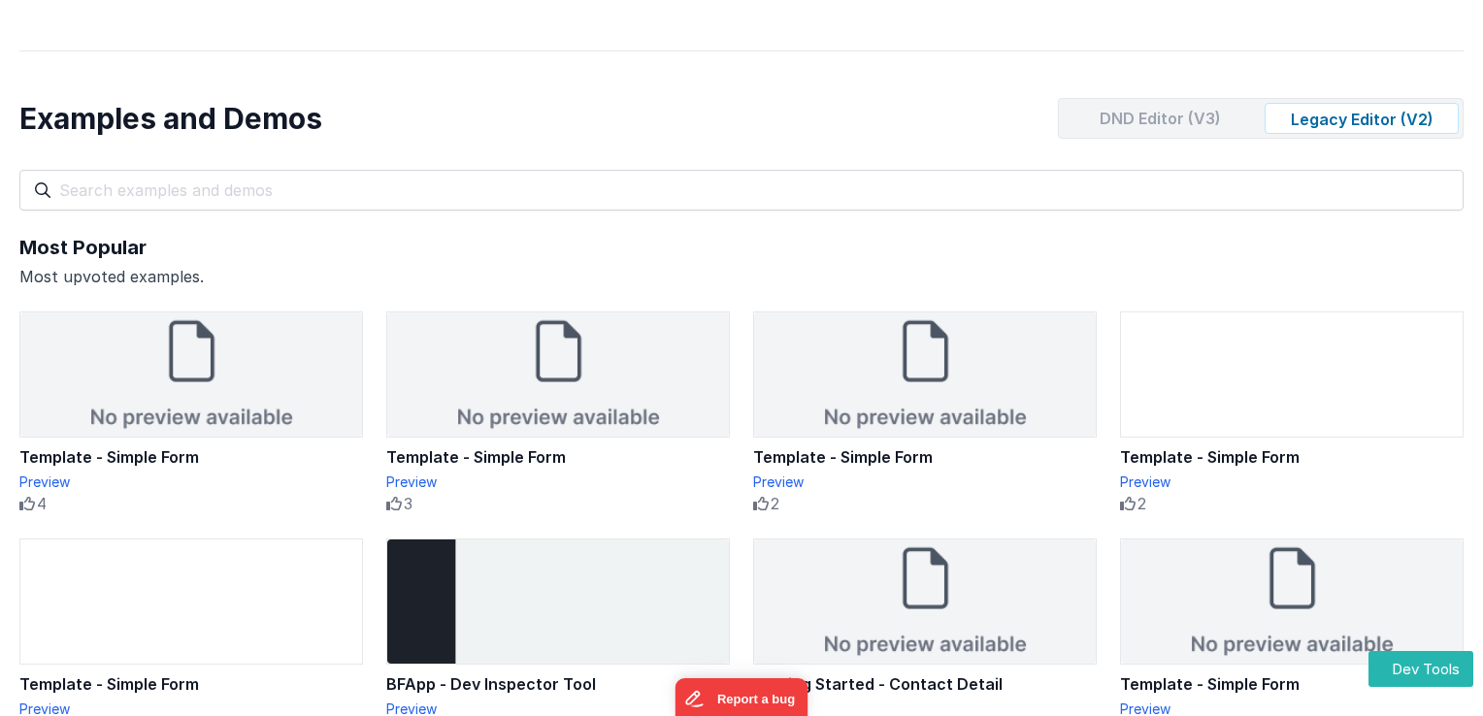
click at [1188, 118] on div "DND Editor (V3)" at bounding box center [1160, 118] width 194 height 31
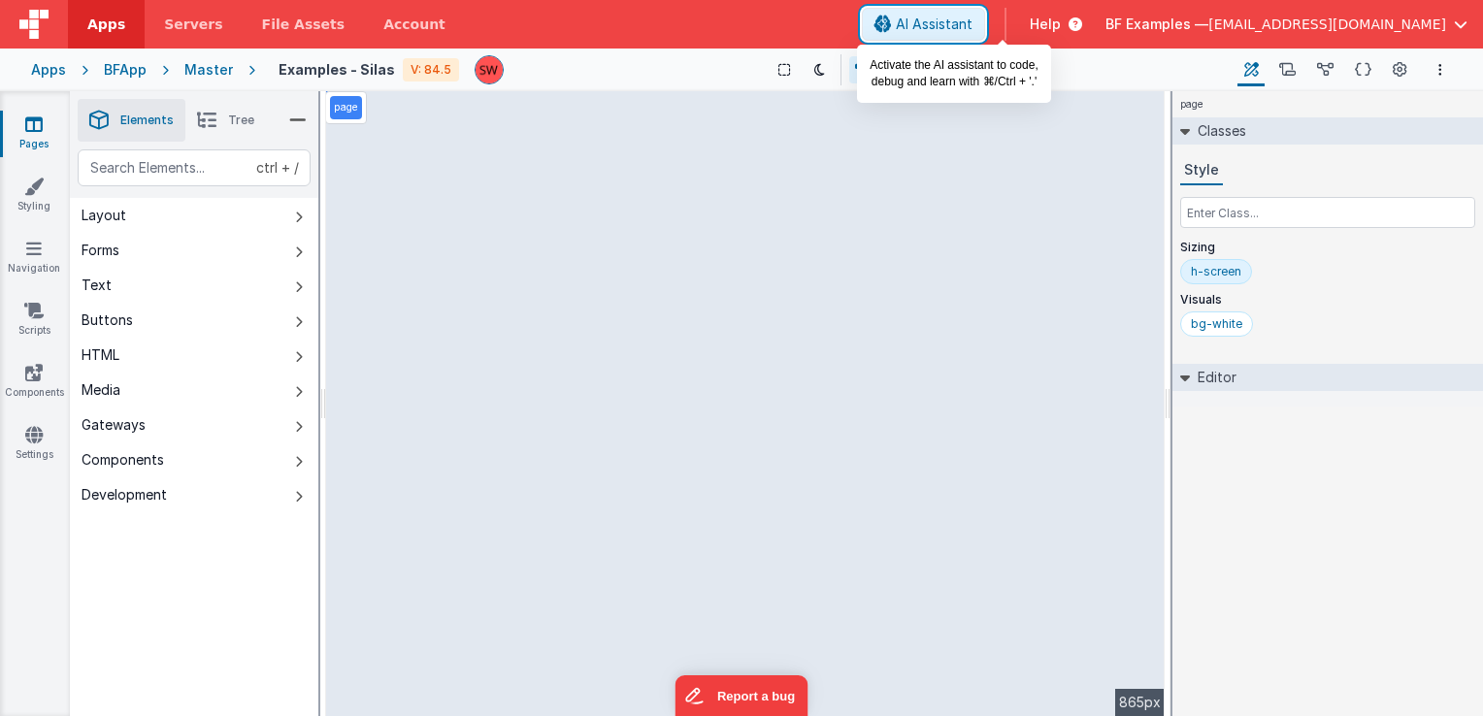
click at [973, 23] on span "AI Assistant" at bounding box center [934, 24] width 77 height 19
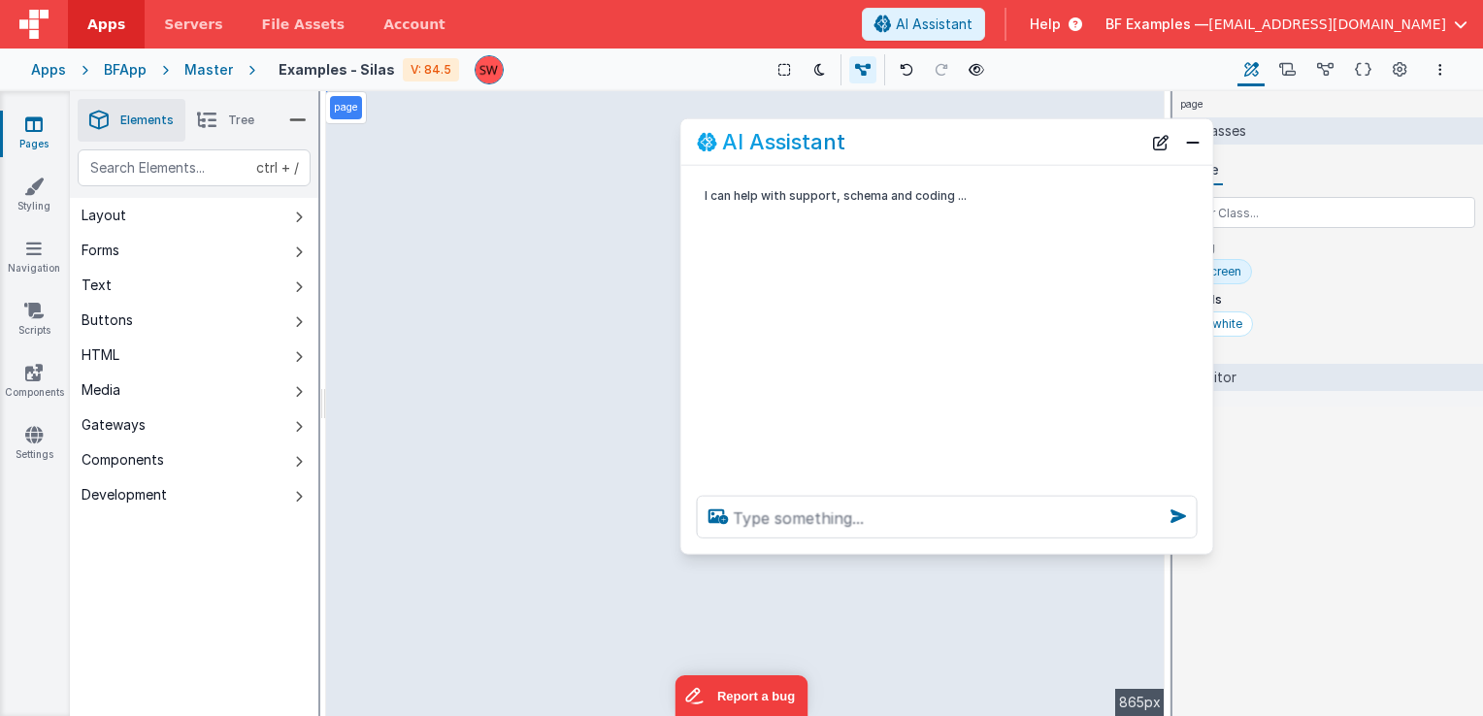
drag, startPoint x: 430, startPoint y: 310, endPoint x: 1095, endPoint y: 161, distance: 681.4
click at [1095, 161] on div "AI Assistant" at bounding box center [947, 142] width 532 height 46
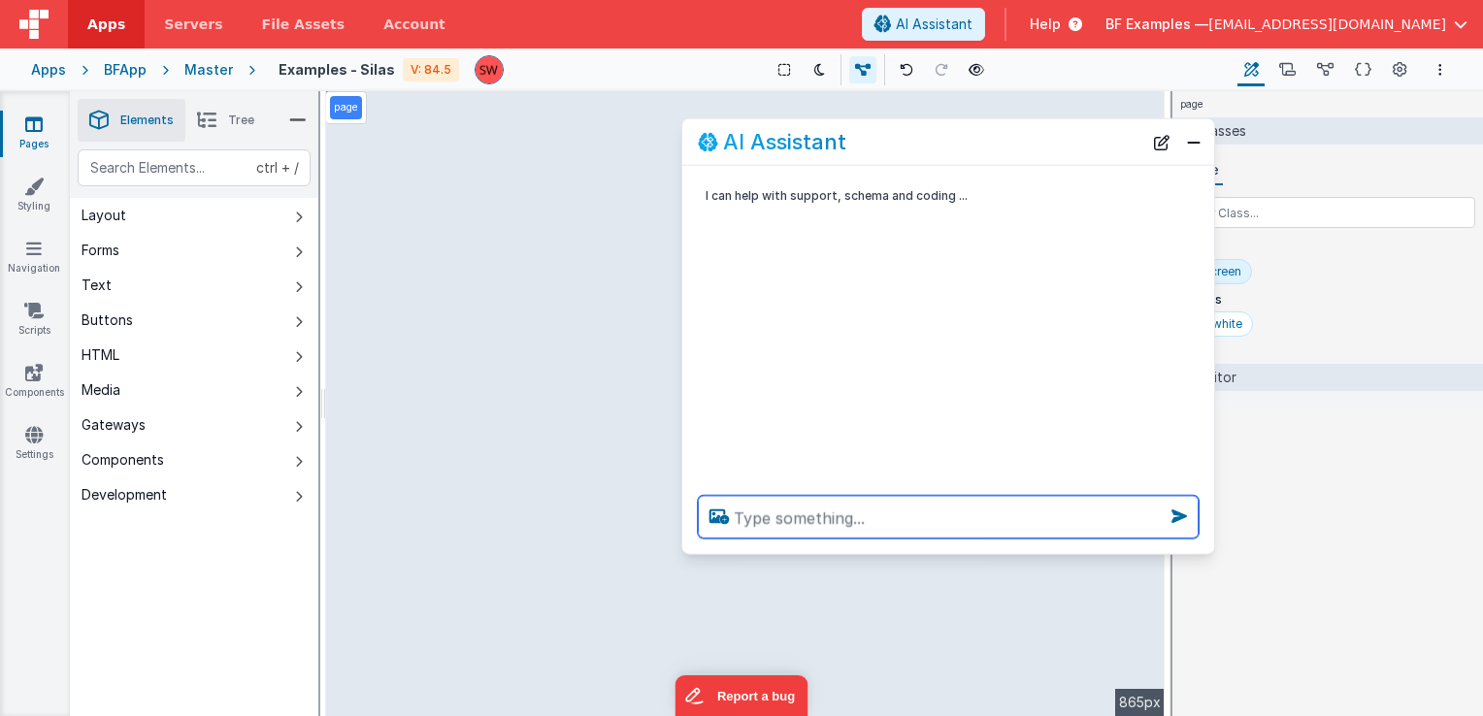
click at [855, 518] on textarea at bounding box center [948, 517] width 501 height 43
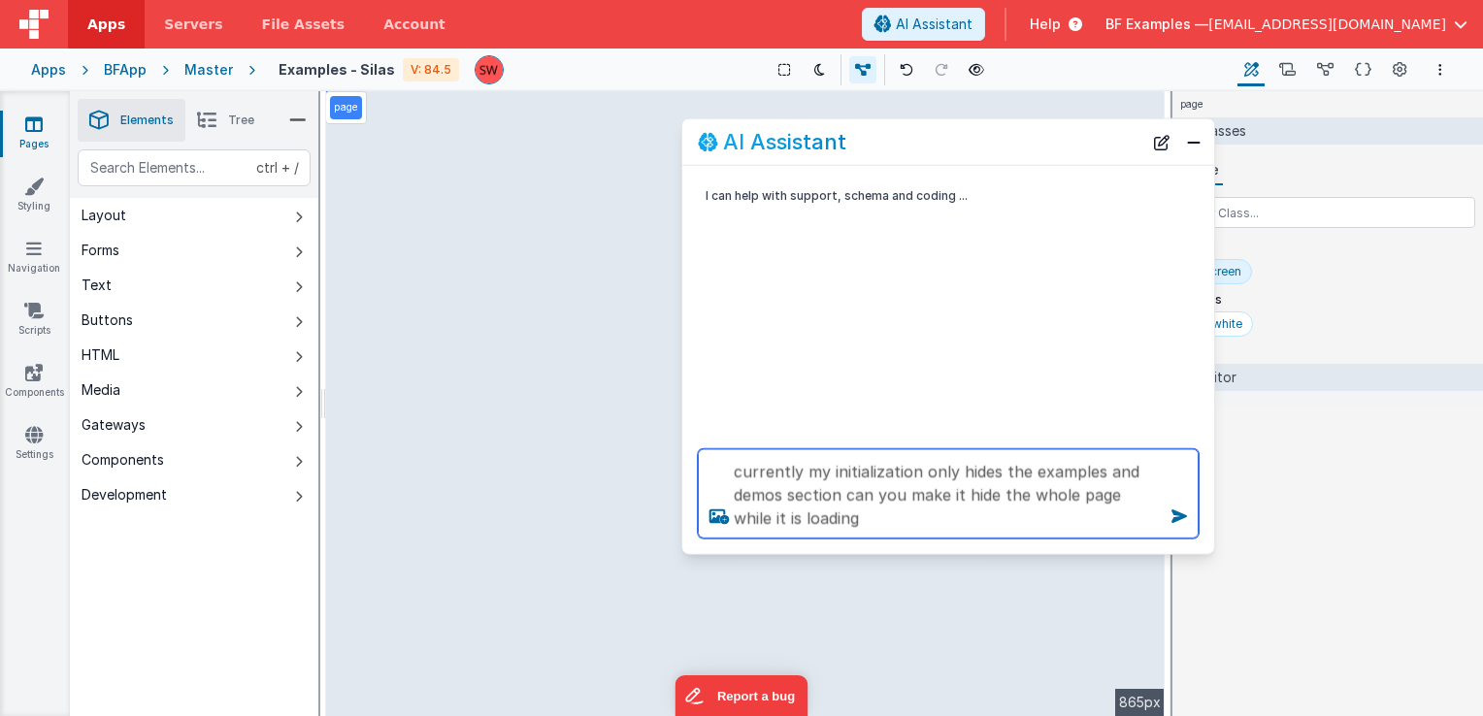
type textarea "currently my initialization only hides the examples and demos section can you m…"
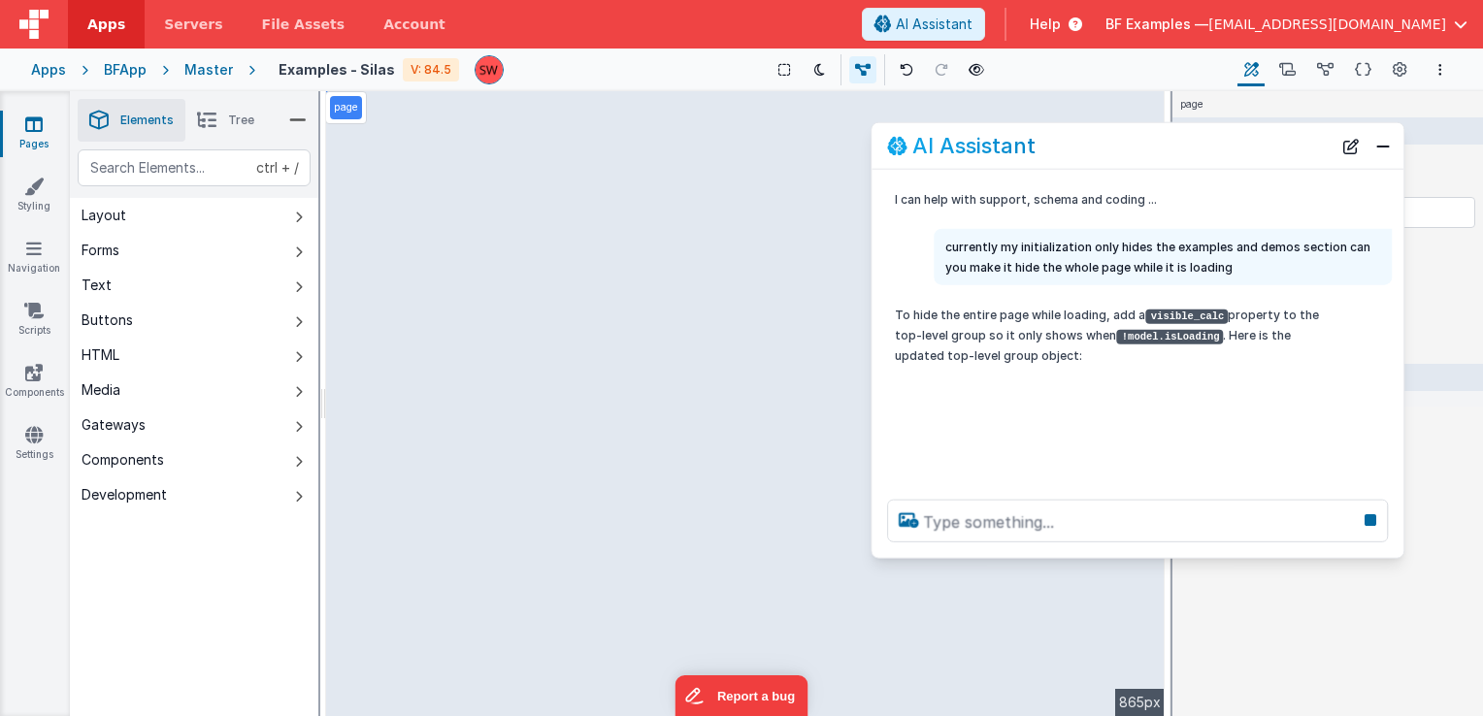
drag, startPoint x: 928, startPoint y: 146, endPoint x: 1117, endPoint y: 149, distance: 189.3
click at [1117, 149] on div "AI Assistant" at bounding box center [1109, 145] width 445 height 23
click at [1384, 145] on button "Close" at bounding box center [1383, 145] width 25 height 27
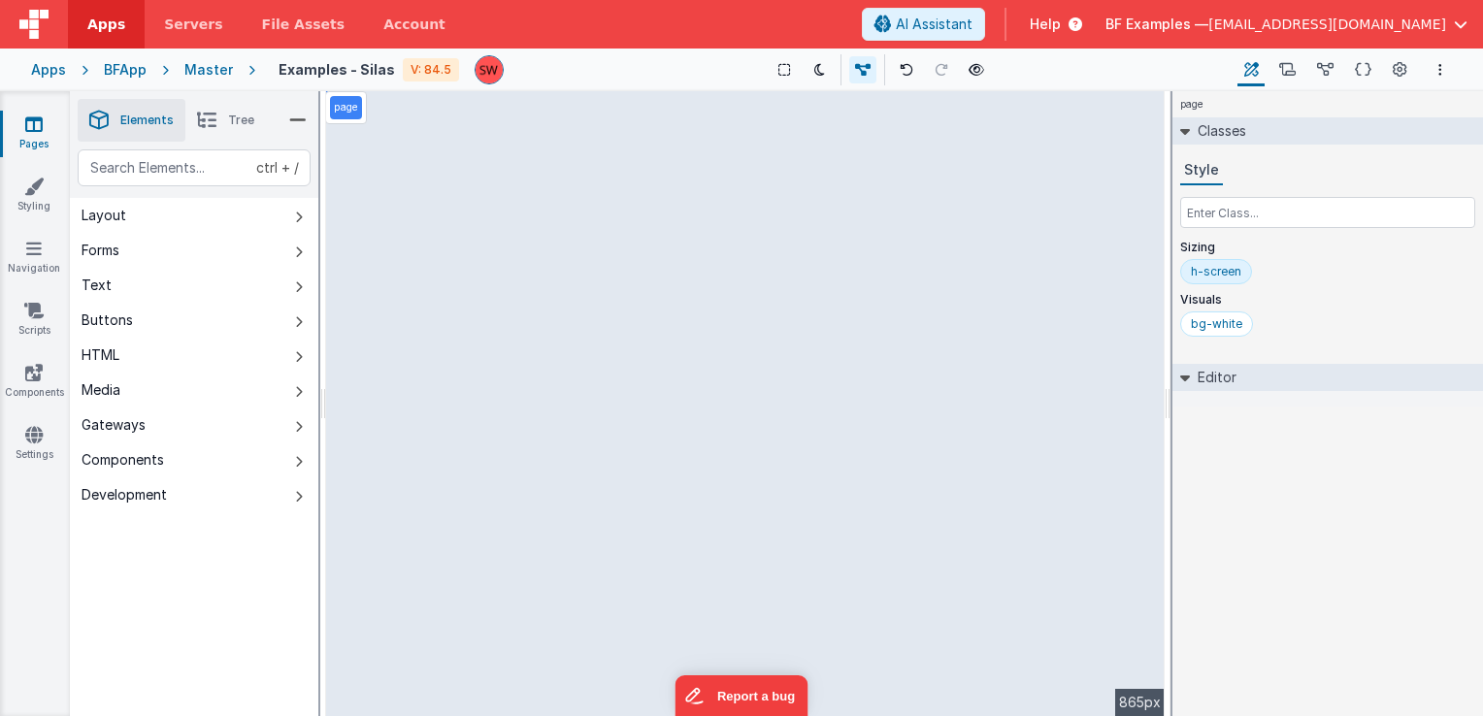
scroll to position [42, 0]
click at [975, 76] on icon at bounding box center [977, 70] width 16 height 14
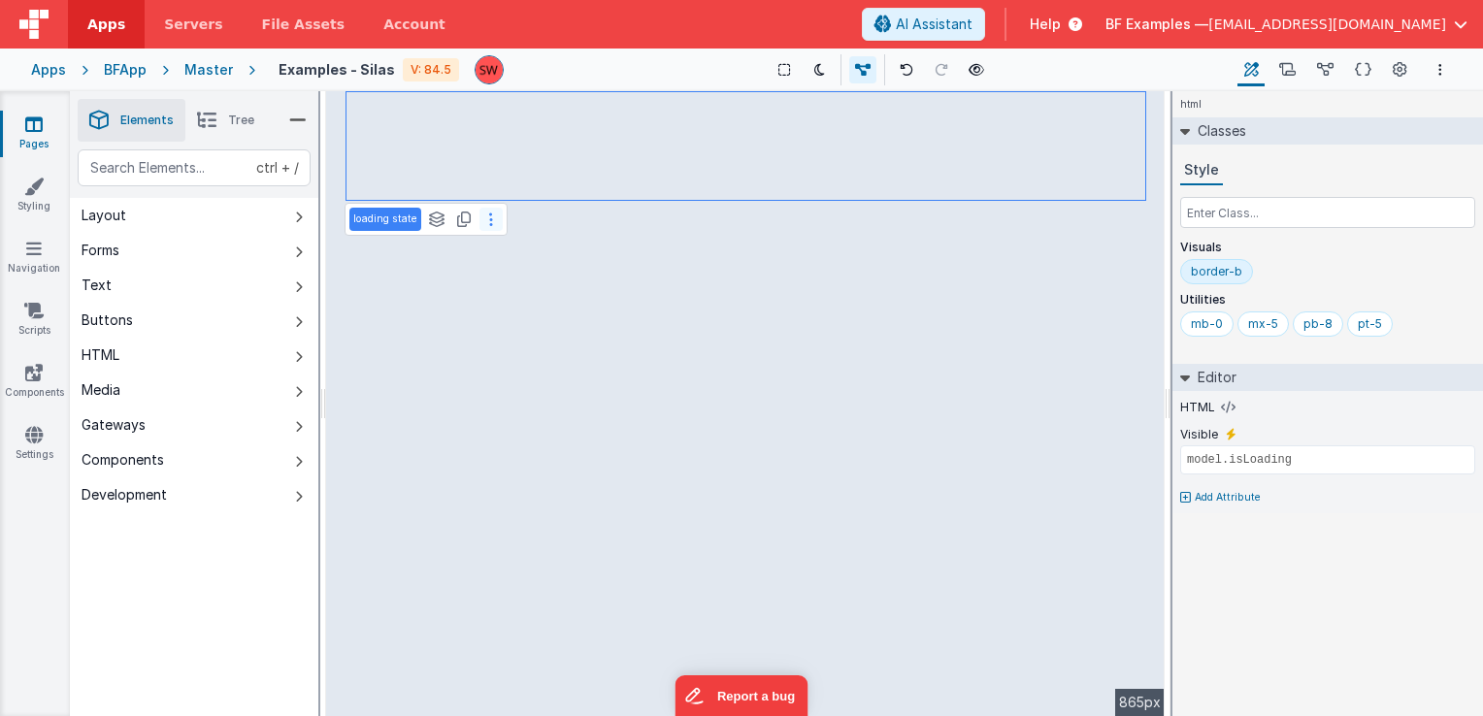
click at [493, 216] on button at bounding box center [491, 219] width 23 height 23
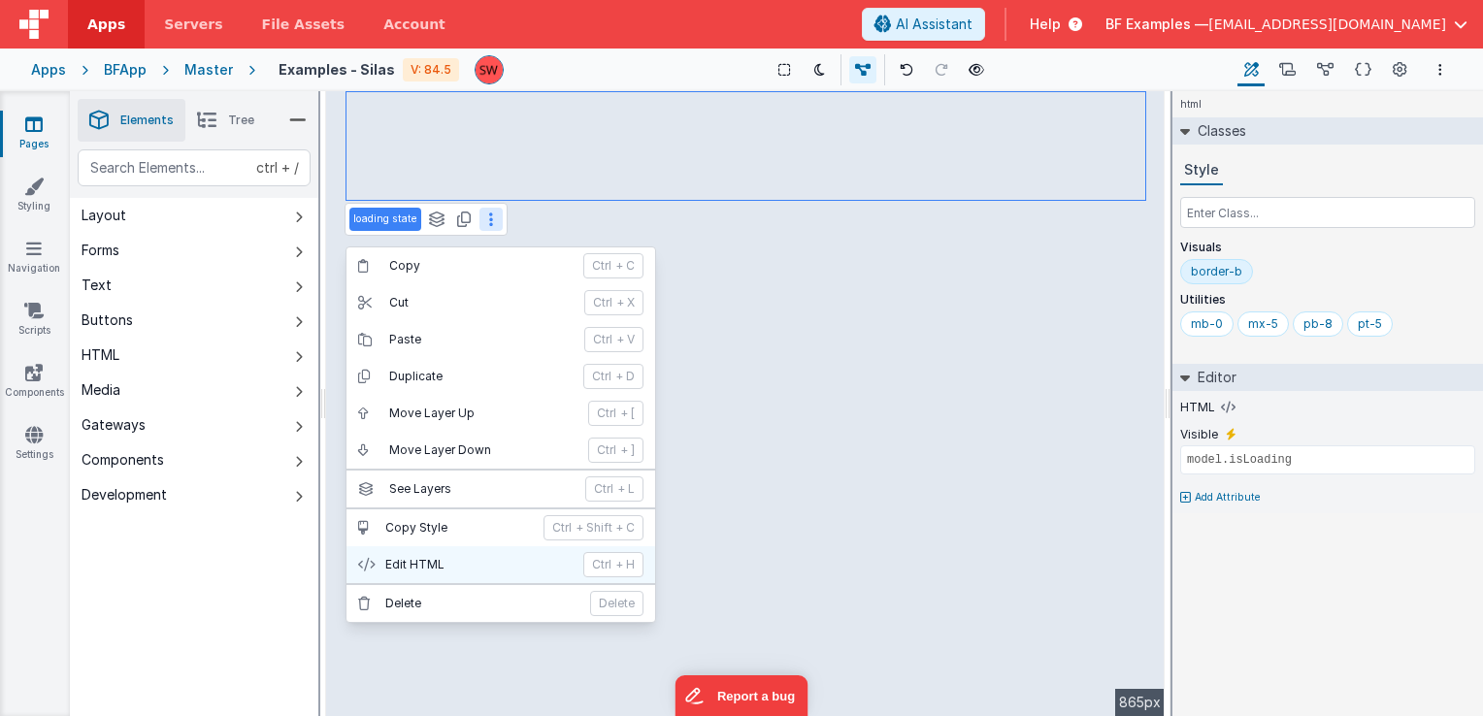
click at [454, 564] on p "Edit HTML" at bounding box center [478, 565] width 186 height 16
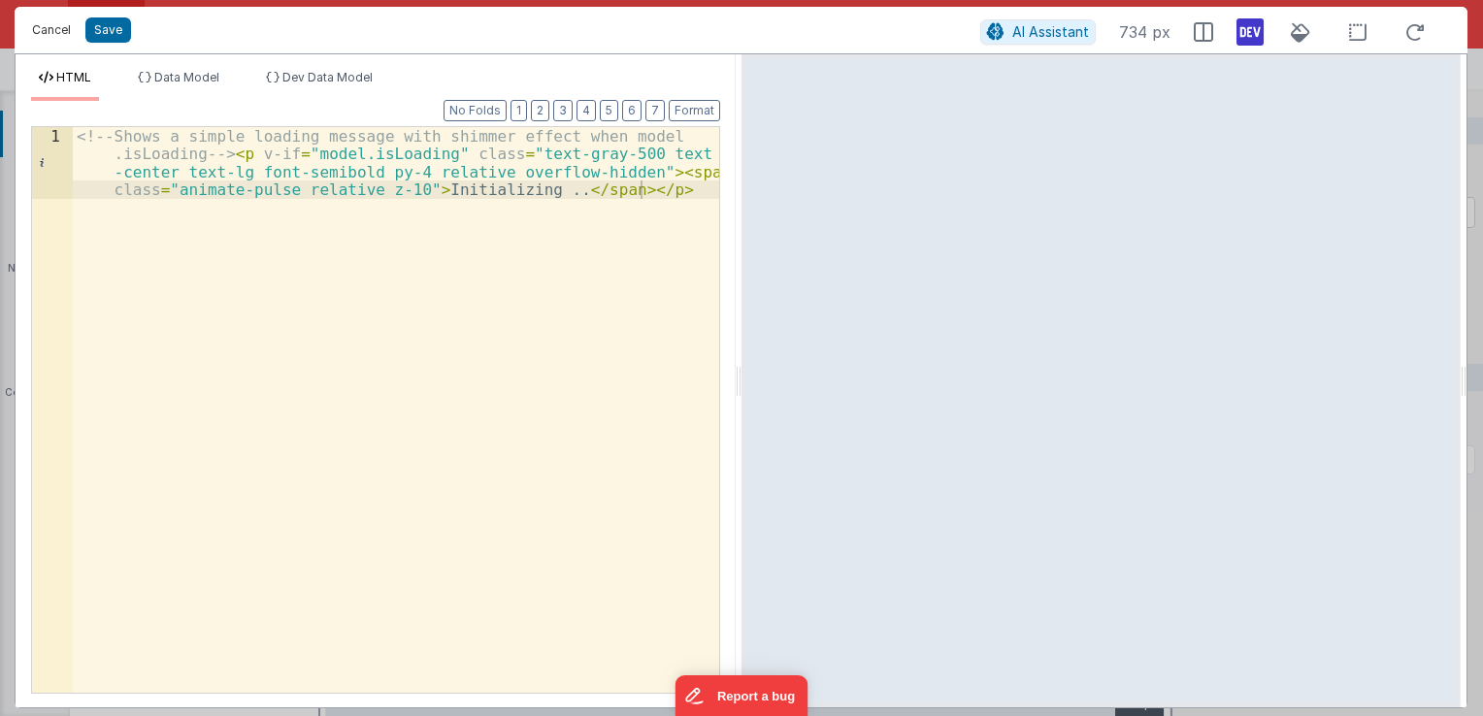
click at [41, 31] on button "Cancel" at bounding box center [51, 30] width 58 height 27
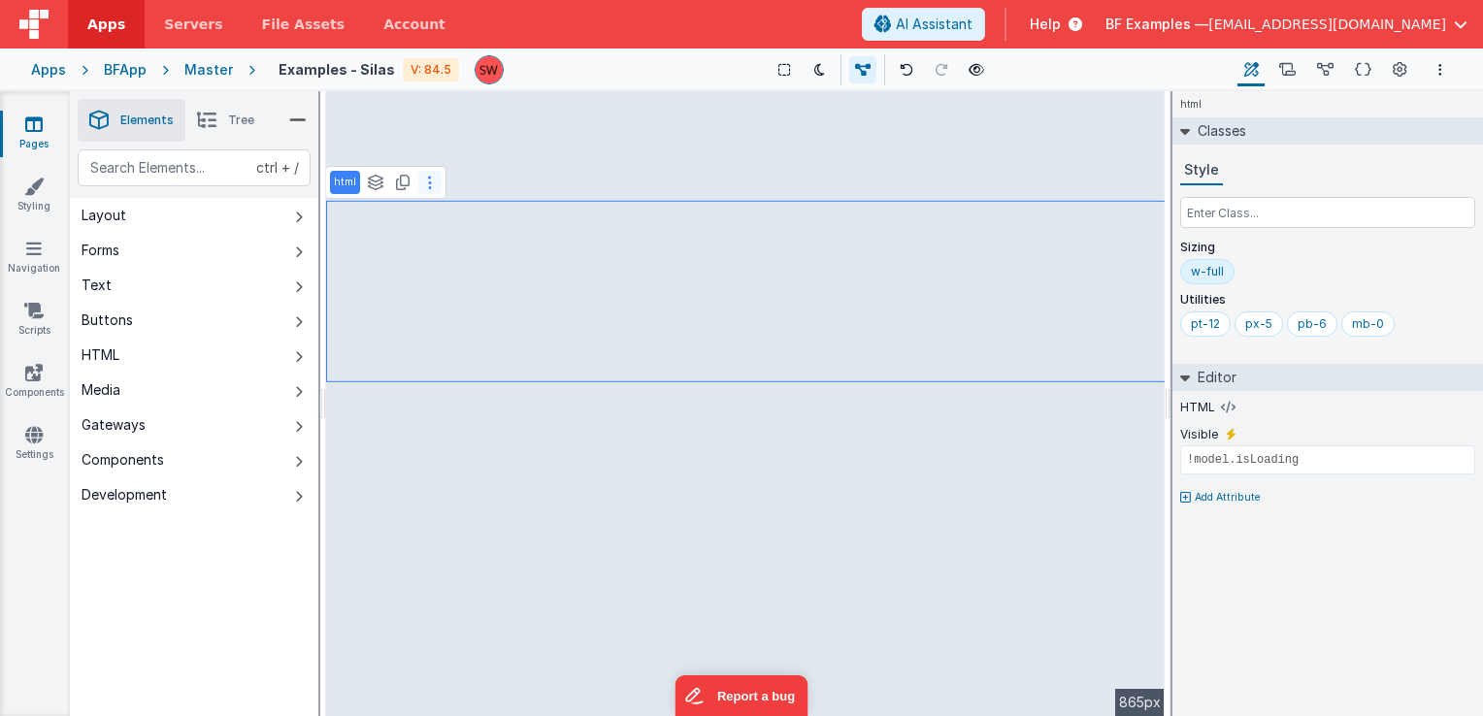
click at [433, 189] on button at bounding box center [429, 182] width 23 height 23
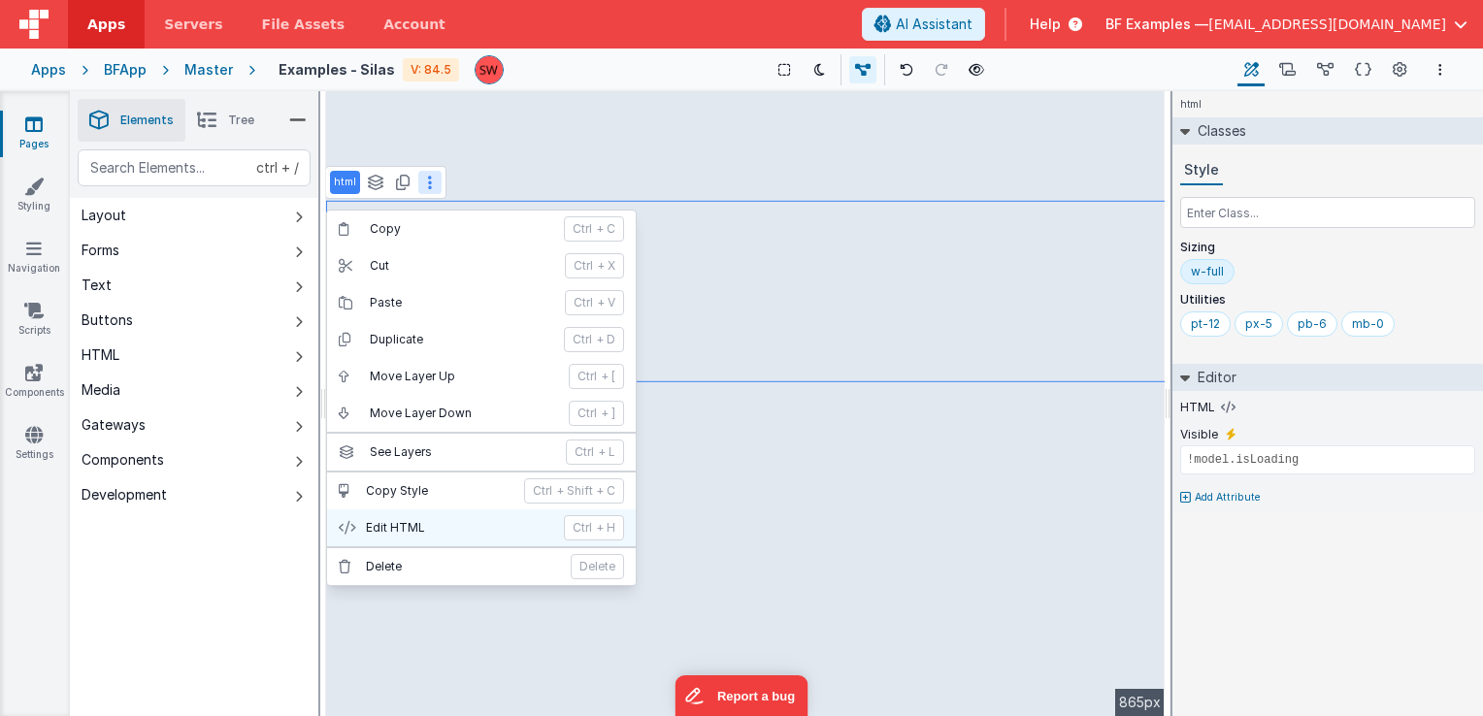
click at [439, 522] on p "Edit HTML" at bounding box center [459, 528] width 186 height 16
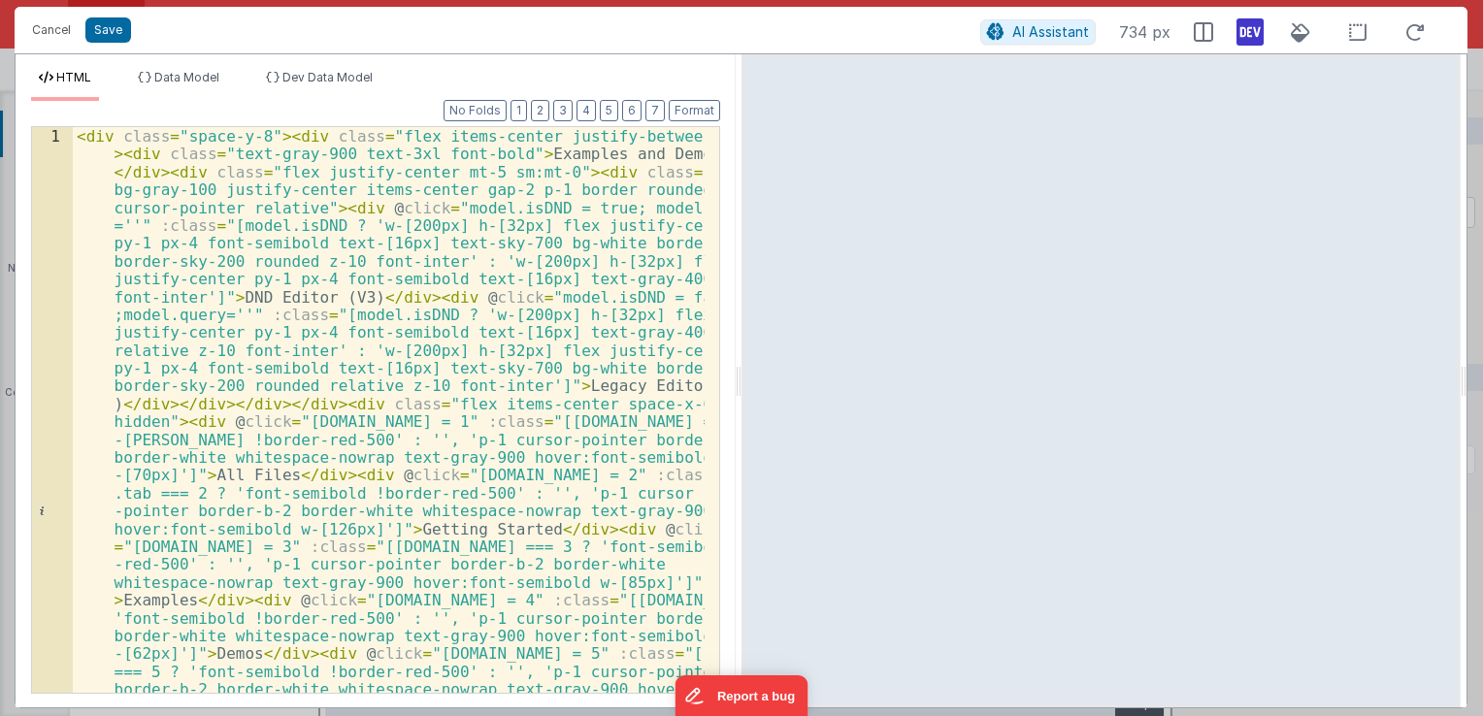
scroll to position [0, 0]
click at [49, 25] on button "Cancel" at bounding box center [51, 30] width 58 height 27
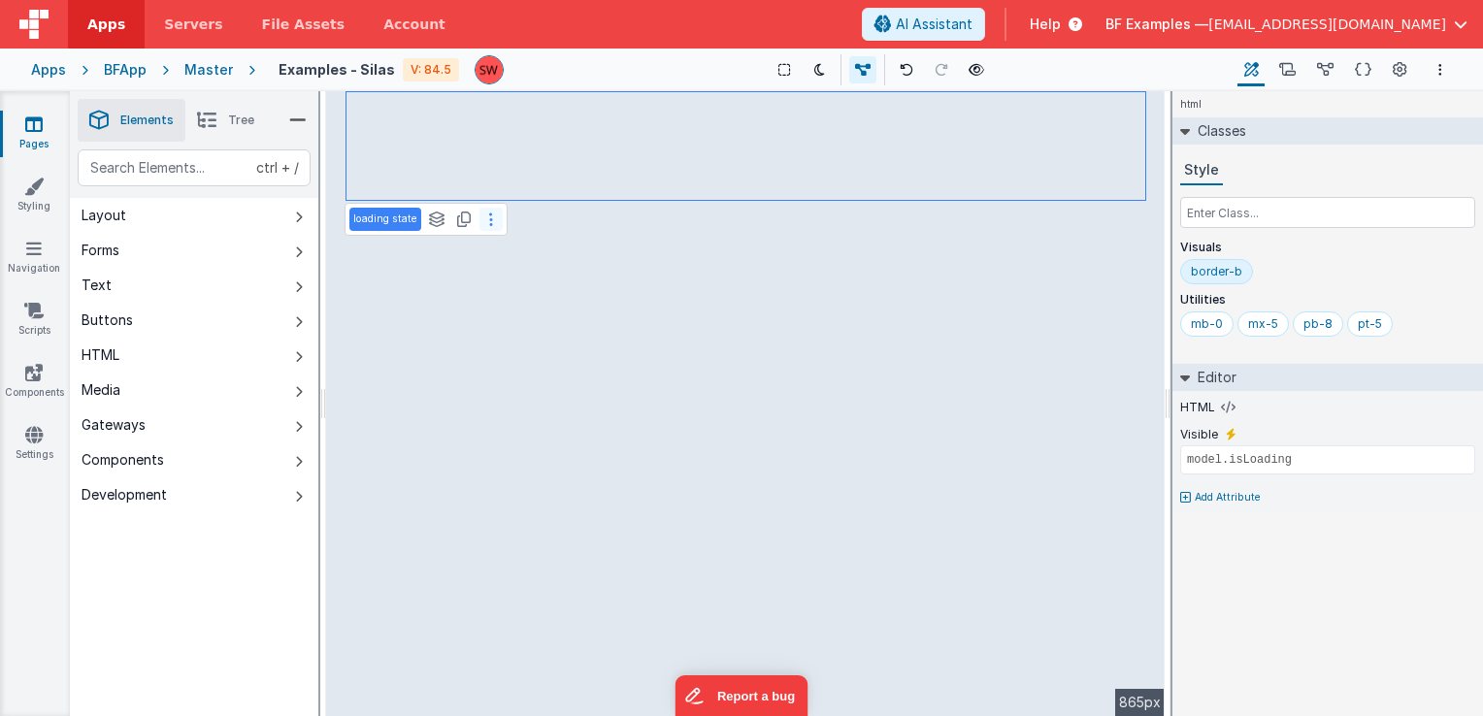
click at [483, 219] on button at bounding box center [491, 219] width 23 height 23
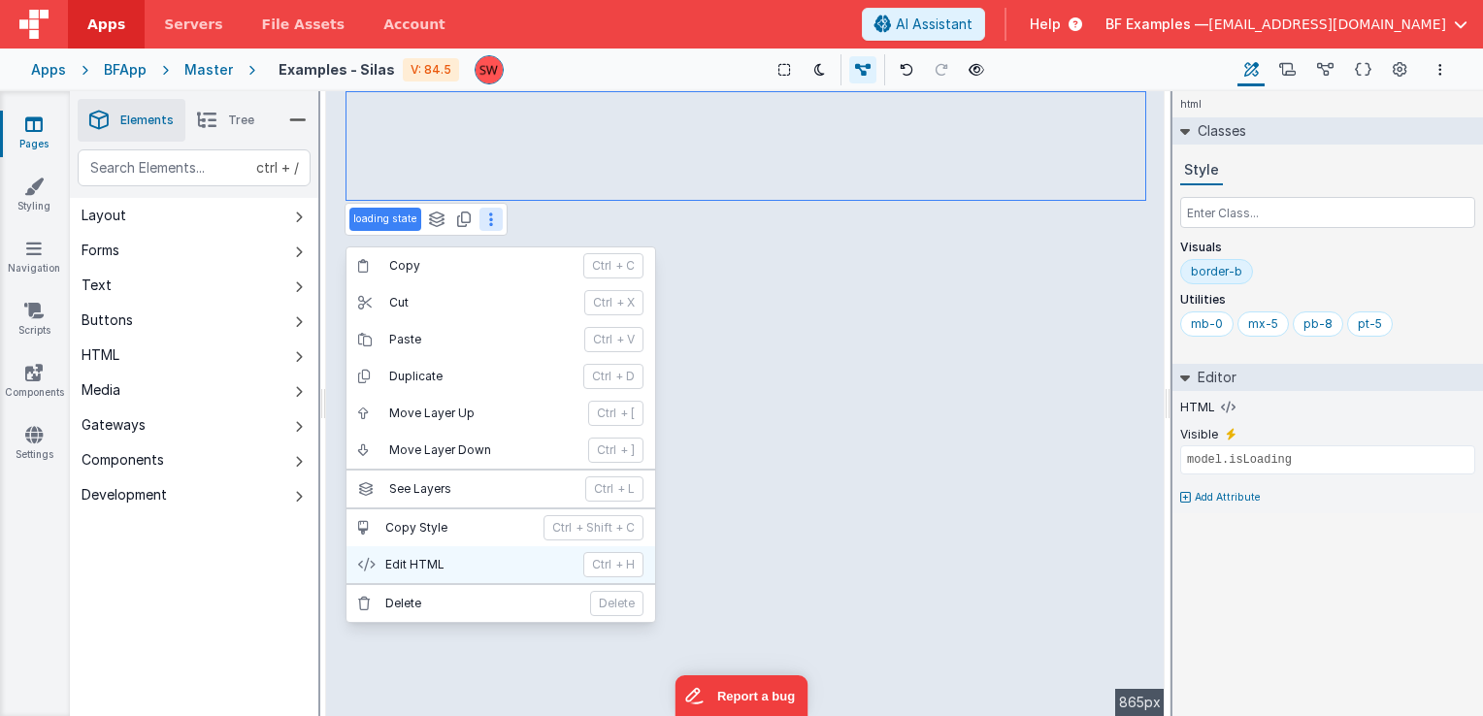
click at [443, 563] on p "Edit HTML" at bounding box center [478, 565] width 186 height 16
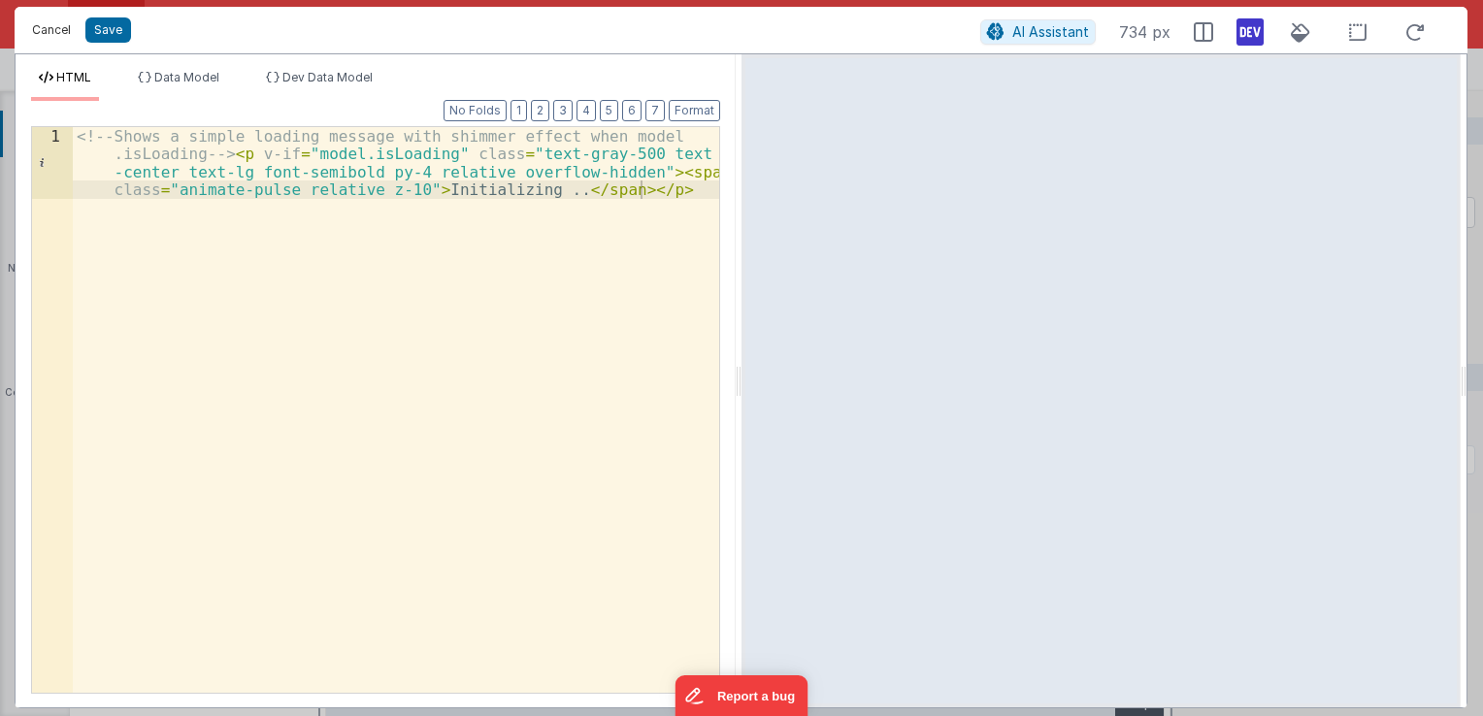
click at [57, 30] on button "Cancel" at bounding box center [51, 30] width 58 height 27
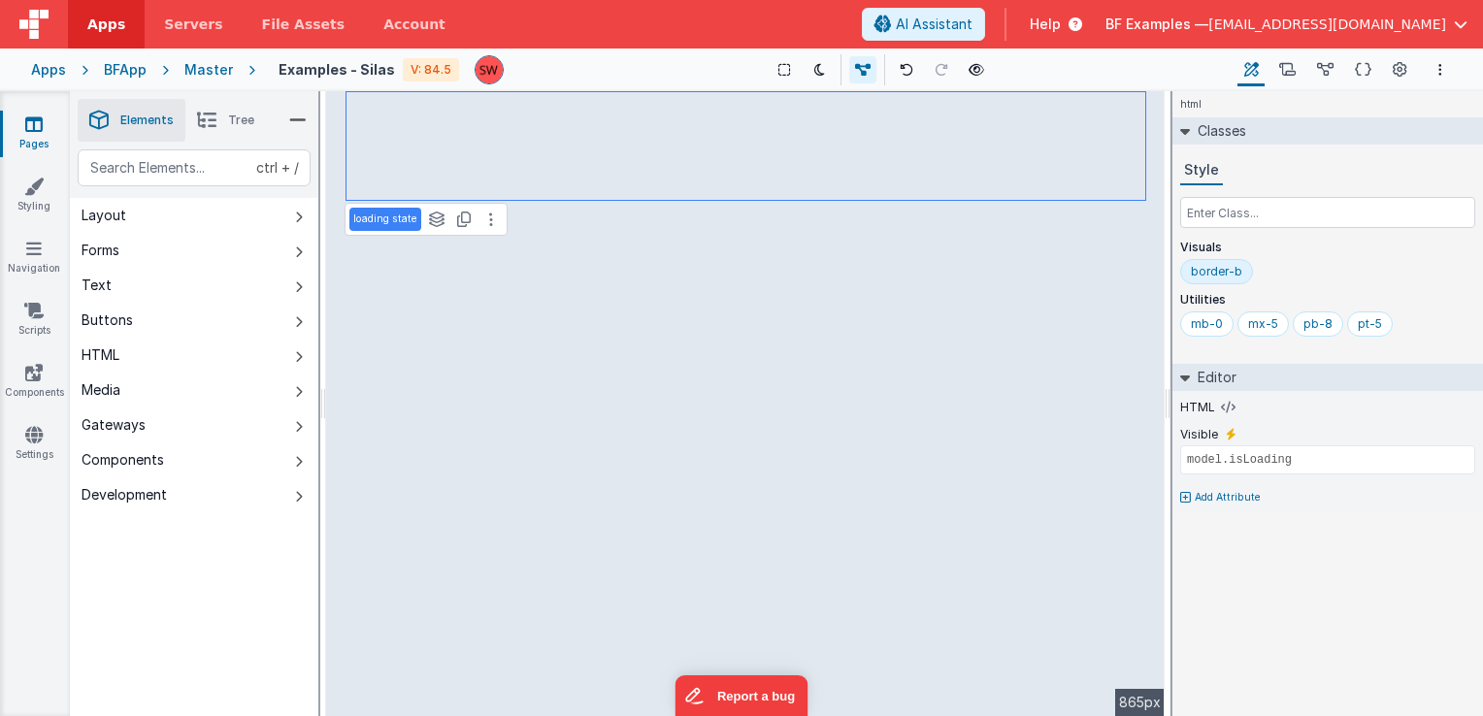
click at [209, 117] on icon at bounding box center [206, 120] width 19 height 27
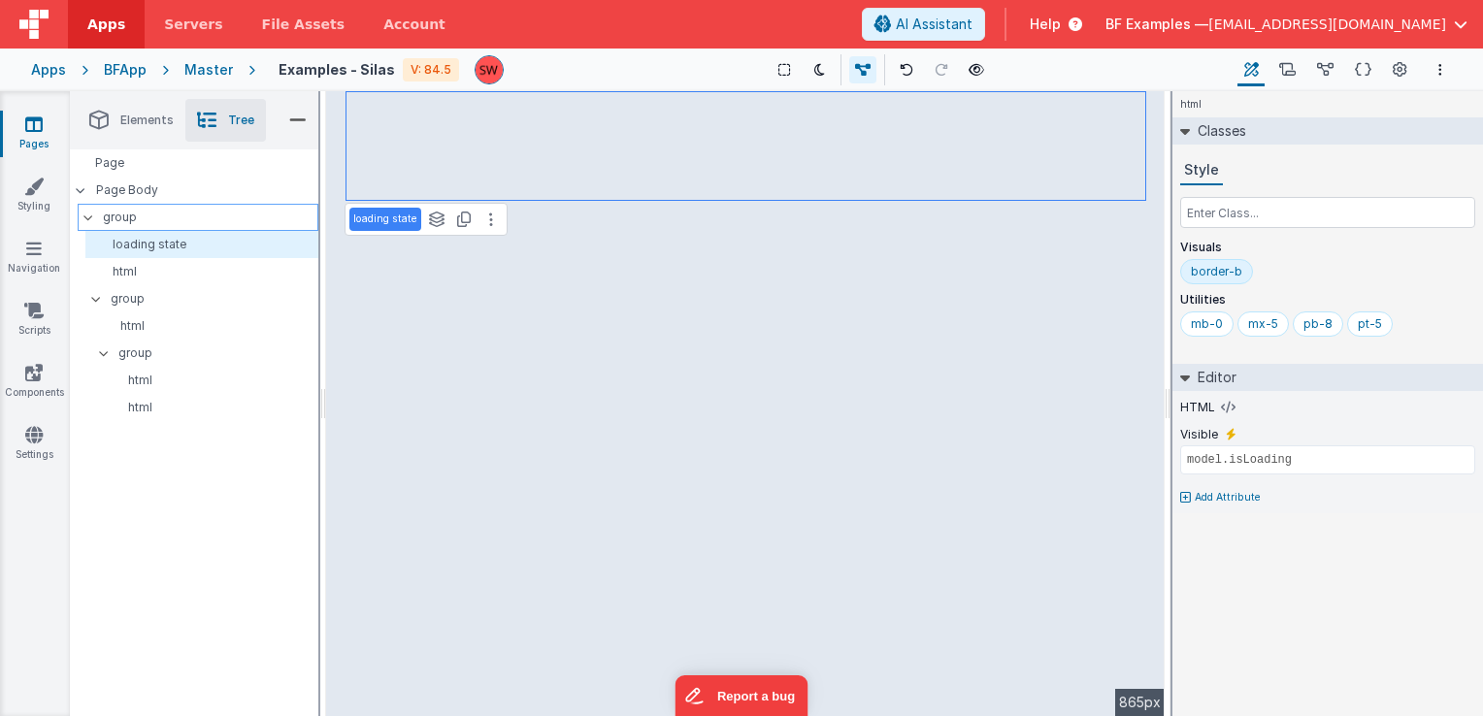
click at [85, 219] on icon at bounding box center [89, 218] width 16 height 6
click at [85, 219] on icon at bounding box center [88, 218] width 6 height 16
click at [83, 188] on icon at bounding box center [81, 190] width 10 height 6
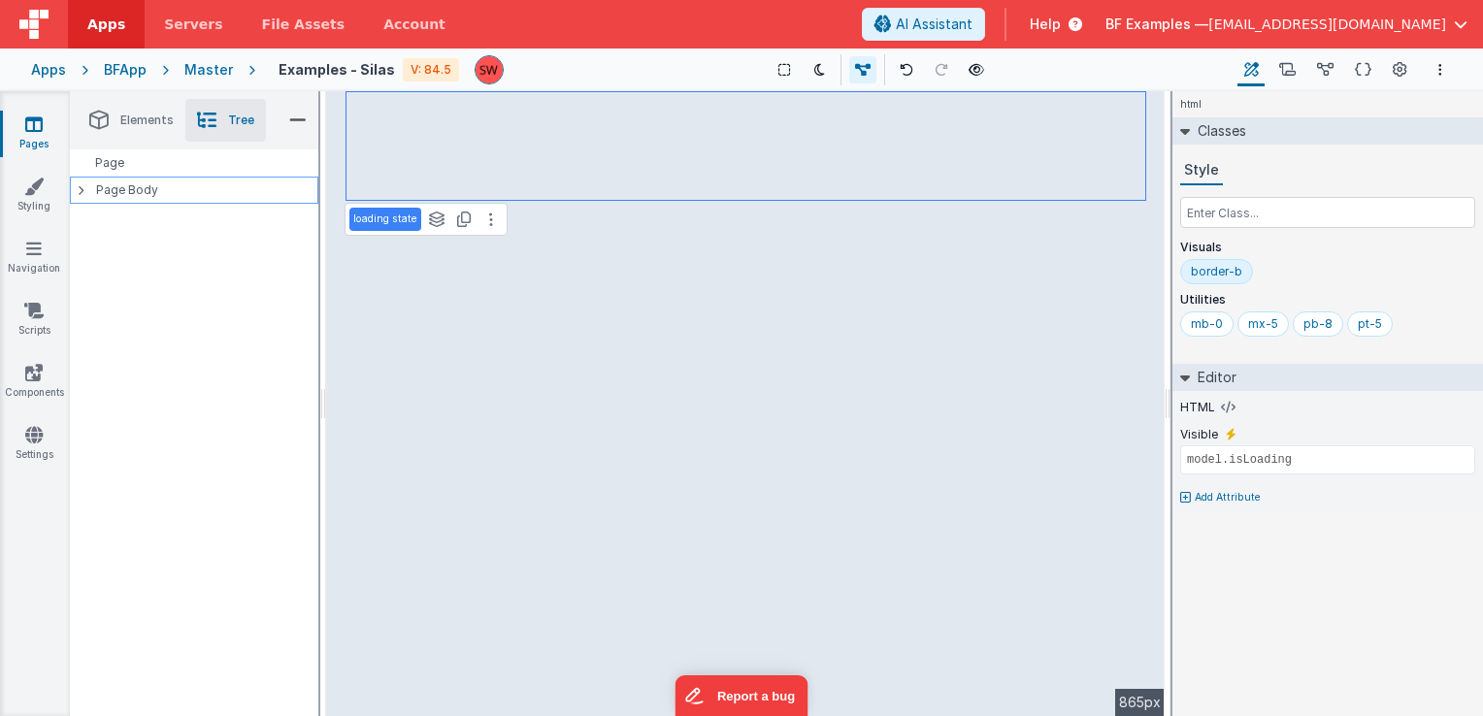
click at [82, 188] on icon at bounding box center [81, 190] width 6 height 10
click at [1327, 17] on span "[EMAIL_ADDRESS][DOMAIN_NAME]" at bounding box center [1328, 24] width 238 height 19
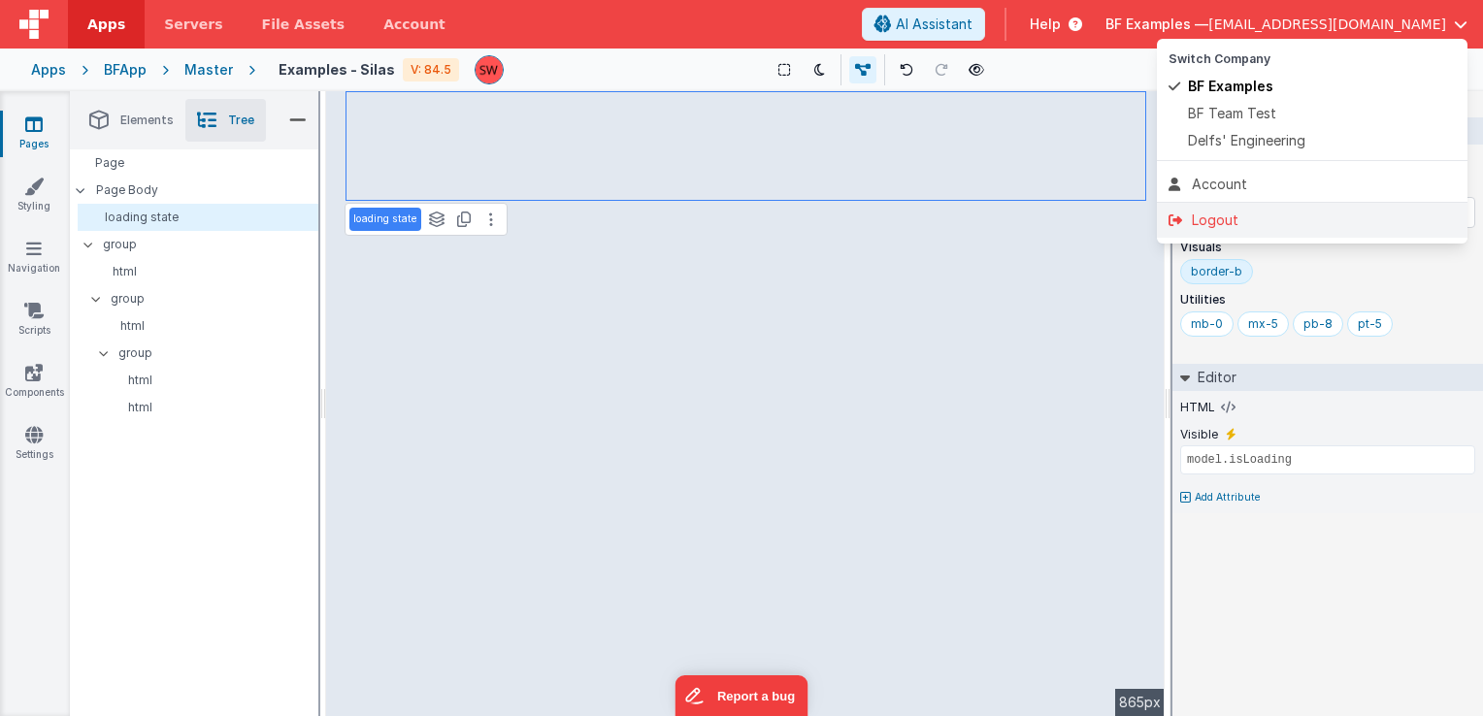
click at [1262, 216] on div "Logout" at bounding box center [1312, 220] width 287 height 19
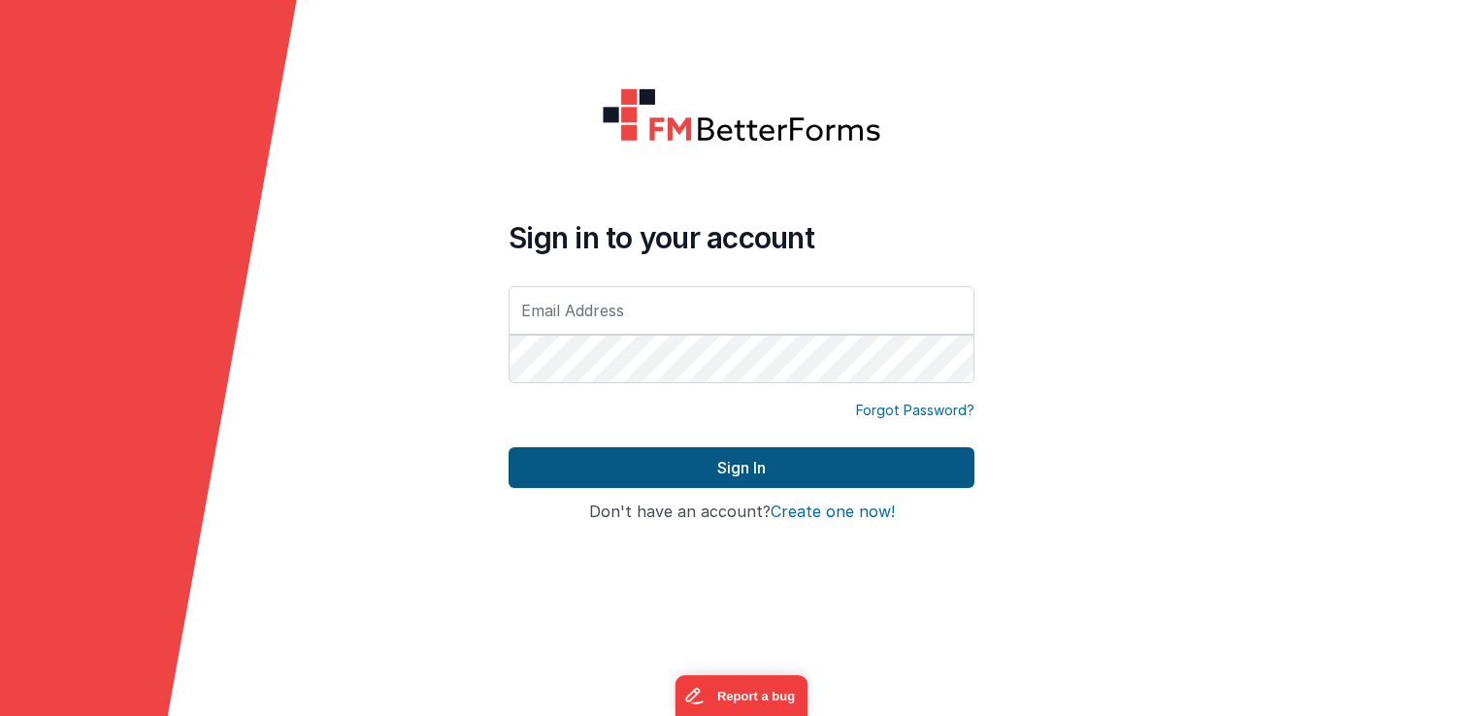
type input "[EMAIL_ADDRESS][DOMAIN_NAME]"
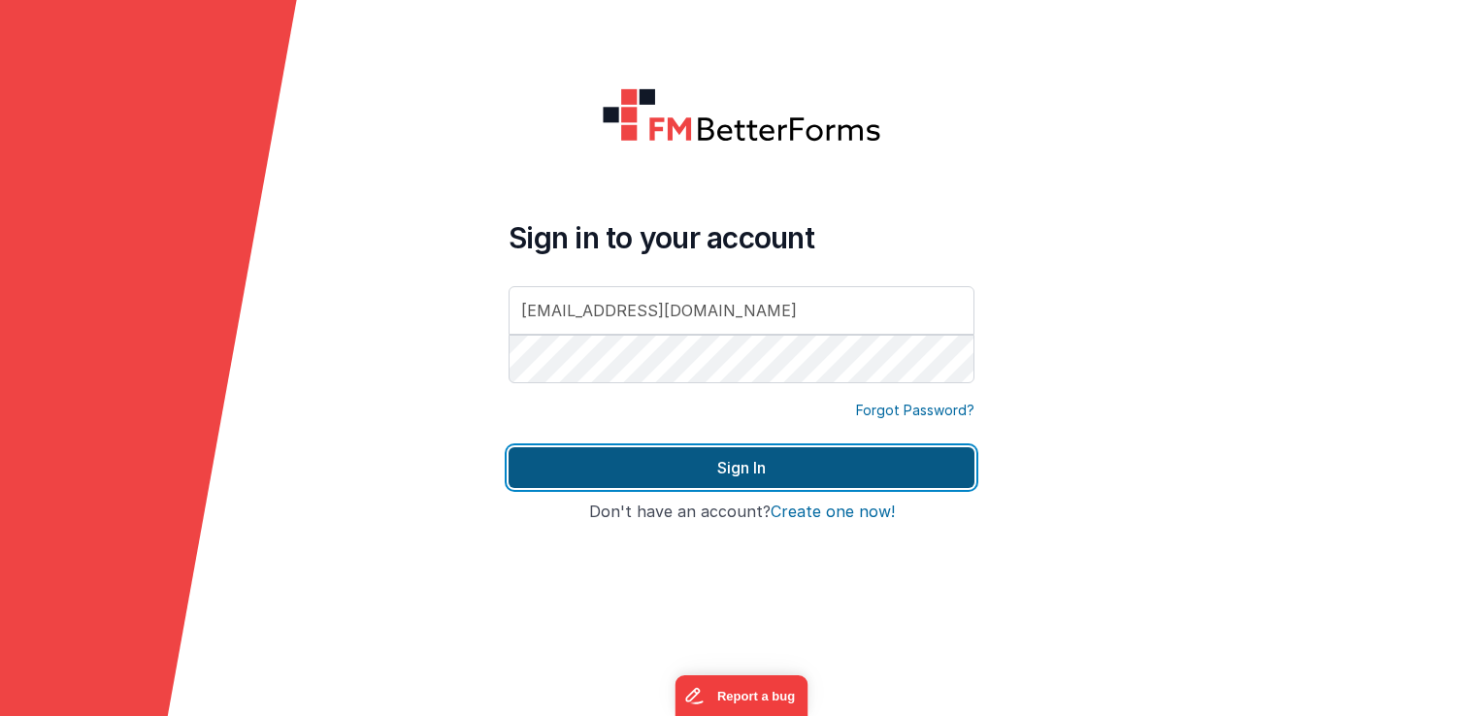
click at [778, 468] on button "Sign In" at bounding box center [742, 468] width 466 height 41
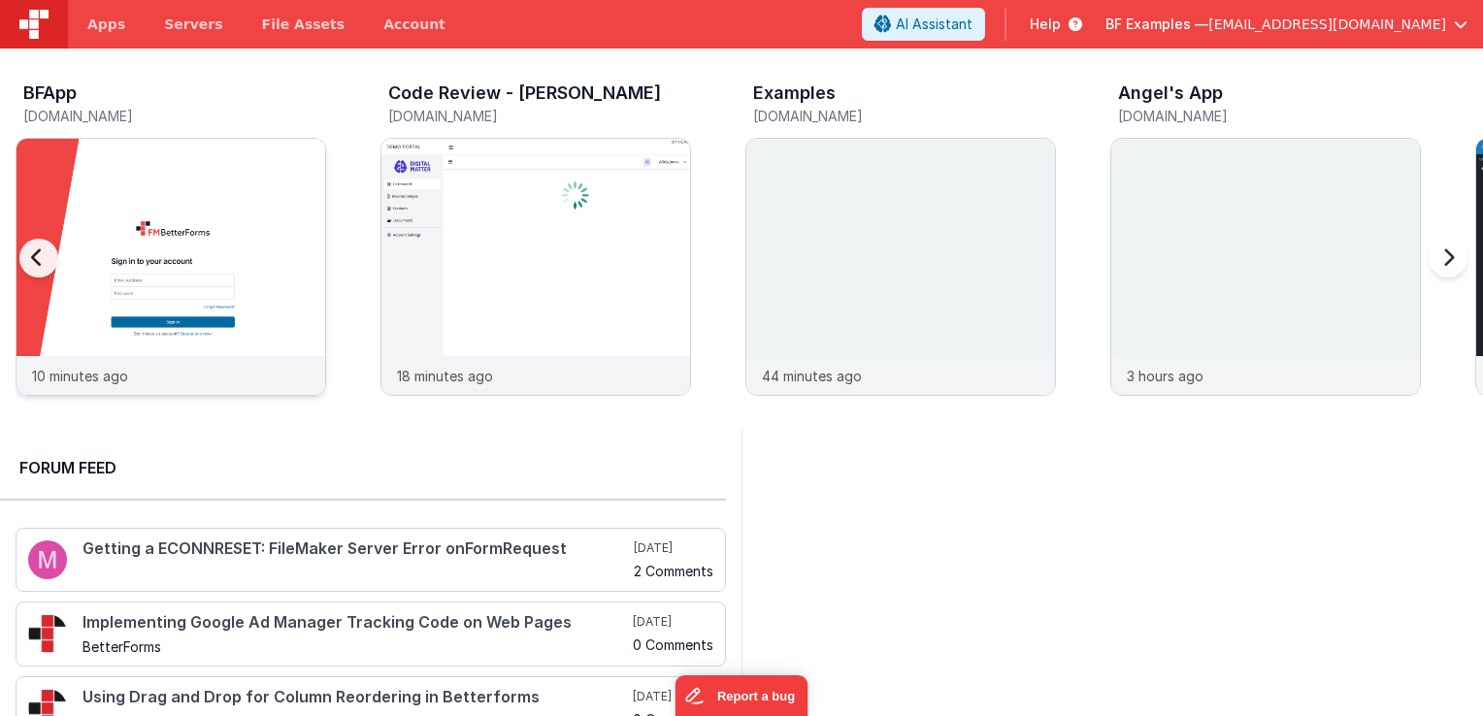
click at [129, 235] on img at bounding box center [171, 293] width 309 height 309
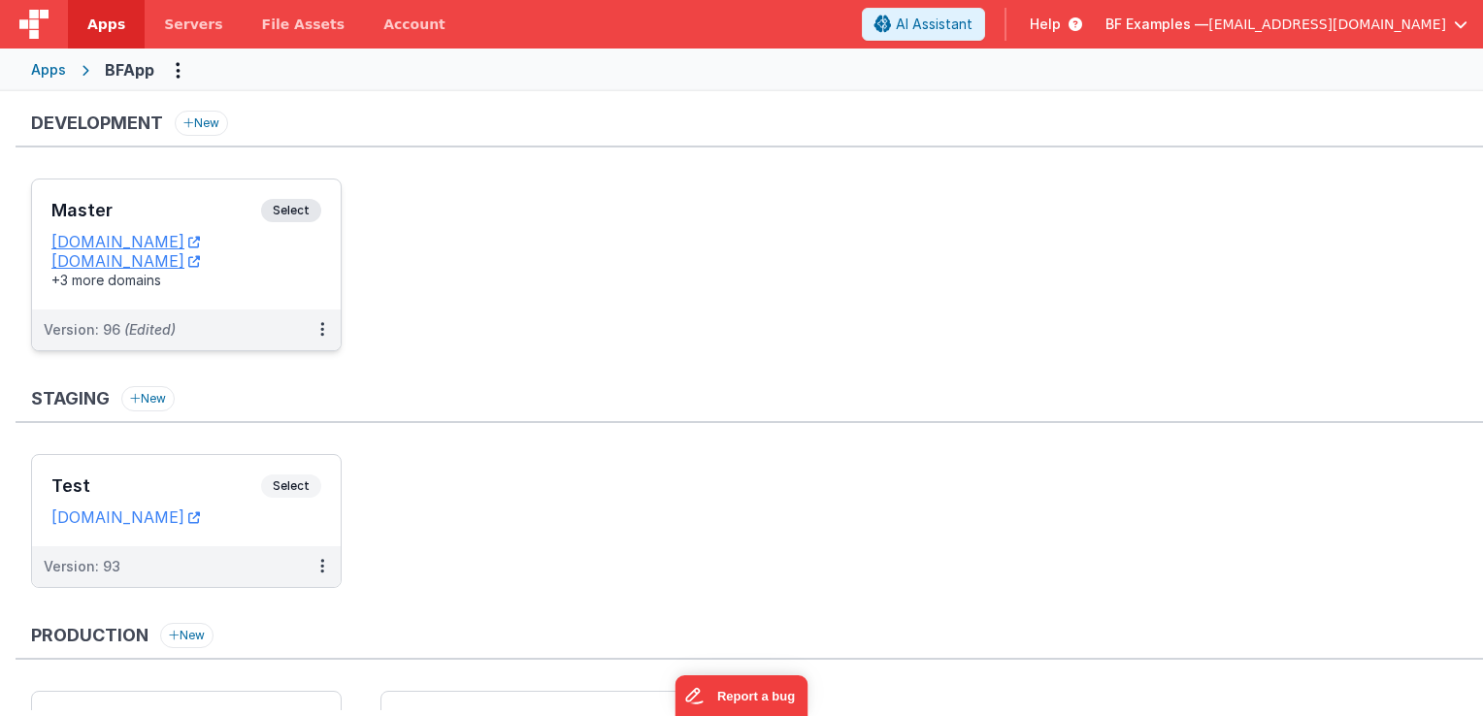
click at [300, 211] on span "Select" at bounding box center [291, 210] width 60 height 23
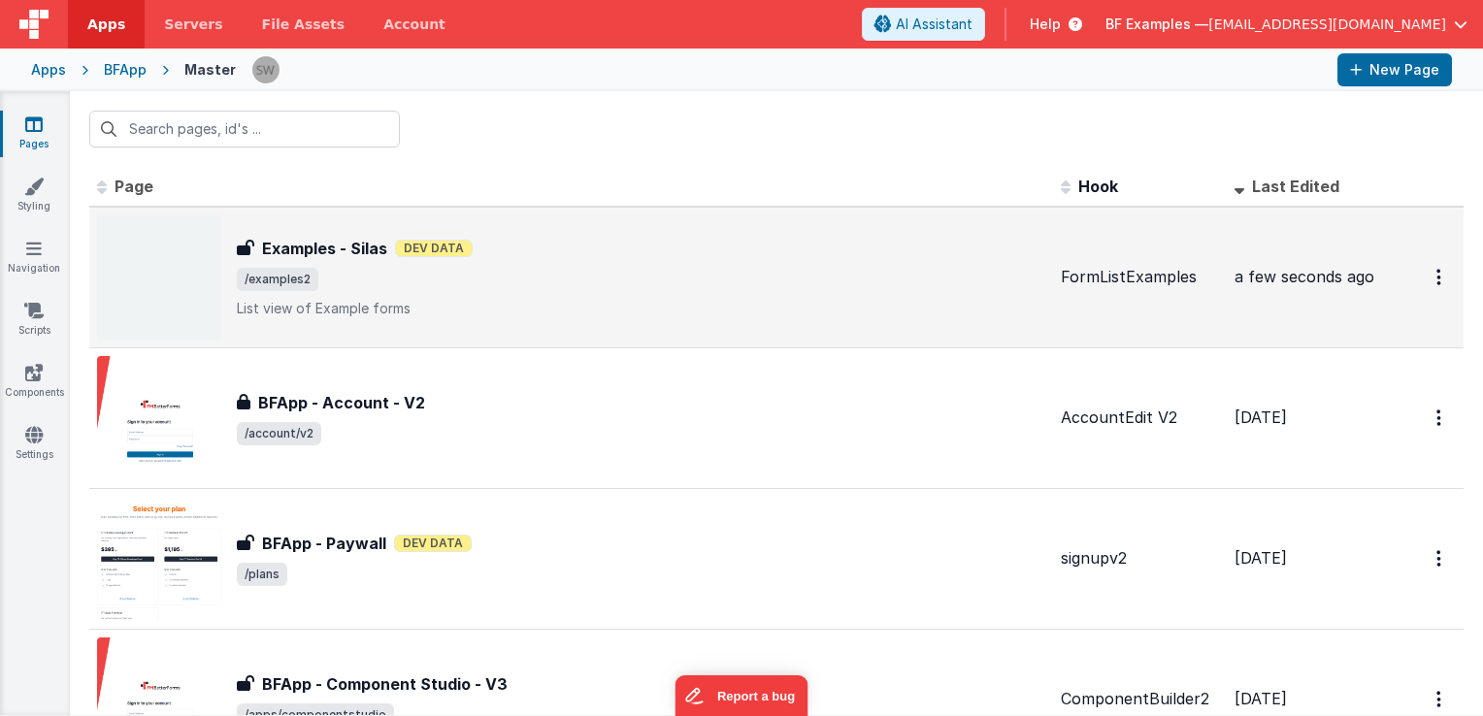
click at [516, 271] on span "/examples2" at bounding box center [641, 279] width 809 height 23
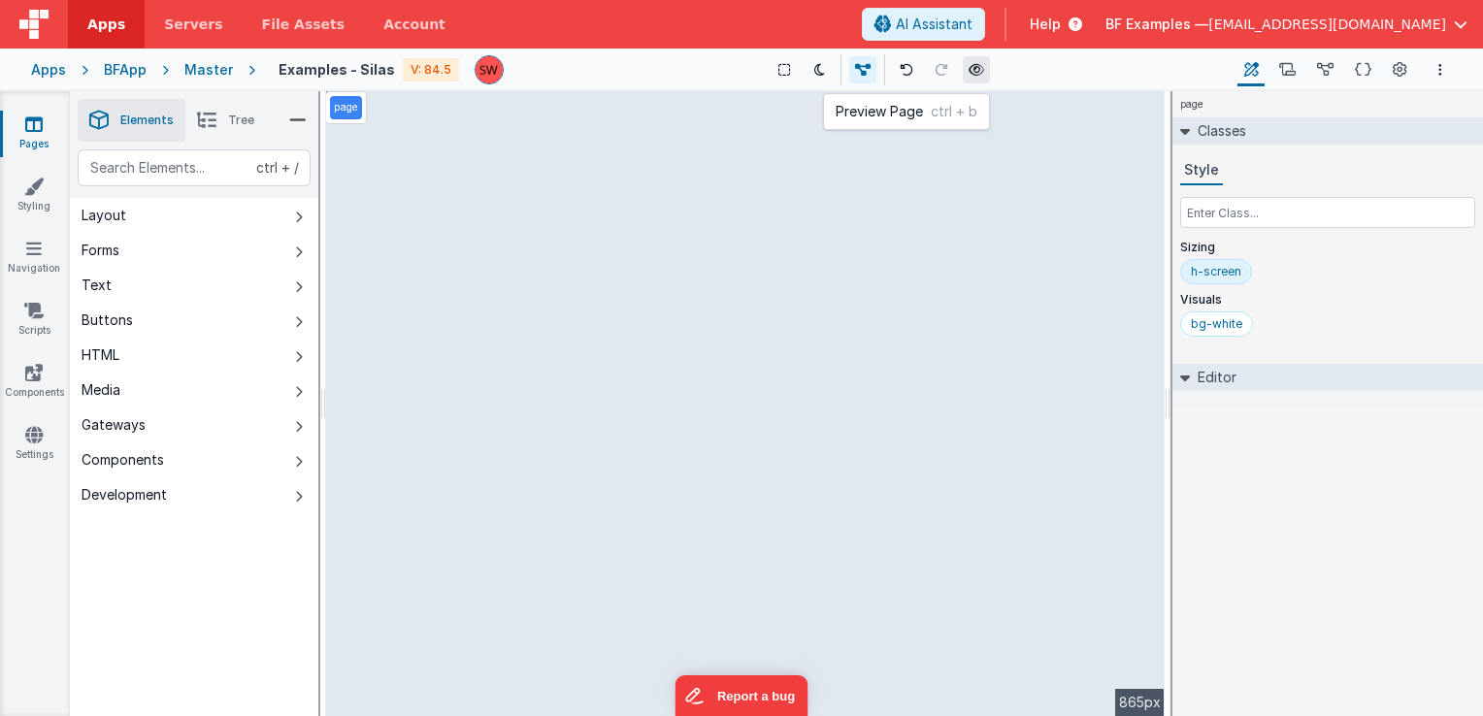
click at [972, 67] on icon at bounding box center [977, 70] width 16 height 14
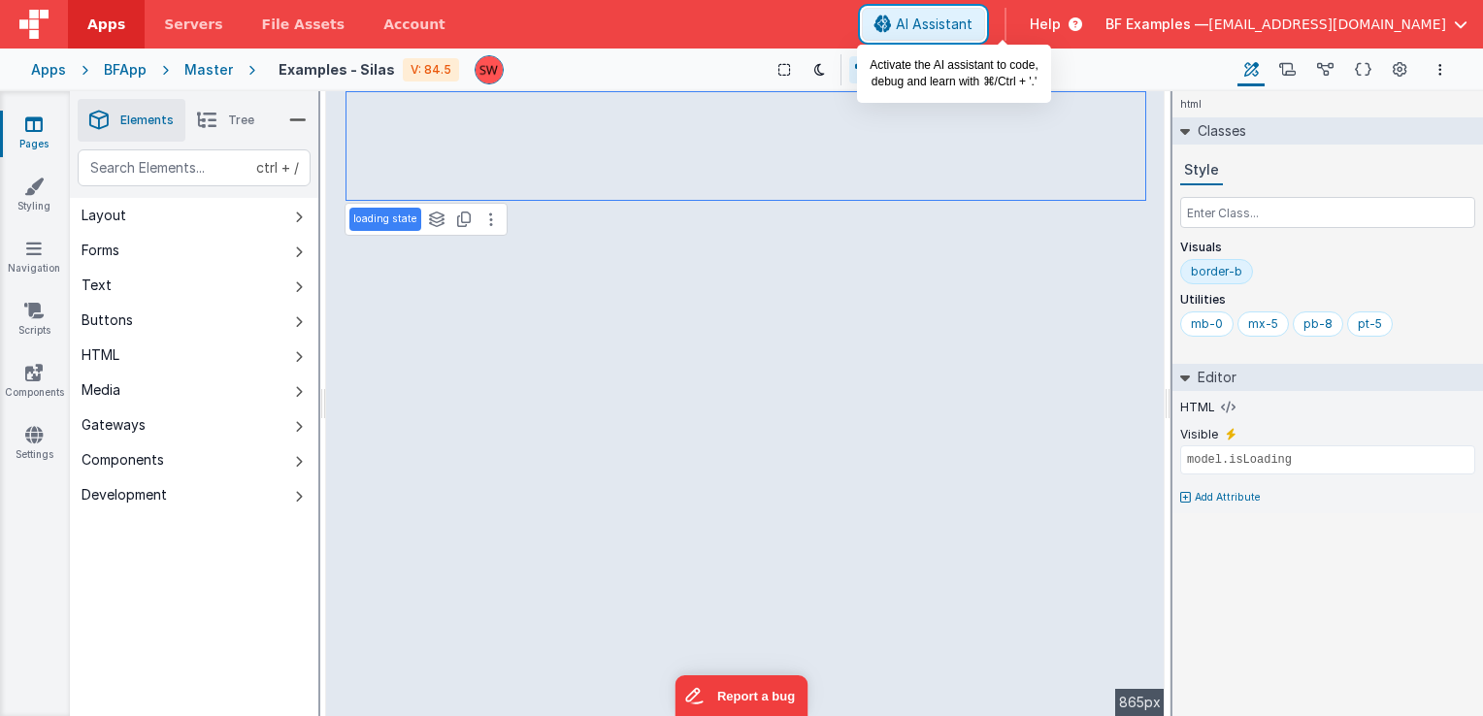
click at [973, 26] on span "AI Assistant" at bounding box center [934, 24] width 77 height 19
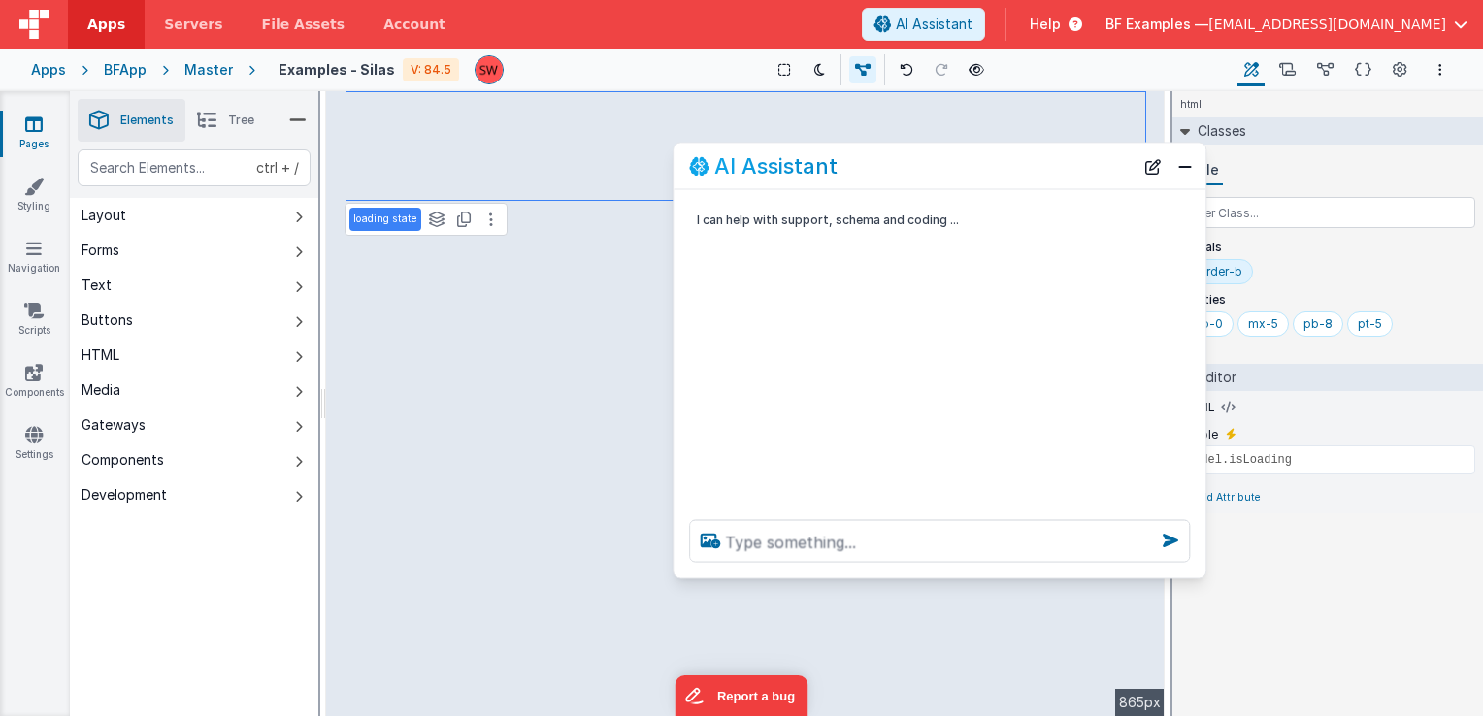
drag, startPoint x: 293, startPoint y: 302, endPoint x: 950, endPoint y: 178, distance: 668.8
click at [950, 178] on div "AI Assistant" at bounding box center [940, 167] width 532 height 46
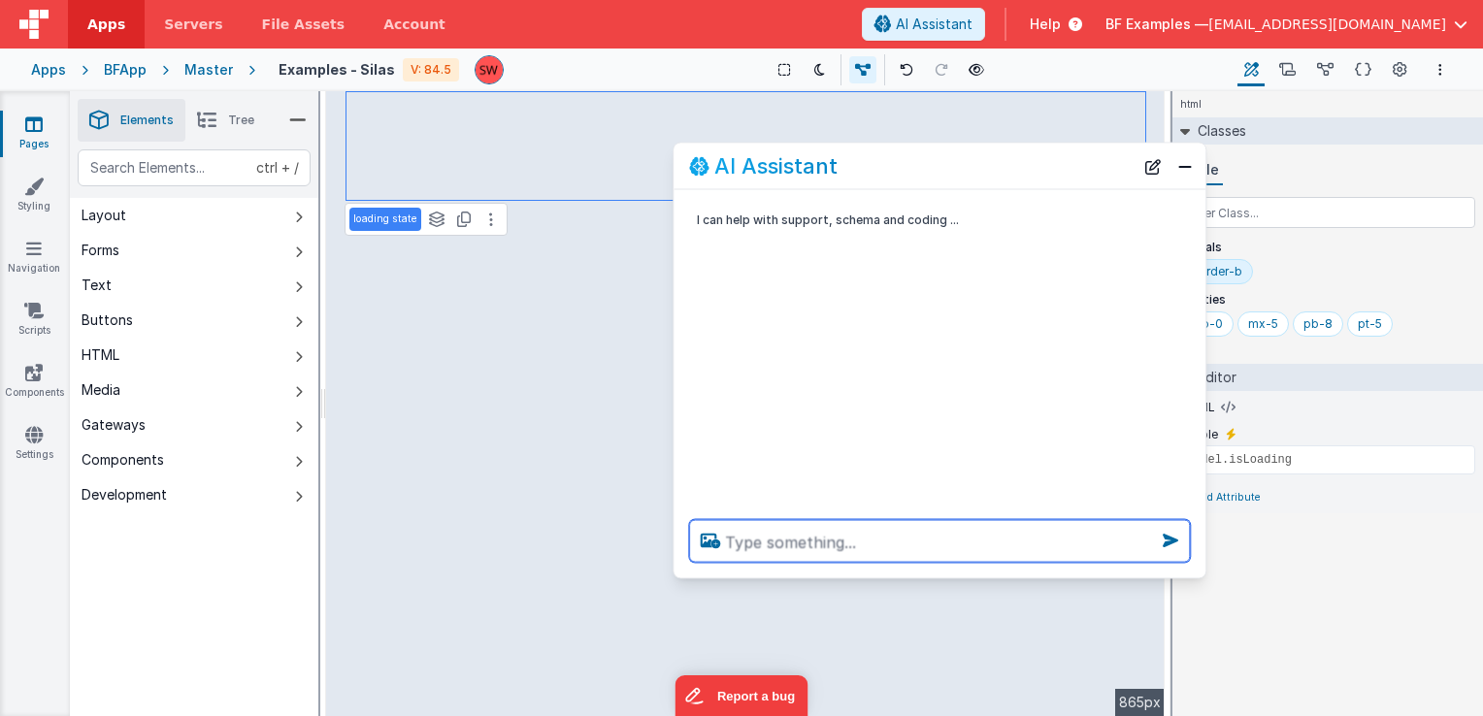
click at [851, 544] on textarea at bounding box center [939, 541] width 501 height 43
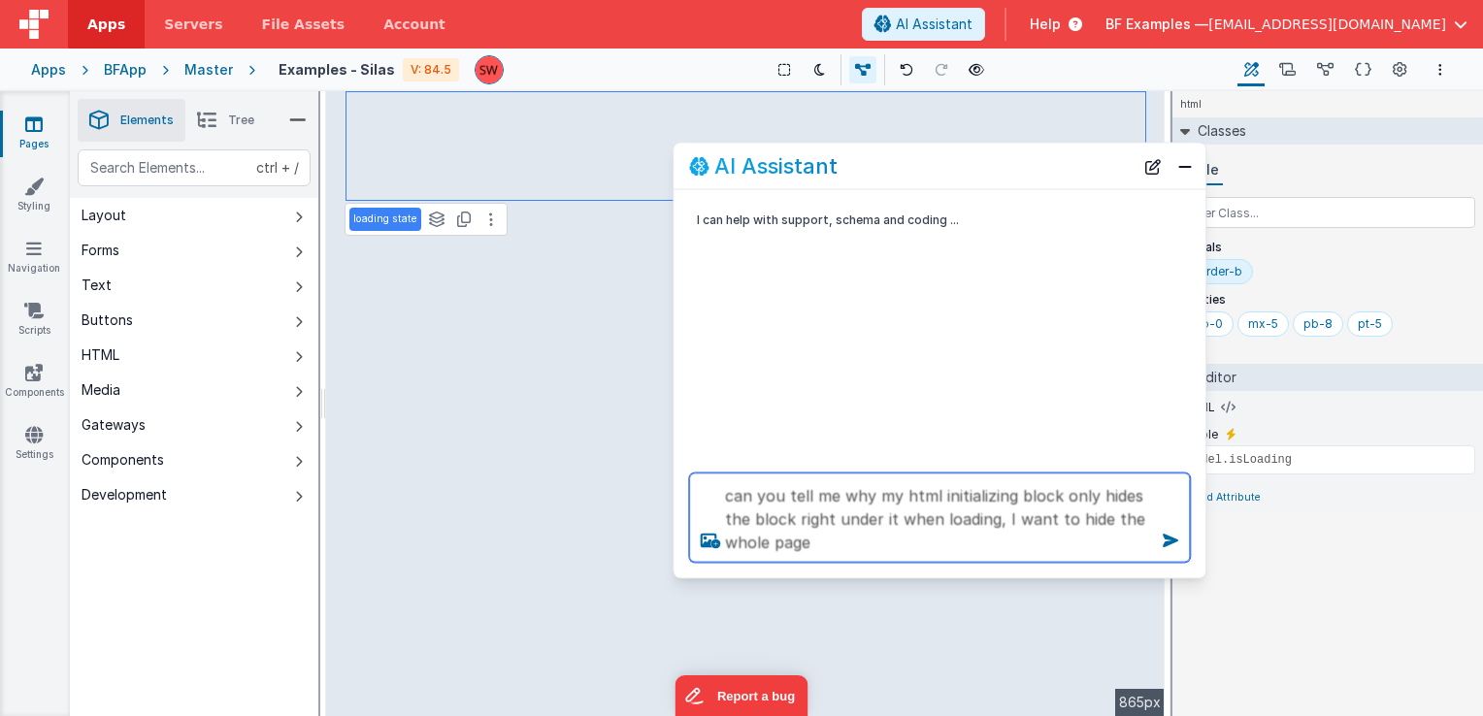
type textarea "can you tell me why my html initializing block only hides the block right under…"
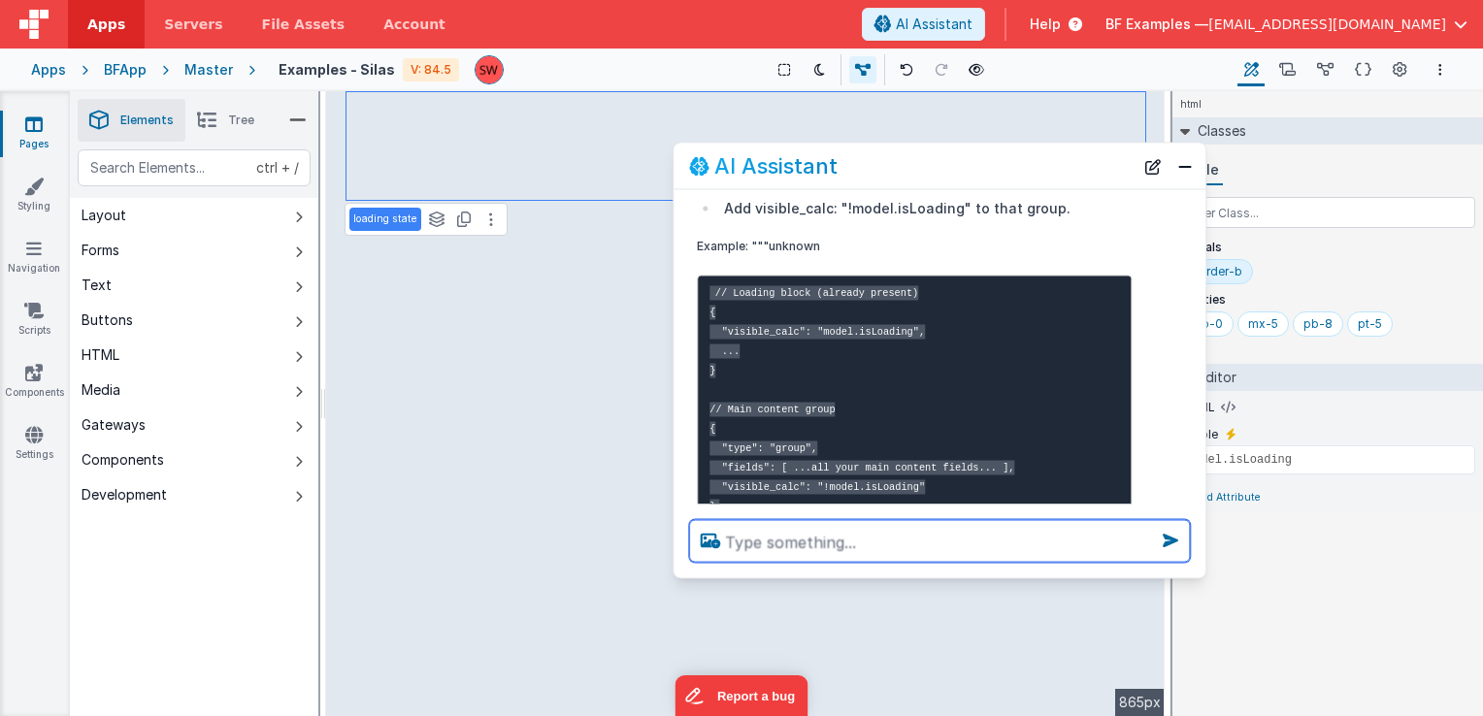
scroll to position [510, 0]
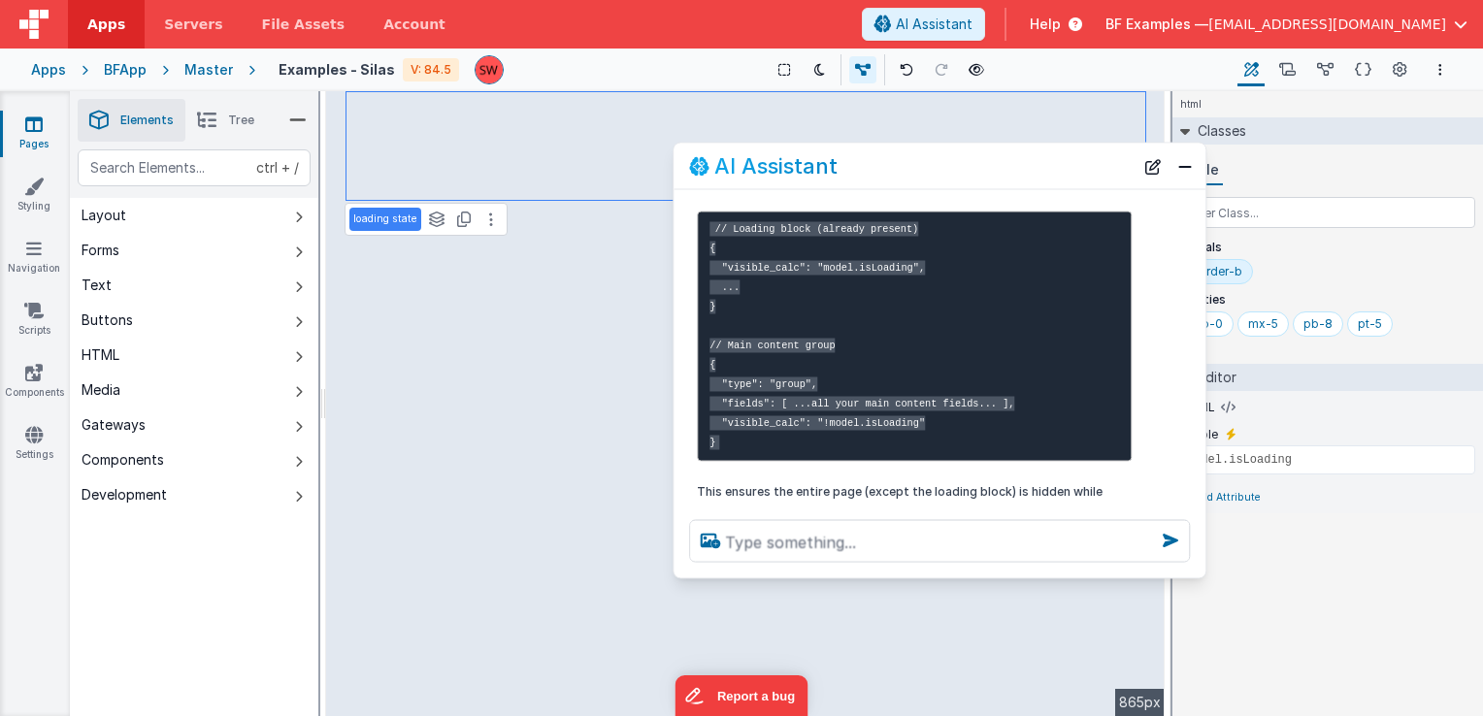
click at [218, 109] on li "Tree" at bounding box center [225, 120] width 81 height 43
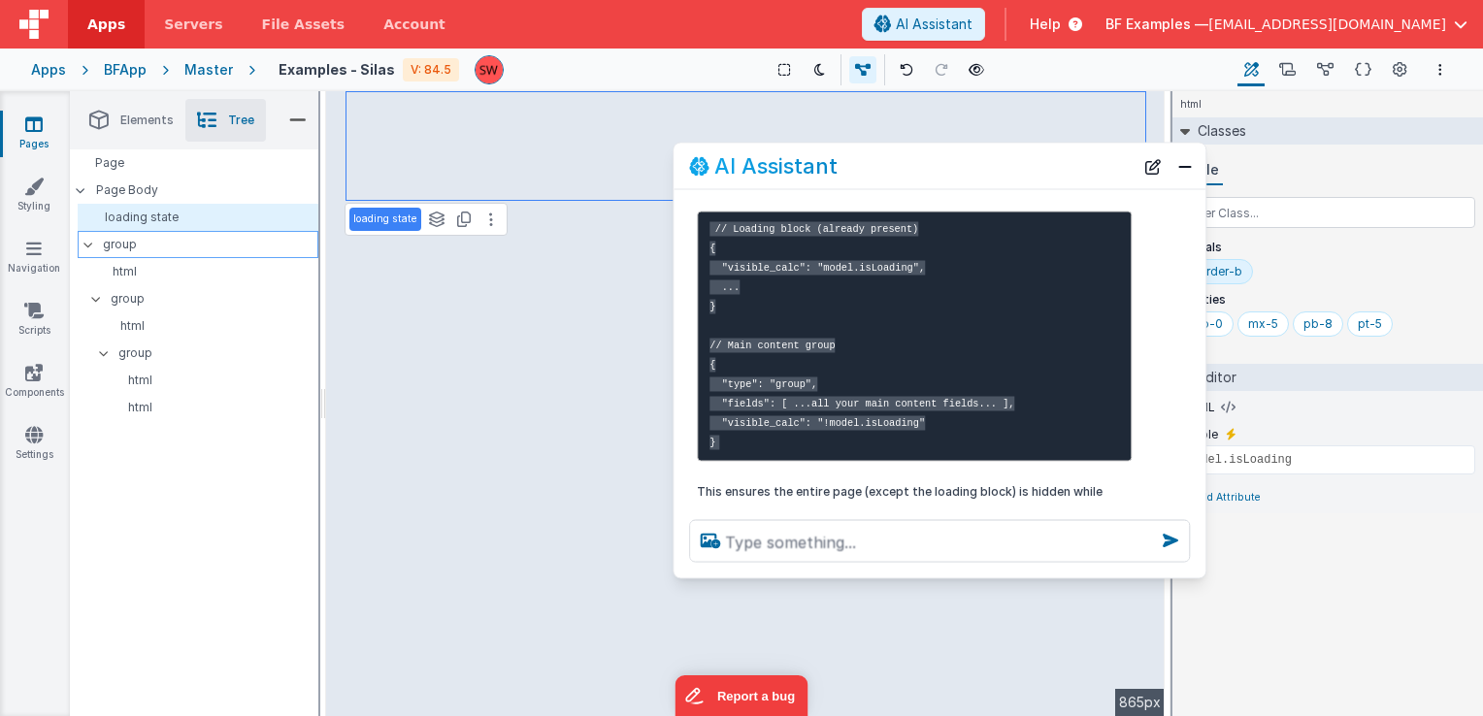
click at [83, 246] on icon at bounding box center [89, 245] width 16 height 6
click at [113, 243] on p "group" at bounding box center [210, 244] width 215 height 21
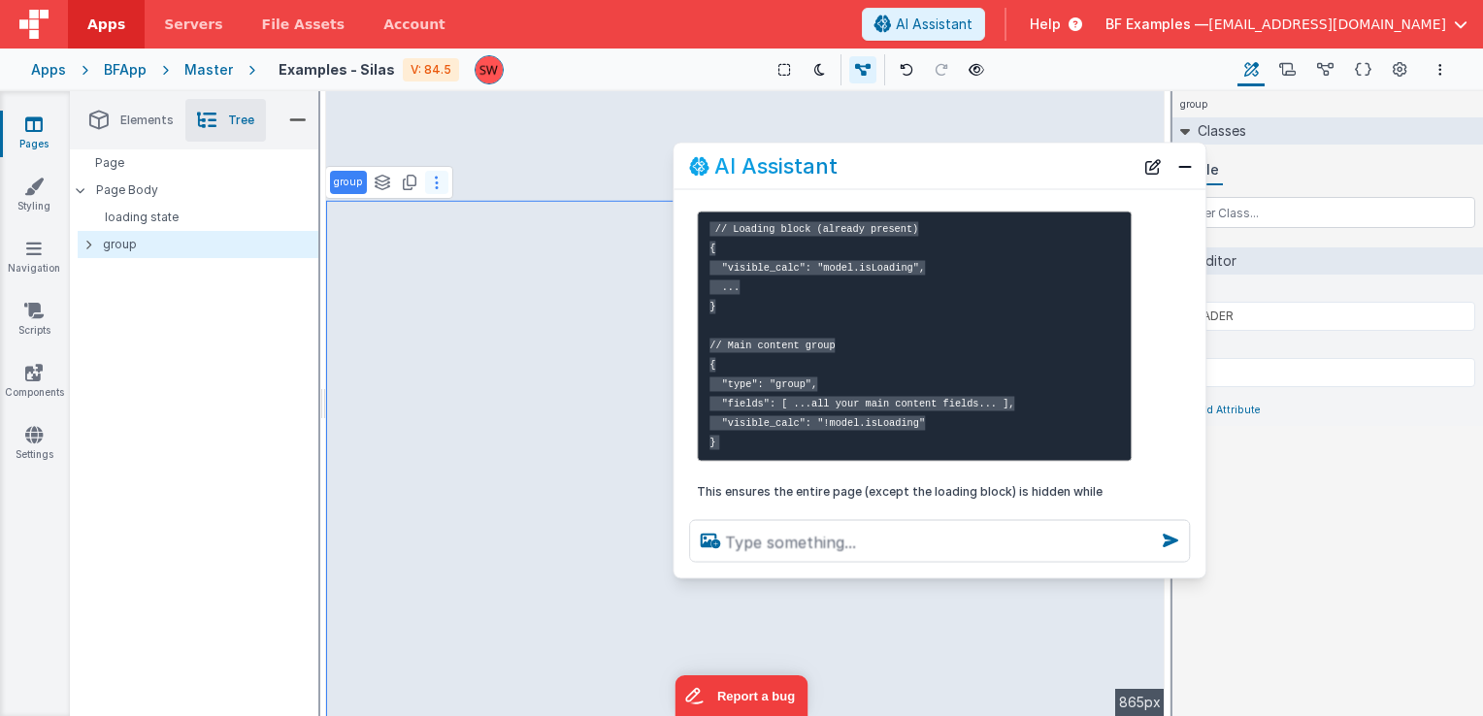
click at [435, 177] on icon at bounding box center [437, 183] width 4 height 16
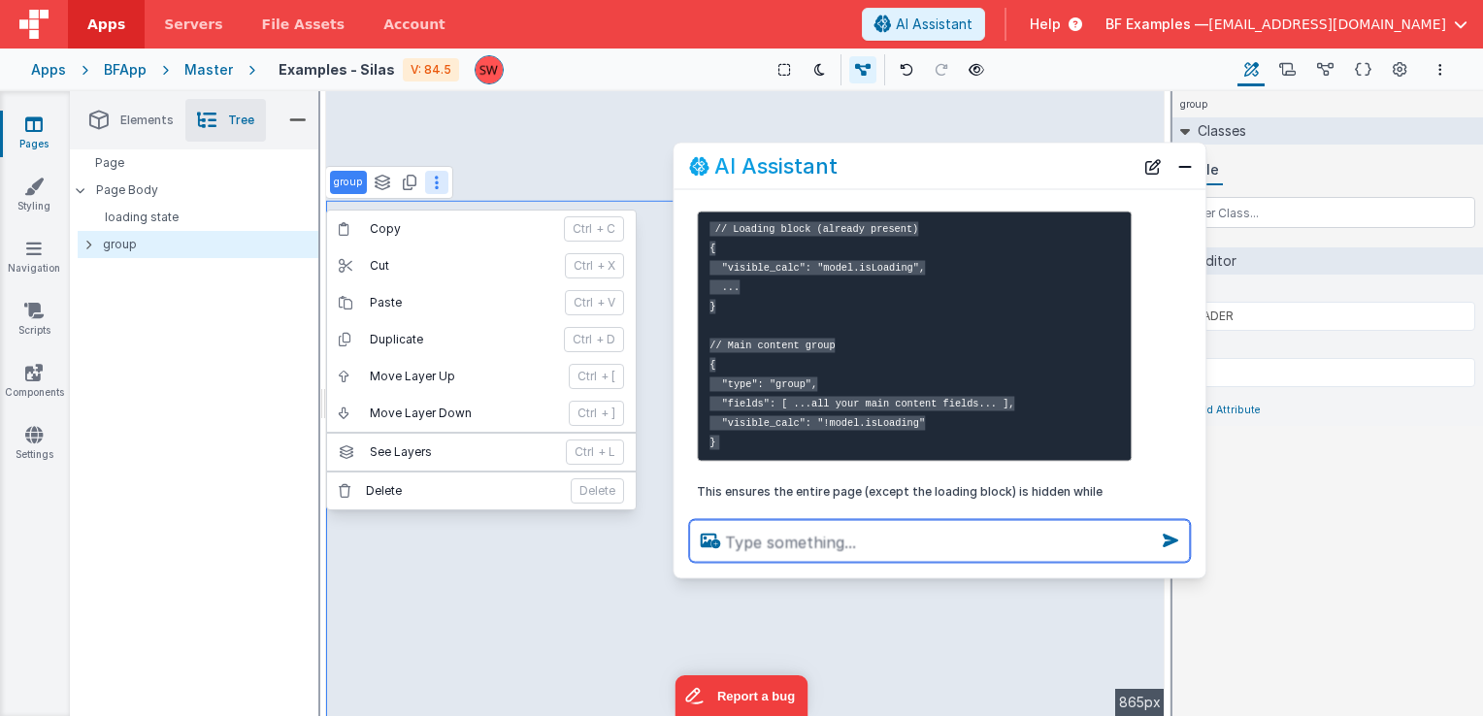
click at [835, 547] on textarea at bounding box center [939, 541] width 501 height 43
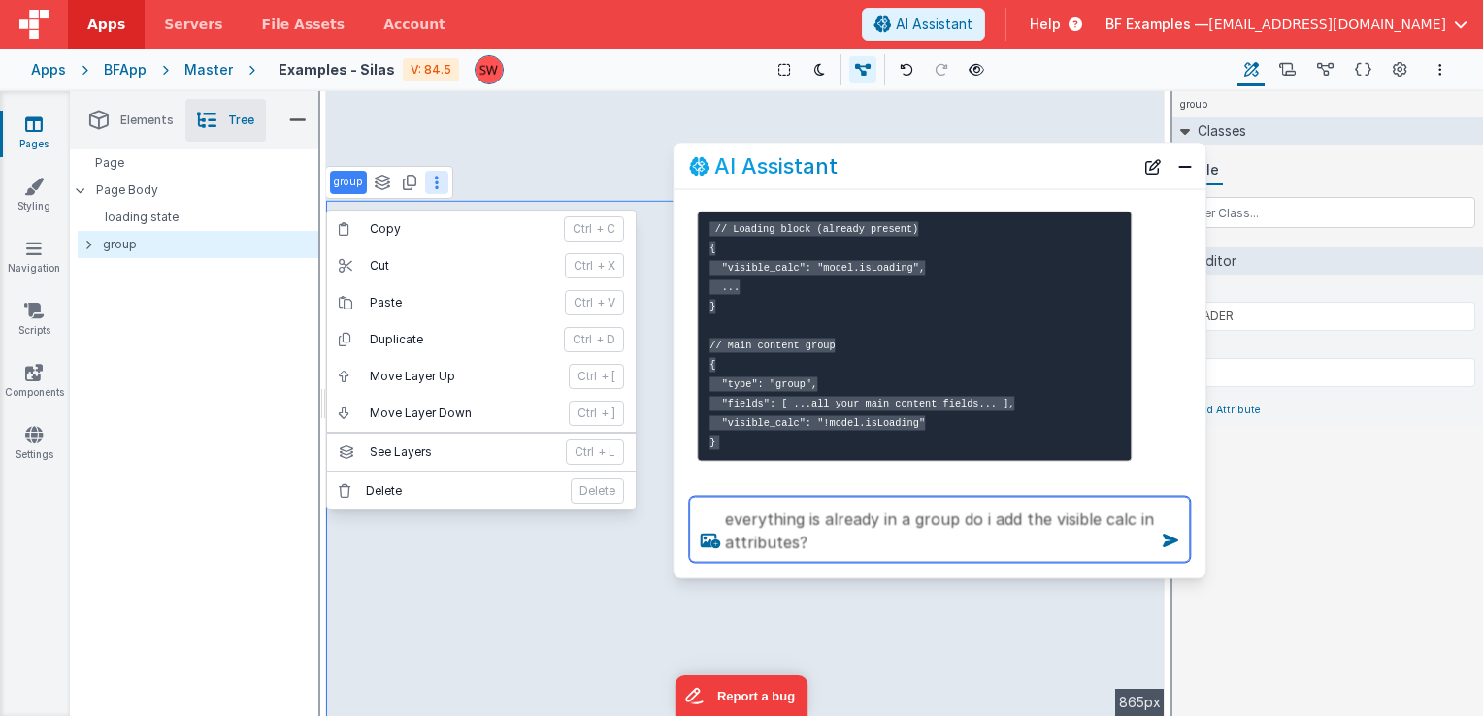
type textarea "everything is already in a group do i add the visible calc in attributes?"
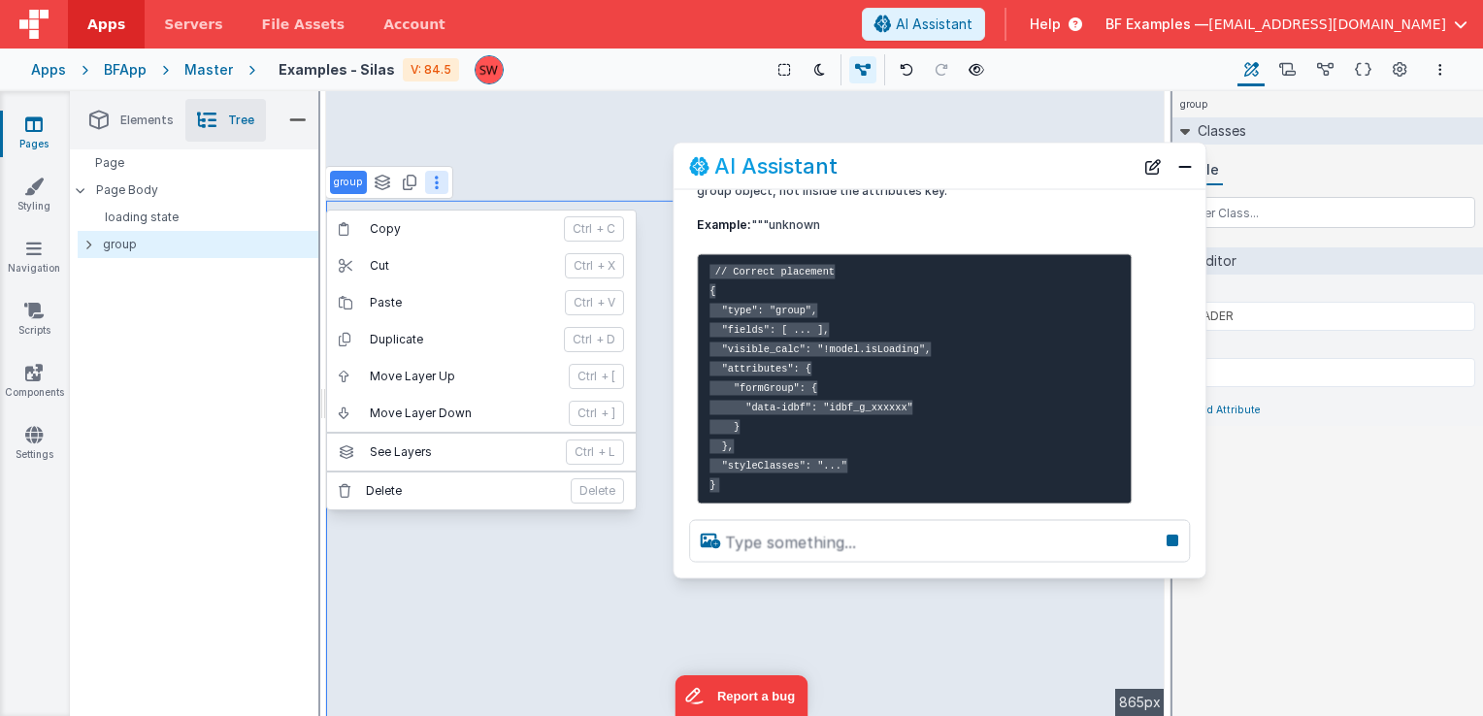
scroll to position [973, 0]
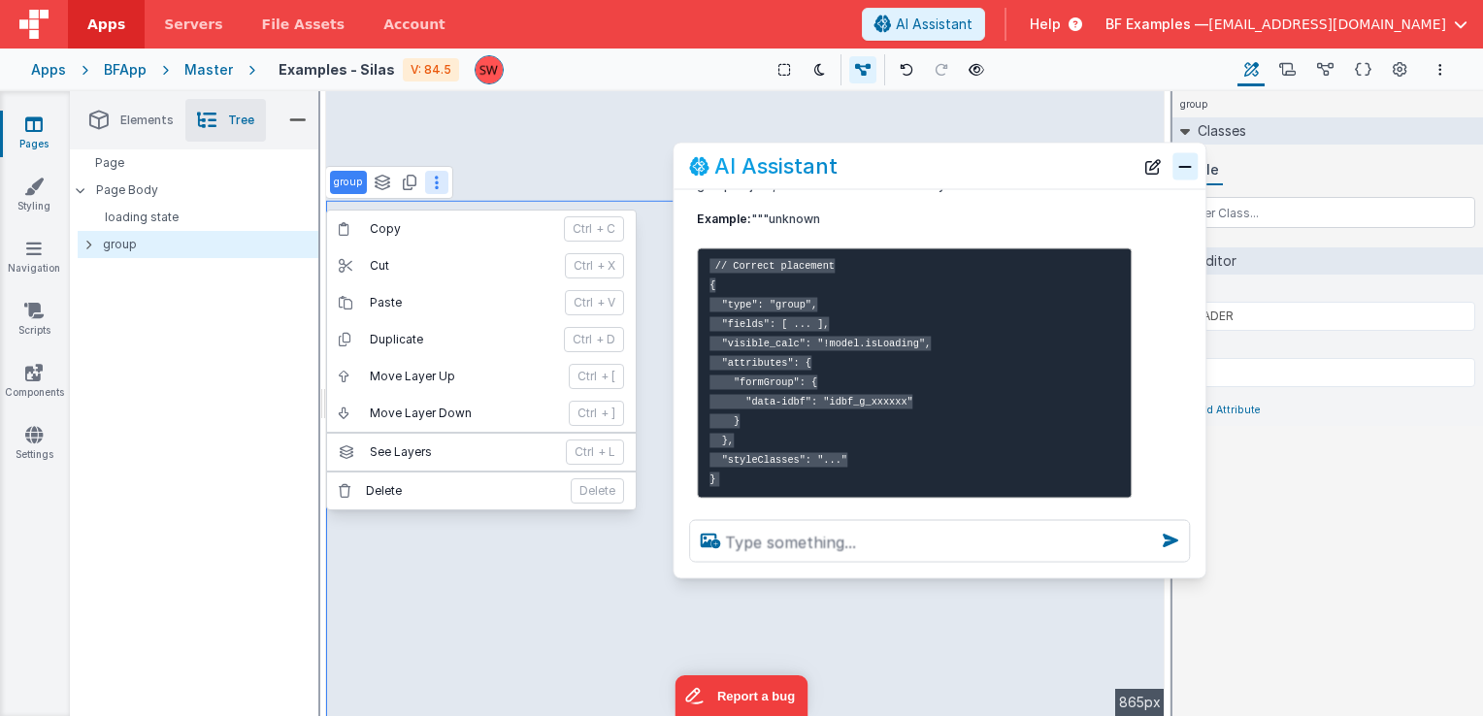
click at [1187, 167] on button "Close" at bounding box center [1185, 165] width 25 height 27
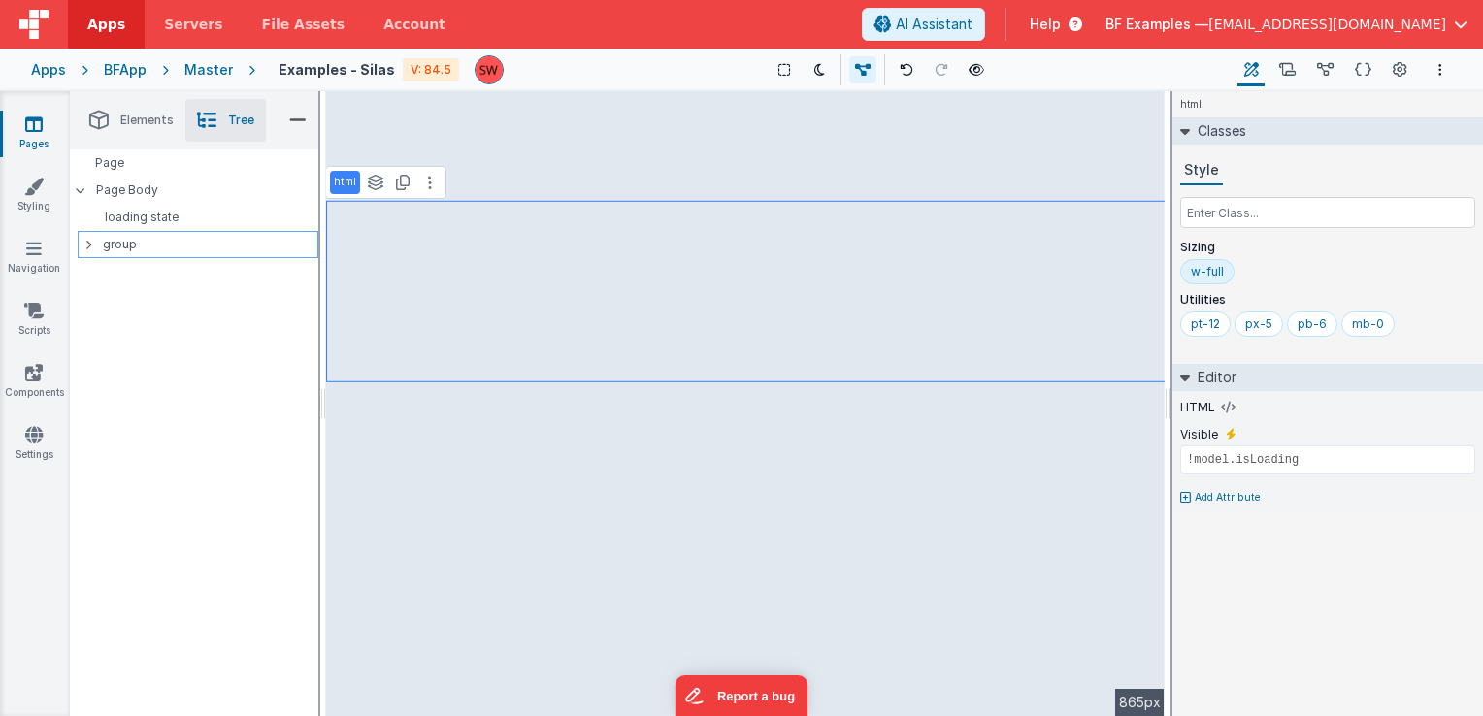
click at [146, 235] on p "group" at bounding box center [210, 244] width 215 height 21
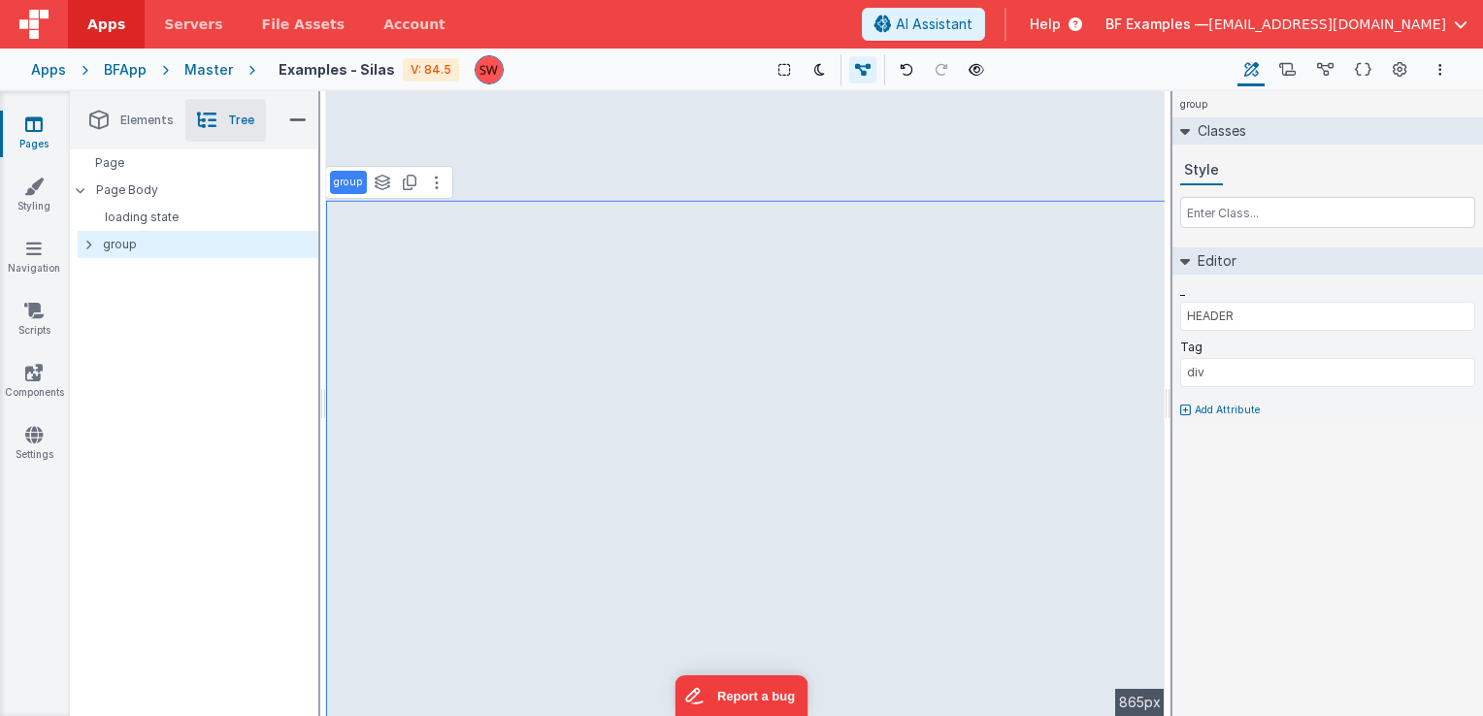
click at [1215, 412] on p "Add Attribute" at bounding box center [1228, 411] width 66 height 16
click at [1227, 400] on icon at bounding box center [1231, 404] width 11 height 16
click at [1227, 425] on input "false" at bounding box center [1327, 429] width 295 height 29
paste input "!model.isLoading"
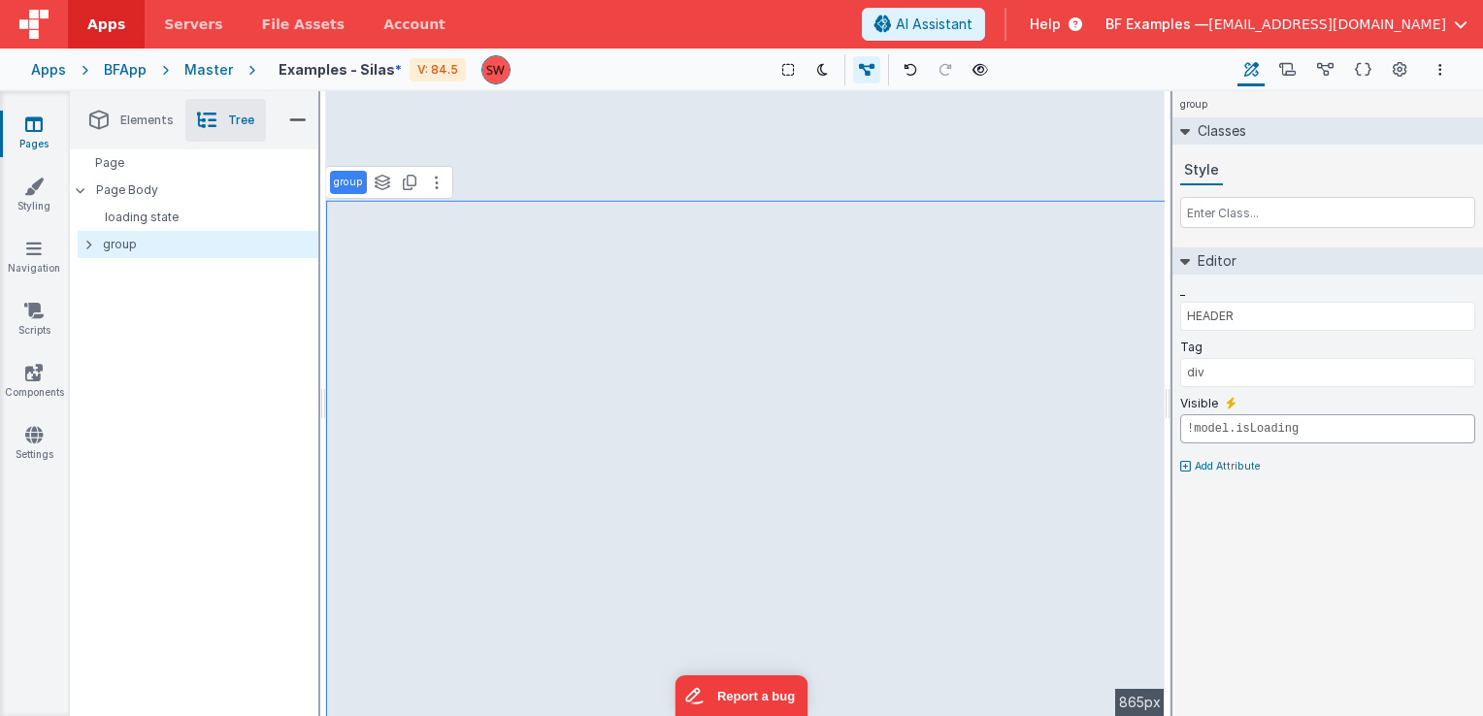
type input "!model.isLoading"
click at [1349, 527] on div "group Classes Style Editor _ HEADER Tag div Visible !model.isLoading Add Attrib…" at bounding box center [1328, 403] width 311 height 625
click at [1389, 21] on span "[EMAIL_ADDRESS][DOMAIN_NAME]" at bounding box center [1328, 24] width 238 height 19
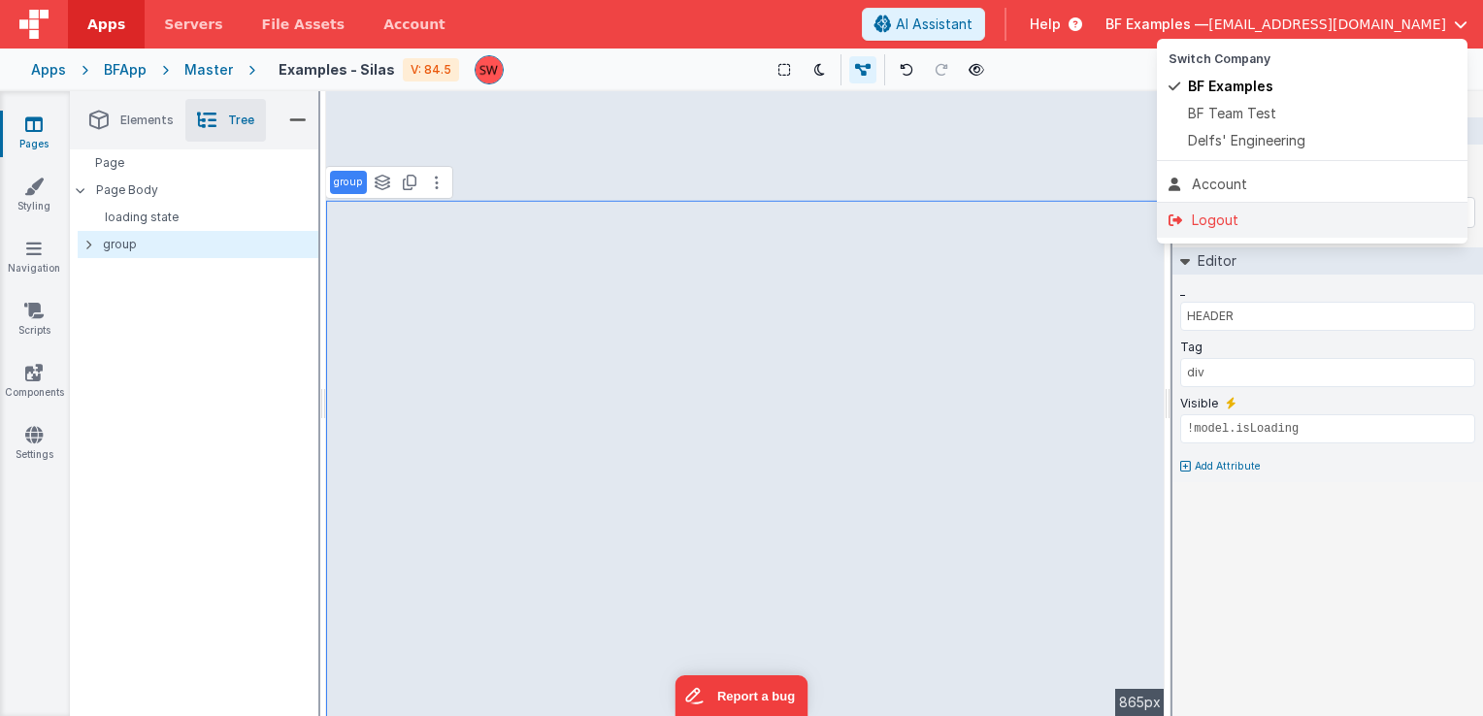
click at [1246, 221] on div "Logout" at bounding box center [1312, 220] width 287 height 19
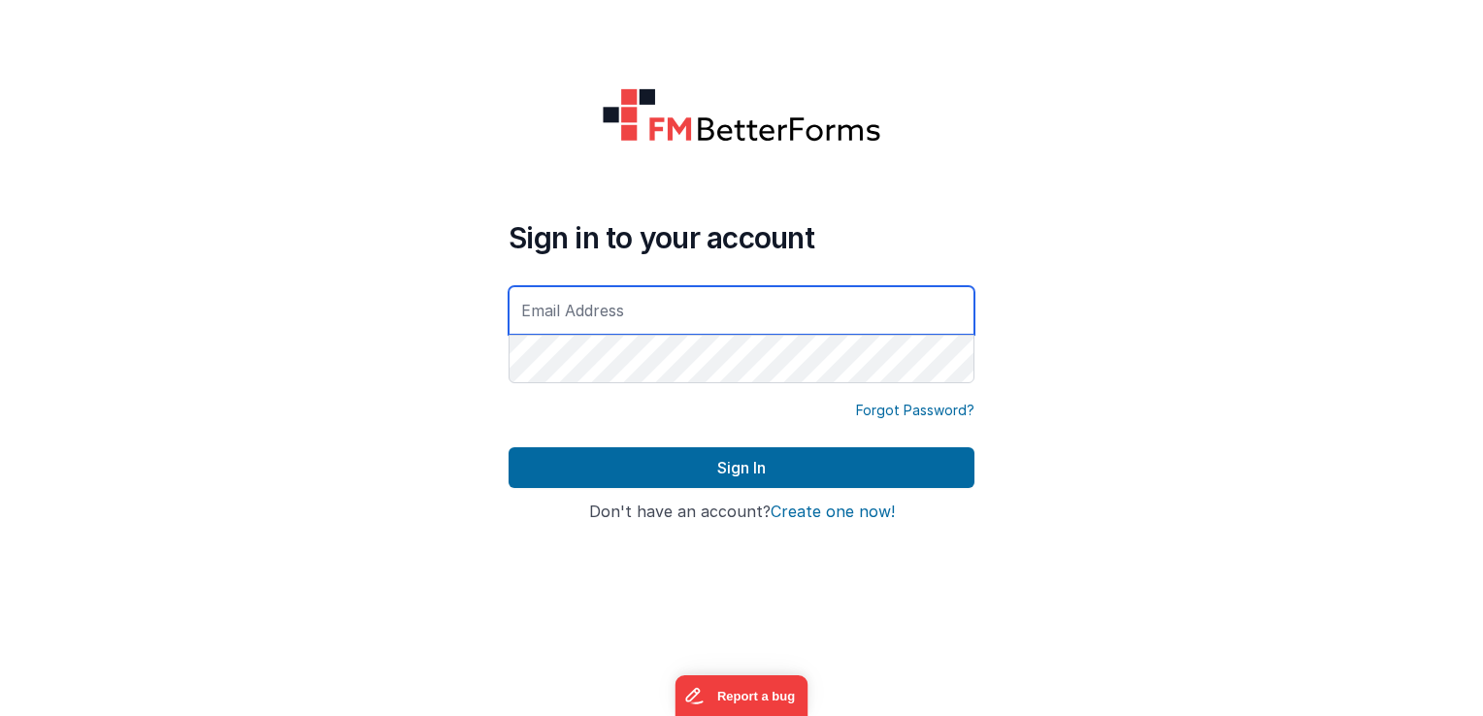
type input "[EMAIL_ADDRESS][DOMAIN_NAME]"
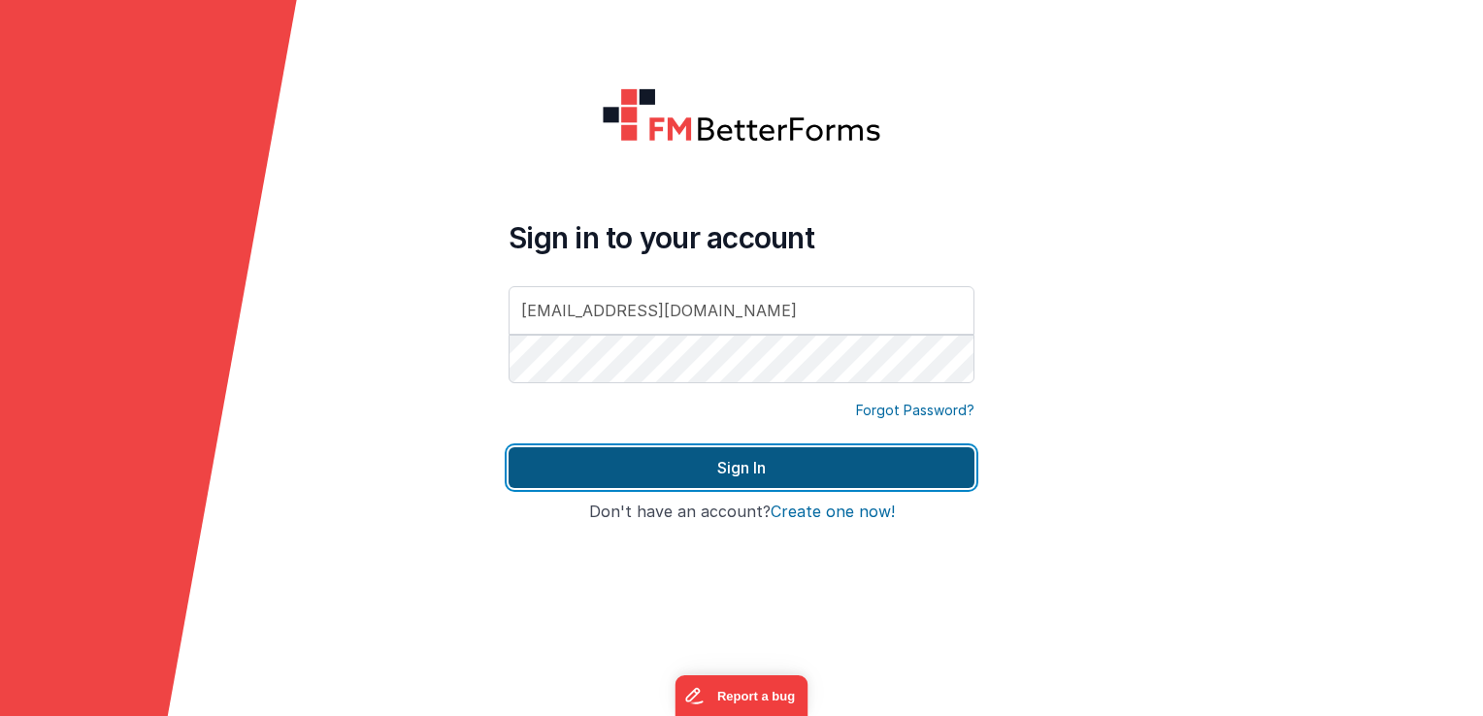
click at [798, 460] on button "Sign In" at bounding box center [742, 468] width 466 height 41
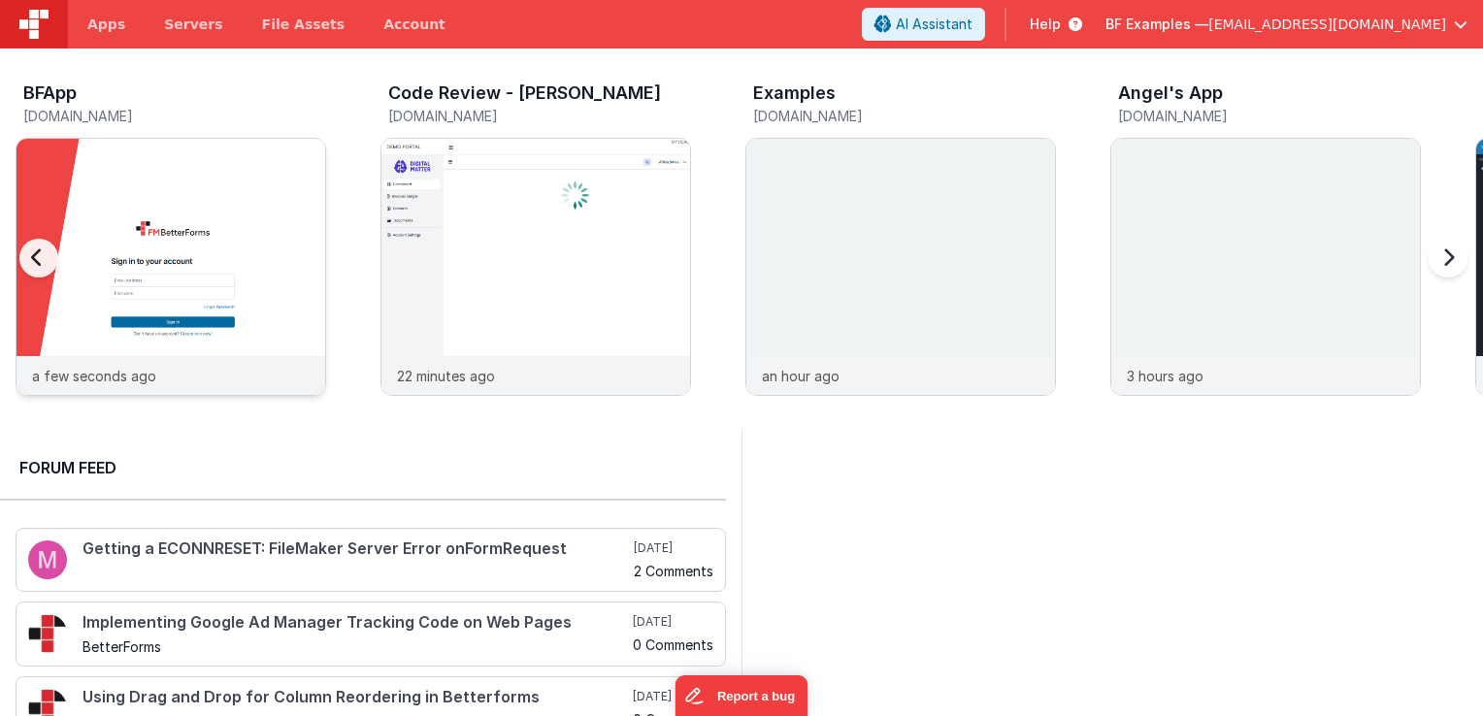
click at [221, 220] on img at bounding box center [171, 293] width 309 height 309
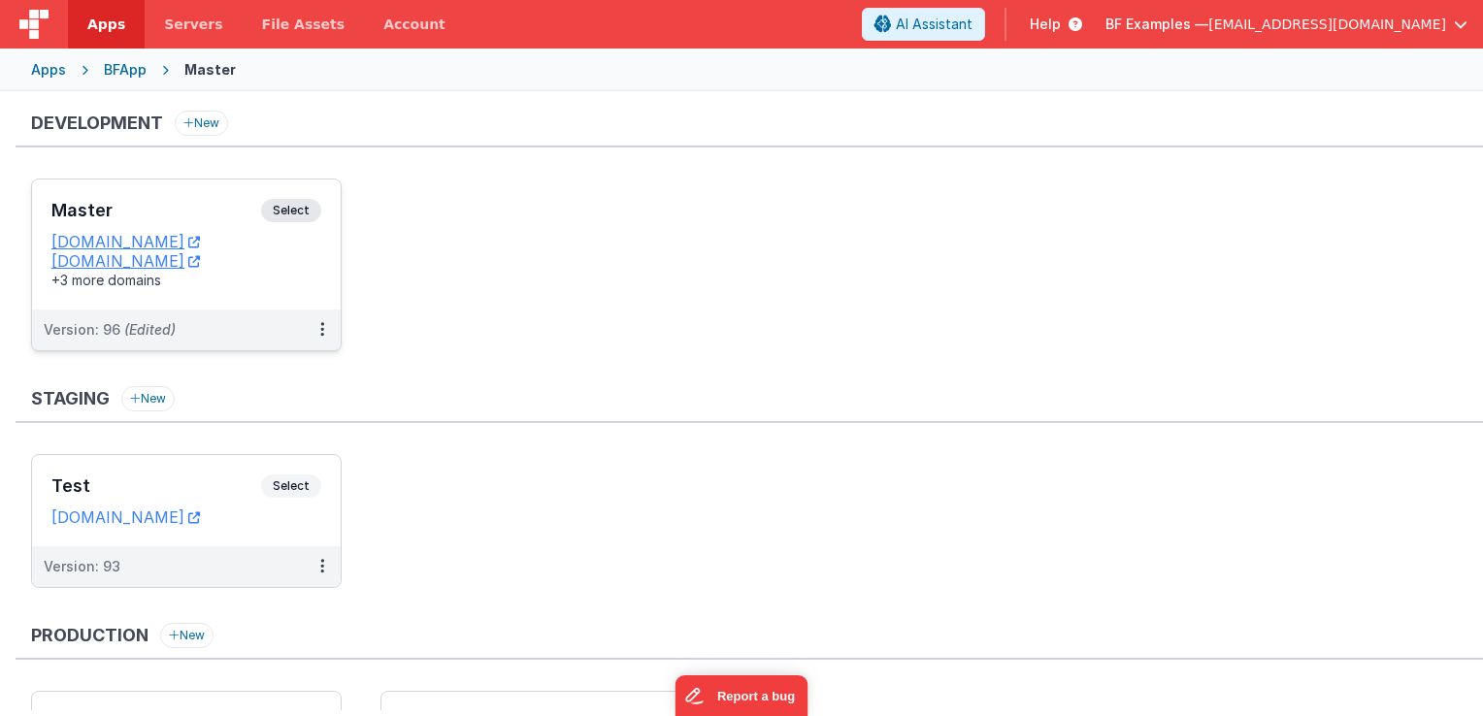
click at [298, 210] on span "Select" at bounding box center [291, 210] width 60 height 23
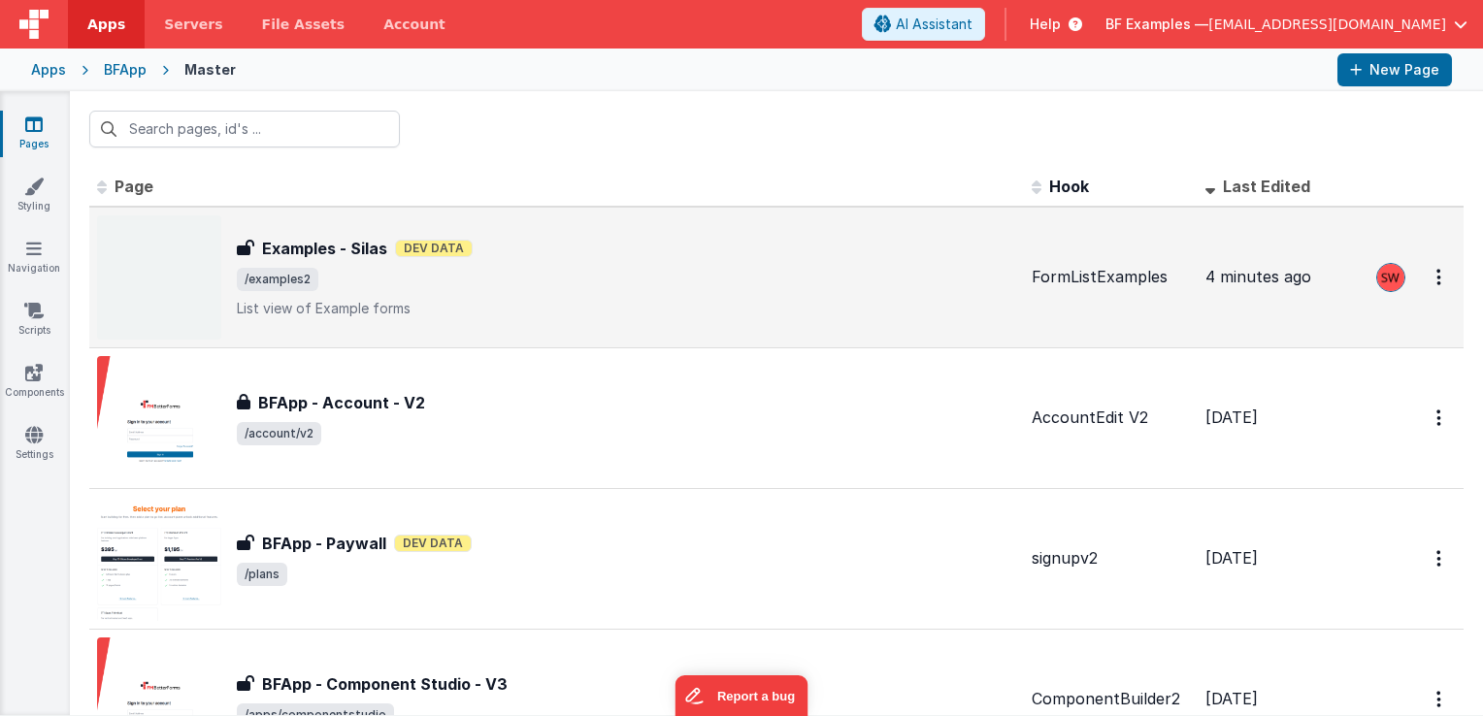
click at [342, 250] on h3 "Examples - Silas" at bounding box center [324, 248] width 125 height 23
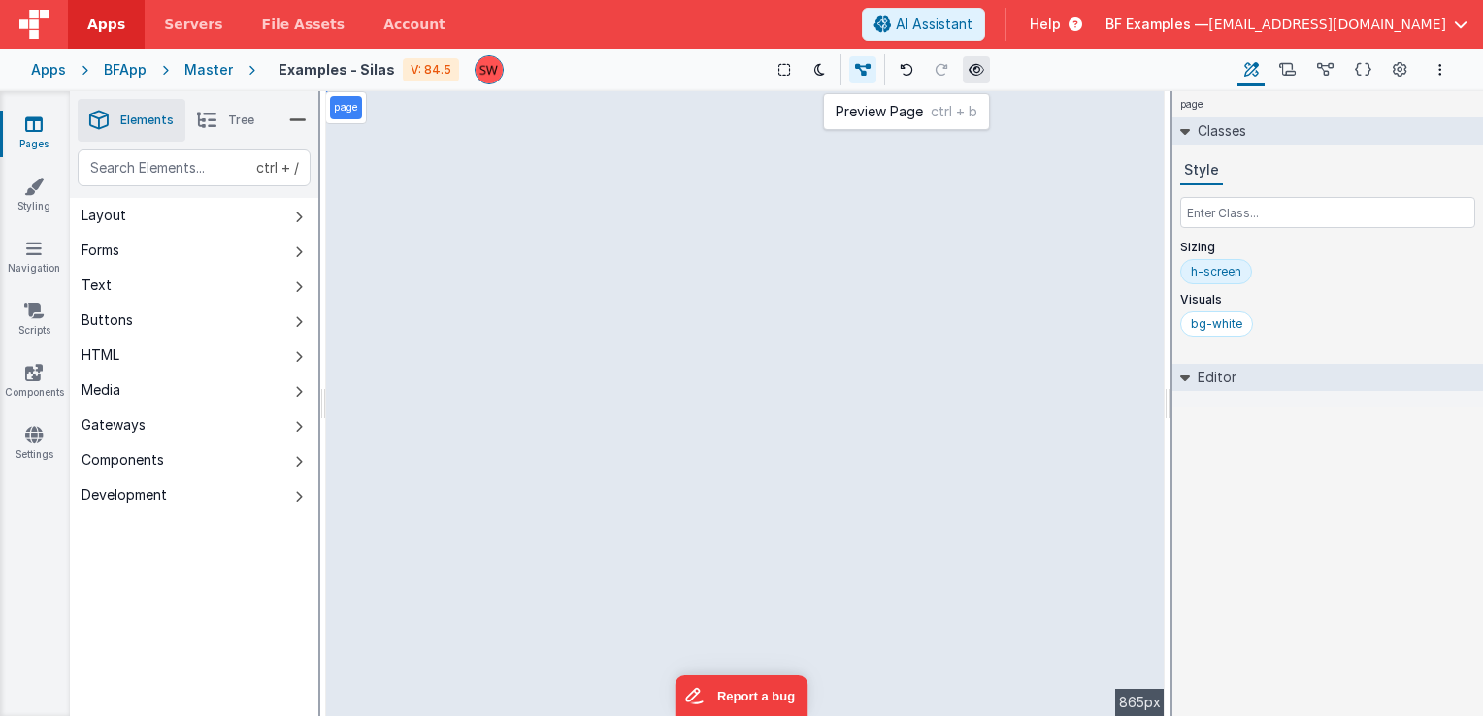
click at [974, 67] on icon at bounding box center [977, 70] width 16 height 14
click at [134, 72] on div "BFApp" at bounding box center [125, 69] width 43 height 19
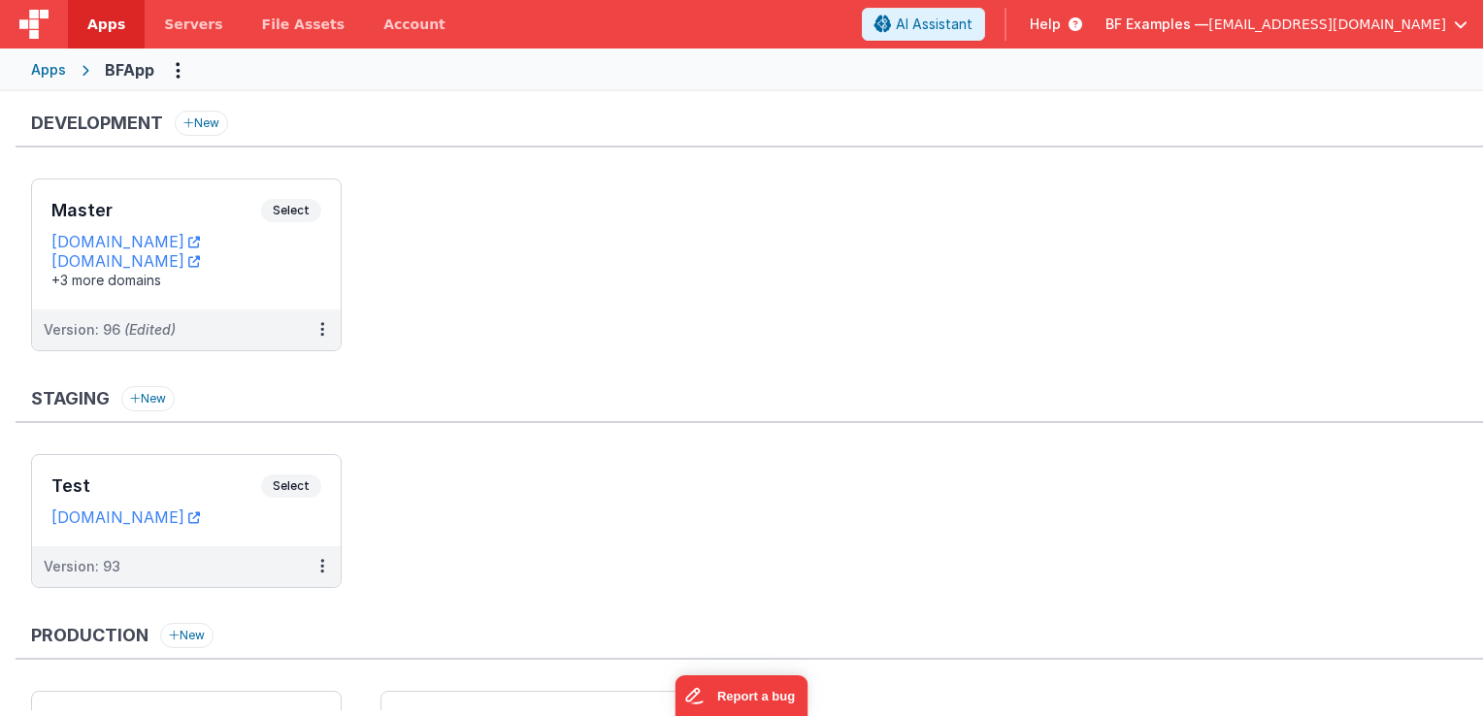
click at [119, 71] on div "BFApp" at bounding box center [130, 69] width 50 height 23
click at [62, 72] on div "Apps" at bounding box center [48, 69] width 35 height 19
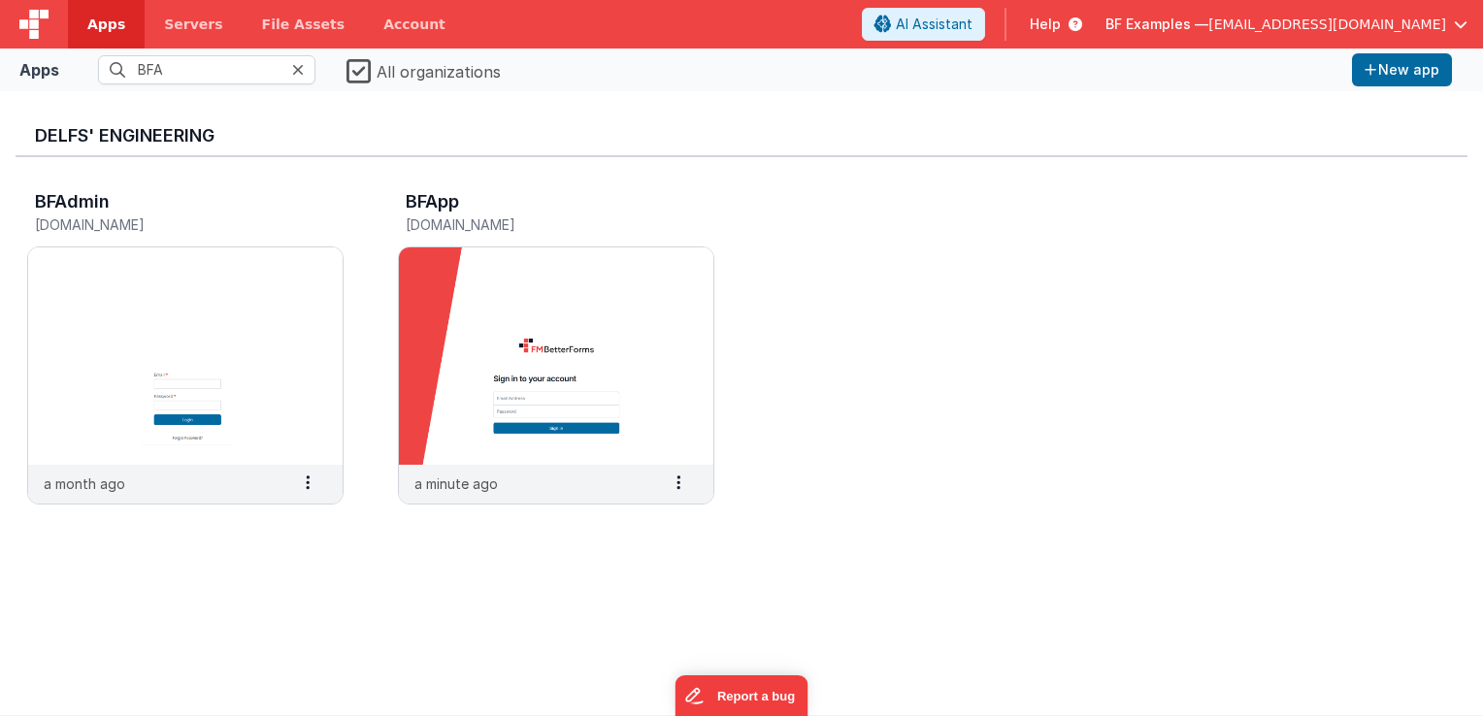
click at [297, 64] on icon at bounding box center [298, 70] width 12 height 16
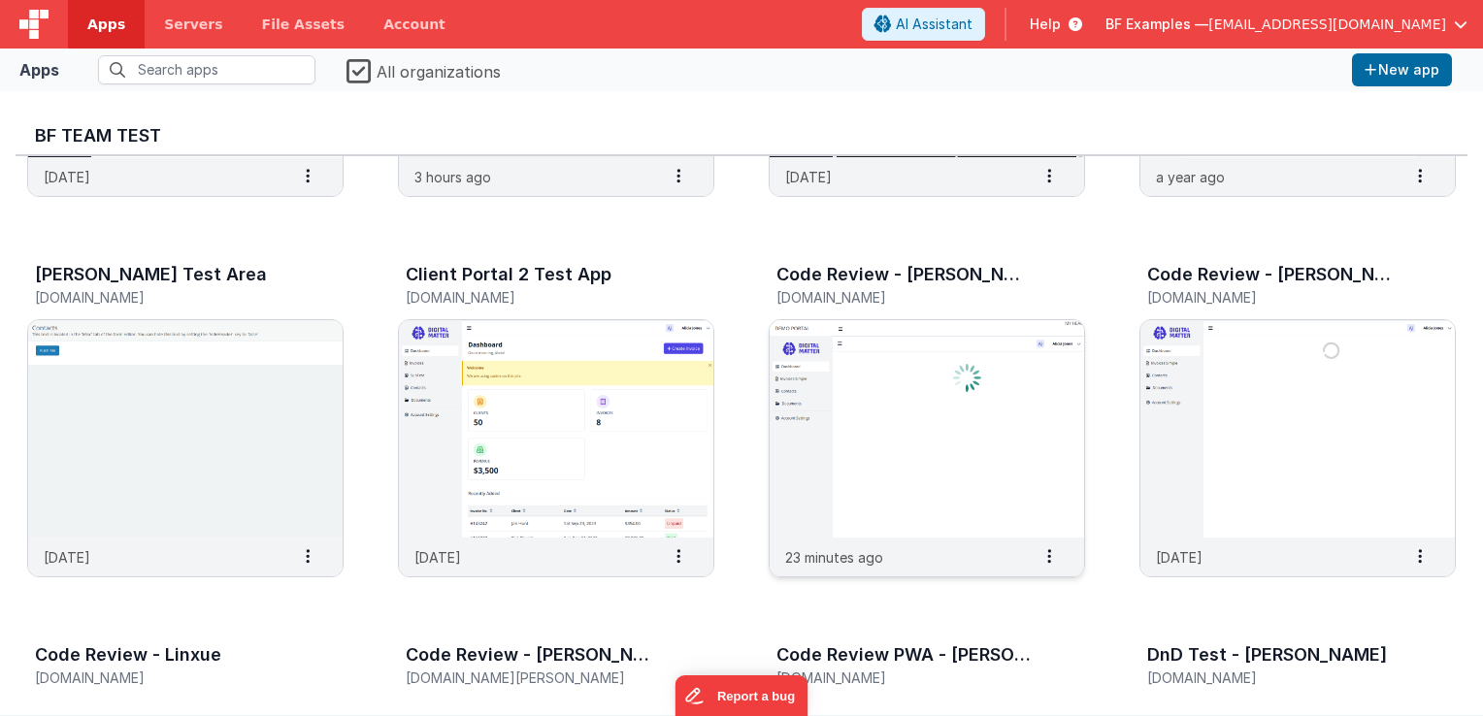
scroll to position [2718, 0]
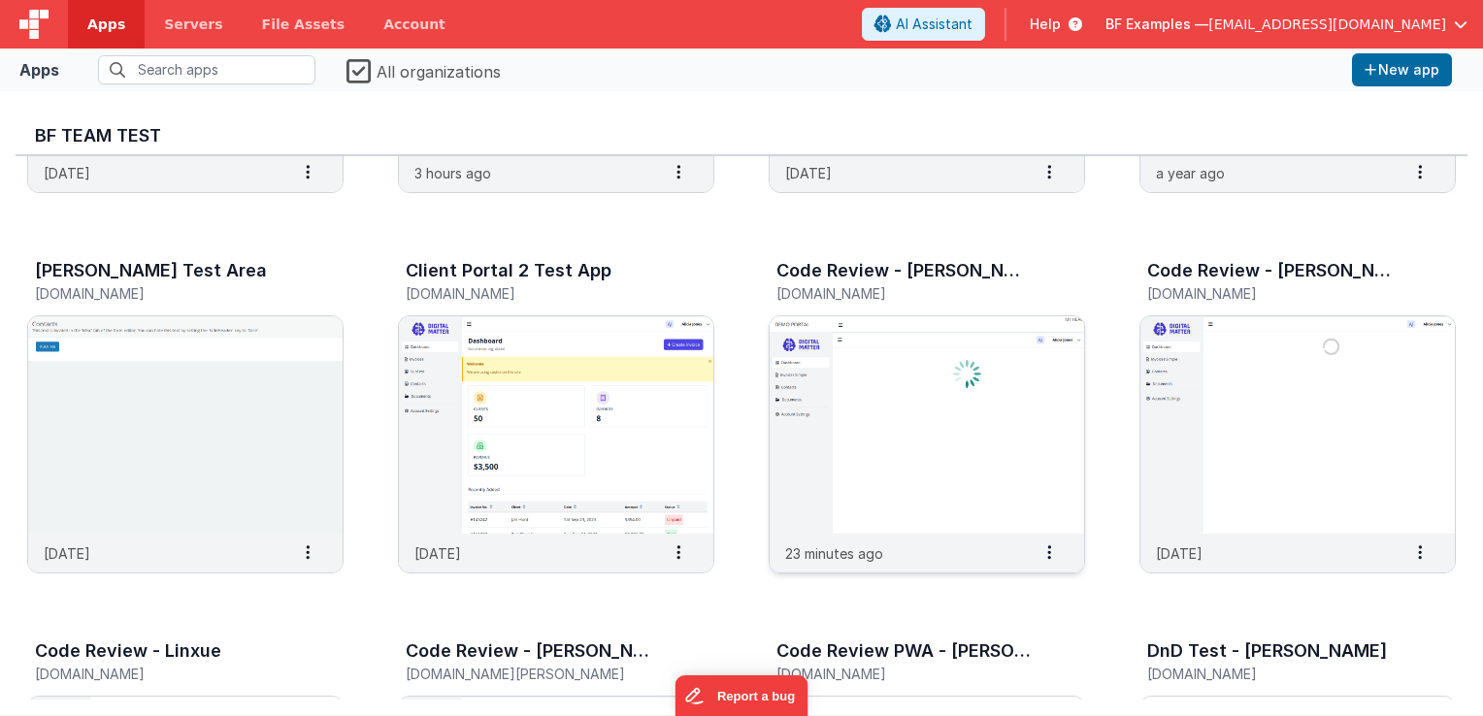
click at [867, 388] on img at bounding box center [927, 424] width 315 height 217
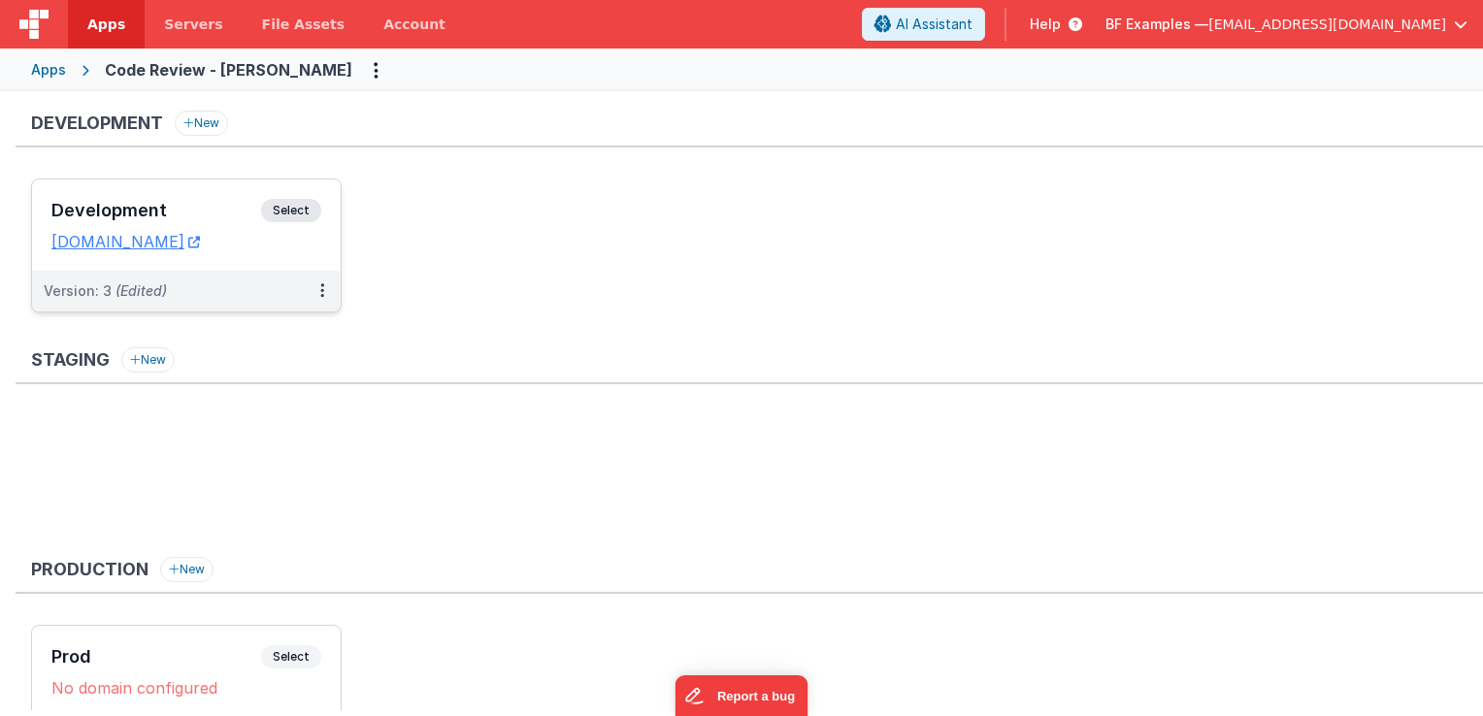
click at [296, 201] on span "Select" at bounding box center [291, 210] width 60 height 23
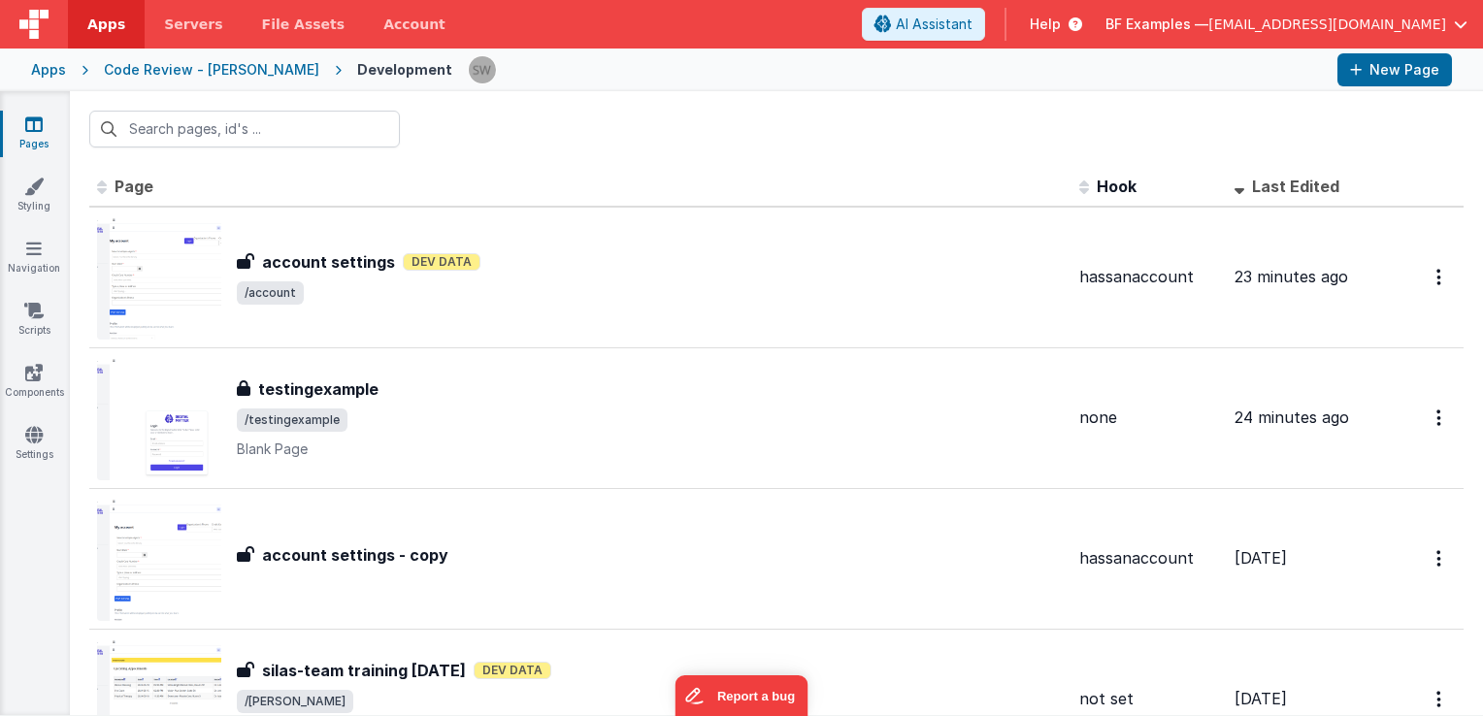
click at [66, 70] on icon at bounding box center [85, 70] width 38 height 1
click at [54, 68] on div "Apps" at bounding box center [48, 69] width 35 height 19
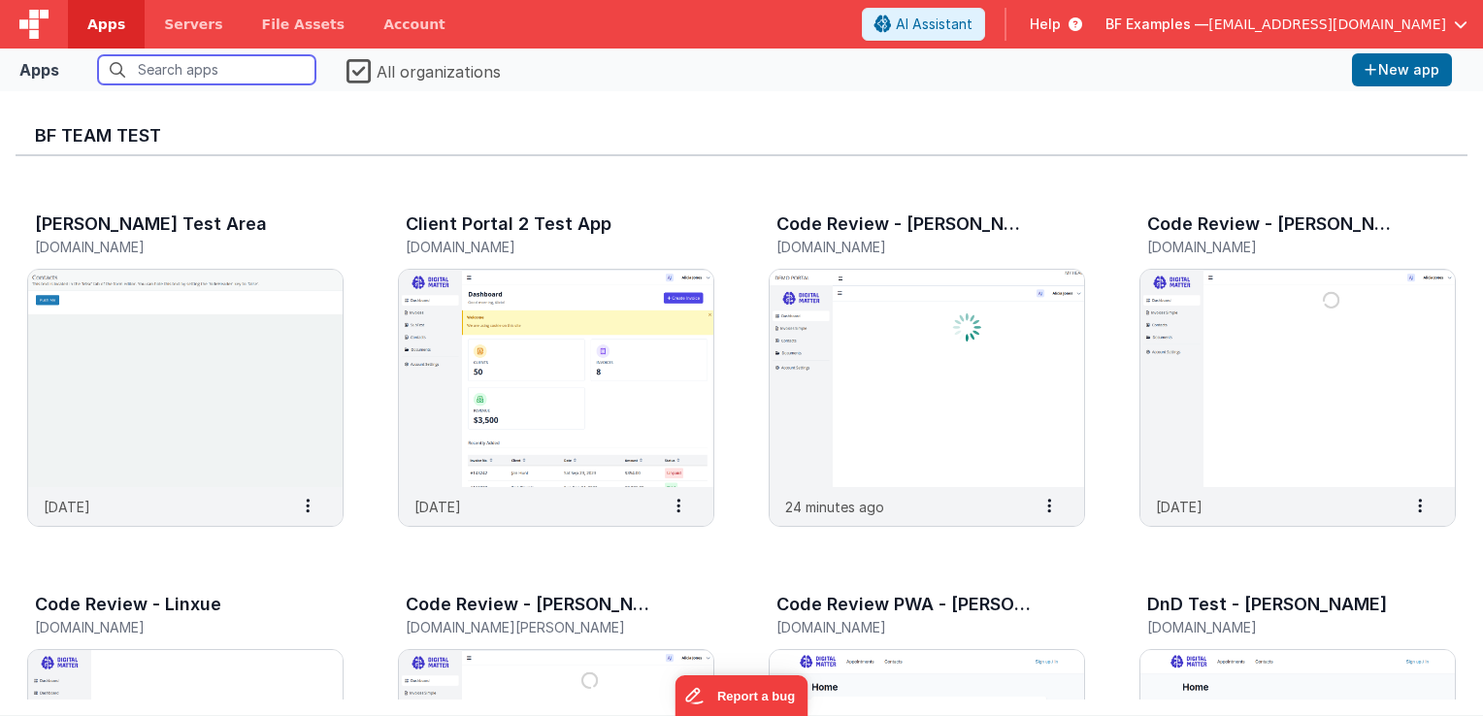
scroll to position [2774, 0]
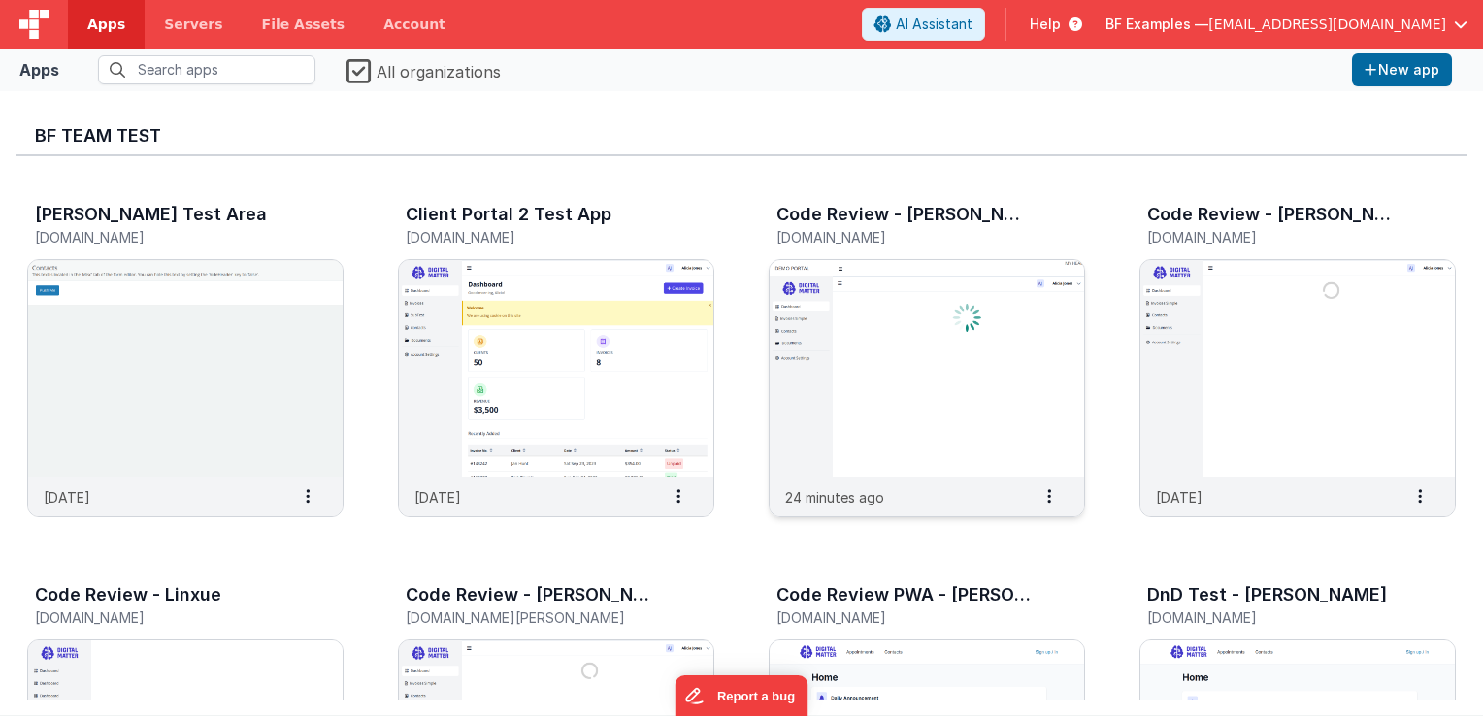
click at [869, 370] on img at bounding box center [927, 368] width 315 height 217
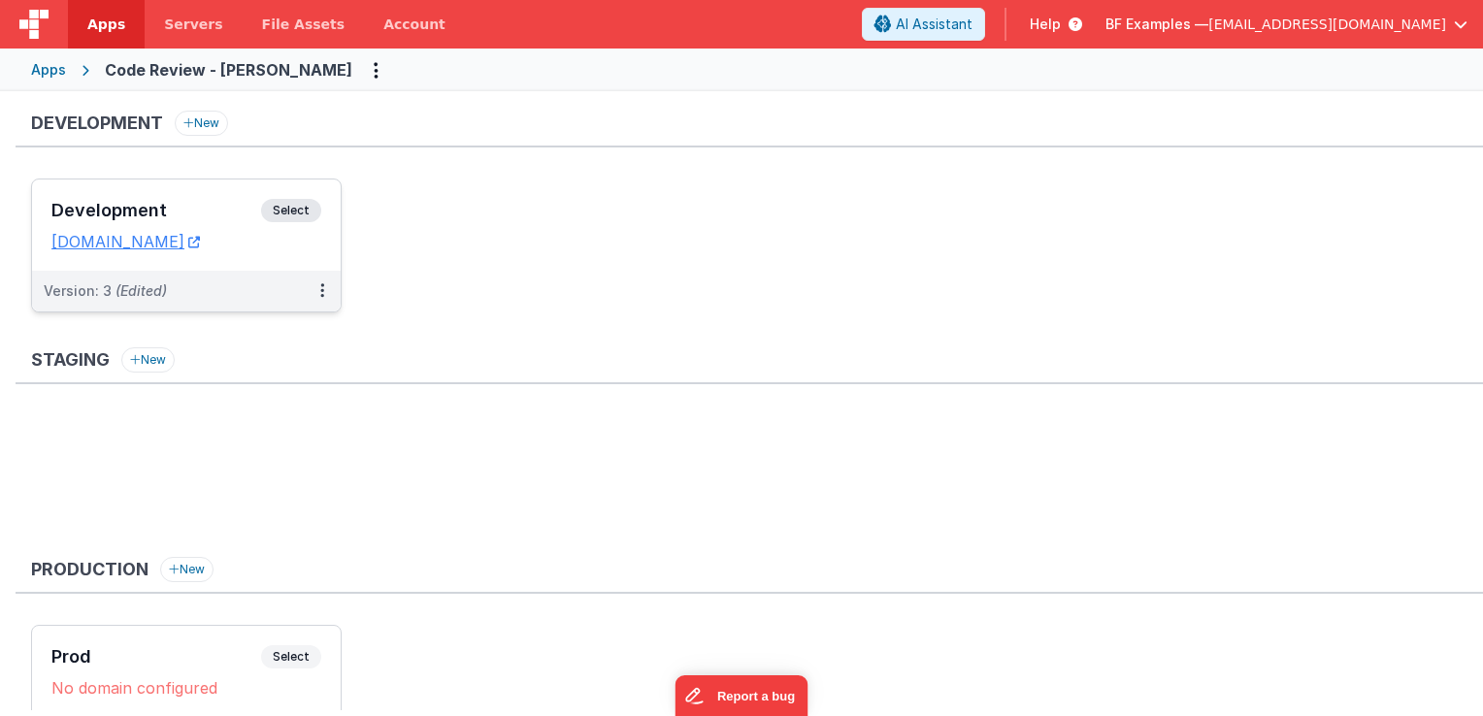
click at [307, 202] on span "Select" at bounding box center [291, 210] width 60 height 23
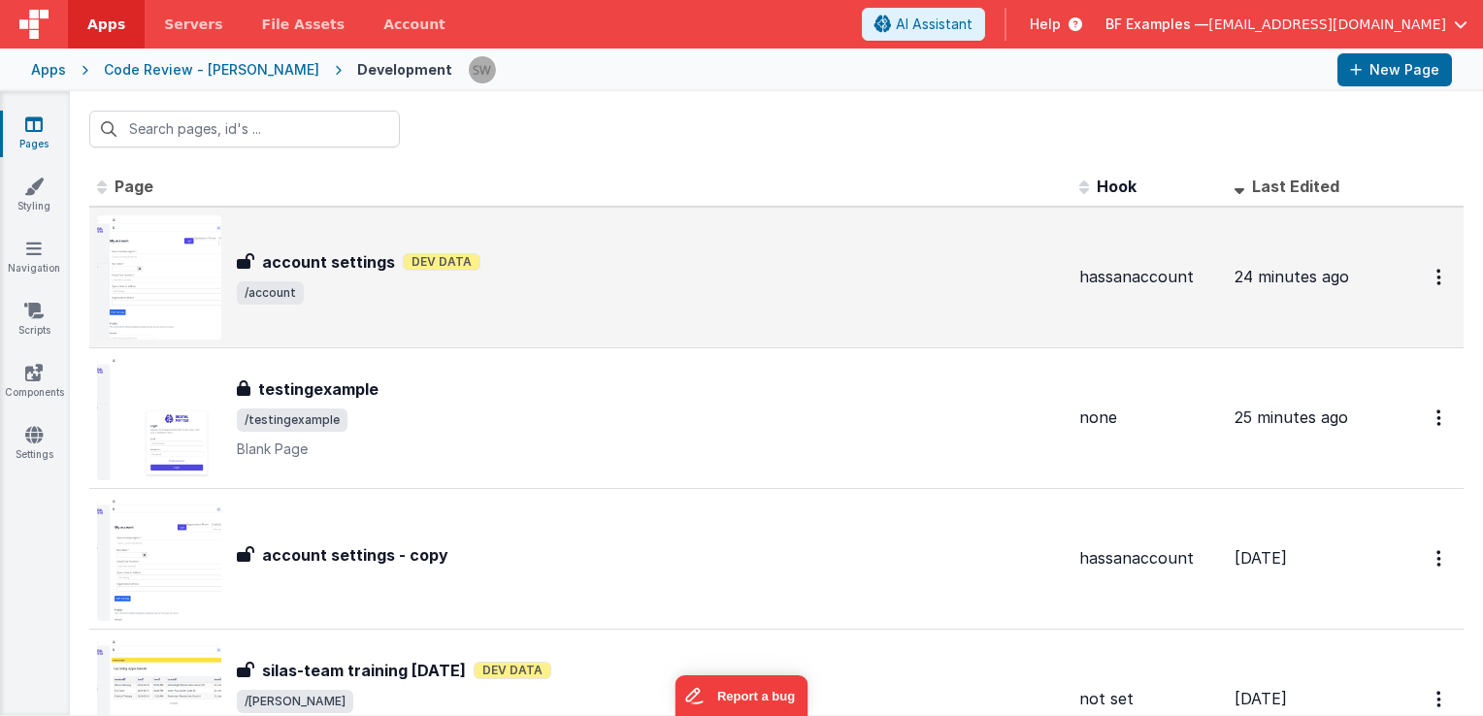
click at [359, 282] on span "/account" at bounding box center [650, 293] width 827 height 23
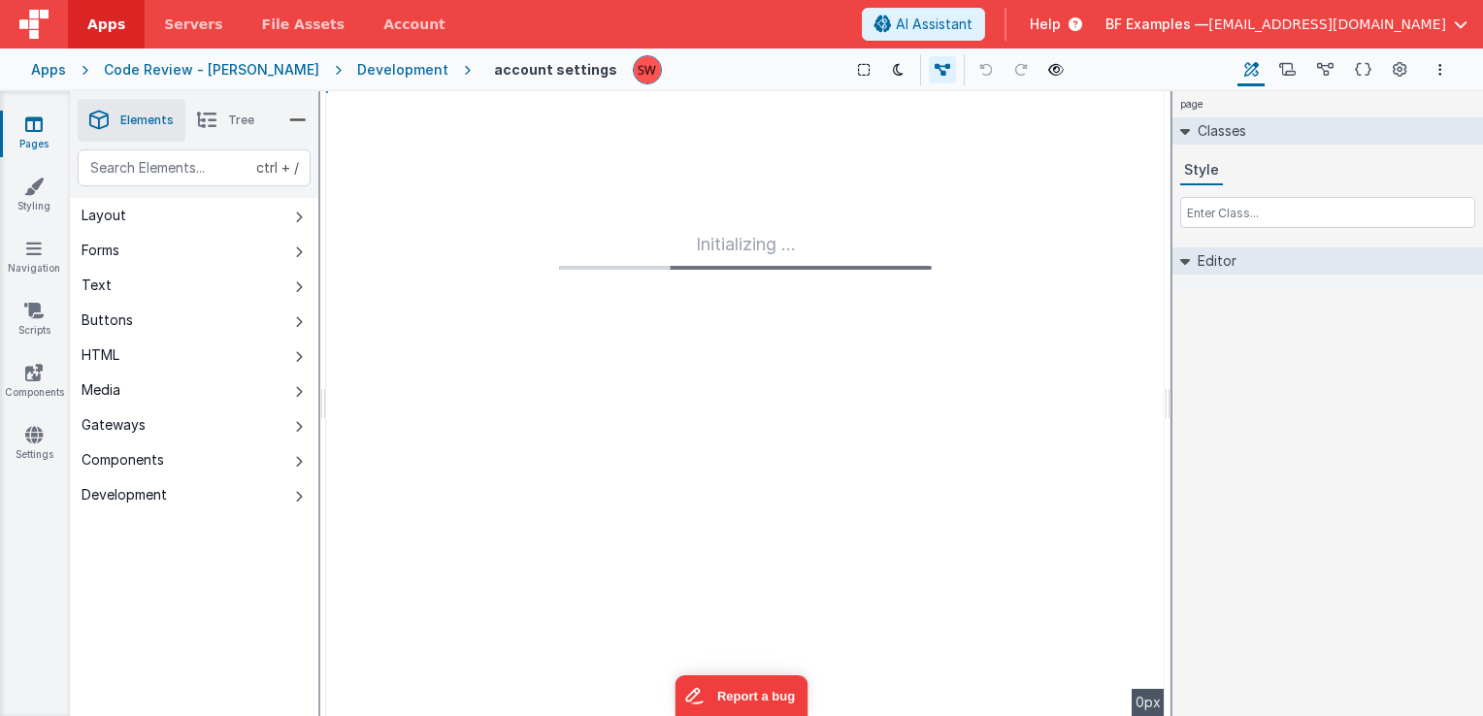
click at [357, 74] on div "Development" at bounding box center [402, 69] width 91 height 19
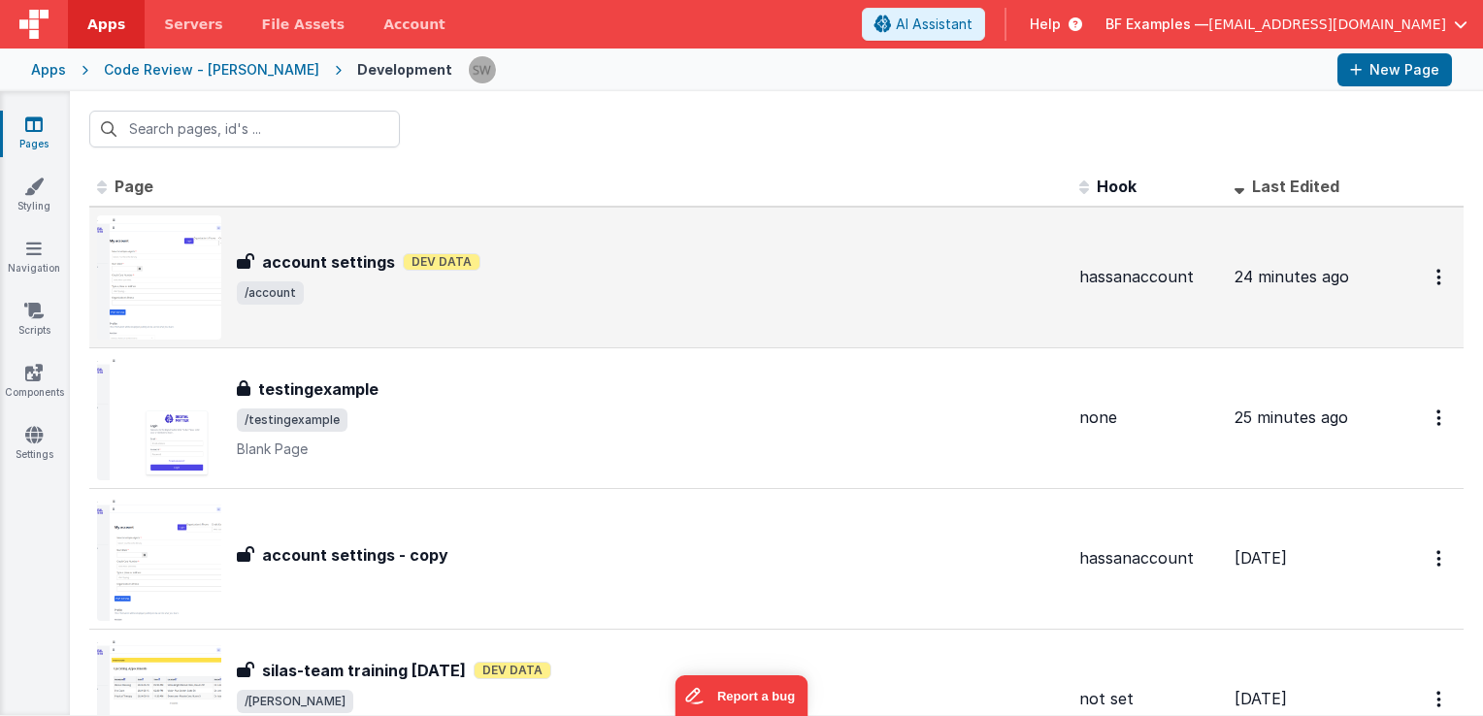
click at [357, 262] on h3 "account settings" at bounding box center [328, 261] width 133 height 23
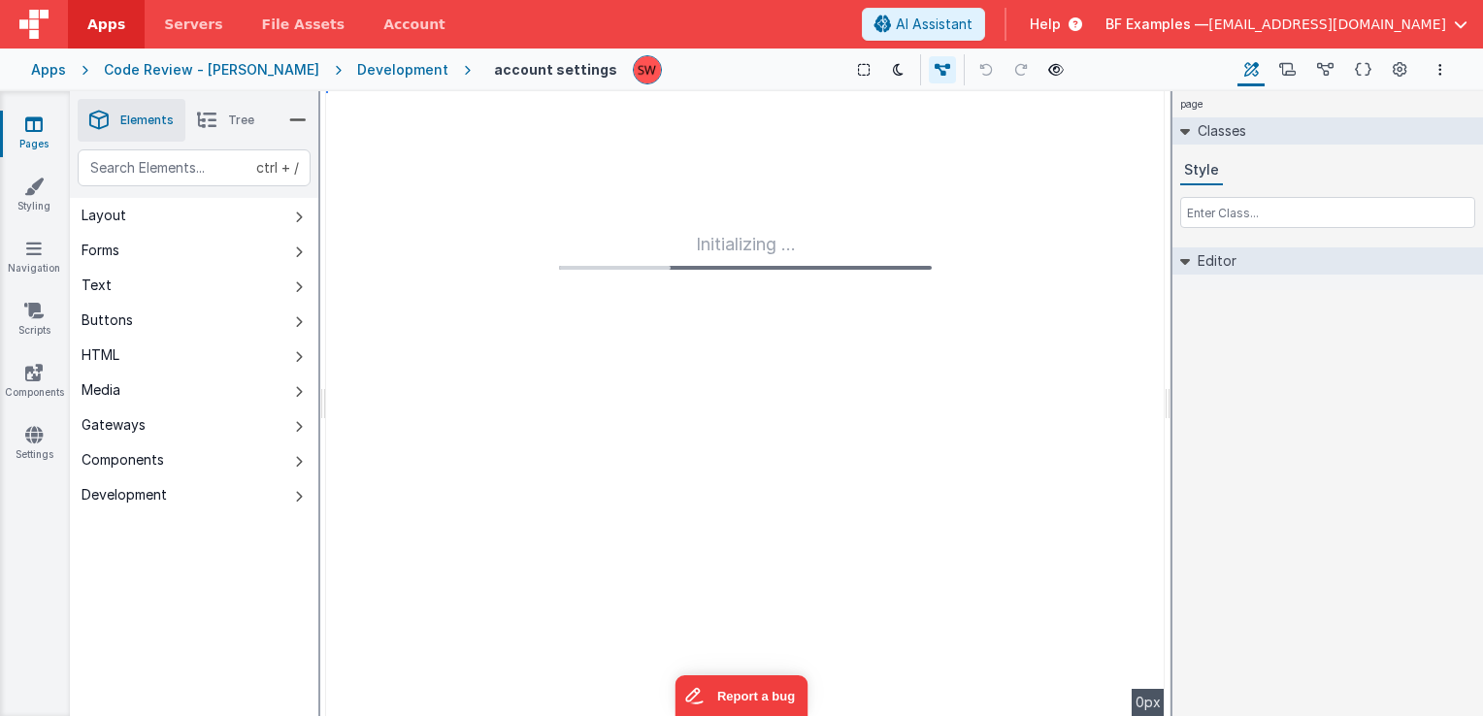
type input "FR_8A1C4385-4311-D148-B9E9-F22E733D439B"
type input "hassanaccount"
checkbox input "false"
click at [1401, 74] on icon at bounding box center [1400, 70] width 15 height 20
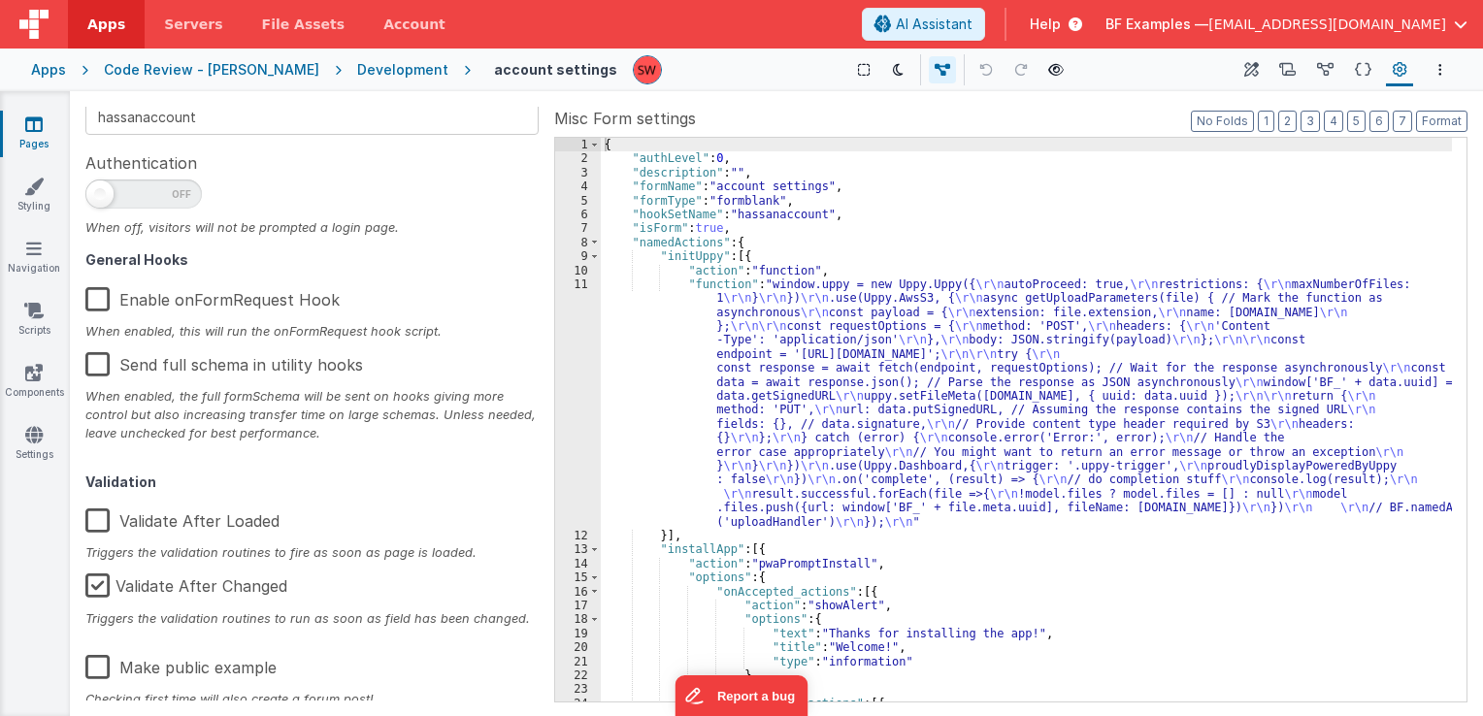
scroll to position [310, 0]
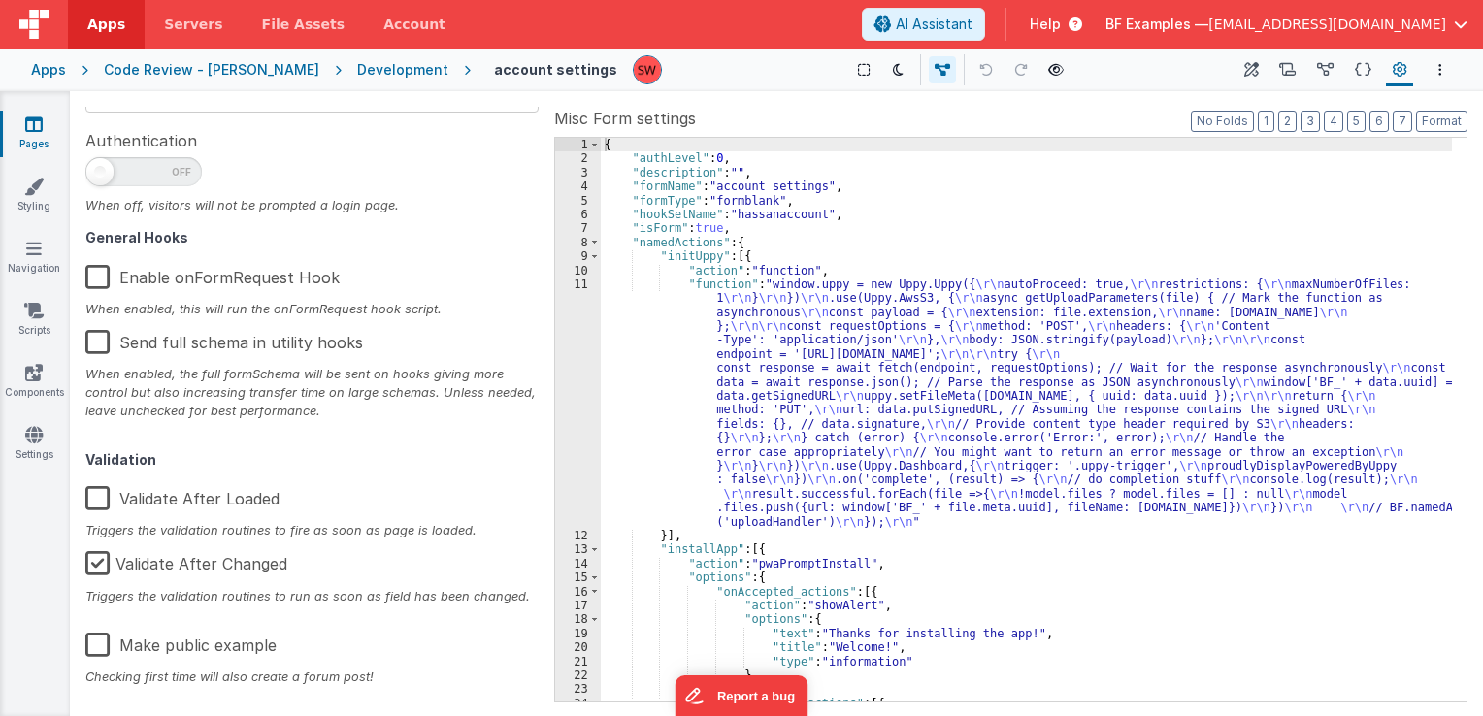
click at [99, 638] on label "Make public example" at bounding box center [180, 642] width 191 height 42
click at [0, 0] on input "Make public example" at bounding box center [0, 0] width 0 height 0
click at [357, 71] on div "Development" at bounding box center [402, 69] width 91 height 19
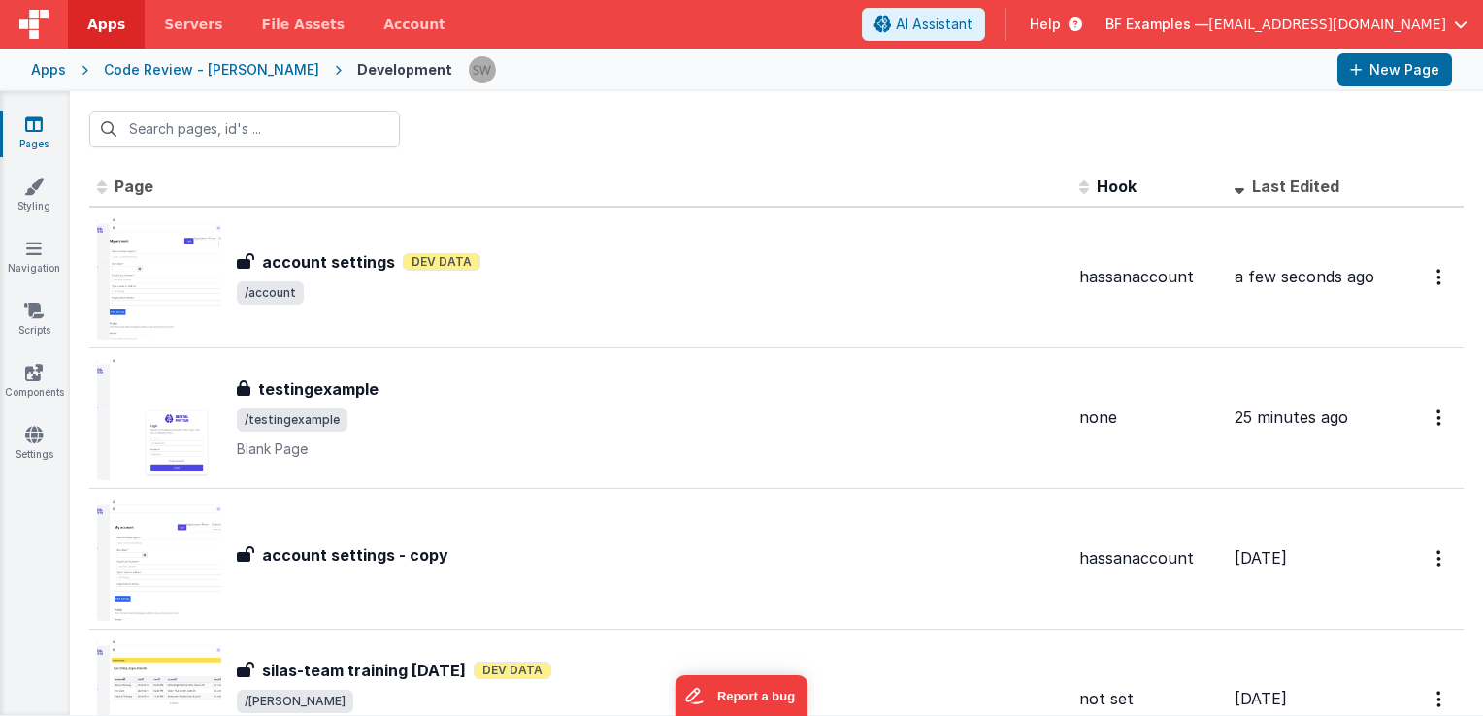
click at [163, 73] on div "Code Review - Hassan" at bounding box center [212, 69] width 216 height 19
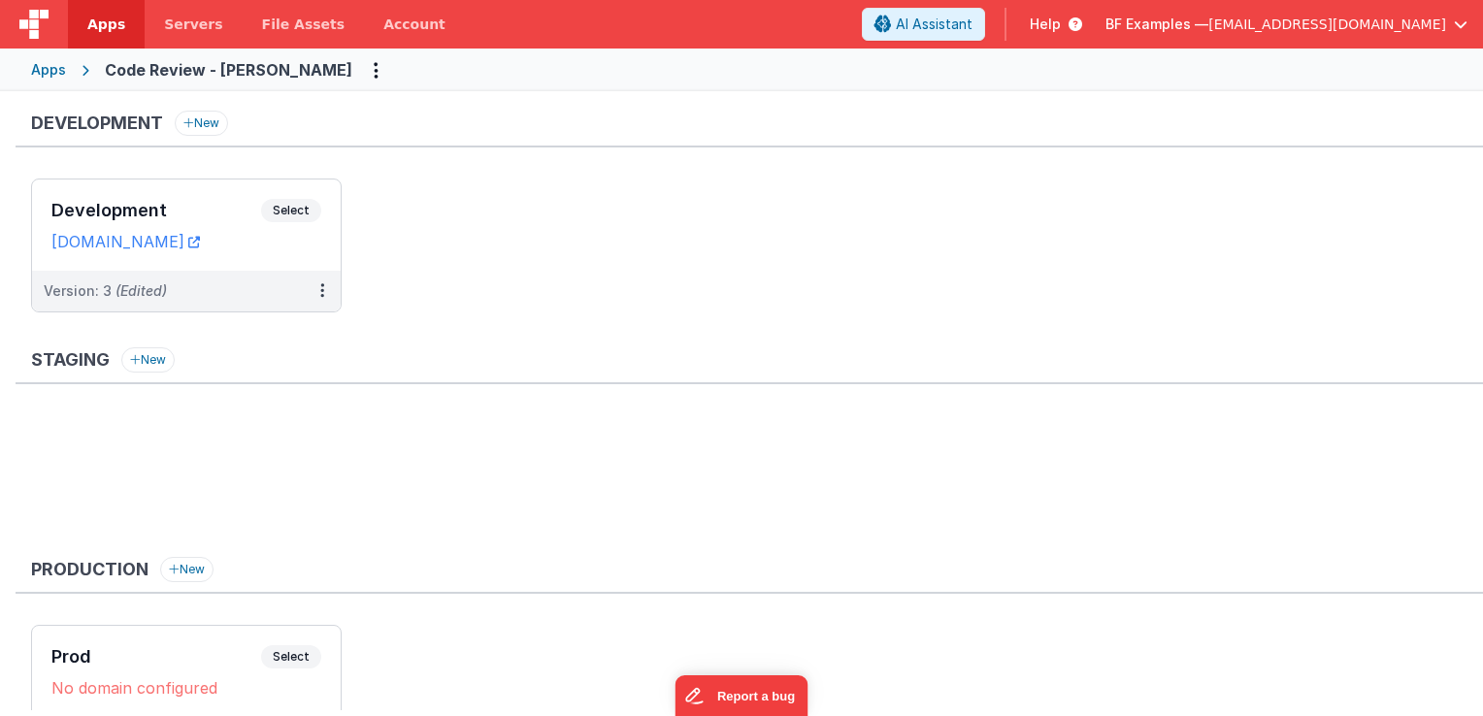
click at [53, 68] on div "Apps" at bounding box center [48, 69] width 35 height 19
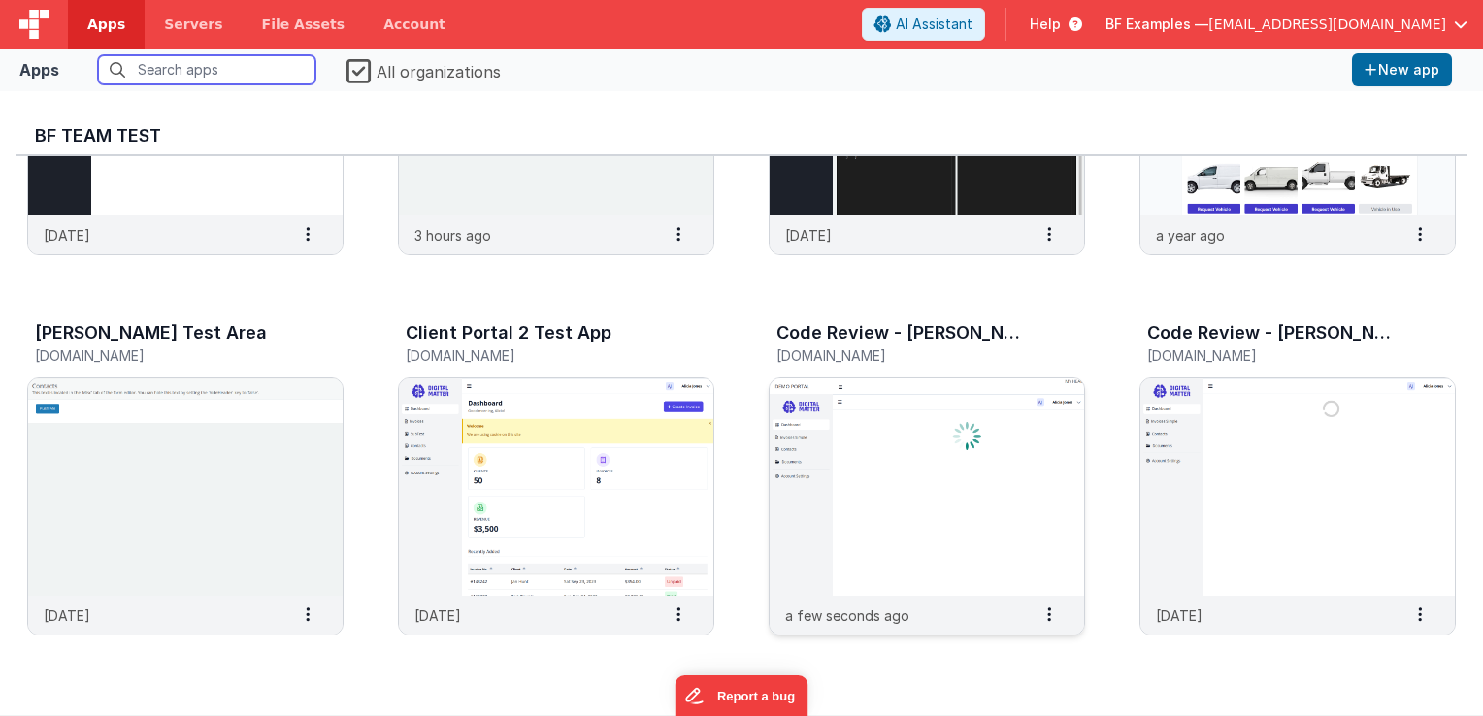
scroll to position [2718, 0]
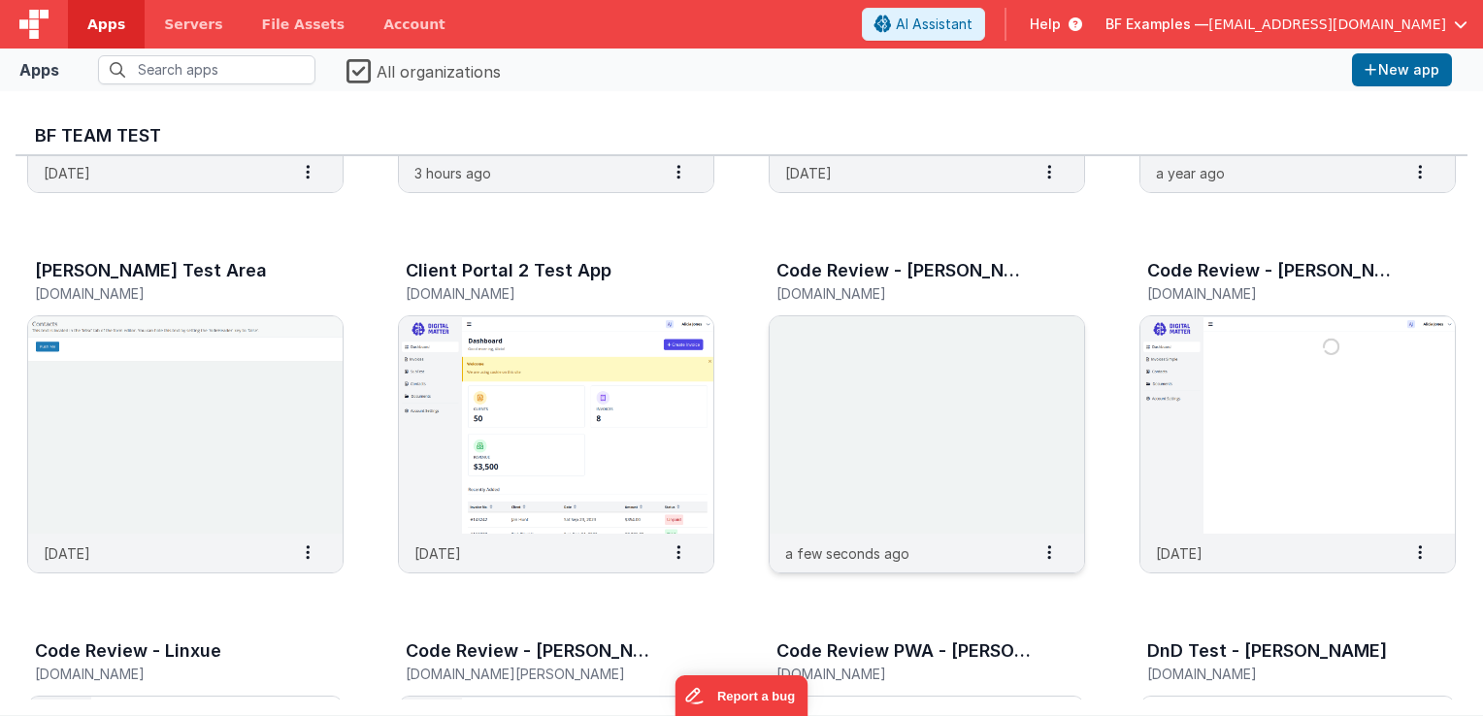
click at [885, 397] on img at bounding box center [927, 424] width 315 height 217
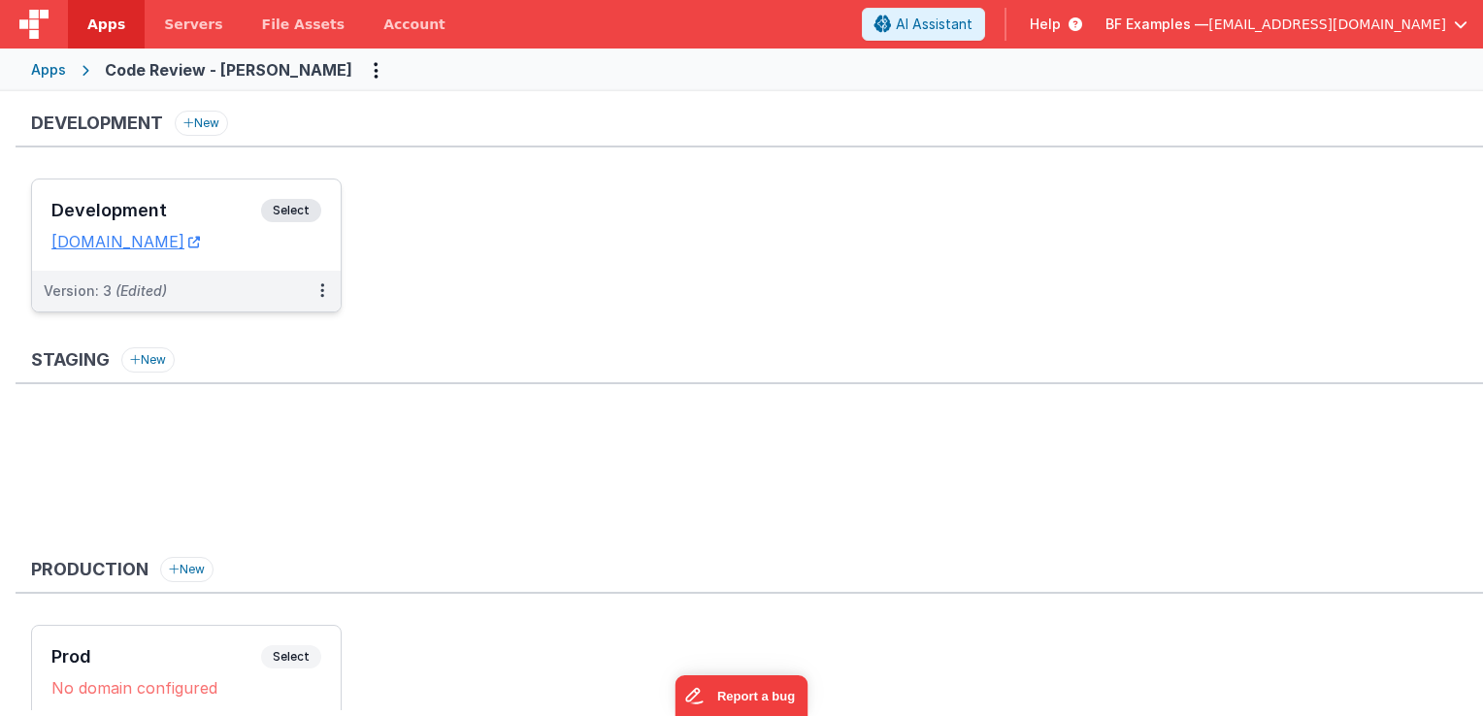
click at [287, 212] on span "Select" at bounding box center [291, 210] width 60 height 23
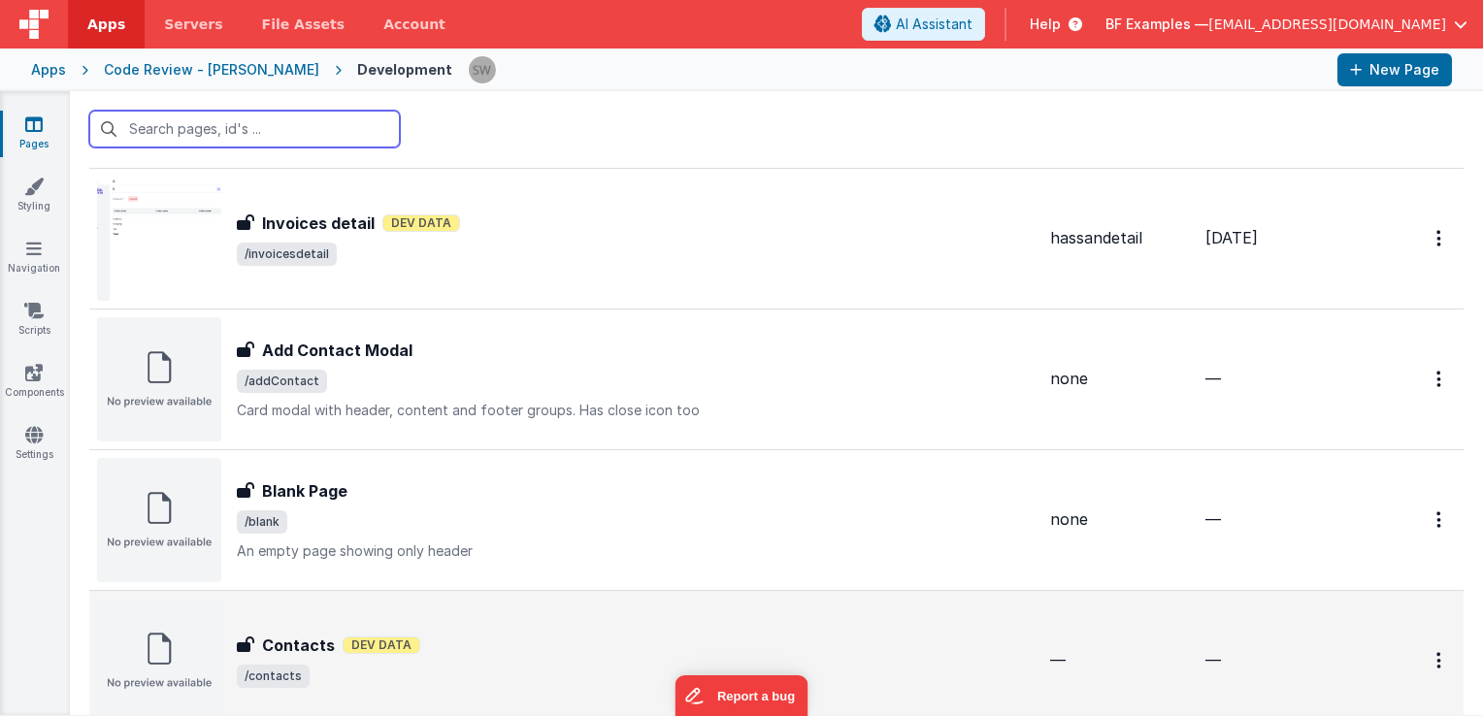
scroll to position [1553, 0]
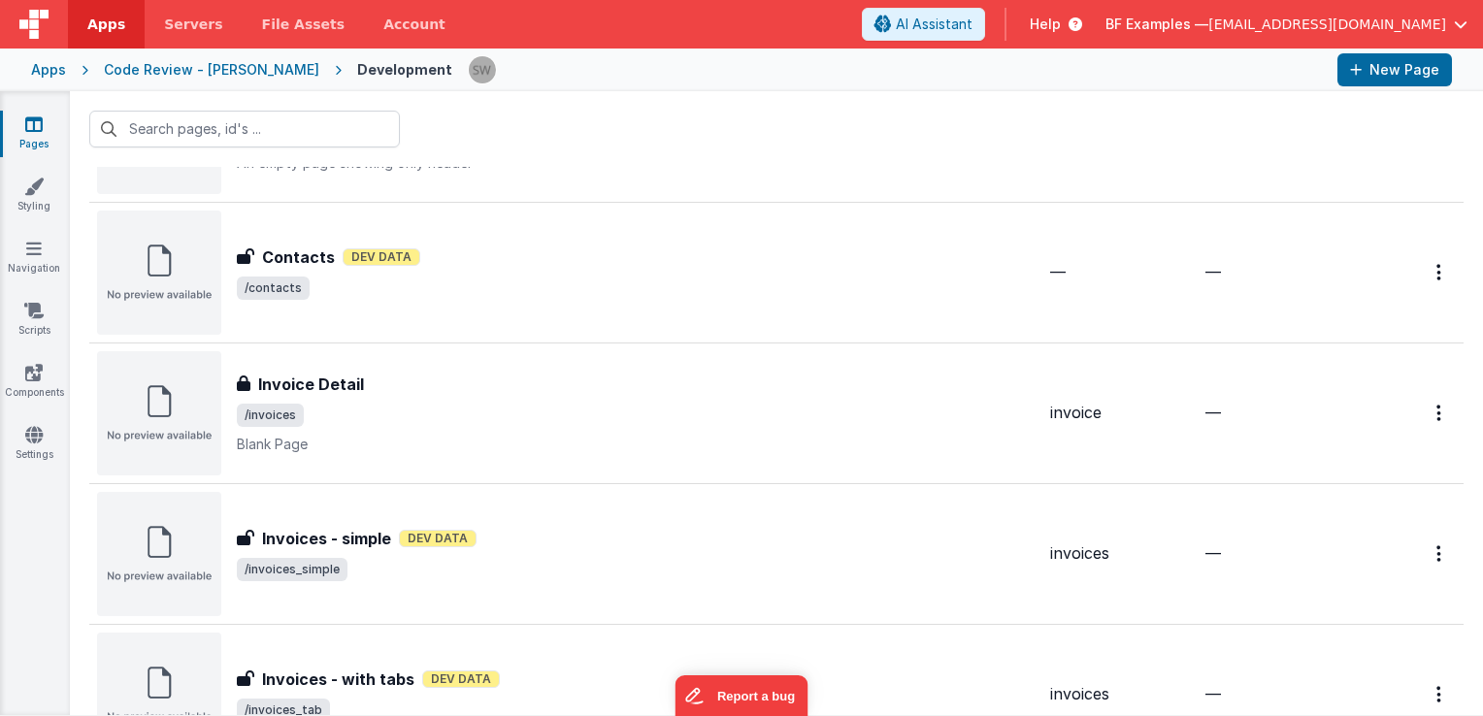
click at [180, 72] on div "Code Review - Hassan" at bounding box center [212, 69] width 216 height 19
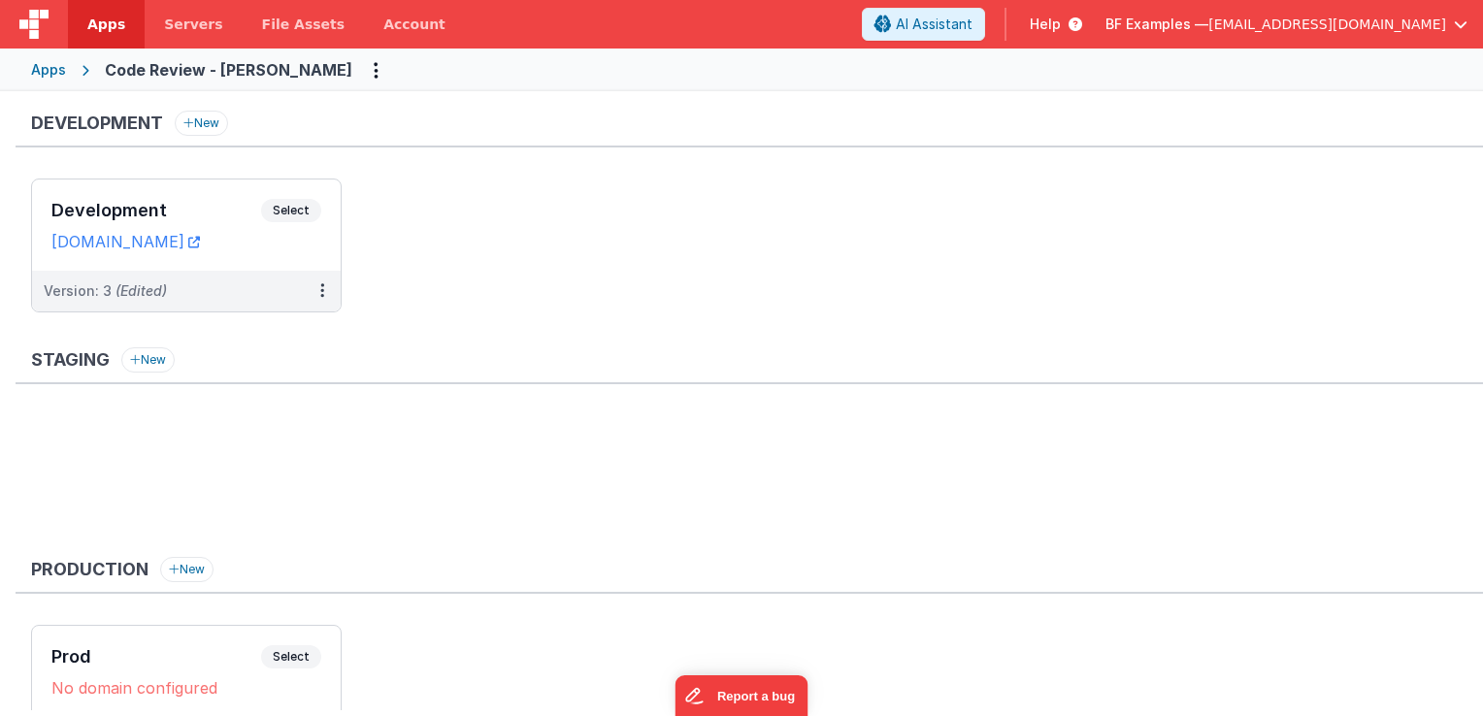
click at [50, 68] on div "Apps" at bounding box center [48, 69] width 35 height 19
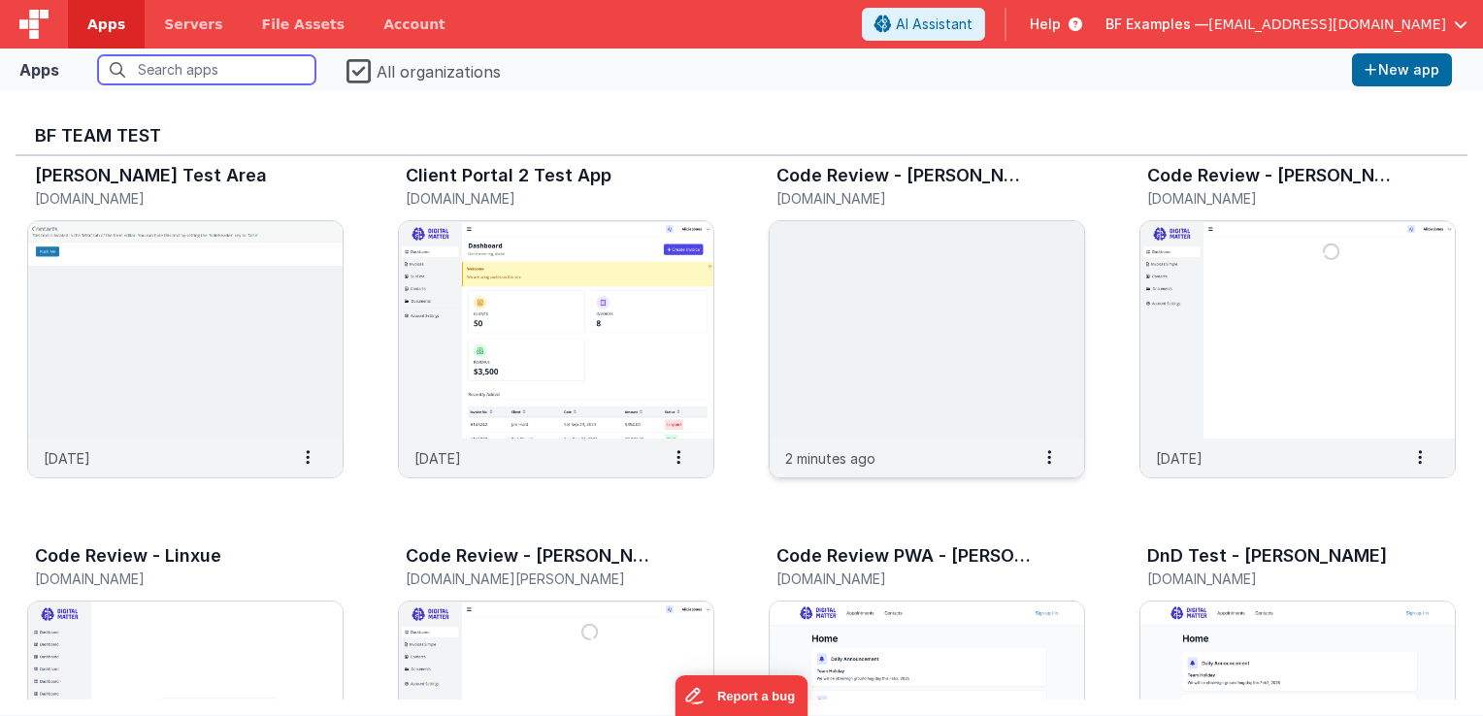
scroll to position [2815, 0]
click at [907, 364] on img at bounding box center [927, 327] width 315 height 217
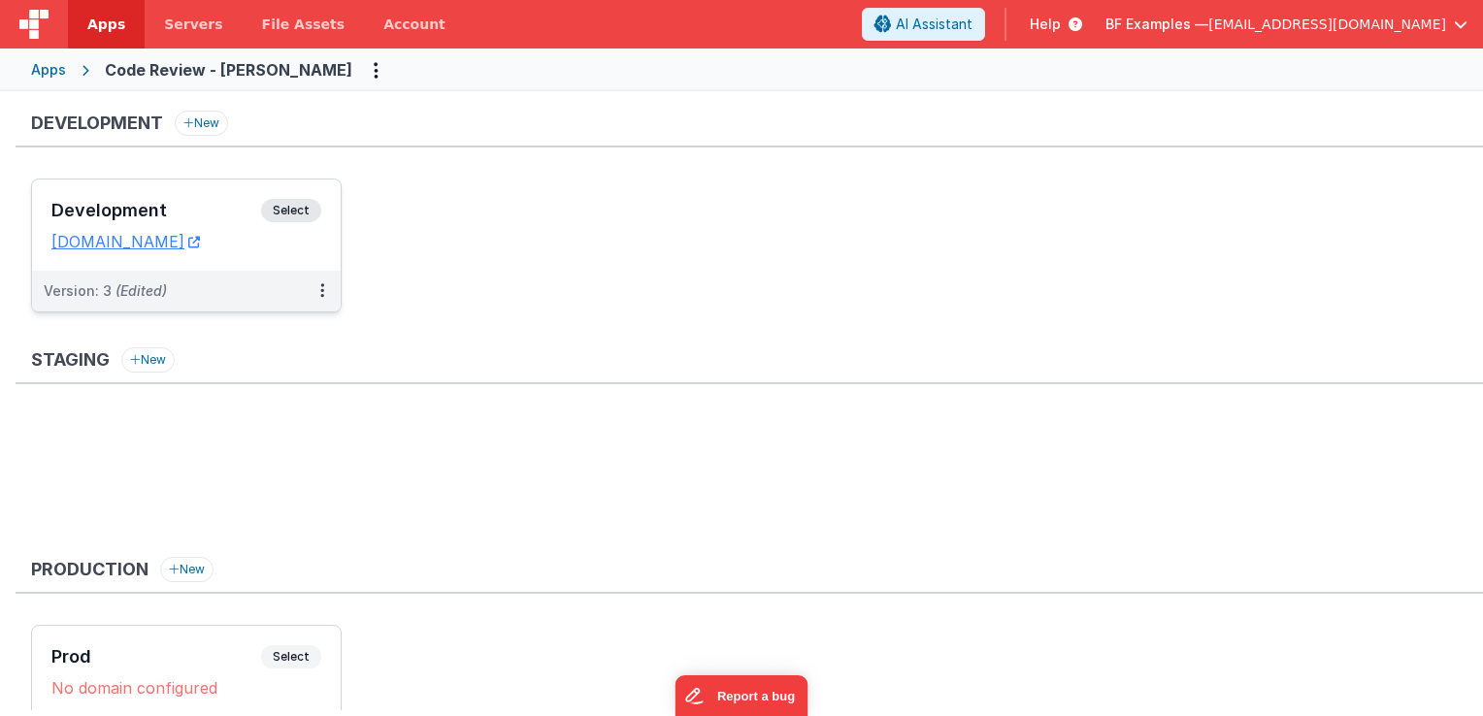
click at [301, 202] on span "Select" at bounding box center [291, 210] width 60 height 23
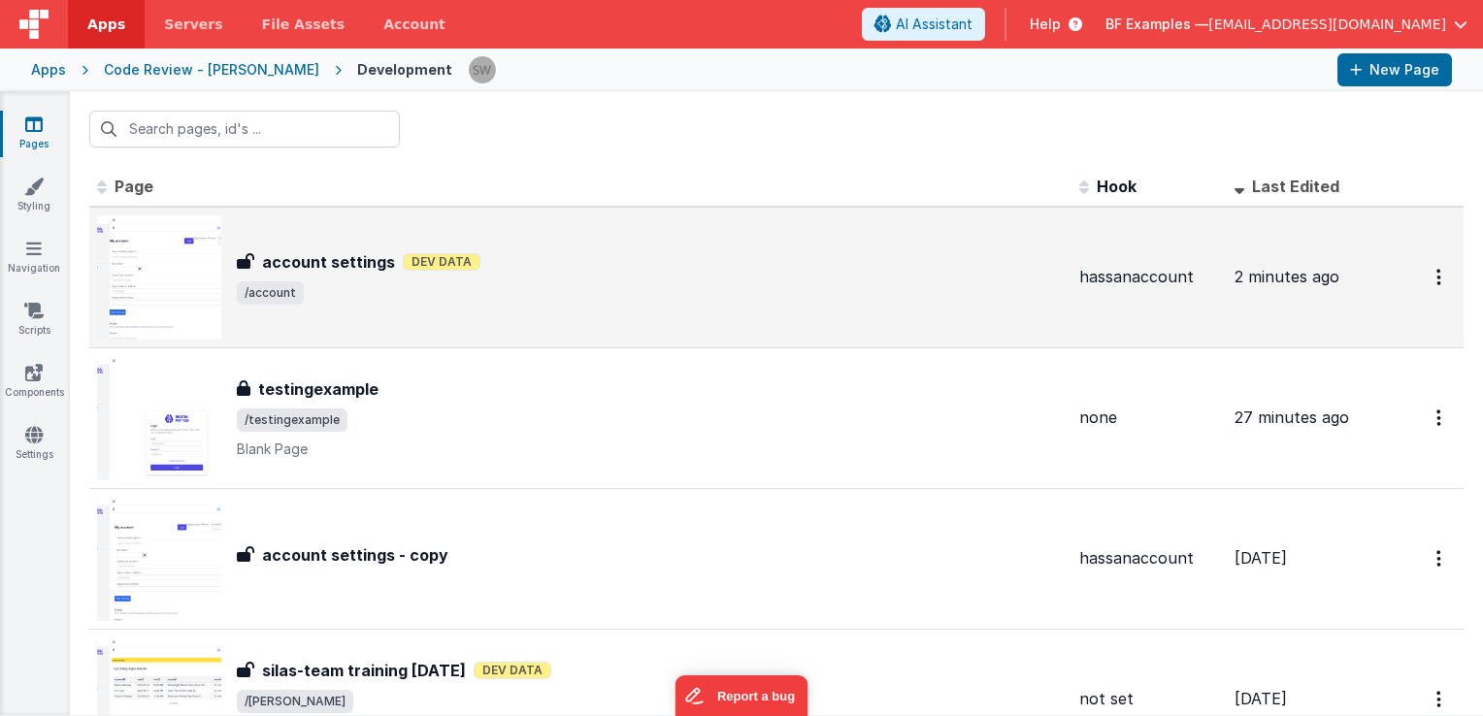
click at [567, 282] on span "/account" at bounding box center [650, 293] width 827 height 23
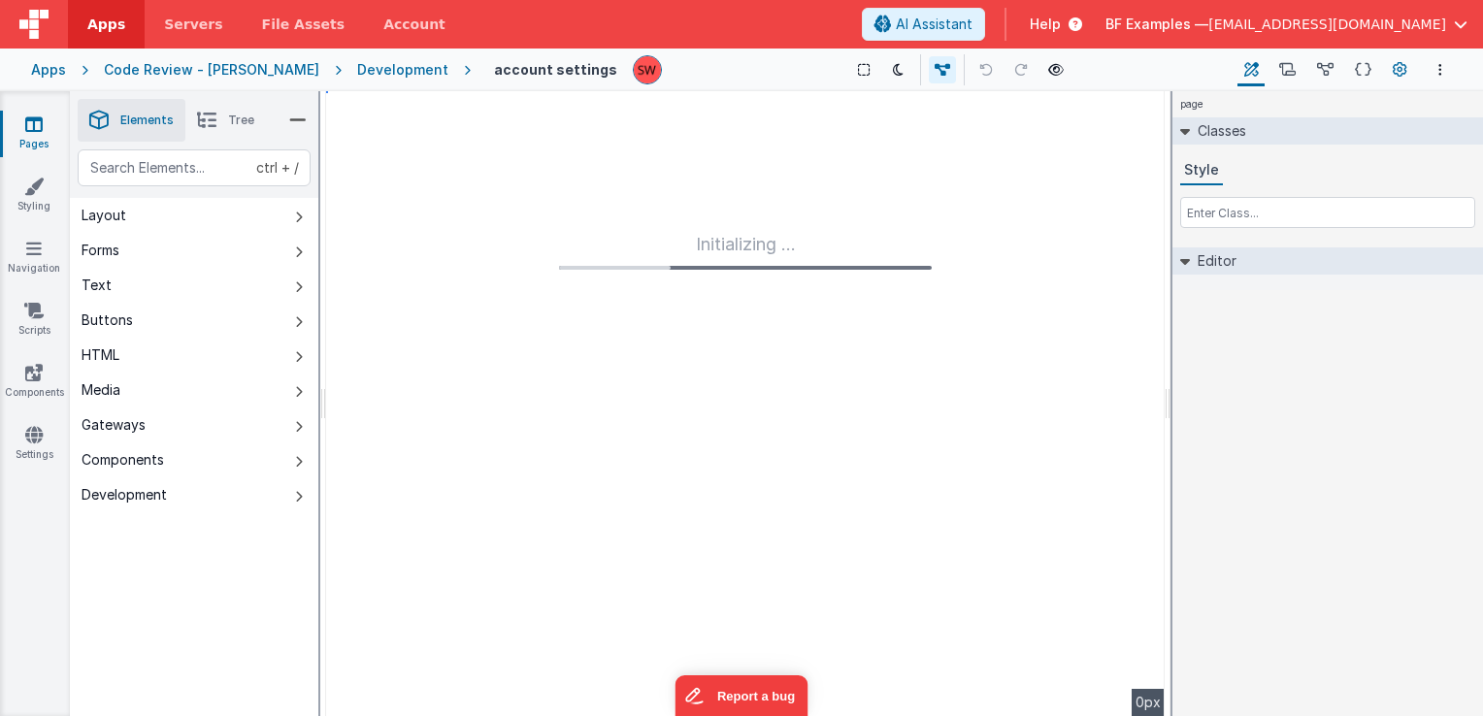
click at [1396, 73] on icon at bounding box center [1400, 70] width 15 height 20
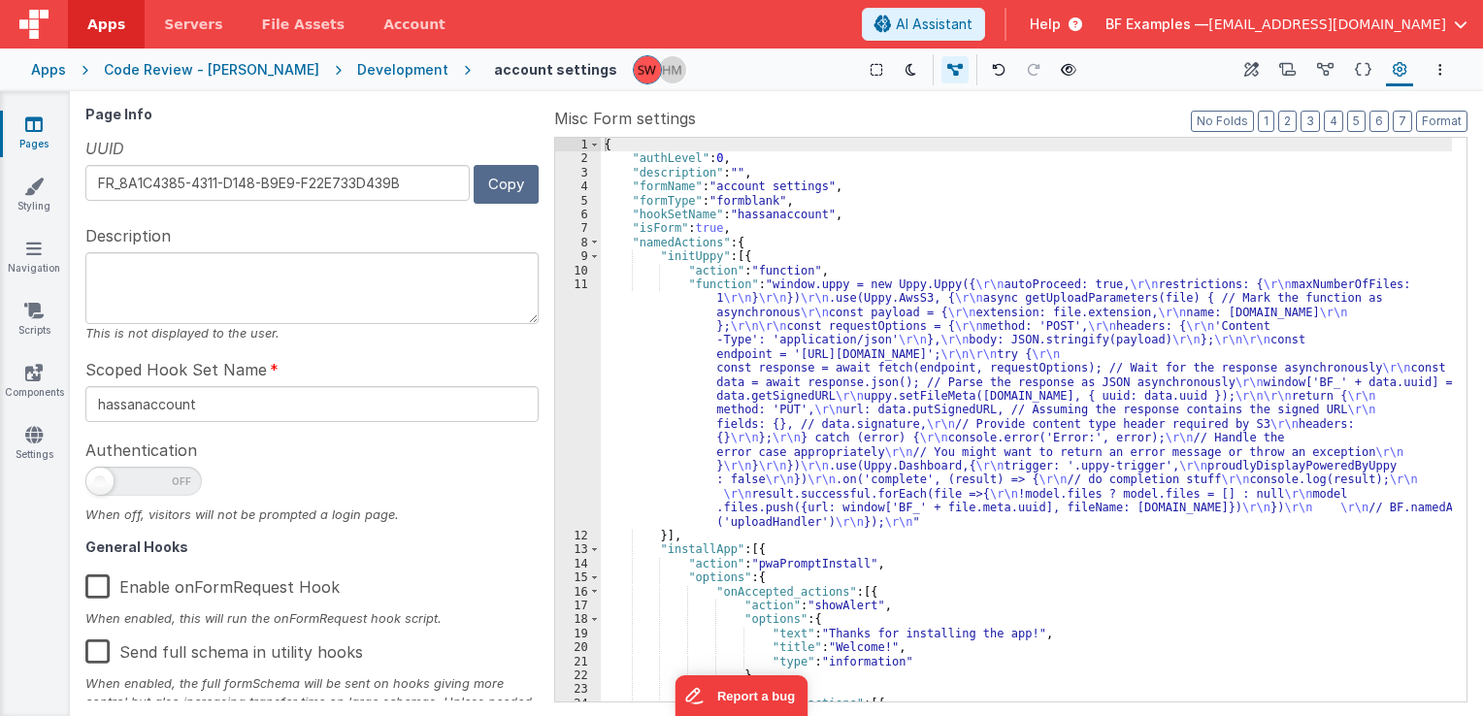
click at [489, 188] on button "Copy" at bounding box center [506, 184] width 65 height 38
click at [474, 194] on button "Copy" at bounding box center [506, 184] width 65 height 38
click at [201, 75] on div "Code Review - Hassan" at bounding box center [212, 69] width 216 height 19
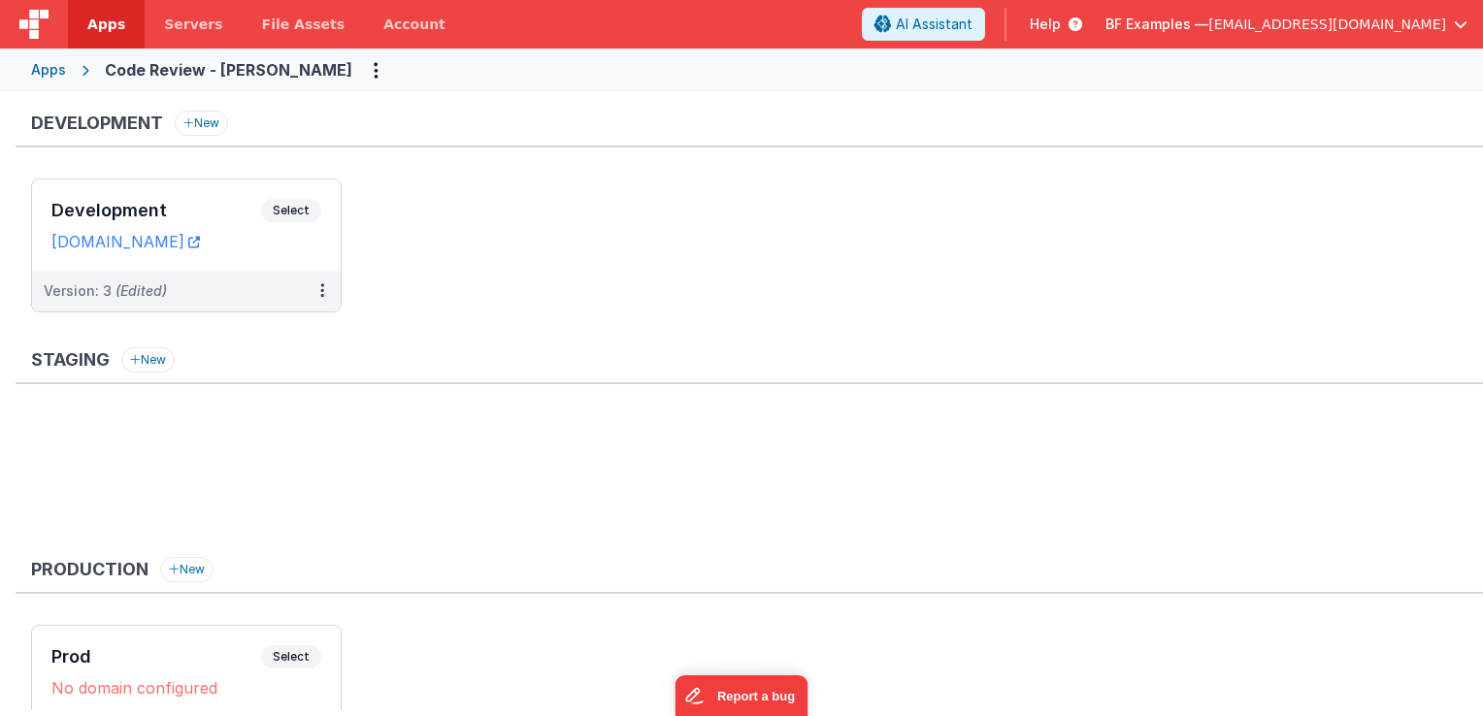
click at [49, 72] on div "Apps" at bounding box center [48, 69] width 35 height 19
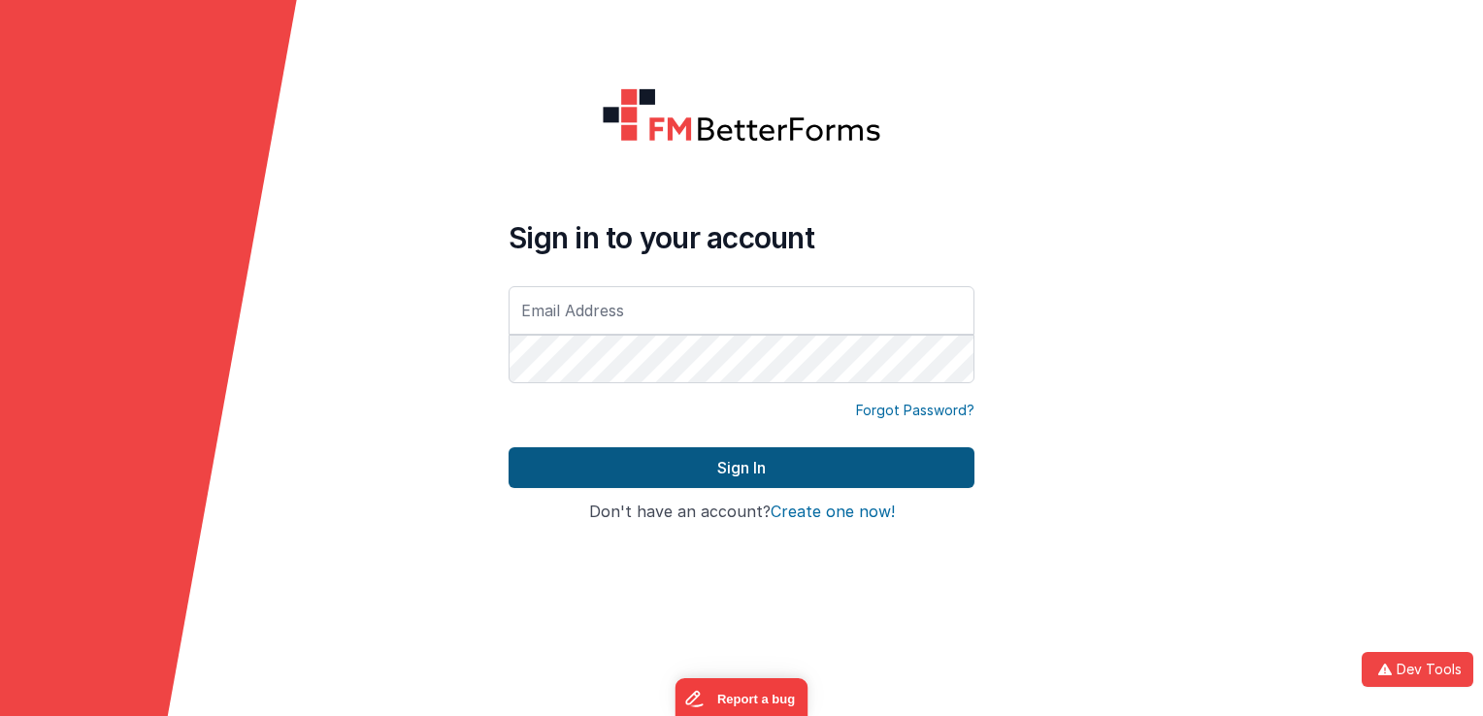
type input "[EMAIL_ADDRESS][DOMAIN_NAME]"
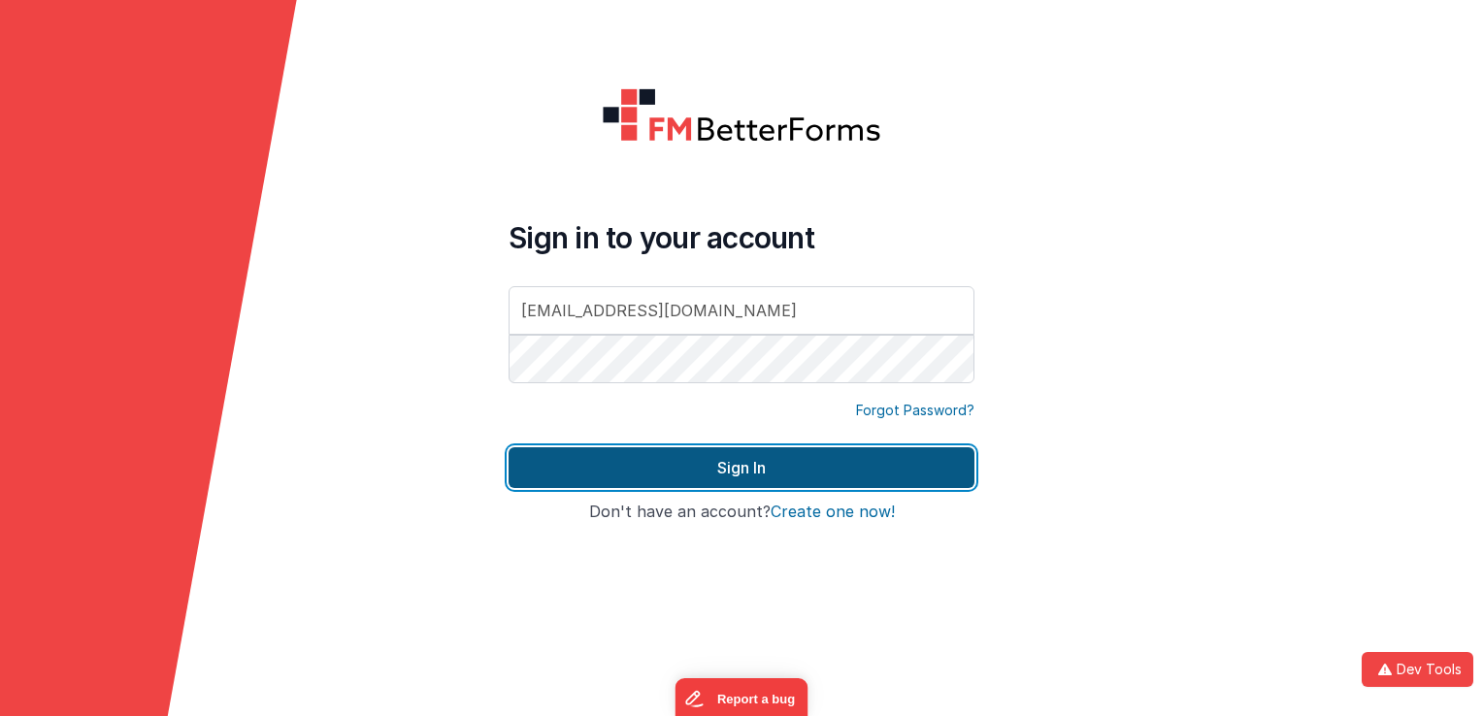
click at [652, 464] on button "Sign In" at bounding box center [742, 468] width 466 height 41
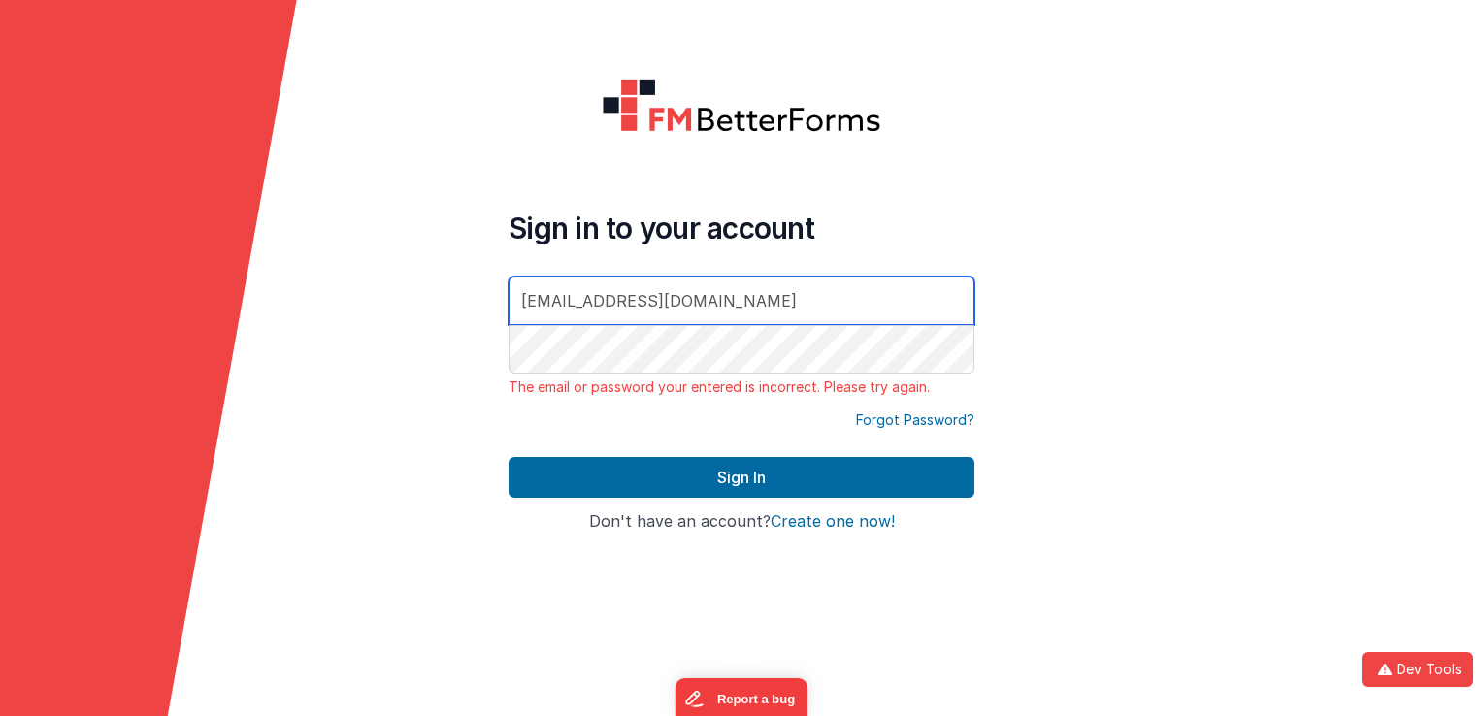
drag, startPoint x: 733, startPoint y: 303, endPoint x: 474, endPoint y: 297, distance: 259.3
click at [474, 297] on form "Sign in to your account [EMAIL_ADDRESS][DOMAIN_NAME] The email or password your…" at bounding box center [741, 358] width 1483 height 716
click at [784, 225] on h4 "Sign in to your account" at bounding box center [742, 228] width 466 height 35
drag, startPoint x: 756, startPoint y: 304, endPoint x: 448, endPoint y: 302, distance: 308.7
click at [448, 302] on form "Sign in to your account [EMAIL_ADDRESS][DOMAIN_NAME] The email or password your…" at bounding box center [741, 358] width 1483 height 716
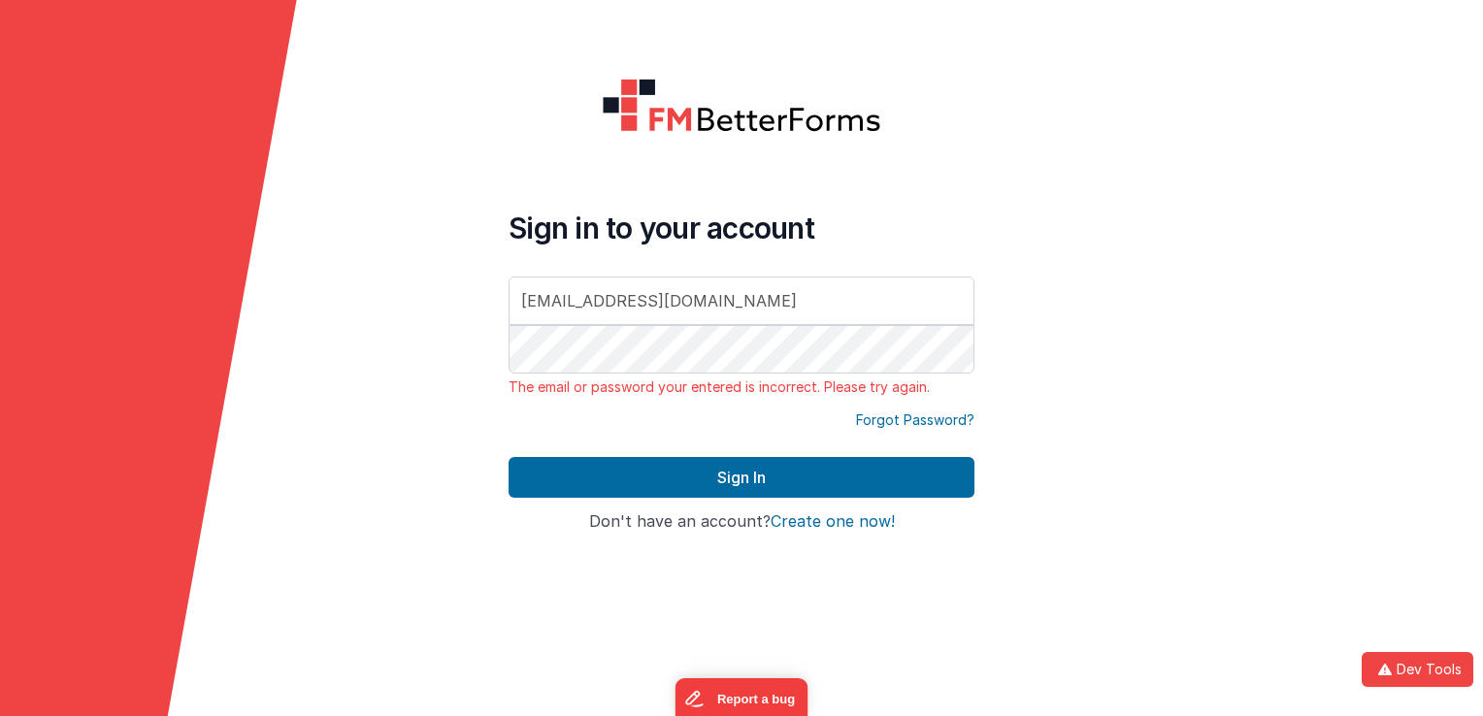
click at [743, 220] on h4 "Sign in to your account" at bounding box center [742, 228] width 466 height 35
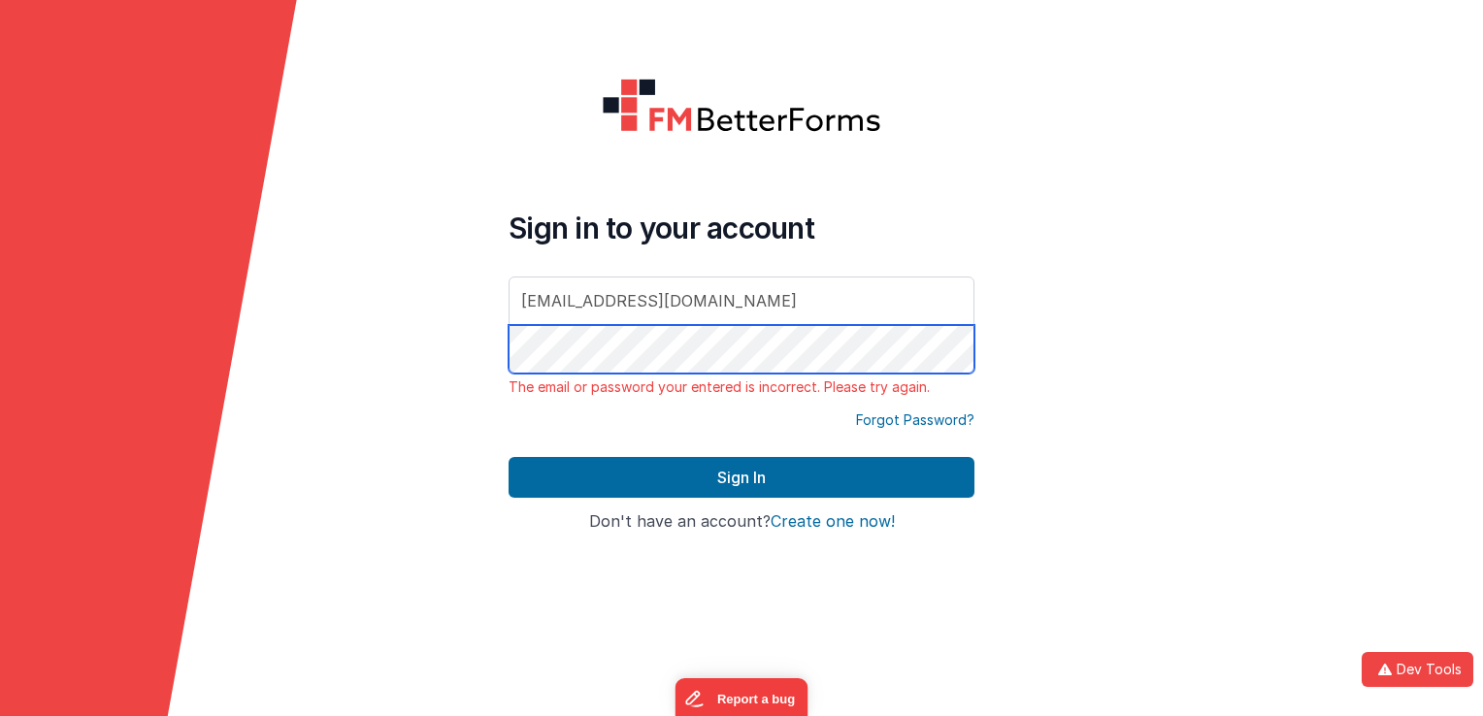
click at [471, 361] on form "Sign in to your account [EMAIL_ADDRESS][DOMAIN_NAME] The email or password your…" at bounding box center [741, 358] width 1483 height 716
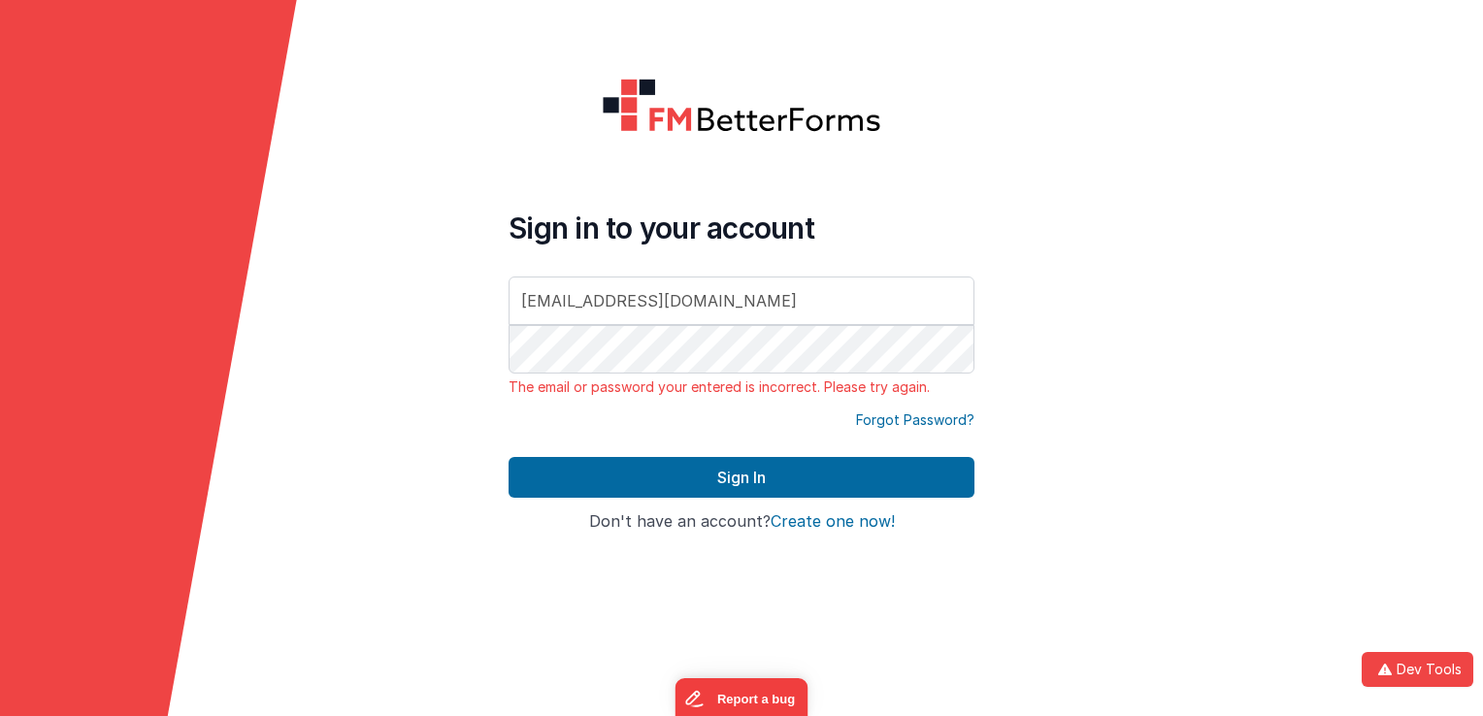
click at [828, 219] on h4 "Sign in to your account" at bounding box center [742, 228] width 466 height 35
click at [757, 305] on input "[EMAIL_ADDRESS][DOMAIN_NAME]" at bounding box center [742, 301] width 466 height 49
click at [445, 337] on form "Sign in to your account [EMAIL_ADDRESS][DOMAIN_NAME] The email or password your…" at bounding box center [741, 358] width 1483 height 716
click at [901, 418] on link "Forgot Password?" at bounding box center [915, 420] width 118 height 19
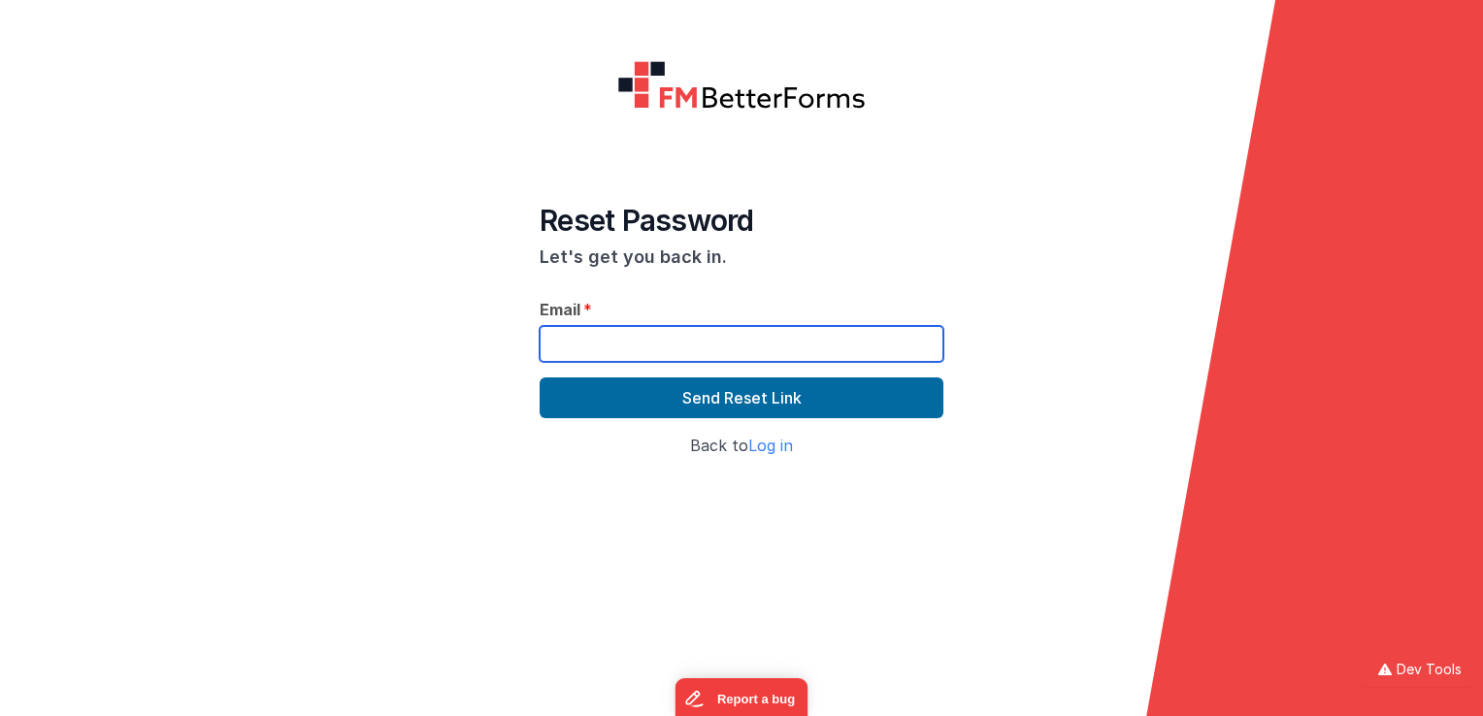
click at [687, 336] on input "text" at bounding box center [742, 344] width 404 height 36
type input "[EMAIL_ADDRESS][DOMAIN_NAME]"
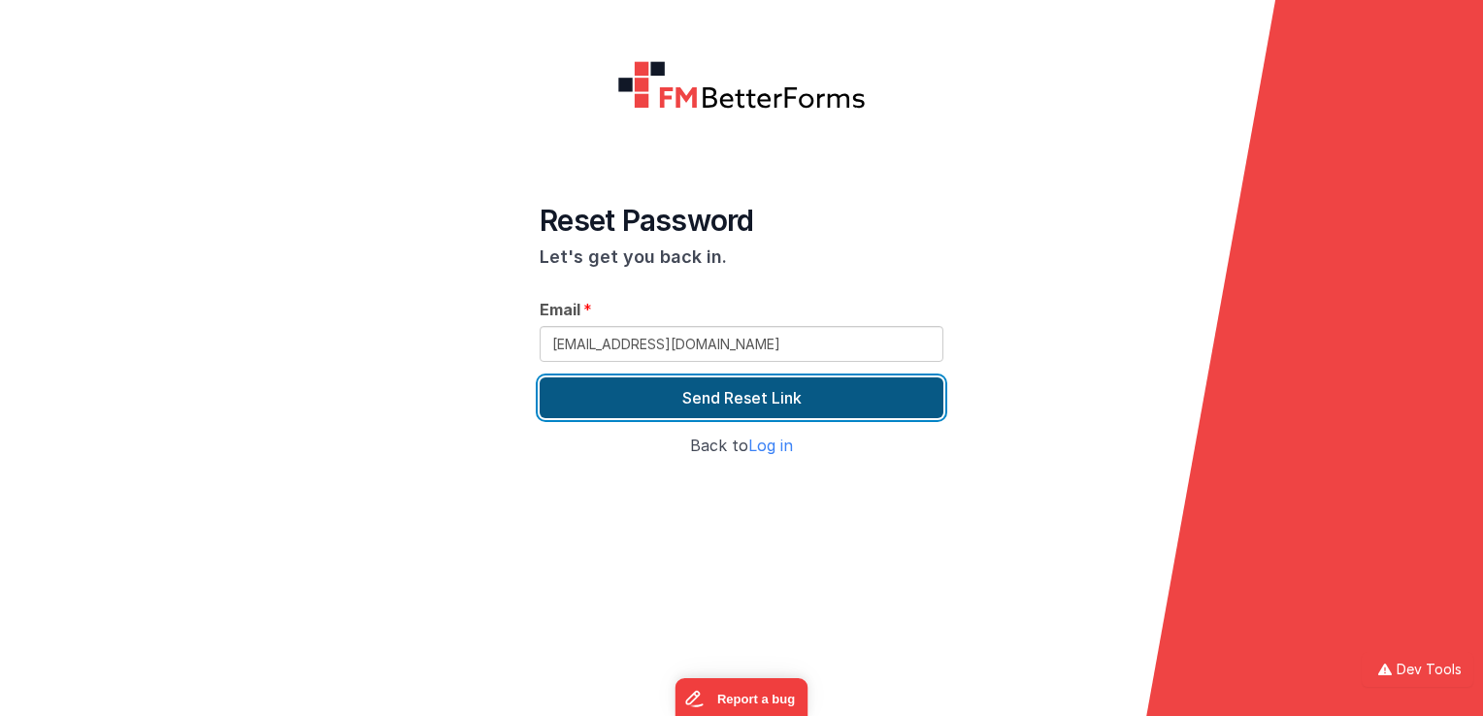
click at [661, 396] on button "Send Reset Link" at bounding box center [742, 398] width 404 height 41
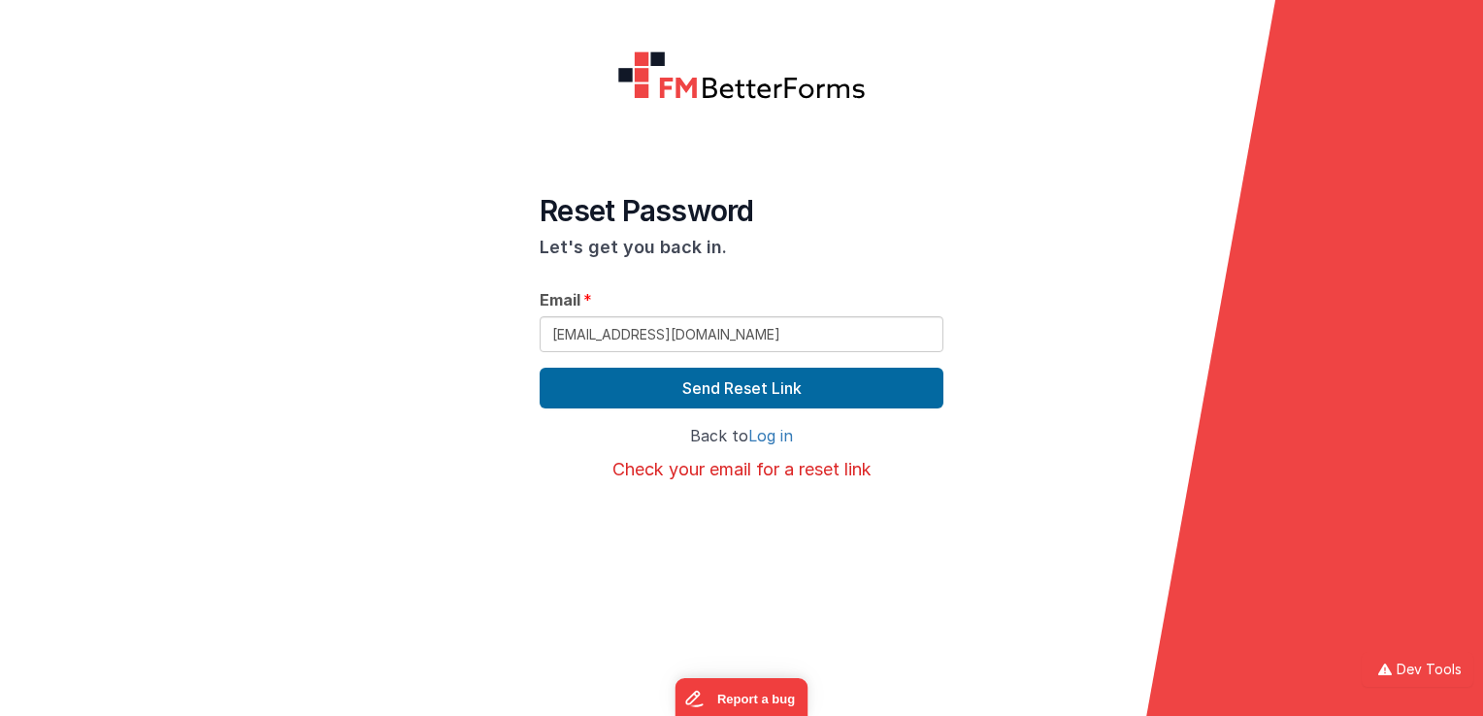
click at [772, 433] on link "Log in" at bounding box center [770, 435] width 45 height 19
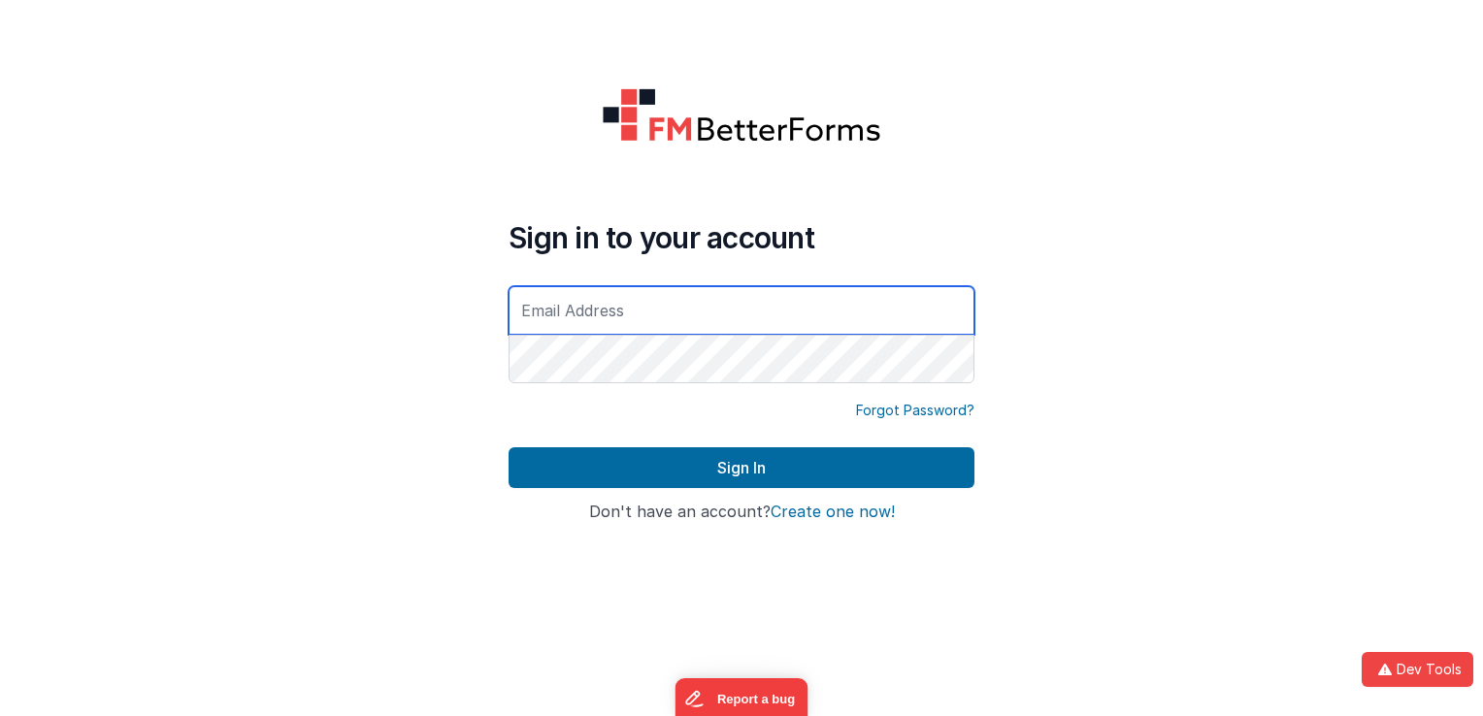
type input "[EMAIL_ADDRESS][DOMAIN_NAME]"
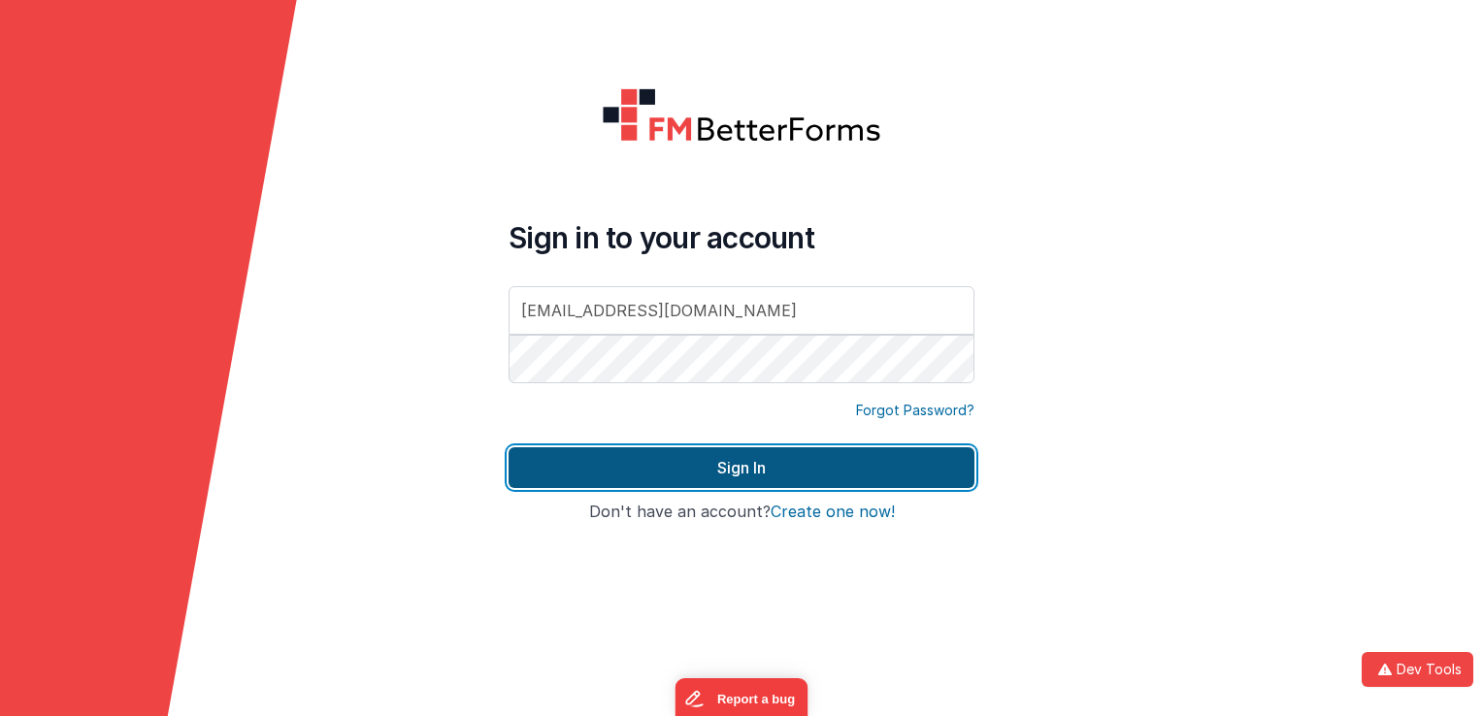
click at [796, 478] on button "Sign In" at bounding box center [742, 468] width 466 height 41
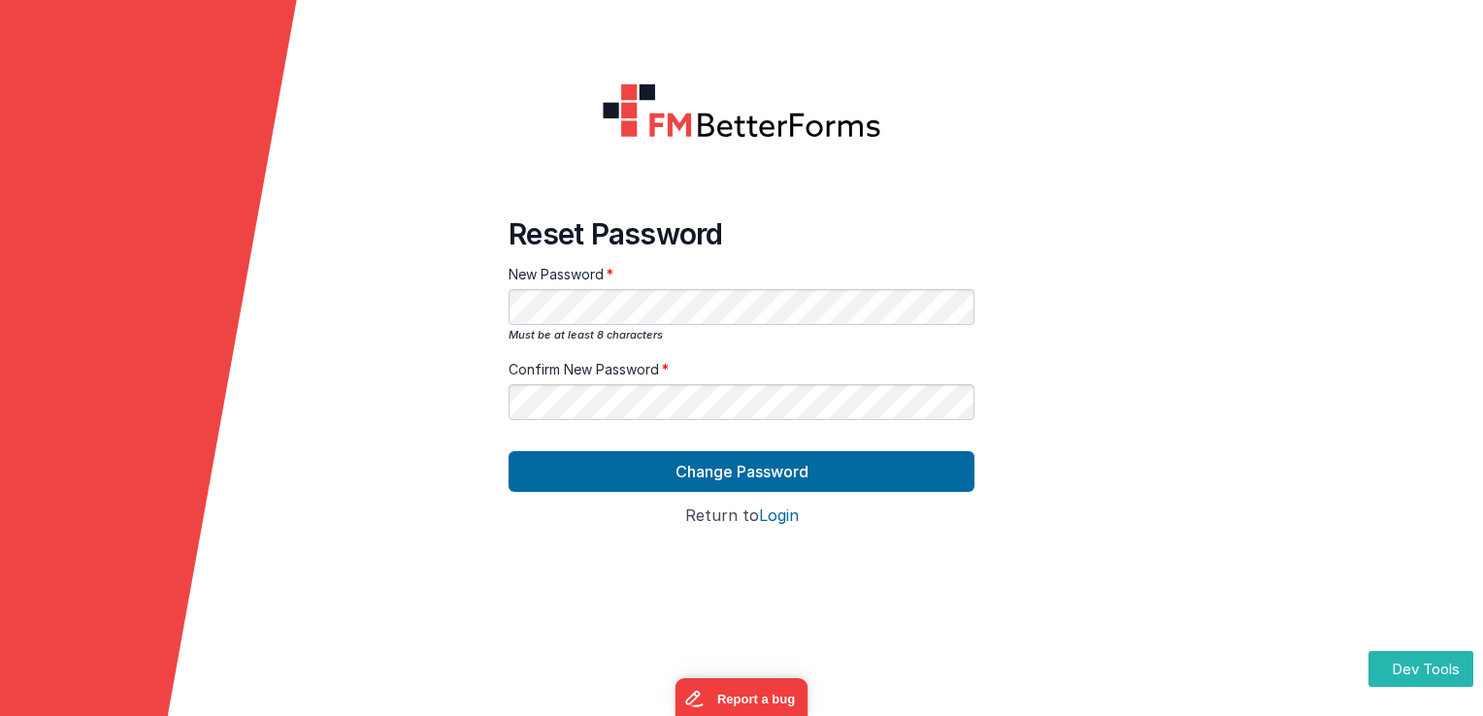
click at [458, 363] on form "Reset Password New Password Must be at least 8 characters Confirm New Password …" at bounding box center [741, 358] width 1483 height 716
click at [435, 386] on form "Reset Password New Password Must be at least 8 characters Confirm New Password …" at bounding box center [741, 358] width 1483 height 716
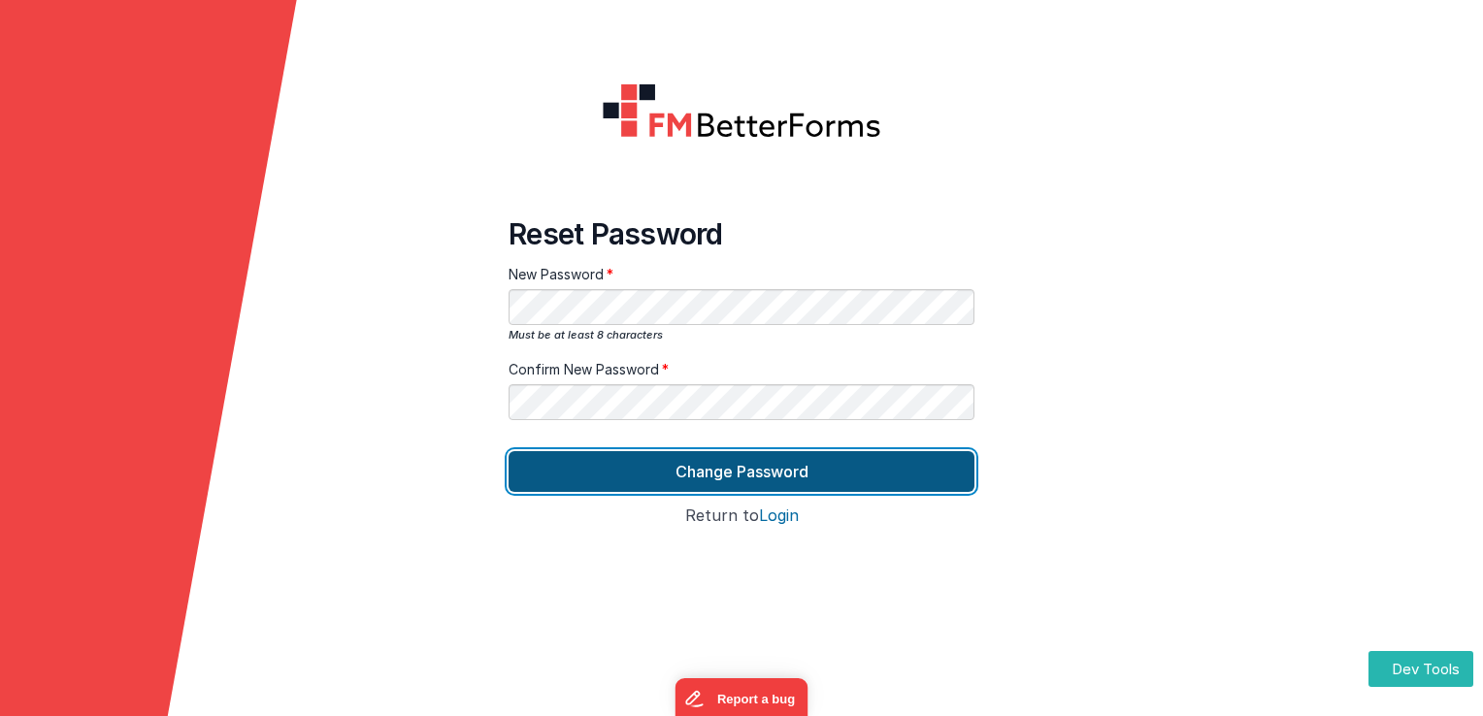
click at [567, 471] on button "Change Password" at bounding box center [742, 471] width 466 height 41
click at [683, 469] on button "Change Password" at bounding box center [742, 471] width 466 height 41
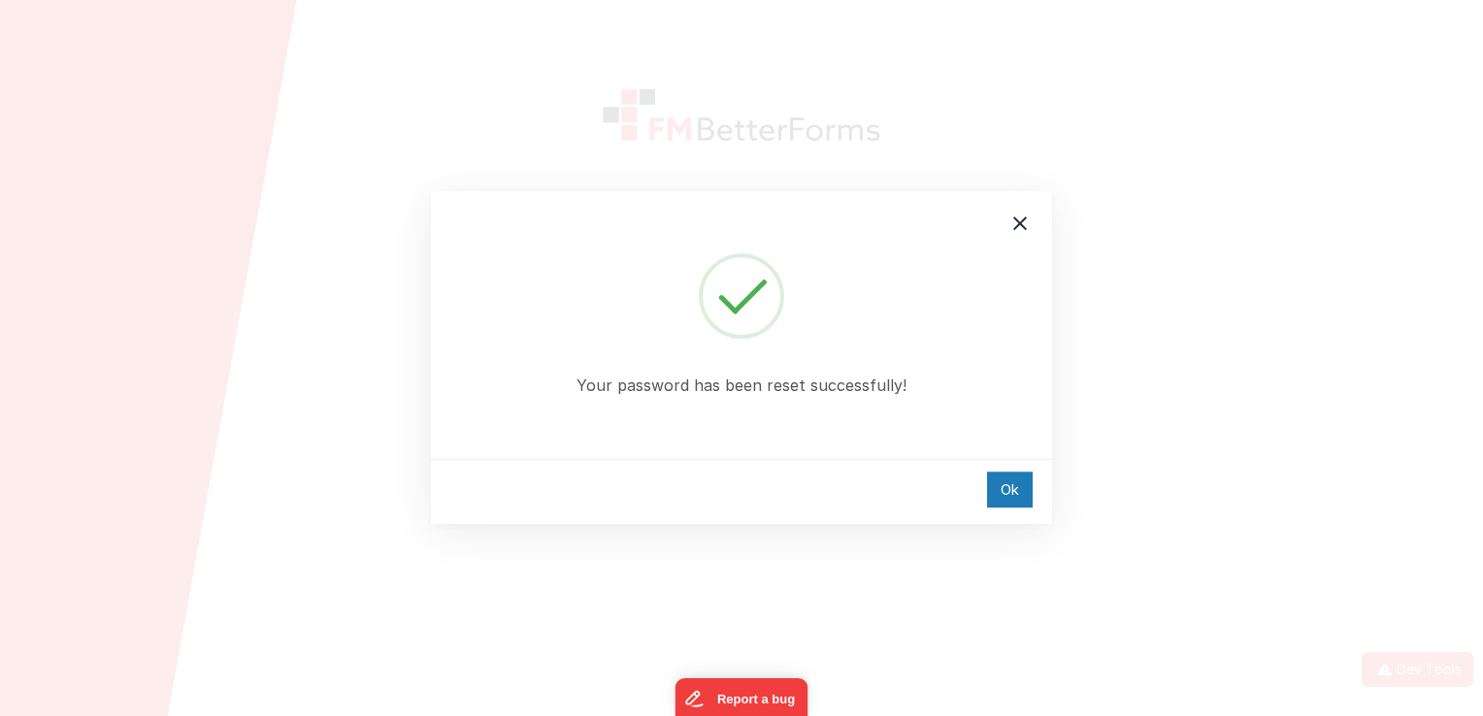
type input "[EMAIL_ADDRESS][DOMAIN_NAME]"
click at [1013, 494] on div "Ok" at bounding box center [1010, 490] width 46 height 36
